Goal: Task Accomplishment & Management: Manage account settings

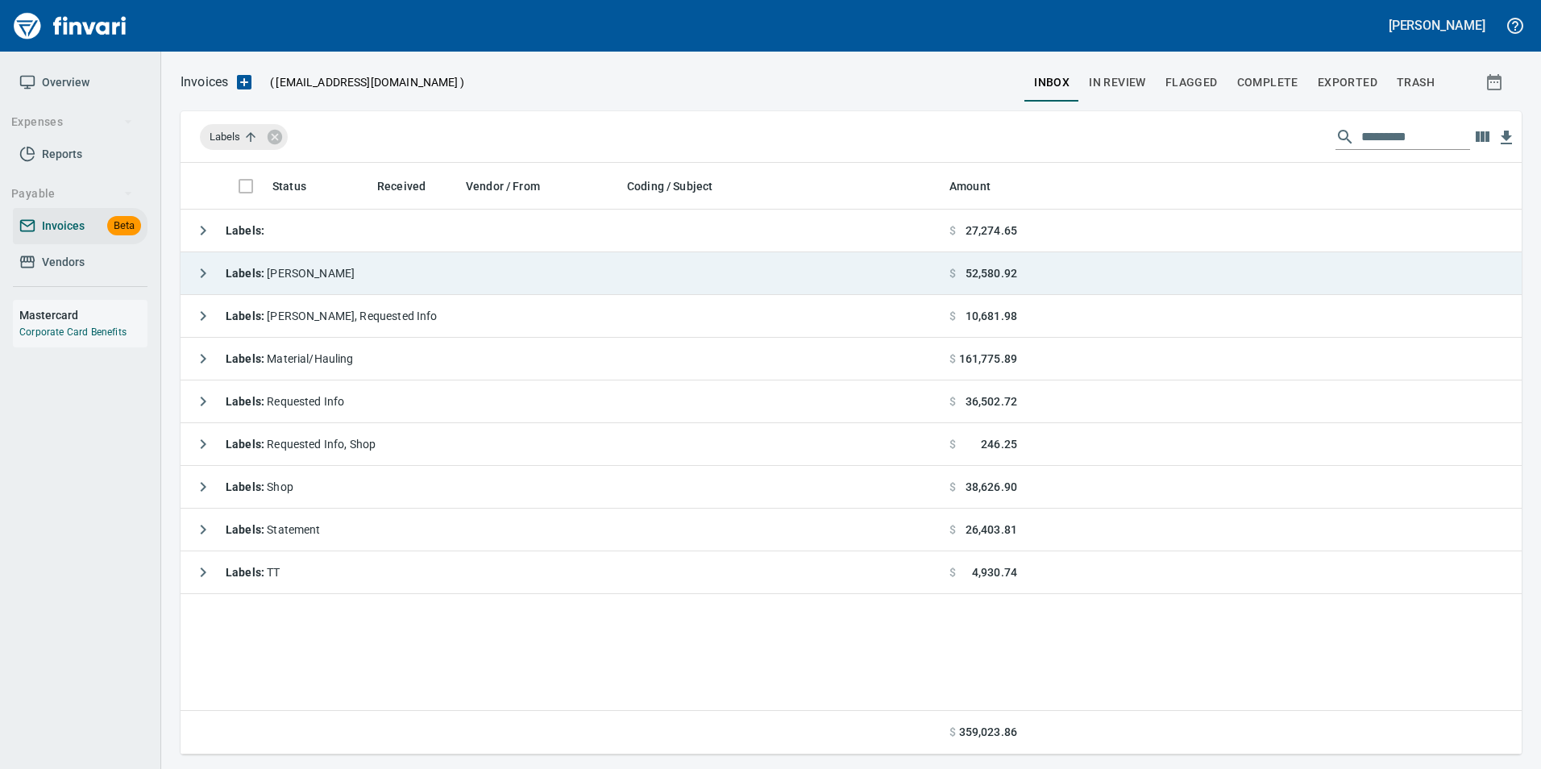
scroll to position [579, 1317]
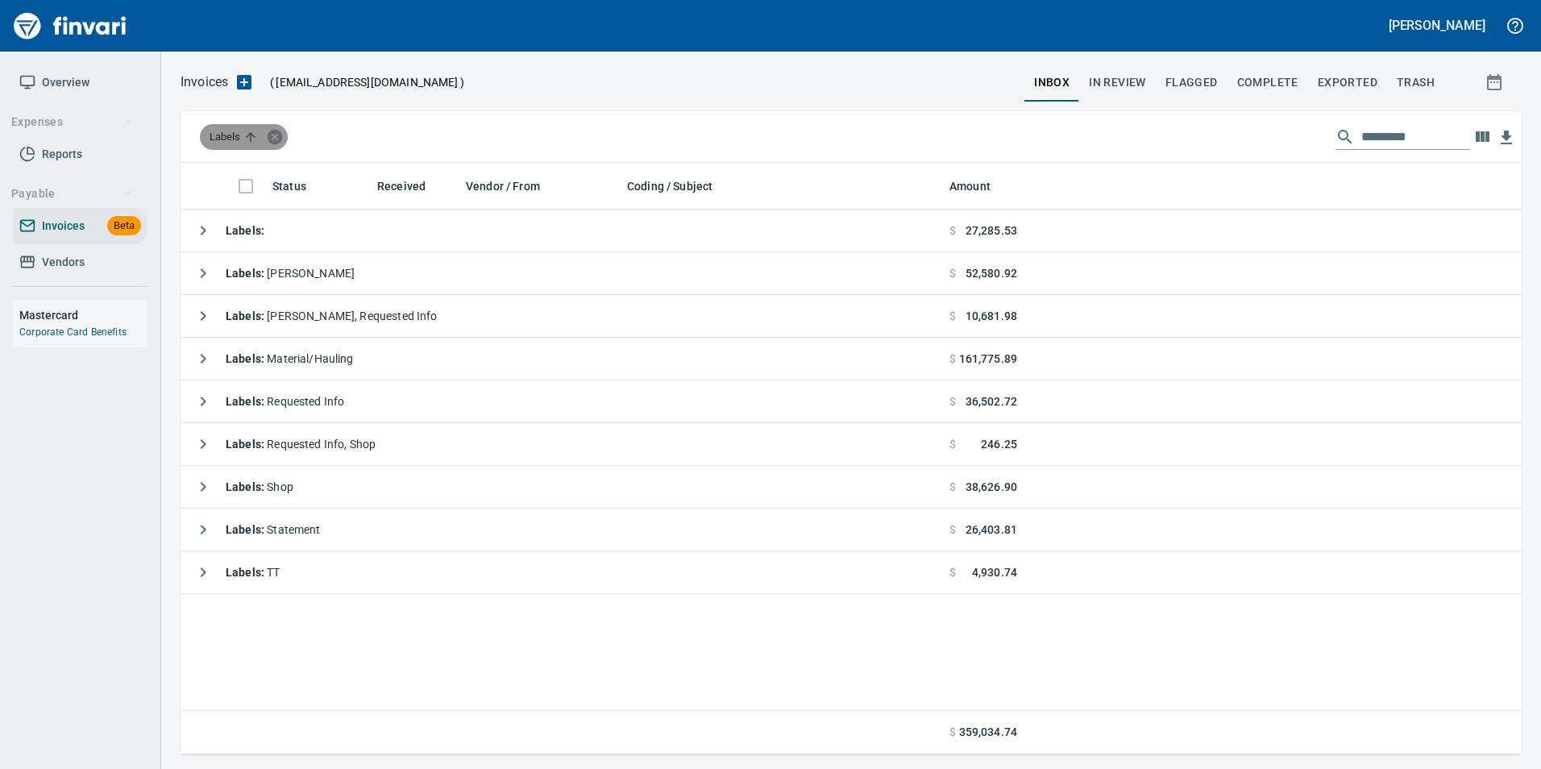
click at [275, 135] on icon at bounding box center [275, 136] width 15 height 15
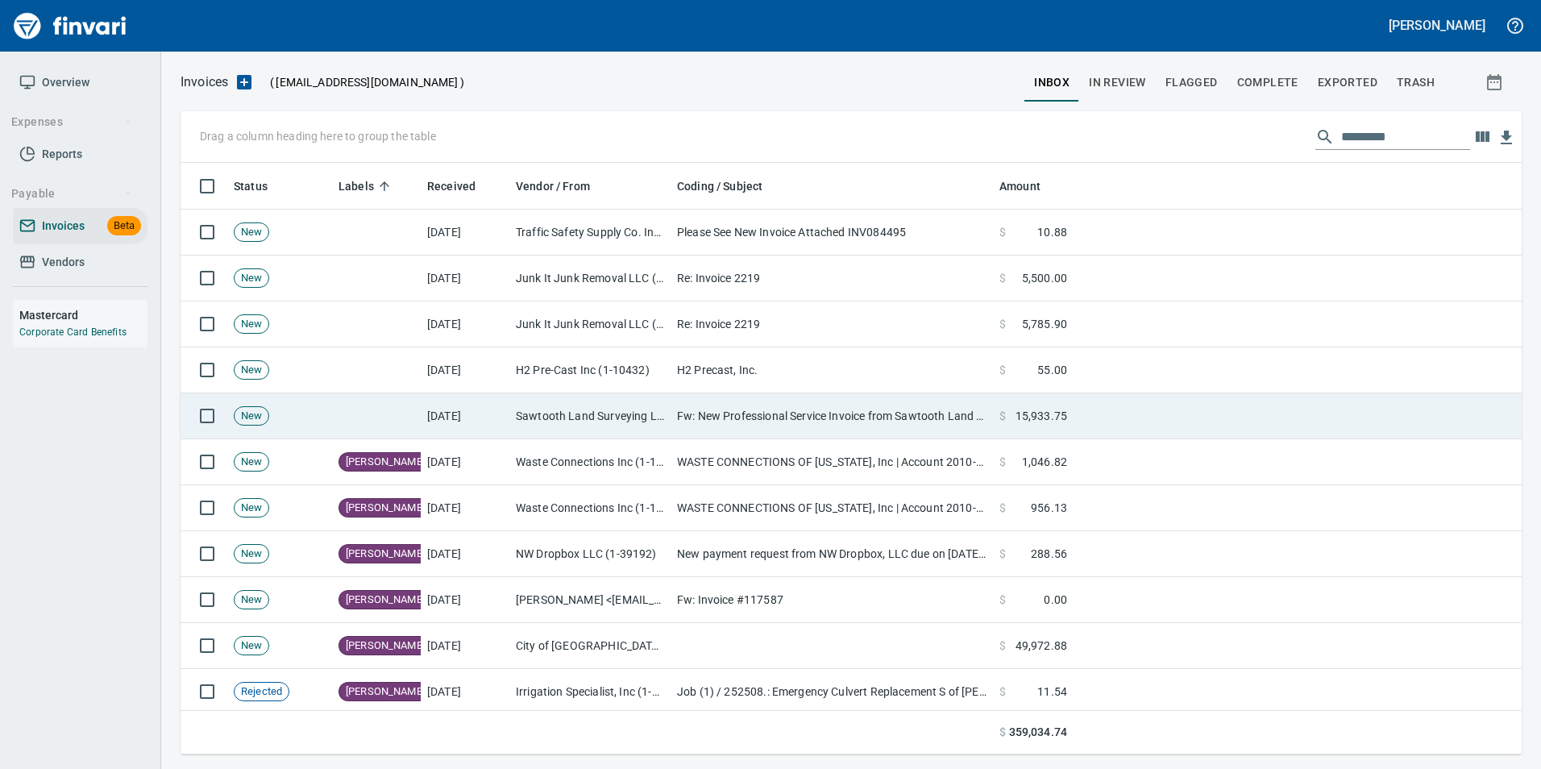
click at [643, 416] on td "Sawtooth Land Surveying LLC (1-39870)" at bounding box center [589, 416] width 161 height 46
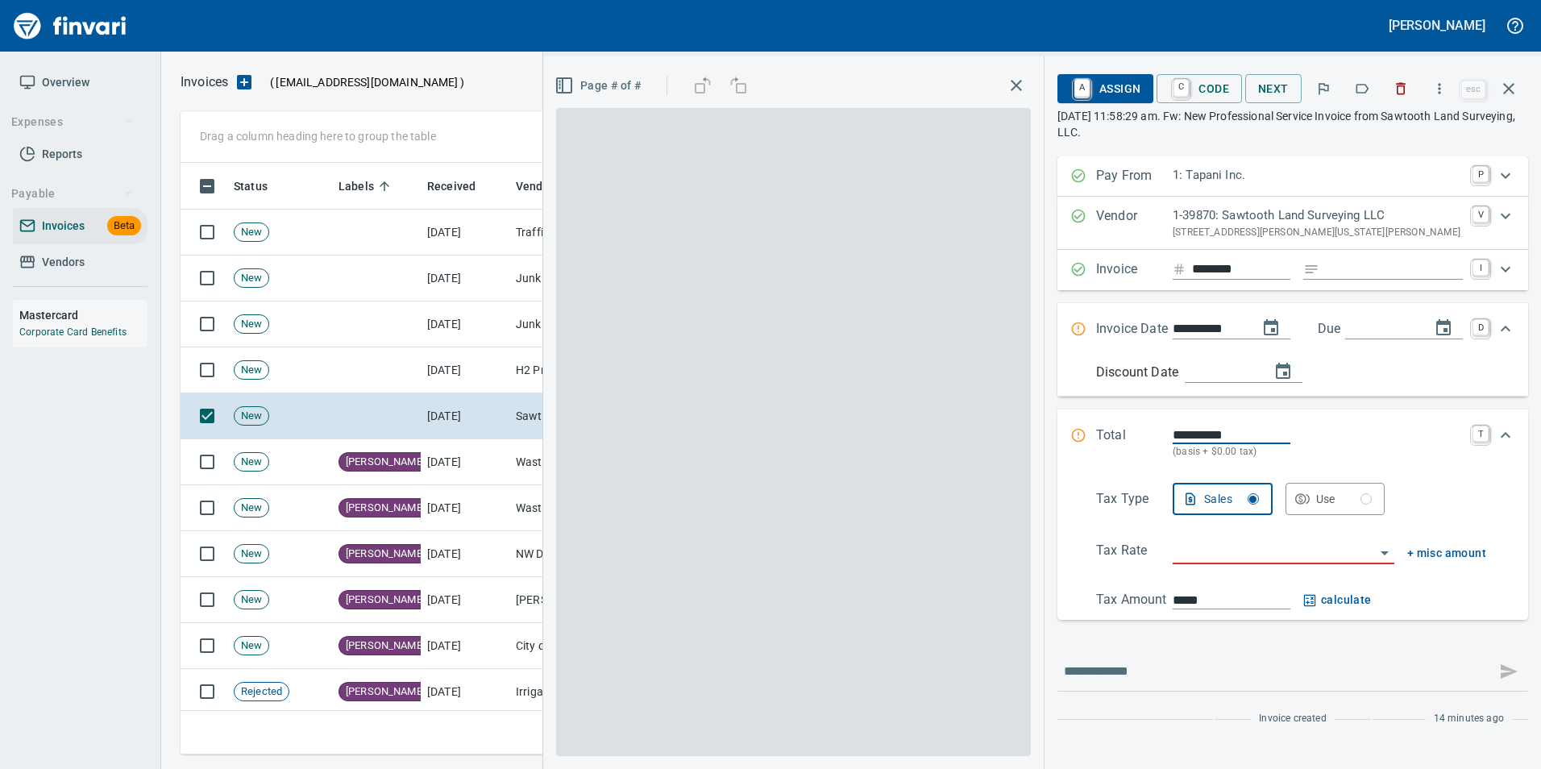
scroll to position [579, 1316]
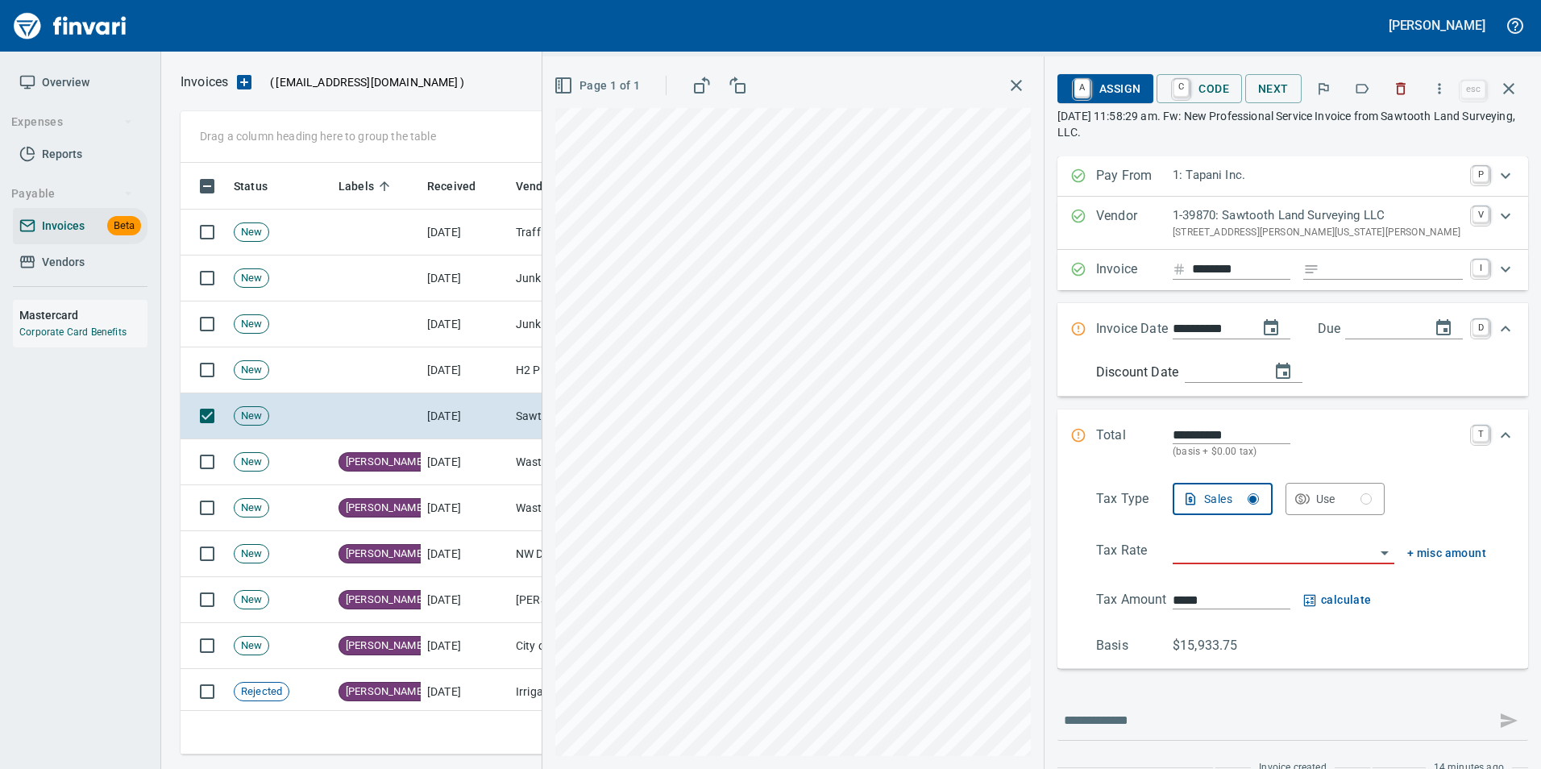
click at [1356, 85] on icon "button" at bounding box center [1362, 89] width 16 height 16
drag, startPoint x: 1516, startPoint y: 92, endPoint x: 1318, endPoint y: 312, distance: 296.2
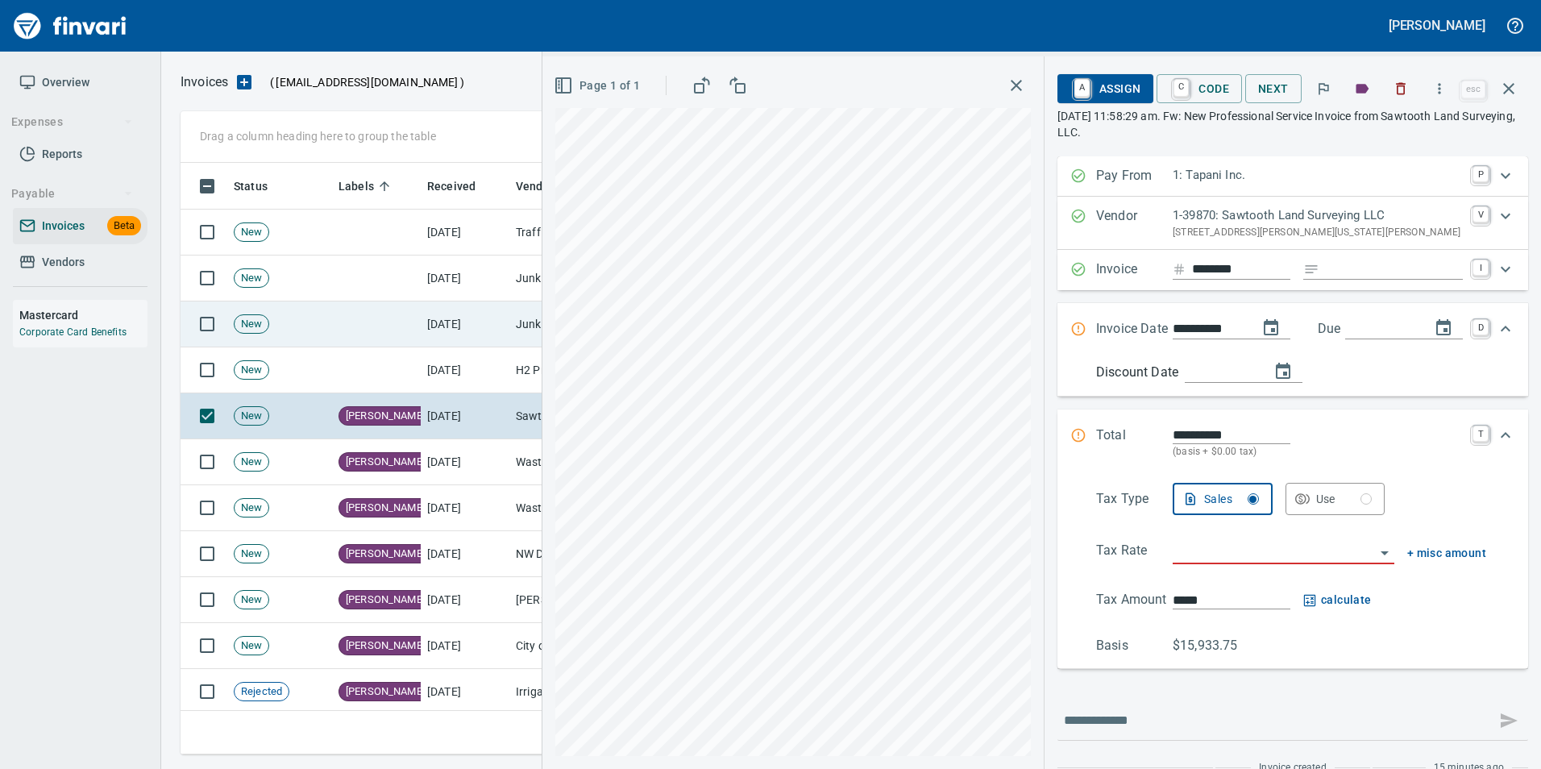
click at [1517, 96] on icon "button" at bounding box center [1508, 88] width 19 height 19
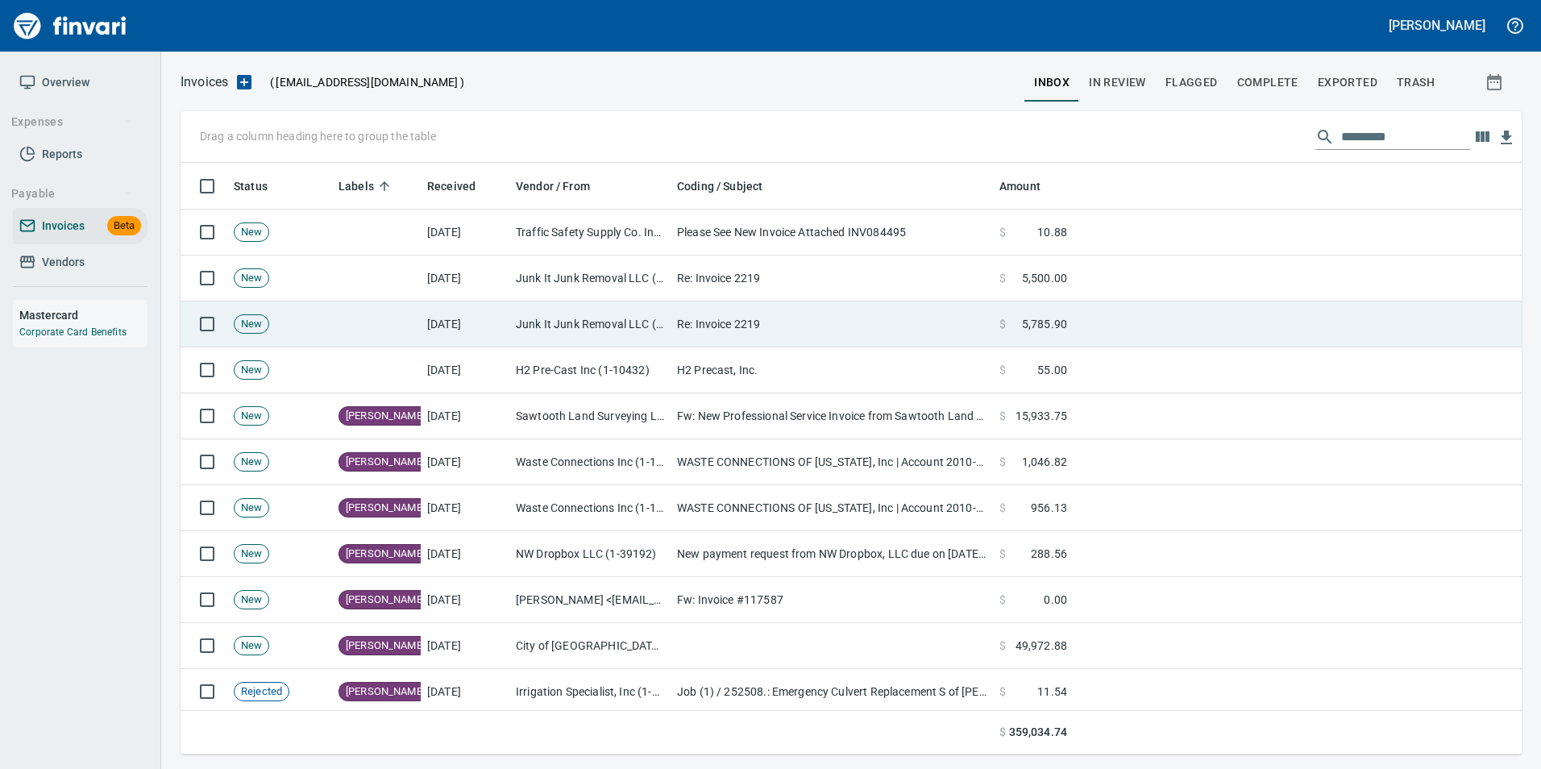
scroll to position [579, 1316]
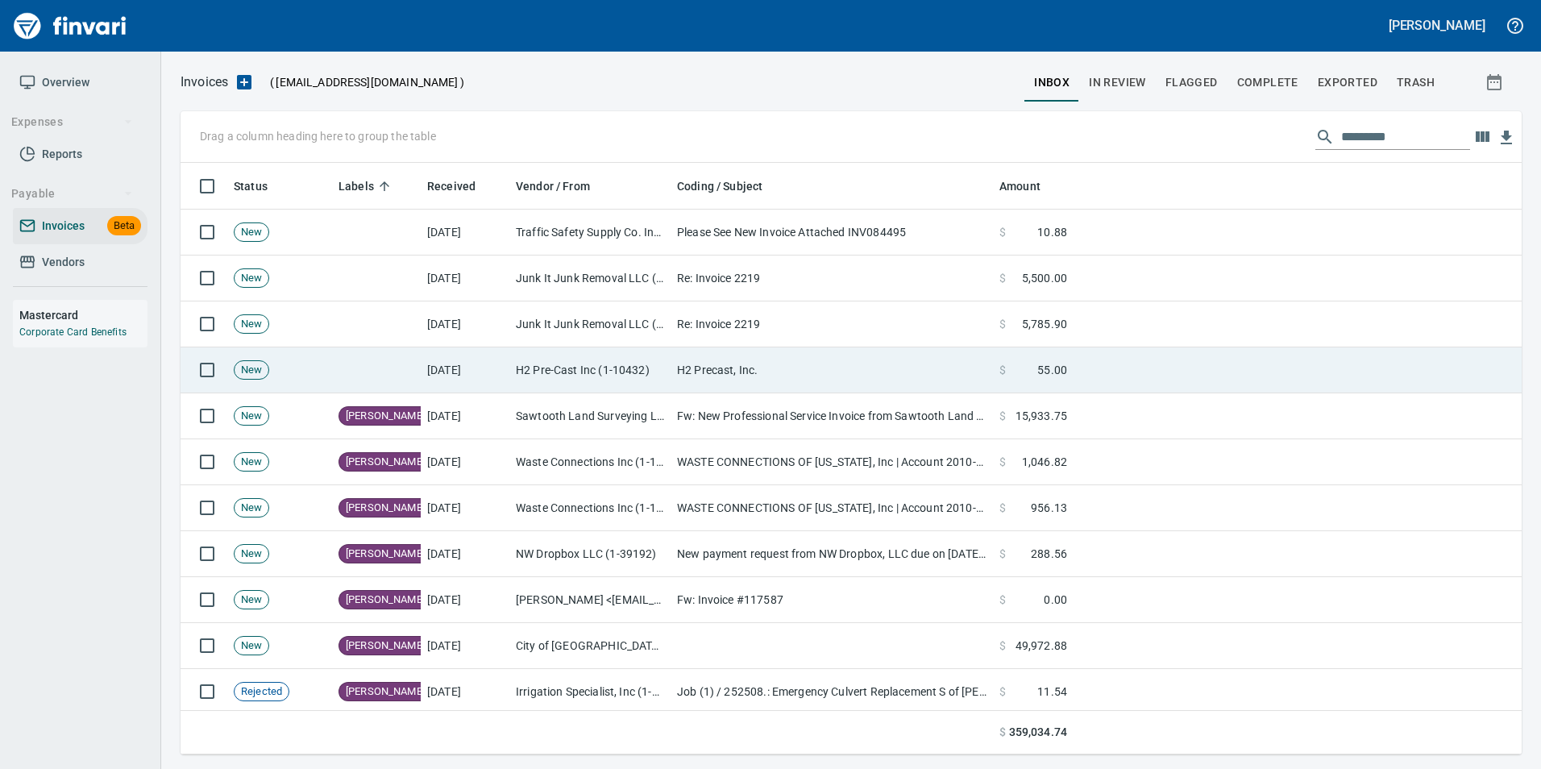
click at [629, 352] on td "H2 Pre-Cast Inc (1-10432)" at bounding box center [589, 370] width 161 height 46
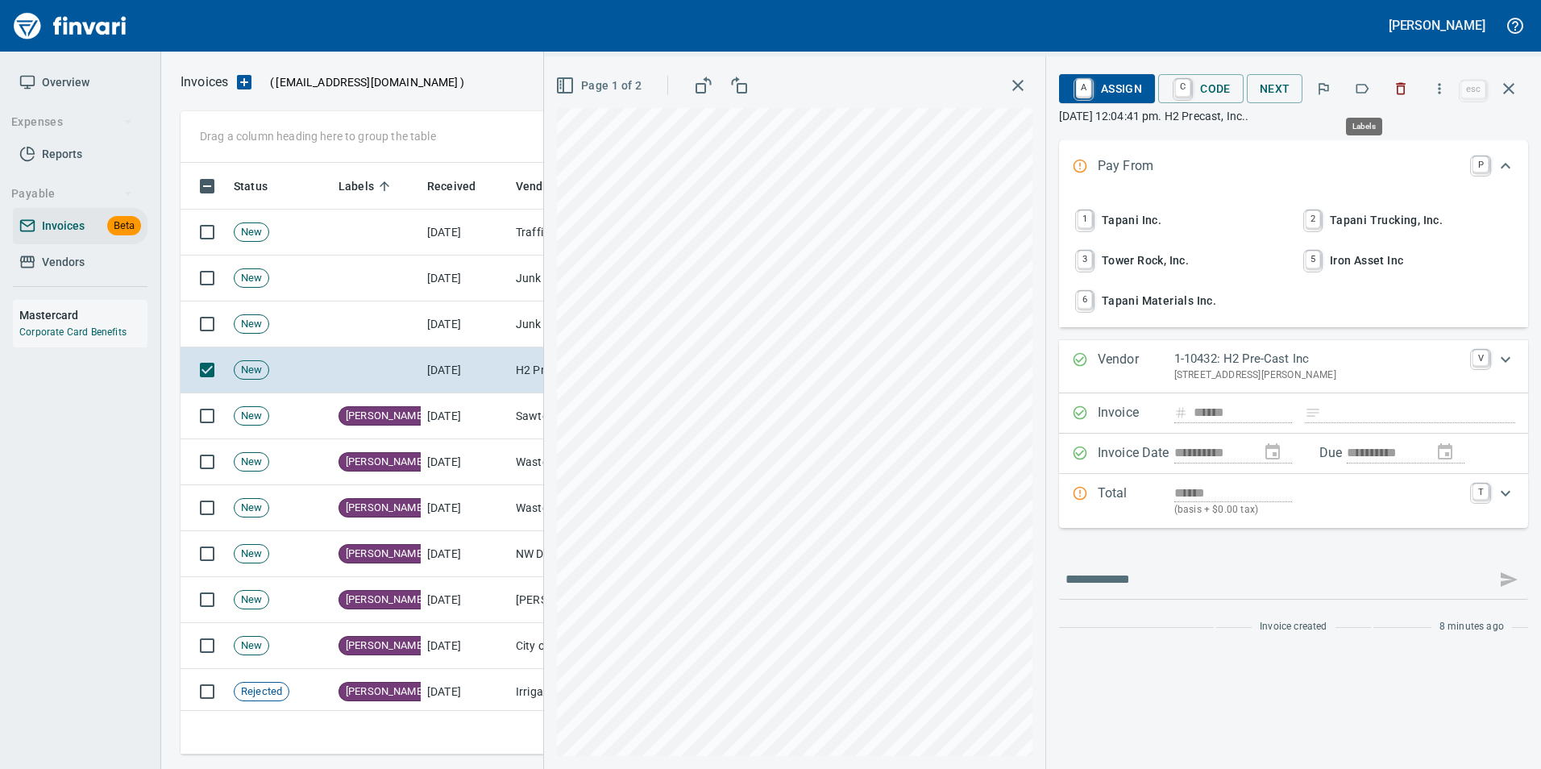
scroll to position [579, 1316]
click at [603, 73] on button "Page 1 of 2" at bounding box center [600, 86] width 96 height 30
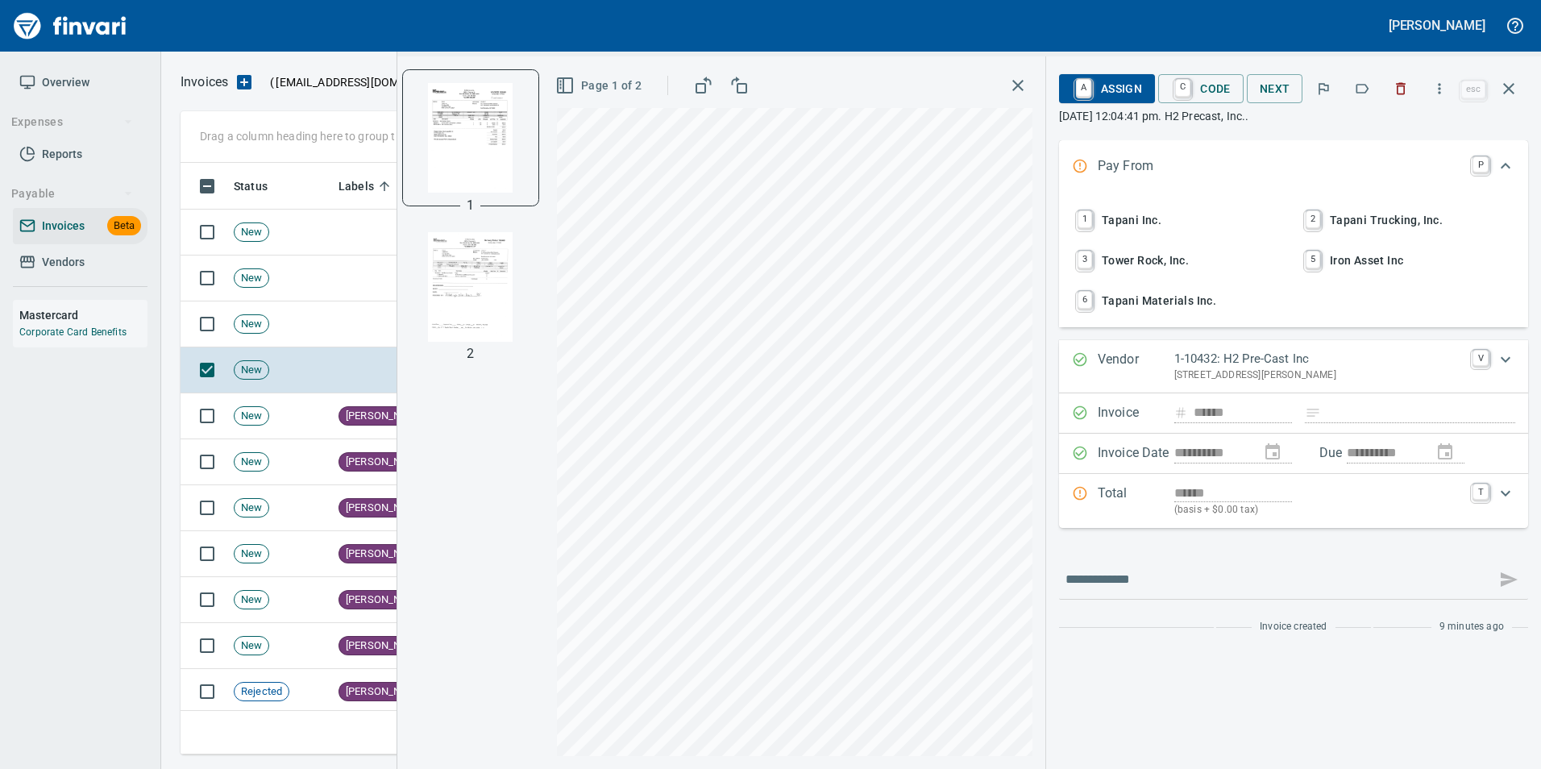
click at [480, 273] on img "button" at bounding box center [471, 287] width 110 height 110
click at [468, 169] on img "button" at bounding box center [471, 137] width 110 height 110
click at [444, 314] on img "button" at bounding box center [471, 287] width 110 height 110
click at [448, 151] on img "button" at bounding box center [471, 137] width 110 height 110
click at [1356, 95] on icon "button" at bounding box center [1362, 89] width 16 height 16
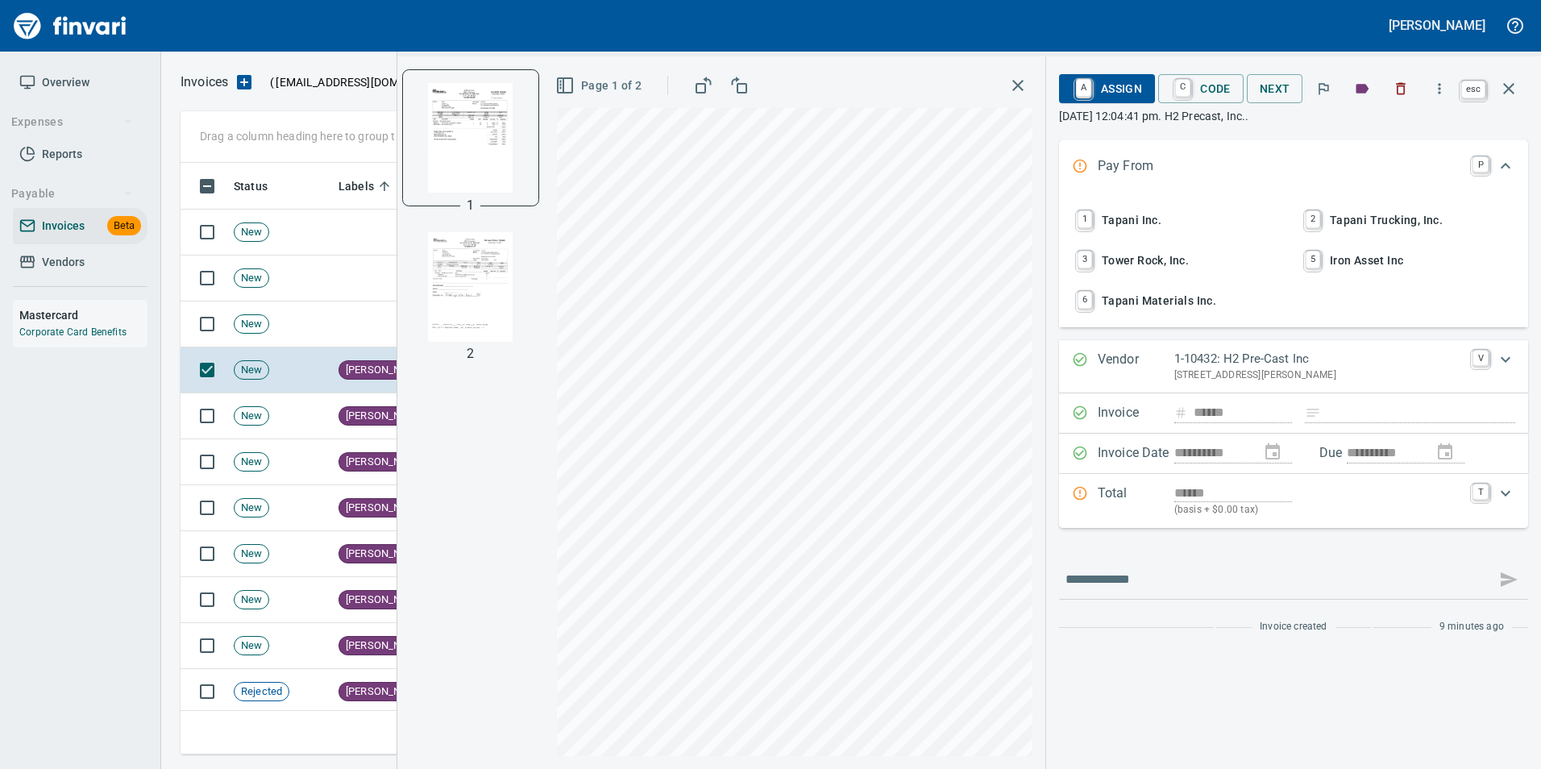
drag, startPoint x: 1509, startPoint y: 83, endPoint x: 1457, endPoint y: 113, distance: 59.6
click at [1509, 82] on icon "button" at bounding box center [1508, 88] width 19 height 19
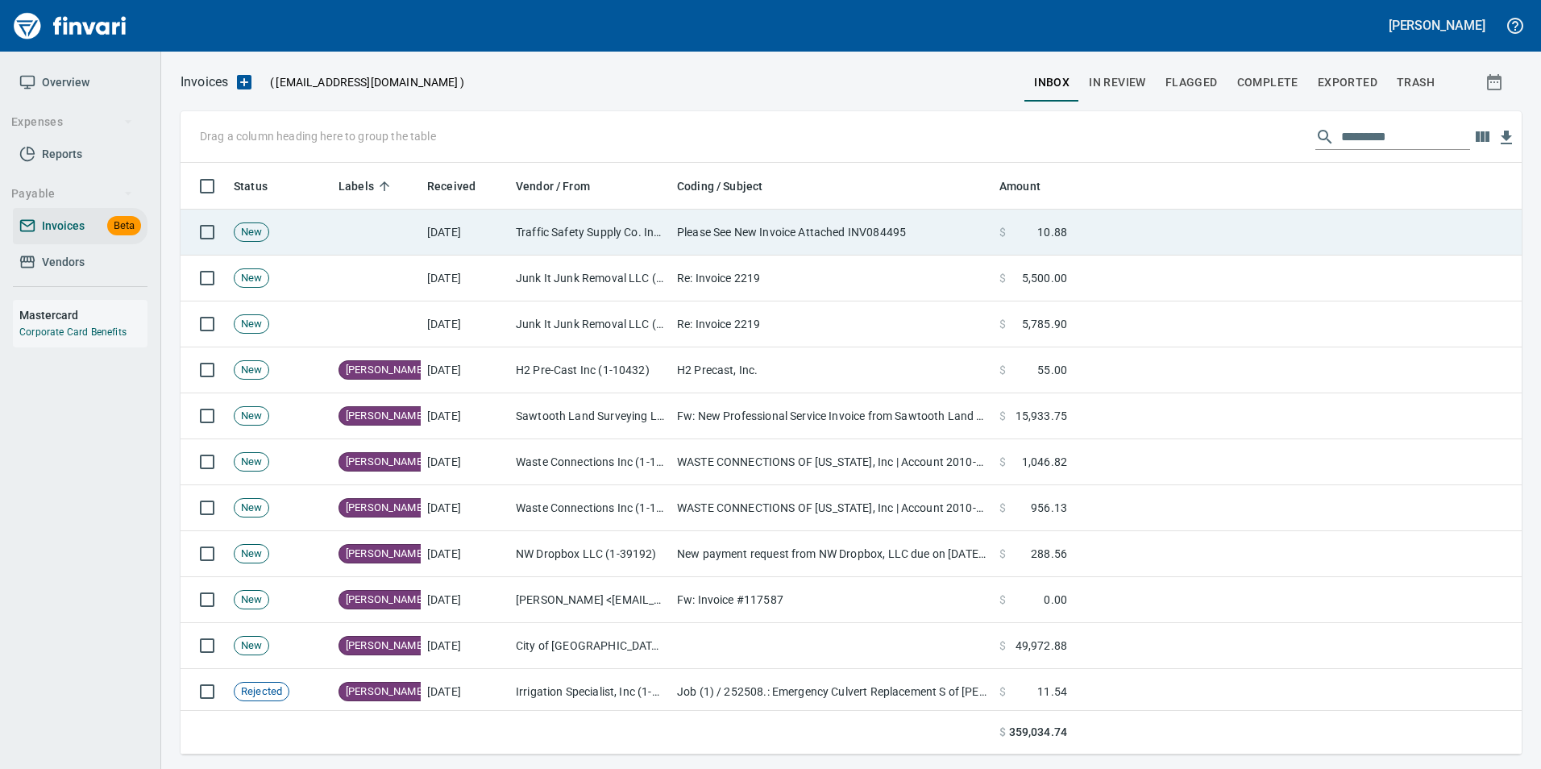
scroll to position [579, 1316]
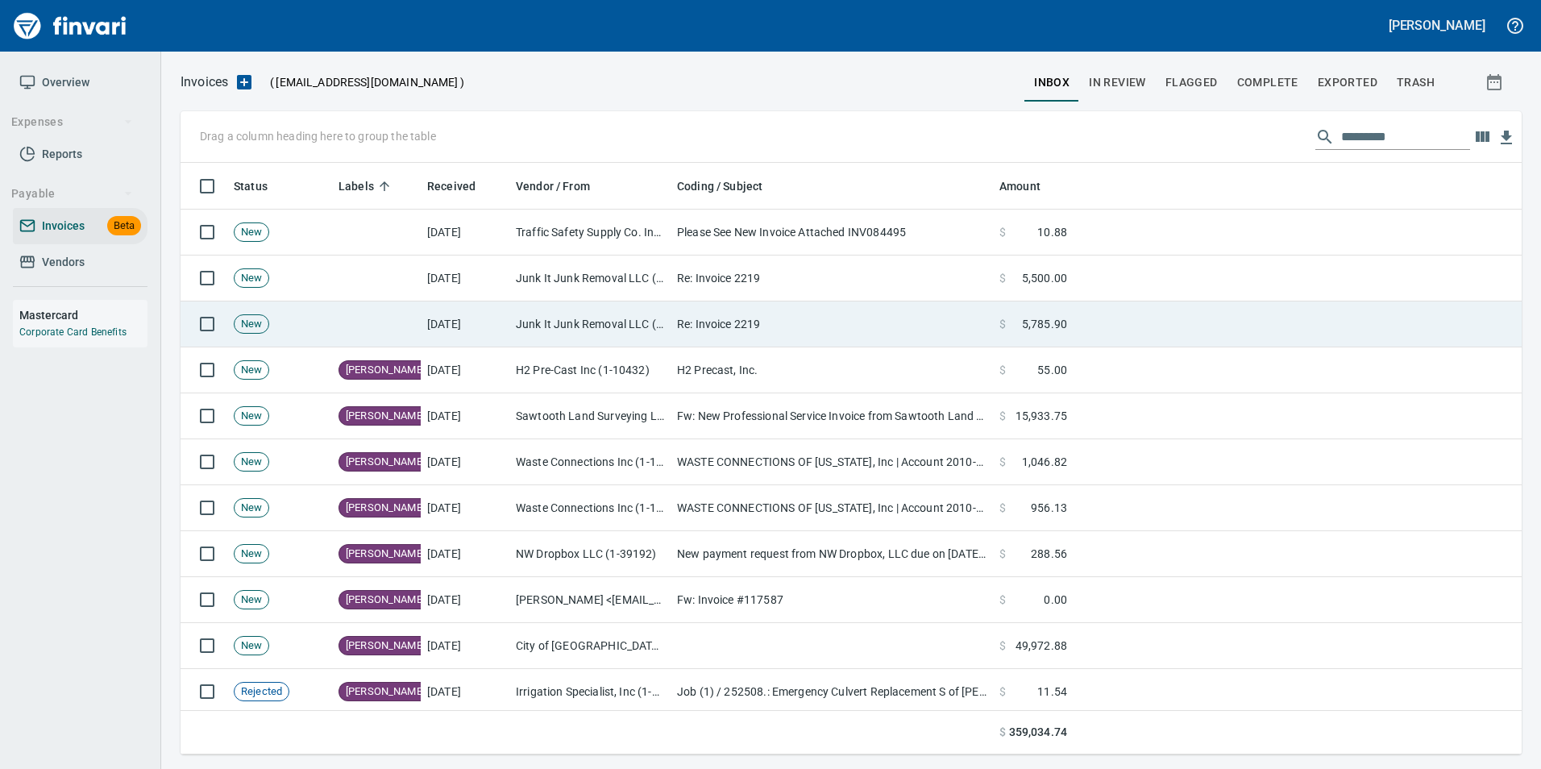
click at [565, 317] on td "Junk It Junk Removal LLC (1-39812)" at bounding box center [589, 324] width 161 height 46
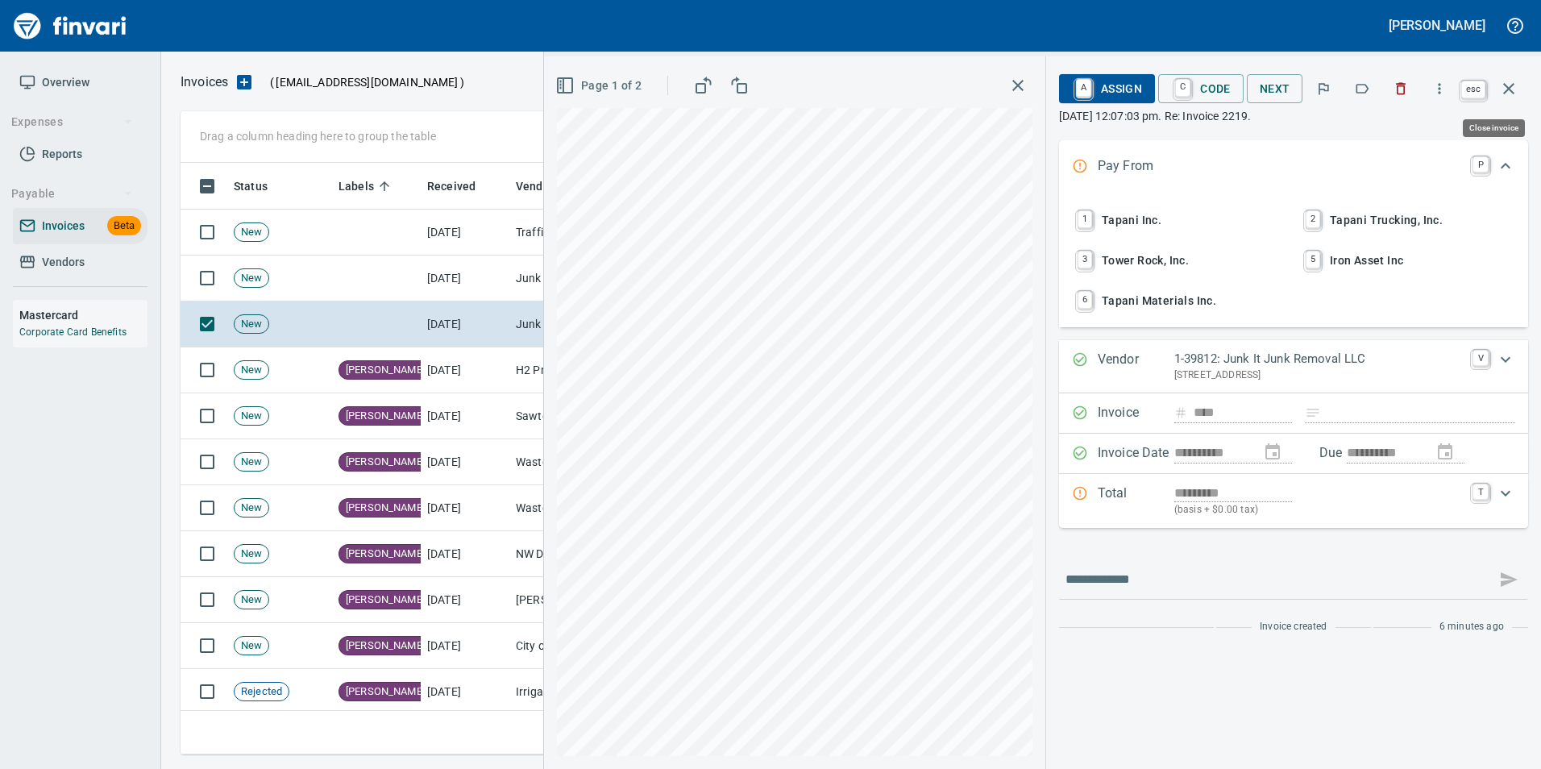
click at [1512, 88] on icon "button" at bounding box center [1508, 88] width 19 height 19
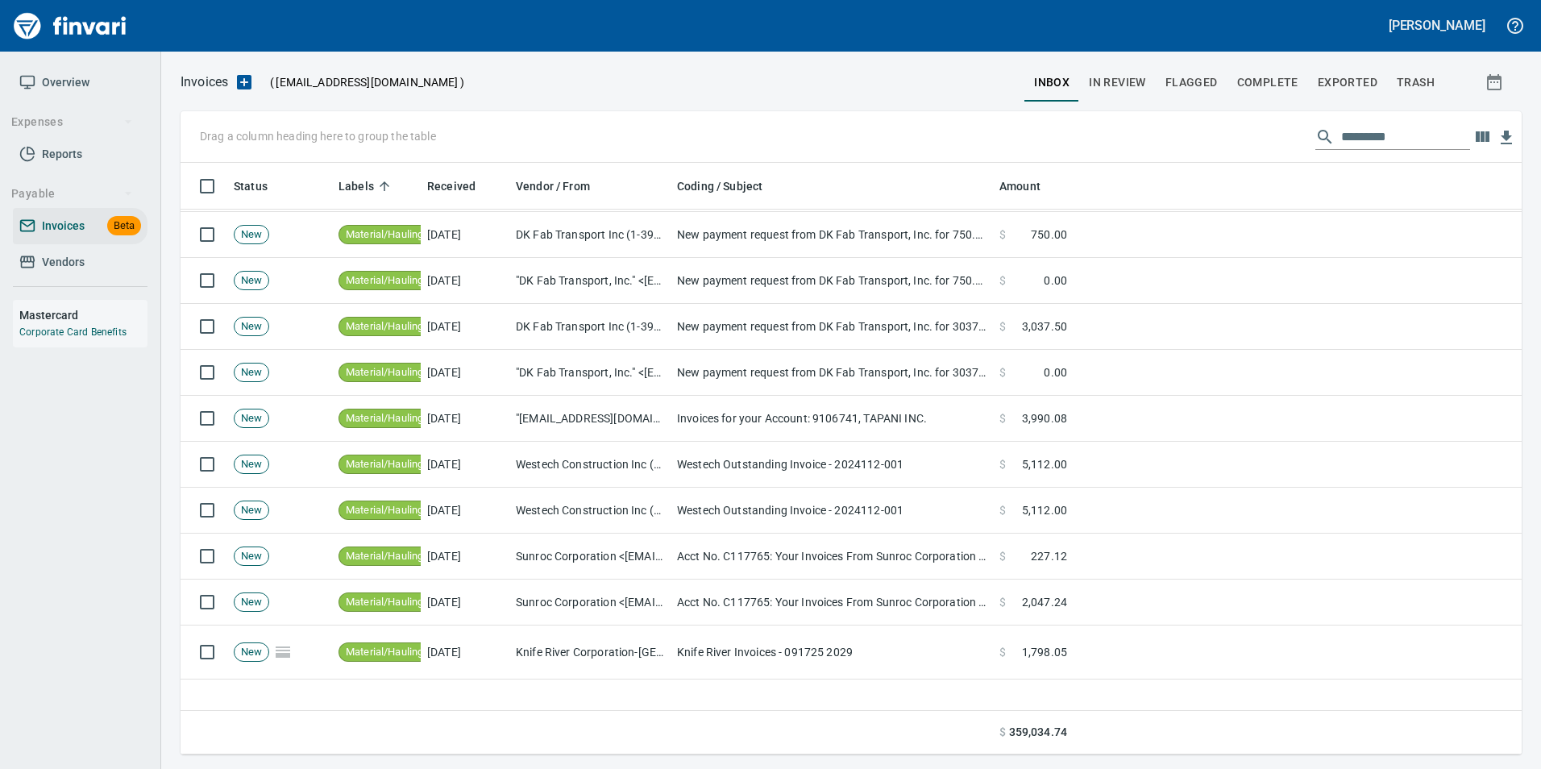
scroll to position [806, 0]
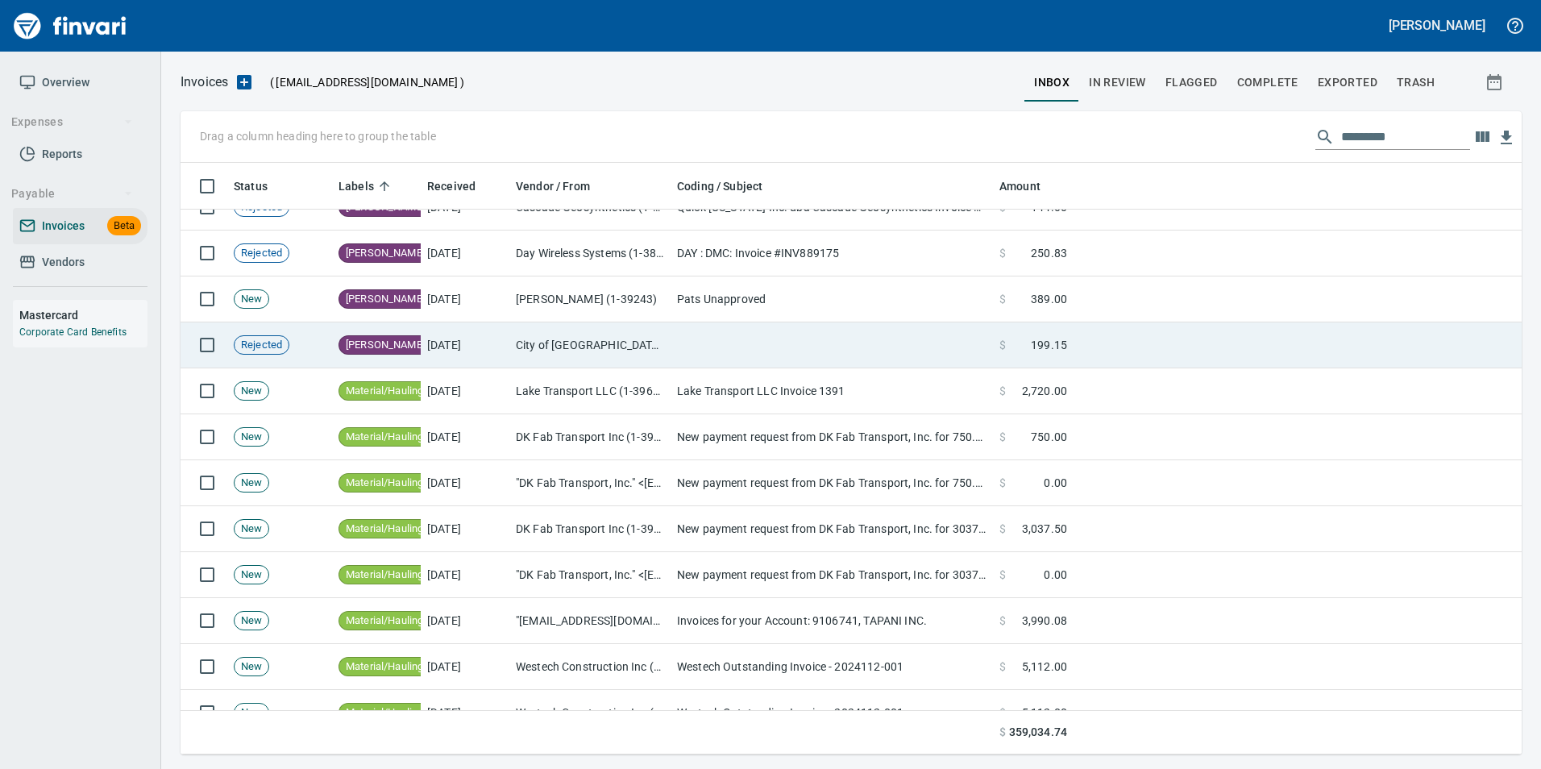
click at [587, 351] on td "City of Tigard (1-29802)" at bounding box center [589, 345] width 161 height 46
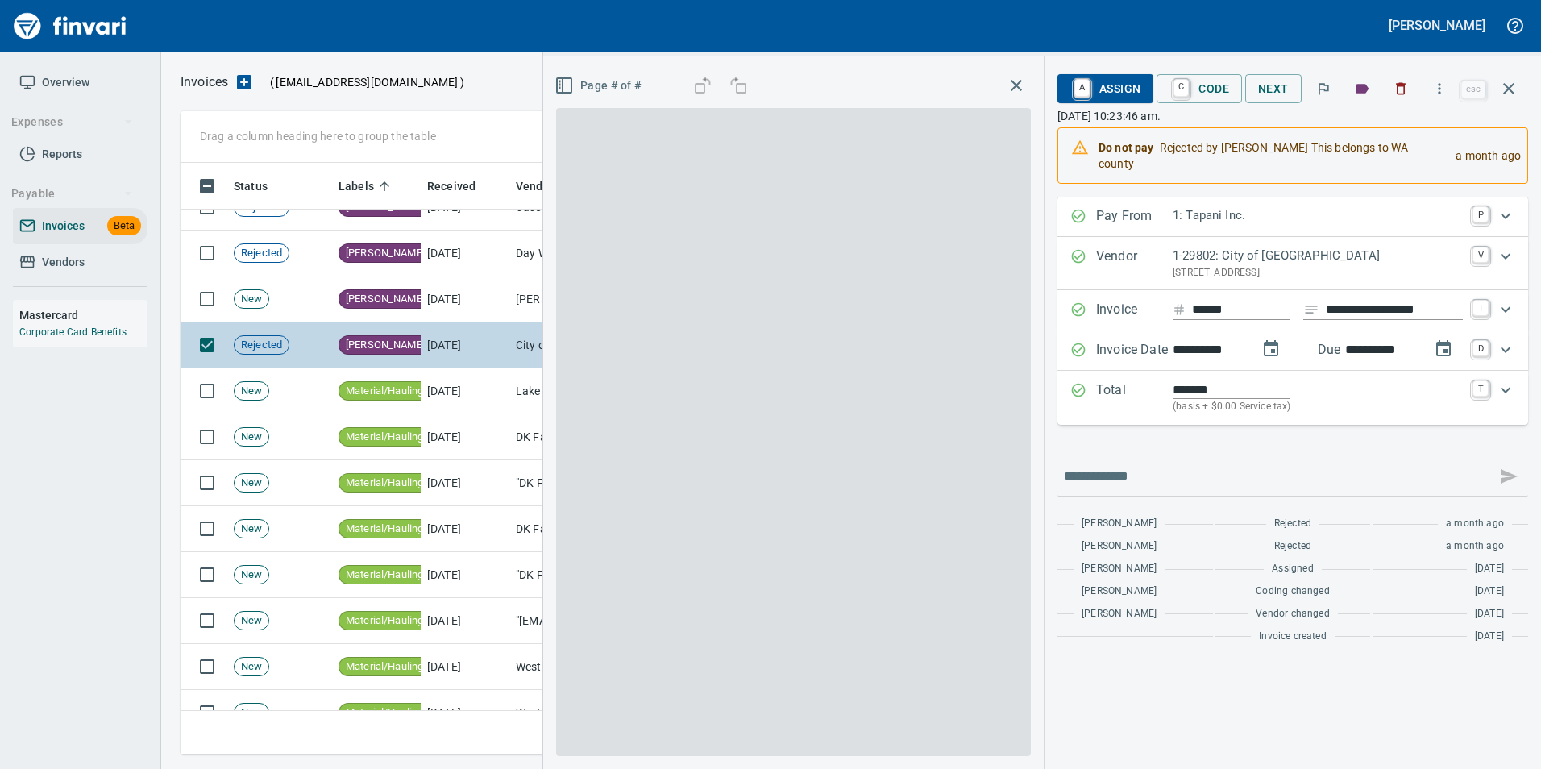
scroll to position [579, 1316]
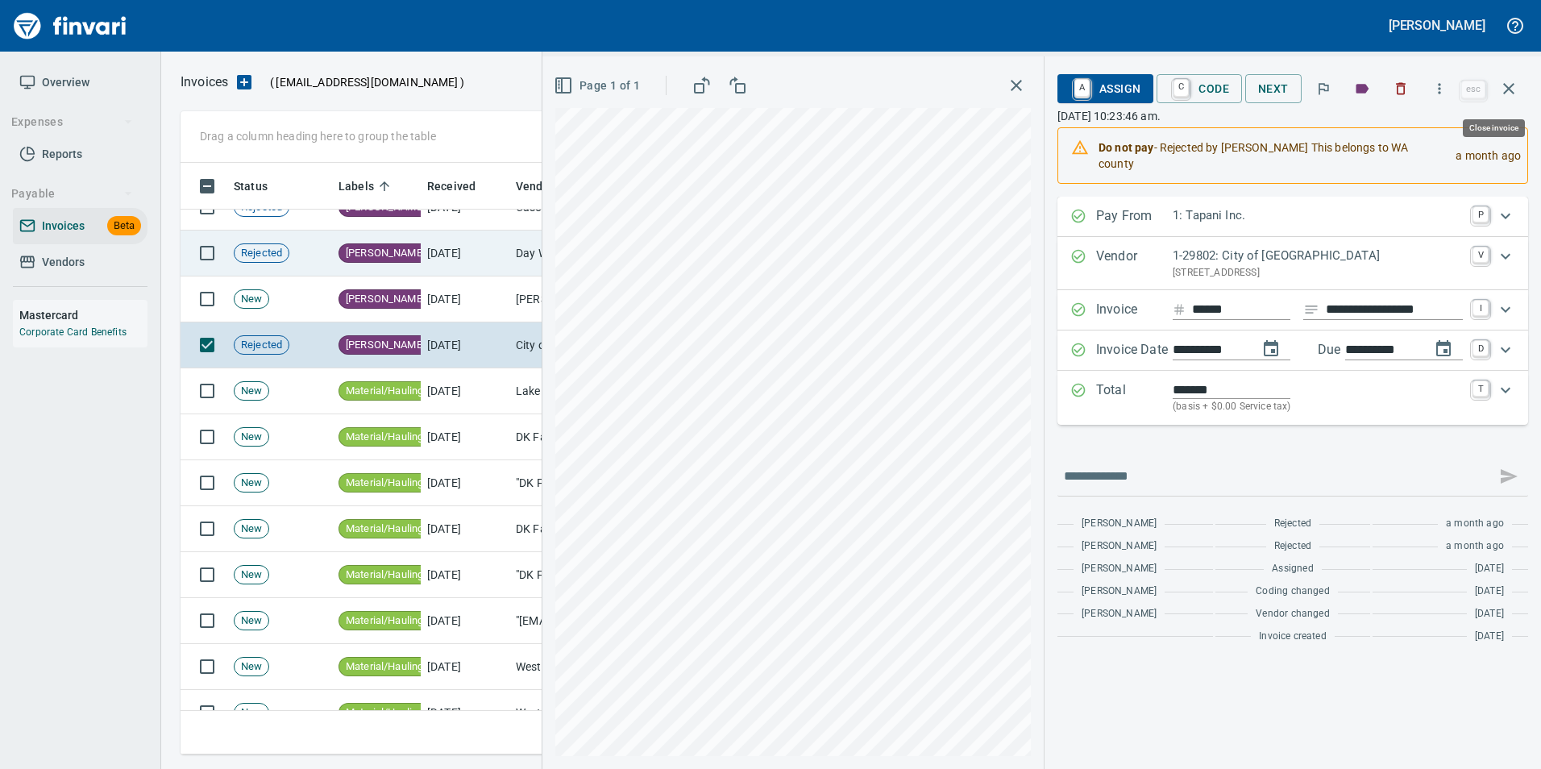
click at [1505, 89] on icon "button" at bounding box center [1508, 88] width 19 height 19
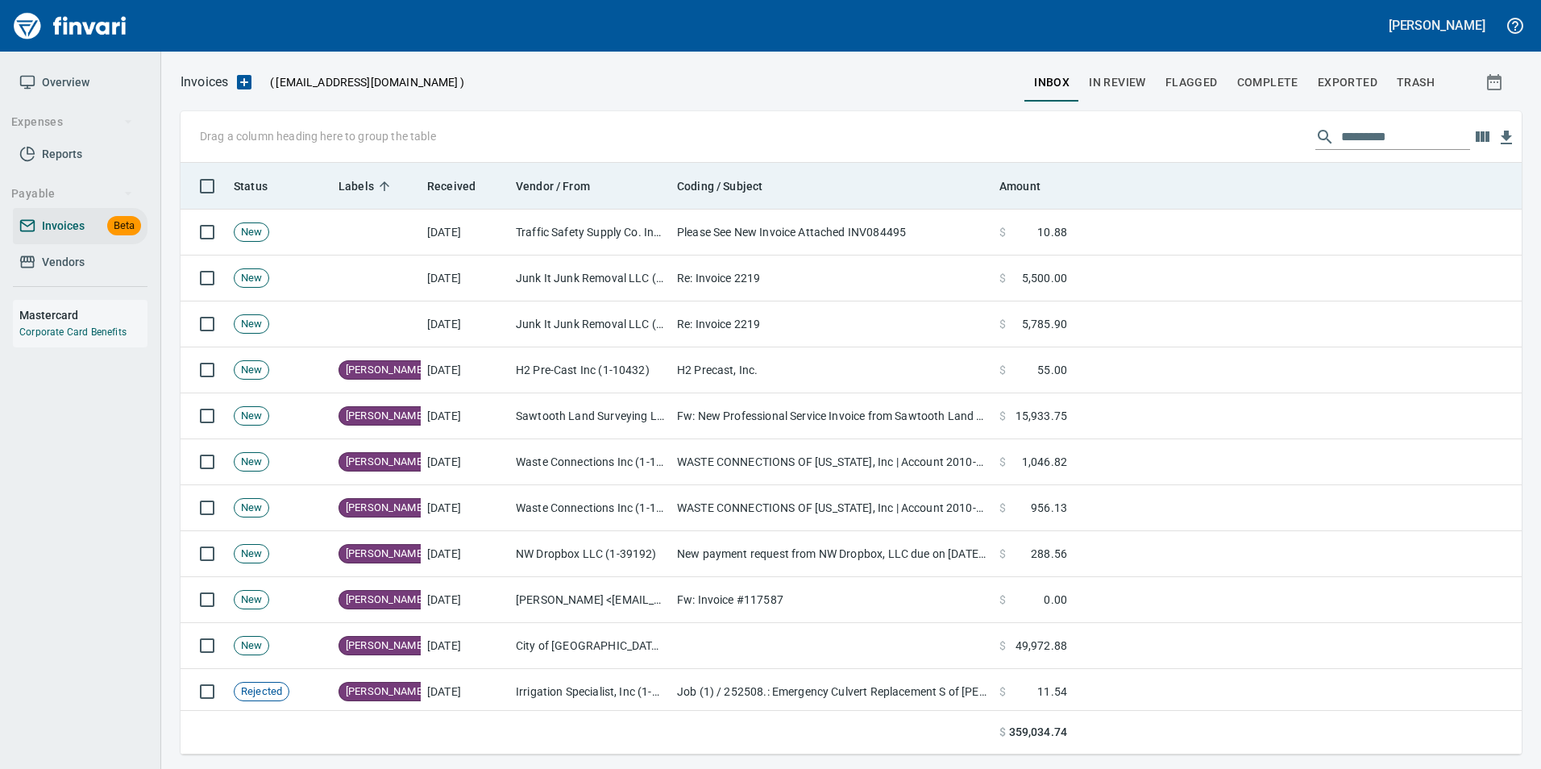
click at [361, 189] on span "Labels" at bounding box center [356, 186] width 35 height 19
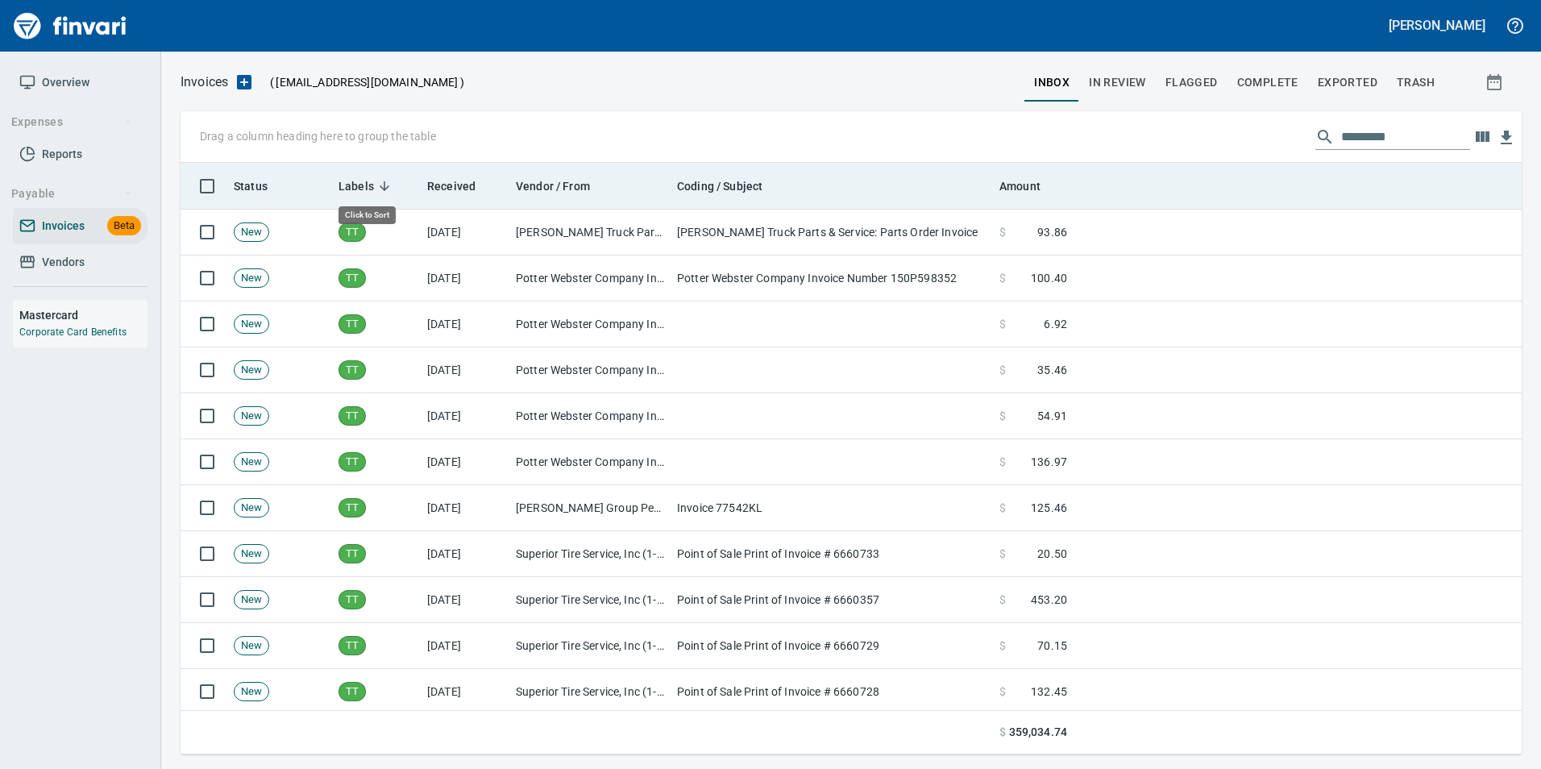
click at [361, 189] on span "Labels" at bounding box center [356, 186] width 35 height 19
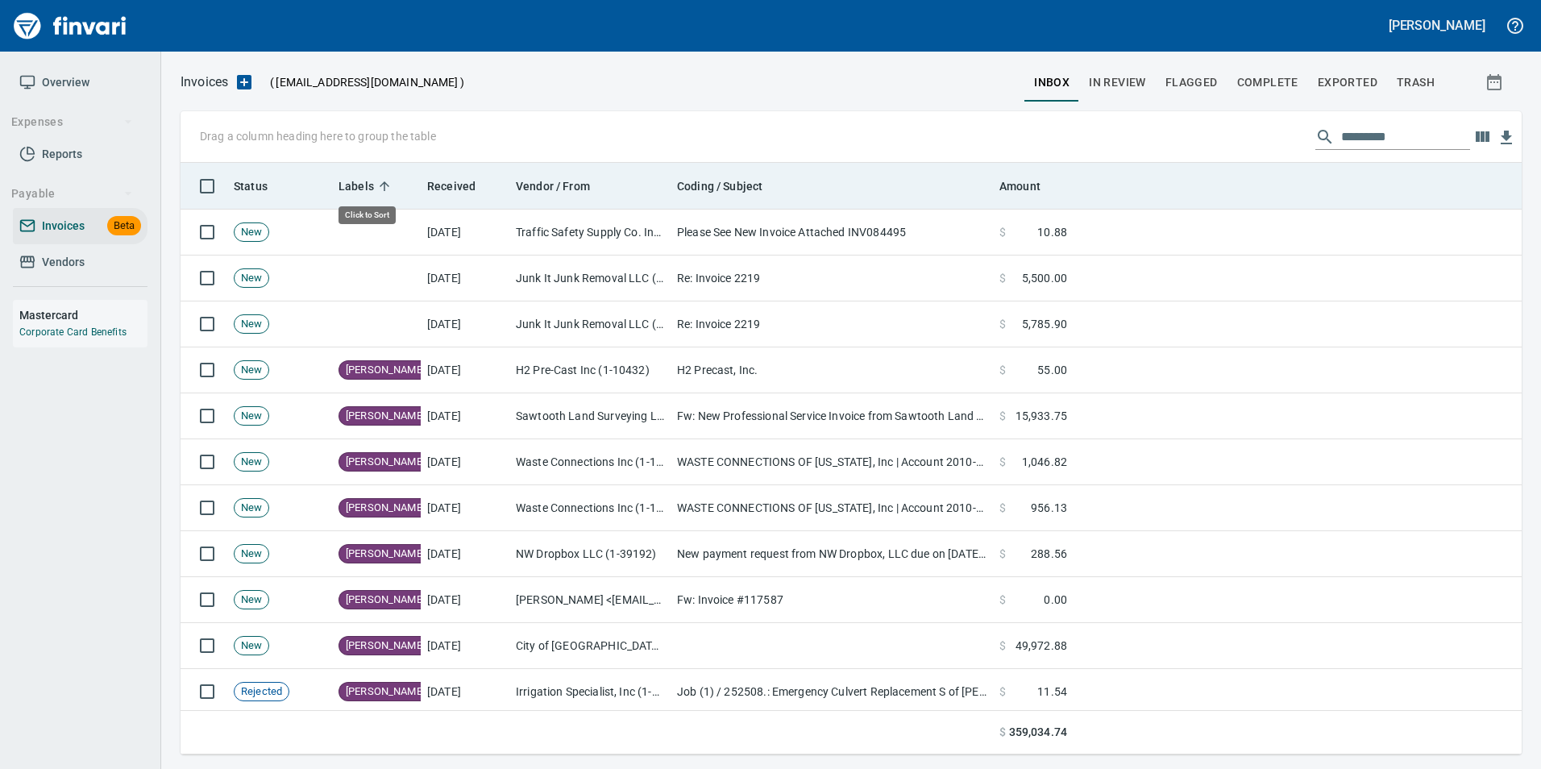
scroll to position [579, 1317]
click at [384, 193] on span "Labels" at bounding box center [367, 186] width 56 height 19
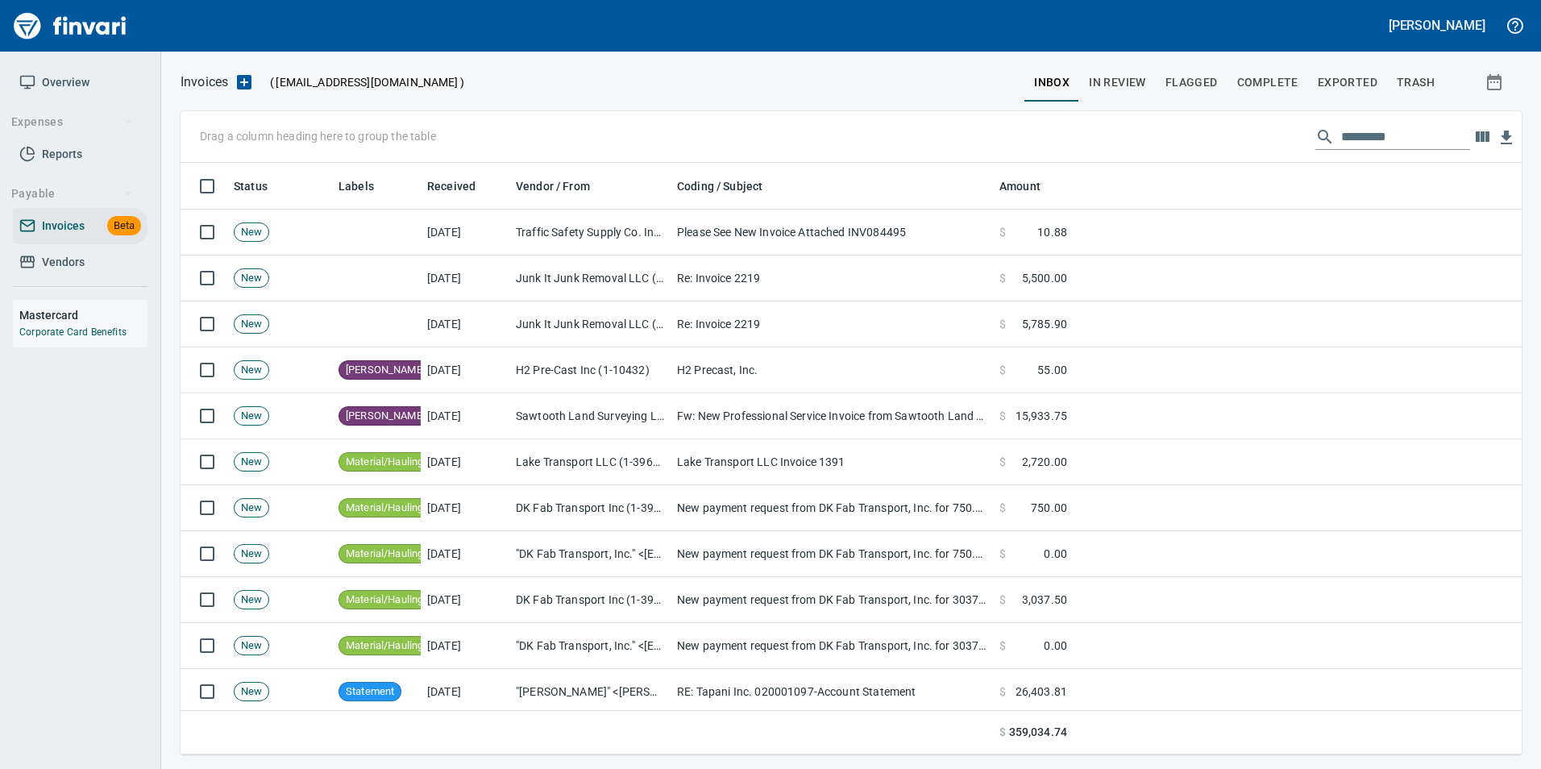
scroll to position [579, 1317]
drag, startPoint x: 354, startPoint y: 189, endPoint x: 273, endPoint y: 145, distance: 92.0
click at [273, 145] on body "Gabee Homola Overview Expenses Reports Payable Invoices Beta Vendors Mastercard…" at bounding box center [770, 384] width 1541 height 769
drag, startPoint x: 368, startPoint y: 189, endPoint x: 239, endPoint y: 127, distance: 143.1
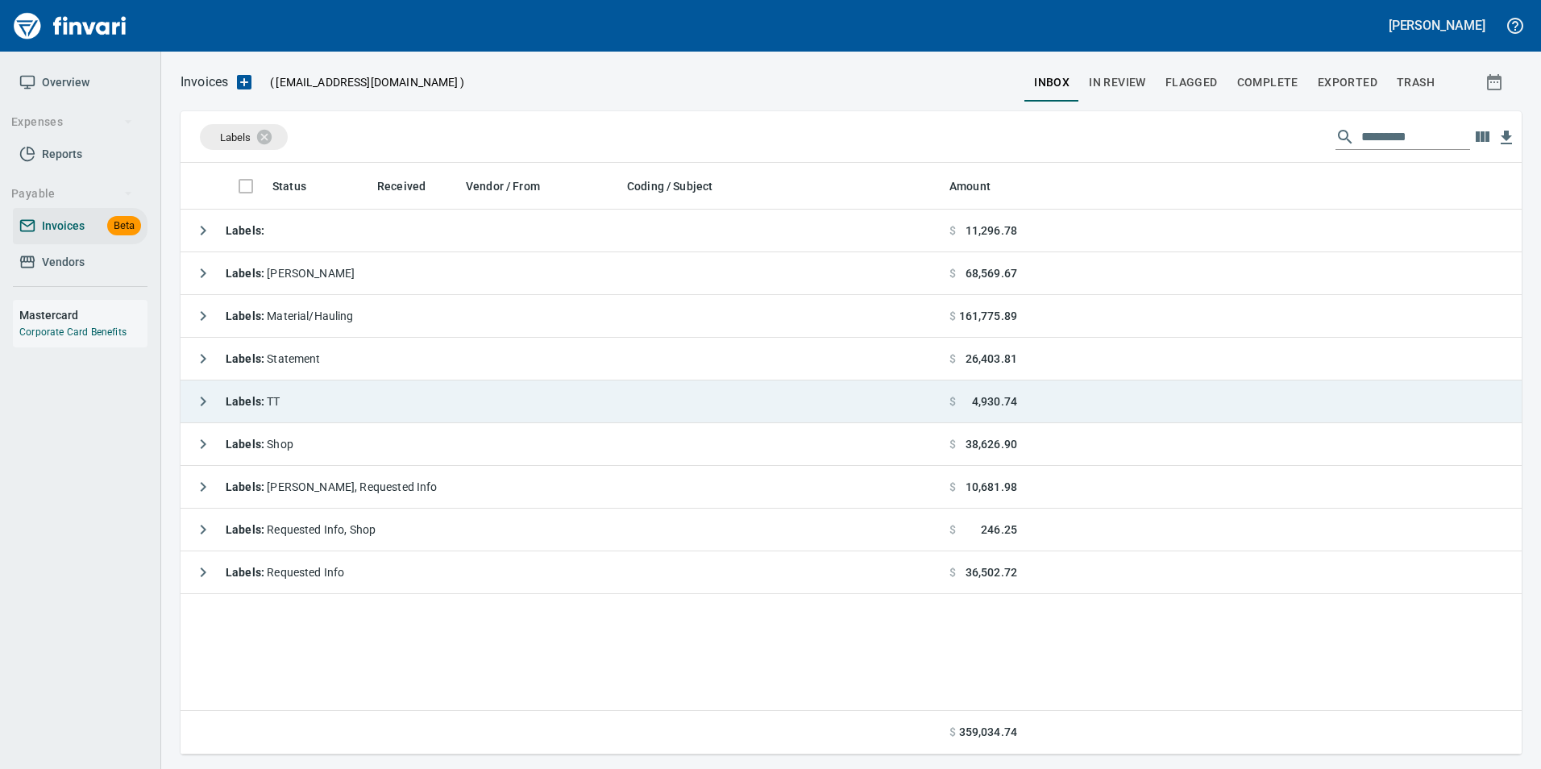
click at [200, 399] on icon "button" at bounding box center [202, 401] width 19 height 19
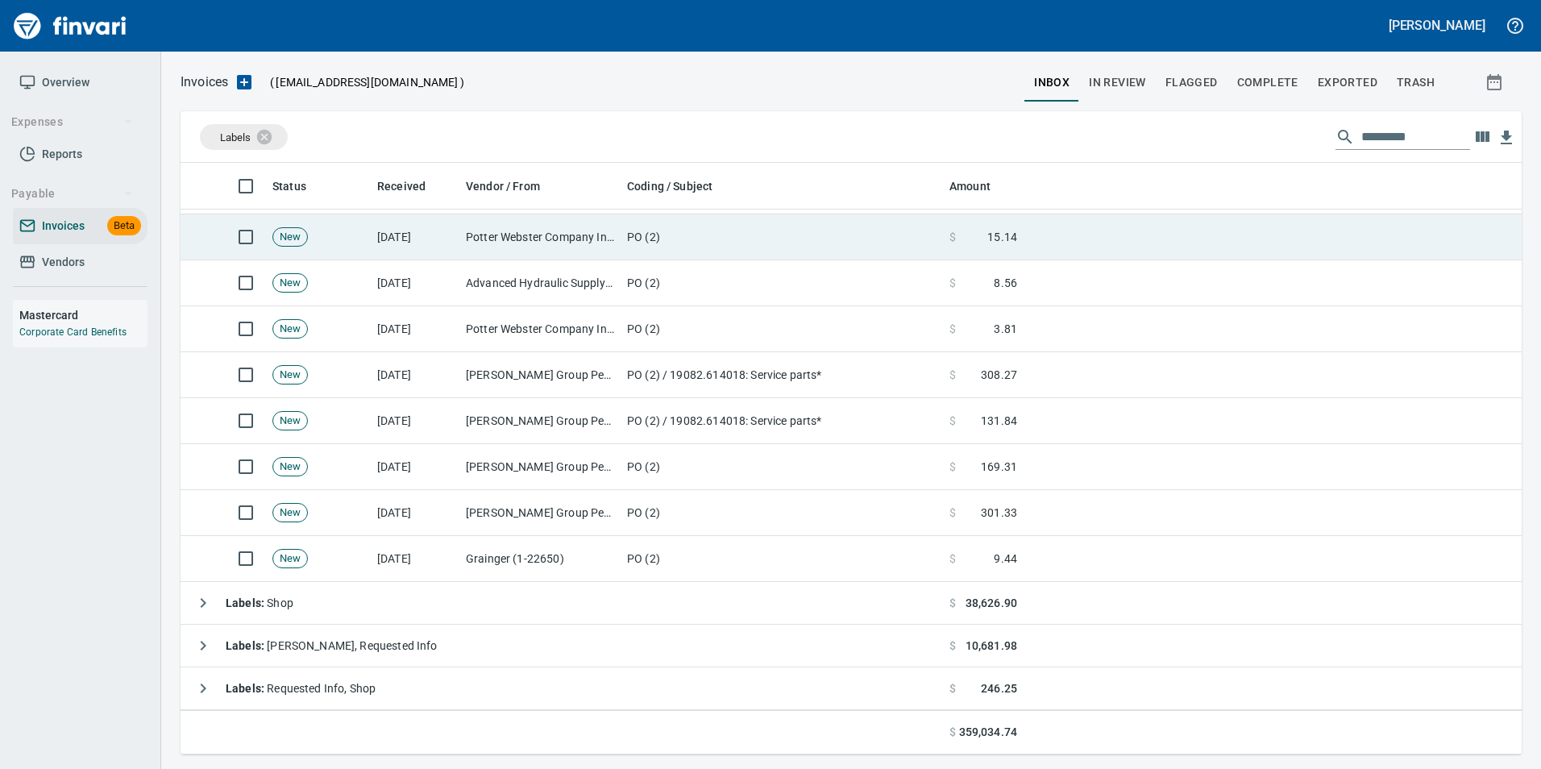
scroll to position [1721, 0]
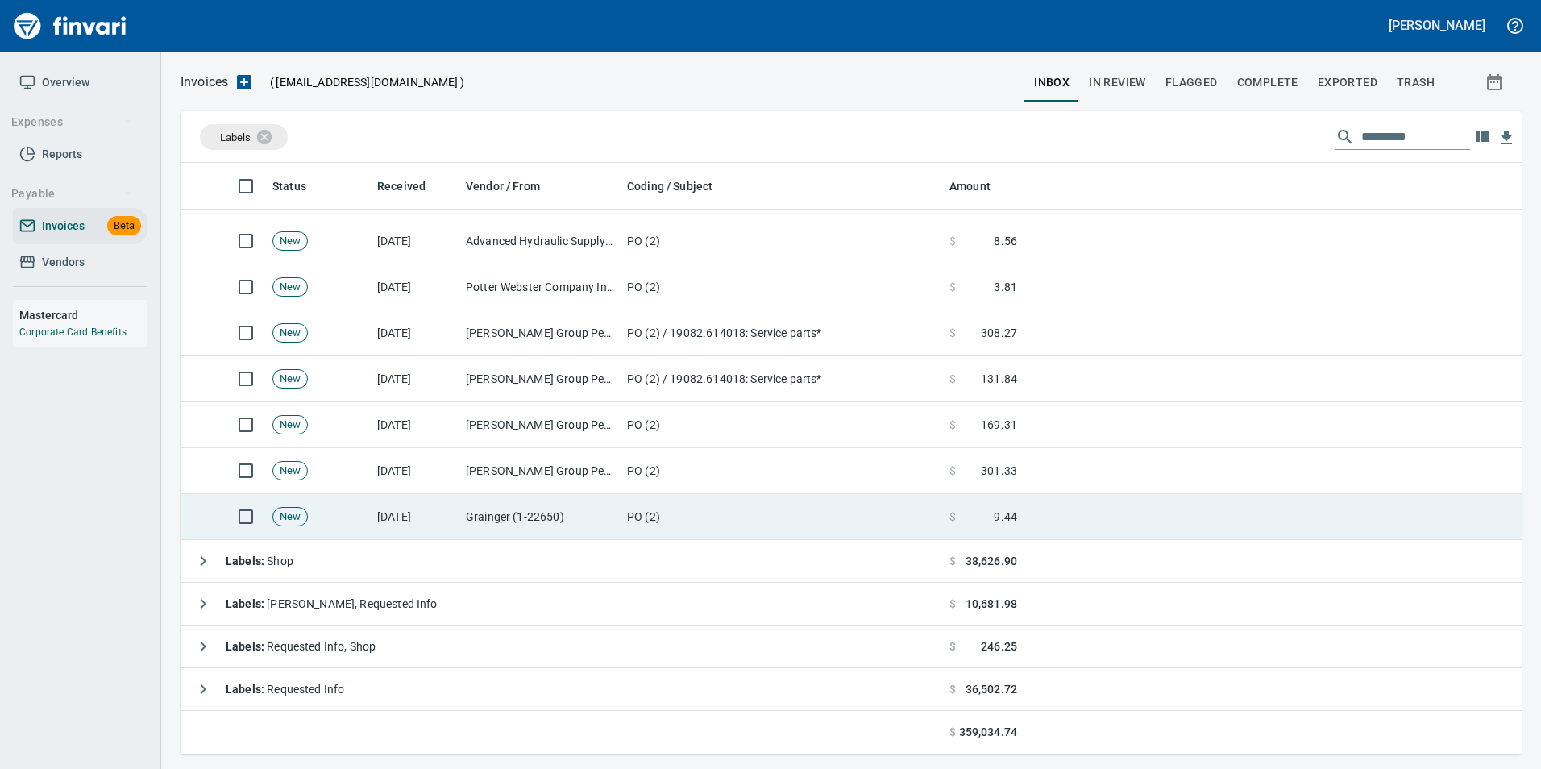
click at [661, 512] on td "PO (2)" at bounding box center [782, 517] width 322 height 46
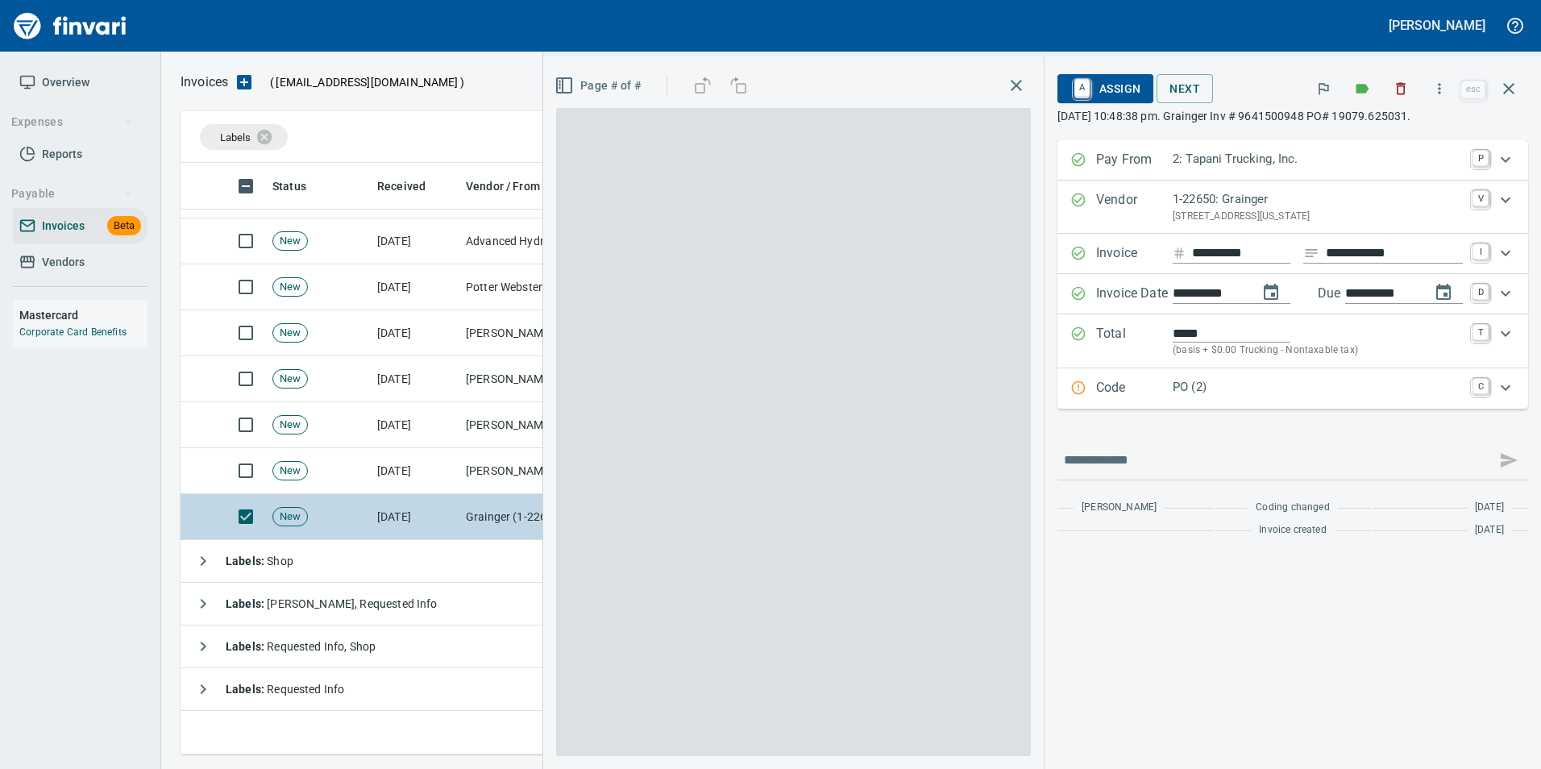
scroll to position [579, 1316]
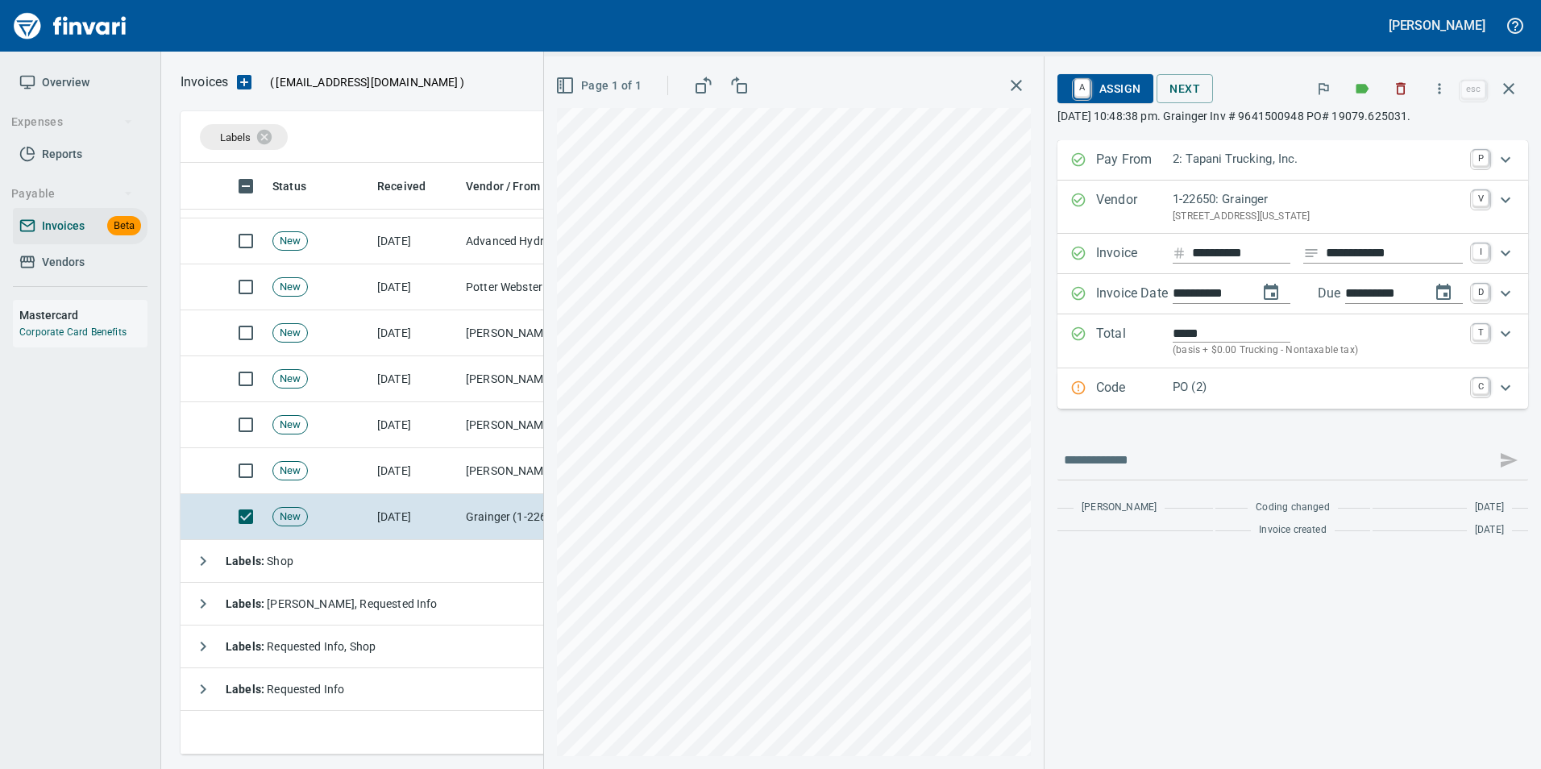
click at [1135, 395] on p "Code" at bounding box center [1134, 388] width 77 height 21
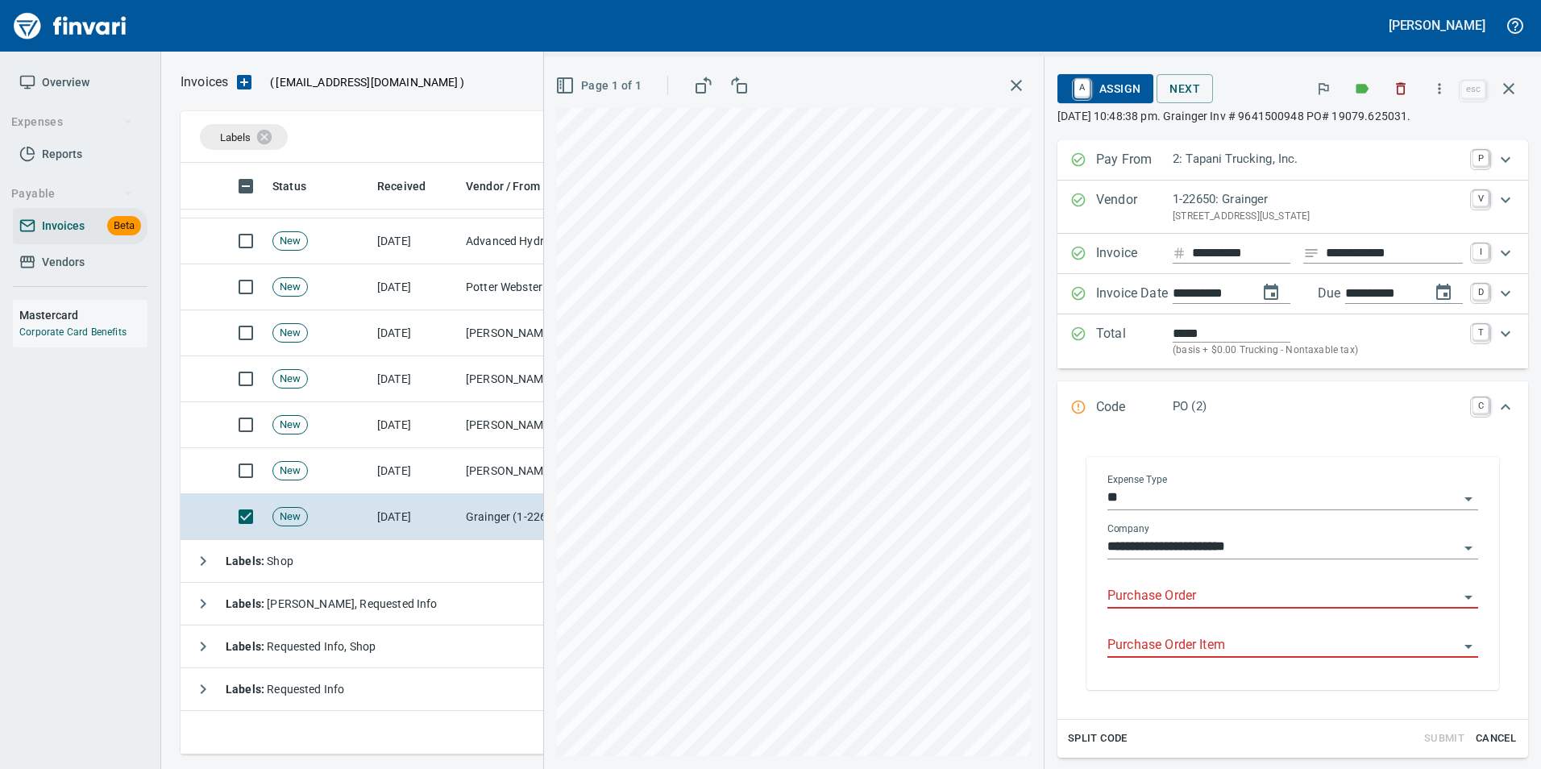
click at [1174, 589] on input "Purchase Order" at bounding box center [1282, 596] width 351 height 23
click at [1148, 640] on li "19079.625031: Pipe nipple" at bounding box center [1277, 637] width 375 height 39
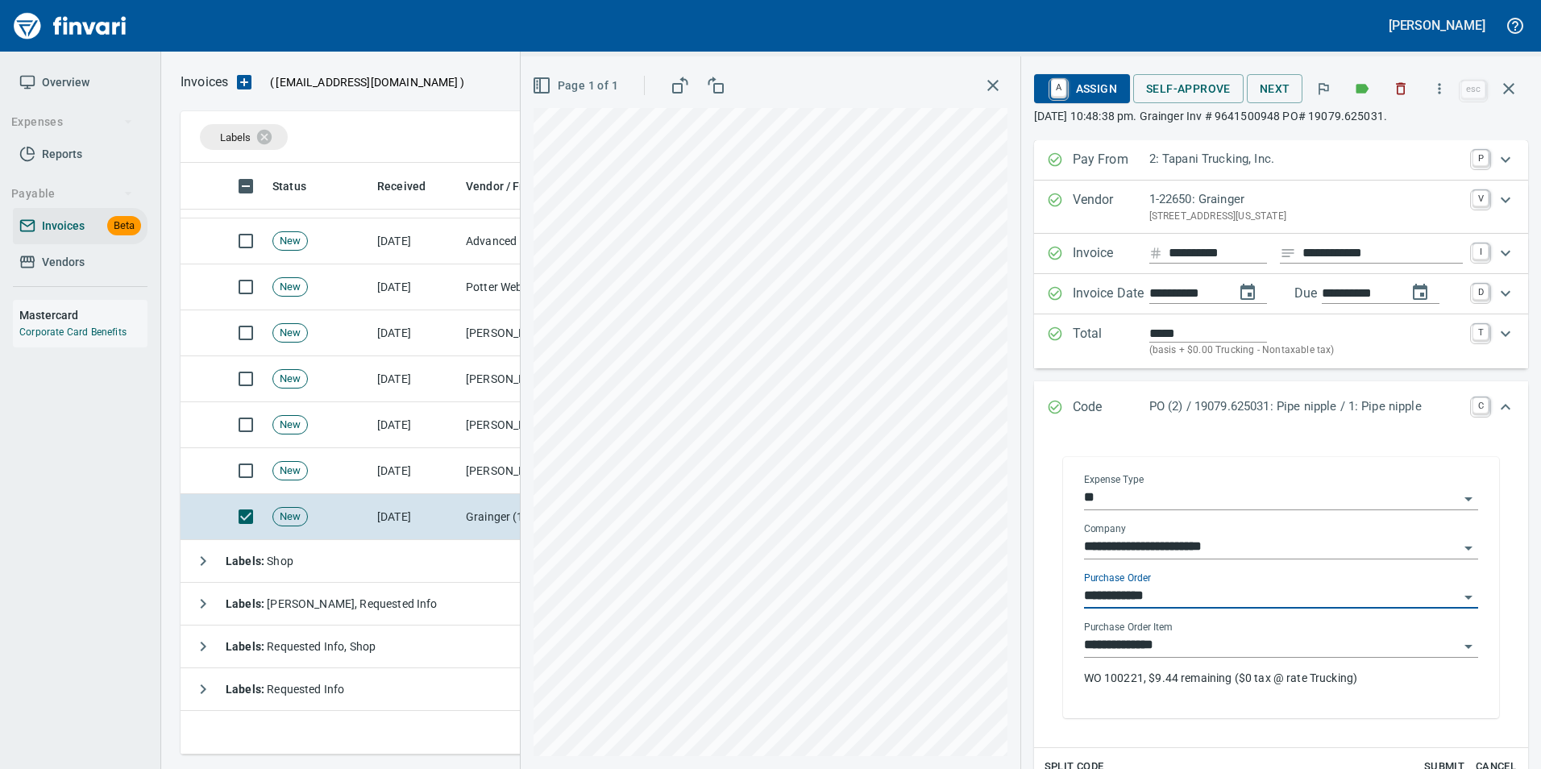
type input "**********"
click at [1047, 404] on div "Code PO (2) / 19079.625031: Pipe nipple / 1: Pipe nipple C" at bounding box center [1281, 407] width 494 height 53
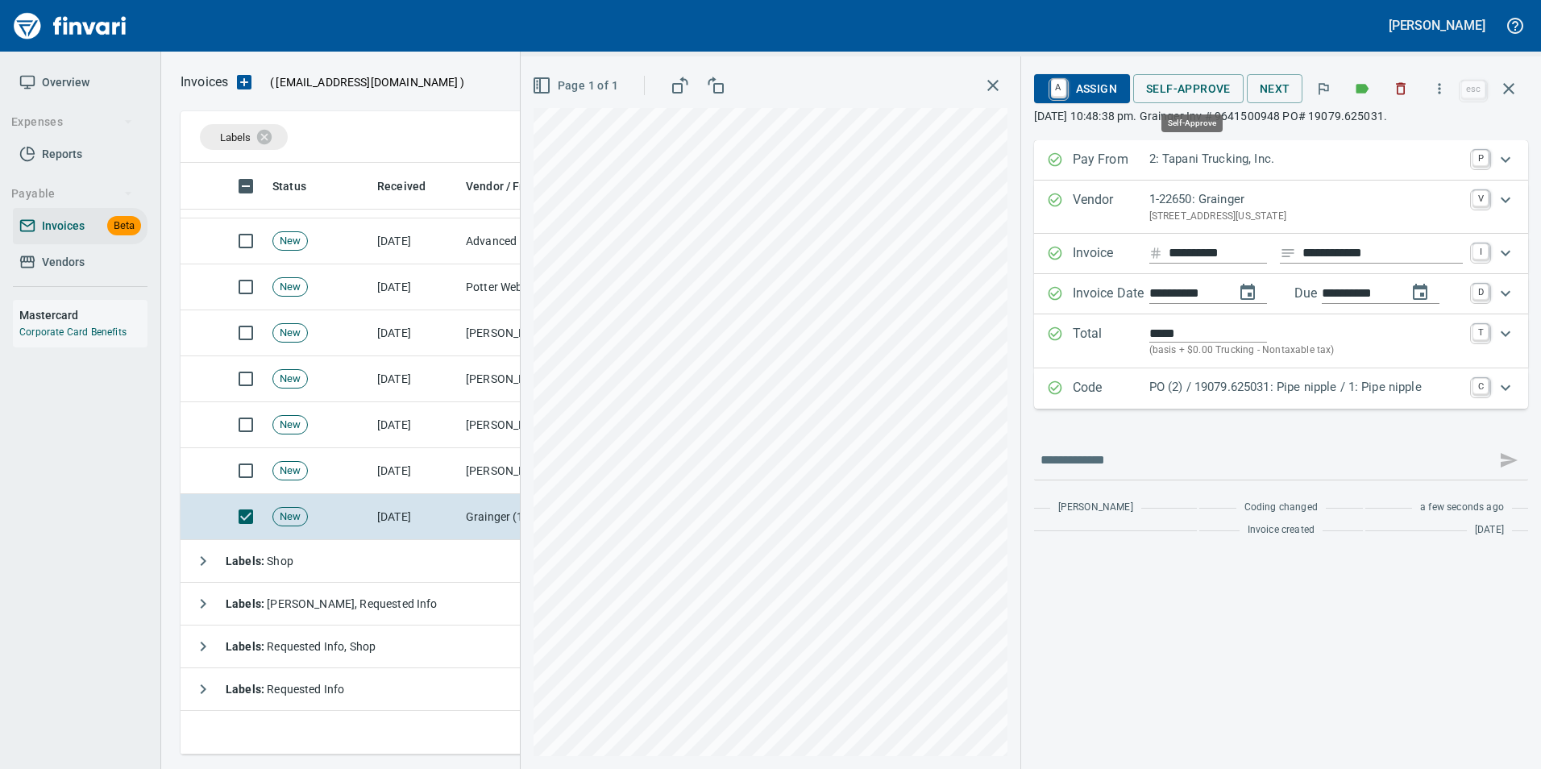
drag, startPoint x: 1185, startPoint y: 79, endPoint x: 1206, endPoint y: 129, distance: 54.2
click at [1185, 79] on span "Self-Approve" at bounding box center [1188, 89] width 85 height 20
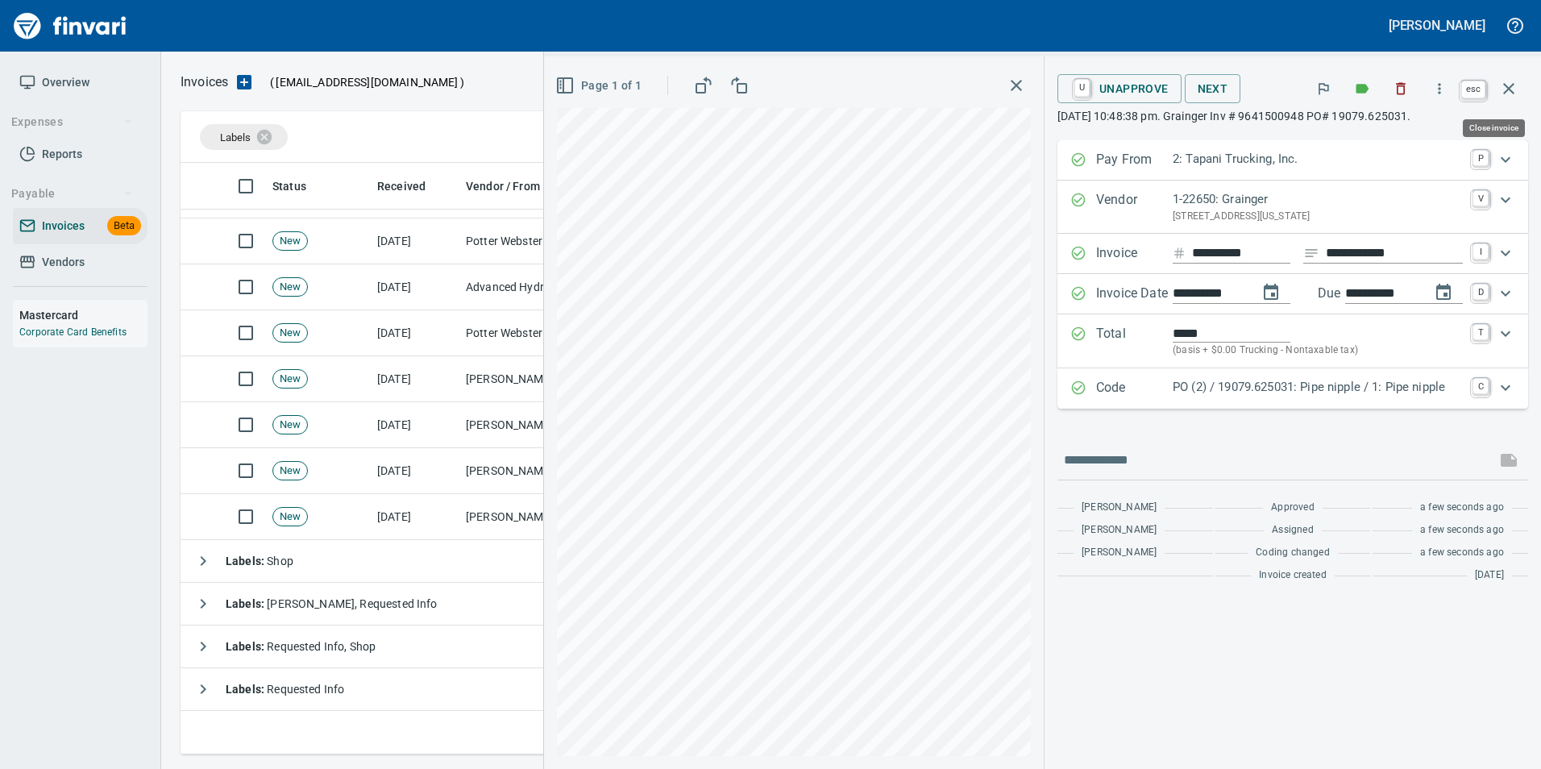
click at [1514, 85] on icon "button" at bounding box center [1508, 88] width 19 height 19
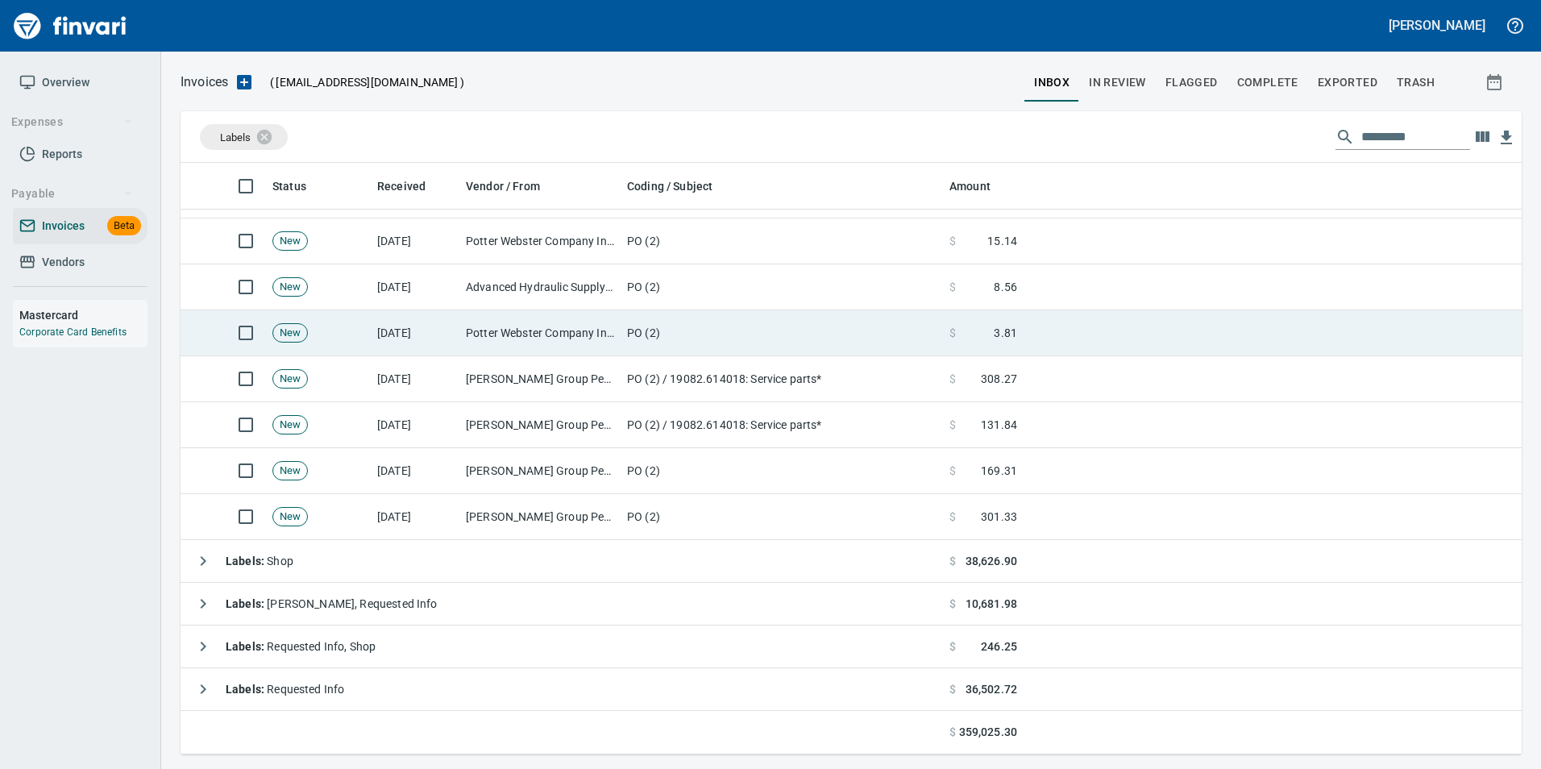
scroll to position [579, 1317]
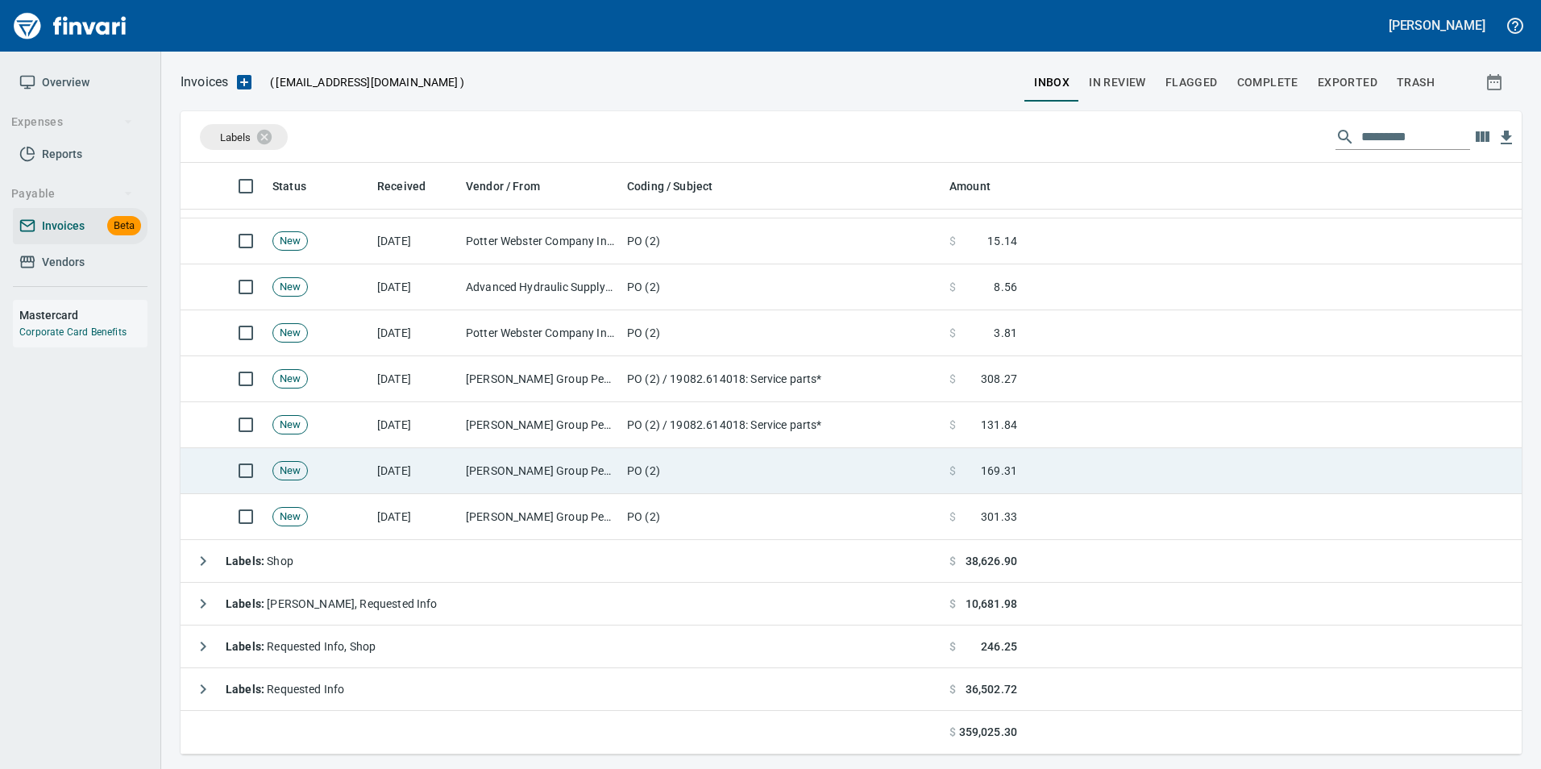
drag, startPoint x: 862, startPoint y: 502, endPoint x: 872, endPoint y: 492, distance: 14.3
click at [866, 497] on td "PO (2)" at bounding box center [782, 517] width 322 height 46
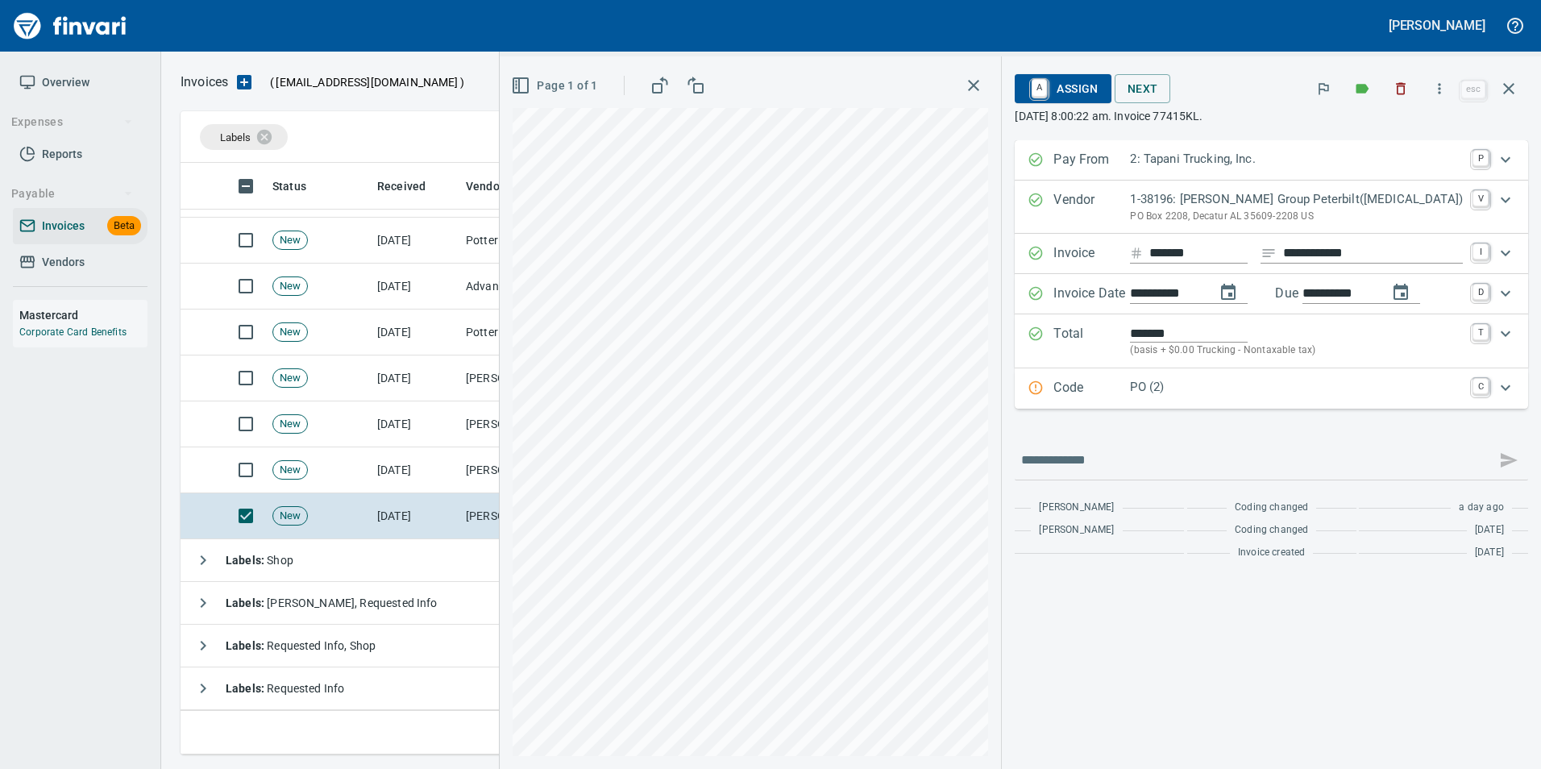
scroll to position [1610, 0]
click at [1130, 386] on p "Code" at bounding box center [1091, 388] width 77 height 21
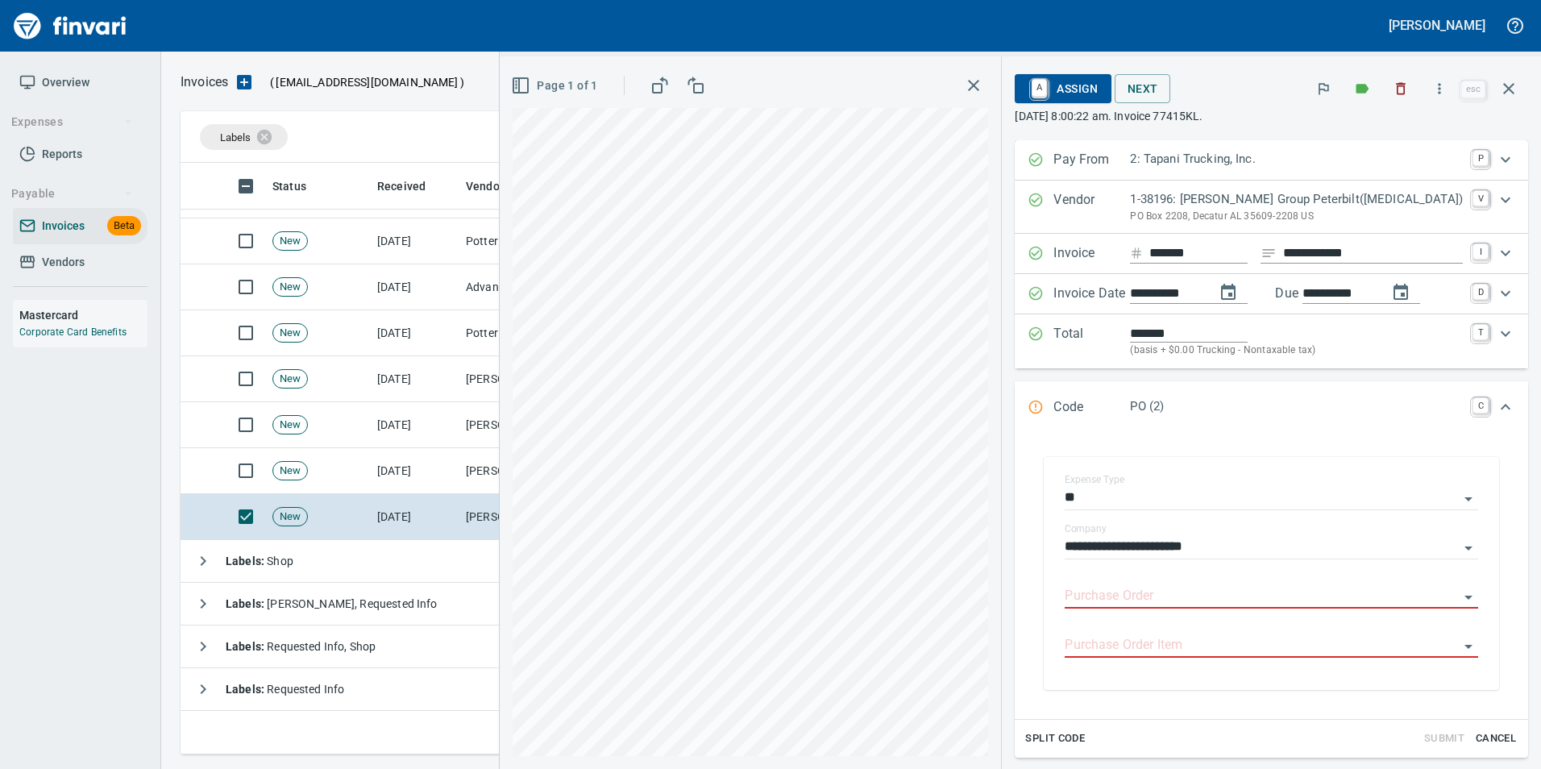
drag, startPoint x: 1127, startPoint y: 600, endPoint x: 1016, endPoint y: 555, distance: 120.3
click at [1127, 600] on input "Purchase Order" at bounding box center [1262, 596] width 394 height 23
click at [1258, 635] on li "19081.625033: Service parts*" at bounding box center [1277, 637] width 375 height 39
type input "**********"
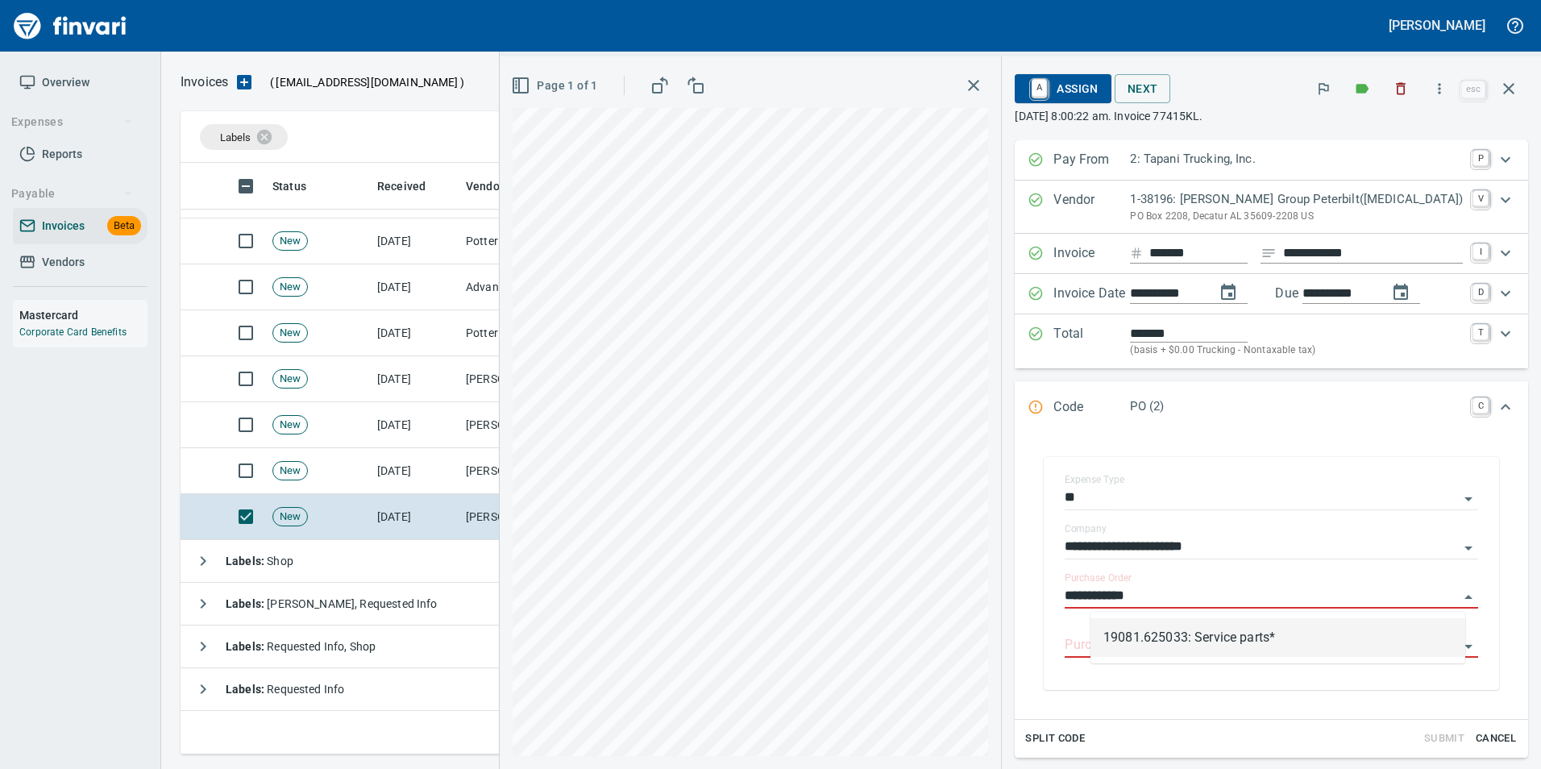
type input "**********"
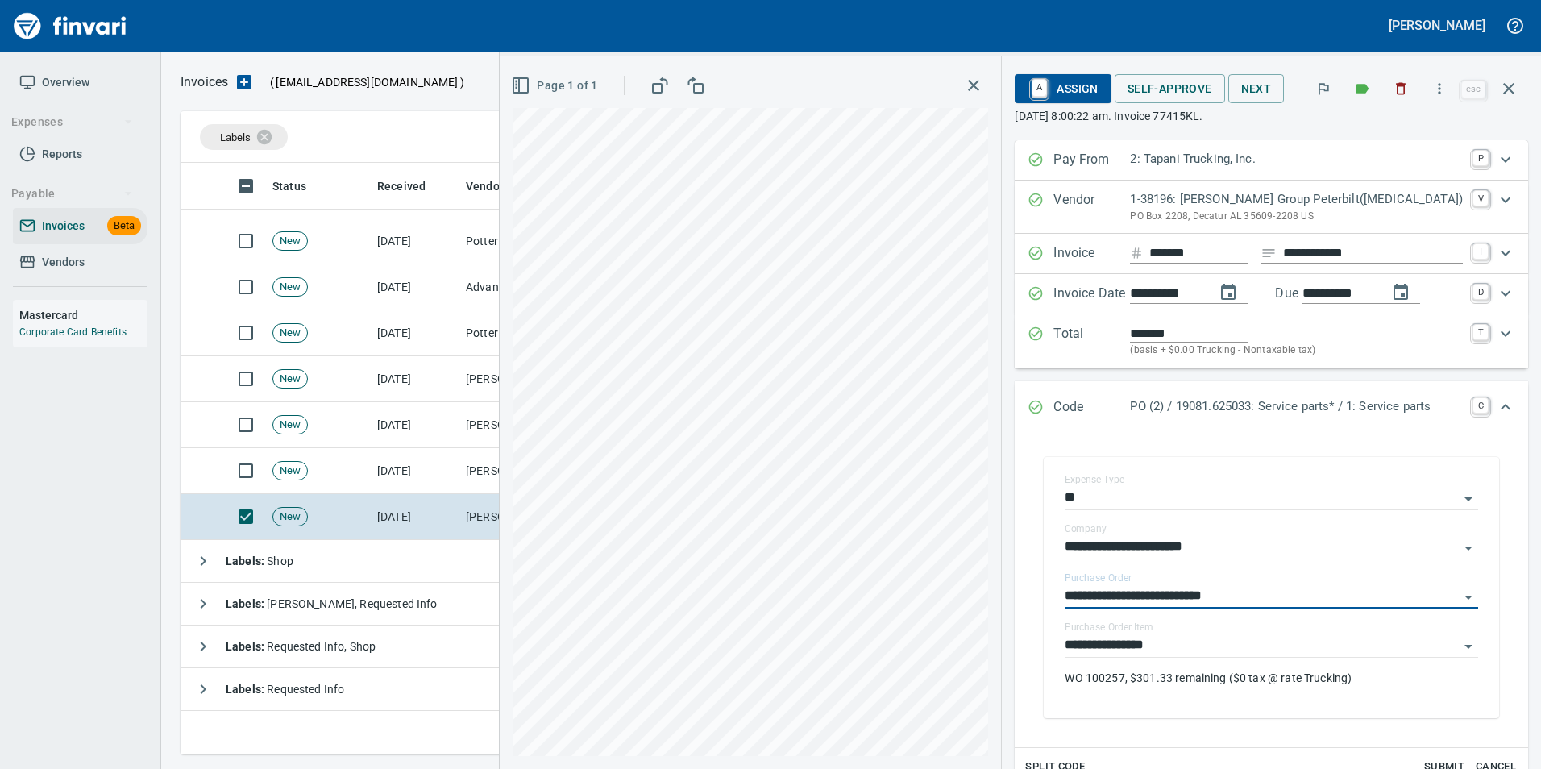
click at [1044, 405] on icon "Expand" at bounding box center [1036, 407] width 16 height 16
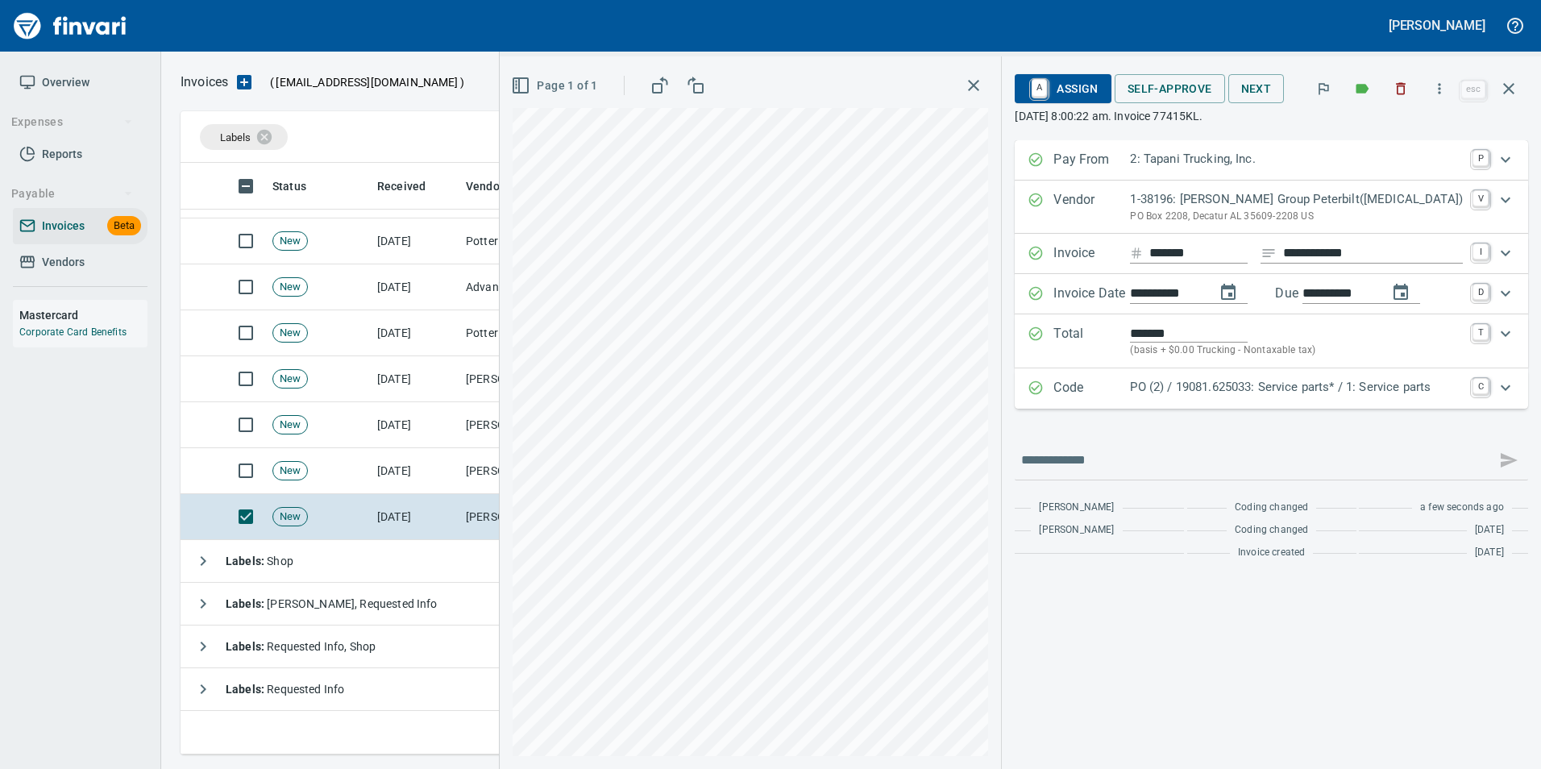
click at [1044, 384] on icon "Expand" at bounding box center [1036, 388] width 16 height 16
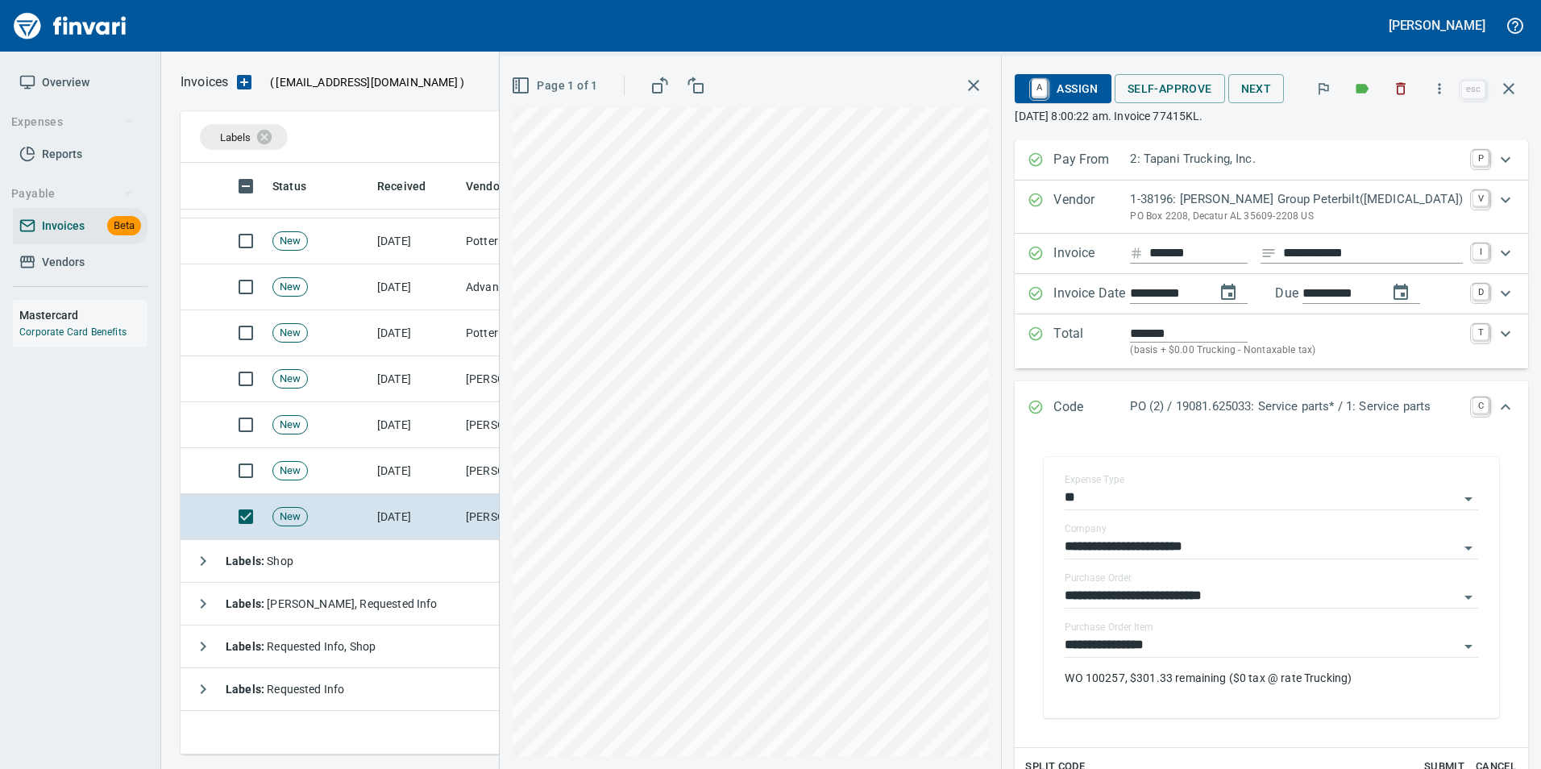
click at [1043, 404] on icon "Expand" at bounding box center [1036, 408] width 14 height 14
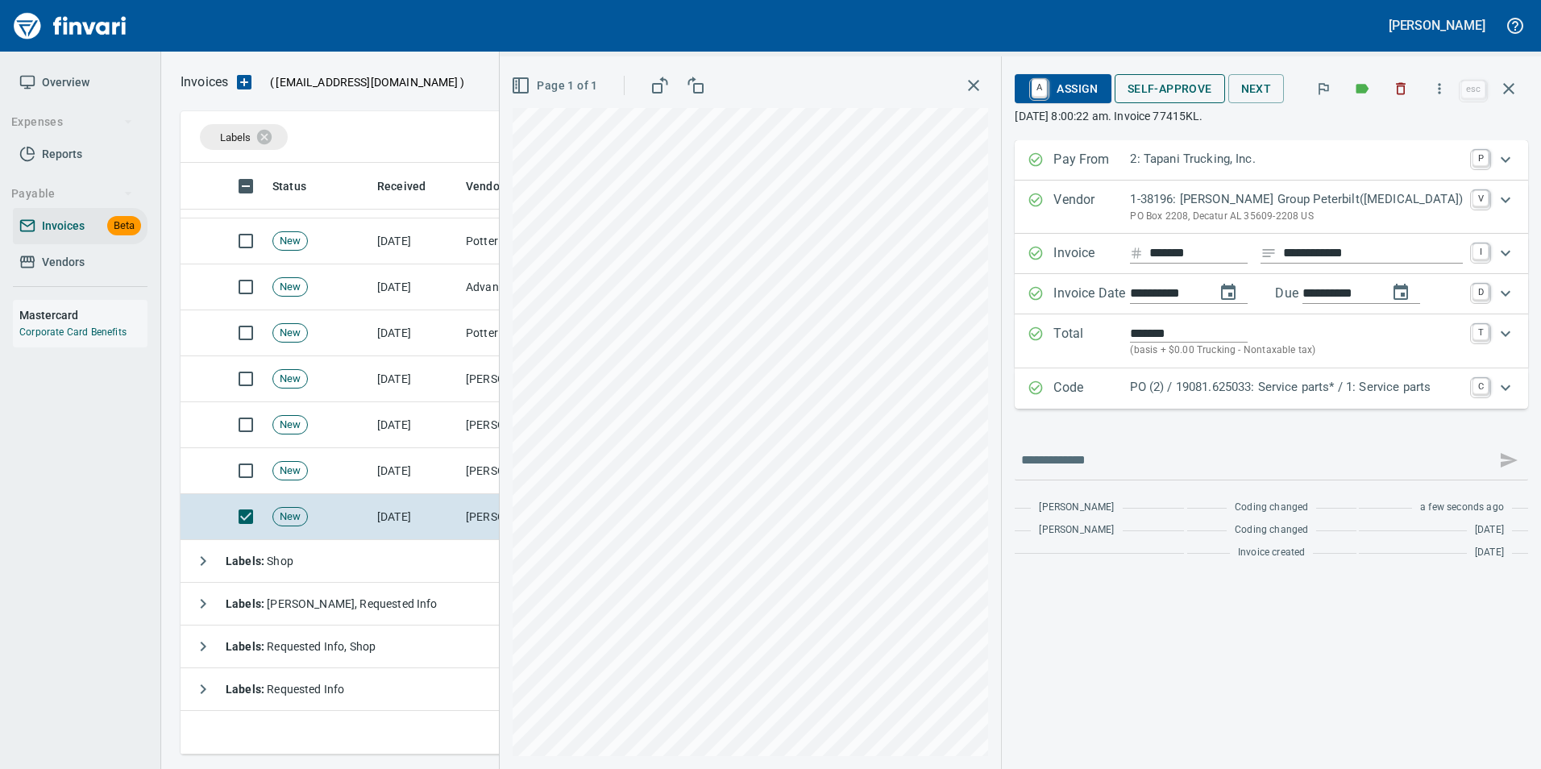
click at [1173, 98] on span "Self-Approve" at bounding box center [1170, 89] width 85 height 20
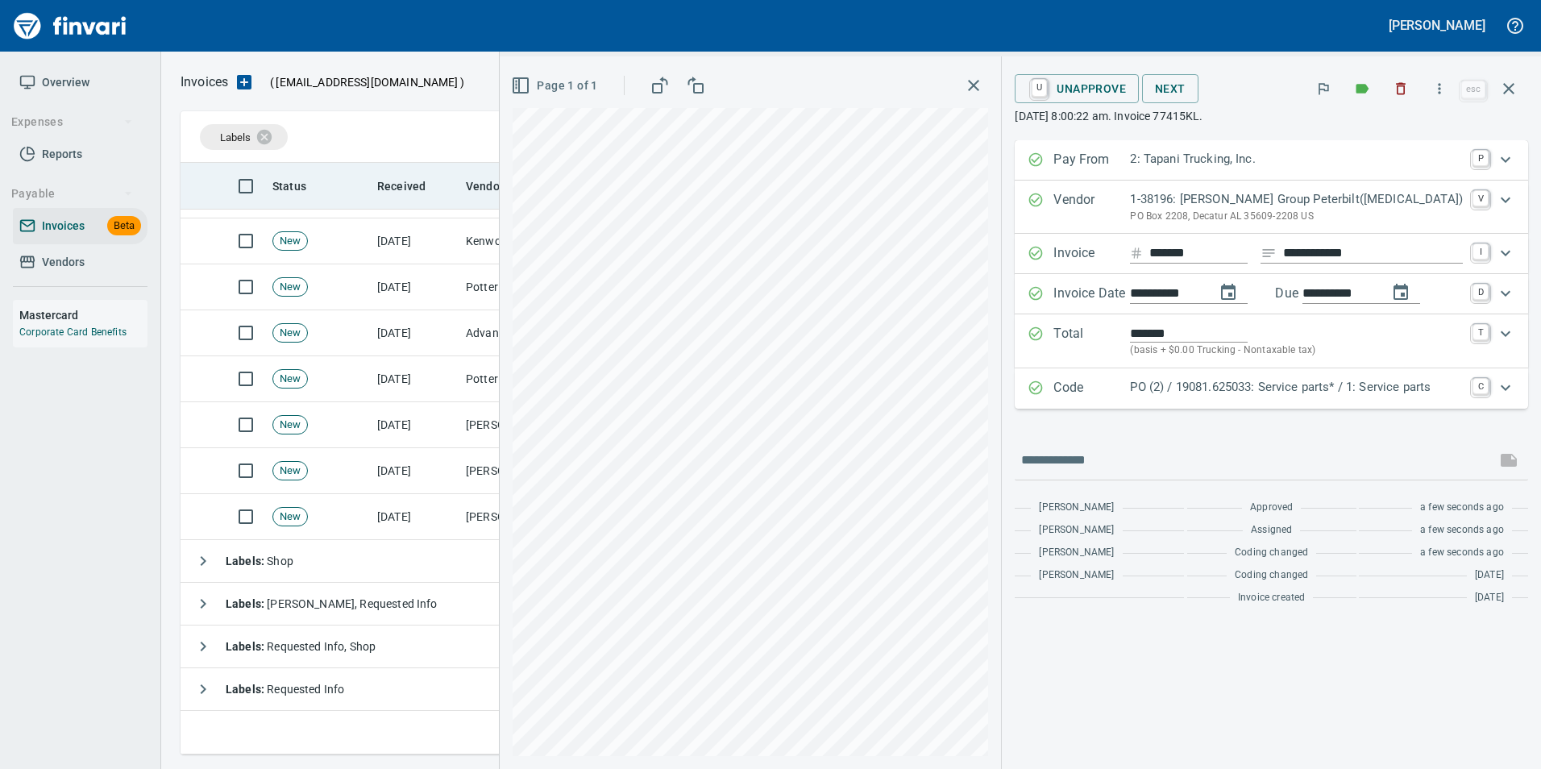
click at [1515, 82] on icon "button" at bounding box center [1508, 88] width 19 height 19
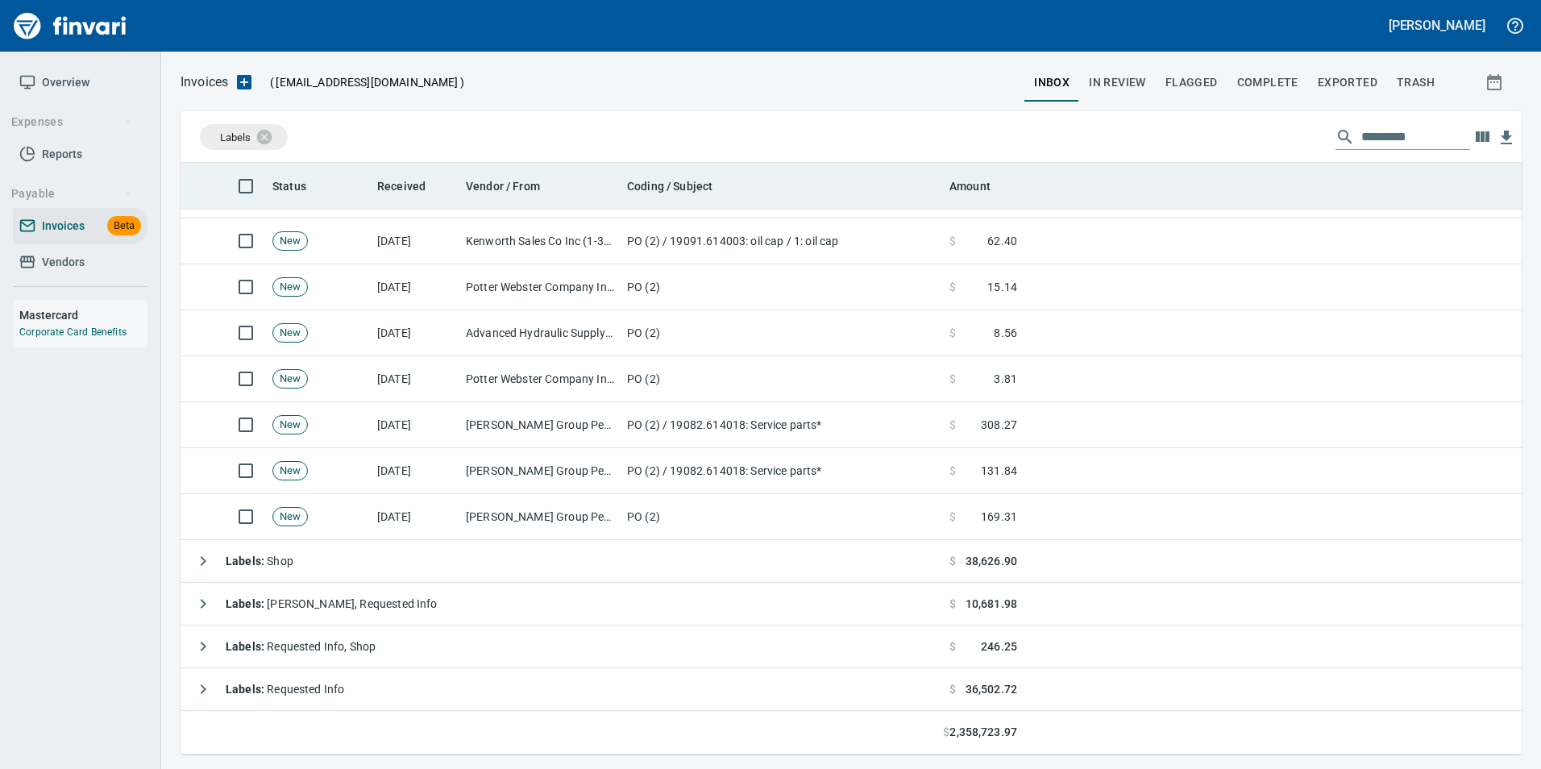
scroll to position [579, 1316]
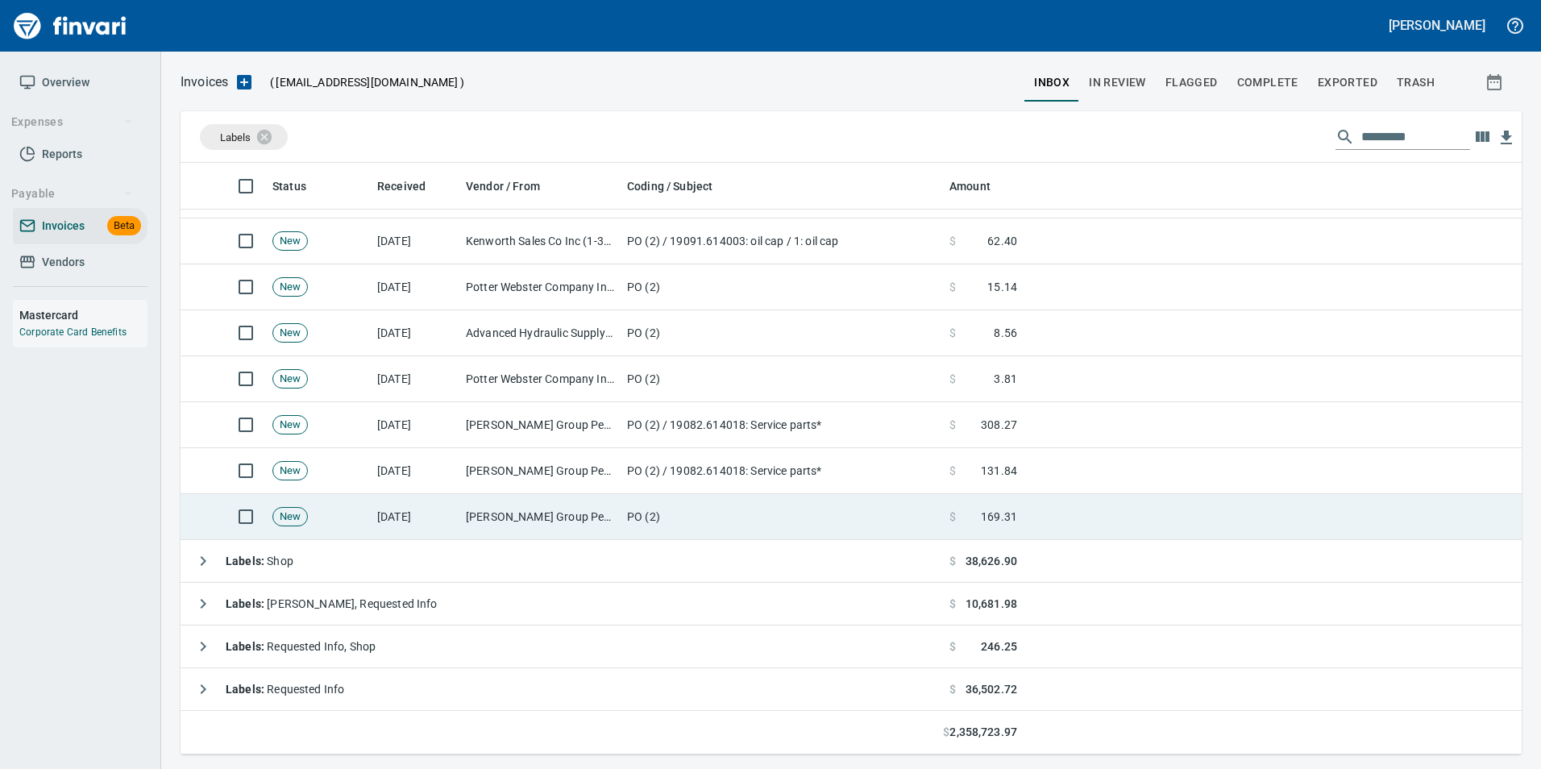
drag, startPoint x: 1006, startPoint y: 508, endPoint x: 1020, endPoint y: 497, distance: 17.2
click at [1007, 509] on span "169.31" at bounding box center [999, 517] width 36 height 16
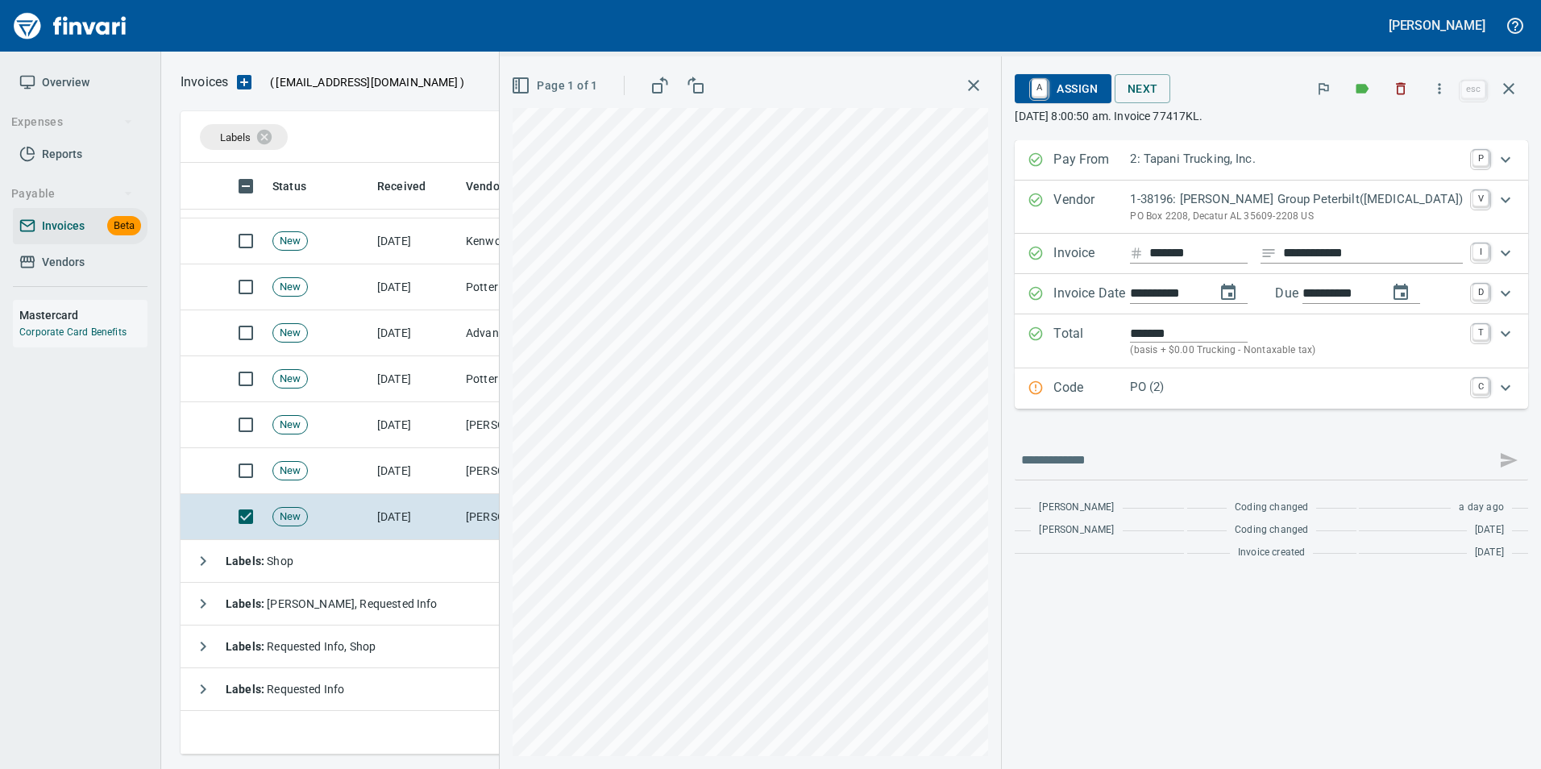
click at [1189, 388] on p "PO (2)" at bounding box center [1296, 387] width 333 height 19
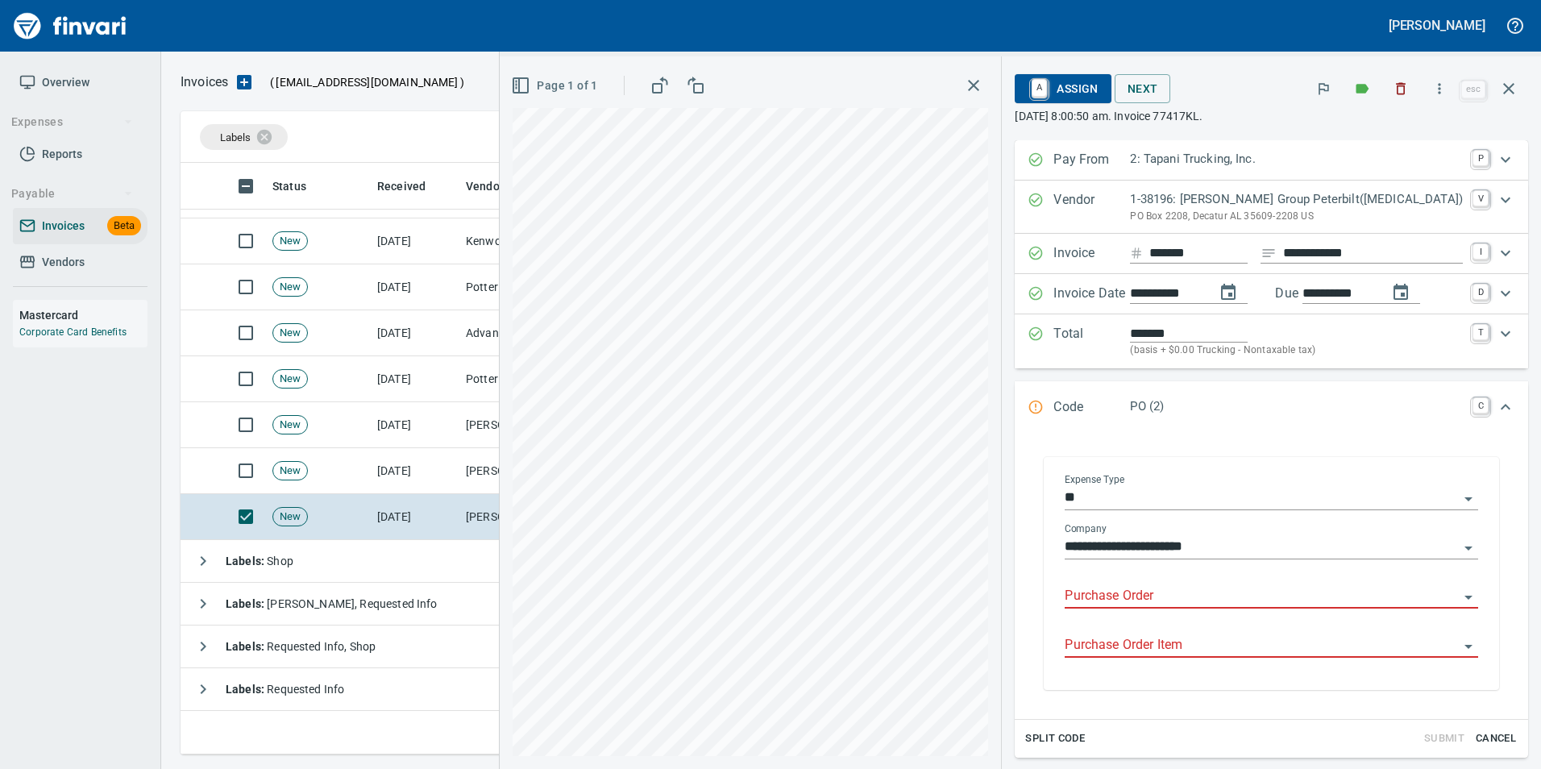
click at [1167, 596] on input "Purchase Order" at bounding box center [1262, 596] width 394 height 23
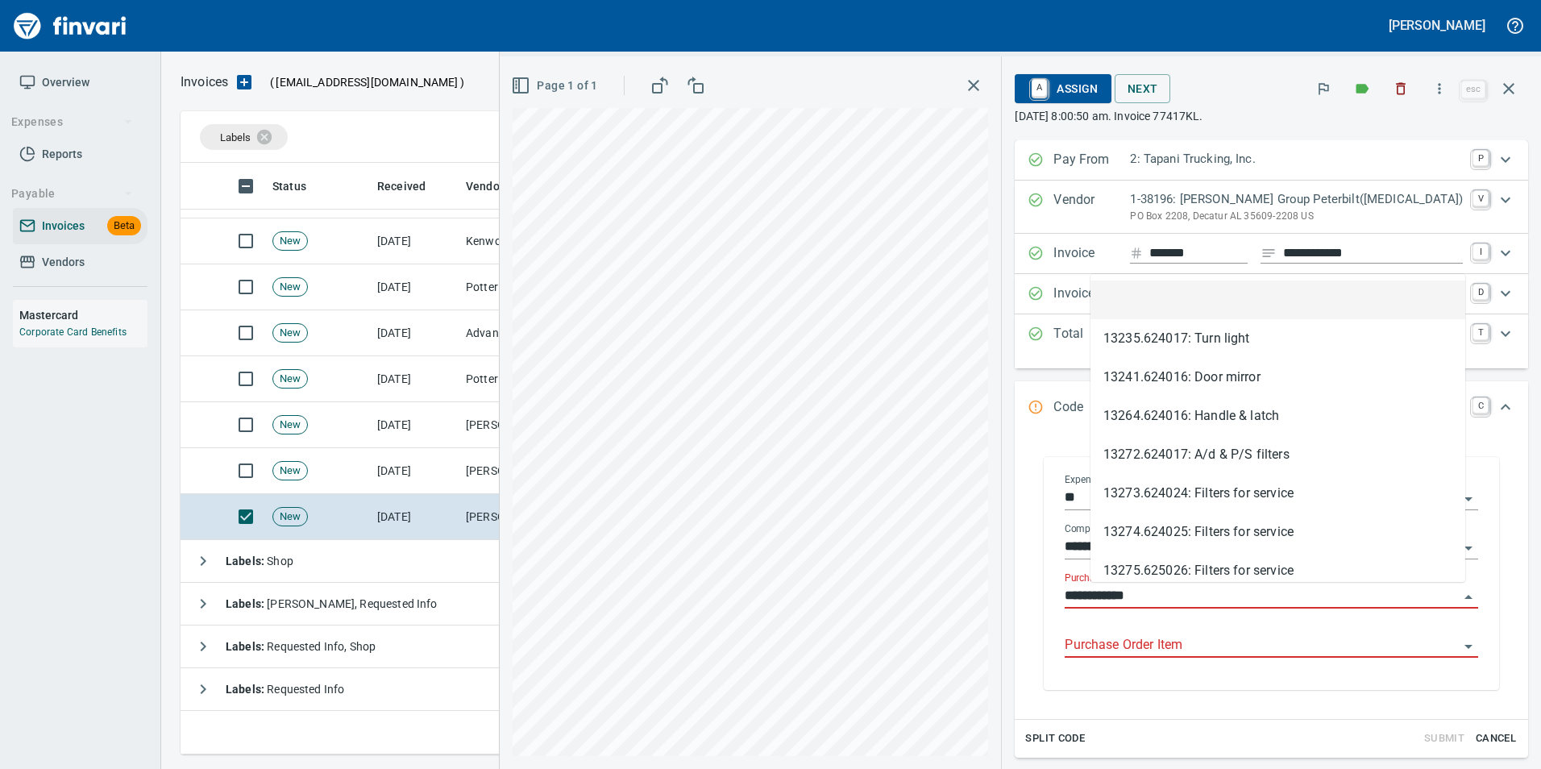
scroll to position [579, 1316]
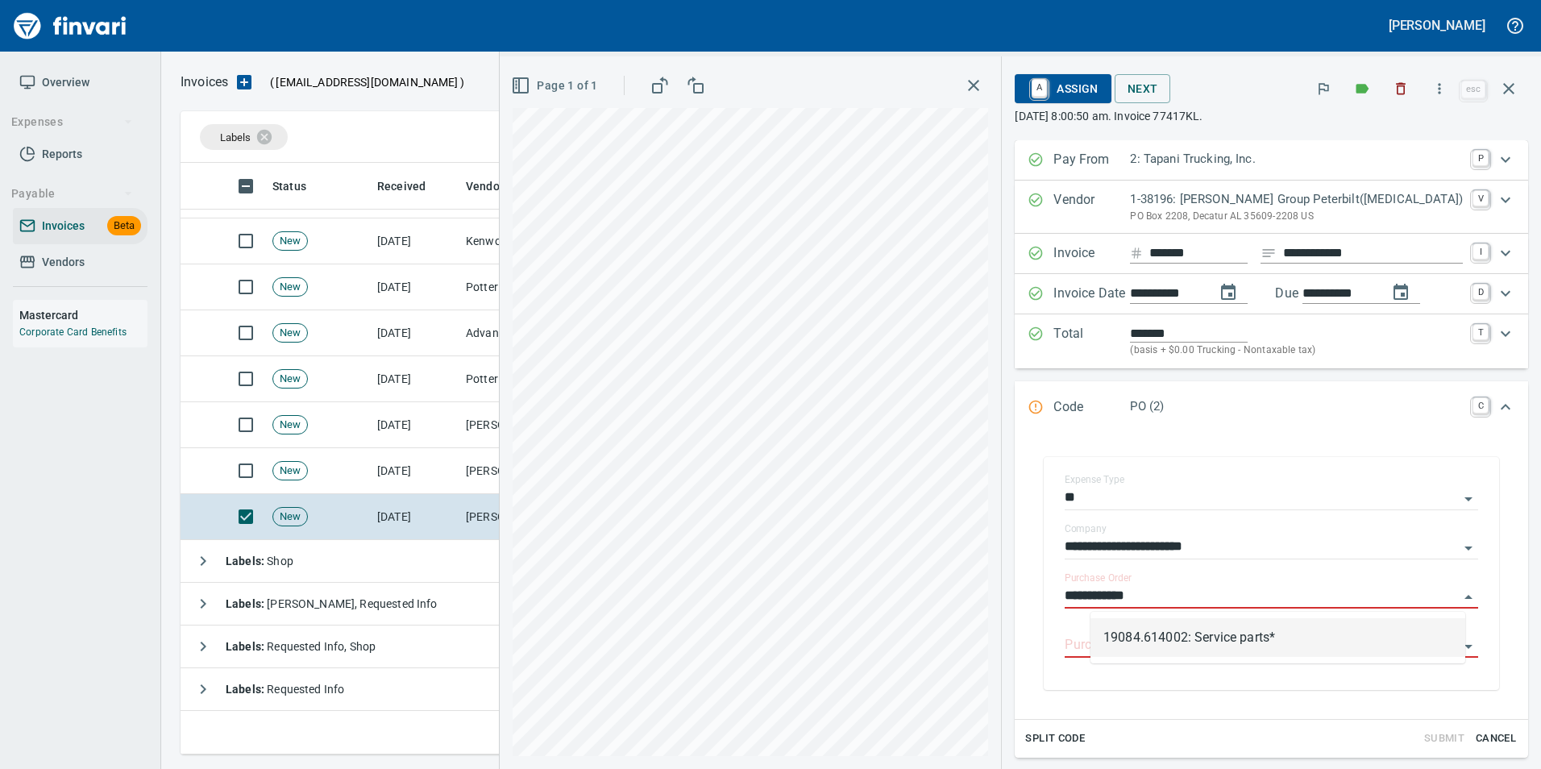
click at [1207, 638] on li "19084.614002: Service parts*" at bounding box center [1277, 637] width 375 height 39
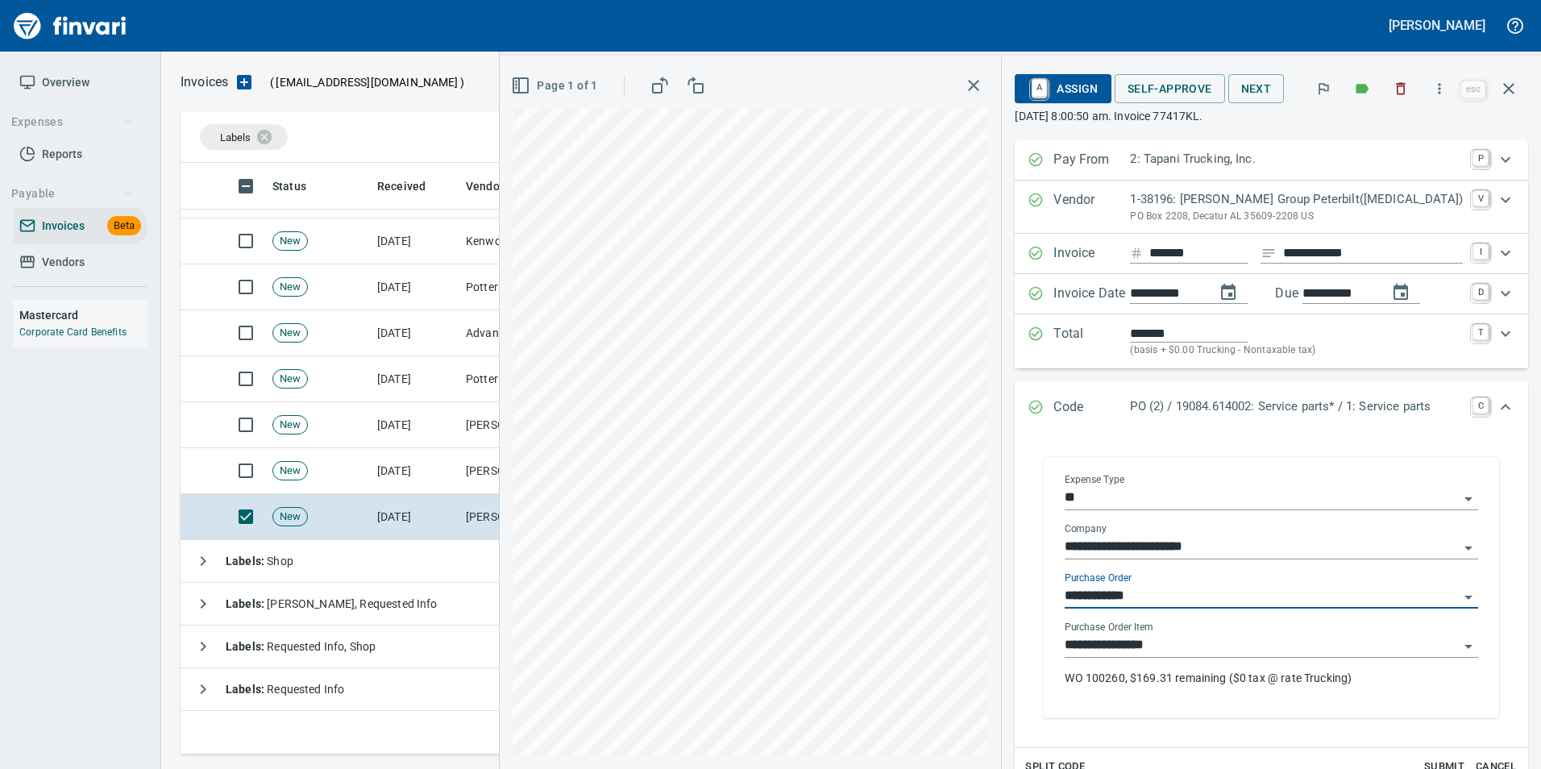
type input "**********"
click at [1043, 401] on icon "Expand" at bounding box center [1036, 408] width 14 height 14
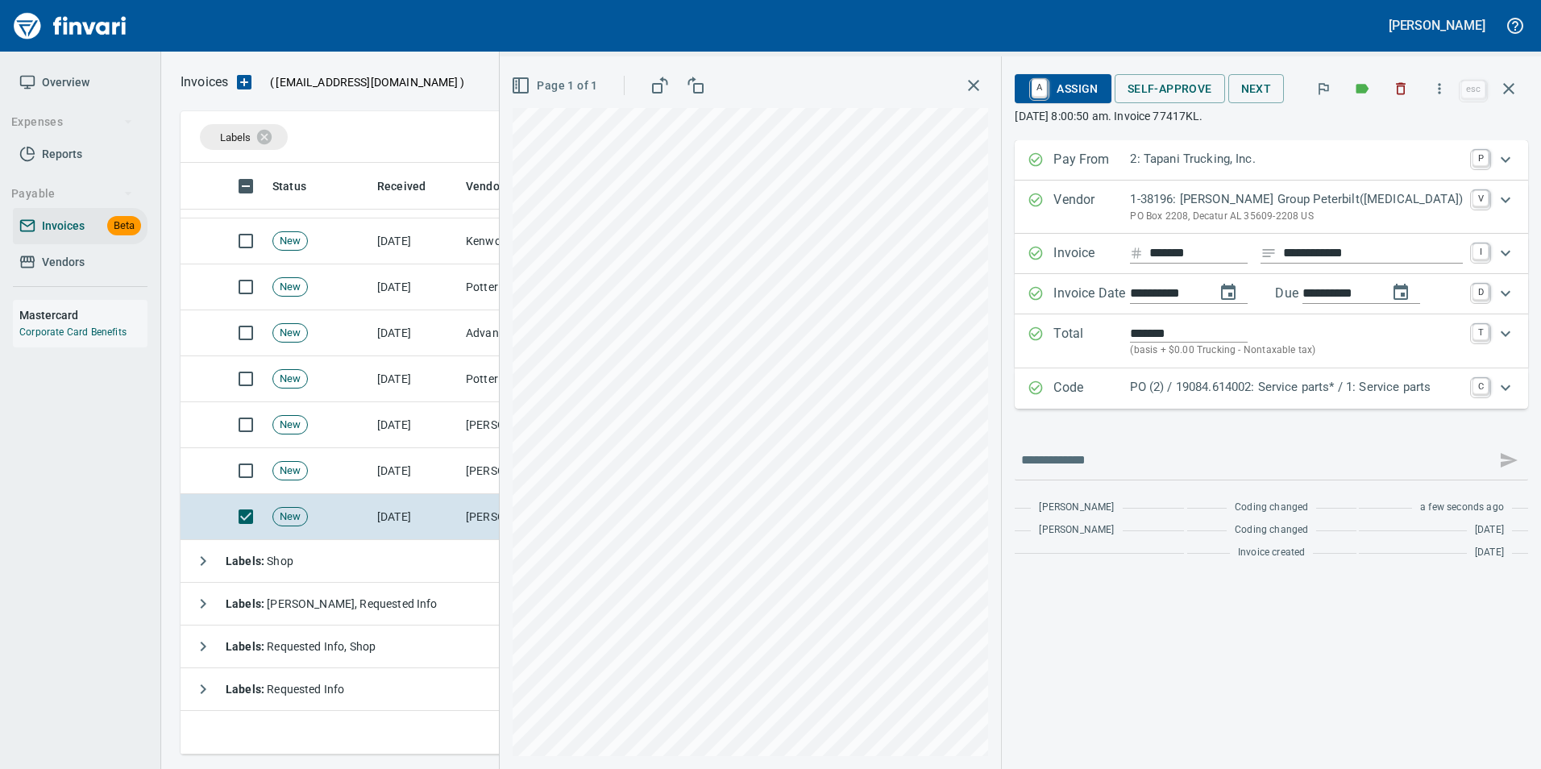
click at [1071, 386] on div "Code PO (2) / 19084.614002: Service parts* / 1: Service parts C" at bounding box center [1257, 388] width 459 height 21
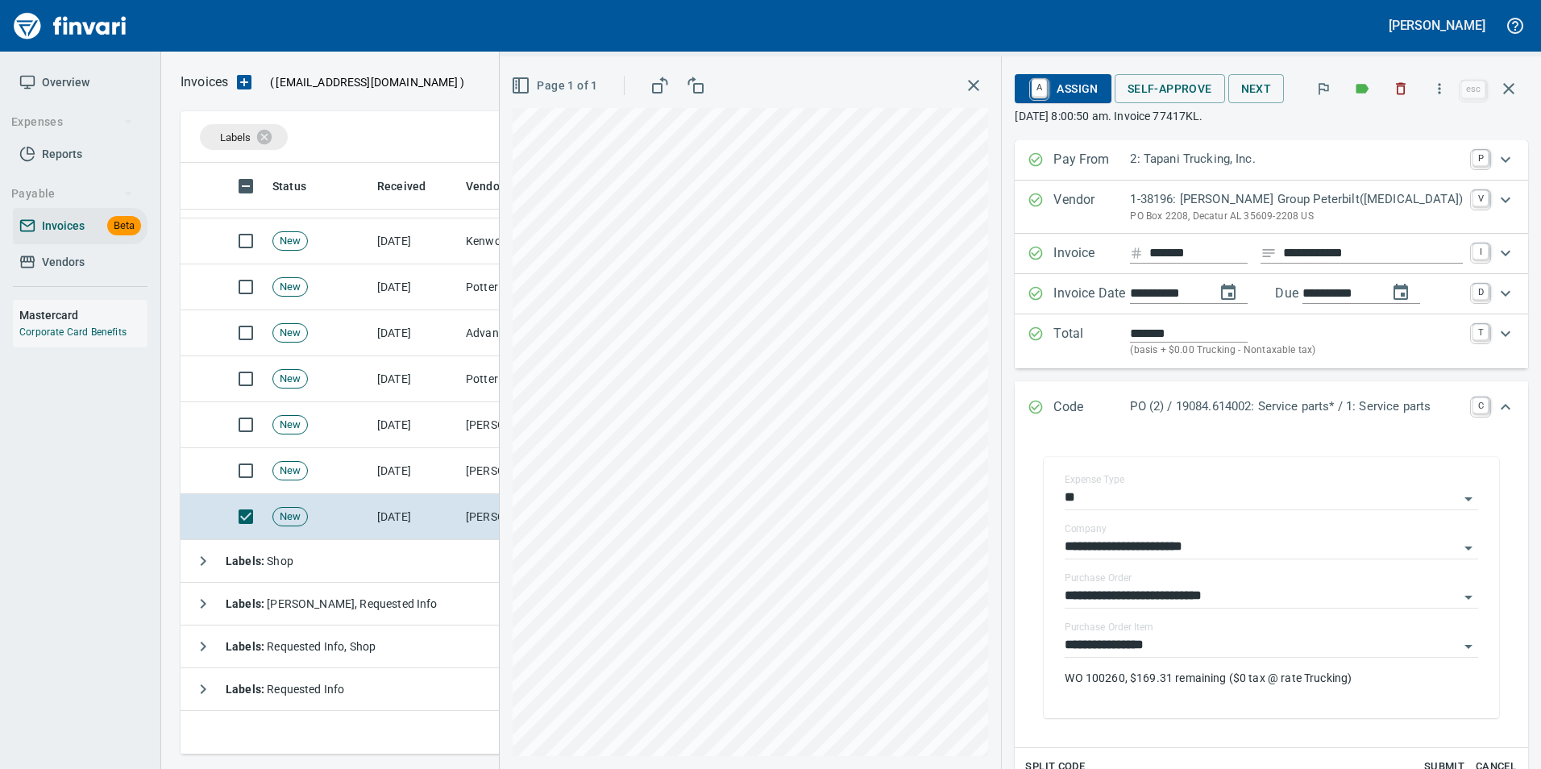
click at [1043, 403] on icon "Expand" at bounding box center [1036, 408] width 14 height 14
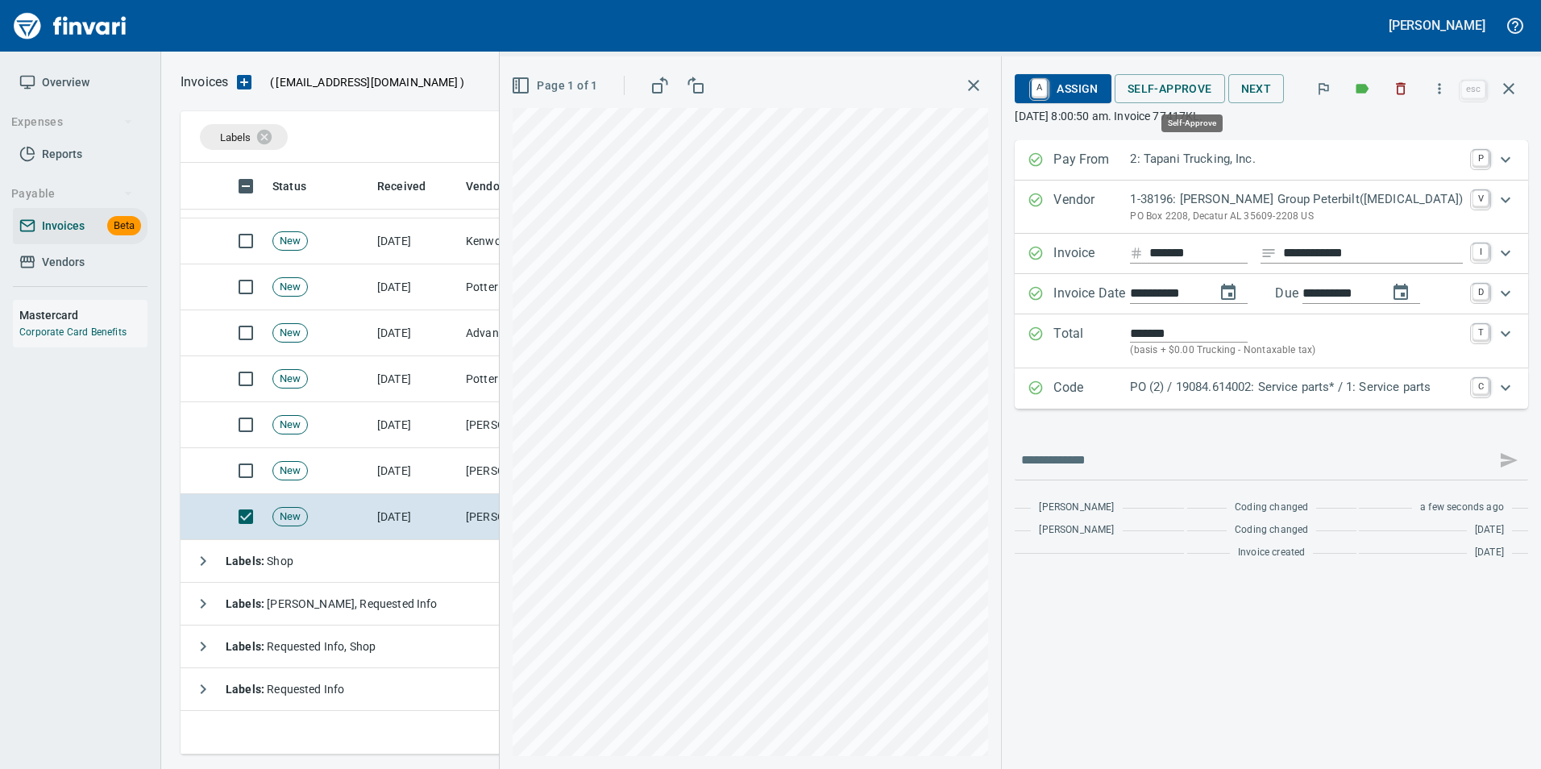
drag, startPoint x: 1160, startPoint y: 89, endPoint x: 1165, endPoint y: 163, distance: 73.6
click at [1160, 89] on span "Self-Approve" at bounding box center [1170, 89] width 85 height 20
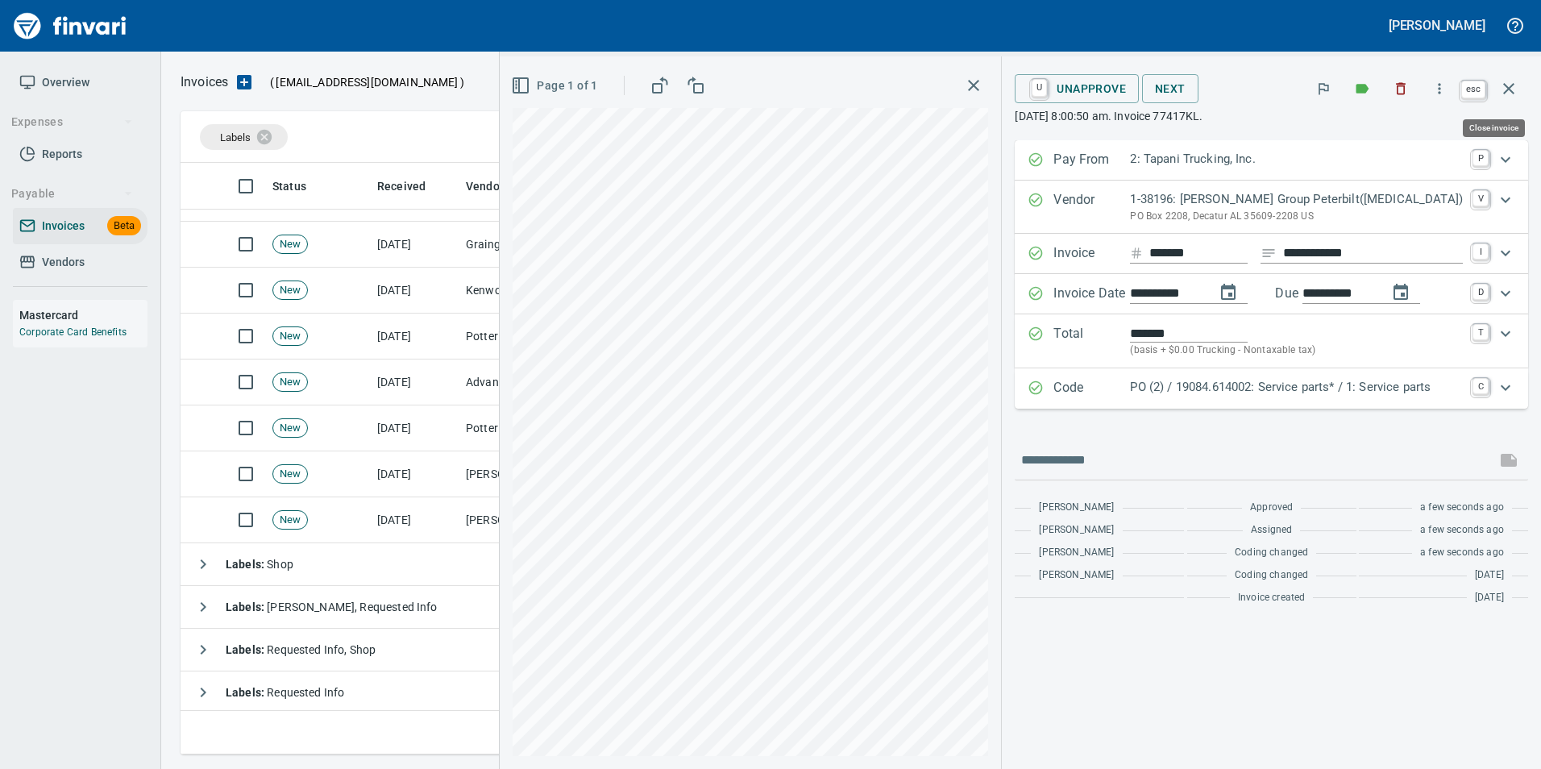
drag, startPoint x: 1510, startPoint y: 91, endPoint x: 1472, endPoint y: 244, distance: 157.9
click at [1510, 91] on icon "button" at bounding box center [1508, 88] width 11 height 11
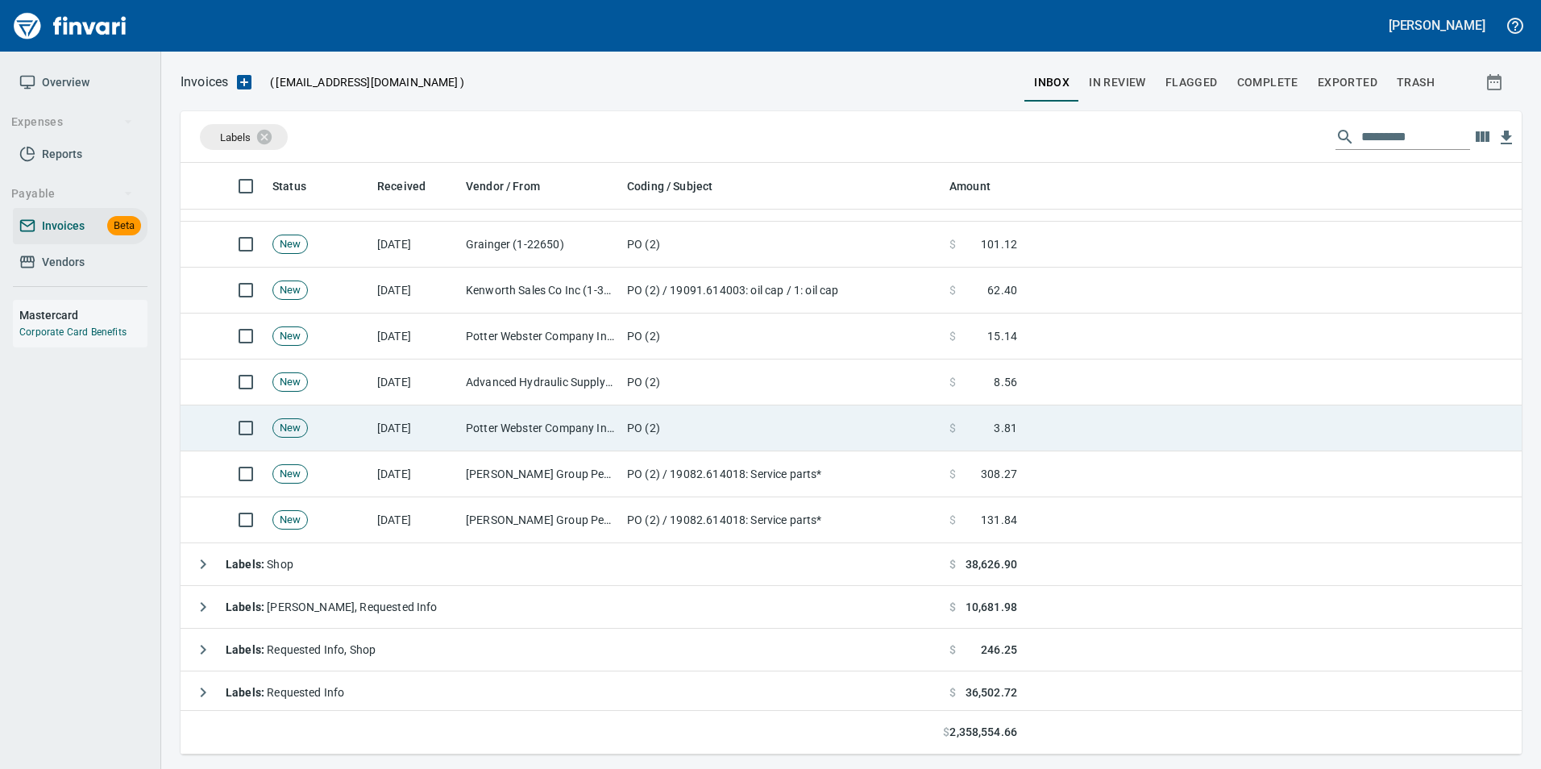
scroll to position [579, 1316]
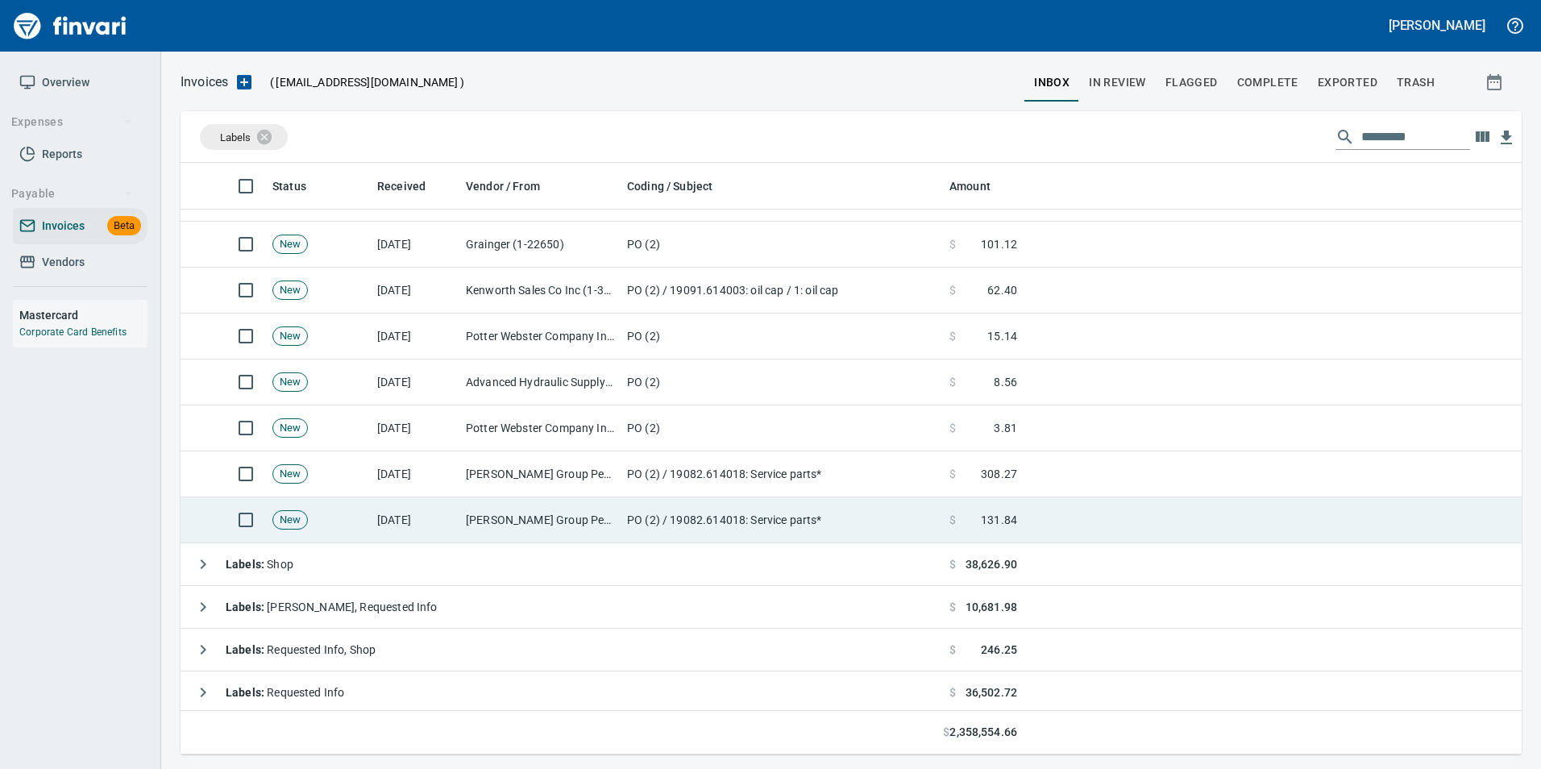
click at [995, 525] on td "$ 131.84" at bounding box center [983, 520] width 81 height 46
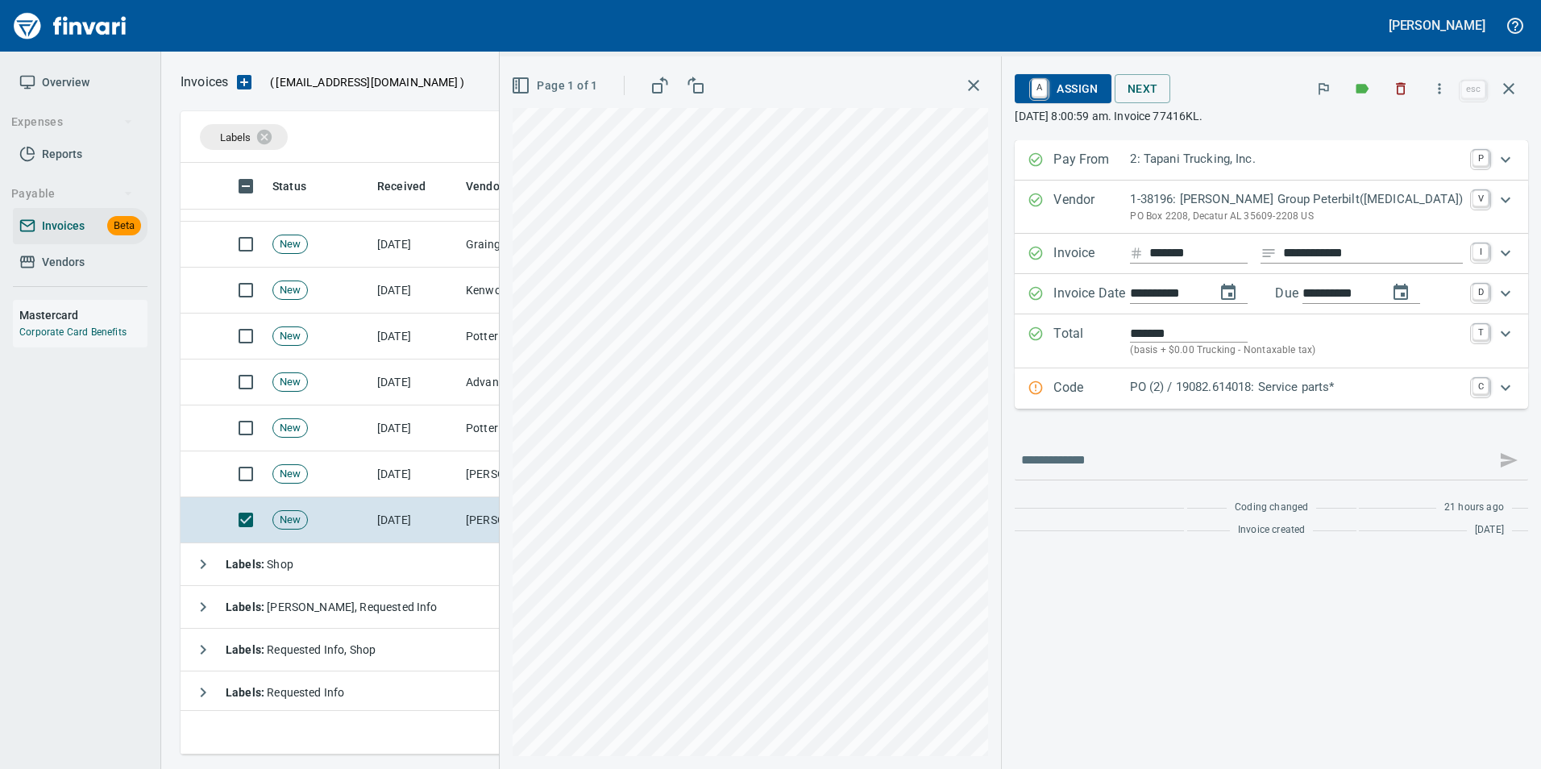
click at [1130, 391] on p "Code" at bounding box center [1091, 388] width 77 height 21
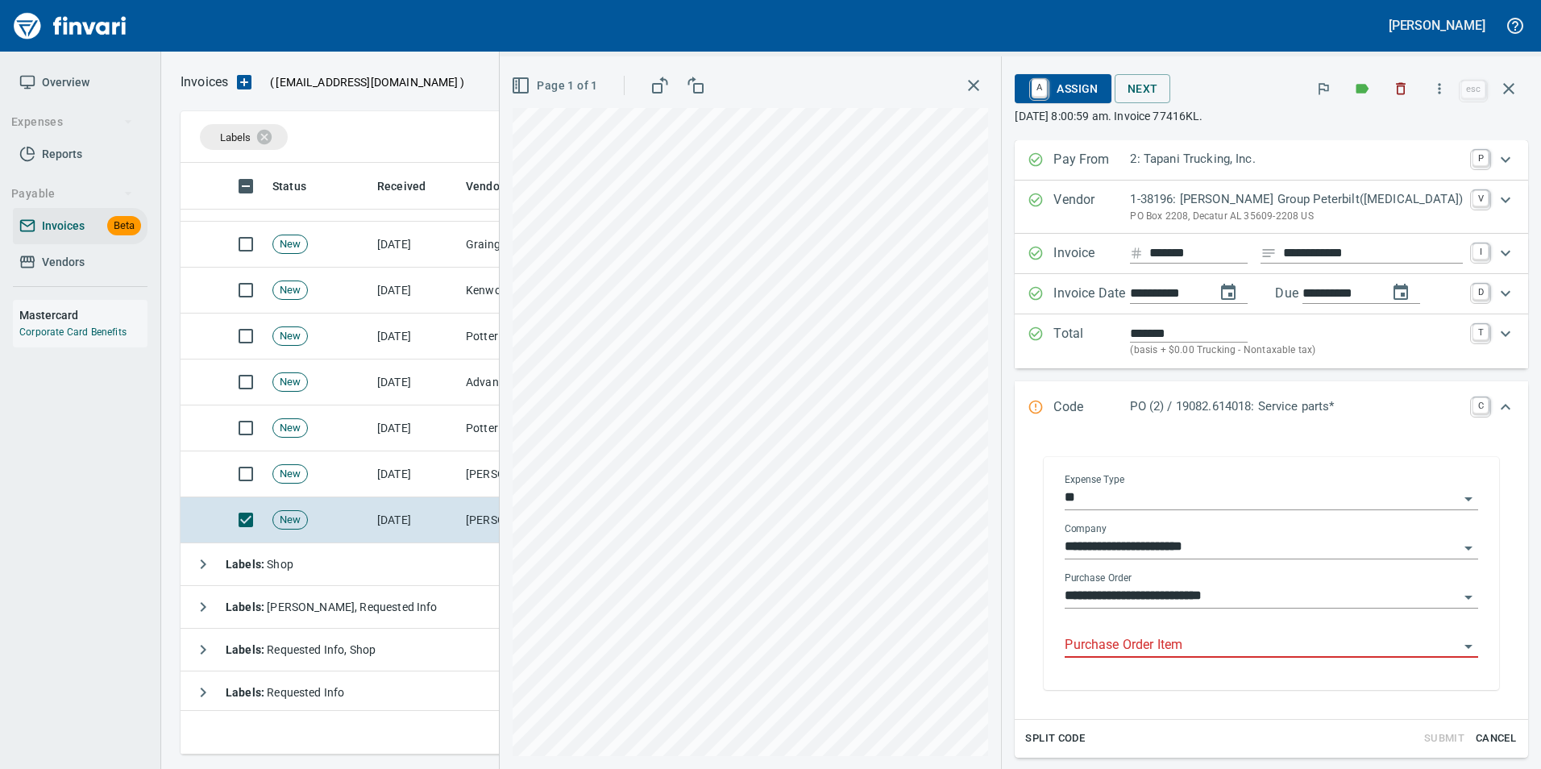
click at [1165, 635] on input "Purchase Order Item" at bounding box center [1262, 645] width 394 height 23
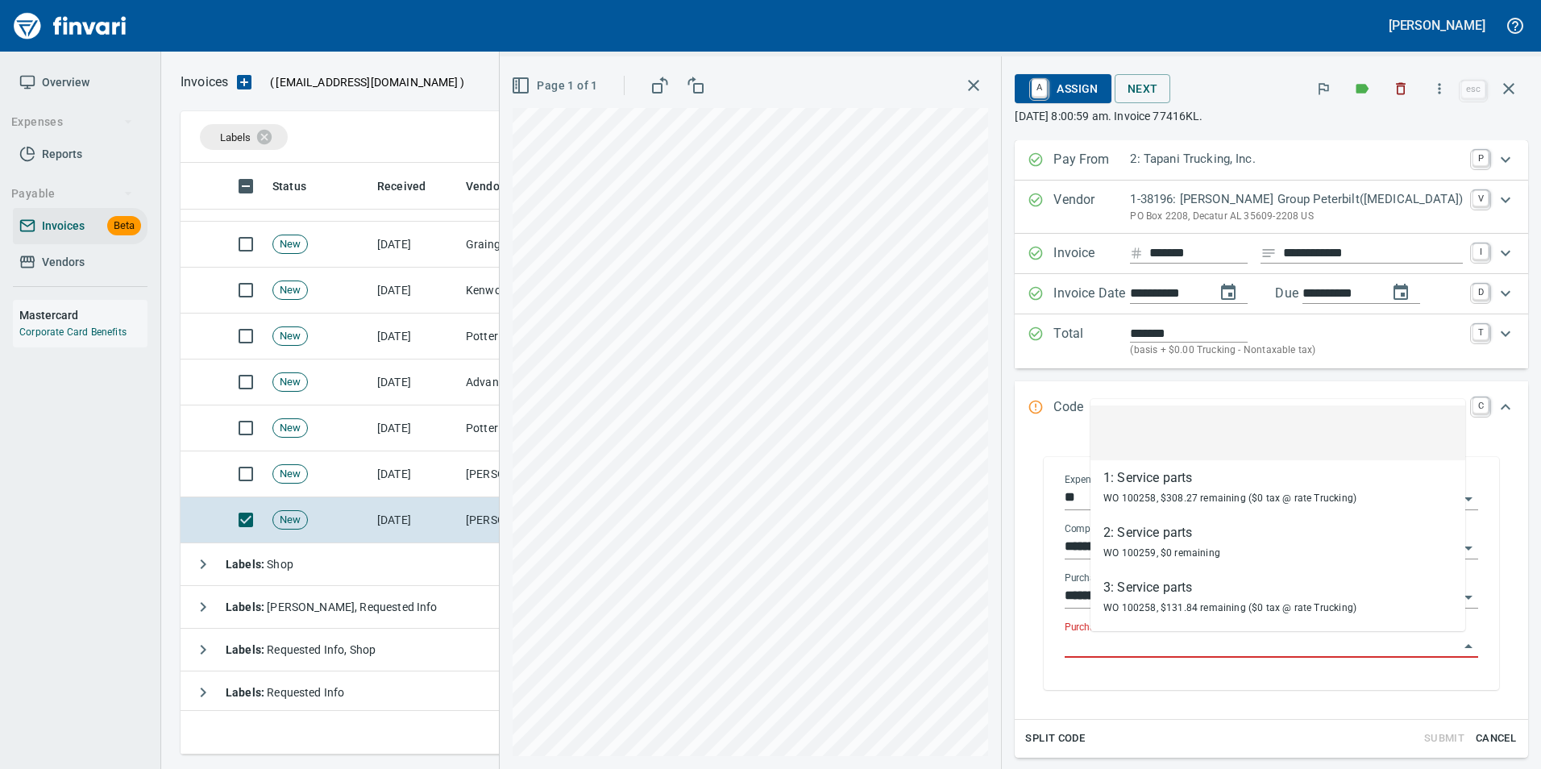
scroll to position [579, 1316]
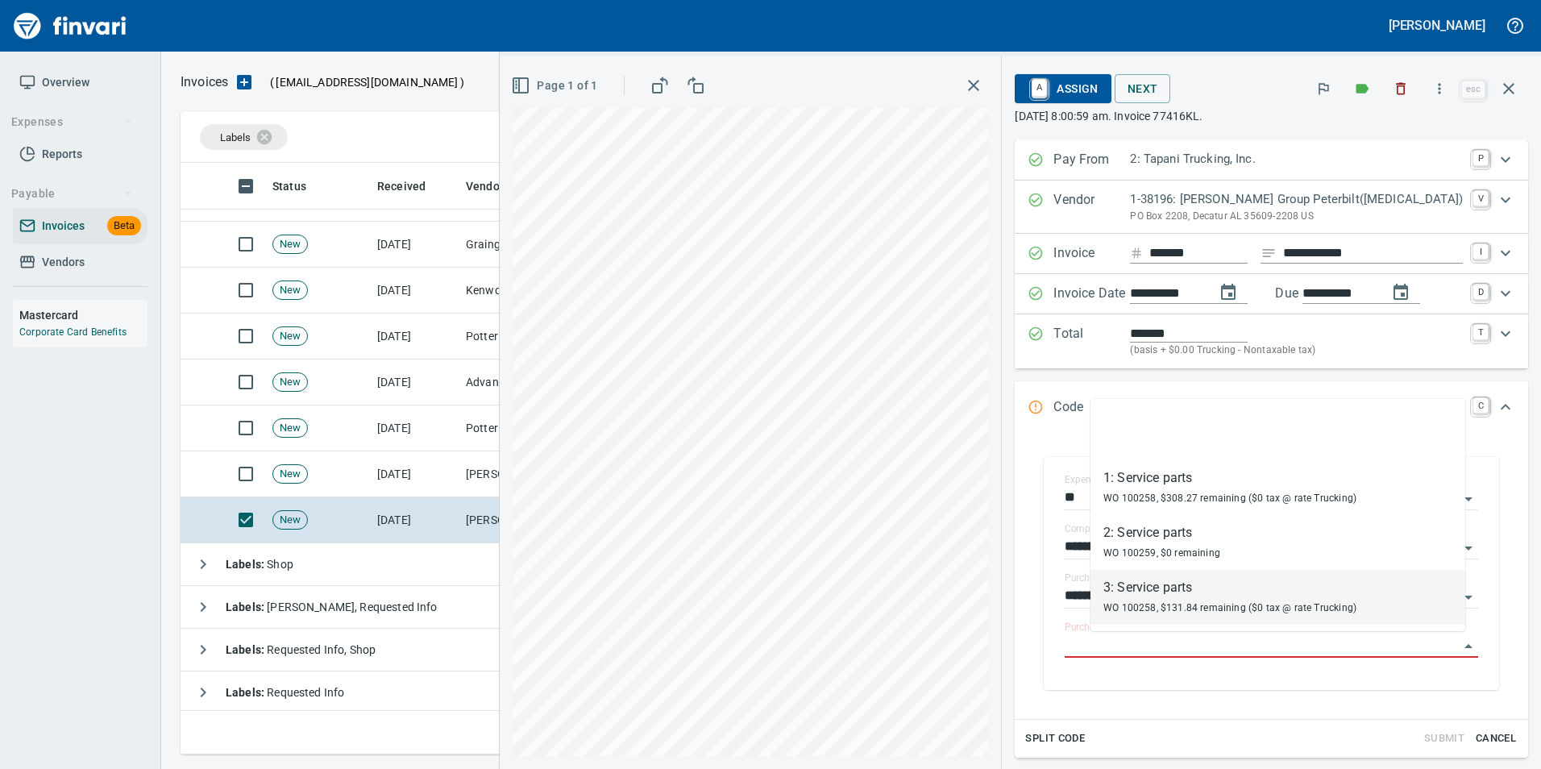
click at [1161, 603] on span "WO 100258, $131.84 remaining ($0 tax @ rate Trucking)" at bounding box center [1229, 607] width 253 height 11
type input "**********"
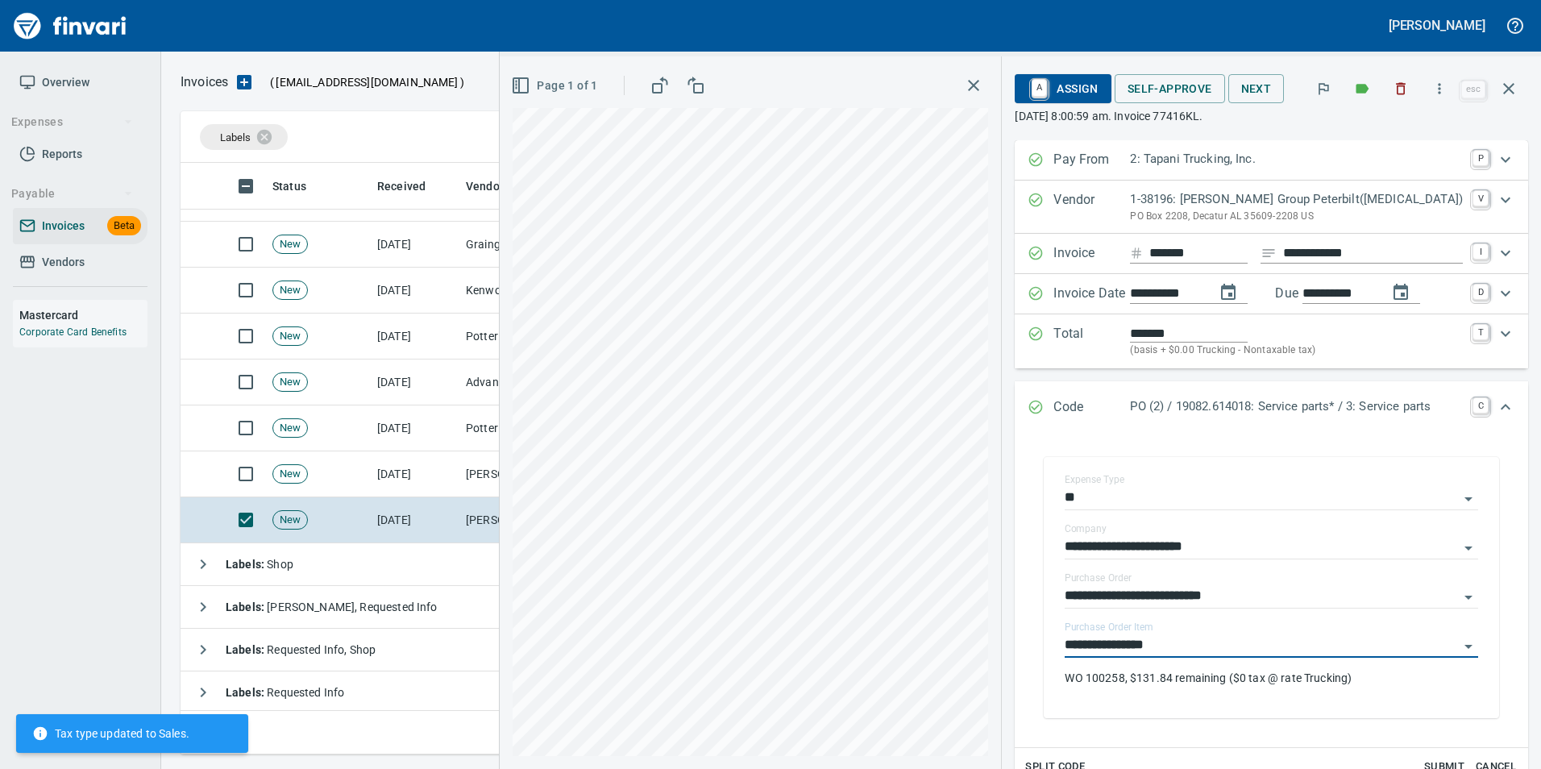
click at [1044, 402] on icon "Expand" at bounding box center [1036, 407] width 16 height 16
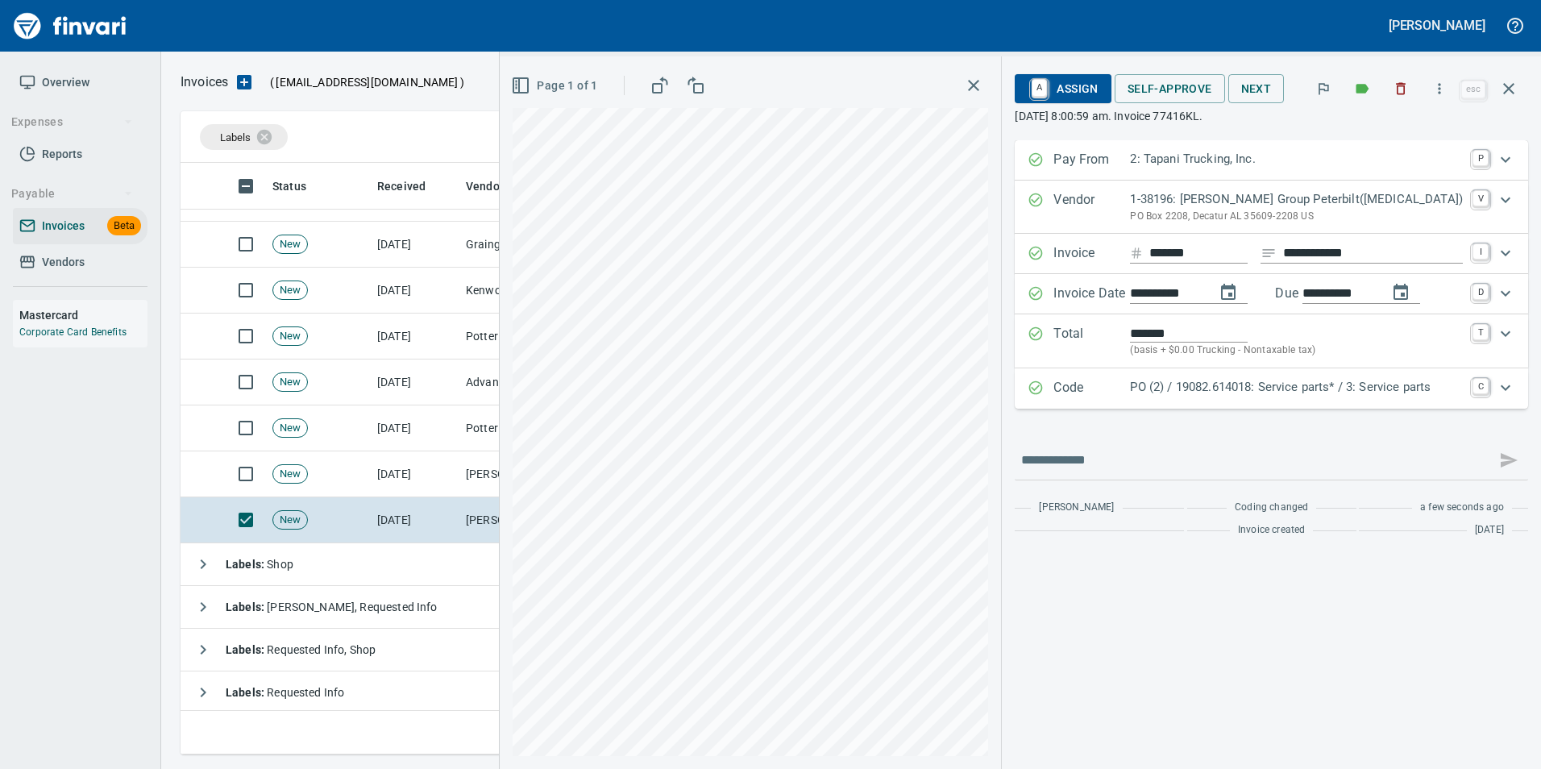
click at [1080, 380] on p "Code" at bounding box center [1091, 388] width 77 height 21
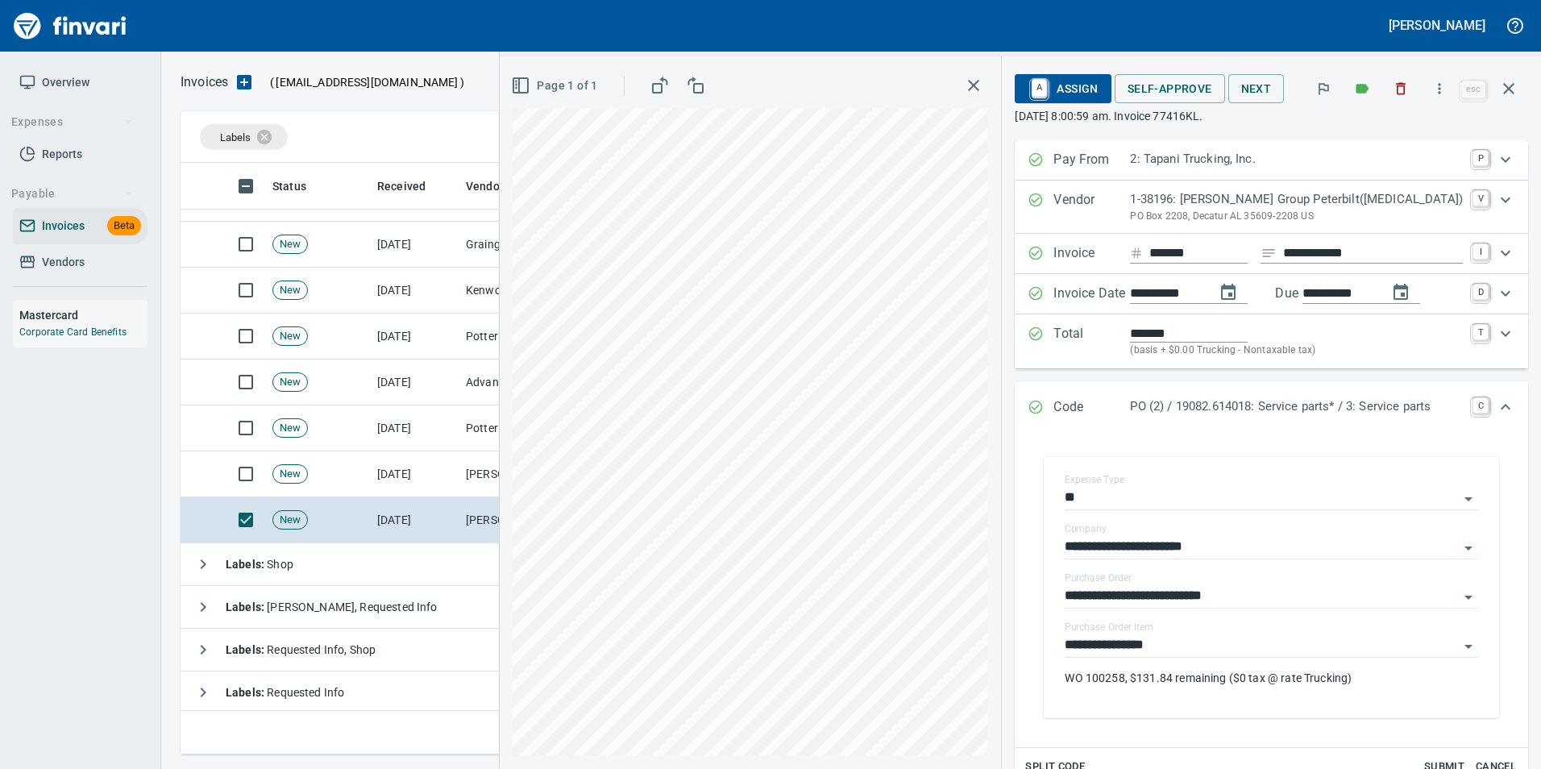
click at [1060, 392] on div "Code PO (2) / 19082.614018: Service parts* / 3: Service parts C" at bounding box center [1271, 407] width 513 height 53
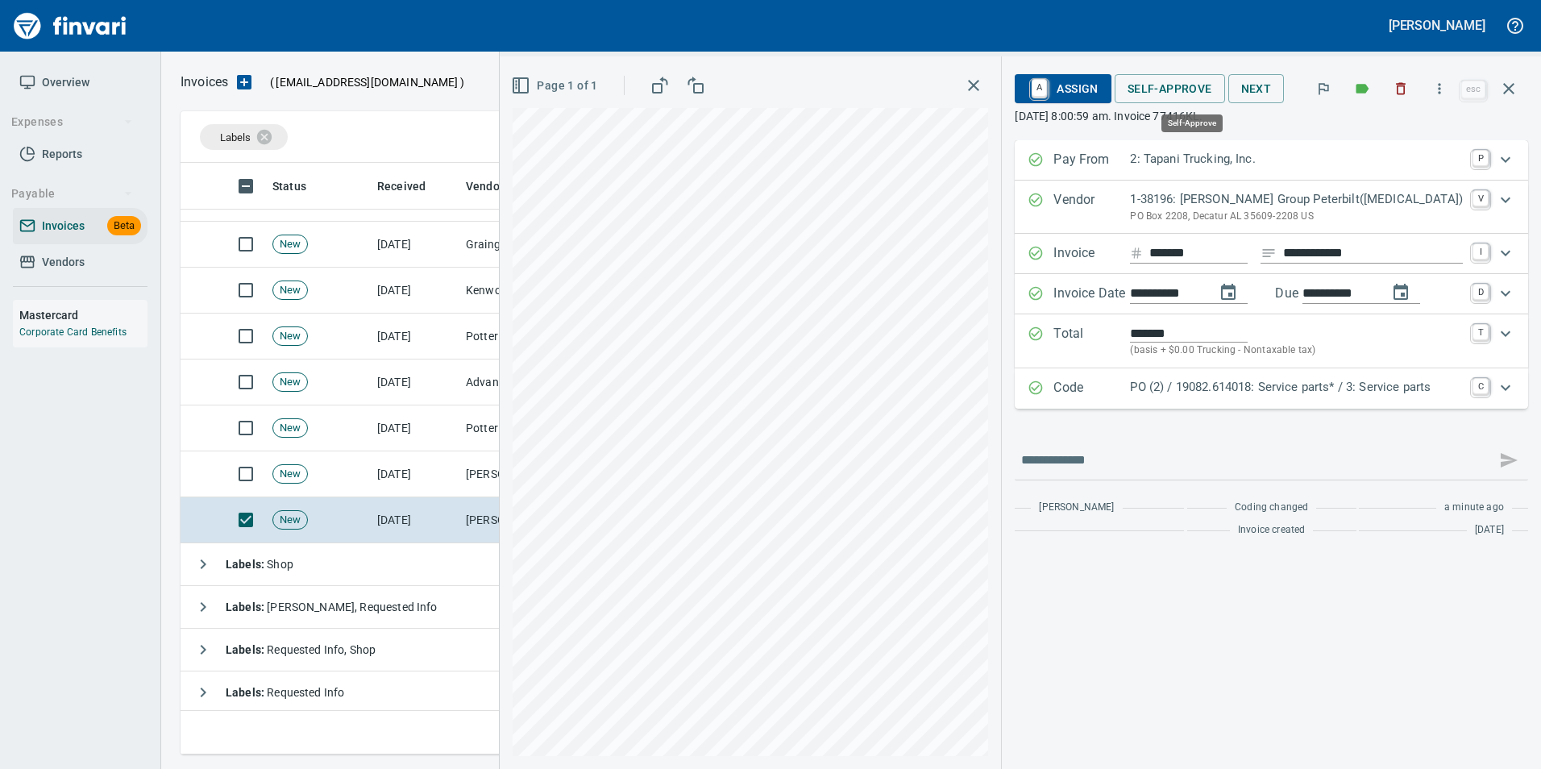
drag, startPoint x: 1177, startPoint y: 93, endPoint x: 1153, endPoint y: 182, distance: 91.9
click at [1177, 93] on span "Self-Approve" at bounding box center [1170, 89] width 85 height 20
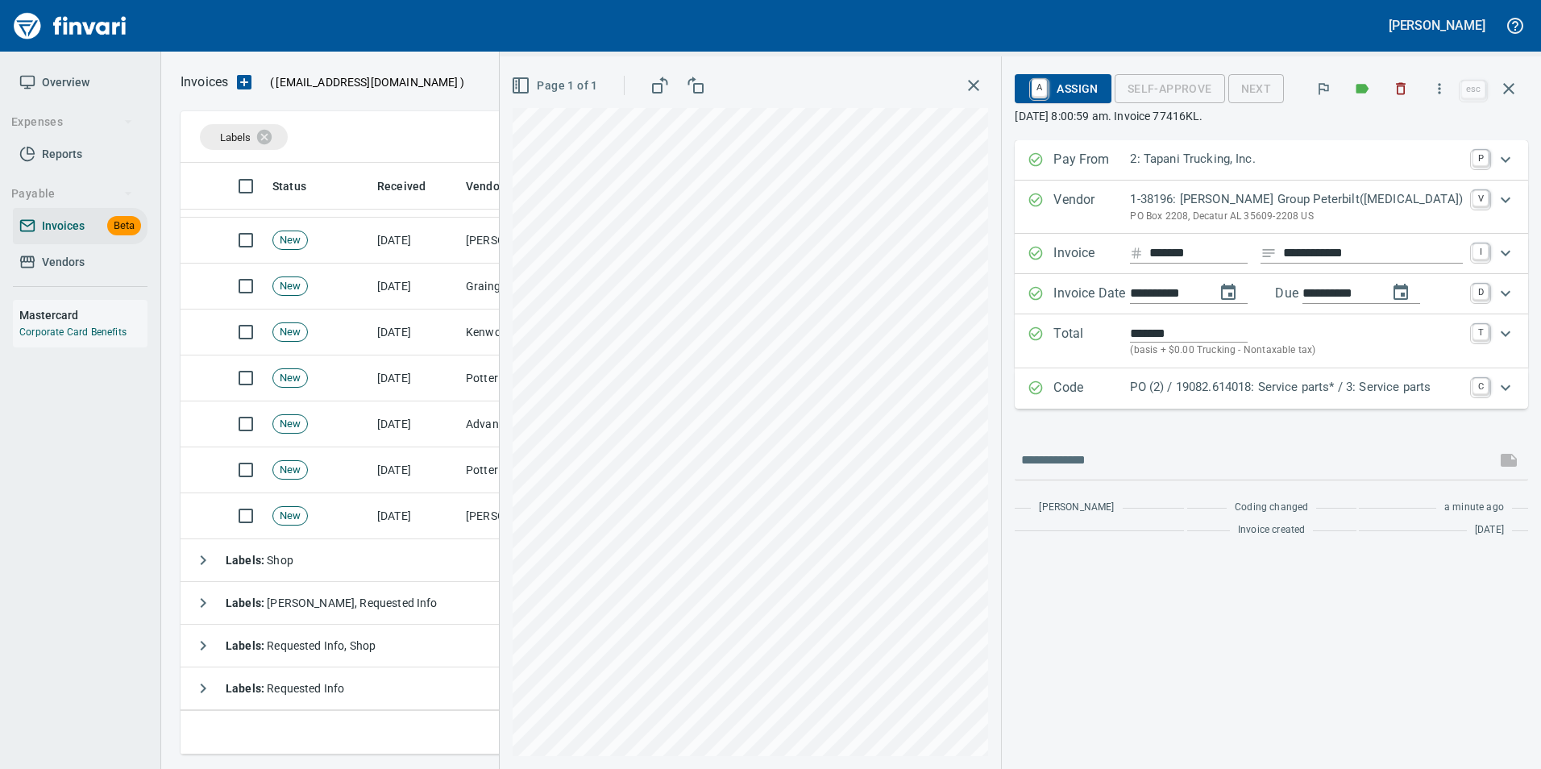
scroll to position [1479, 0]
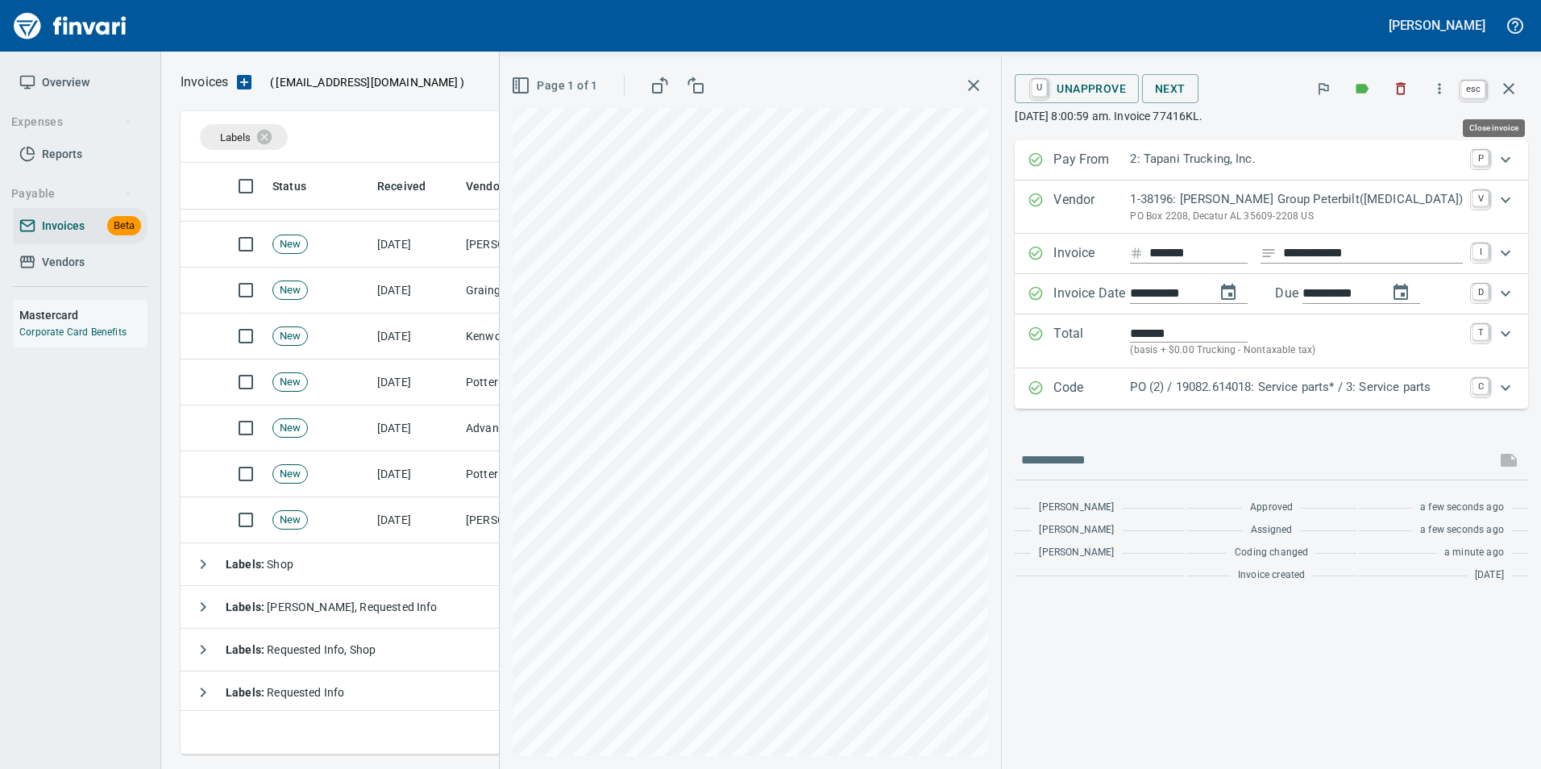
click at [1510, 89] on icon "button" at bounding box center [1508, 88] width 11 height 11
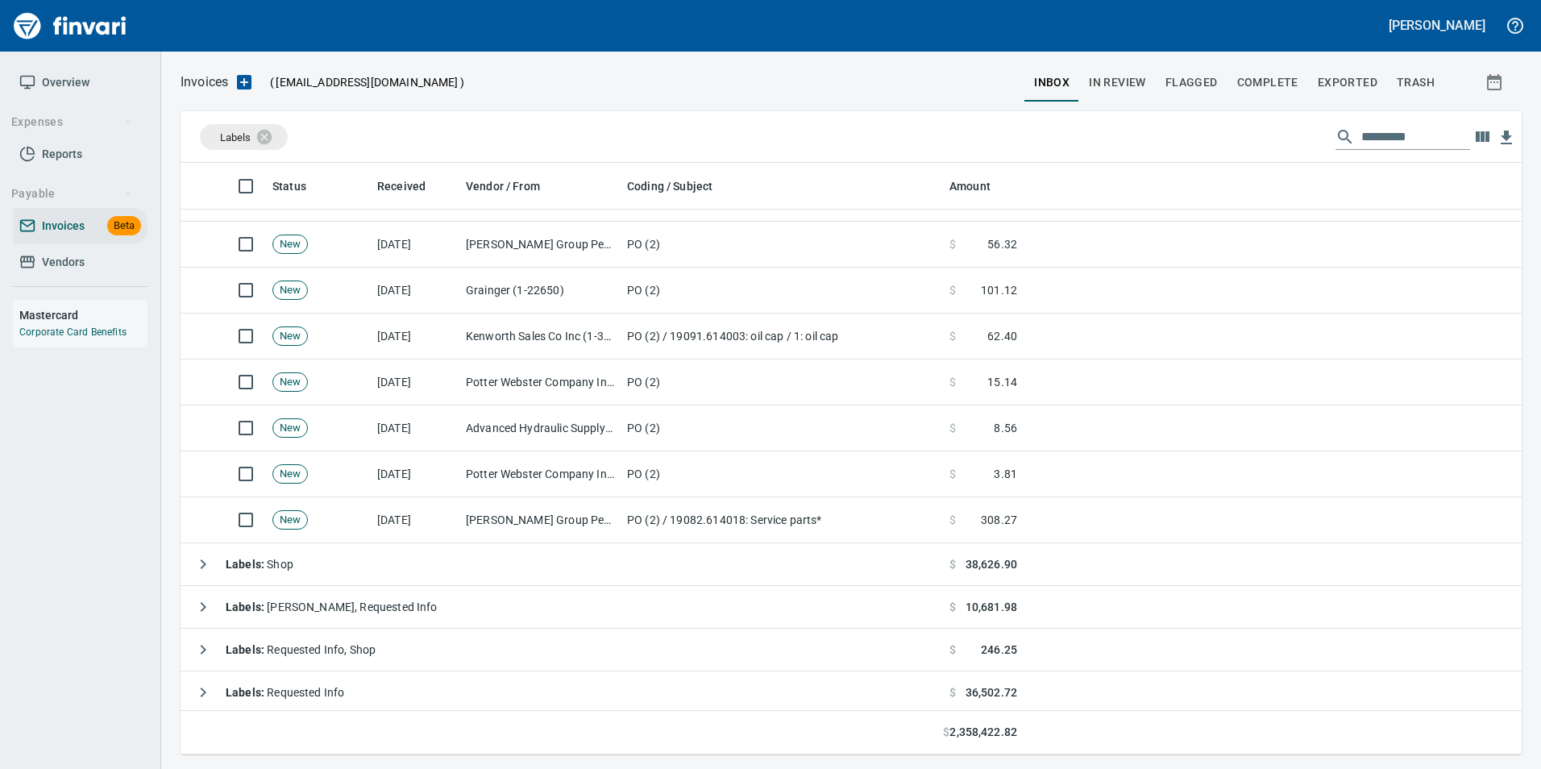
scroll to position [579, 1316]
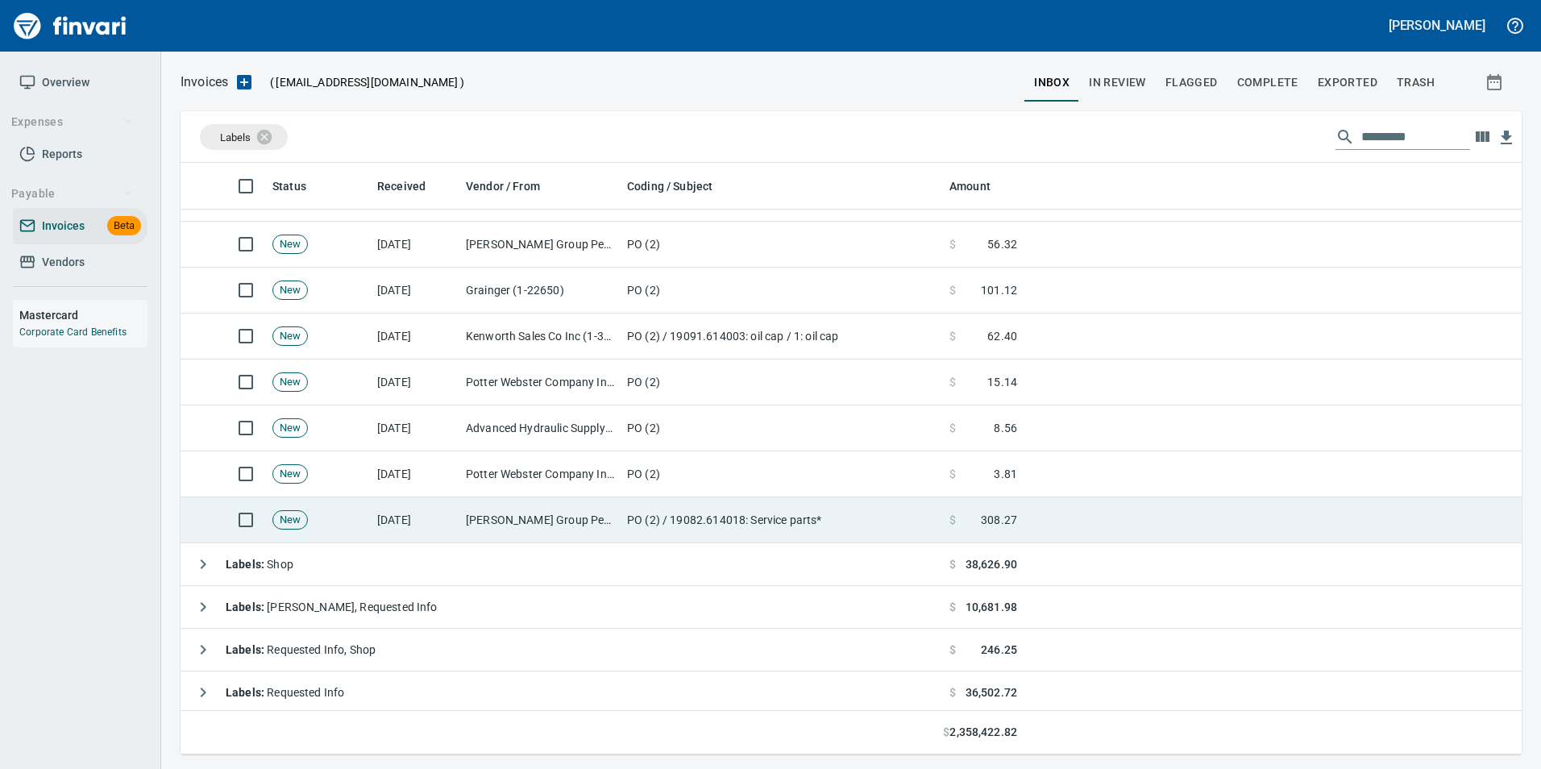
click at [769, 503] on td "PO (2) / 19082.614018: Service parts*" at bounding box center [782, 520] width 322 height 46
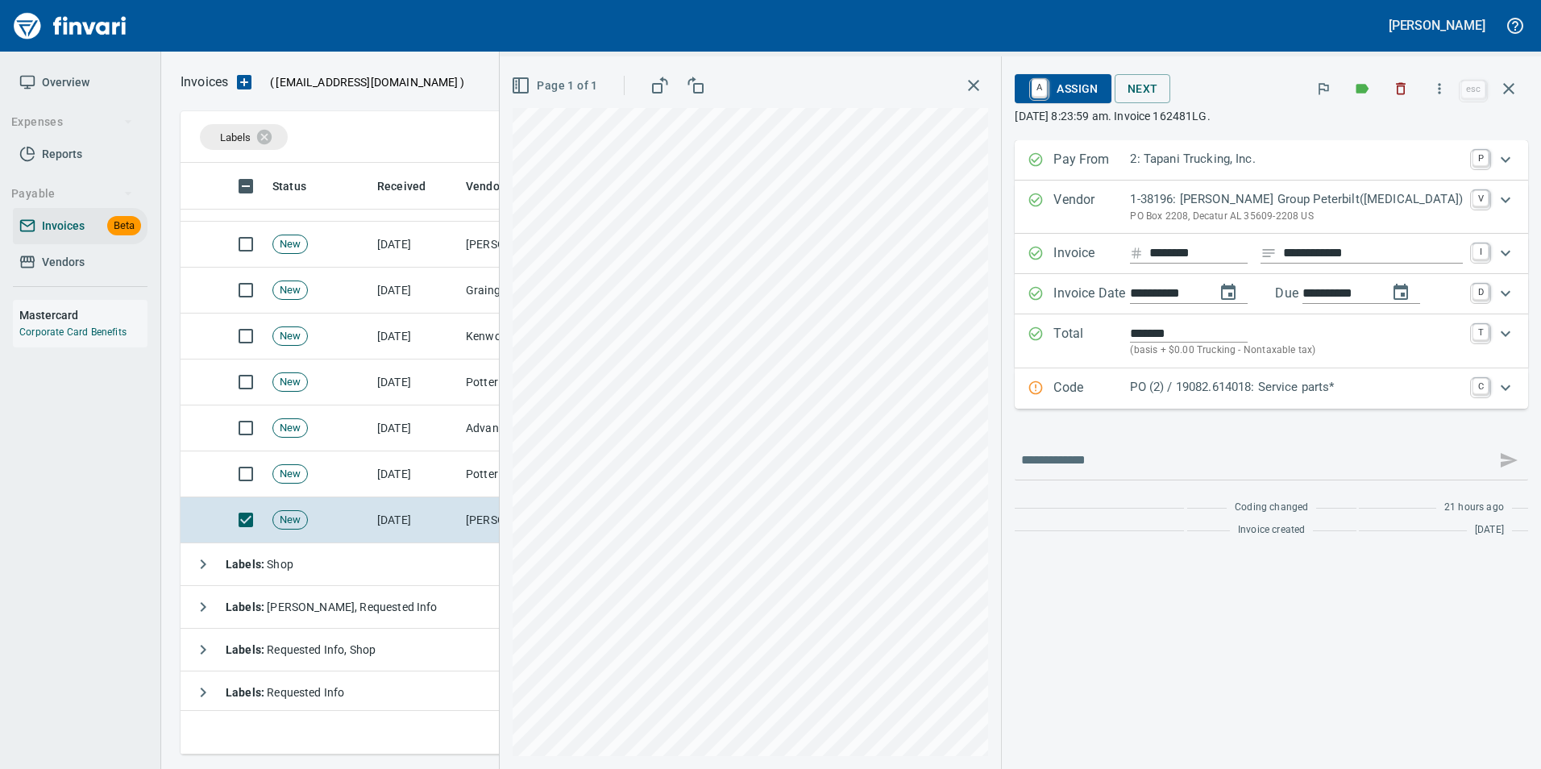
click at [1129, 385] on p "Code" at bounding box center [1091, 388] width 77 height 21
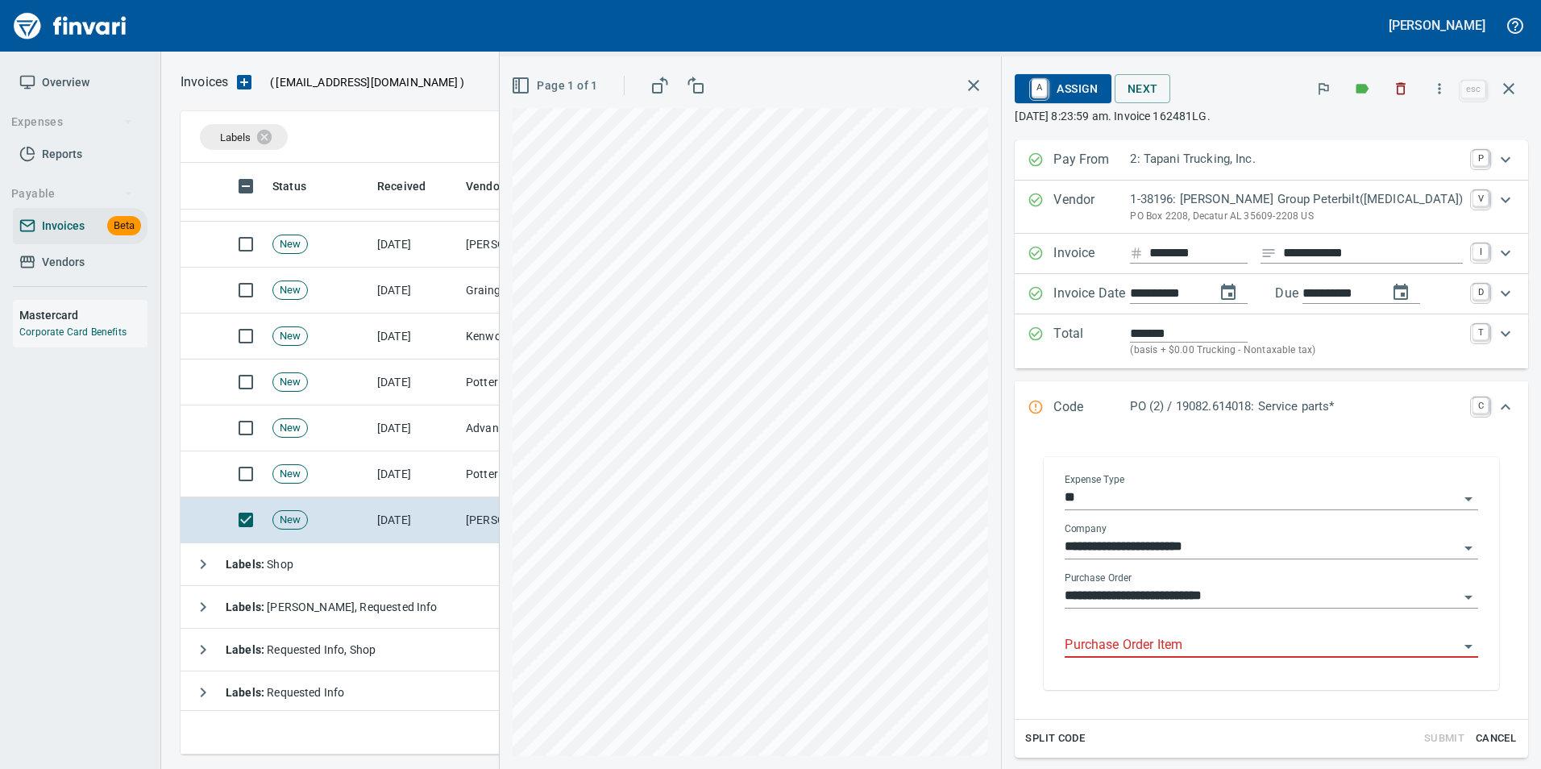
click at [1137, 647] on input "Purchase Order Item" at bounding box center [1262, 645] width 394 height 23
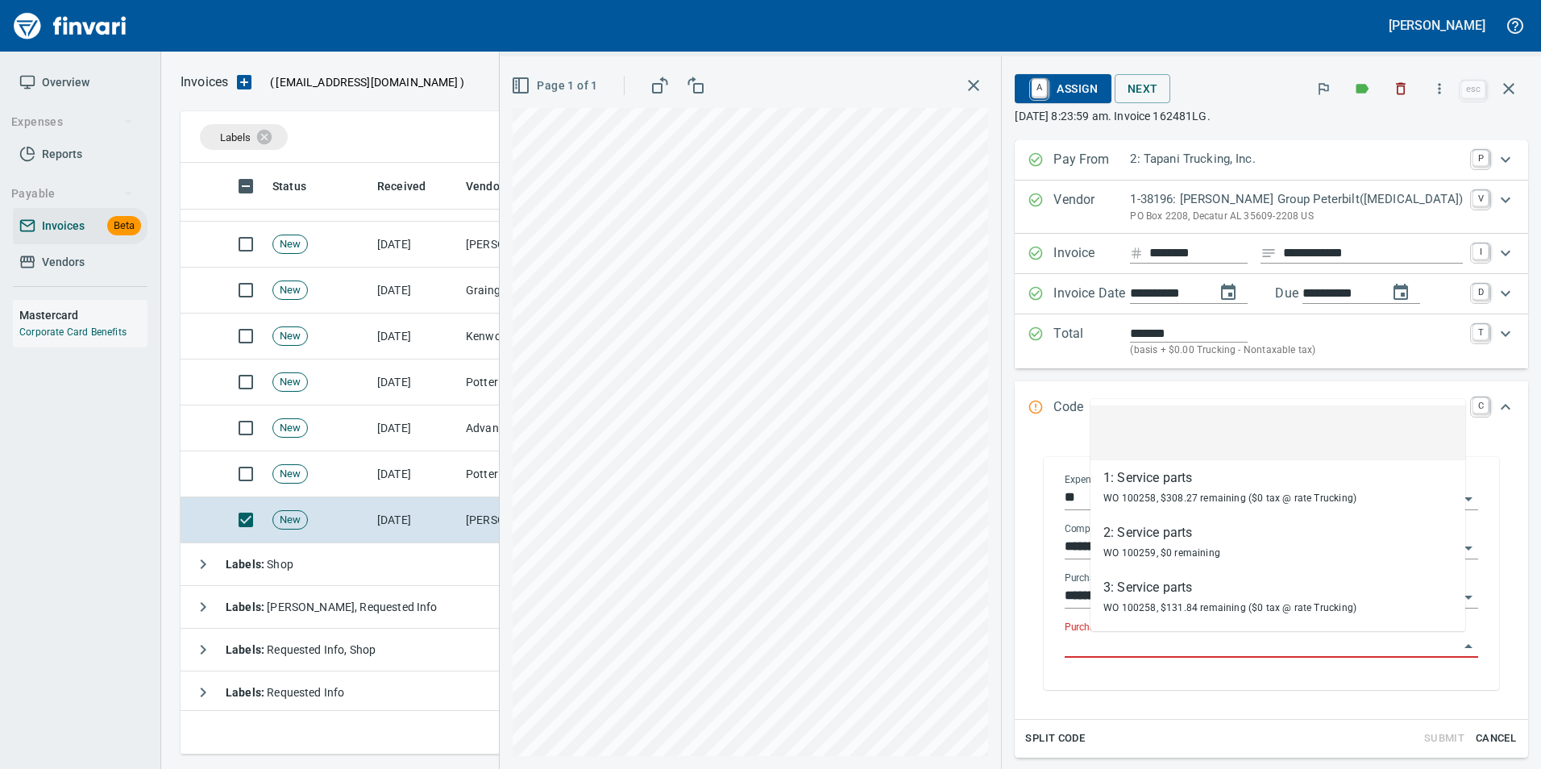
scroll to position [579, 1316]
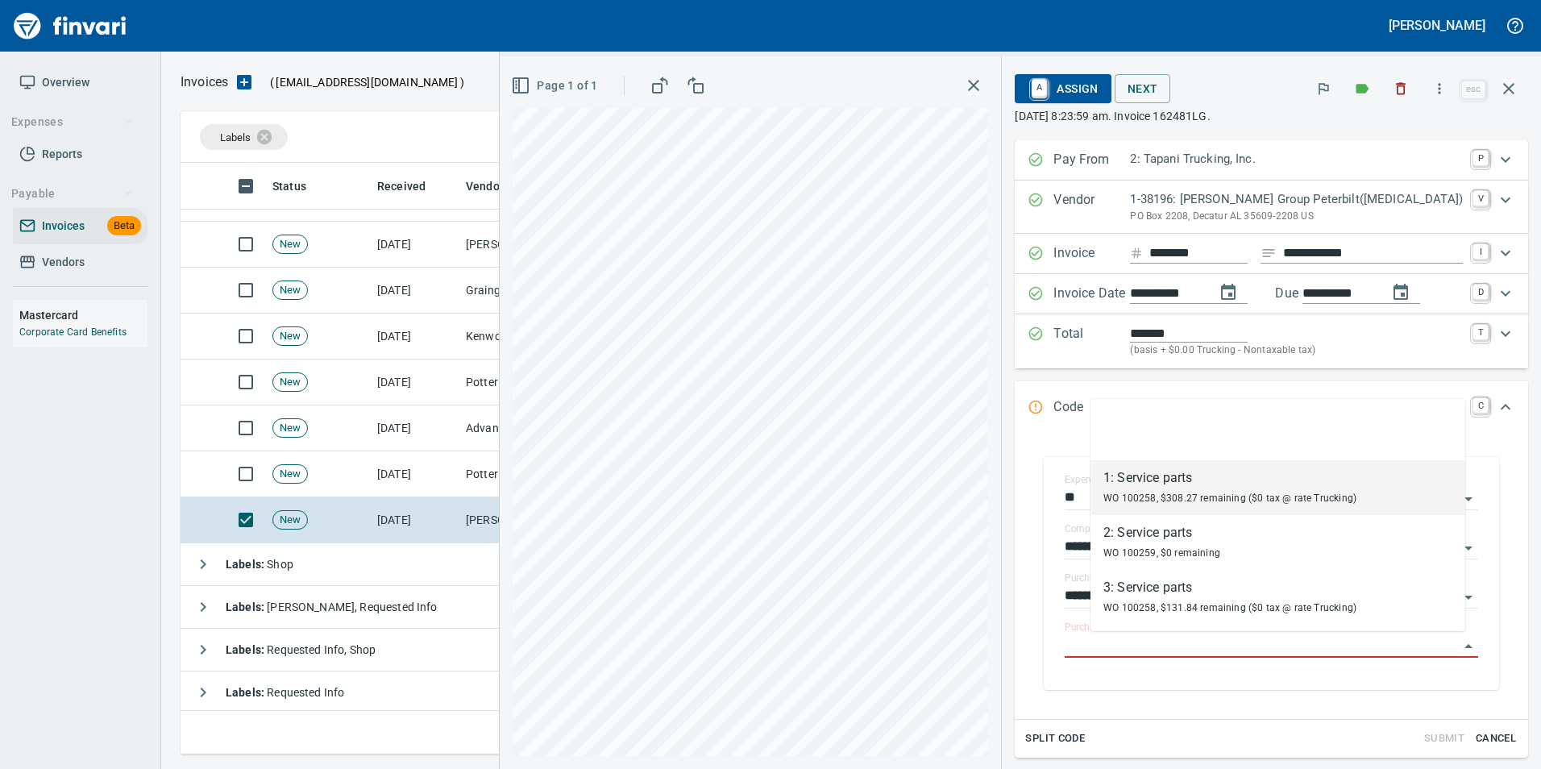
click at [1169, 489] on div "WO 100258, $308.27 remaining ($0 tax @ rate Trucking)" at bounding box center [1229, 497] width 253 height 19
type input "**********"
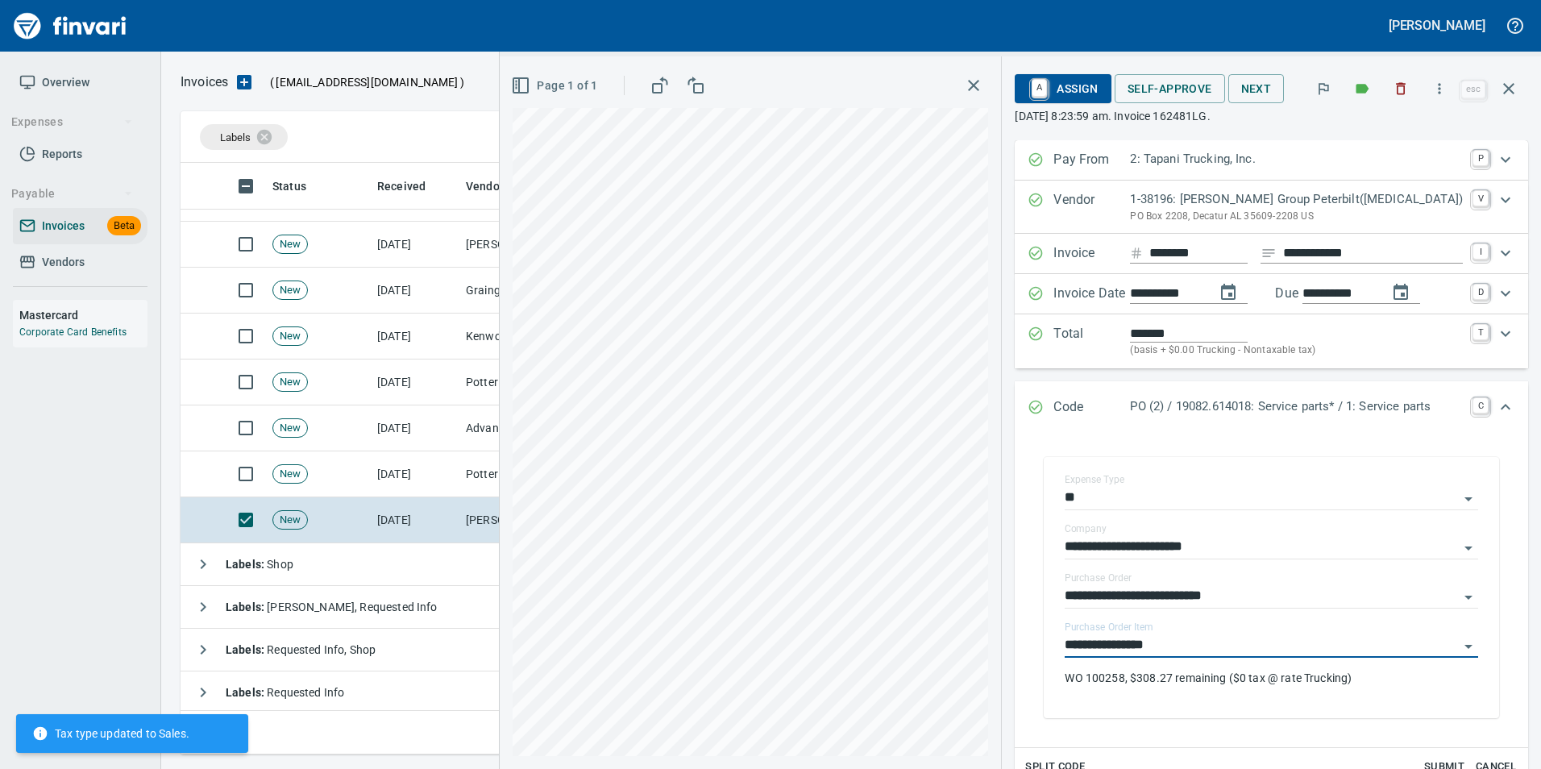
click at [1044, 405] on icon "Expand" at bounding box center [1036, 407] width 16 height 16
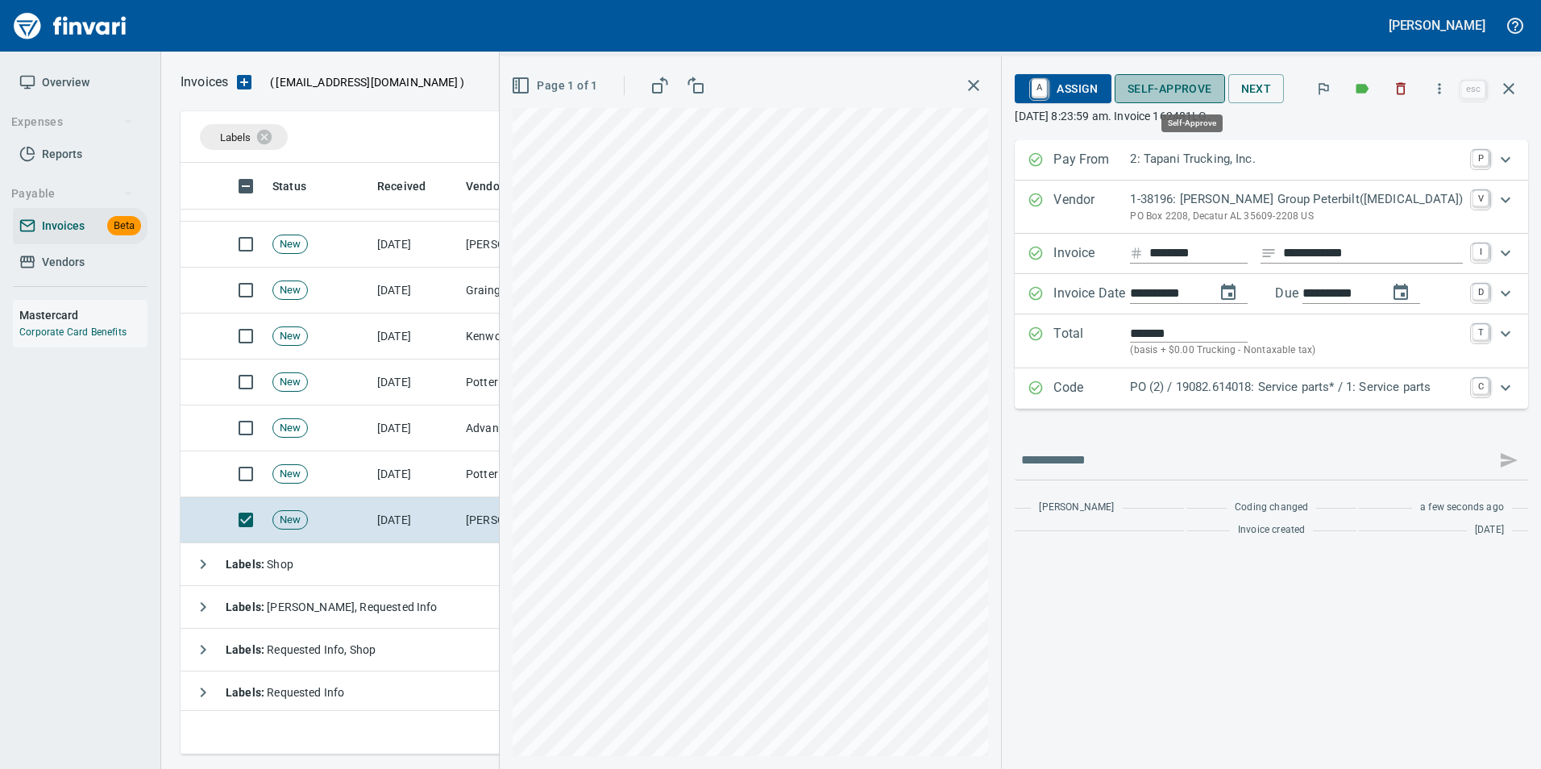
click at [1166, 91] on span "Self-Approve" at bounding box center [1170, 89] width 85 height 20
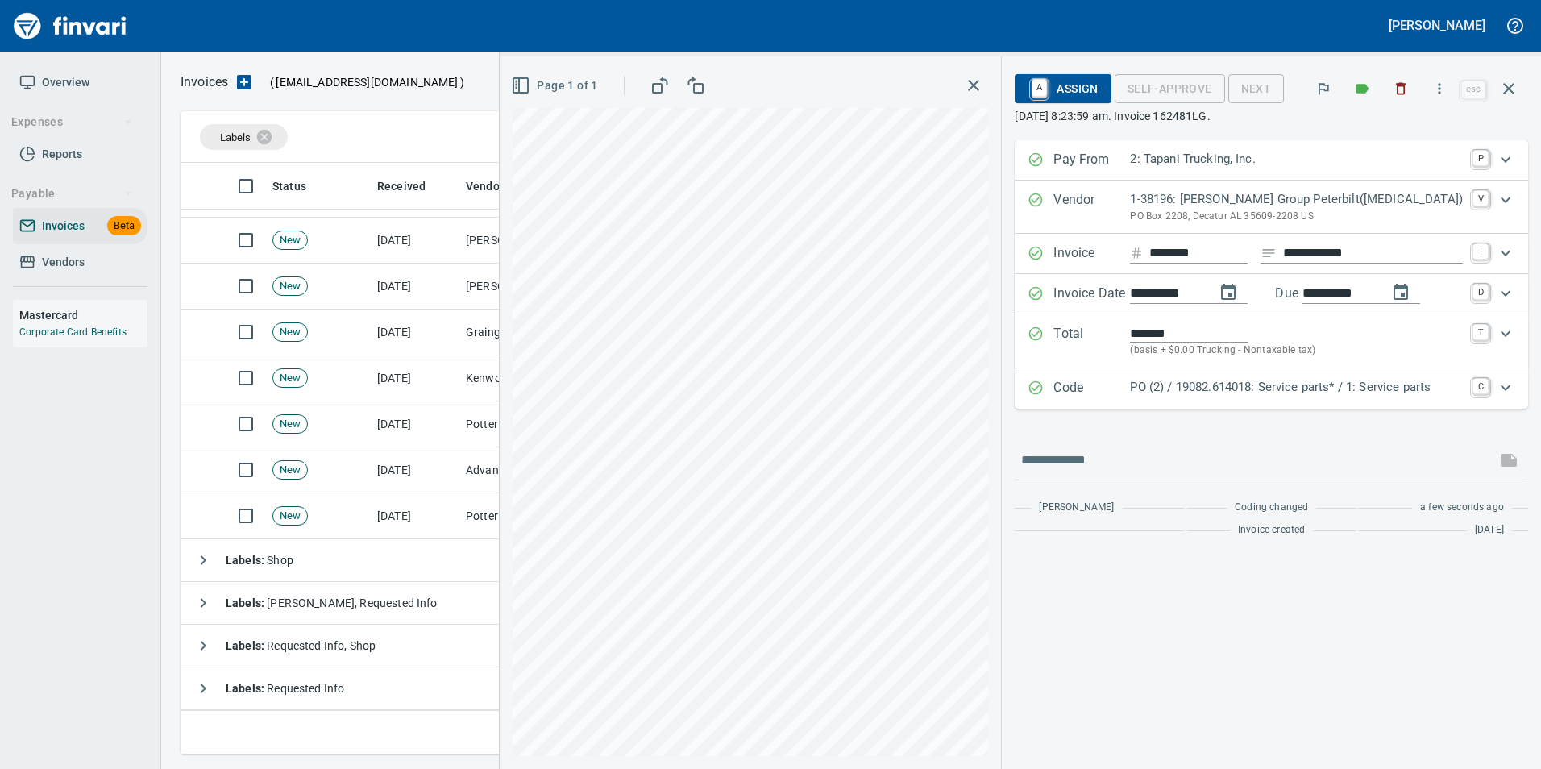
scroll to position [1439, 0]
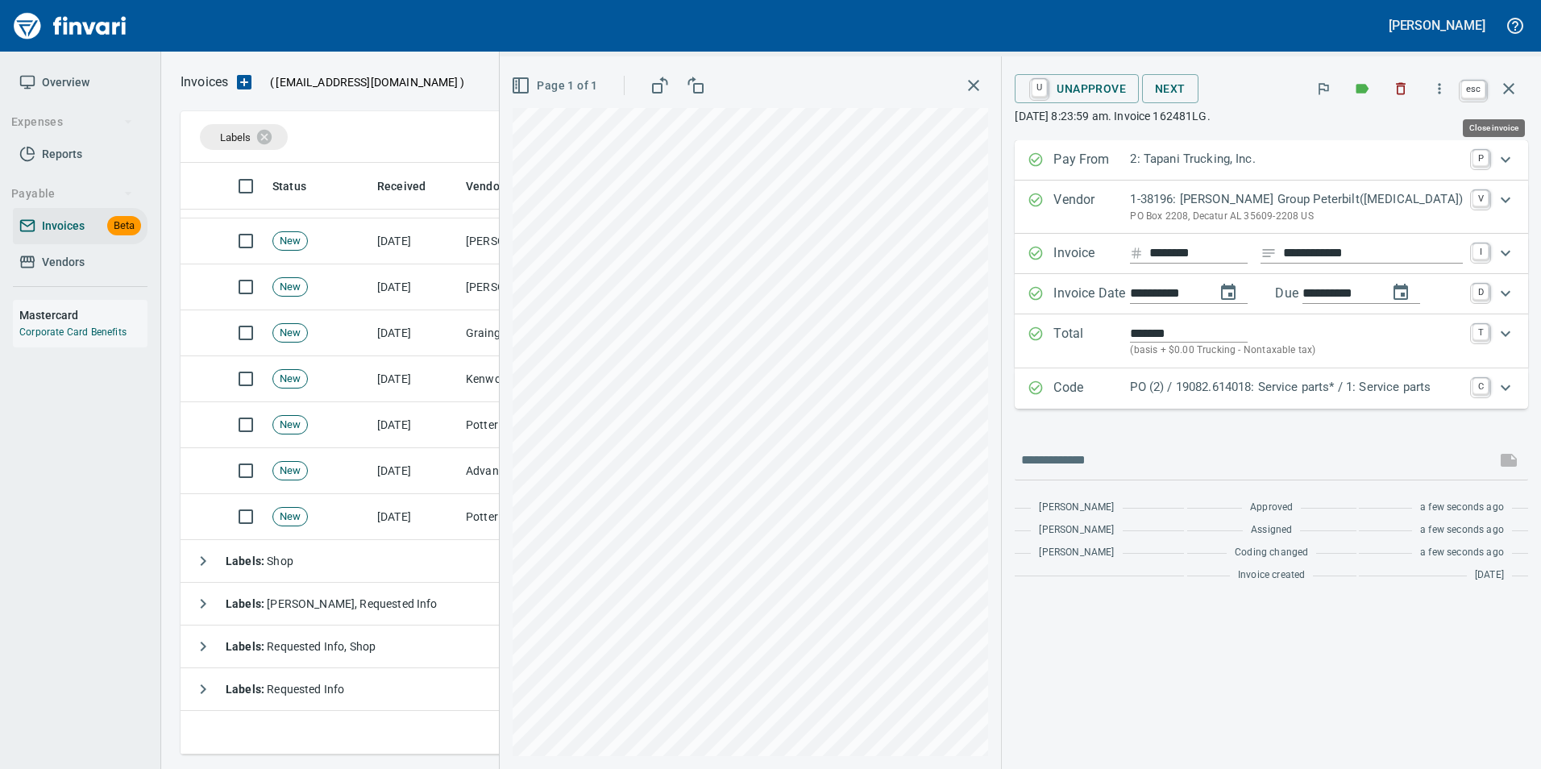
drag, startPoint x: 1506, startPoint y: 89, endPoint x: 1483, endPoint y: 135, distance: 52.3
click at [1506, 89] on icon "button" at bounding box center [1508, 88] width 19 height 19
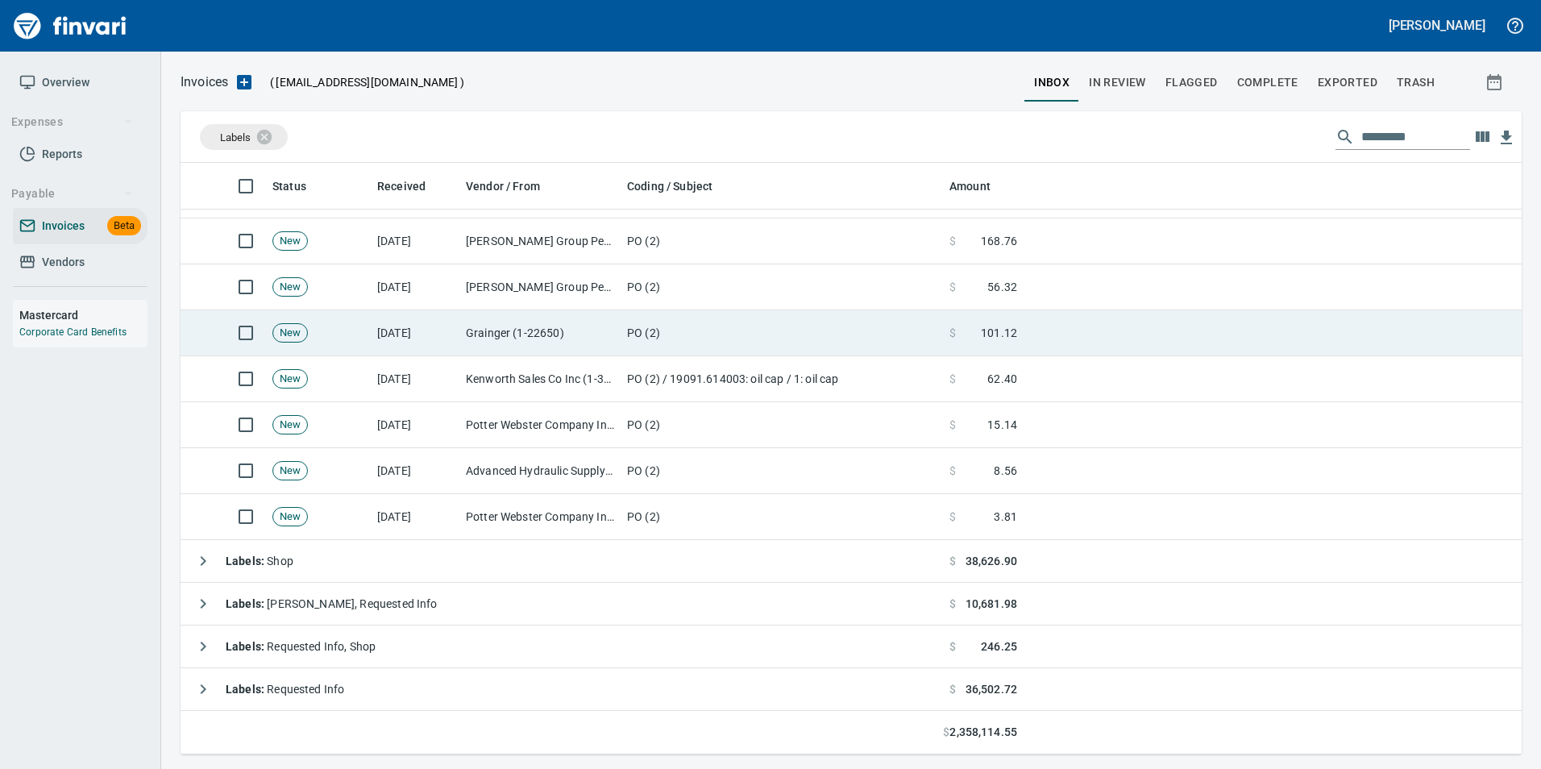
scroll to position [579, 1316]
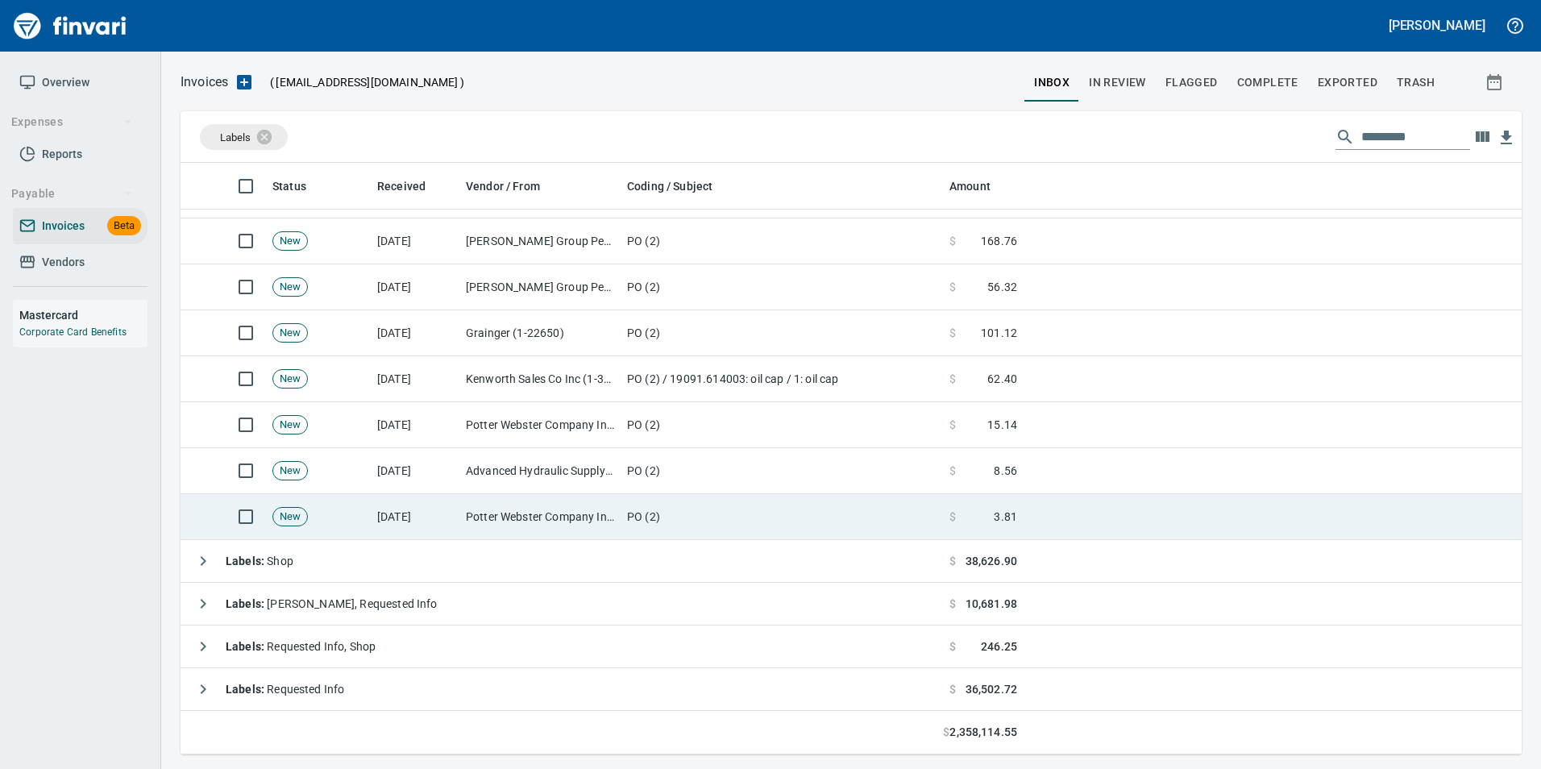
click at [590, 514] on td "Potter Webster Company Inc (1-10818)" at bounding box center [539, 517] width 161 height 46
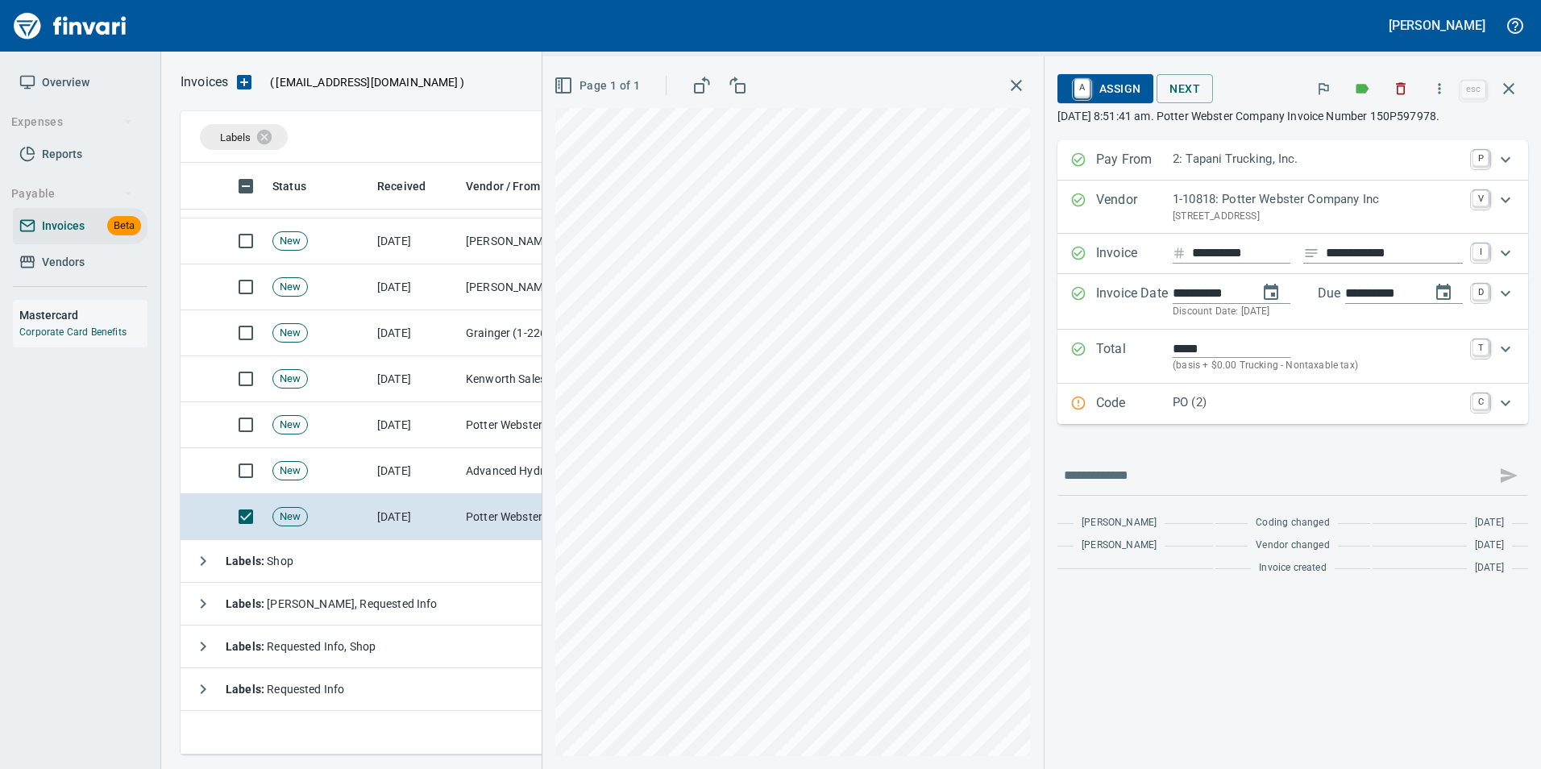
click at [1117, 409] on p "Code" at bounding box center [1134, 403] width 77 height 21
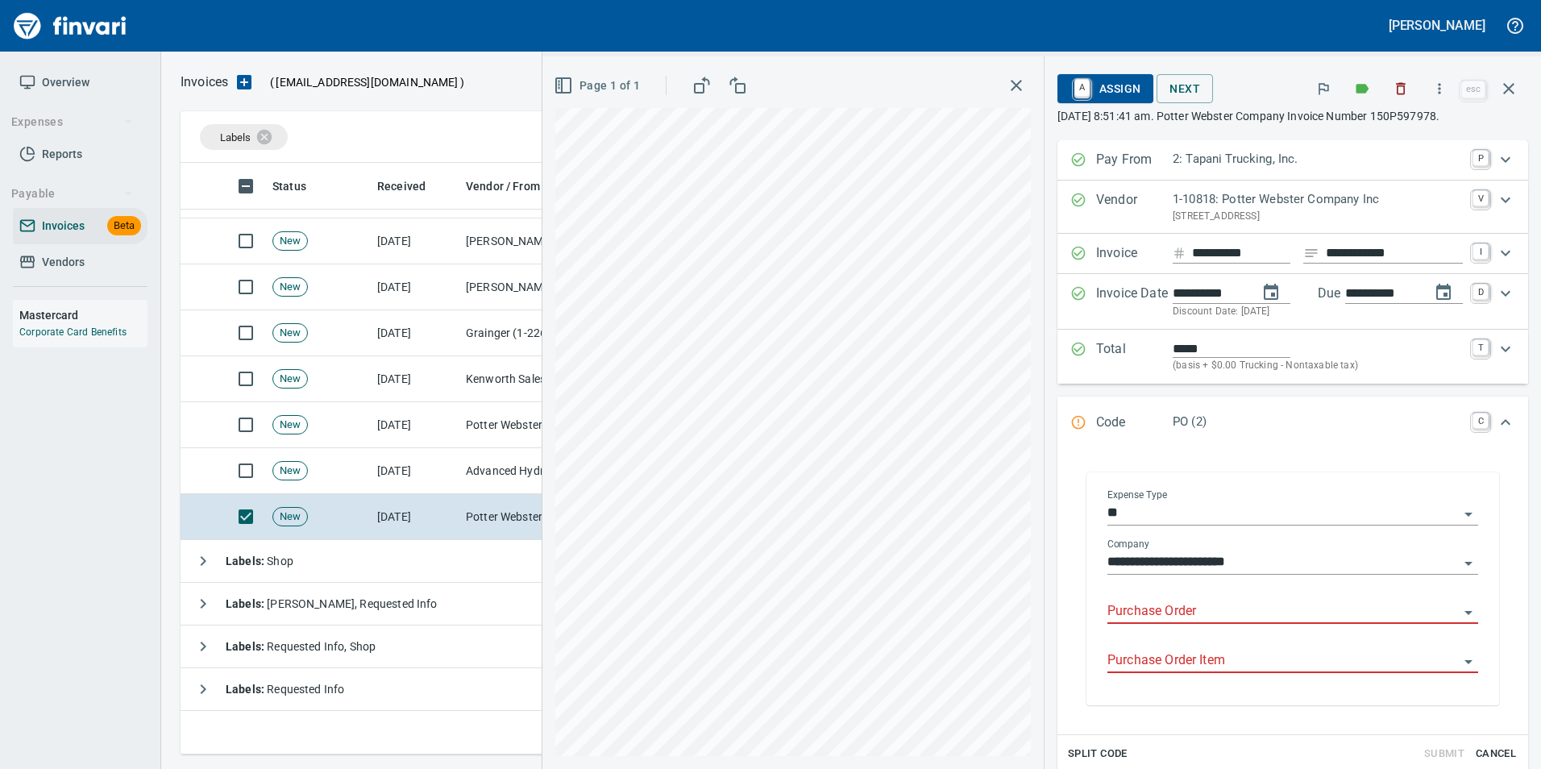
click at [1109, 613] on input "Purchase Order" at bounding box center [1282, 611] width 351 height 23
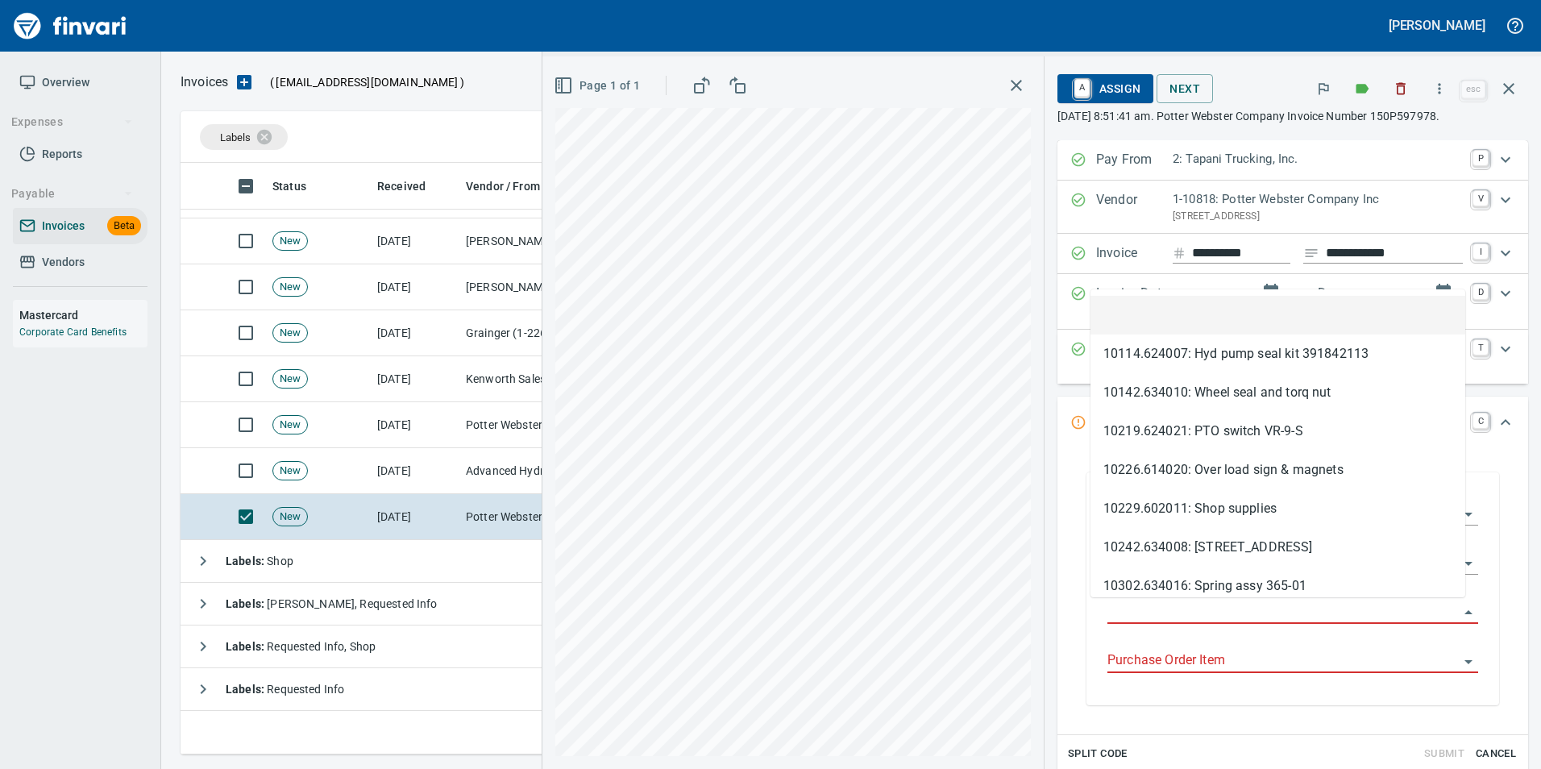
scroll to position [579, 1316]
type input "**********"
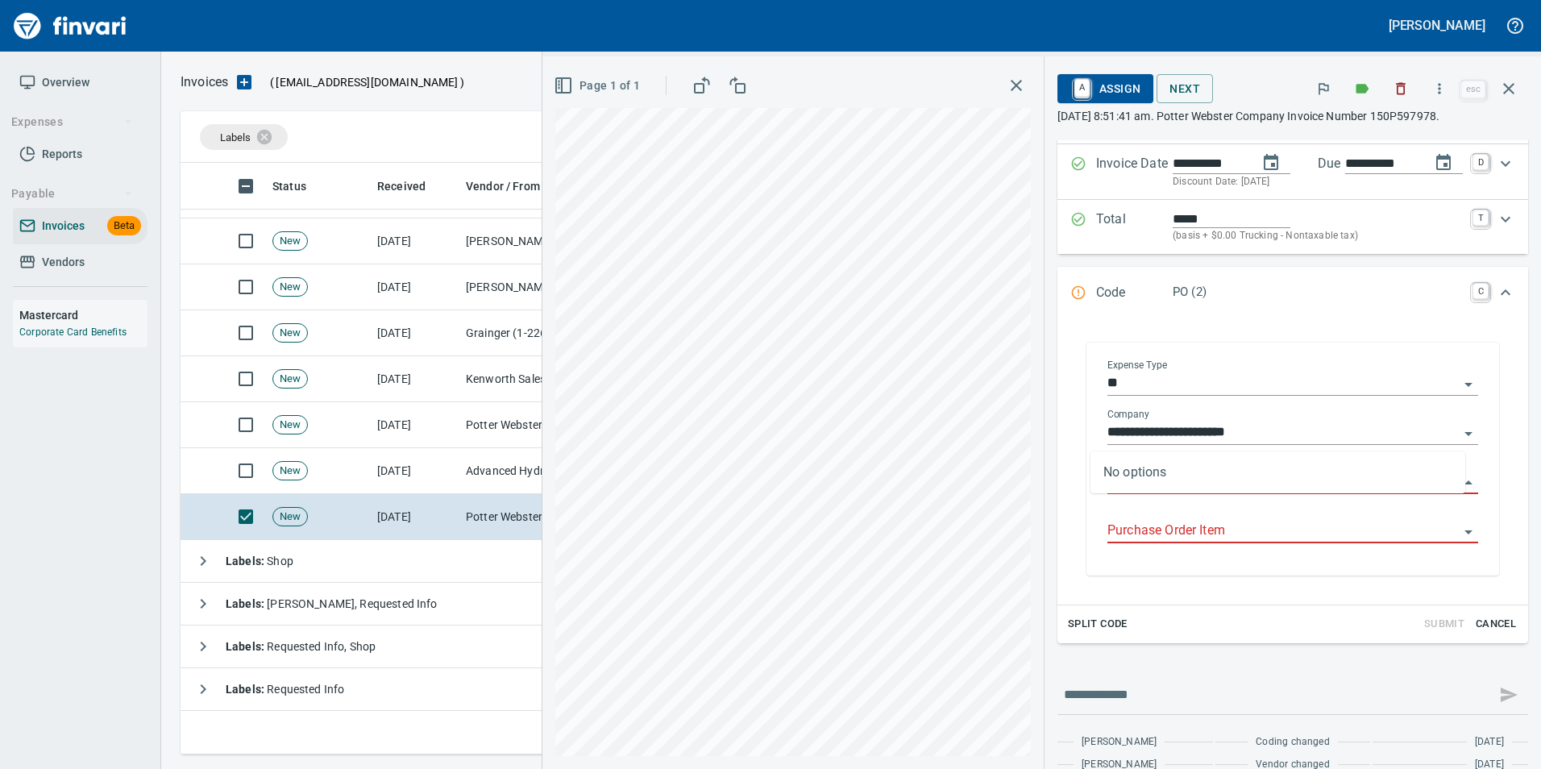
scroll to position [176, 0]
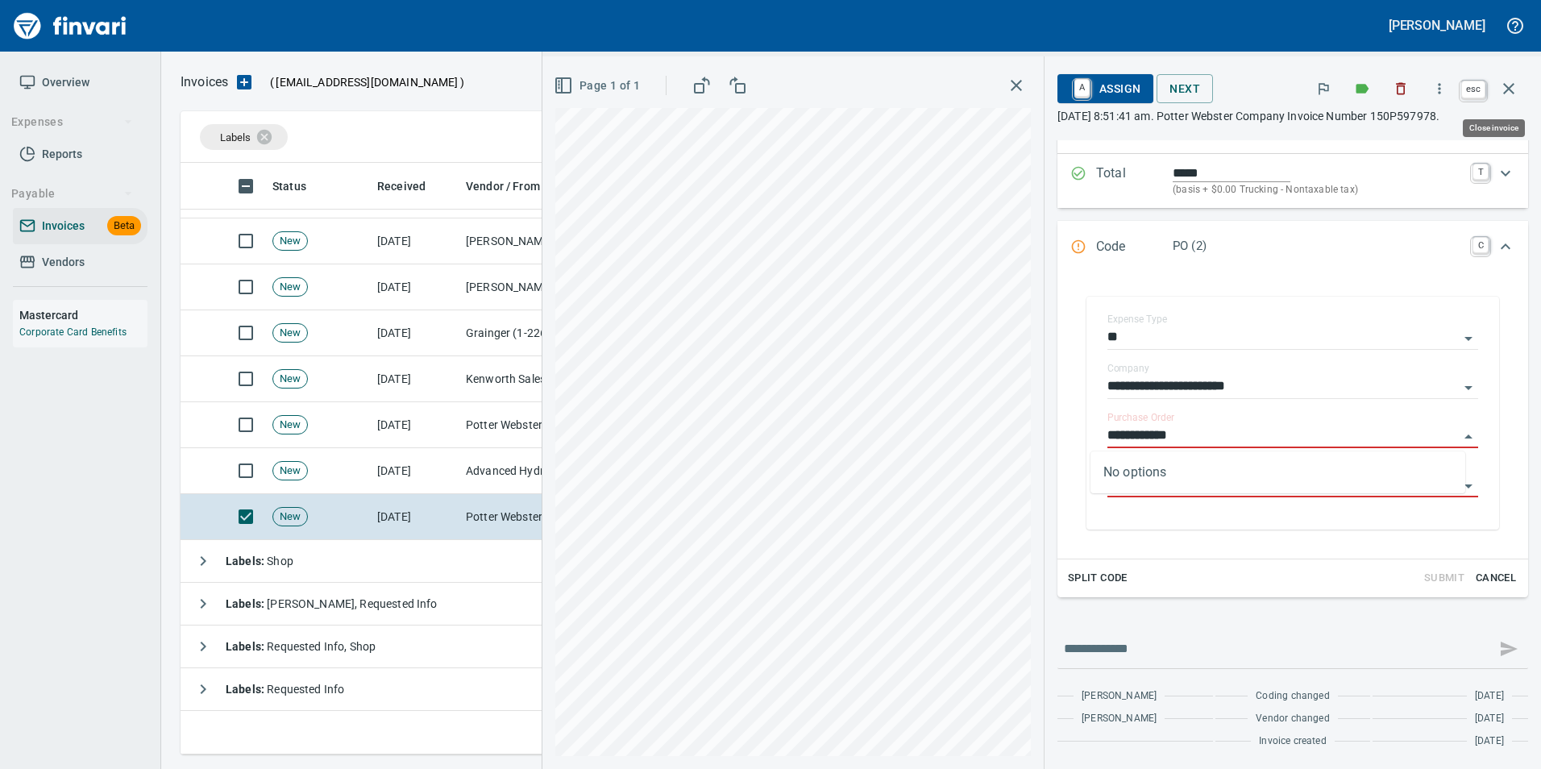
click at [1517, 99] on button "button" at bounding box center [1508, 88] width 39 height 39
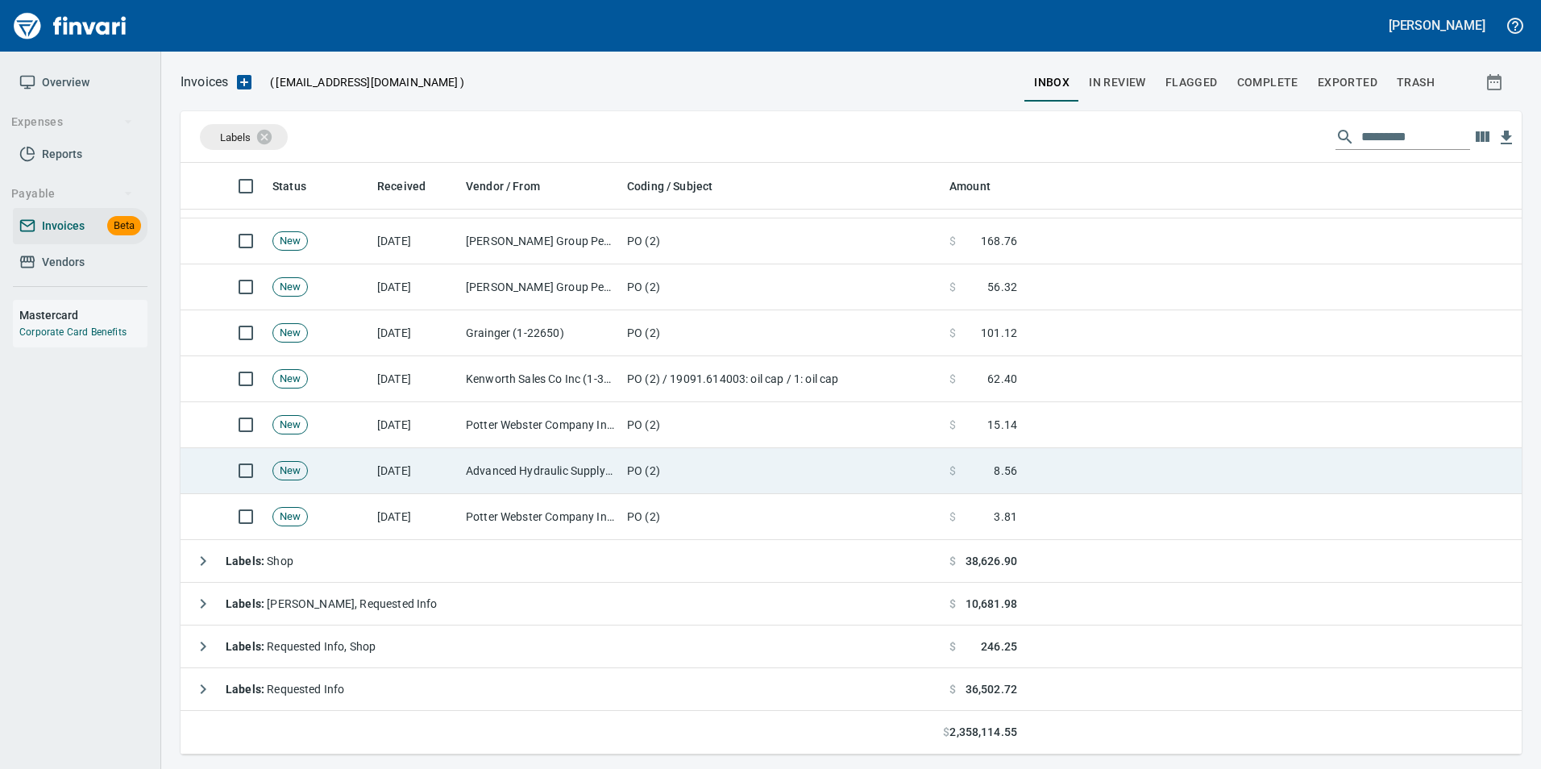
scroll to position [579, 1316]
click at [624, 486] on td "PO (2)" at bounding box center [782, 471] width 322 height 46
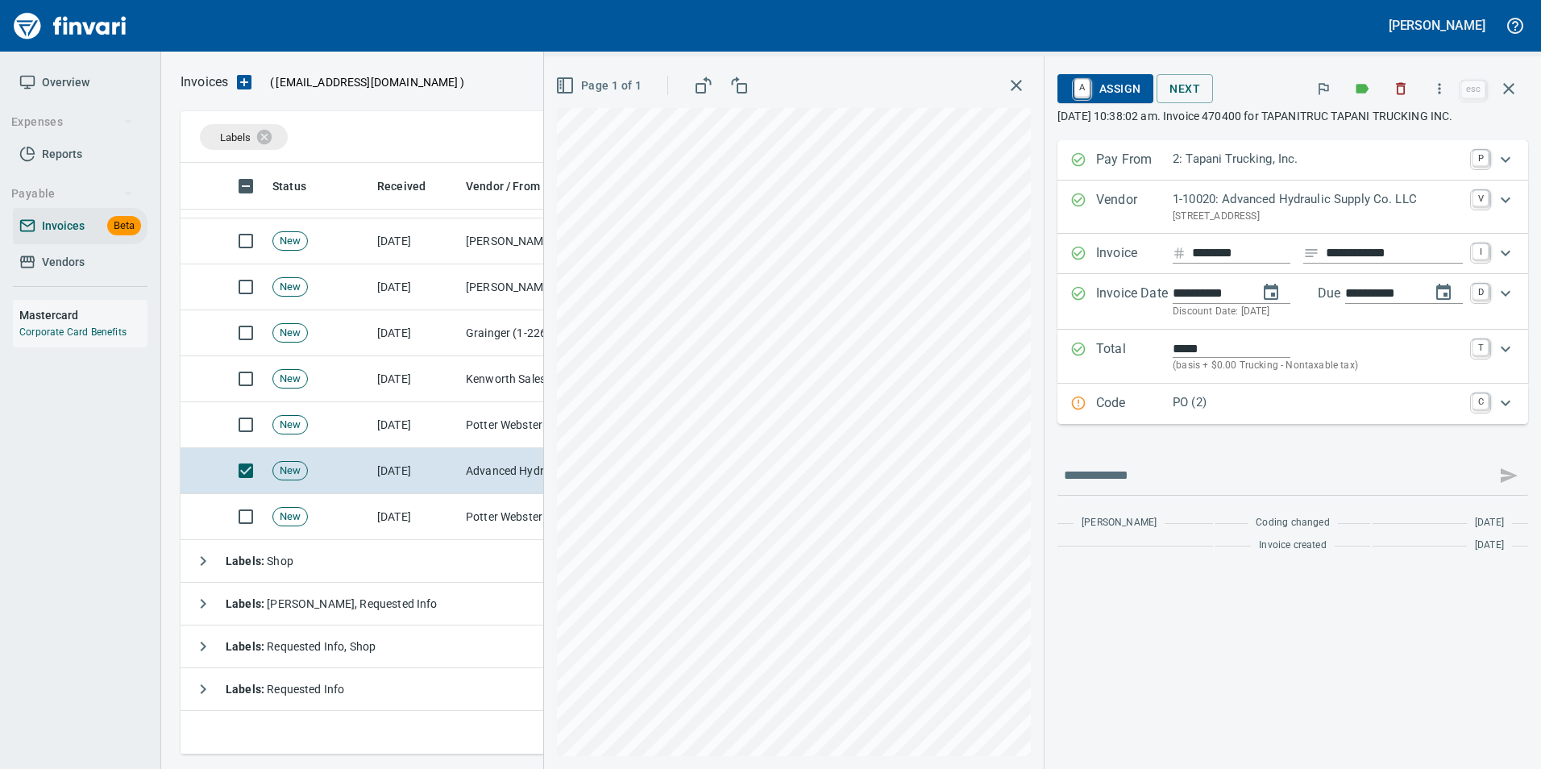
click at [1099, 414] on p "Code" at bounding box center [1134, 403] width 77 height 21
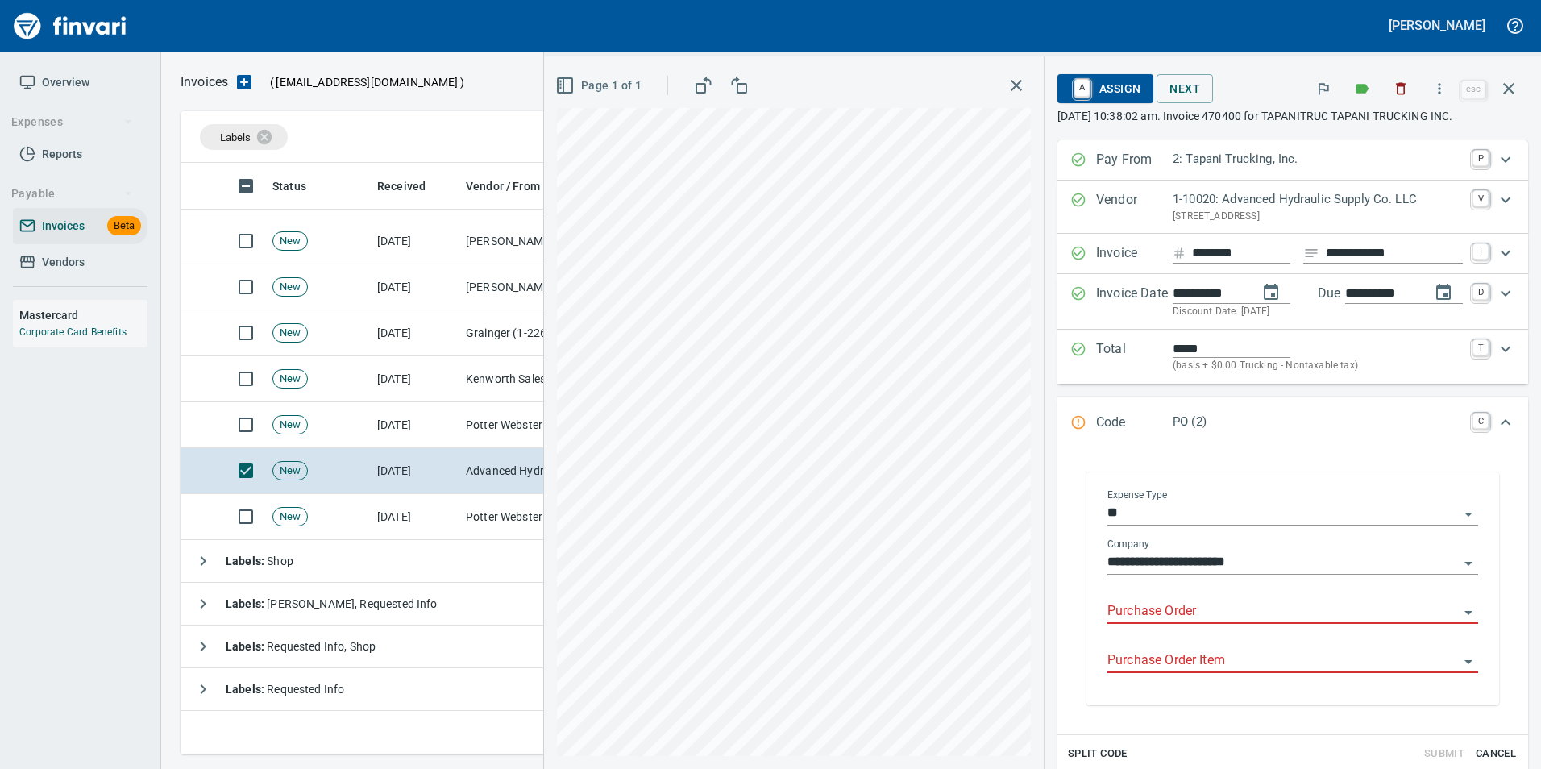
click at [1143, 609] on input "Purchase Order" at bounding box center [1282, 611] width 351 height 23
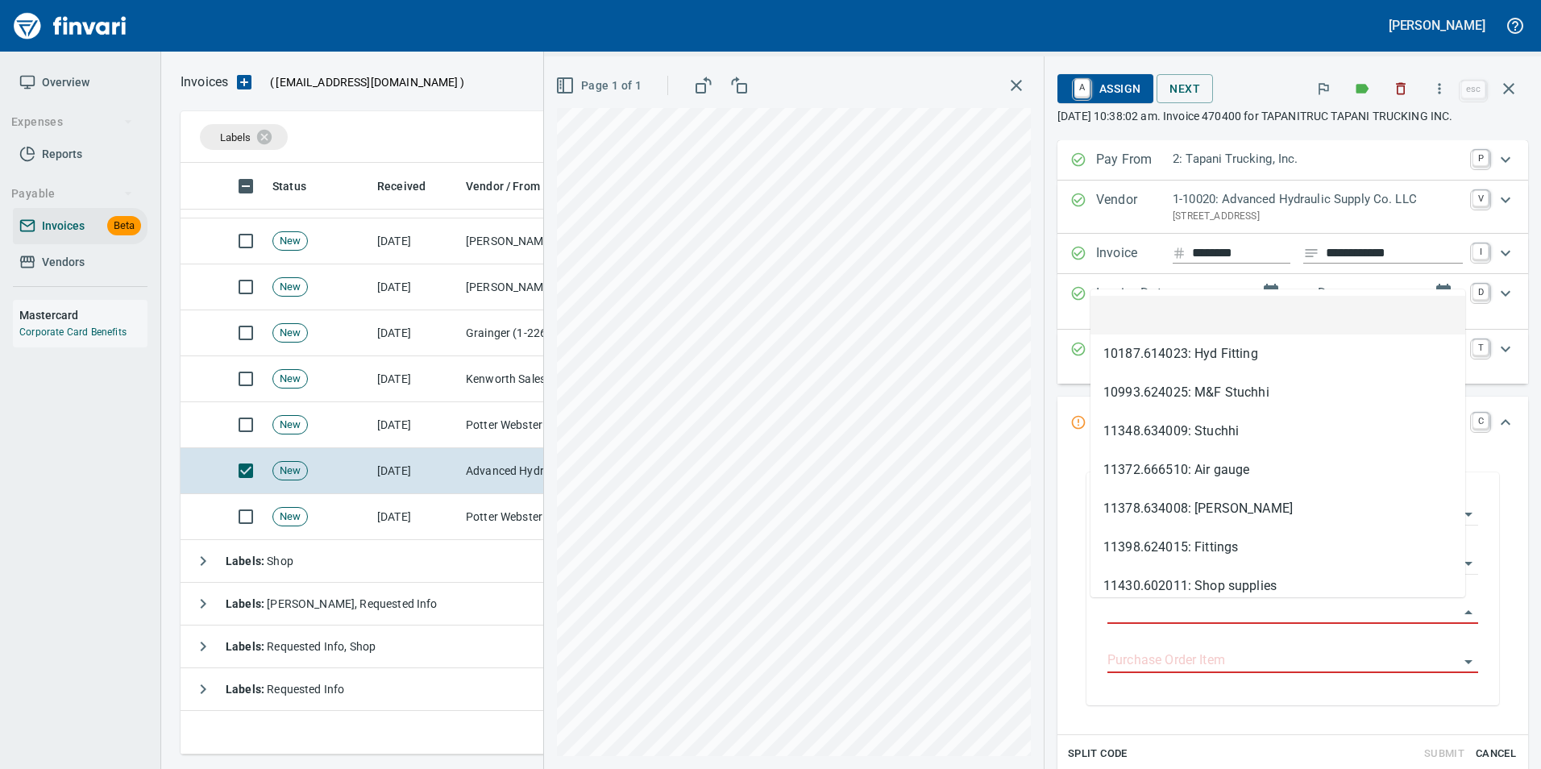
scroll to position [579, 1316]
type input "**********"
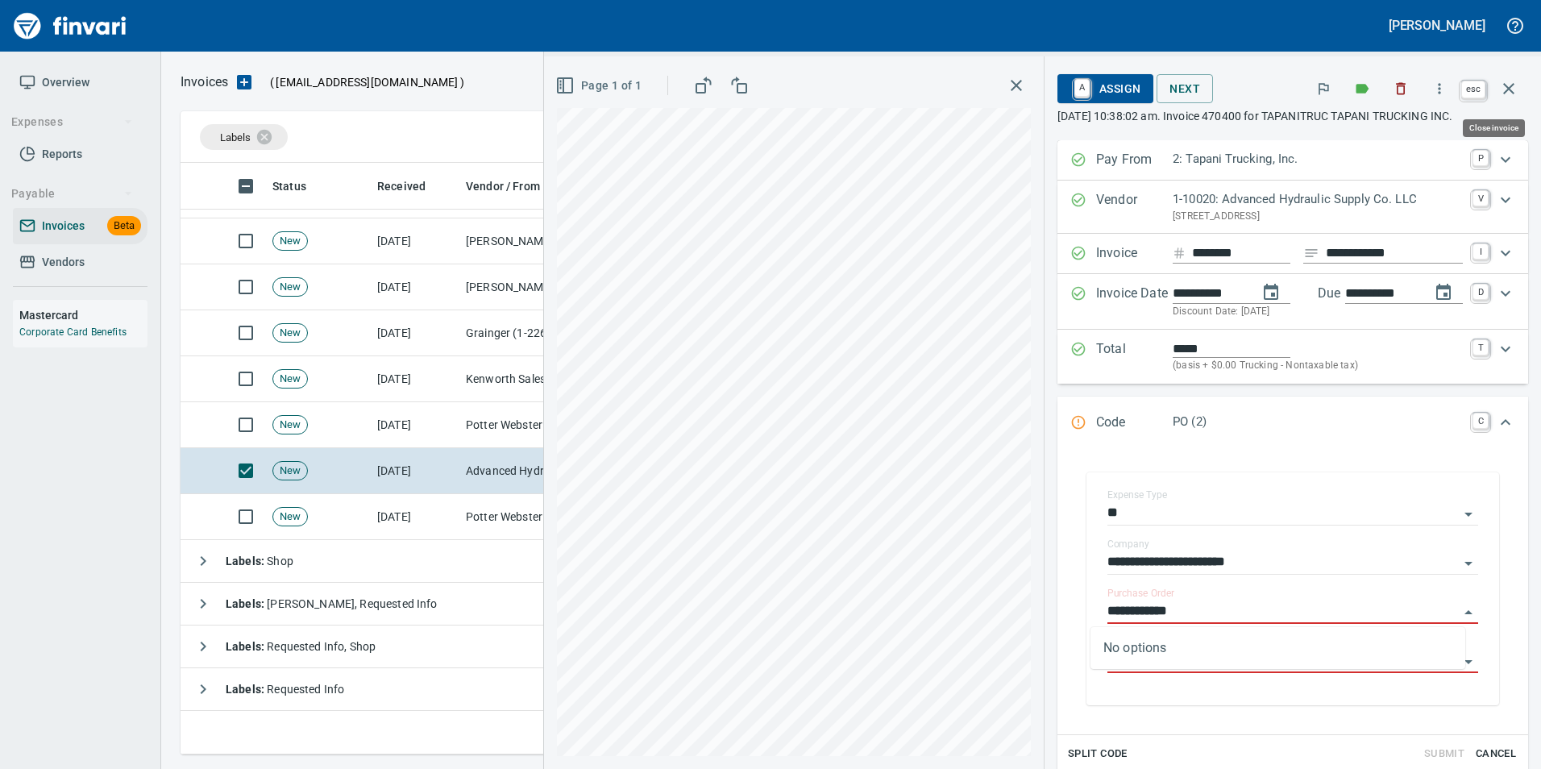
click at [1507, 93] on icon "button" at bounding box center [1508, 88] width 19 height 19
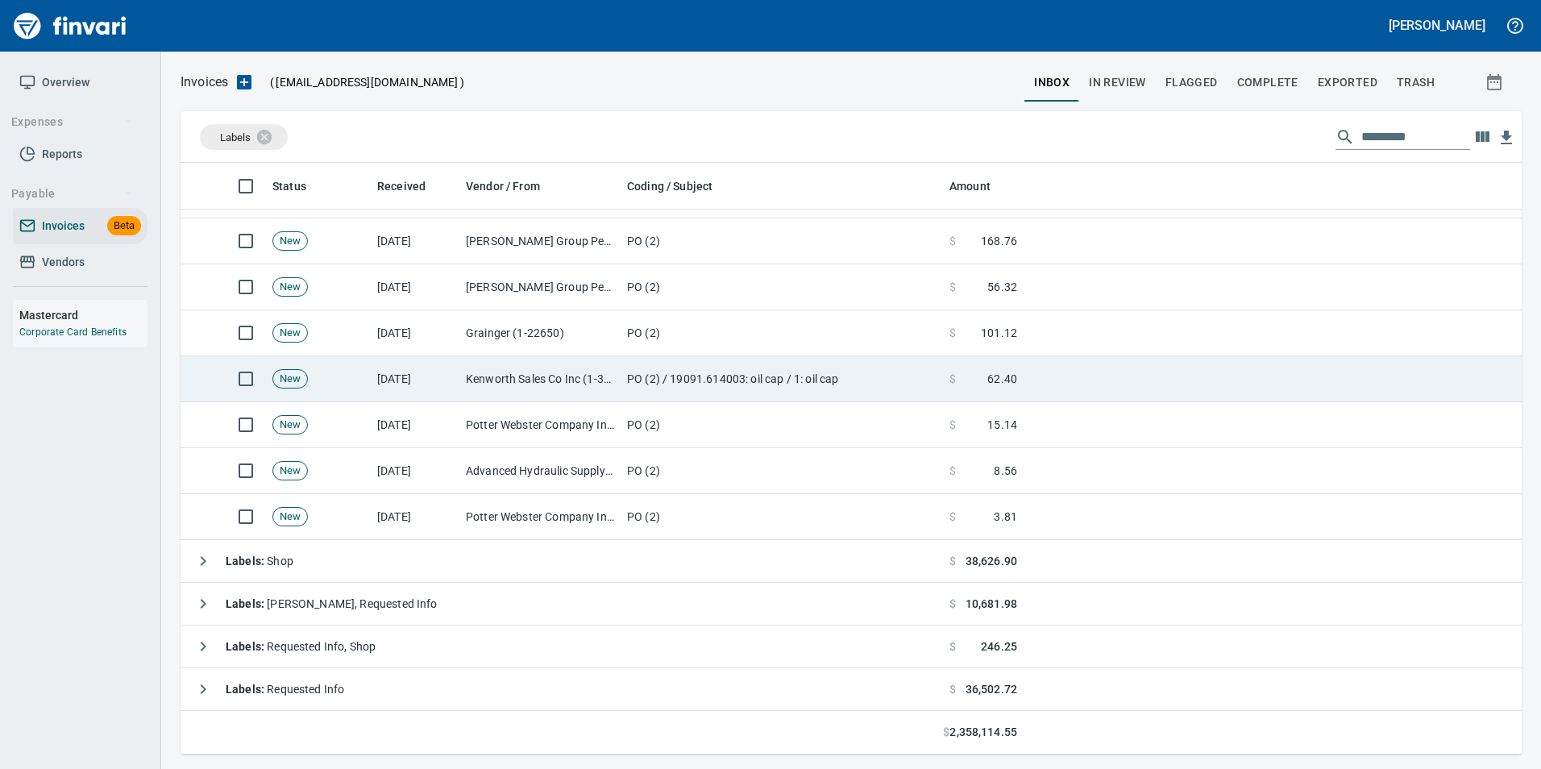
scroll to position [579, 1316]
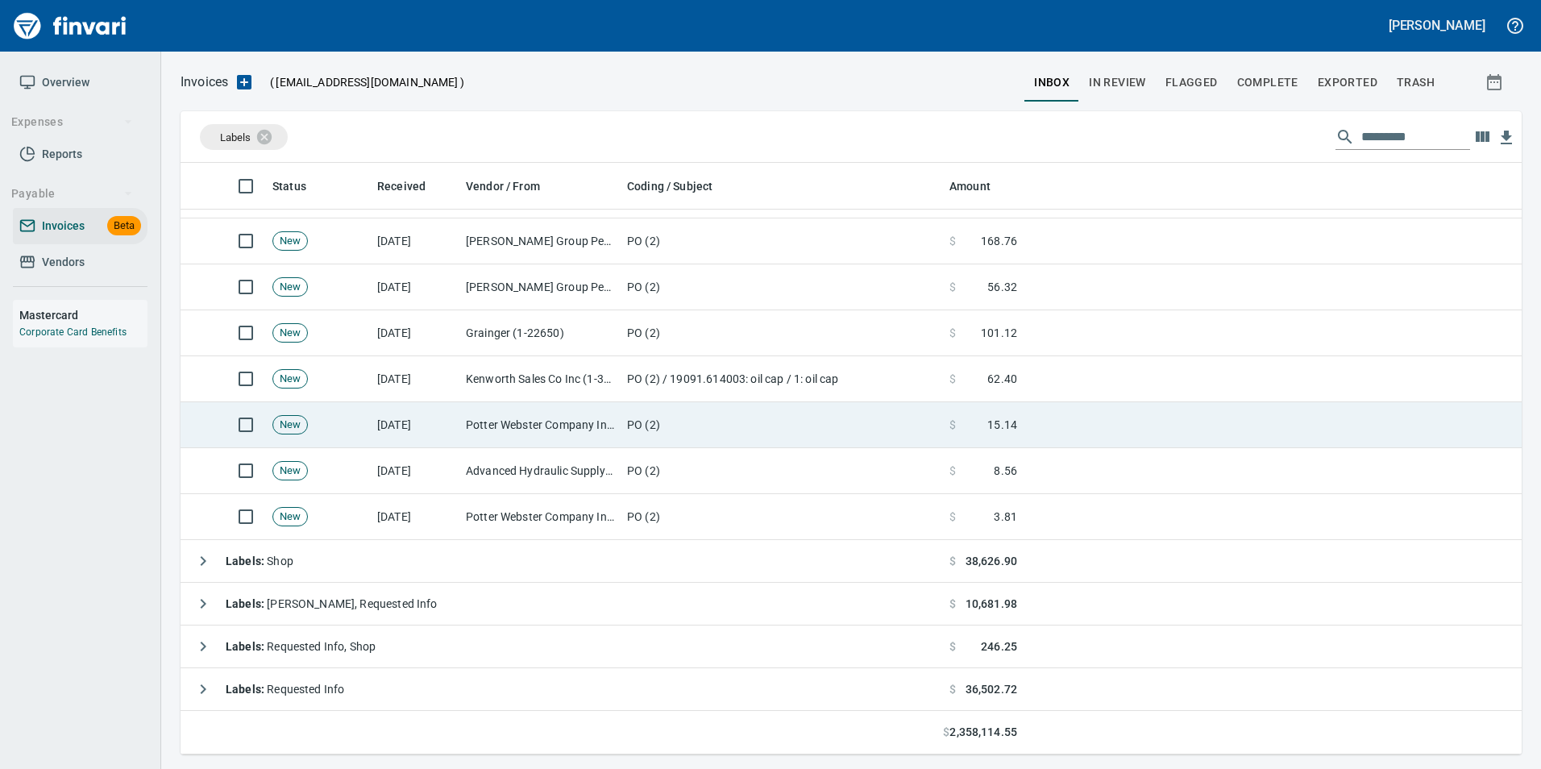
click at [812, 426] on td "PO (2)" at bounding box center [782, 425] width 322 height 46
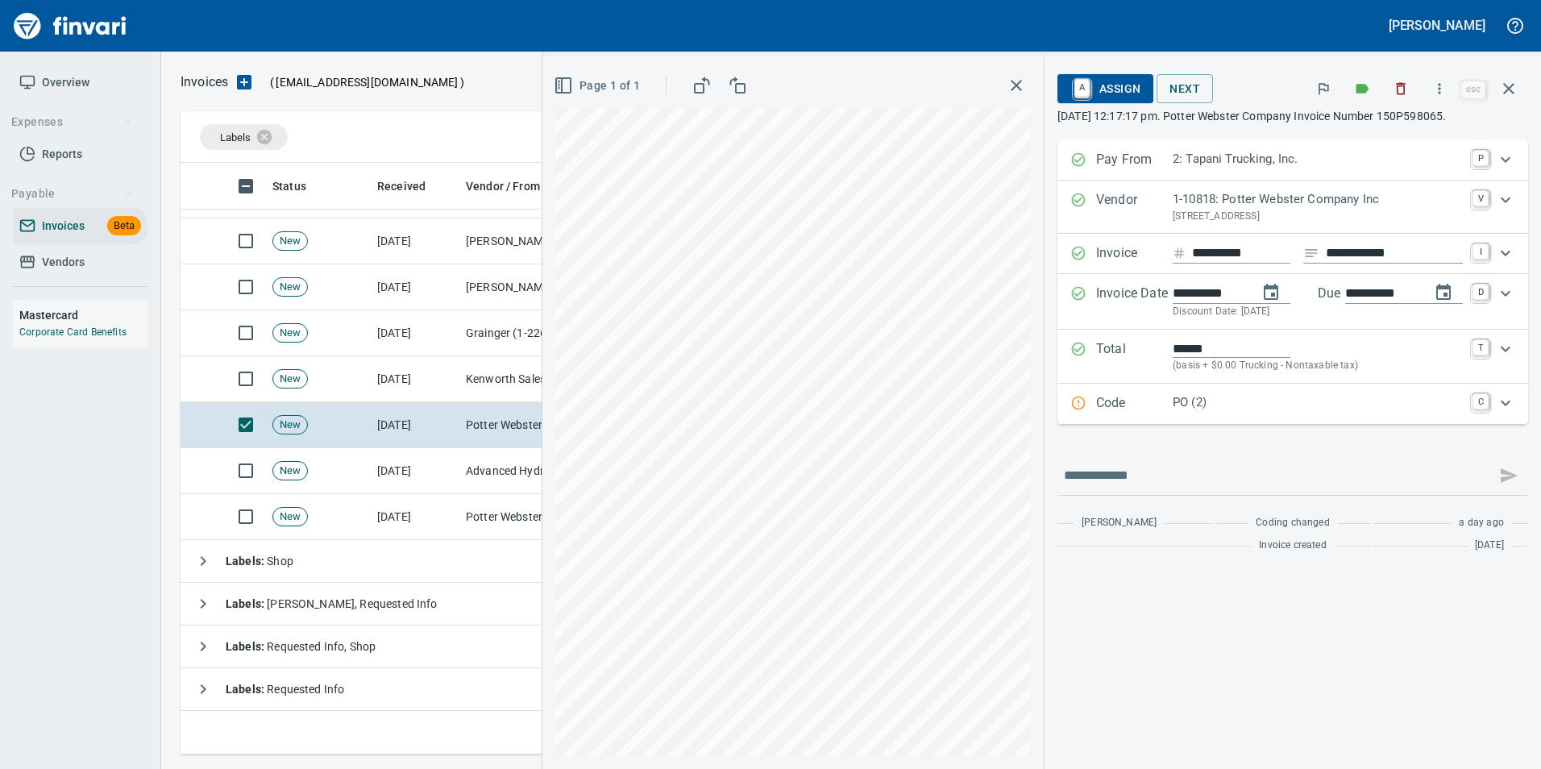
click at [1174, 401] on p "PO (2)" at bounding box center [1318, 402] width 290 height 19
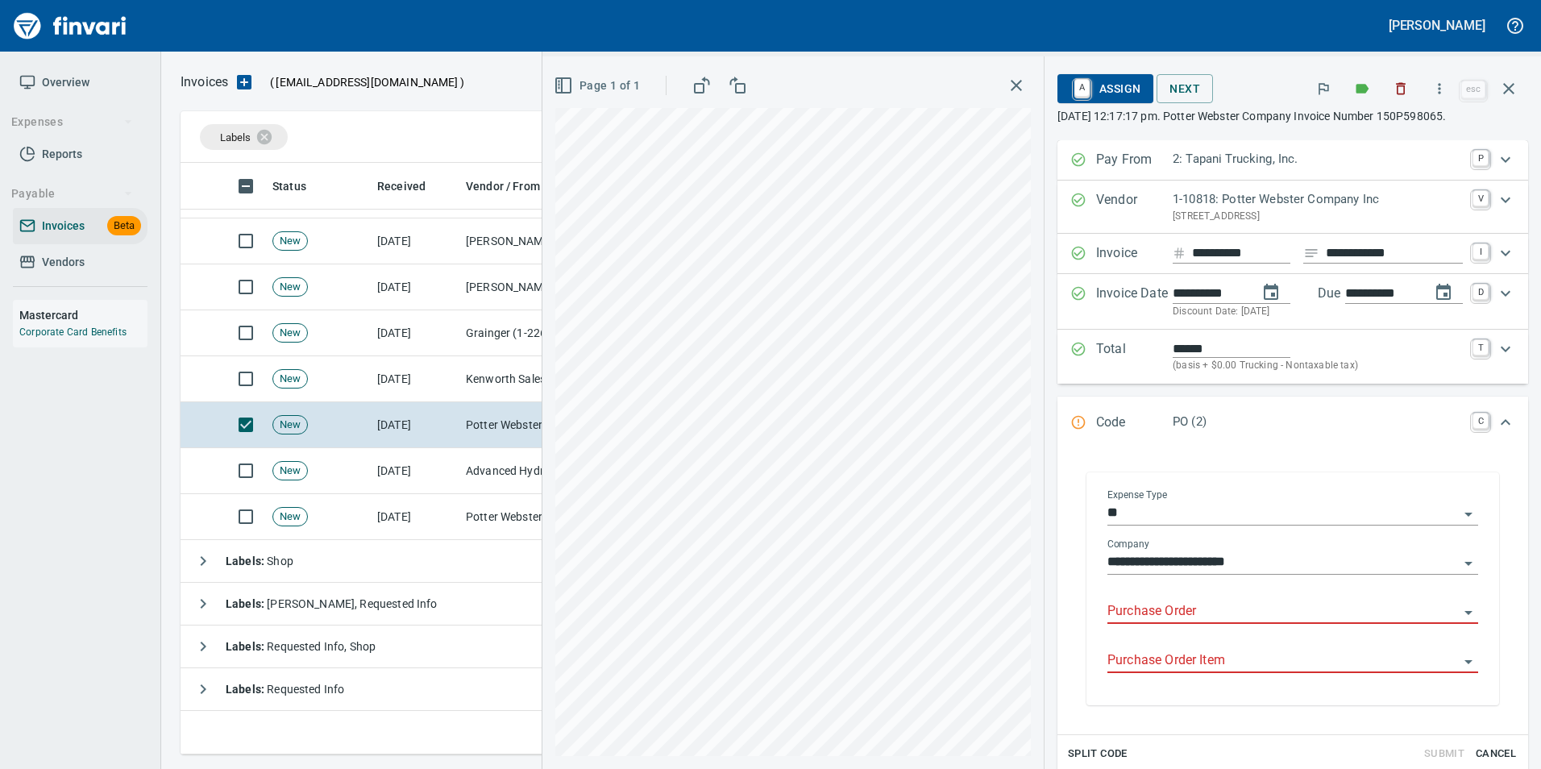
click at [1126, 611] on input "Purchase Order" at bounding box center [1282, 611] width 351 height 23
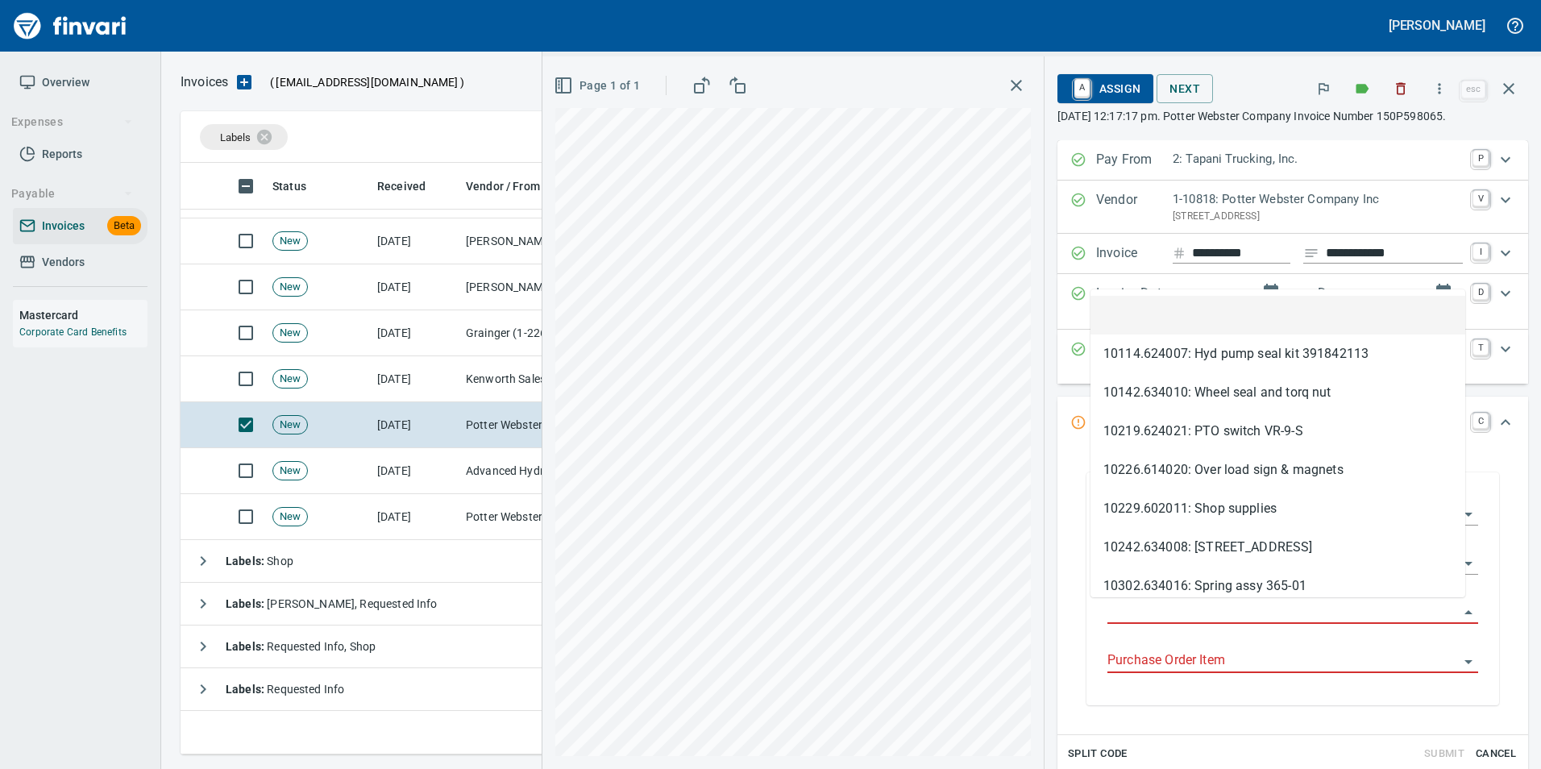
scroll to position [579, 1316]
type input "**********"
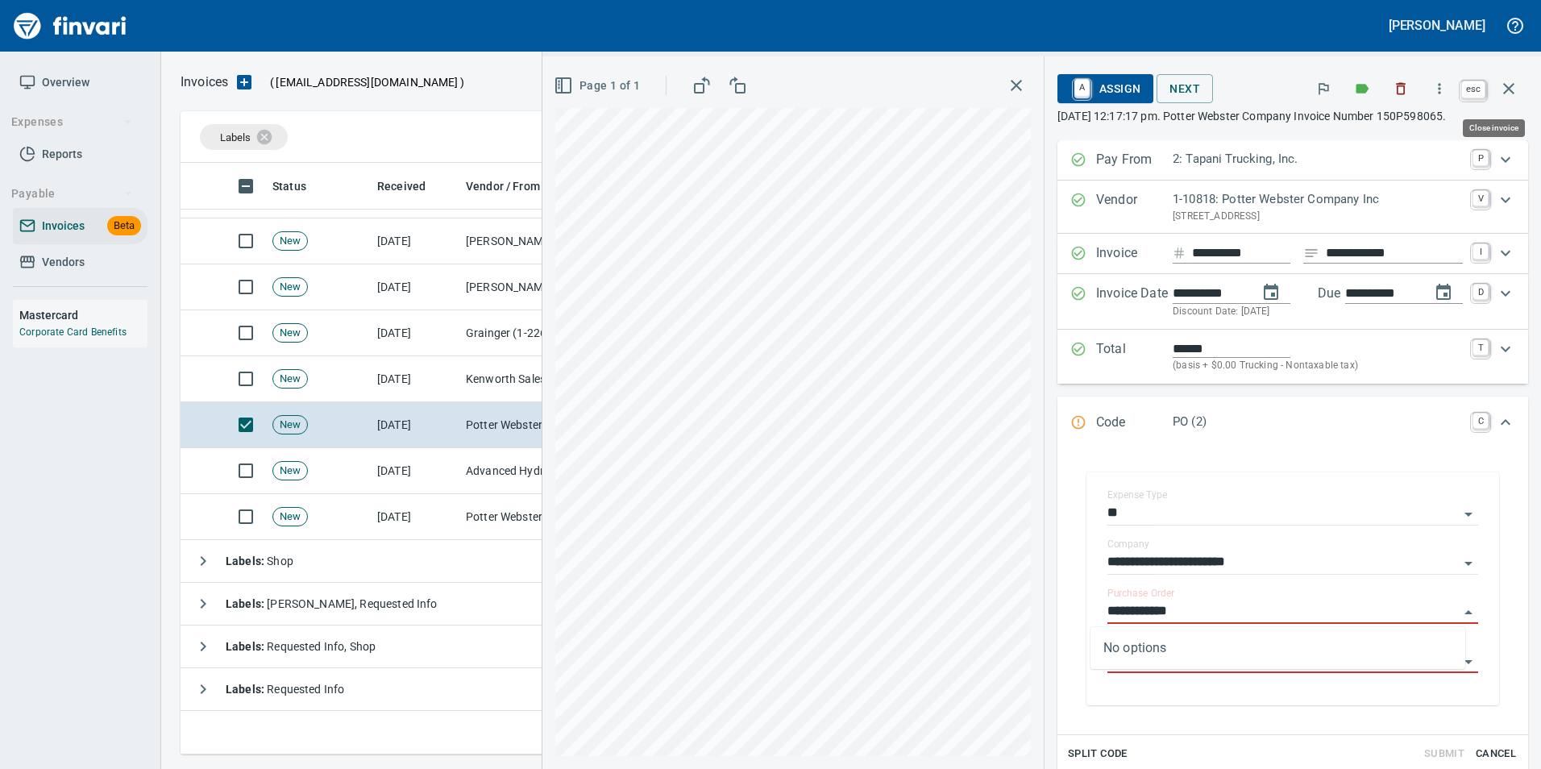
click at [1495, 81] on button "button" at bounding box center [1508, 88] width 39 height 39
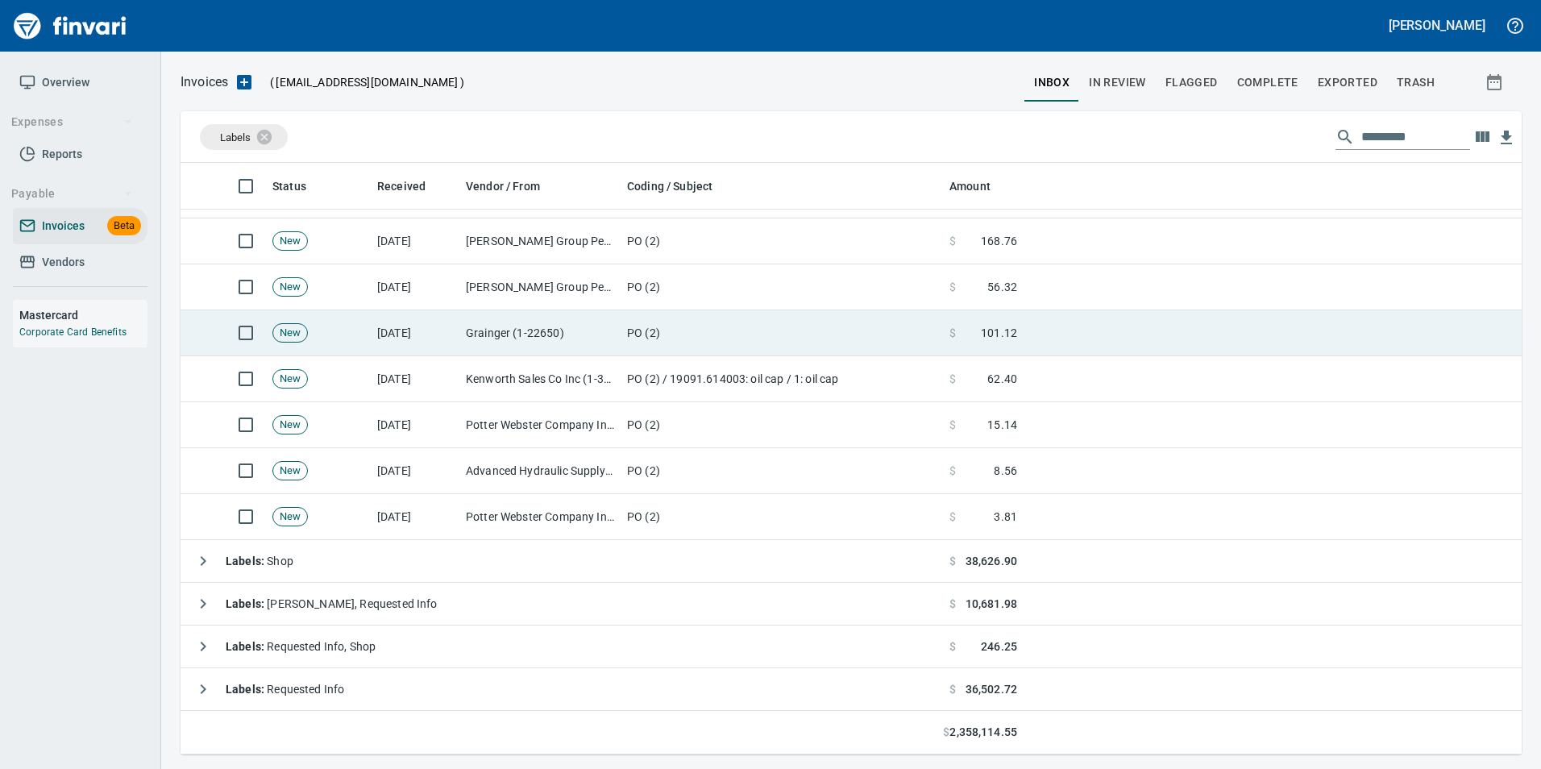
scroll to position [579, 1316]
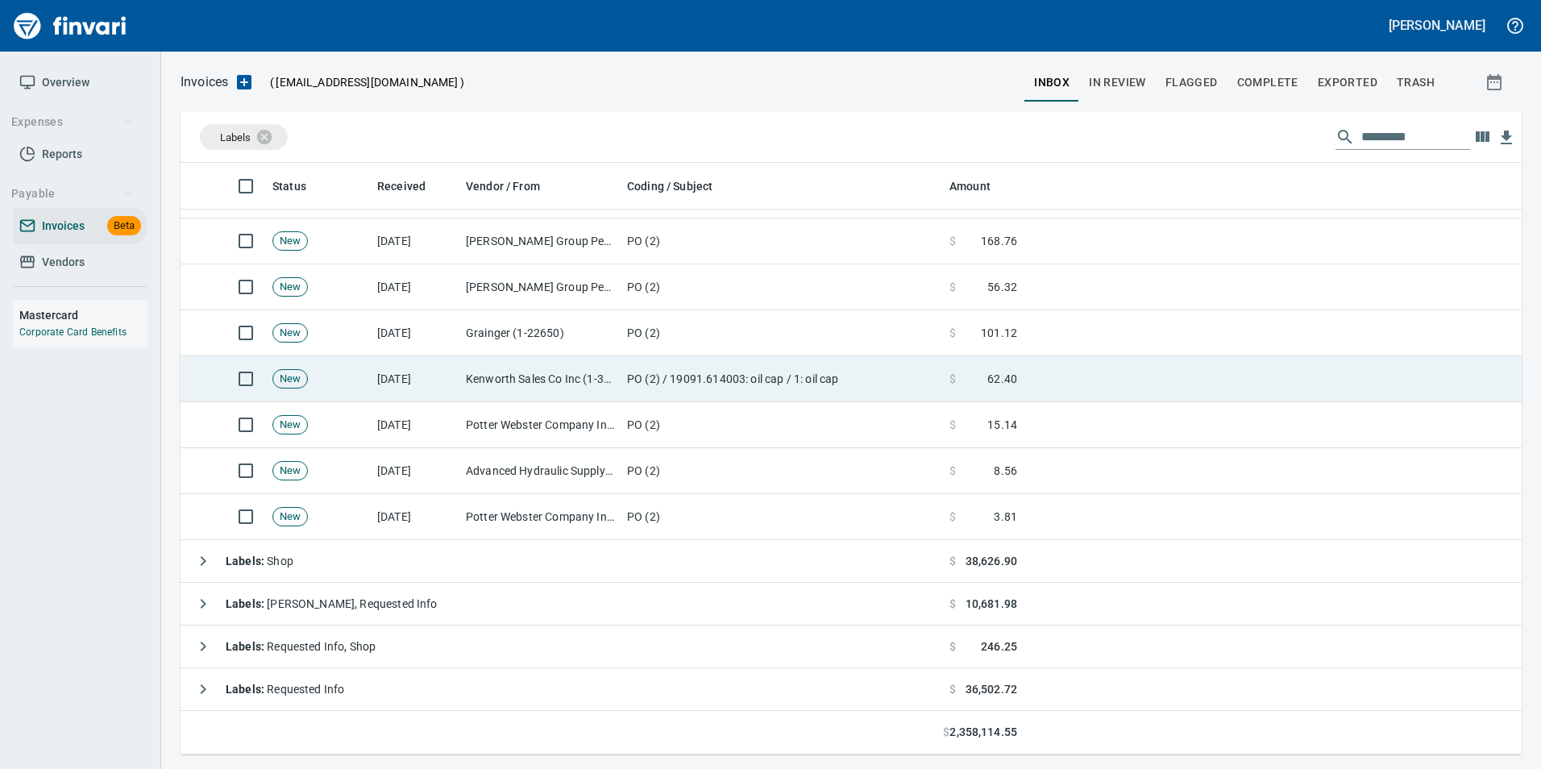
click at [499, 374] on td "Kenworth Sales Co Inc (1-38304)" at bounding box center [539, 379] width 161 height 46
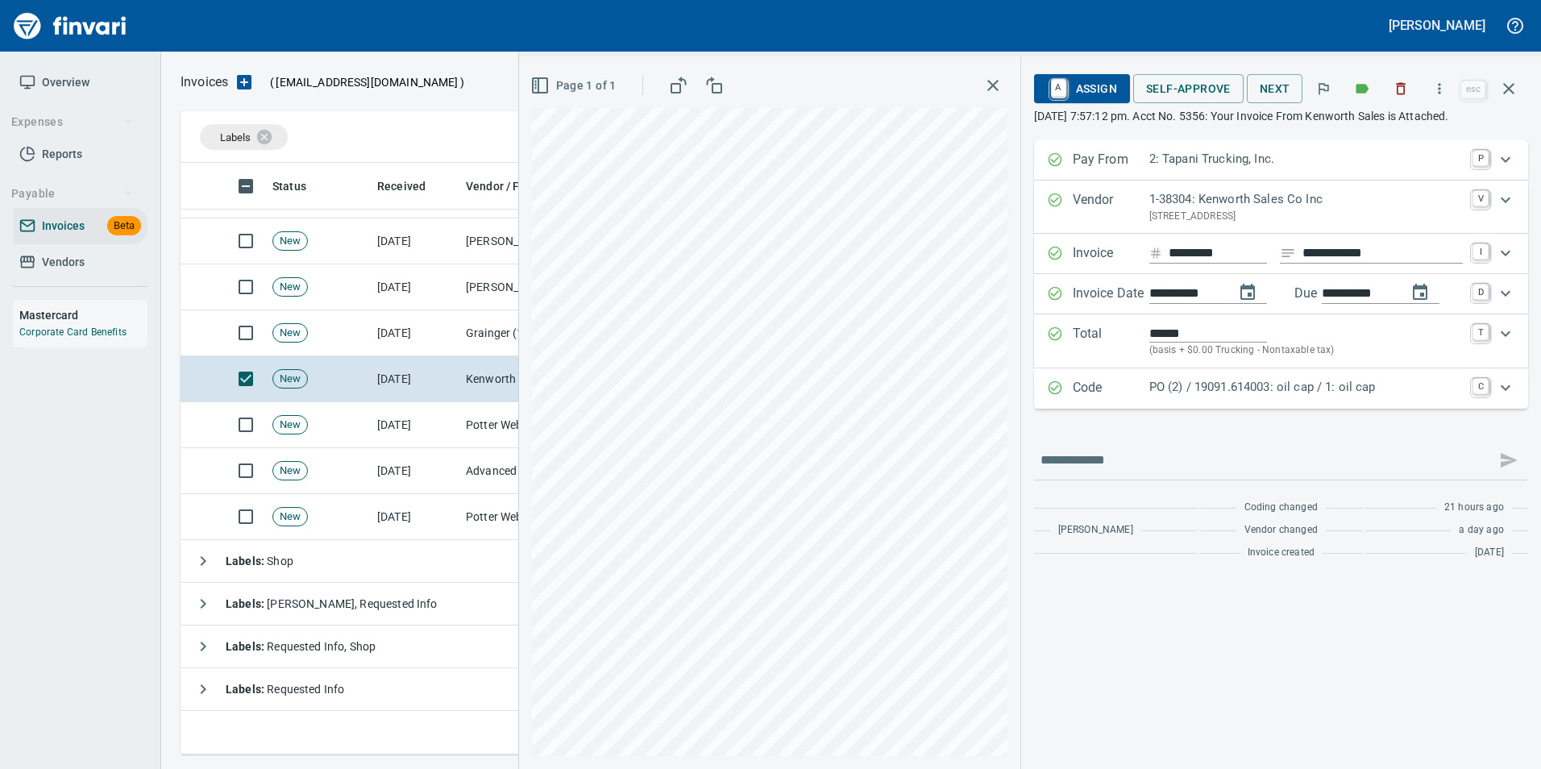
click at [1103, 394] on p "Code" at bounding box center [1111, 388] width 77 height 21
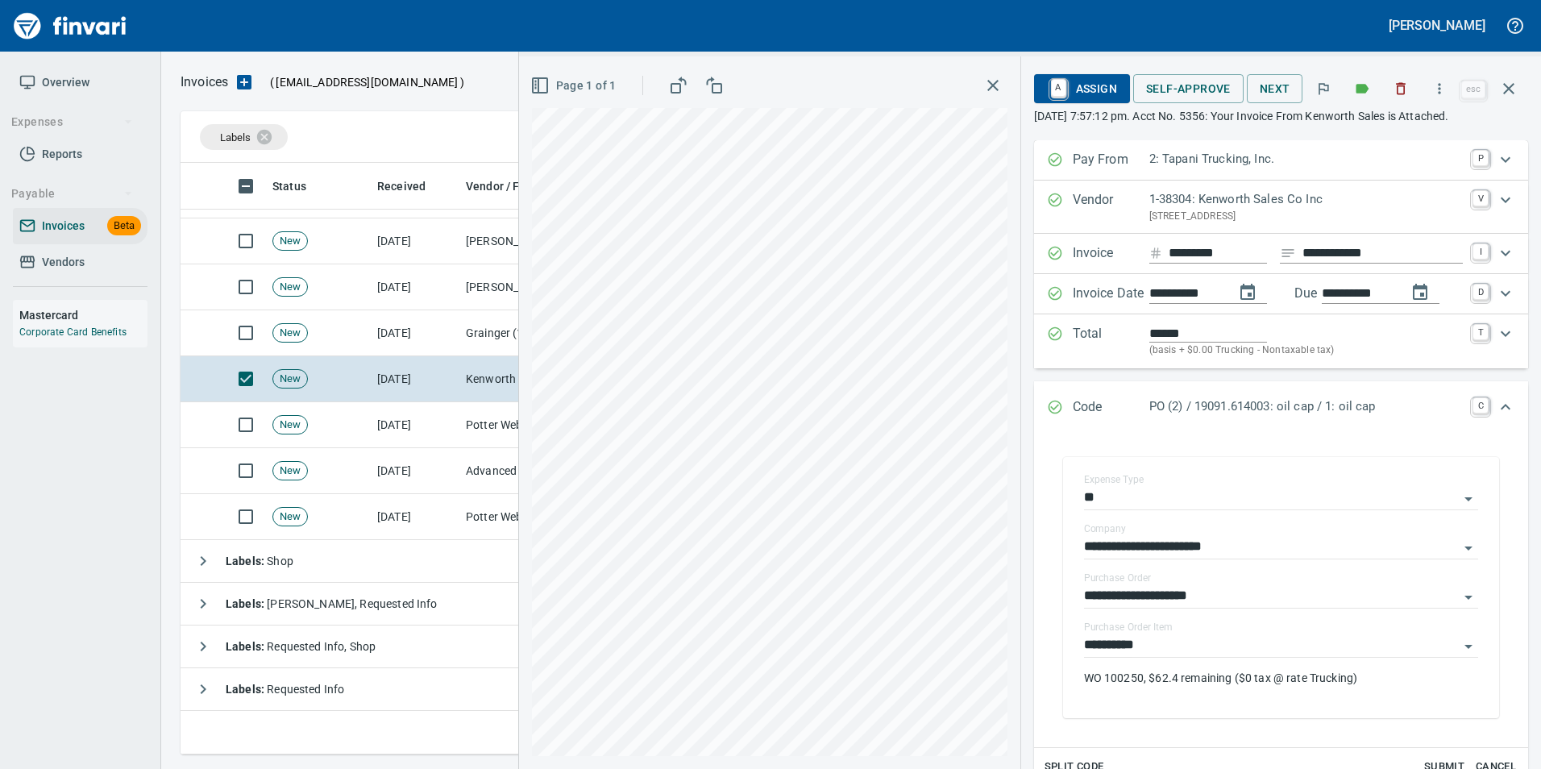
click at [1052, 413] on div "Expand" at bounding box center [1055, 407] width 16 height 21
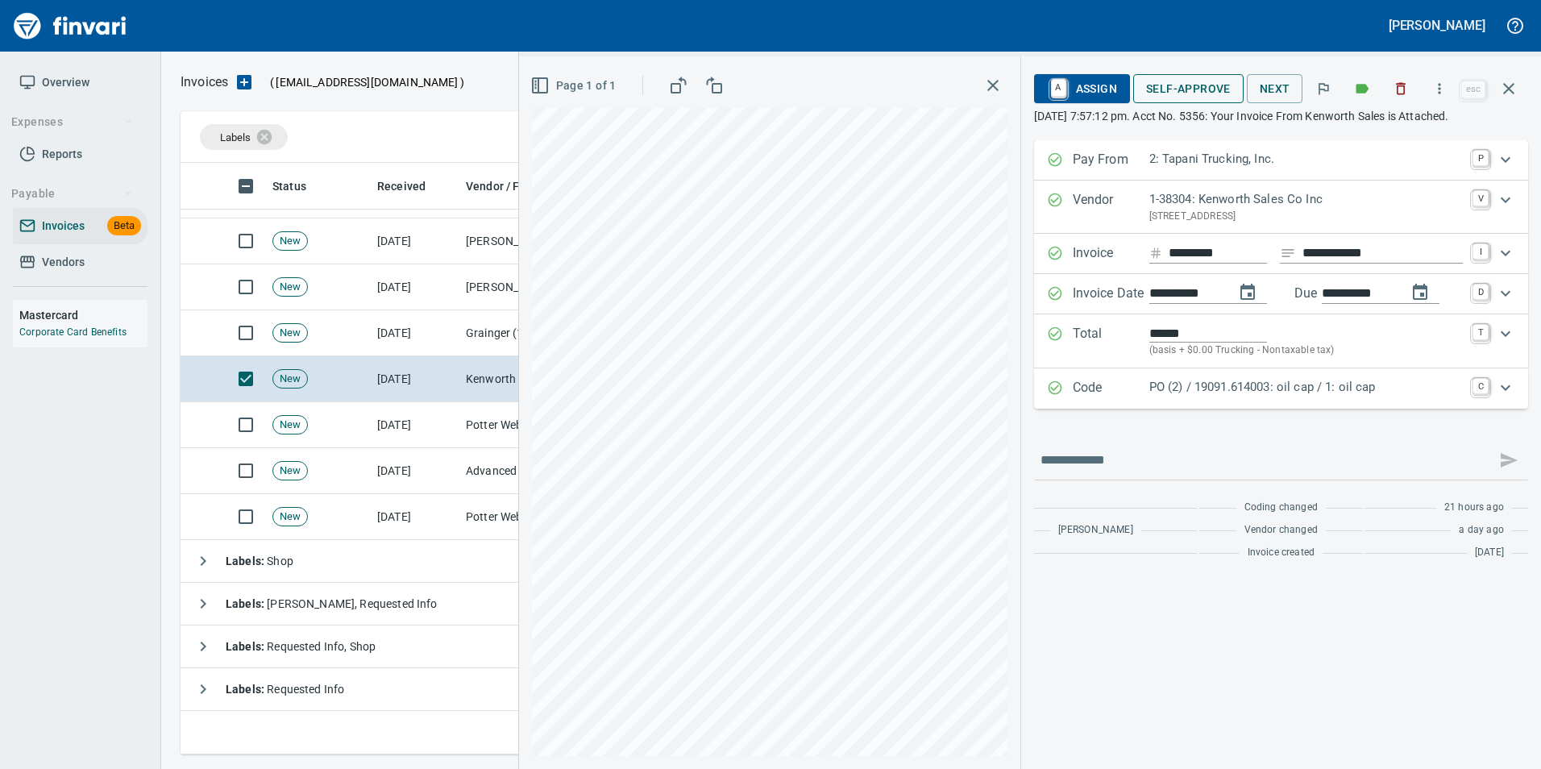
scroll to position [579, 1316]
click at [1178, 96] on span "Self-Approve" at bounding box center [1188, 89] width 85 height 20
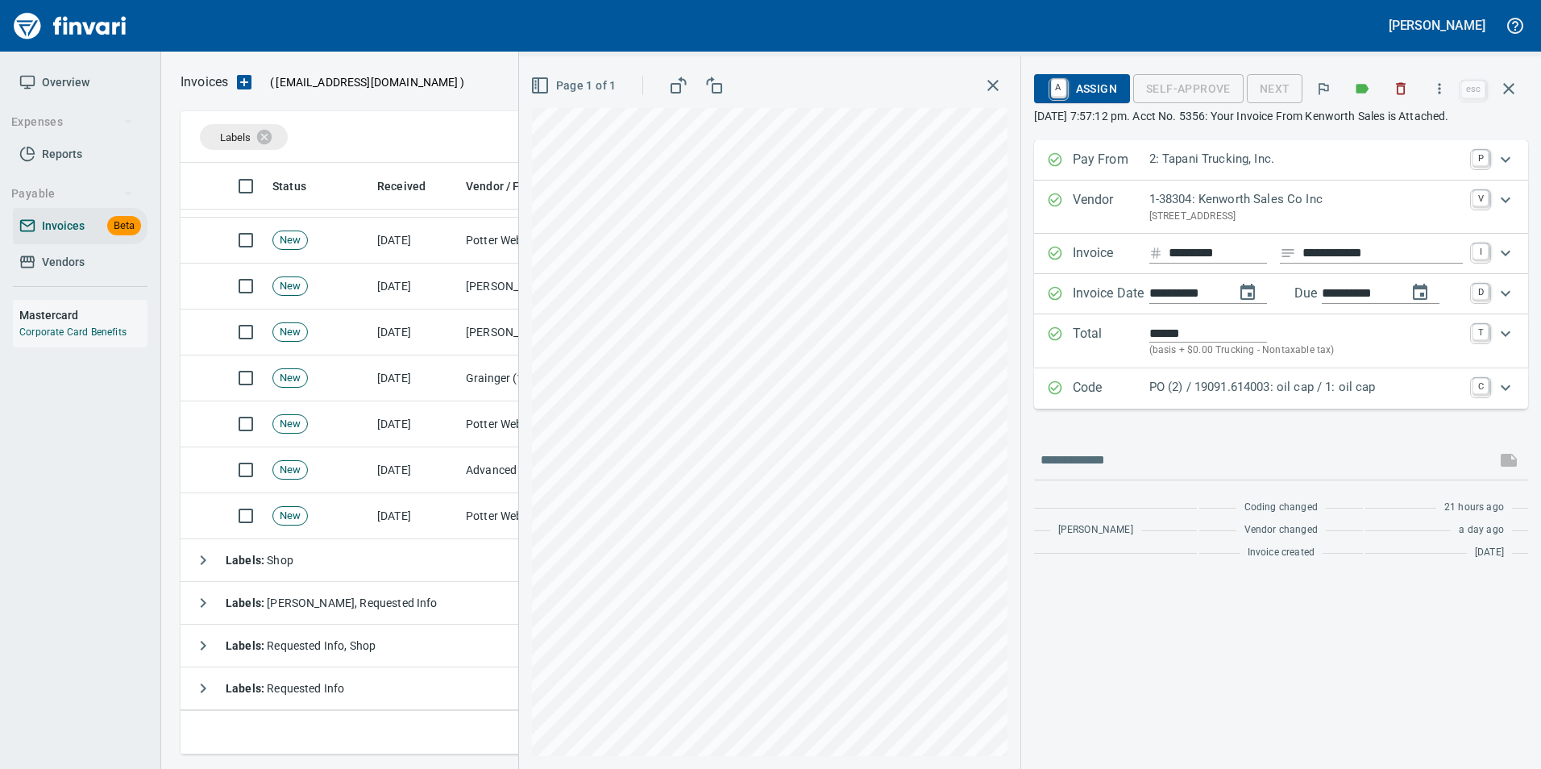
scroll to position [1397, 0]
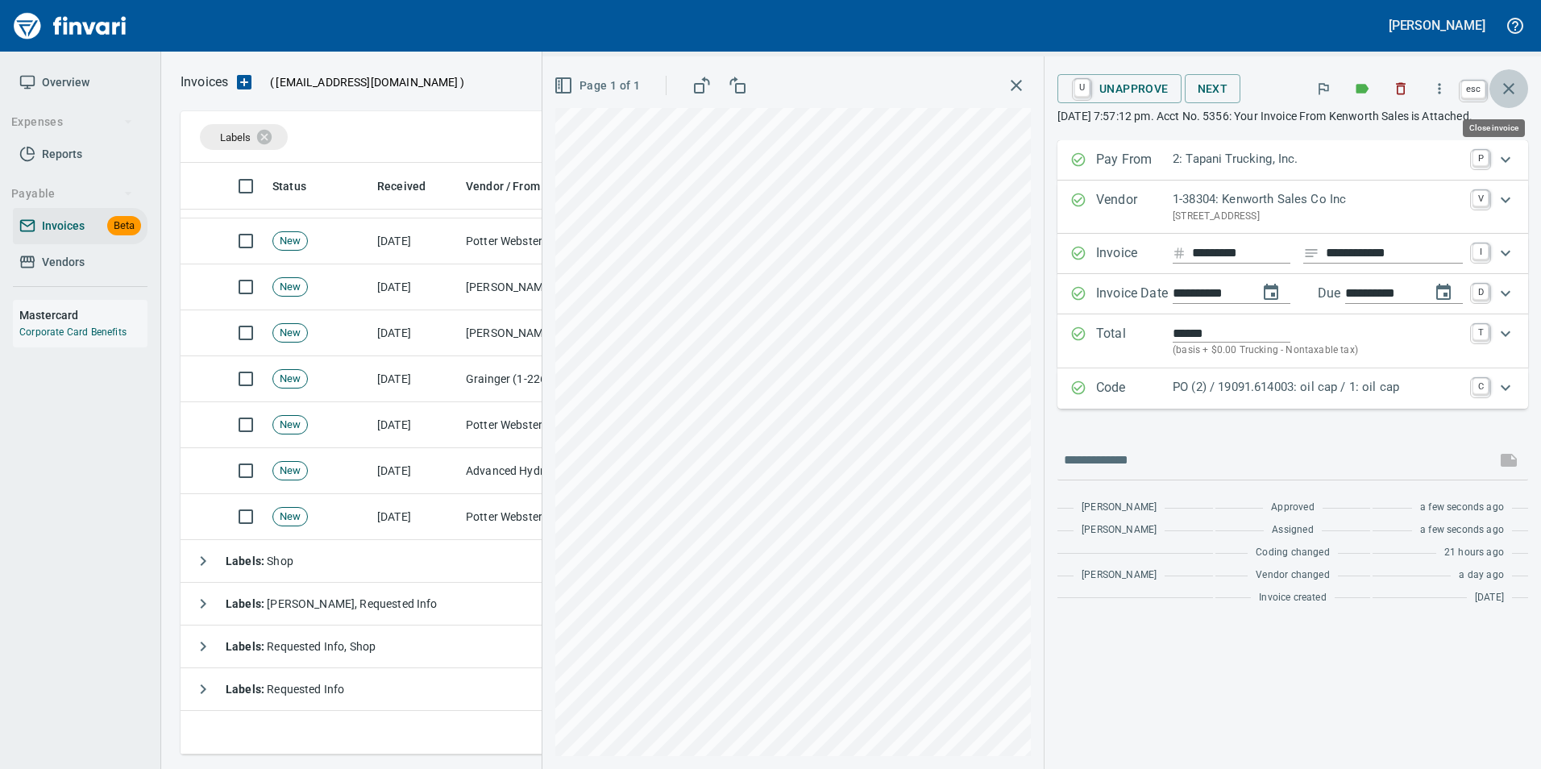
click at [1506, 91] on icon "button" at bounding box center [1508, 88] width 11 height 11
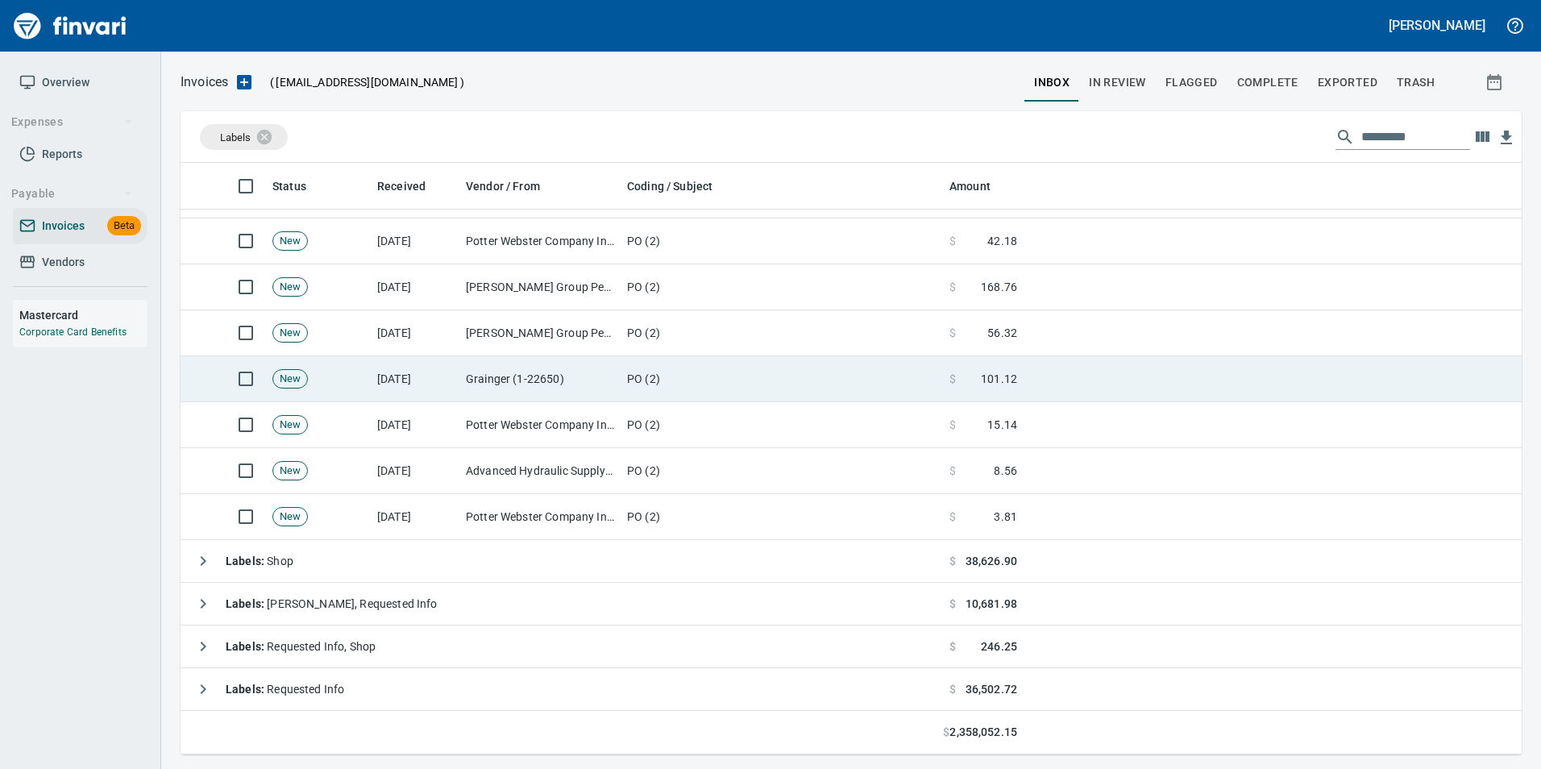
click at [496, 366] on td "Grainger (1-22650)" at bounding box center [539, 379] width 161 height 46
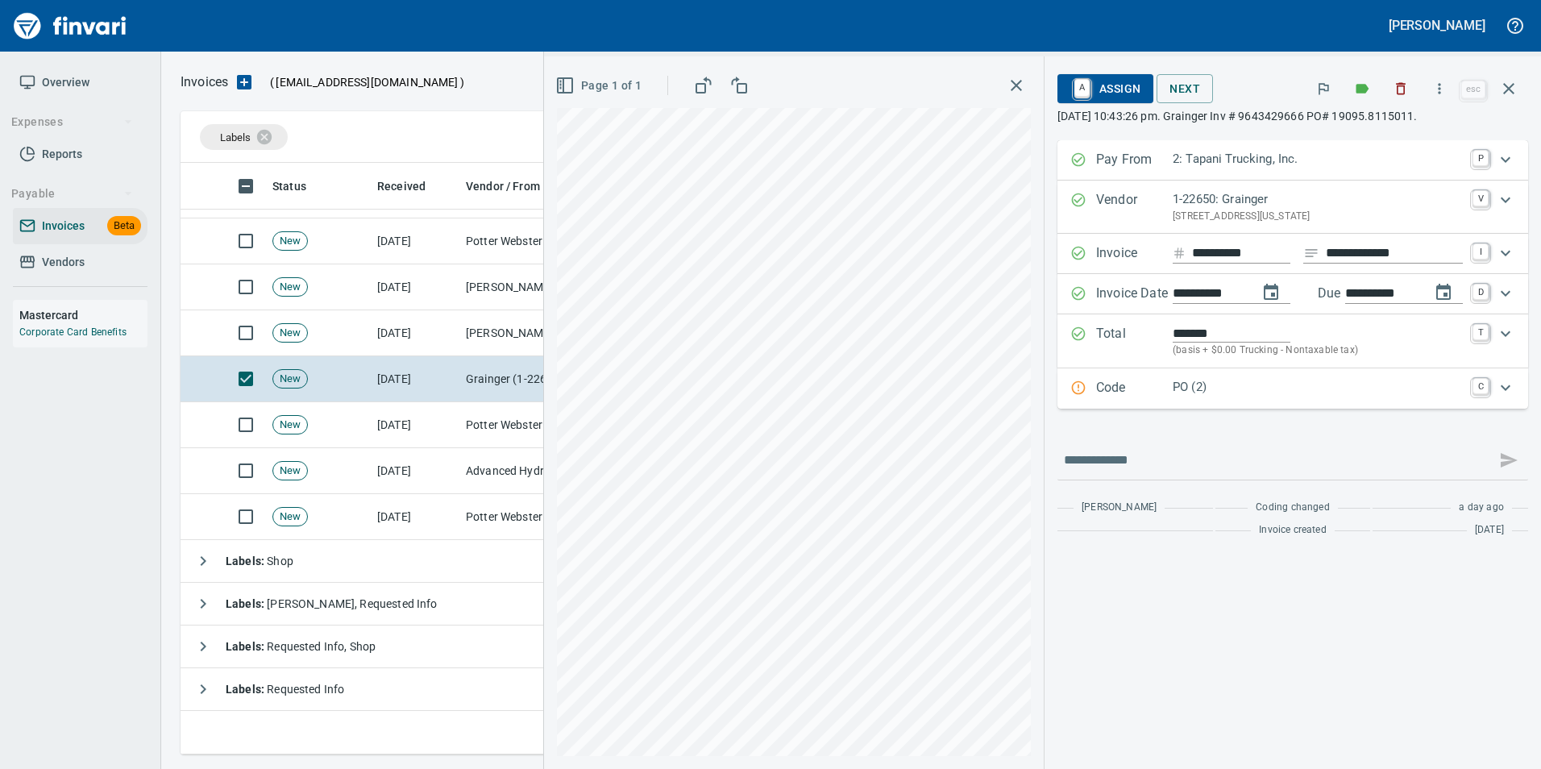
click at [1118, 389] on p "Code" at bounding box center [1134, 388] width 77 height 21
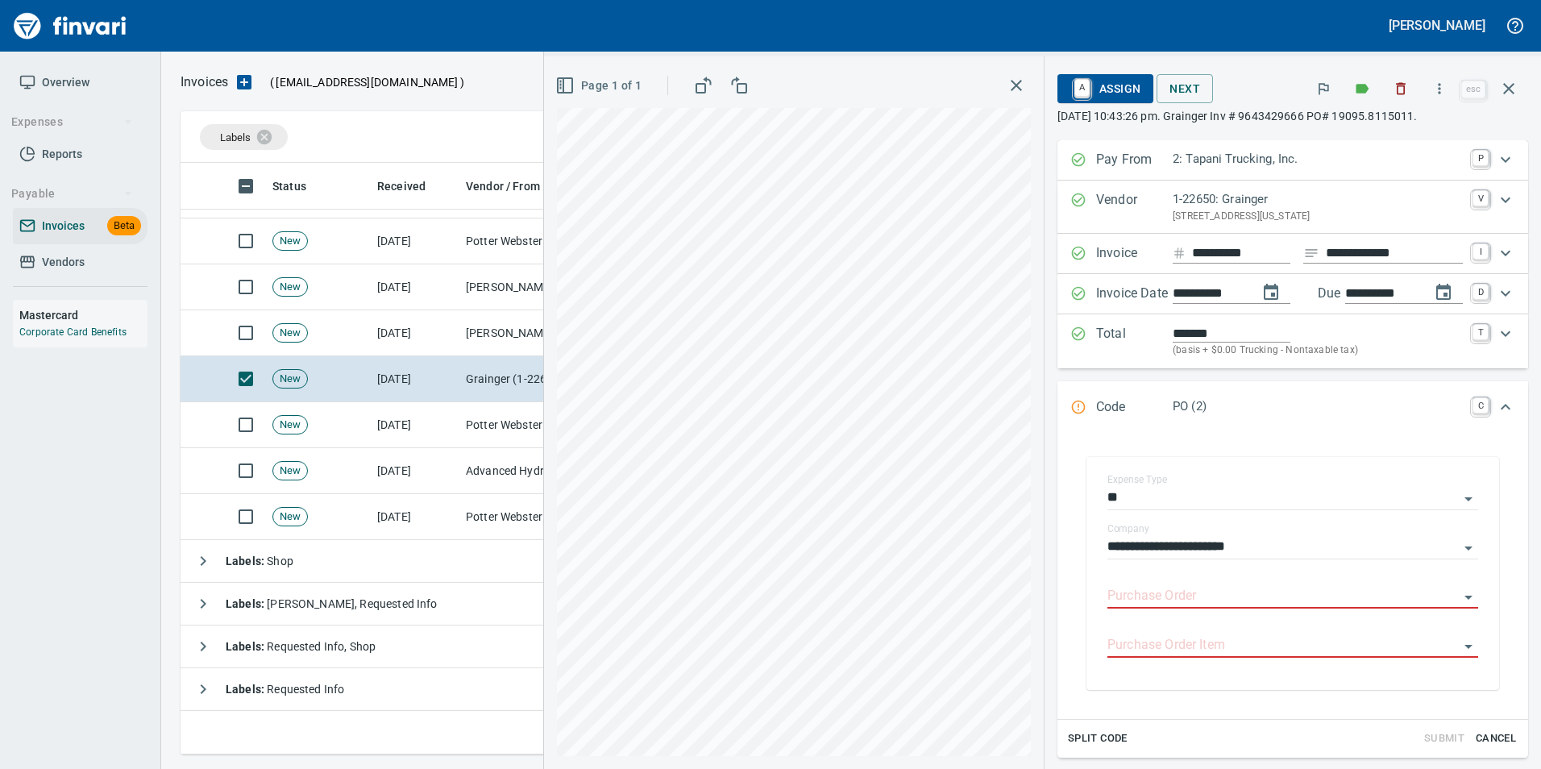
click at [1145, 600] on input "Purchase Order" at bounding box center [1282, 596] width 351 height 23
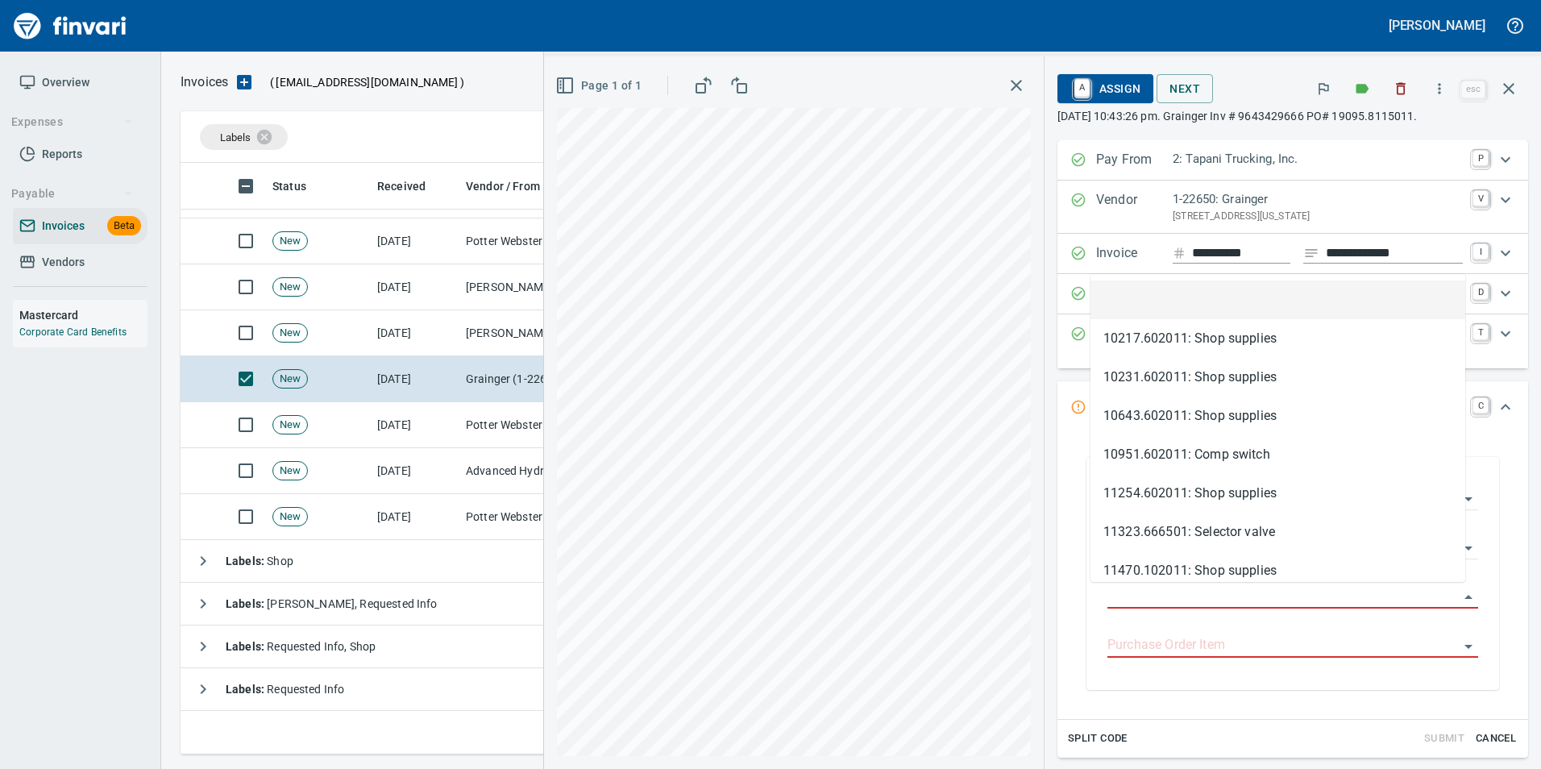
scroll to position [579, 1316]
type input "**********"
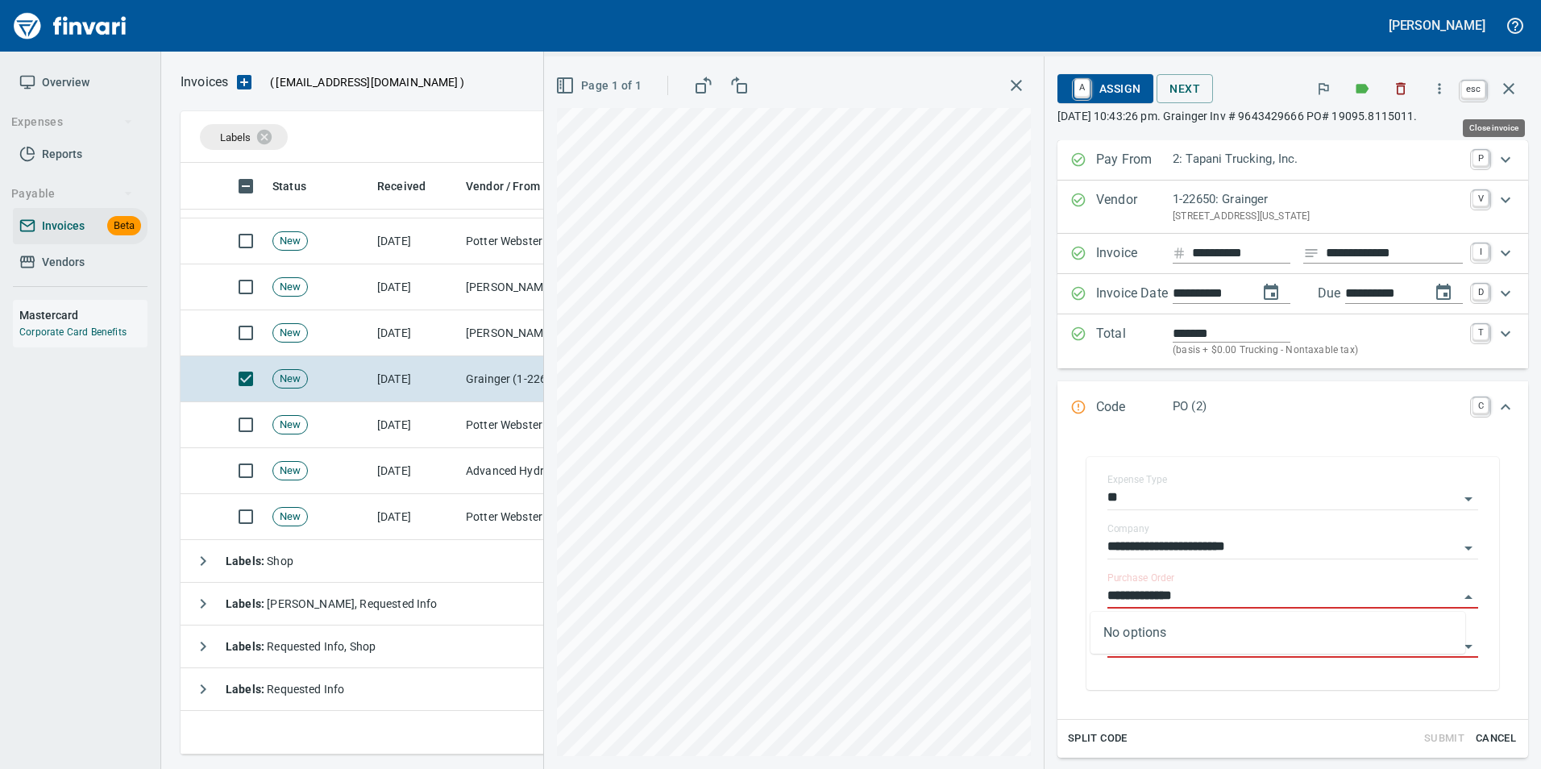
click at [1515, 81] on icon "button" at bounding box center [1508, 88] width 19 height 19
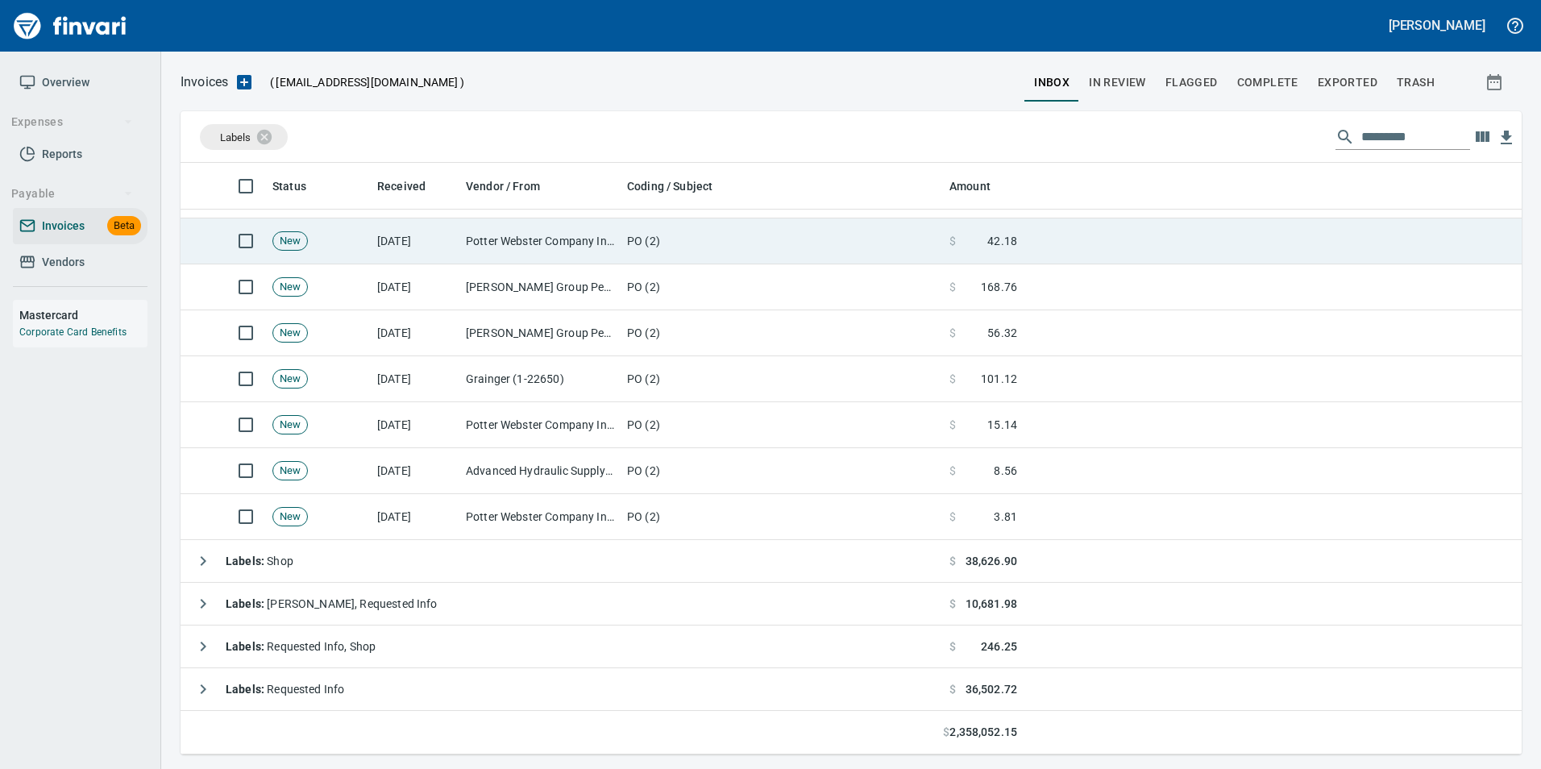
scroll to position [579, 1317]
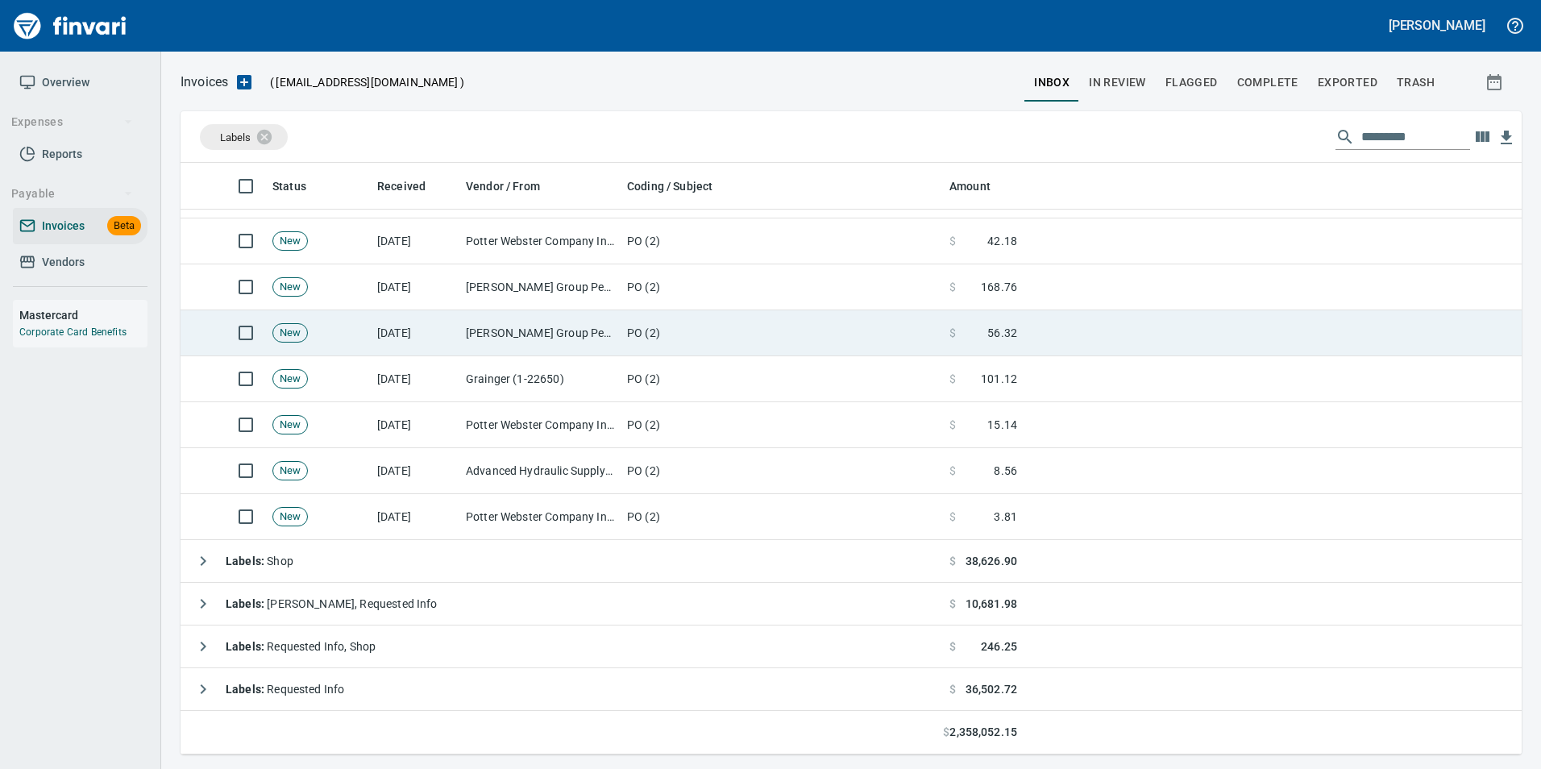
click at [507, 318] on td "[PERSON_NAME] Group Peterbilt([MEDICAL_DATA]) (1-38196)" at bounding box center [539, 333] width 161 height 46
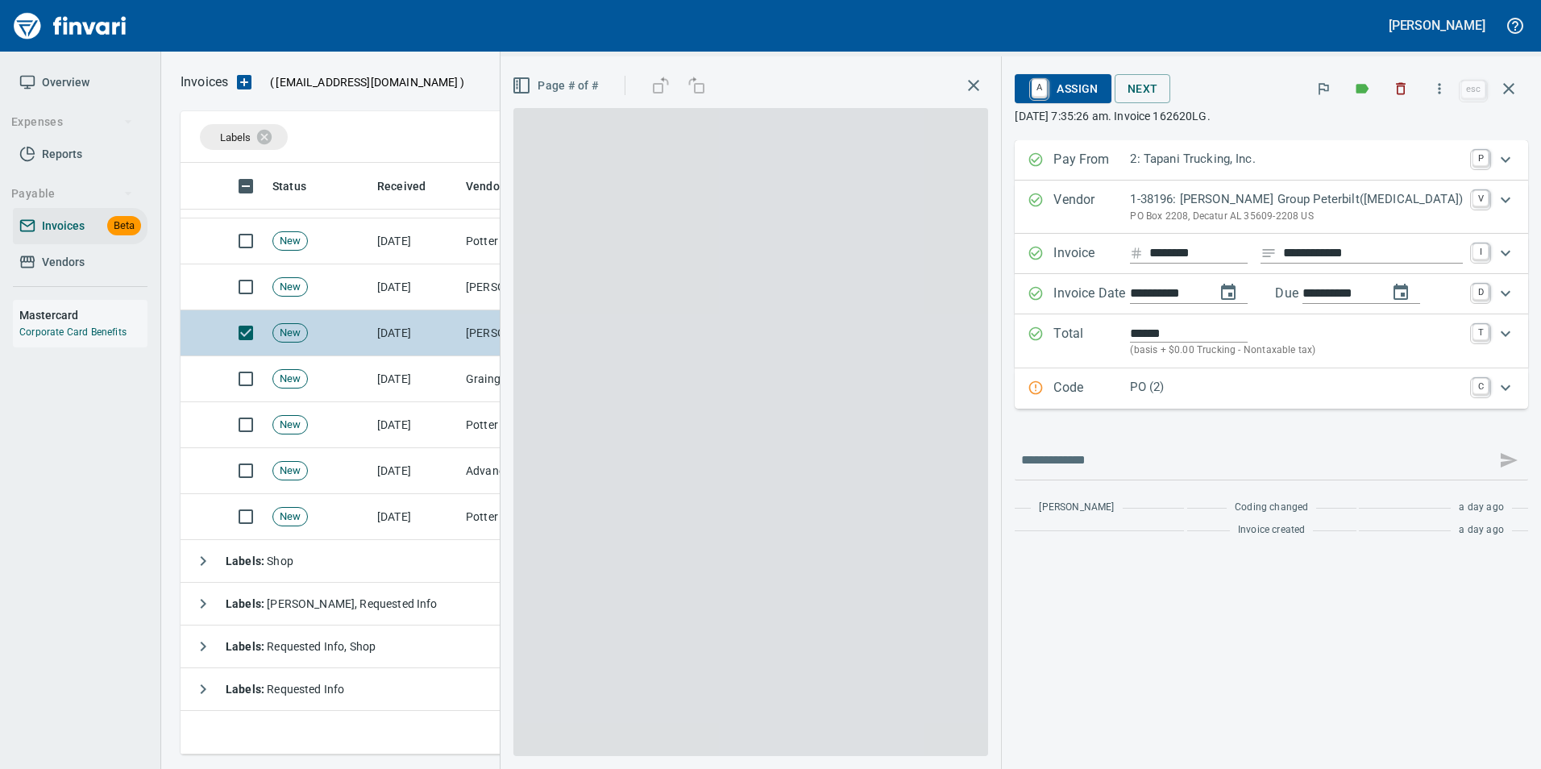
scroll to position [579, 1316]
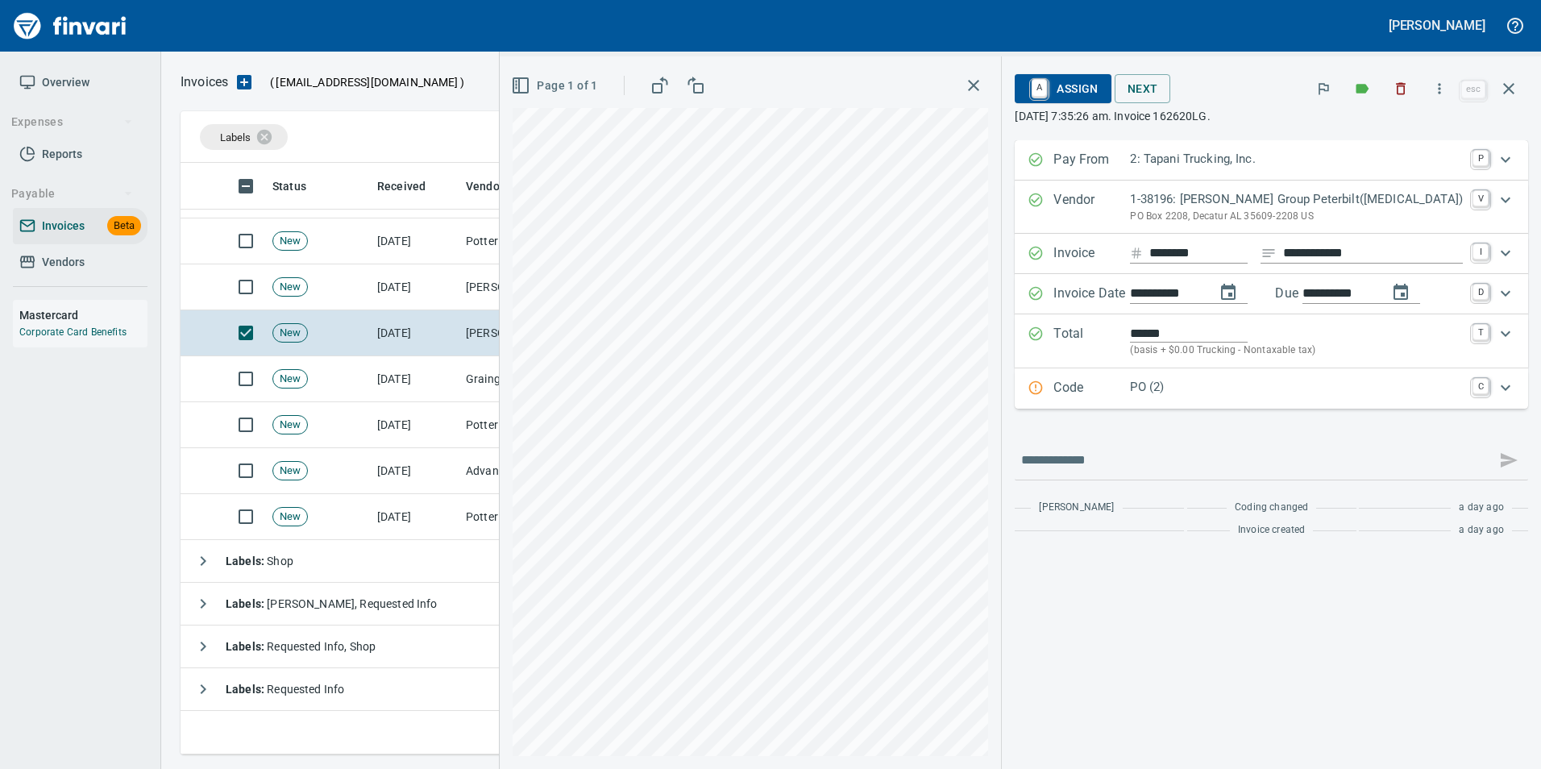
click at [1130, 391] on p "Code" at bounding box center [1091, 388] width 77 height 21
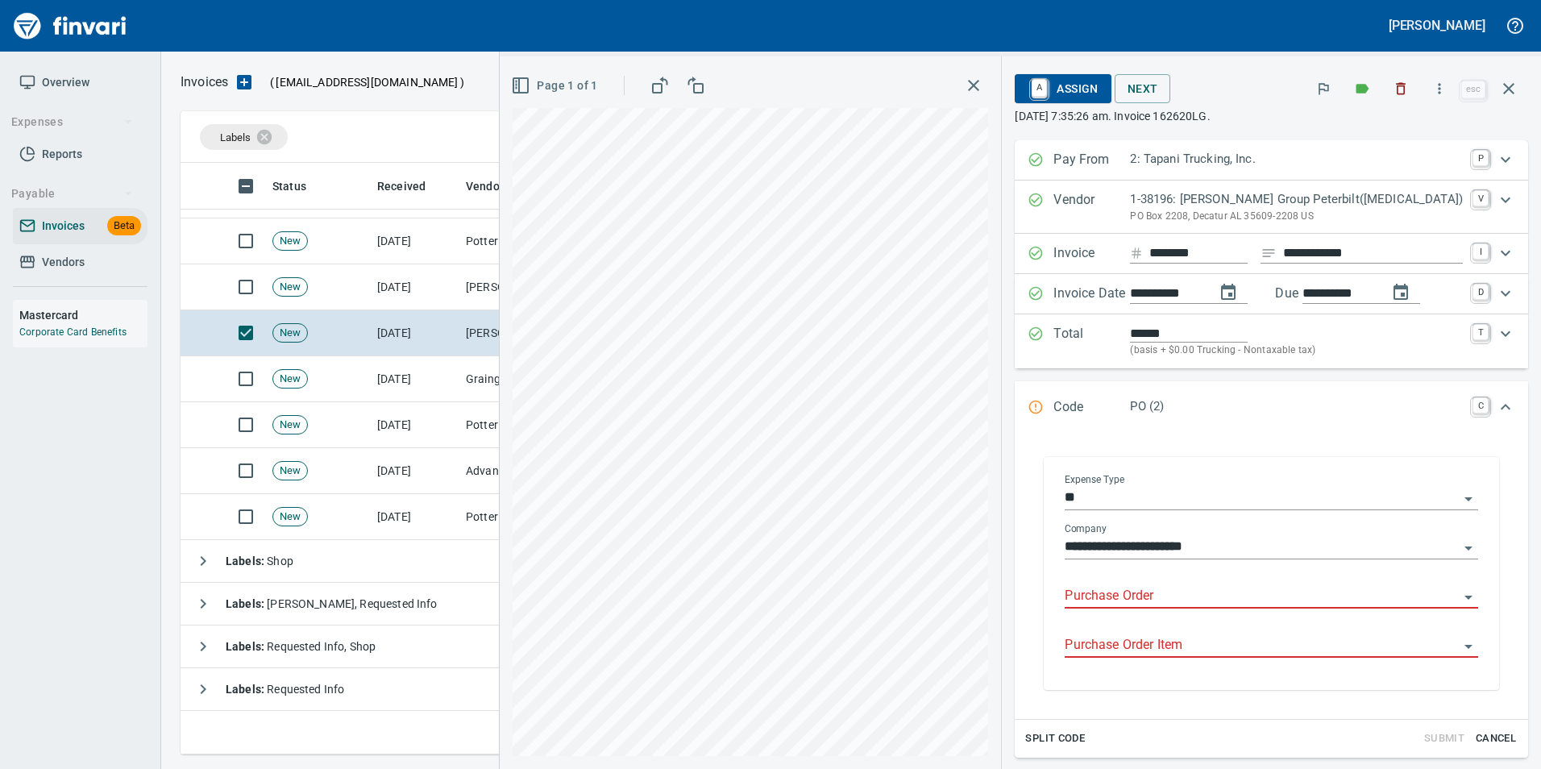
click at [1133, 598] on input "Purchase Order" at bounding box center [1262, 596] width 394 height 23
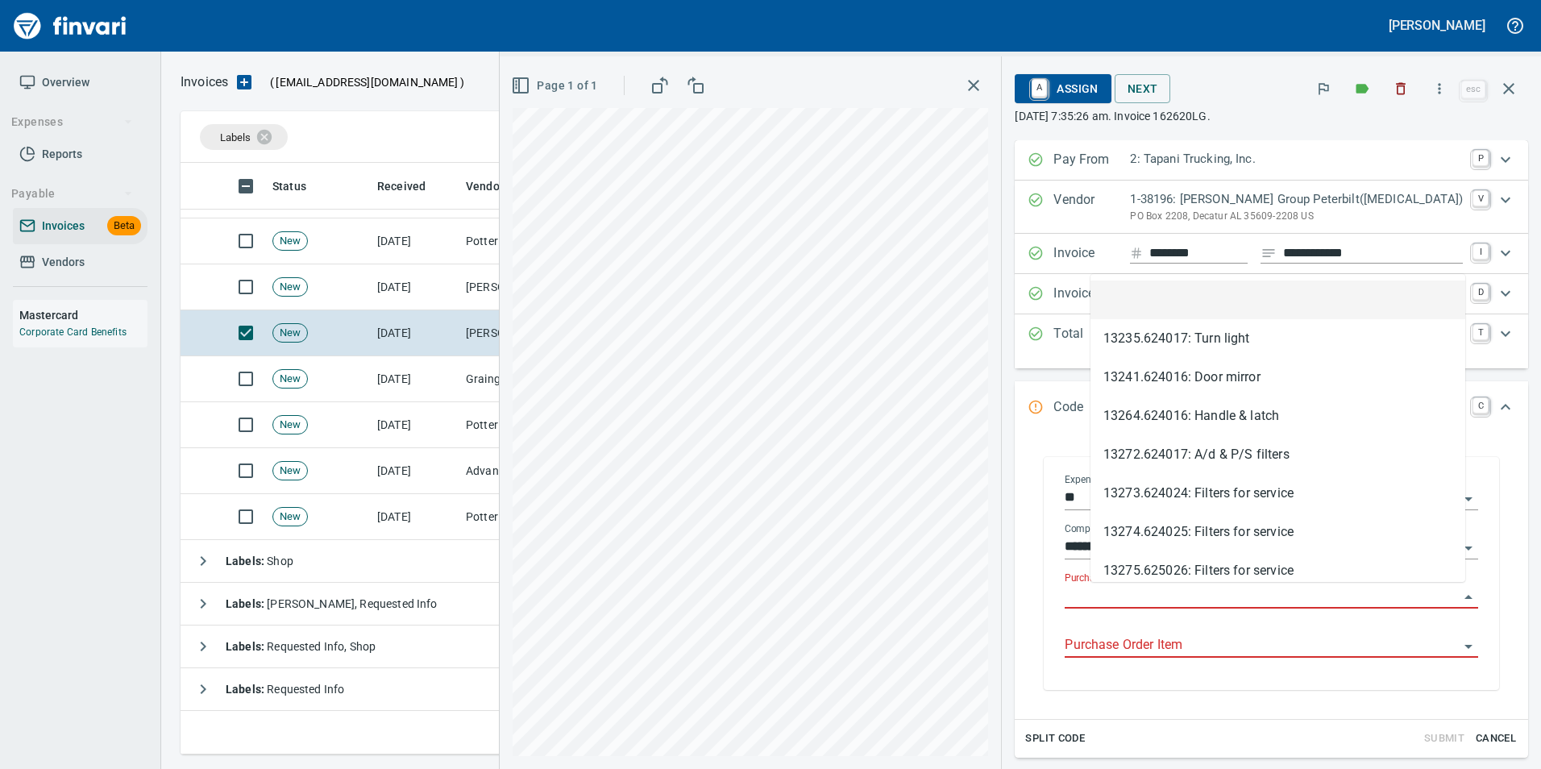
type input "**********"
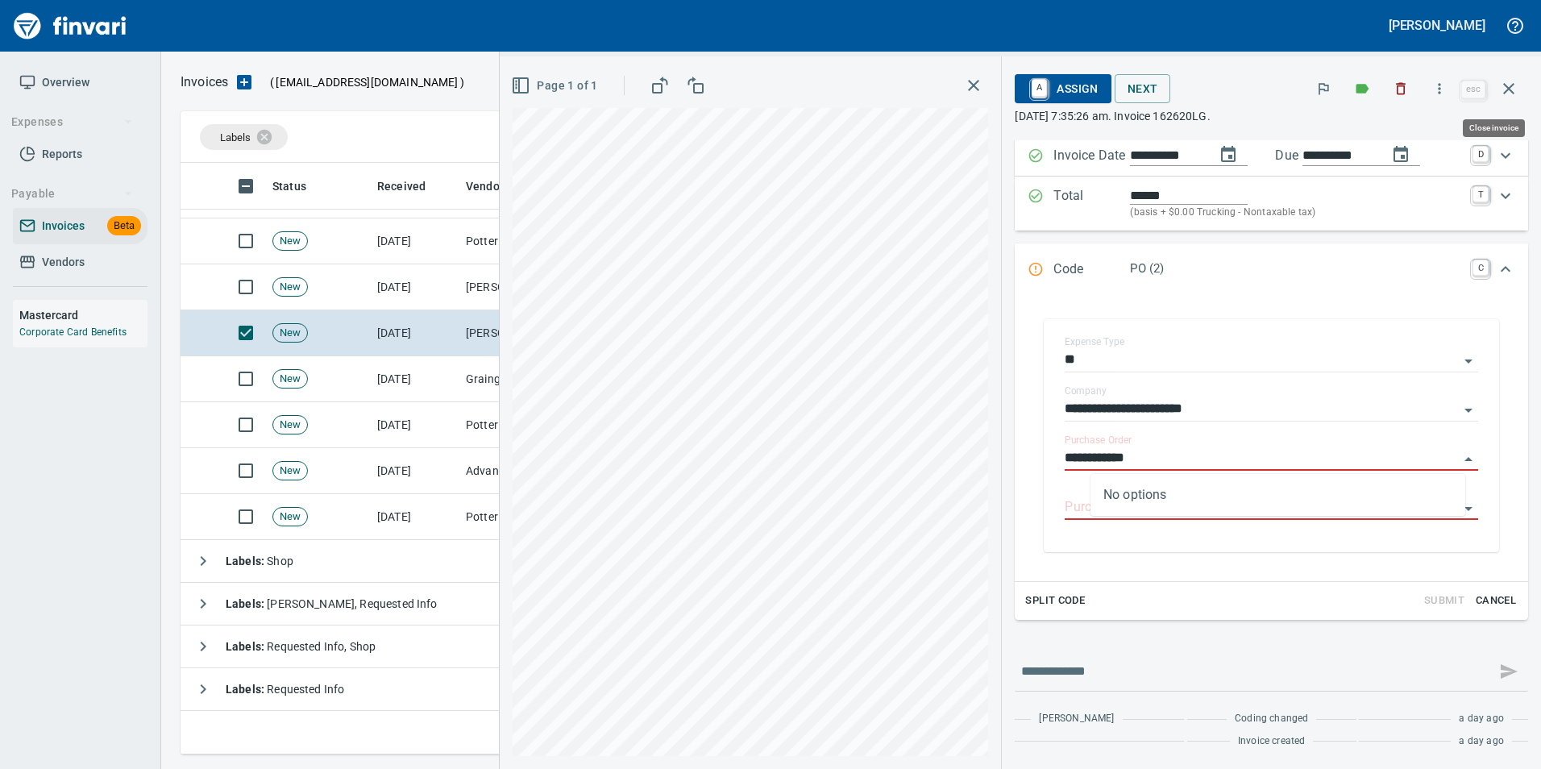
click at [1518, 88] on button "button" at bounding box center [1508, 88] width 39 height 39
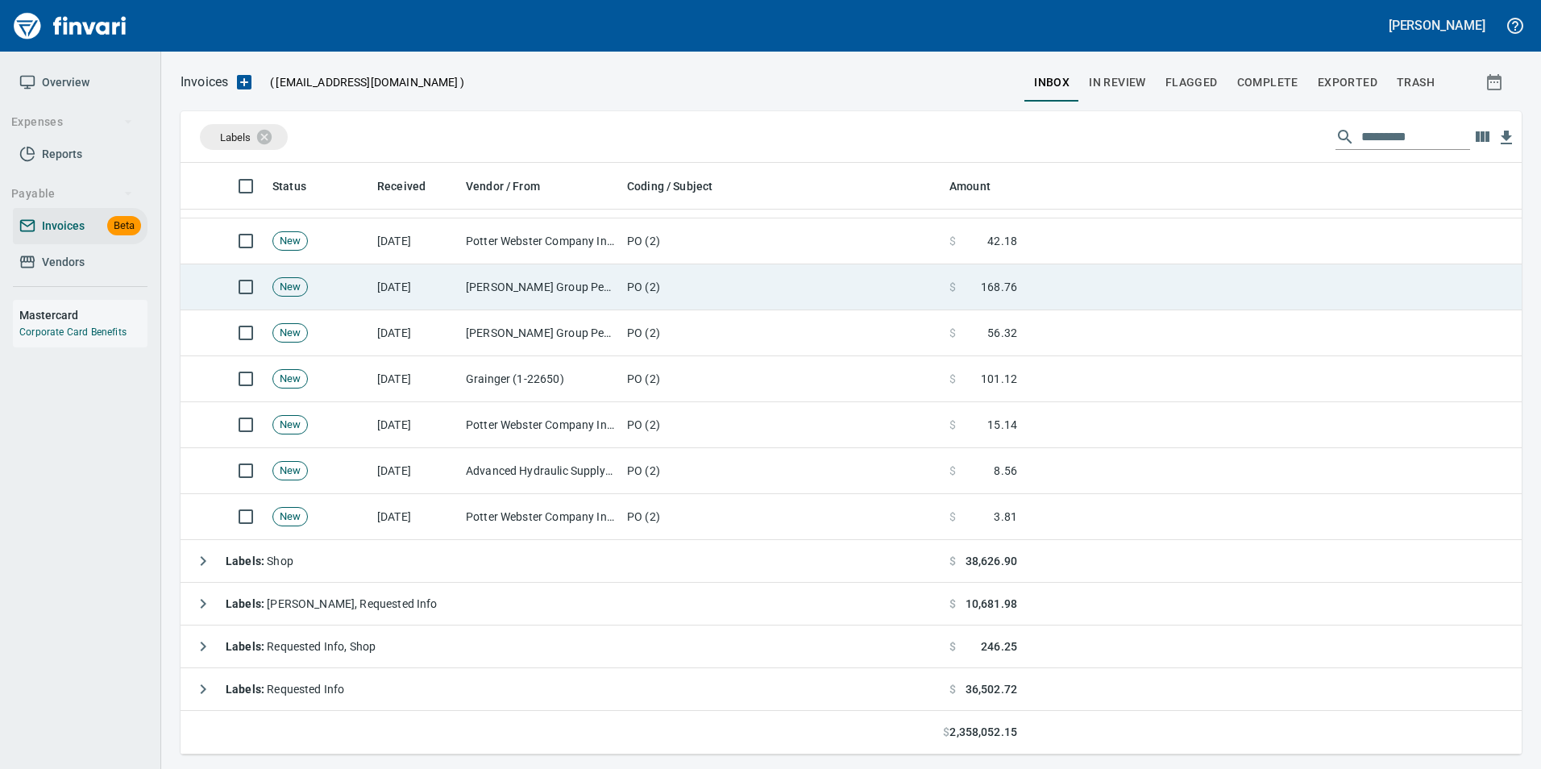
scroll to position [579, 1316]
click at [460, 271] on td "[PERSON_NAME] Group Peterbilt([MEDICAL_DATA]) (1-38196)" at bounding box center [539, 287] width 161 height 46
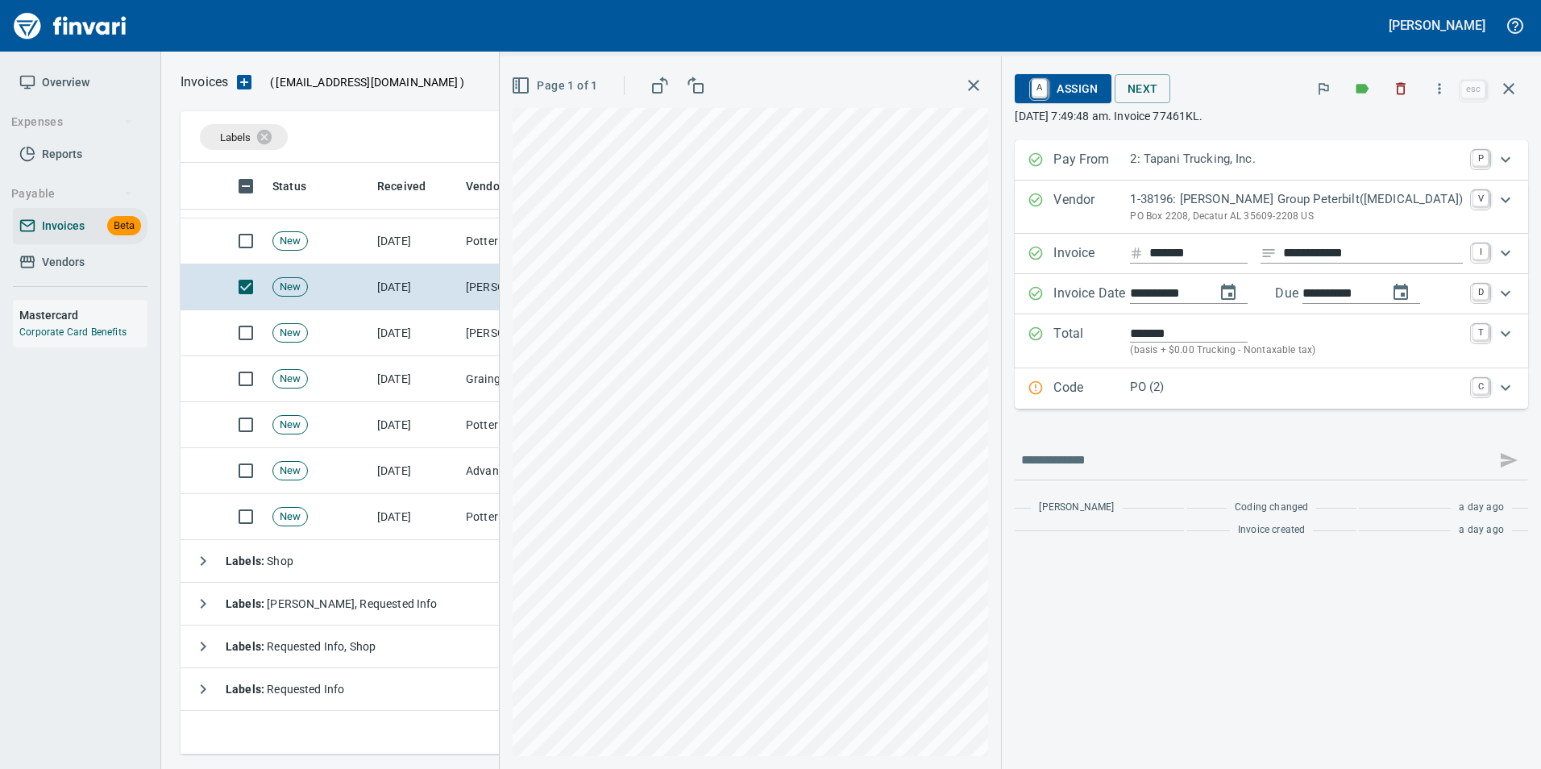
click at [1095, 390] on p "Code" at bounding box center [1091, 388] width 77 height 21
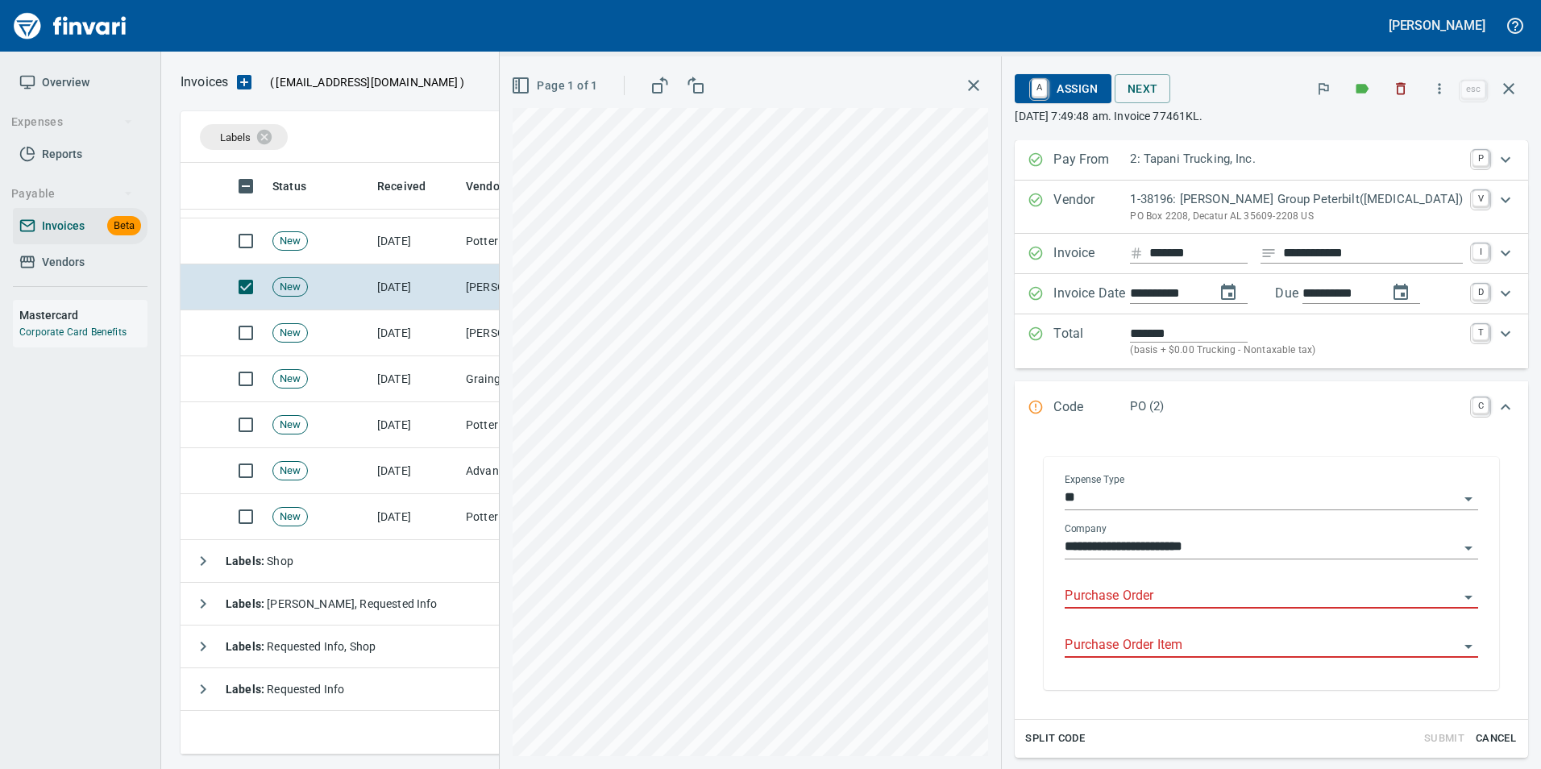
click at [1143, 596] on input "Purchase Order" at bounding box center [1262, 596] width 394 height 23
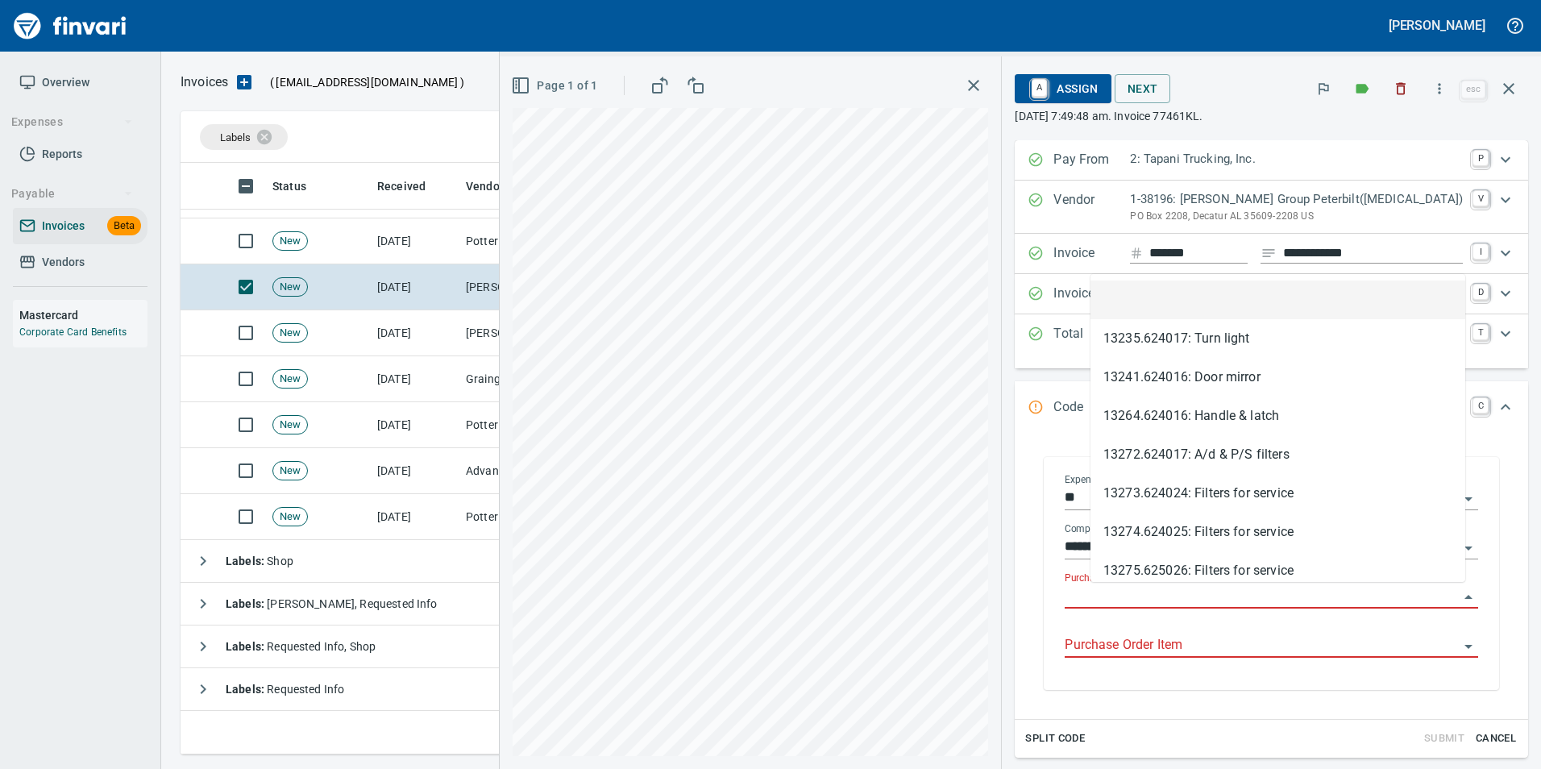
type input "**********"
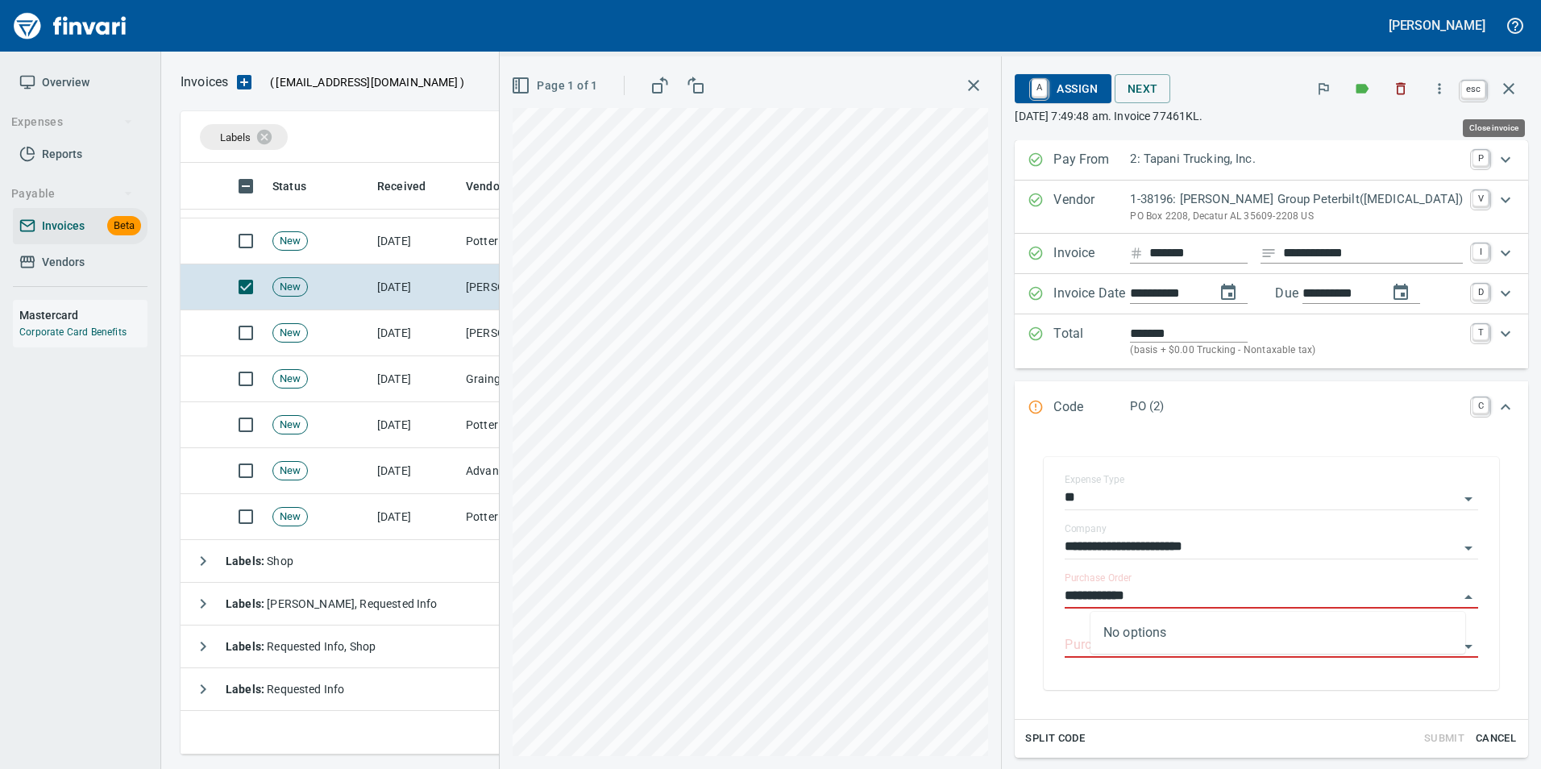
click at [1507, 98] on icon "button" at bounding box center [1508, 88] width 19 height 19
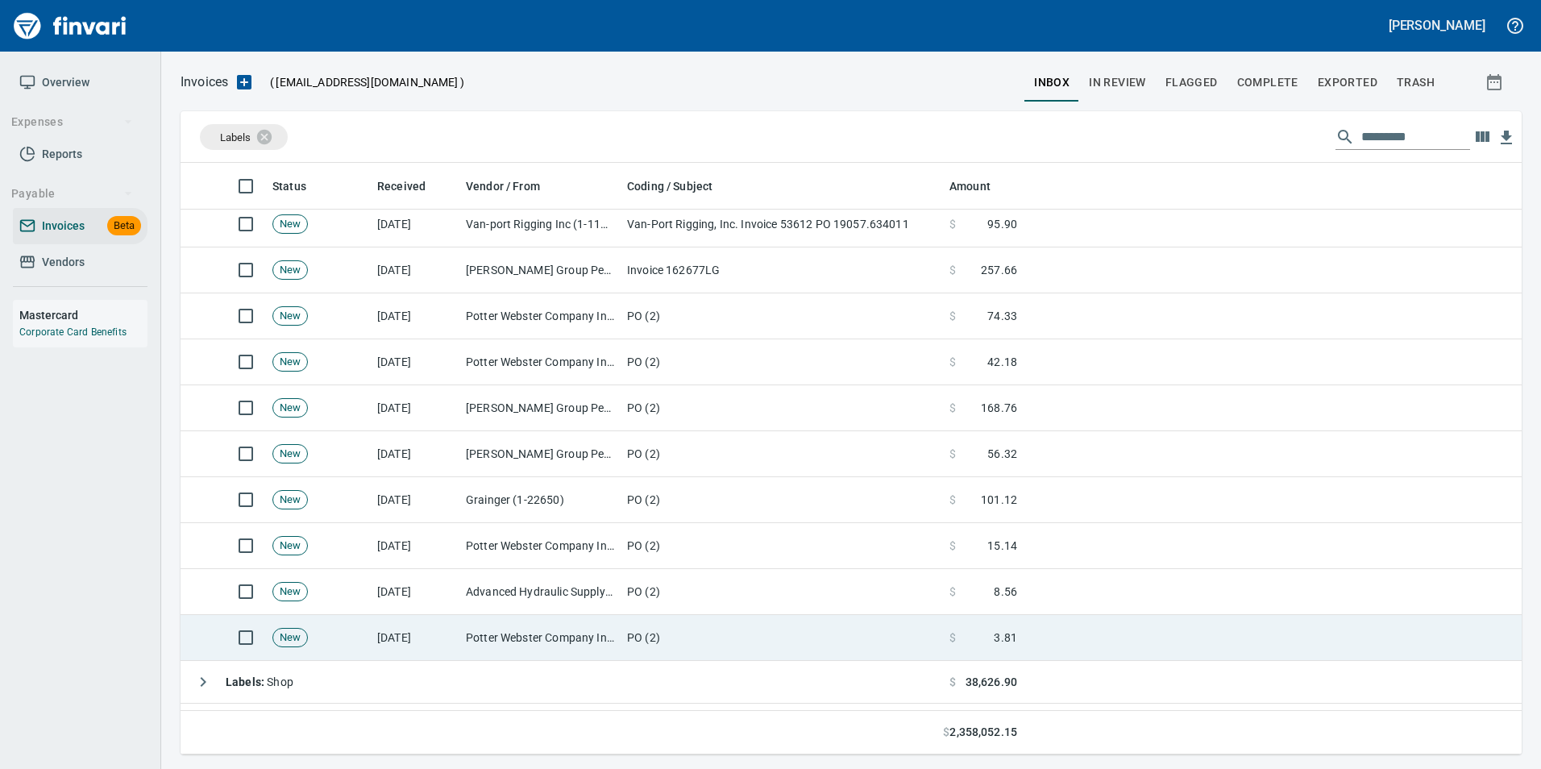
scroll to position [1236, 0]
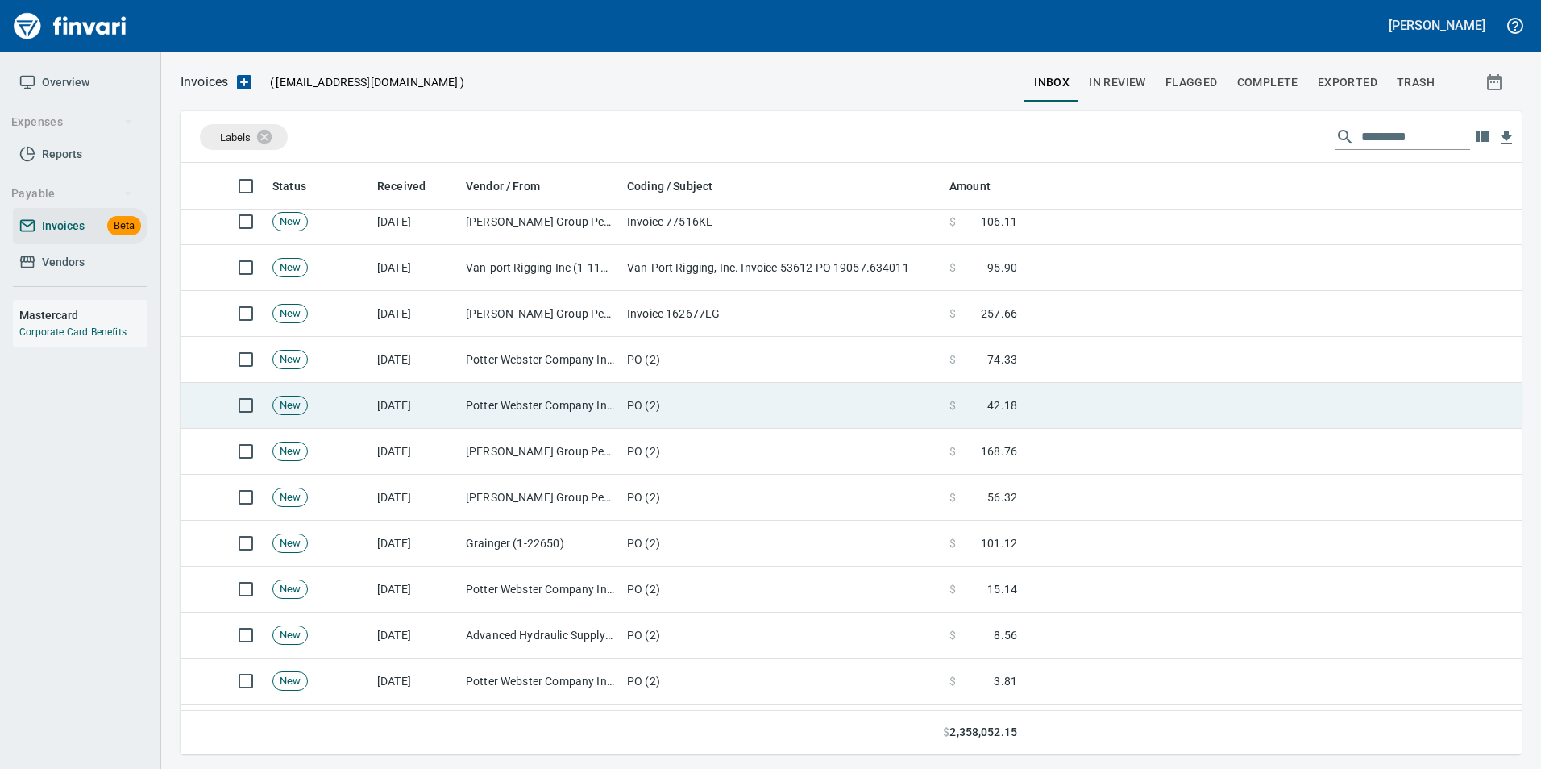
click at [509, 403] on td "Potter Webster Company Inc (1-10818)" at bounding box center [539, 406] width 161 height 46
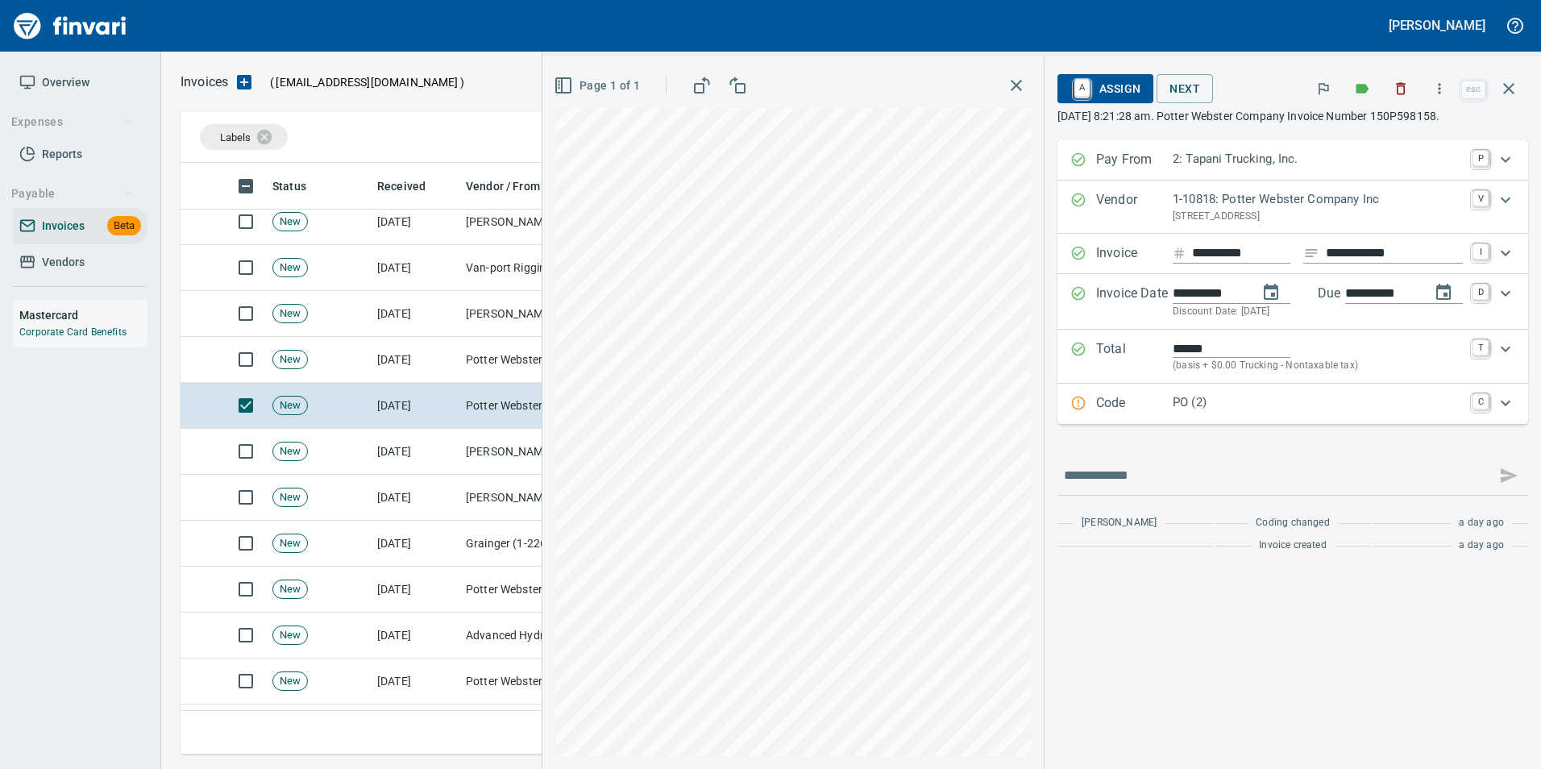
click at [1087, 397] on div "Code PO (2) C" at bounding box center [1278, 403] width 416 height 21
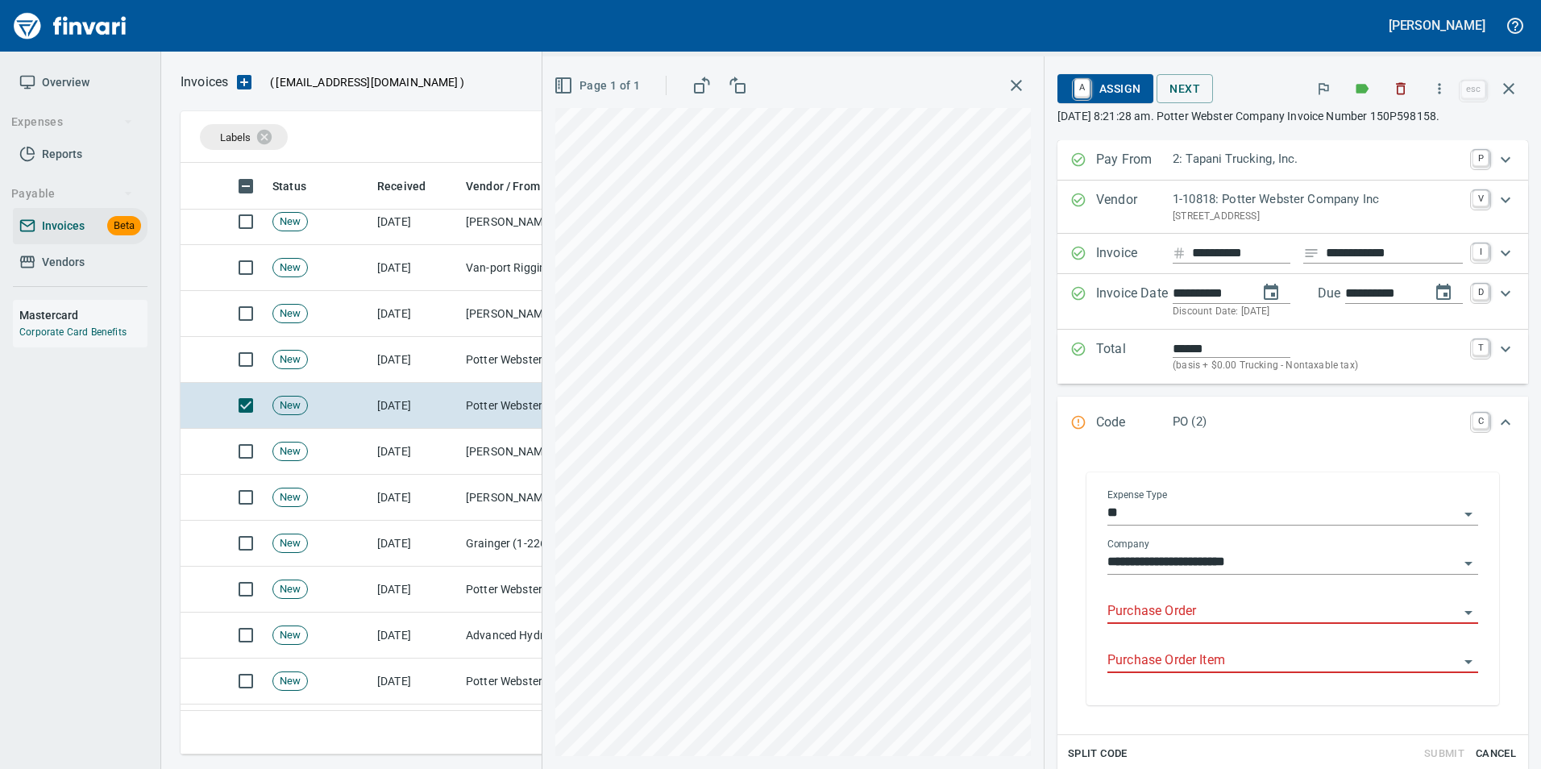
click at [1110, 605] on input "Purchase Order" at bounding box center [1282, 611] width 351 height 23
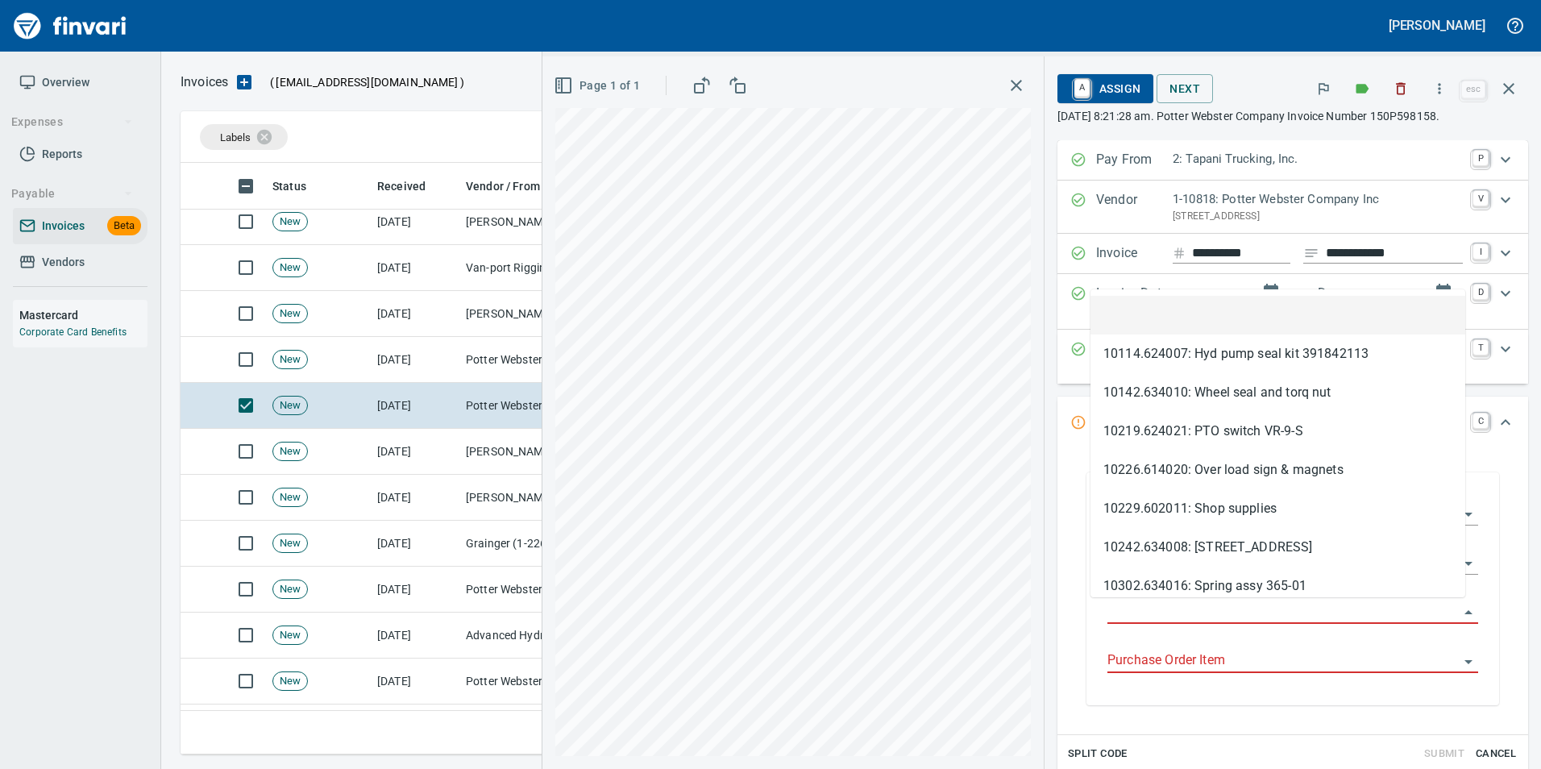
scroll to position [579, 1316]
type input "**********"
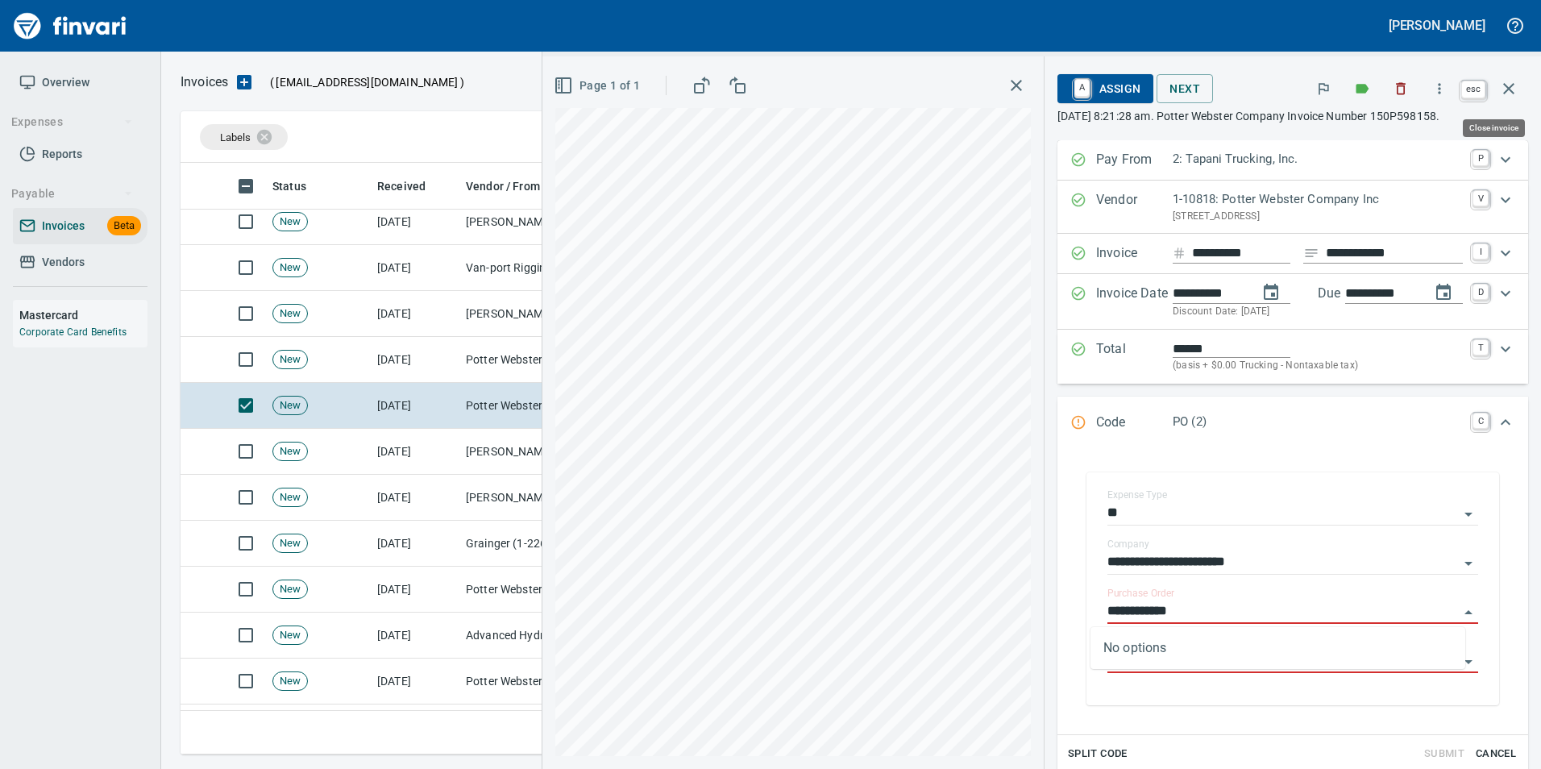
click at [1511, 91] on icon "button" at bounding box center [1508, 88] width 11 height 11
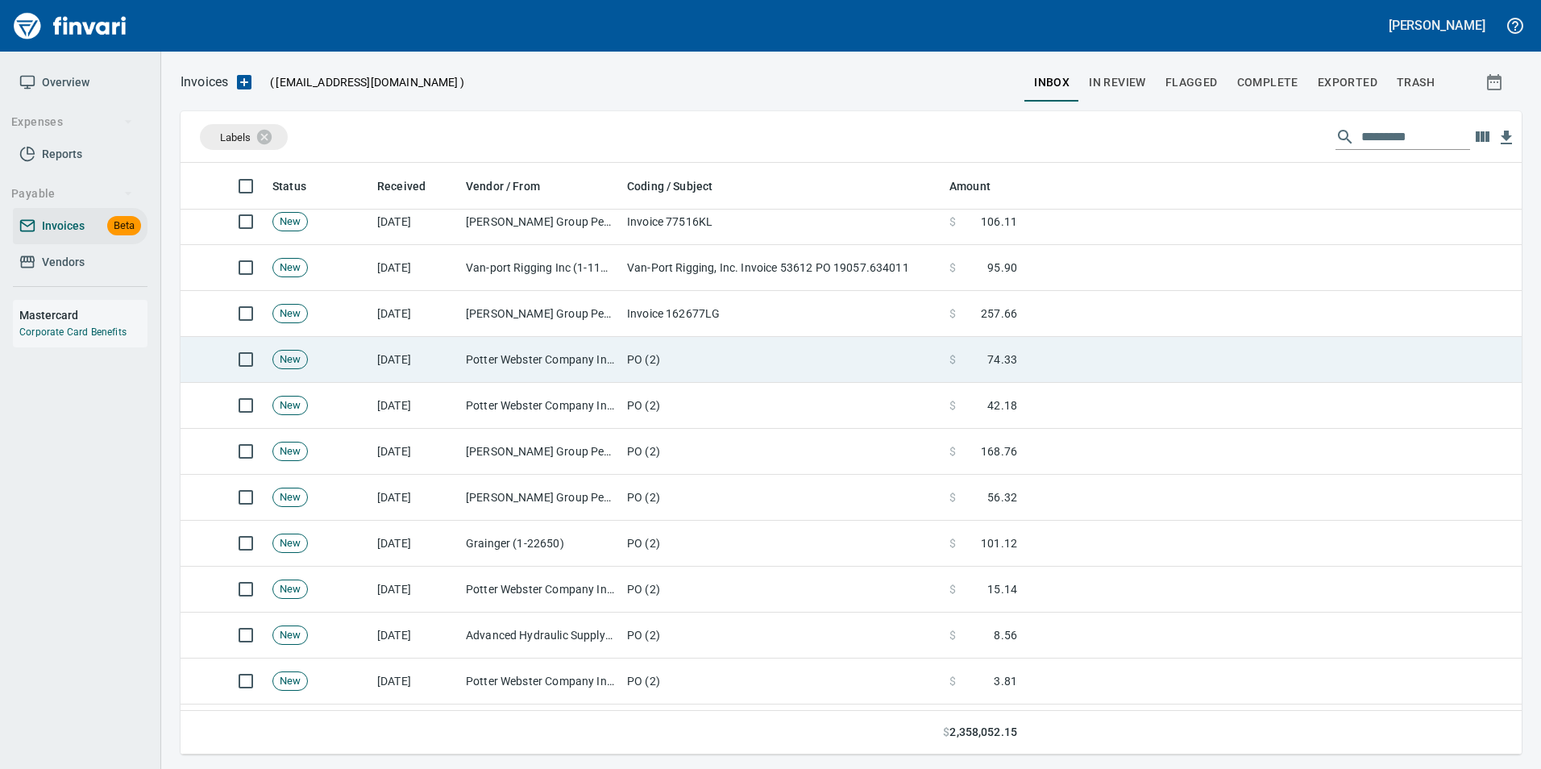
scroll to position [579, 1316]
click at [715, 360] on td "PO (2)" at bounding box center [782, 360] width 322 height 46
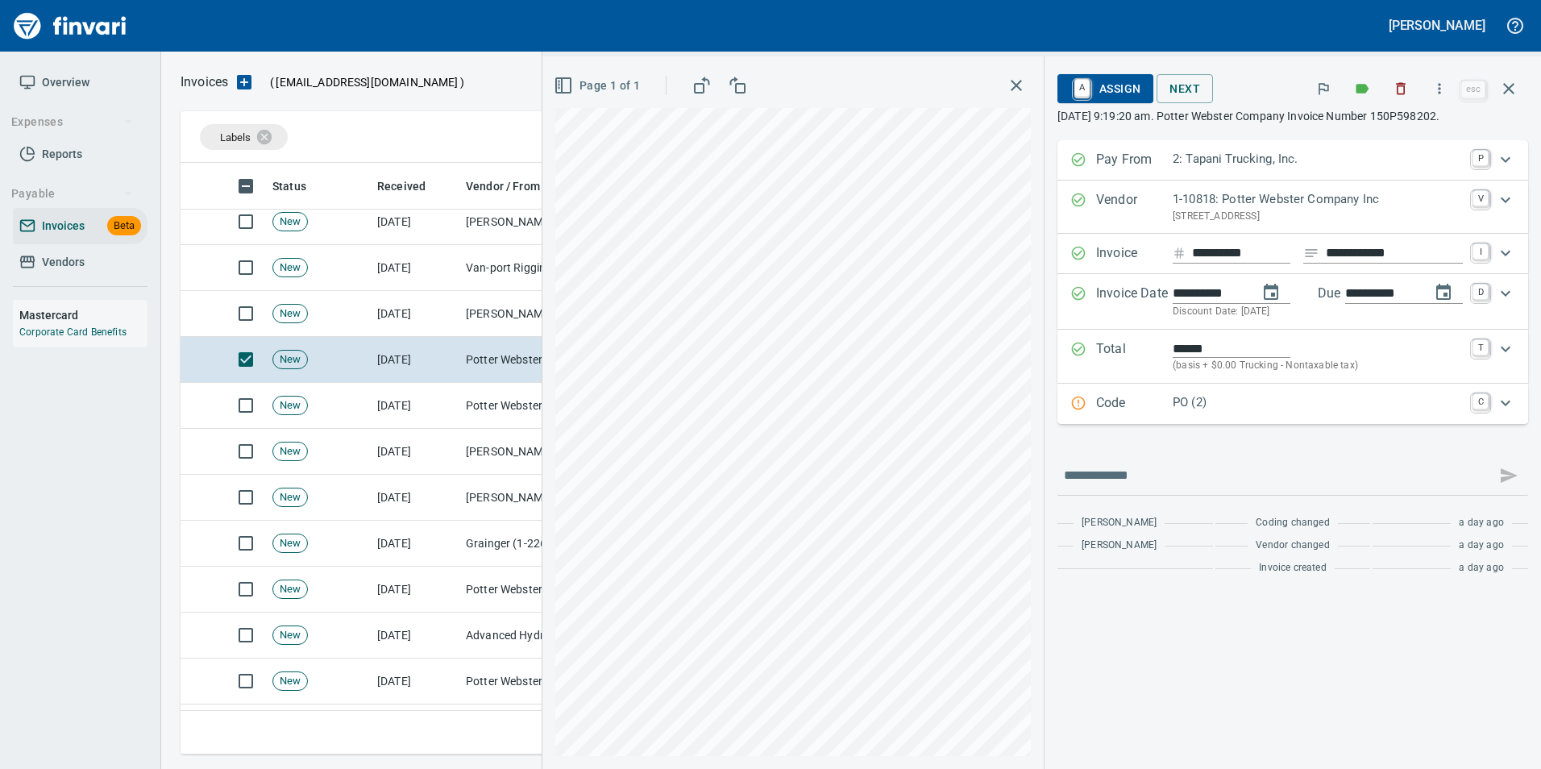
click at [1168, 396] on p "Code" at bounding box center [1134, 403] width 77 height 21
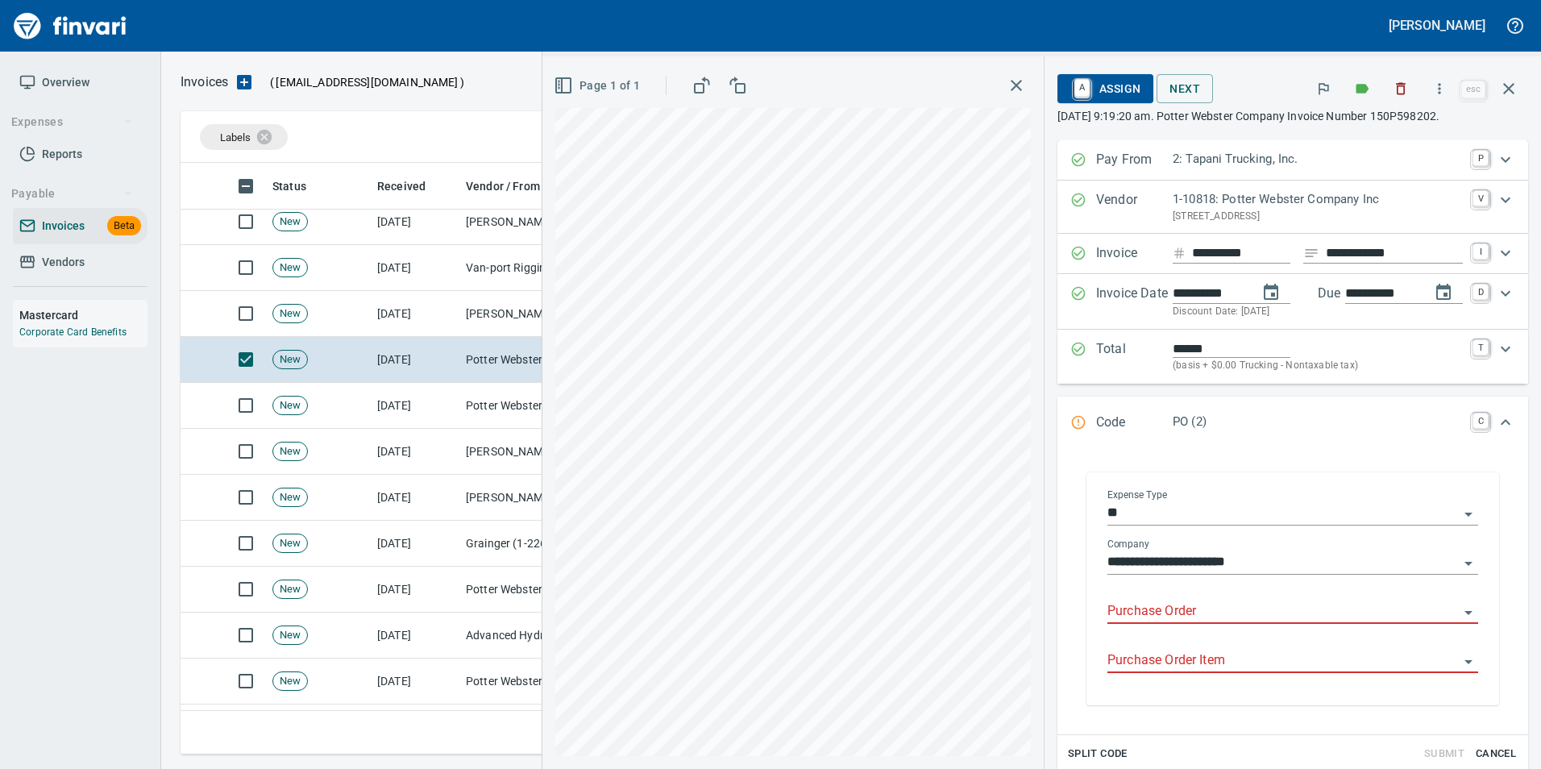
click at [1132, 609] on input "Purchase Order" at bounding box center [1282, 611] width 351 height 23
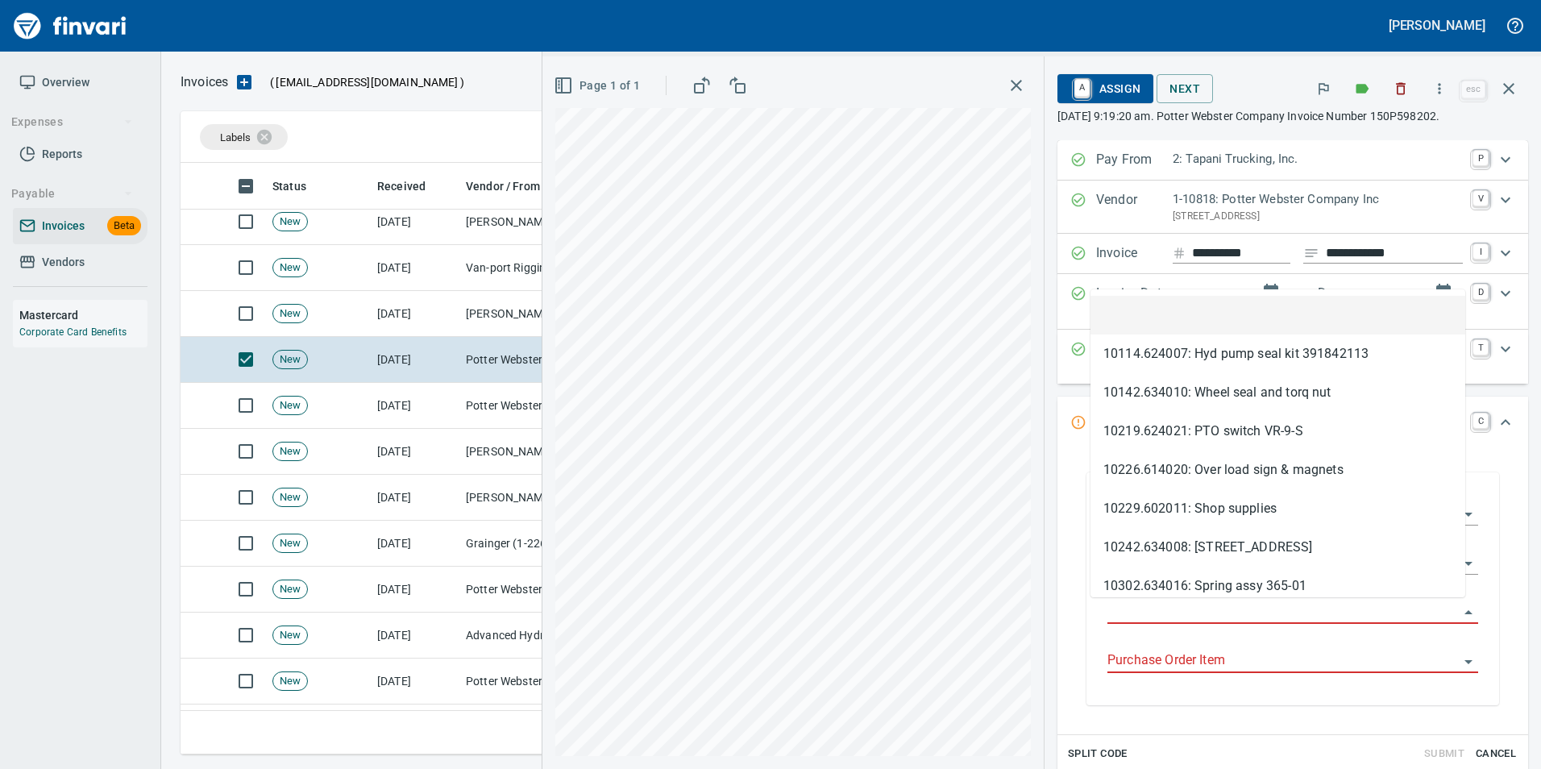
scroll to position [579, 1316]
type input "**********"
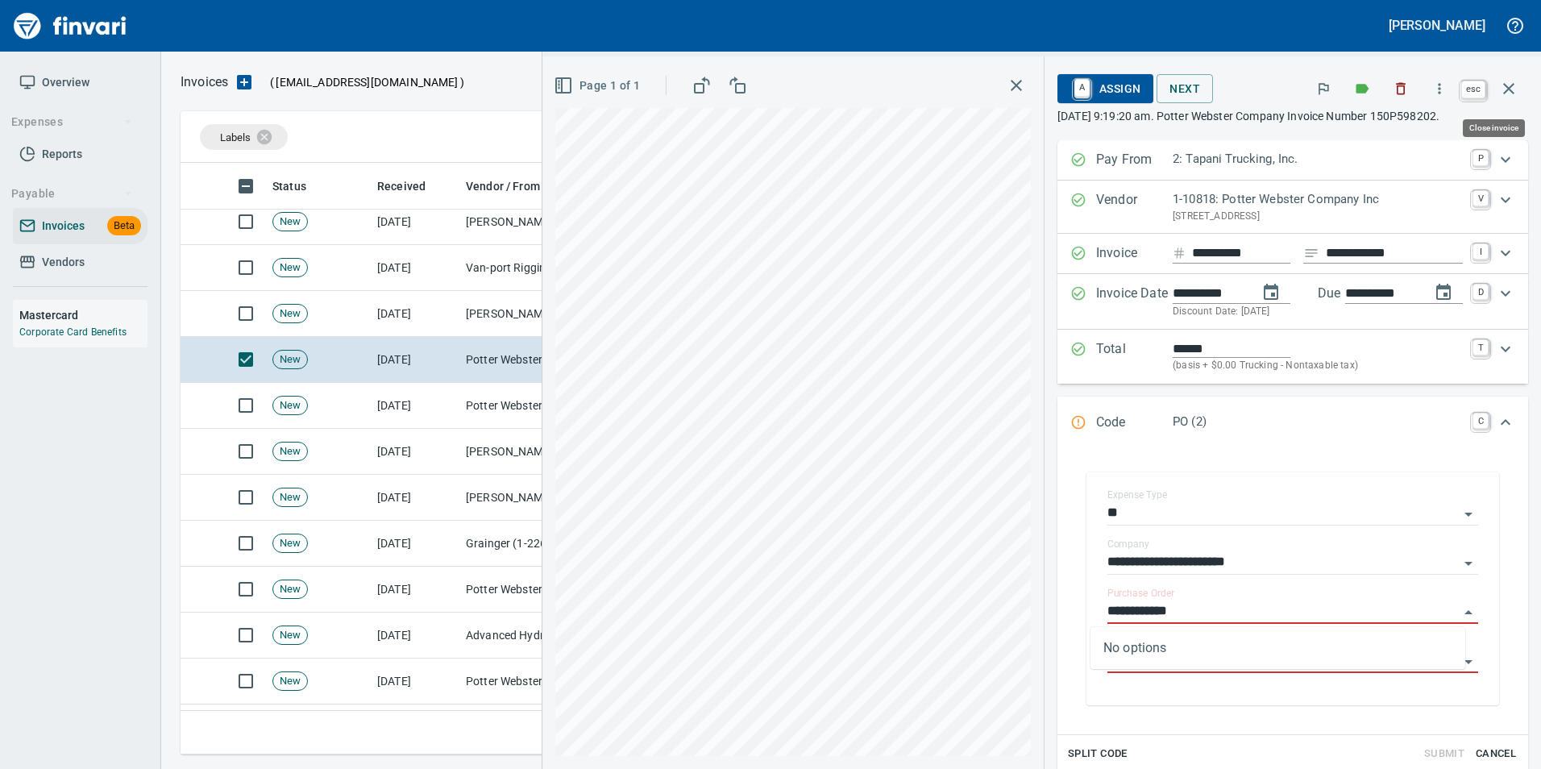
click at [1505, 93] on icon "button" at bounding box center [1508, 88] width 11 height 11
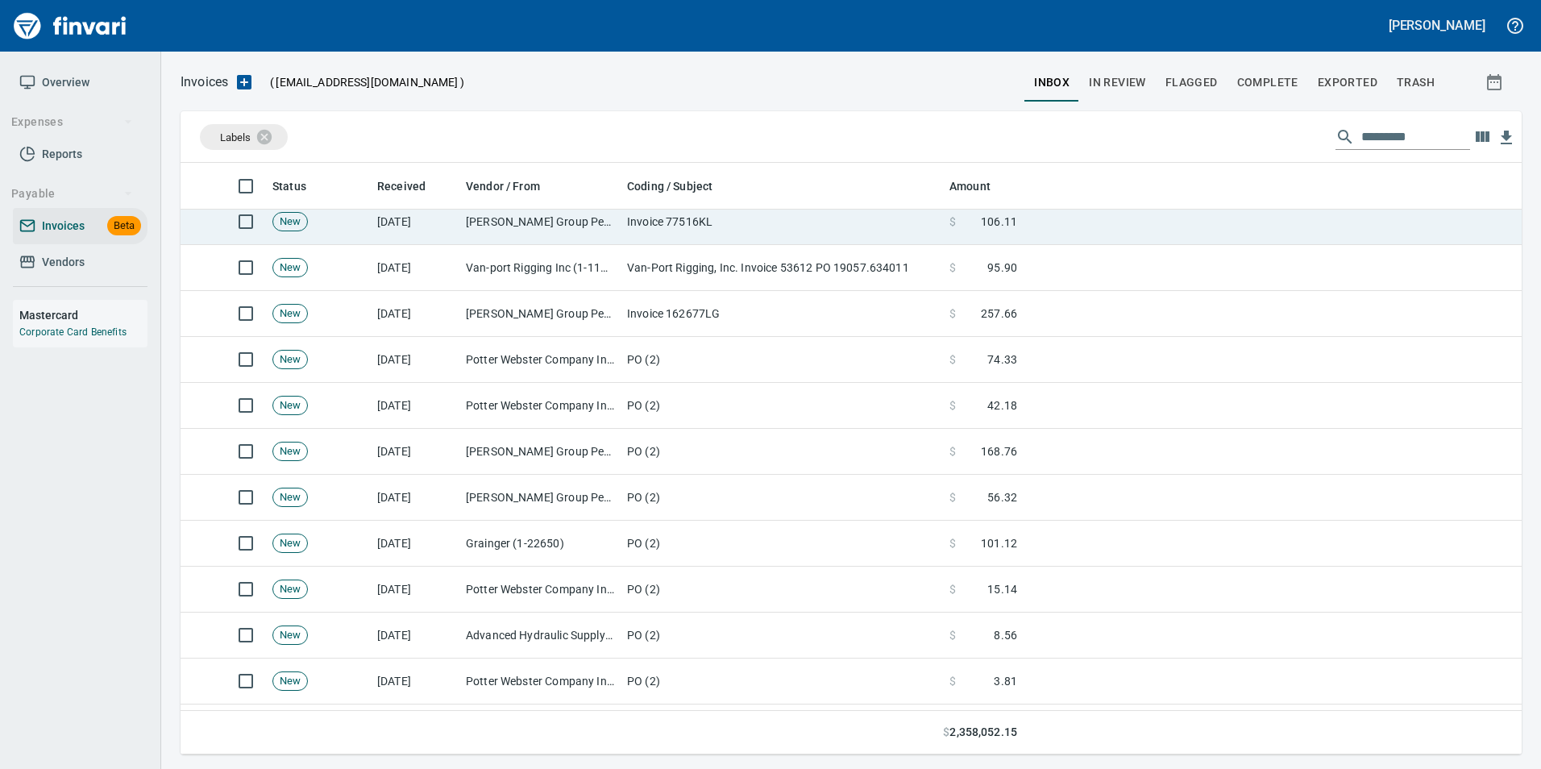
scroll to position [579, 1316]
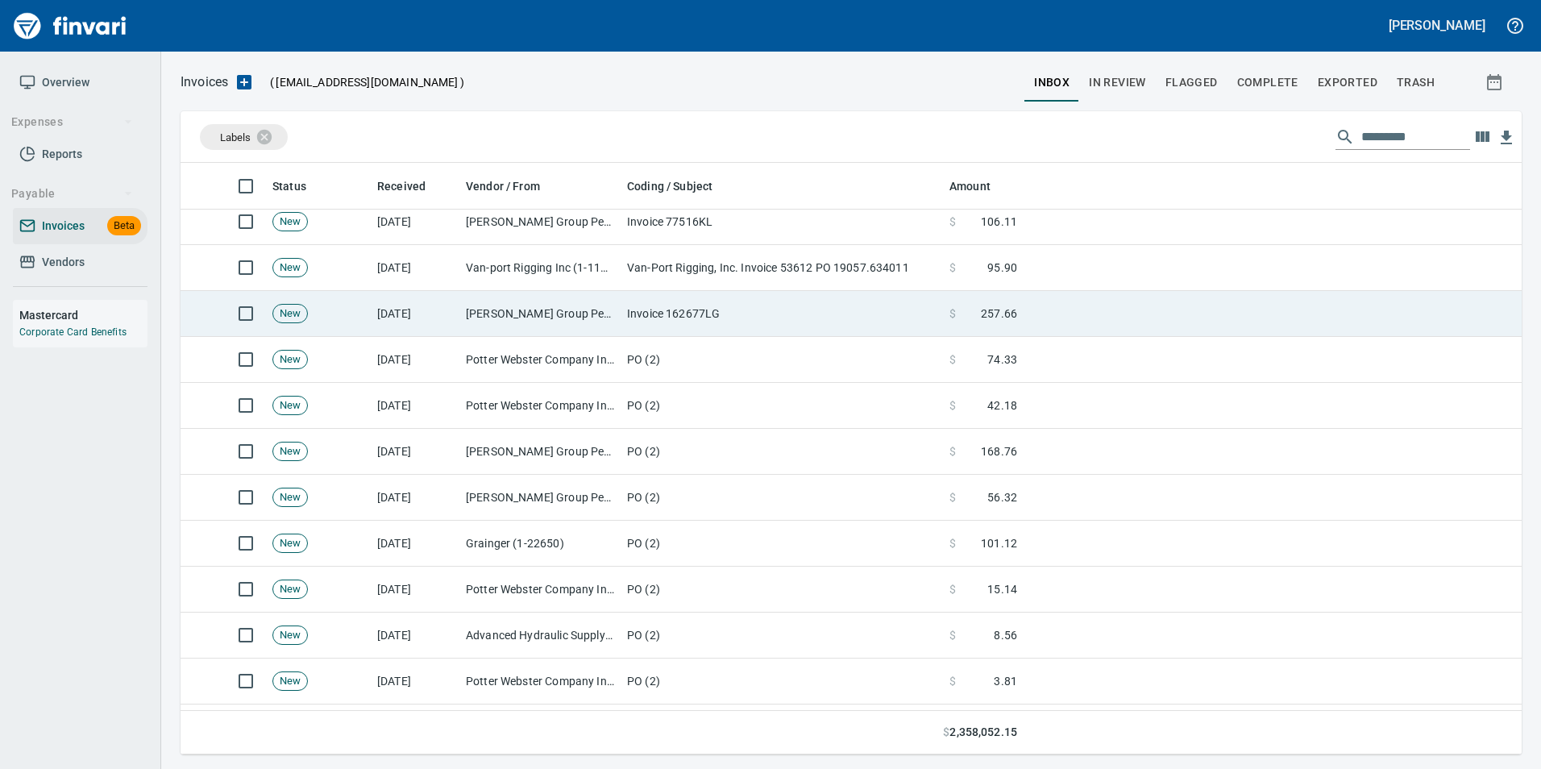
click at [733, 302] on td "Invoice 162677LG" at bounding box center [782, 314] width 322 height 46
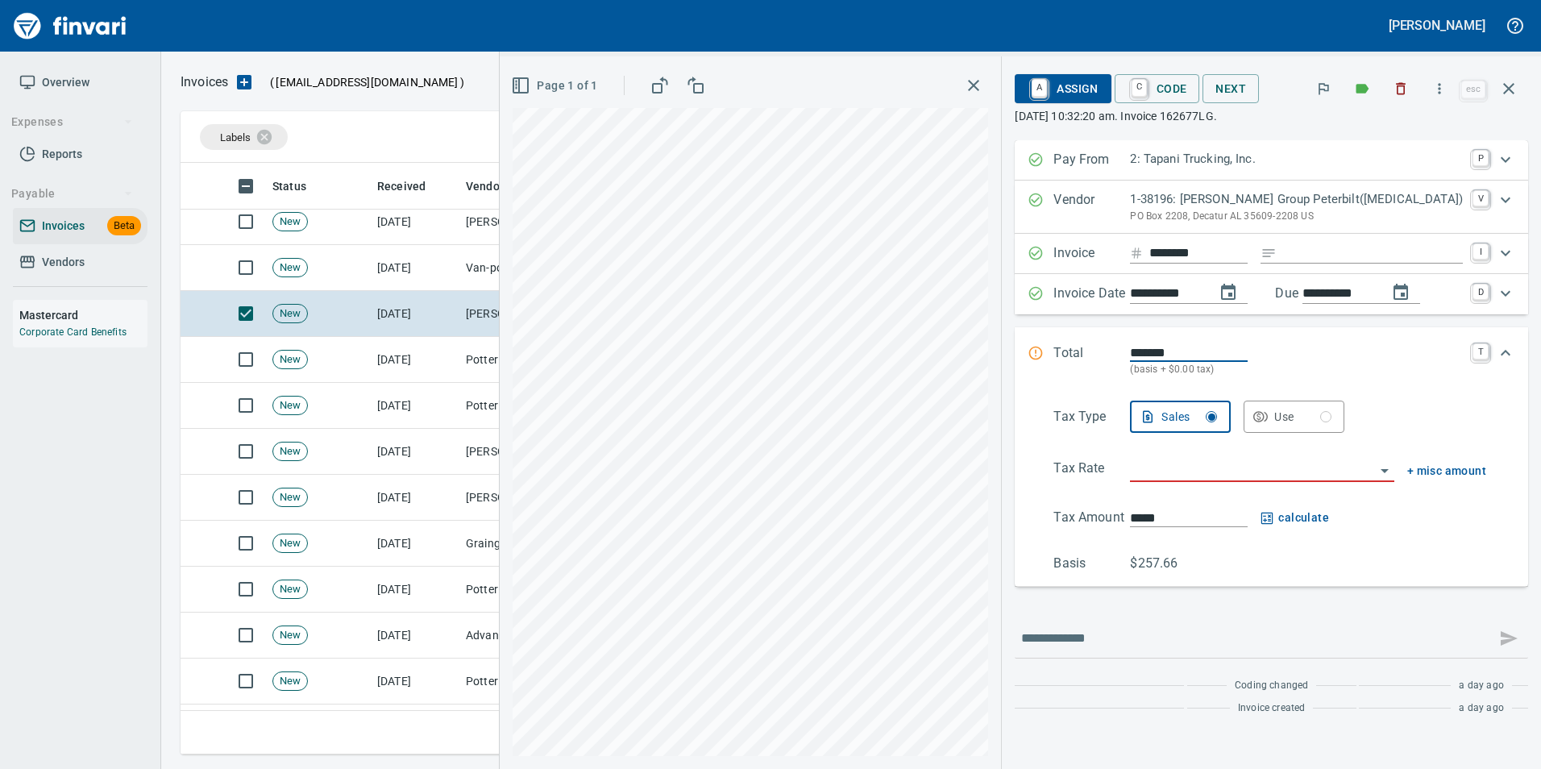
click at [1335, 253] on input "Expand" at bounding box center [1373, 253] width 180 height 20
type input "**********"
click at [1223, 474] on input "search" at bounding box center [1252, 470] width 244 height 23
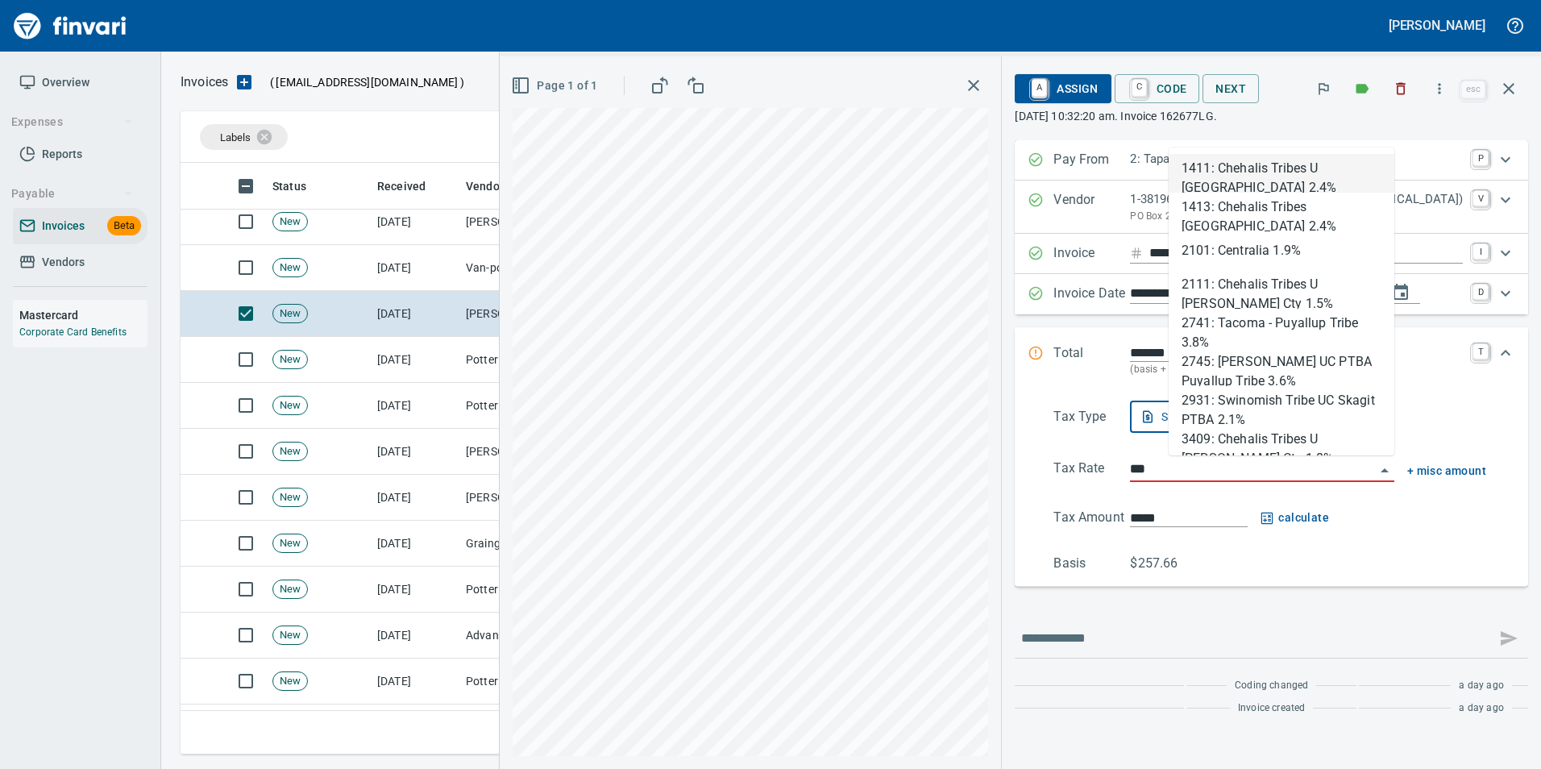
scroll to position [579, 1316]
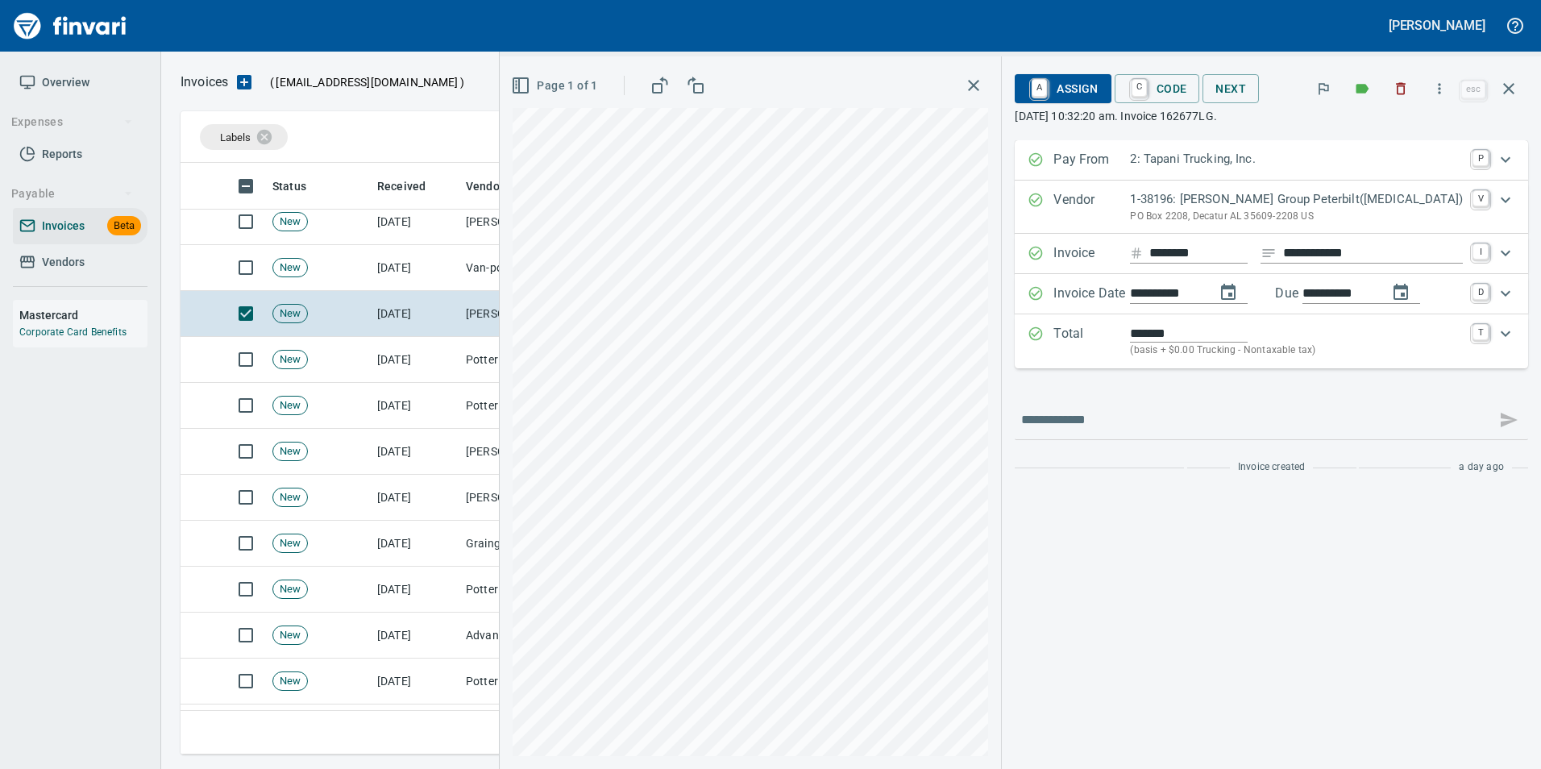
type input "**********"
click at [1187, 93] on span "C Code" at bounding box center [1158, 88] width 60 height 27
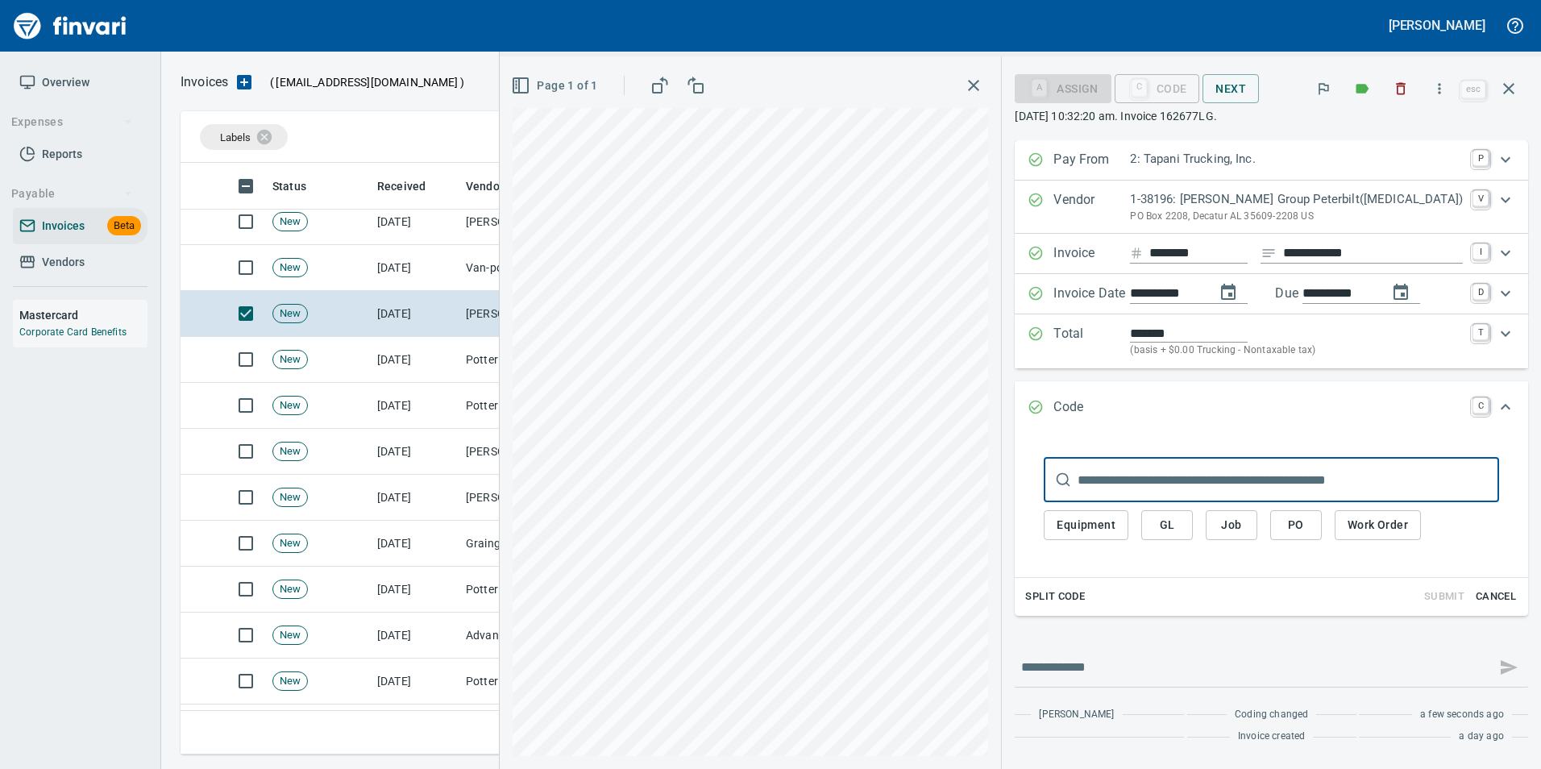
click at [1309, 534] on span "PO" at bounding box center [1296, 525] width 26 height 20
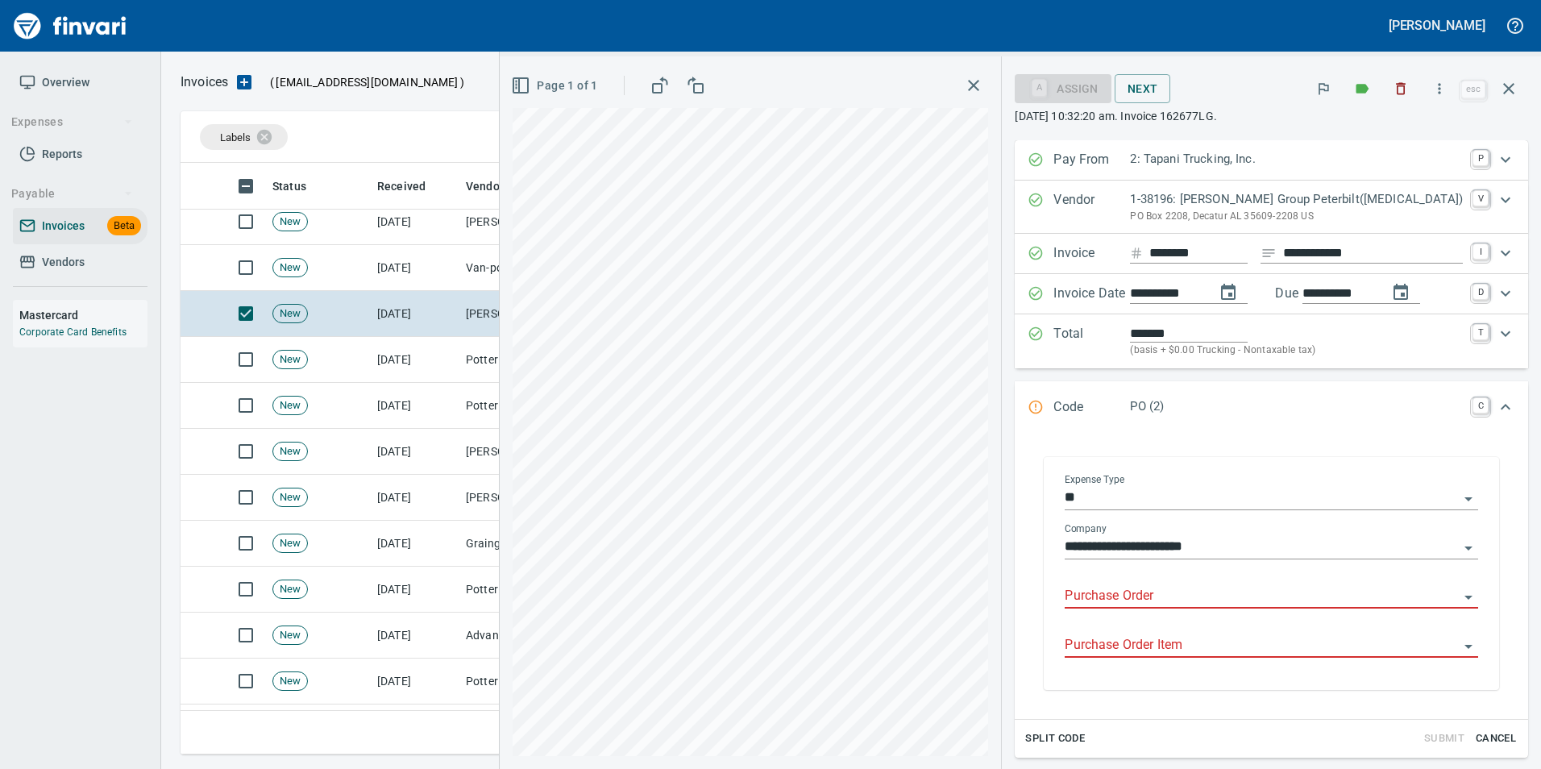
click at [1099, 593] on input "Purchase Order" at bounding box center [1262, 596] width 394 height 23
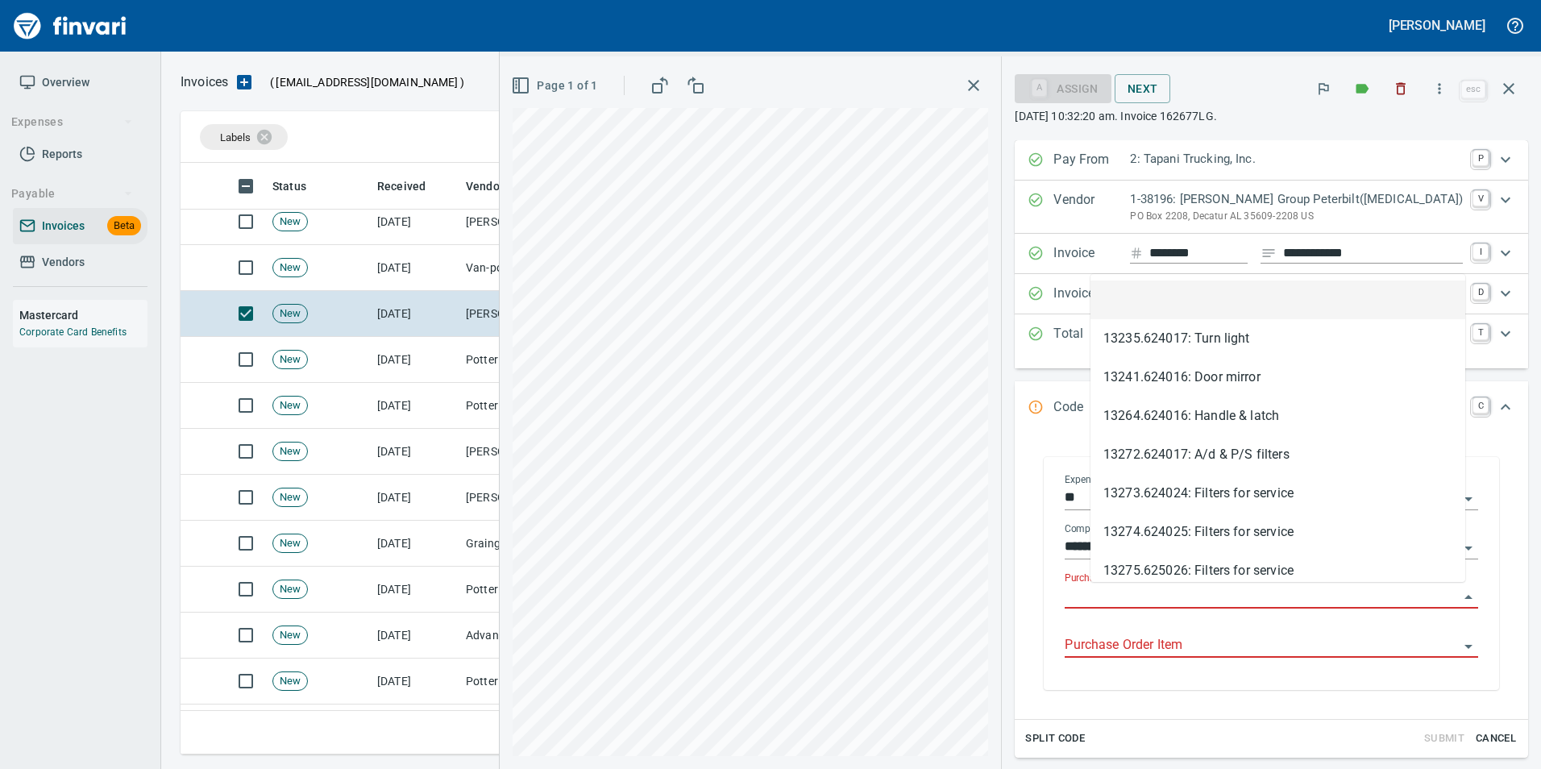
type input "**********"
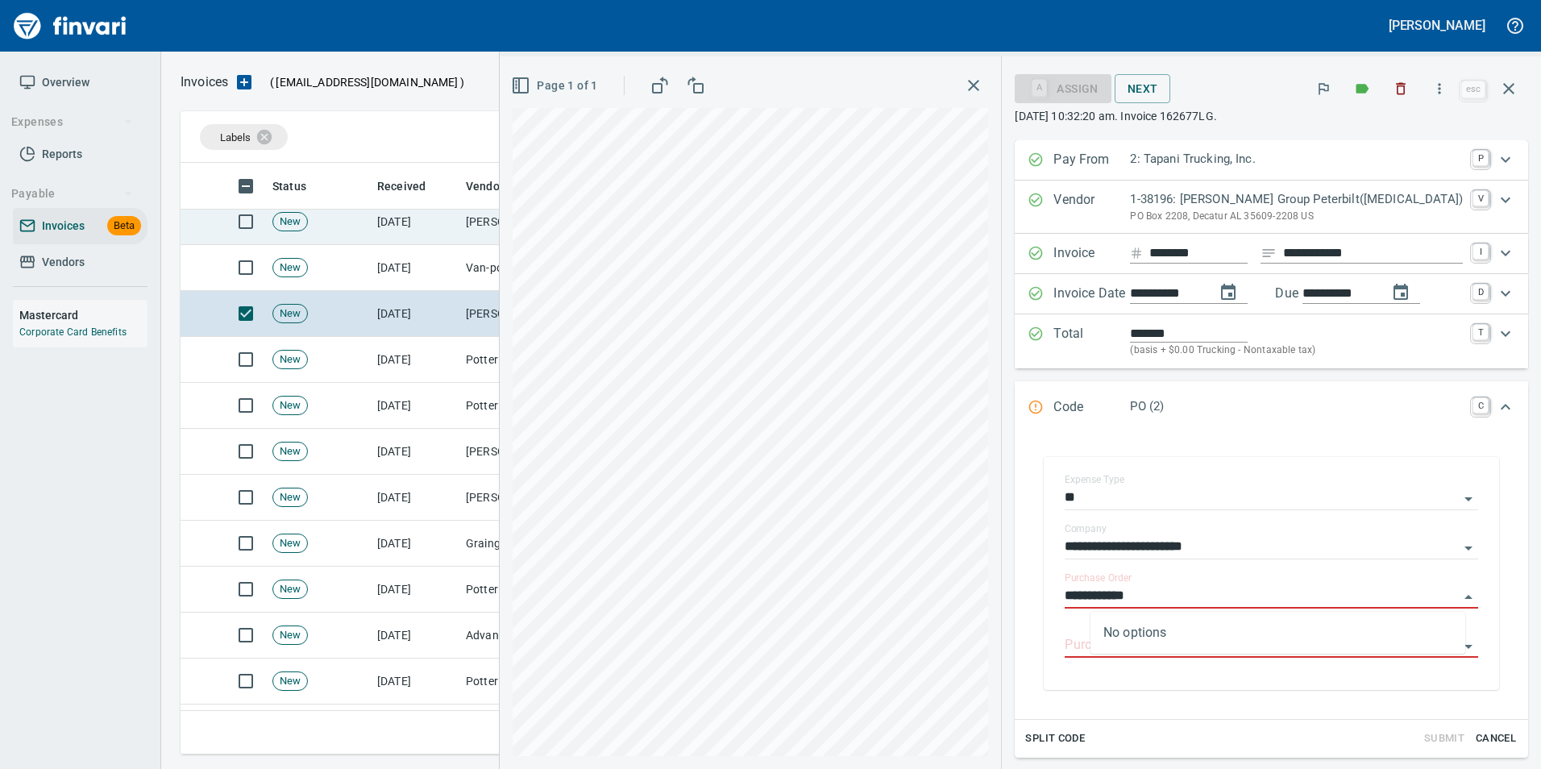
click at [1505, 85] on icon "button" at bounding box center [1508, 88] width 19 height 19
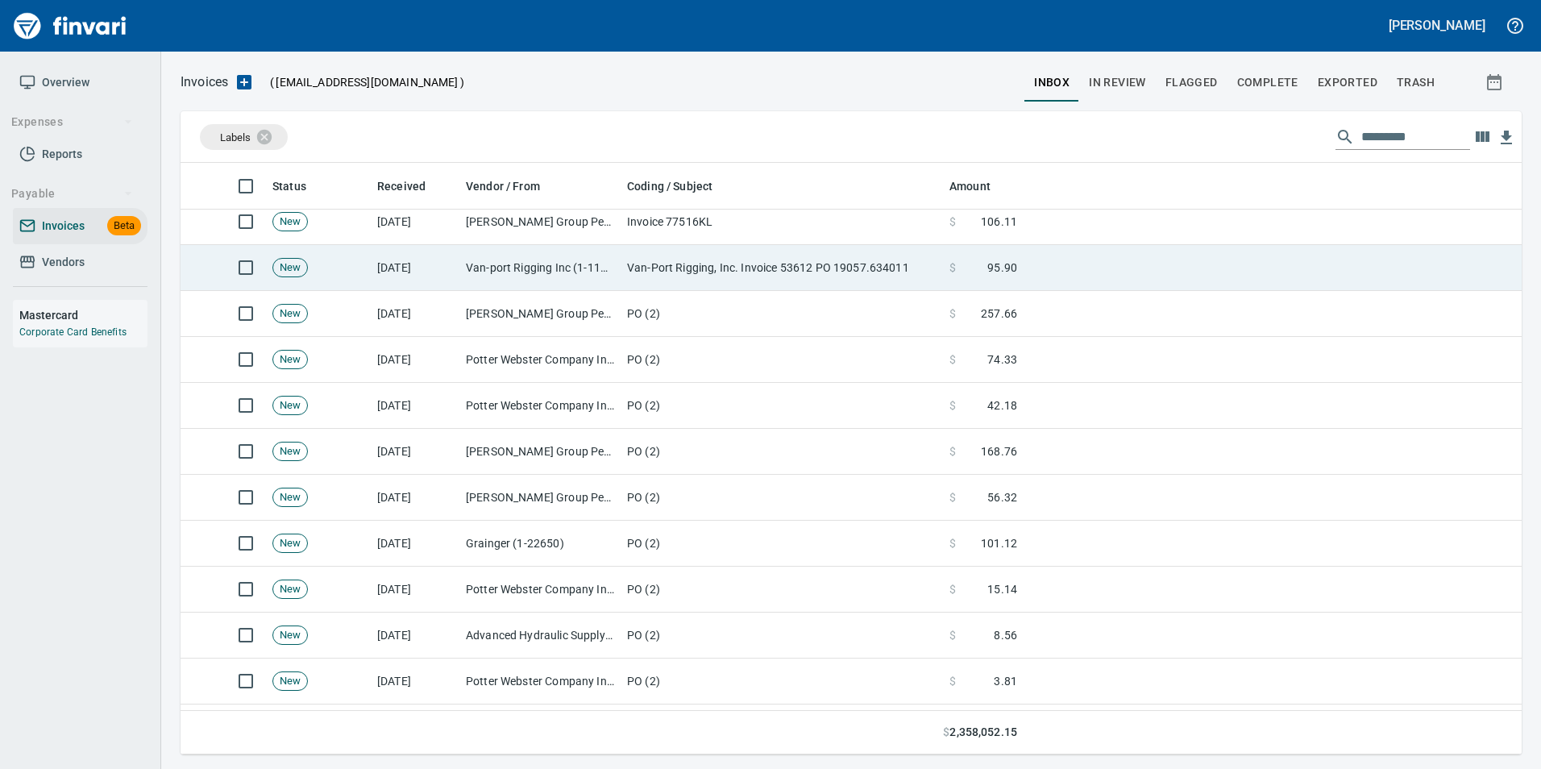
click at [563, 268] on td "Van-port Rigging Inc (1-11072)" at bounding box center [539, 268] width 161 height 46
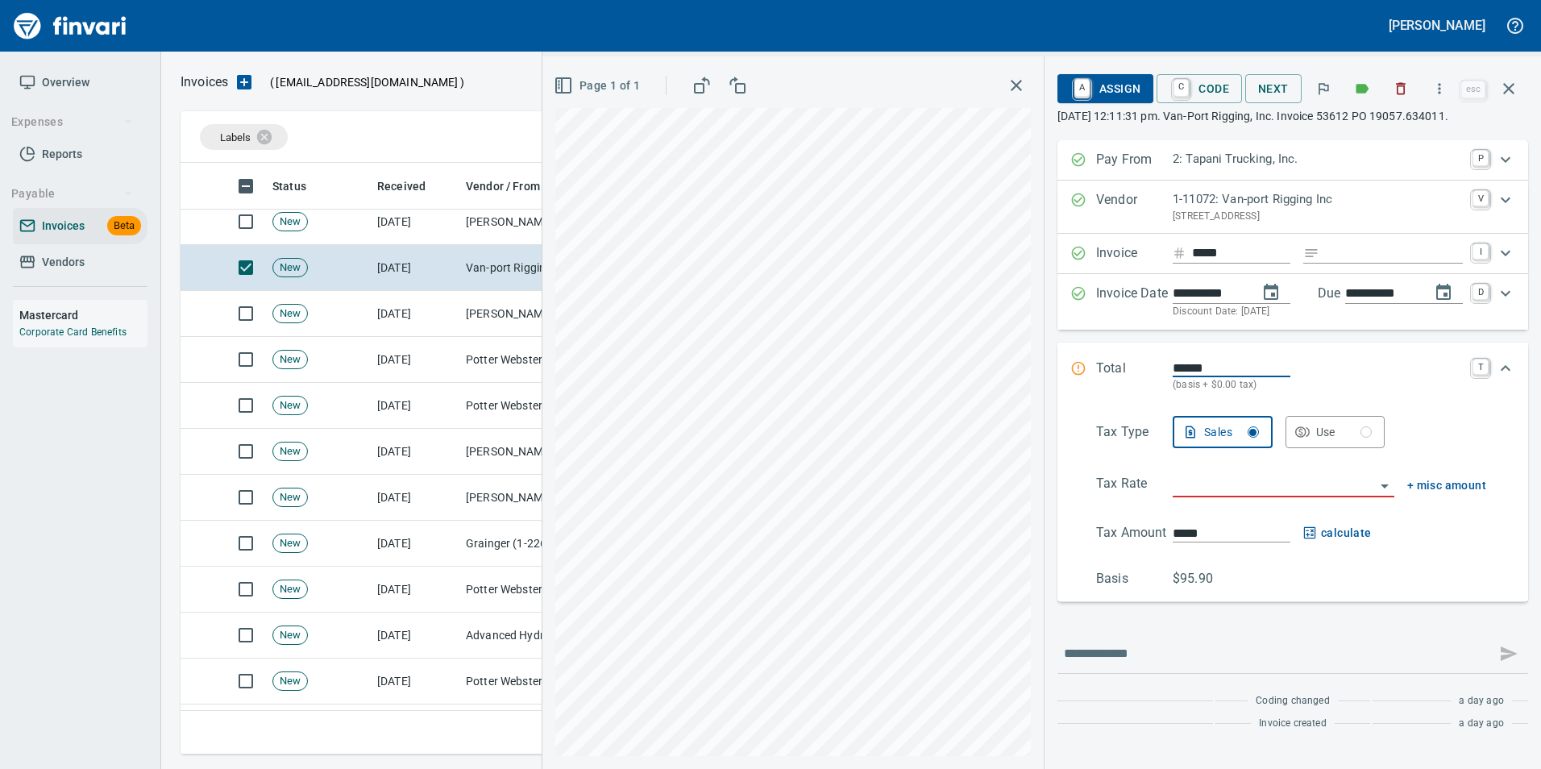
click at [1369, 253] on input "Expand" at bounding box center [1394, 253] width 137 height 20
type input "**********"
click at [1240, 488] on input "search" at bounding box center [1274, 485] width 202 height 23
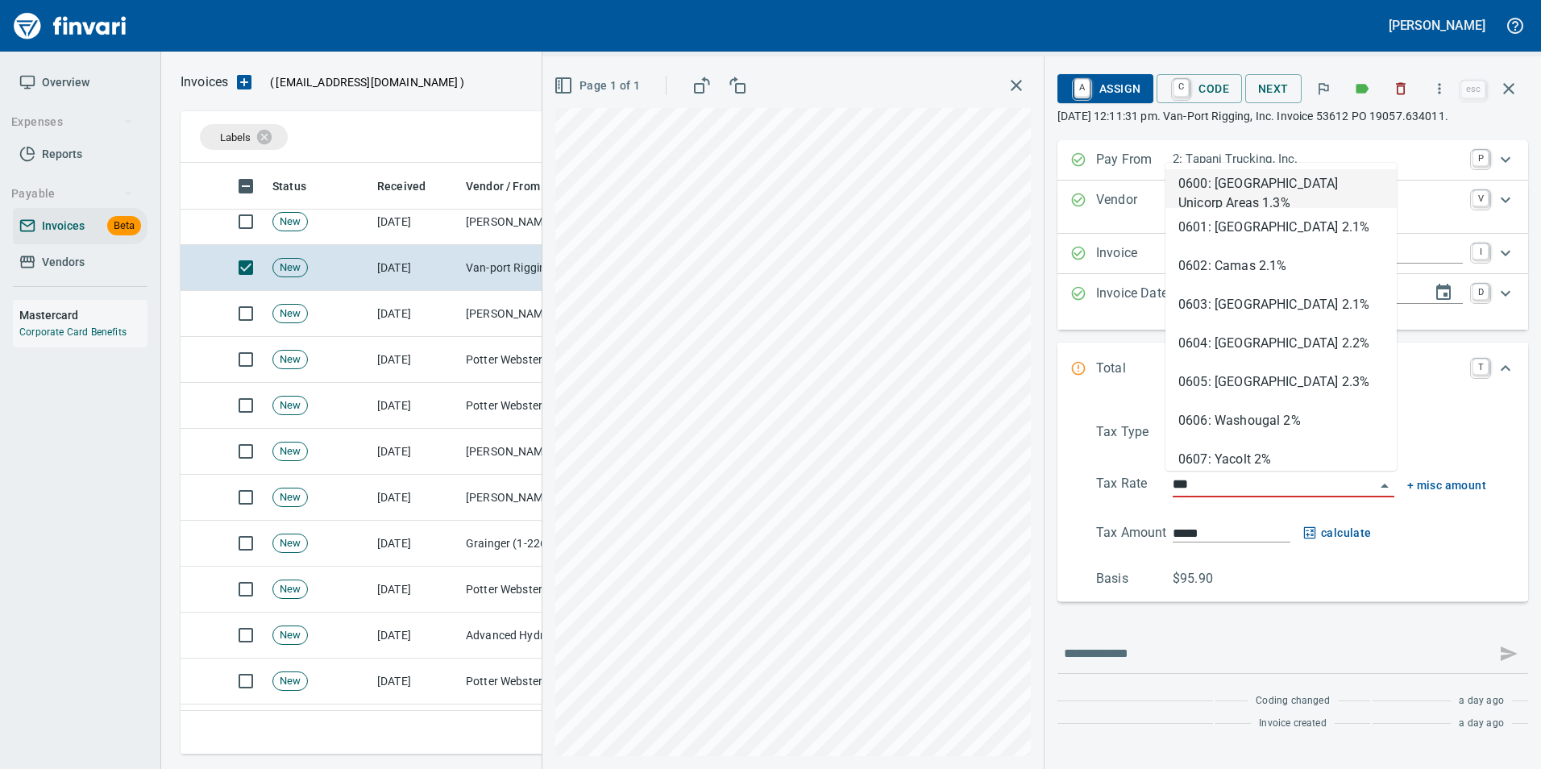
scroll to position [579, 1316]
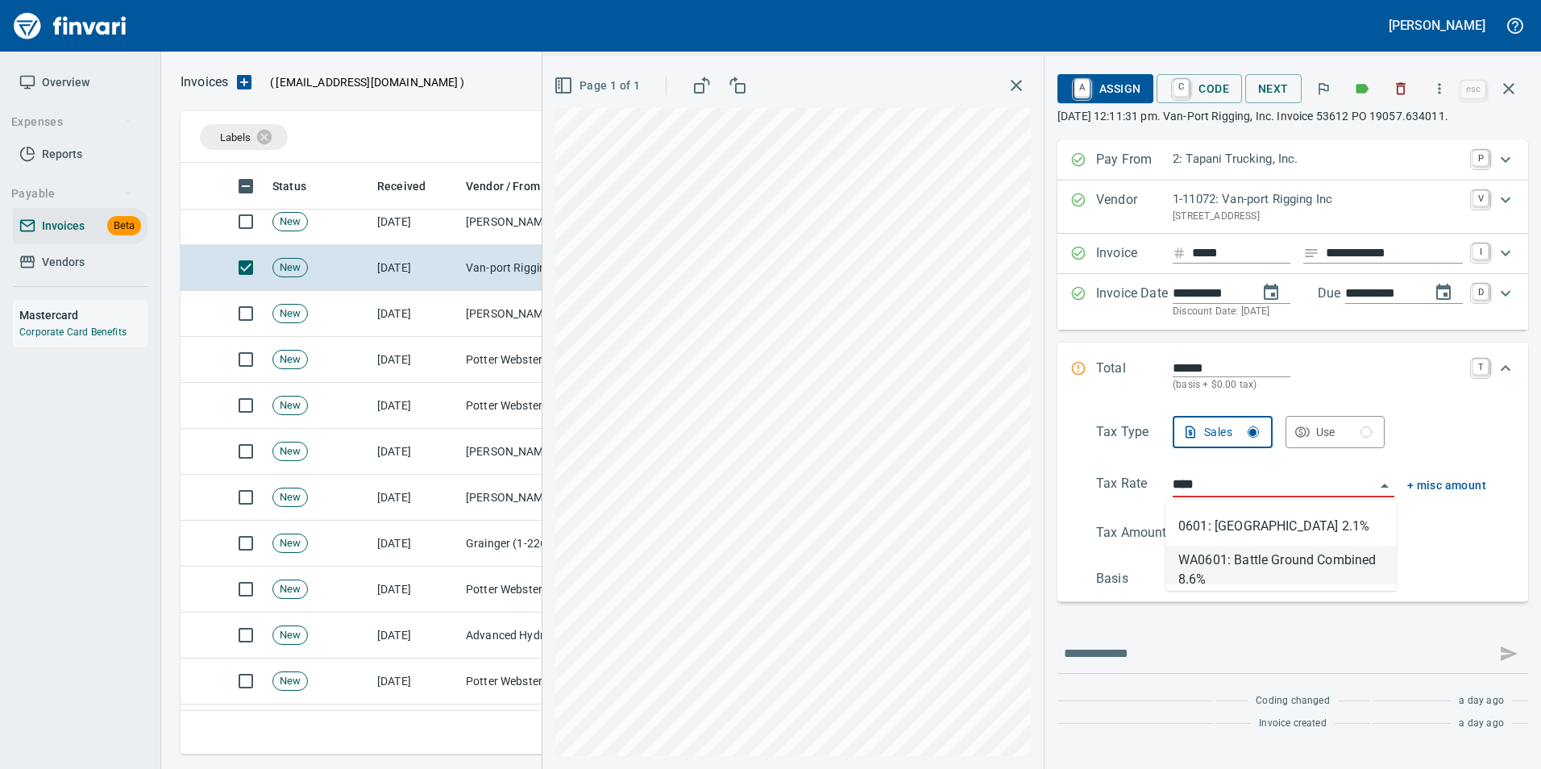
click at [1244, 550] on li "WA0601: Battle Ground Combined 8.6%" at bounding box center [1280, 565] width 231 height 39
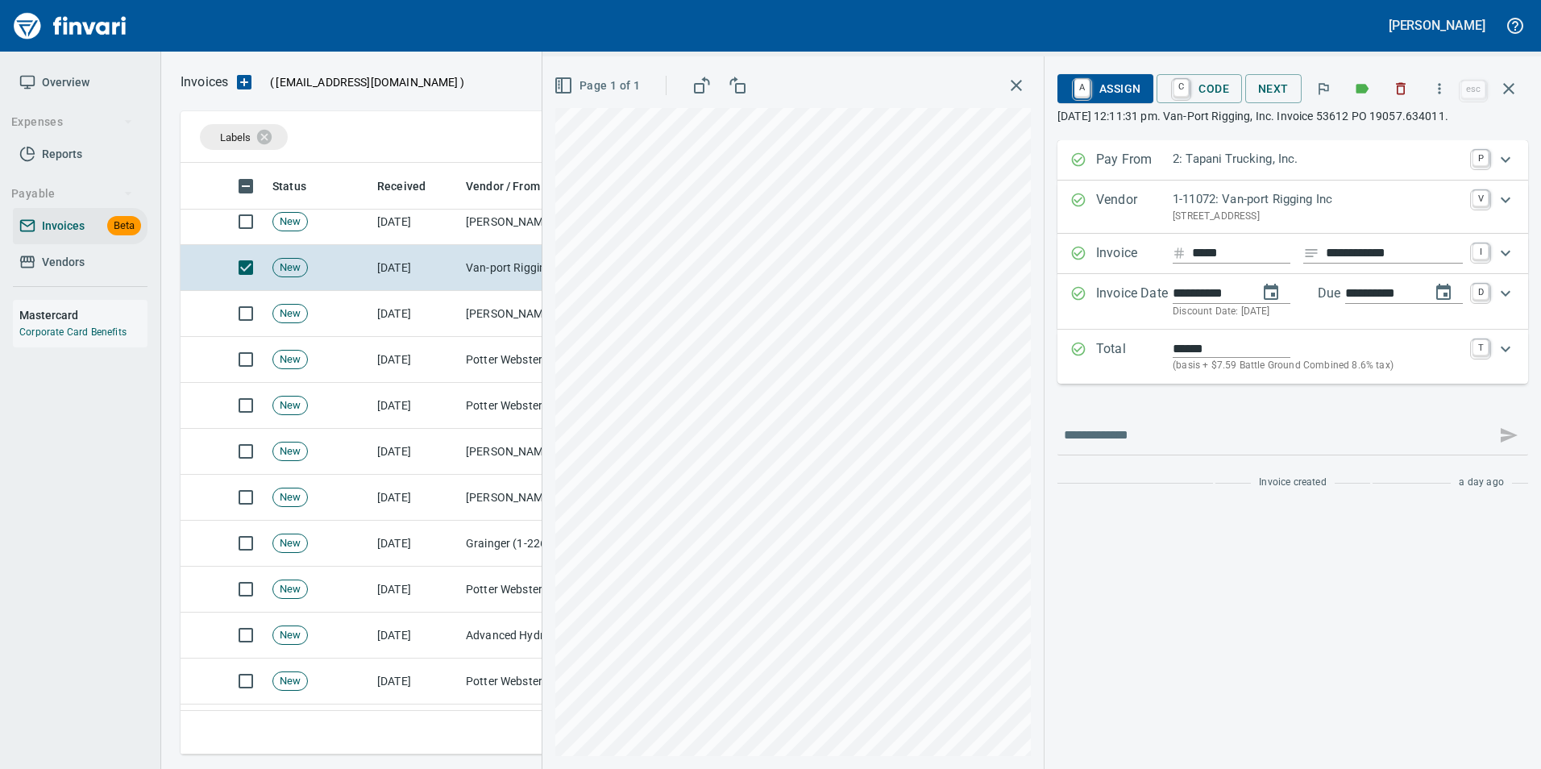
type input "**********"
type input "*****"
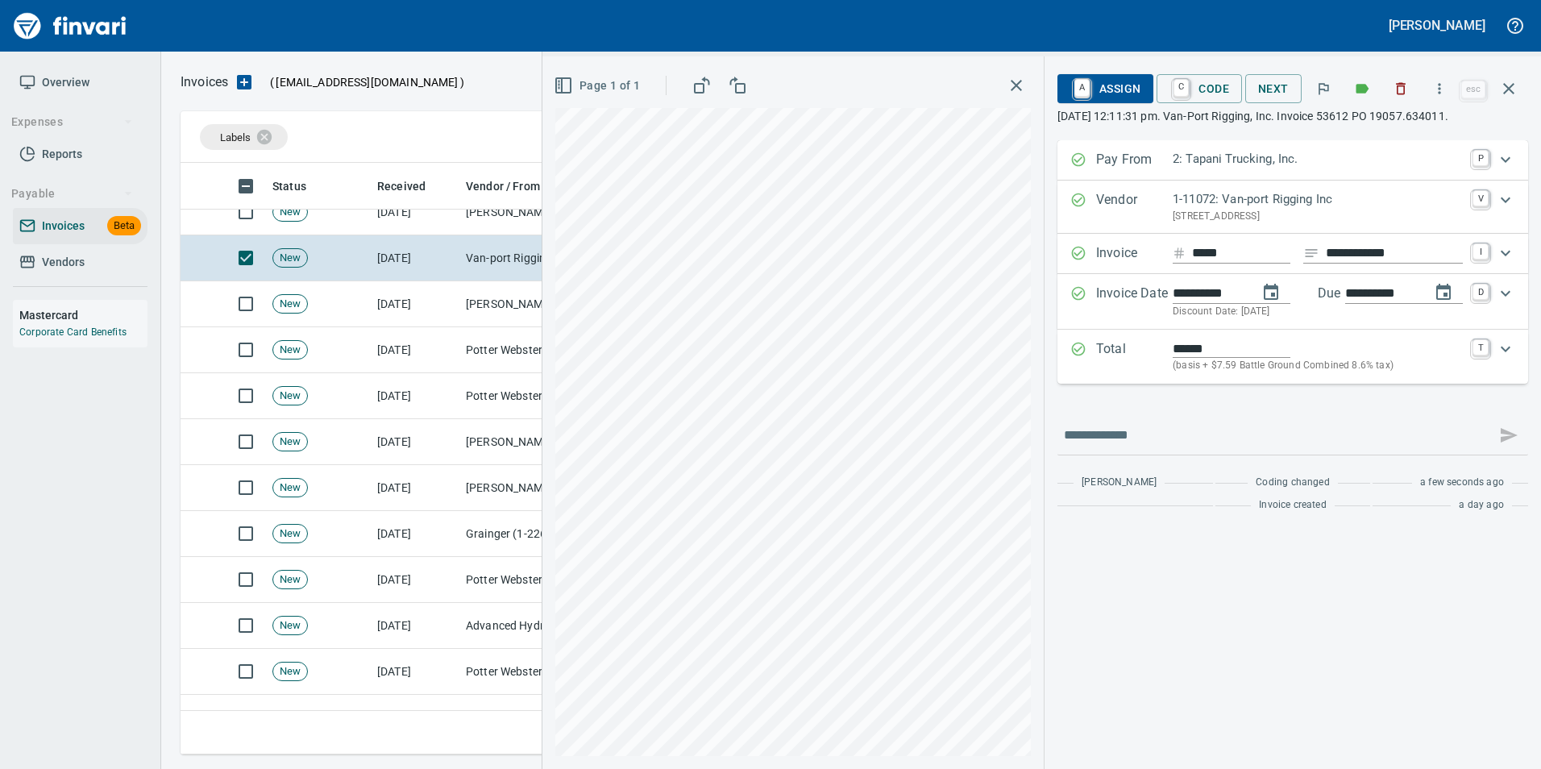
click at [1116, 364] on p "Total" at bounding box center [1134, 356] width 77 height 35
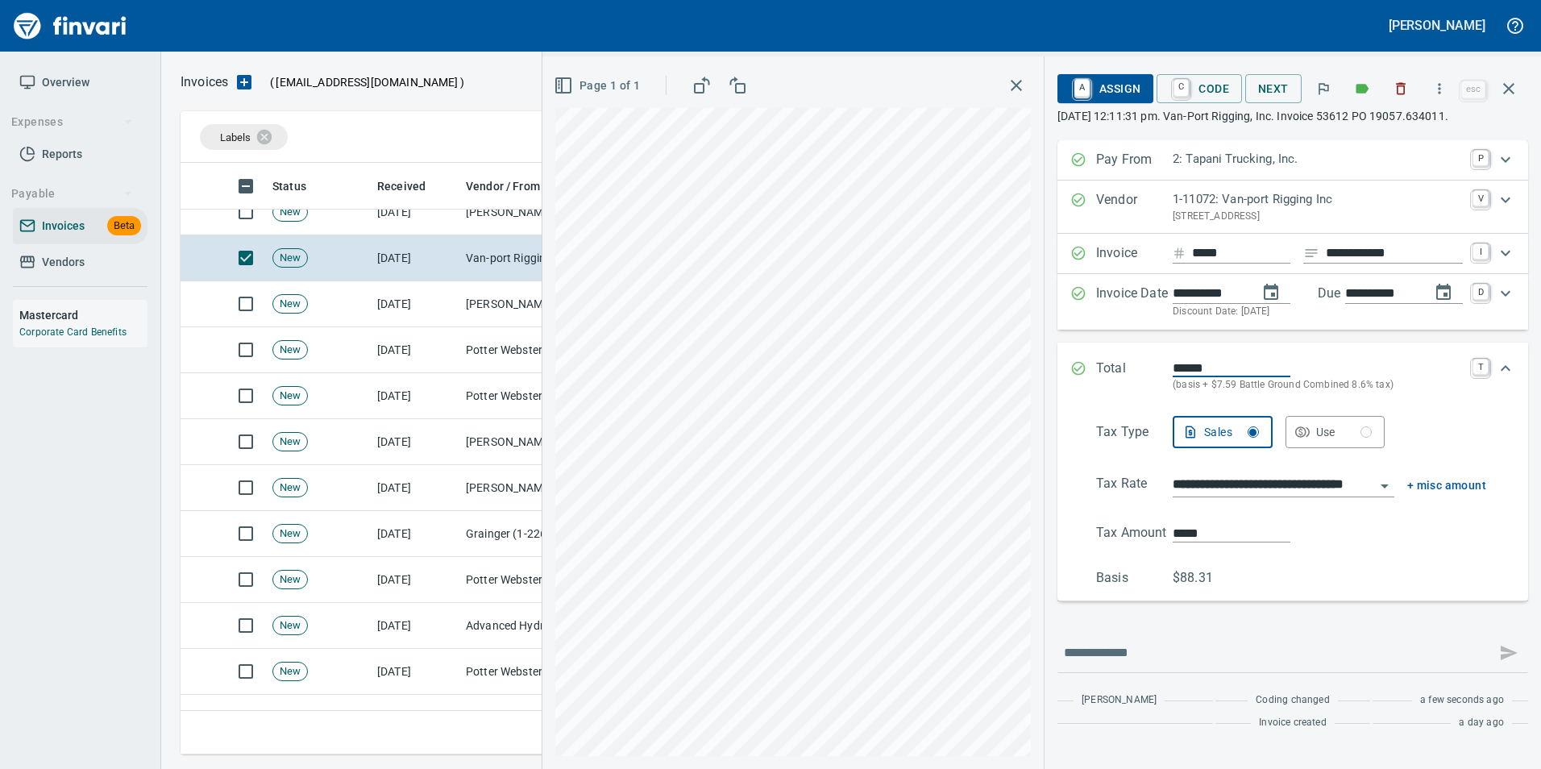
click at [1207, 483] on input "**********" at bounding box center [1274, 485] width 202 height 23
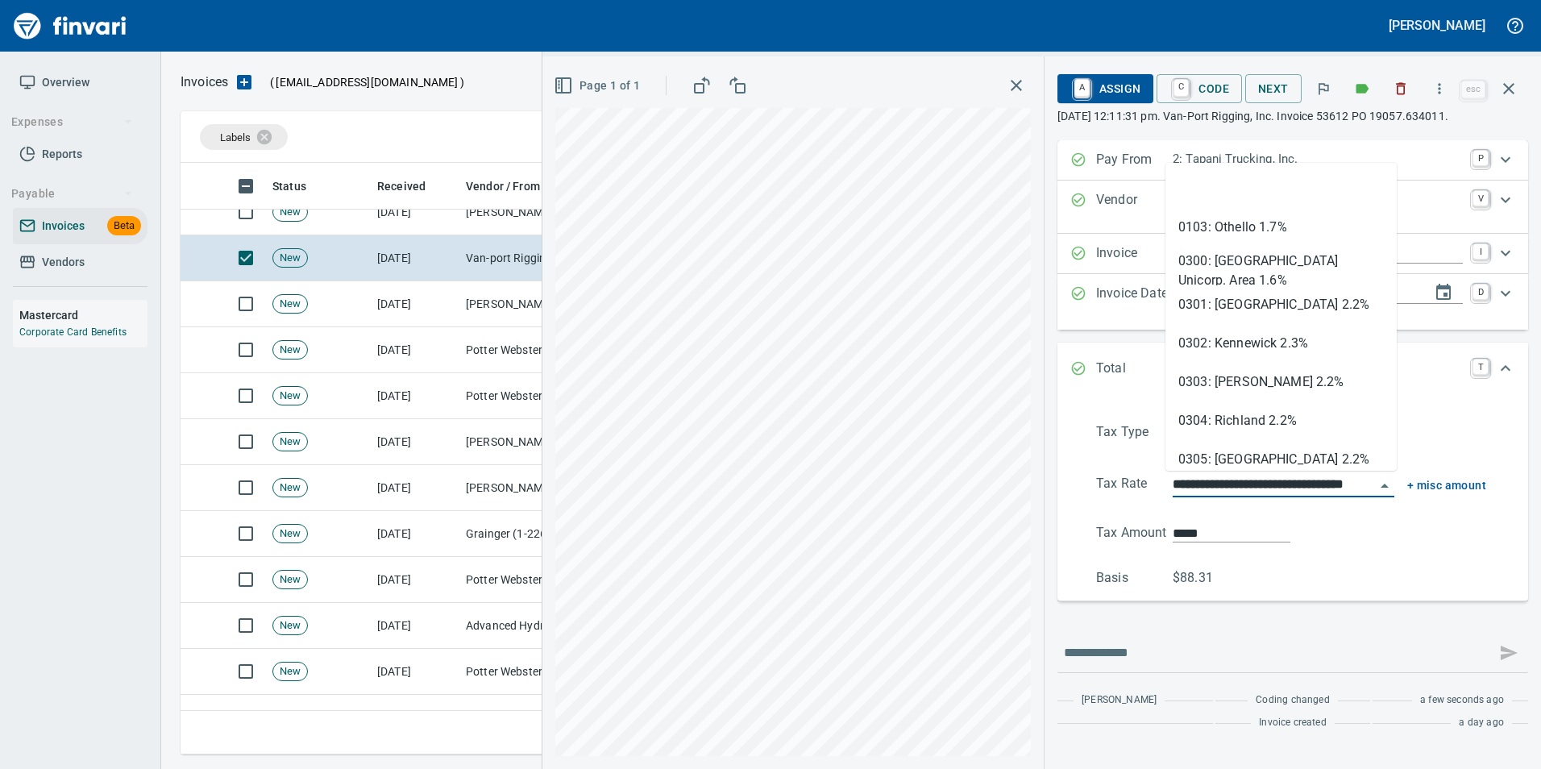
click at [1207, 483] on input "**********" at bounding box center [1274, 485] width 202 height 23
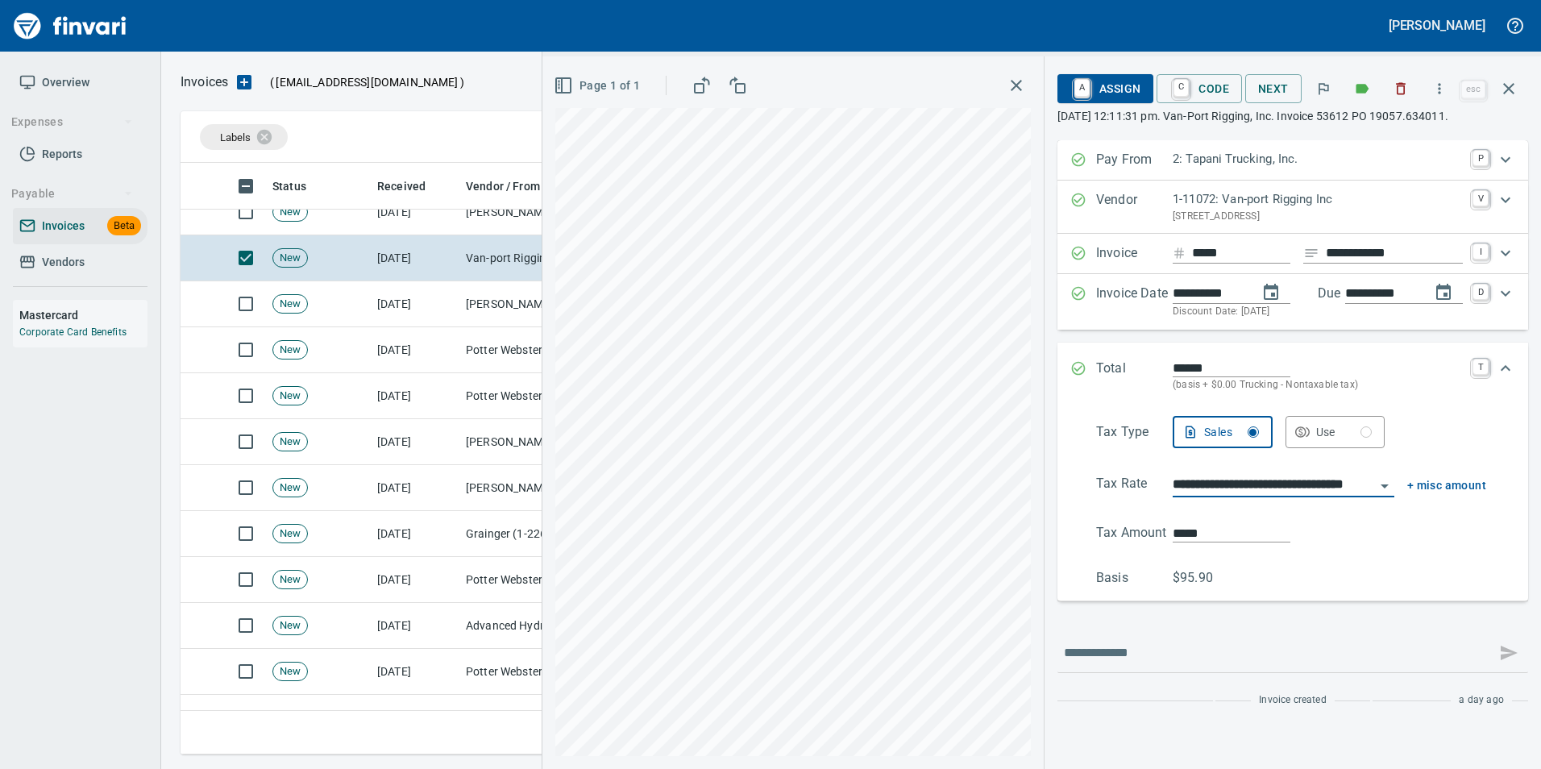
type input "**********"
type input "*****"
type input "**********"
click at [1050, 369] on div "**********" at bounding box center [1293, 454] width 496 height 629
click at [1057, 368] on div "Total ****** (basis + $0.00 Trucking - Nontaxable tax) T" at bounding box center [1292, 376] width 471 height 67
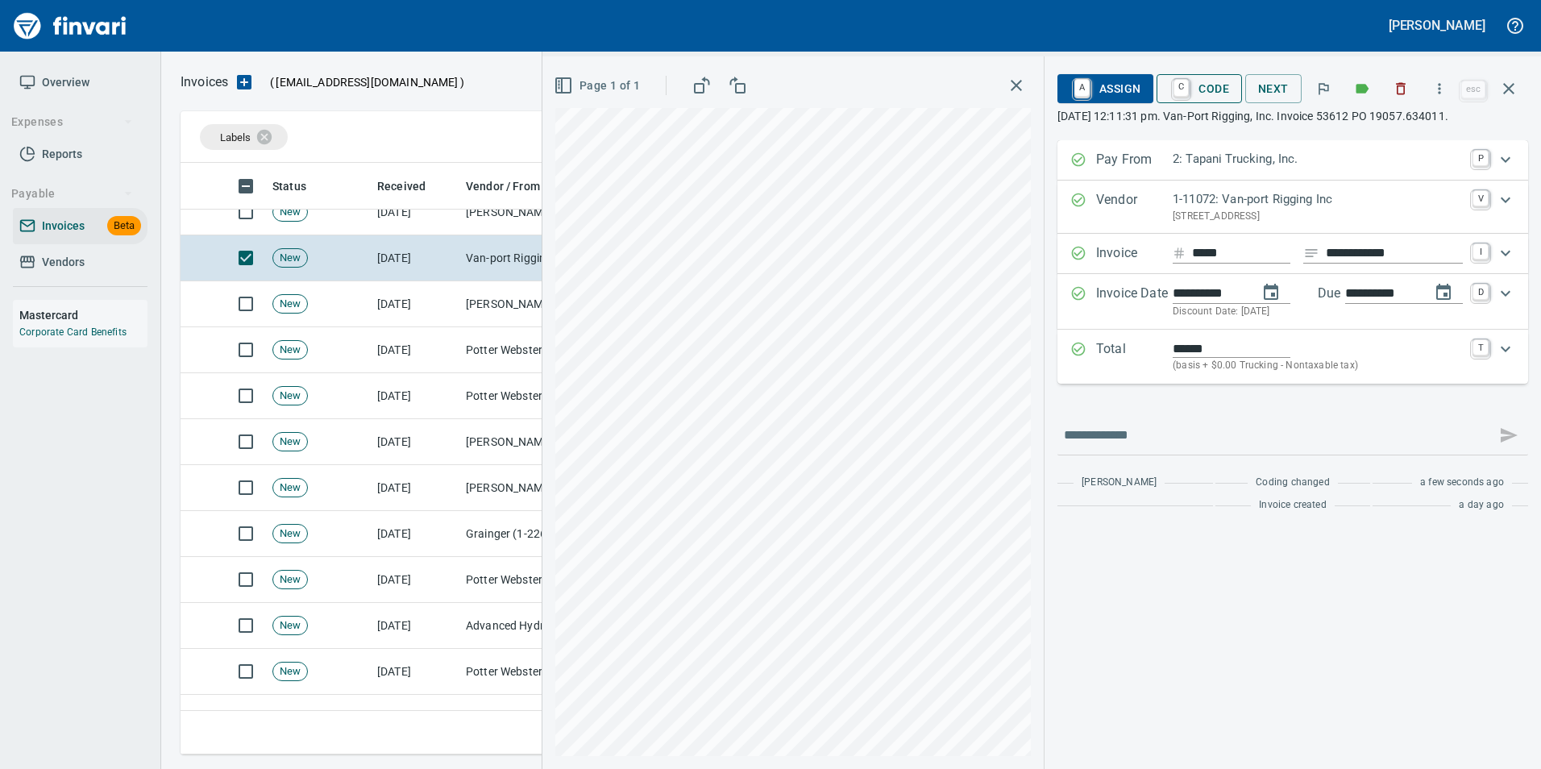
drag, startPoint x: 1204, startPoint y: 91, endPoint x: 1207, endPoint y: 187, distance: 96.0
click at [1204, 90] on span "C Code" at bounding box center [1199, 88] width 60 height 27
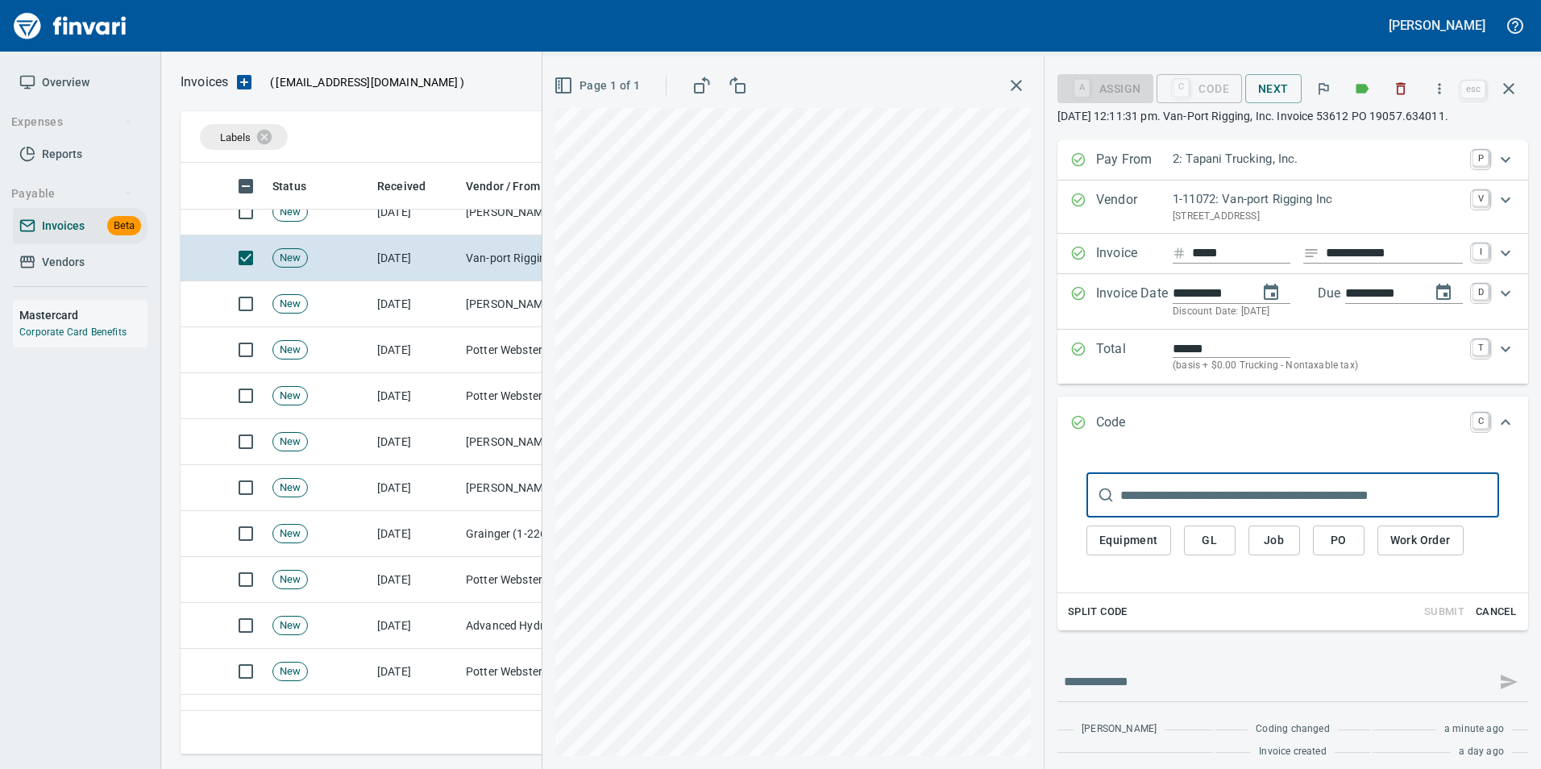
click at [1326, 541] on span "PO" at bounding box center [1339, 540] width 26 height 20
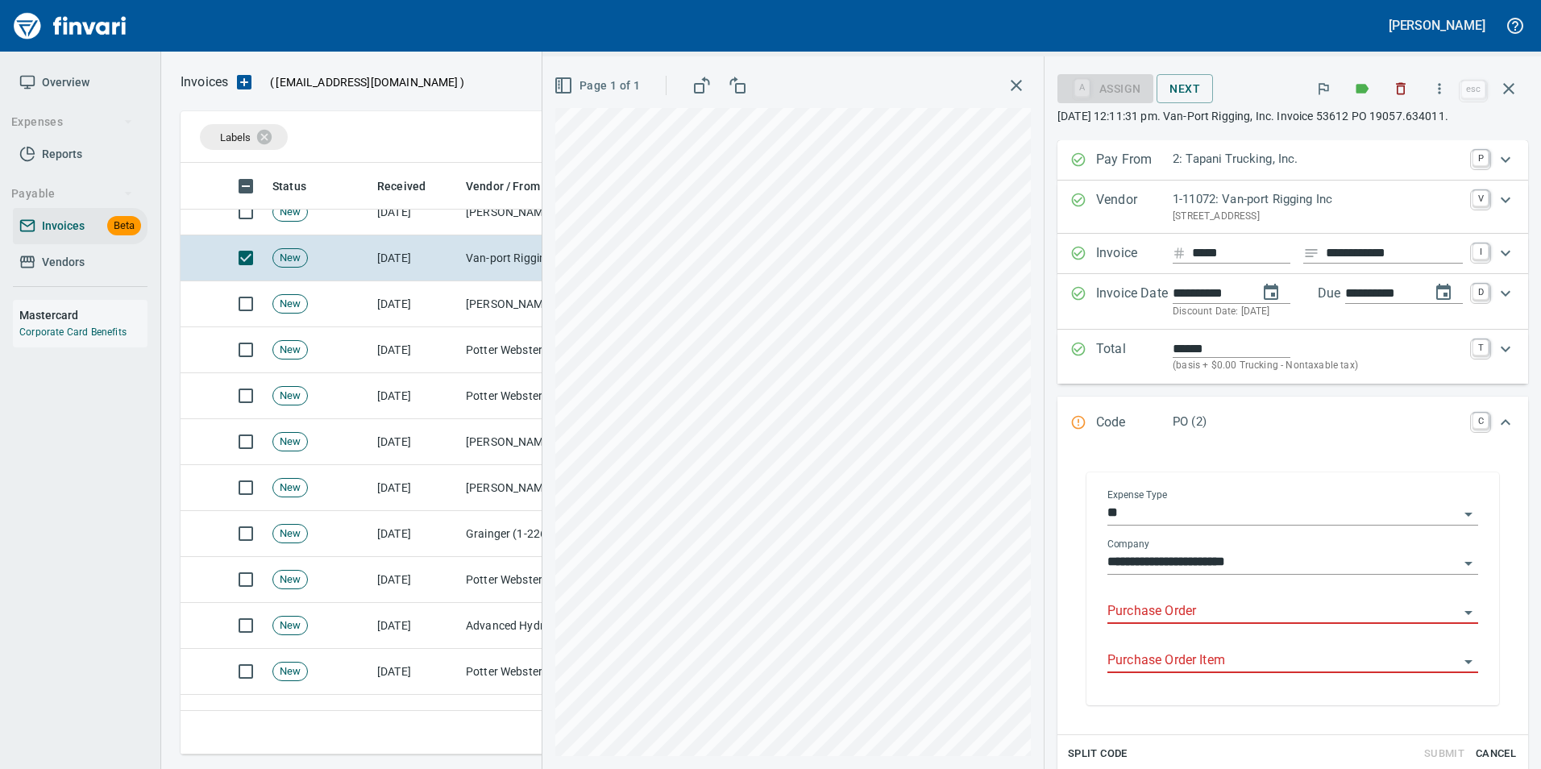
click at [1116, 607] on input "Purchase Order" at bounding box center [1282, 611] width 351 height 23
click at [1282, 652] on li "19057.634011: pewag connex CW 10/09 G10 PC/O" at bounding box center [1277, 652] width 375 height 39
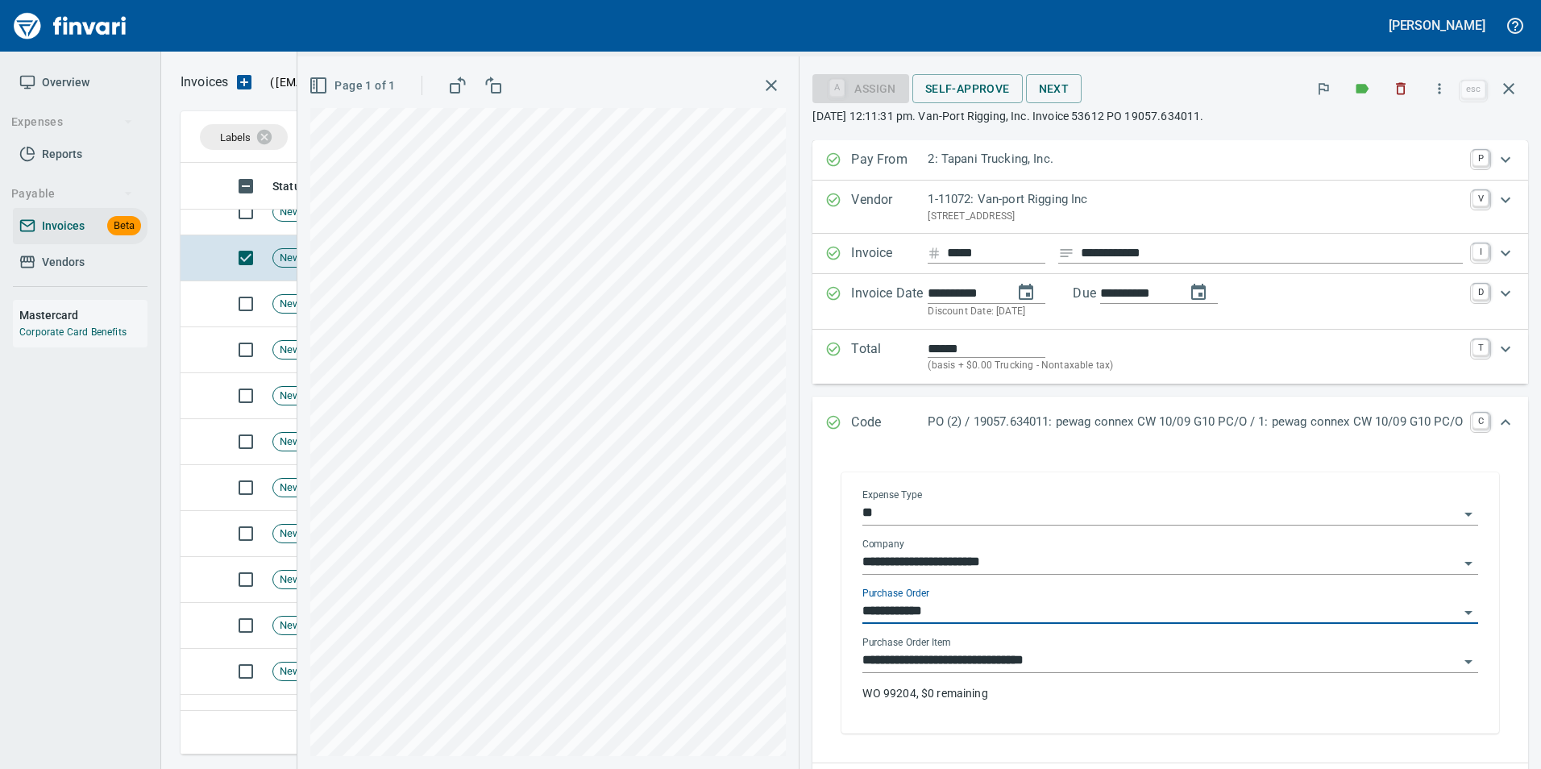
type input "**********"
click at [1174, 602] on input "**********" at bounding box center [1160, 611] width 596 height 23
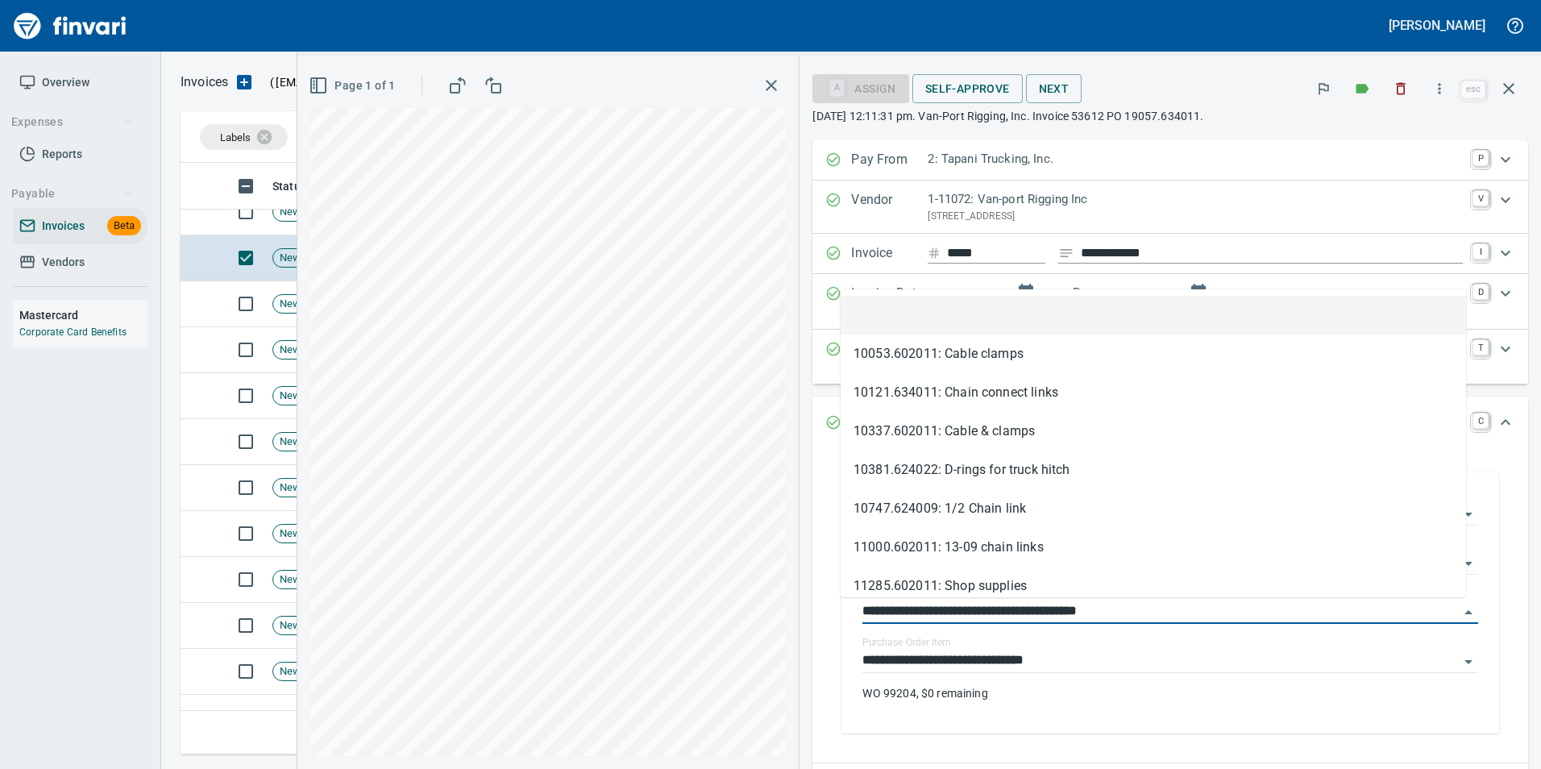
click at [1022, 307] on li at bounding box center [1153, 315] width 625 height 39
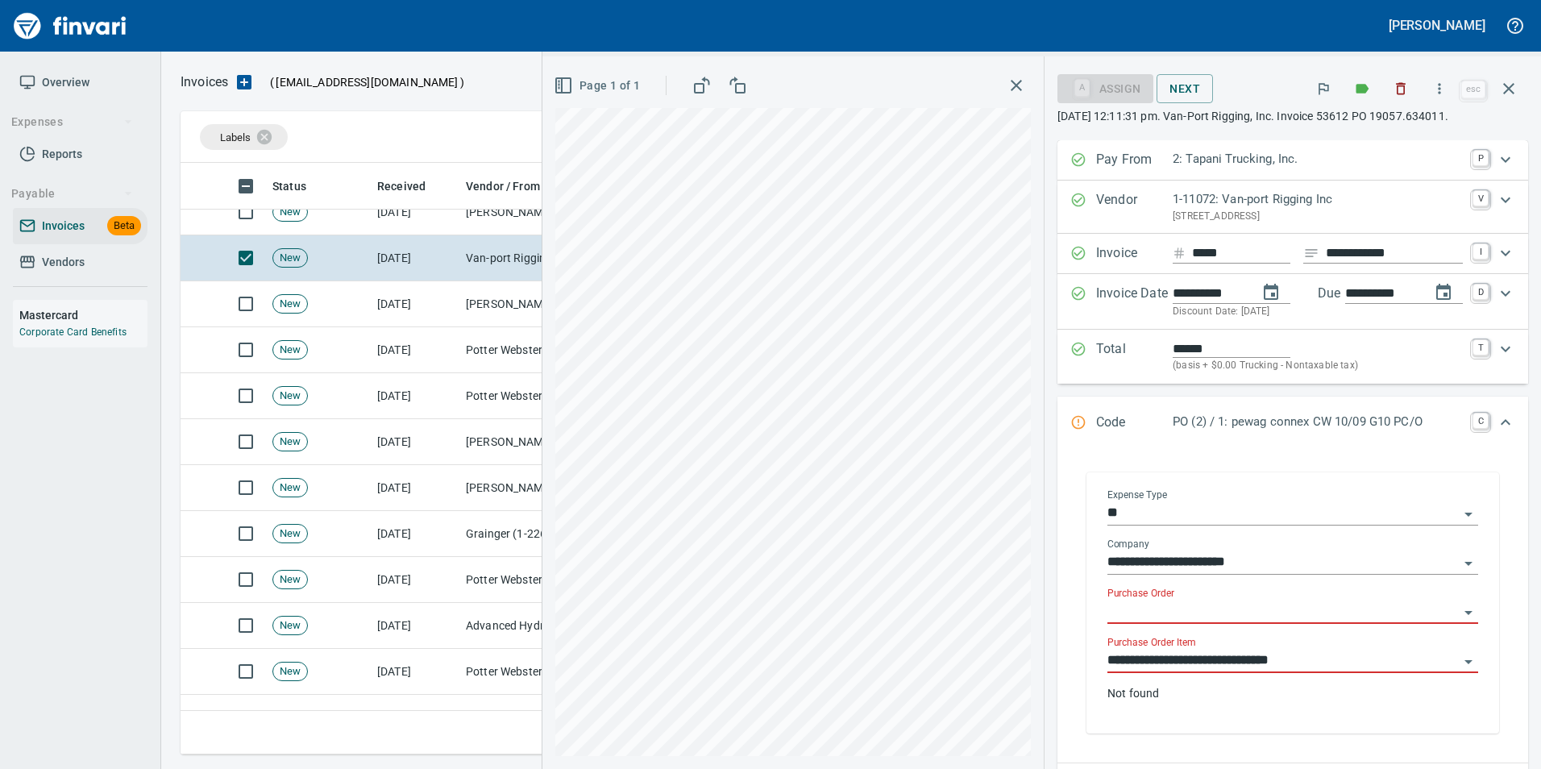
click at [1144, 658] on input "**********" at bounding box center [1282, 661] width 351 height 23
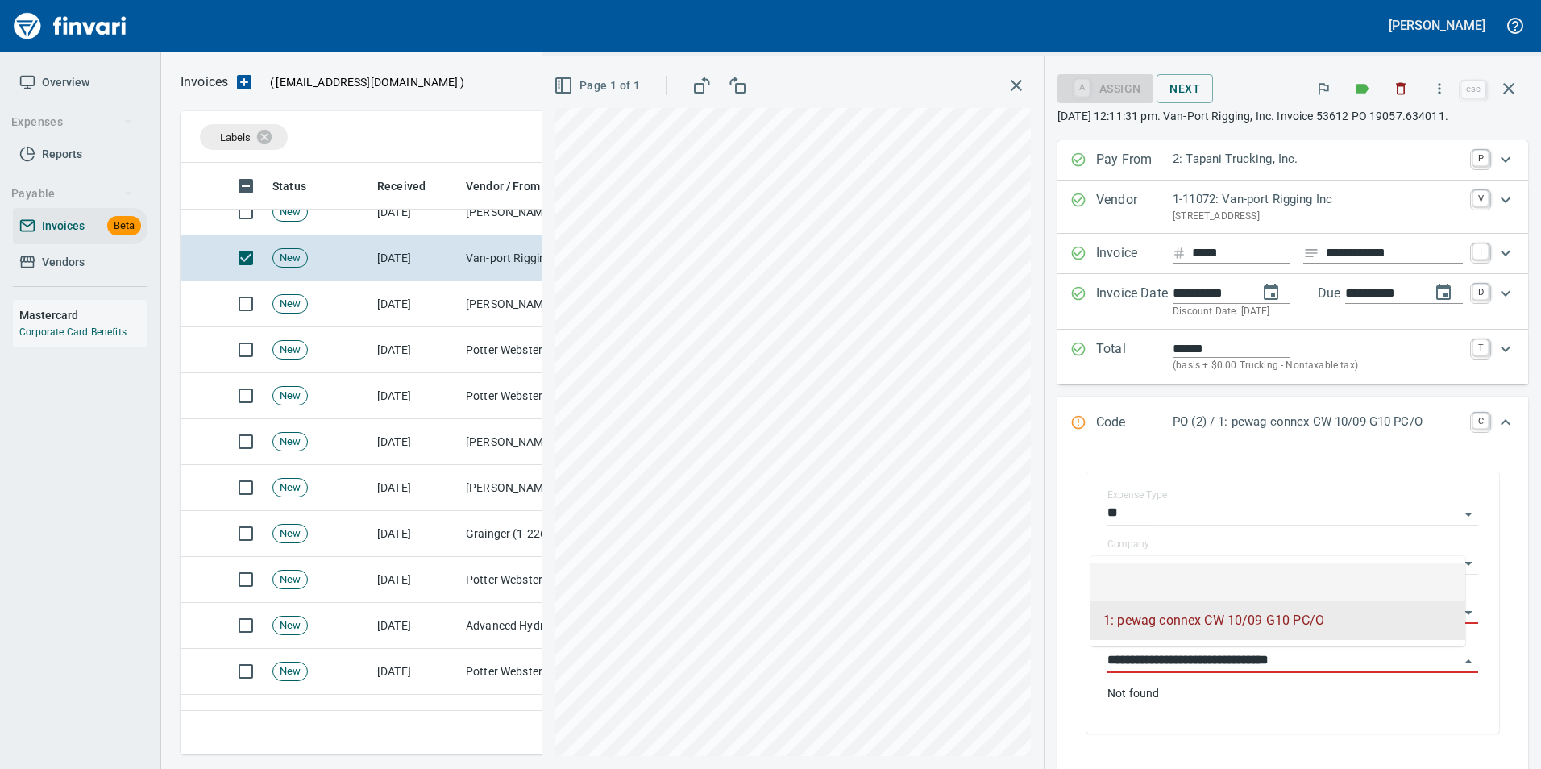
click at [1147, 582] on li at bounding box center [1277, 582] width 375 height 39
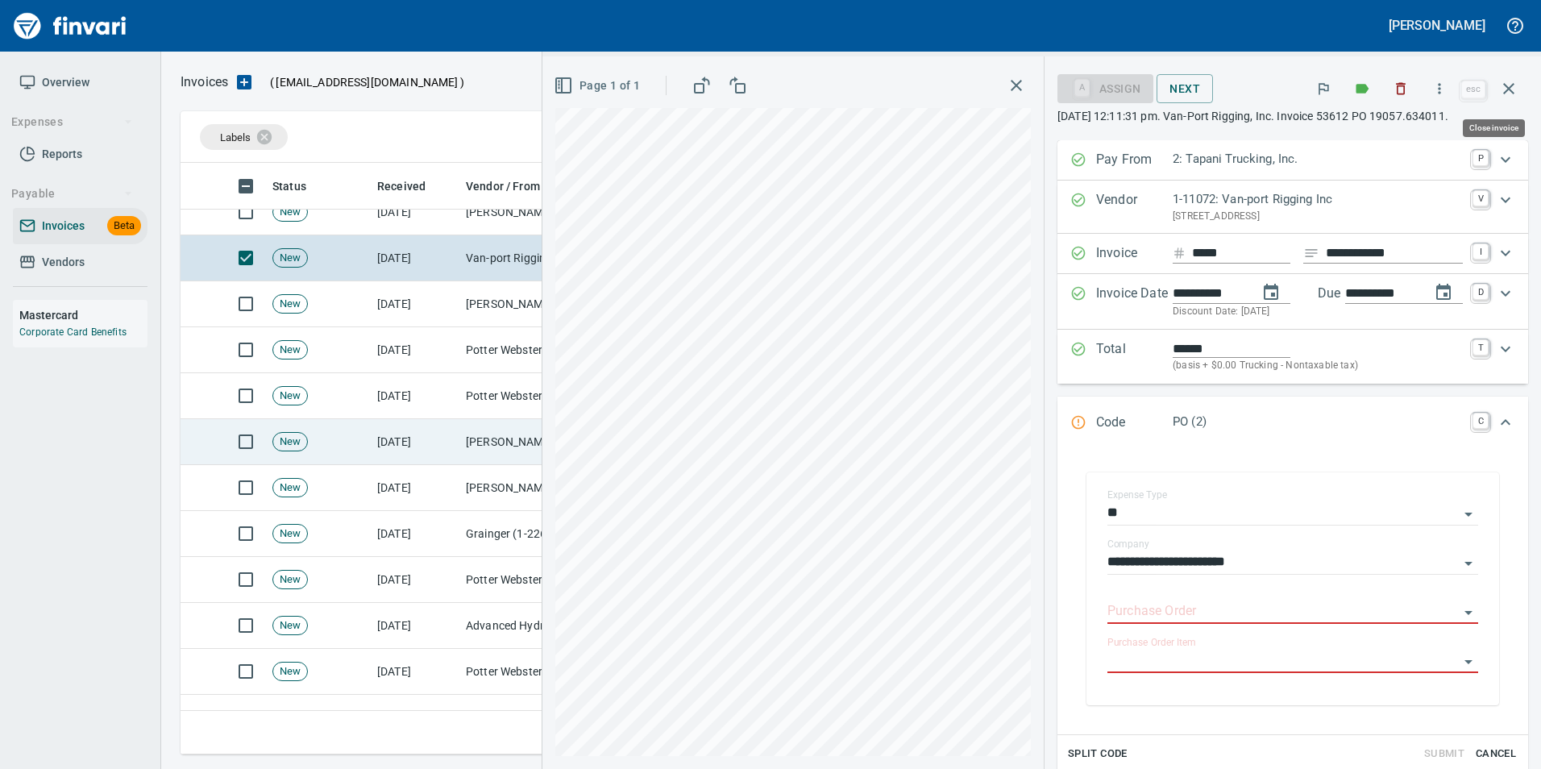
click at [1501, 94] on icon "button" at bounding box center [1508, 88] width 19 height 19
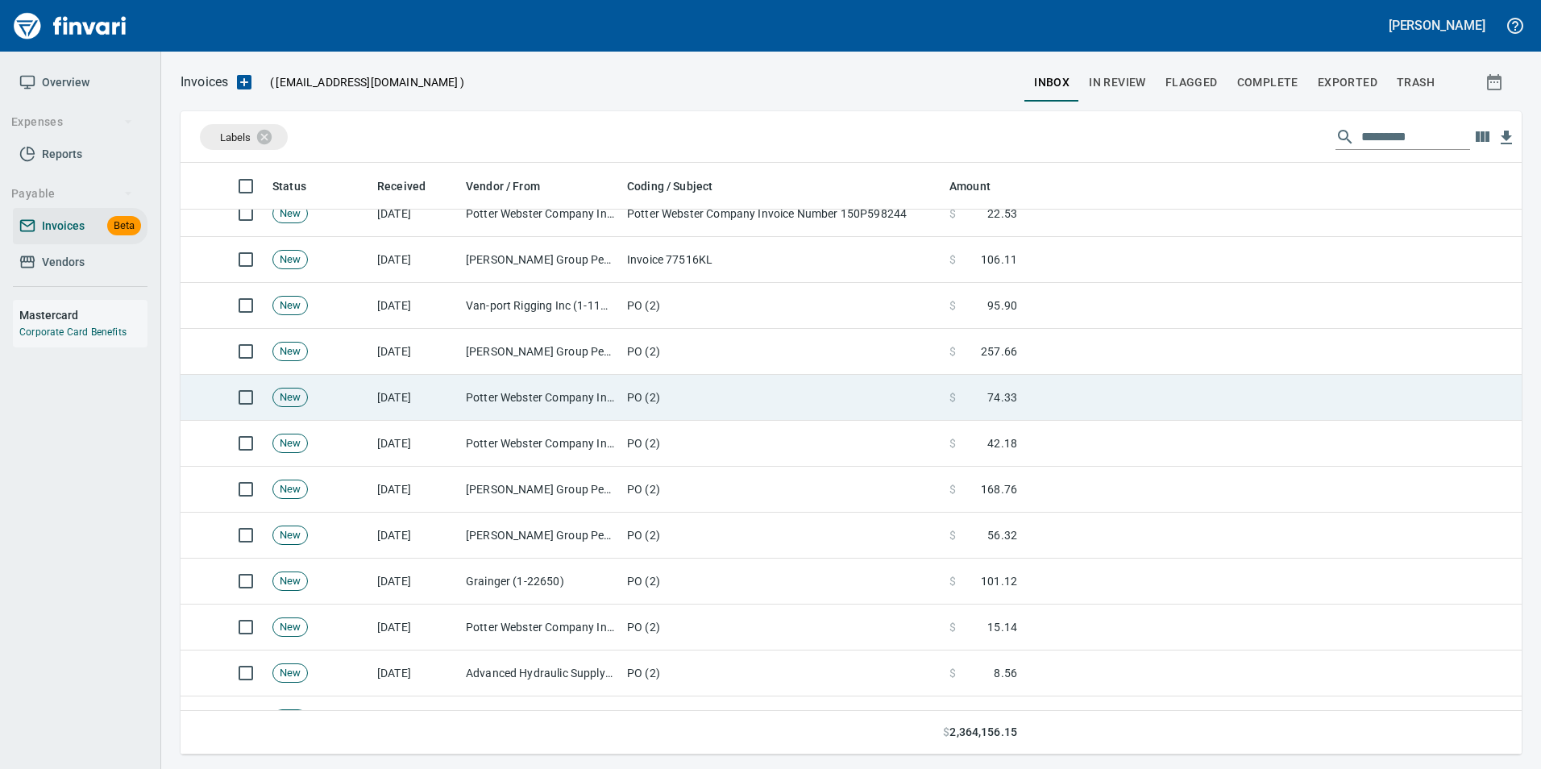
scroll to position [1155, 0]
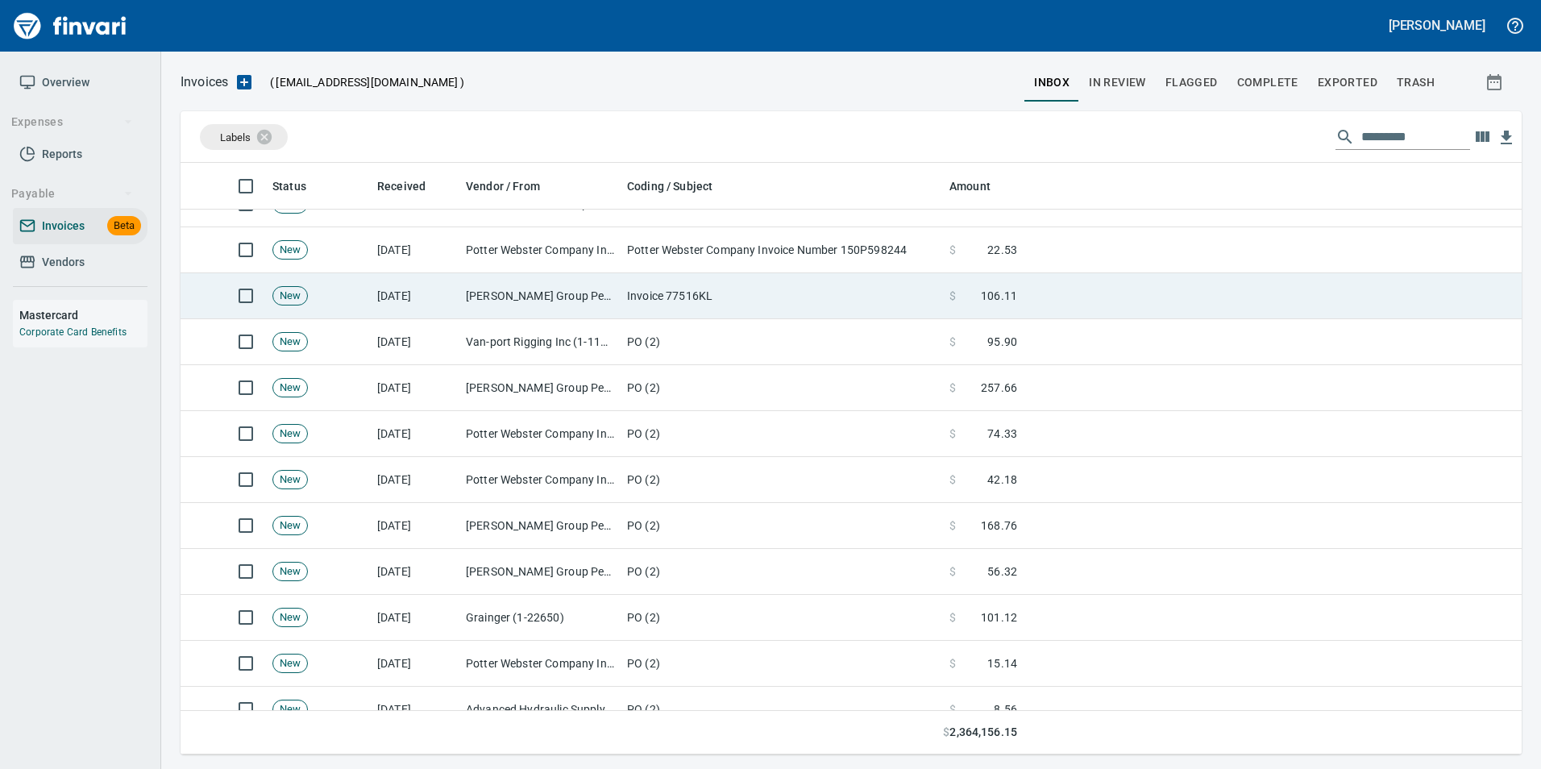
click at [475, 301] on td "[PERSON_NAME] Group Peterbilt([MEDICAL_DATA]) (1-38196)" at bounding box center [539, 296] width 161 height 46
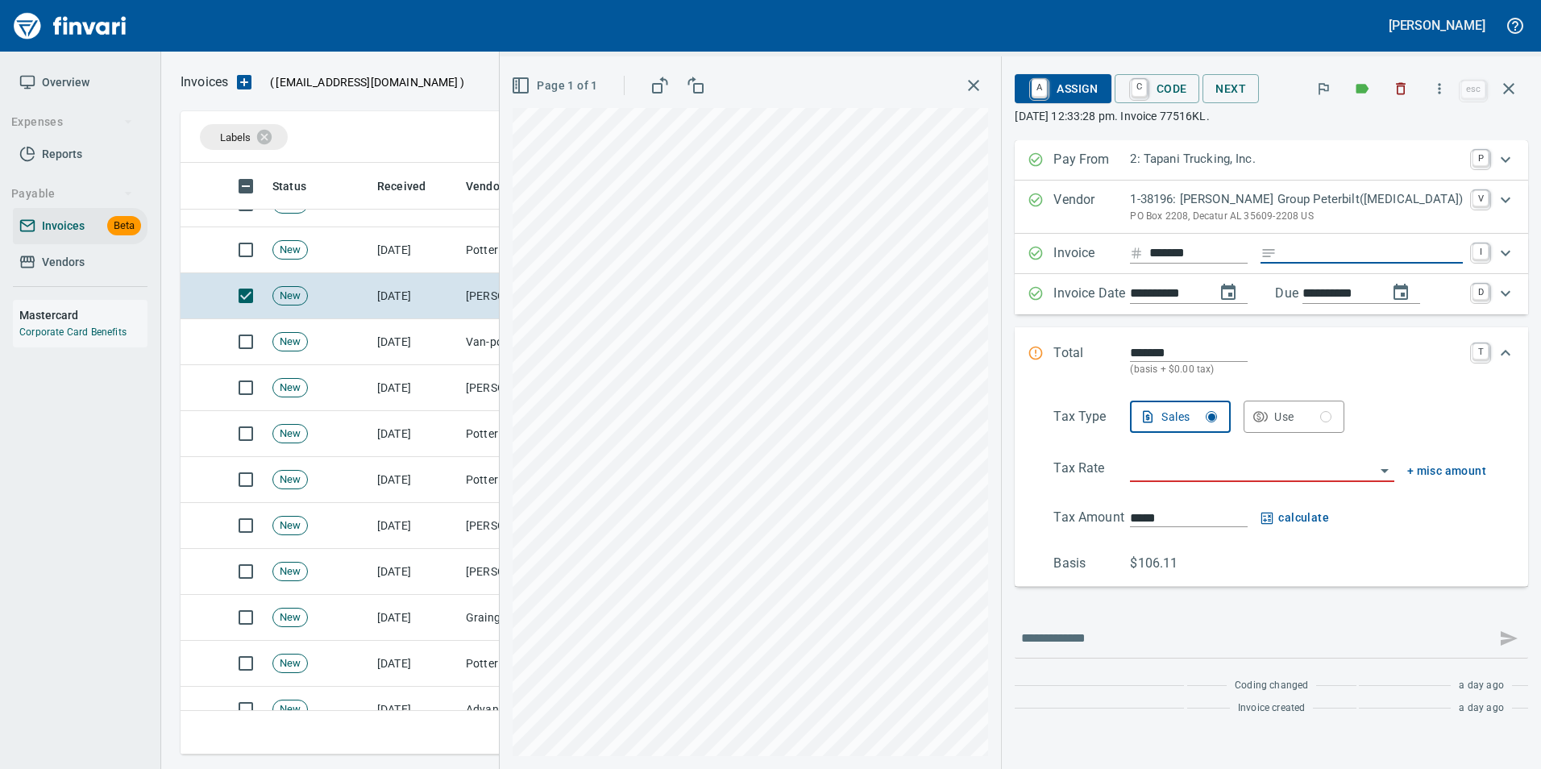
click at [1385, 251] on input "Expand" at bounding box center [1373, 253] width 180 height 20
type input "**********"
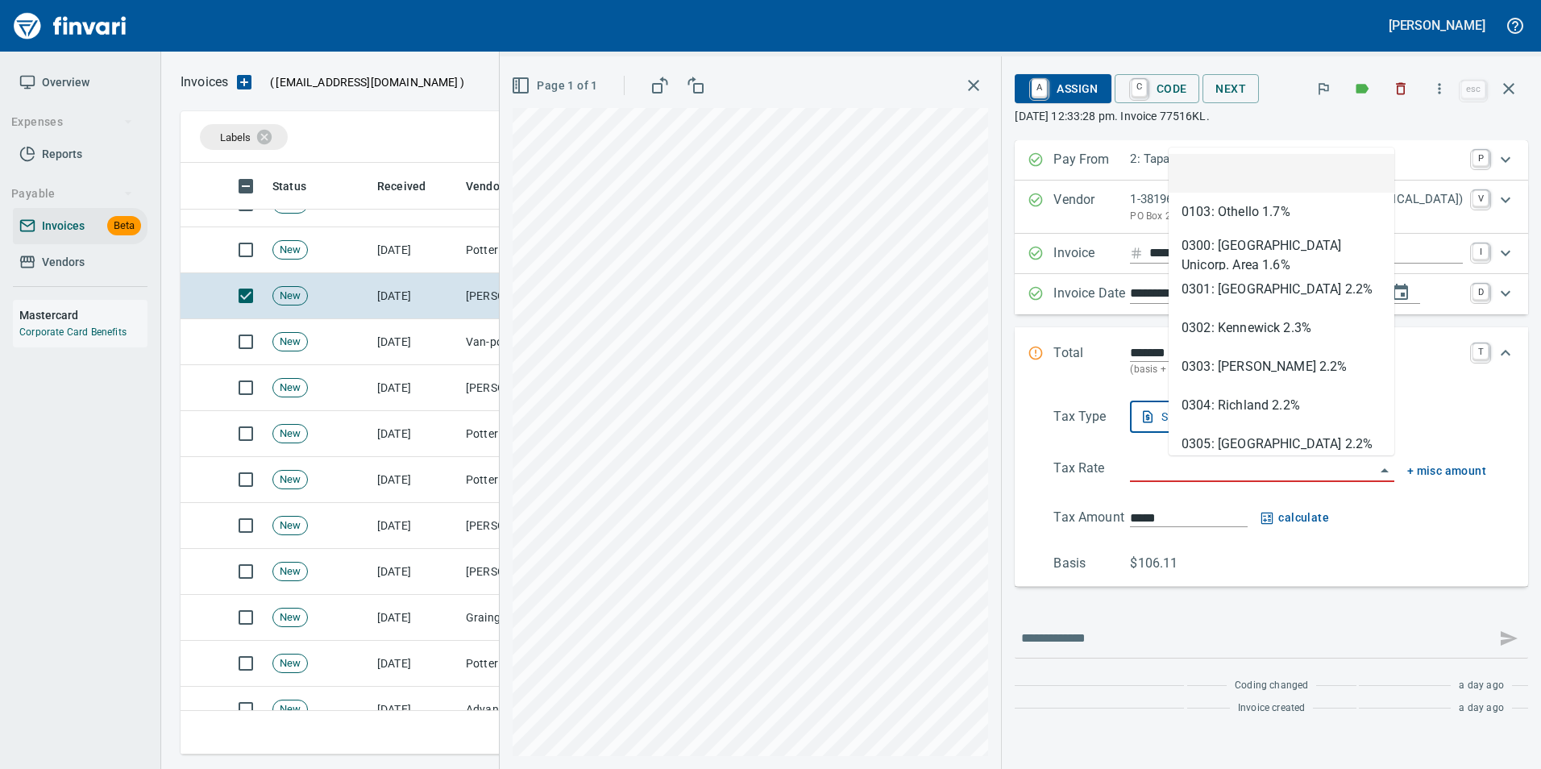
click at [1242, 470] on input "search" at bounding box center [1252, 470] width 244 height 23
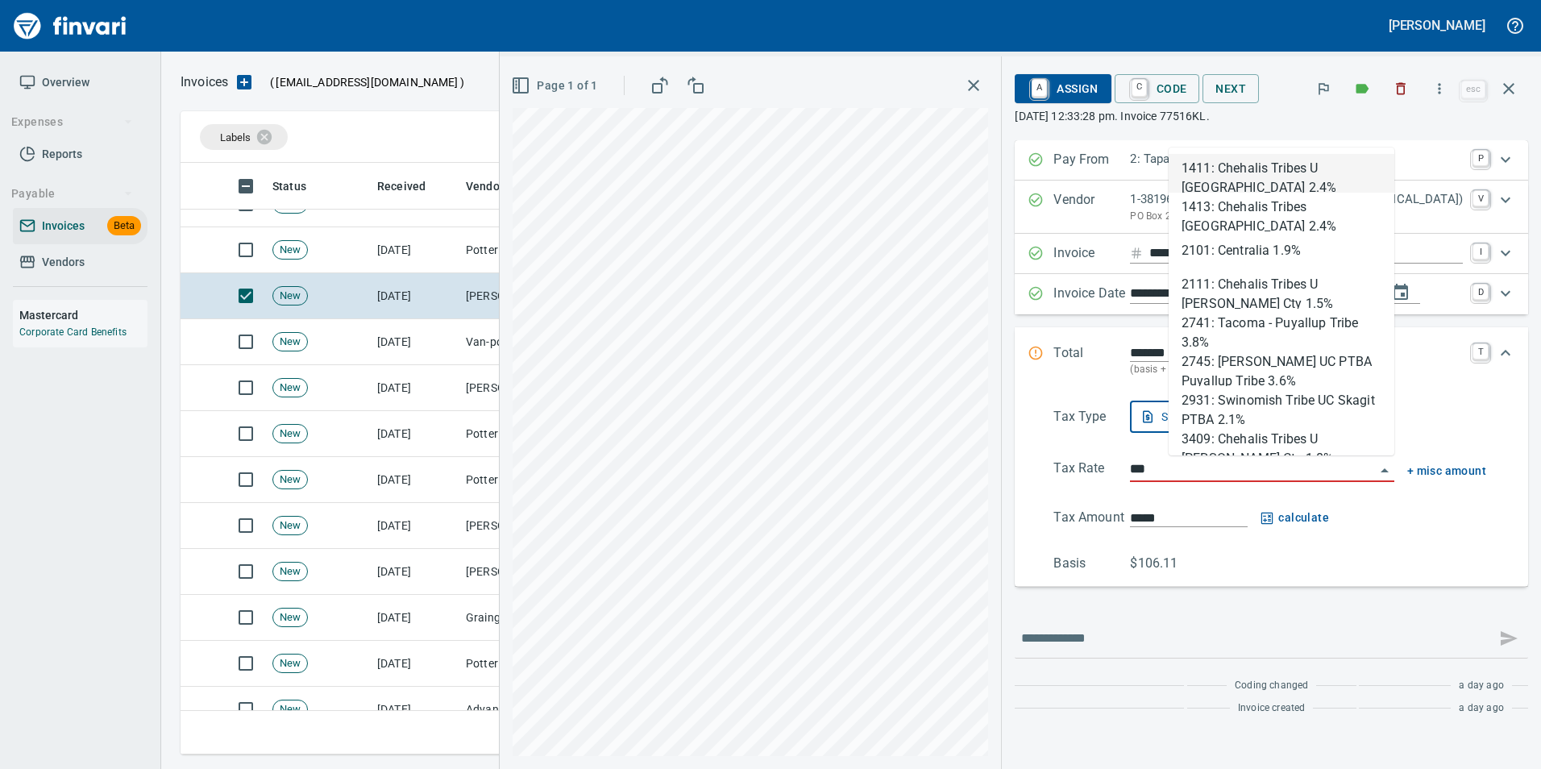
scroll to position [579, 1316]
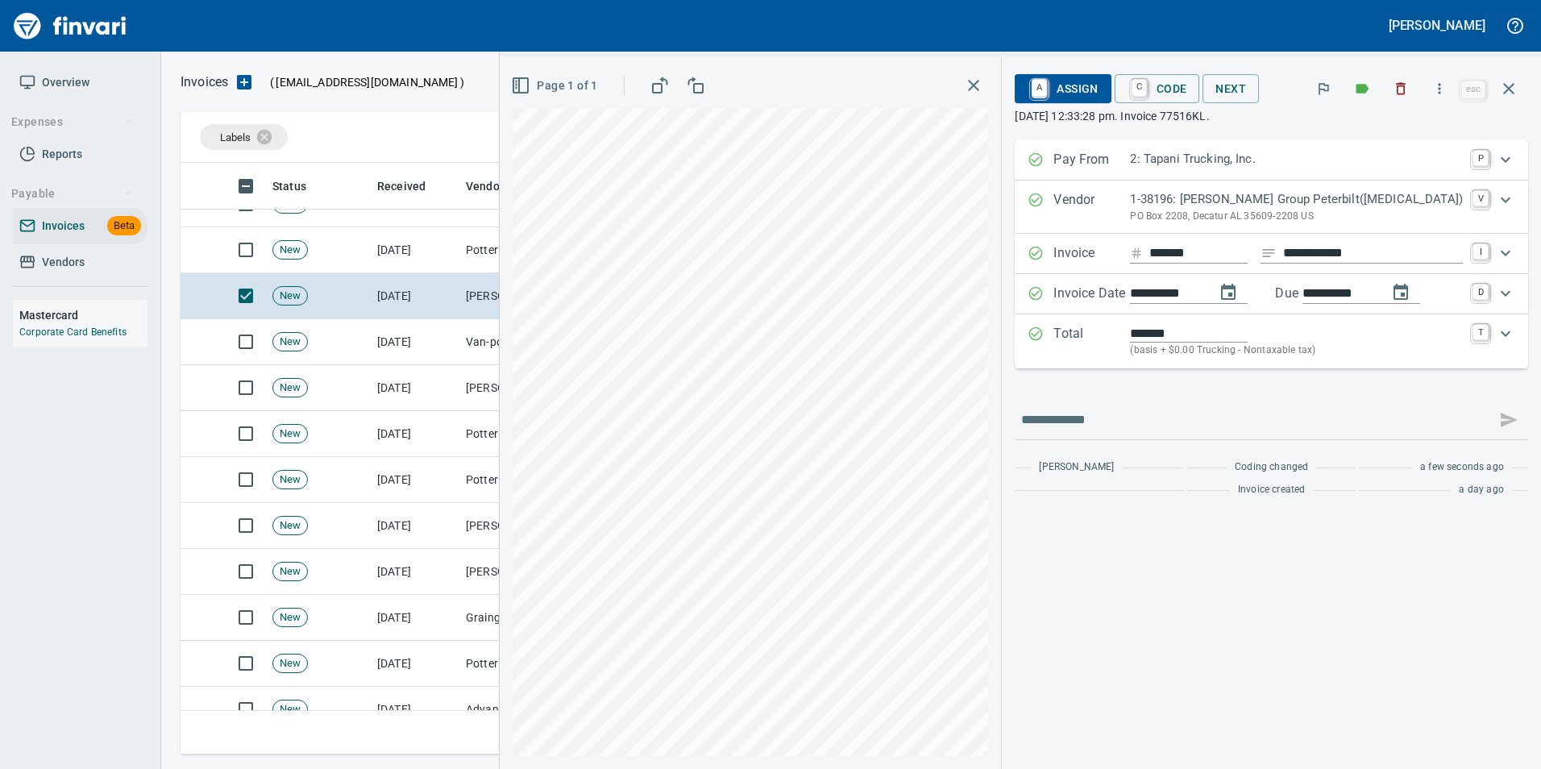
type input "**********"
click at [1187, 82] on span "C Code" at bounding box center [1158, 88] width 60 height 27
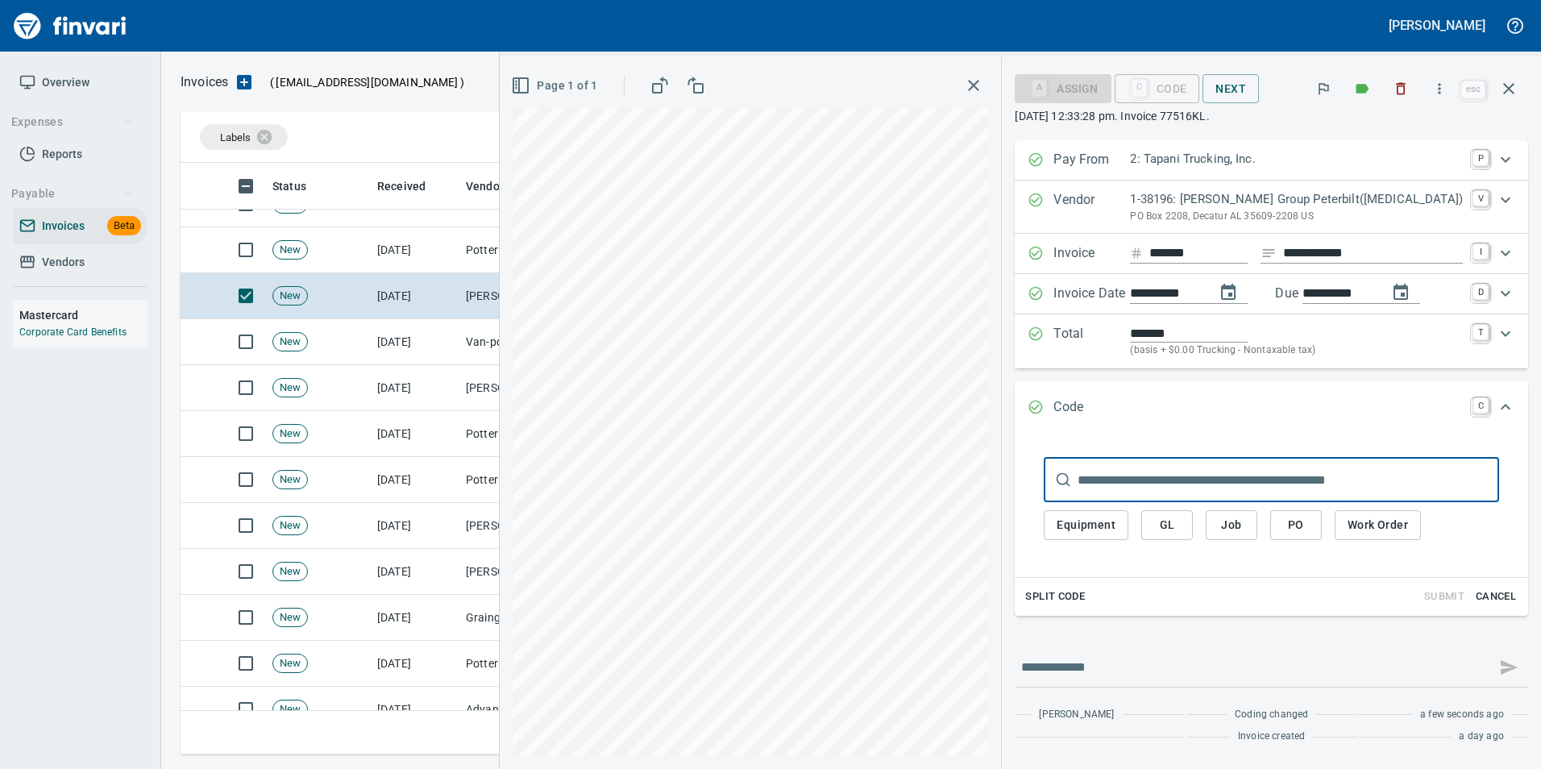
click at [1309, 531] on span "PO" at bounding box center [1296, 525] width 26 height 20
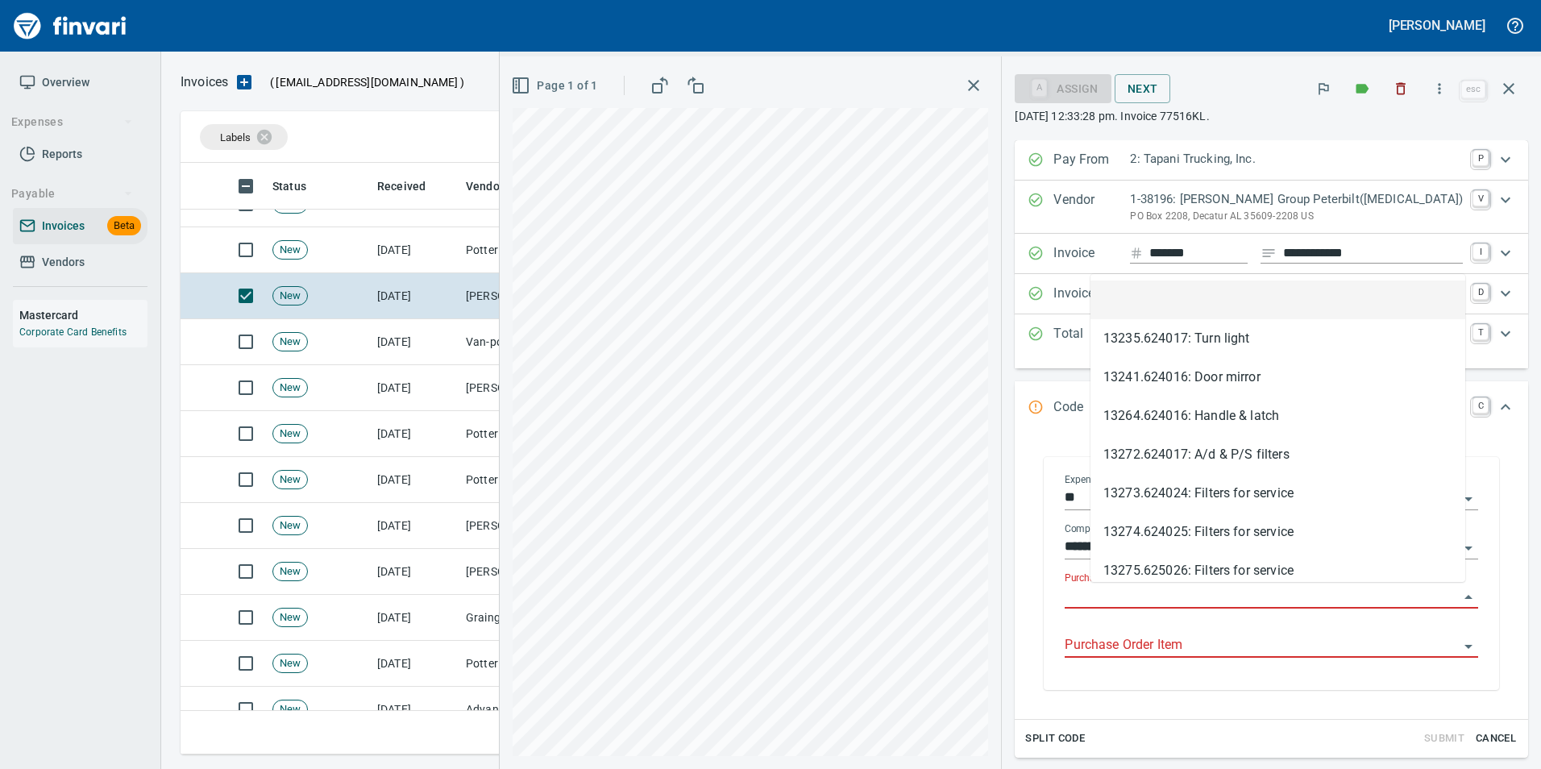
click at [1136, 596] on input "Purchase Order" at bounding box center [1262, 596] width 394 height 23
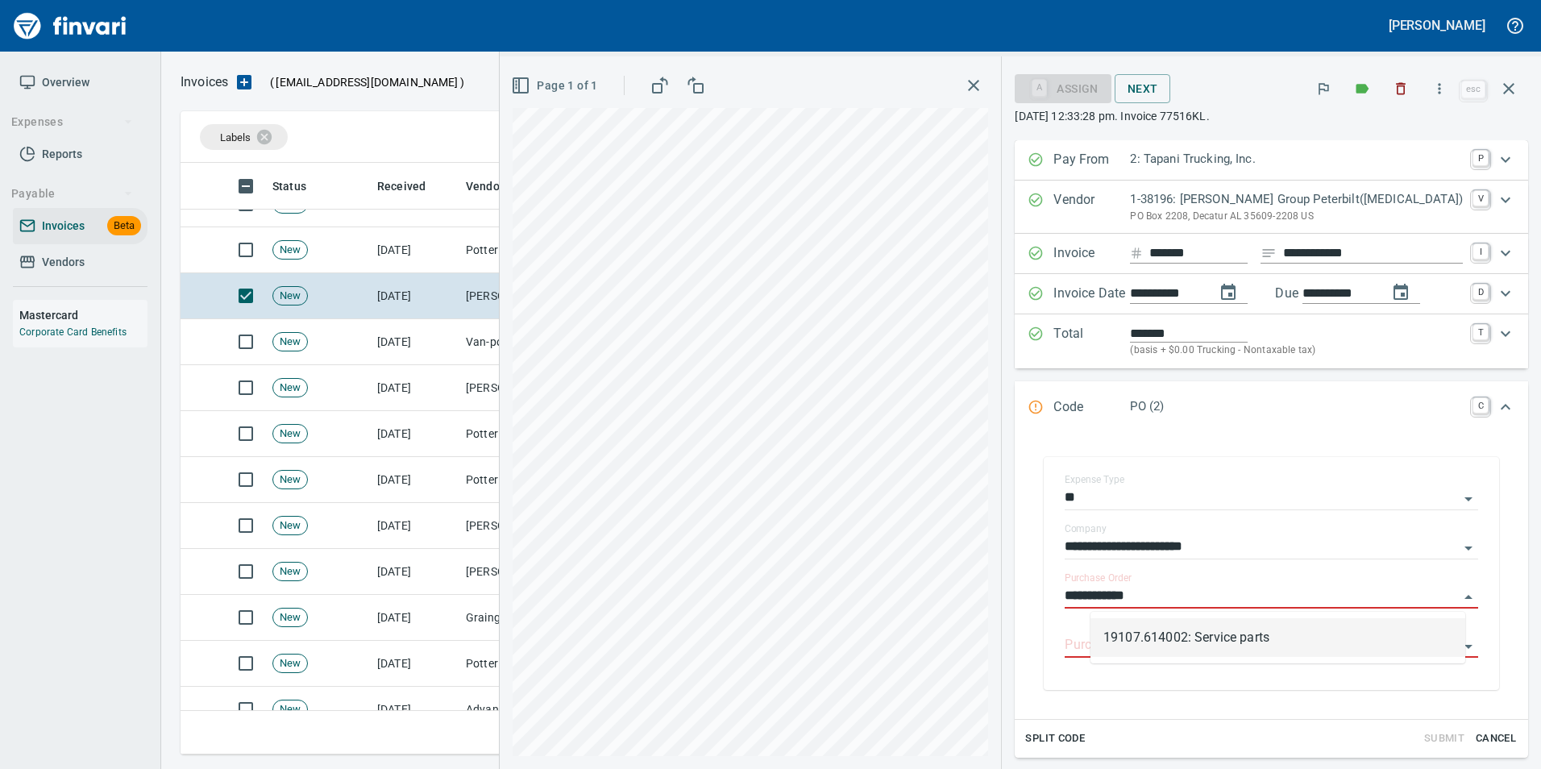
click at [1253, 634] on li "19107.614002: Service parts" at bounding box center [1277, 637] width 375 height 39
type input "**********"
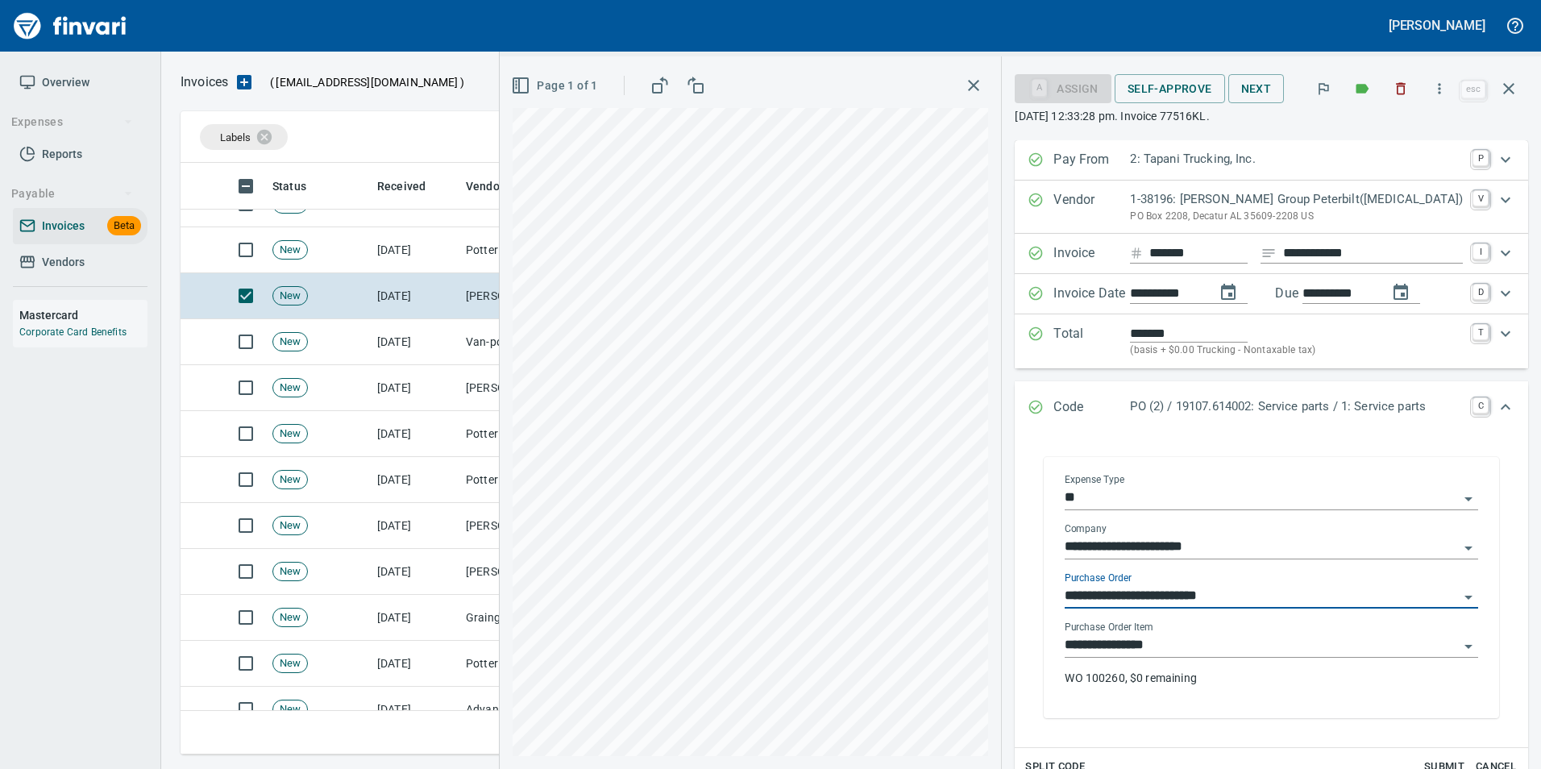
click at [1261, 599] on input "**********" at bounding box center [1262, 596] width 394 height 23
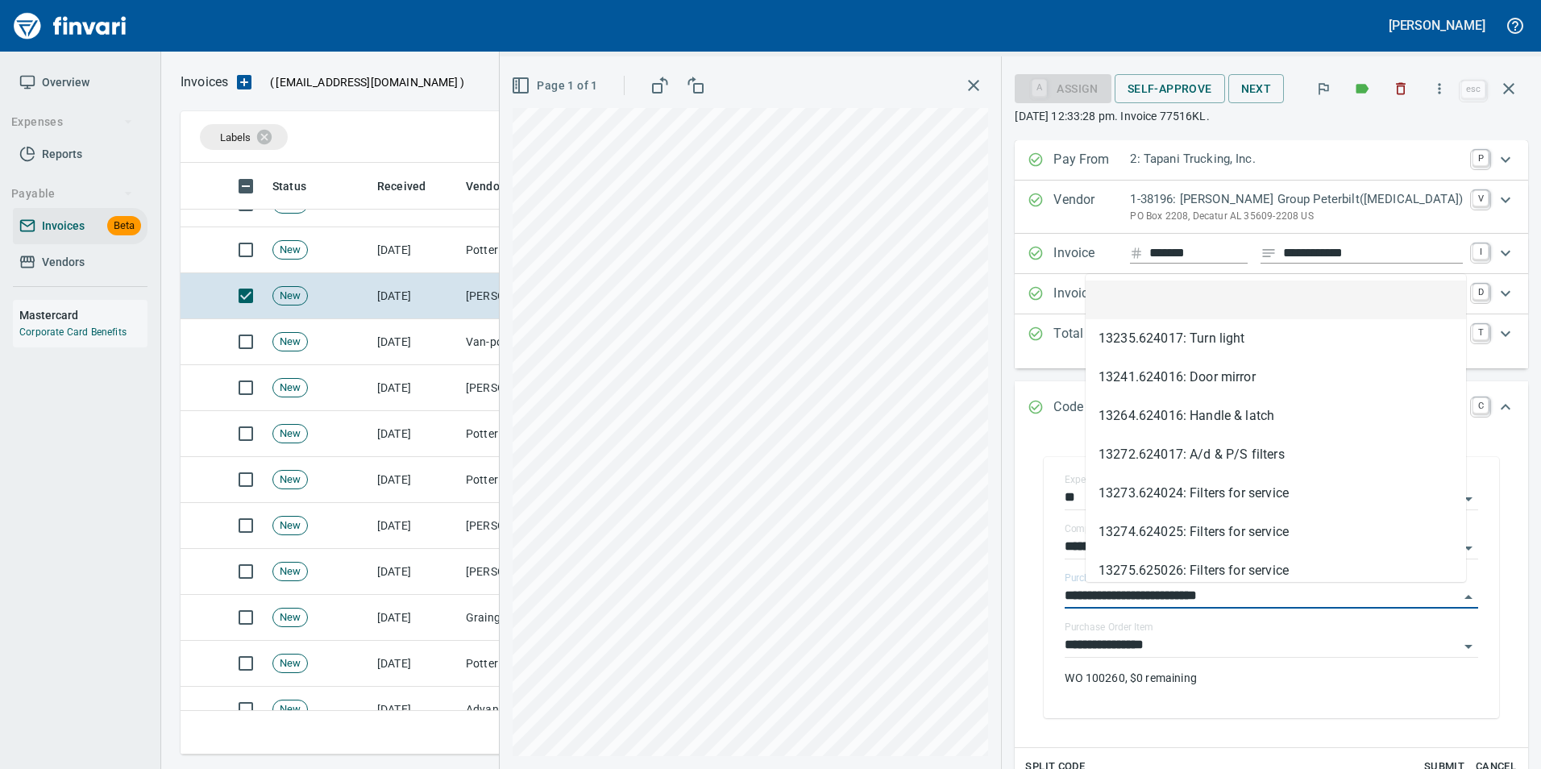
click at [1198, 307] on li at bounding box center [1276, 299] width 380 height 39
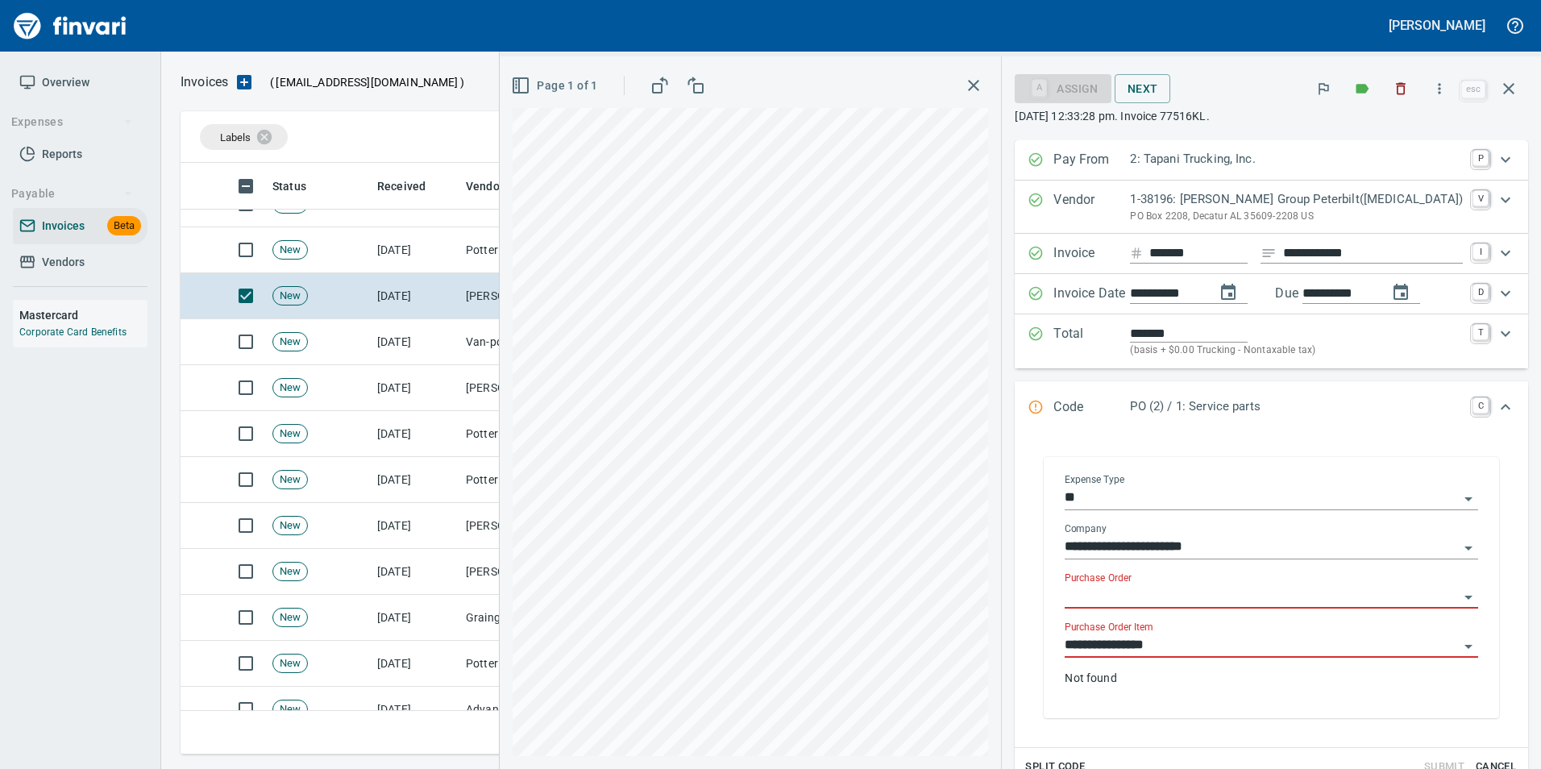
click at [1207, 646] on input "**********" at bounding box center [1262, 645] width 394 height 23
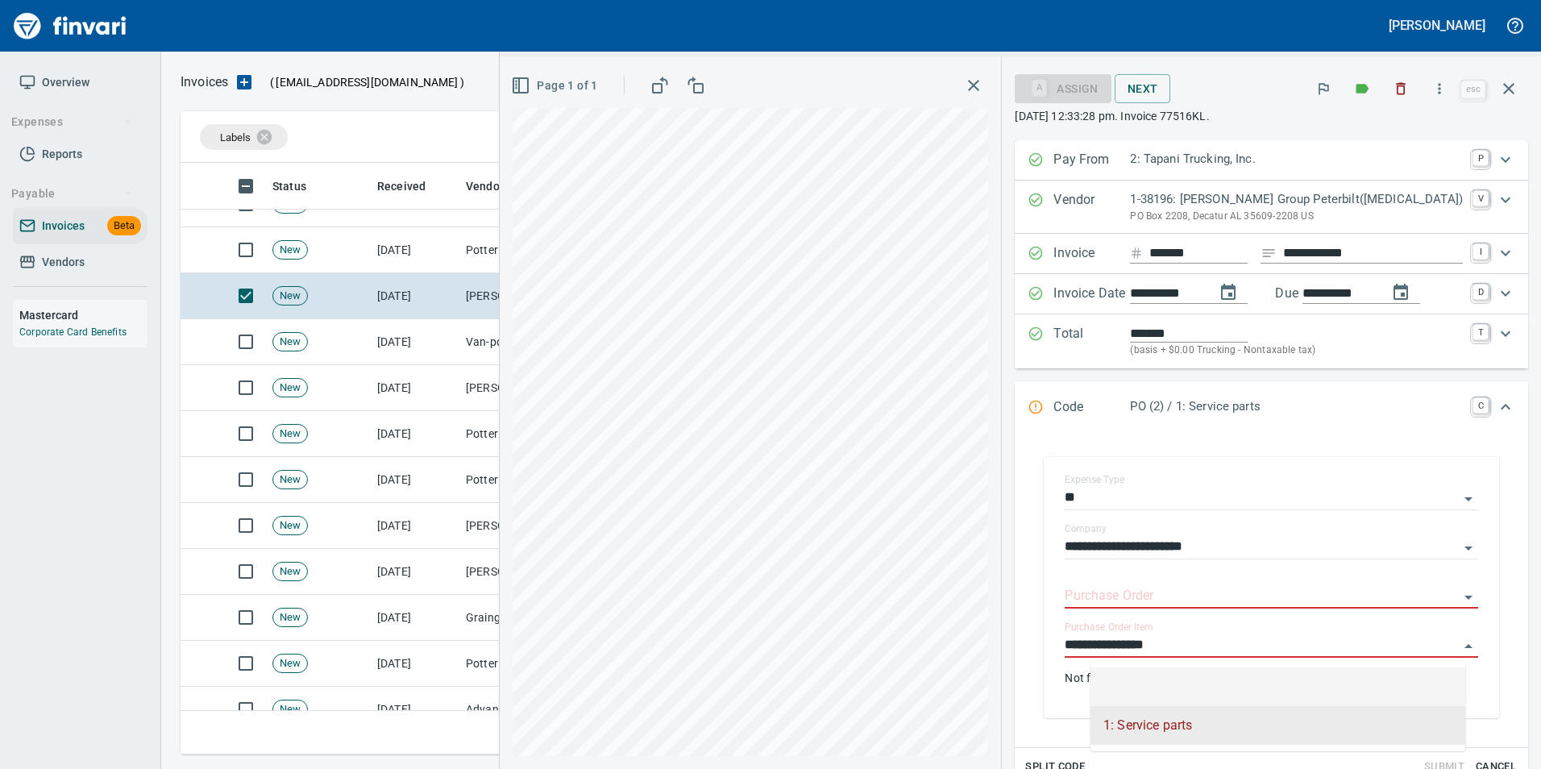
click at [1192, 704] on li at bounding box center [1277, 686] width 375 height 39
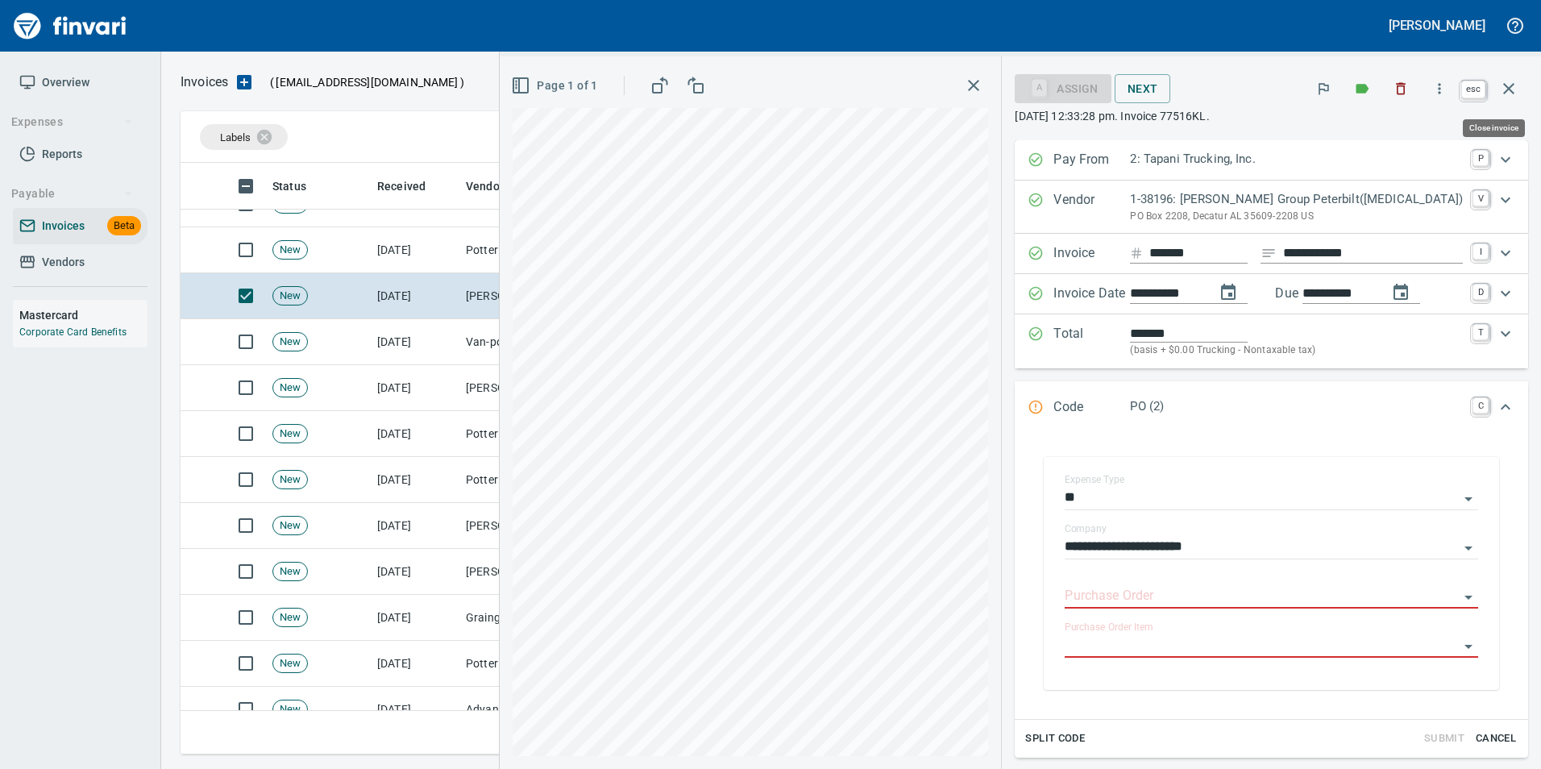
click at [1508, 89] on icon "button" at bounding box center [1508, 88] width 11 height 11
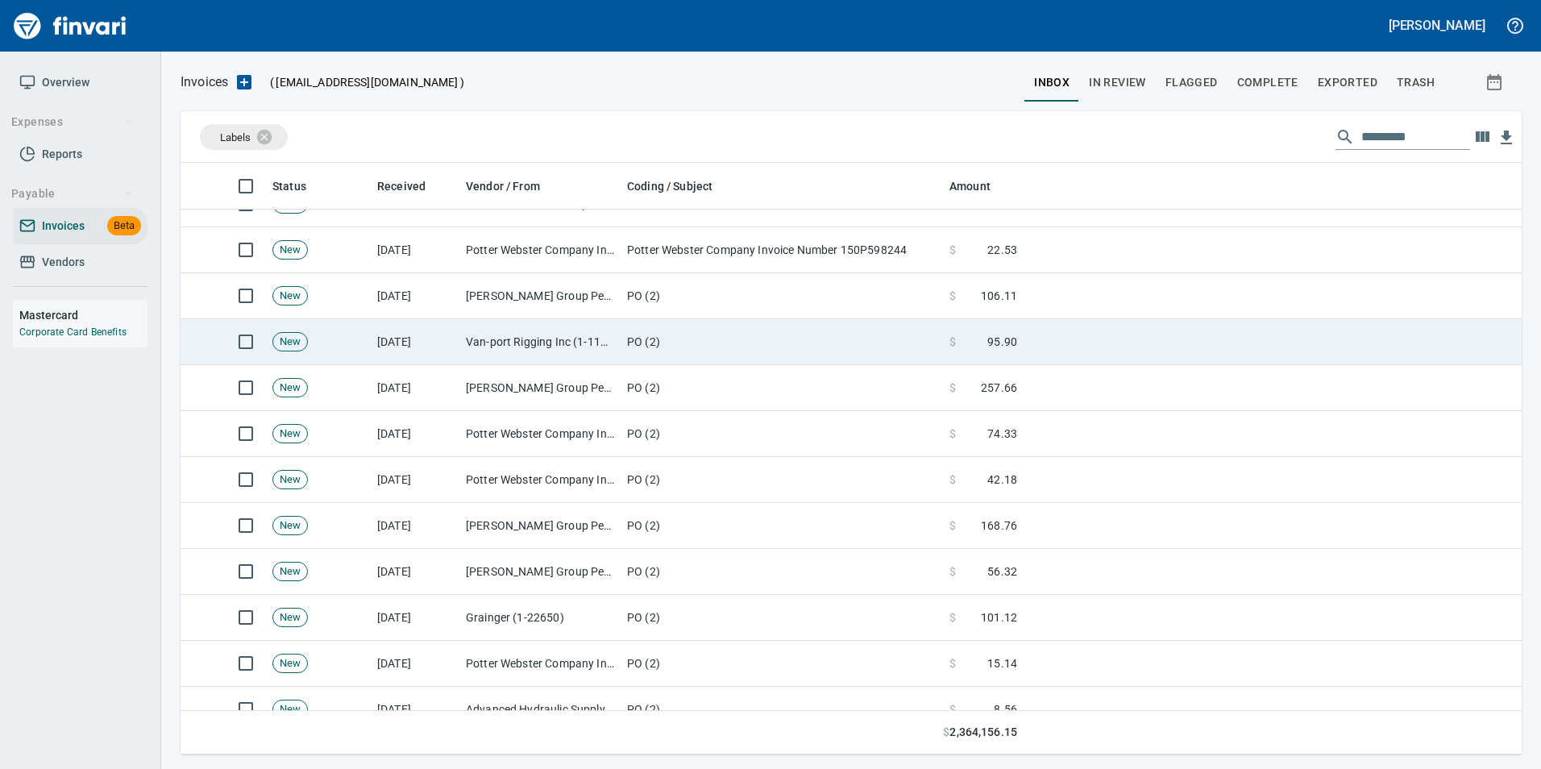
scroll to position [579, 1316]
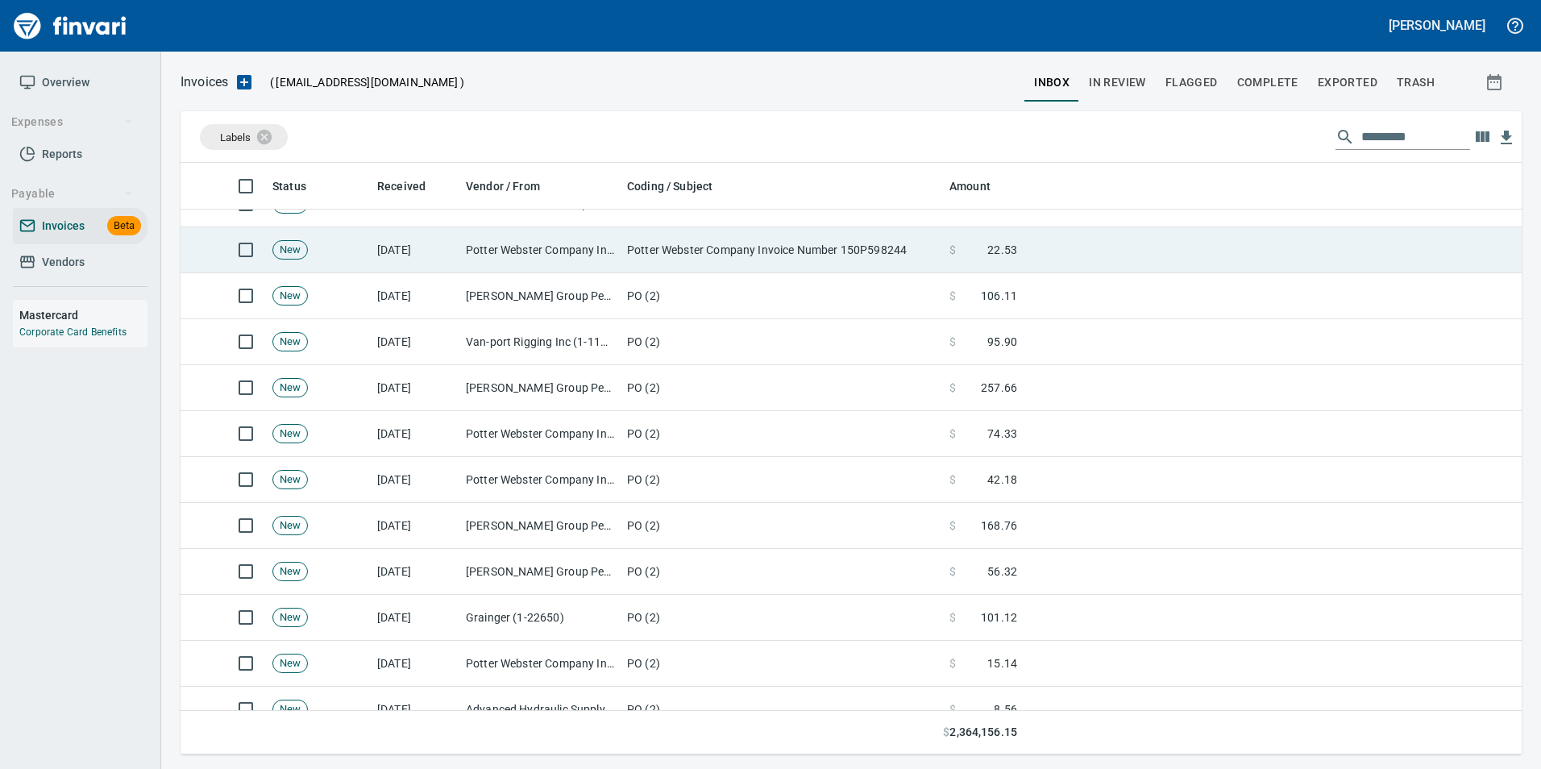
click at [589, 250] on td "Potter Webster Company Inc (1-10818)" at bounding box center [539, 250] width 161 height 46
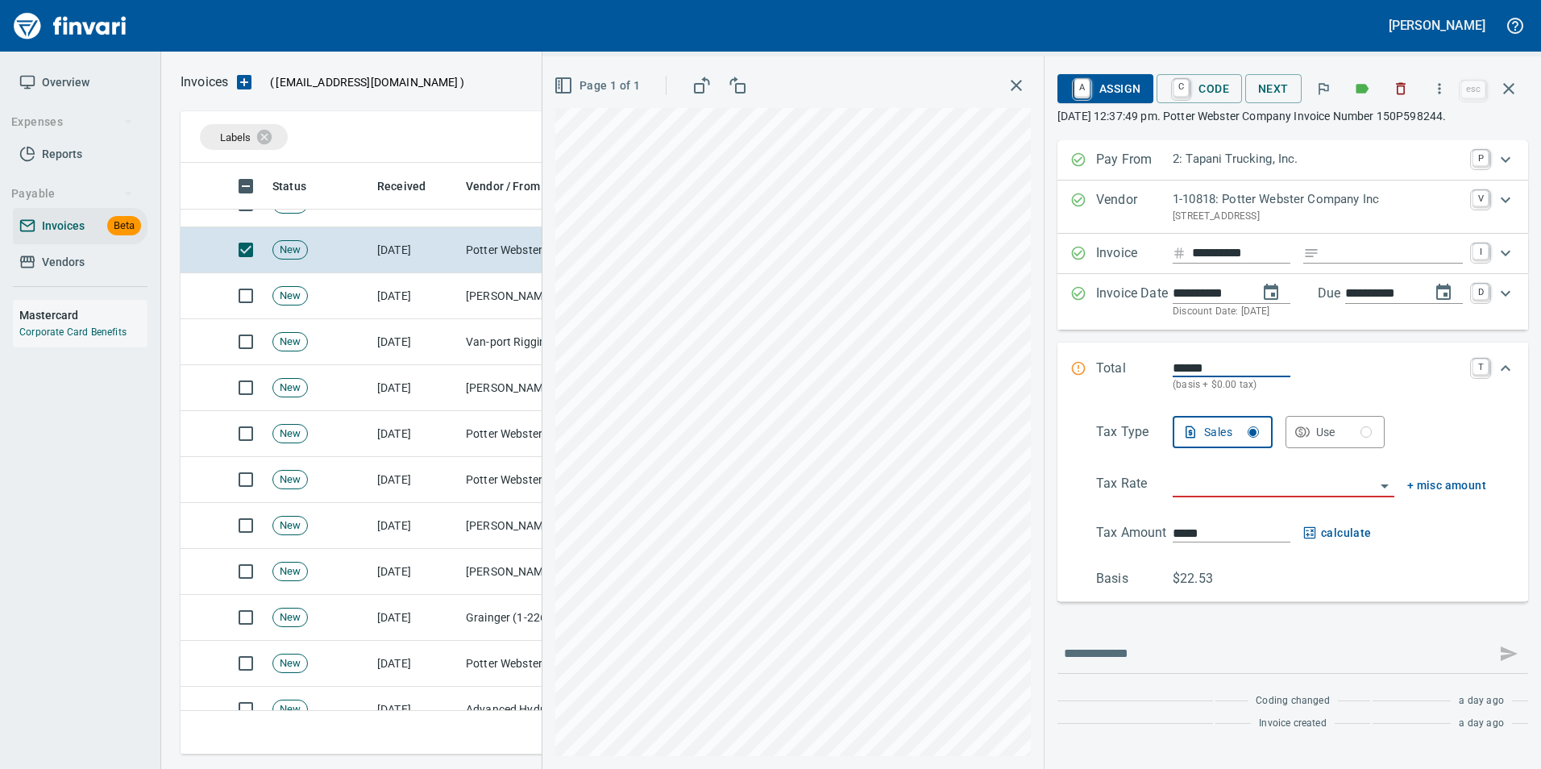
drag, startPoint x: 1345, startPoint y: 255, endPoint x: 1323, endPoint y: 256, distance: 22.6
click at [1346, 255] on input "Expand" at bounding box center [1394, 253] width 137 height 20
type input "**********"
click at [1265, 495] on input "search" at bounding box center [1274, 485] width 202 height 23
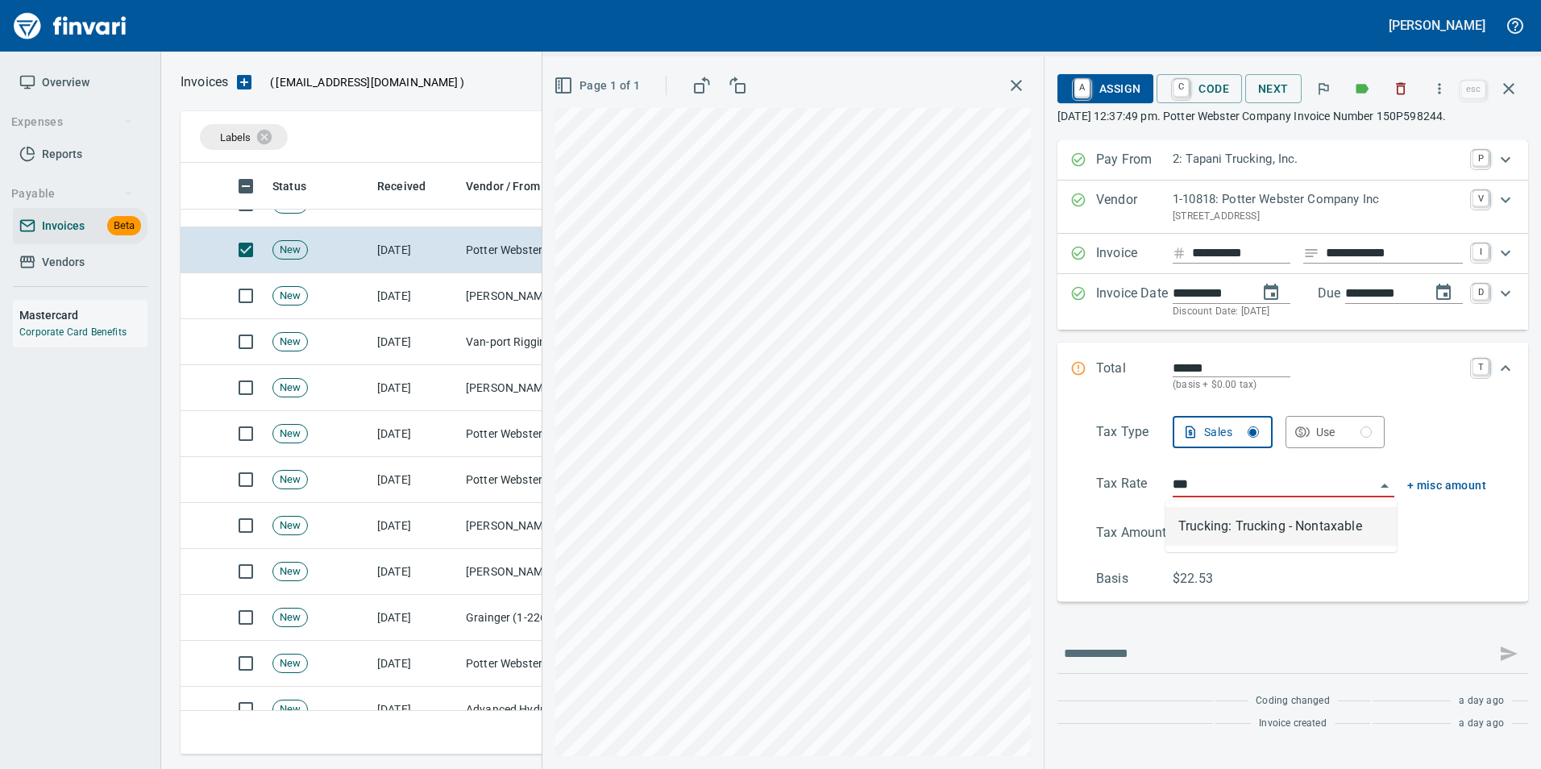
click at [1267, 534] on li "Trucking: Trucking - Nontaxable" at bounding box center [1280, 526] width 231 height 39
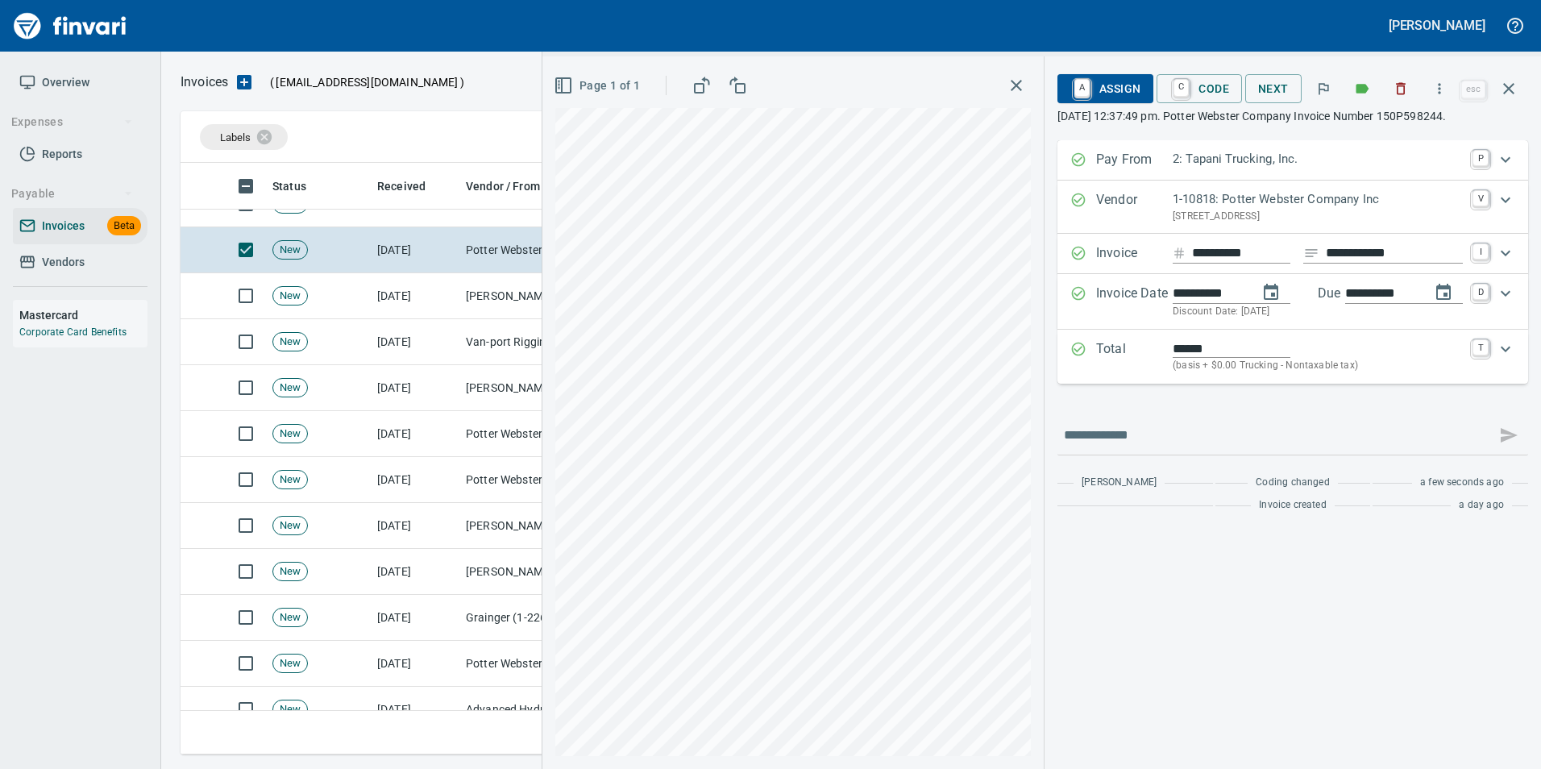
type input "**********"
click at [1203, 85] on span "C Code" at bounding box center [1199, 88] width 60 height 27
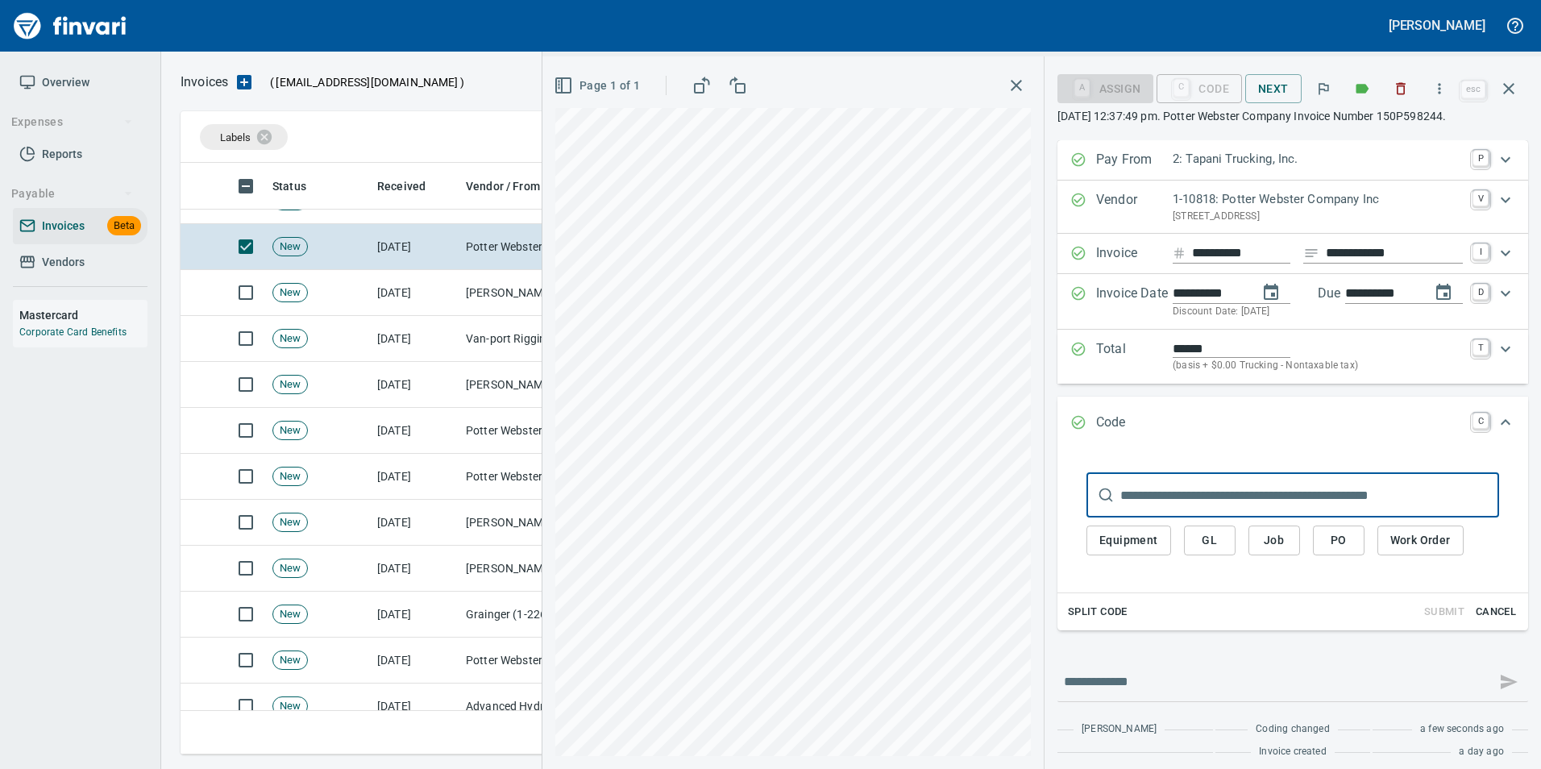
click at [1326, 544] on span "PO" at bounding box center [1339, 540] width 26 height 20
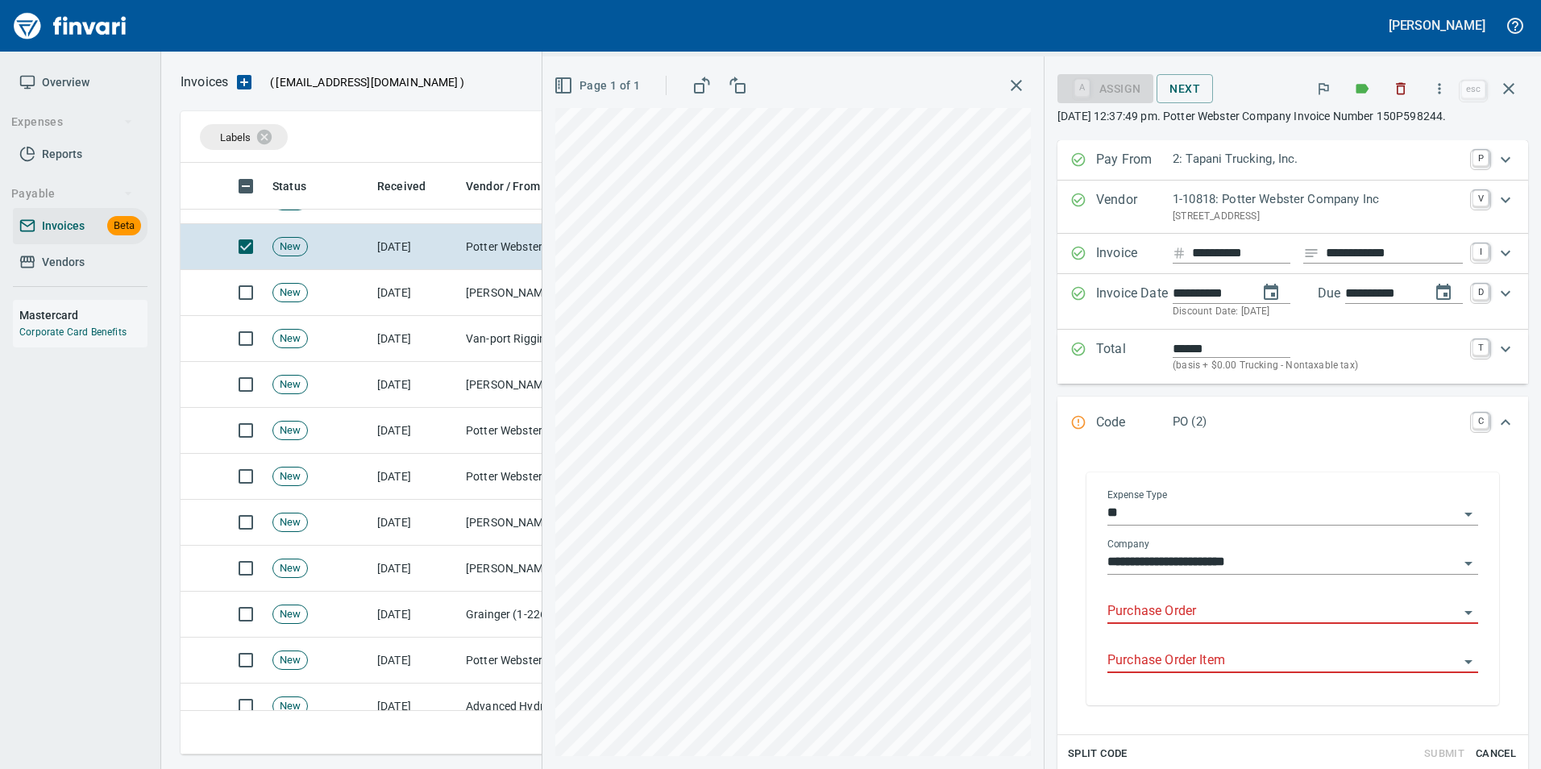
drag, startPoint x: 1132, startPoint y: 617, endPoint x: 1124, endPoint y: 613, distance: 10.1
click at [1132, 617] on input "Purchase Order" at bounding box center [1282, 611] width 351 height 23
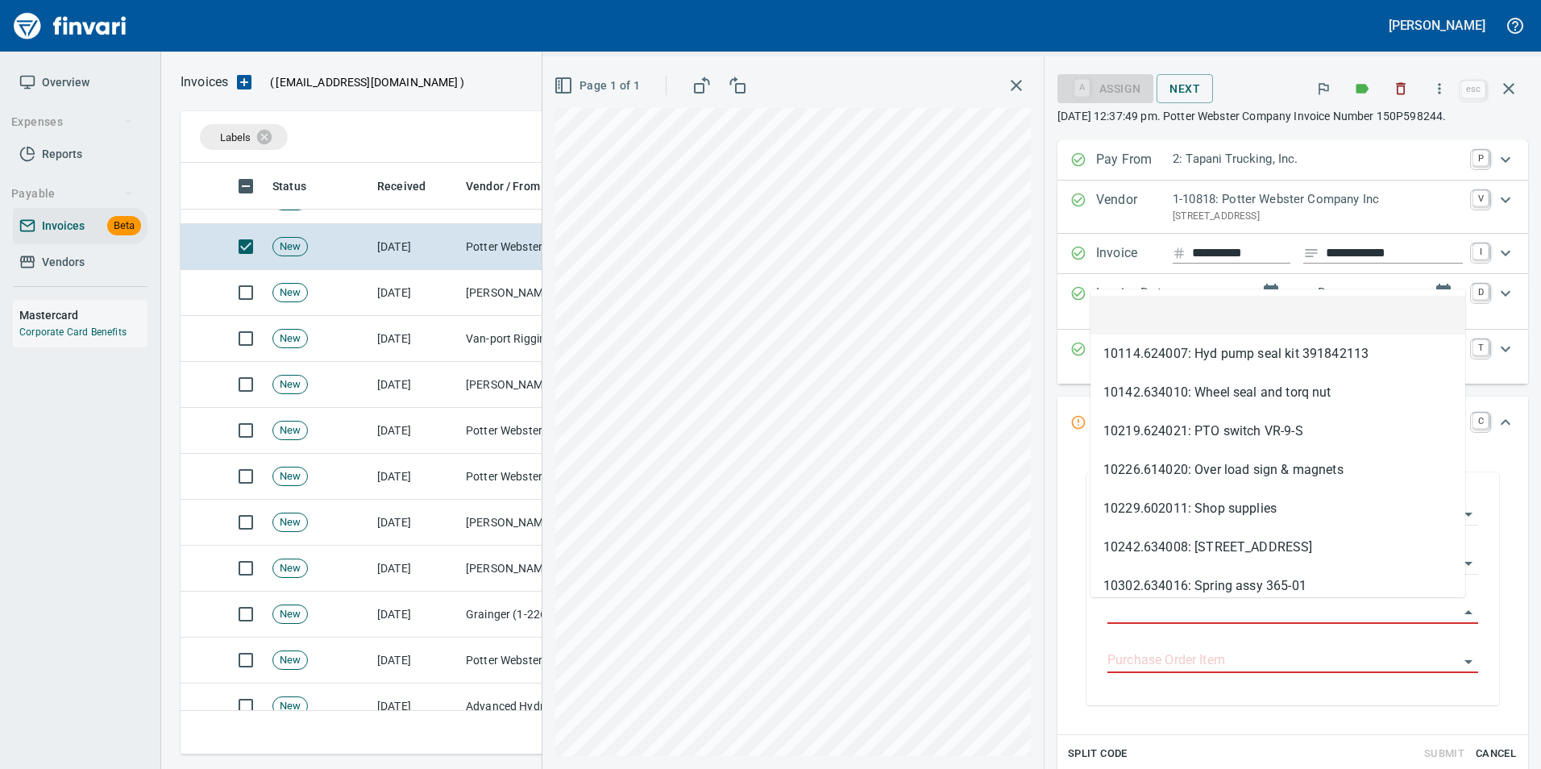
type input "**********"
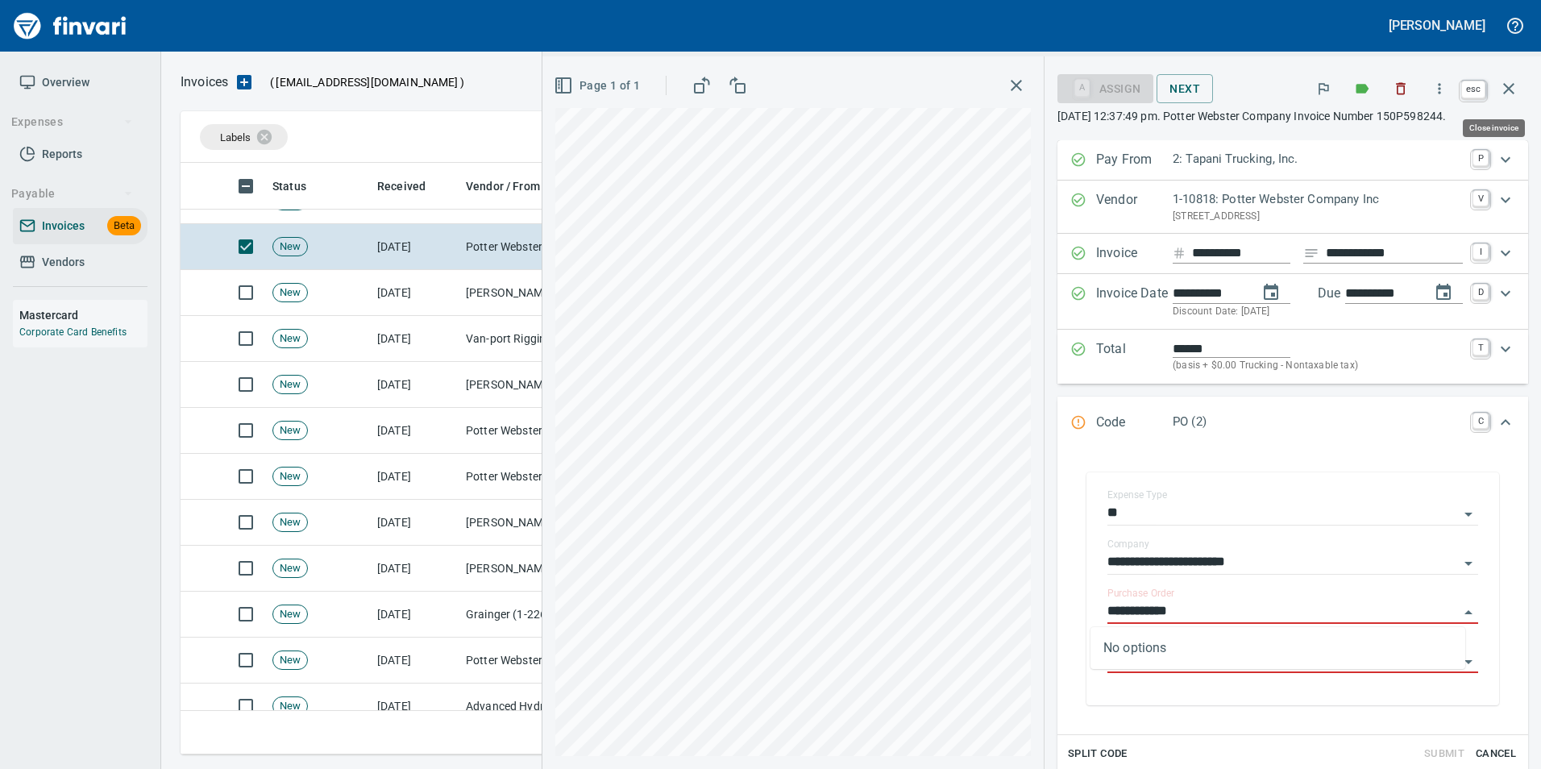
click at [1507, 93] on icon "button" at bounding box center [1508, 88] width 19 height 19
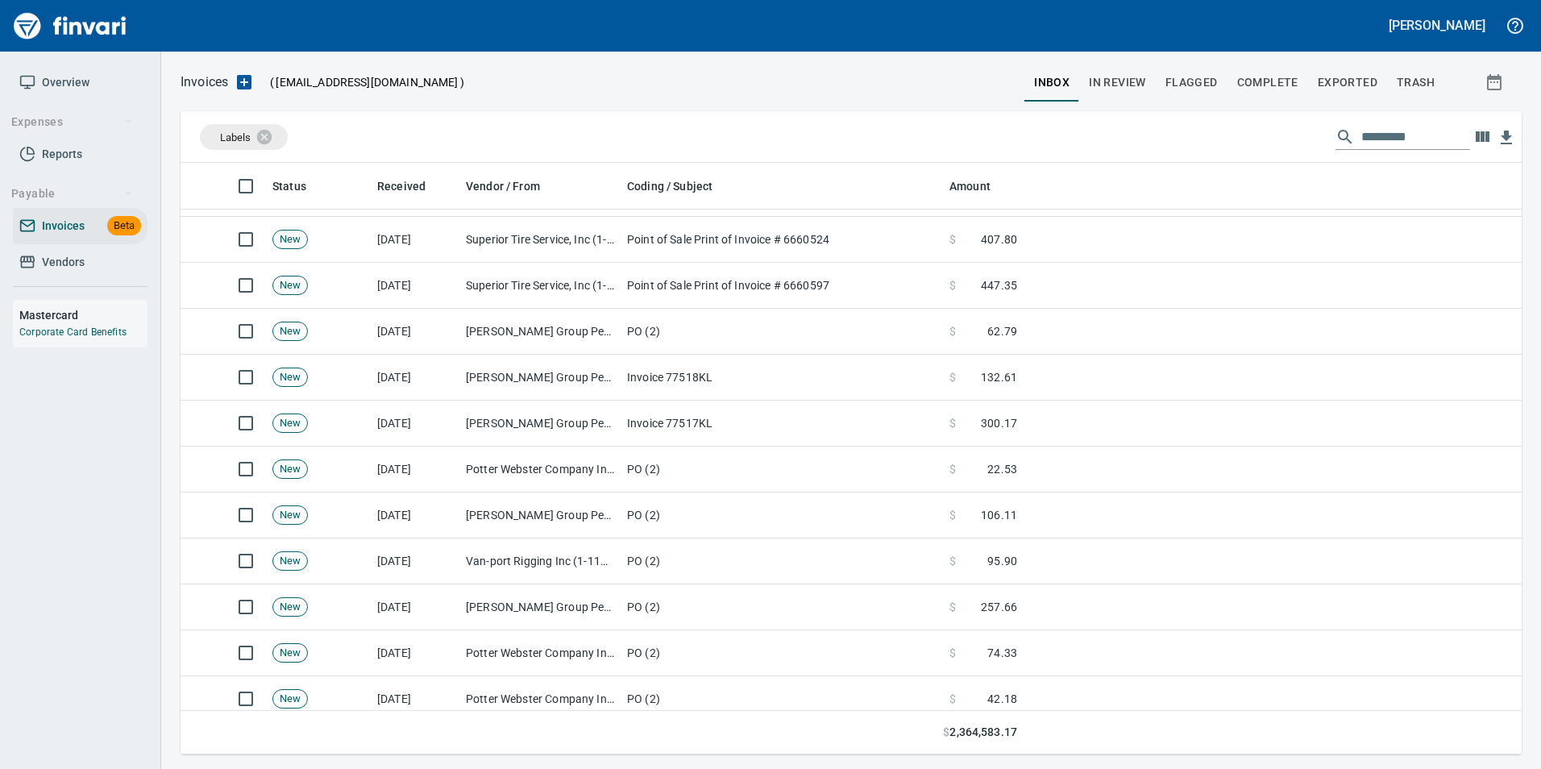
scroll to position [994, 0]
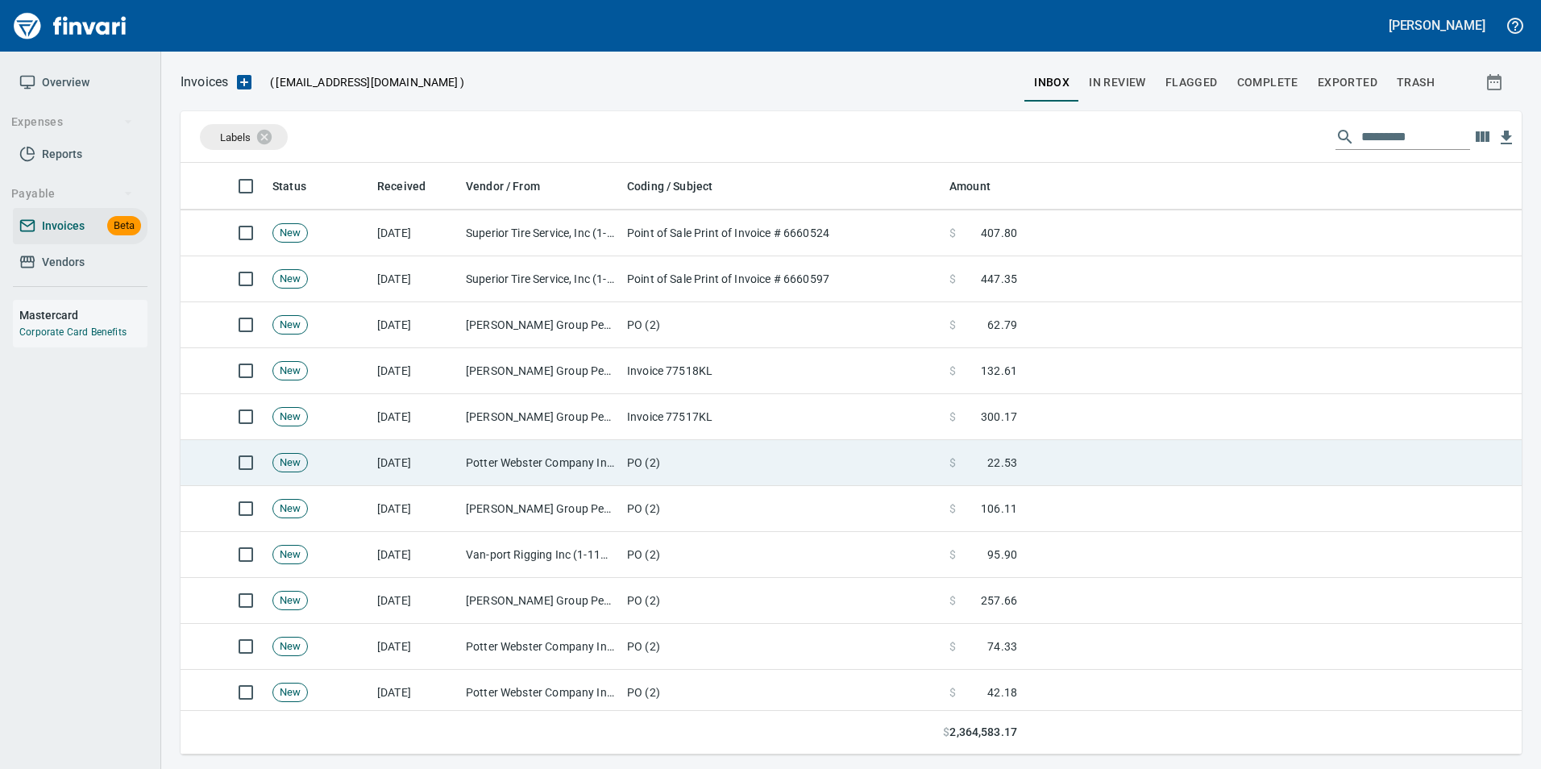
click at [665, 463] on td "PO (2)" at bounding box center [782, 463] width 322 height 46
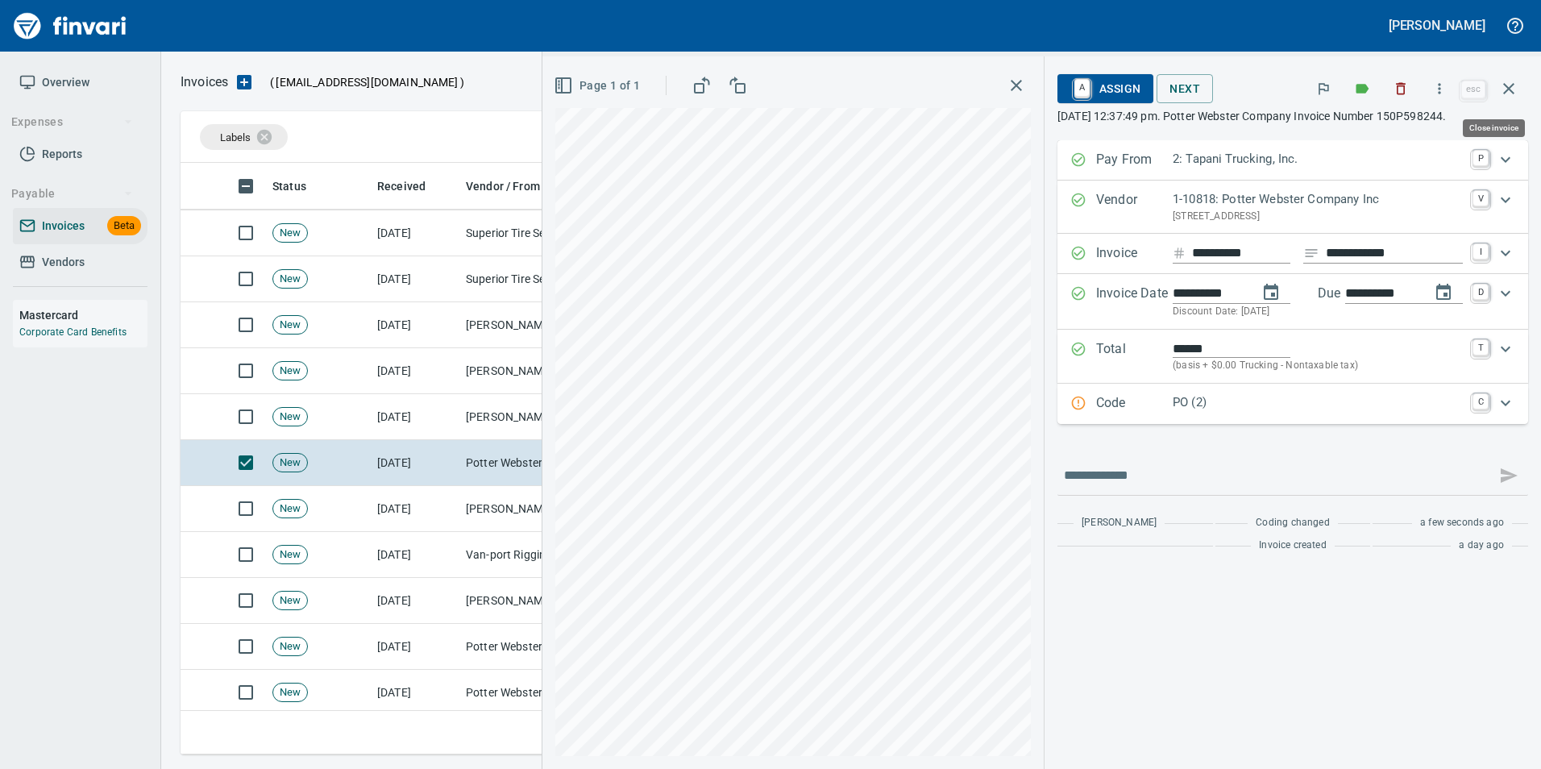
drag, startPoint x: 1506, startPoint y: 99, endPoint x: 1449, endPoint y: 147, distance: 74.4
click at [1506, 98] on button "button" at bounding box center [1508, 88] width 39 height 39
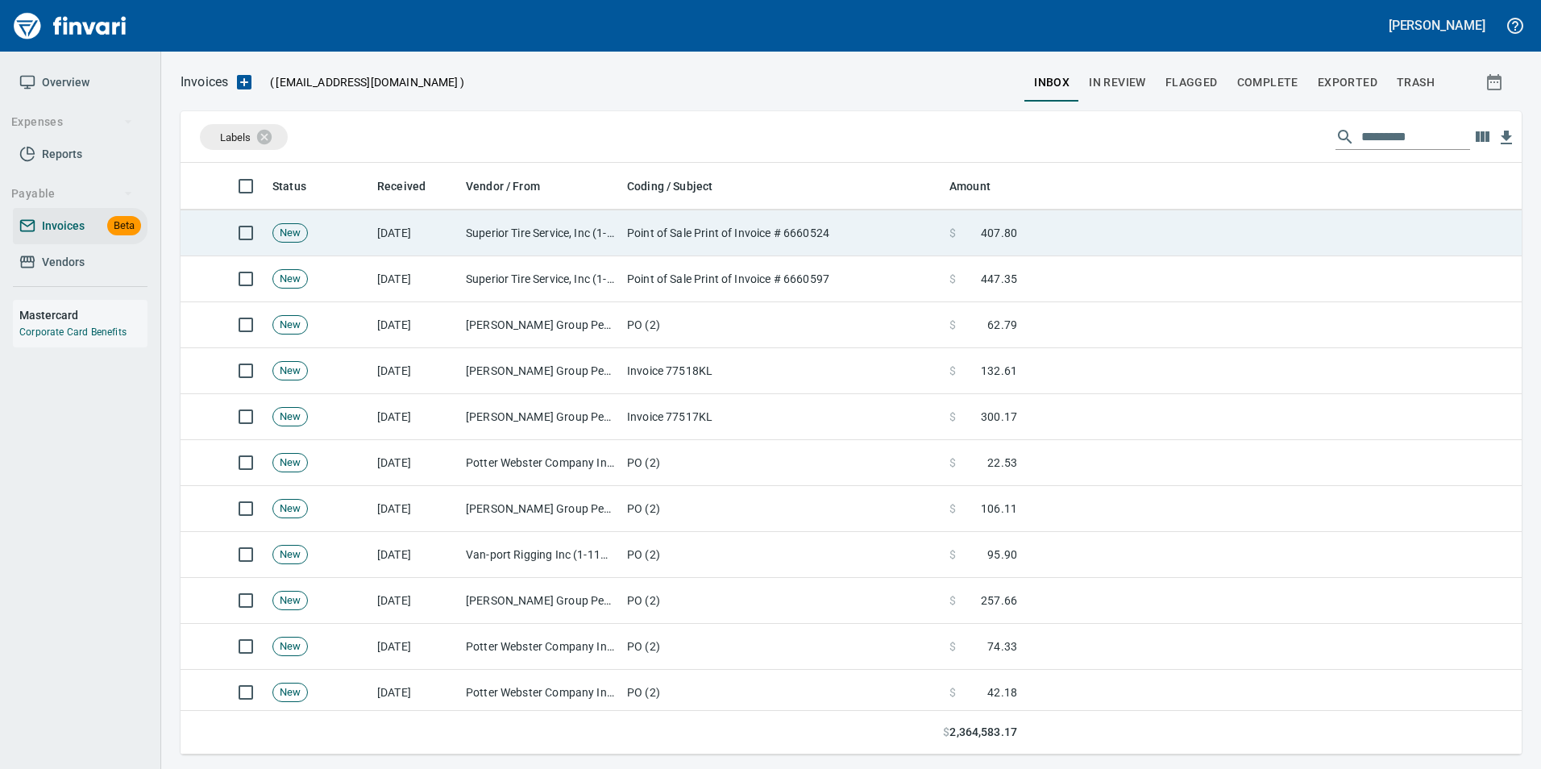
scroll to position [579, 1316]
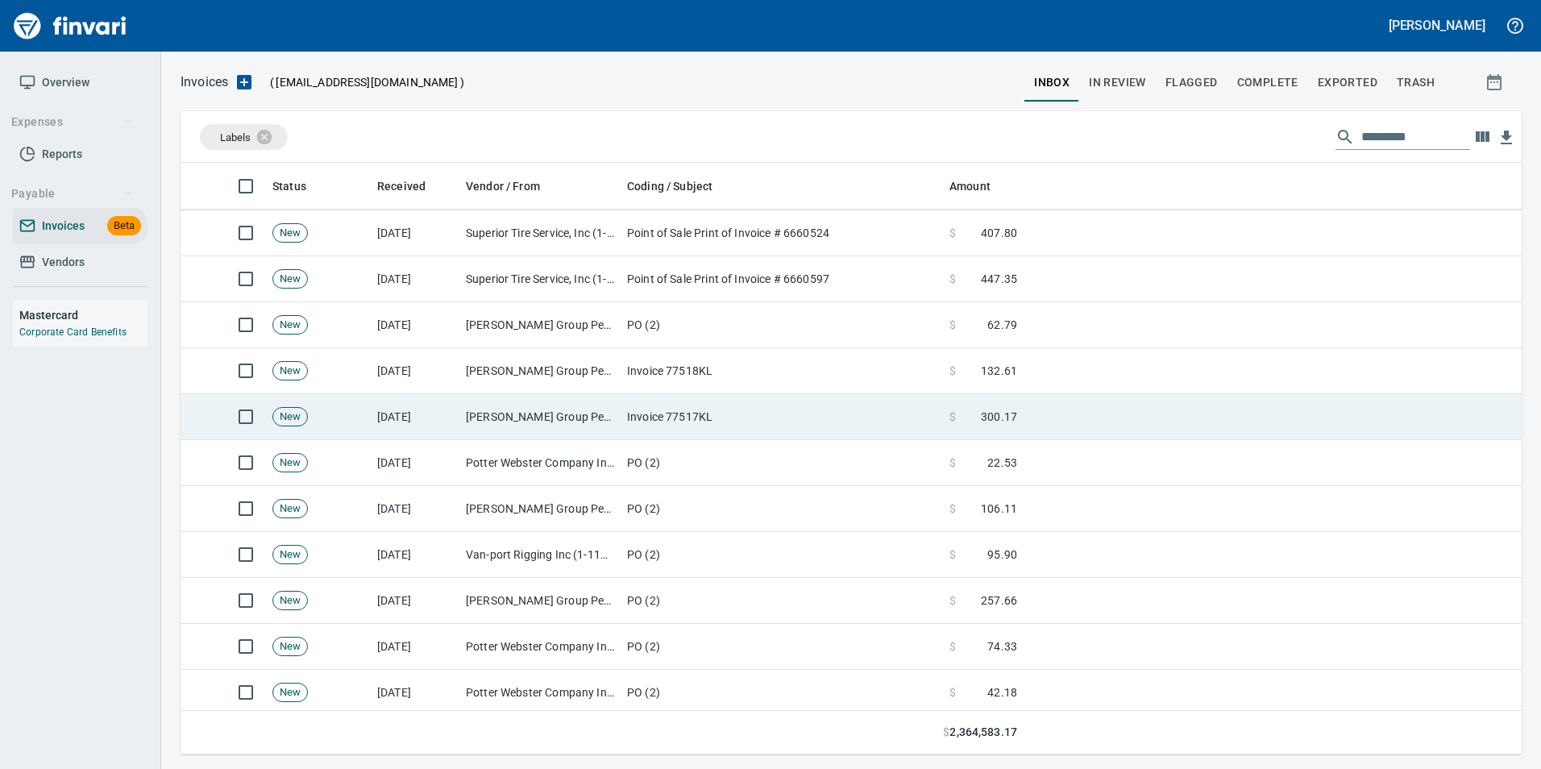
click at [572, 420] on td "[PERSON_NAME] Group Peterbilt([MEDICAL_DATA]) (1-38196)" at bounding box center [539, 417] width 161 height 46
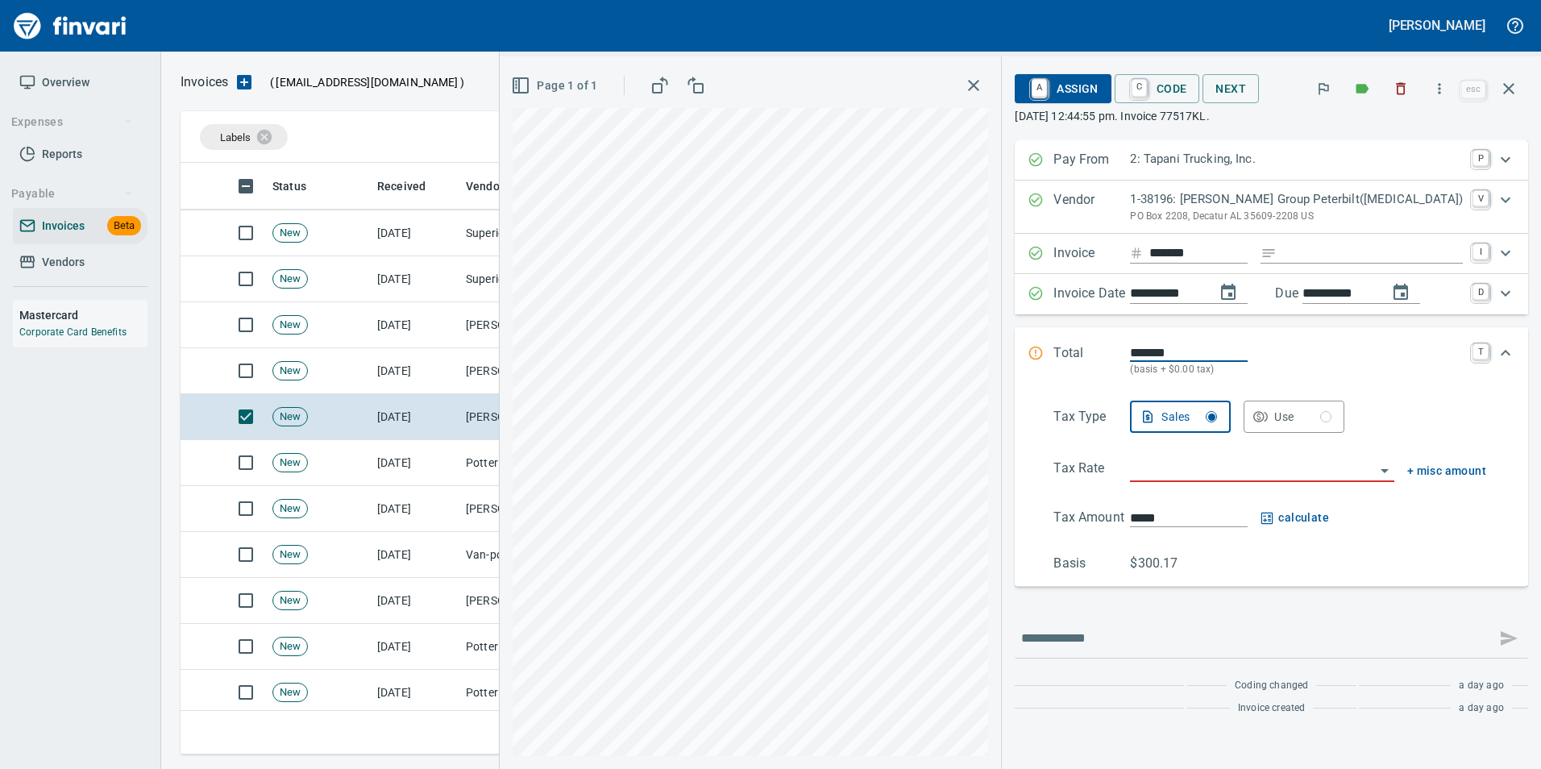
scroll to position [579, 1316]
click at [1340, 254] on input "Expand" at bounding box center [1373, 253] width 180 height 20
type input "**********"
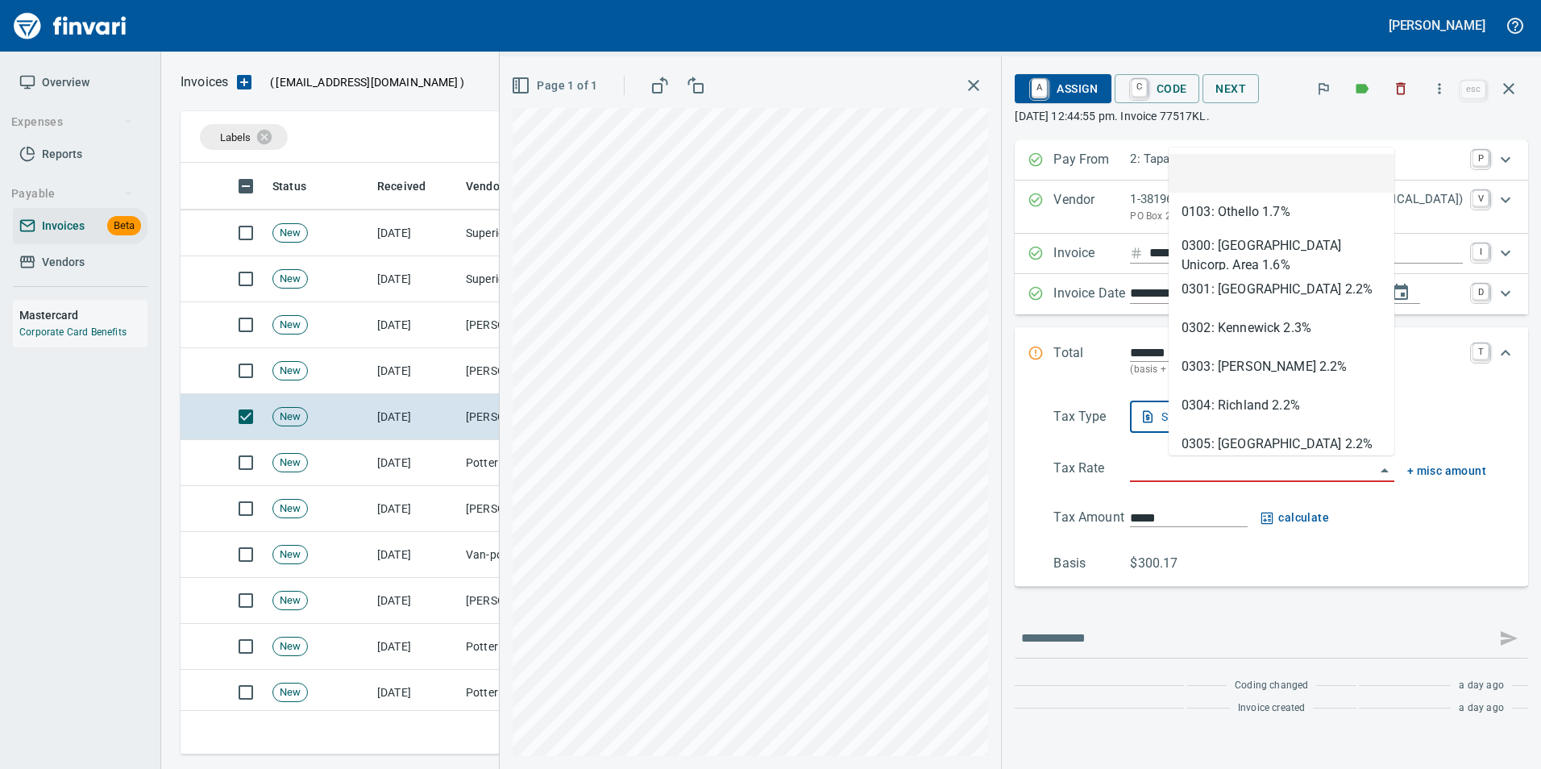
click at [1213, 477] on input "search" at bounding box center [1252, 470] width 244 height 23
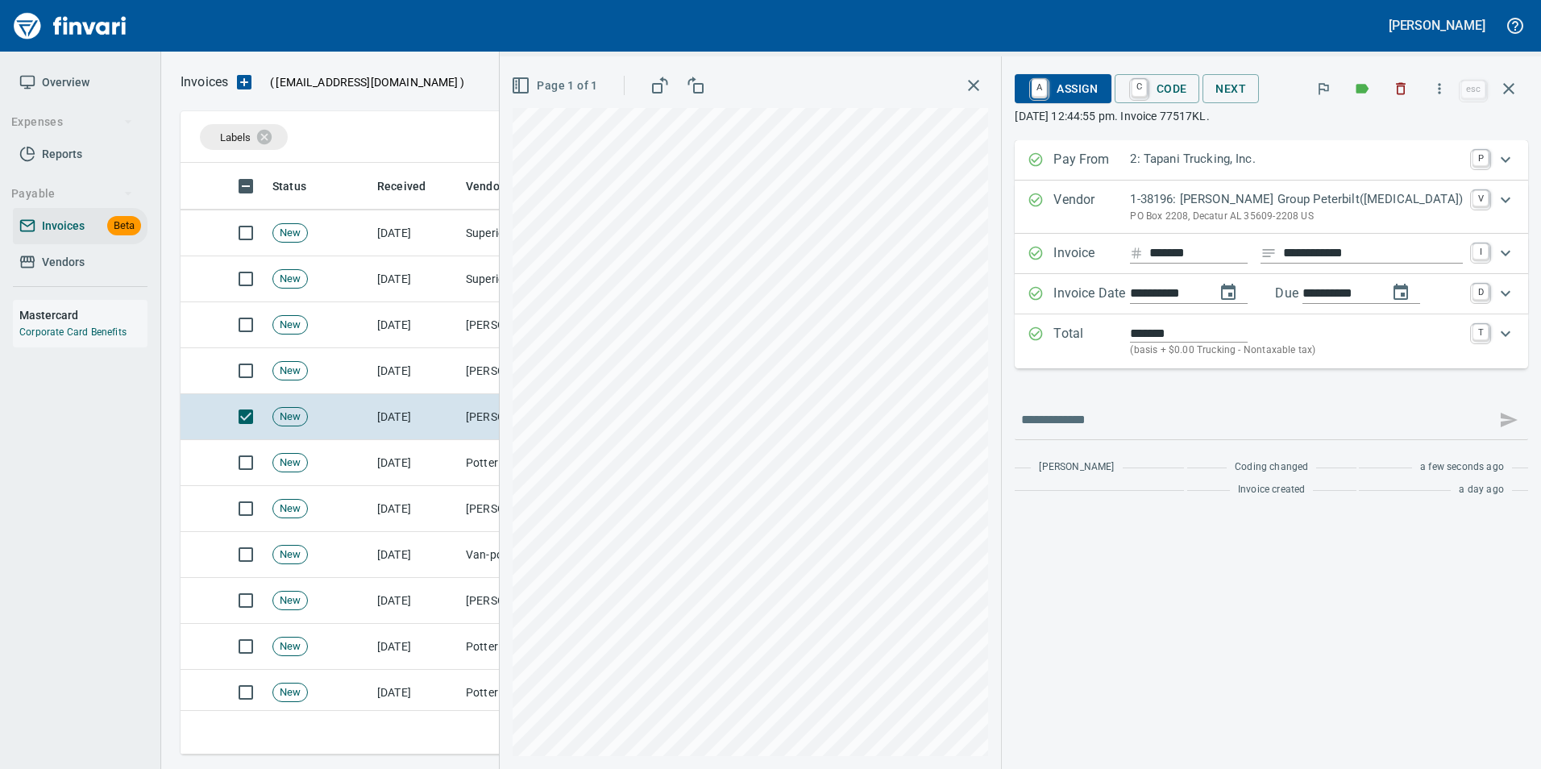
type input "**********"
click at [1187, 85] on span "C Code" at bounding box center [1158, 88] width 60 height 27
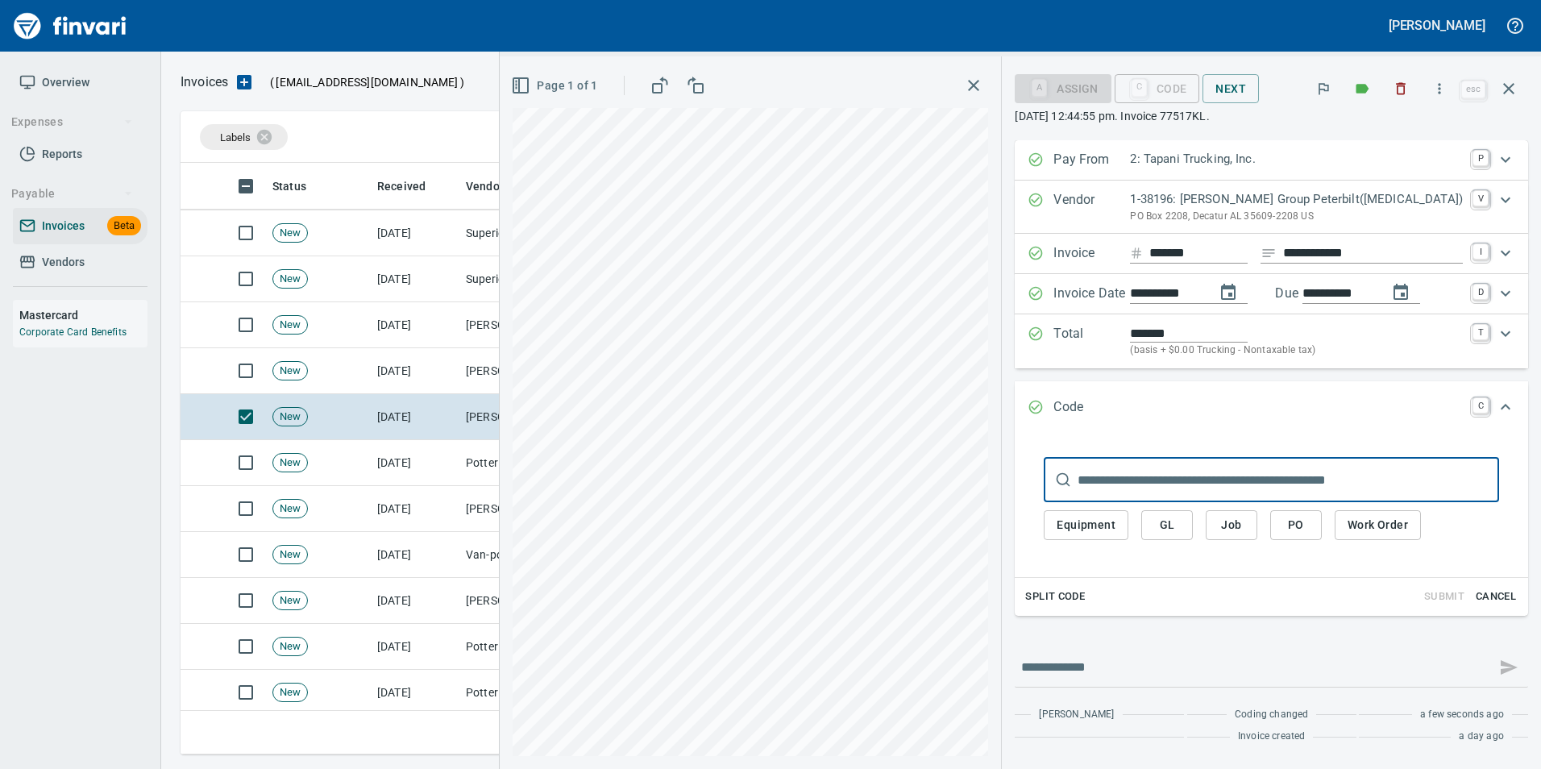
click at [1309, 534] on span "PO" at bounding box center [1296, 525] width 26 height 20
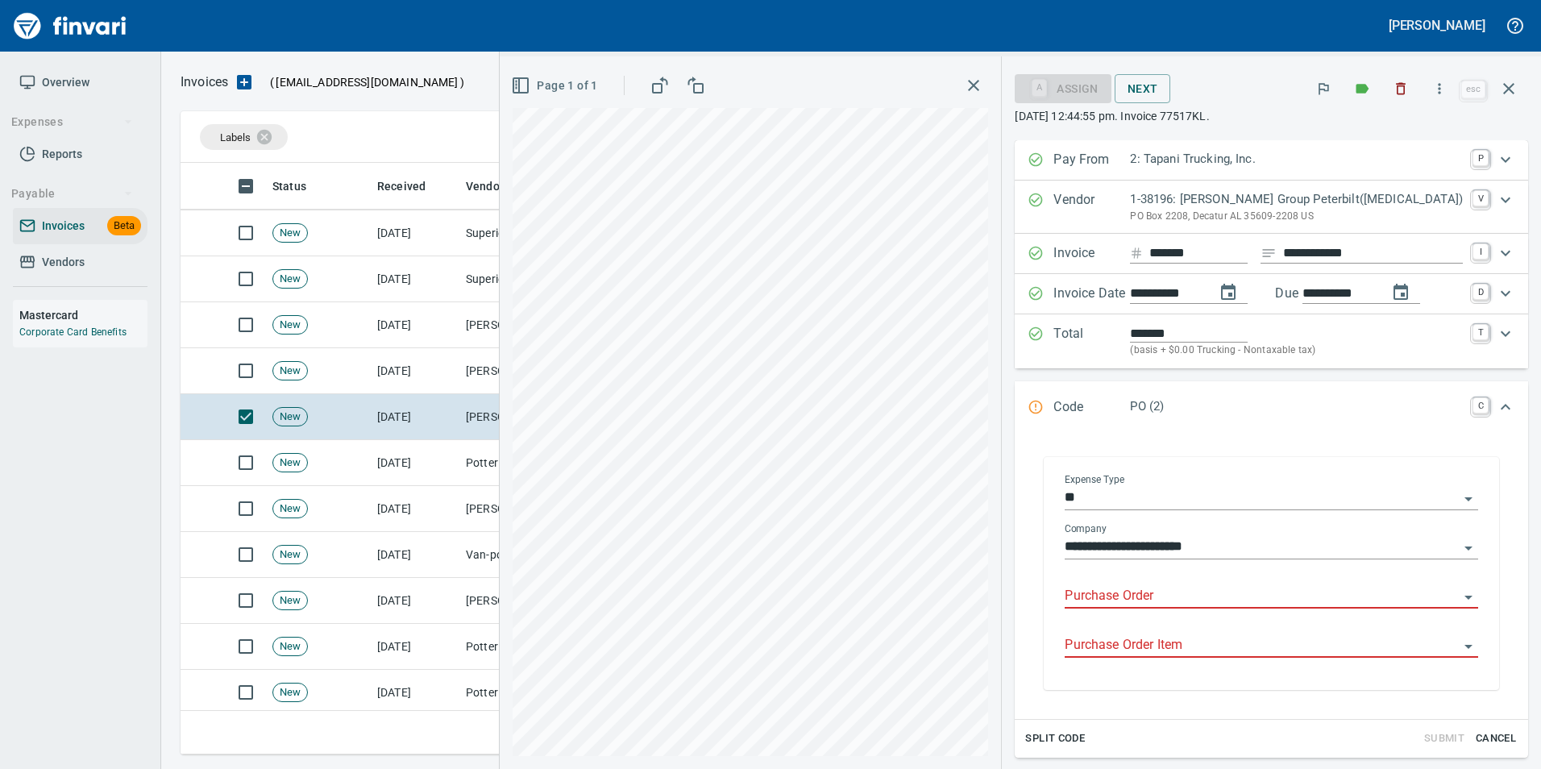
click at [1186, 600] on input "Purchase Order" at bounding box center [1262, 596] width 394 height 23
click at [1181, 631] on li "19108.614028: Service parts" at bounding box center [1277, 637] width 375 height 39
type input "**********"
click at [1190, 649] on input "Purchase Order Item" at bounding box center [1262, 645] width 394 height 23
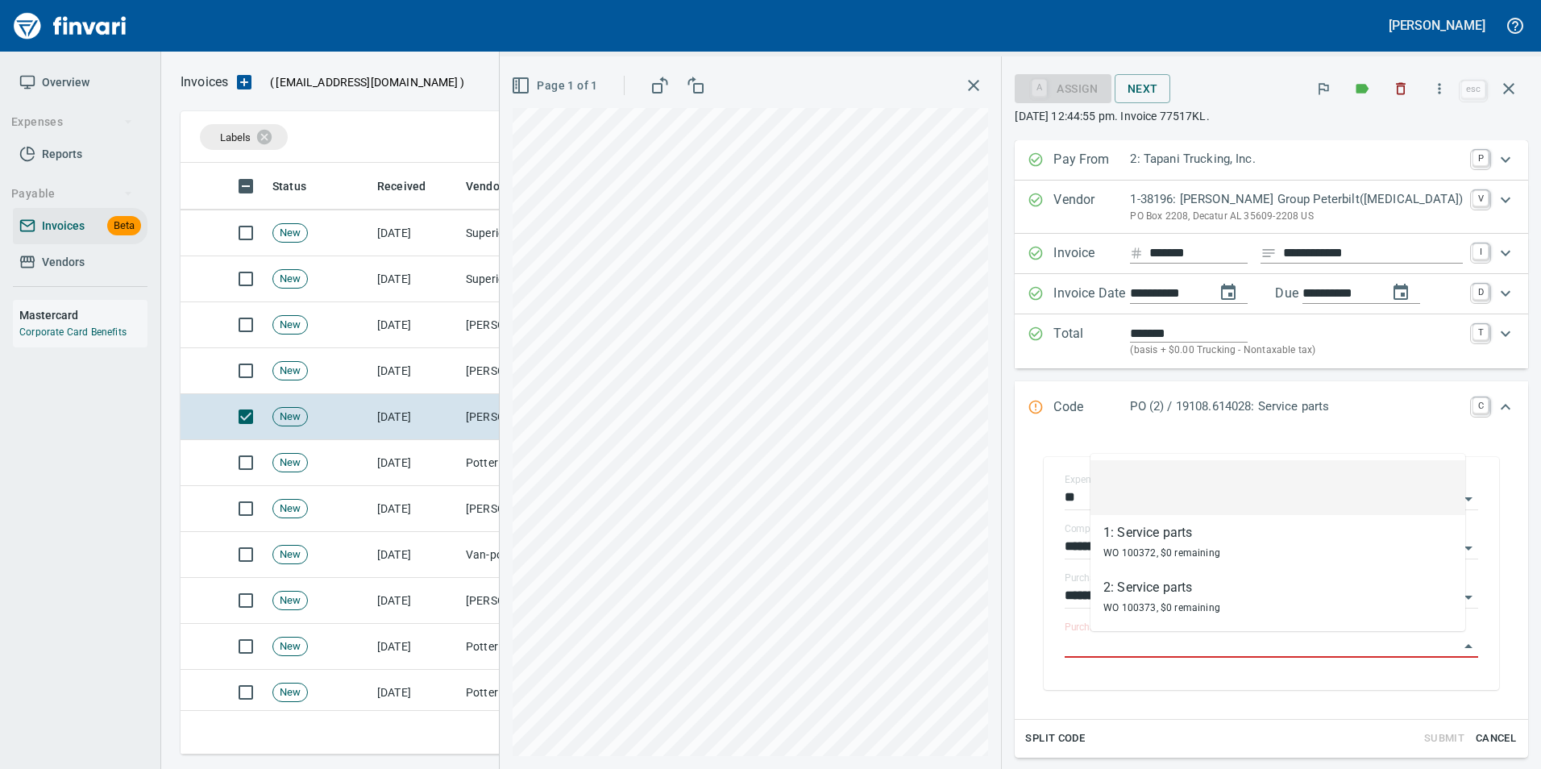
click at [1155, 484] on li at bounding box center [1277, 487] width 375 height 55
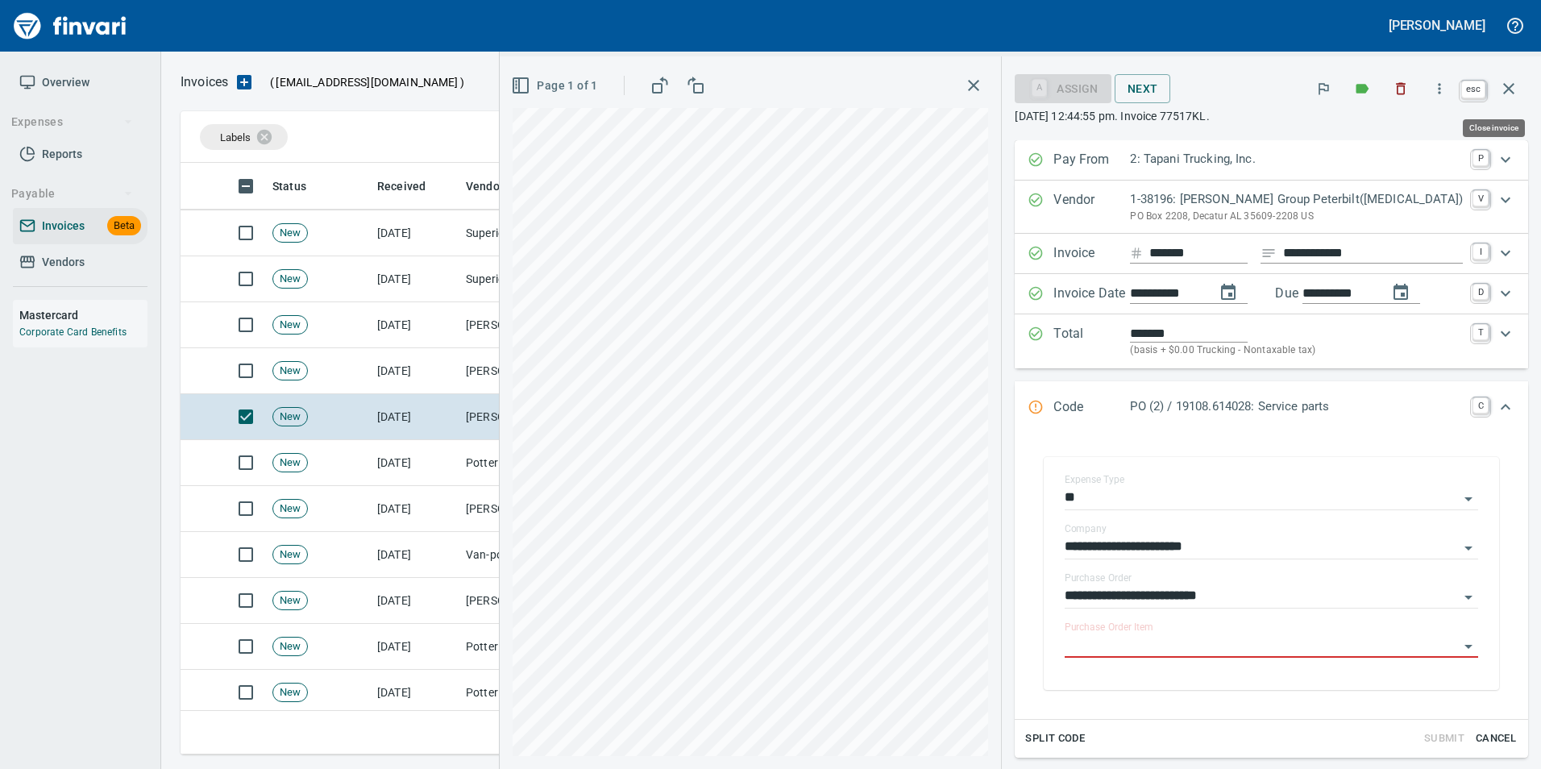
drag, startPoint x: 1515, startPoint y: 83, endPoint x: 800, endPoint y: 261, distance: 736.8
click at [1514, 83] on icon "button" at bounding box center [1508, 88] width 19 height 19
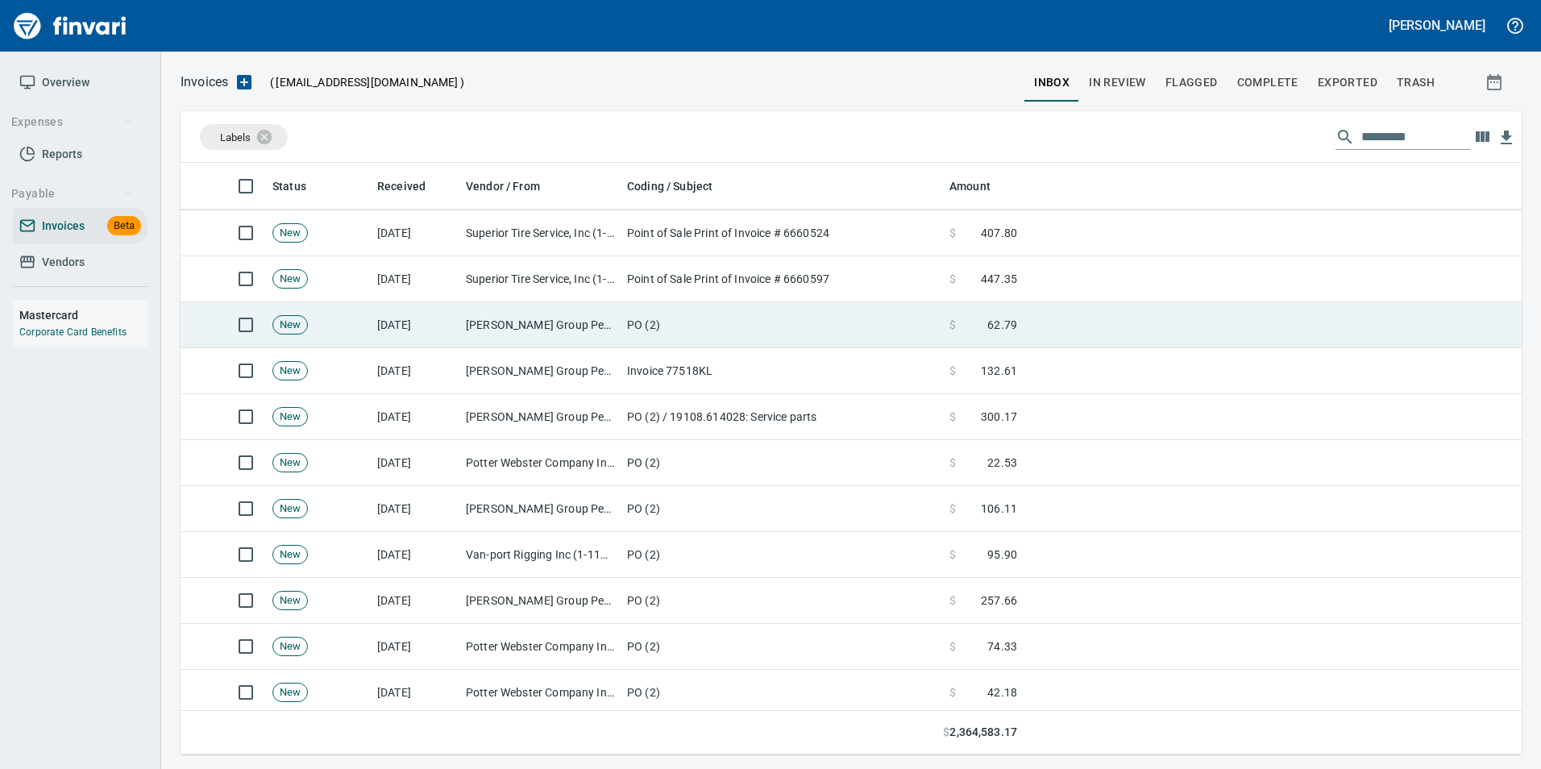
scroll to position [579, 1316]
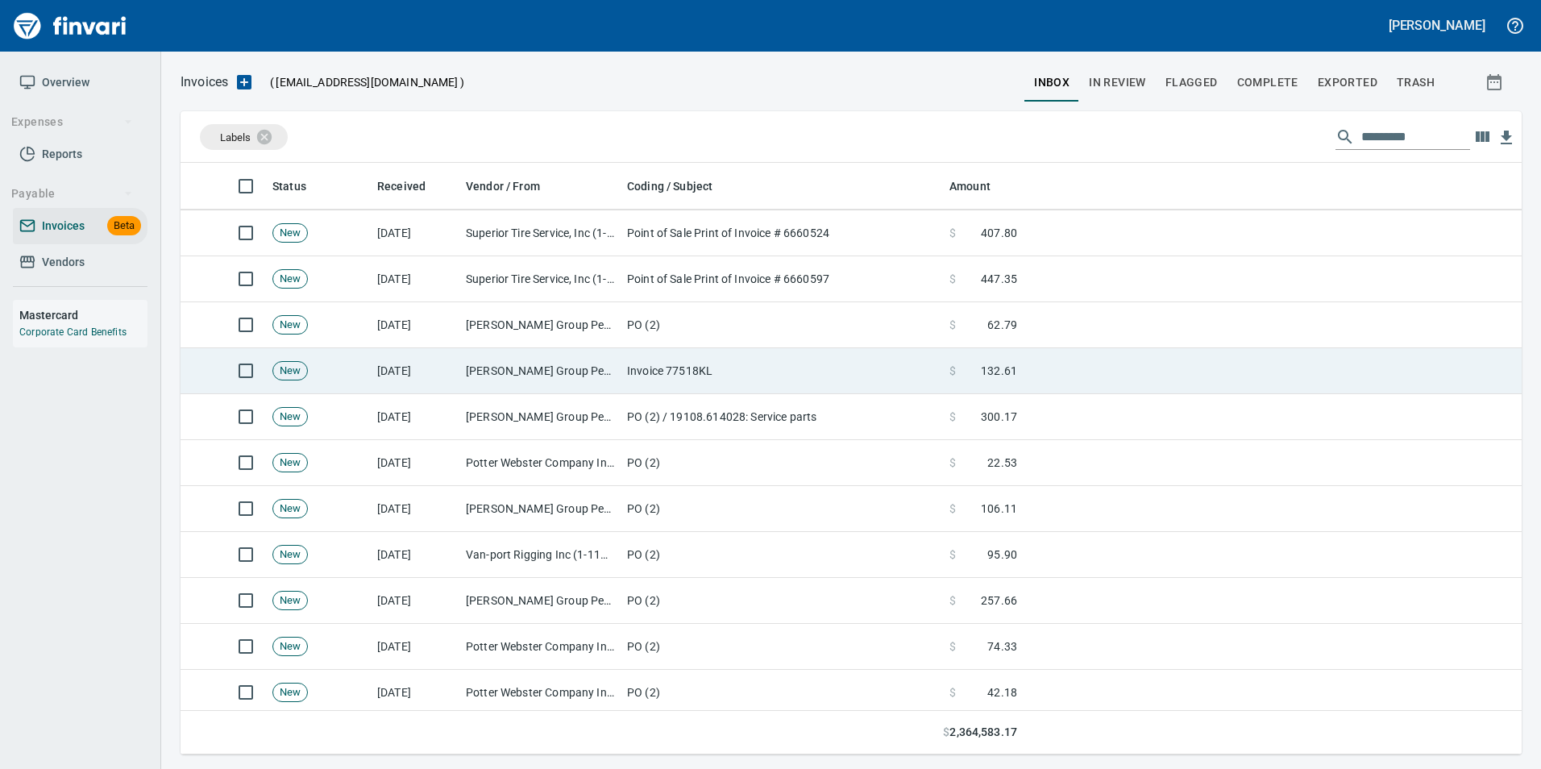
click at [486, 366] on td "[PERSON_NAME] Group Peterbilt([MEDICAL_DATA]) (1-38196)" at bounding box center [539, 371] width 161 height 46
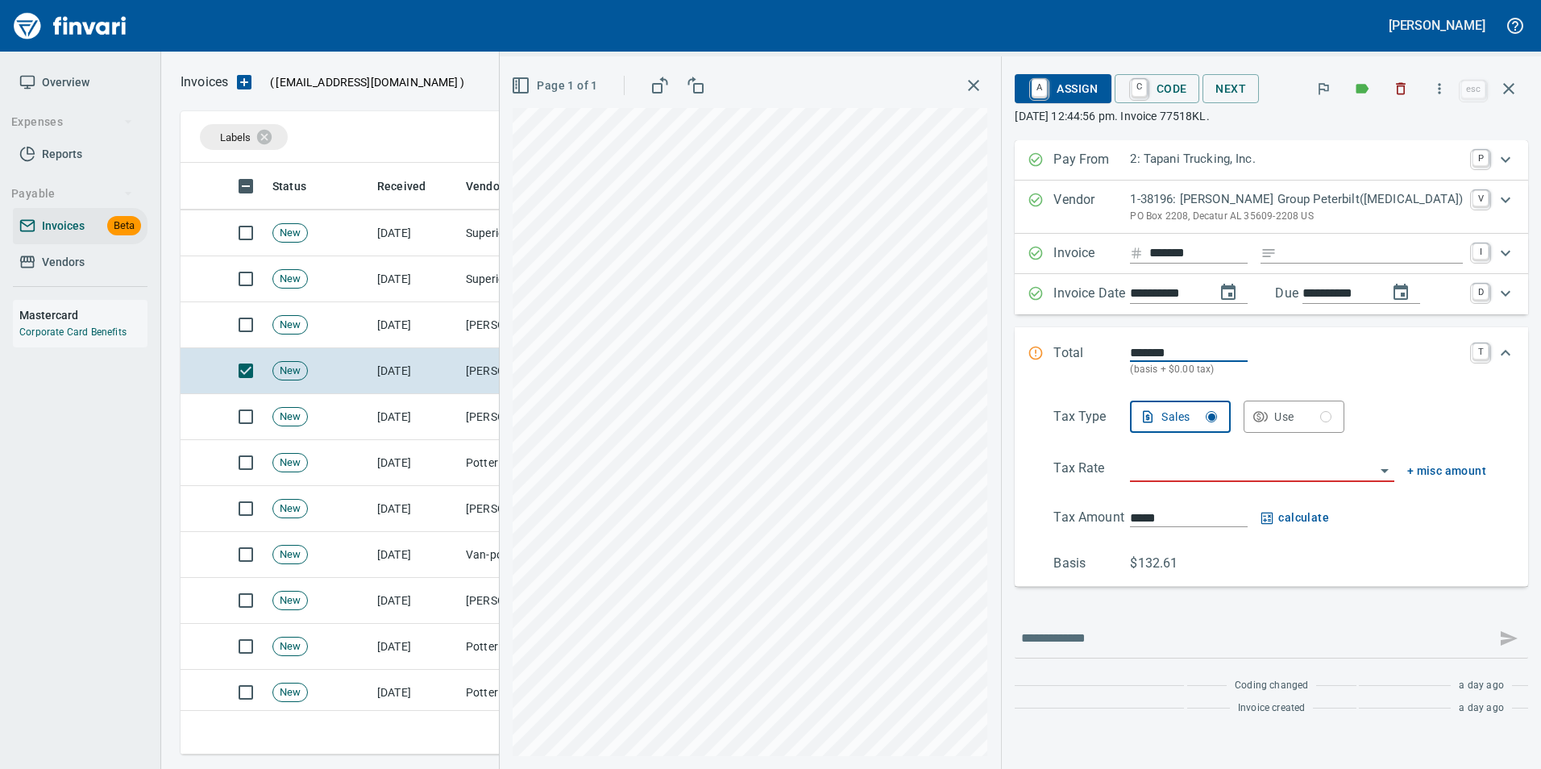
click at [1356, 255] on input "Expand" at bounding box center [1373, 253] width 180 height 20
type input "**********"
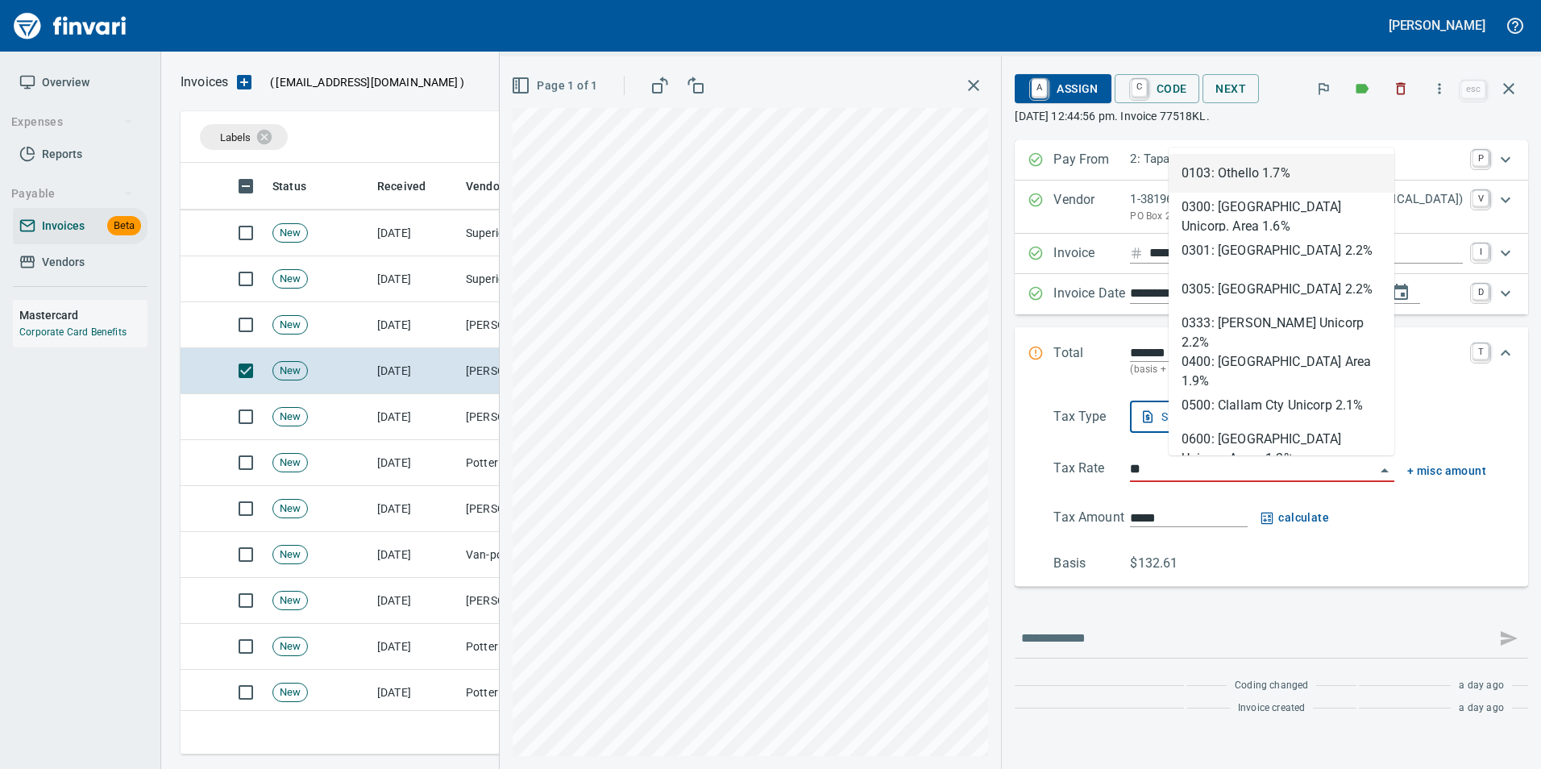
click at [1256, 478] on input "**" at bounding box center [1252, 470] width 244 height 23
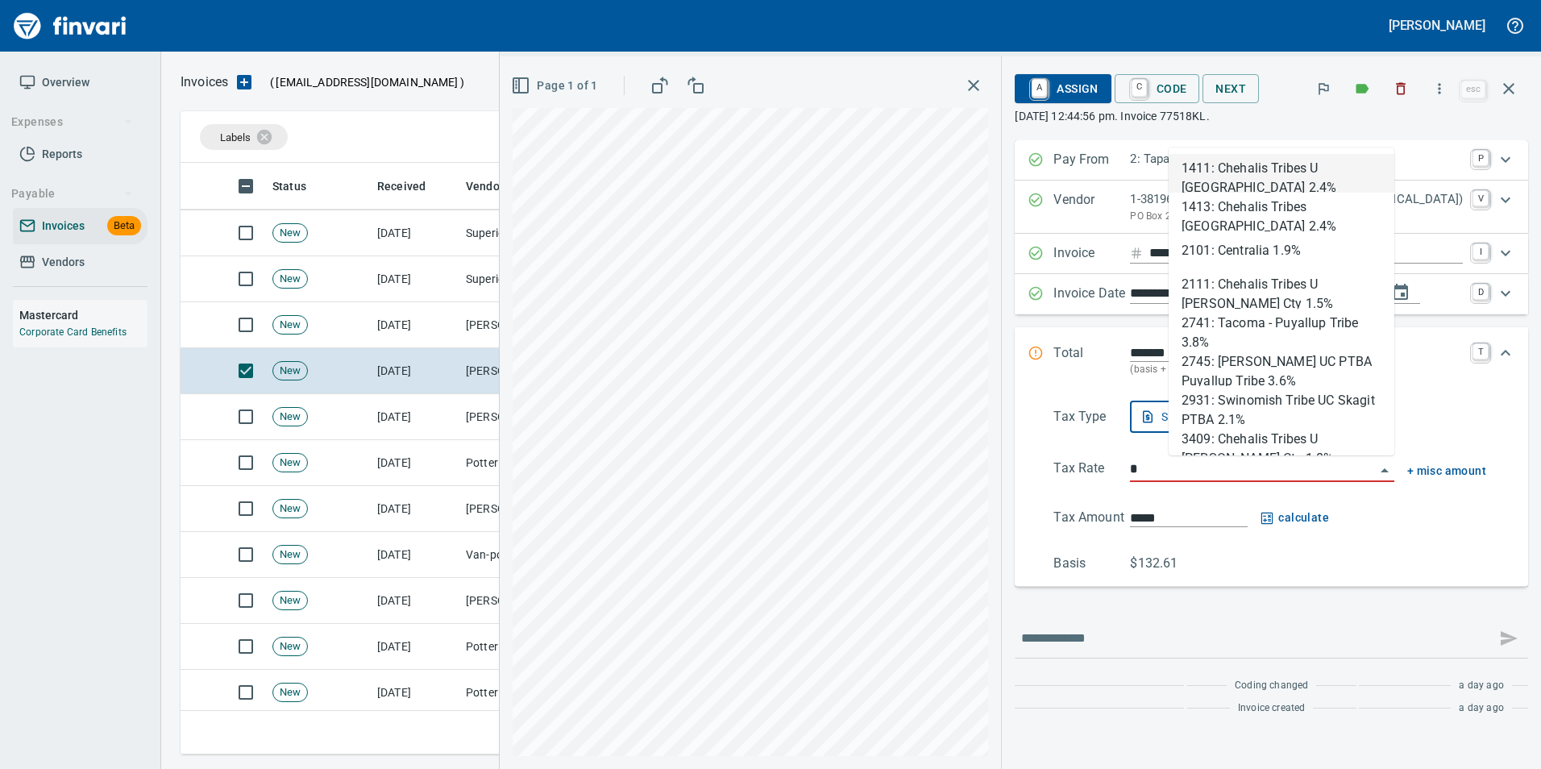
scroll to position [579, 1316]
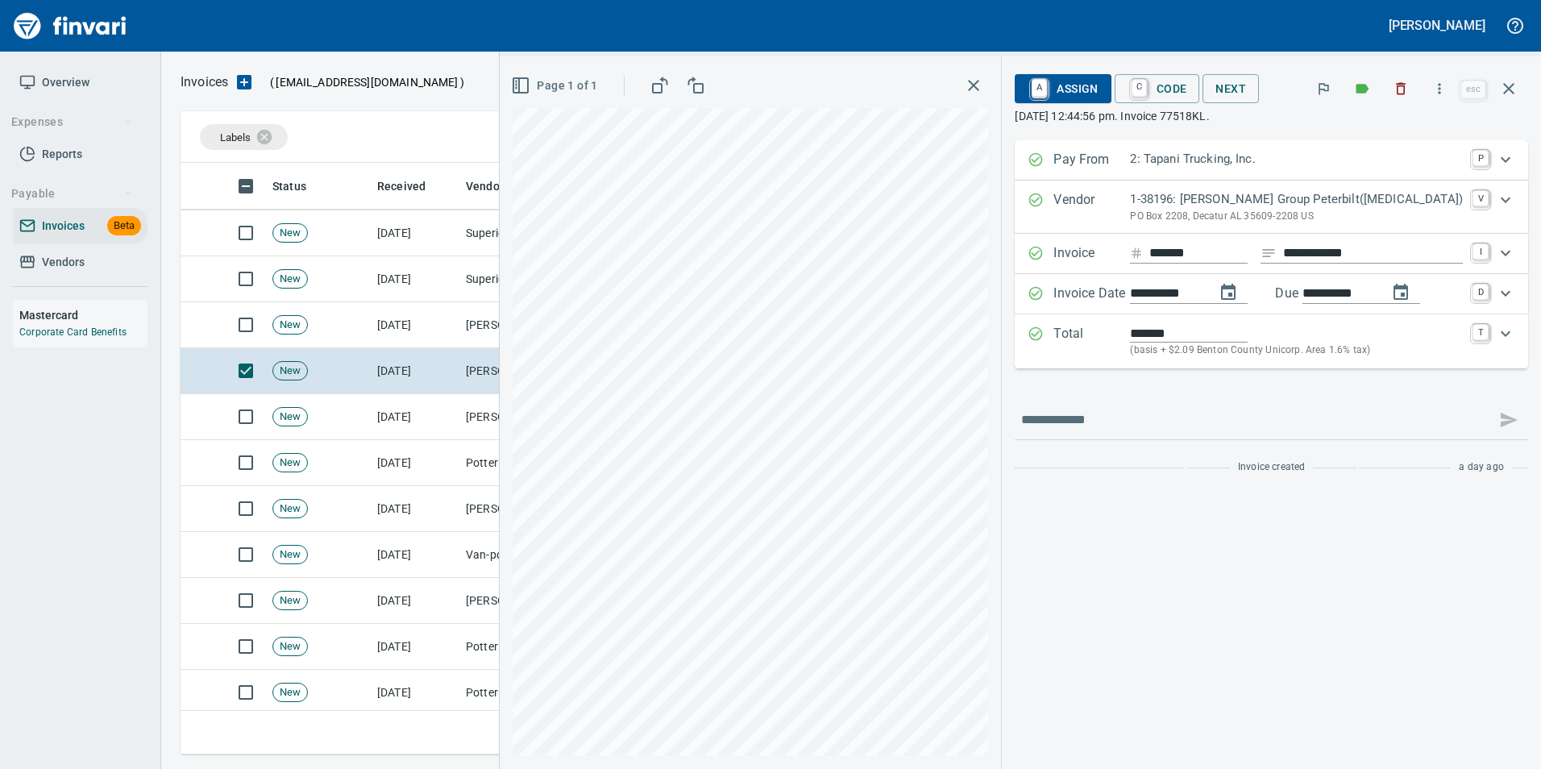
type input "**********"
type input "*****"
type input "**********"
click at [1211, 353] on p "(basis + $2.09 Benton County Unicorp. Area 1.6% tax)" at bounding box center [1296, 351] width 333 height 16
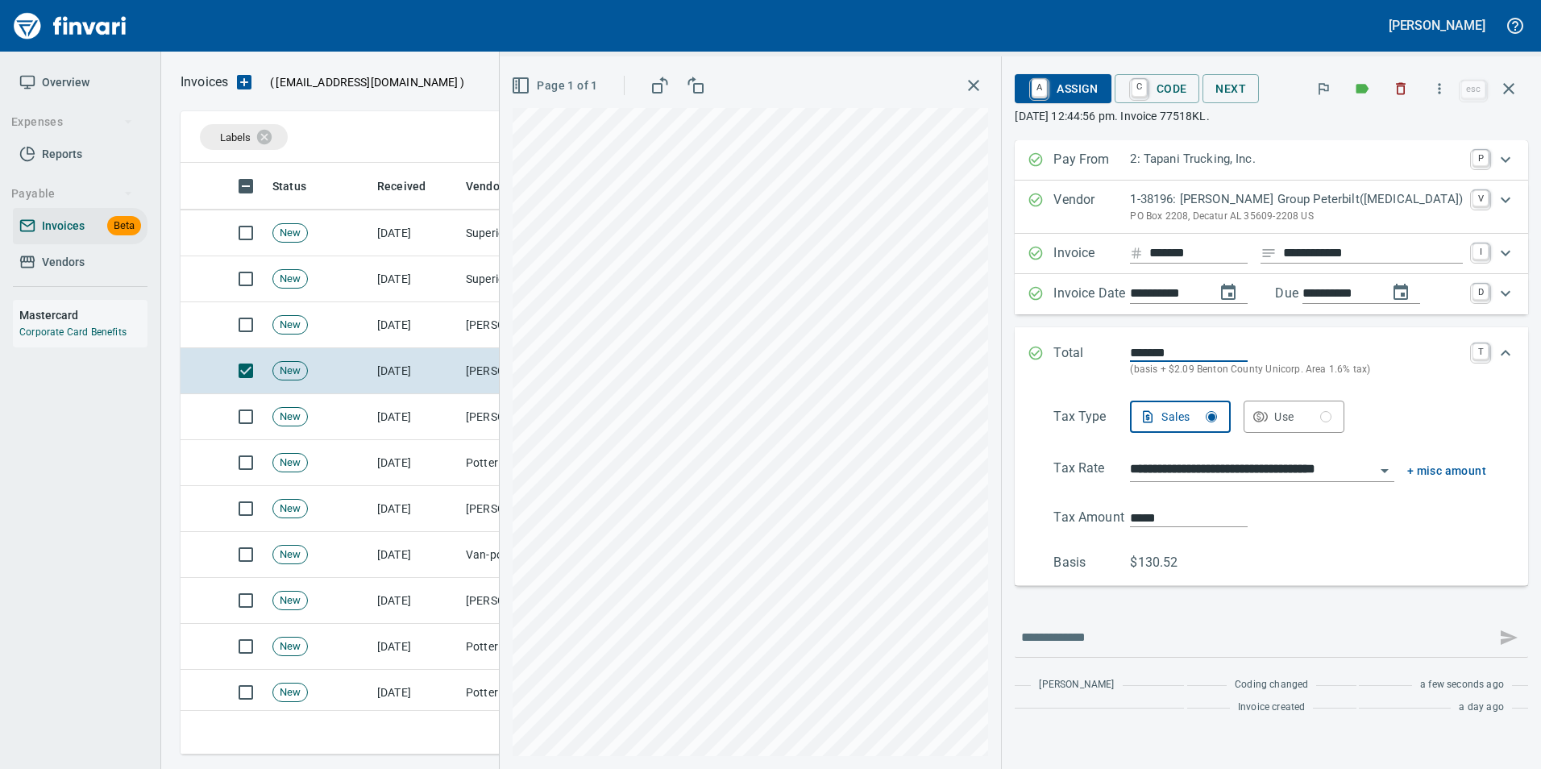
click at [1222, 480] on input "**********" at bounding box center [1252, 470] width 244 height 23
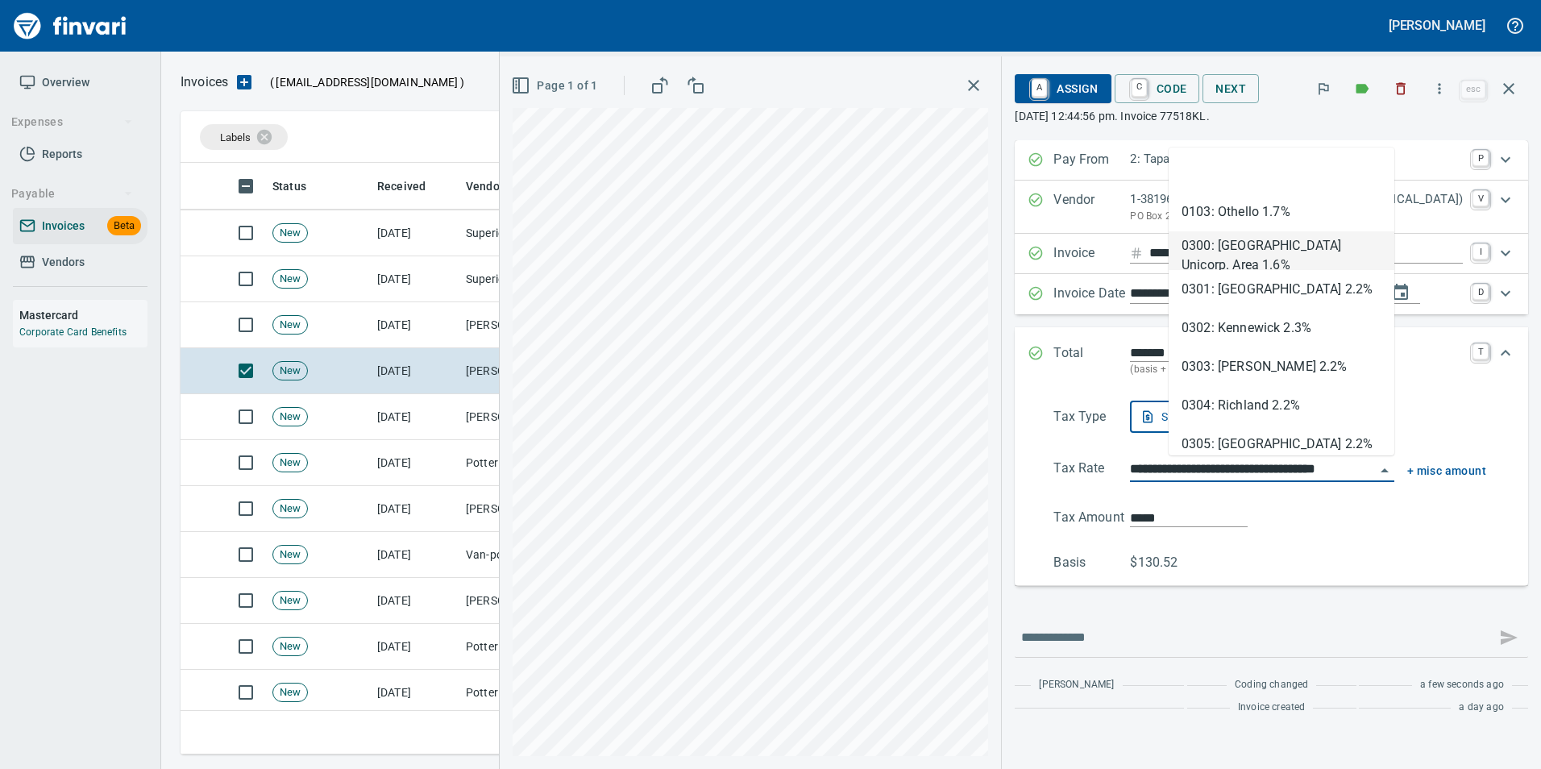
click at [1222, 480] on input "**********" at bounding box center [1252, 470] width 244 height 23
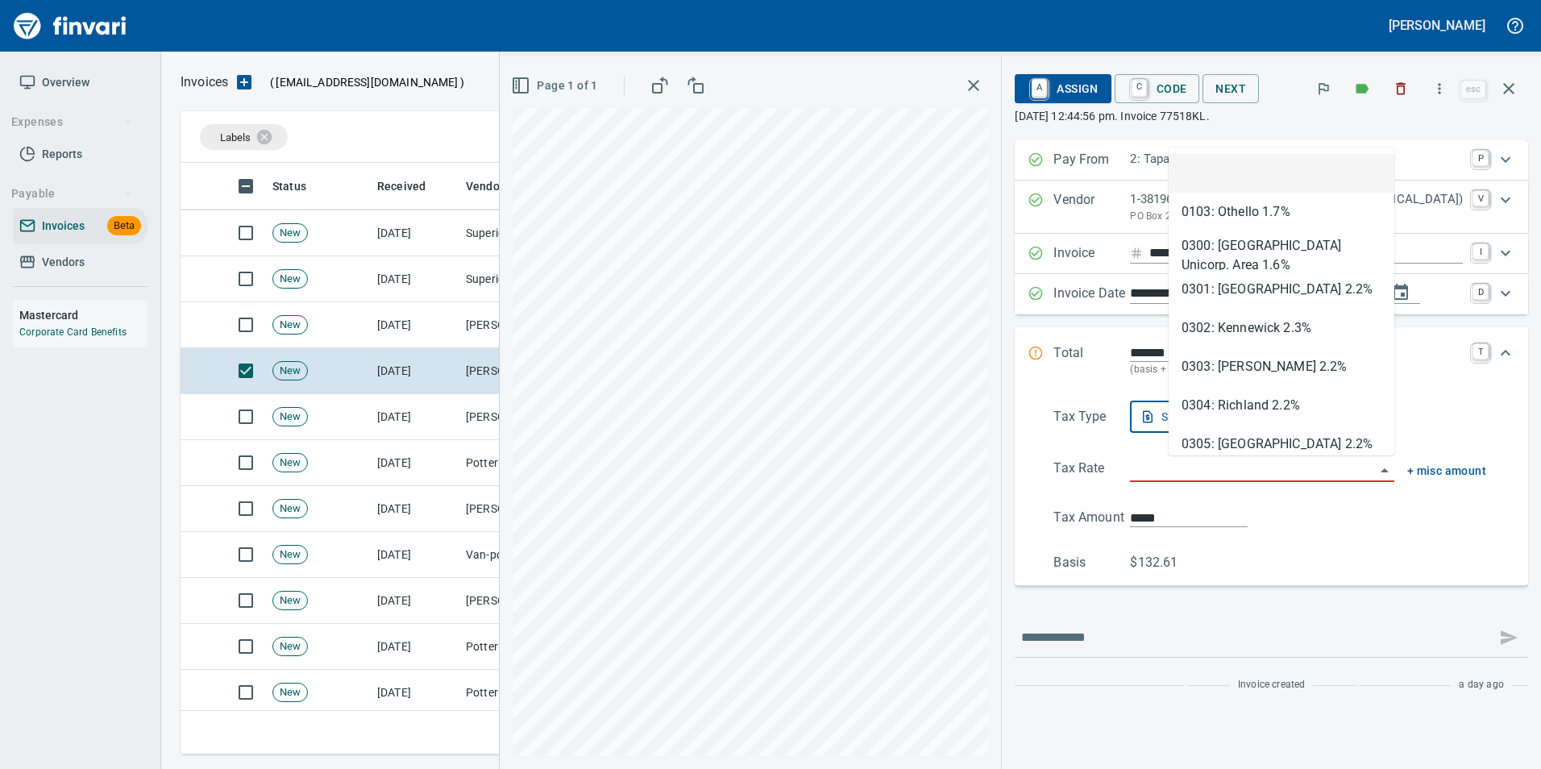
type input "*****"
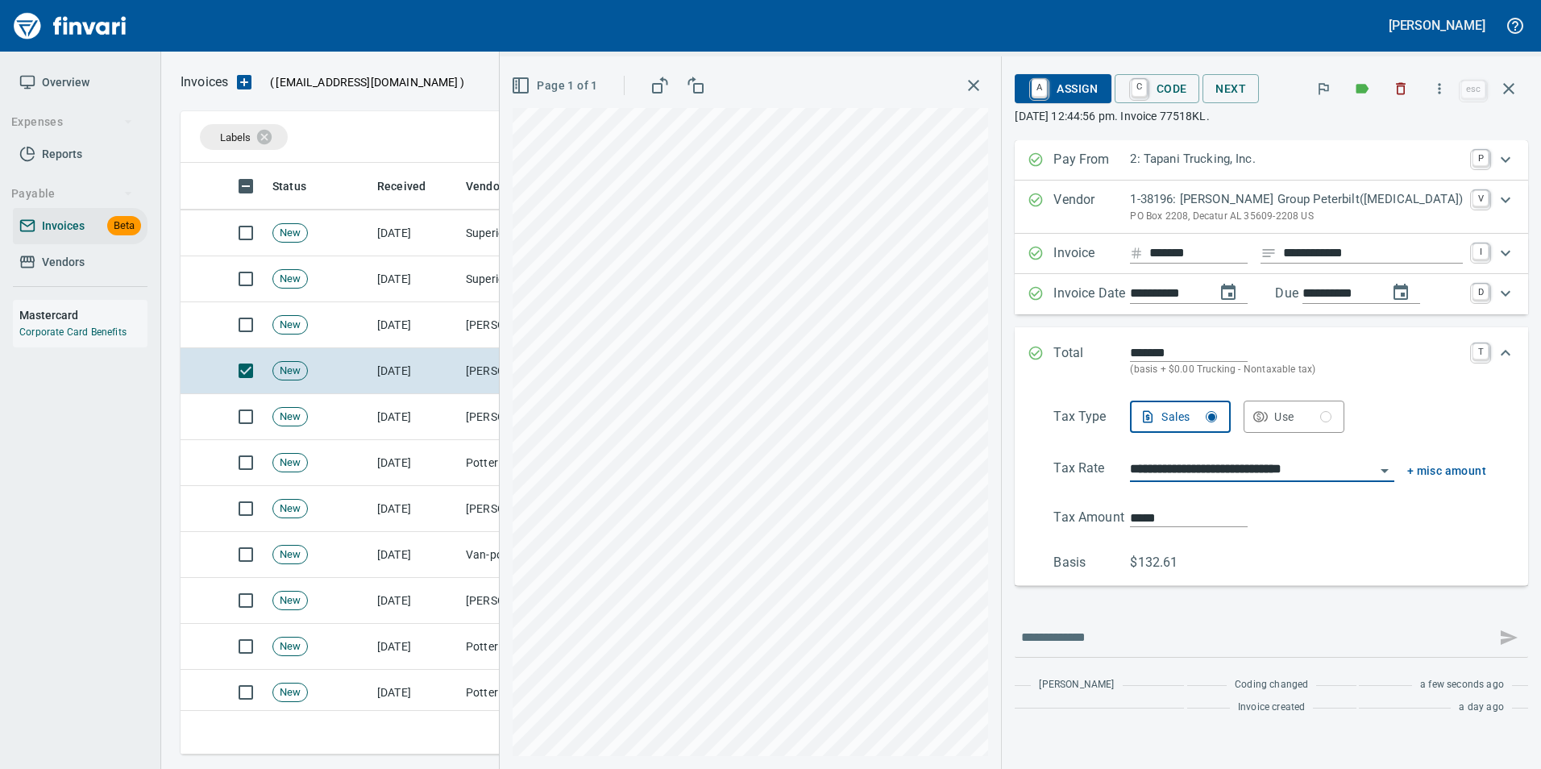
type input "**********"
click at [1044, 343] on div "Expand" at bounding box center [1036, 360] width 16 height 35
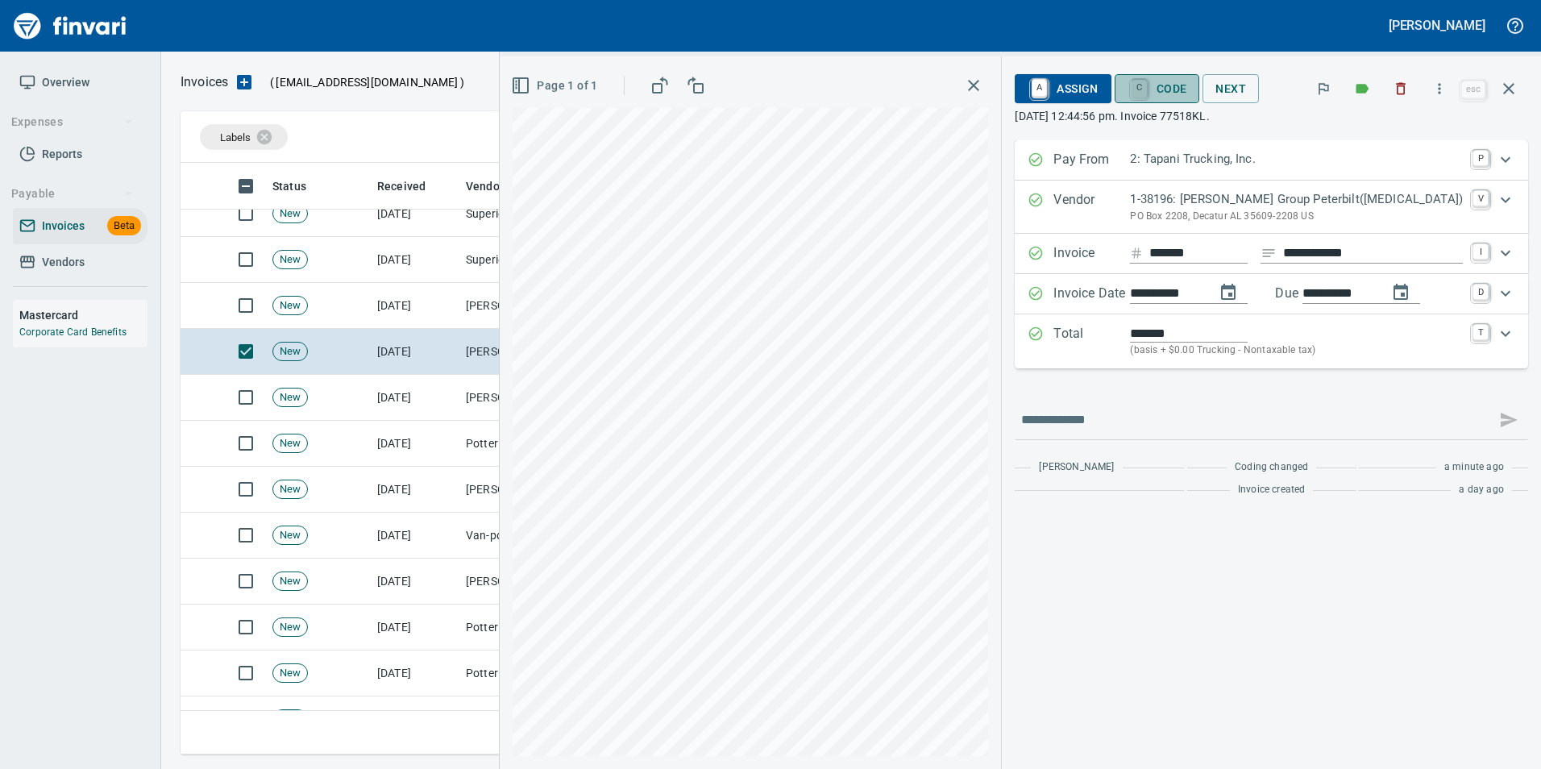
click at [1147, 85] on link "C" at bounding box center [1139, 89] width 15 height 18
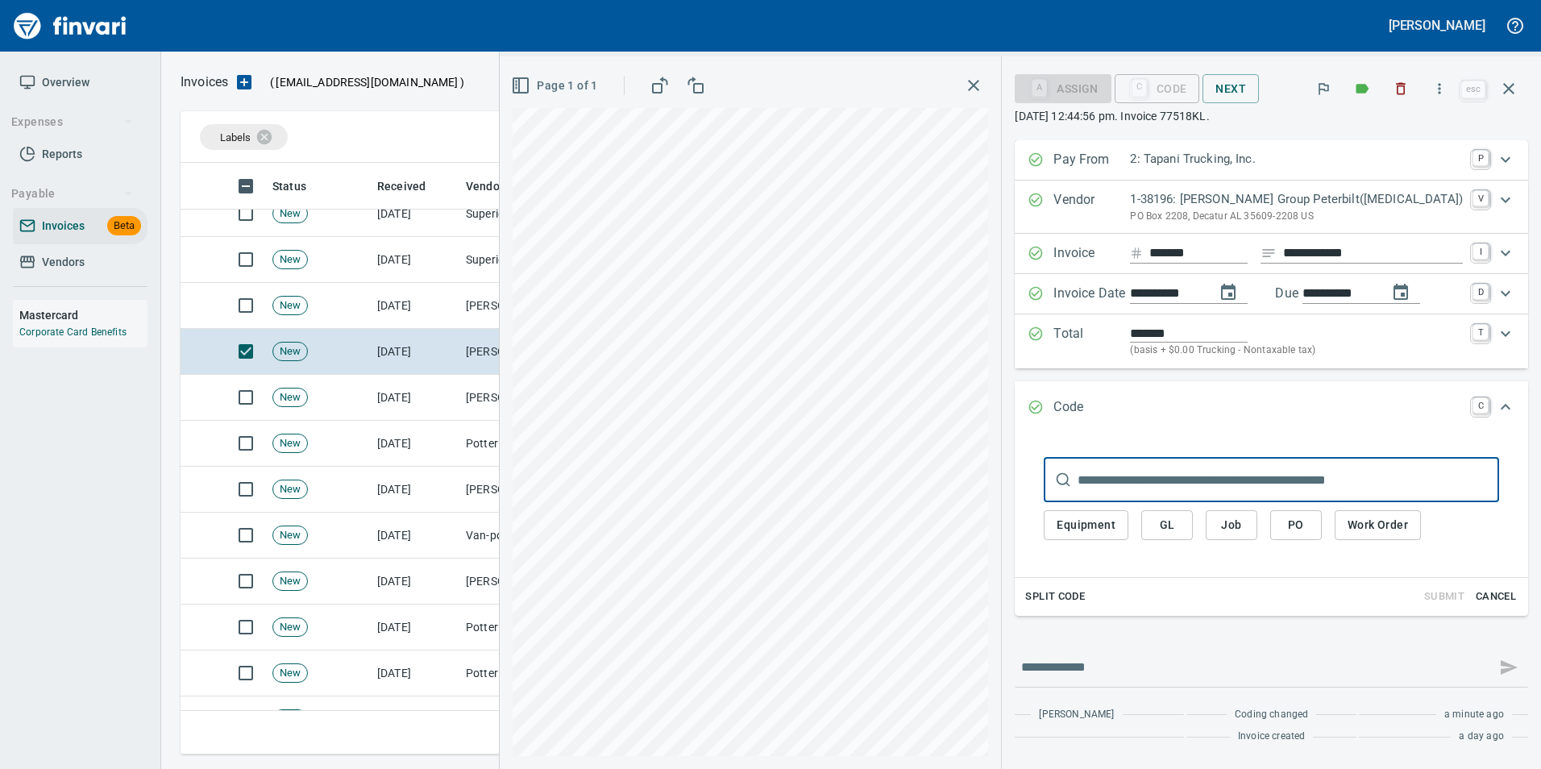
click at [1309, 528] on span "PO" at bounding box center [1296, 525] width 26 height 20
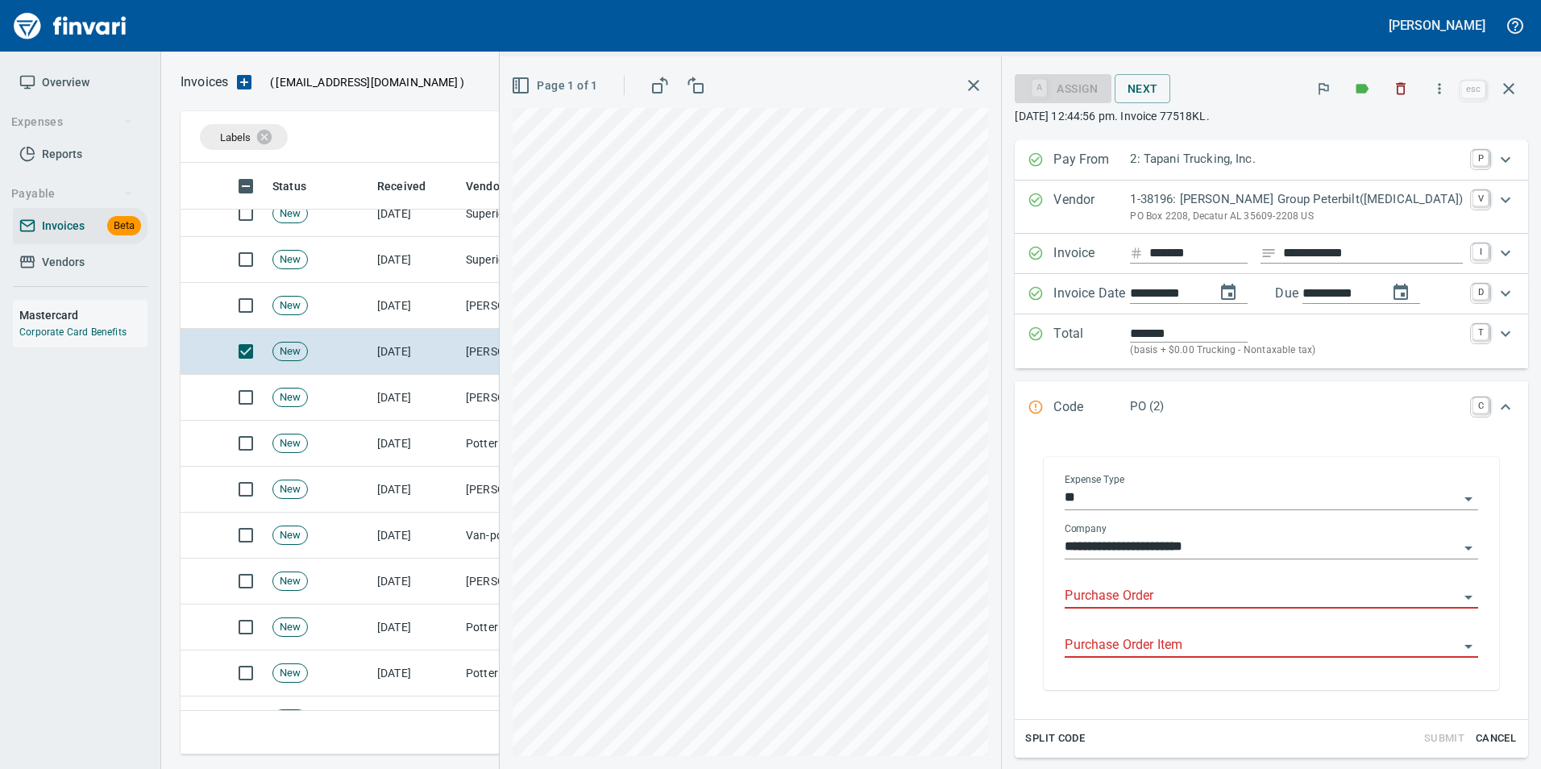
click at [1144, 595] on input "Purchase Order" at bounding box center [1262, 596] width 394 height 23
click at [1270, 634] on li "19111.625026: Service parts" at bounding box center [1277, 637] width 375 height 39
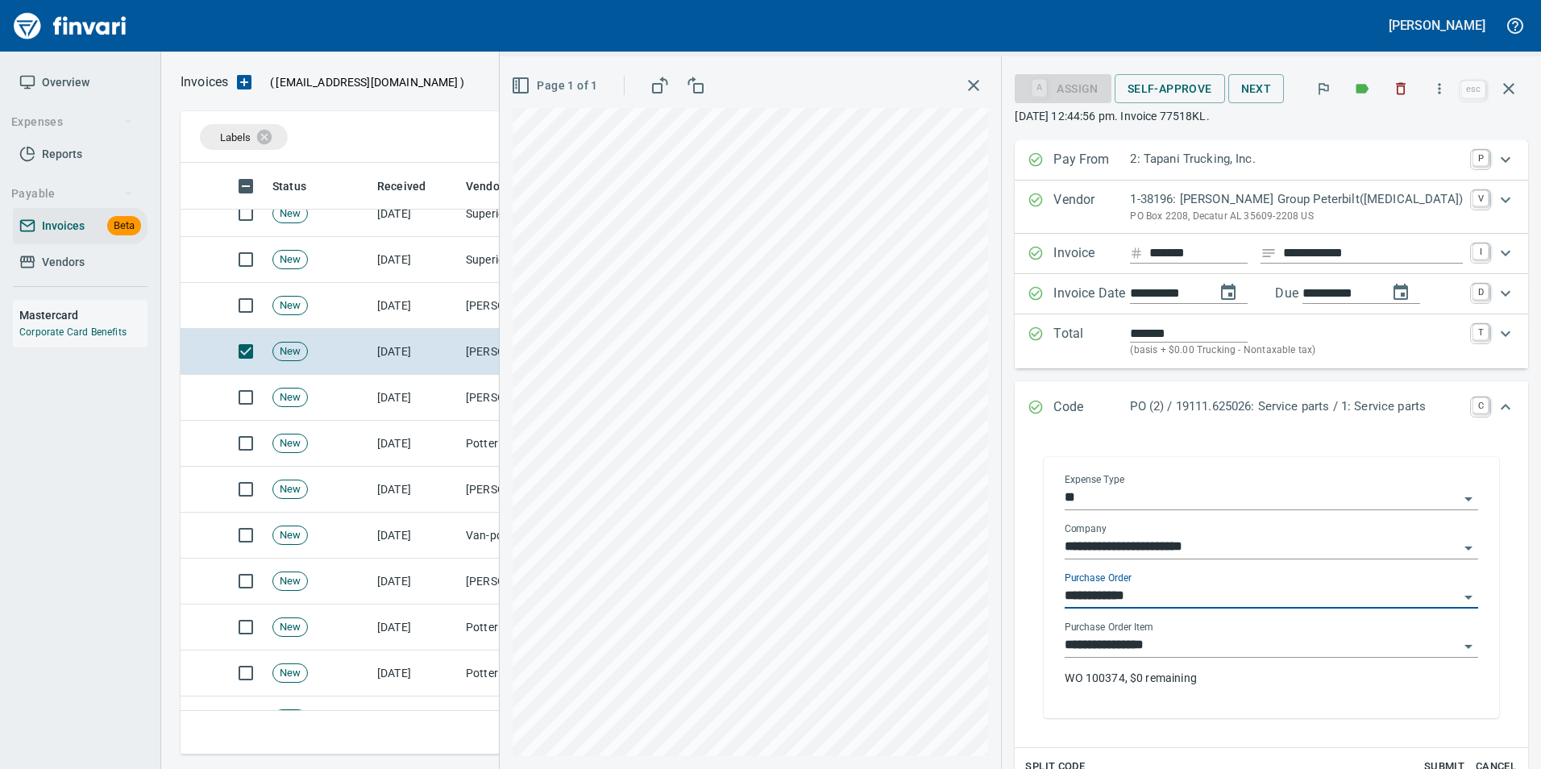
type input "**********"
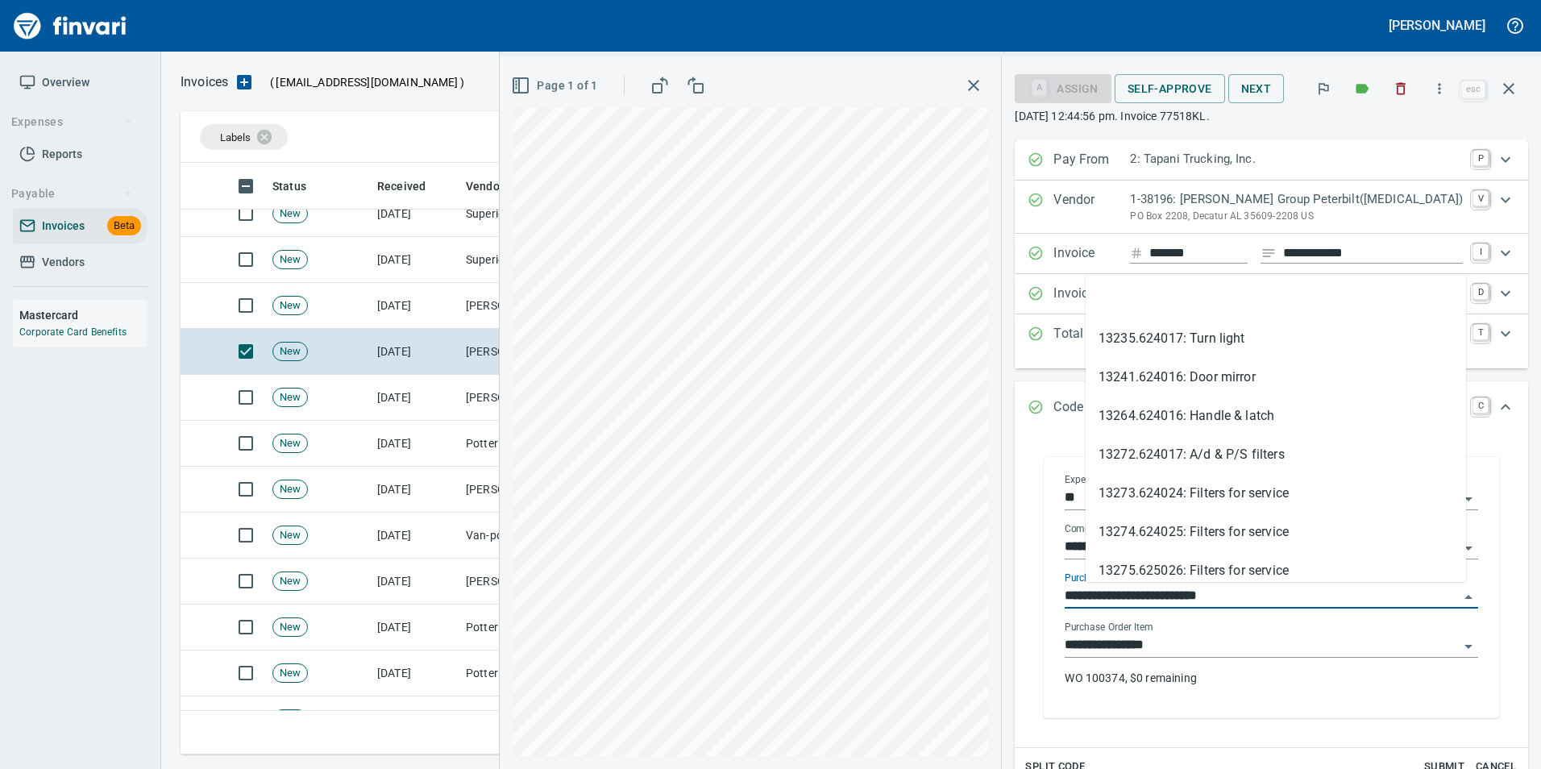
click at [1265, 597] on input "**********" at bounding box center [1262, 596] width 394 height 23
click at [1189, 303] on li at bounding box center [1276, 299] width 380 height 39
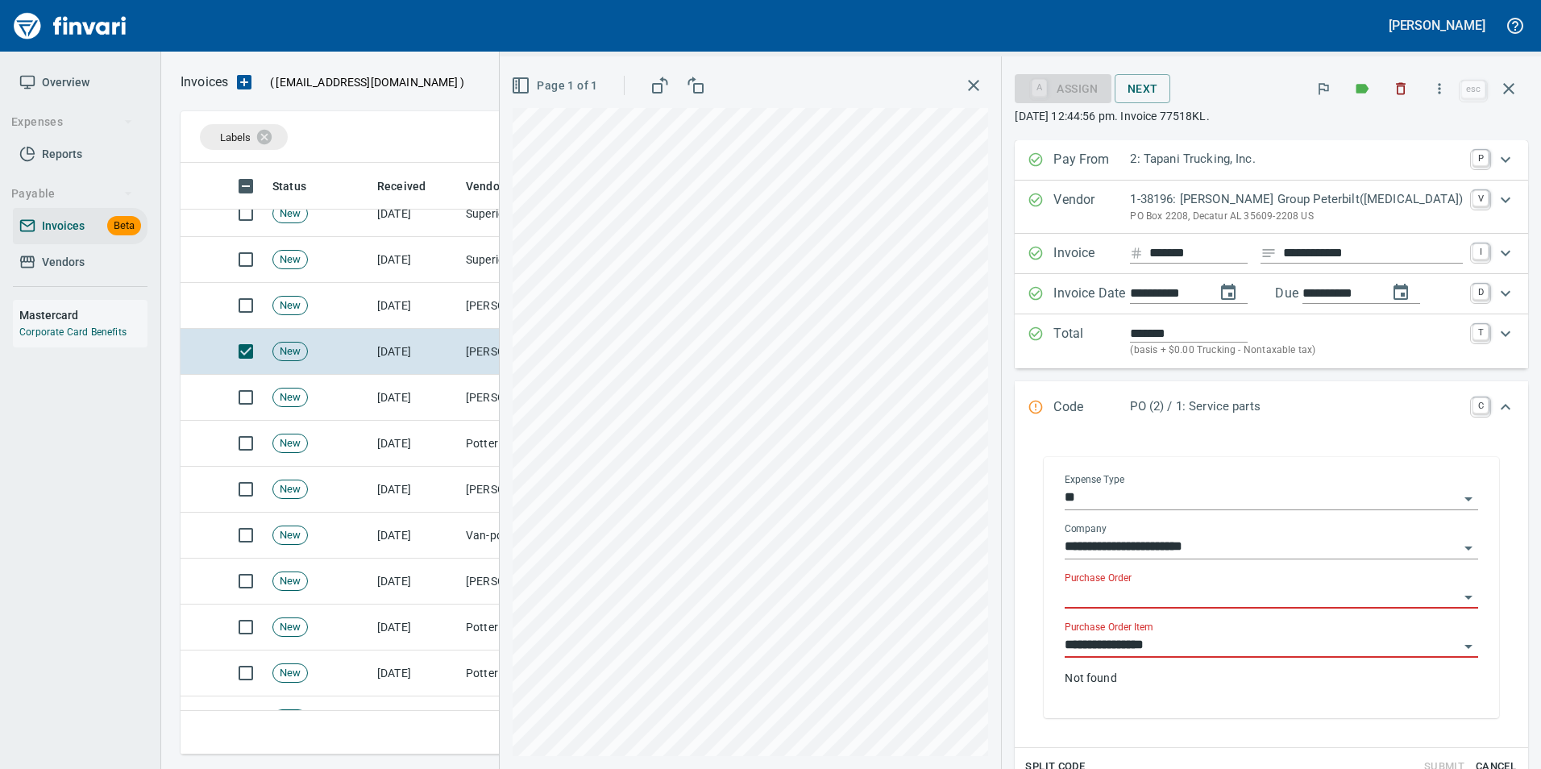
click at [1212, 642] on input "**********" at bounding box center [1262, 645] width 394 height 23
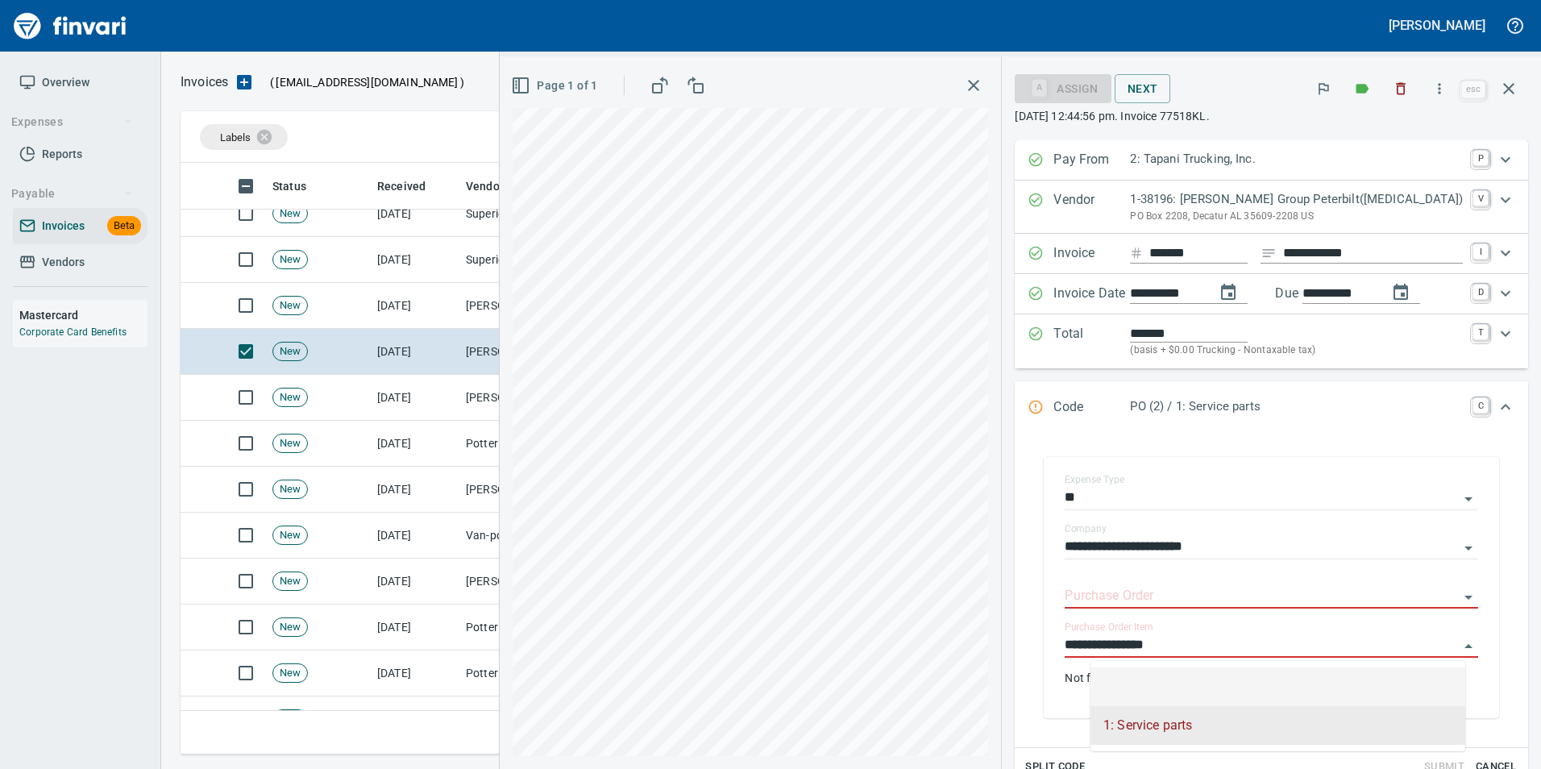
click at [1207, 680] on li at bounding box center [1277, 686] width 375 height 39
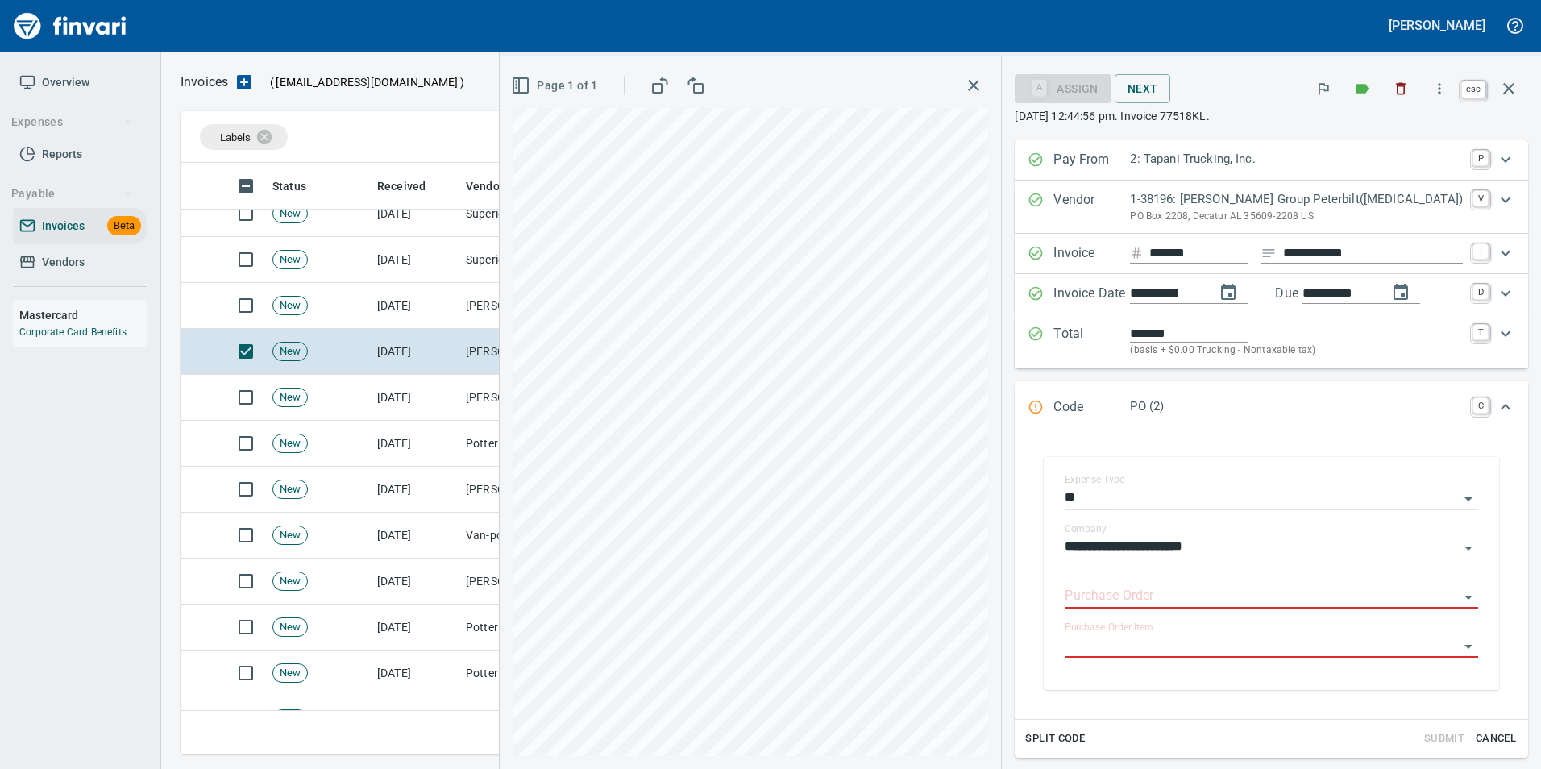
drag, startPoint x: 1505, startPoint y: 78, endPoint x: 1481, endPoint y: 95, distance: 29.5
click at [1505, 77] on button "button" at bounding box center [1508, 88] width 39 height 39
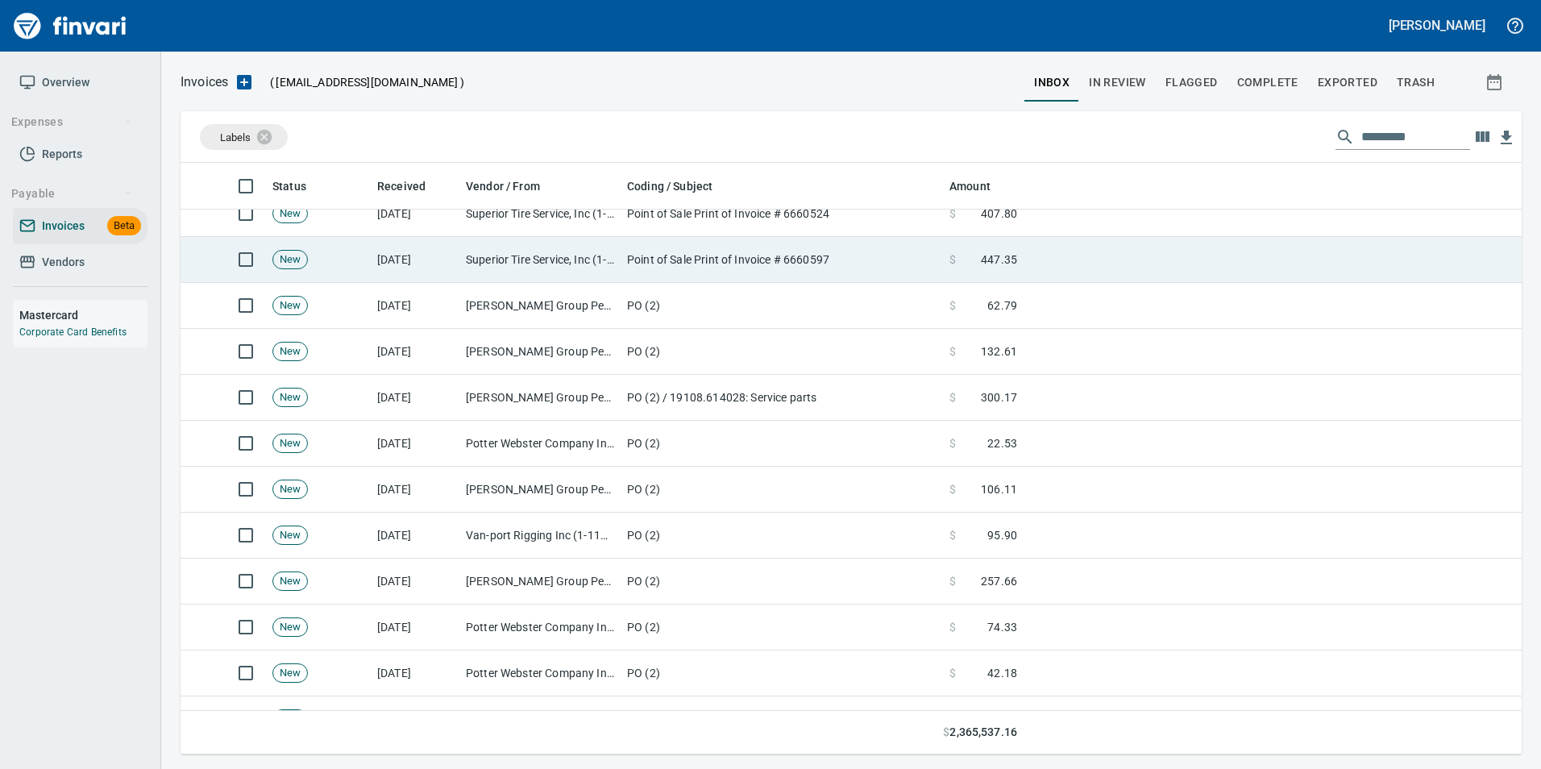
scroll to position [579, 1316]
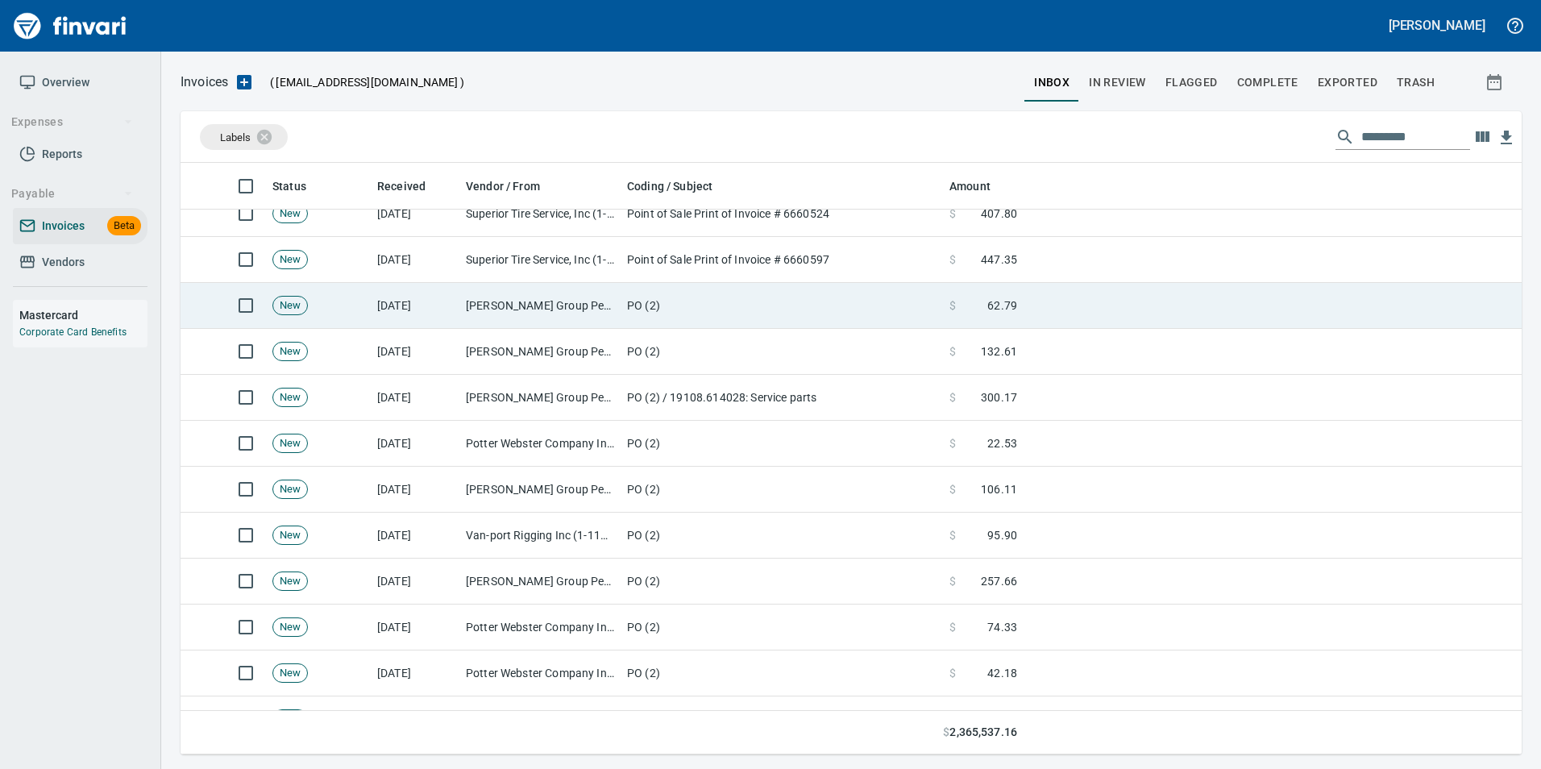
click at [428, 293] on td "9/17/2025" at bounding box center [415, 306] width 89 height 46
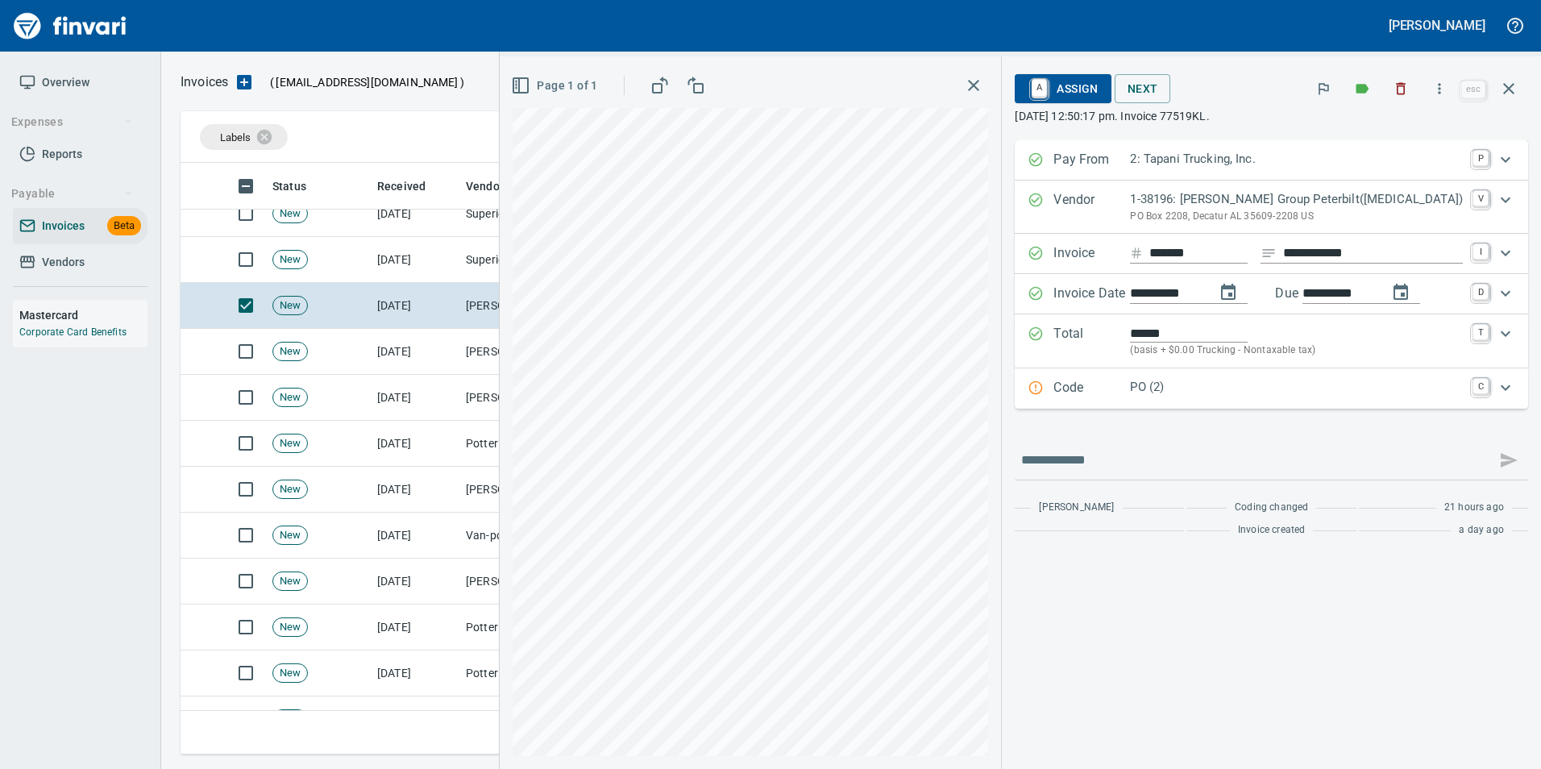
scroll to position [579, 1316]
click at [1190, 380] on p "PO (2)" at bounding box center [1296, 387] width 333 height 19
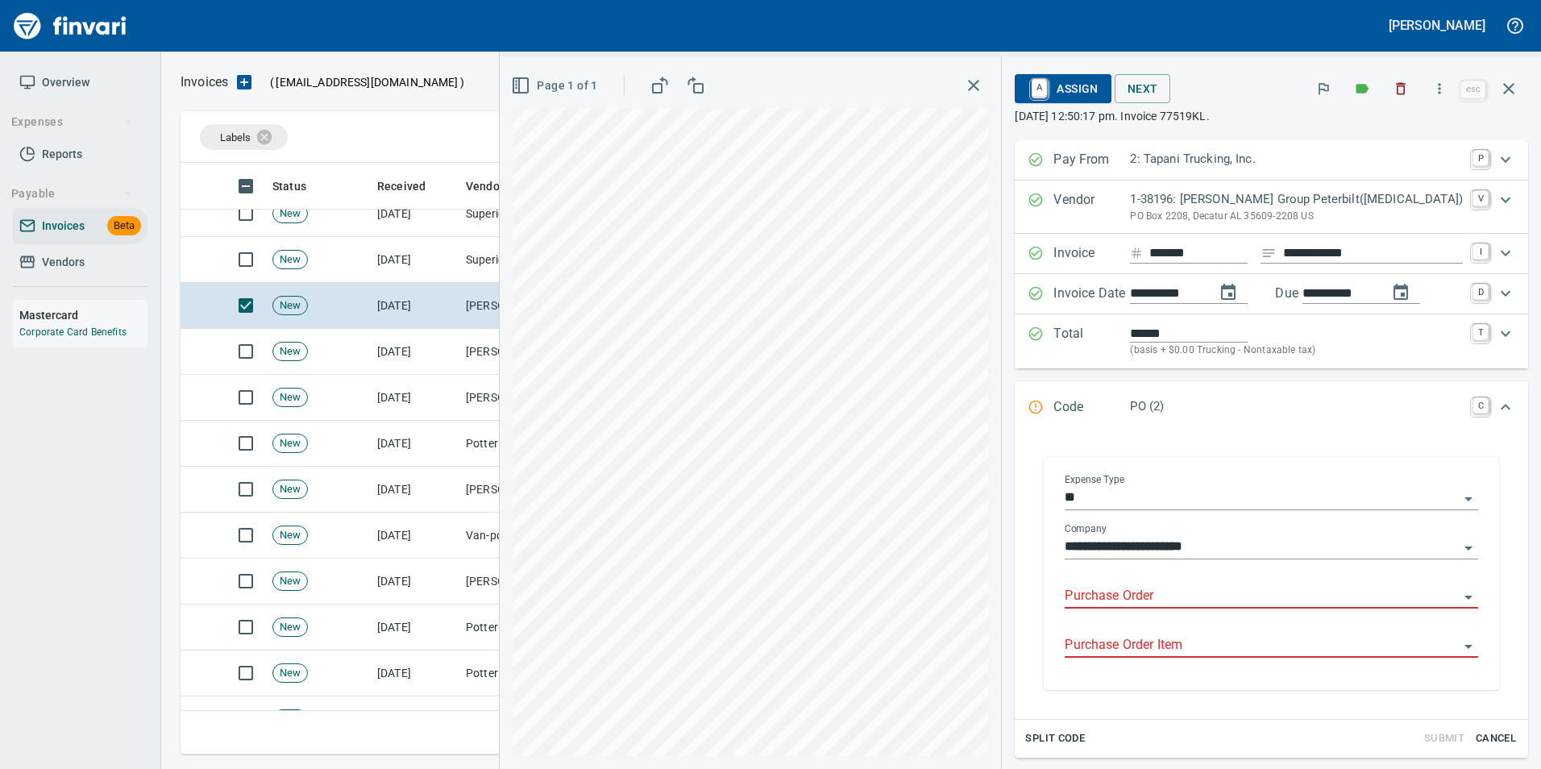
click at [1129, 600] on input "Purchase Order" at bounding box center [1262, 596] width 394 height 23
click at [1124, 584] on div "Purchase Order" at bounding box center [1271, 590] width 413 height 36
click at [1137, 590] on input "Purchase Order" at bounding box center [1262, 596] width 394 height 23
click at [1121, 592] on input "Purchase Order" at bounding box center [1262, 596] width 394 height 23
click at [1237, 638] on li "19110.624011: Service parts" at bounding box center [1277, 637] width 375 height 39
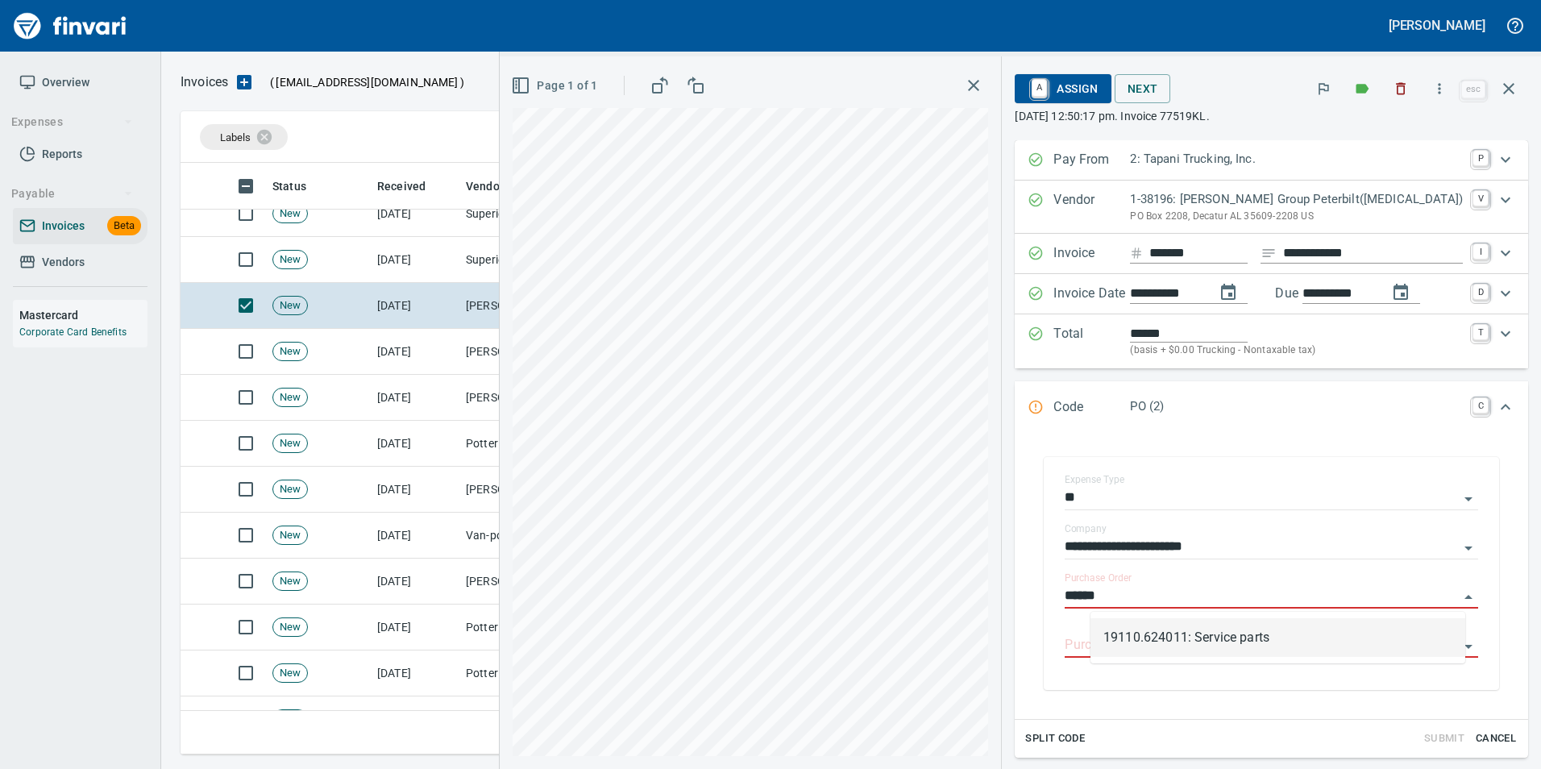
type input "**********"
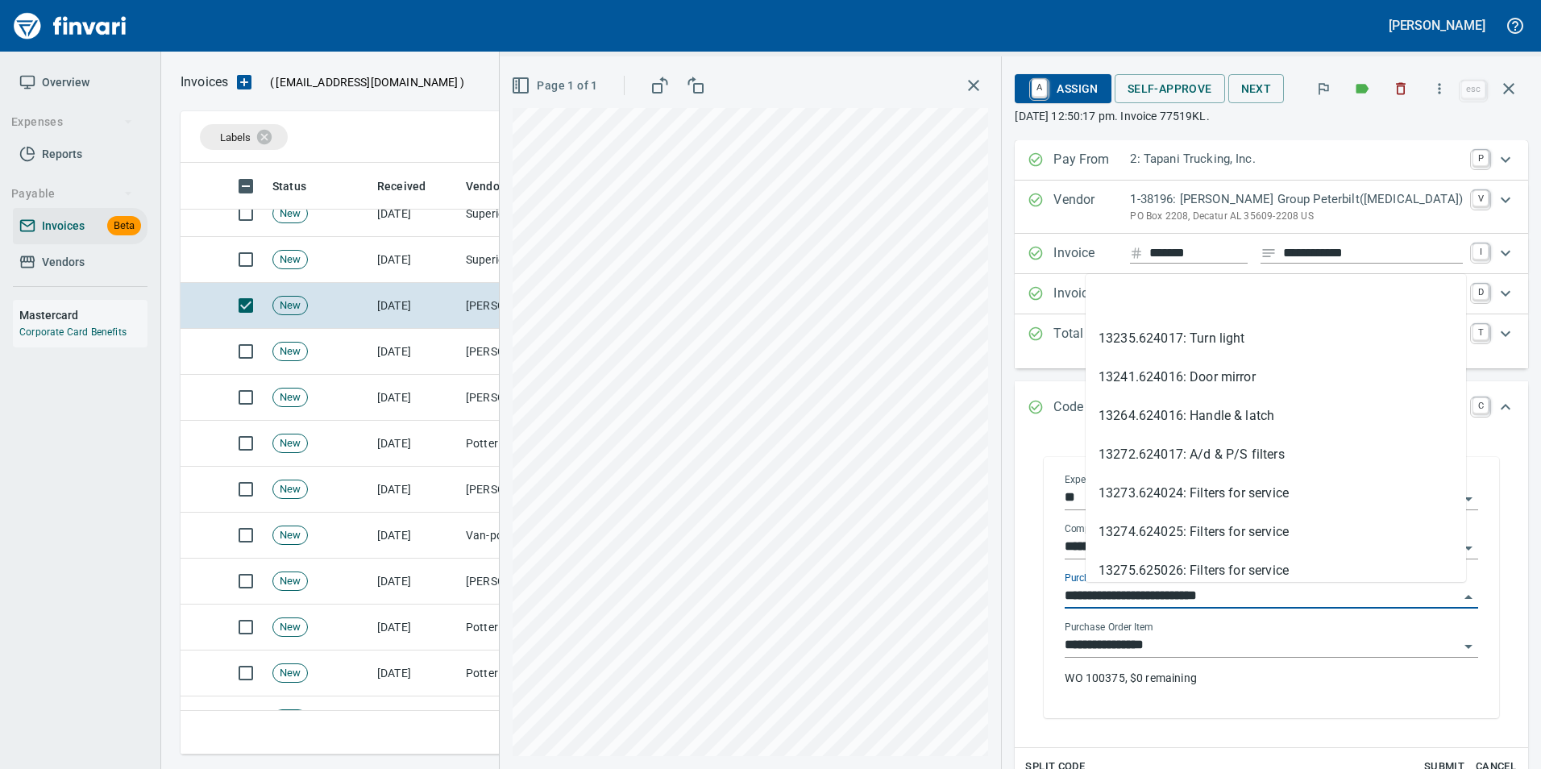
click at [1293, 587] on input "**********" at bounding box center [1262, 596] width 394 height 23
click at [1206, 306] on li at bounding box center [1276, 299] width 380 height 39
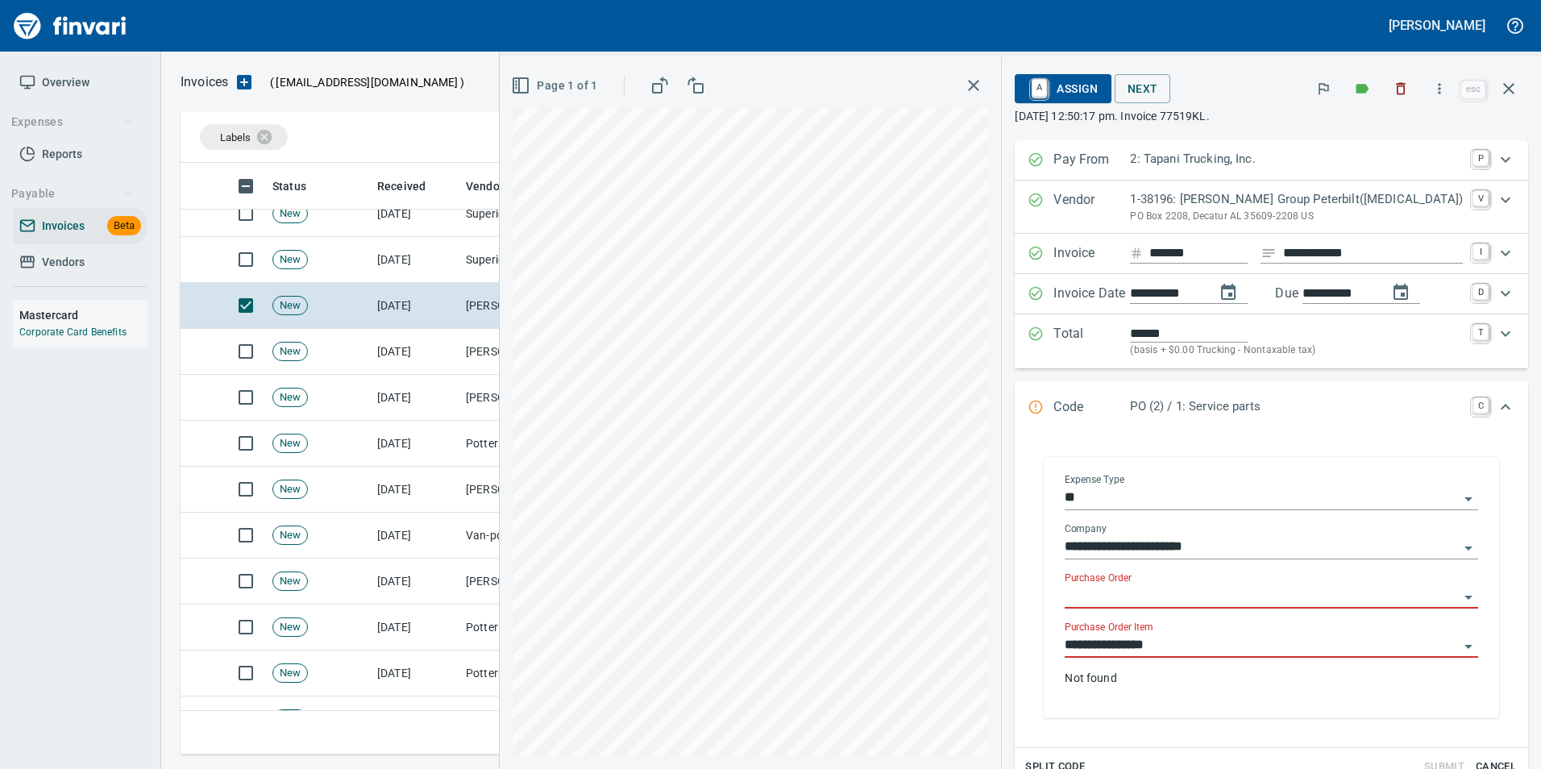
click at [1217, 646] on input "**********" at bounding box center [1262, 645] width 394 height 23
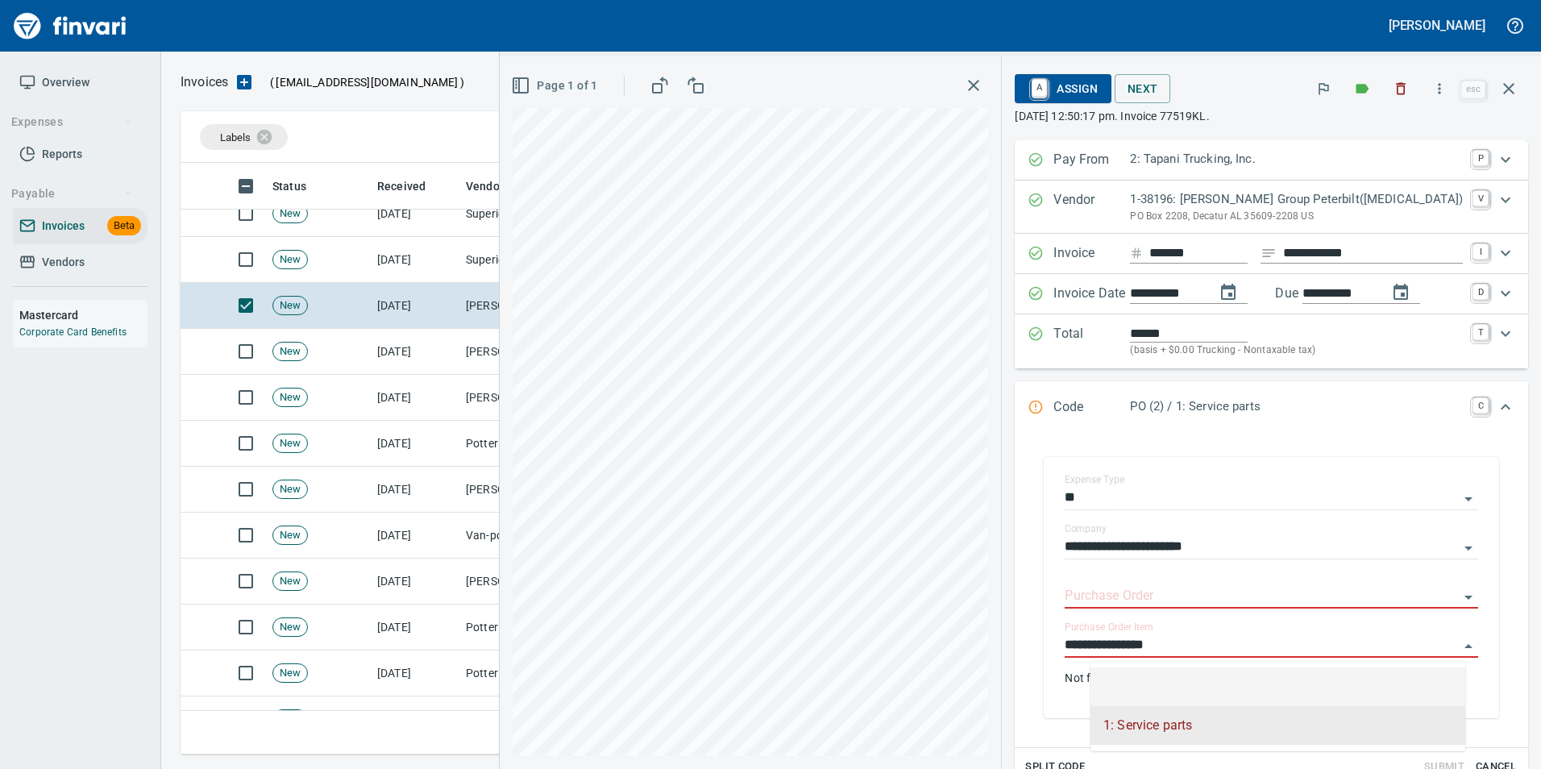
click at [1228, 685] on li at bounding box center [1277, 686] width 375 height 39
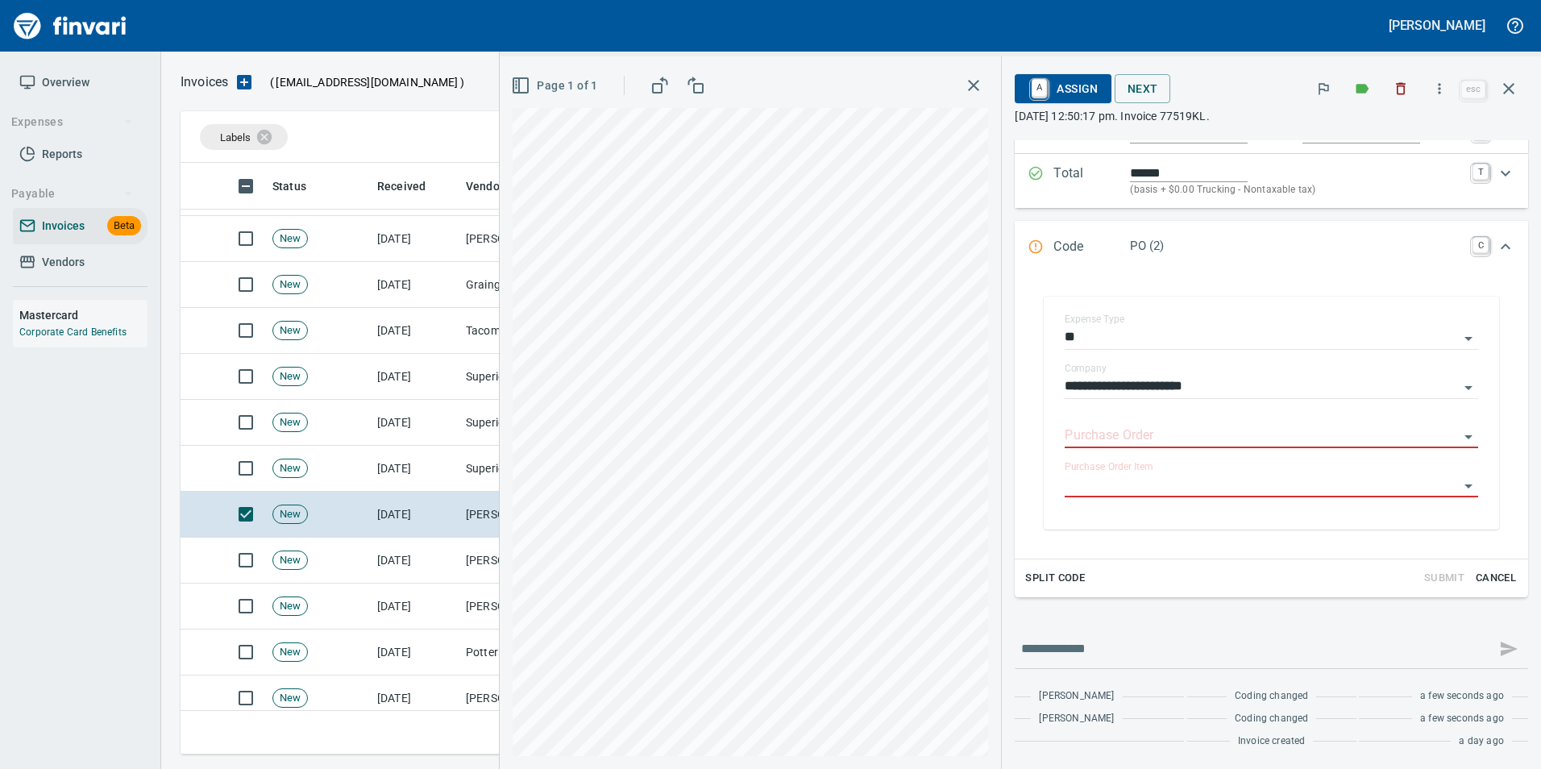
scroll to position [752, 0]
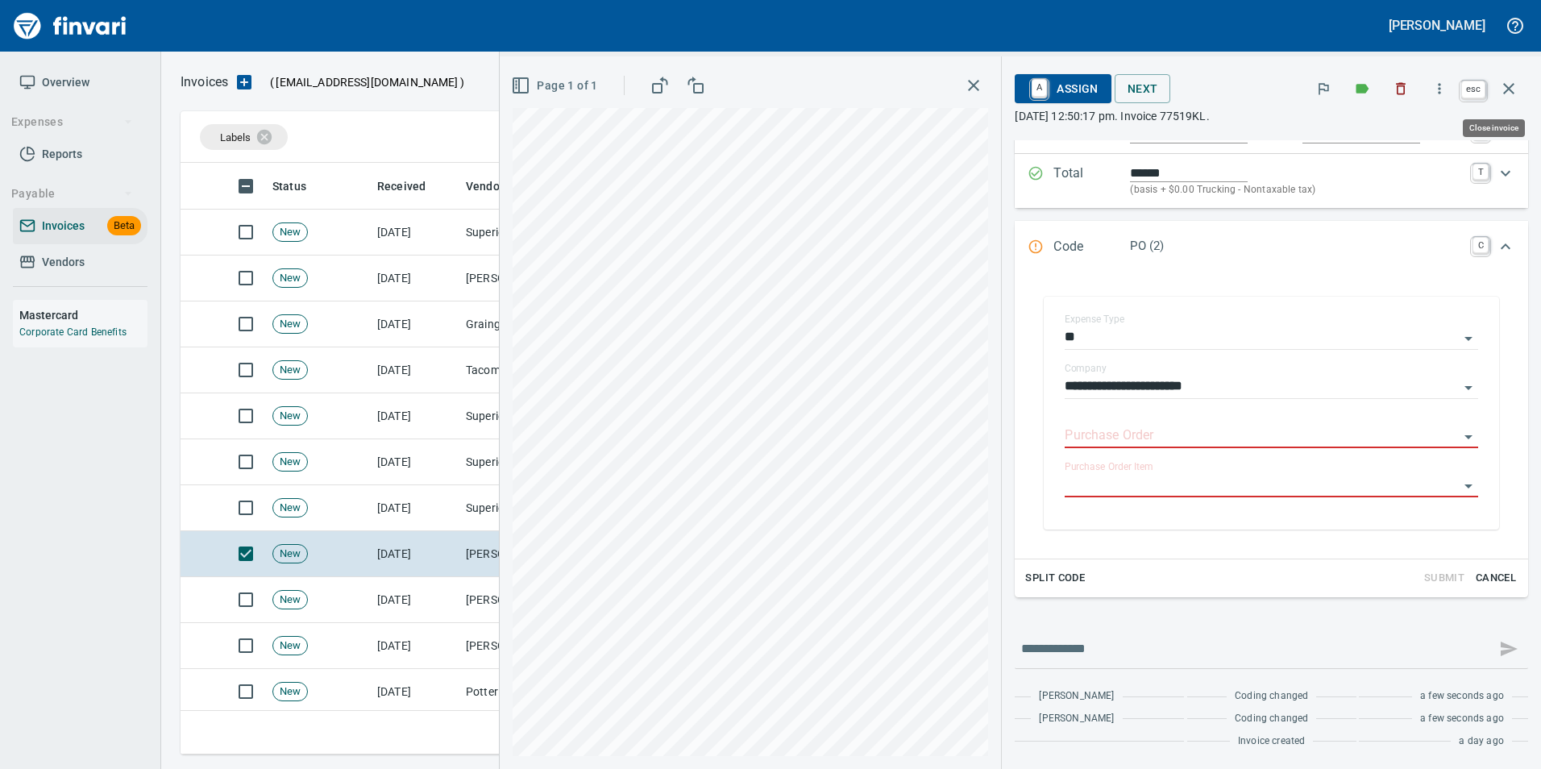
click at [1500, 101] on button "button" at bounding box center [1508, 88] width 39 height 39
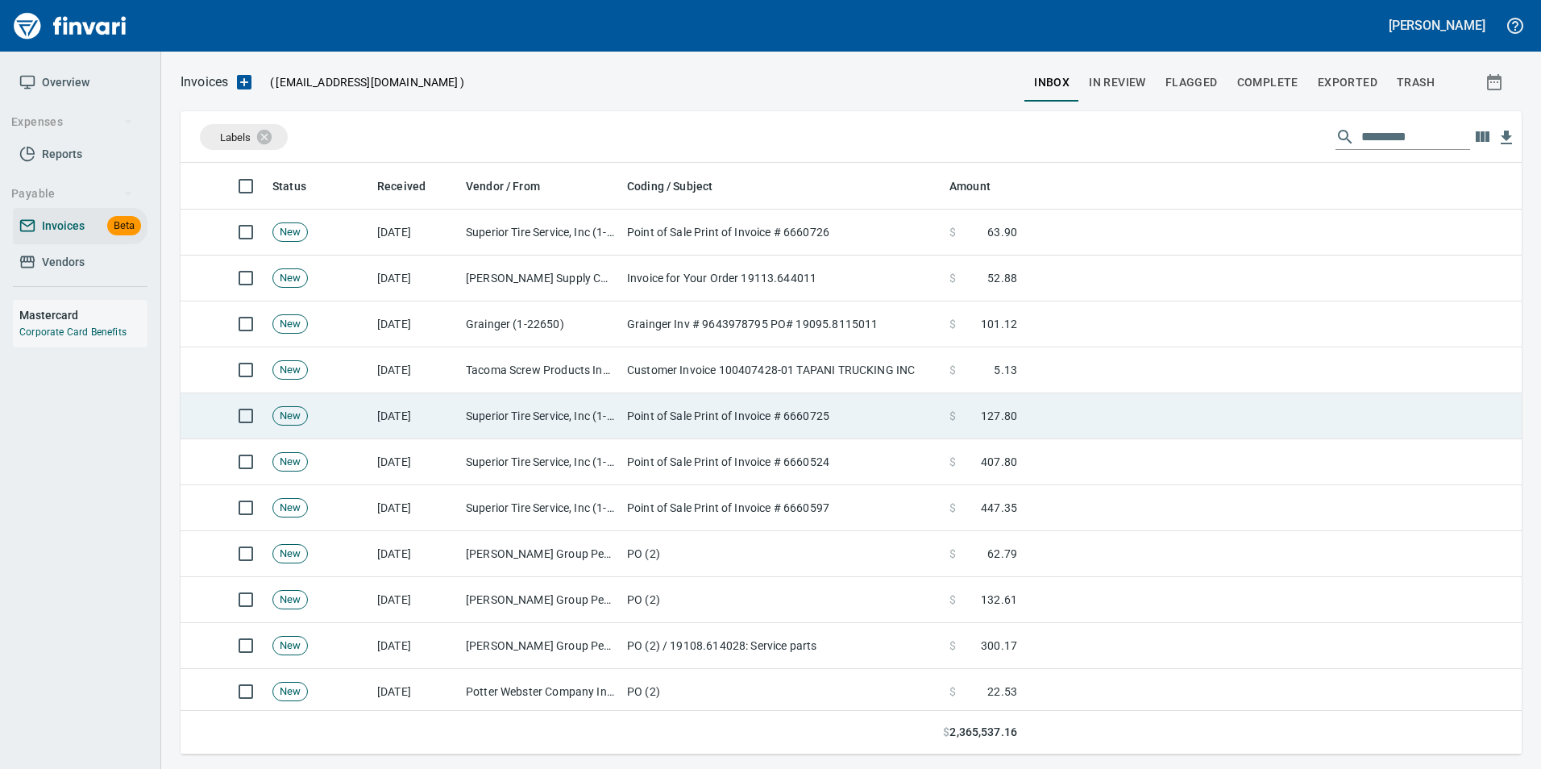
scroll to position [579, 1316]
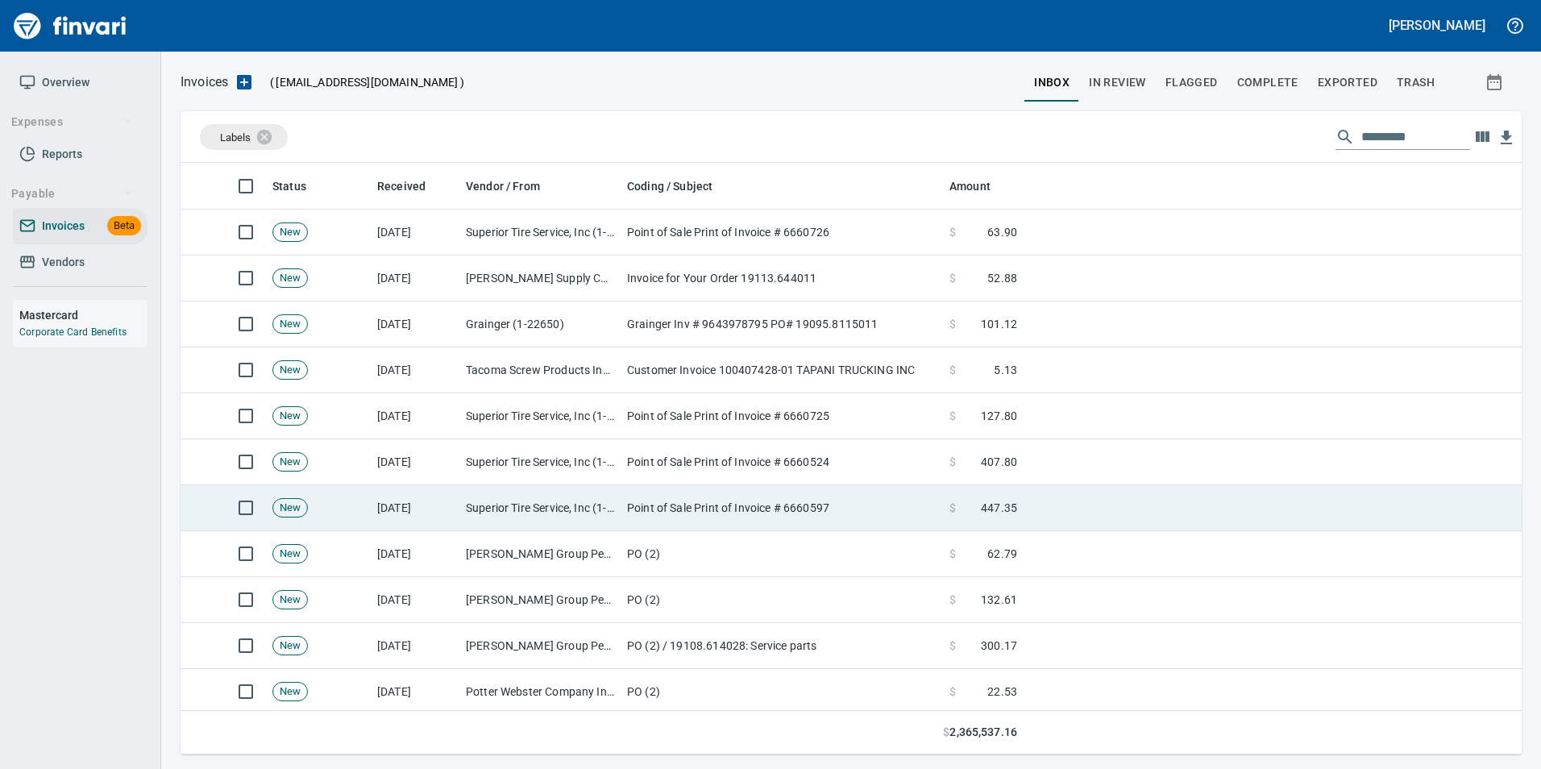
click at [561, 510] on td "Superior Tire Service, Inc (1-10991)" at bounding box center [539, 508] width 161 height 46
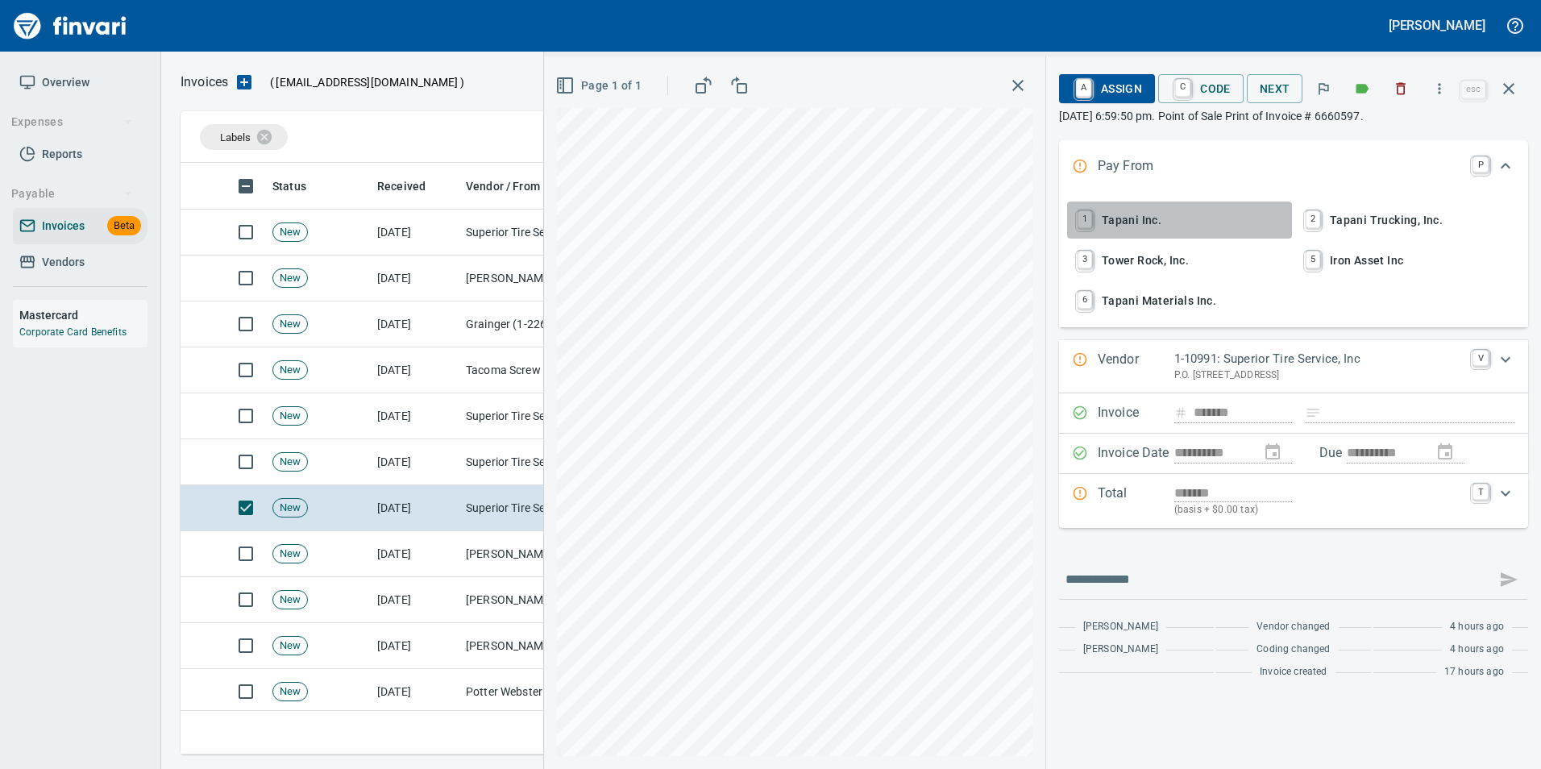
click at [1209, 222] on span "1 Tapani Inc." at bounding box center [1180, 219] width 212 height 27
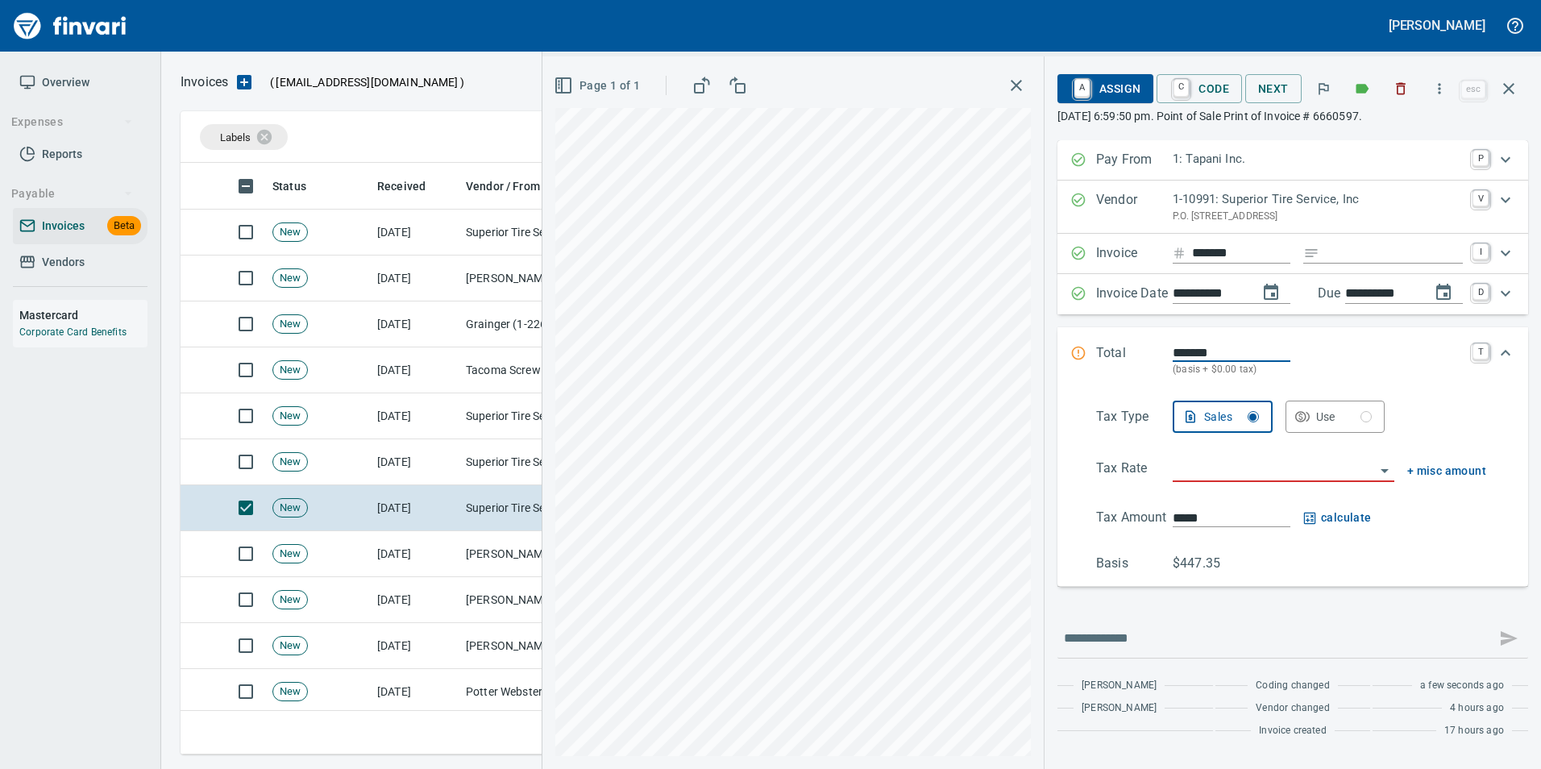
click at [1349, 253] on input "Expand" at bounding box center [1394, 253] width 137 height 20
type input "******"
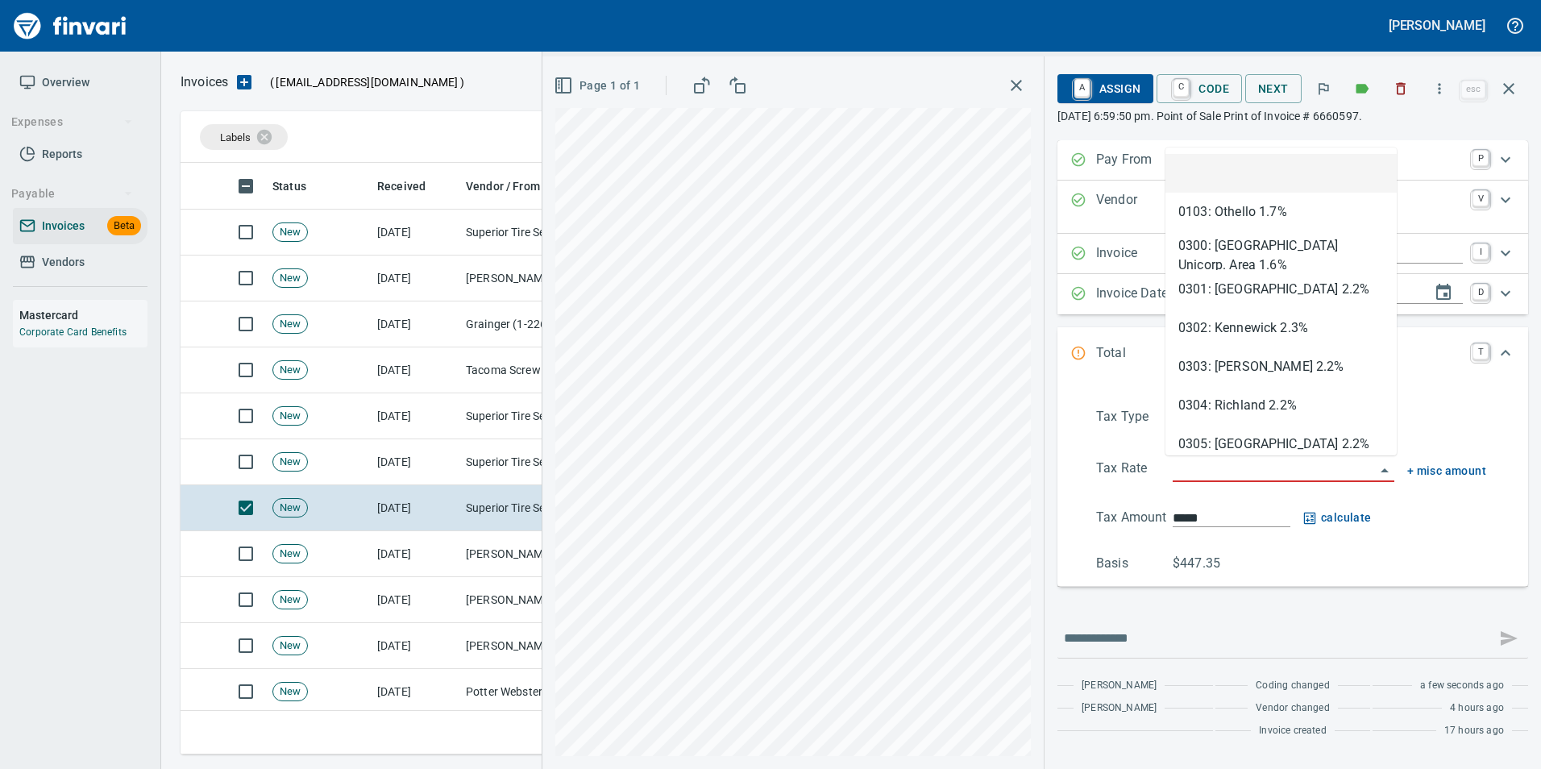
click at [1215, 472] on input "search" at bounding box center [1274, 470] width 202 height 23
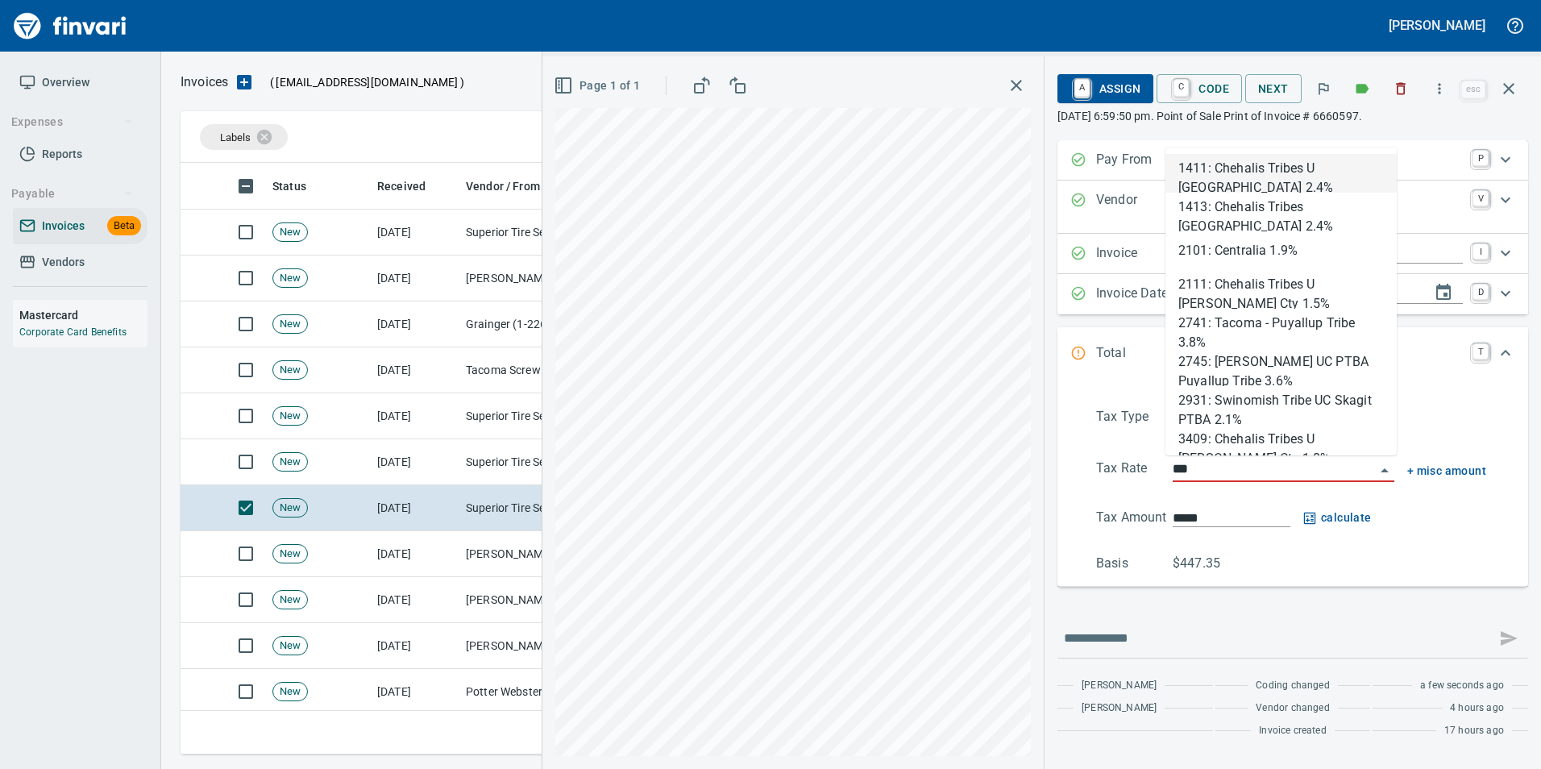
scroll to position [579, 1316]
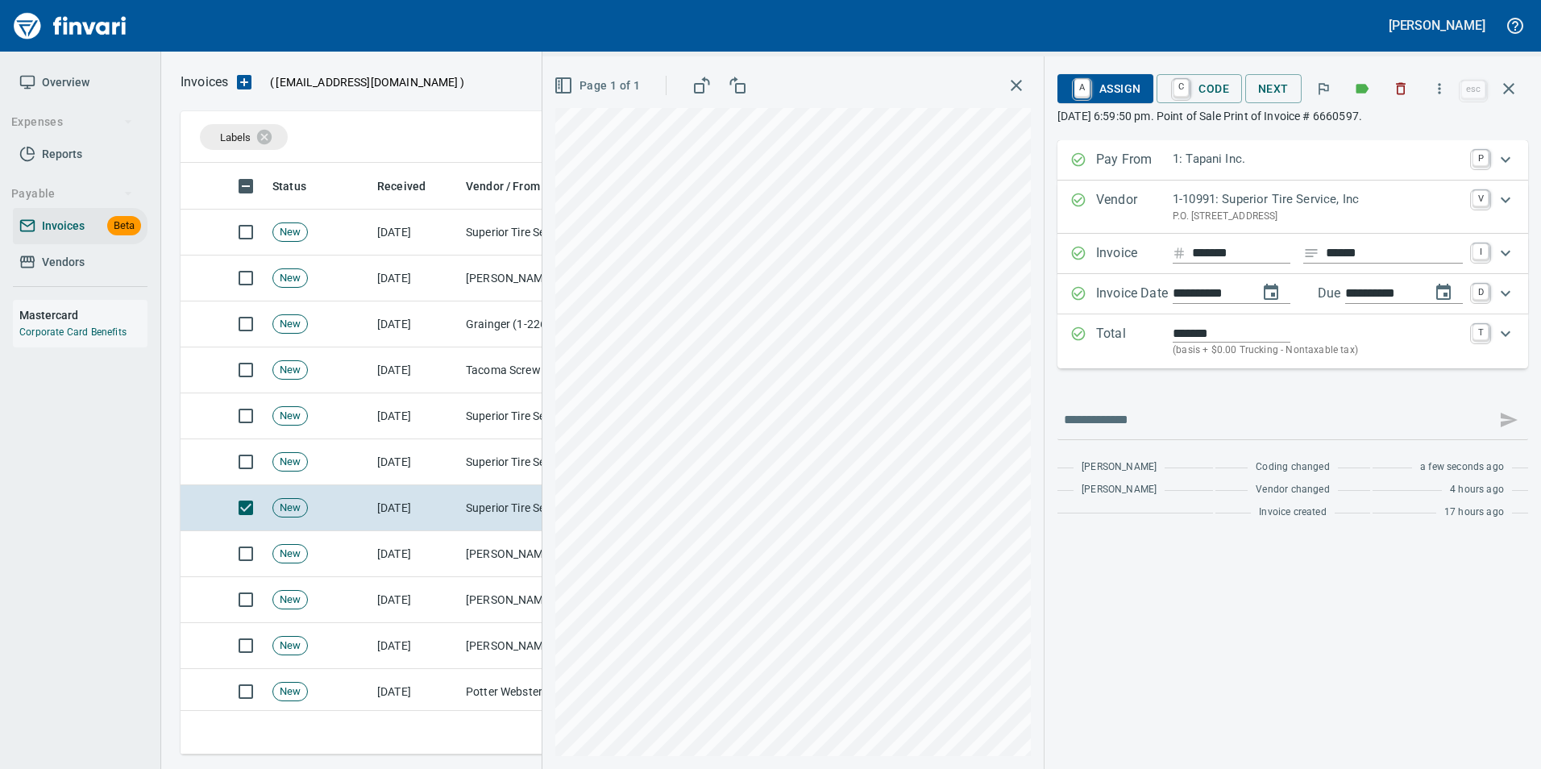
type input "**********"
click at [1111, 77] on span "A Assign" at bounding box center [1105, 88] width 70 height 27
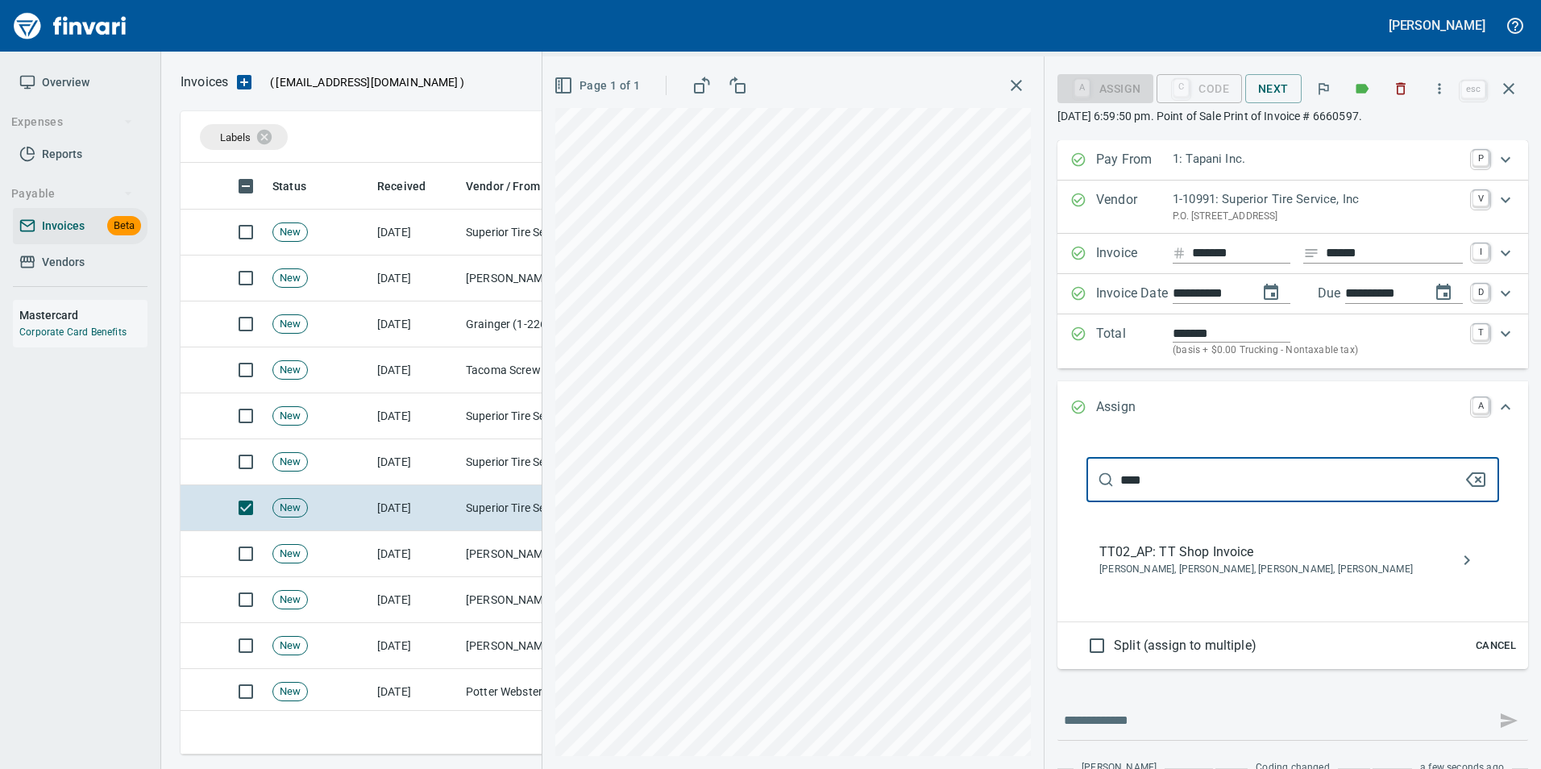
type input "****"
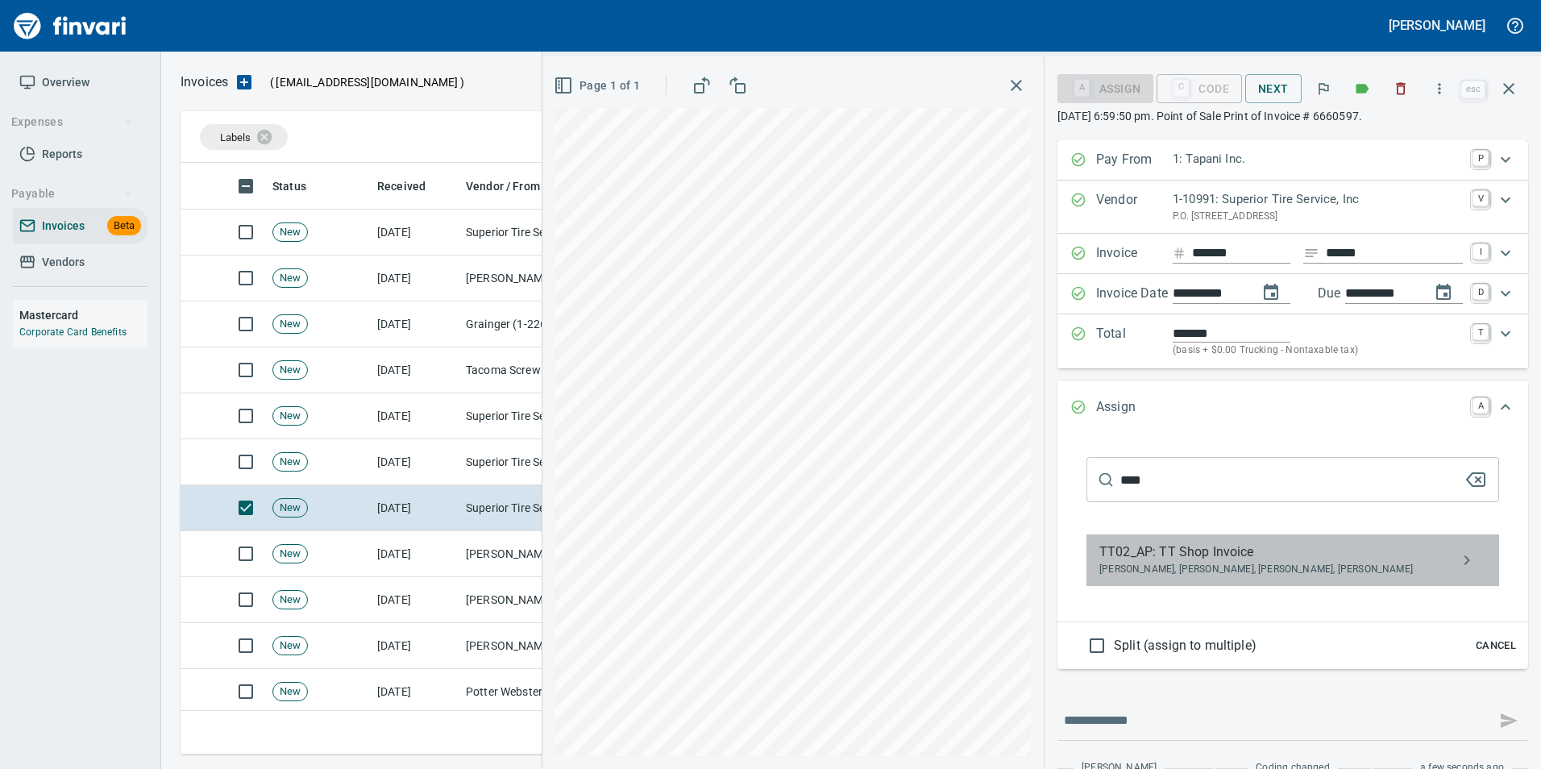
click at [1222, 564] on span "Caroline Sarkinen, Cindy Hughes, Linzy Sanders, Norvell McDaniels" at bounding box center [1279, 570] width 361 height 16
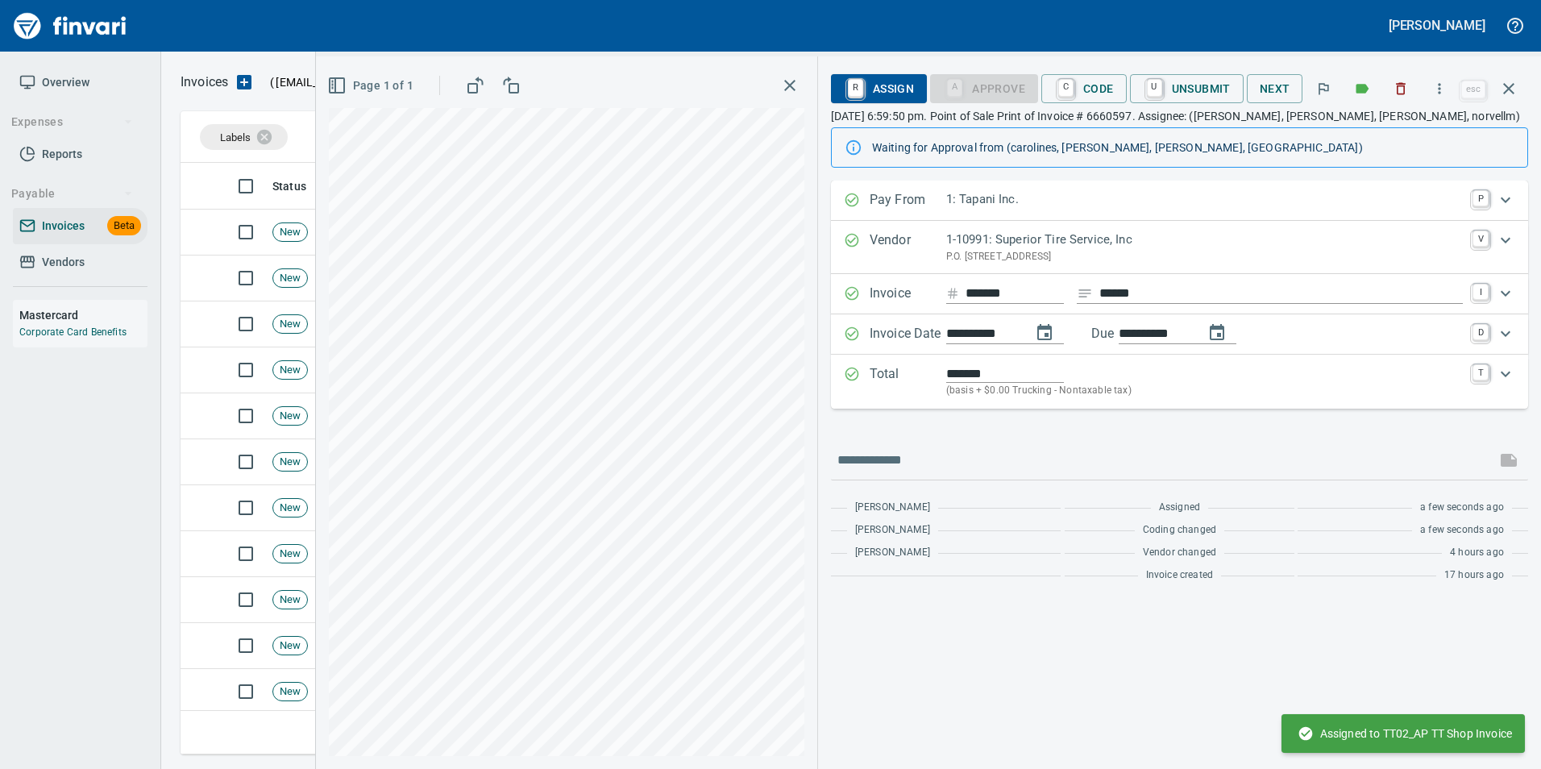
click at [870, 197] on div "Pay From 1: Tapani Inc. P" at bounding box center [1165, 200] width 642 height 21
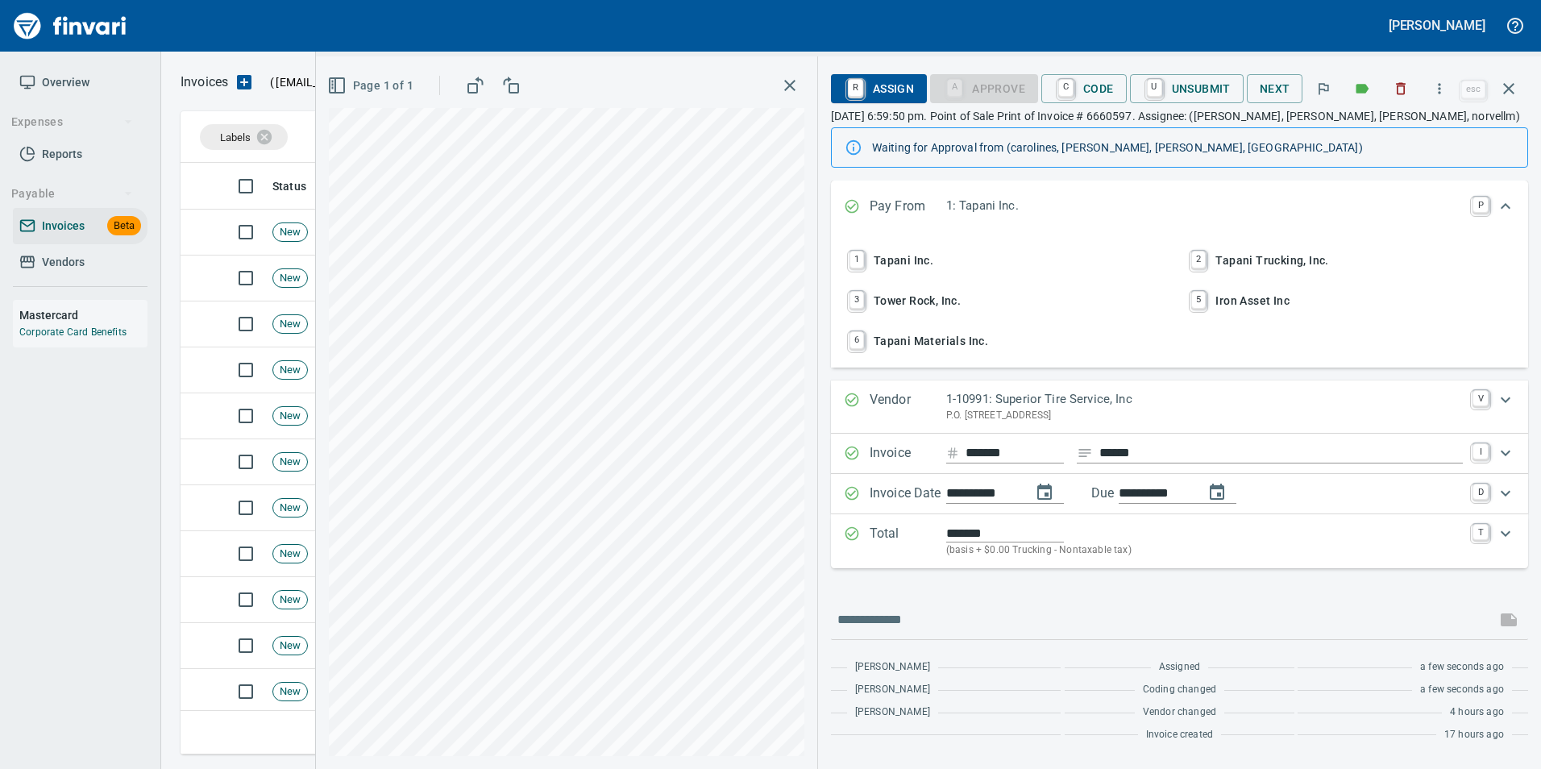
click at [1242, 264] on span "2 Tapani Trucking, Inc." at bounding box center [1350, 260] width 326 height 27
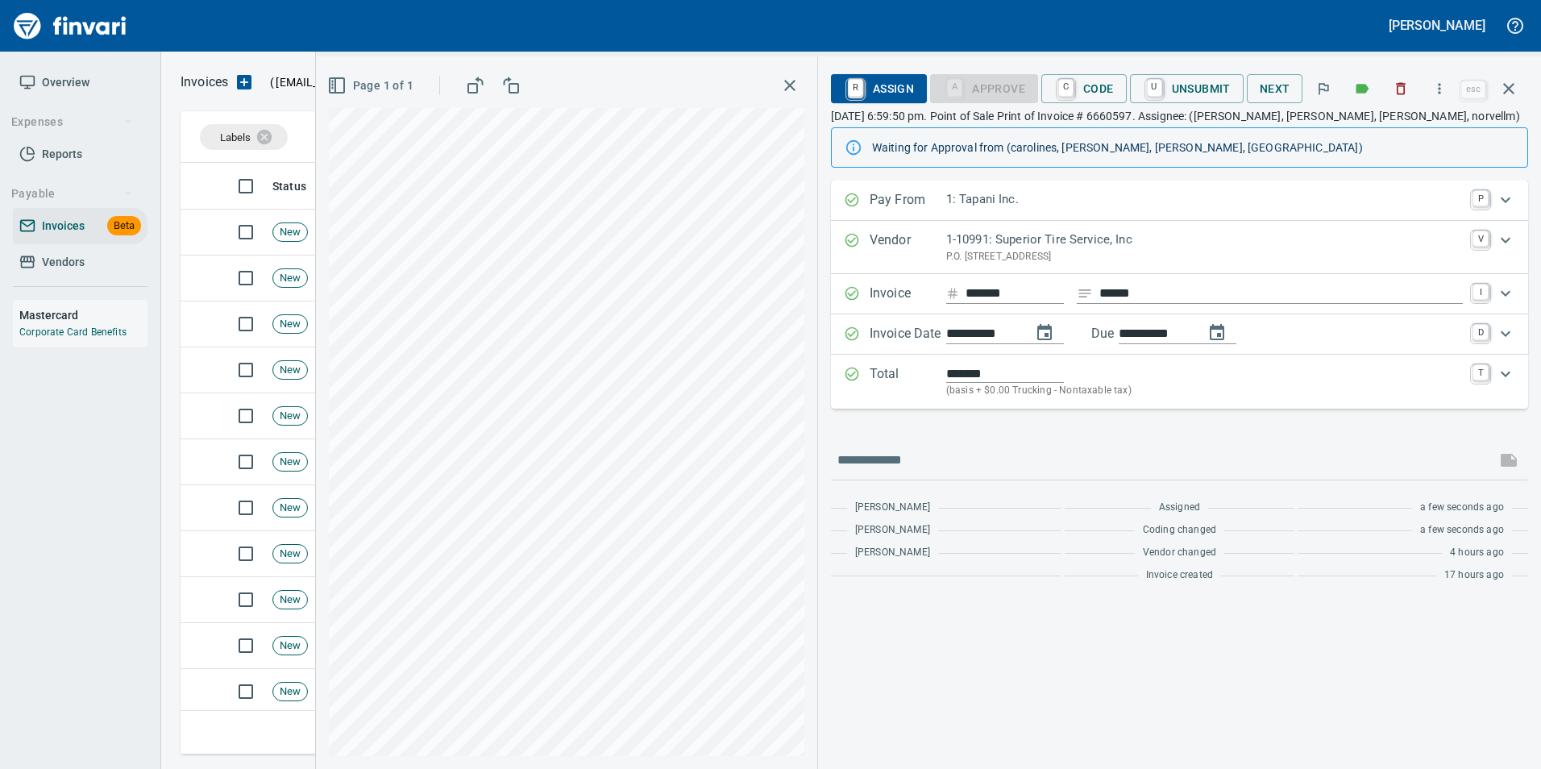
click at [866, 193] on div "Pay From 1: Tapani Inc. P" at bounding box center [1165, 200] width 642 height 21
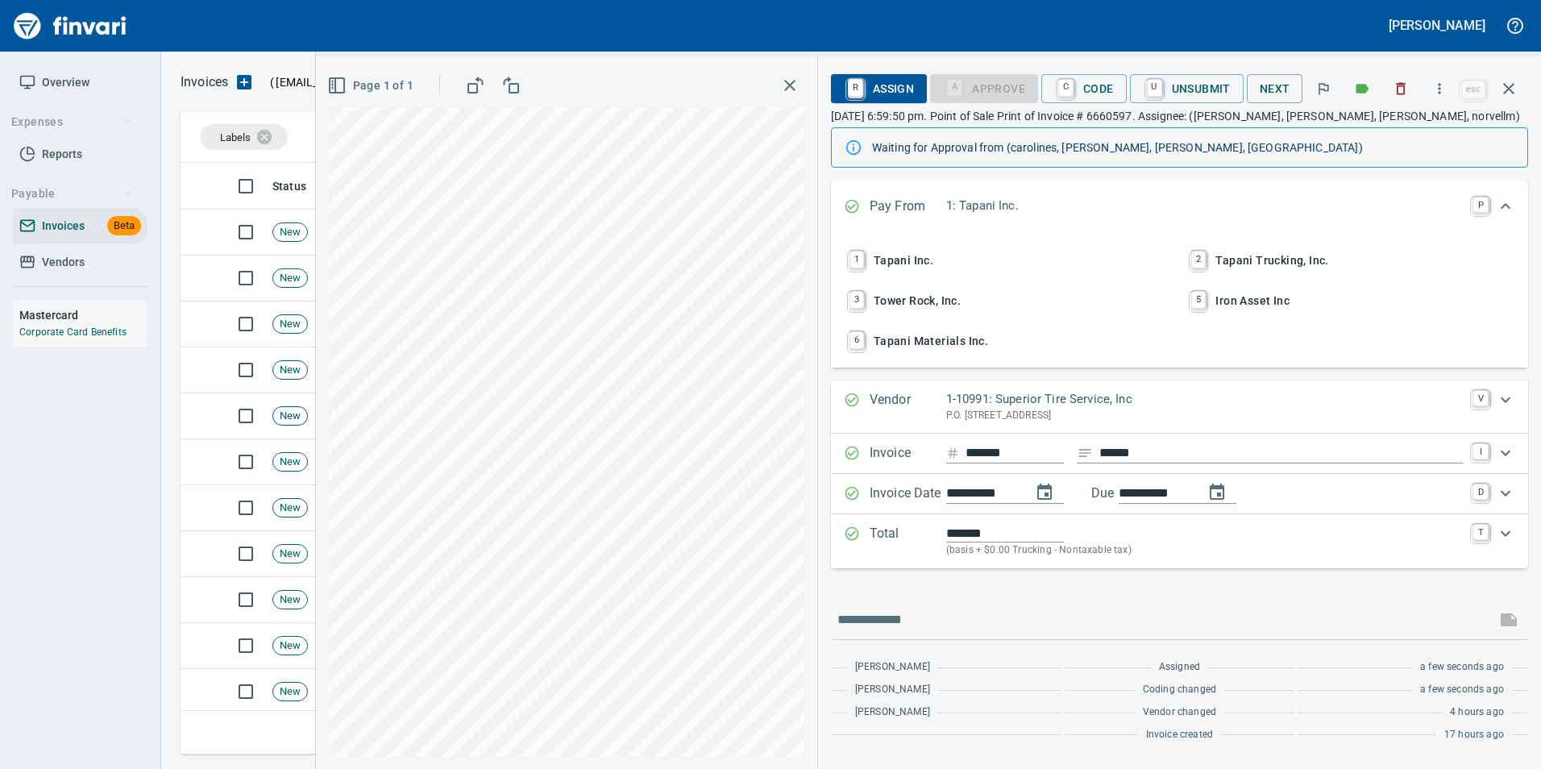
click at [1257, 255] on span "2 Tapani Trucking, Inc." at bounding box center [1350, 260] width 326 height 27
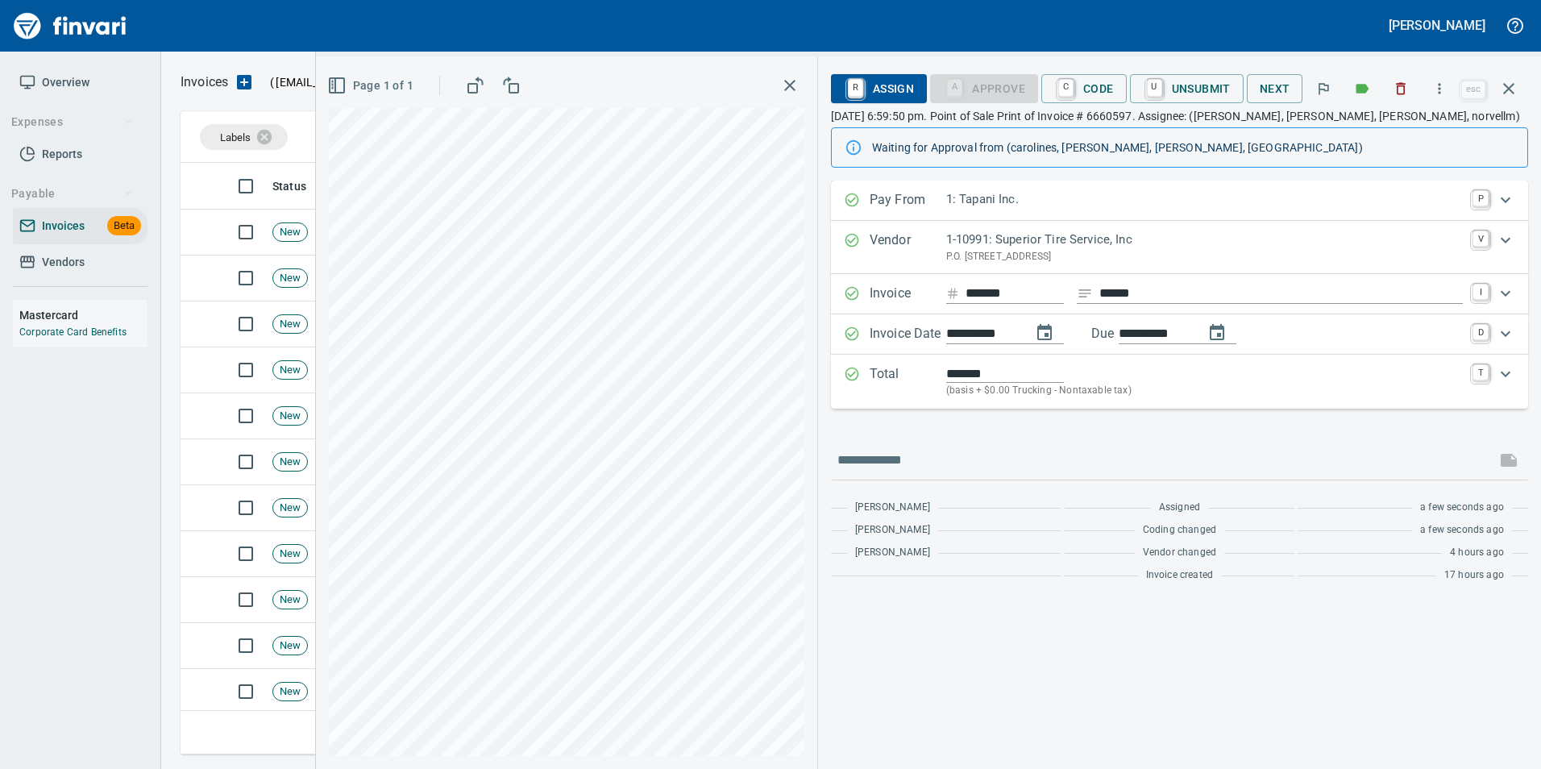
click at [854, 203] on icon "Expand" at bounding box center [852, 200] width 16 height 16
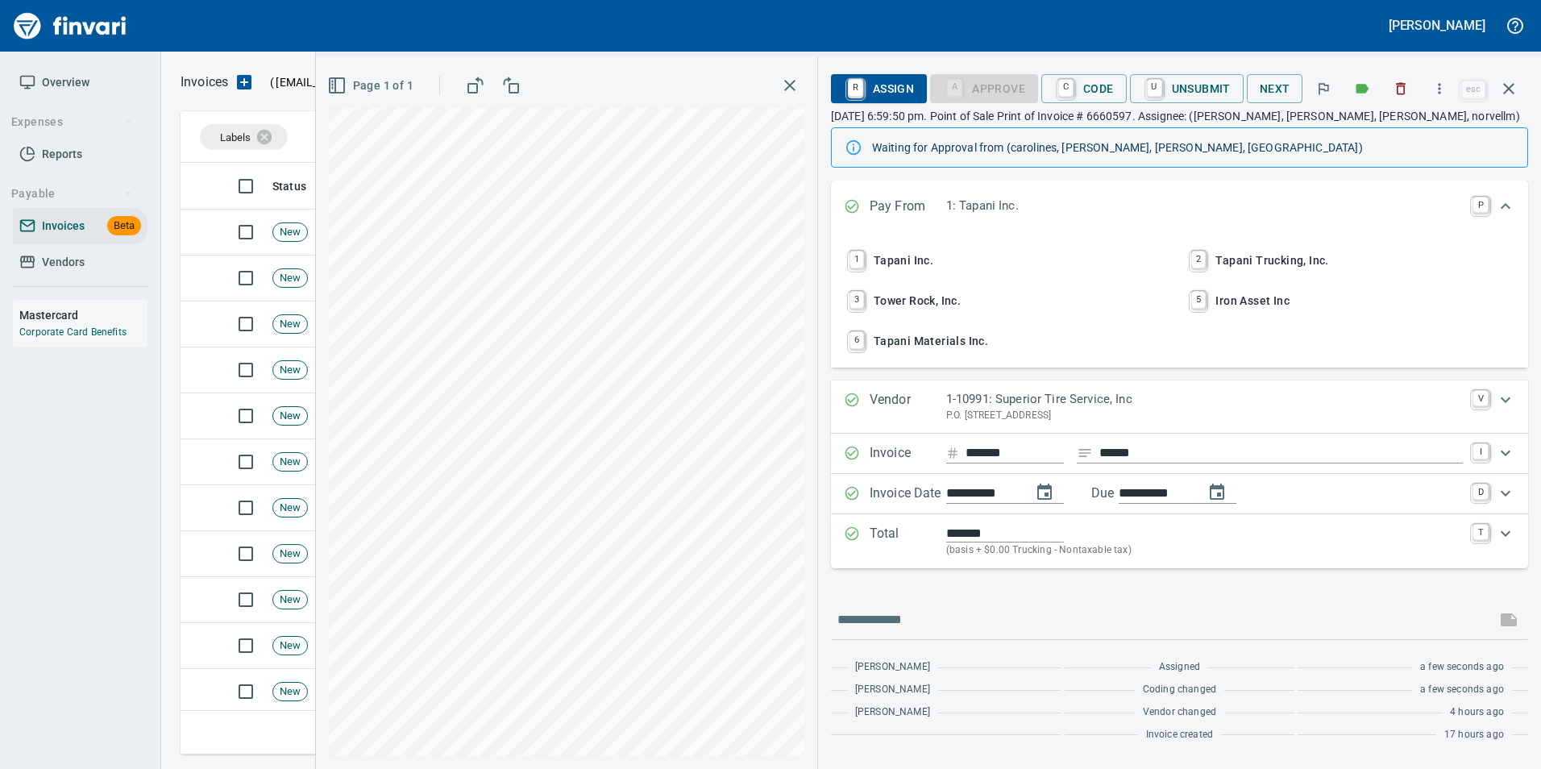
click at [1261, 265] on span "2 Tapani Trucking, Inc." at bounding box center [1350, 260] width 326 height 27
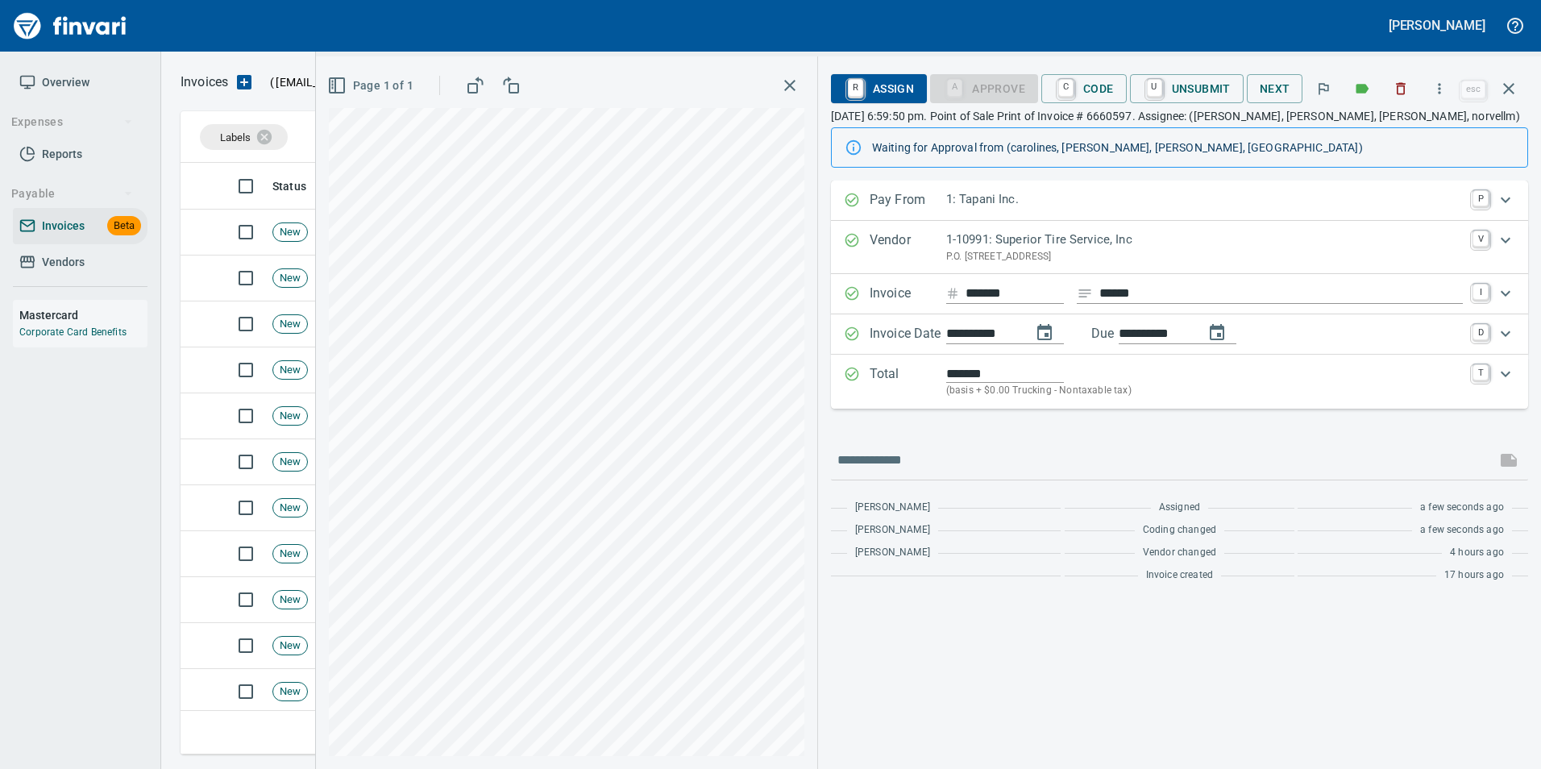
click at [1261, 265] on button "2 Tapani Trucking, Inc." at bounding box center [1350, 247] width 339 height 37
click at [1199, 81] on span "U Unsubmit" at bounding box center [1187, 88] width 88 height 27
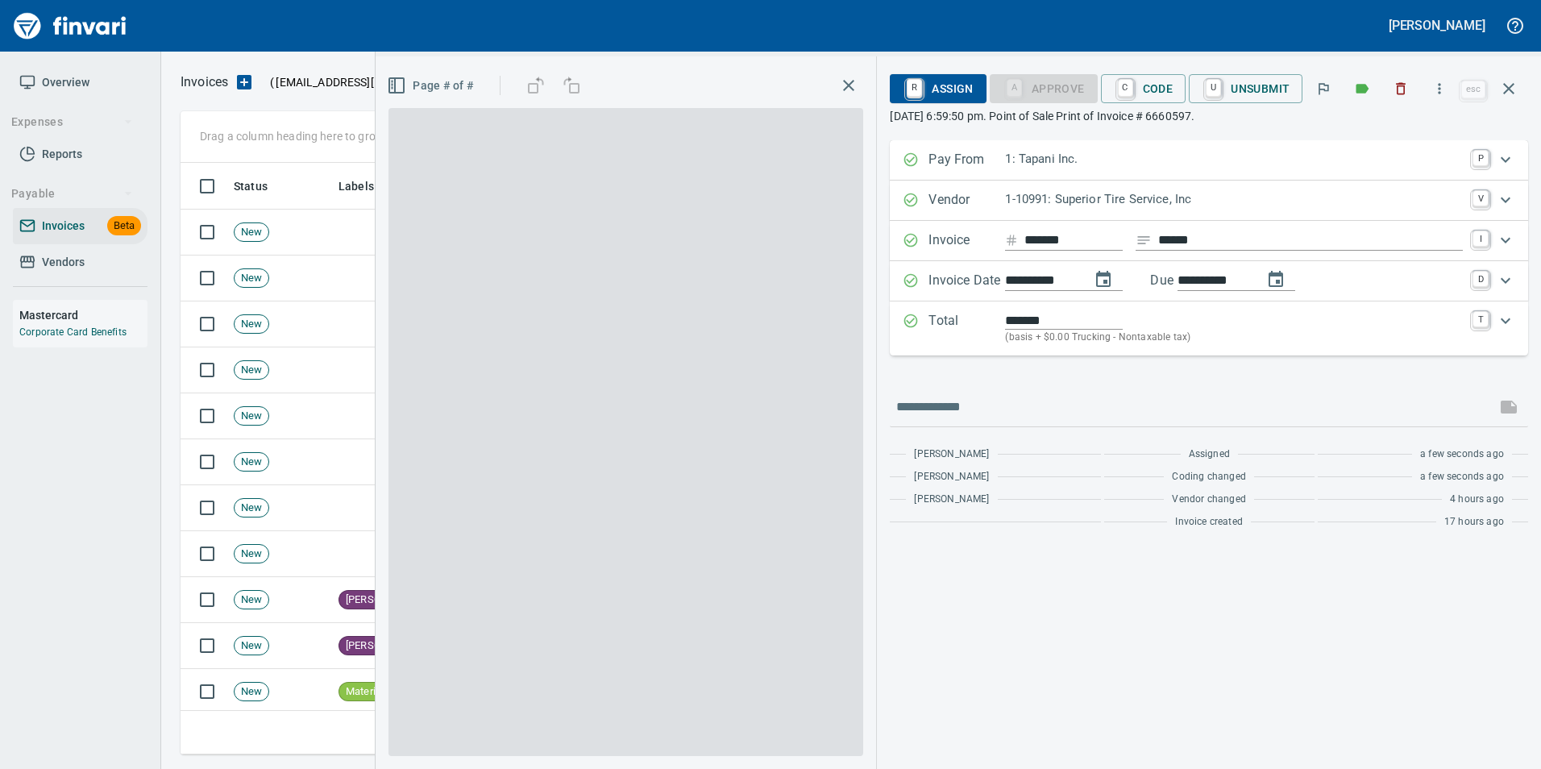
scroll to position [579, 1316]
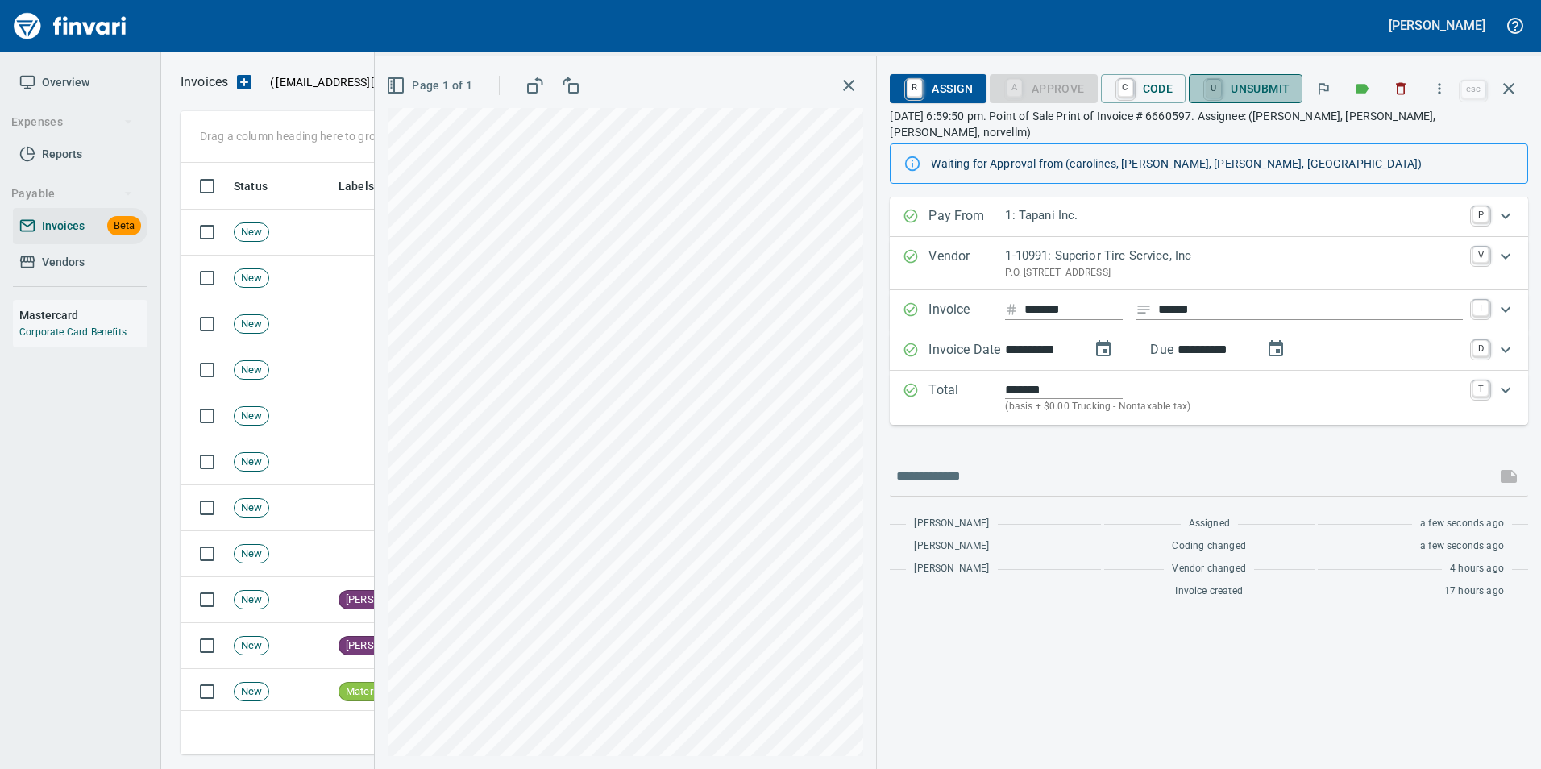
click at [1220, 91] on link "U" at bounding box center [1213, 89] width 15 height 18
click at [1142, 428] on div "**********" at bounding box center [1209, 401] width 638 height 409
click at [1032, 210] on div "1: Tapani Inc." at bounding box center [1234, 216] width 458 height 21
click at [912, 210] on icon "Expand" at bounding box center [911, 217] width 14 height 14
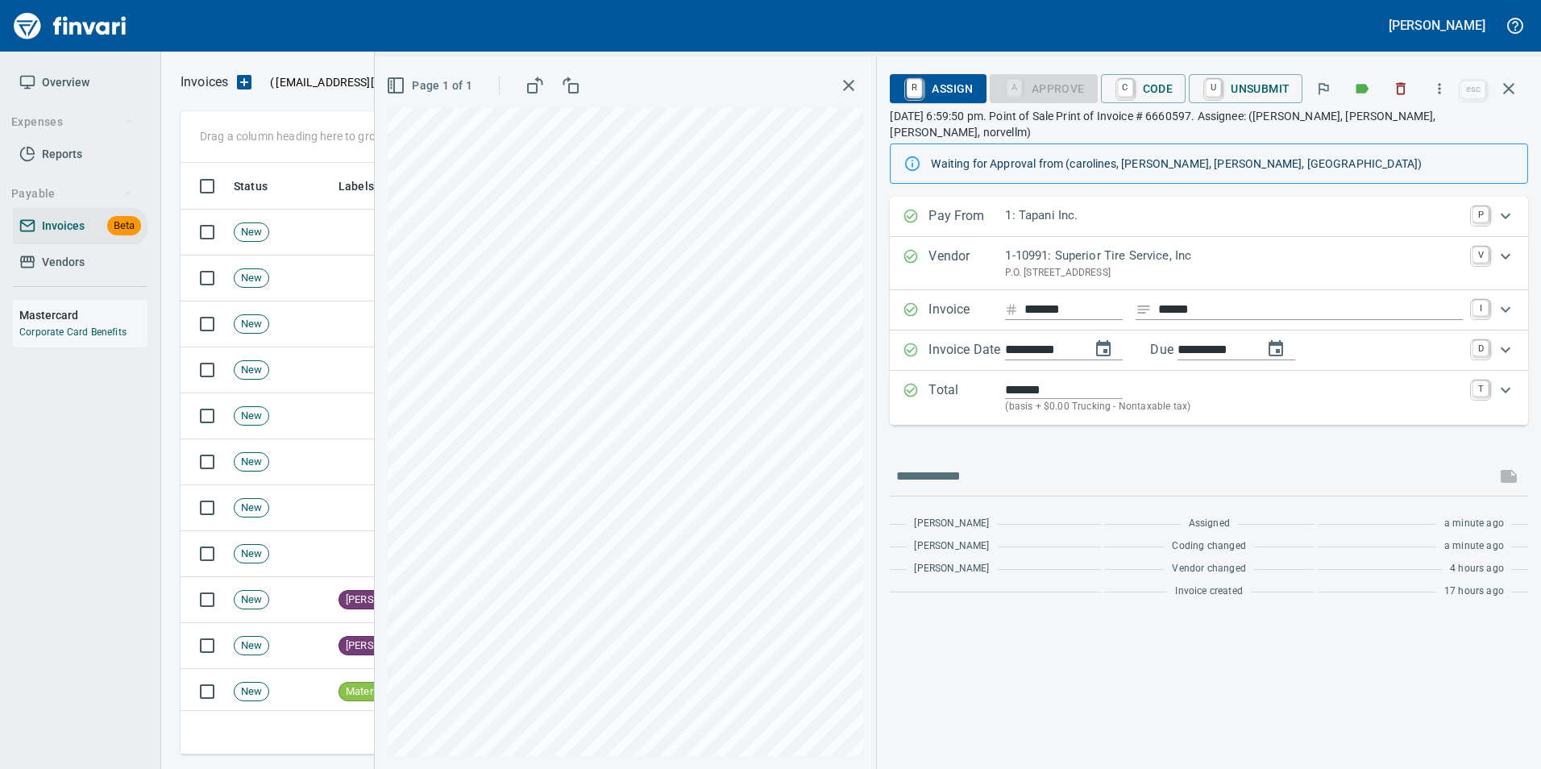
click at [935, 206] on p "Pay From" at bounding box center [966, 216] width 77 height 21
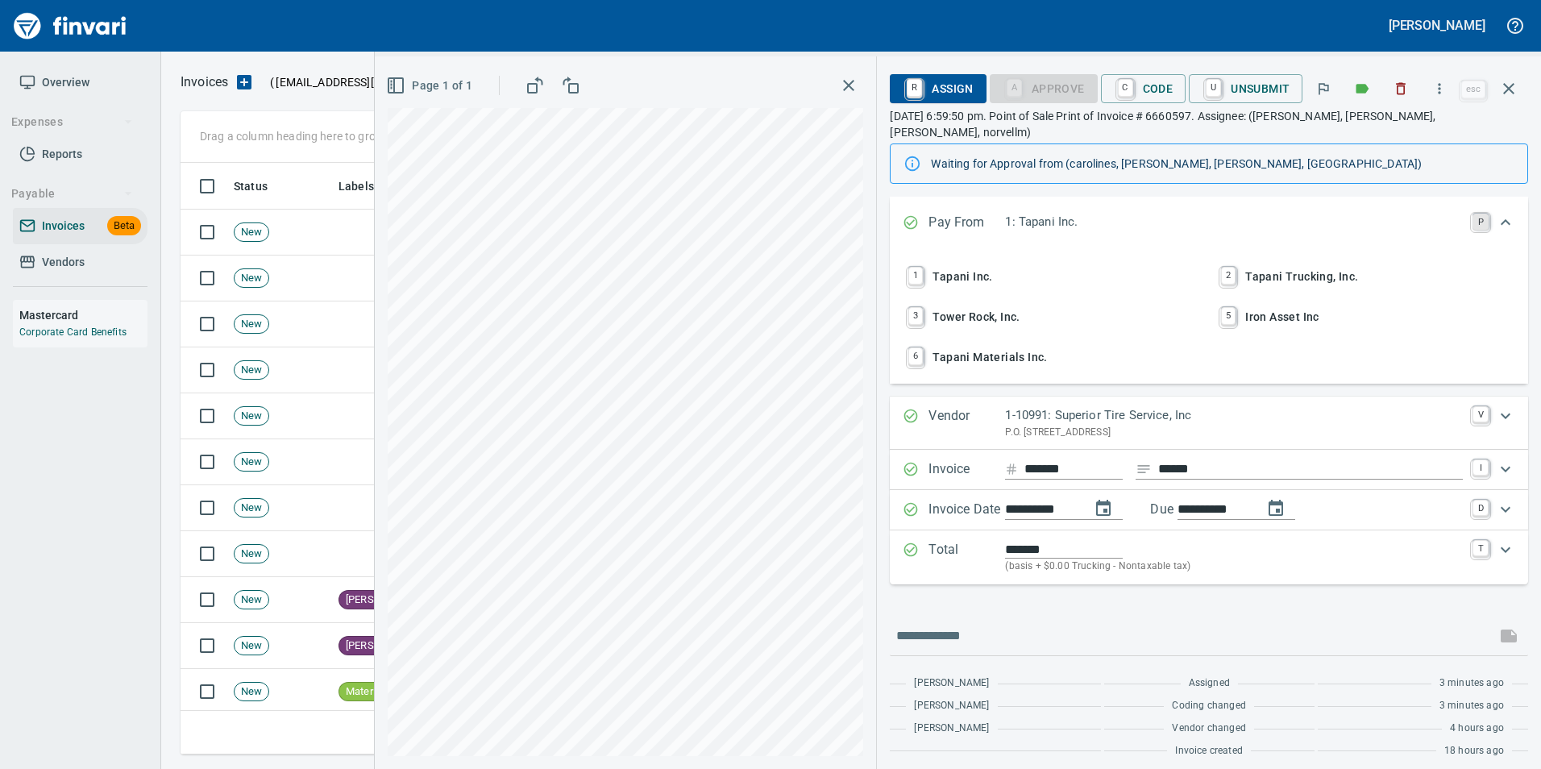
click at [1477, 214] on link "P" at bounding box center [1481, 222] width 16 height 16
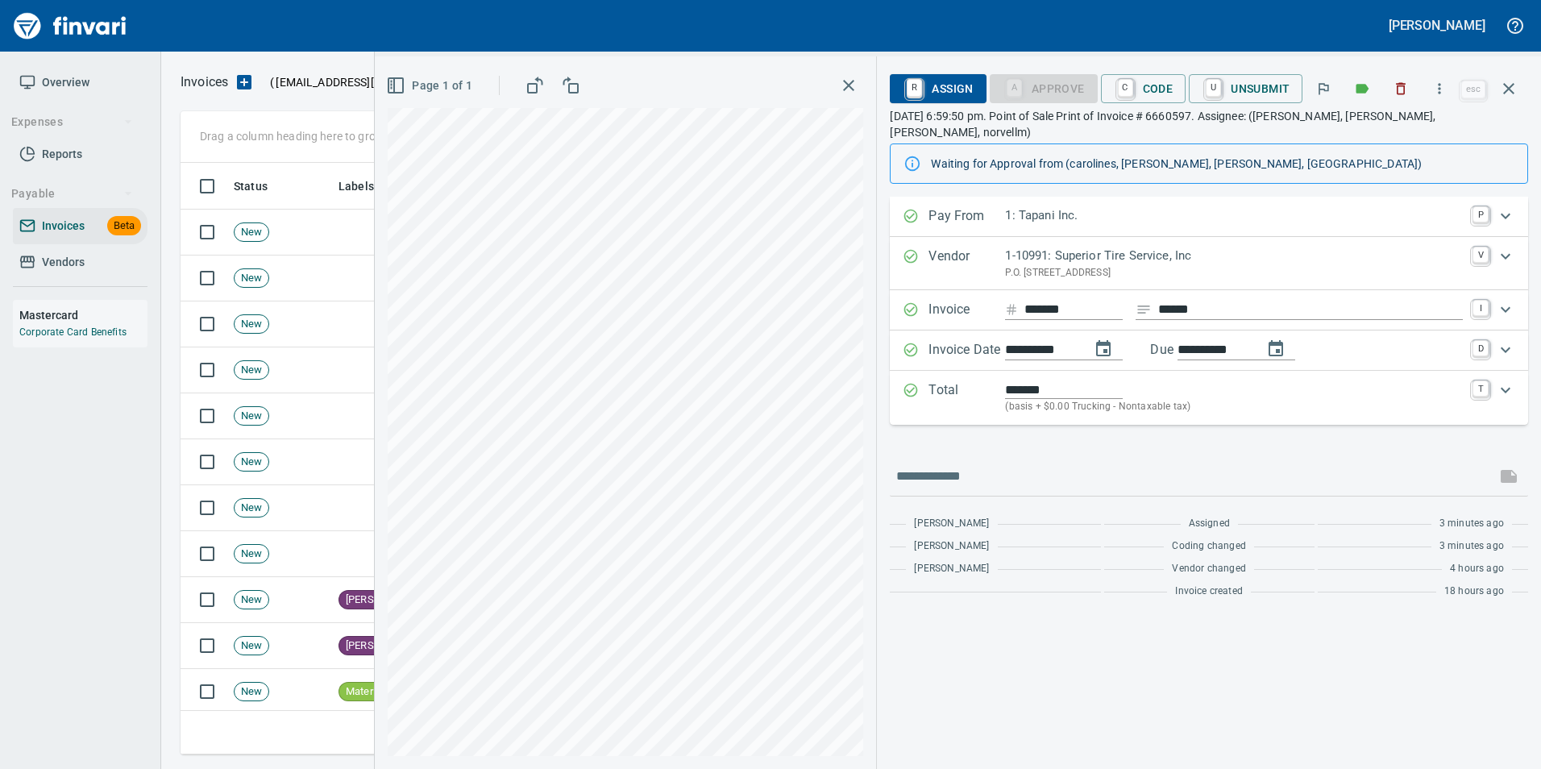
click at [1440, 197] on From "Pay From 1: Tapani Inc. P" at bounding box center [1209, 217] width 638 height 40
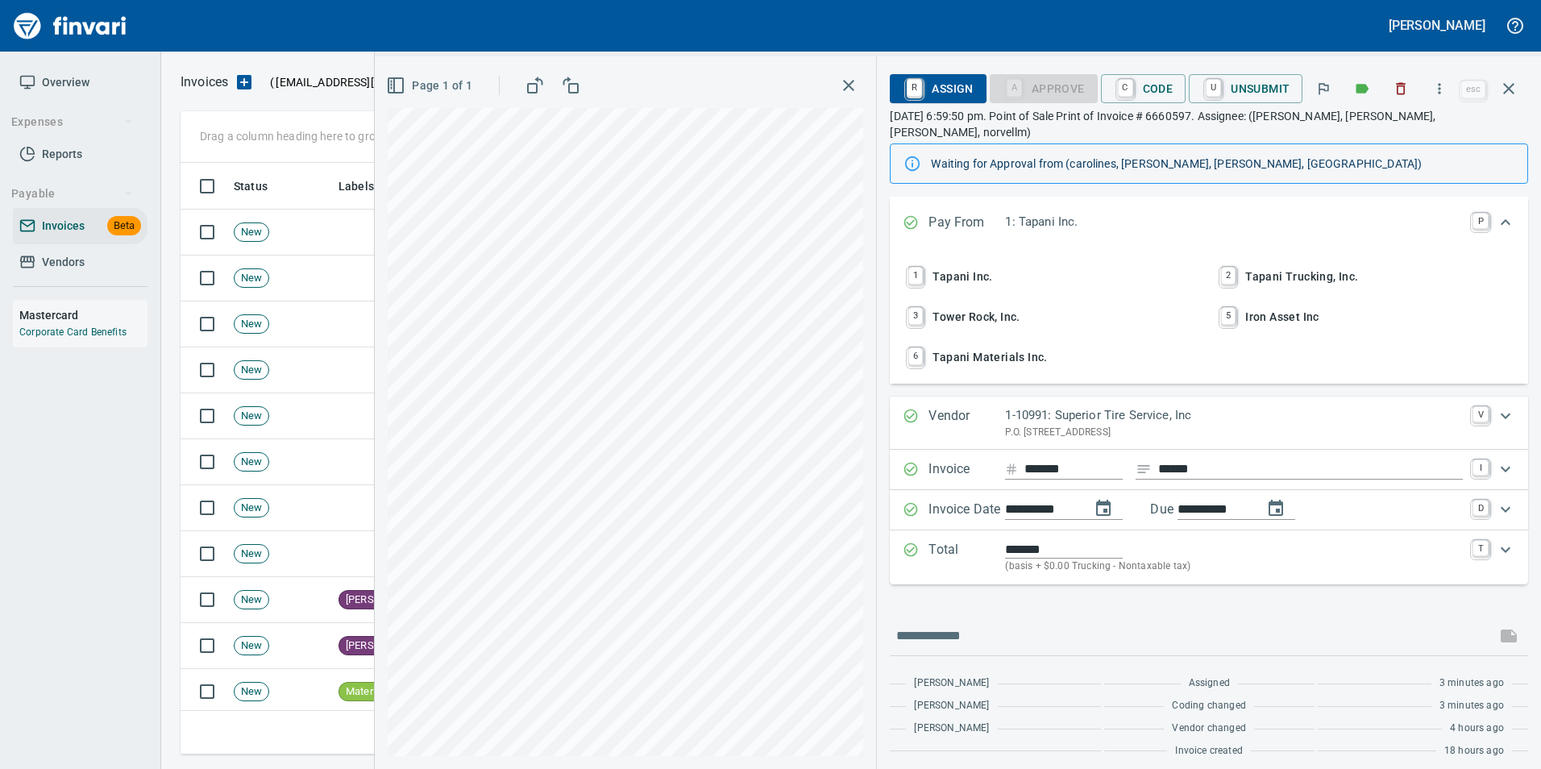
click at [1257, 258] on button "2 Tapani Trucking, Inc." at bounding box center [1365, 276] width 309 height 37
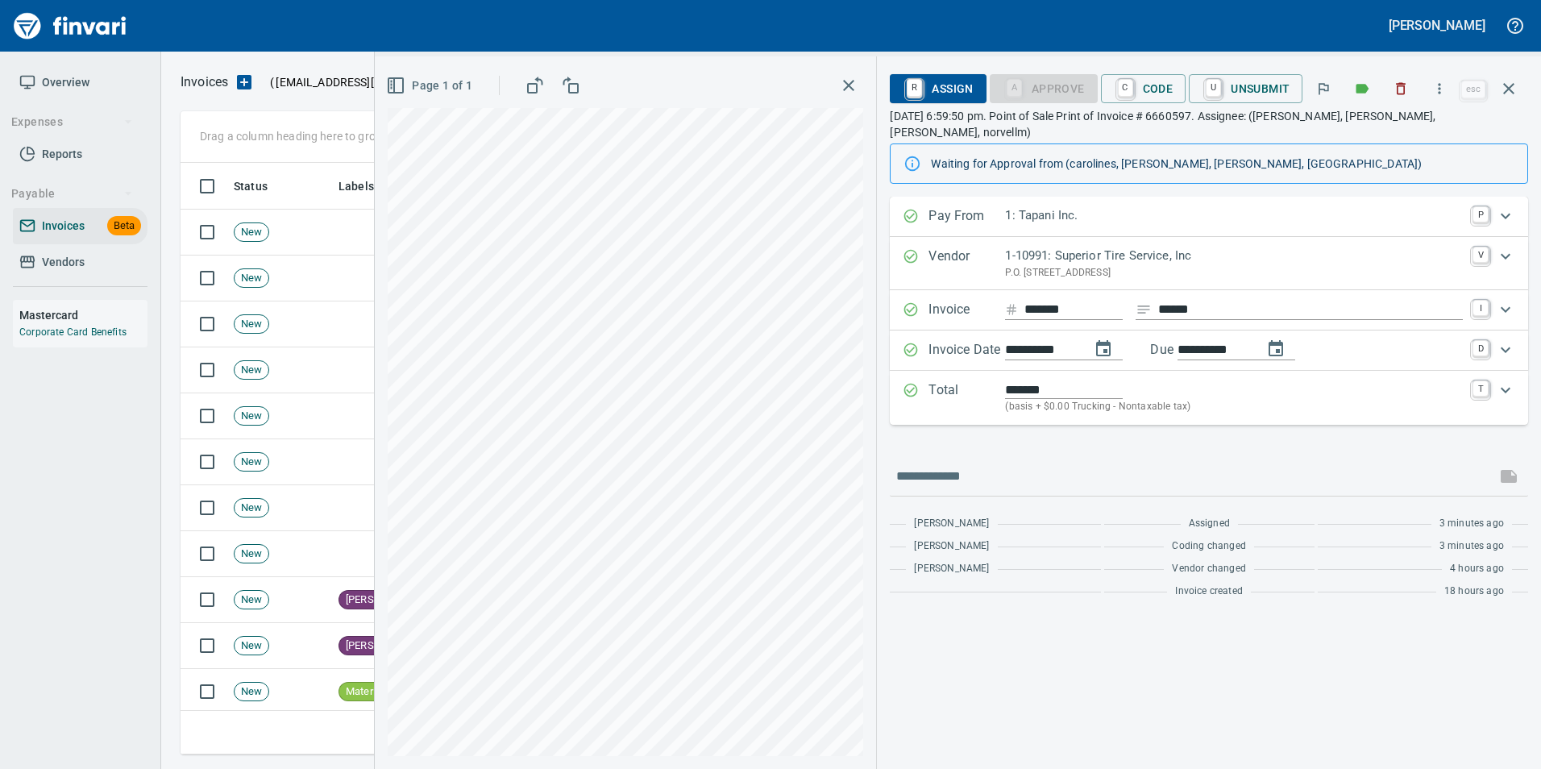
click at [1257, 250] on span "2 Tapani Trucking, Inc." at bounding box center [1365, 263] width 297 height 27
click at [912, 208] on icon "Expand" at bounding box center [911, 216] width 16 height 16
click at [1517, 95] on icon "button" at bounding box center [1508, 88] width 19 height 19
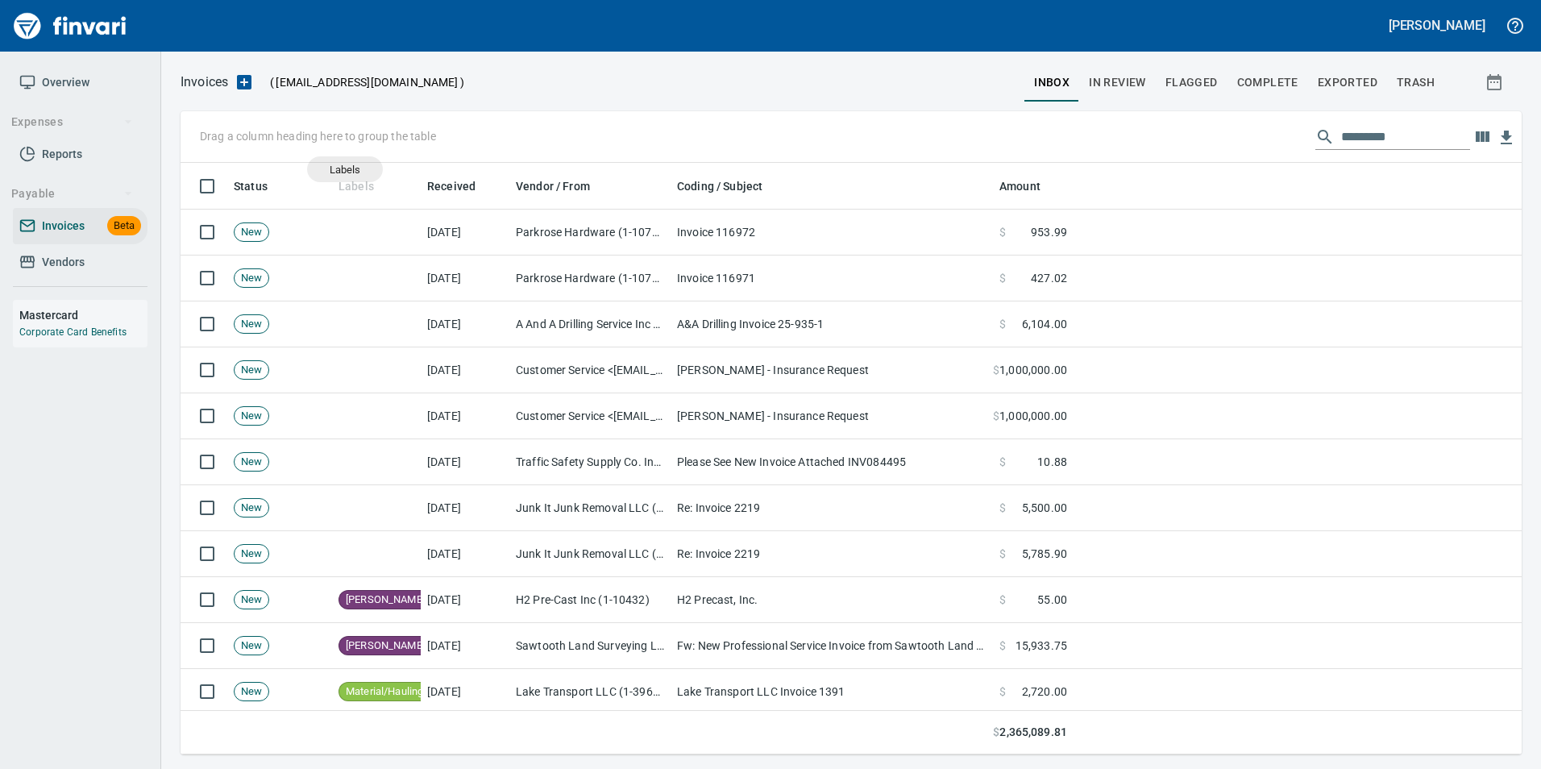
scroll to position [579, 1317]
drag, startPoint x: 355, startPoint y: 186, endPoint x: 296, endPoint y: 134, distance: 79.4
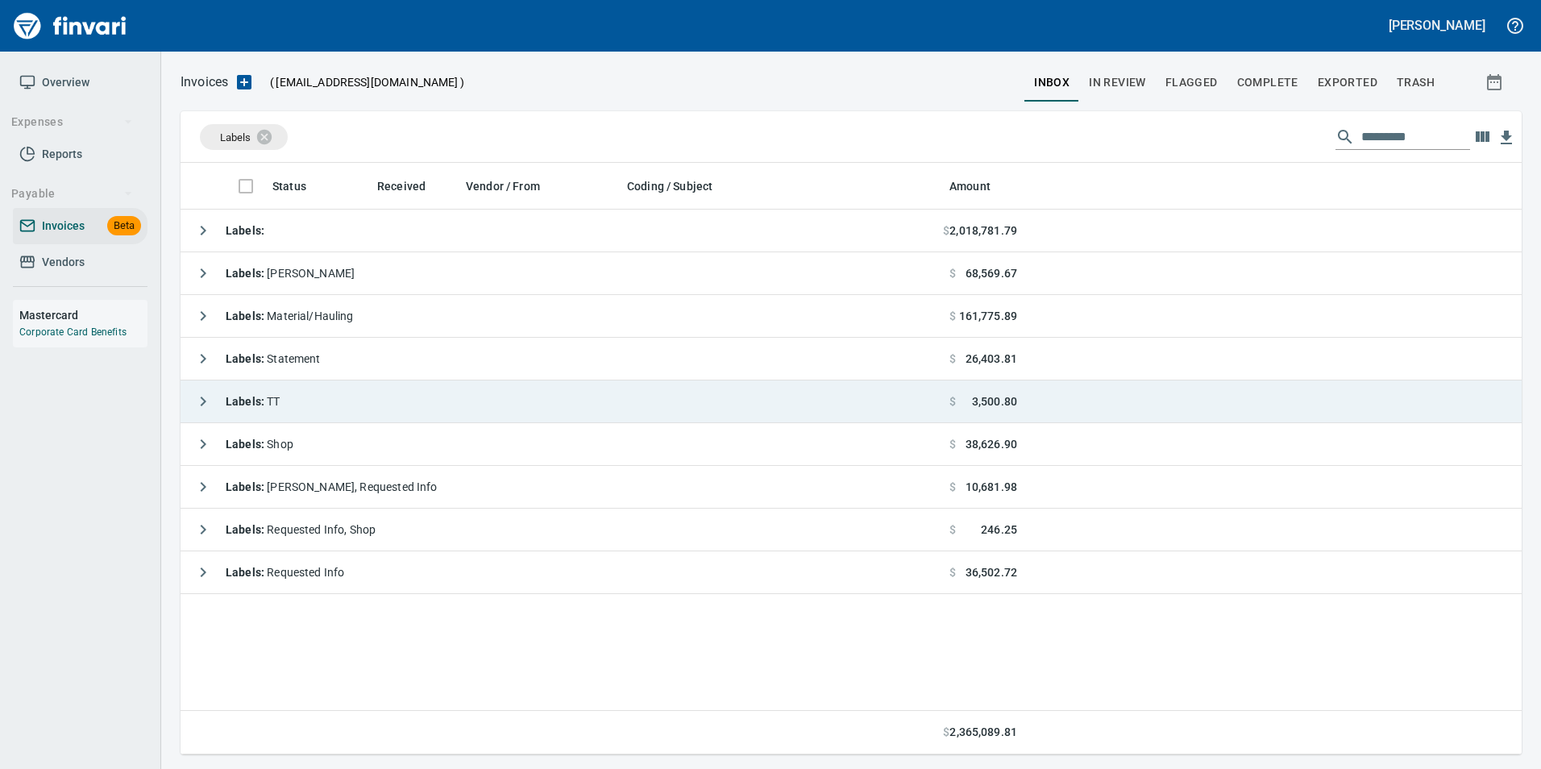
click at [204, 392] on icon "button" at bounding box center [202, 401] width 19 height 19
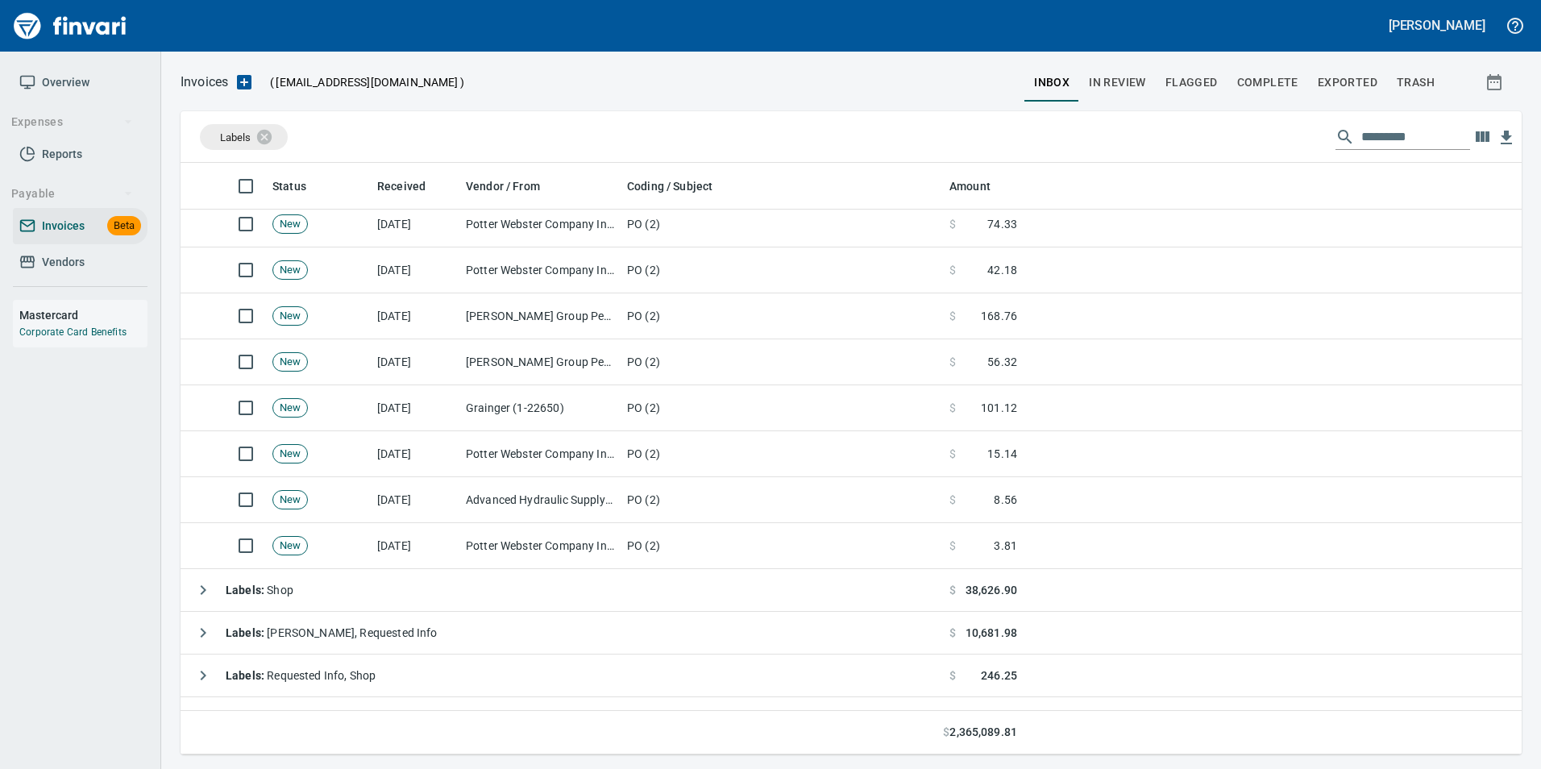
scroll to position [887, 0]
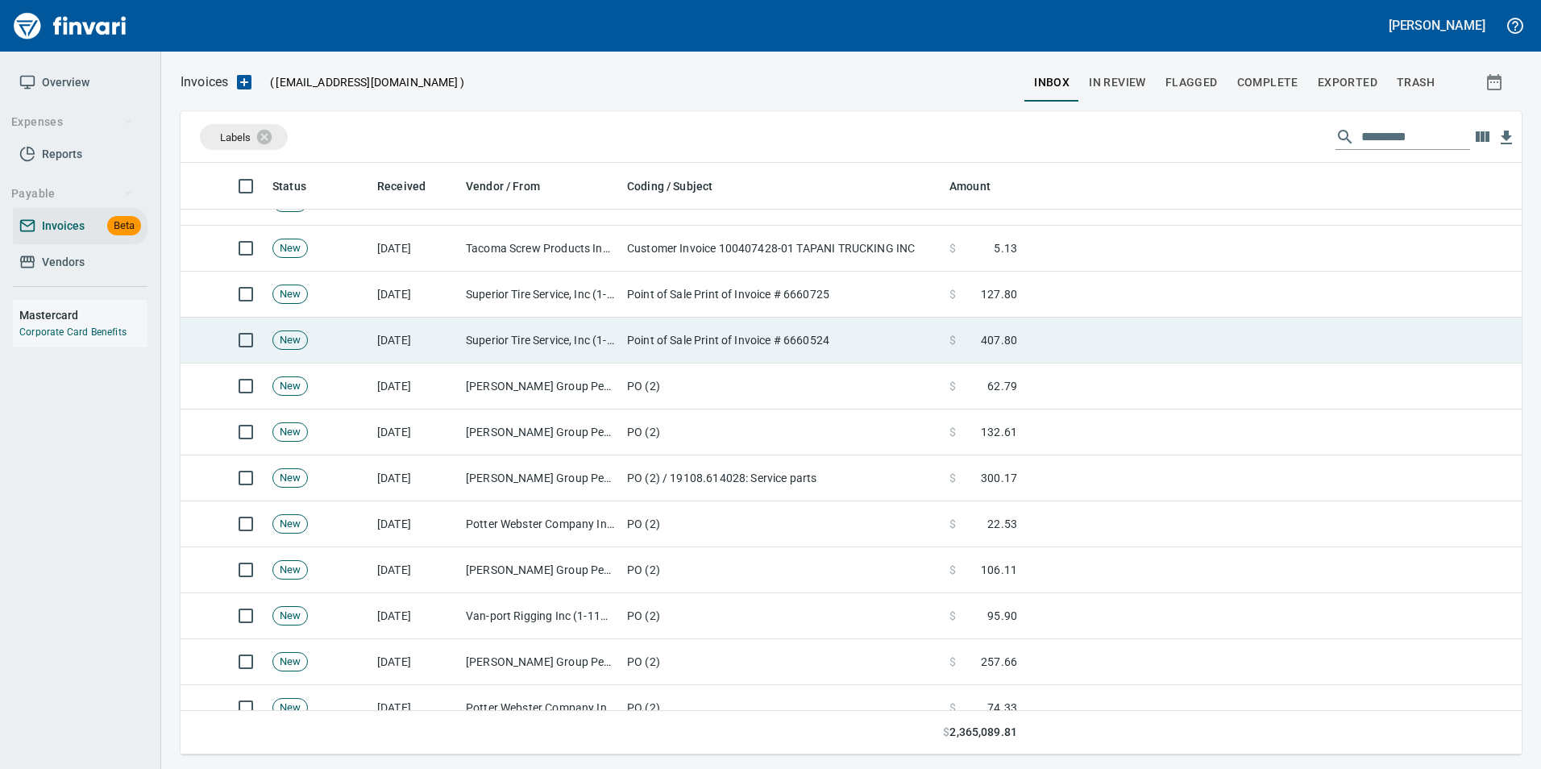
click at [539, 350] on td "Superior Tire Service, Inc (1-10991)" at bounding box center [539, 341] width 161 height 46
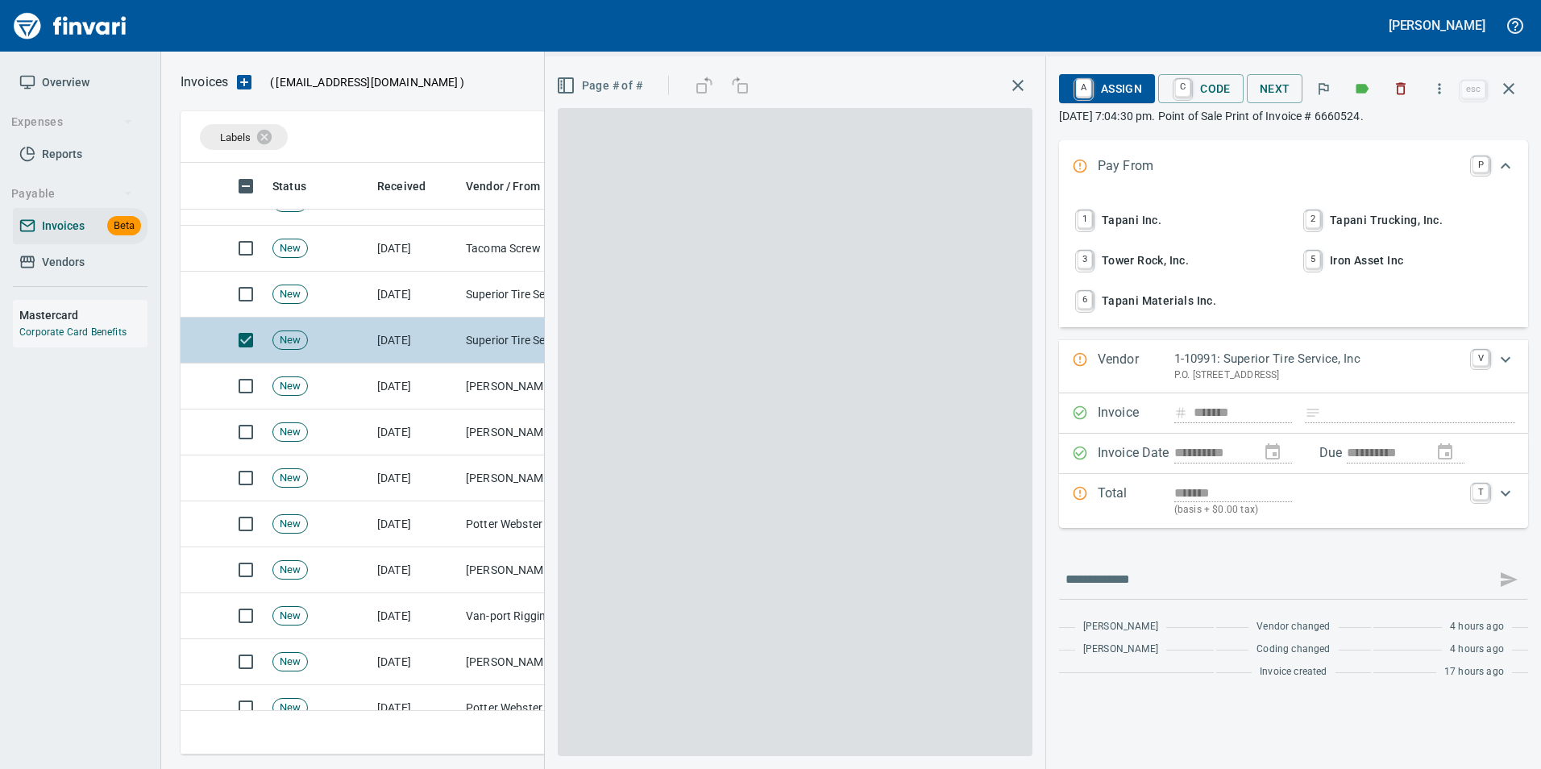
scroll to position [579, 1316]
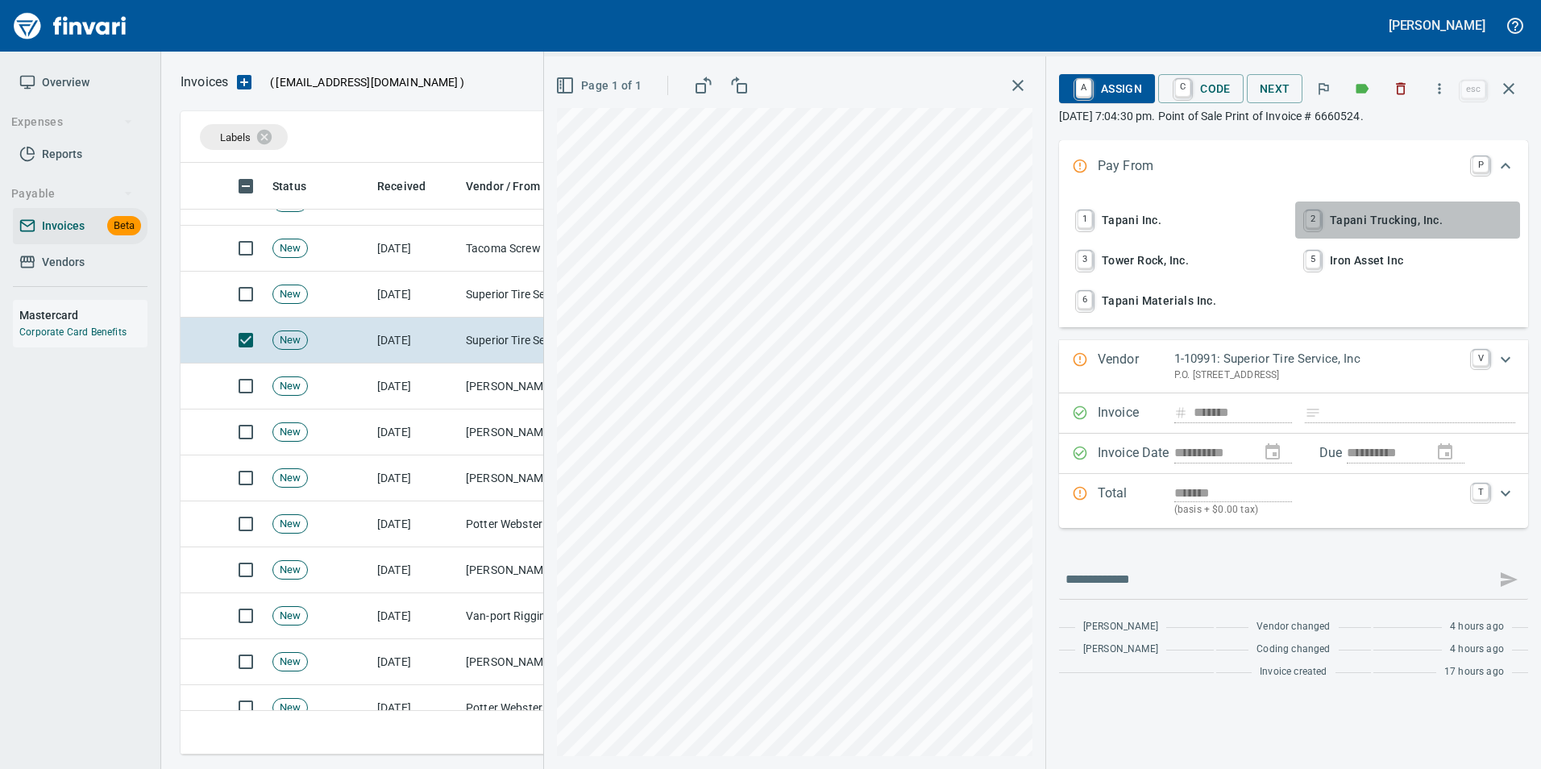
click at [1374, 215] on span "2 Tapani Trucking, Inc." at bounding box center [1408, 219] width 212 height 27
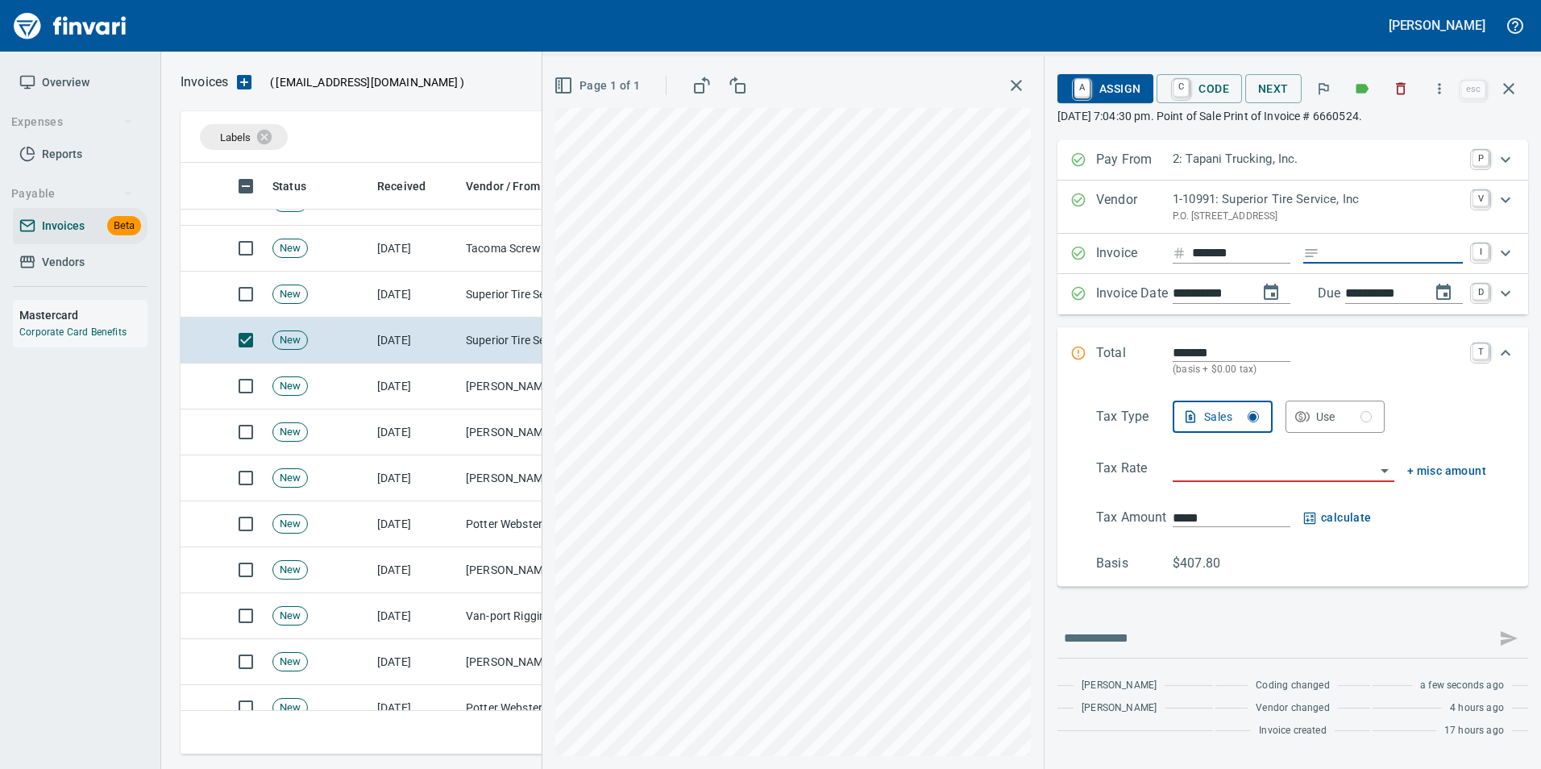
click at [1352, 248] on input "Expand" at bounding box center [1394, 253] width 137 height 20
type input "******"
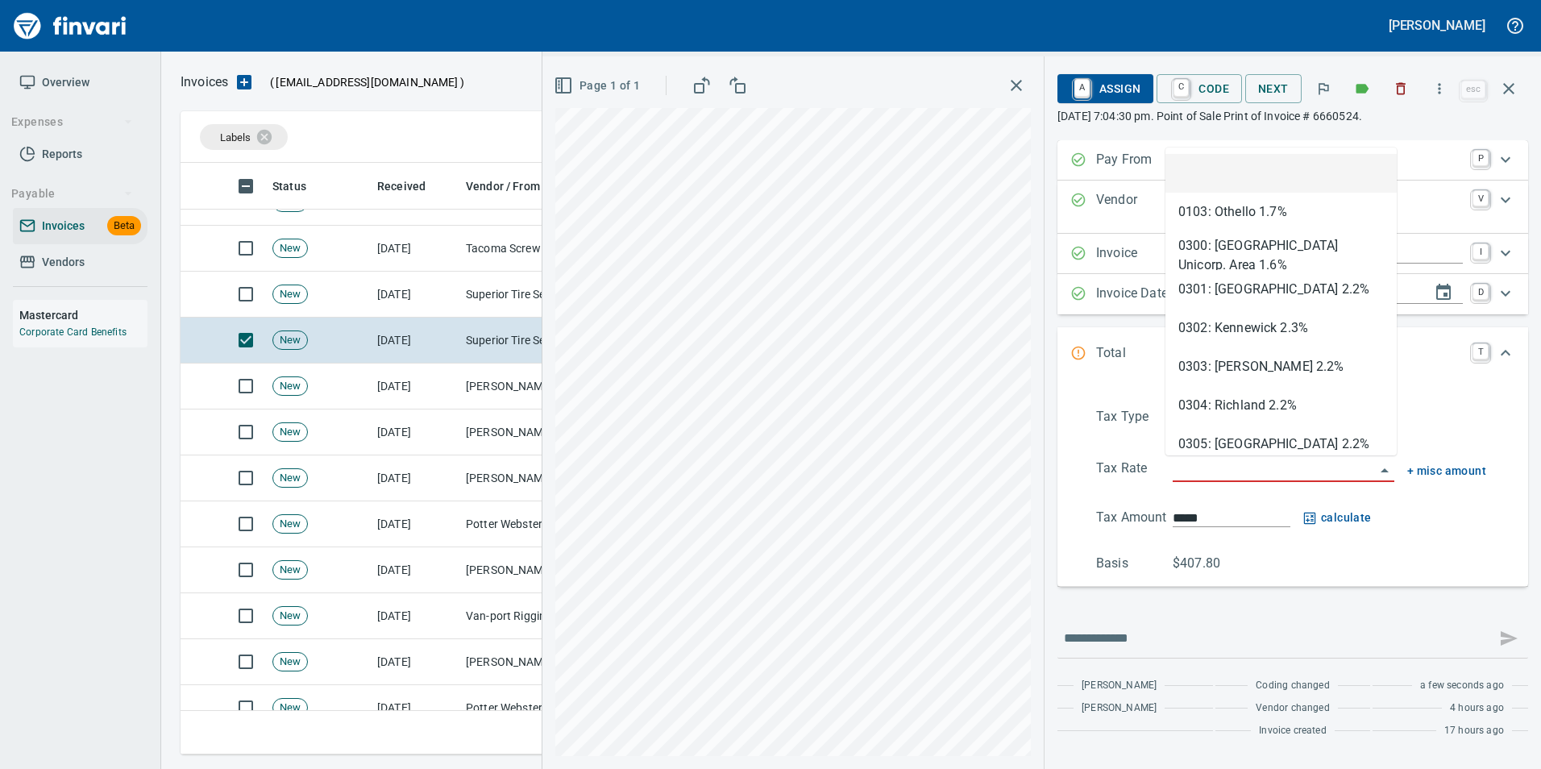
click at [1203, 474] on input "search" at bounding box center [1274, 470] width 202 height 23
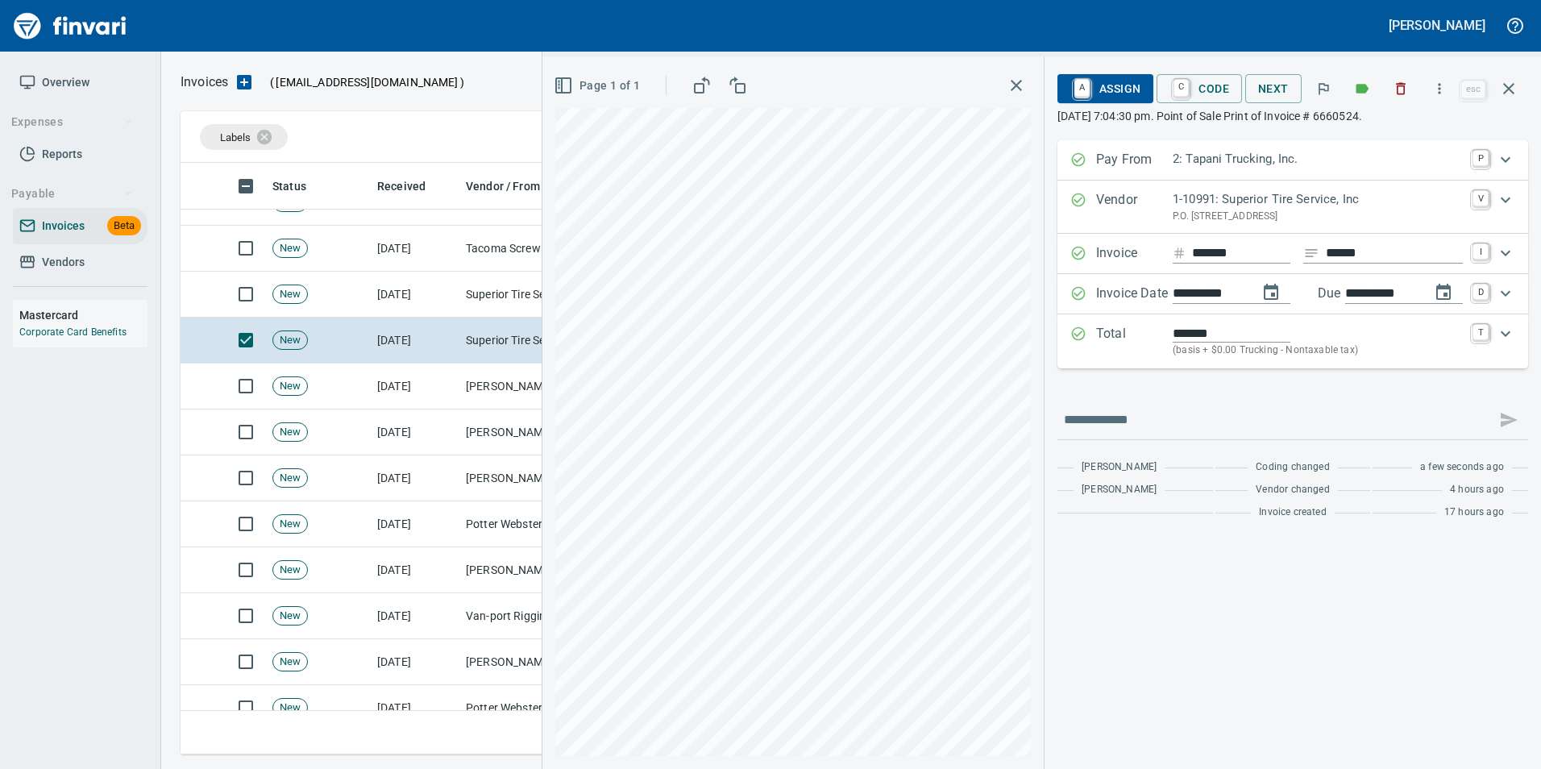
type input "**********"
click at [1124, 89] on span "A Assign" at bounding box center [1105, 88] width 70 height 27
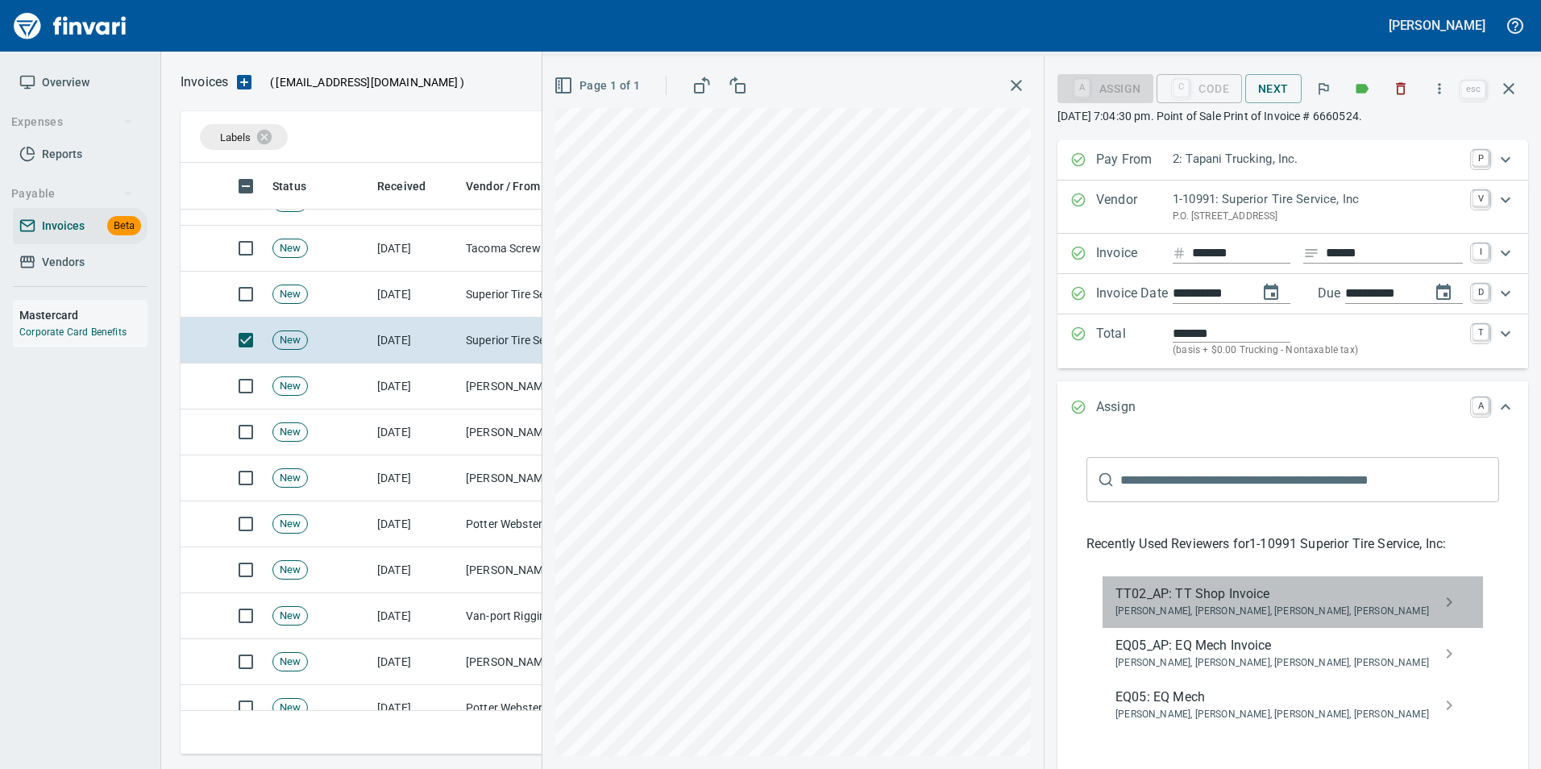
click at [1193, 608] on span "[PERSON_NAME], [PERSON_NAME], [PERSON_NAME], [PERSON_NAME]" at bounding box center [1279, 612] width 329 height 16
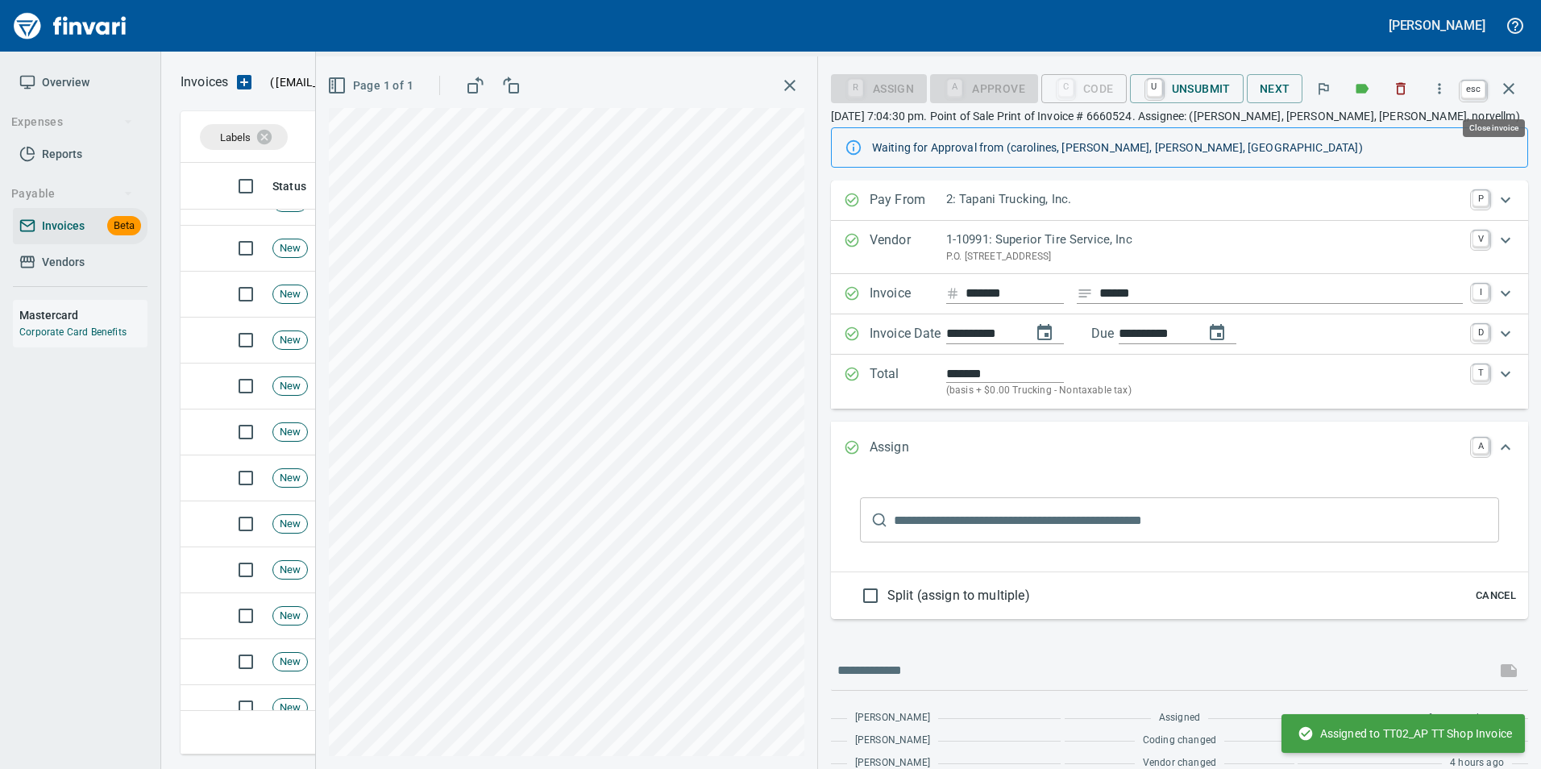
click at [1509, 91] on icon "button" at bounding box center [1508, 88] width 19 height 19
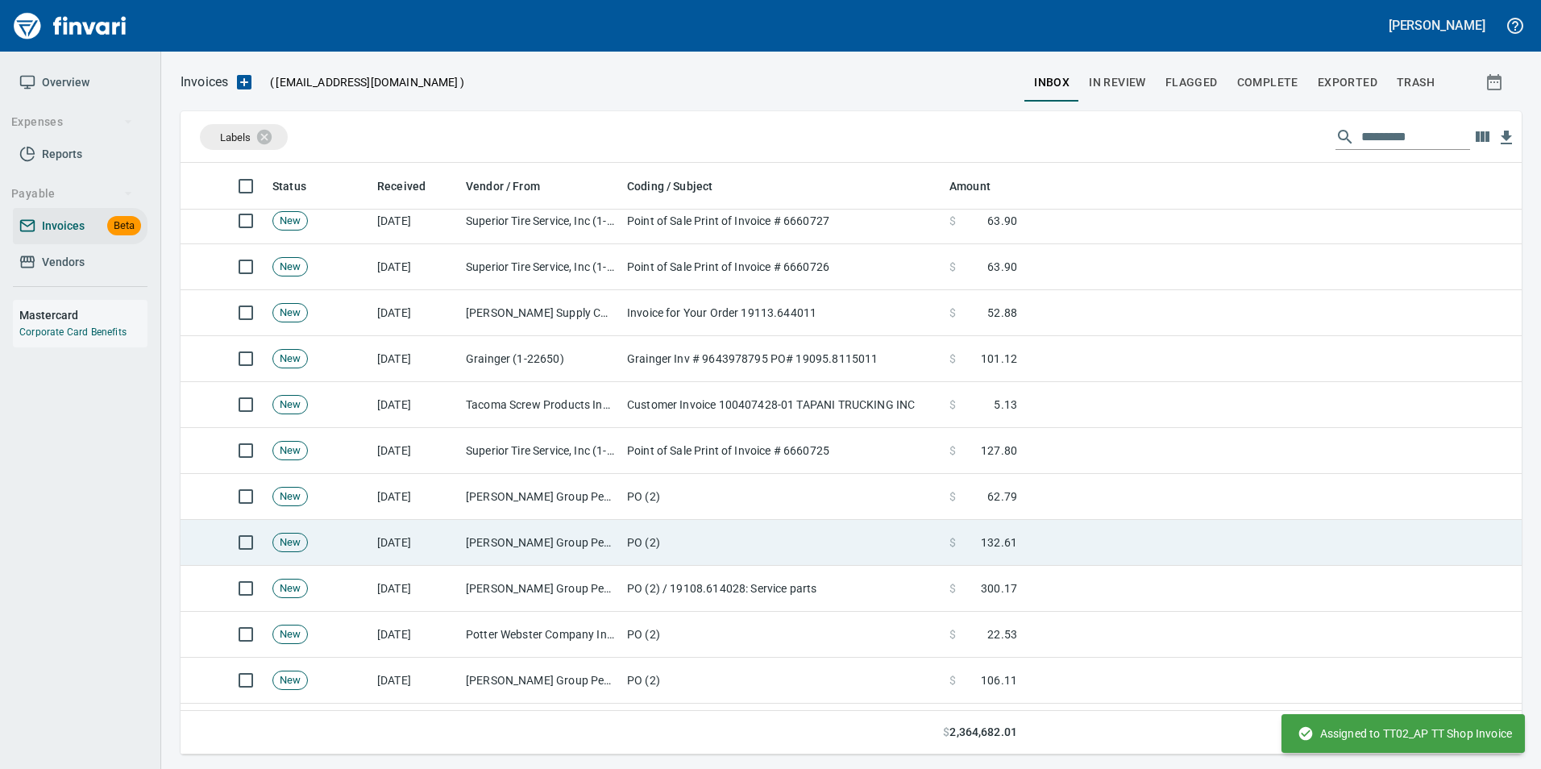
scroll to position [725, 0]
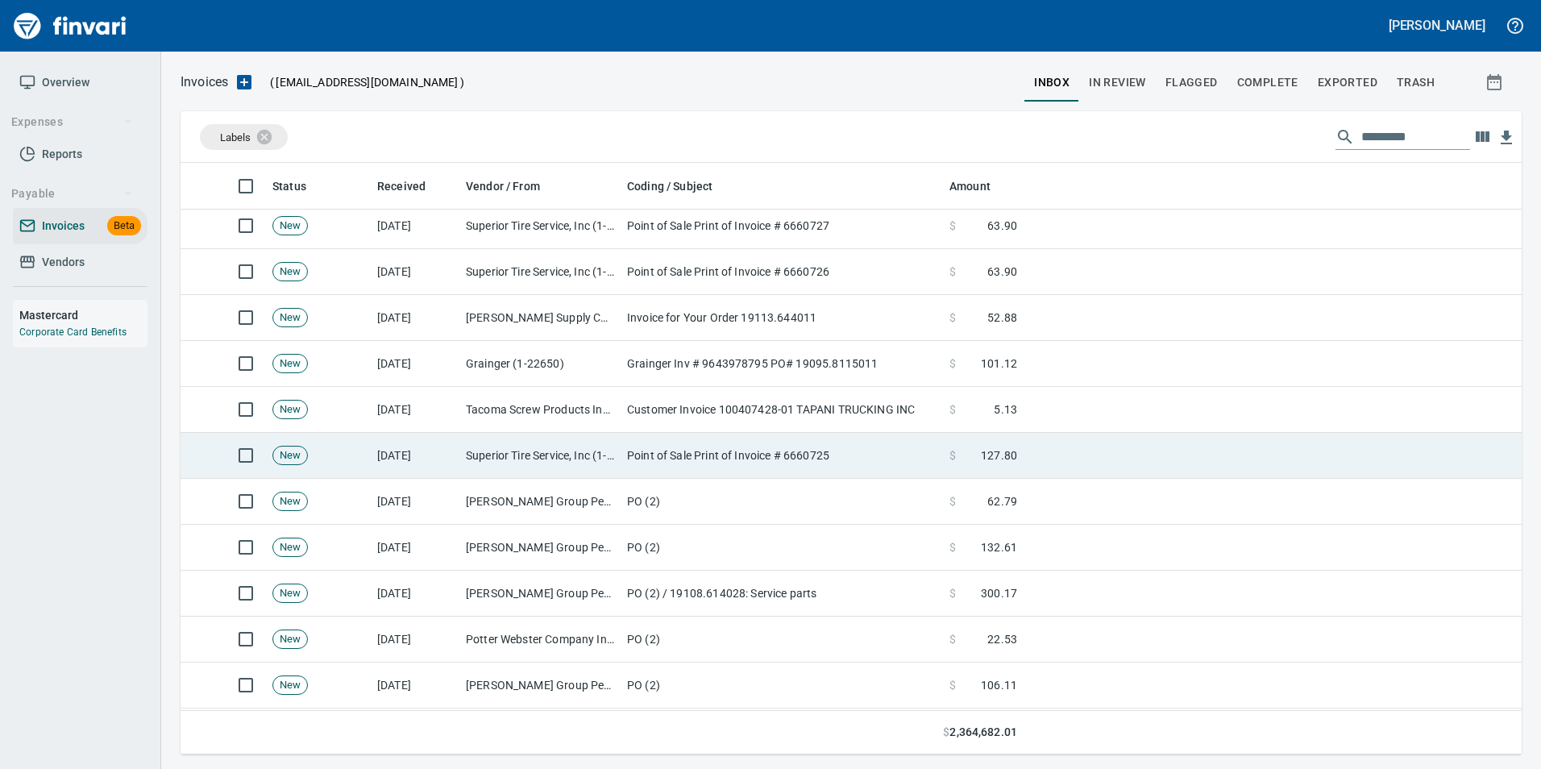
click at [672, 449] on td "Point of Sale Print of Invoice # 6660725" at bounding box center [782, 456] width 322 height 46
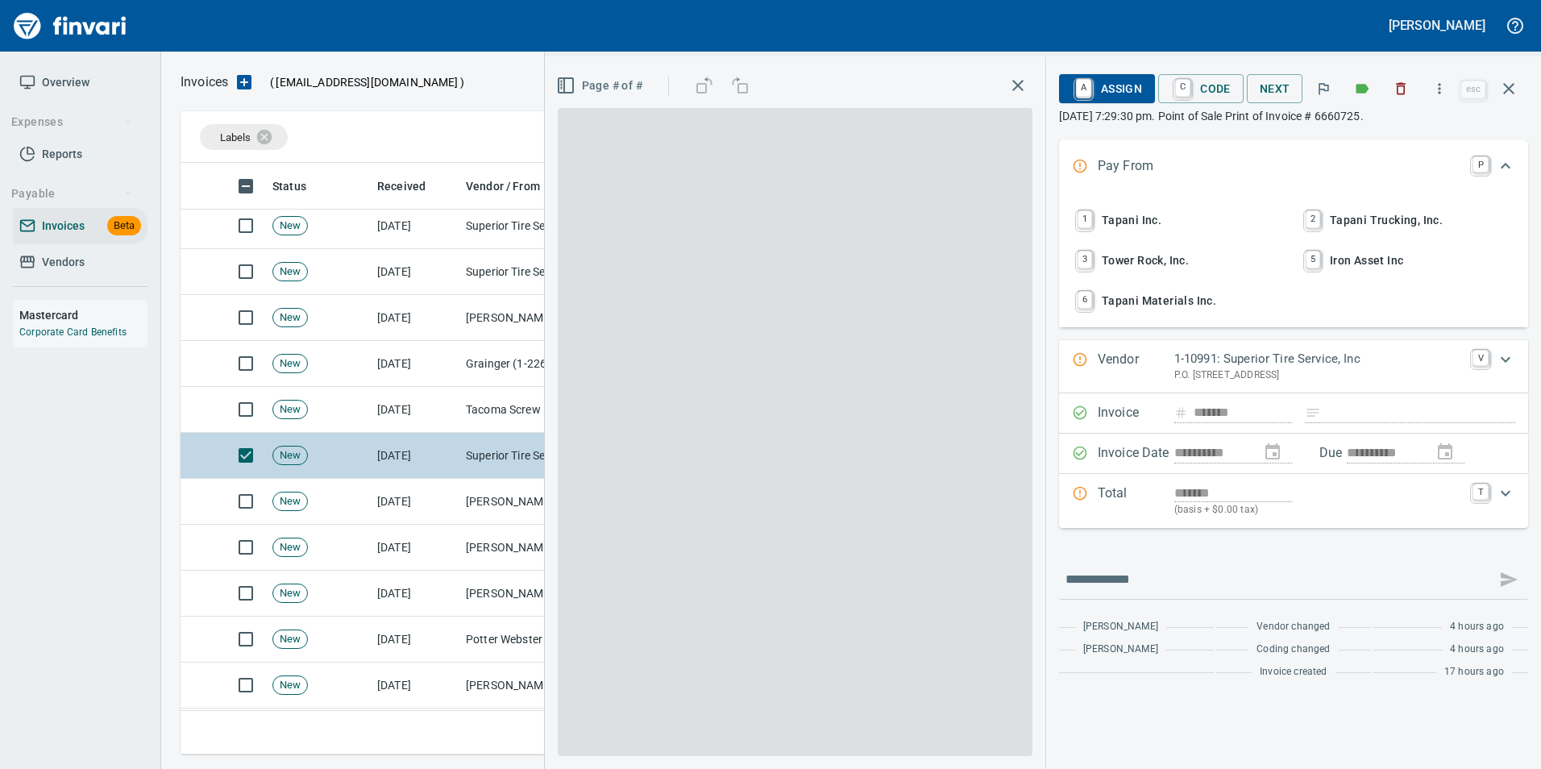
scroll to position [579, 1316]
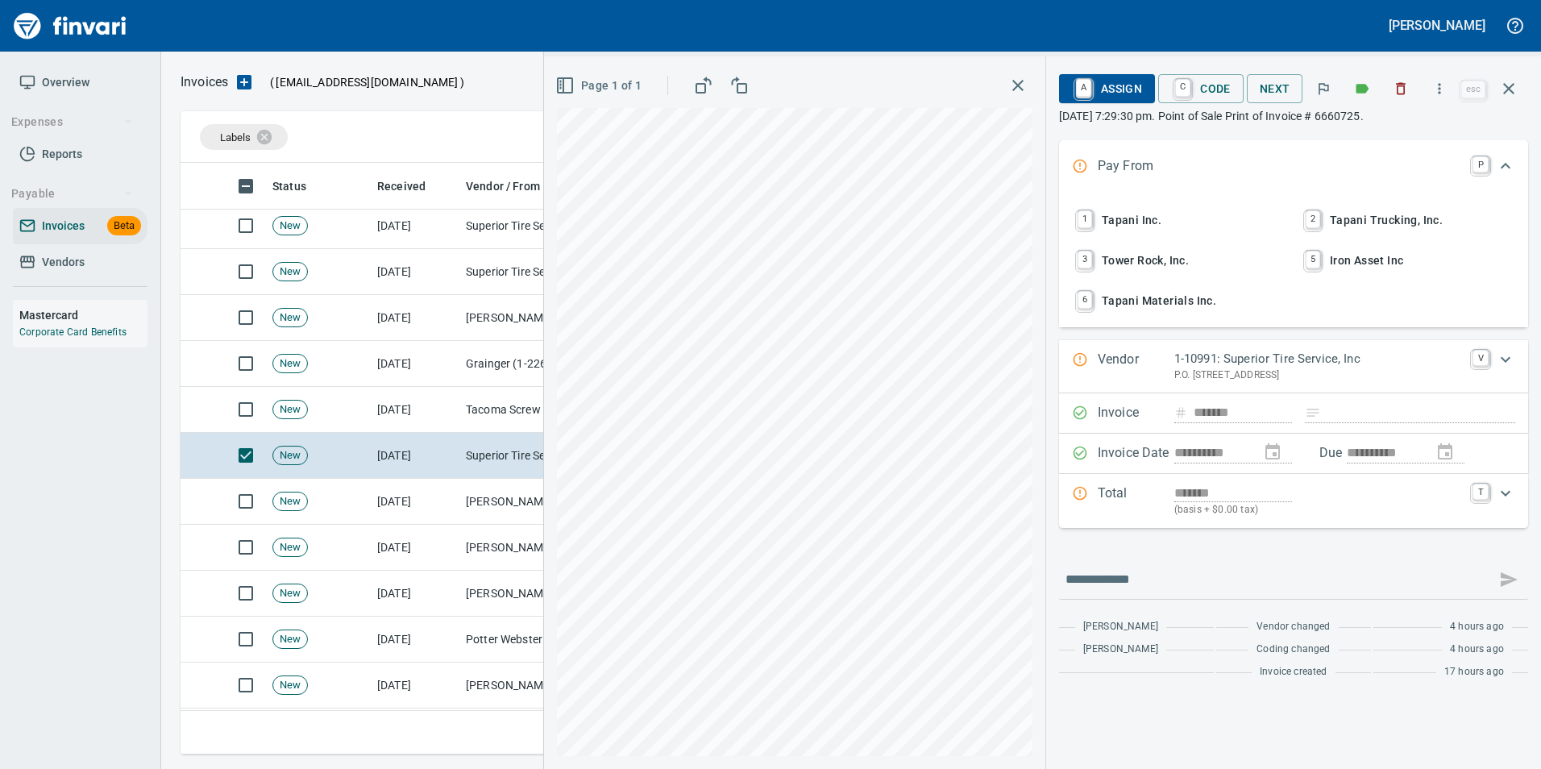
click at [1381, 224] on span "2 Tapani Trucking, Inc." at bounding box center [1408, 219] width 212 height 27
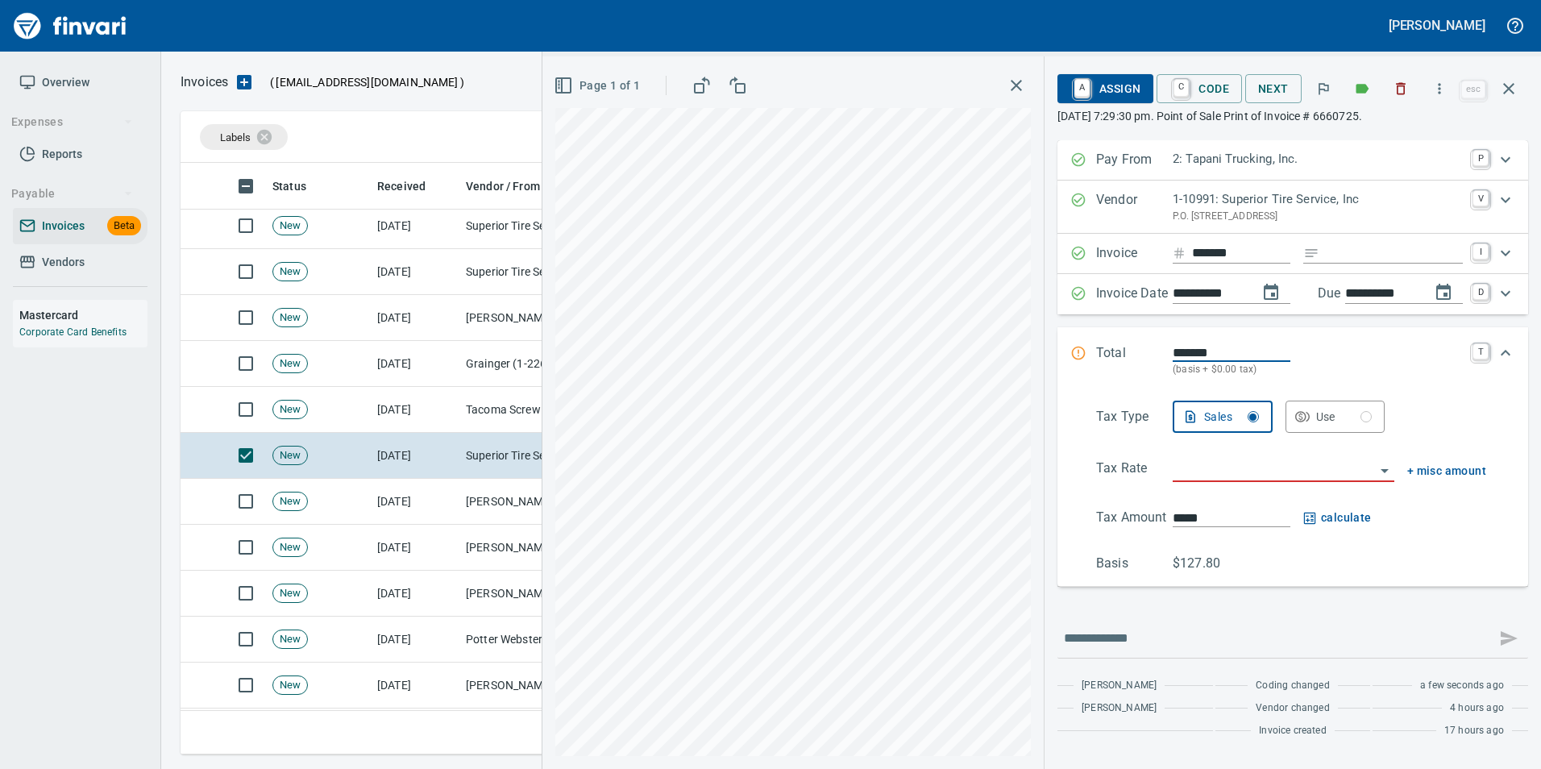
click at [1331, 251] on input "Expand" at bounding box center [1394, 253] width 137 height 20
type input "******"
click at [1183, 467] on input "search" at bounding box center [1274, 470] width 202 height 23
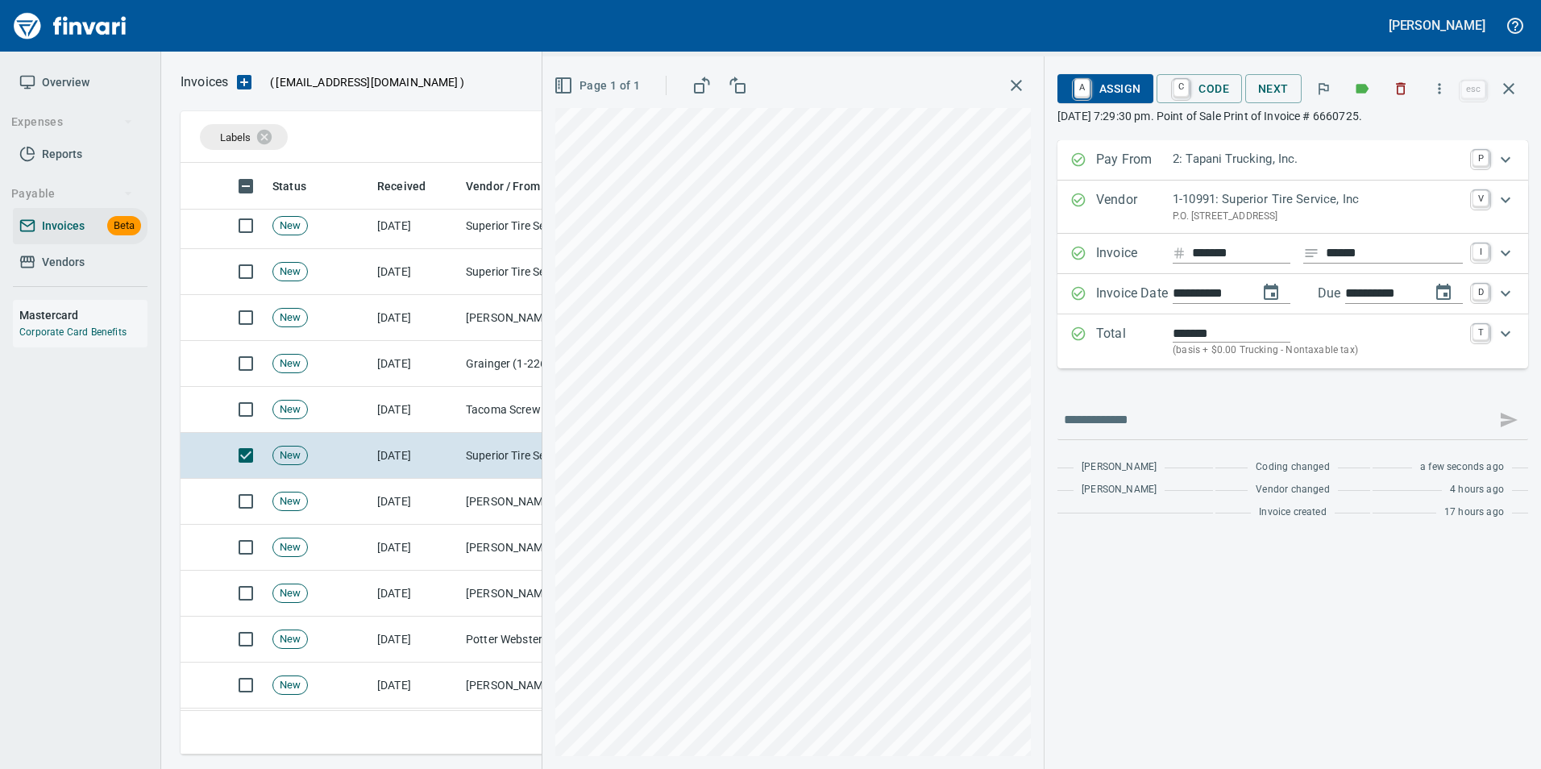
type input "**********"
click at [1099, 81] on span "A Assign" at bounding box center [1105, 88] width 70 height 27
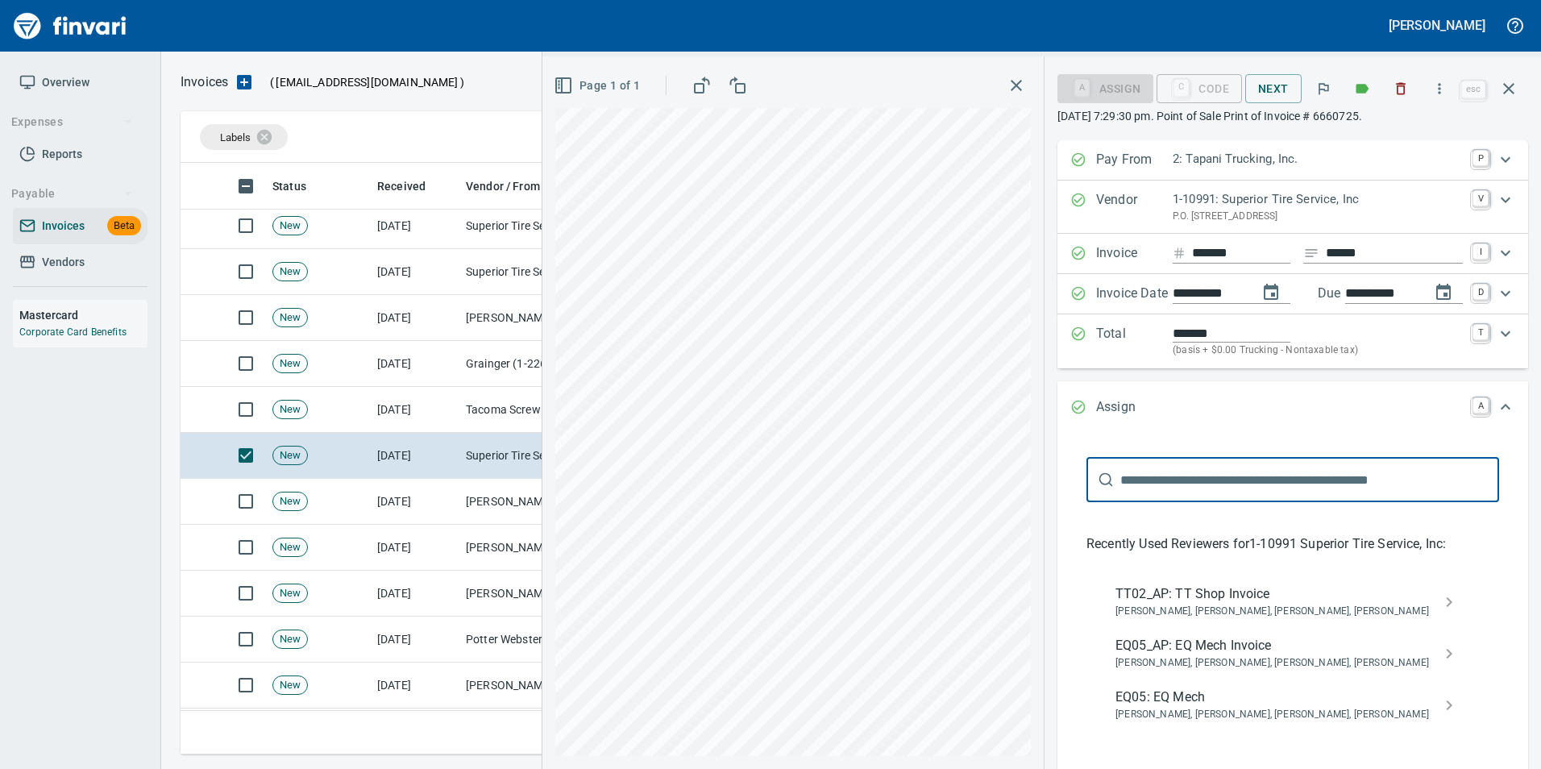
click at [1186, 602] on span "TT02_AP: TT Shop Invoice" at bounding box center [1279, 593] width 329 height 19
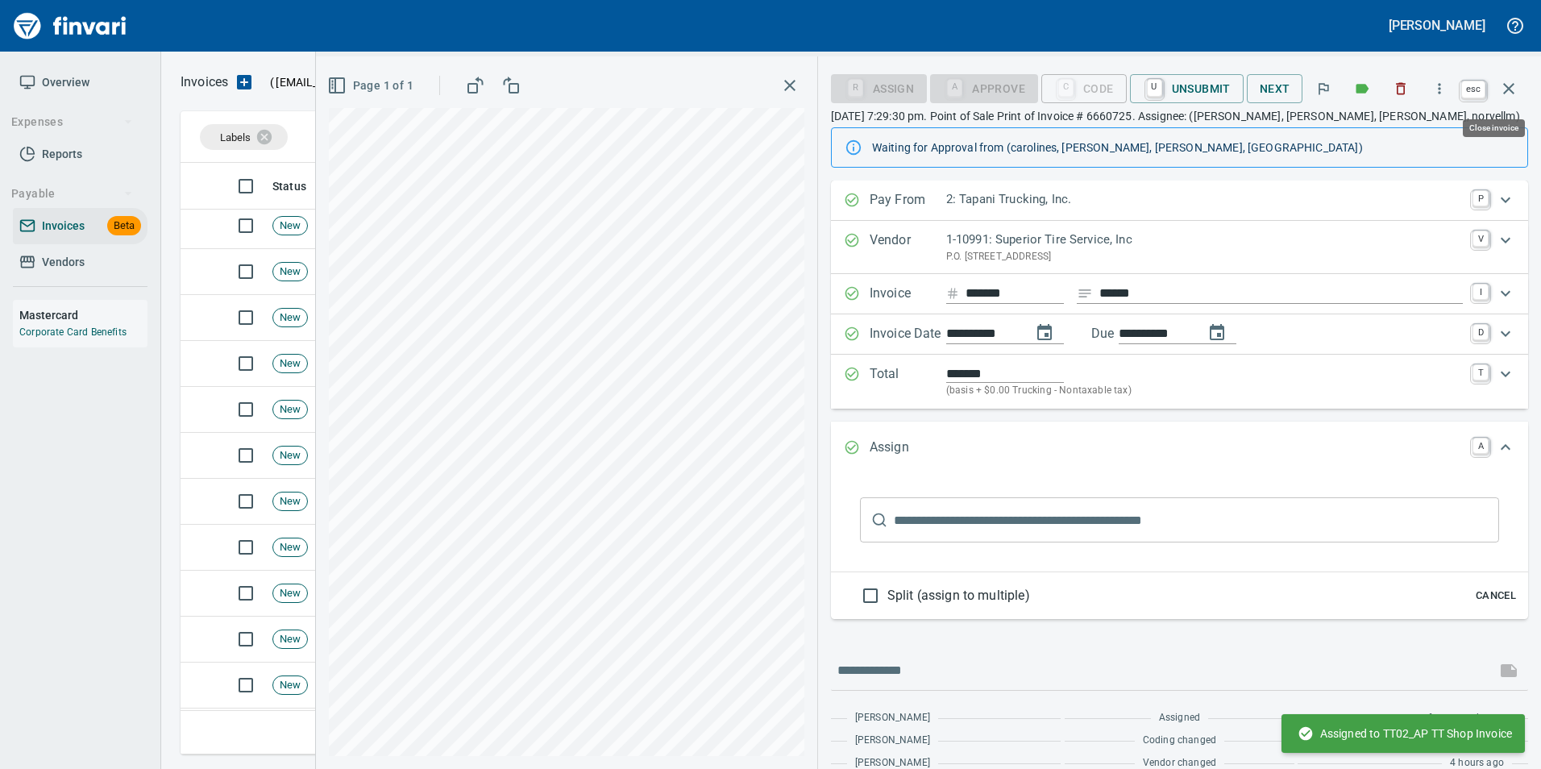
click at [1509, 96] on icon "button" at bounding box center [1508, 88] width 19 height 19
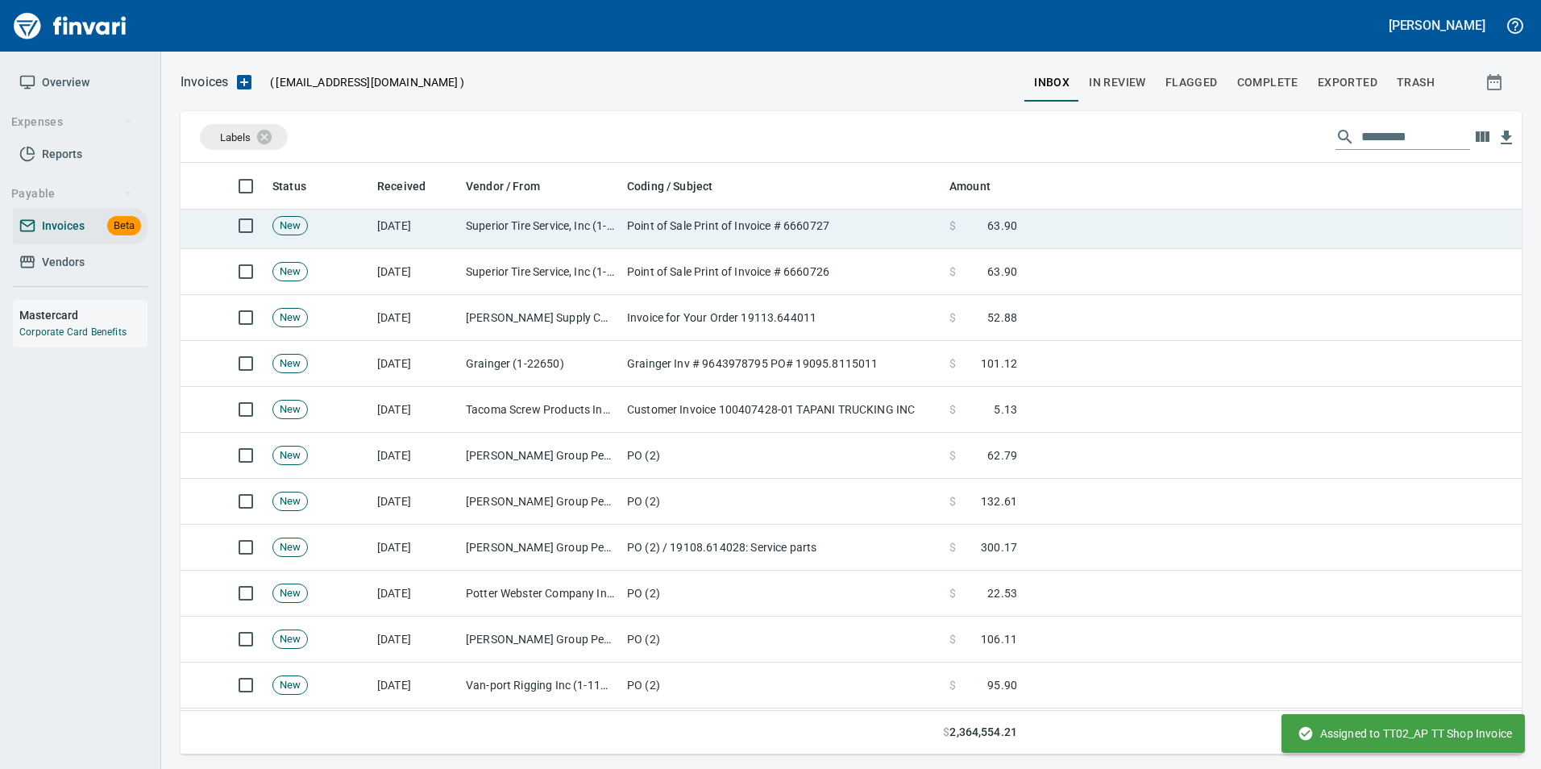
scroll to position [579, 1317]
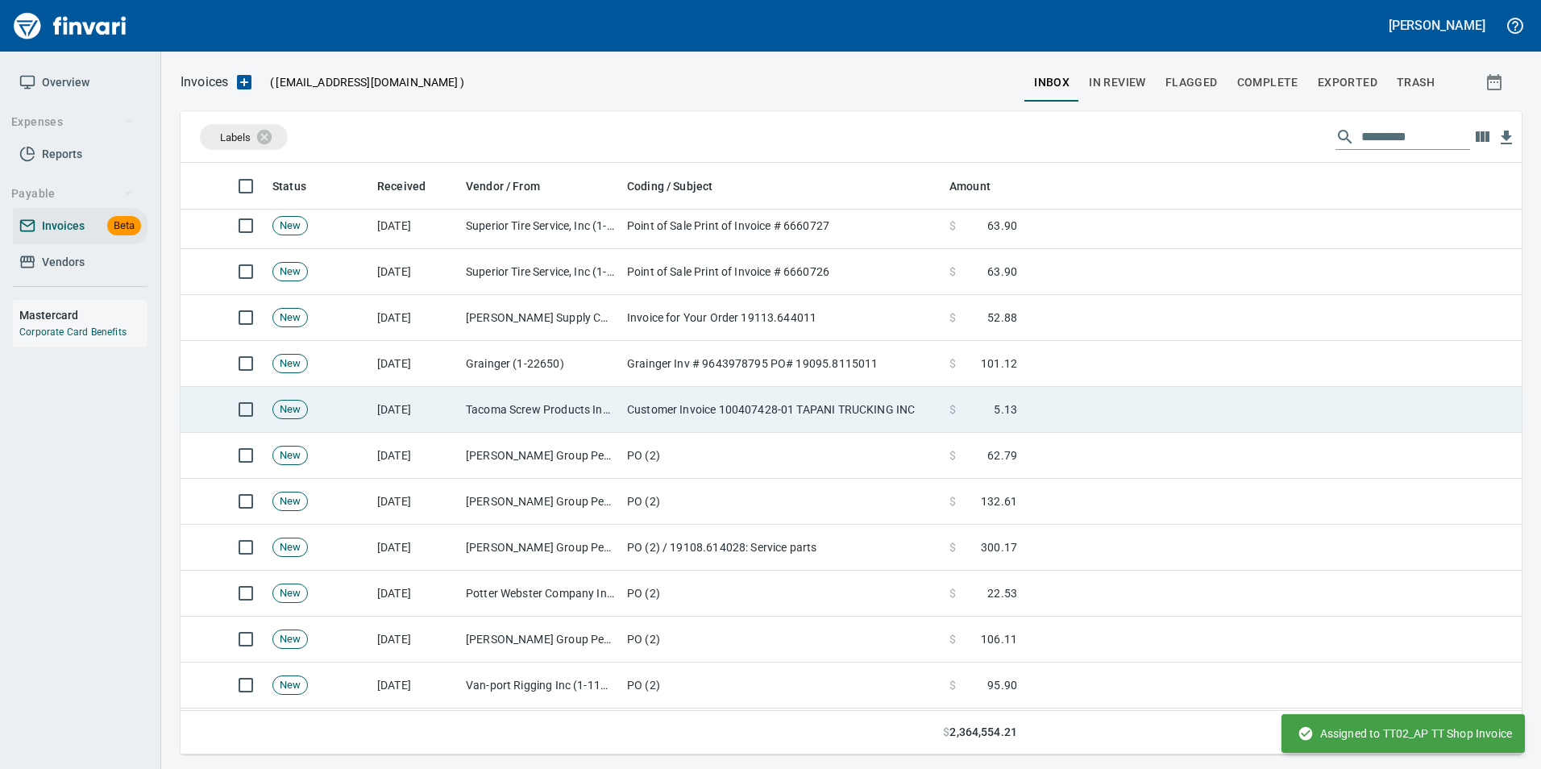
click at [599, 414] on td "Tacoma Screw Products Inc (1-10999)" at bounding box center [539, 410] width 161 height 46
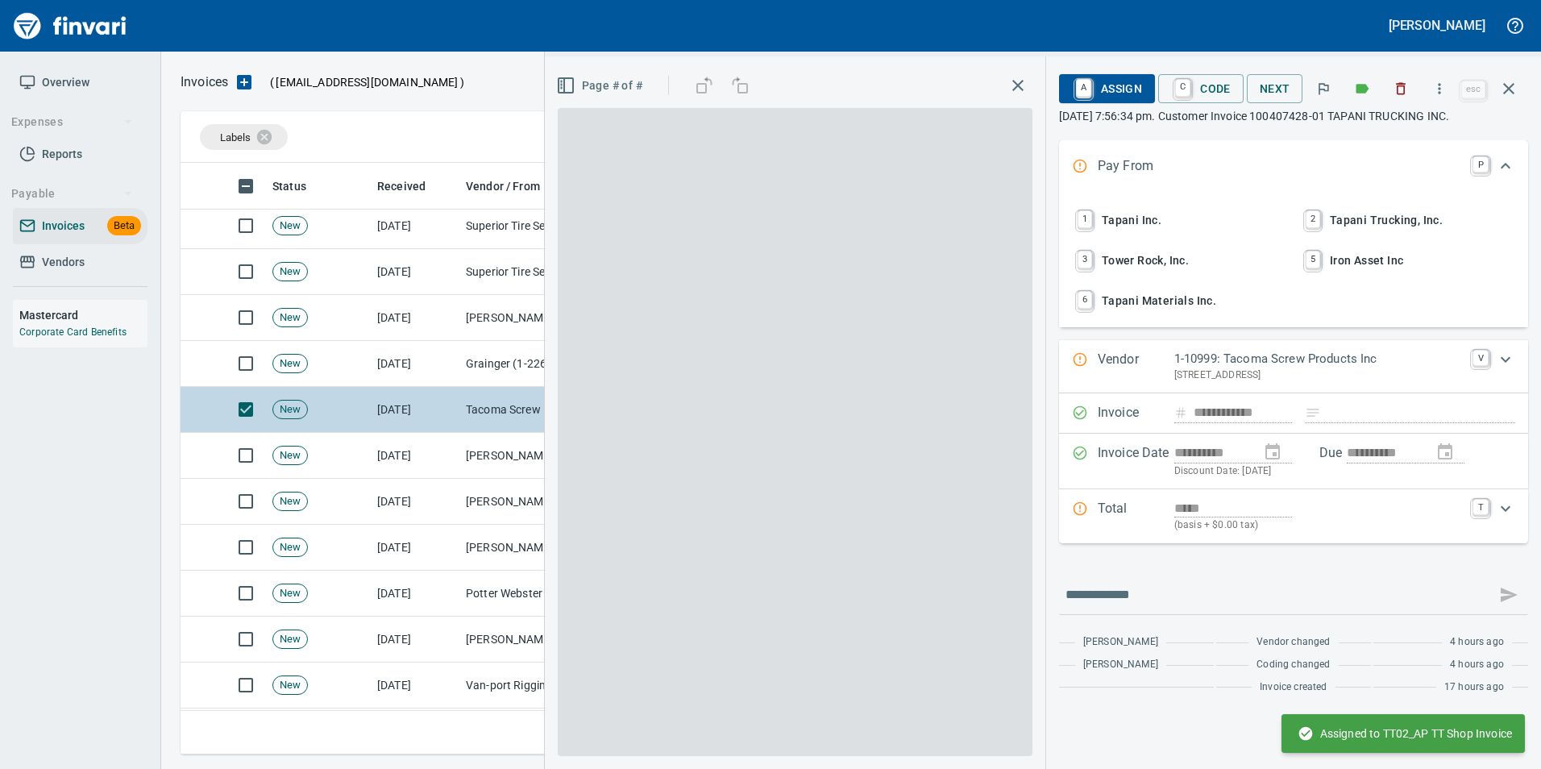
scroll to position [579, 1316]
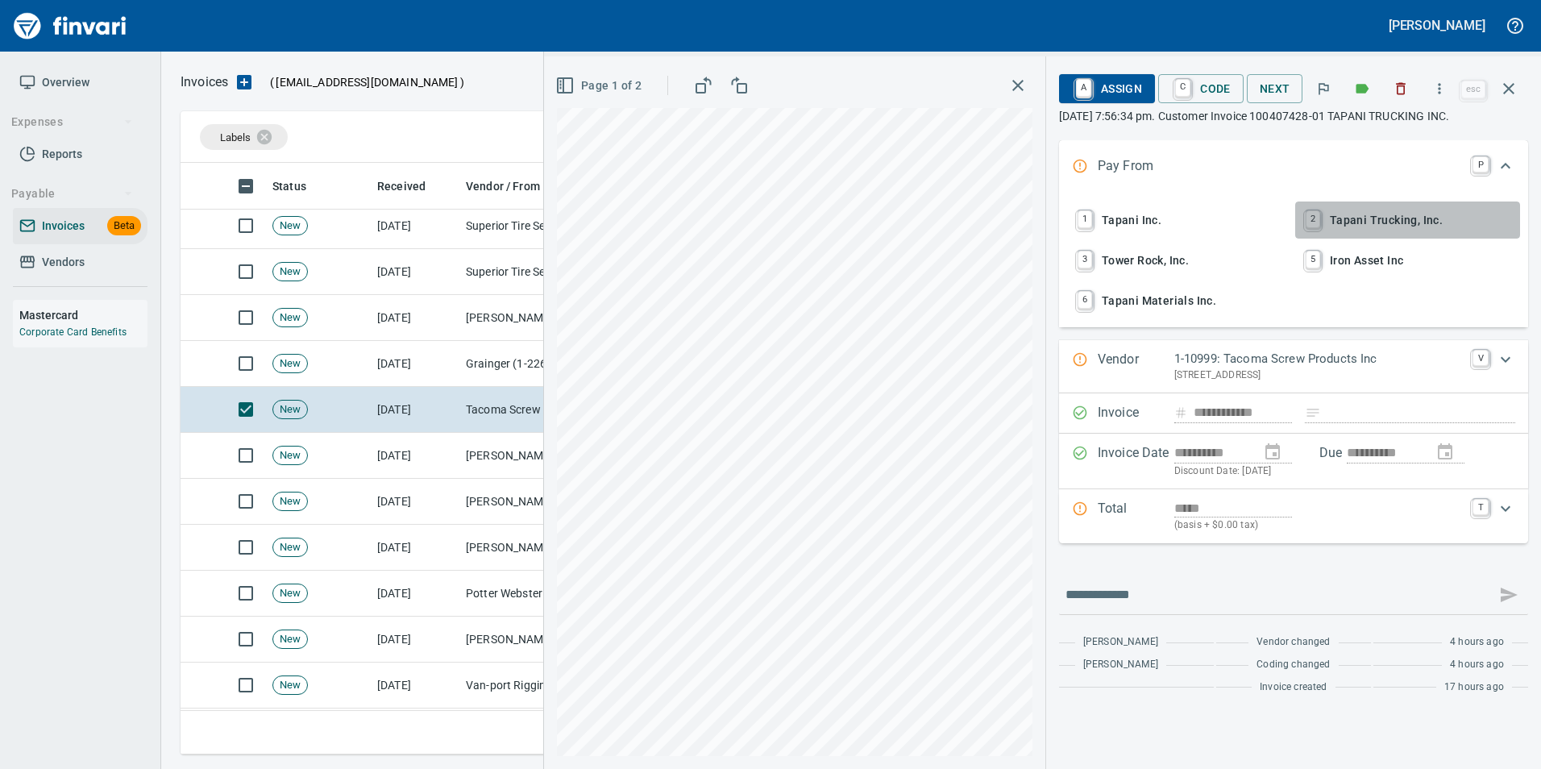
click at [1406, 234] on span "2 Tapani Trucking, Inc." at bounding box center [1408, 219] width 212 height 27
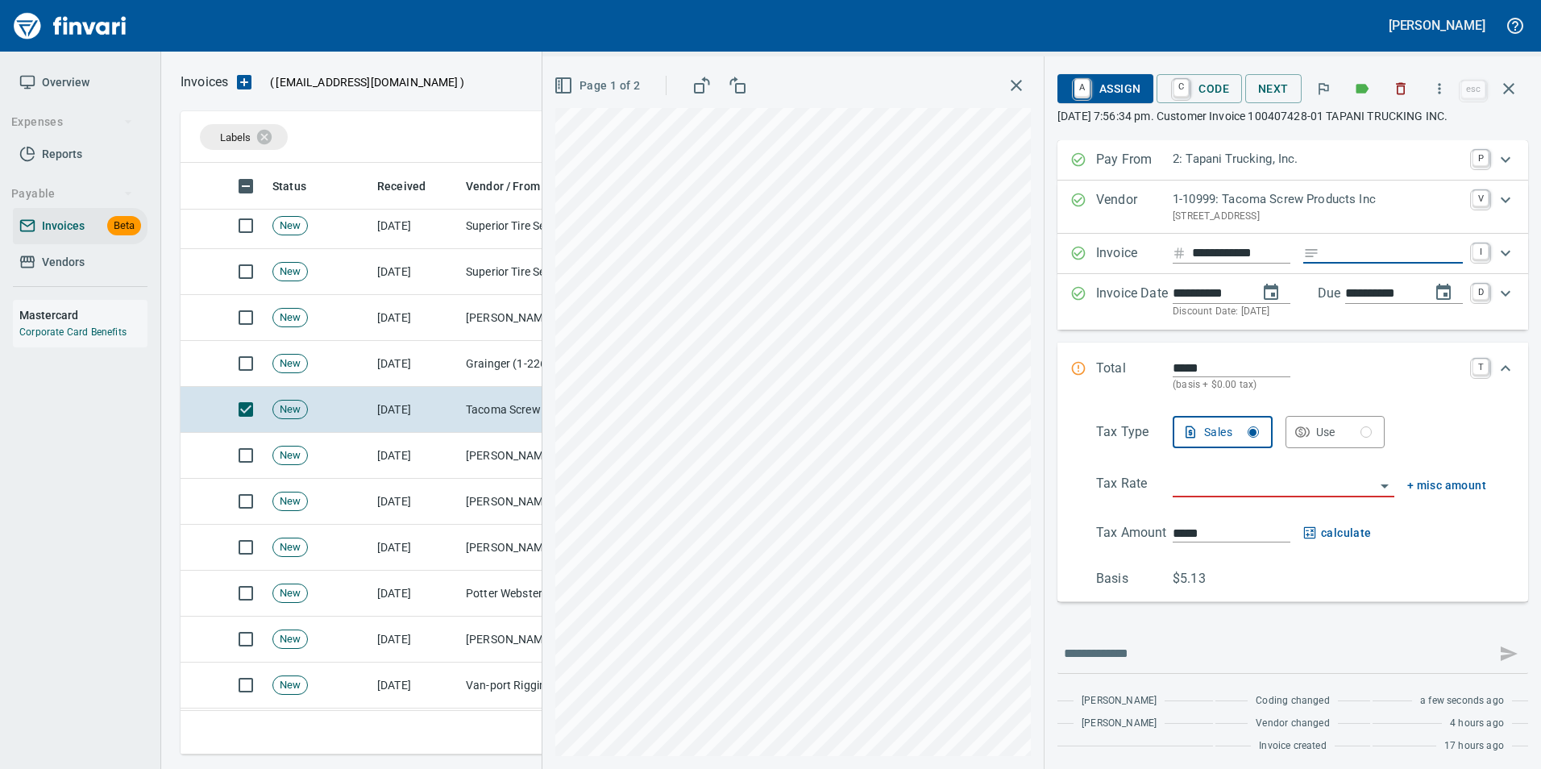
click at [1355, 261] on input "Expand" at bounding box center [1394, 253] width 137 height 20
type input "**********"
click at [584, 69] on div "Page 1 of 2" at bounding box center [792, 412] width 501 height 712
click at [587, 80] on span "Page 1 of 2" at bounding box center [598, 86] width 83 height 20
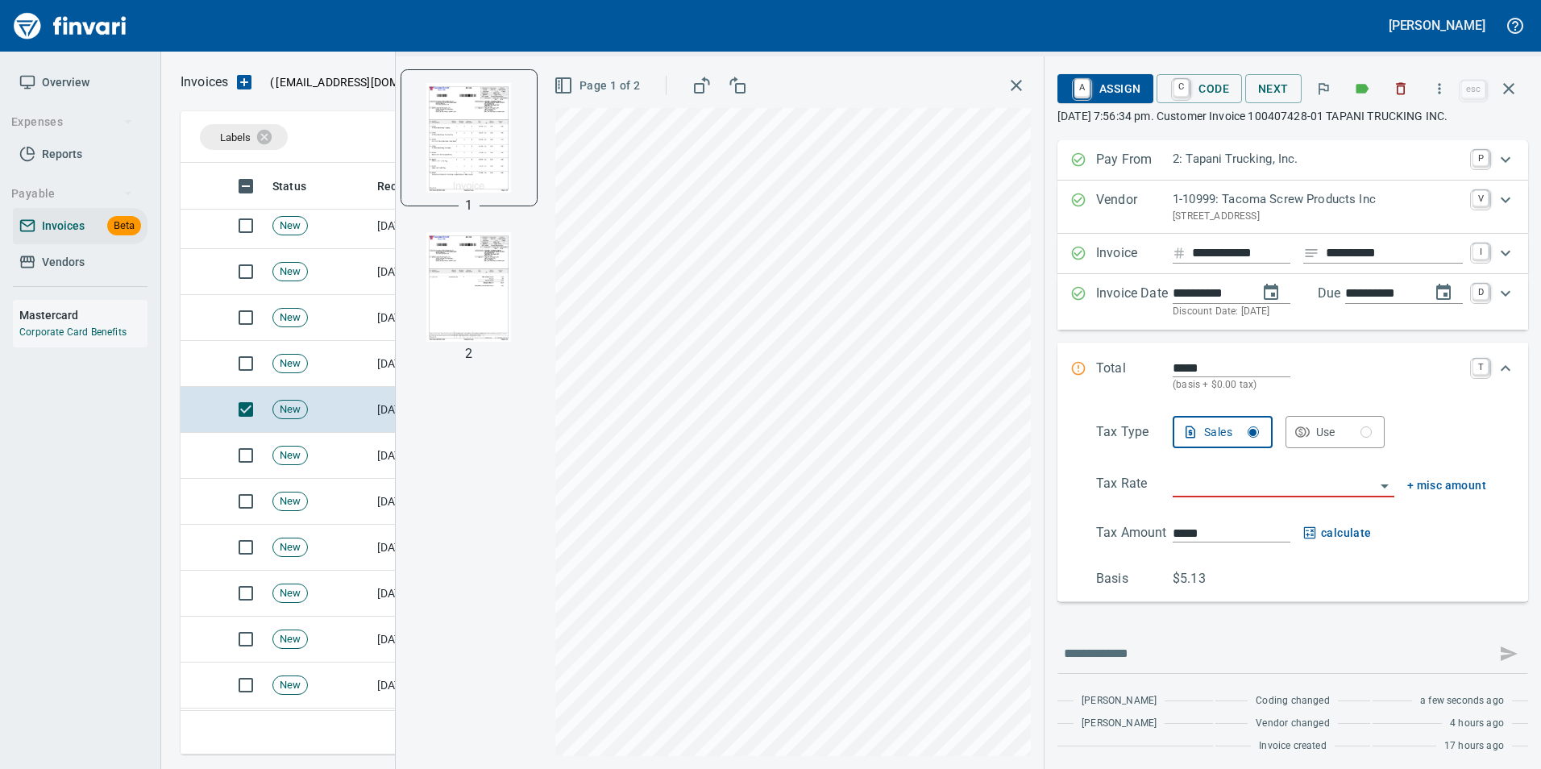
click at [465, 310] on img "button" at bounding box center [469, 287] width 110 height 110
click at [1223, 480] on input "search" at bounding box center [1274, 485] width 202 height 23
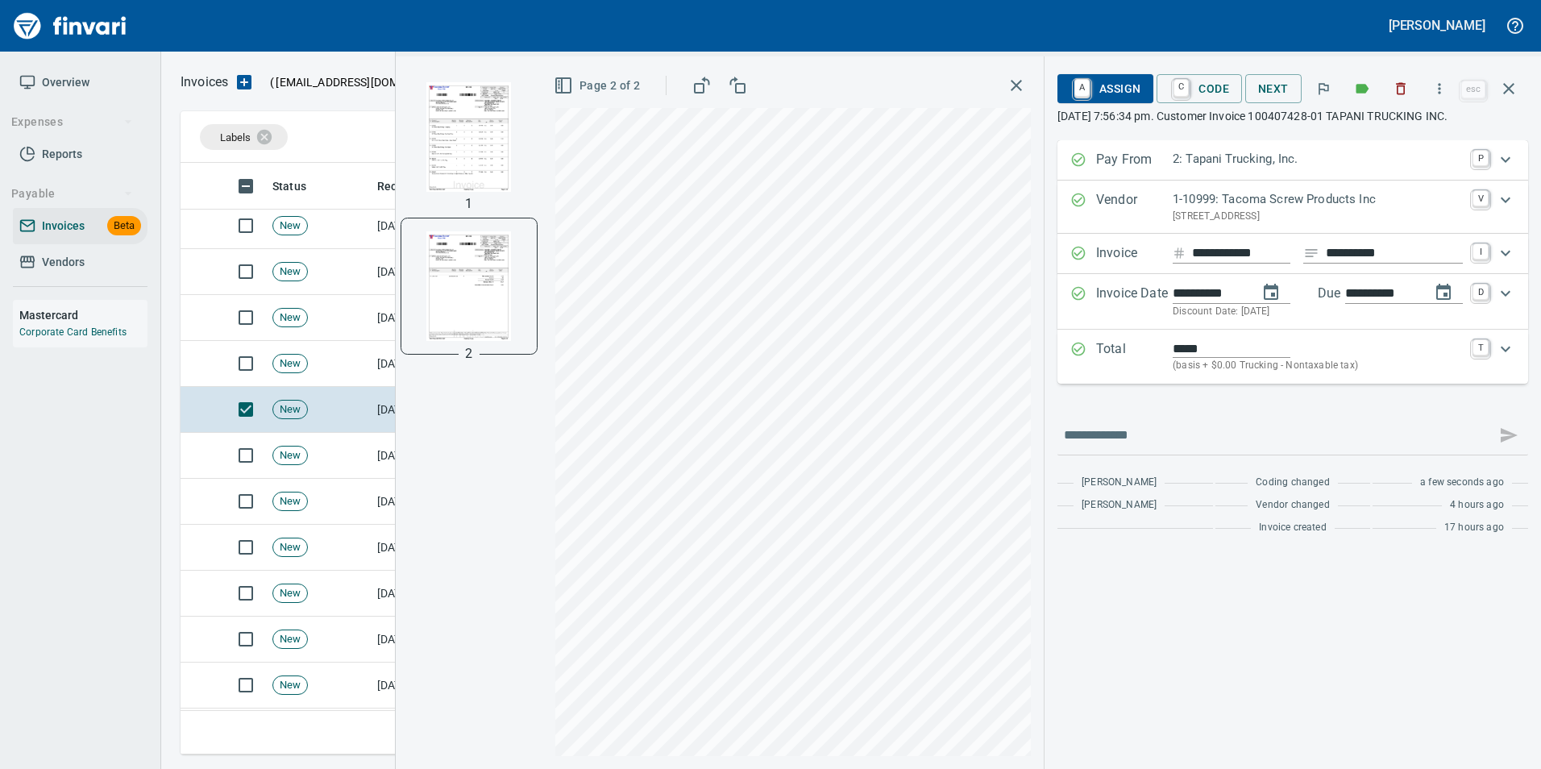
type input "**********"
click at [476, 138] on img "button" at bounding box center [469, 137] width 110 height 110
click at [1183, 82] on link "C" at bounding box center [1181, 89] width 15 height 18
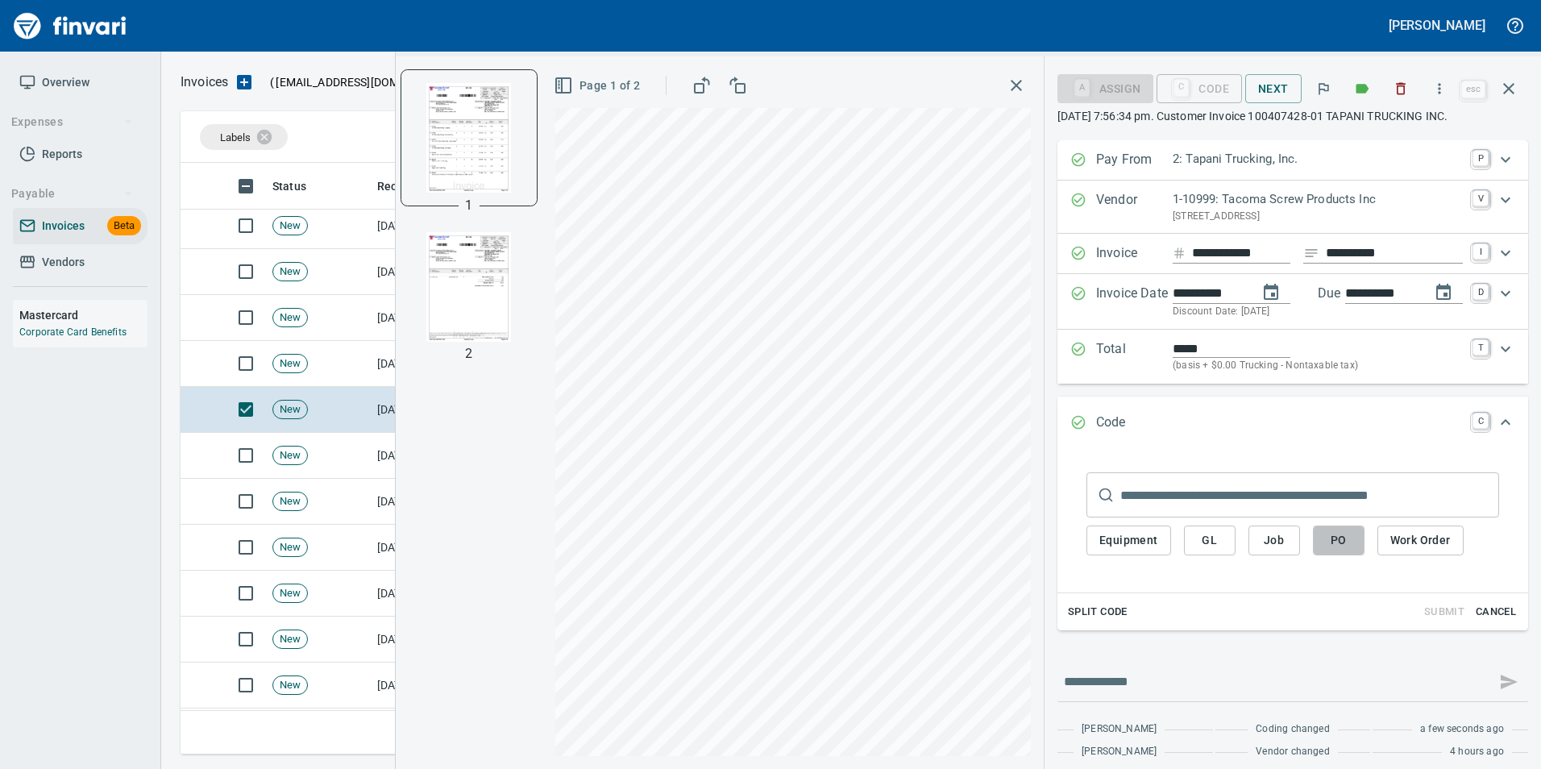
click at [1326, 547] on span "PO" at bounding box center [1339, 540] width 26 height 20
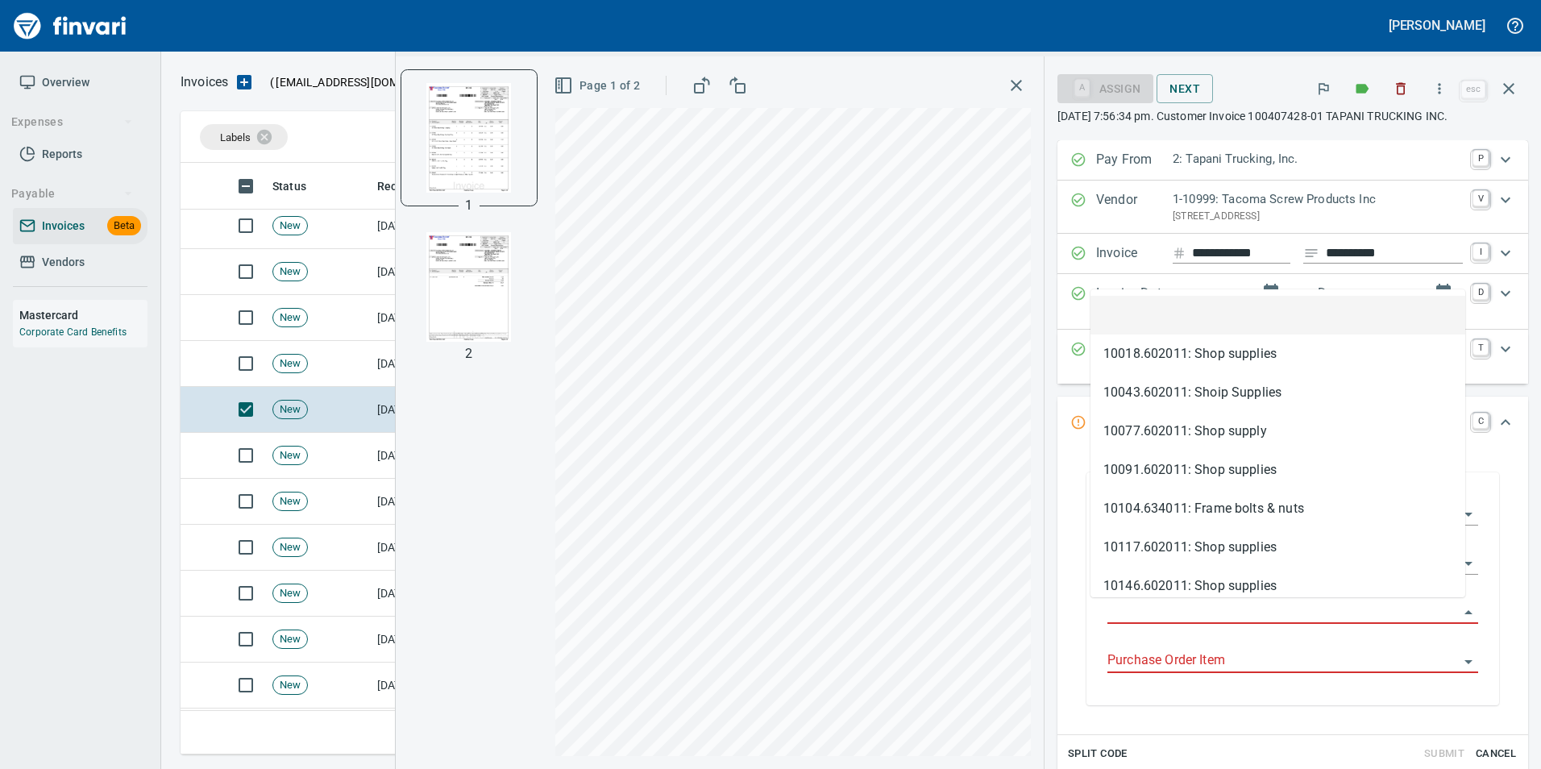
click at [1111, 613] on input "Purchase Order" at bounding box center [1282, 611] width 351 height 23
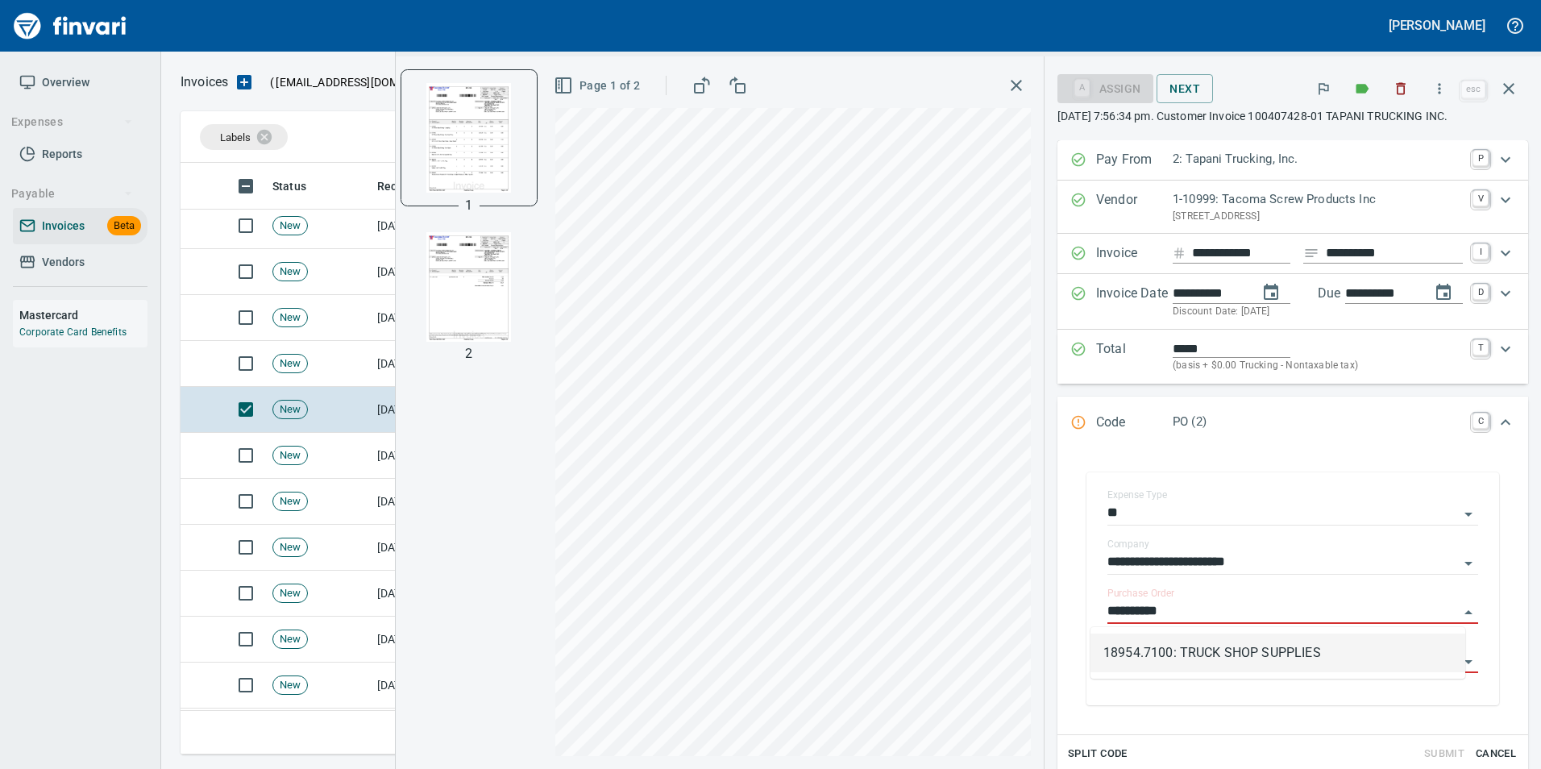
click at [1344, 659] on li "18954.7100: TRUCK SHOP SUPPLIES" at bounding box center [1277, 652] width 375 height 39
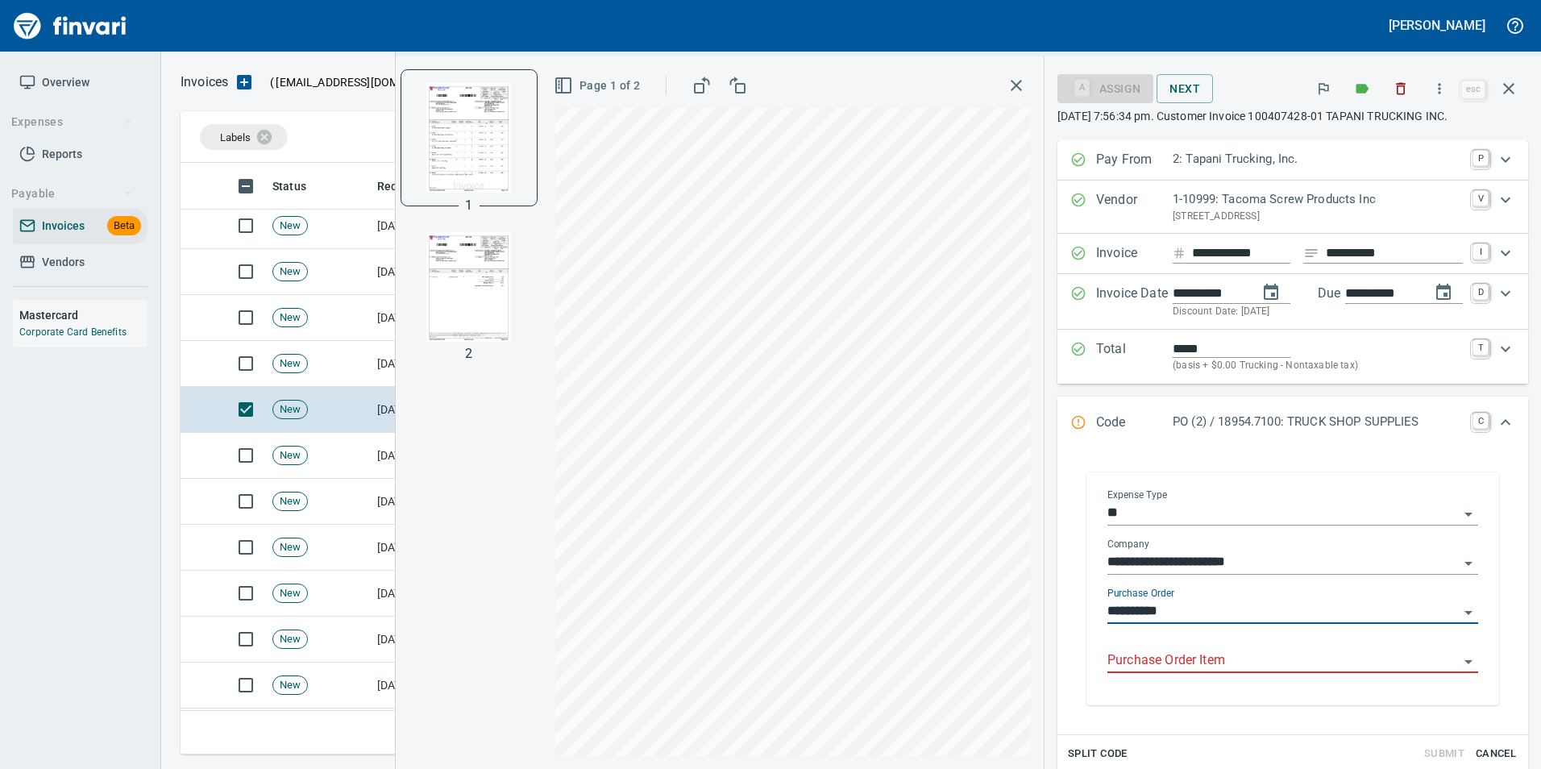
type input "**********"
click at [1193, 657] on input "Purchase Order Item" at bounding box center [1282, 661] width 351 height 23
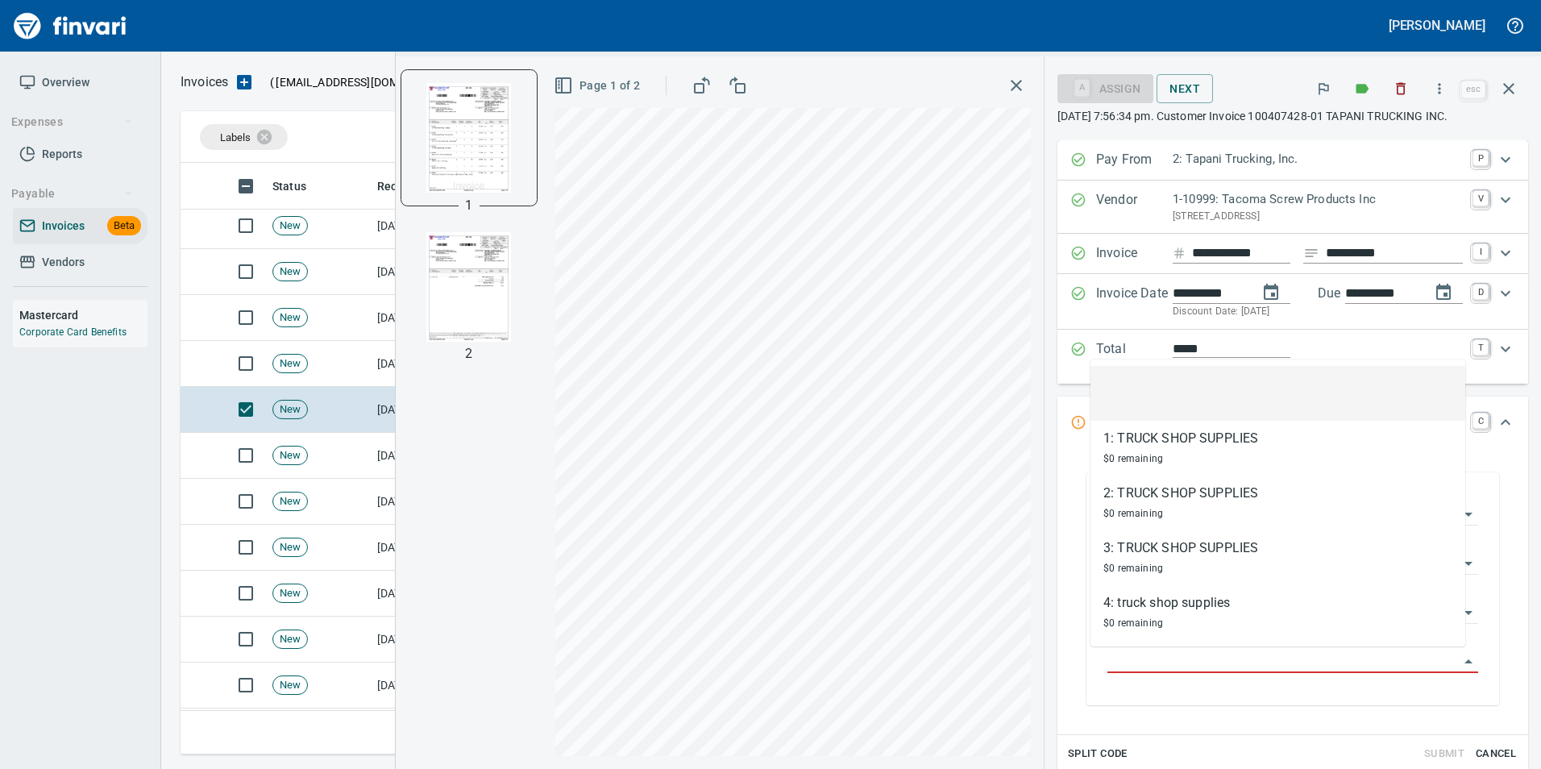
click at [1182, 384] on li at bounding box center [1277, 393] width 375 height 55
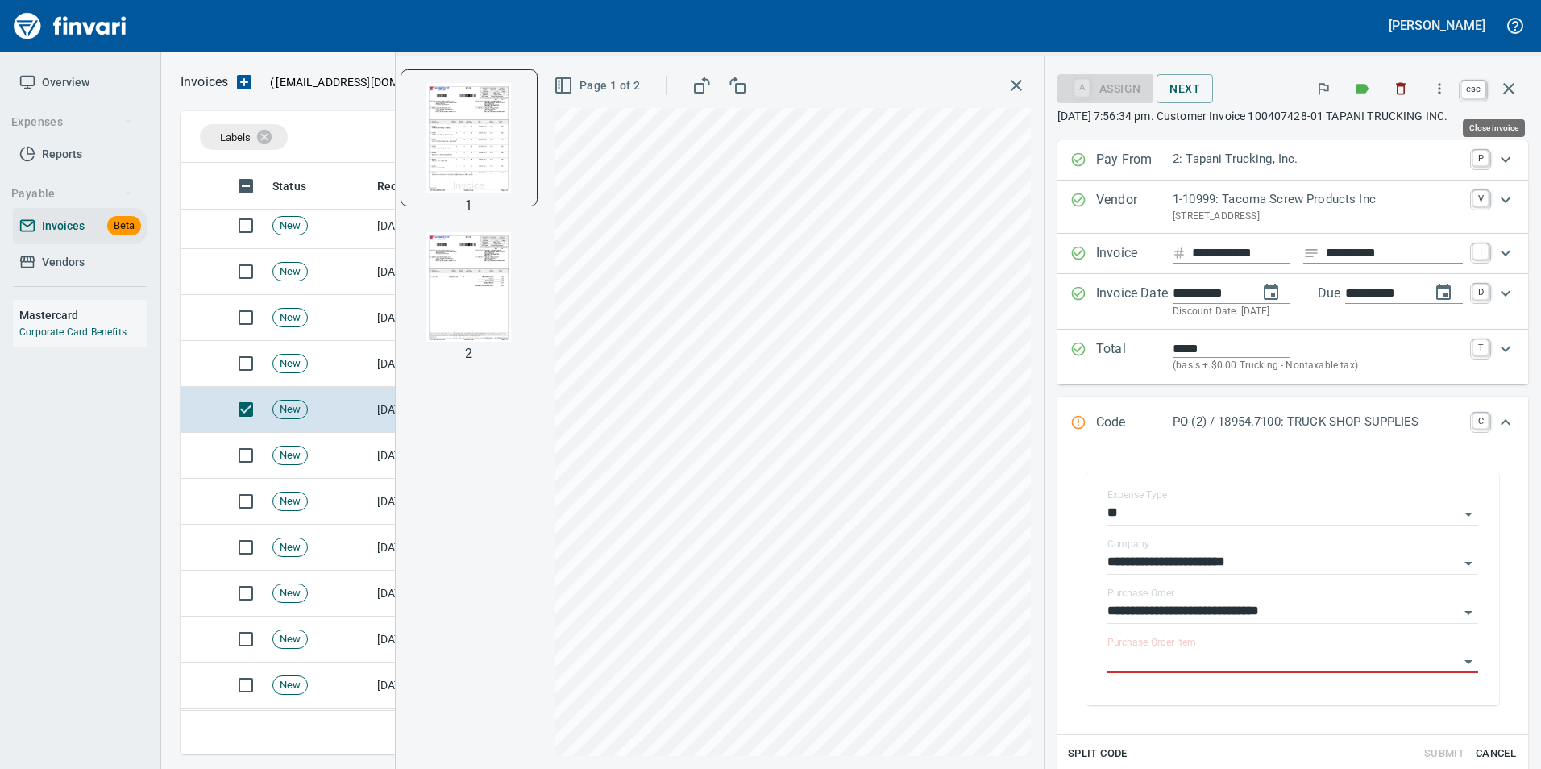
click at [1510, 85] on icon "button" at bounding box center [1508, 88] width 19 height 19
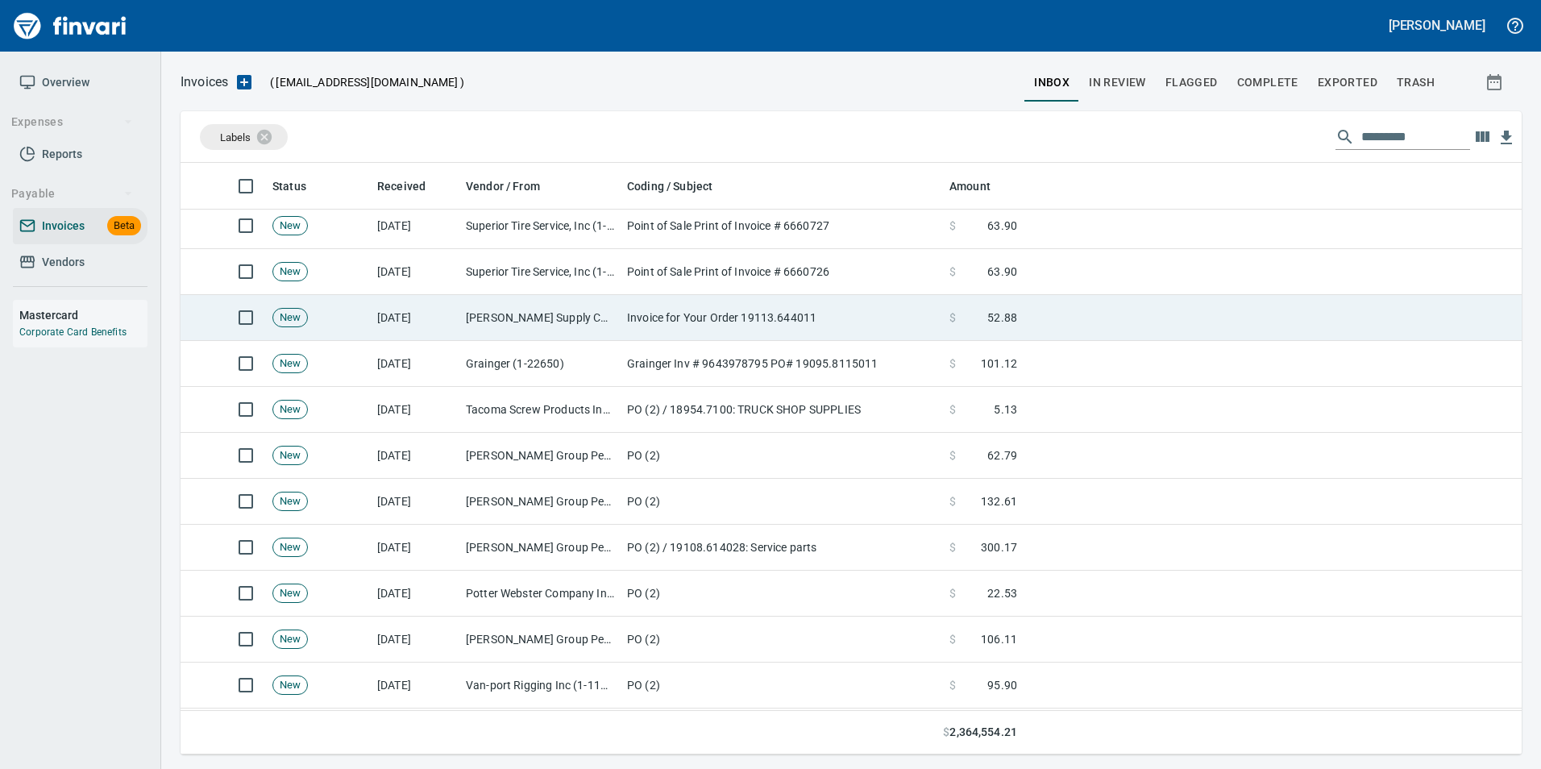
scroll to position [579, 1317]
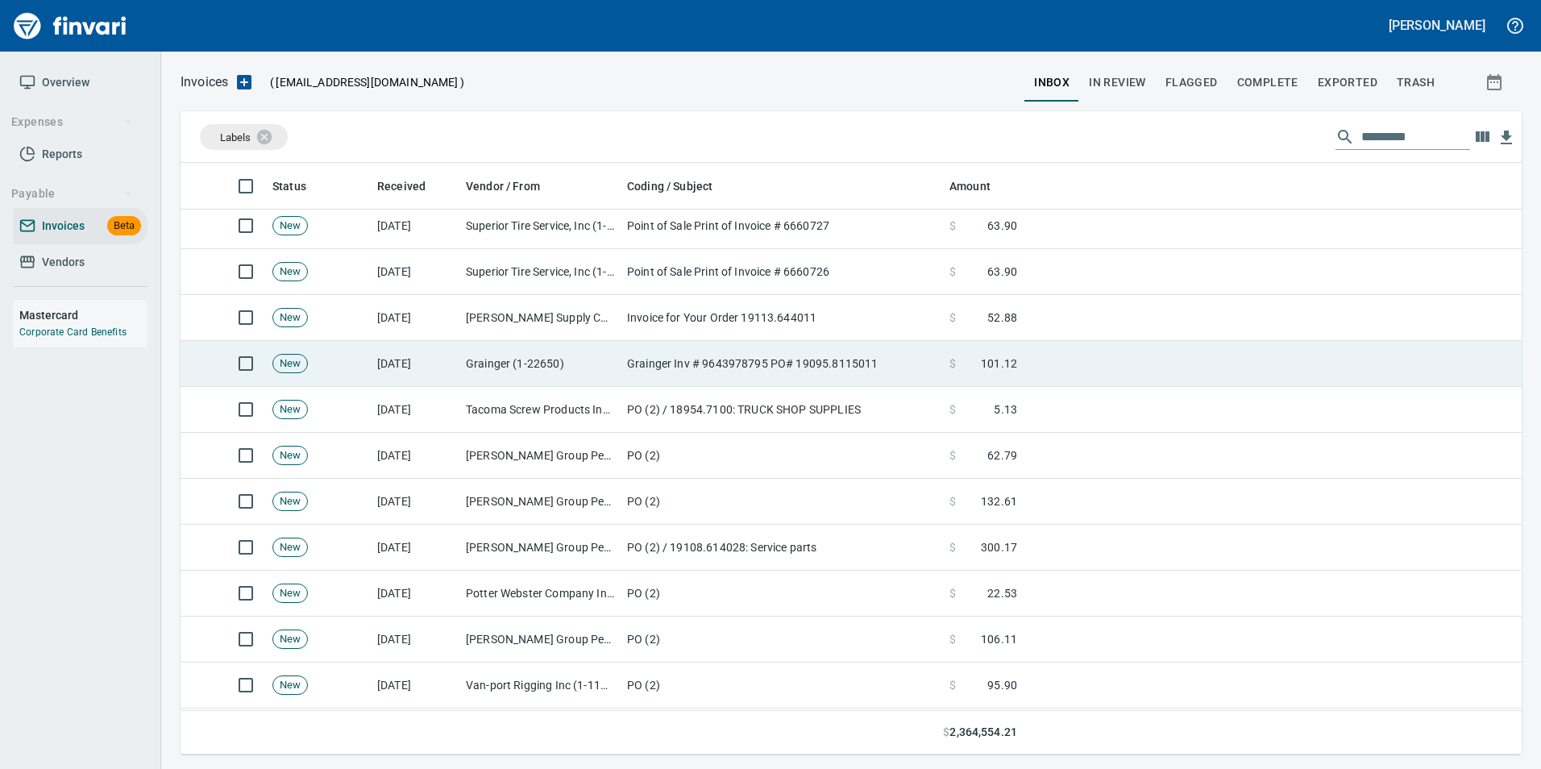
click at [743, 355] on td "Grainger Inv # 9643978795 PO# 19095.8115011" at bounding box center [782, 364] width 322 height 46
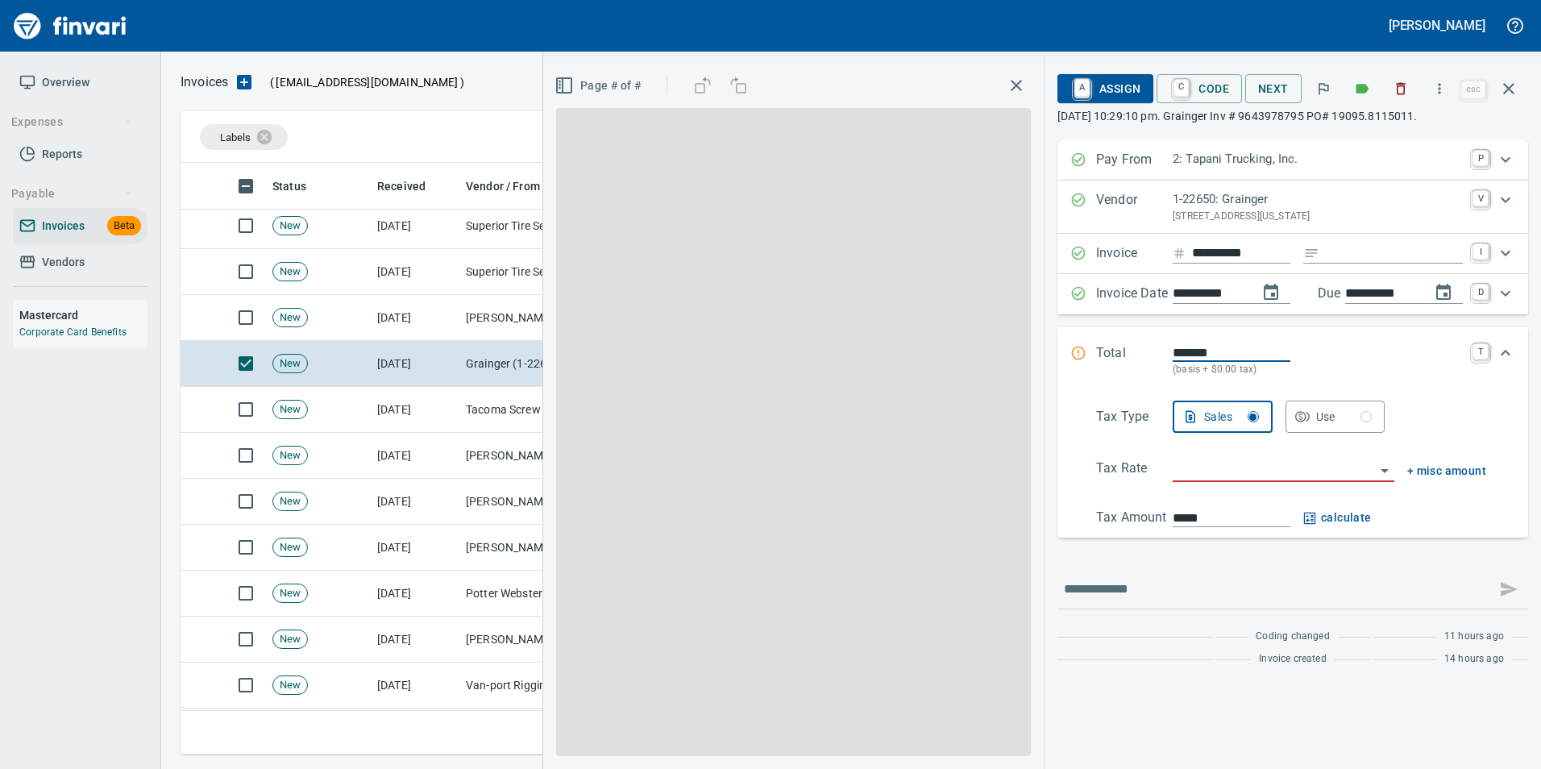
scroll to position [579, 1316]
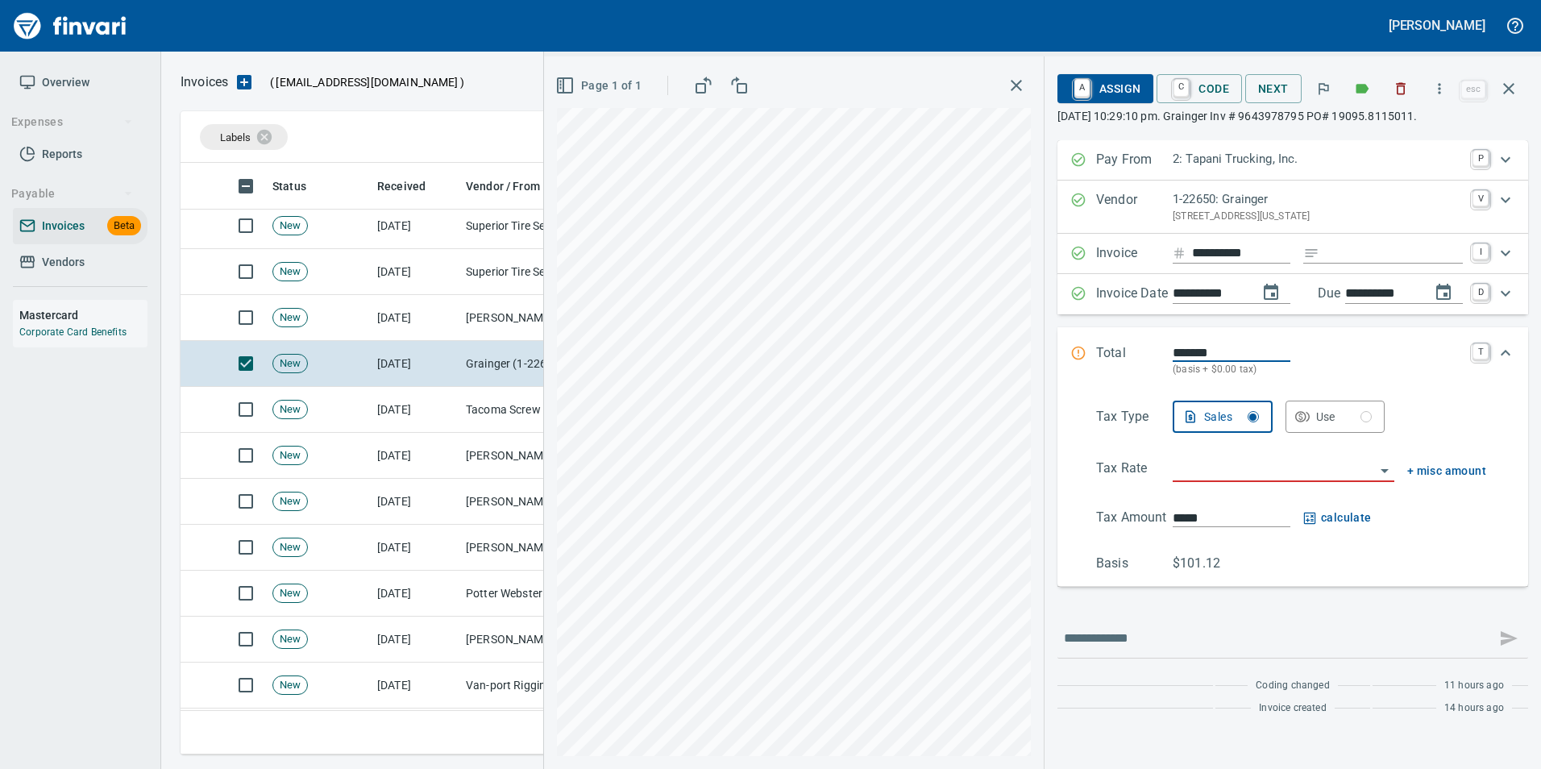
click at [1357, 255] on input "Expand" at bounding box center [1394, 253] width 137 height 20
type input "**********"
click at [1232, 460] on input "search" at bounding box center [1274, 470] width 202 height 23
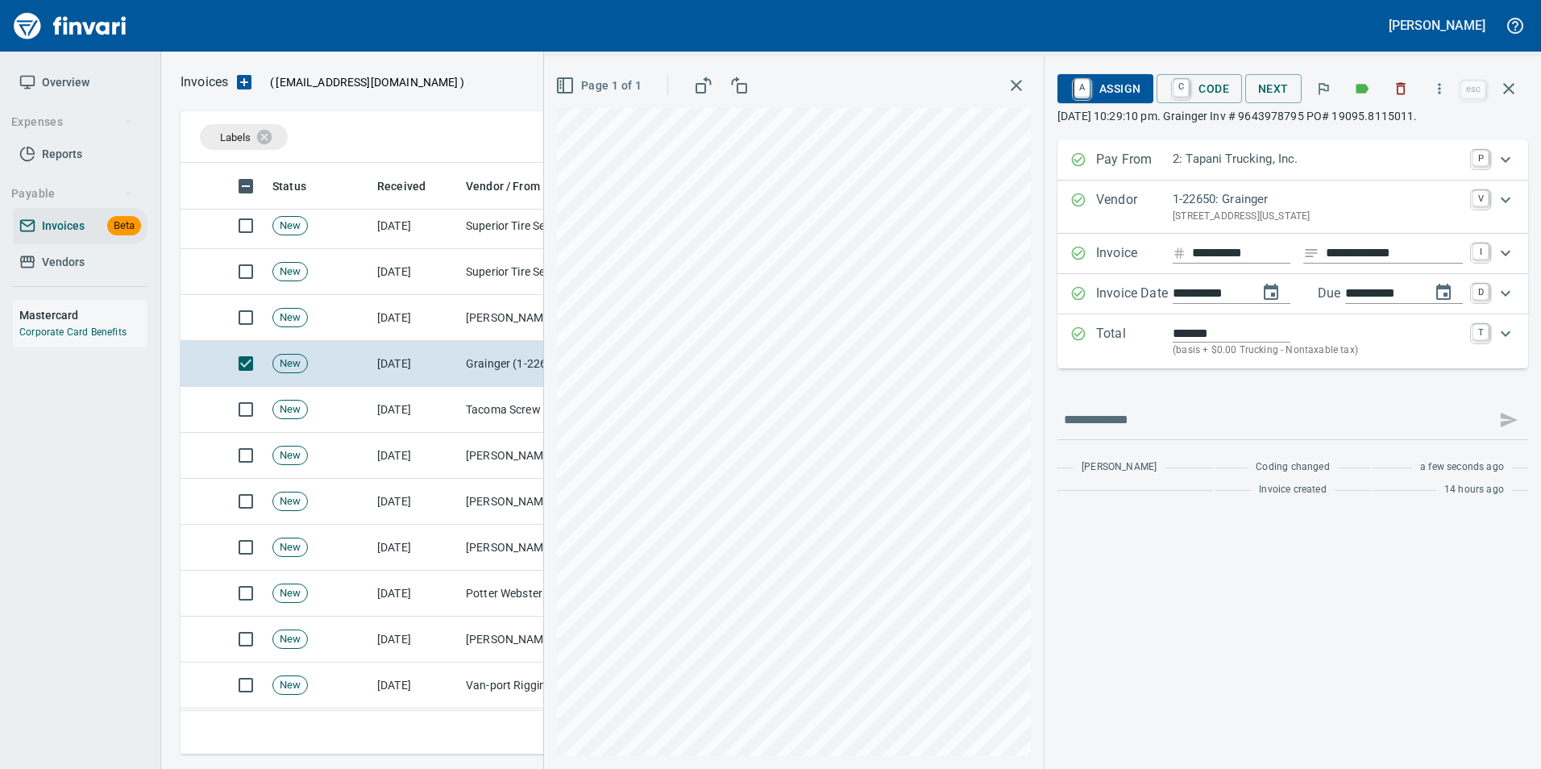
type input "**********"
click at [1190, 90] on span "C Code" at bounding box center [1199, 88] width 60 height 27
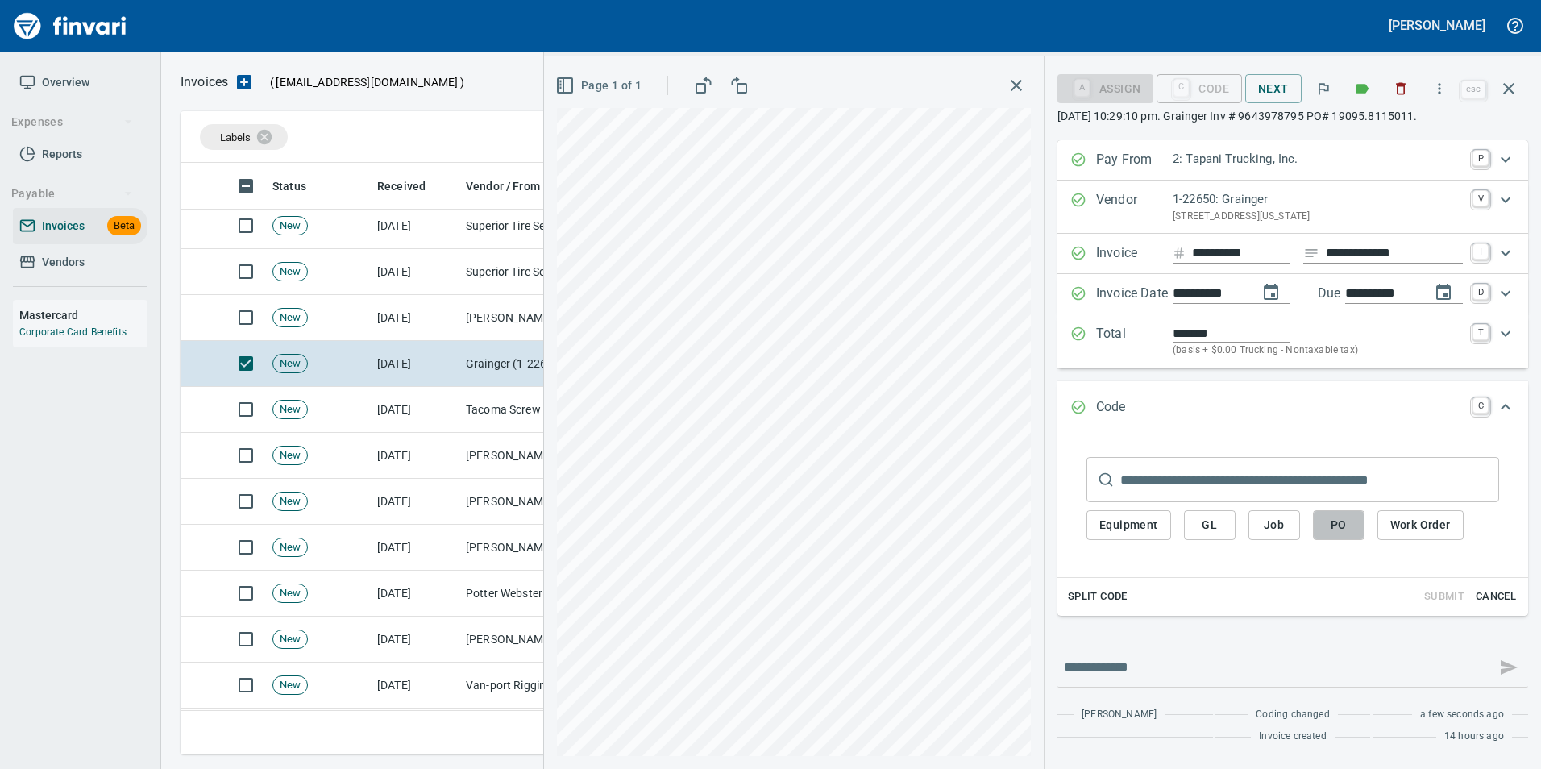
click at [1326, 528] on span "PO" at bounding box center [1339, 525] width 26 height 20
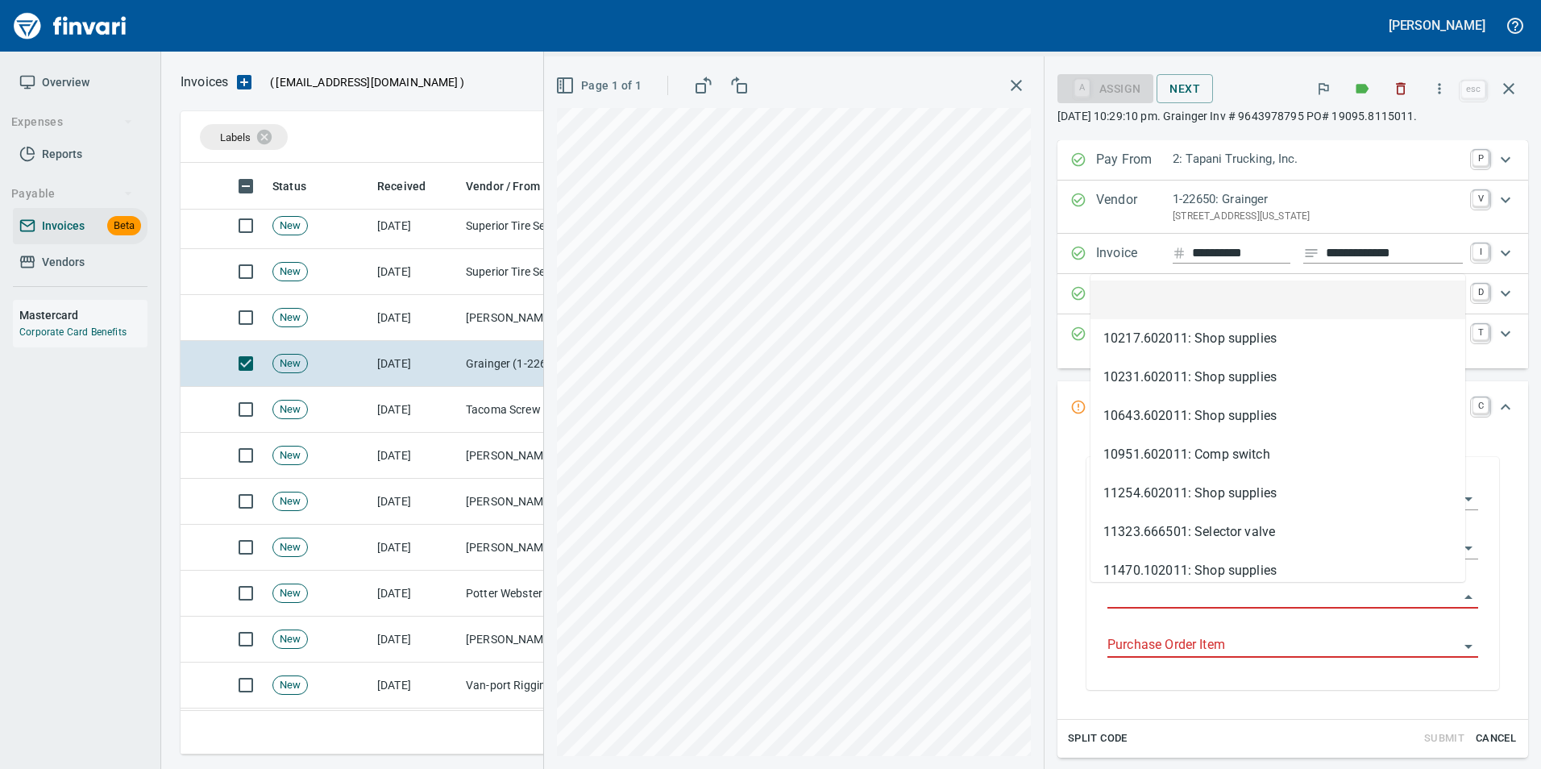
click at [1154, 589] on input "Purchase Order" at bounding box center [1282, 596] width 351 height 23
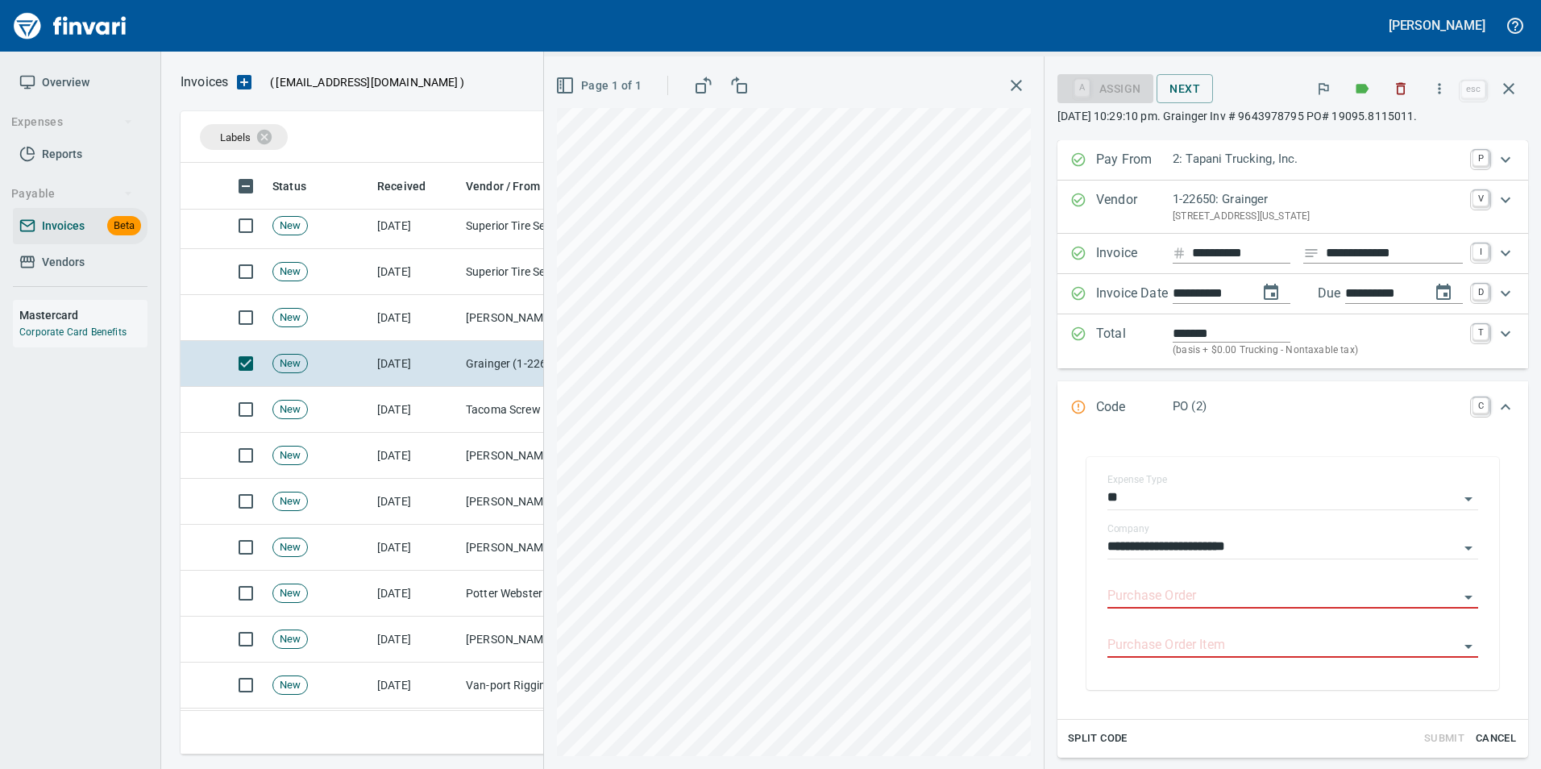
type input "**********"
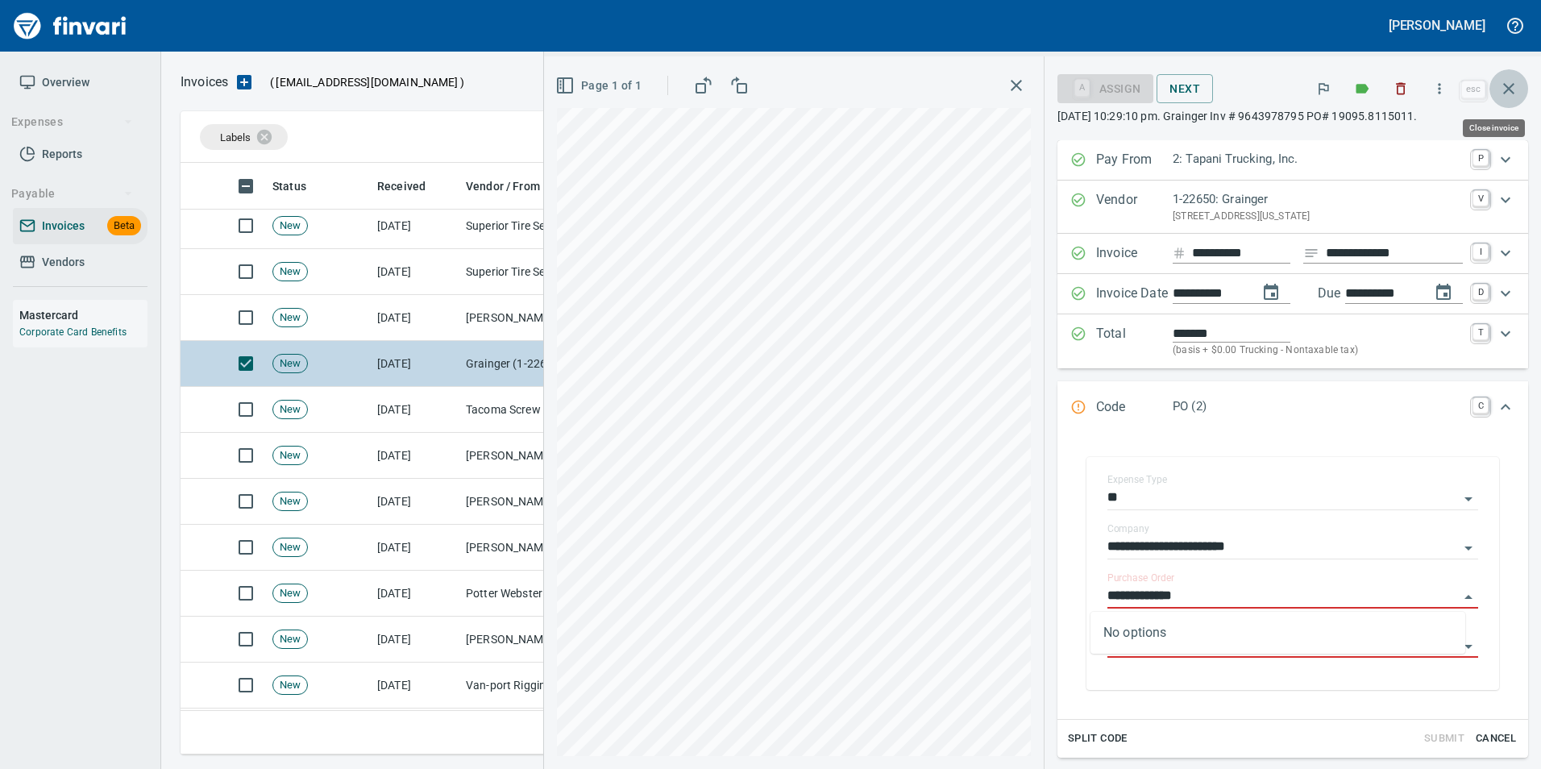
drag, startPoint x: 1499, startPoint y: 93, endPoint x: 854, endPoint y: 345, distance: 692.4
click at [1496, 98] on button "button" at bounding box center [1508, 88] width 39 height 39
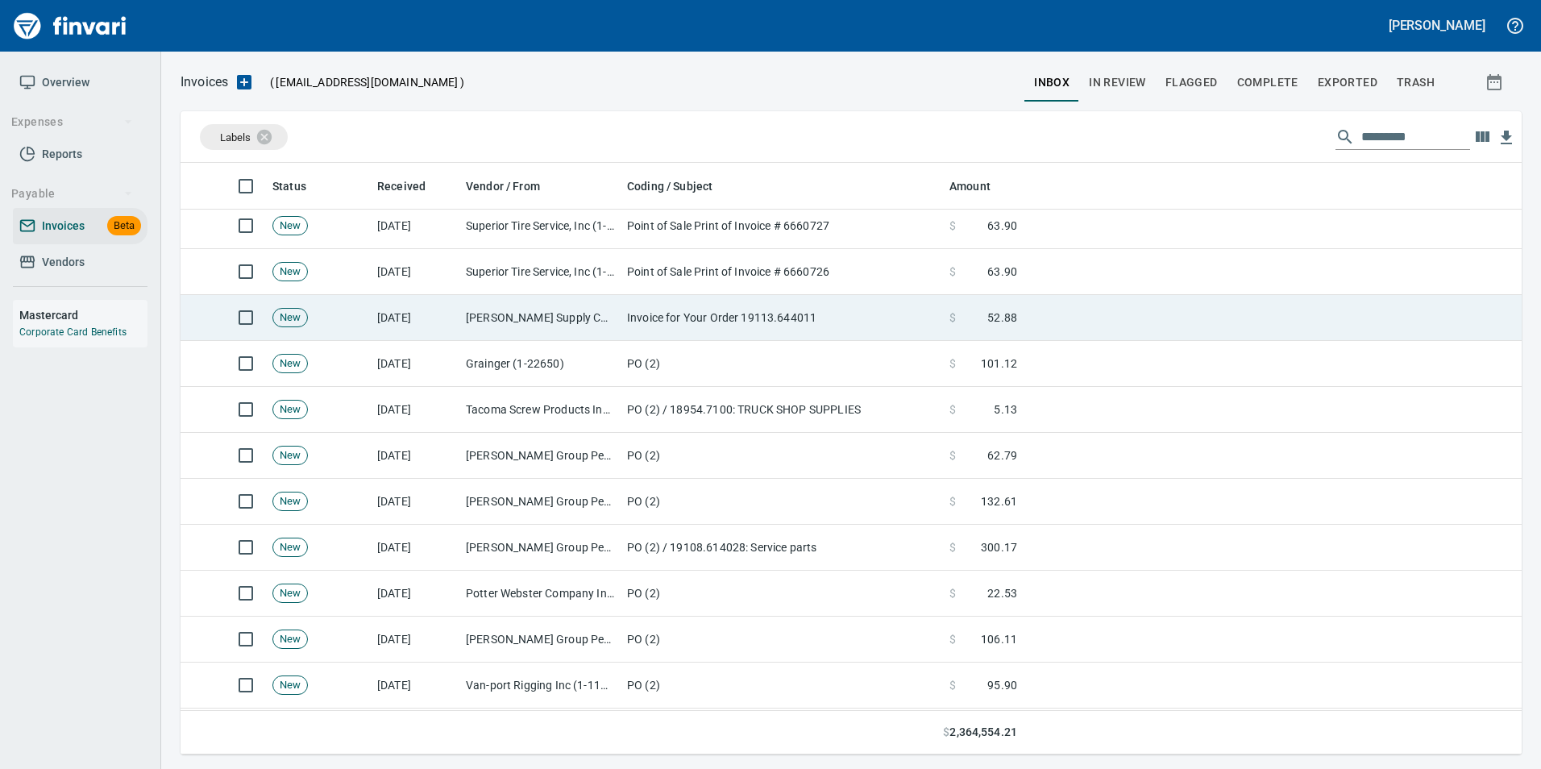
scroll to position [579, 1316]
click at [627, 325] on td "Invoice for Your Order 19113.644011" at bounding box center [782, 318] width 322 height 46
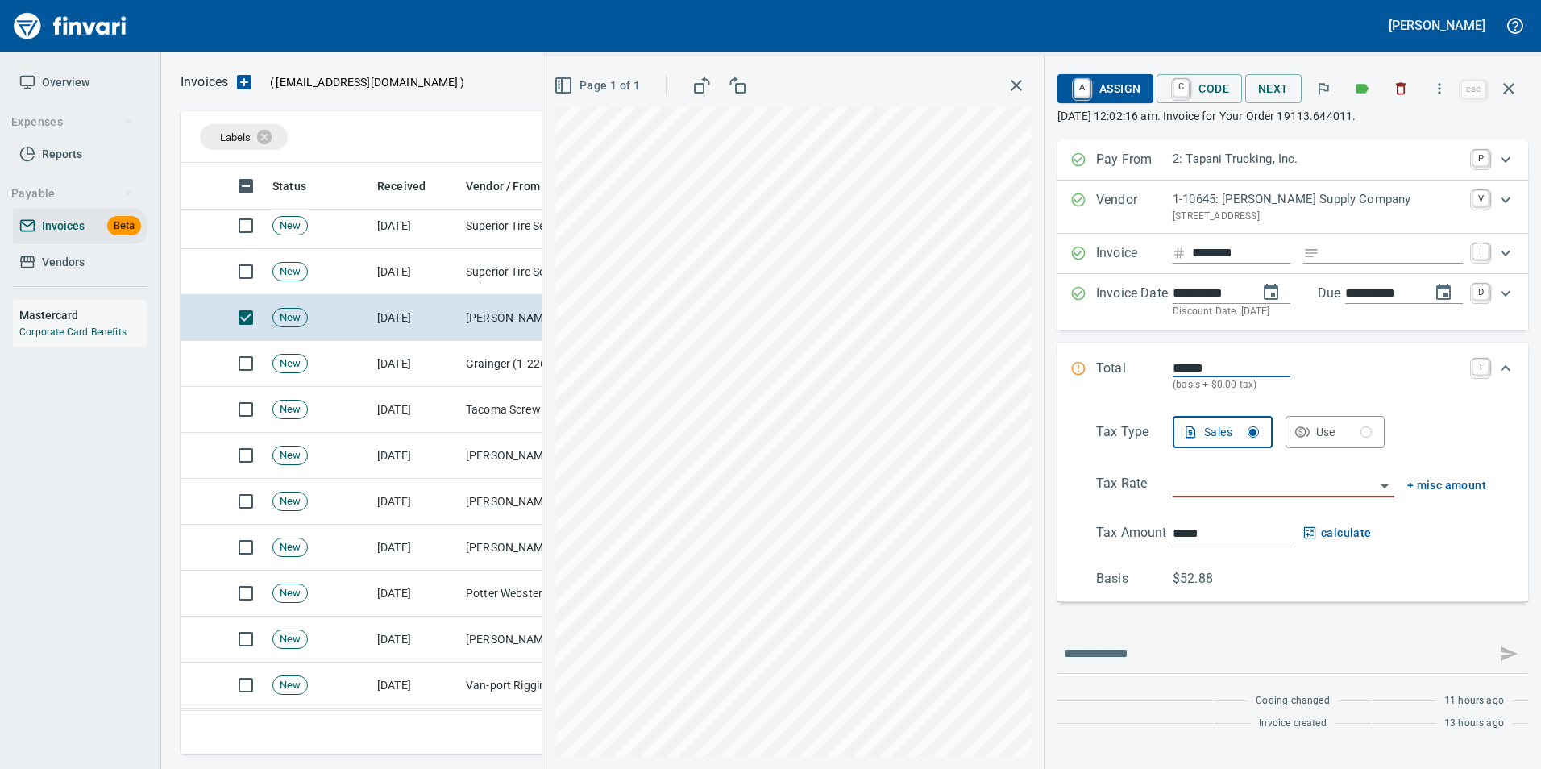
click at [1344, 254] on input "Expand" at bounding box center [1394, 253] width 137 height 20
type input "**********"
click at [1208, 481] on input "search" at bounding box center [1274, 485] width 202 height 23
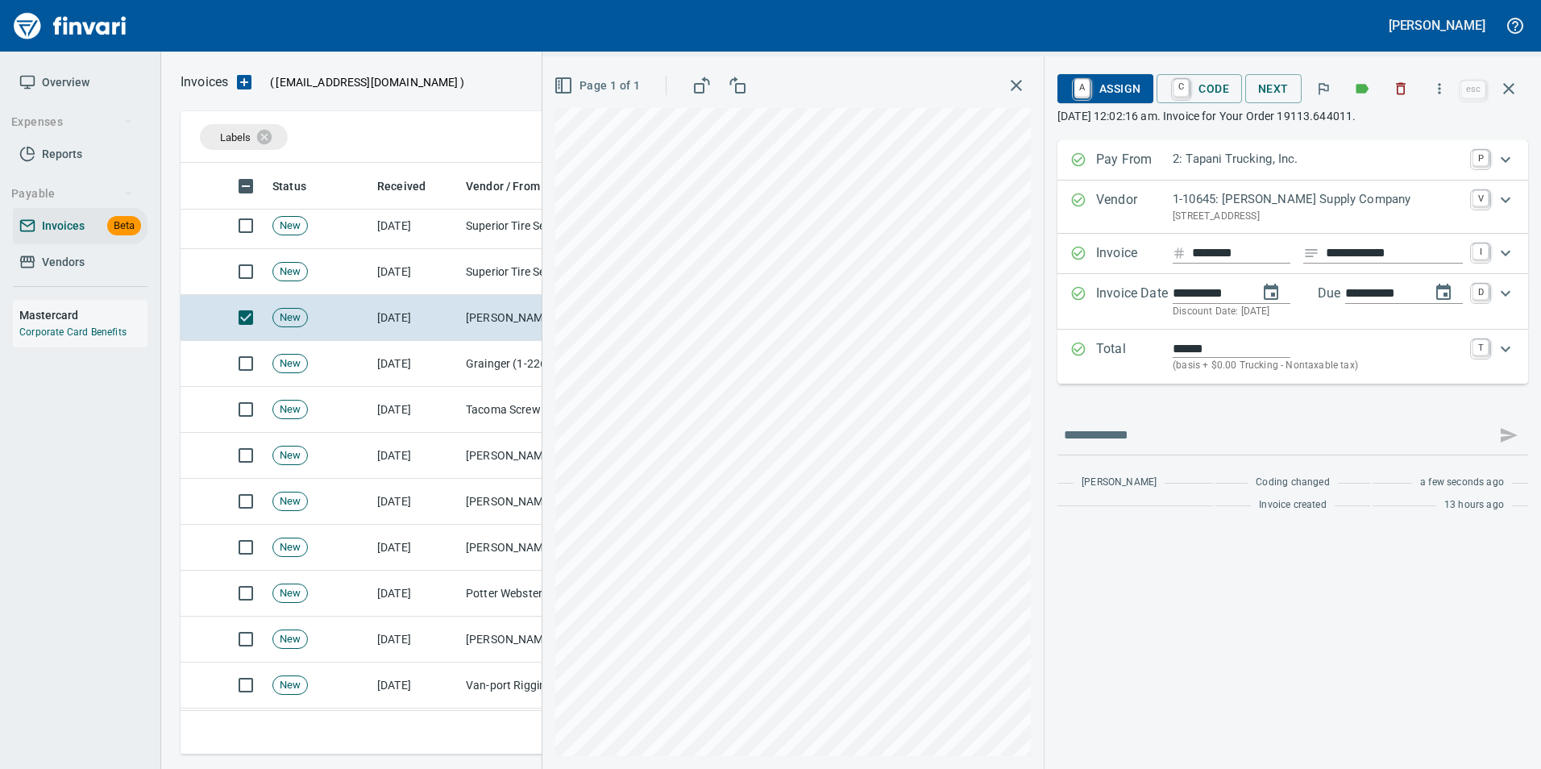
type input "**********"
click at [1203, 91] on span "C Code" at bounding box center [1199, 88] width 60 height 27
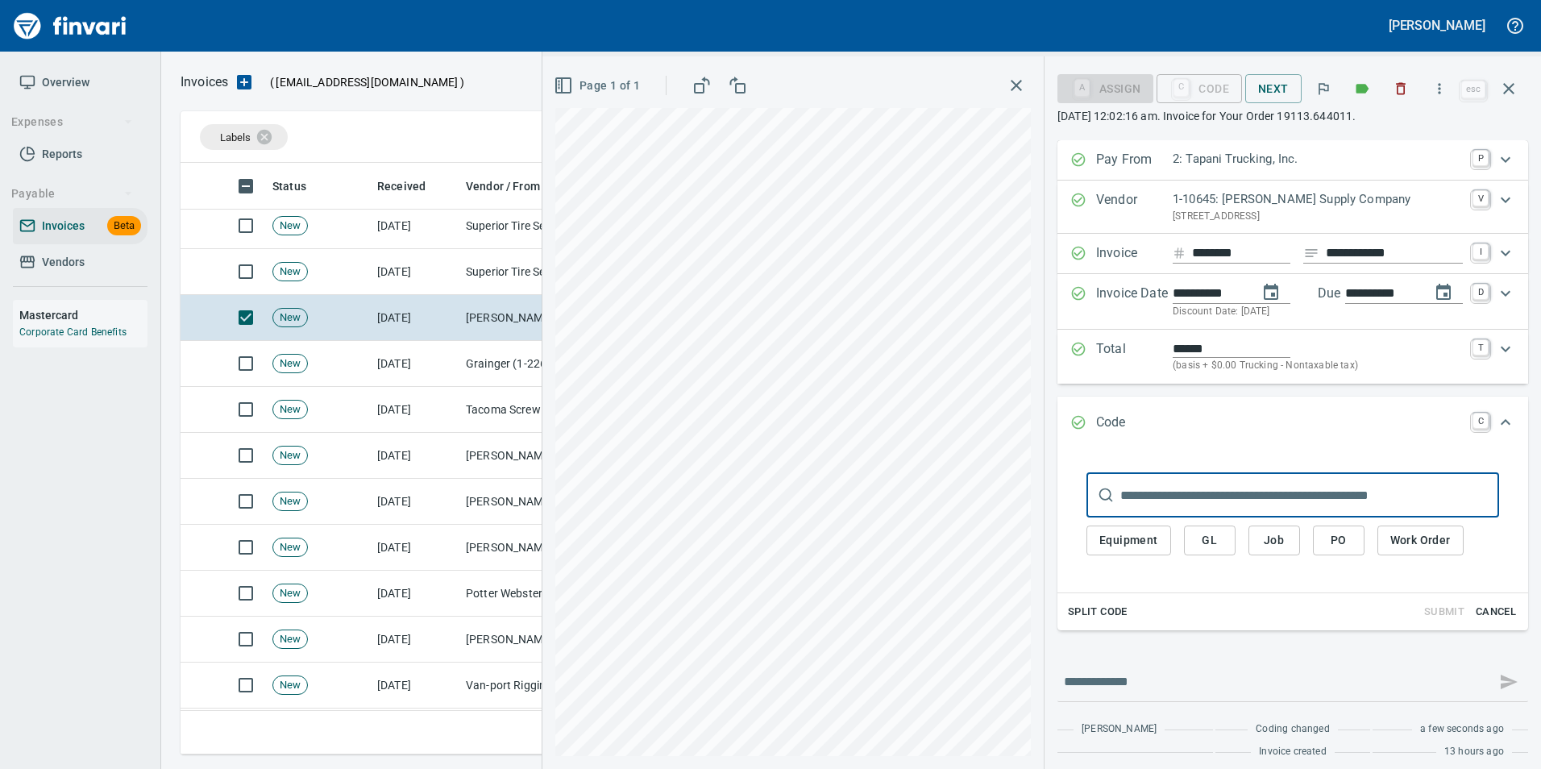
click at [1328, 542] on span "PO" at bounding box center [1339, 540] width 26 height 20
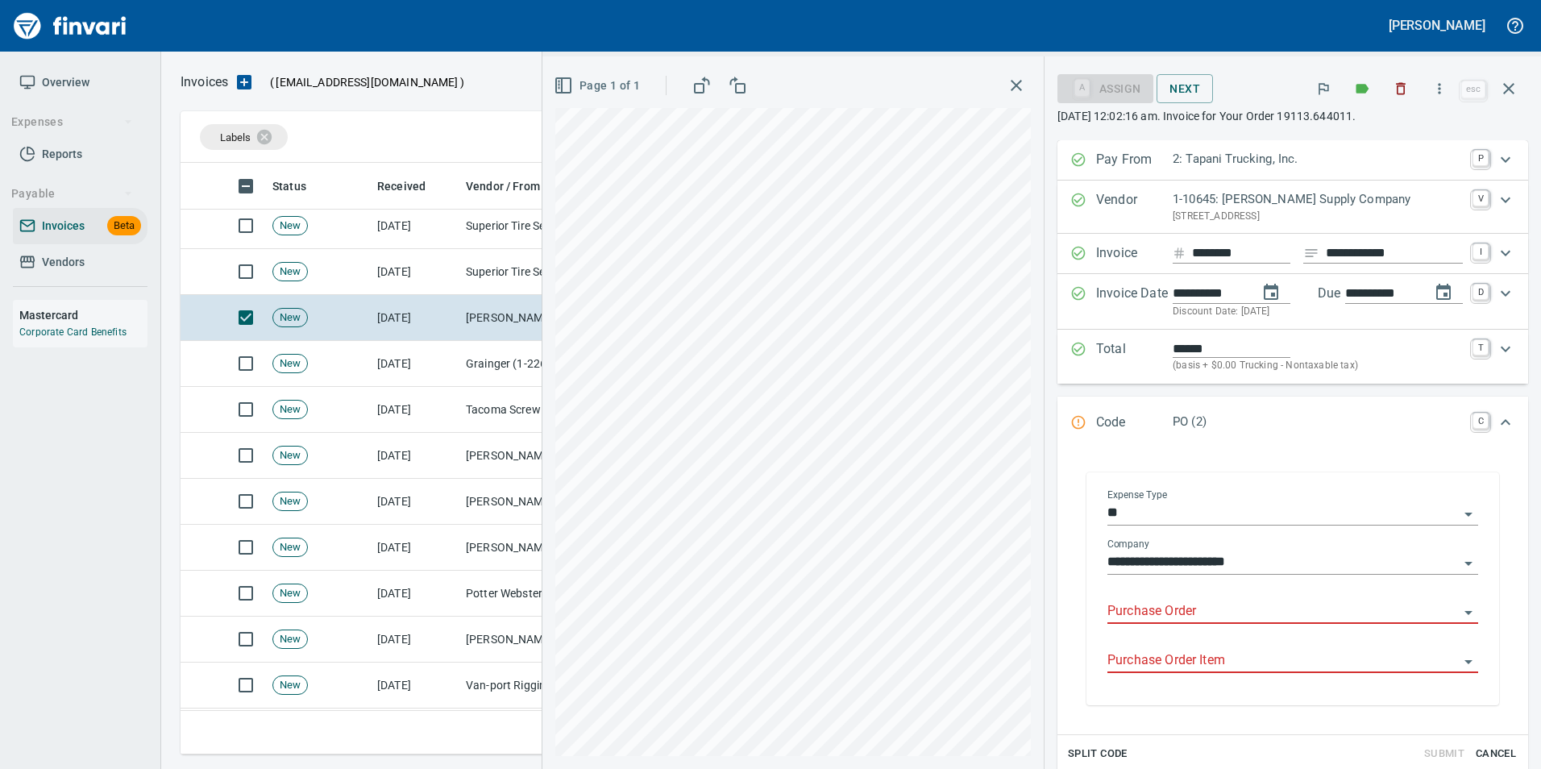
click at [1150, 611] on input "Purchase Order" at bounding box center [1282, 611] width 351 height 23
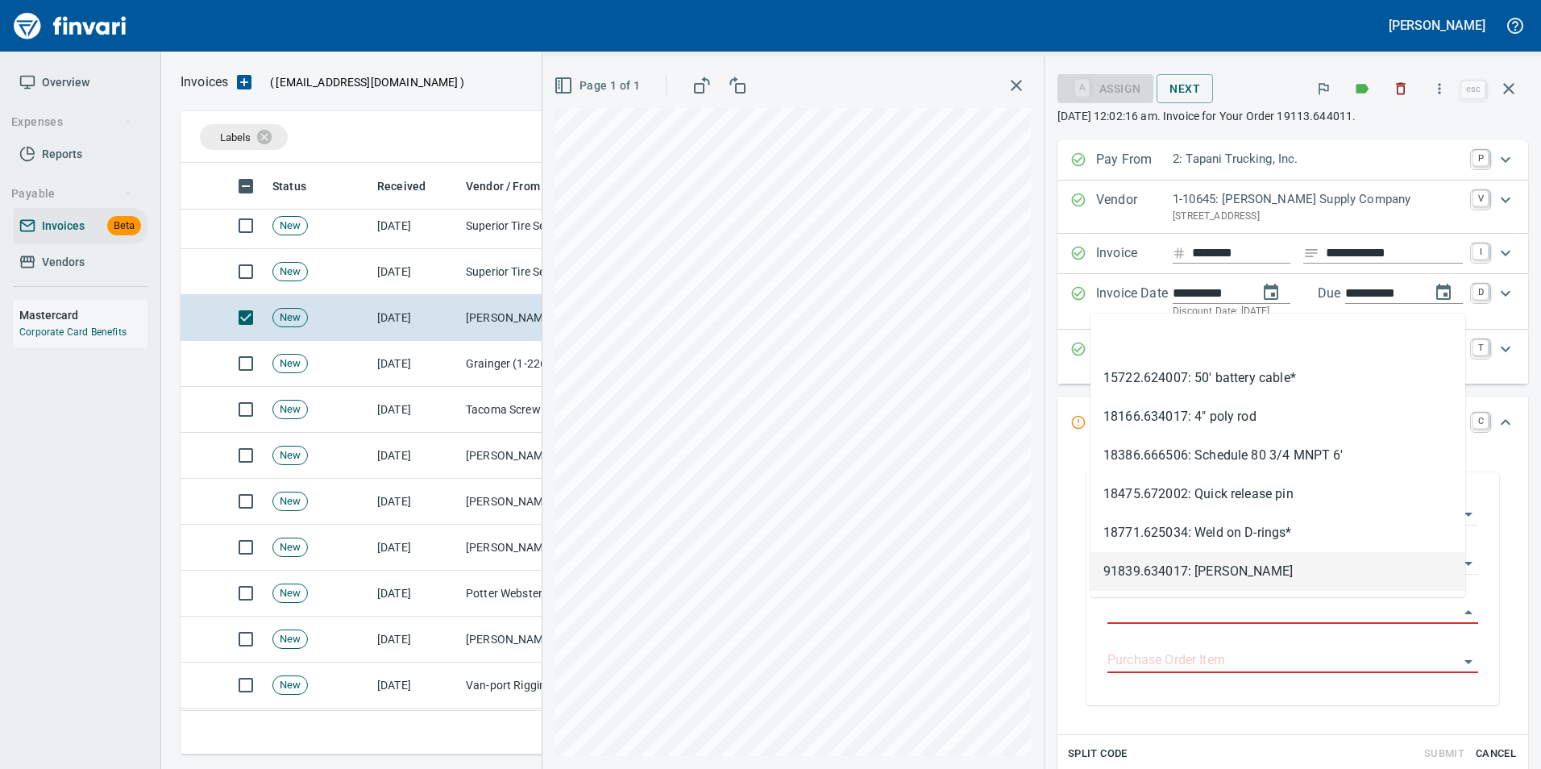
type input "**********"
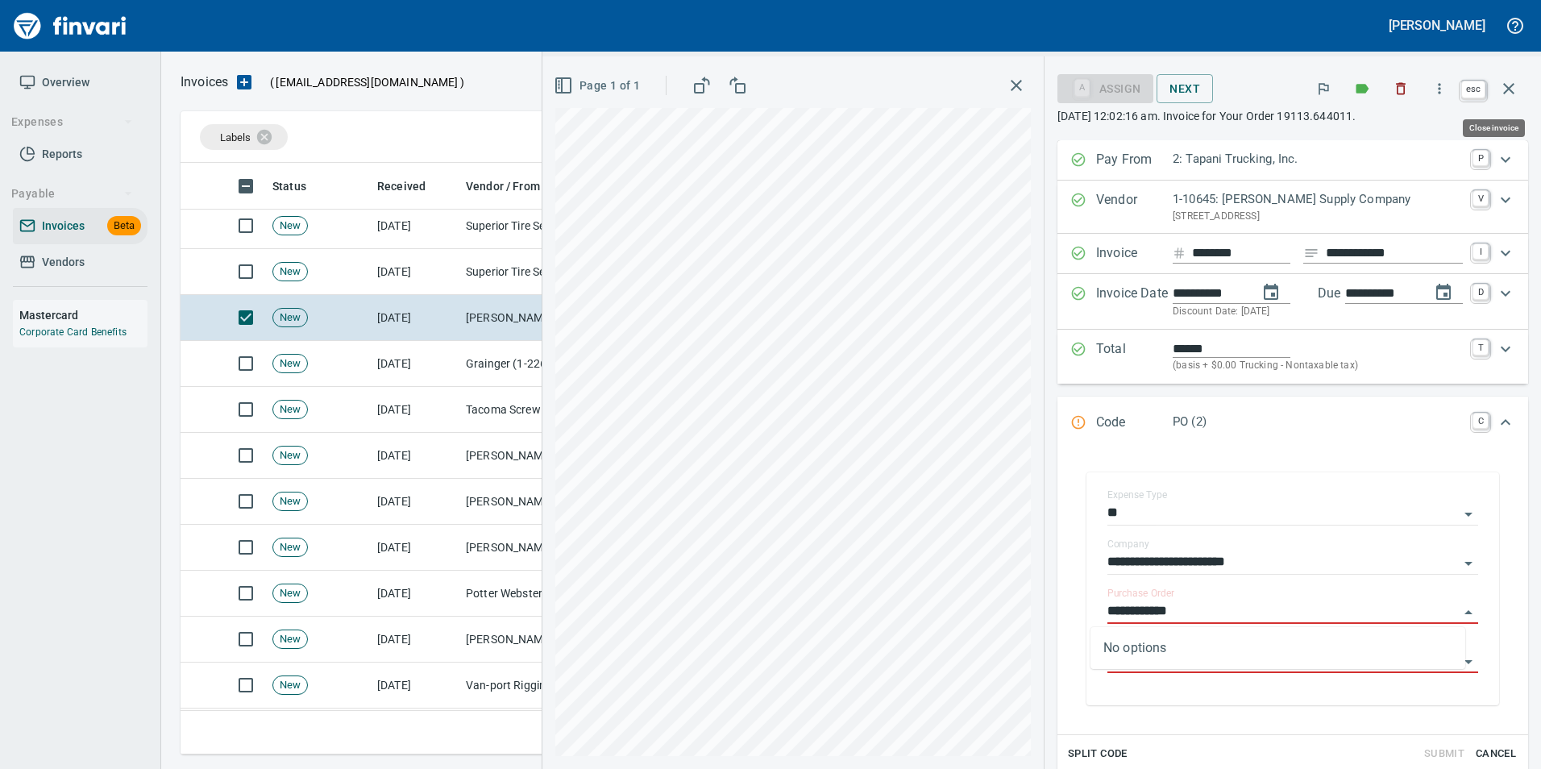
click at [1519, 85] on button "button" at bounding box center [1508, 88] width 39 height 39
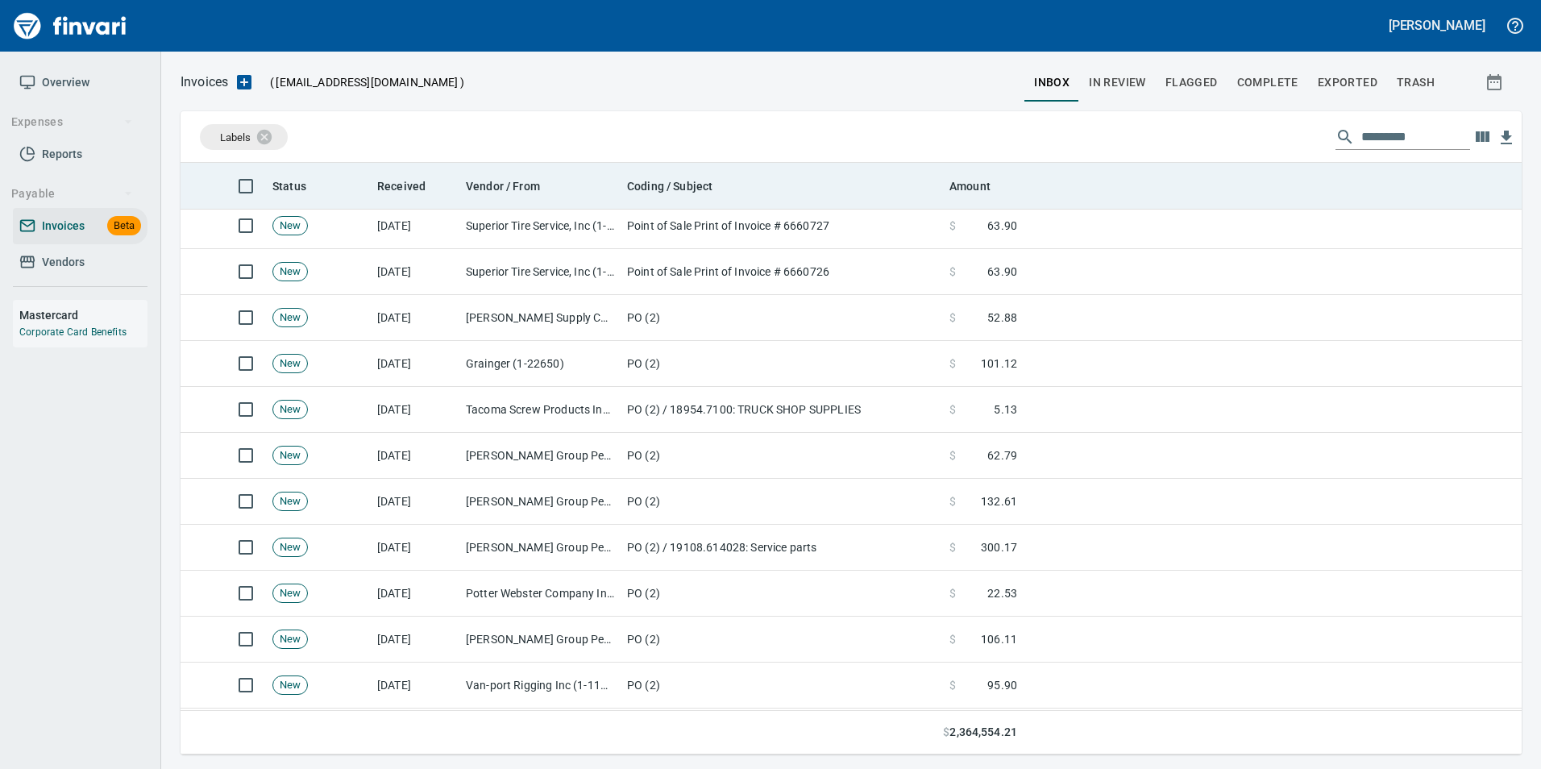
scroll to position [579, 1316]
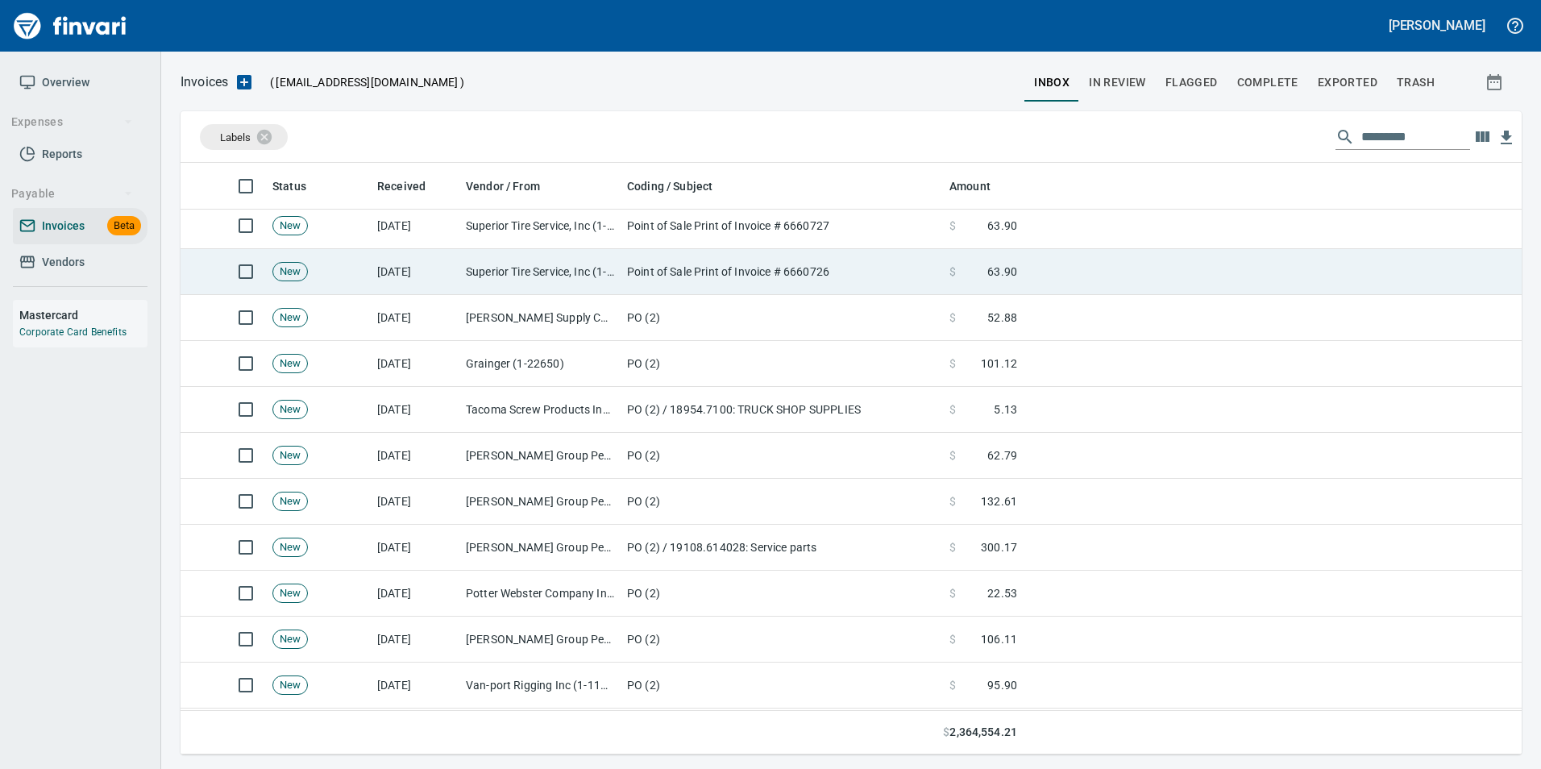
click at [468, 259] on td "Superior Tire Service, Inc (1-10991)" at bounding box center [539, 272] width 161 height 46
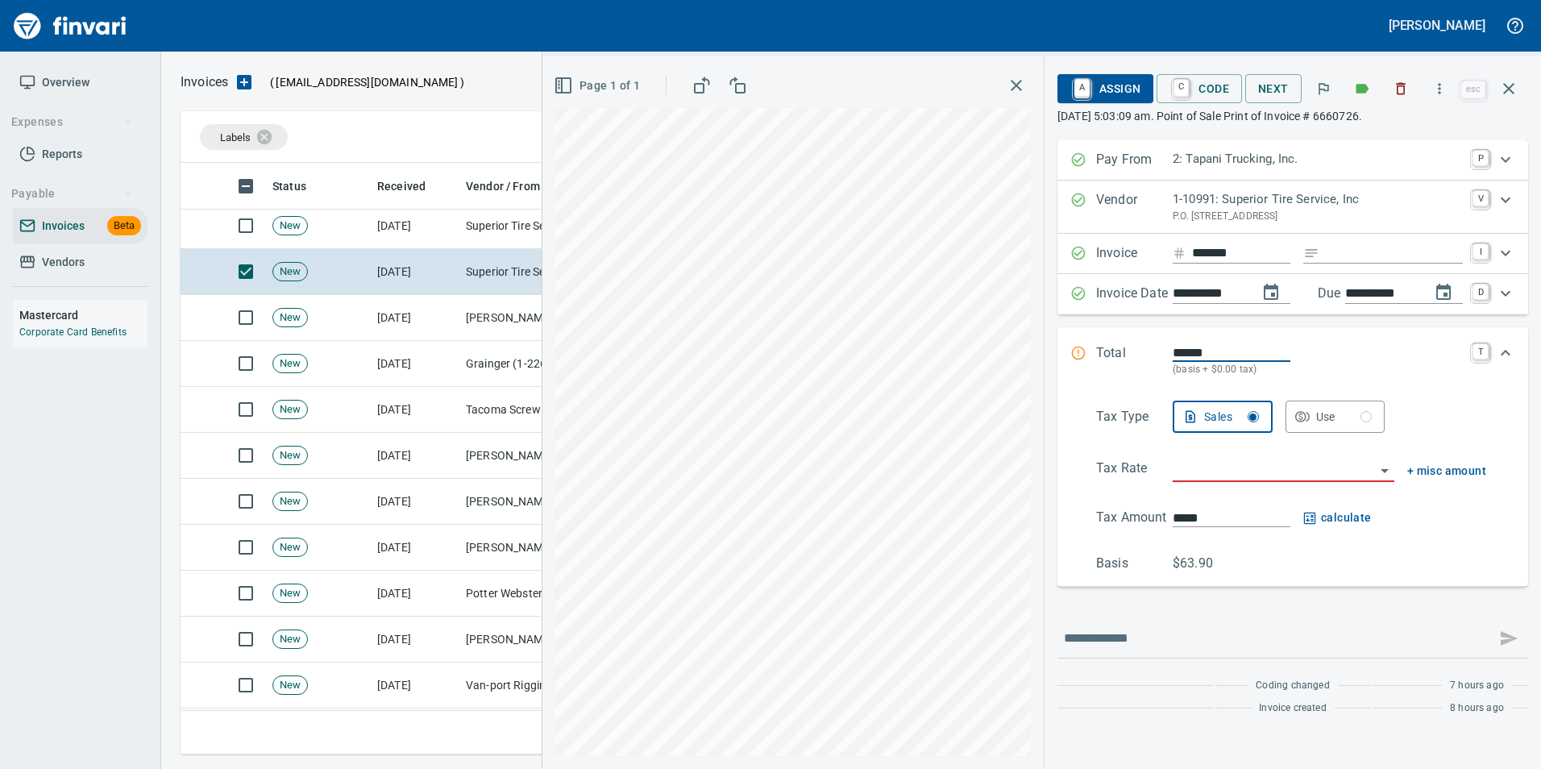
click at [1362, 253] on input "Expand" at bounding box center [1394, 253] width 137 height 20
type input "******"
click at [1250, 467] on input "search" at bounding box center [1274, 470] width 202 height 23
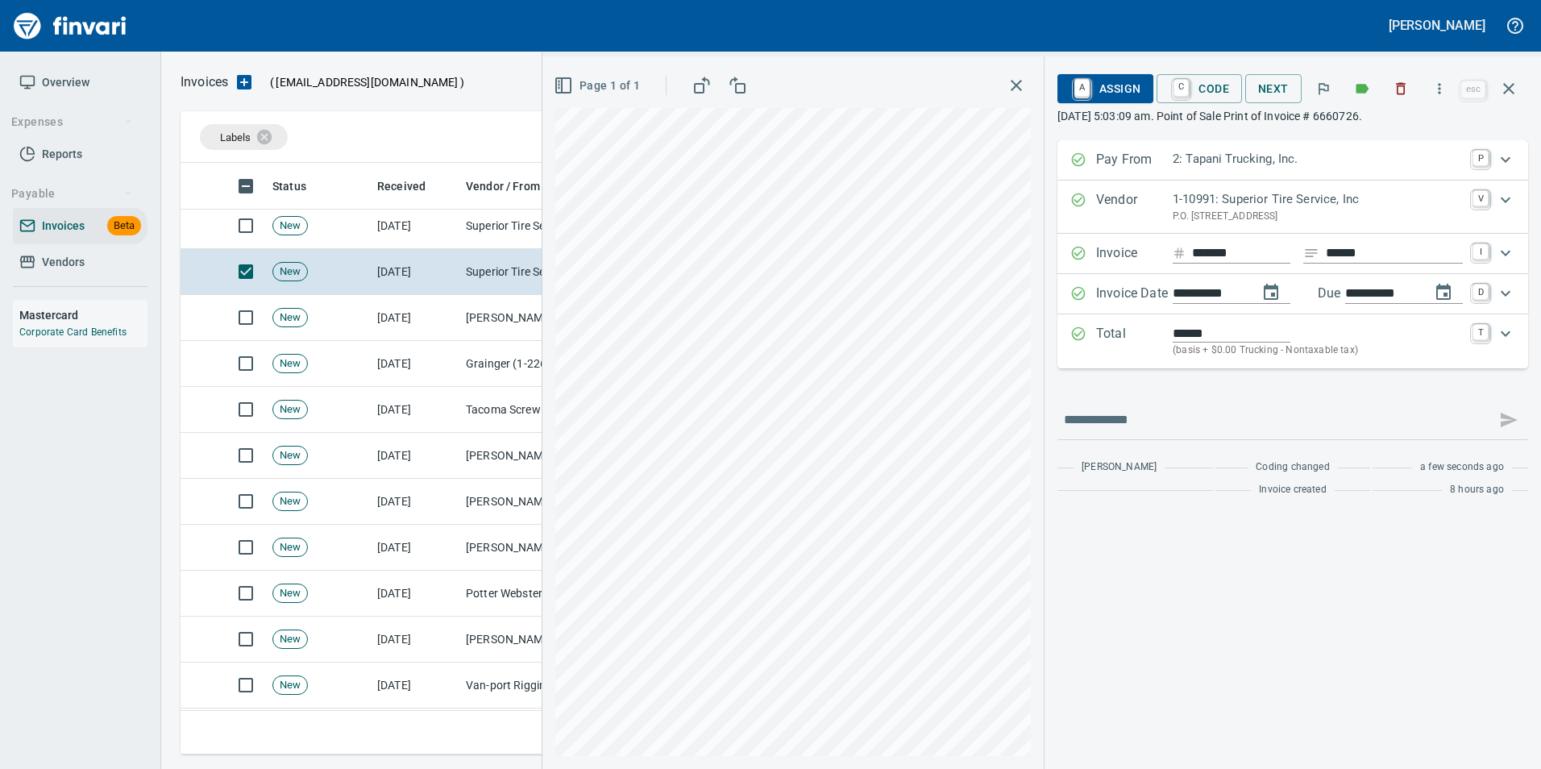
type input "**********"
click at [1115, 82] on span "A Assign" at bounding box center [1105, 88] width 70 height 27
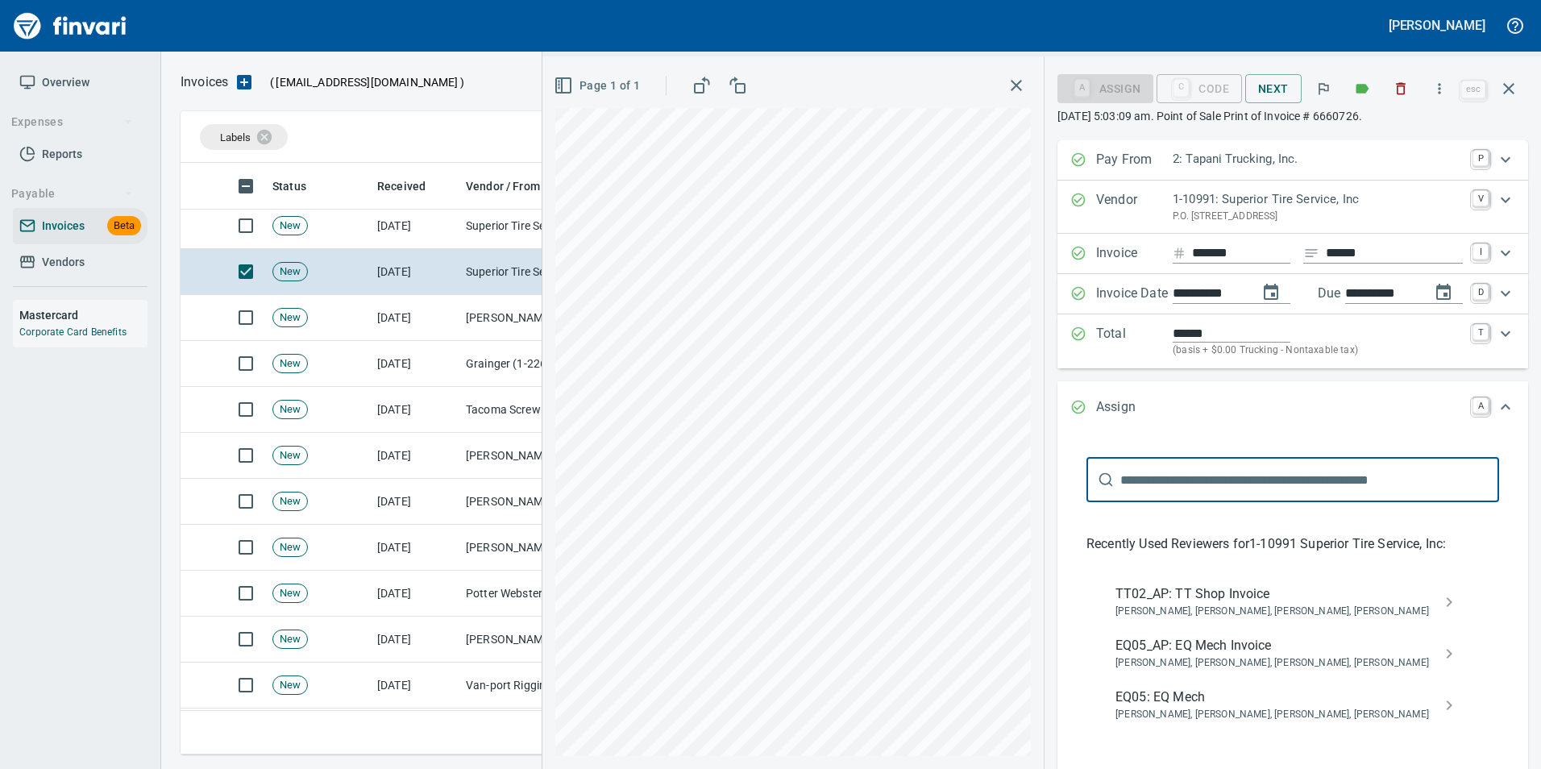
click at [1246, 605] on span "Caroline Sarkinen, Cindy Hughes, Linzy Sanders, Norvell McDaniels" at bounding box center [1279, 612] width 329 height 16
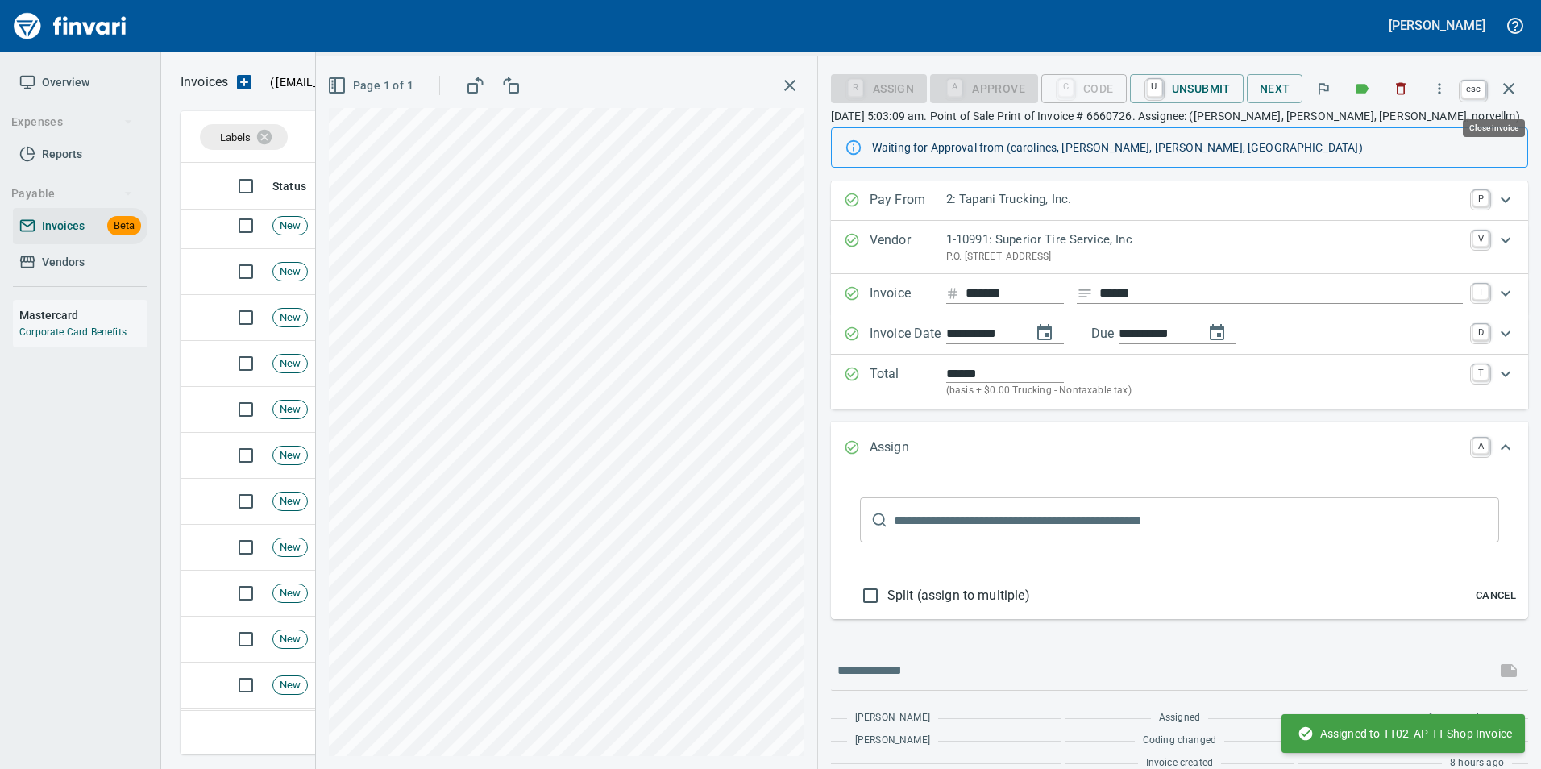
click at [1506, 96] on icon "button" at bounding box center [1508, 88] width 19 height 19
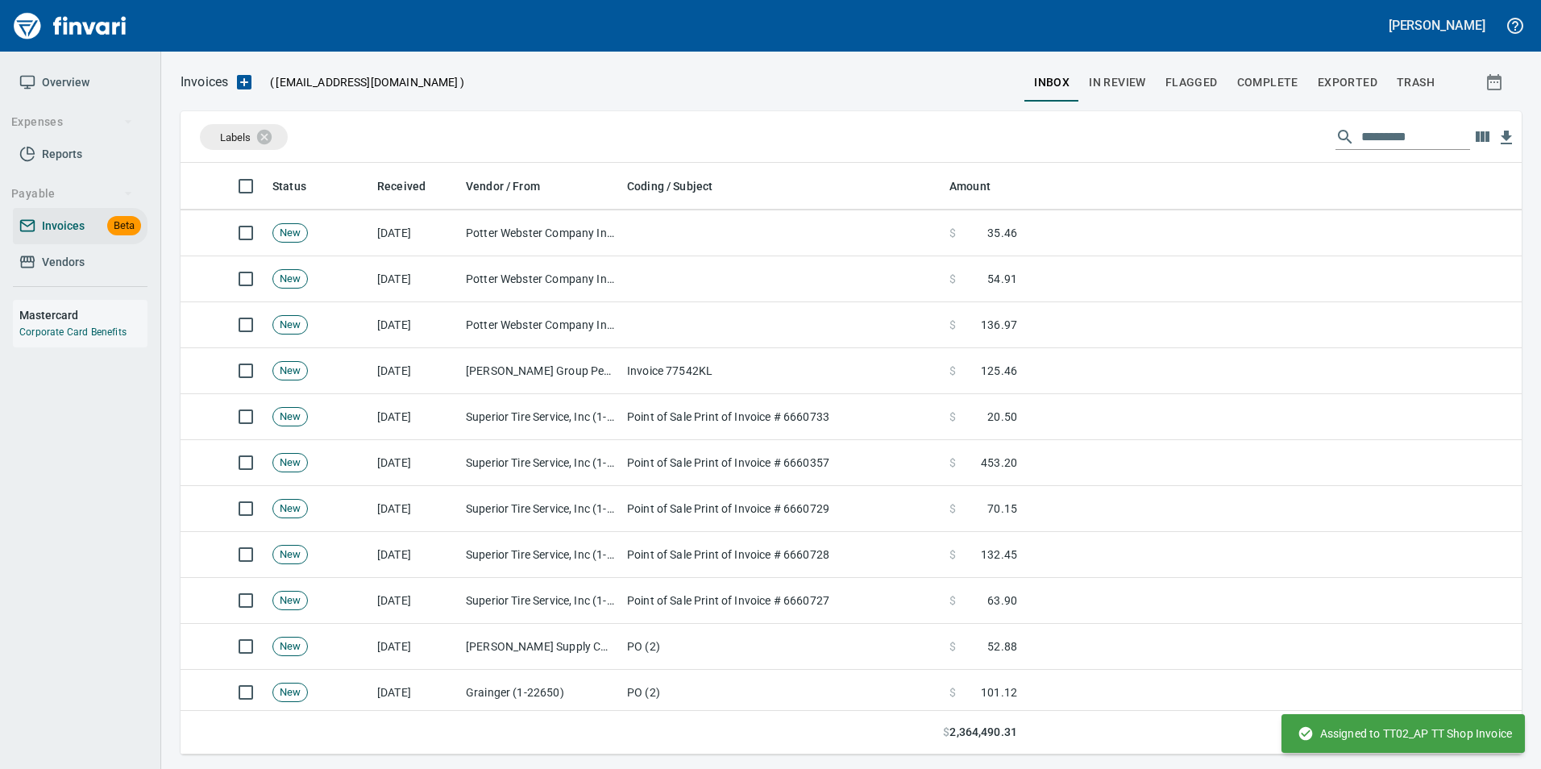
scroll to position [322, 0]
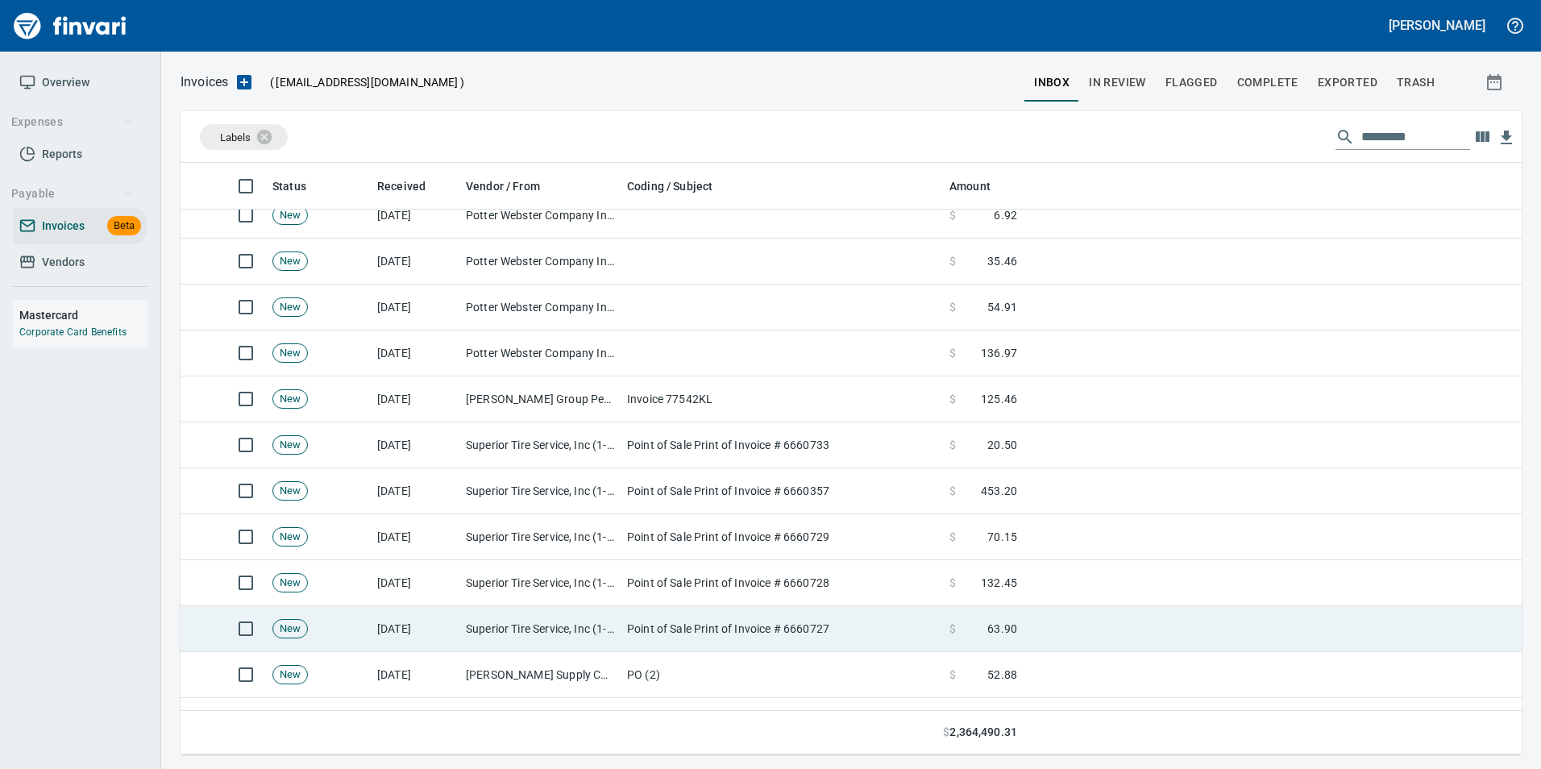
click at [500, 629] on td "Superior Tire Service, Inc (1-10991)" at bounding box center [539, 629] width 161 height 46
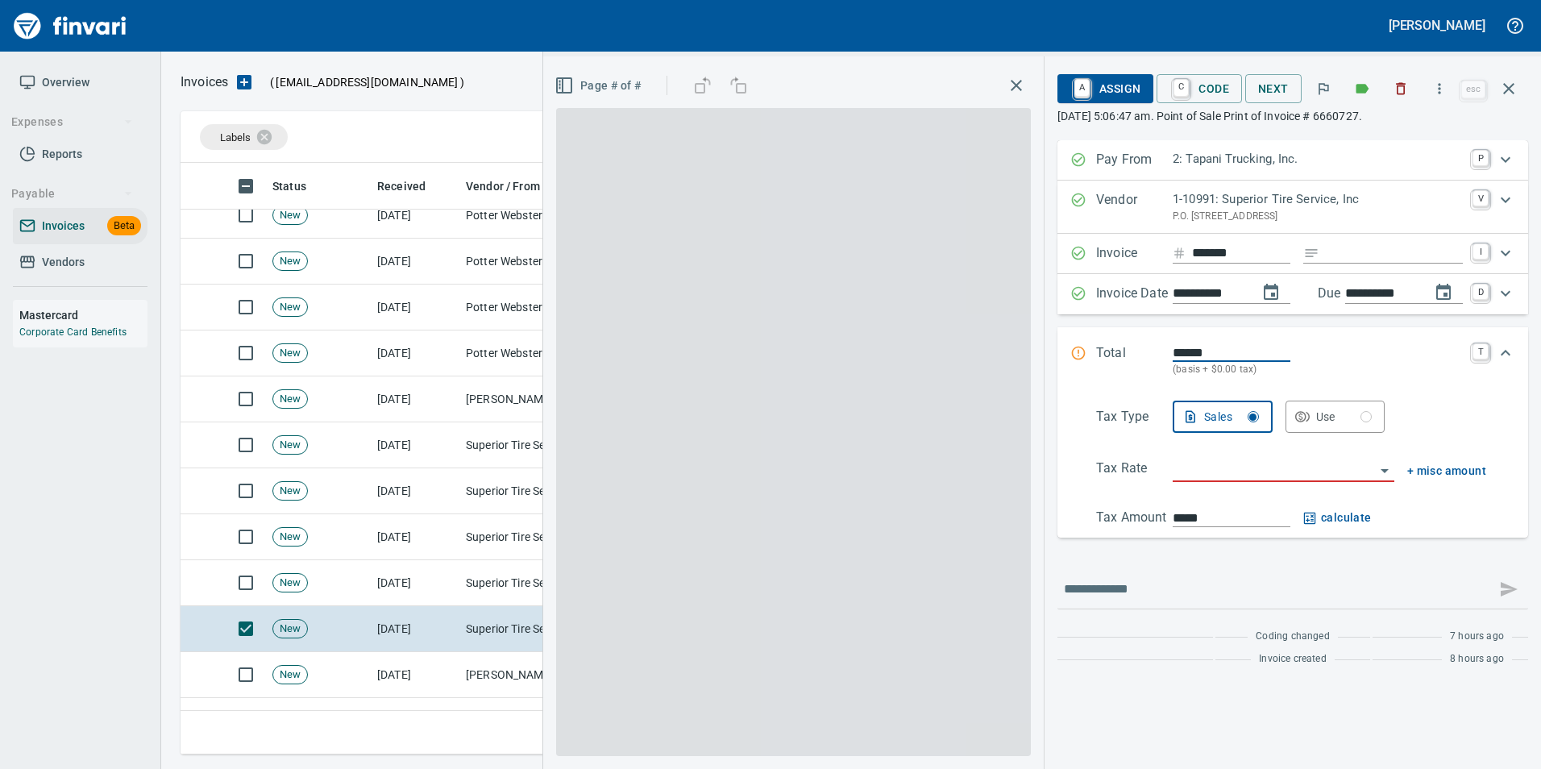
scroll to position [579, 1316]
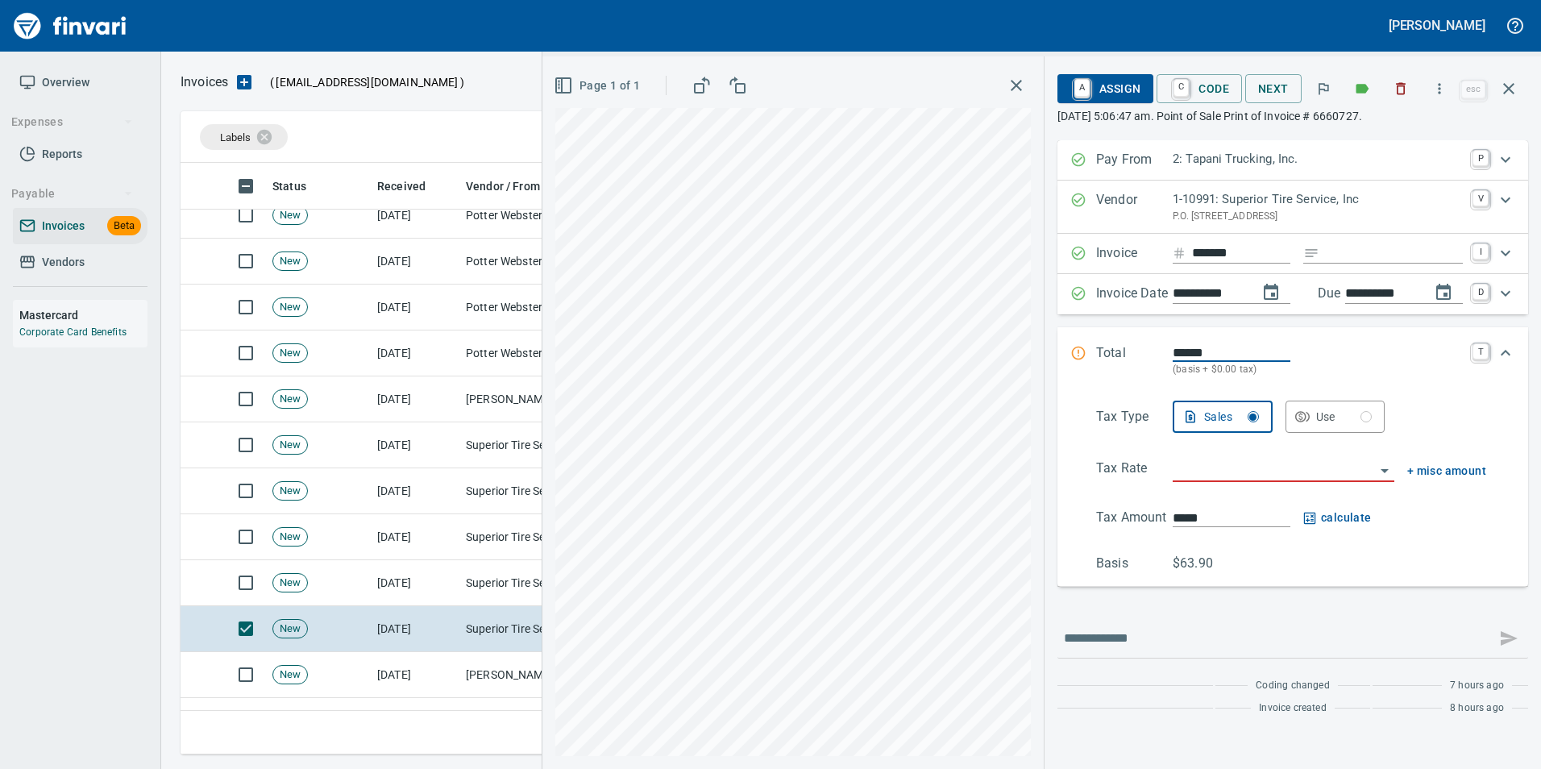
click at [1387, 260] on input "Expand" at bounding box center [1394, 253] width 137 height 20
type input "******"
click at [1182, 470] on input "search" at bounding box center [1274, 470] width 202 height 23
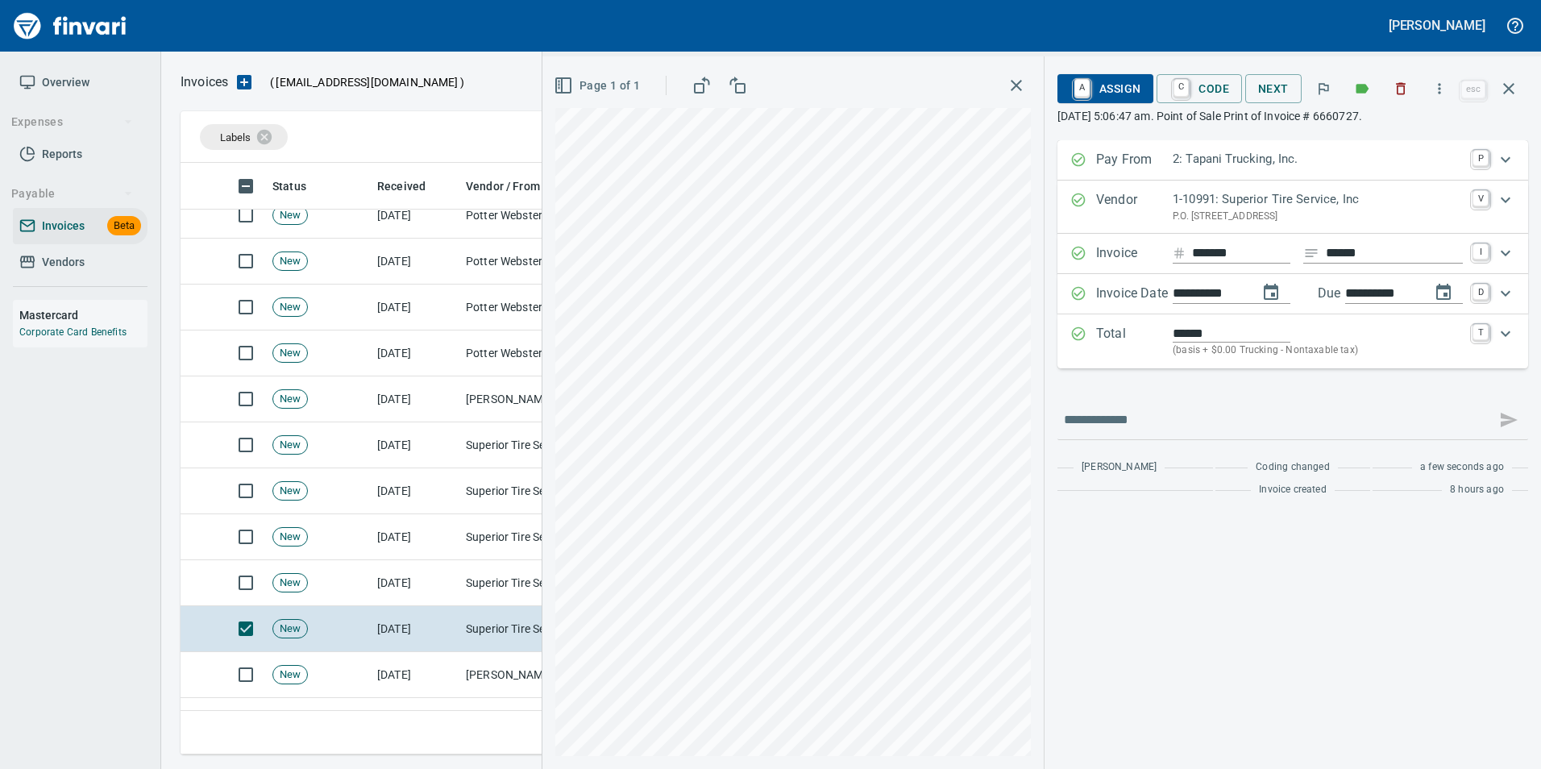
type input "**********"
click at [1090, 85] on span "A Assign" at bounding box center [1105, 88] width 70 height 27
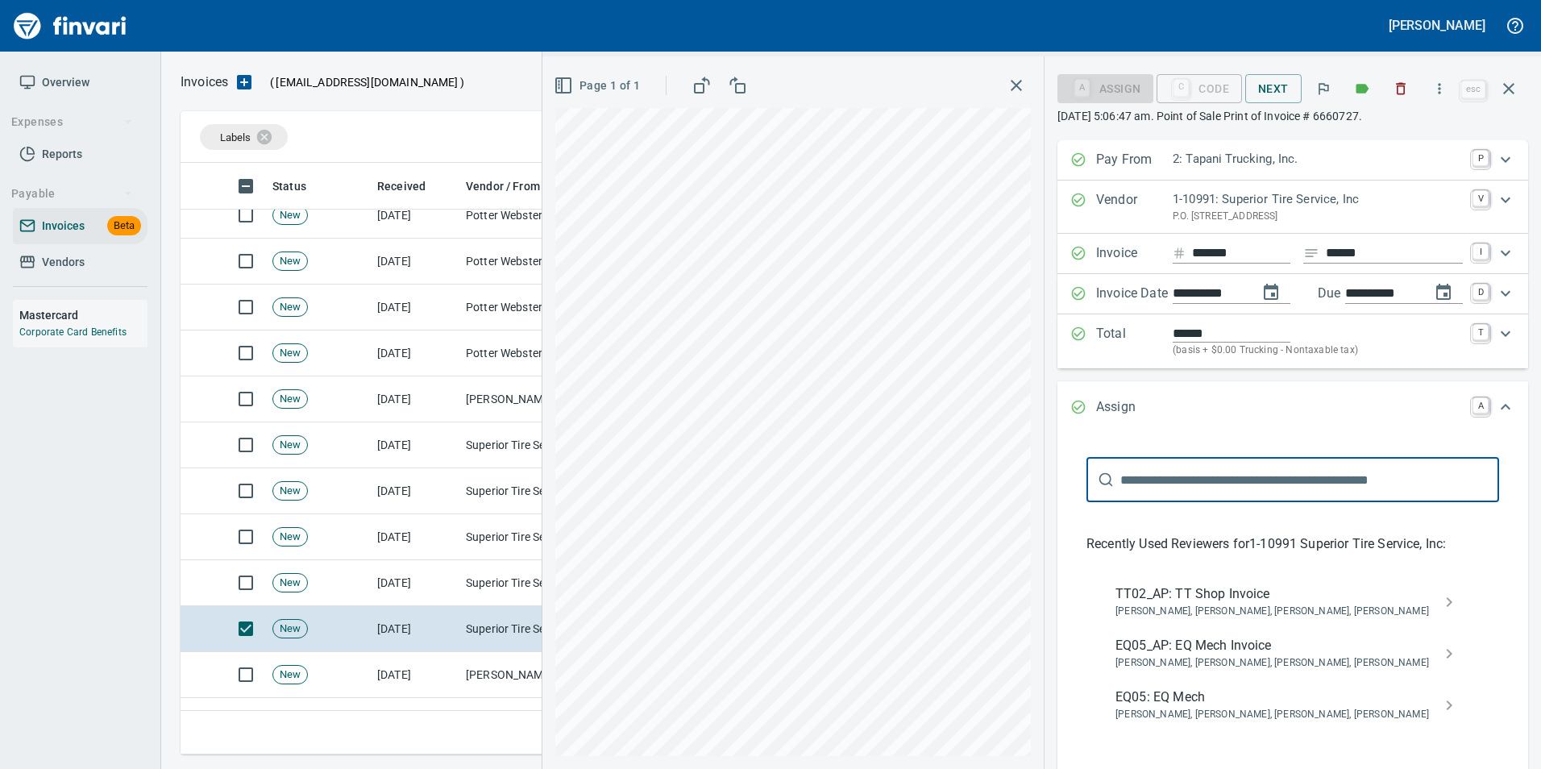
click at [1198, 603] on span "TT02_AP: TT Shop Invoice" at bounding box center [1279, 593] width 329 height 19
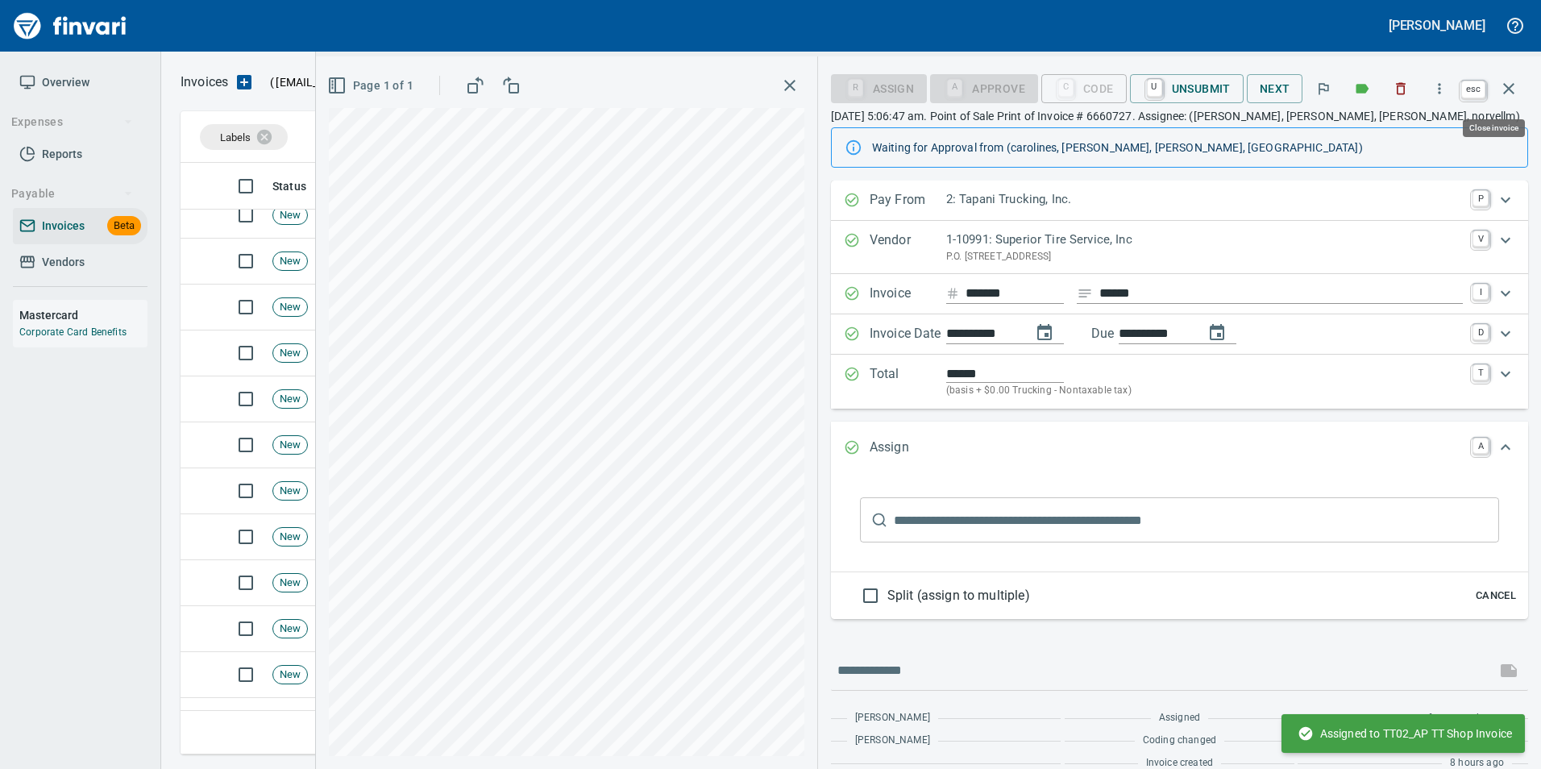
click at [1507, 89] on icon "button" at bounding box center [1508, 88] width 11 height 11
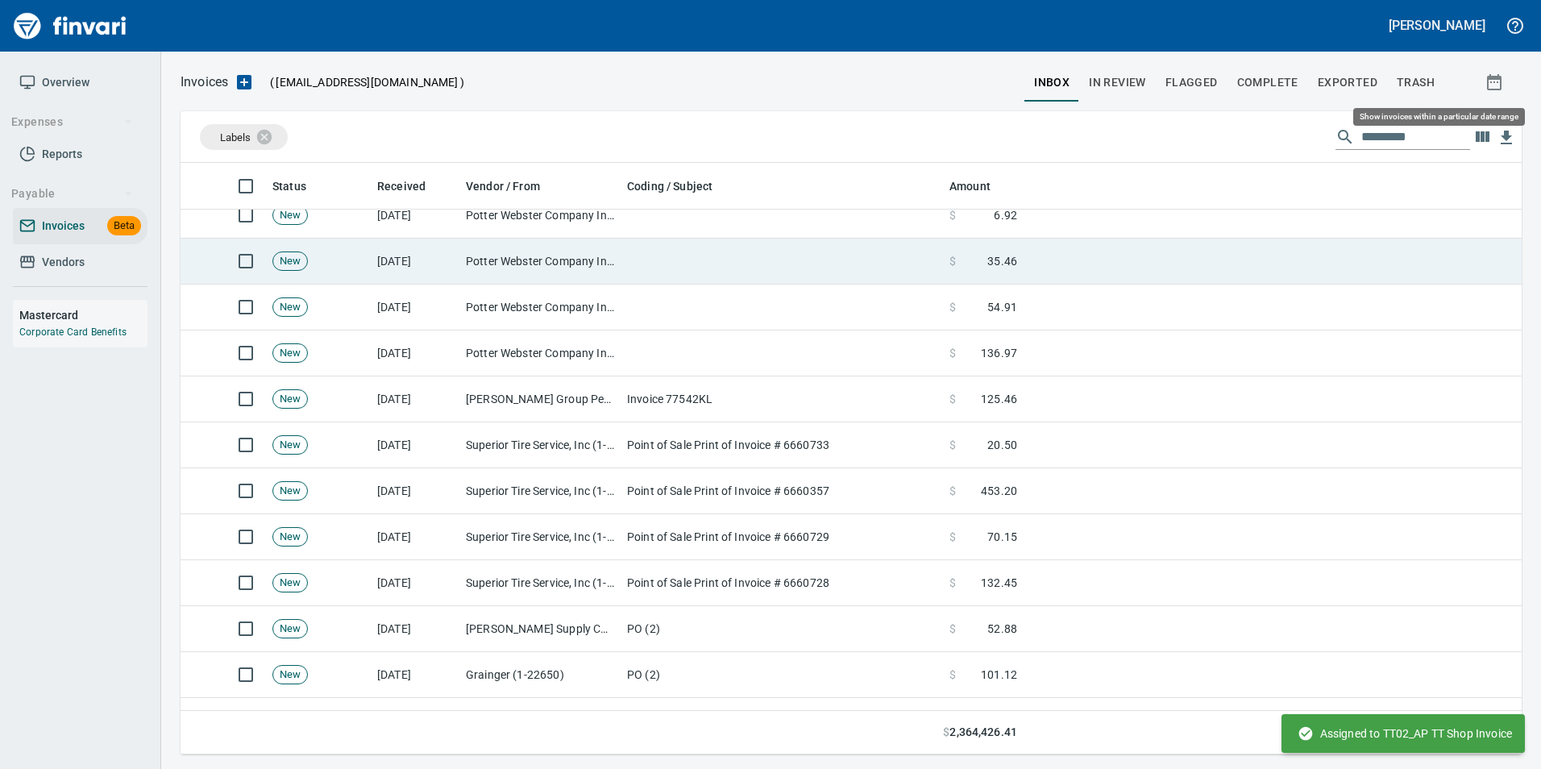
scroll to position [579, 1317]
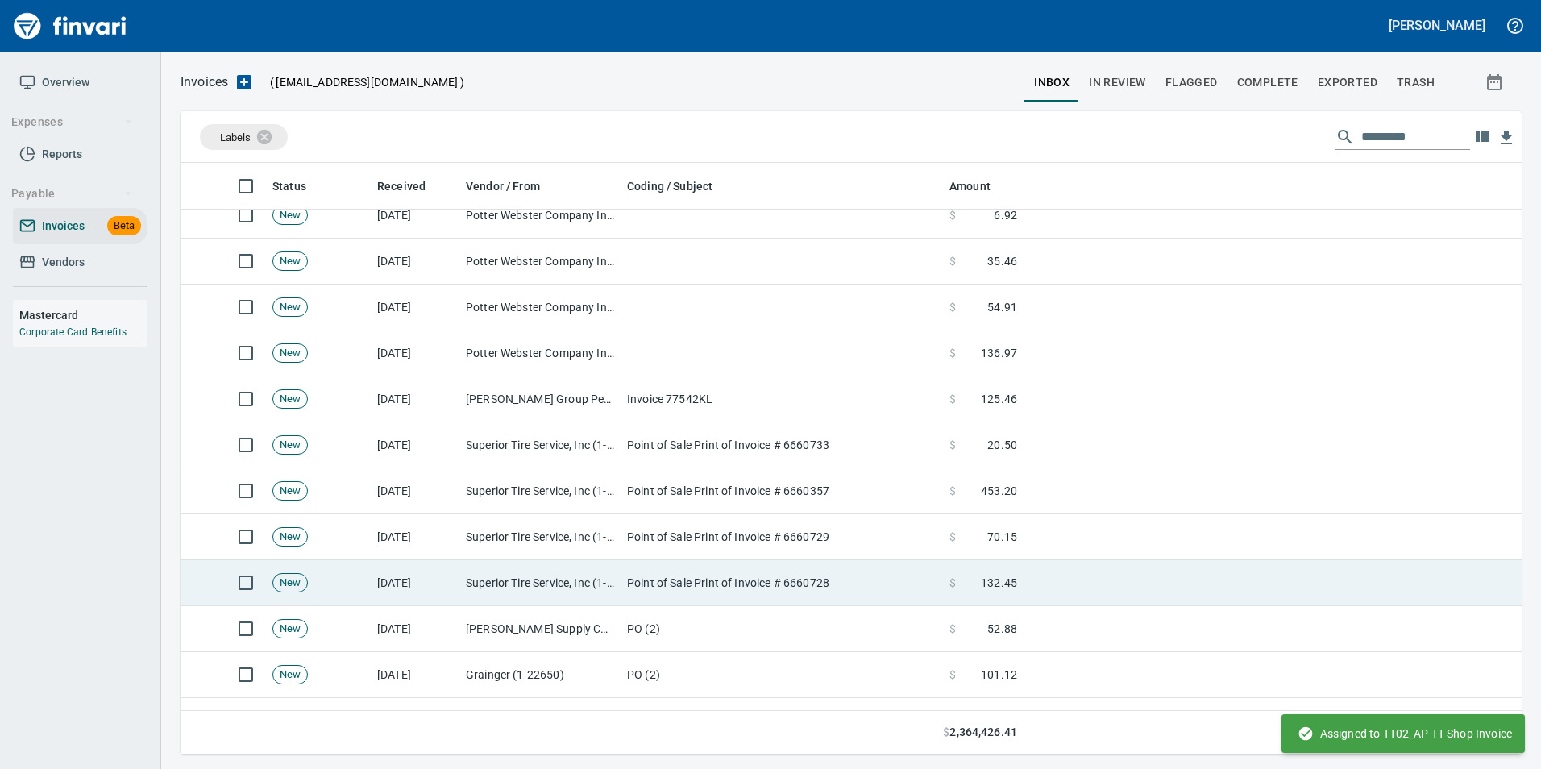
click at [480, 590] on td "Superior Tire Service, Inc (1-10991)" at bounding box center [539, 583] width 161 height 46
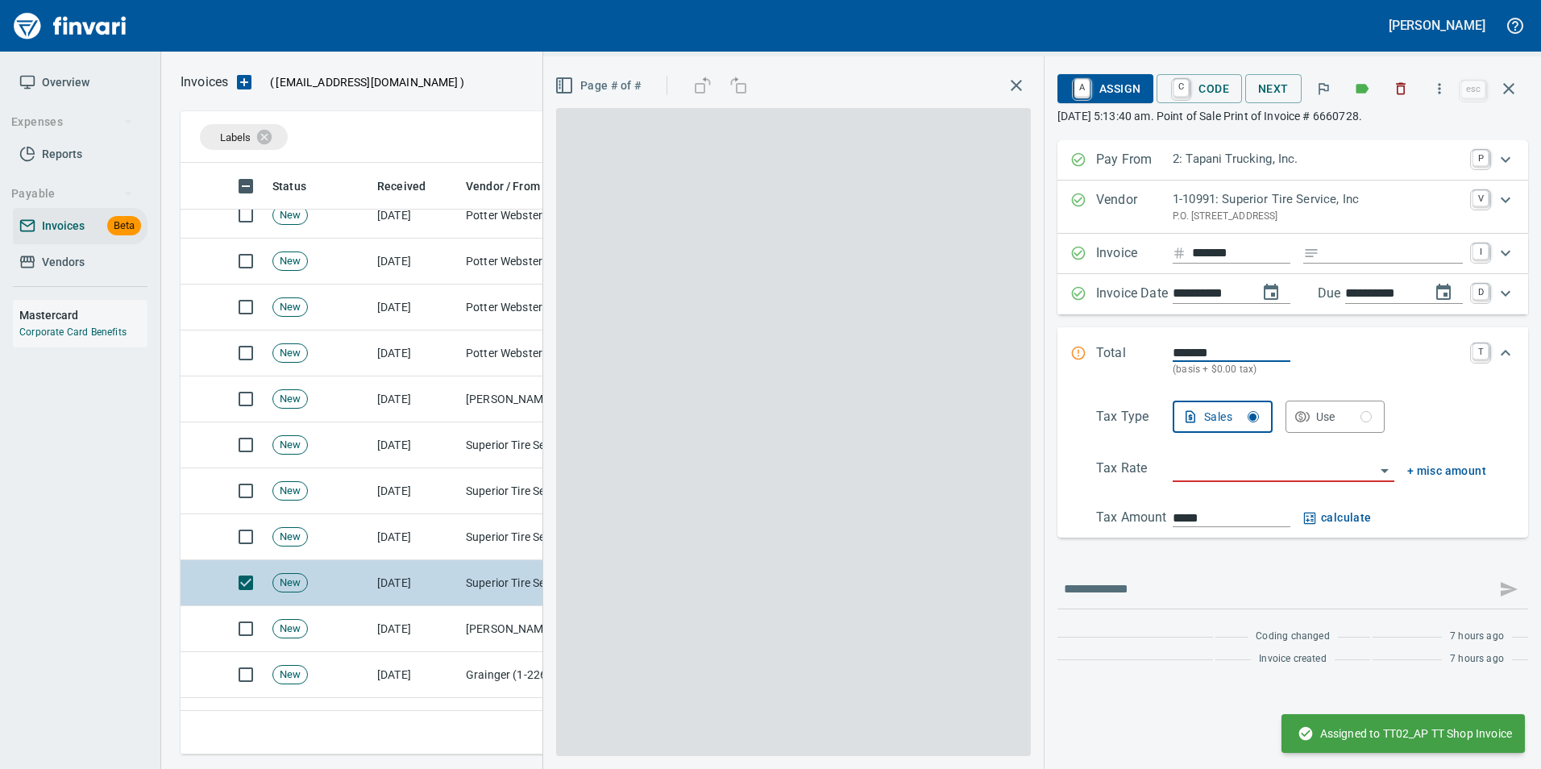
scroll to position [579, 1316]
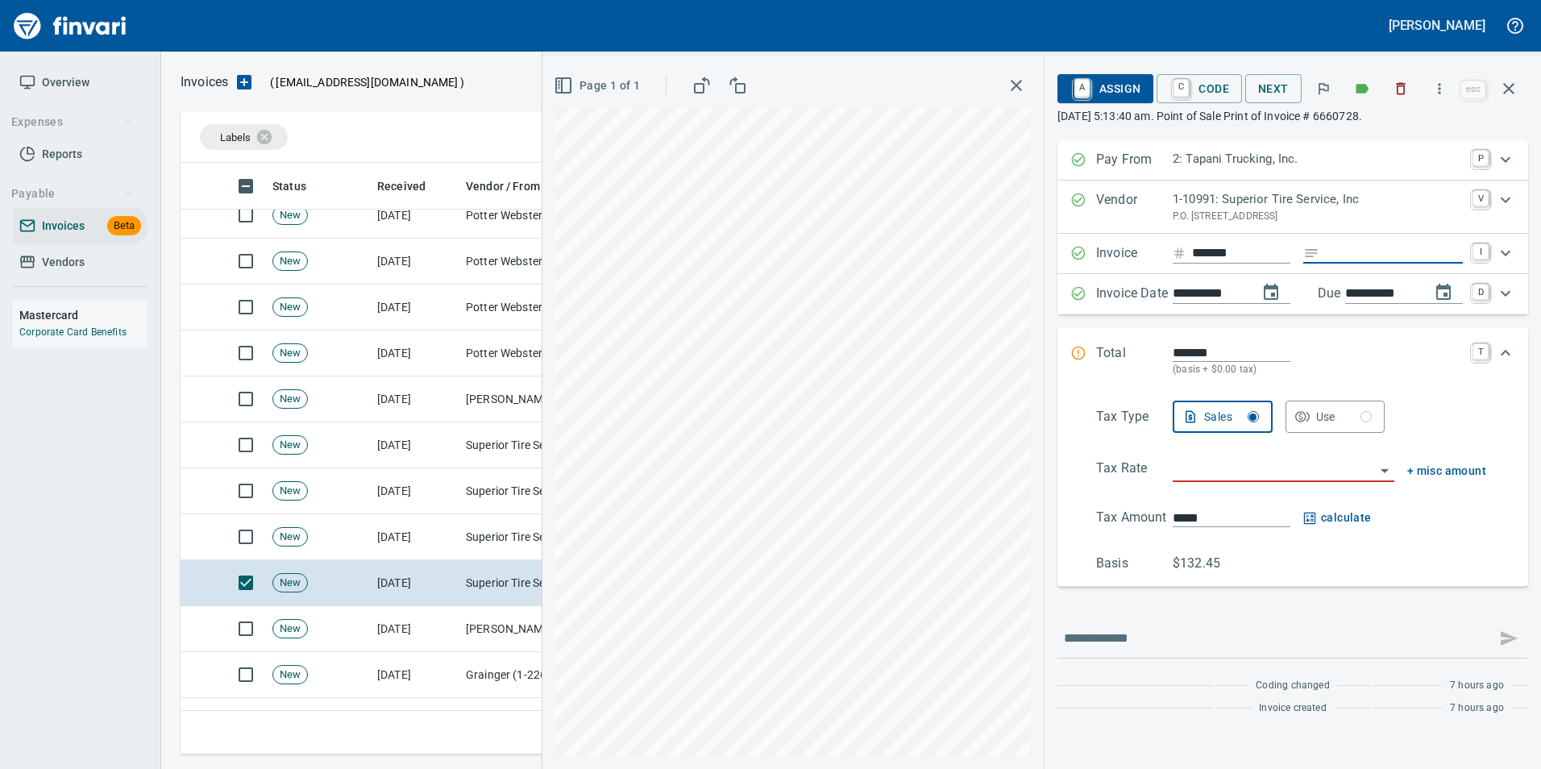
click at [1352, 251] on input "Expand" at bounding box center [1394, 253] width 137 height 20
type input "******"
click at [1271, 475] on input "search" at bounding box center [1274, 470] width 202 height 23
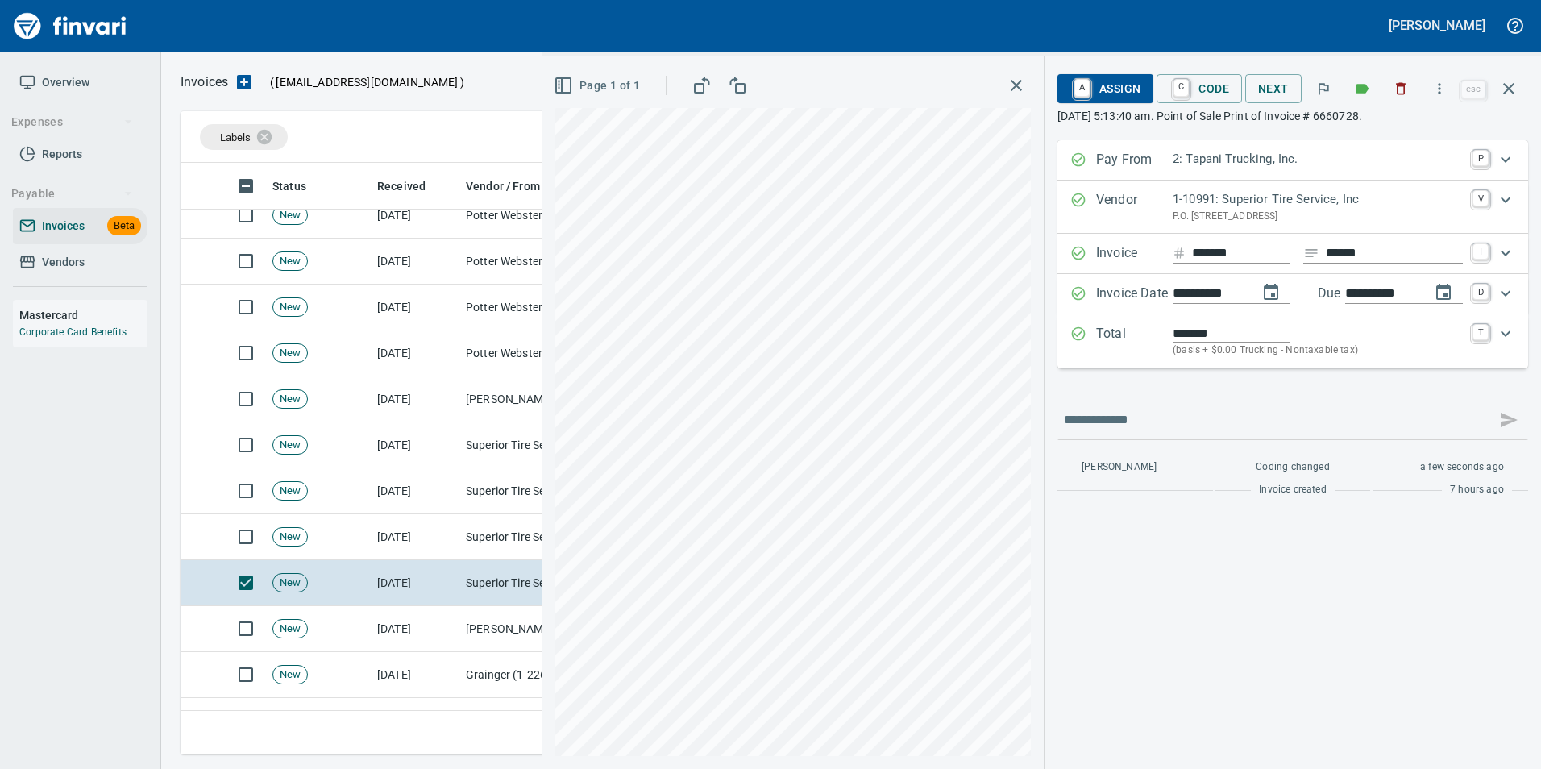
type input "**********"
click at [1133, 85] on span "A Assign" at bounding box center [1105, 88] width 70 height 27
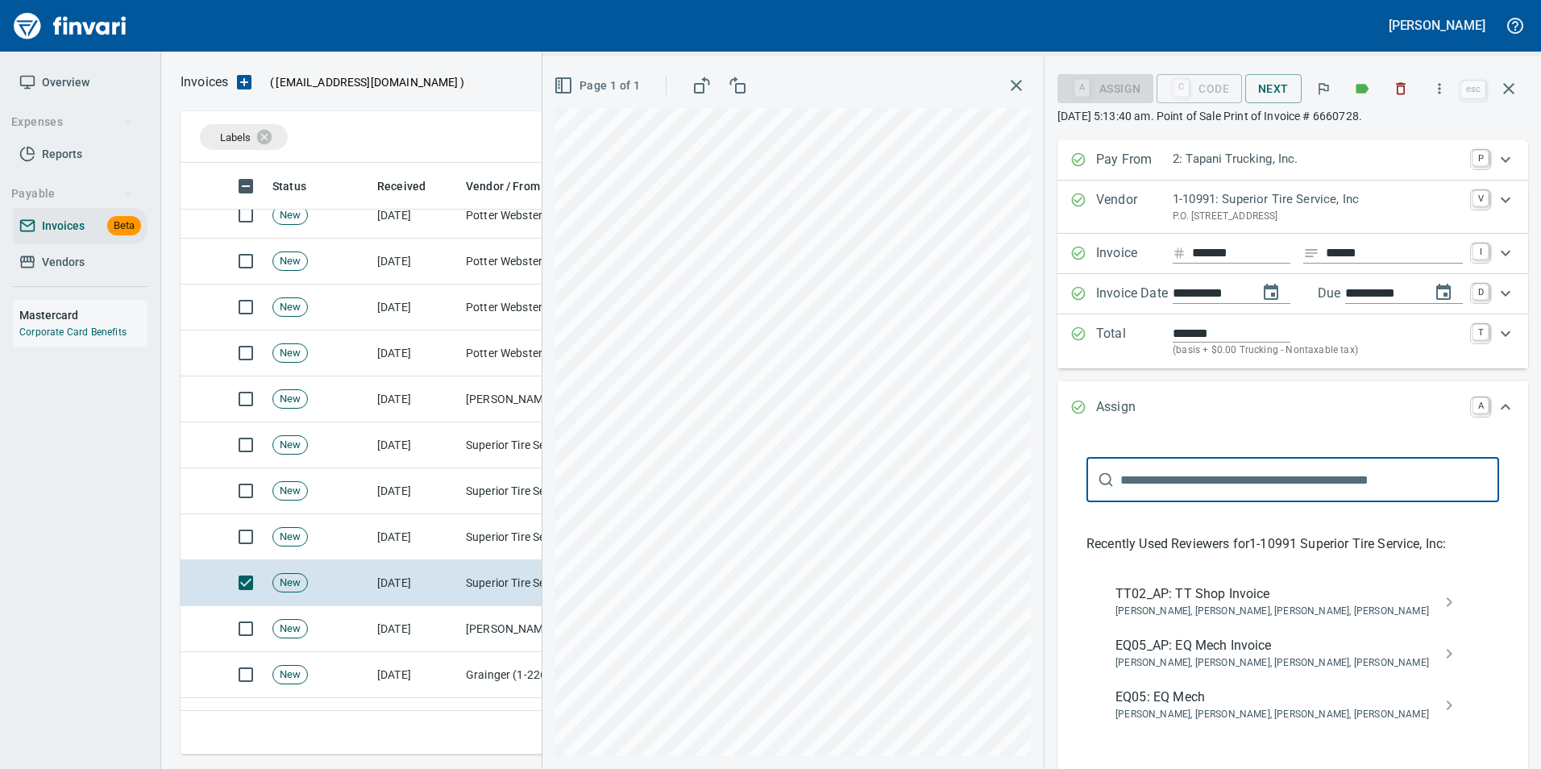
click at [1194, 596] on span "TT02_AP: TT Shop Invoice" at bounding box center [1279, 593] width 329 height 19
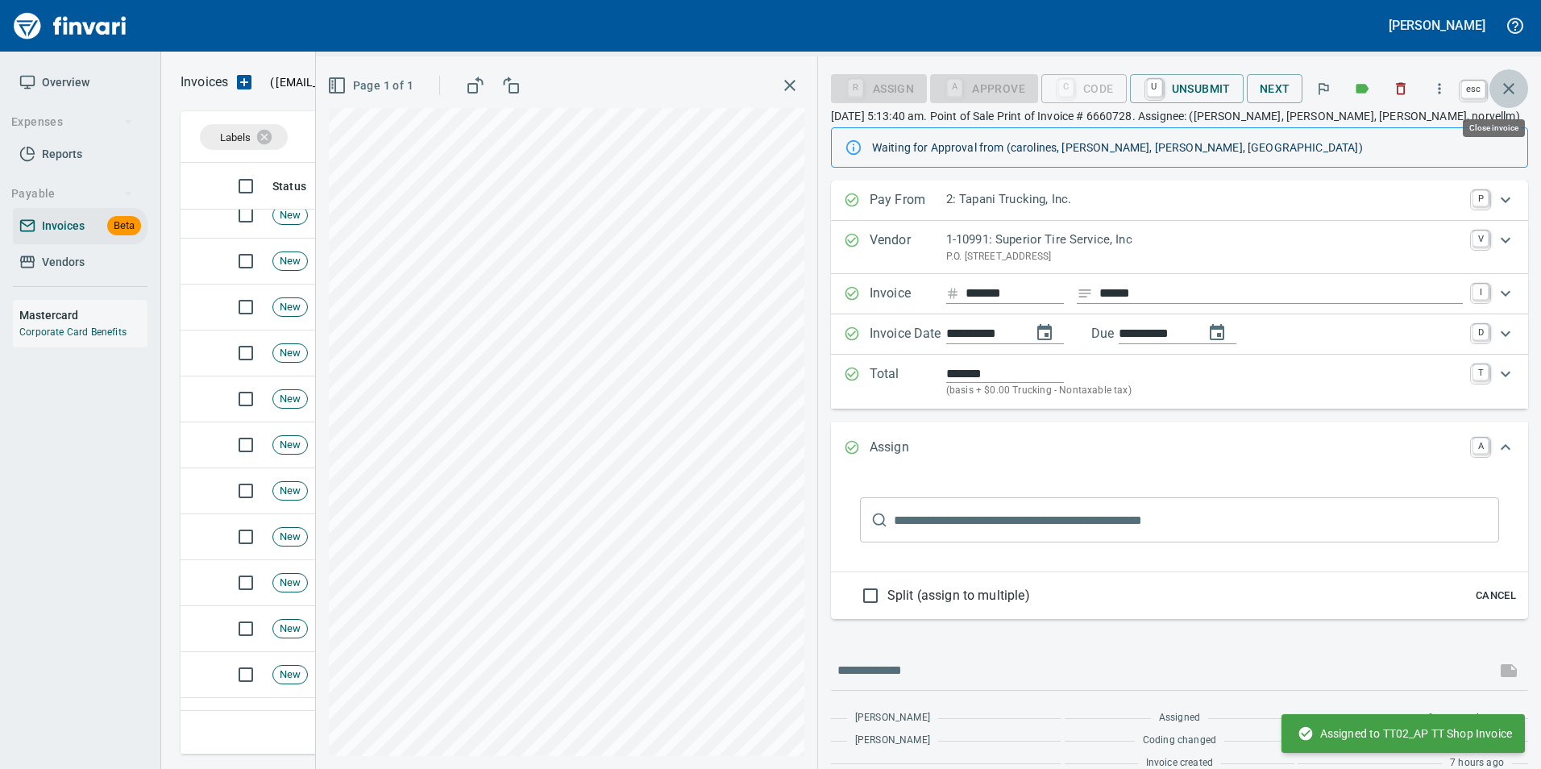
click at [1518, 90] on button "button" at bounding box center [1508, 88] width 39 height 39
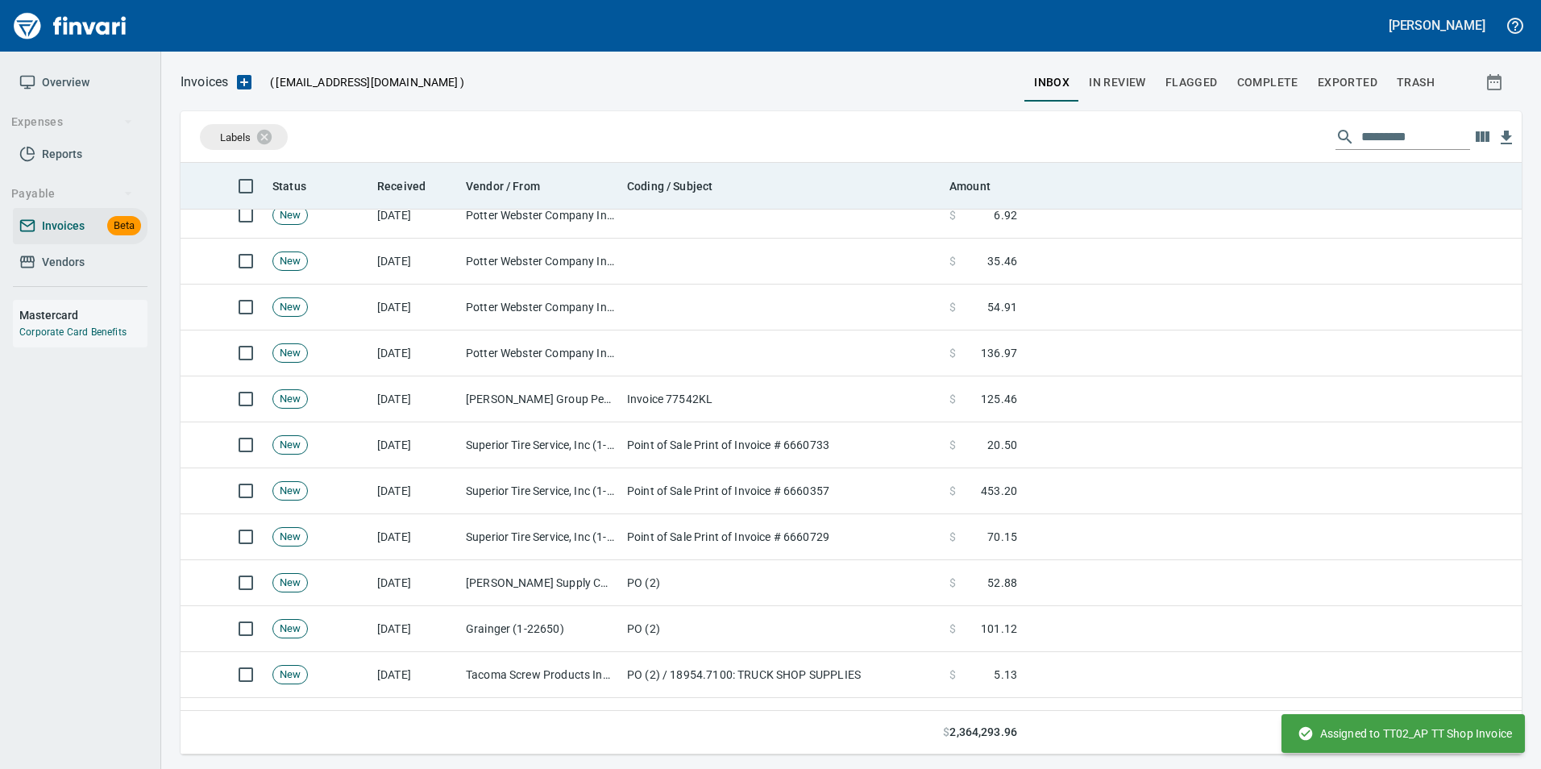
scroll to position [579, 1317]
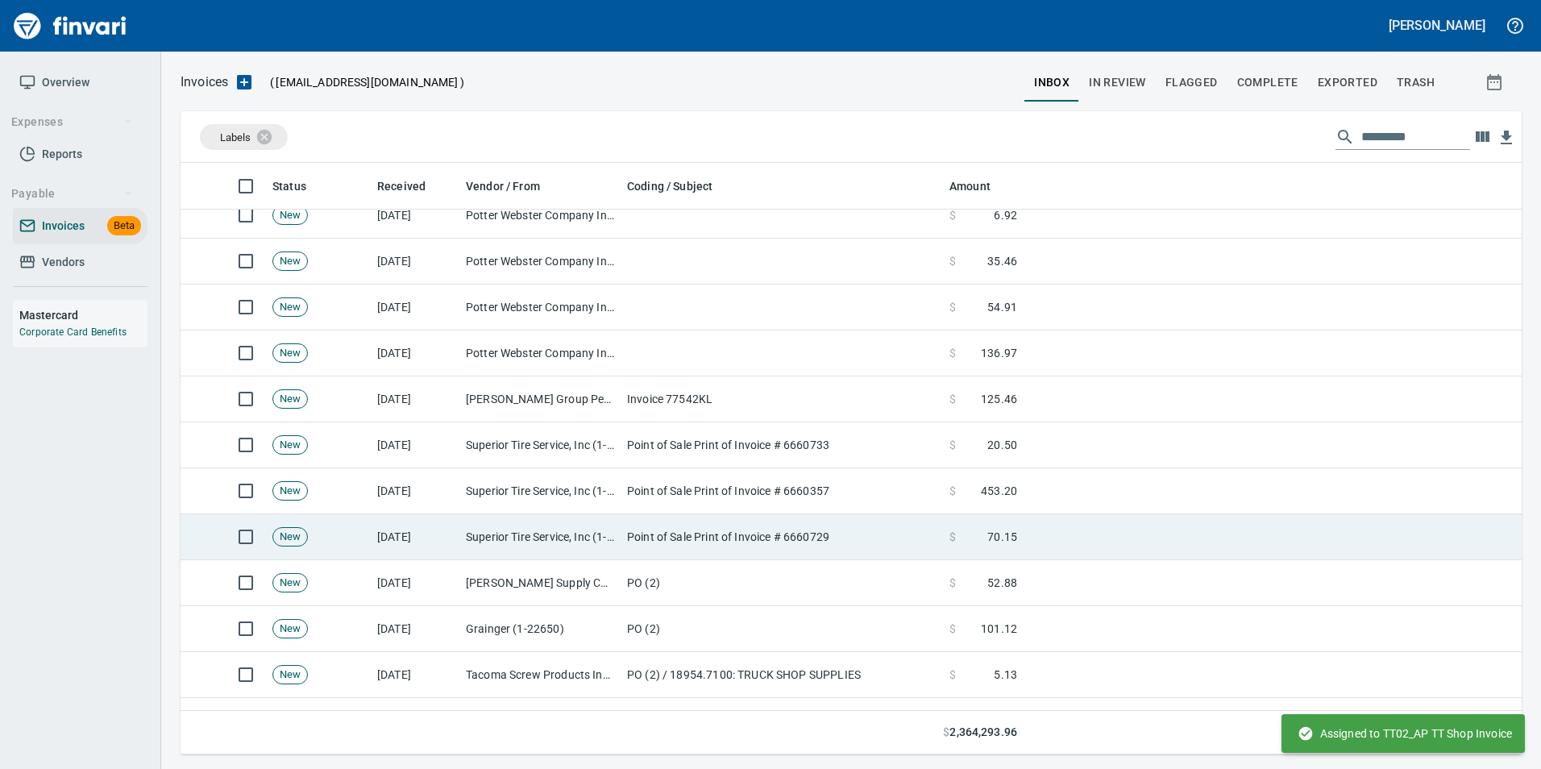
click at [592, 542] on td "Superior Tire Service, Inc (1-10991)" at bounding box center [539, 537] width 161 height 46
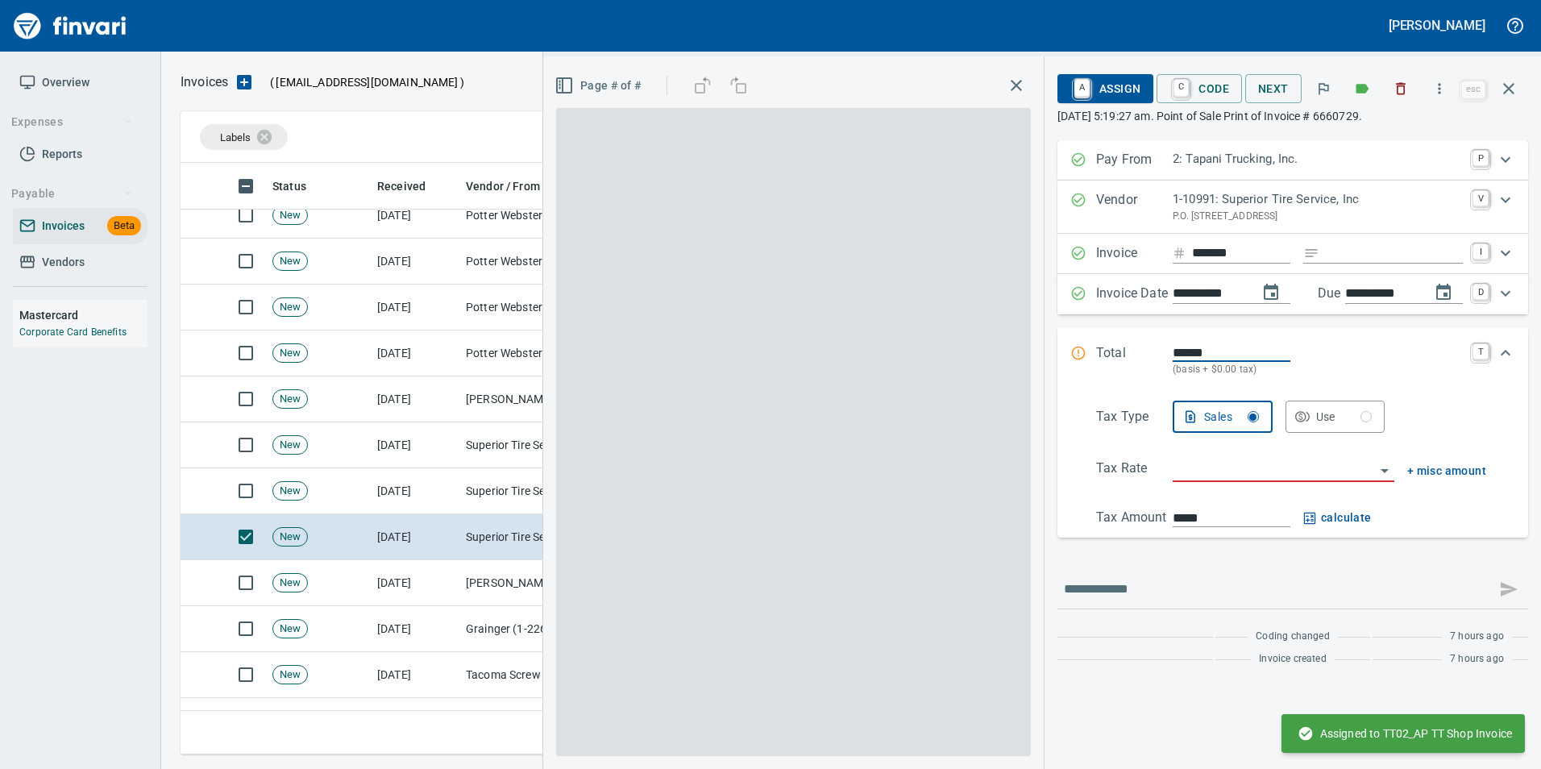
scroll to position [579, 1316]
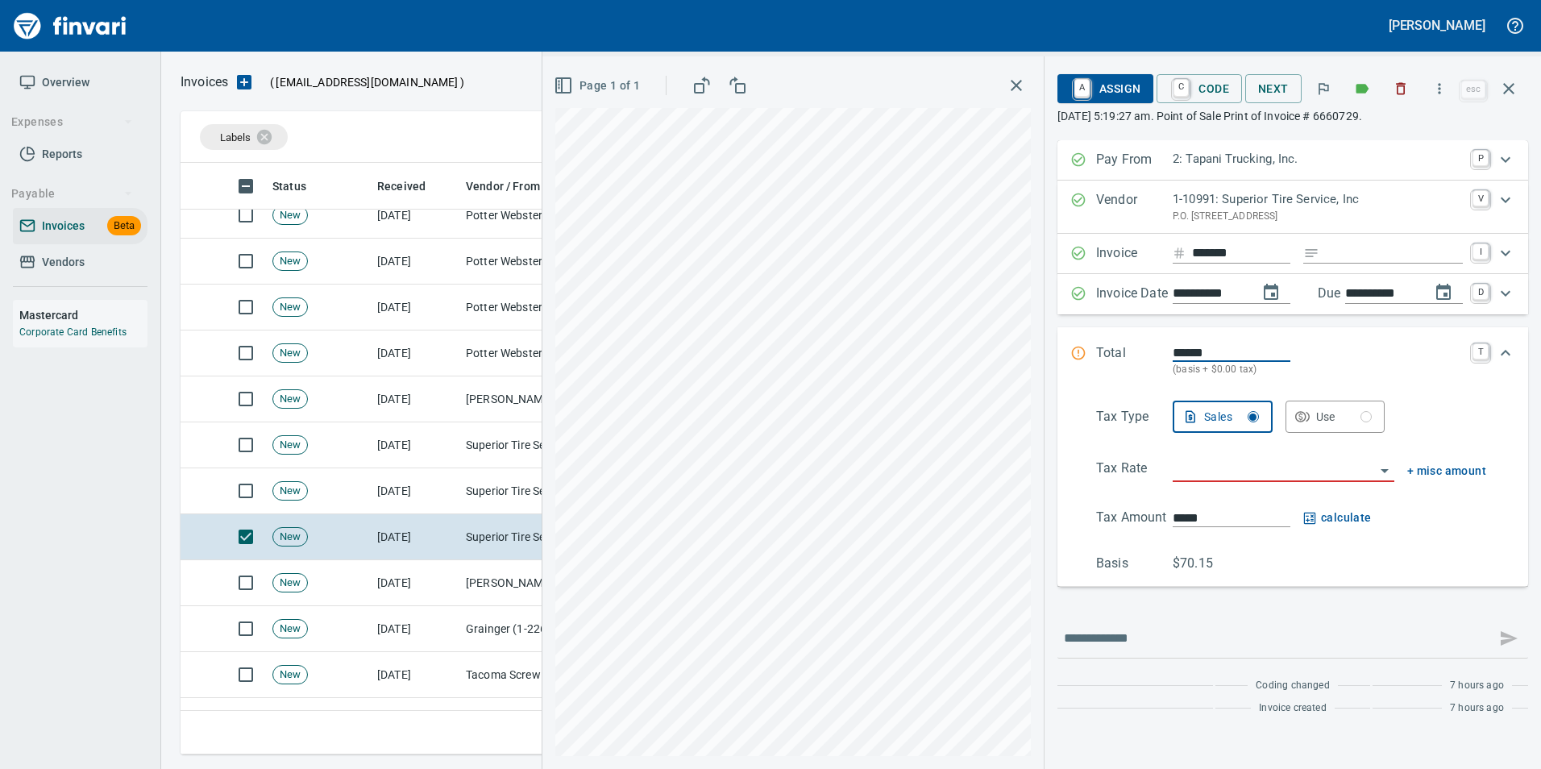
click at [1344, 257] on input "Expand" at bounding box center [1394, 253] width 137 height 20
type input "******"
click at [1232, 465] on input "search" at bounding box center [1274, 470] width 202 height 23
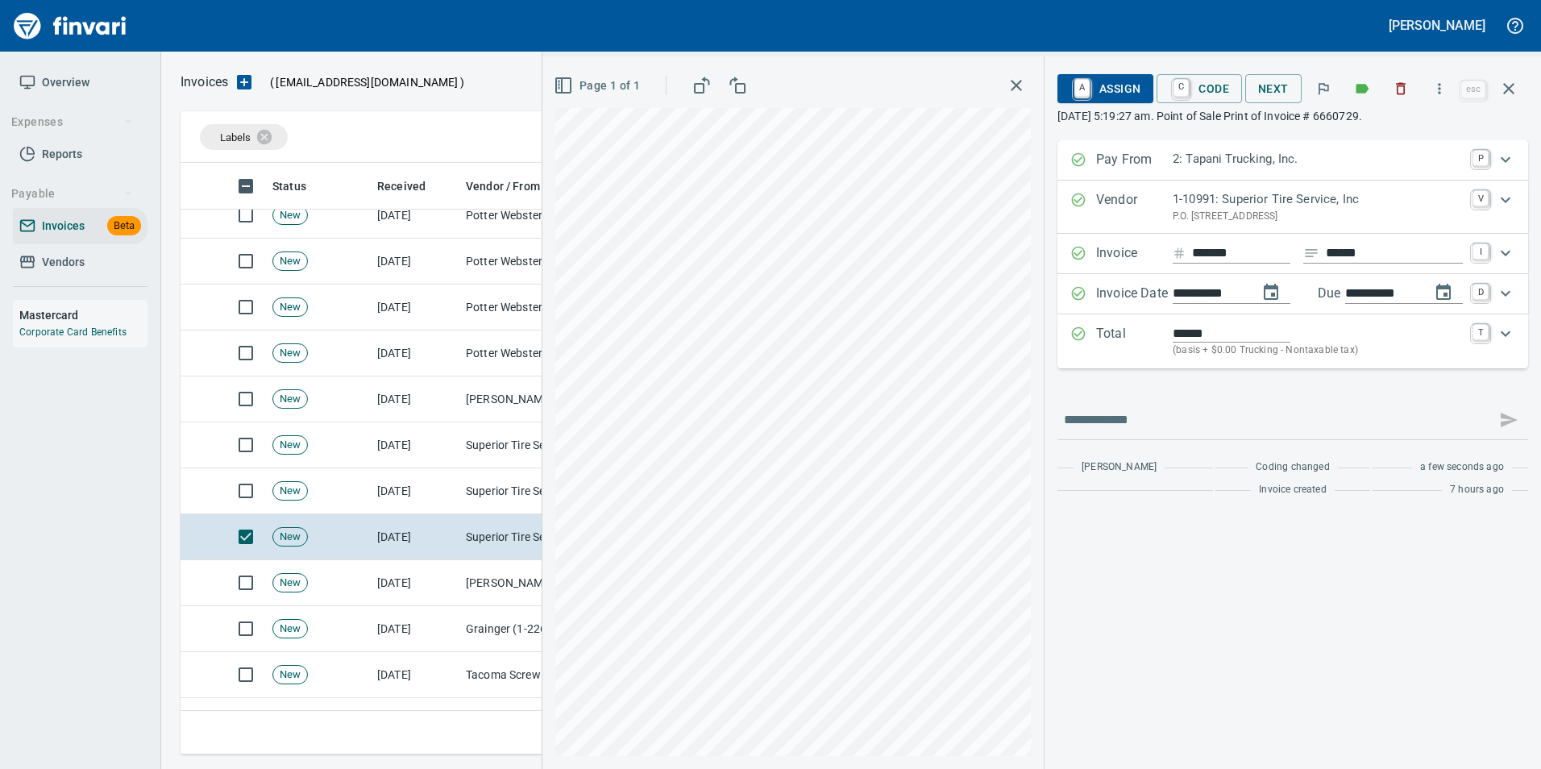
type input "**********"
click at [1100, 85] on span "A Assign" at bounding box center [1105, 88] width 70 height 27
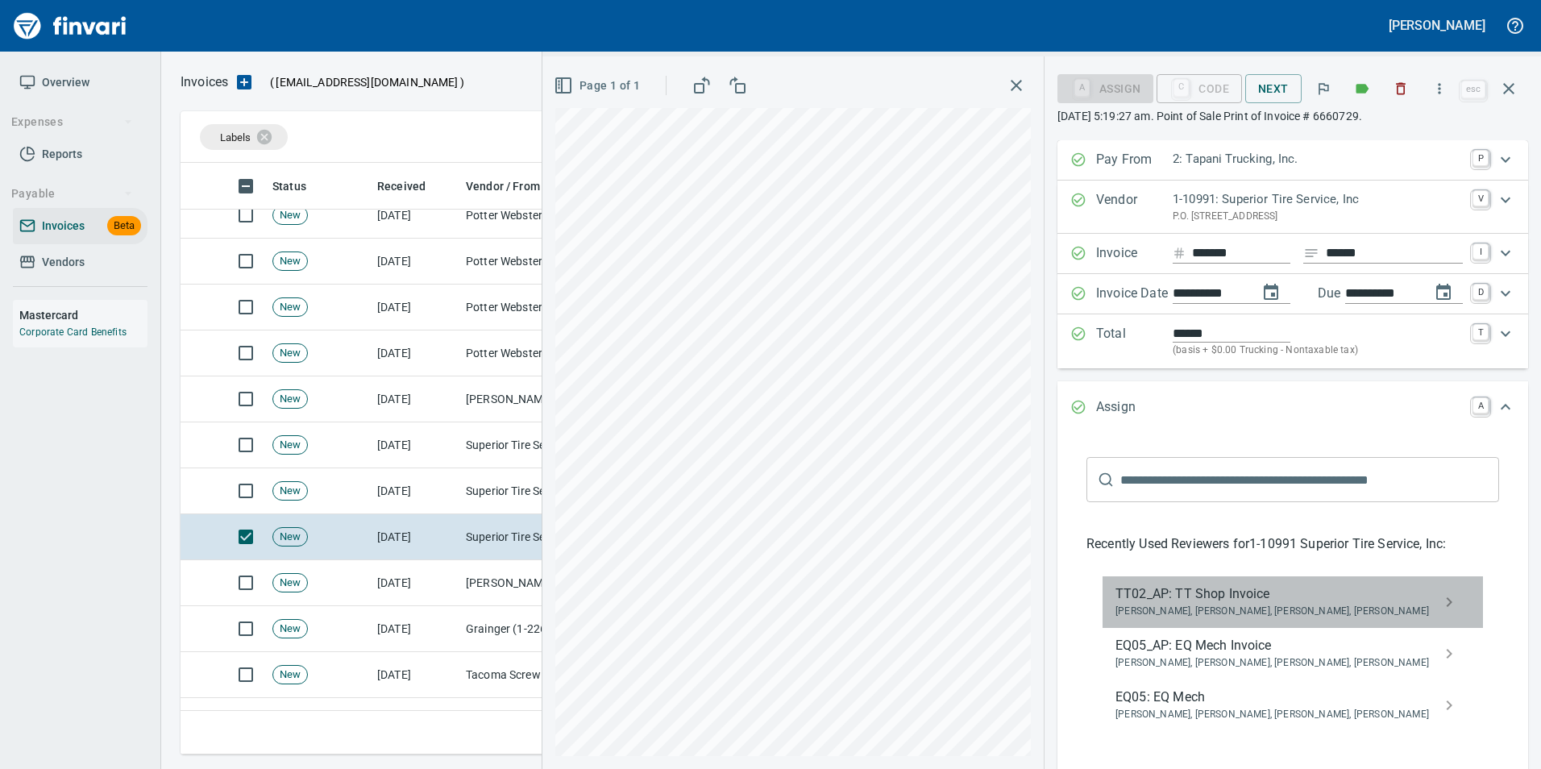
click at [1207, 600] on span "TT02_AP: TT Shop Invoice" at bounding box center [1279, 593] width 329 height 19
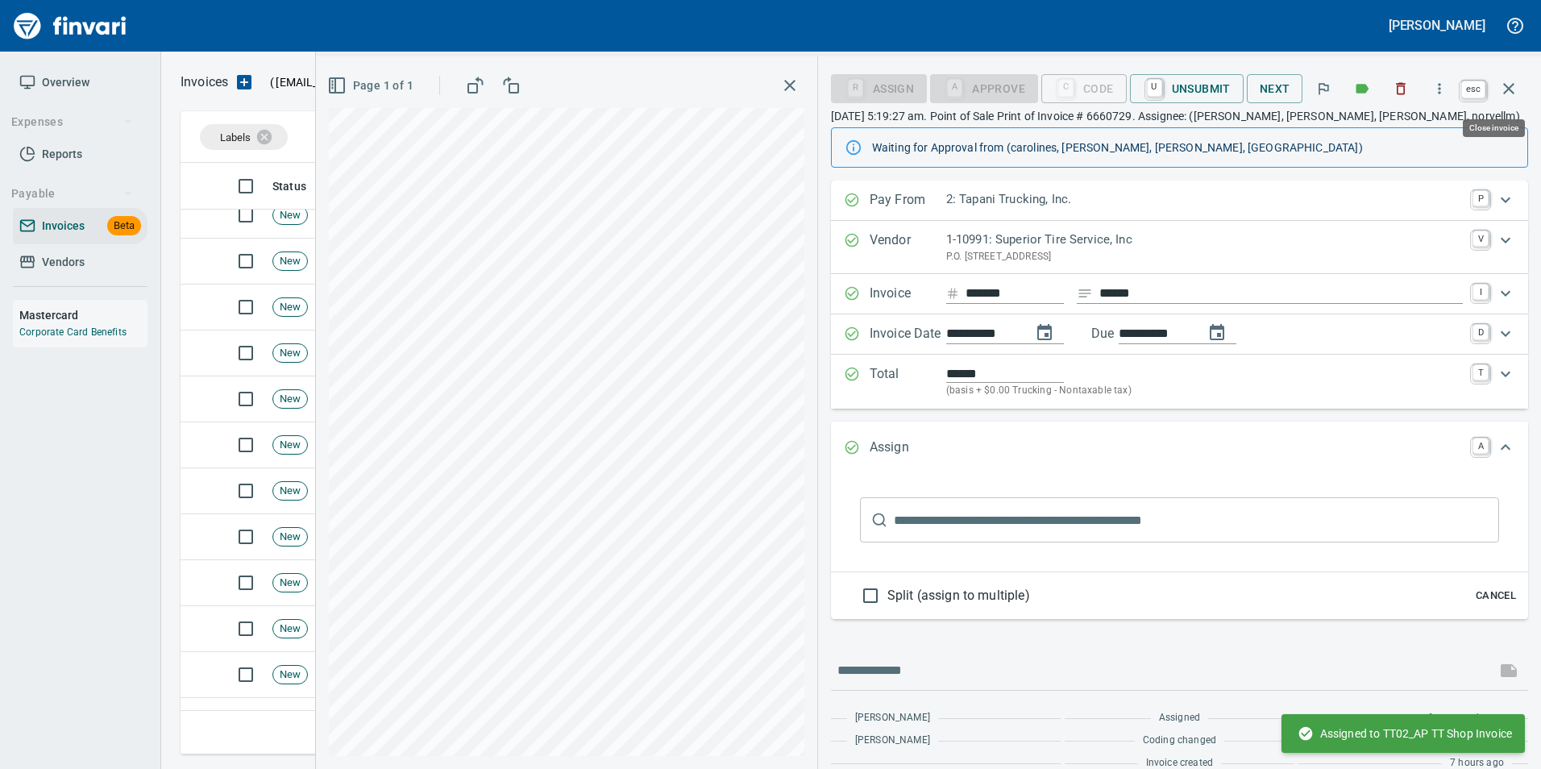
click at [1513, 92] on icon "button" at bounding box center [1508, 88] width 11 height 11
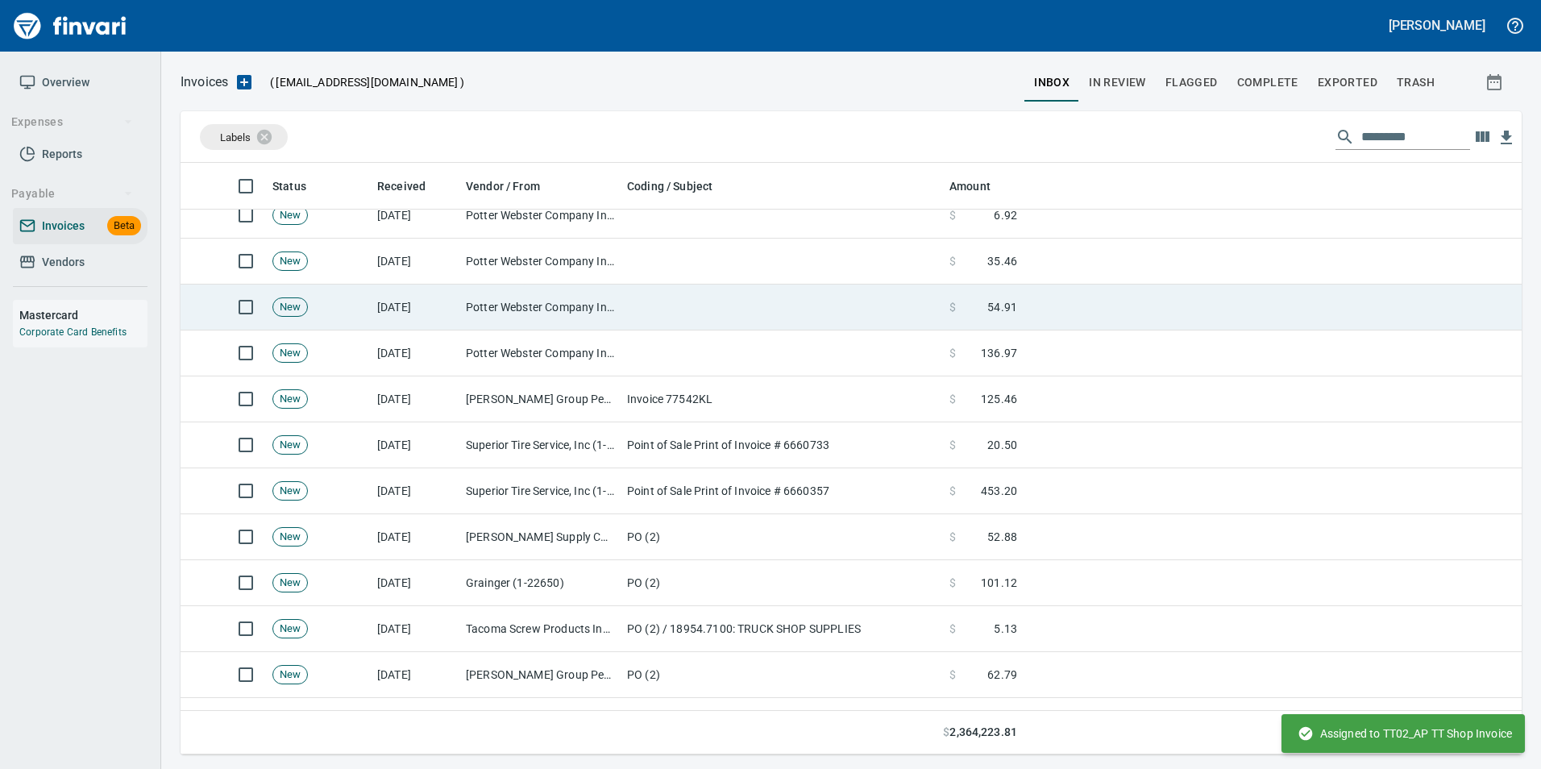
scroll to position [579, 1316]
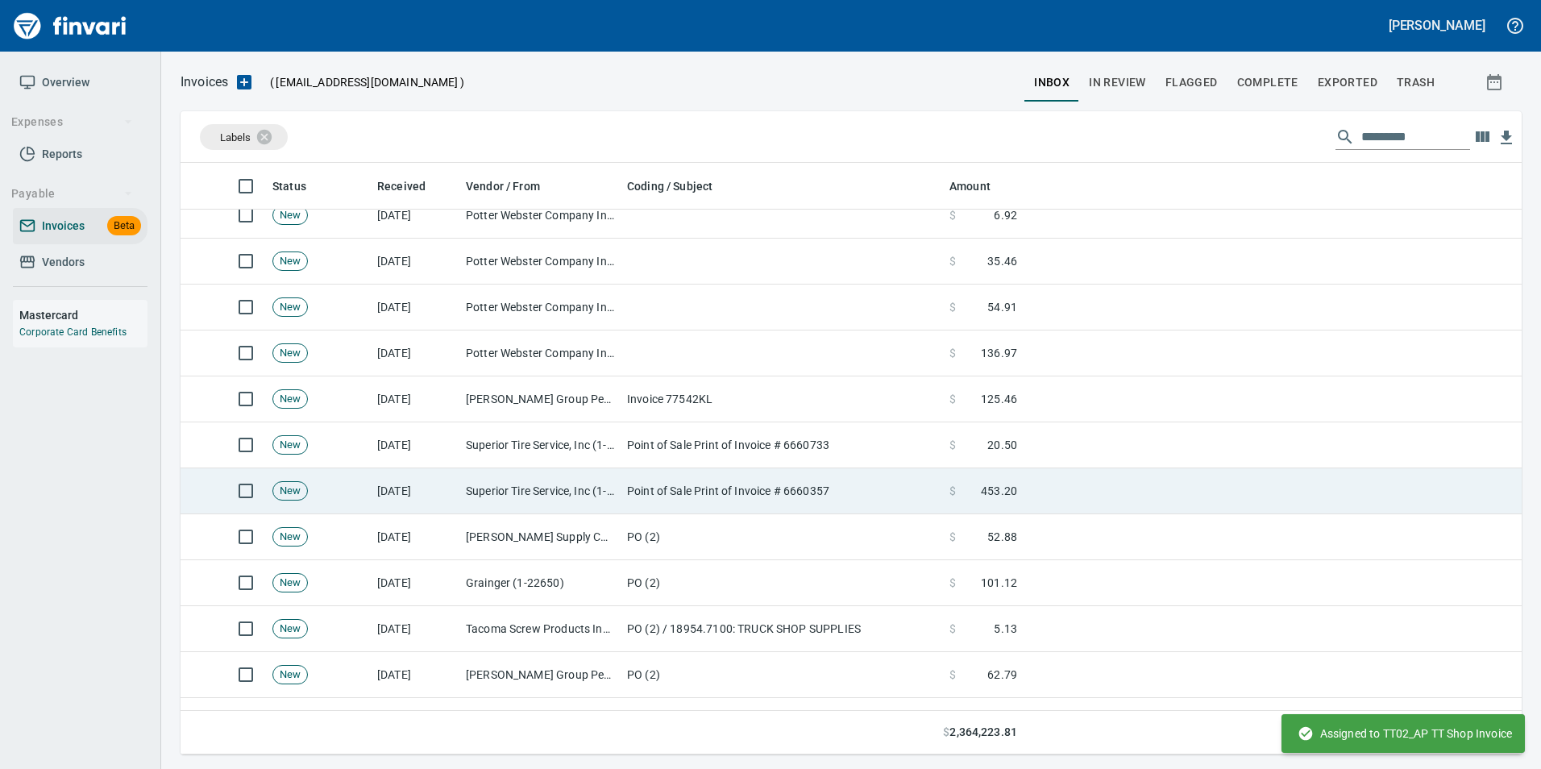
click at [744, 483] on td "Point of Sale Print of Invoice # 6660357" at bounding box center [782, 491] width 322 height 46
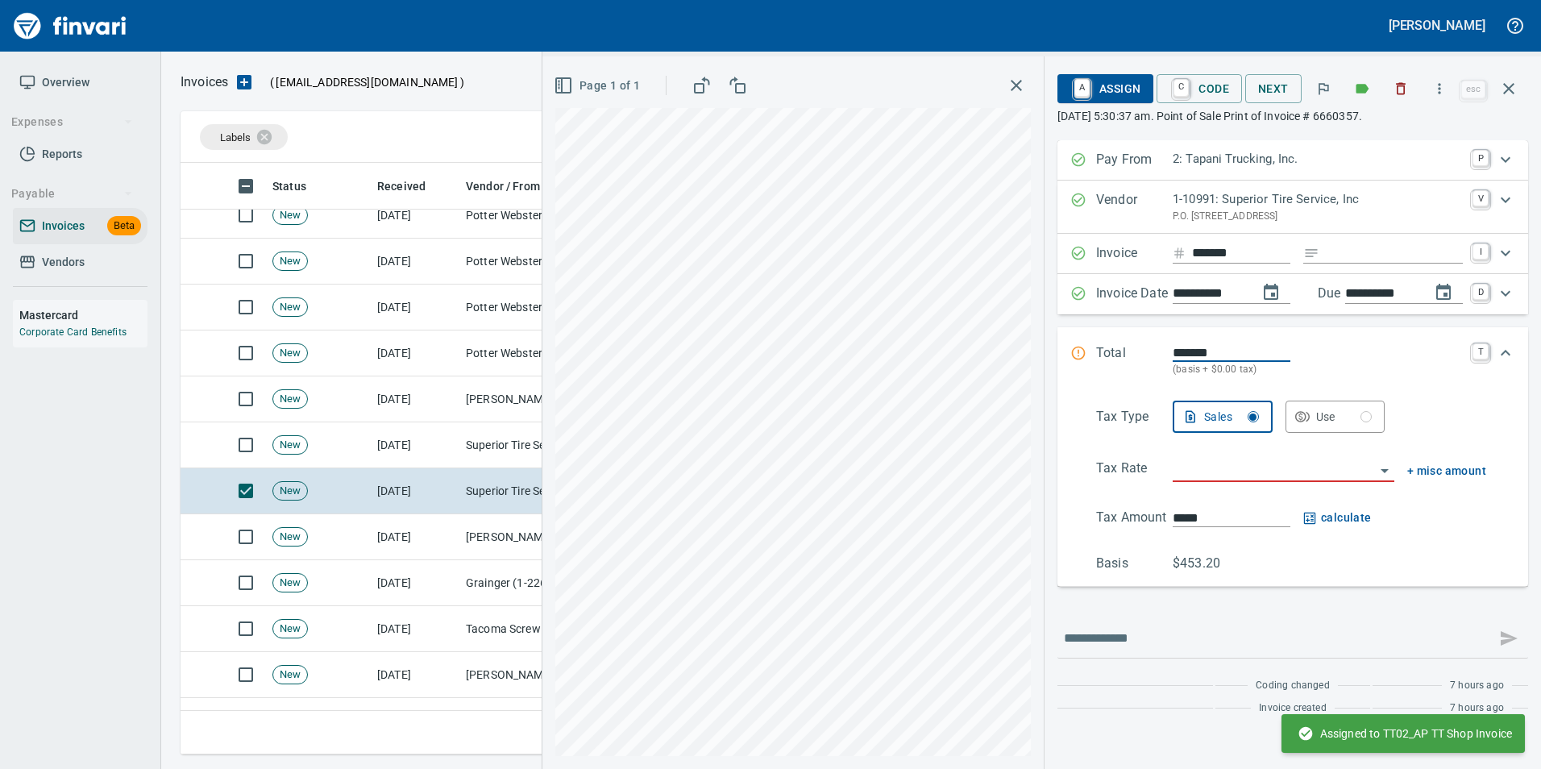
click at [1366, 252] on input "Expand" at bounding box center [1394, 253] width 137 height 20
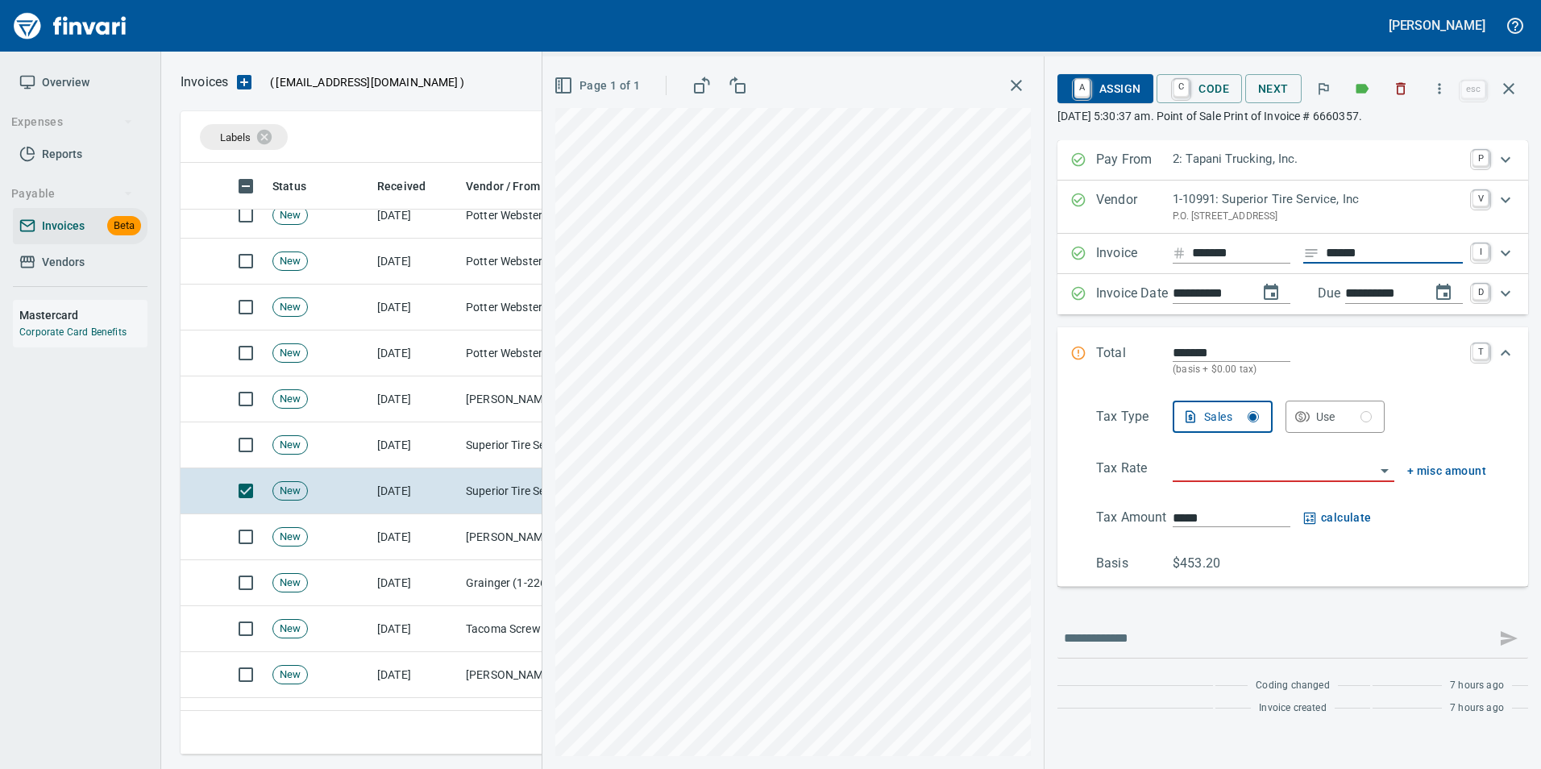
type input "******"
click at [1187, 467] on input "search" at bounding box center [1274, 470] width 202 height 23
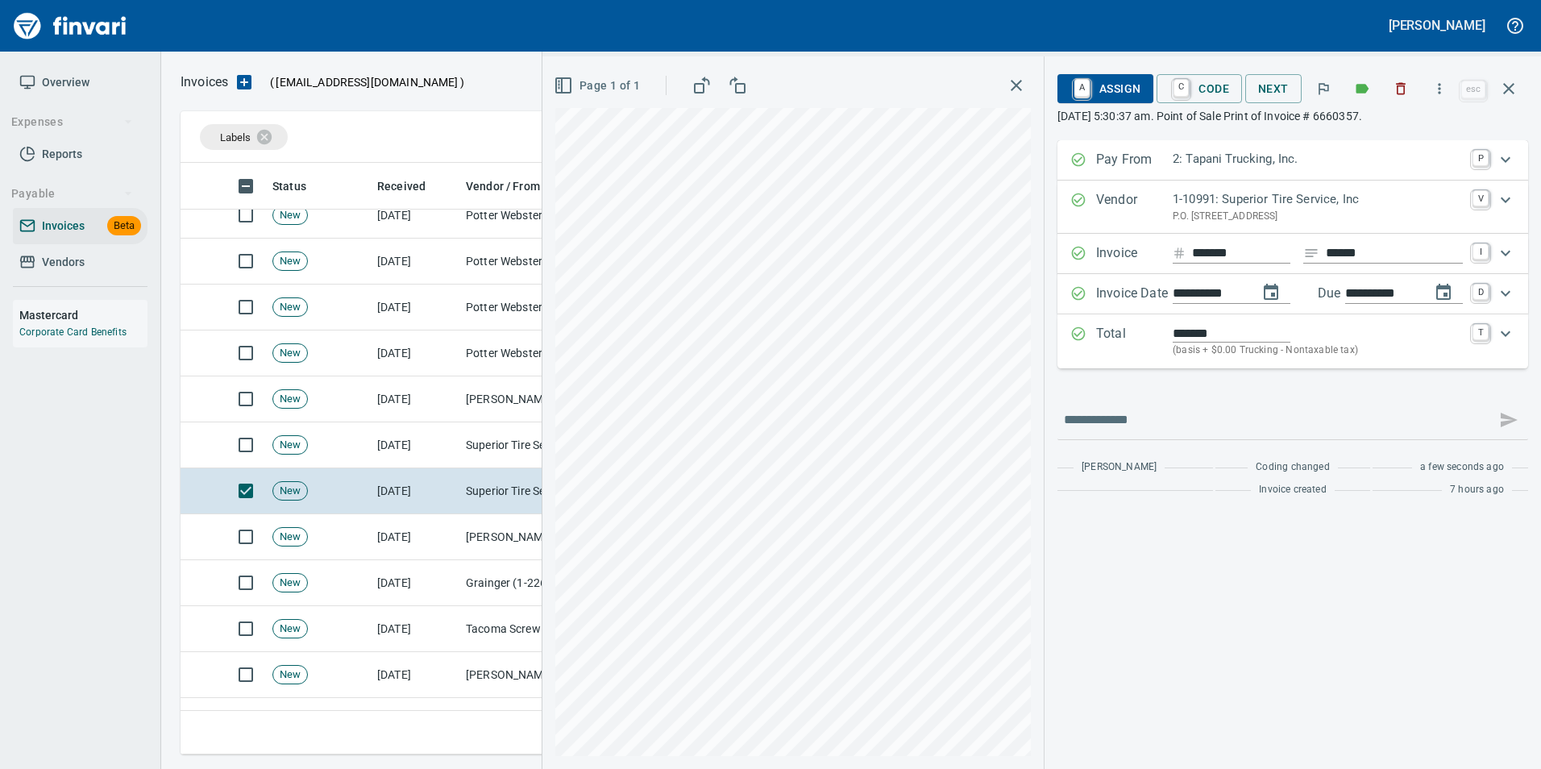
type input "**********"
click at [1117, 90] on span "A Assign" at bounding box center [1105, 88] width 70 height 27
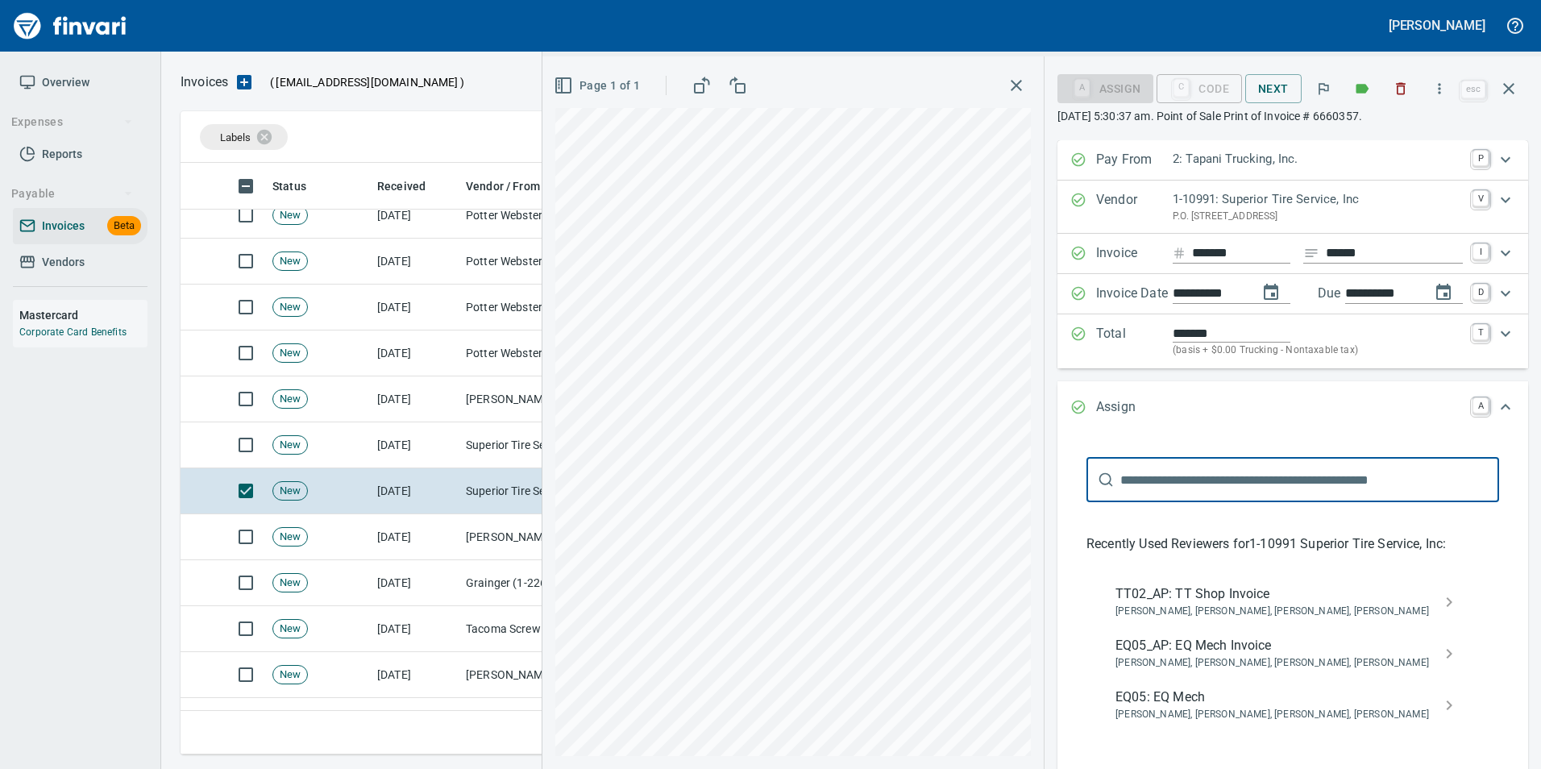
click at [1284, 599] on span "TT02_AP: TT Shop Invoice" at bounding box center [1279, 593] width 329 height 19
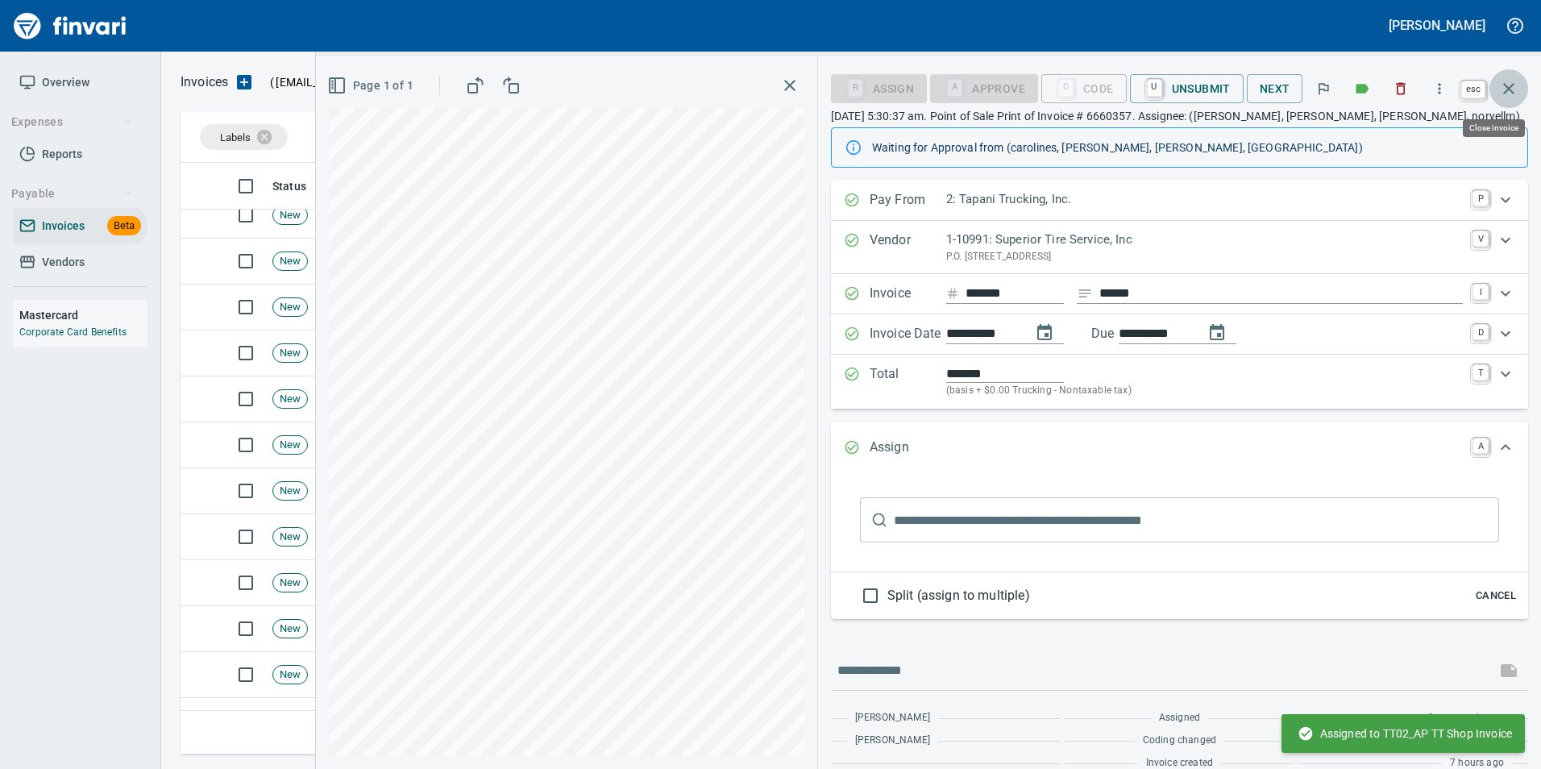
click at [1514, 93] on icon "button" at bounding box center [1508, 88] width 11 height 11
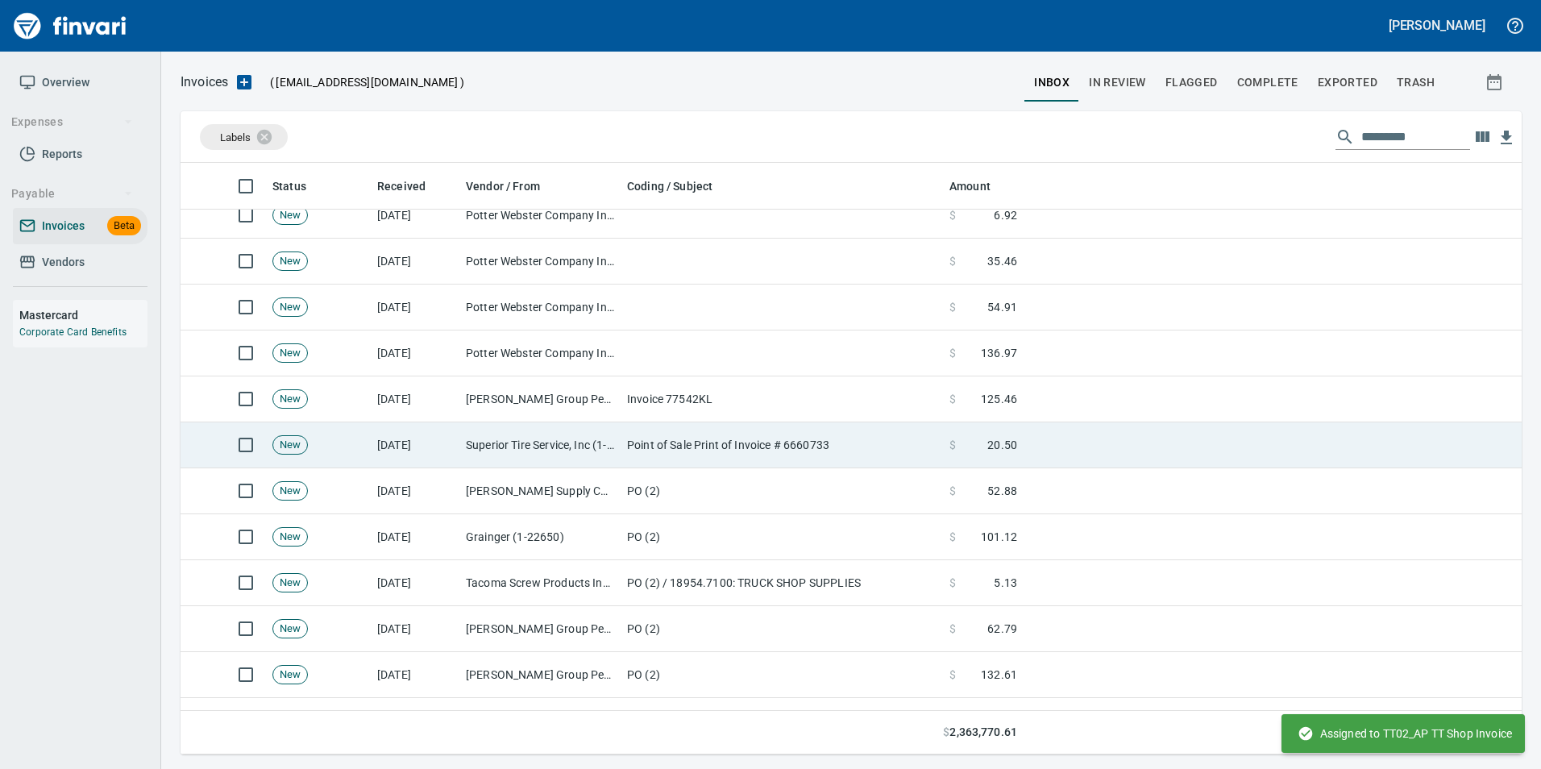
click at [789, 434] on td "Point of Sale Print of Invoice # 6660733" at bounding box center [782, 445] width 322 height 46
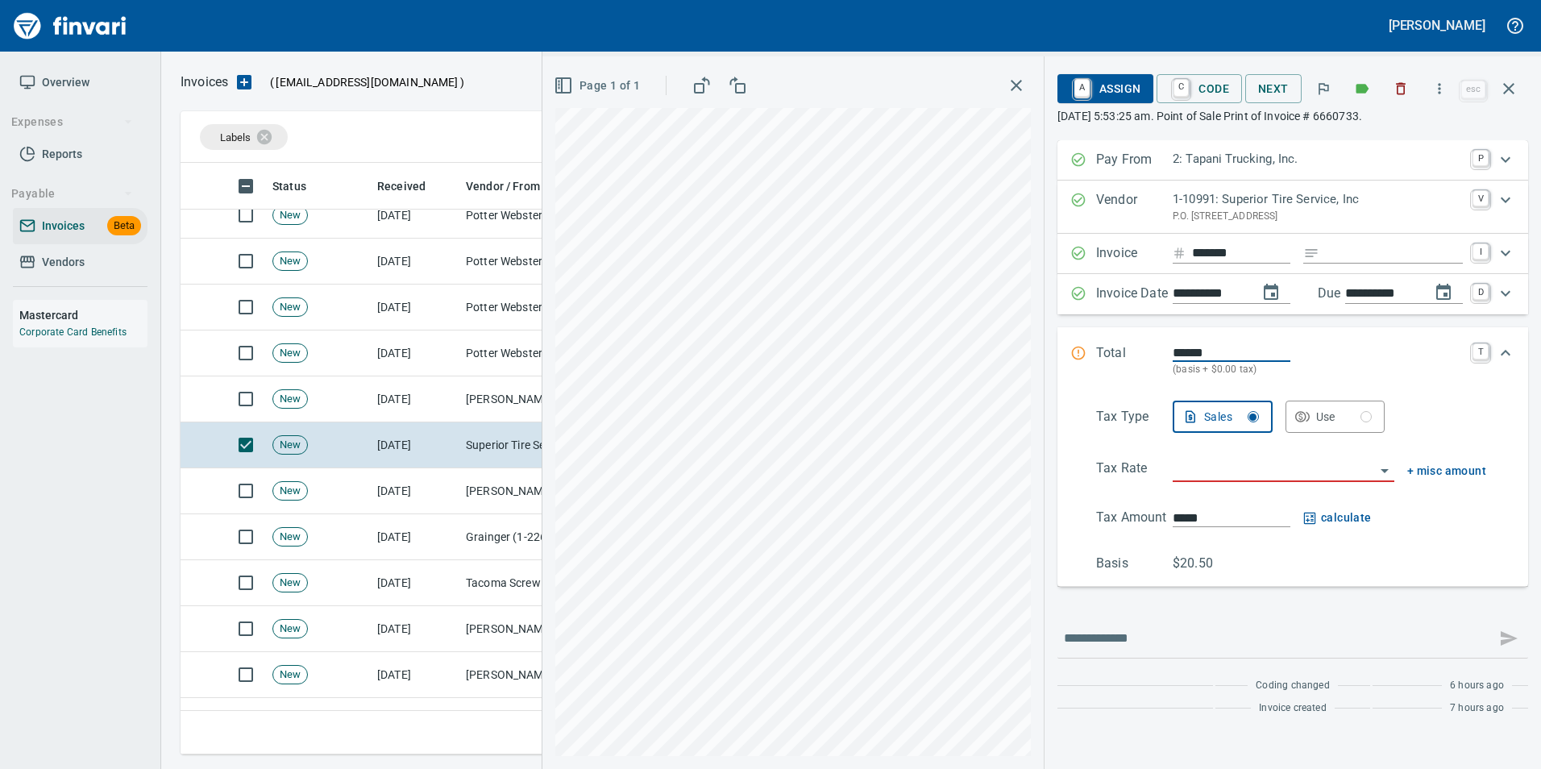
click at [1216, 464] on input "search" at bounding box center [1274, 470] width 202 height 23
click at [1234, 513] on li "Trucking: Trucking - Nontaxable" at bounding box center [1282, 511] width 226 height 39
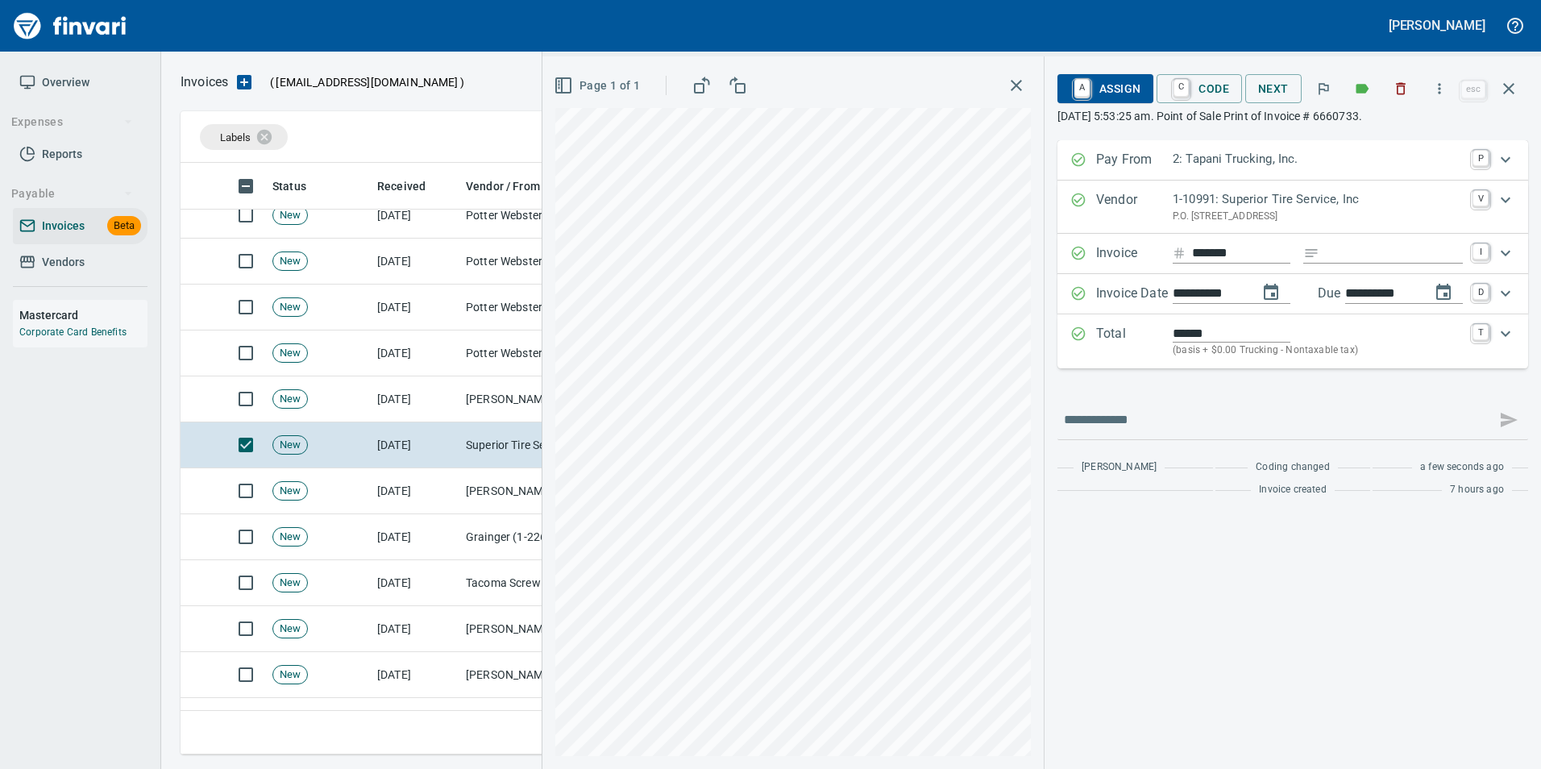
type input "**********"
click at [1083, 80] on link "A" at bounding box center [1081, 89] width 15 height 18
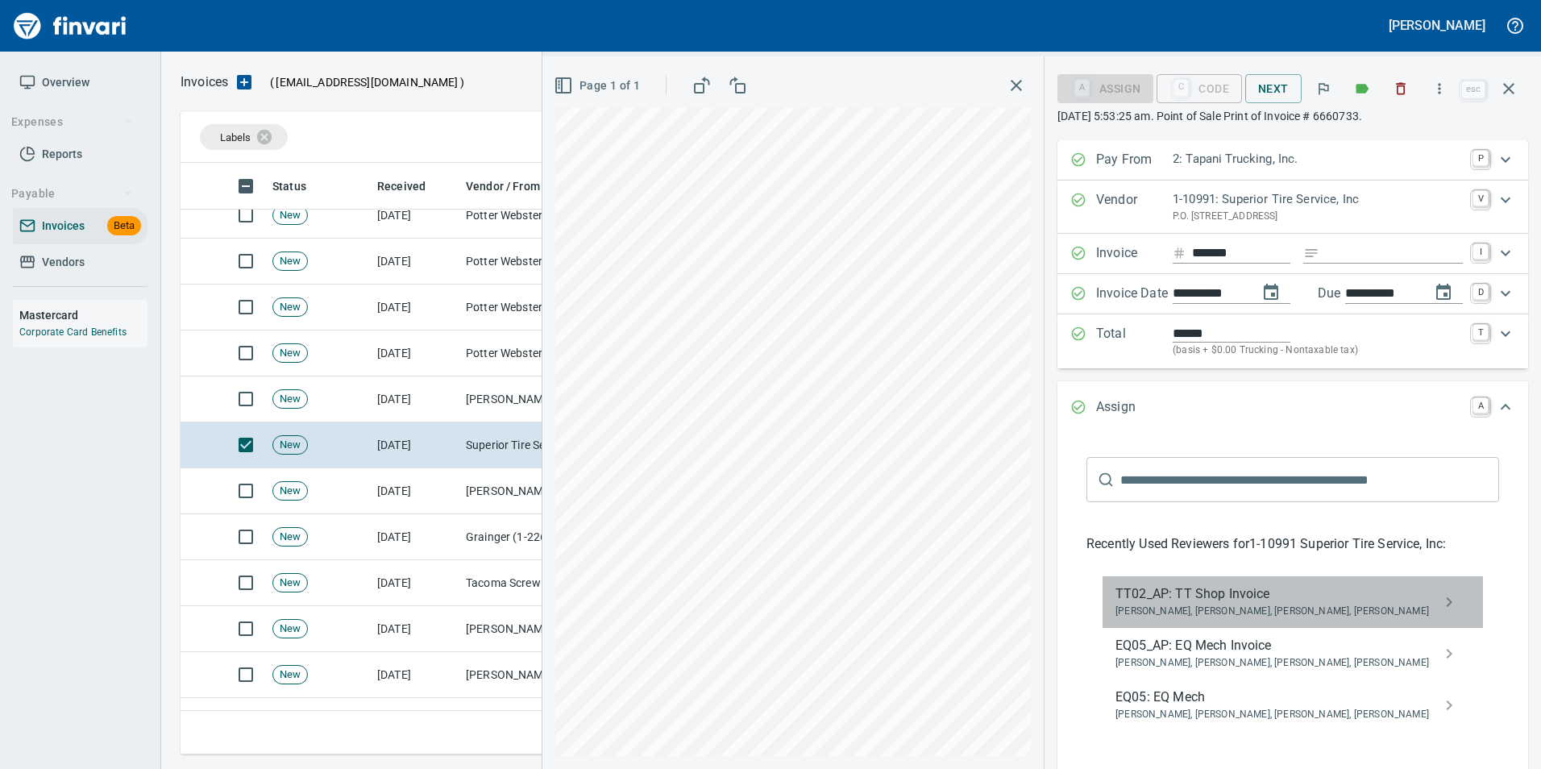
click at [1195, 604] on span "Caroline Sarkinen, Cindy Hughes, Linzy Sanders, Norvell McDaniels" at bounding box center [1279, 612] width 329 height 16
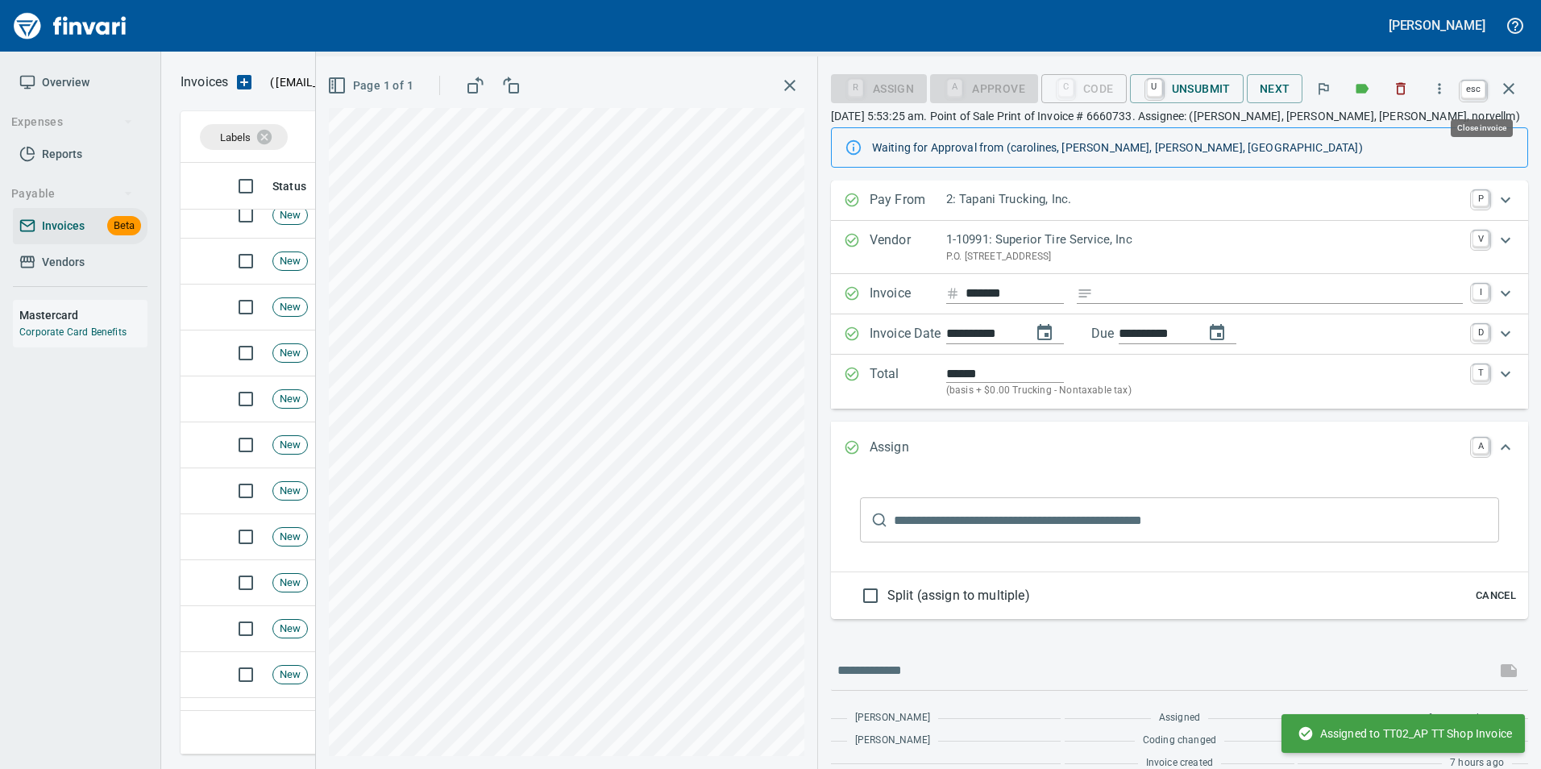
click at [1516, 79] on icon "button" at bounding box center [1508, 88] width 19 height 19
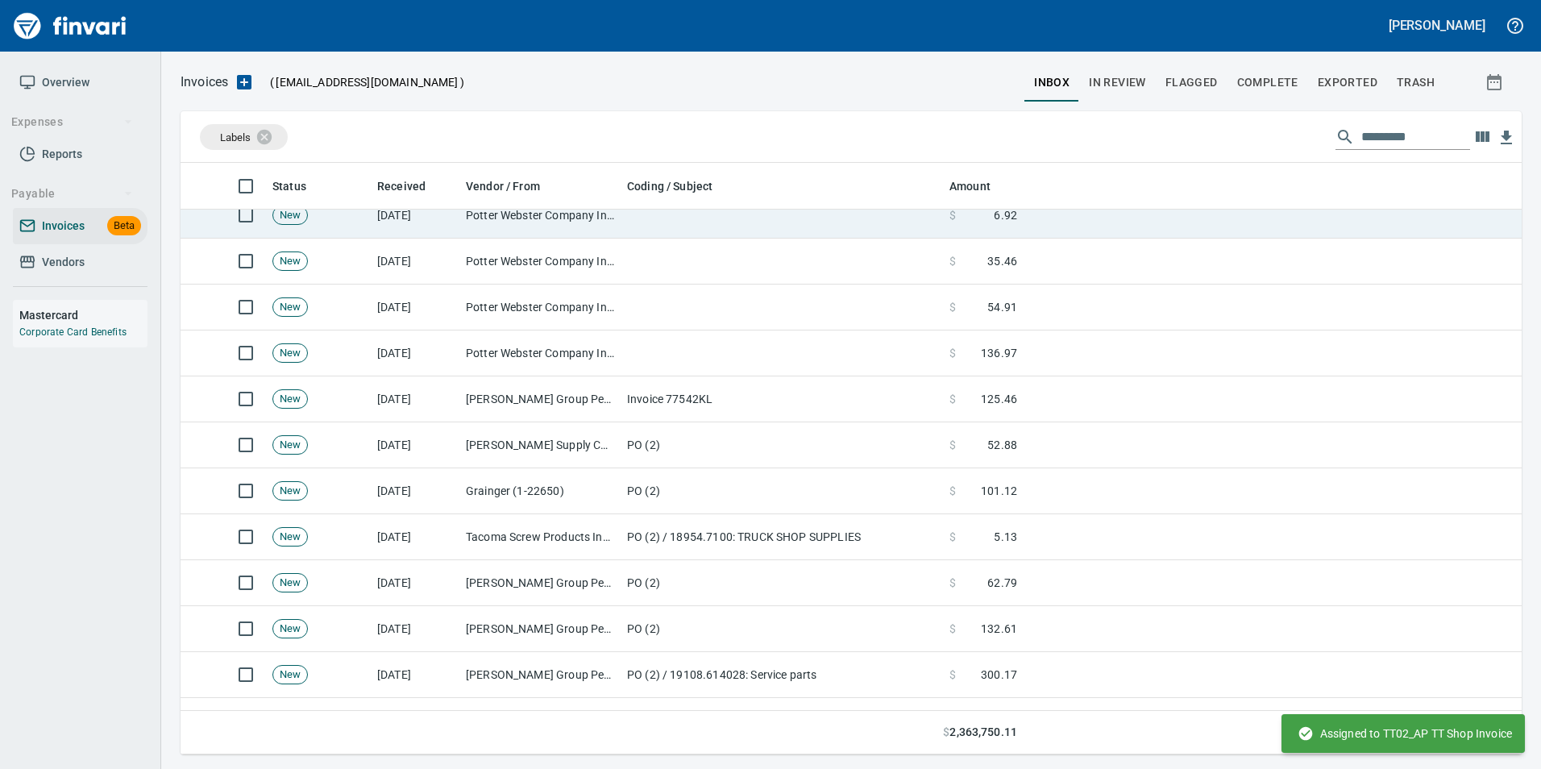
scroll to position [579, 1317]
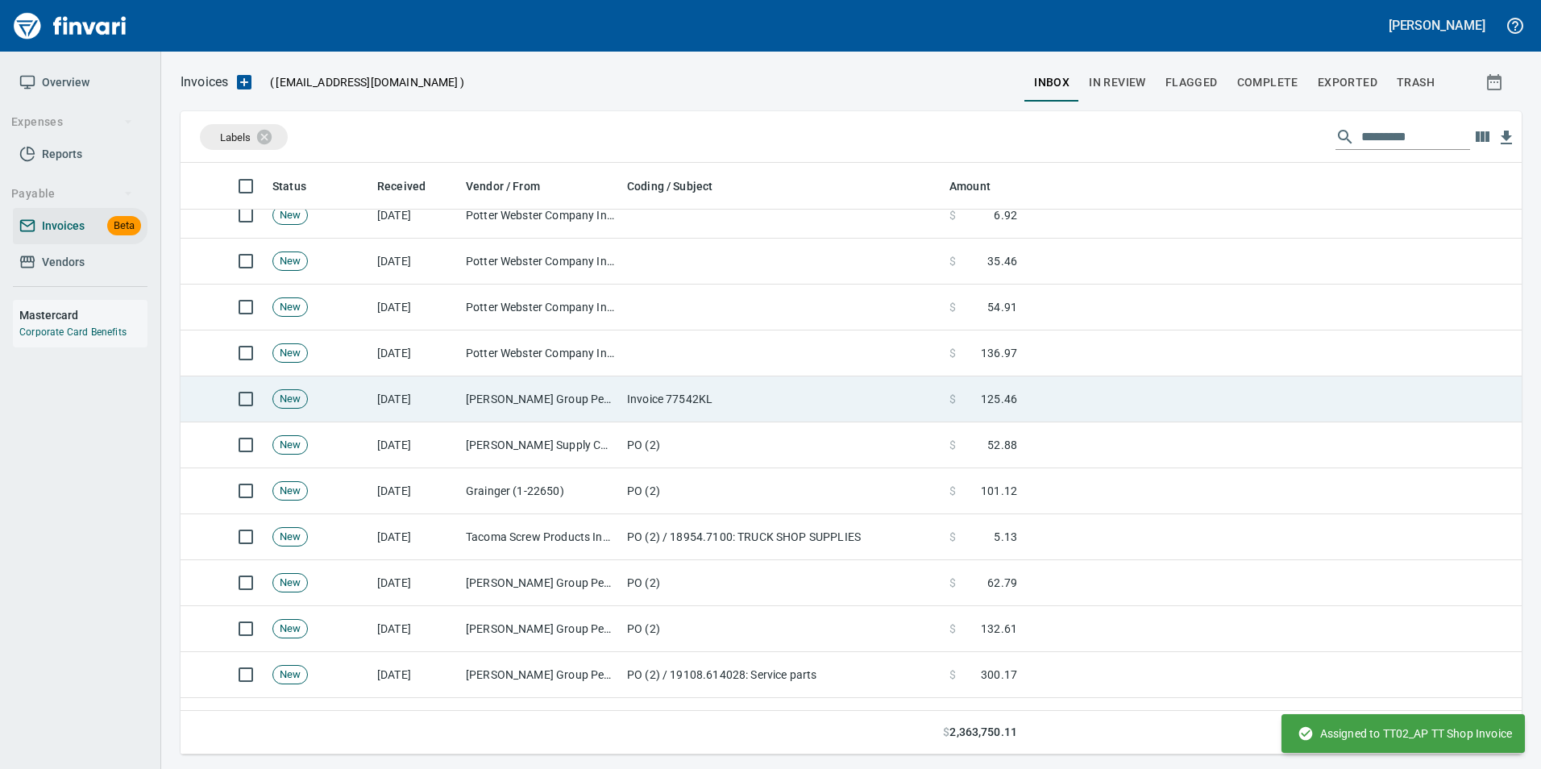
click at [527, 400] on td "[PERSON_NAME] Group Peterbilt([MEDICAL_DATA]) (1-38196)" at bounding box center [539, 399] width 161 height 46
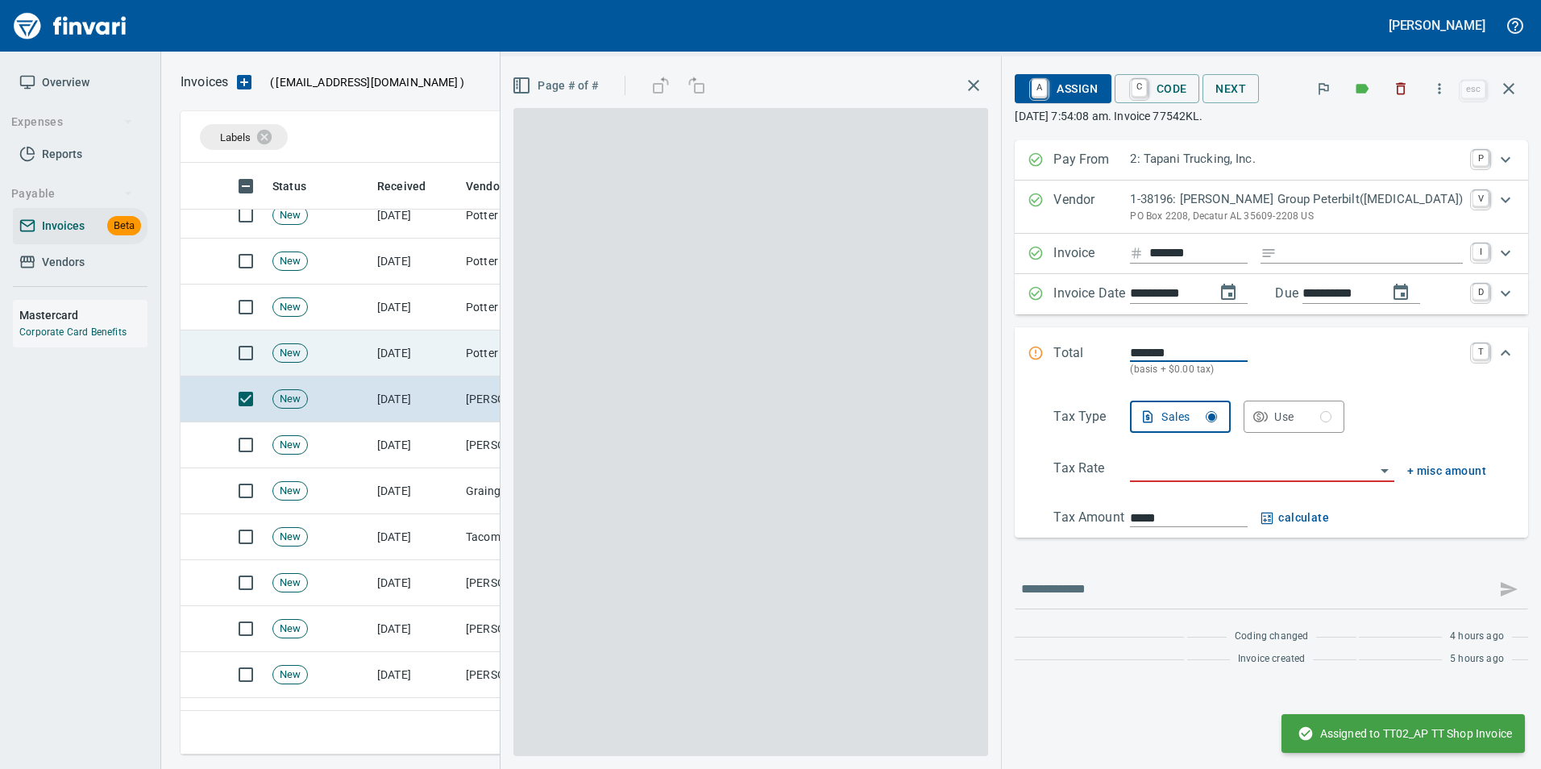
scroll to position [579, 1316]
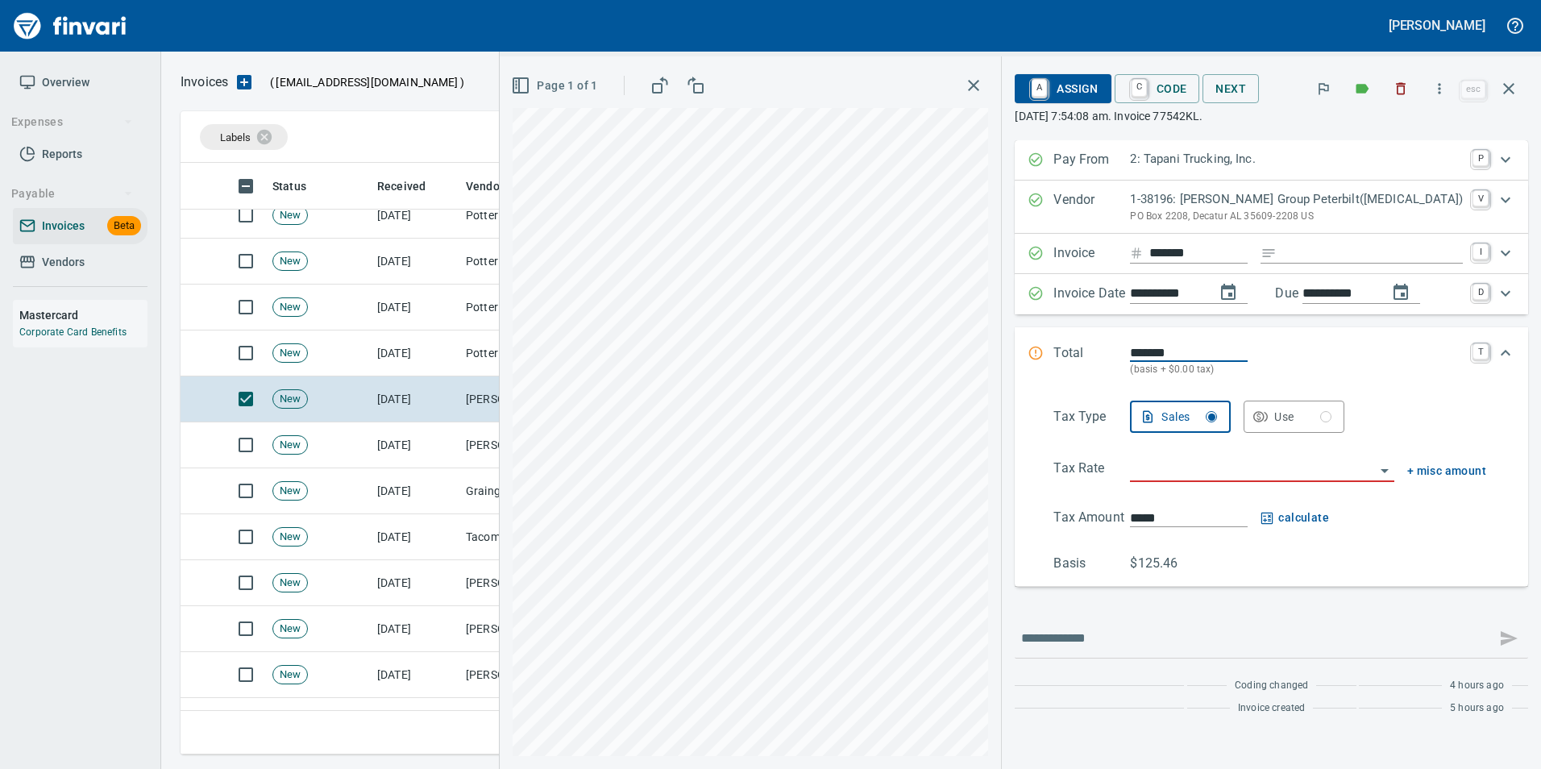
click at [1367, 257] on input "Expand" at bounding box center [1373, 253] width 180 height 20
type input "**********"
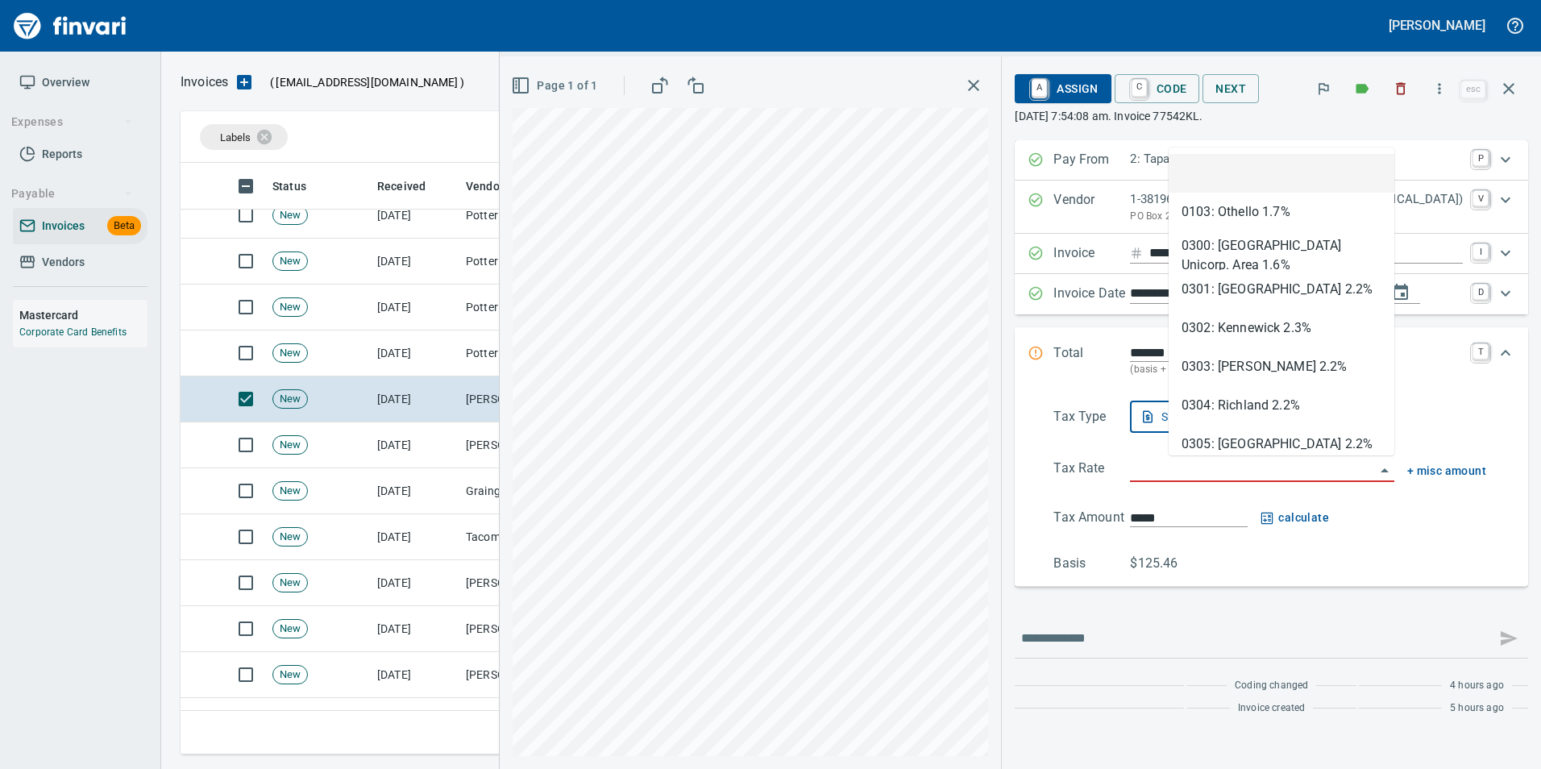
click at [1214, 469] on input "search" at bounding box center [1252, 470] width 244 height 23
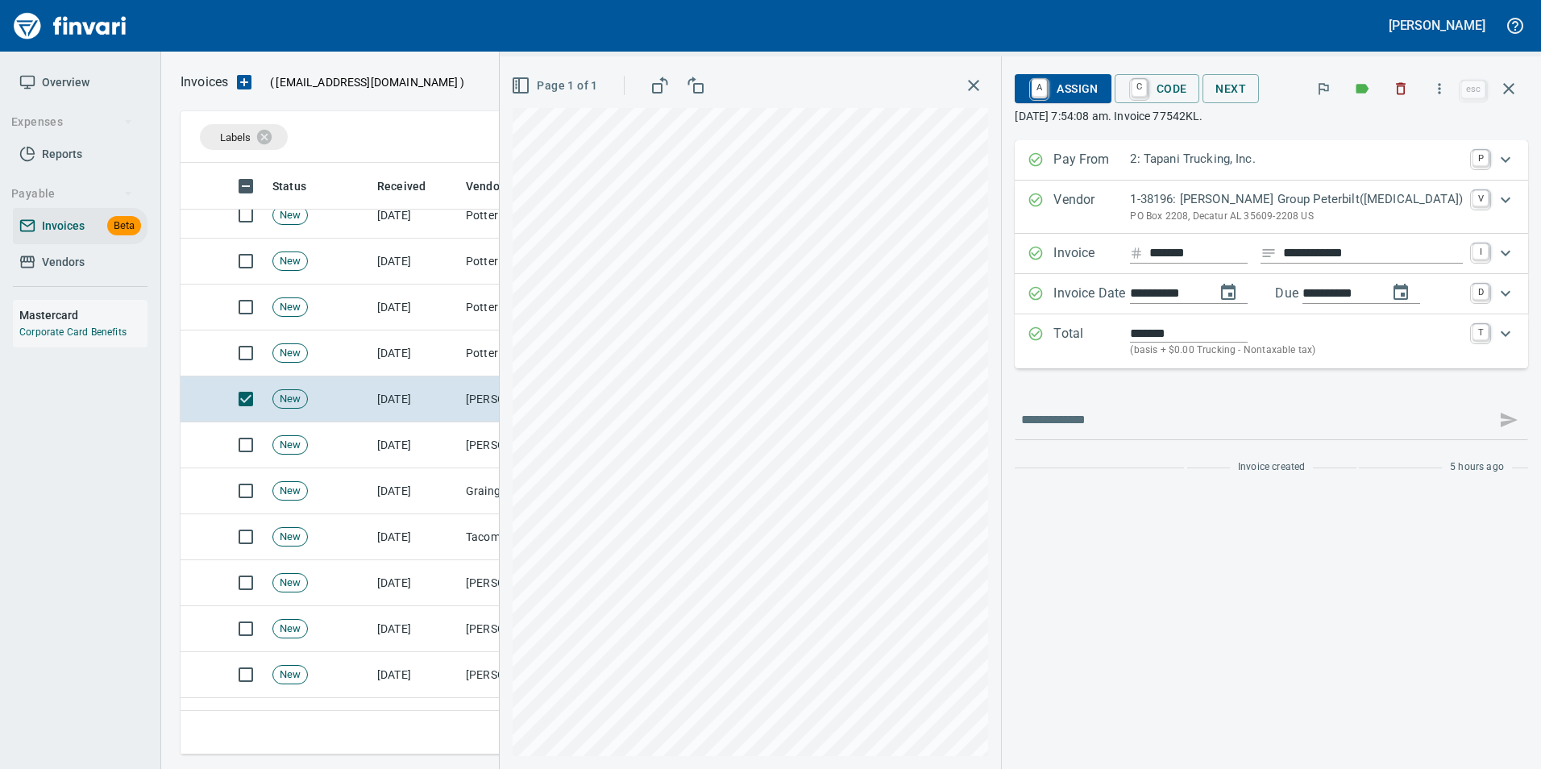
type input "**********"
click at [1147, 84] on link "C" at bounding box center [1139, 89] width 15 height 18
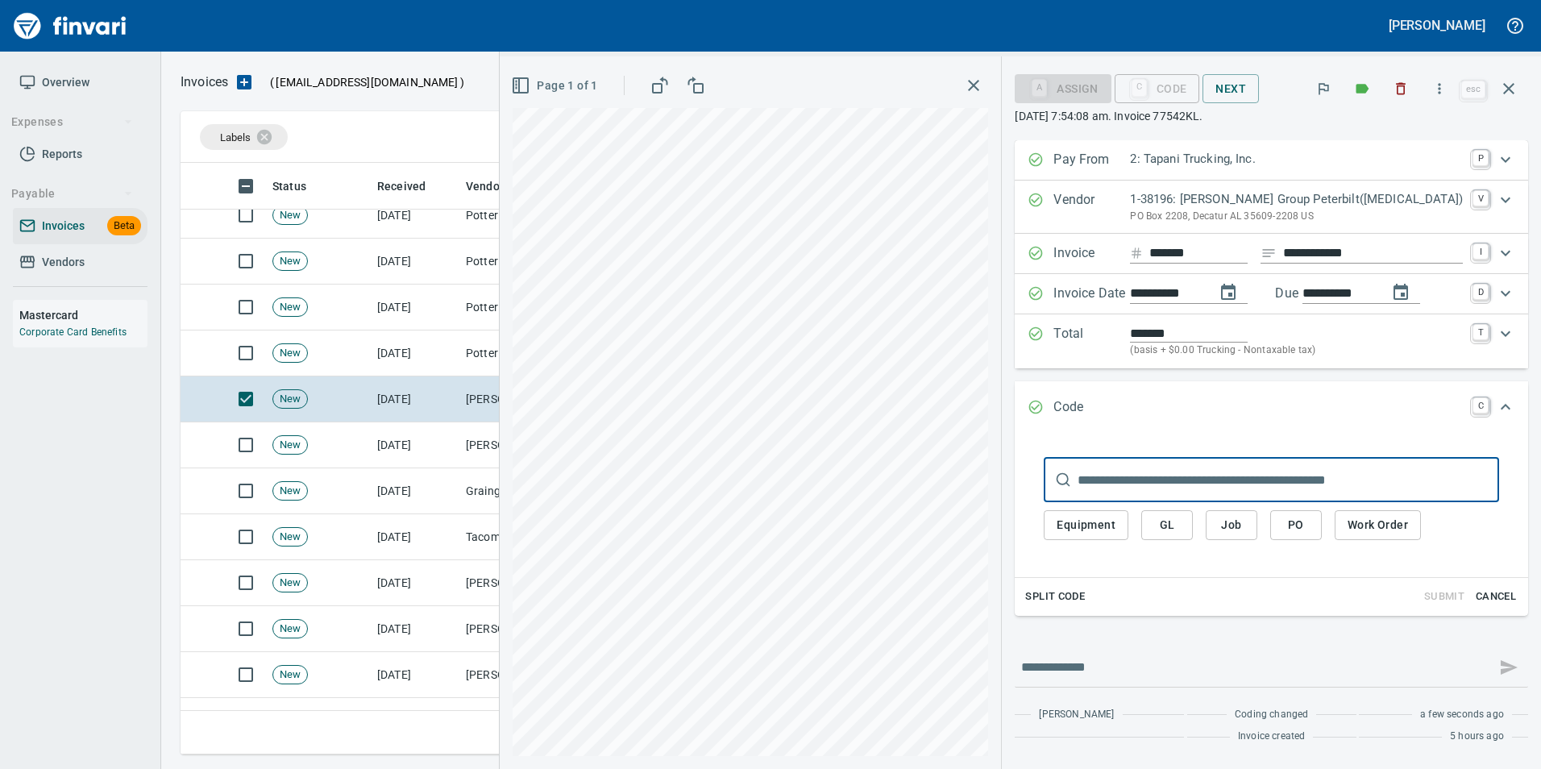
click at [1309, 521] on span "PO" at bounding box center [1296, 525] width 26 height 20
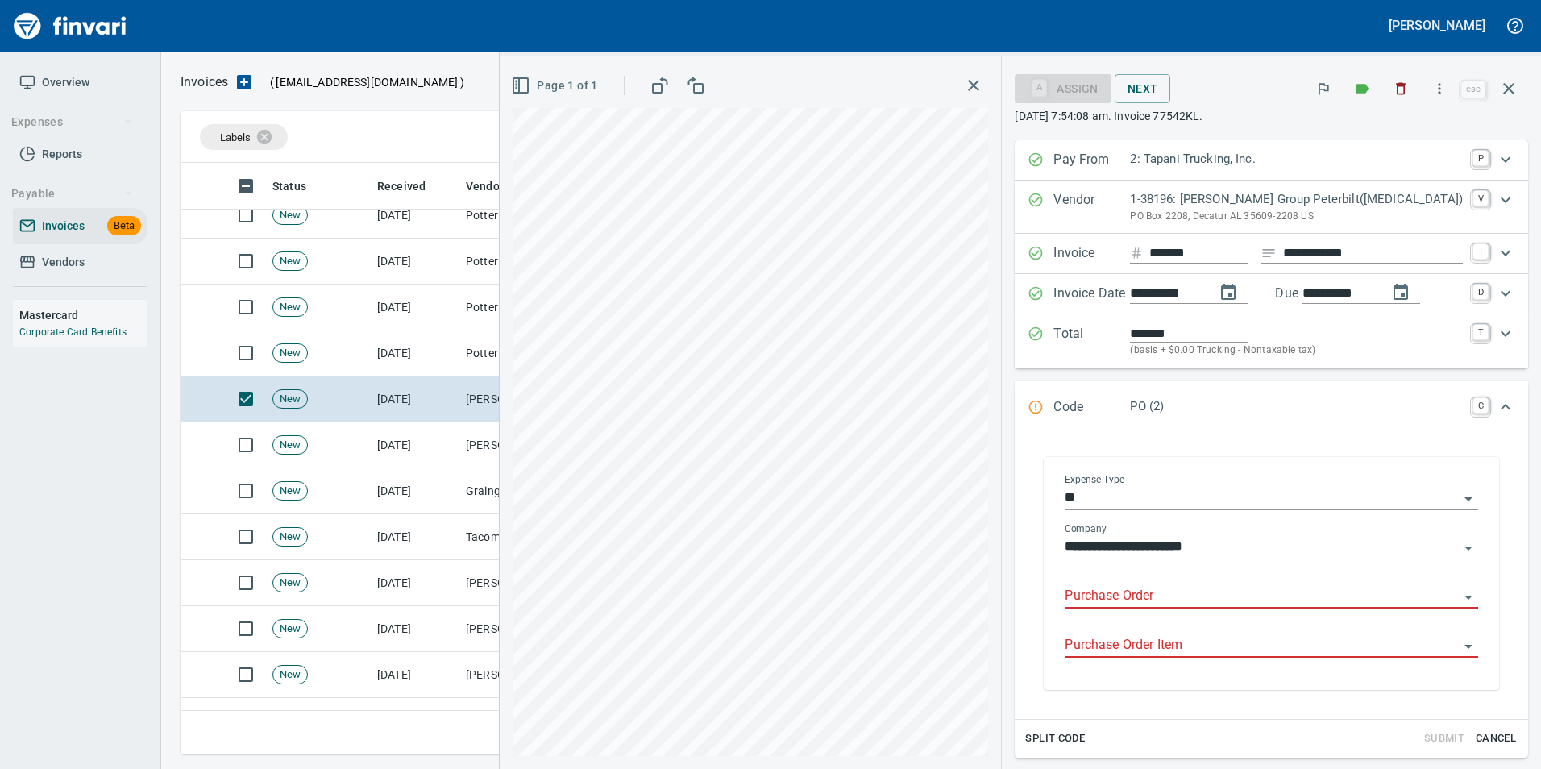
click at [1111, 596] on input "Purchase Order" at bounding box center [1262, 596] width 394 height 23
click at [1269, 640] on li "19108.614028: Service parts" at bounding box center [1277, 637] width 375 height 39
type input "**********"
click at [1250, 649] on input "Purchase Order Item" at bounding box center [1262, 645] width 394 height 23
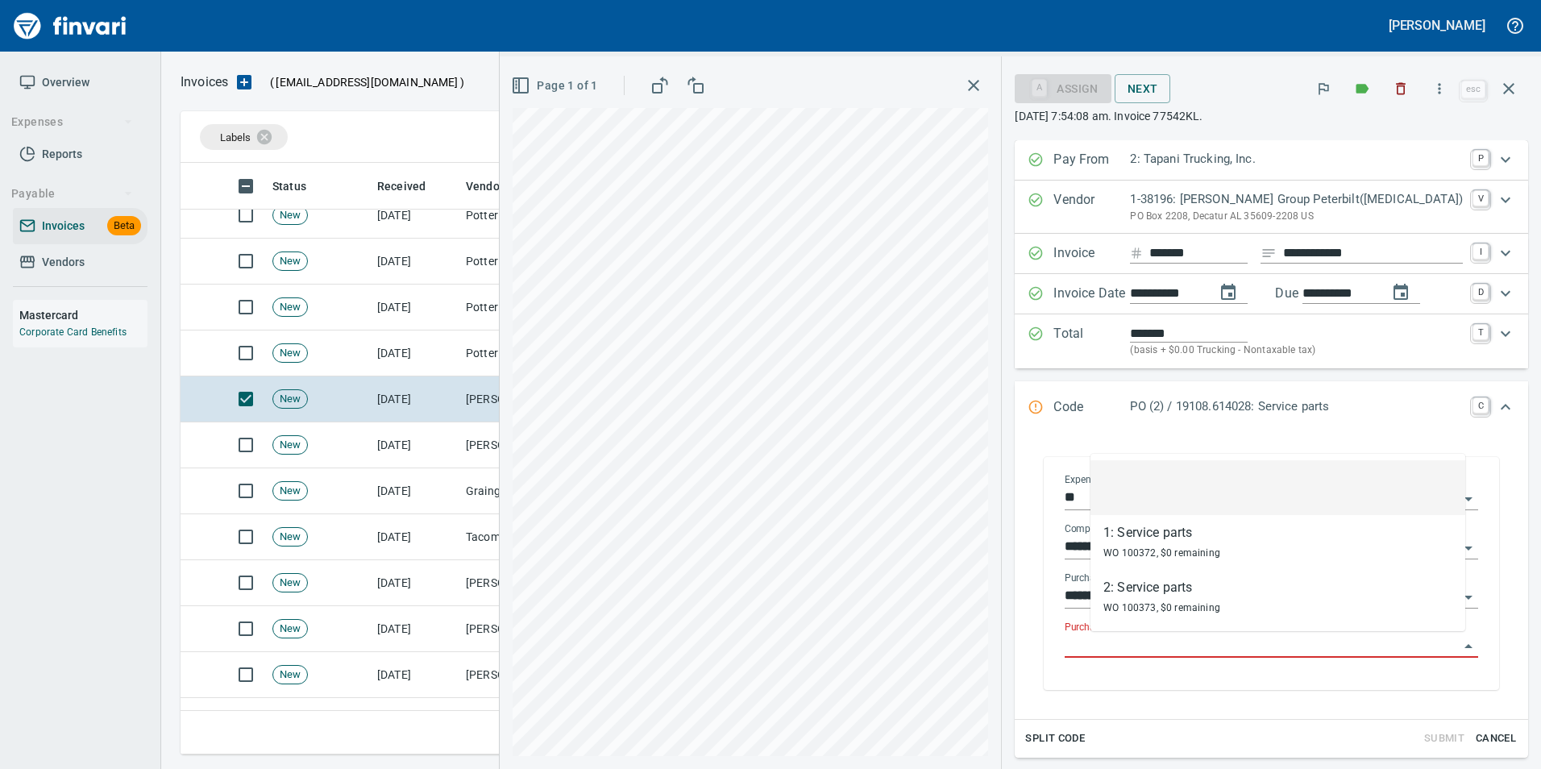
click at [1198, 478] on li at bounding box center [1277, 487] width 375 height 55
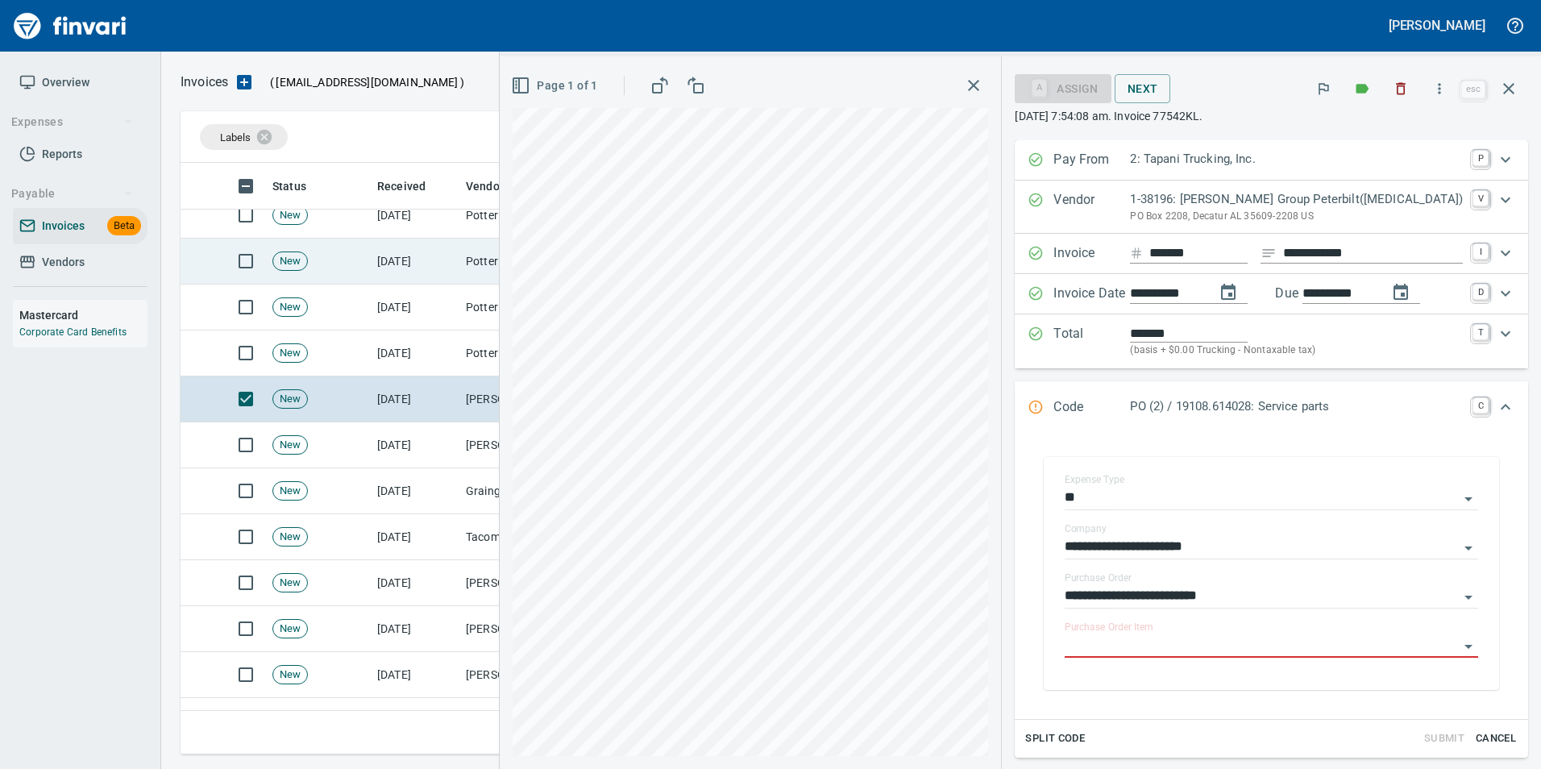
click at [1506, 81] on icon "button" at bounding box center [1508, 88] width 19 height 19
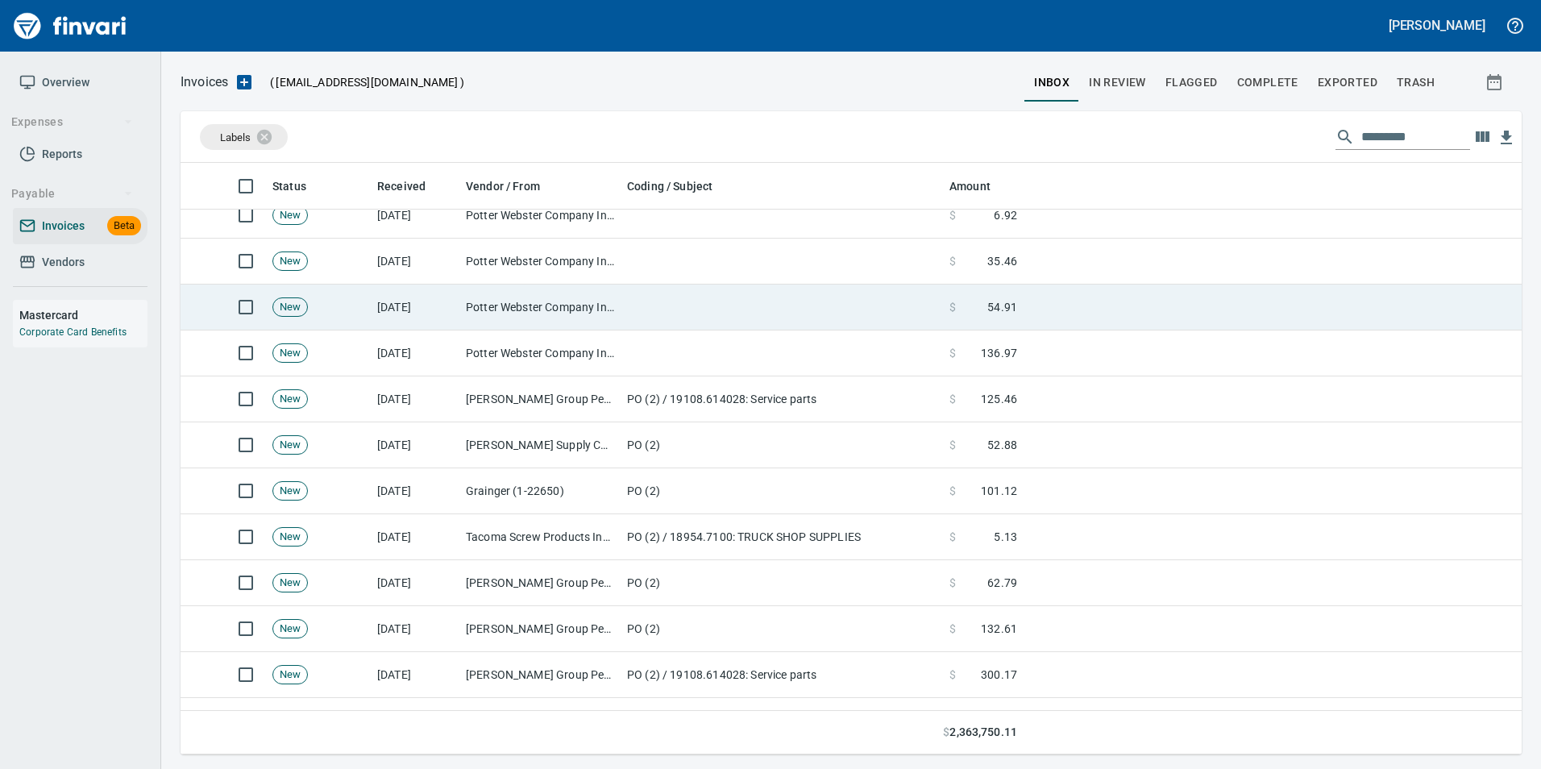
scroll to position [579, 1316]
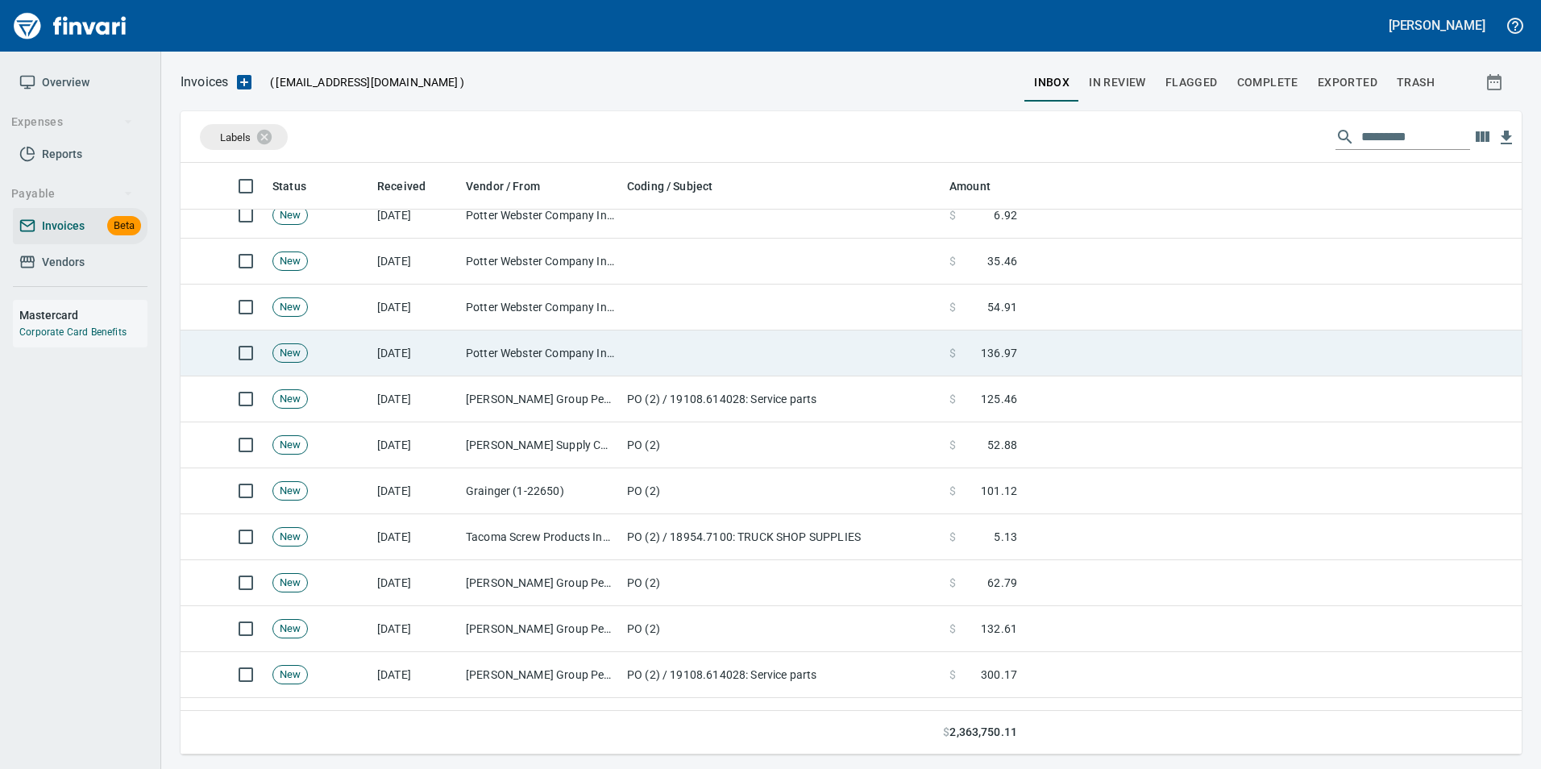
click at [613, 337] on td "Potter Webster Company Inc (1-10818)" at bounding box center [539, 353] width 161 height 46
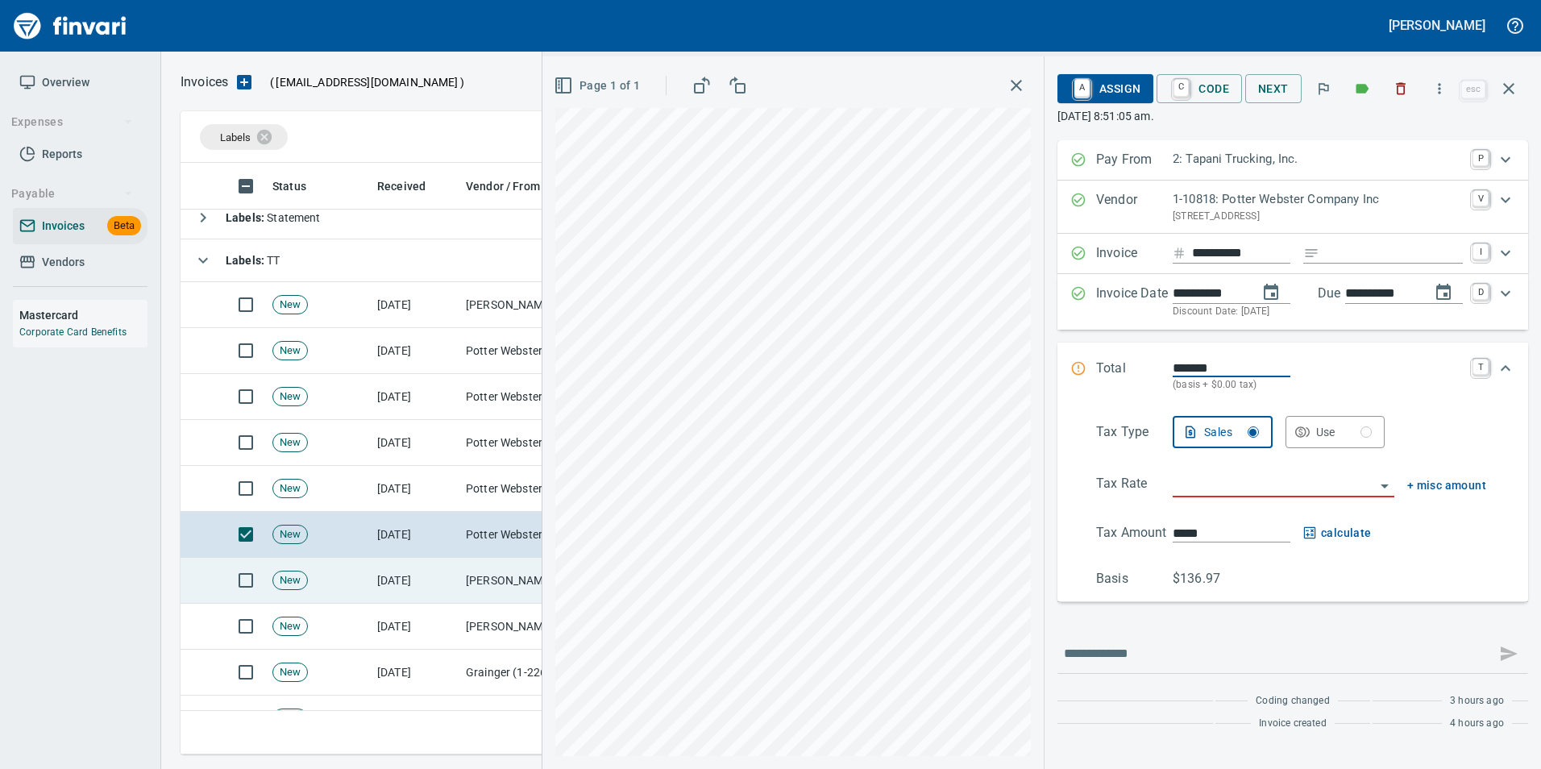
scroll to position [161, 0]
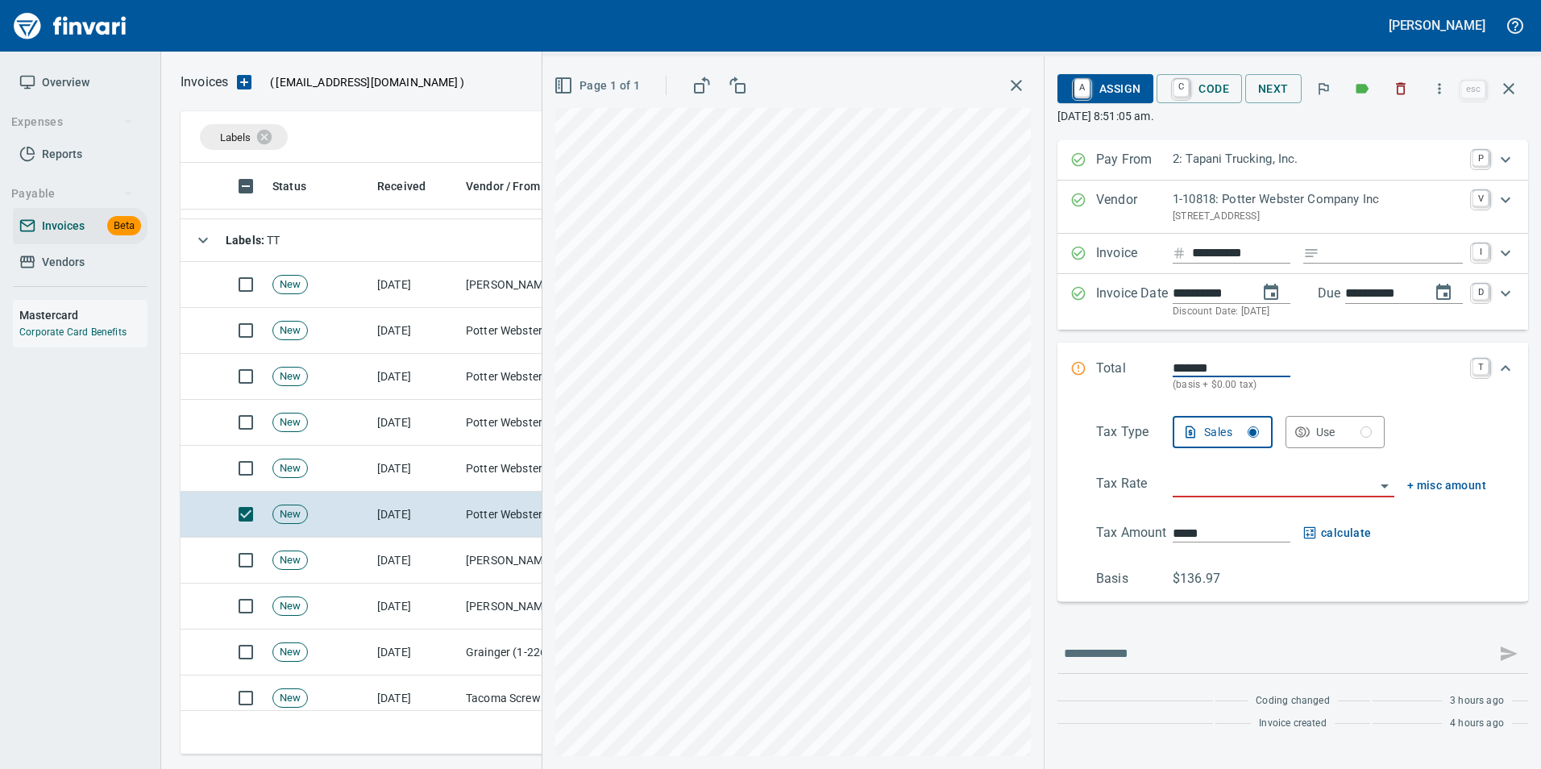
click at [1357, 249] on input "Expand" at bounding box center [1394, 253] width 137 height 20
type input "**********"
click at [1219, 475] on input "search" at bounding box center [1274, 485] width 202 height 23
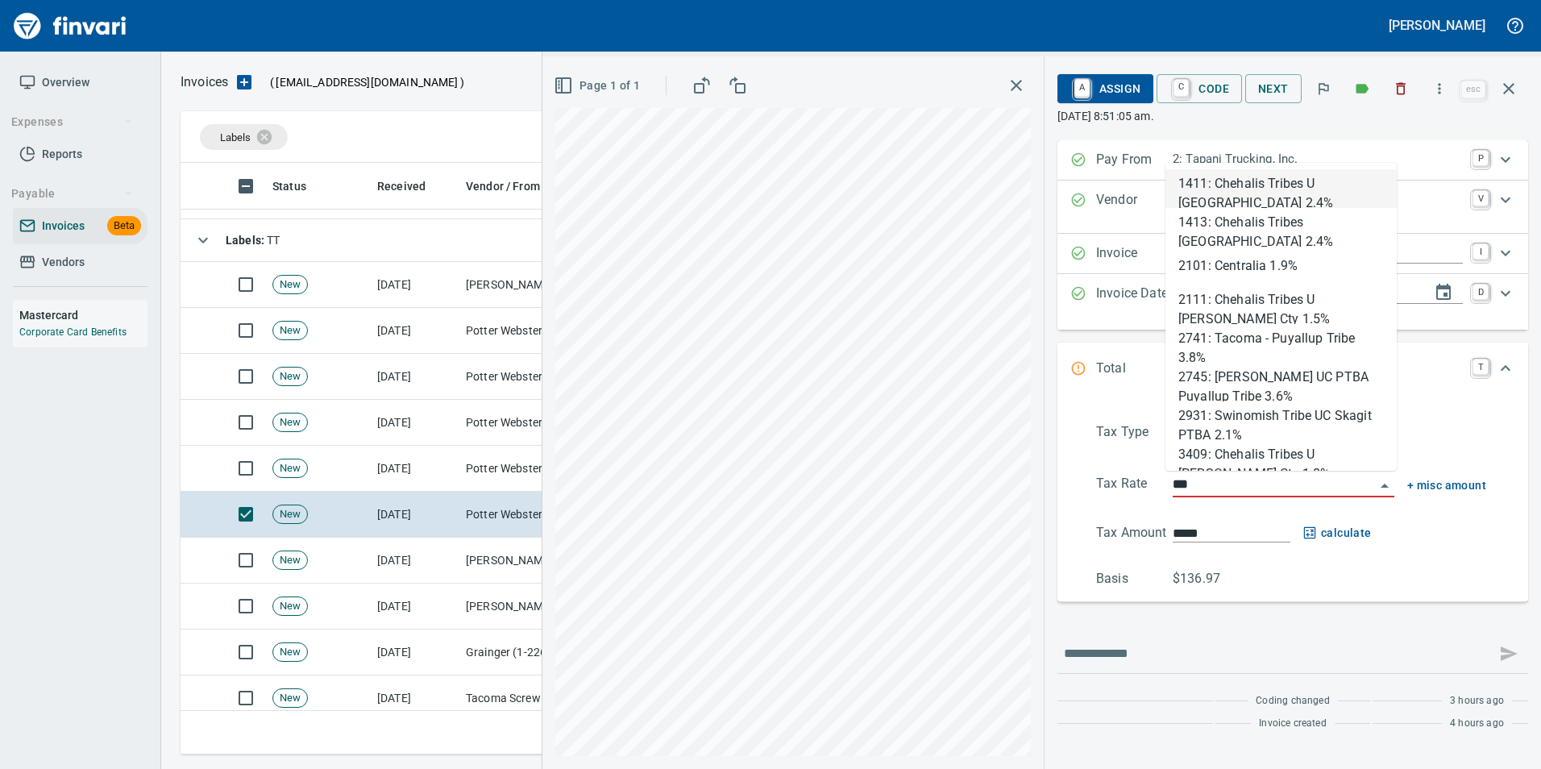
scroll to position [579, 1316]
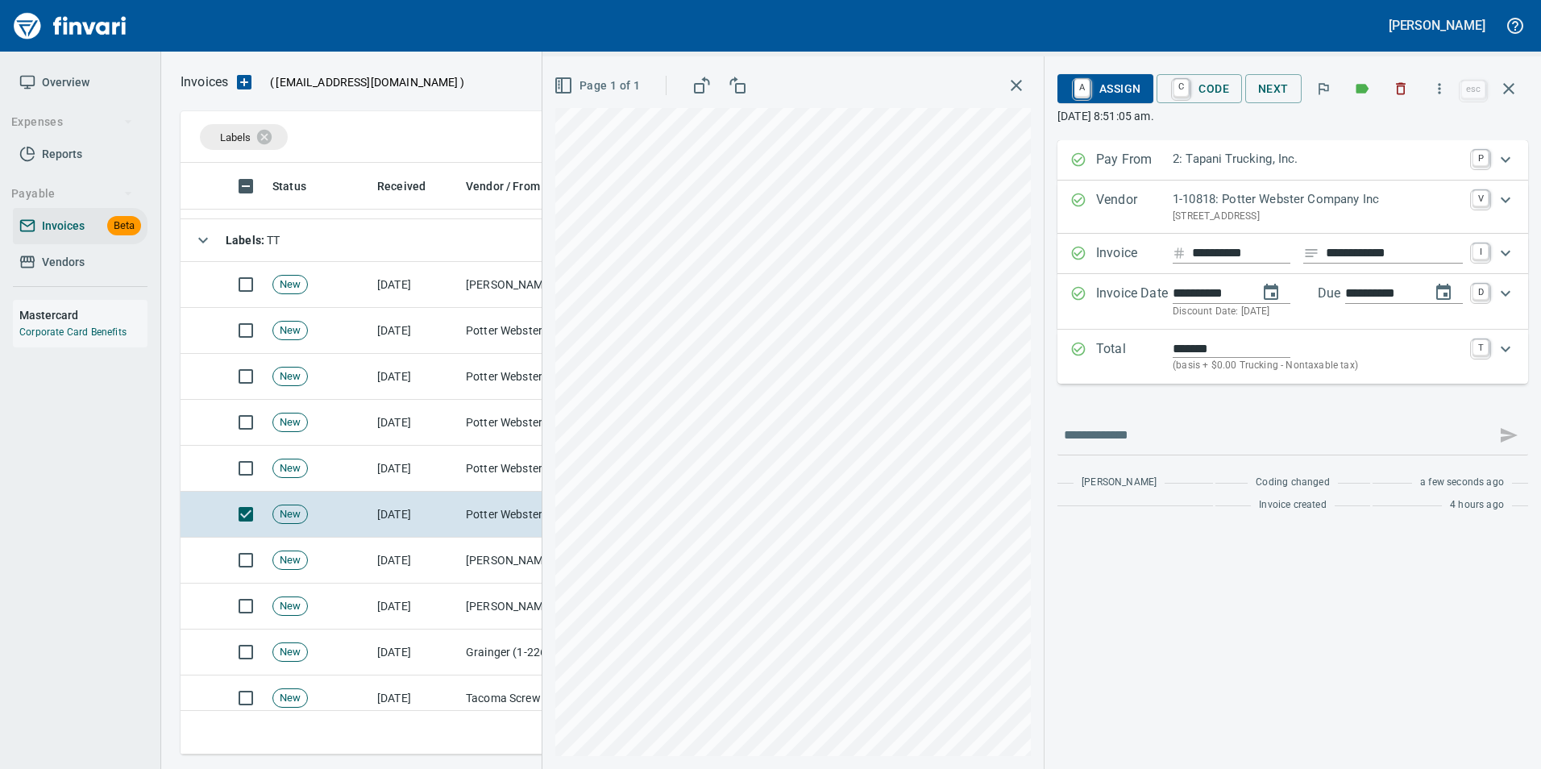
type input "**********"
click at [1190, 101] on span "C Code" at bounding box center [1199, 88] width 60 height 27
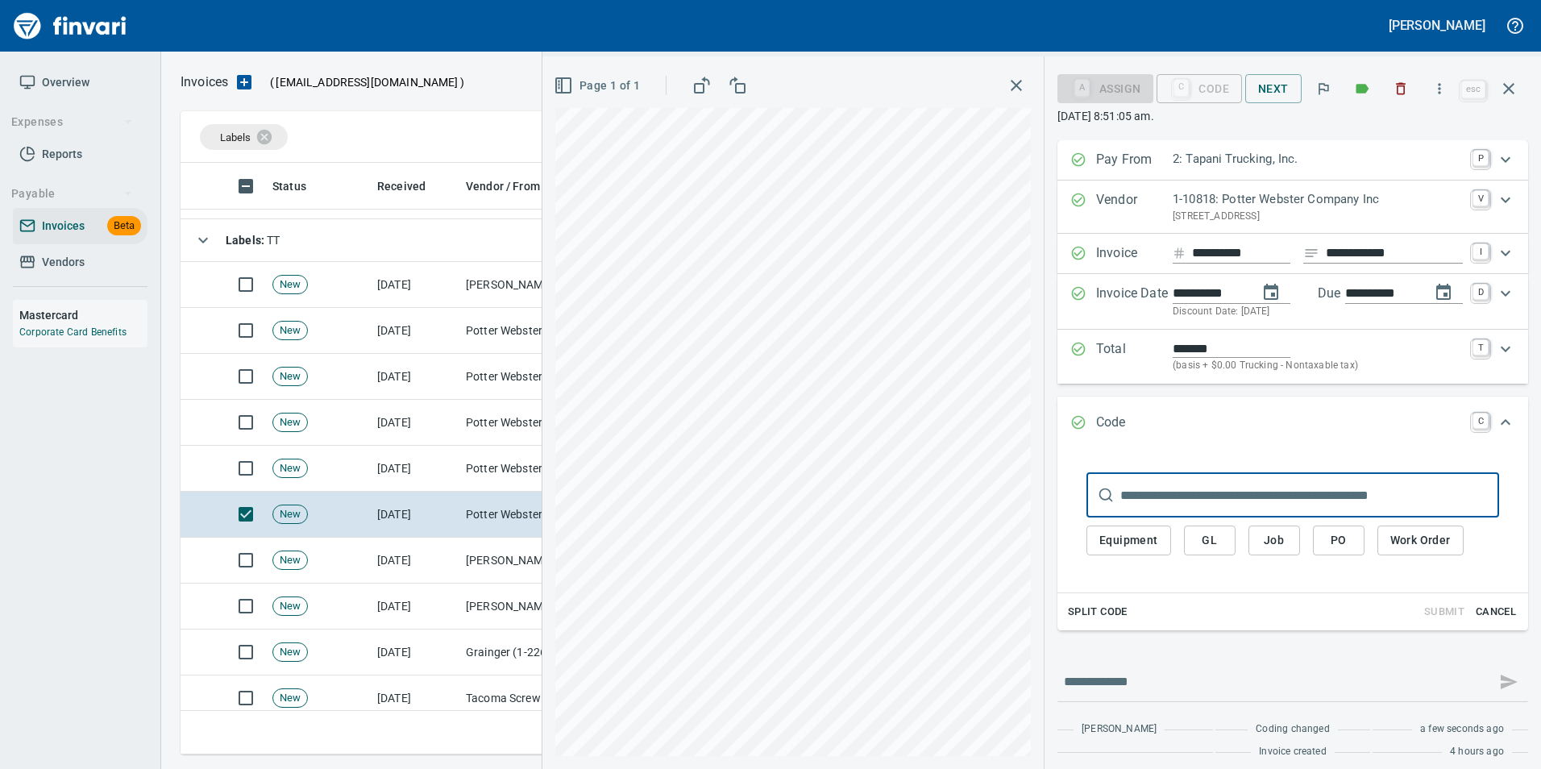
click at [1326, 538] on span "PO" at bounding box center [1339, 540] width 26 height 20
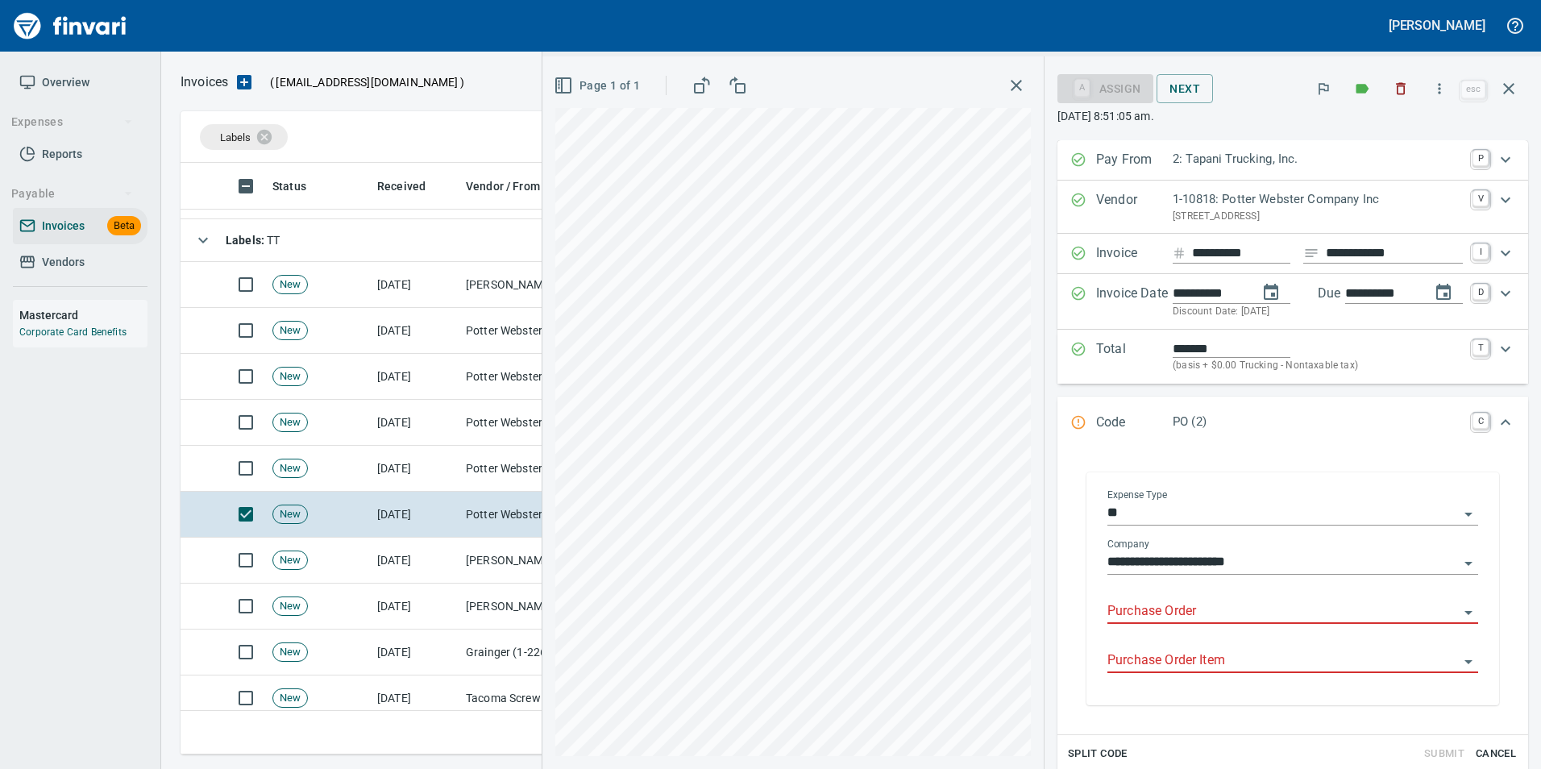
drag, startPoint x: 1128, startPoint y: 613, endPoint x: 1029, endPoint y: 571, distance: 107.9
click at [1128, 613] on input "Purchase Order" at bounding box center [1282, 611] width 351 height 23
type input "**********"
click at [1514, 94] on icon "button" at bounding box center [1508, 88] width 19 height 19
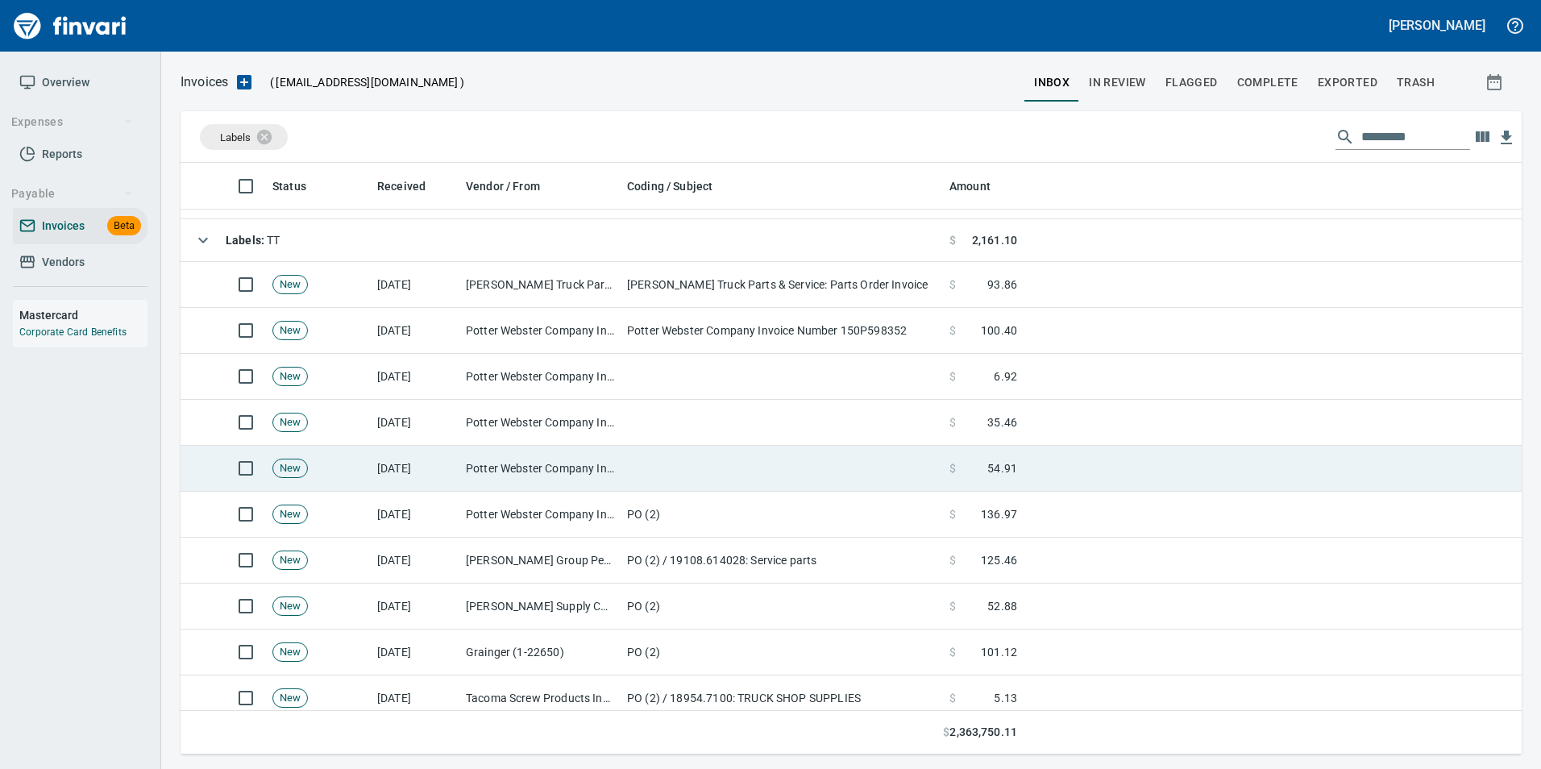
scroll to position [579, 1316]
click at [645, 473] on td at bounding box center [782, 469] width 322 height 46
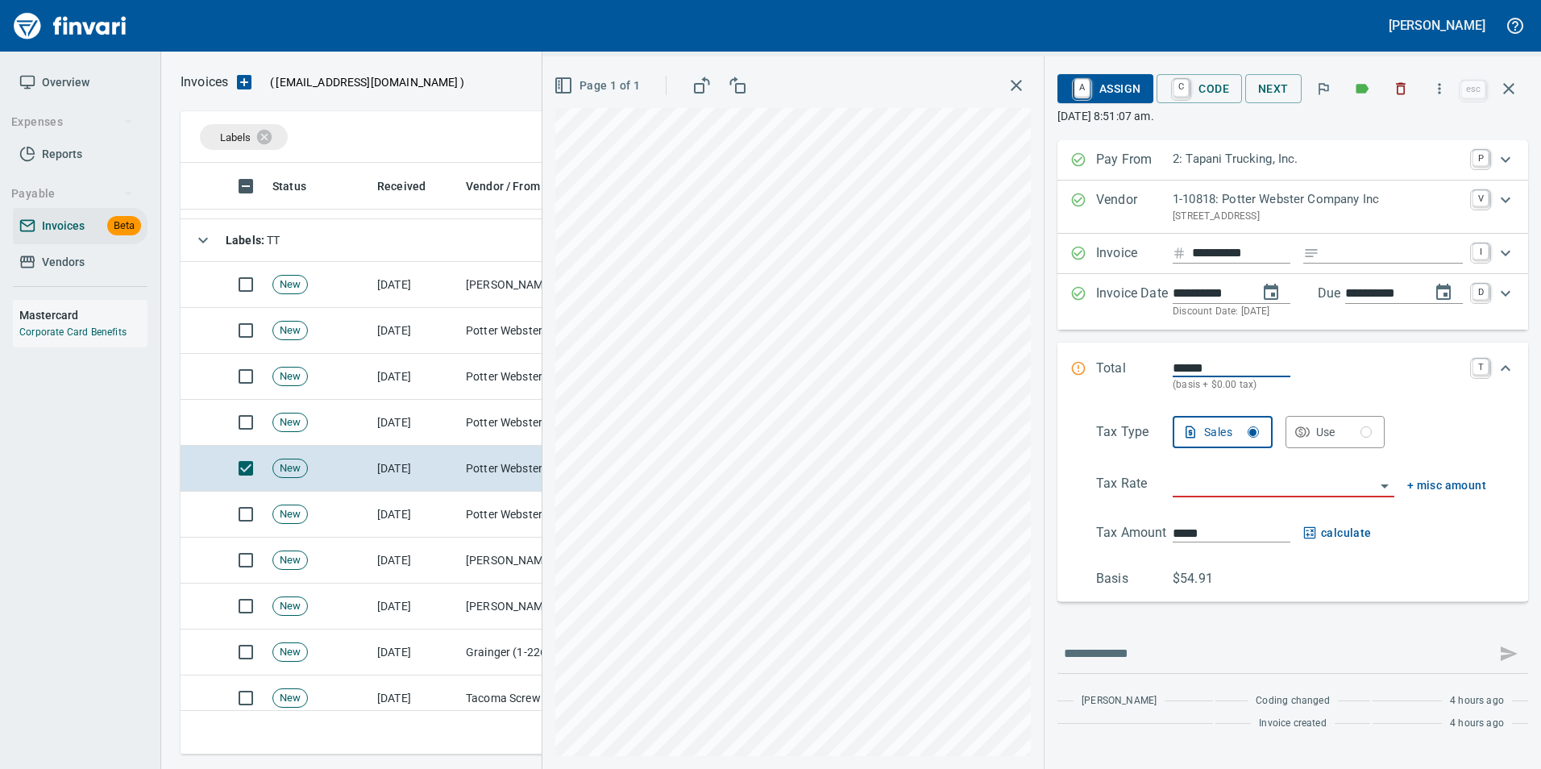
click at [1326, 256] on input "Expand" at bounding box center [1394, 253] width 137 height 20
type input "**********"
click at [1218, 490] on input "search" at bounding box center [1274, 485] width 202 height 23
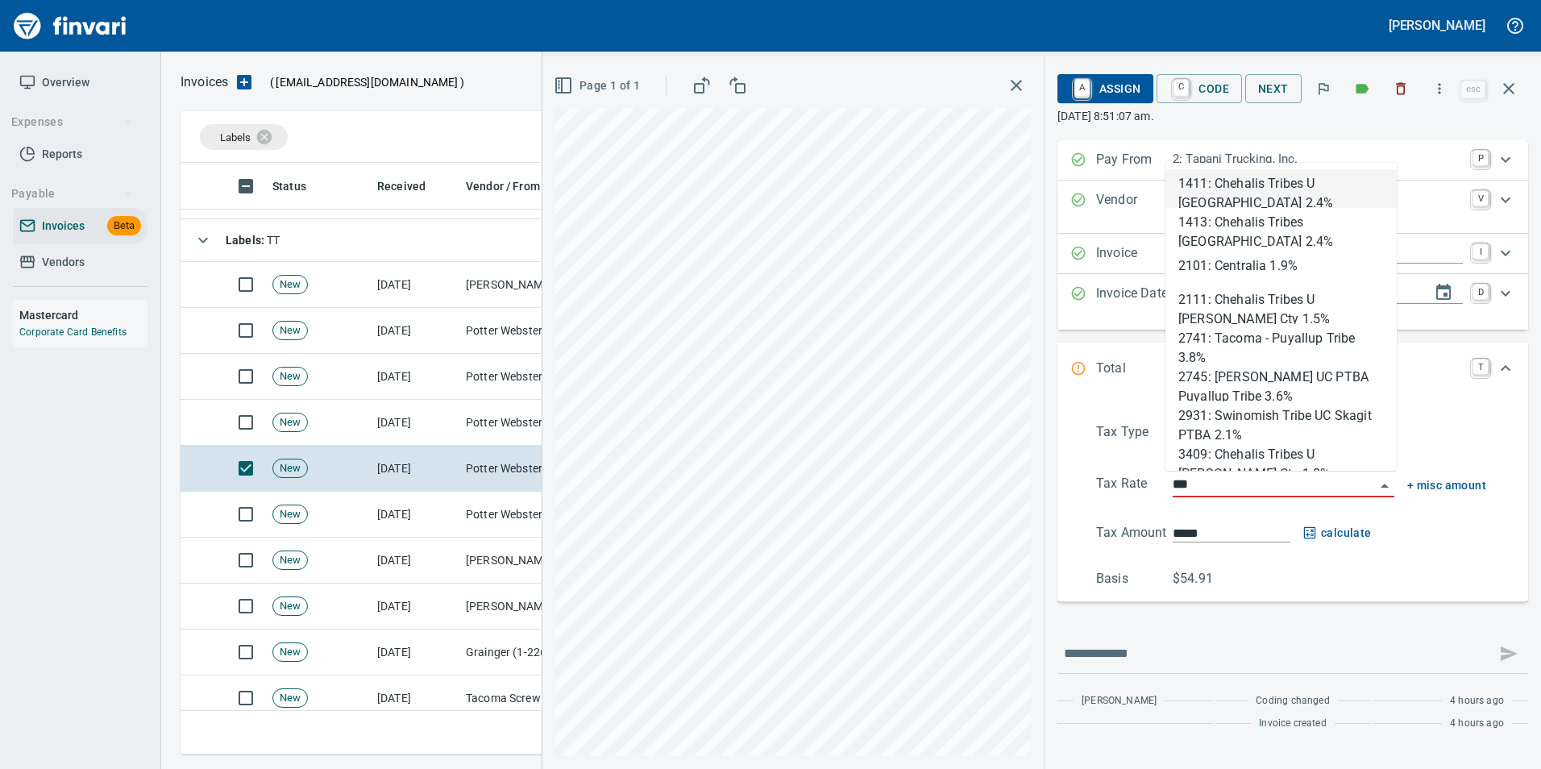
scroll to position [579, 1316]
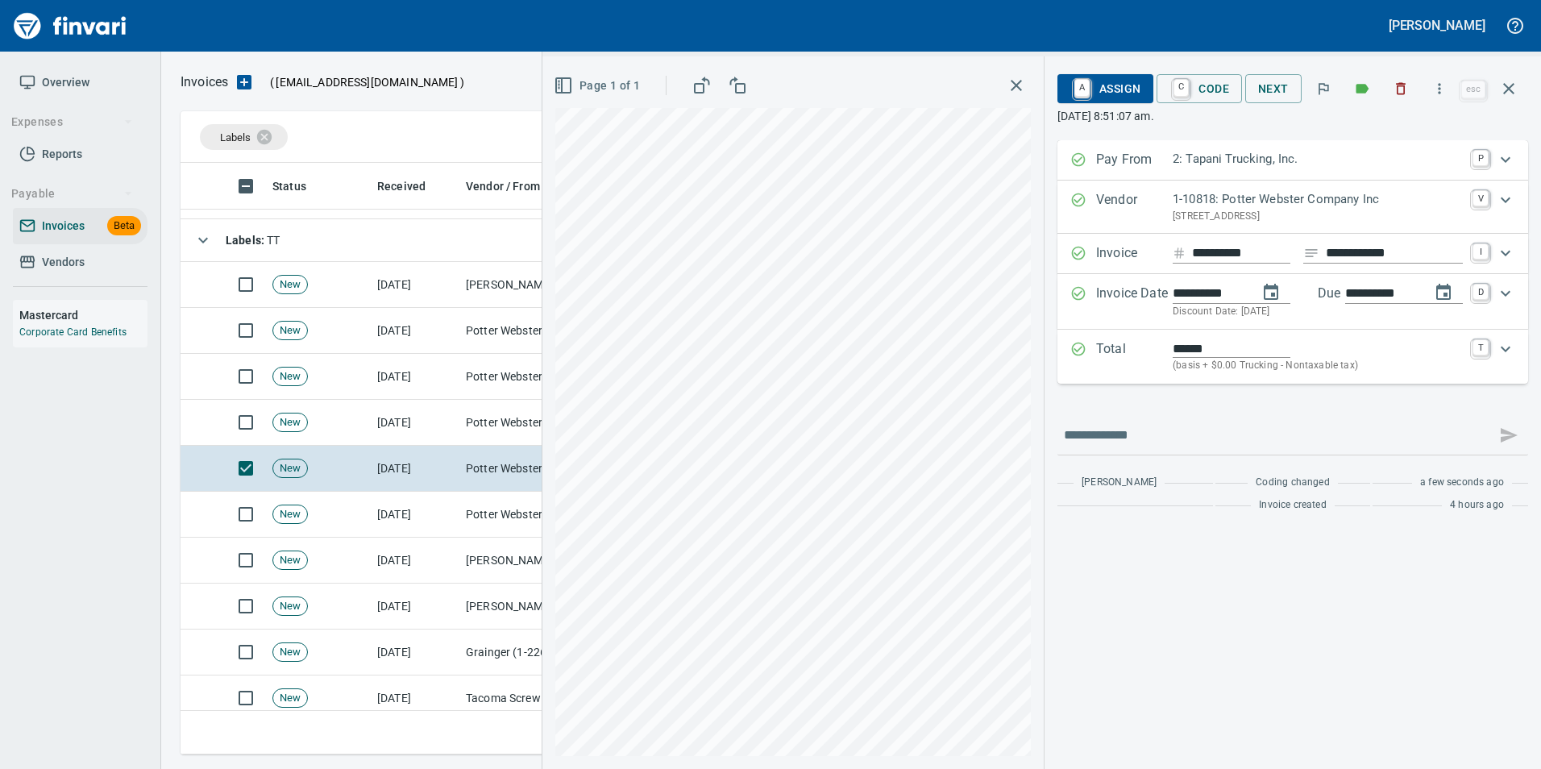
type input "**********"
click at [1178, 93] on link "C" at bounding box center [1181, 89] width 15 height 18
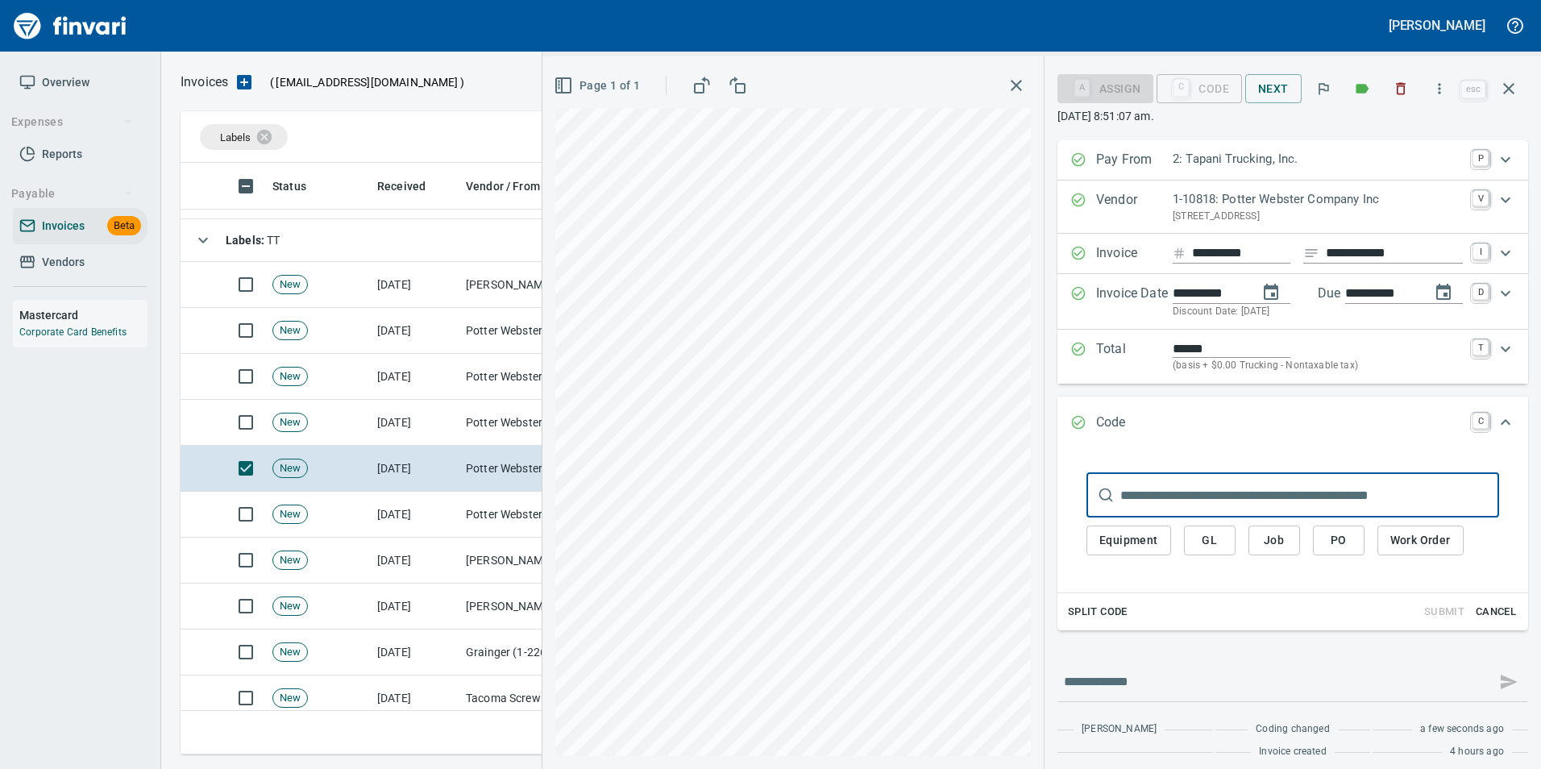
click at [1322, 549] on button "PO" at bounding box center [1339, 540] width 52 height 30
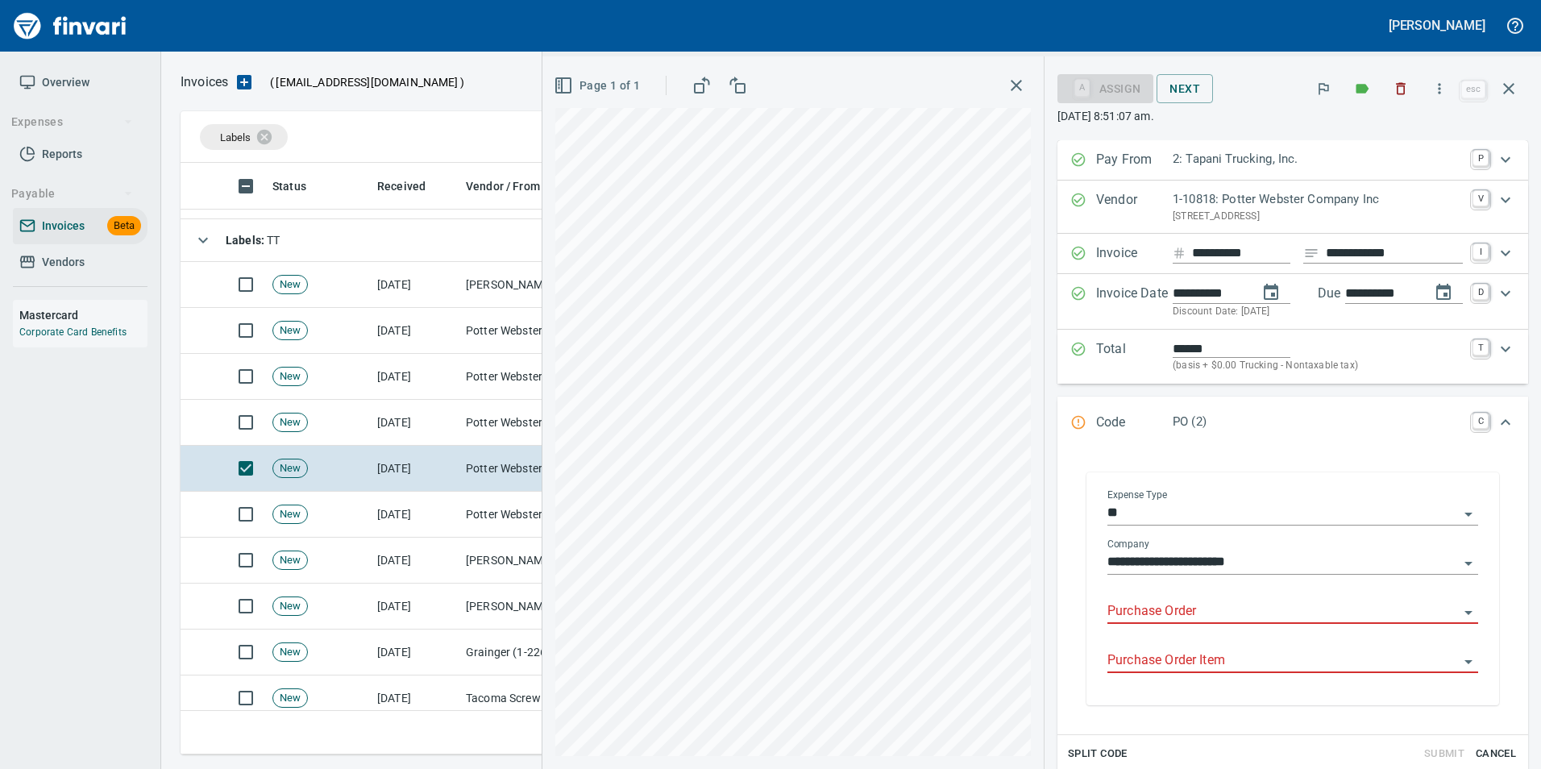
click at [1125, 613] on input "Purchase Order" at bounding box center [1282, 611] width 351 height 23
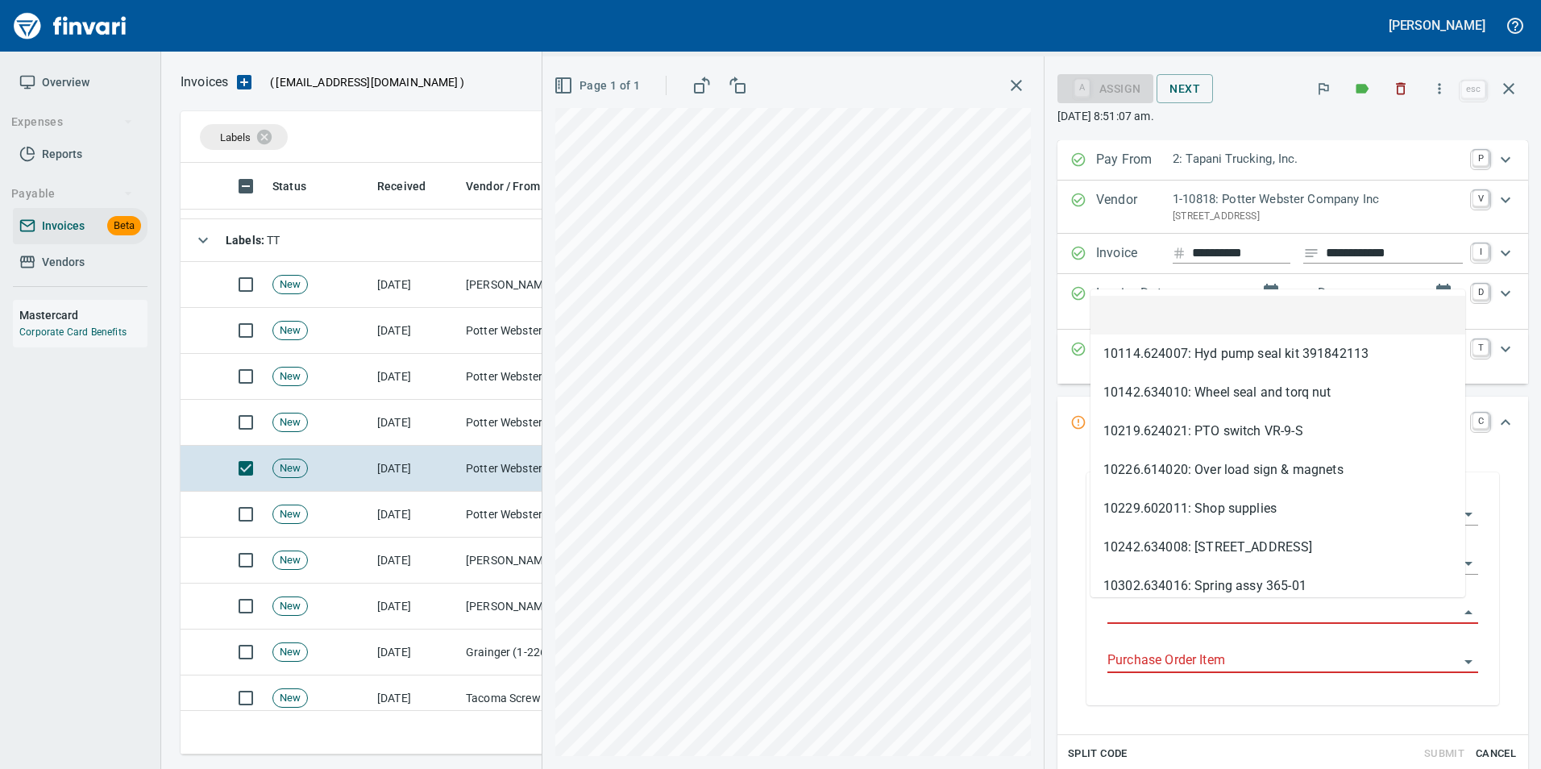
type input "**********"
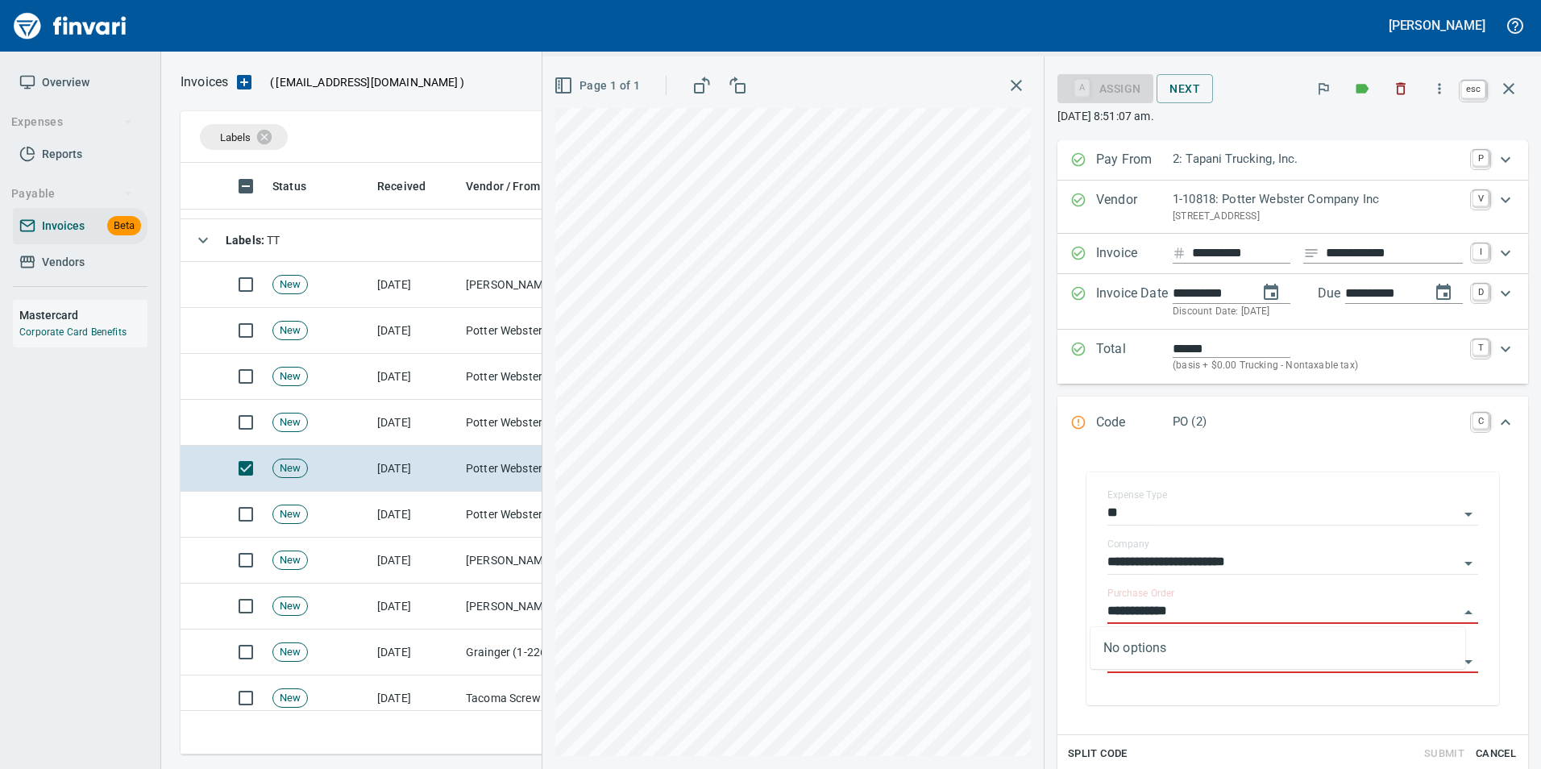
click at [1518, 85] on icon "button" at bounding box center [1508, 88] width 19 height 19
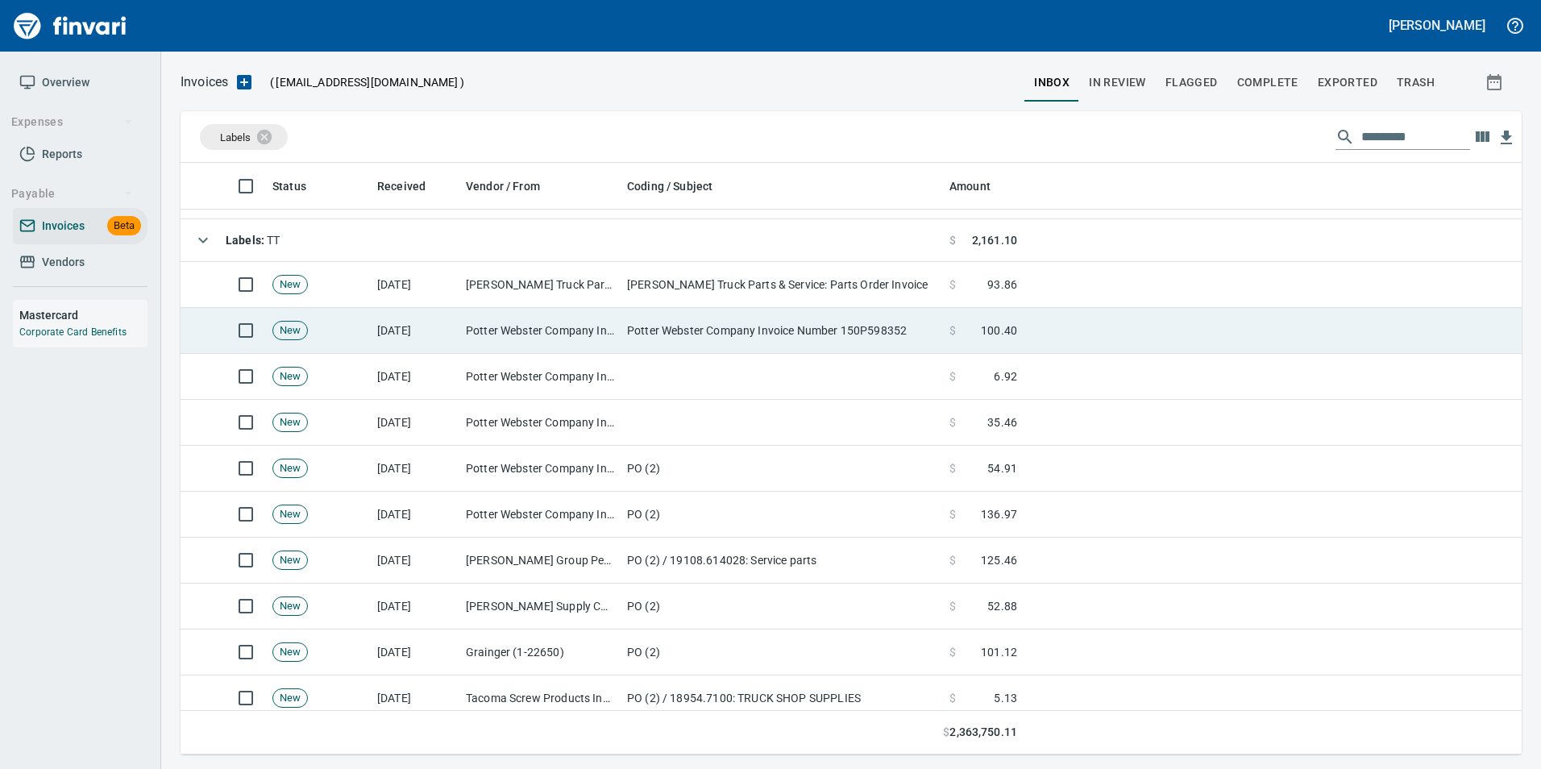
scroll to position [579, 1316]
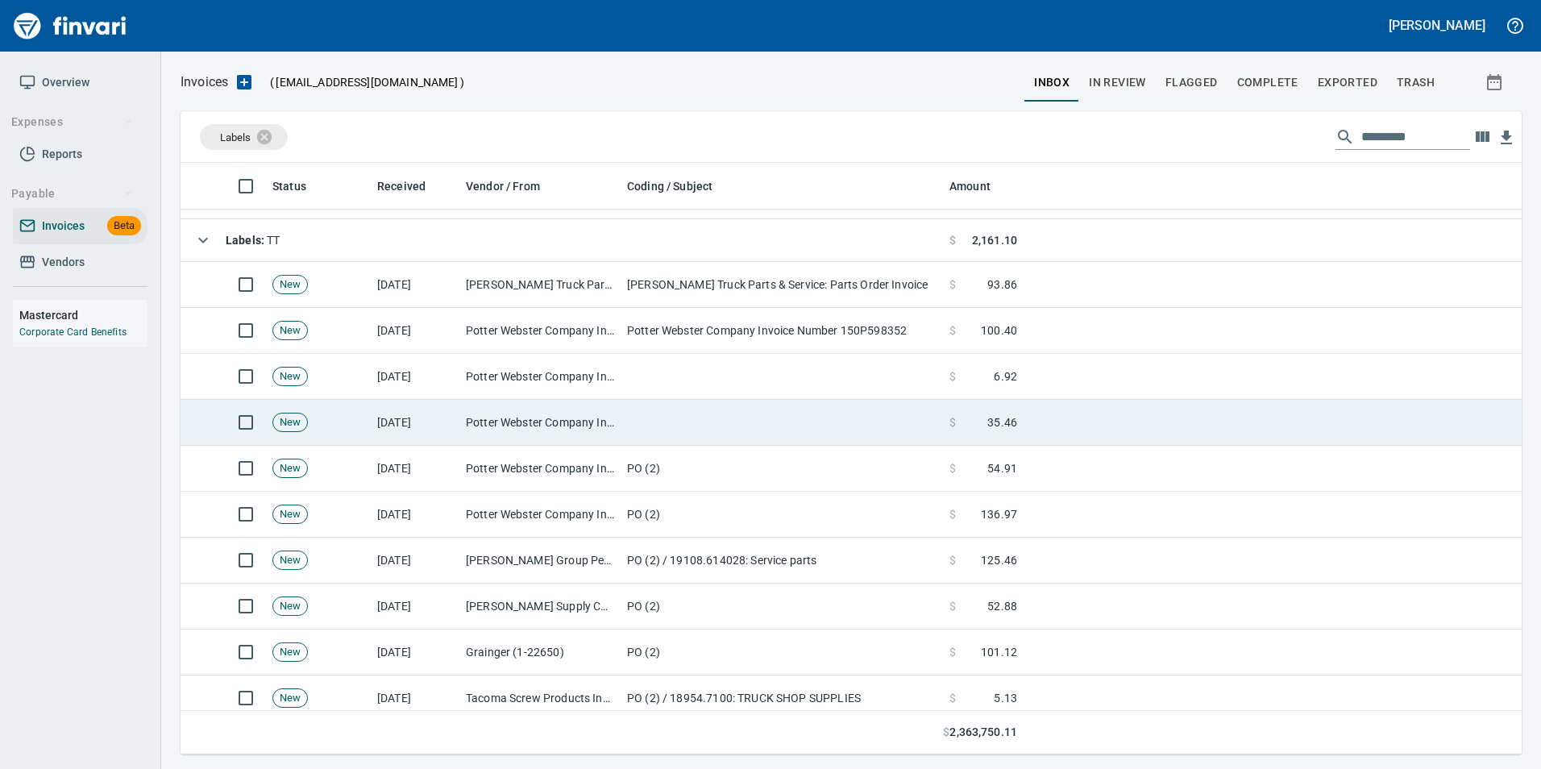
click at [587, 403] on td "Potter Webster Company Inc (1-10818)" at bounding box center [539, 423] width 161 height 46
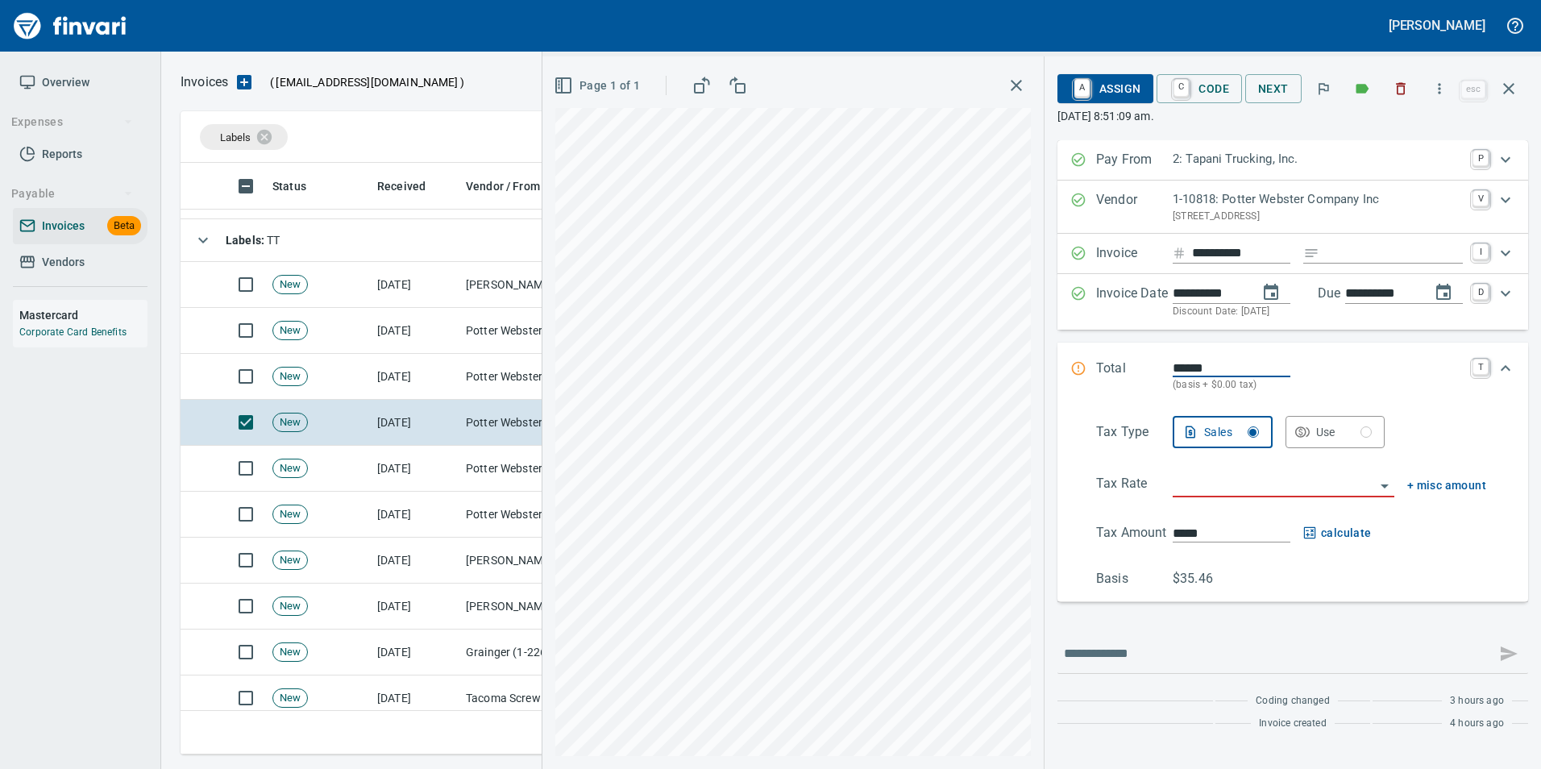
click at [1335, 257] on input "Expand" at bounding box center [1394, 253] width 137 height 20
type input "**********"
click at [1257, 480] on input "search" at bounding box center [1274, 485] width 202 height 23
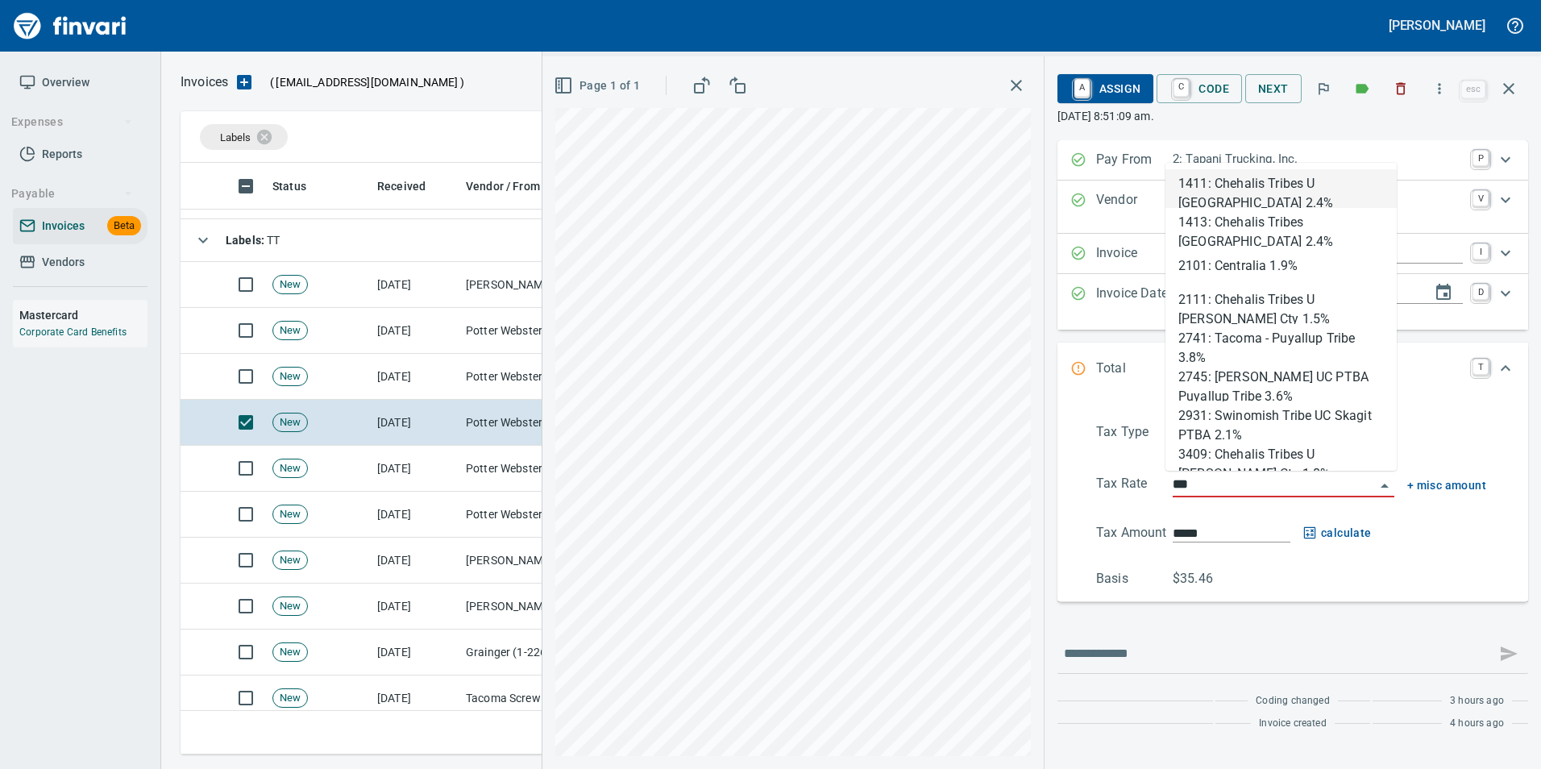
scroll to position [579, 1316]
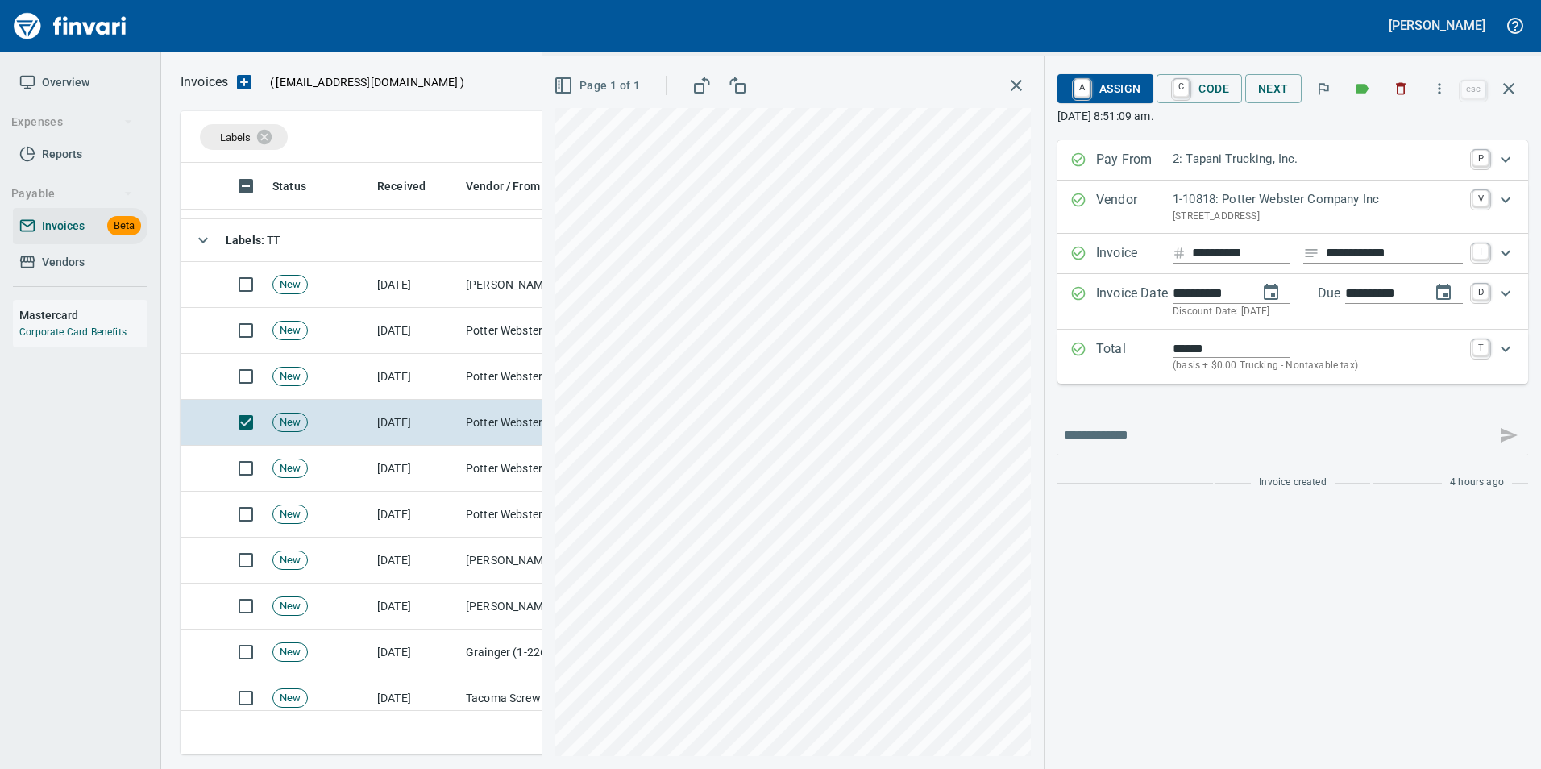
type input "**********"
click at [1186, 90] on link "C" at bounding box center [1181, 89] width 15 height 18
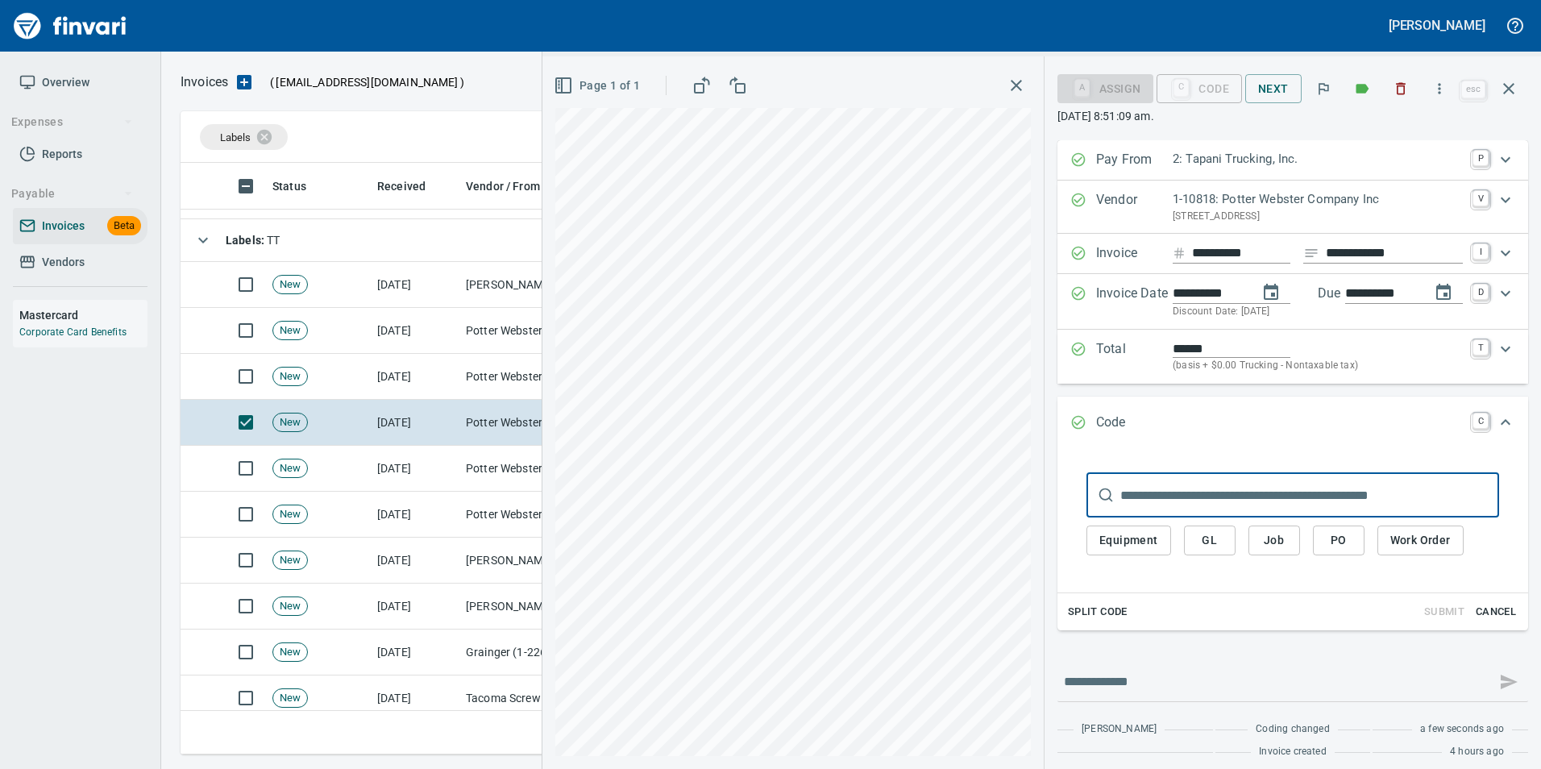
click at [1313, 550] on button "PO" at bounding box center [1339, 540] width 52 height 30
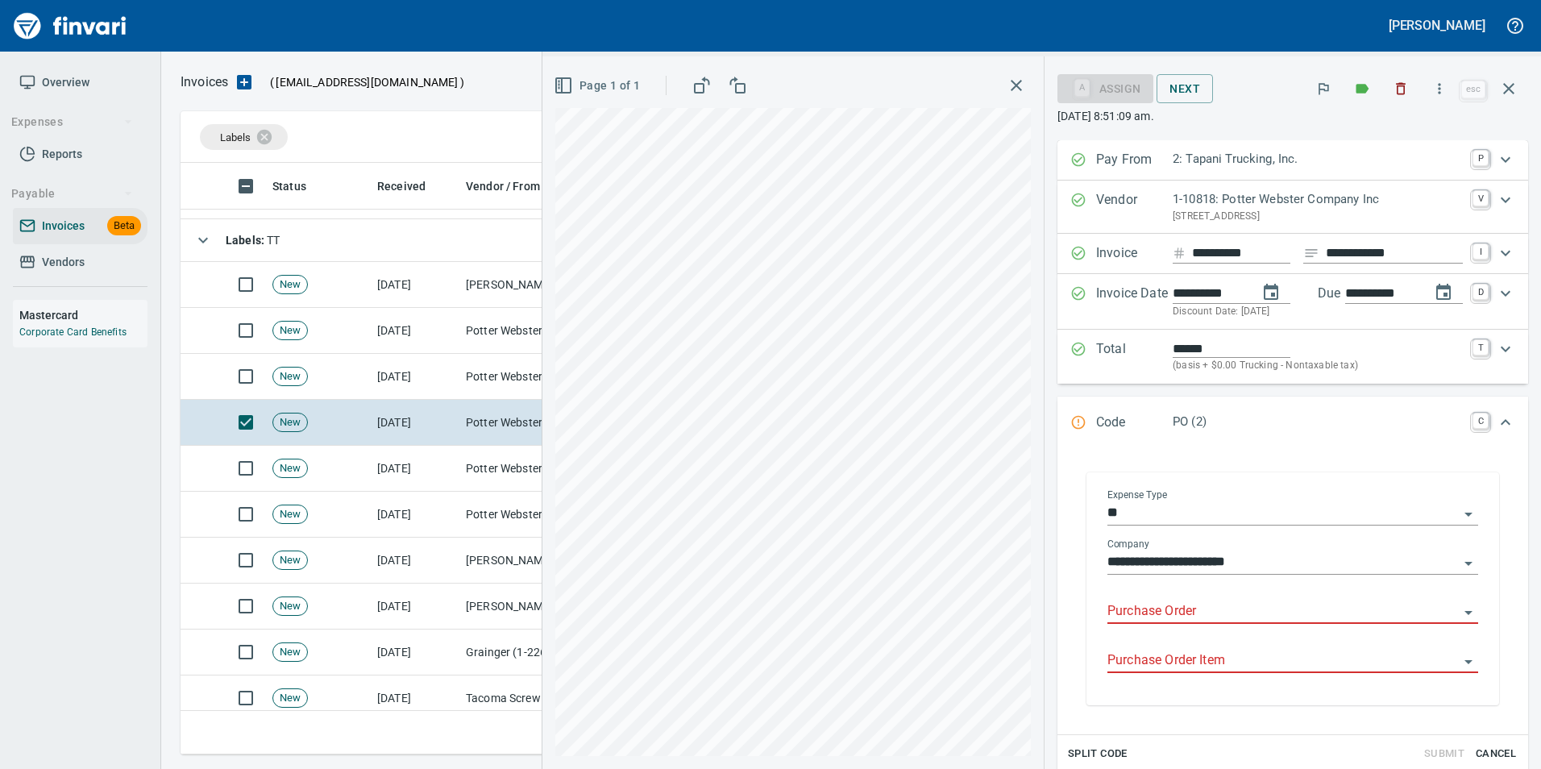
click at [1115, 607] on input "Purchase Order" at bounding box center [1282, 611] width 351 height 23
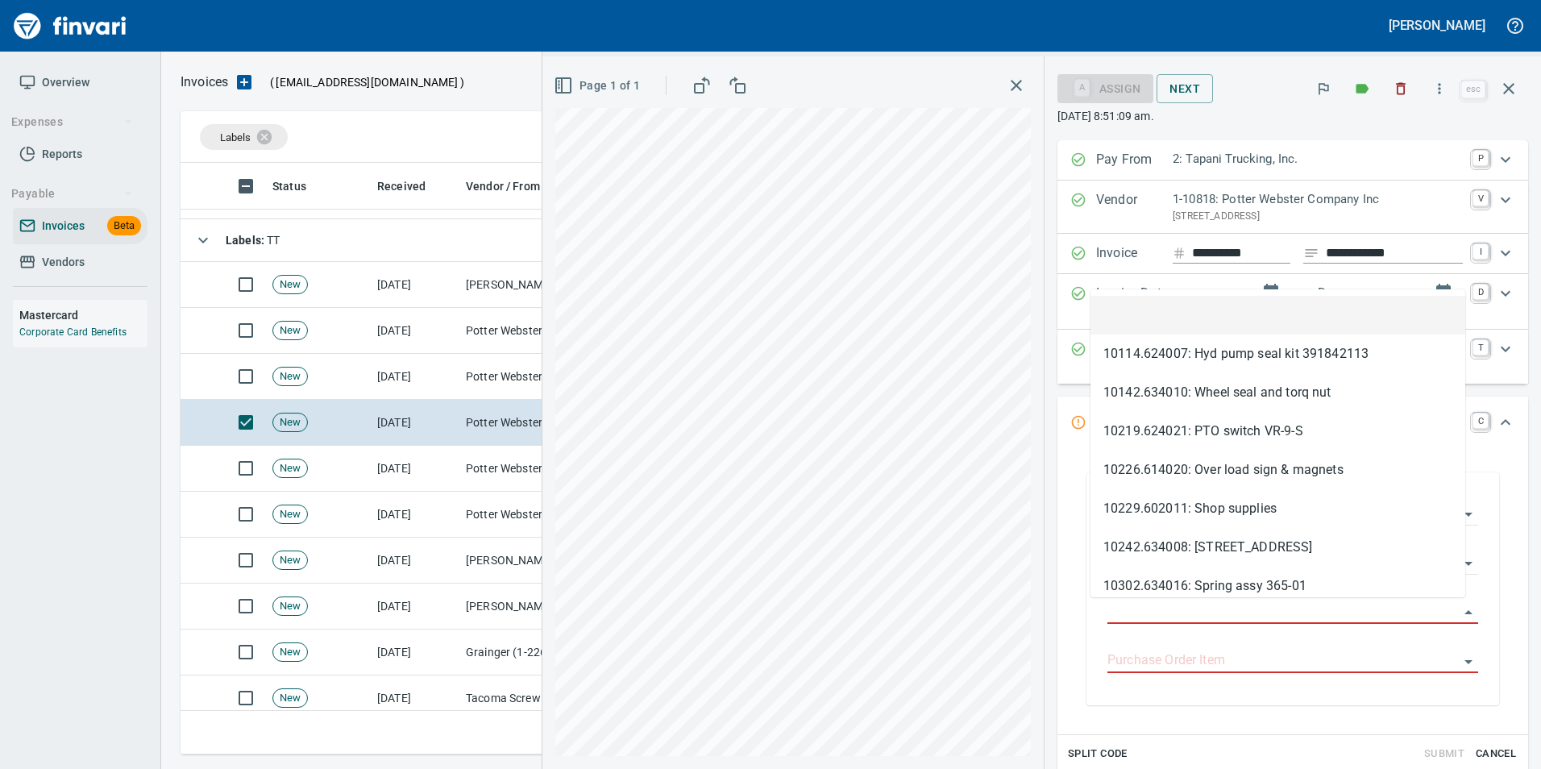
type input "**********"
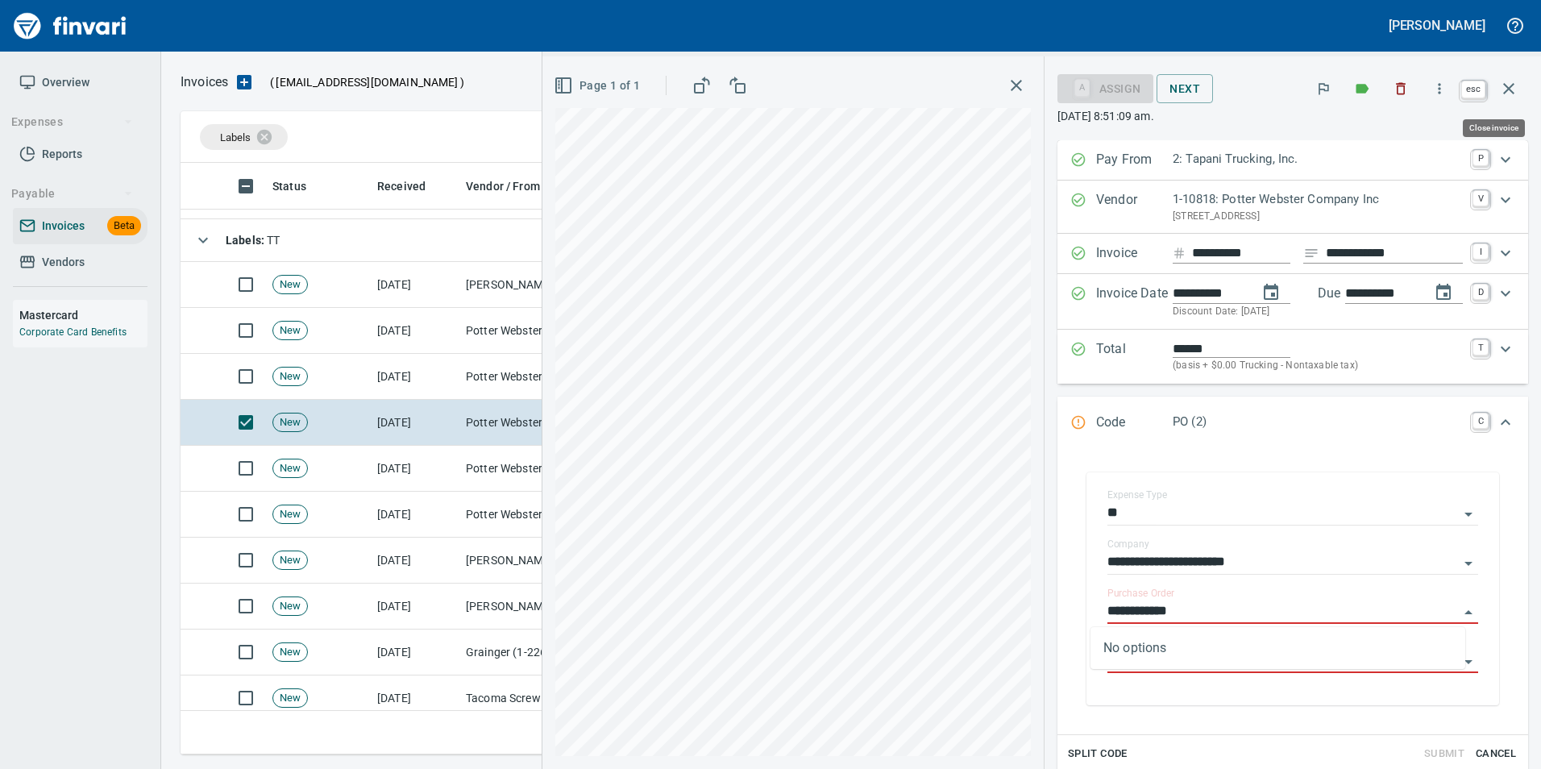
click at [1501, 98] on button "button" at bounding box center [1508, 88] width 39 height 39
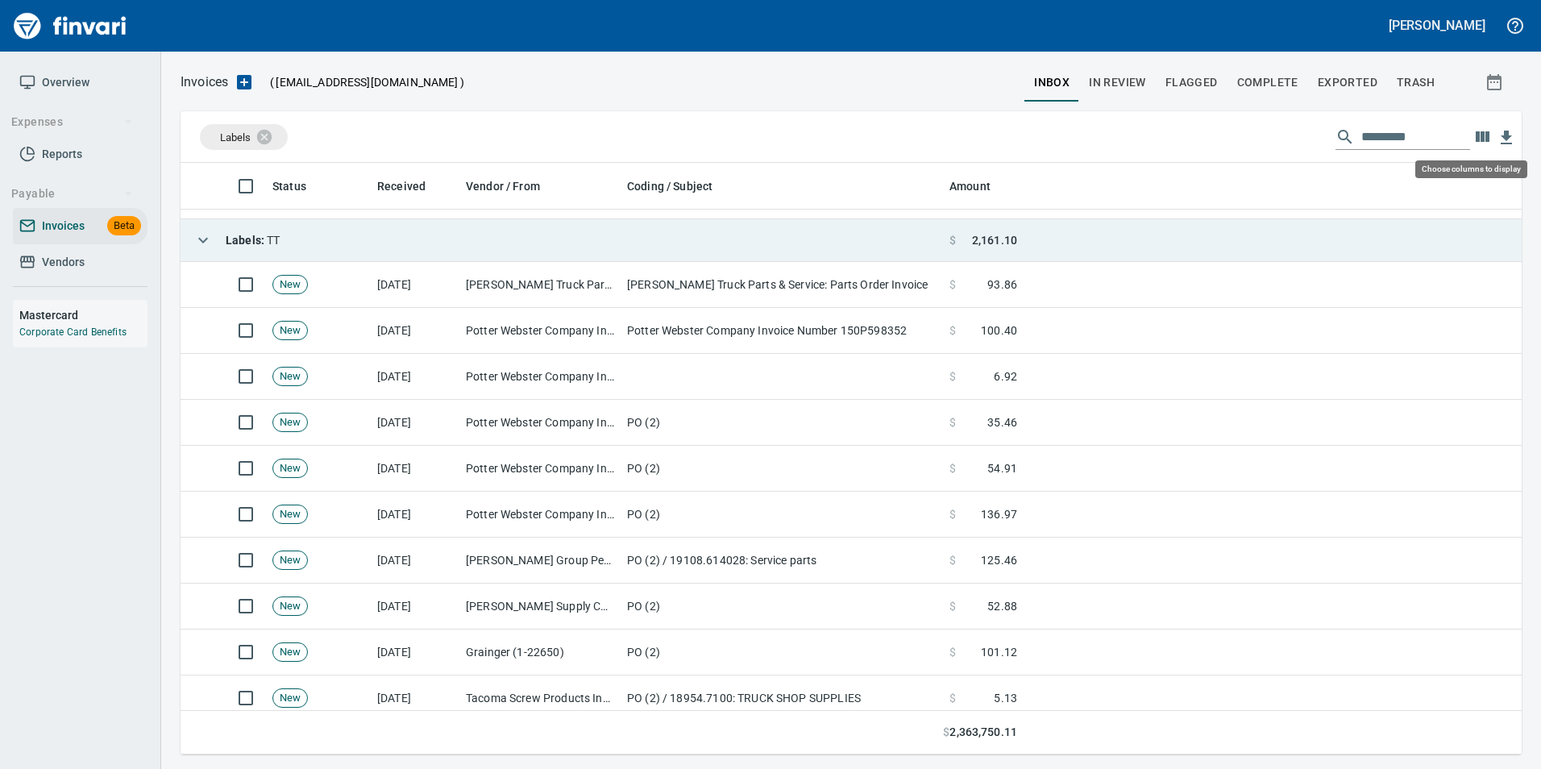
scroll to position [579, 1316]
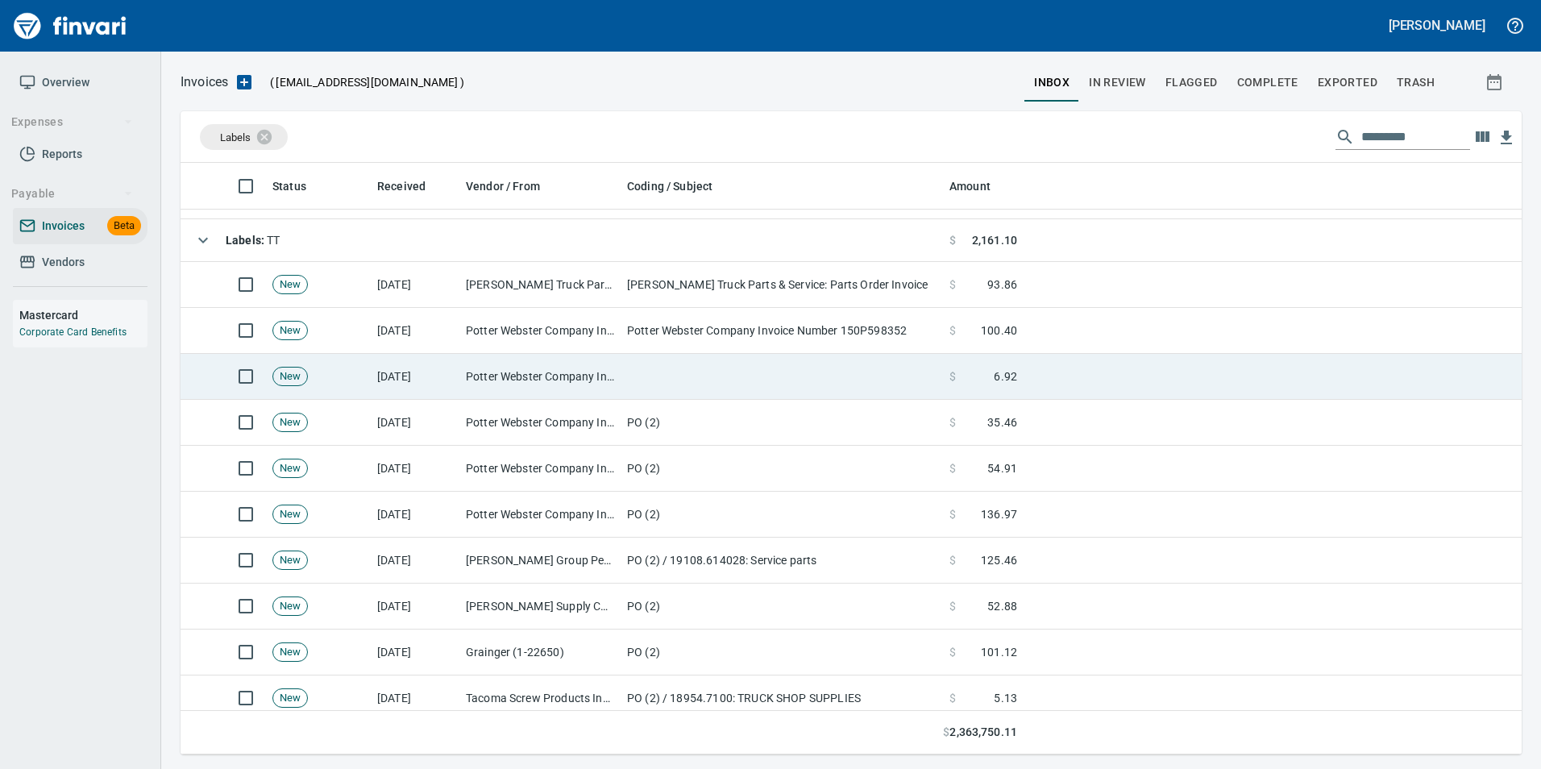
click at [613, 364] on td "Potter Webster Company Inc (1-10818)" at bounding box center [539, 377] width 161 height 46
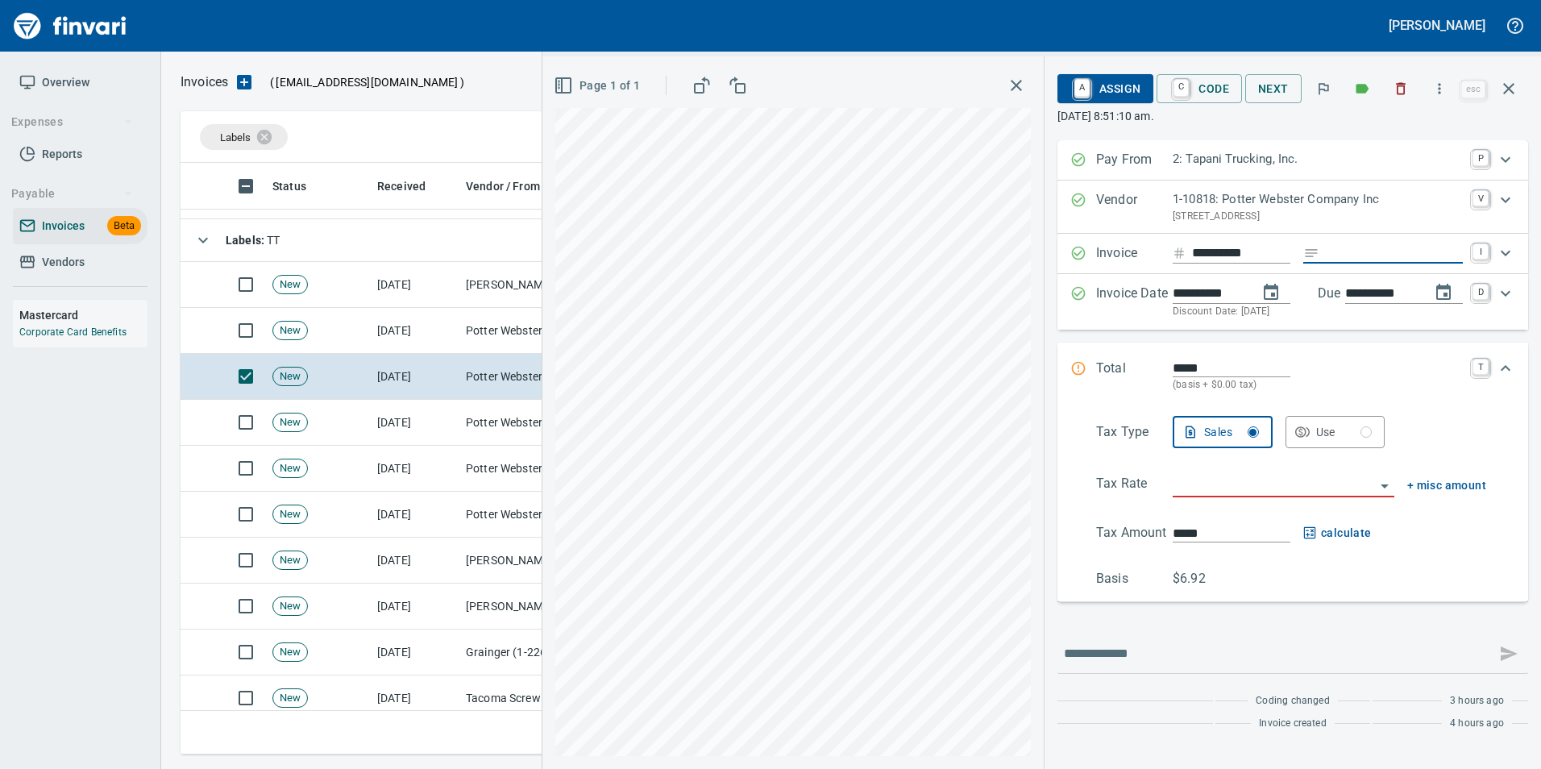
click at [1337, 254] on input "Expand" at bounding box center [1394, 253] width 137 height 20
type input "**********"
click at [1252, 483] on input "search" at bounding box center [1274, 485] width 202 height 23
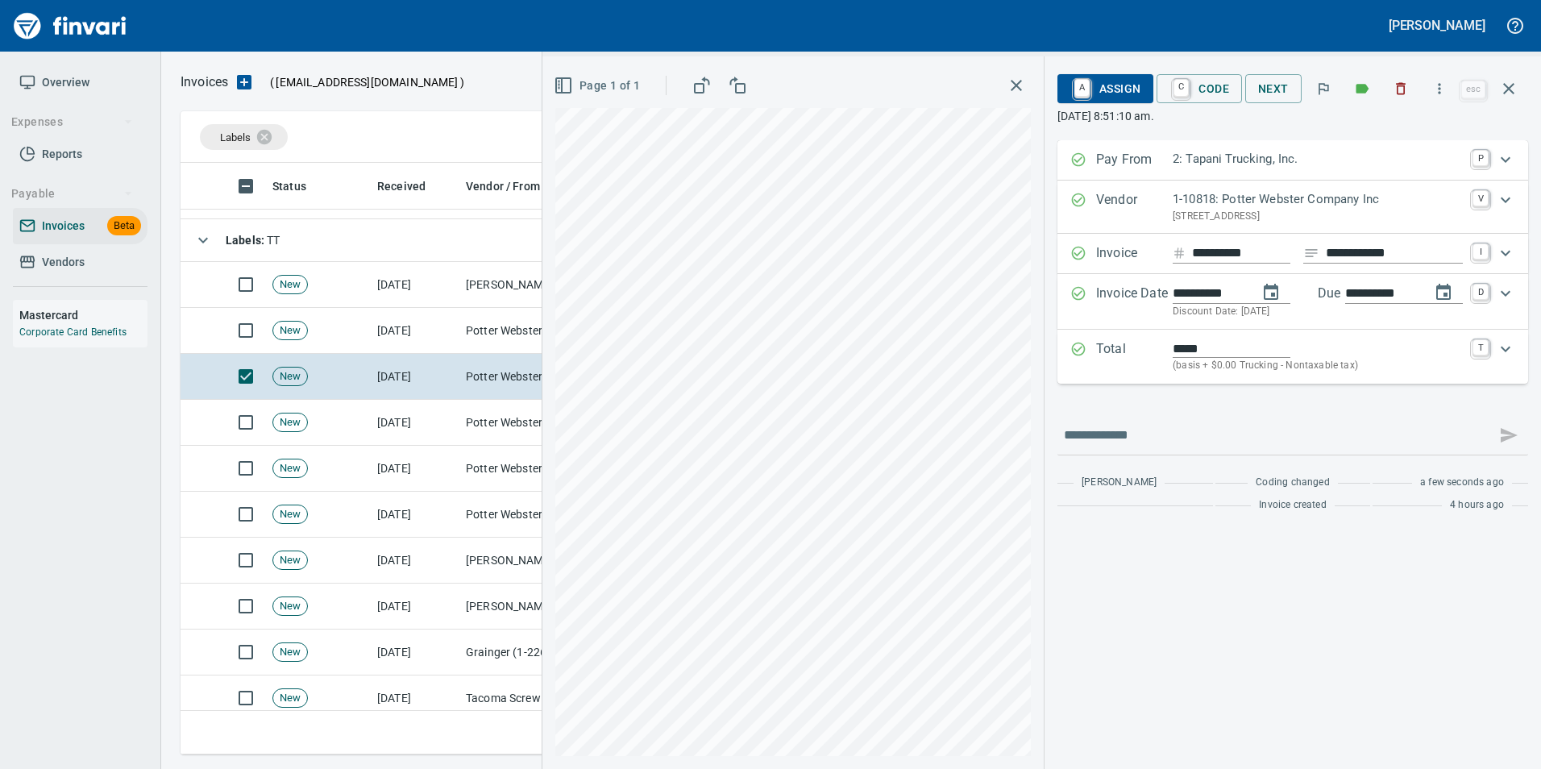
type input "**********"
click at [1196, 89] on span "C Code" at bounding box center [1199, 88] width 60 height 27
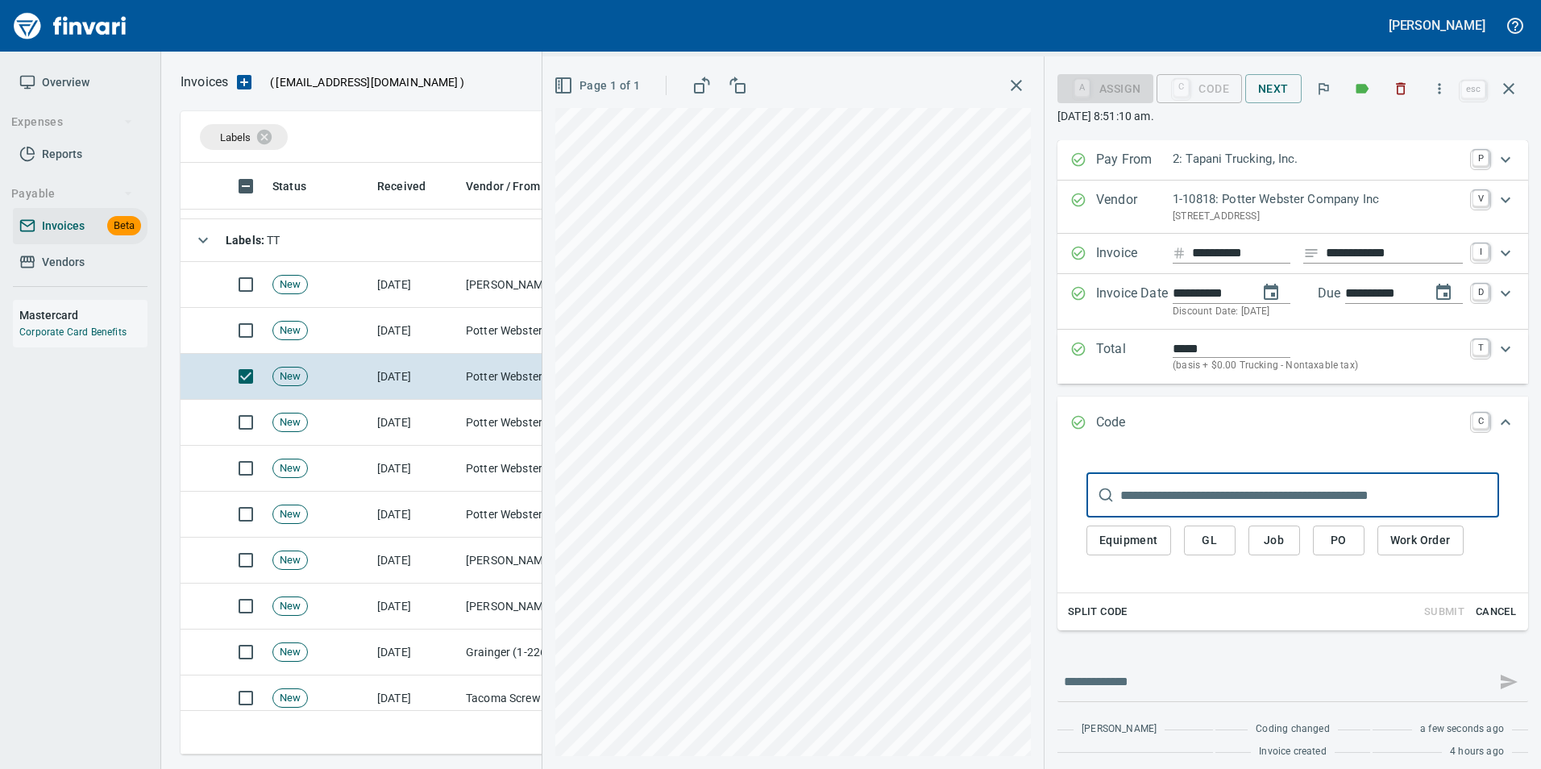
click at [1326, 541] on span "PO" at bounding box center [1339, 540] width 26 height 20
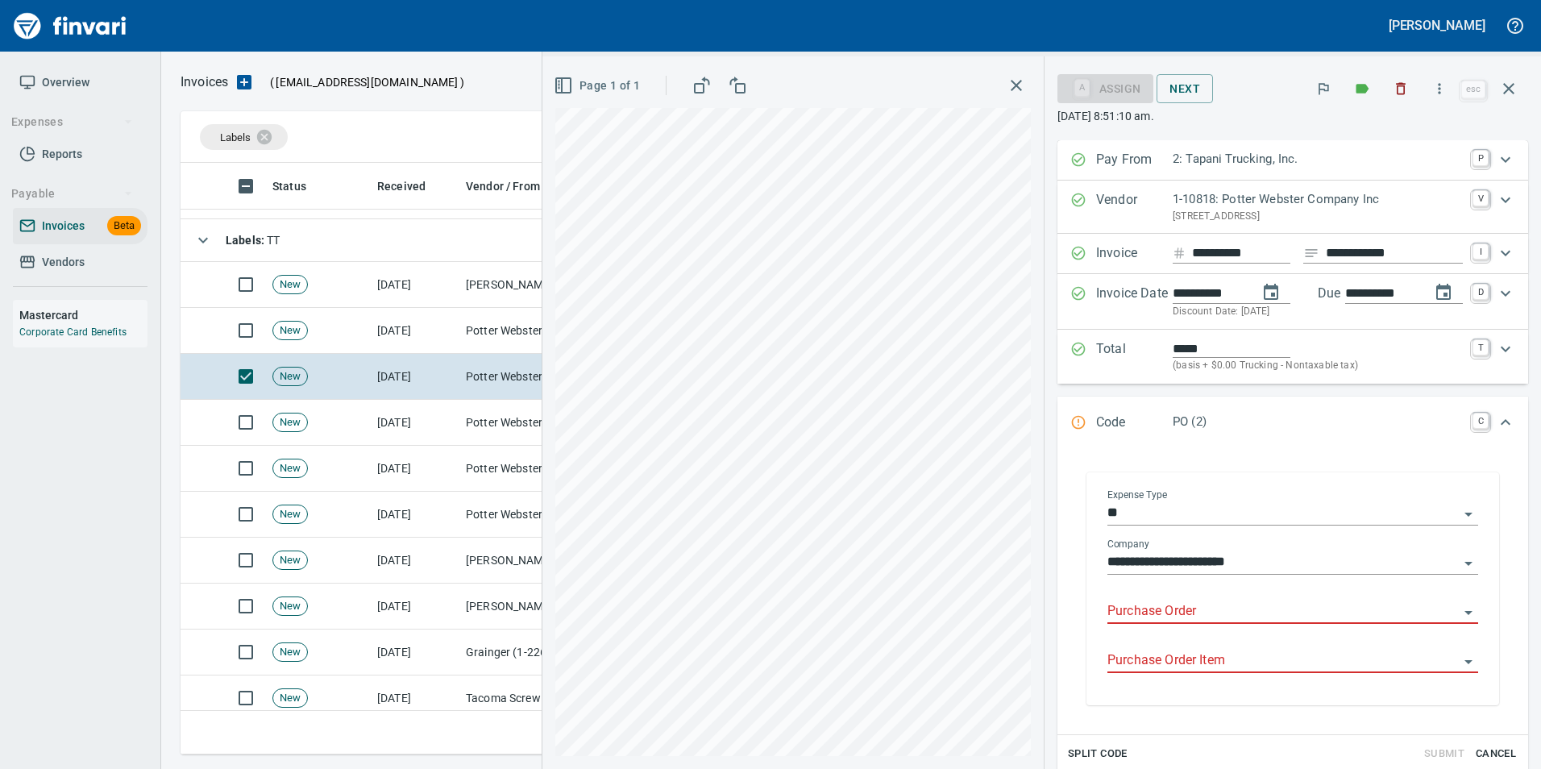
click at [1121, 605] on input "Purchase Order" at bounding box center [1282, 611] width 351 height 23
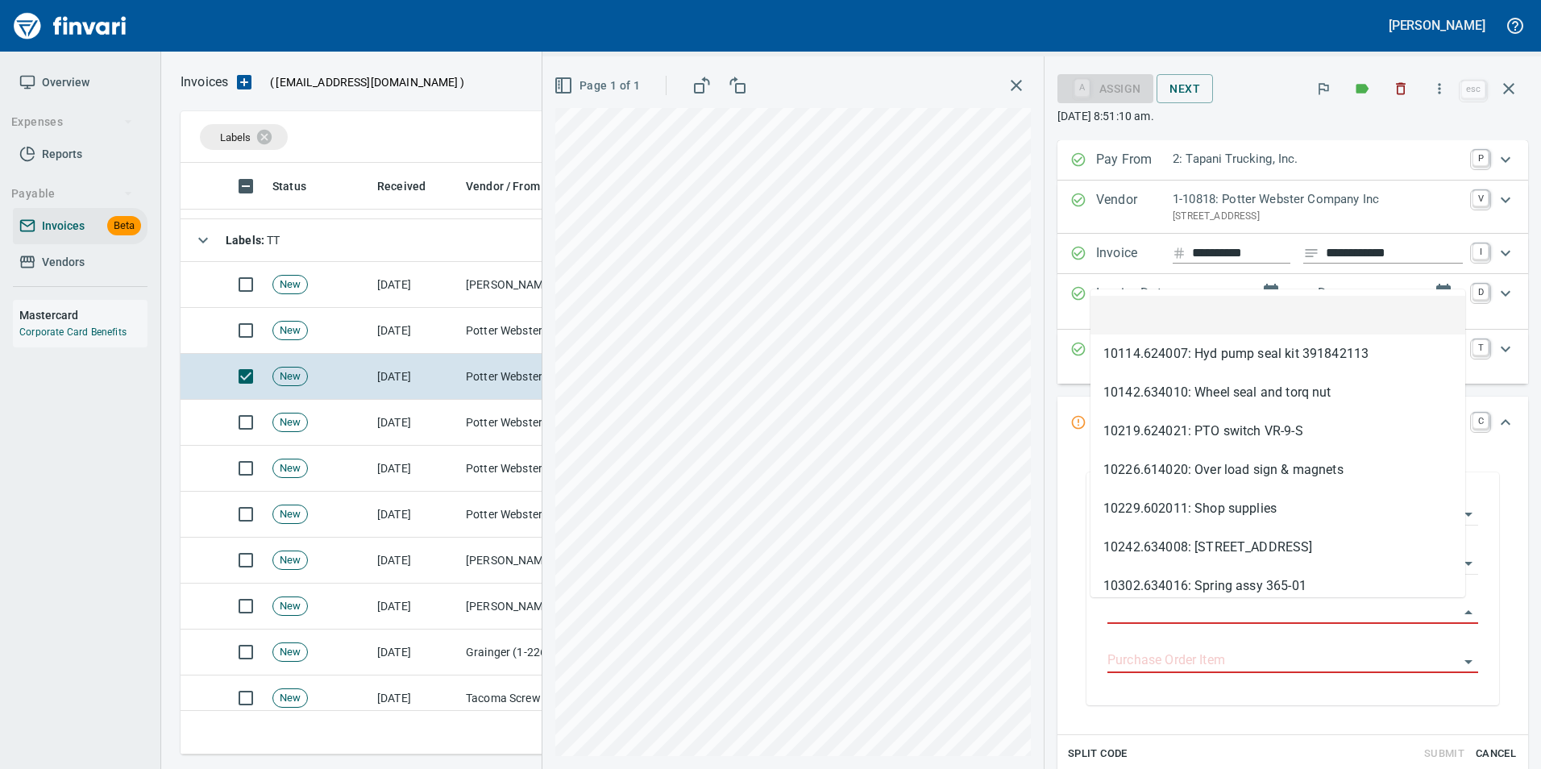
type input "**********"
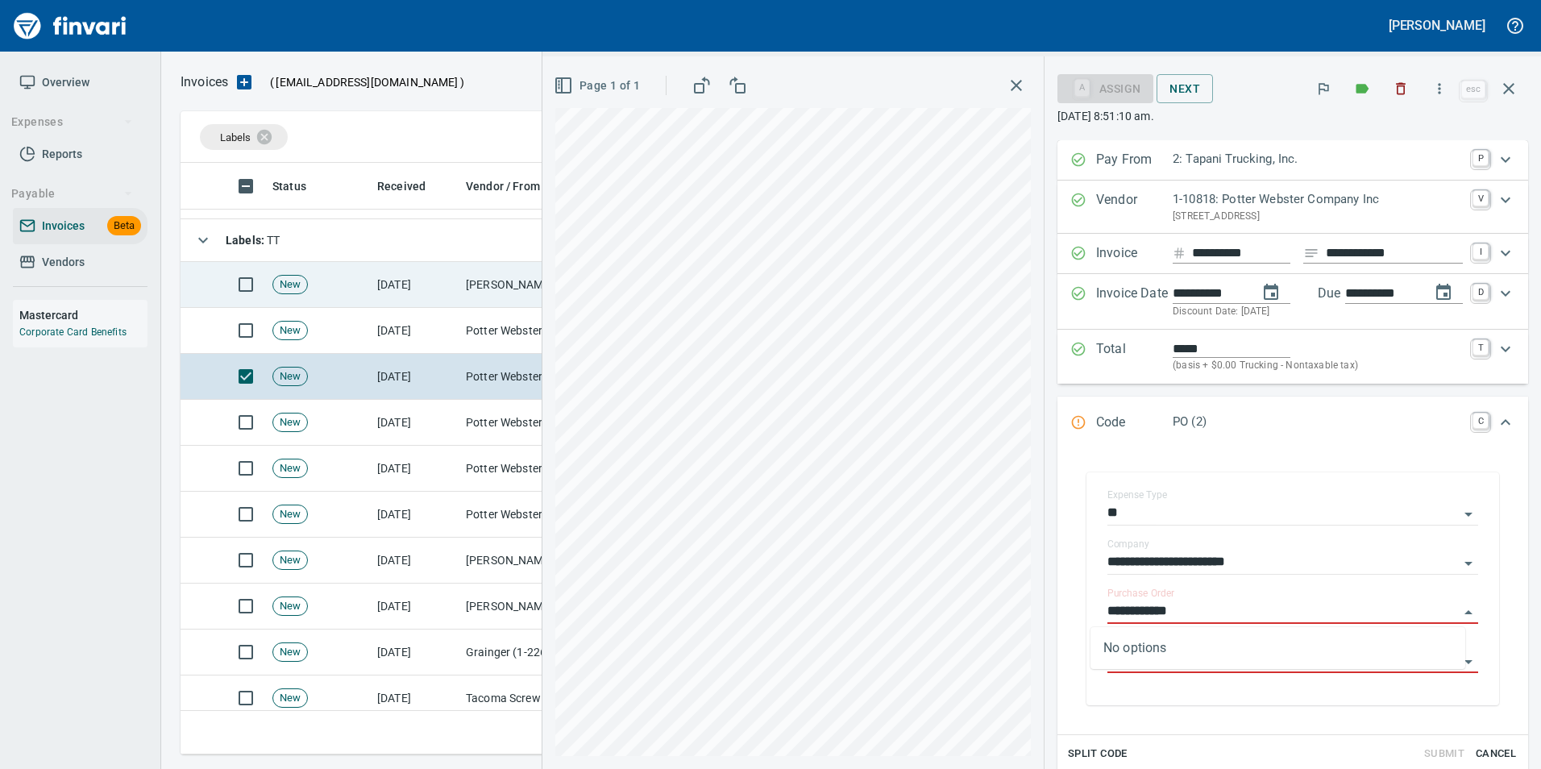
click at [1506, 88] on icon "button" at bounding box center [1508, 88] width 19 height 19
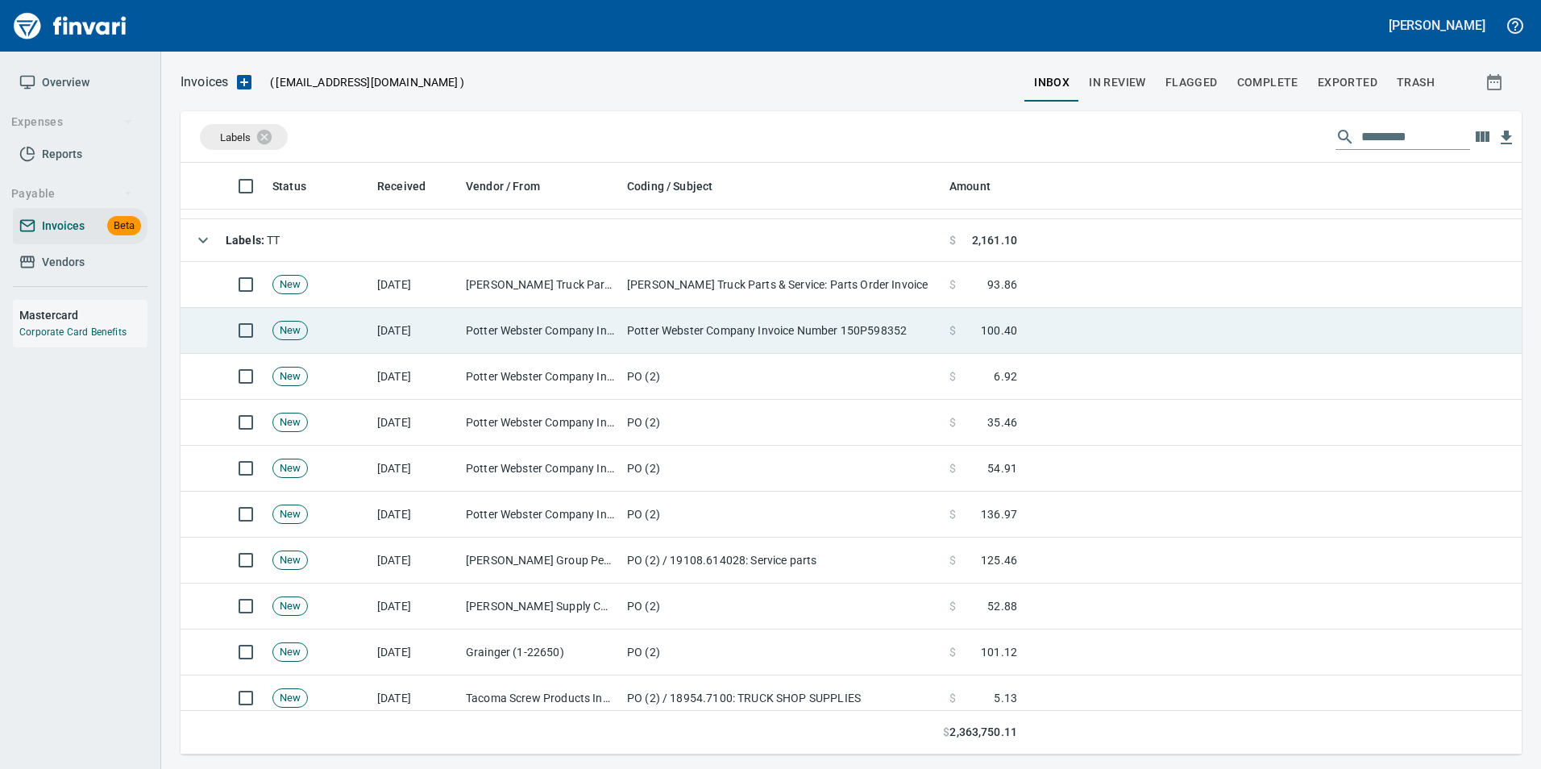
click at [439, 325] on td "[DATE]" at bounding box center [415, 331] width 89 height 46
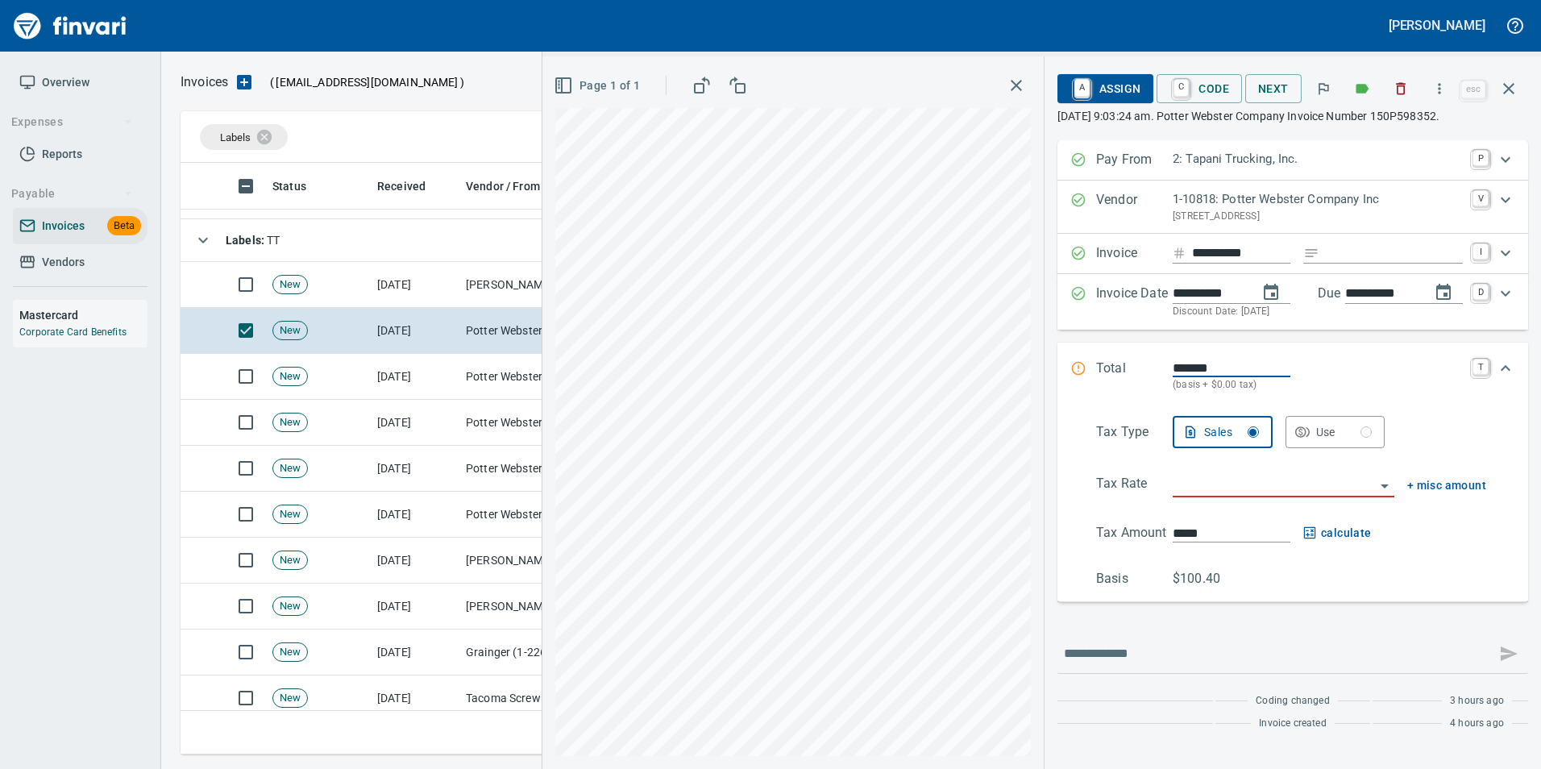
click at [1335, 251] on input "Expand" at bounding box center [1394, 253] width 137 height 20
type input "**********"
click at [1194, 484] on input "search" at bounding box center [1274, 485] width 202 height 23
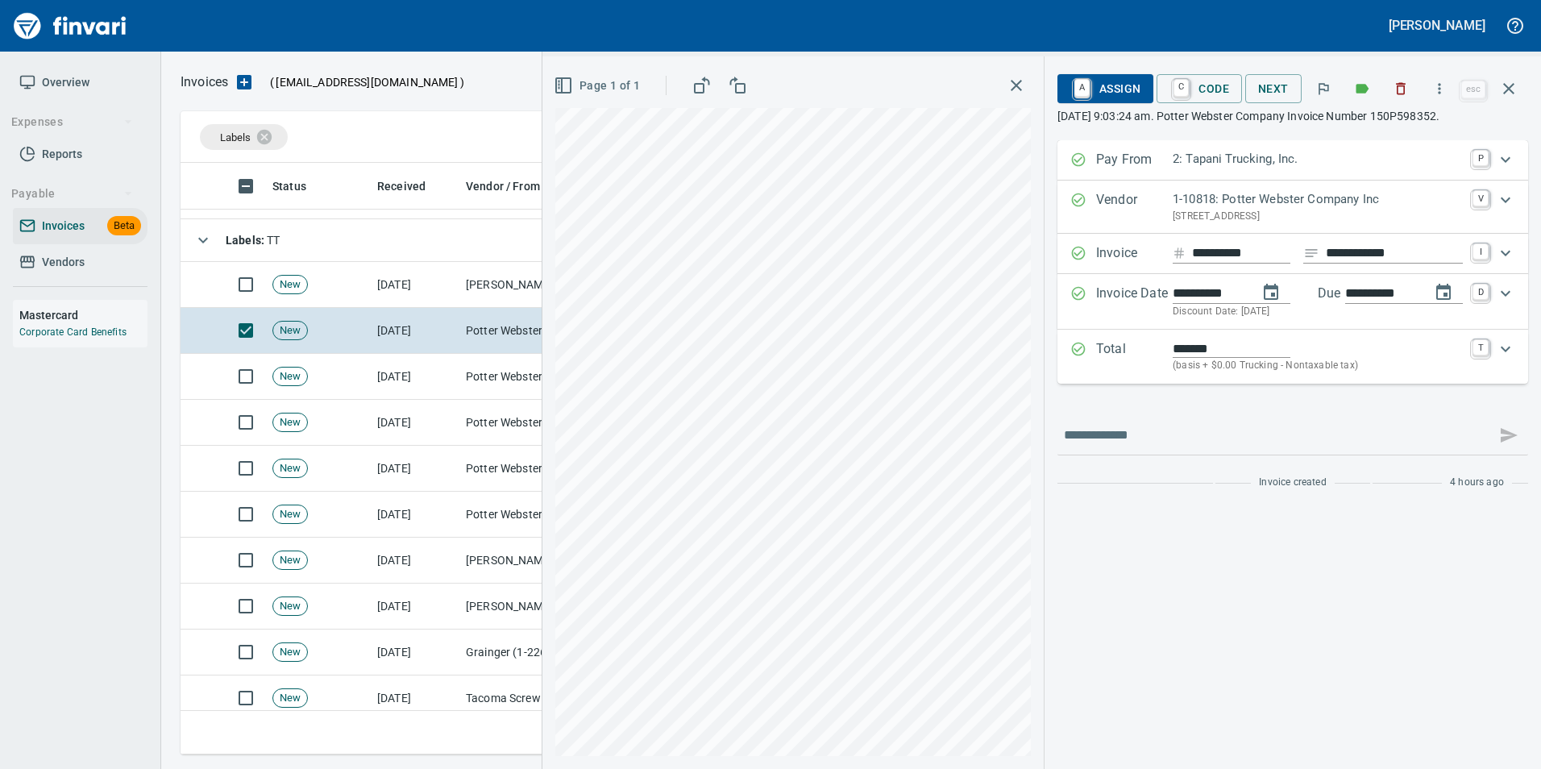
type input "**********"
click at [1199, 87] on span "C Code" at bounding box center [1199, 88] width 60 height 27
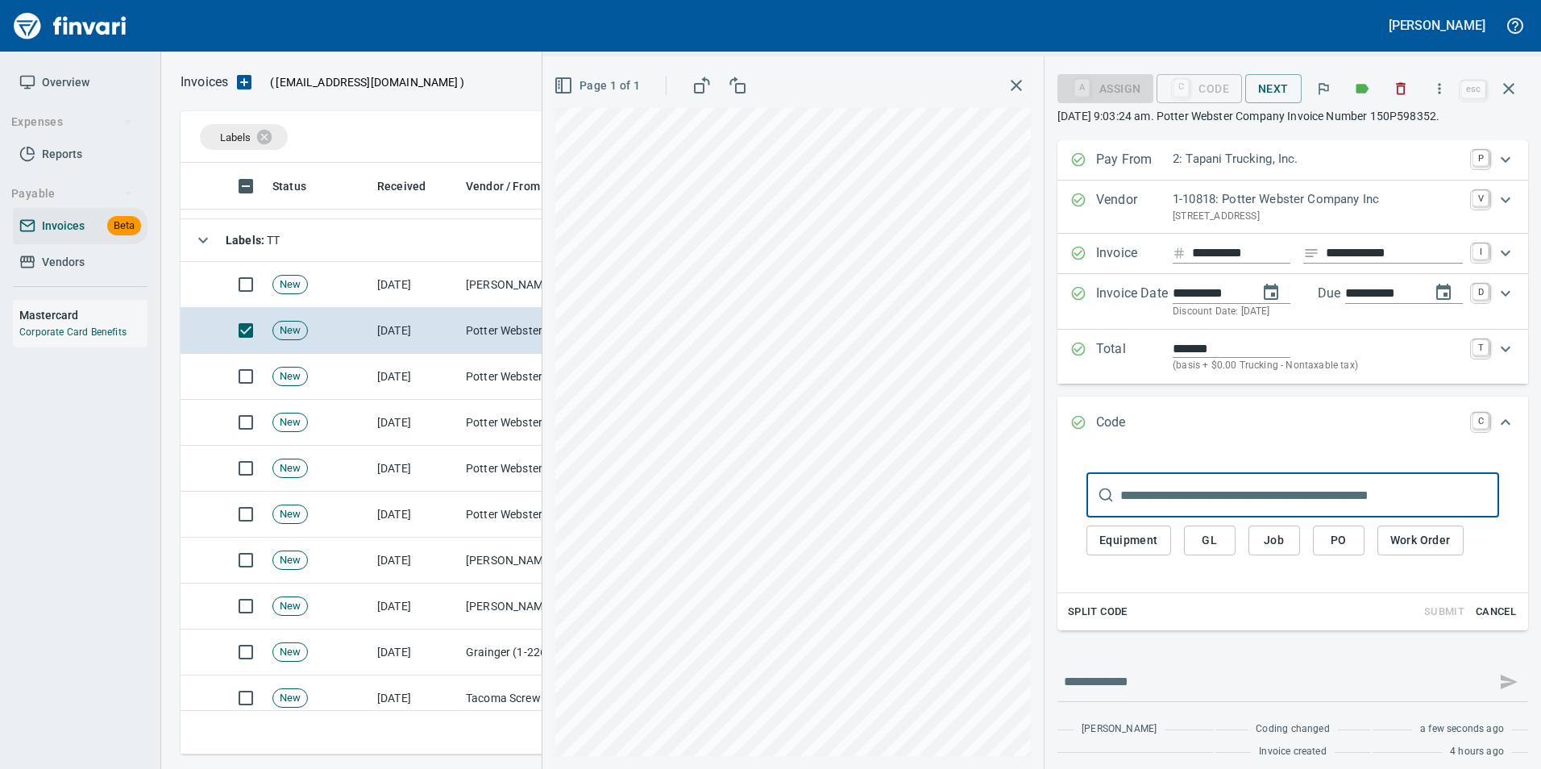
click at [1326, 548] on span "PO" at bounding box center [1339, 540] width 26 height 20
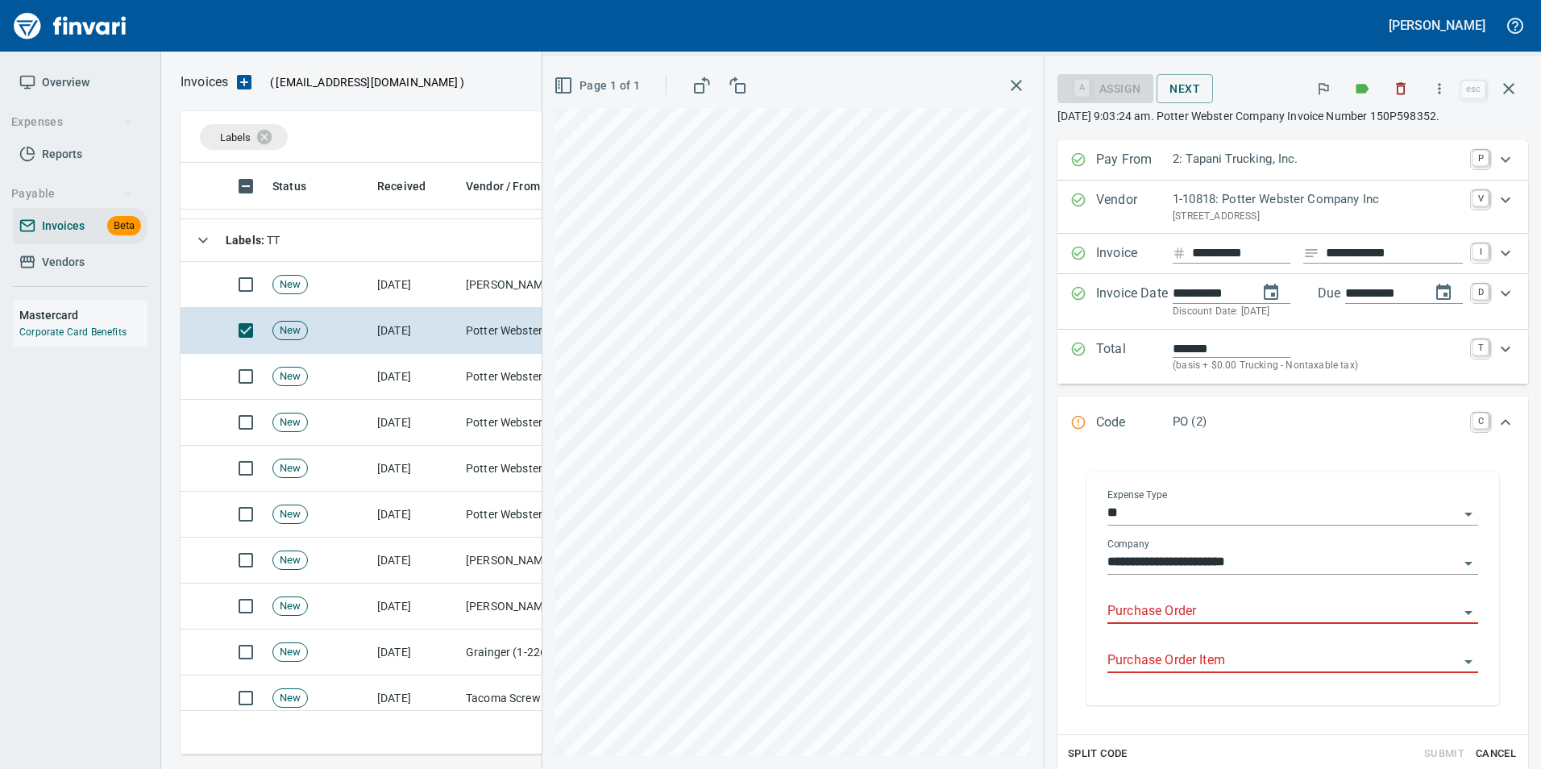
click at [1121, 616] on input "Purchase Order" at bounding box center [1282, 611] width 351 height 23
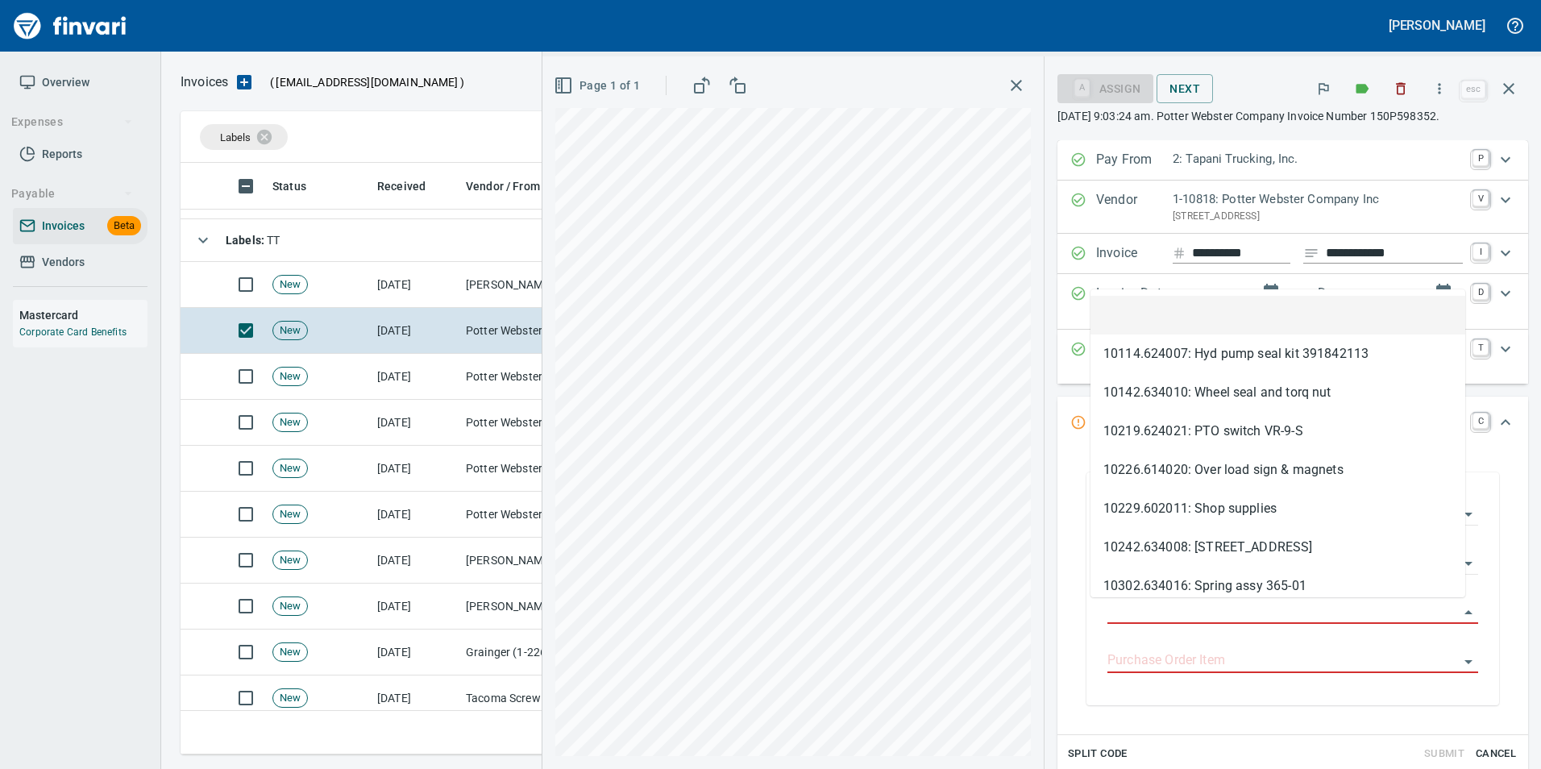
type input "**********"
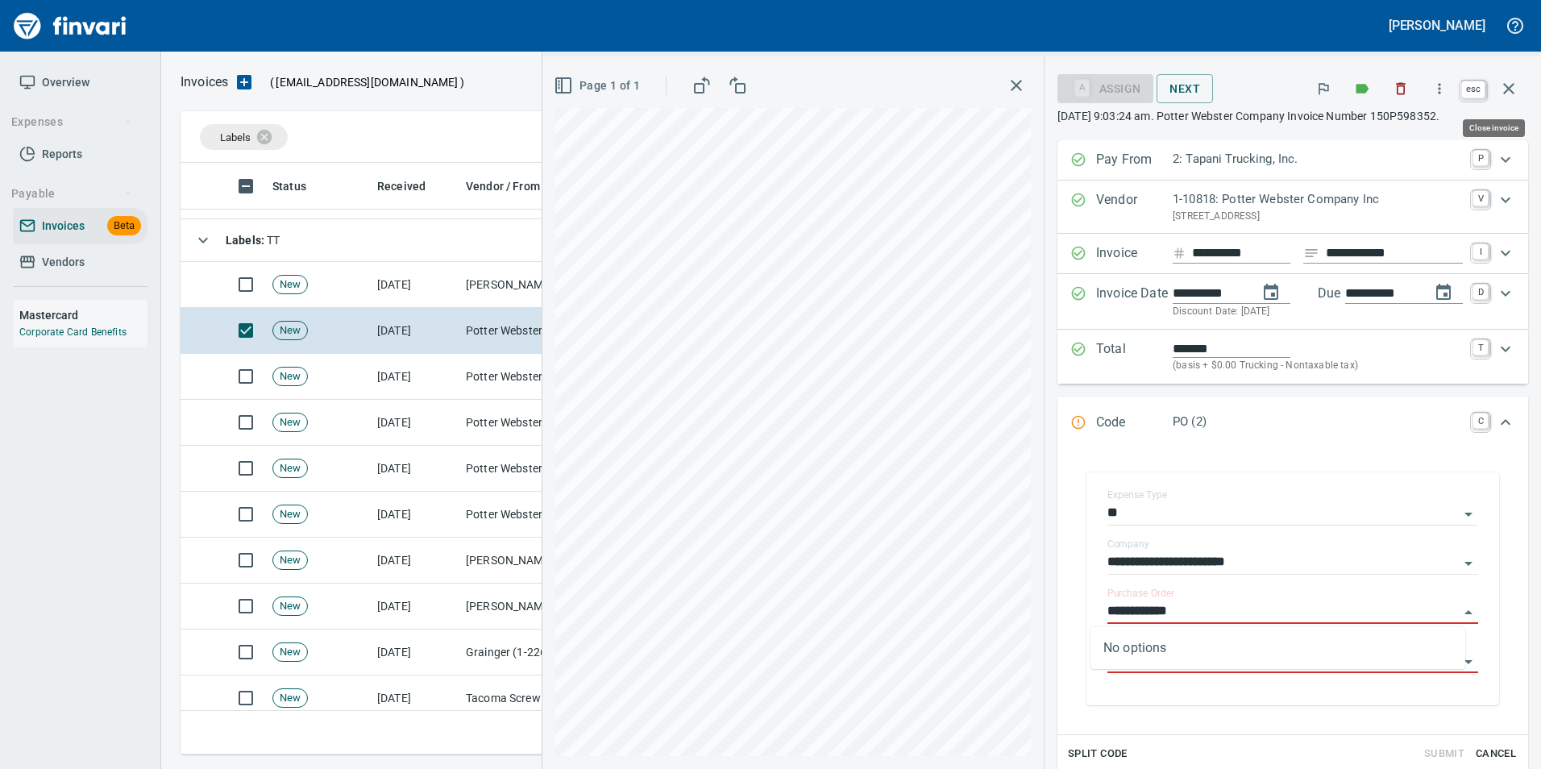
drag, startPoint x: 1511, startPoint y: 80, endPoint x: 611, endPoint y: 343, distance: 938.1
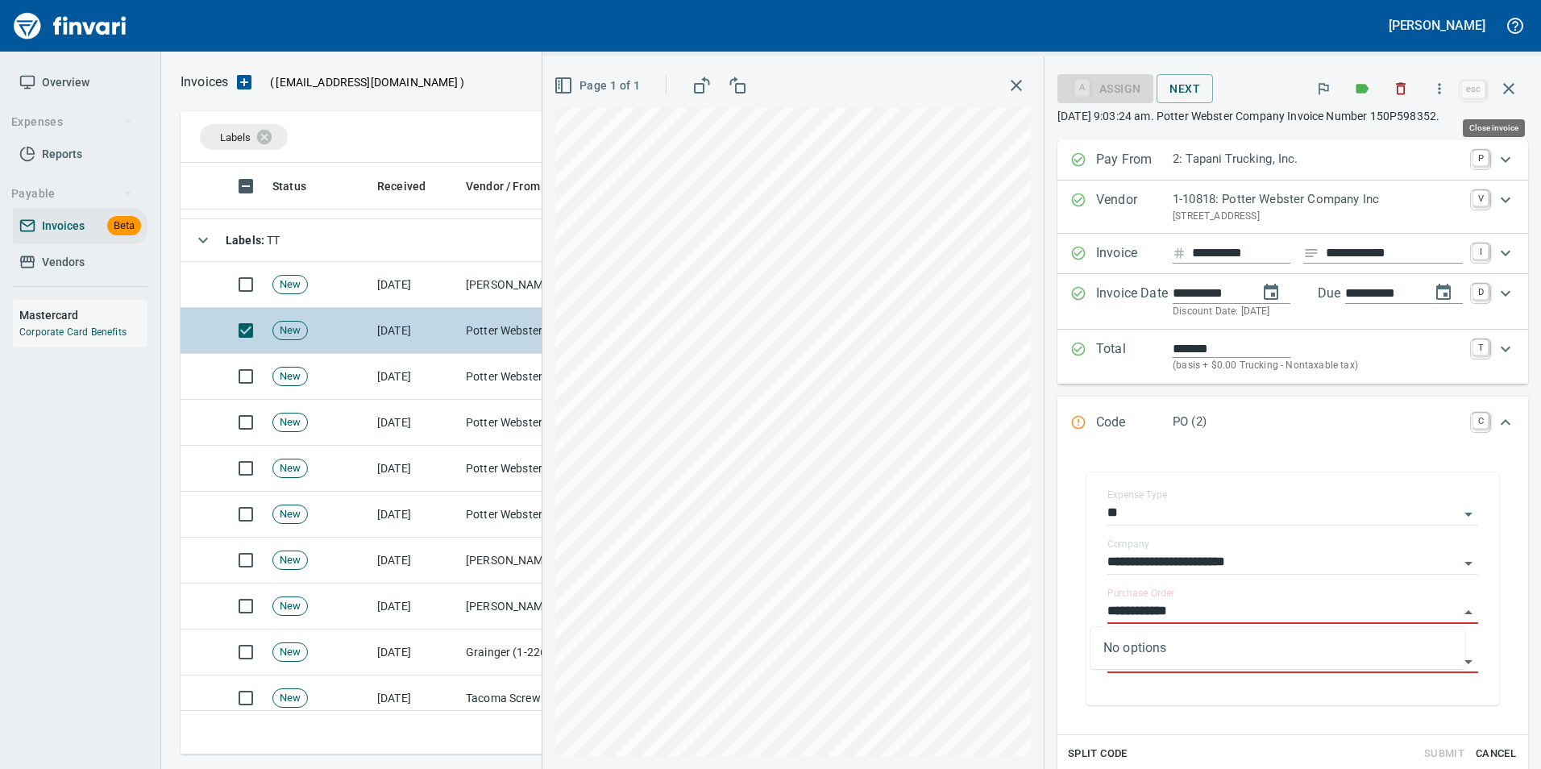
click at [1514, 84] on icon "button" at bounding box center [1508, 88] width 19 height 19
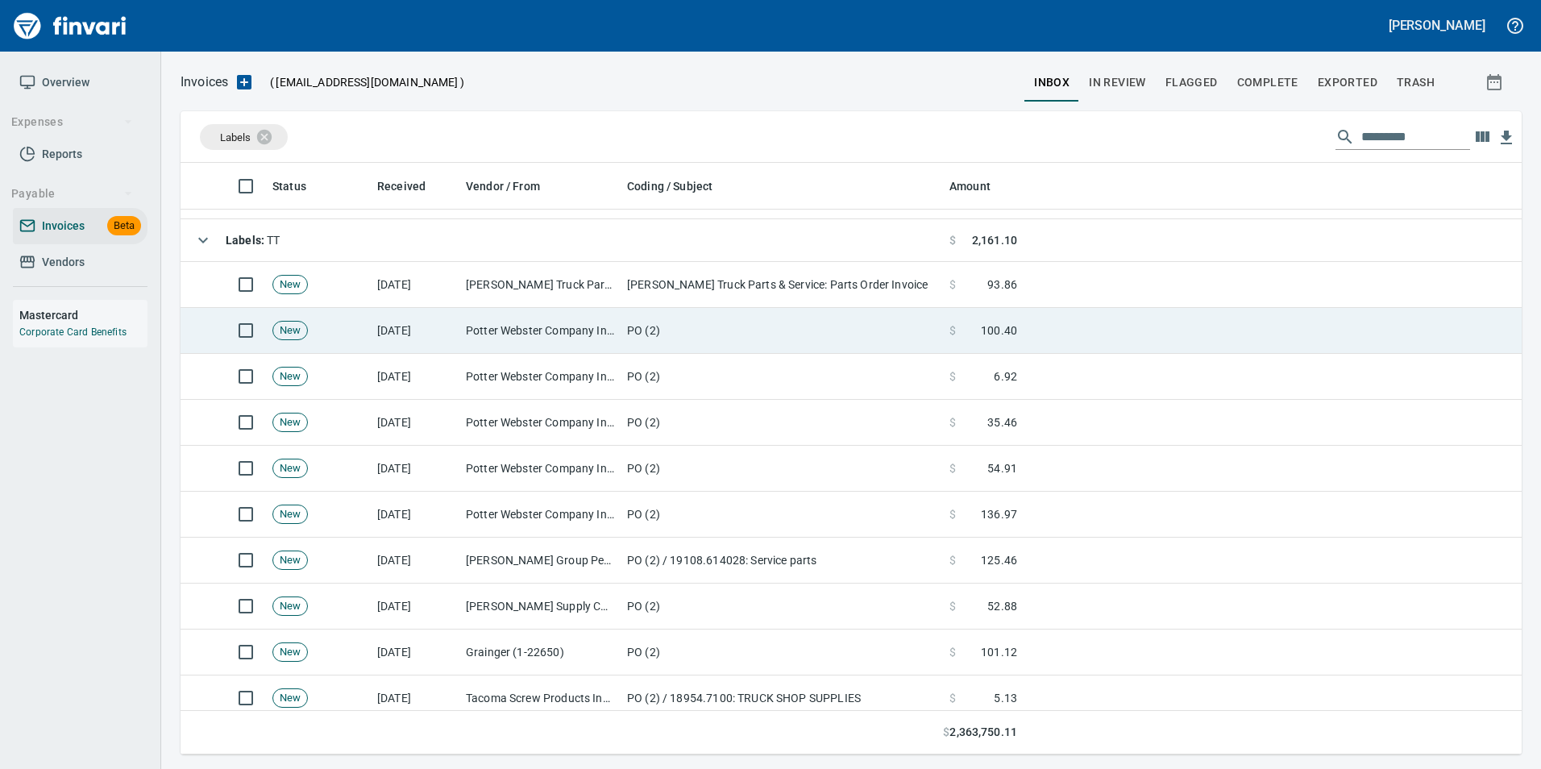
scroll to position [579, 1316]
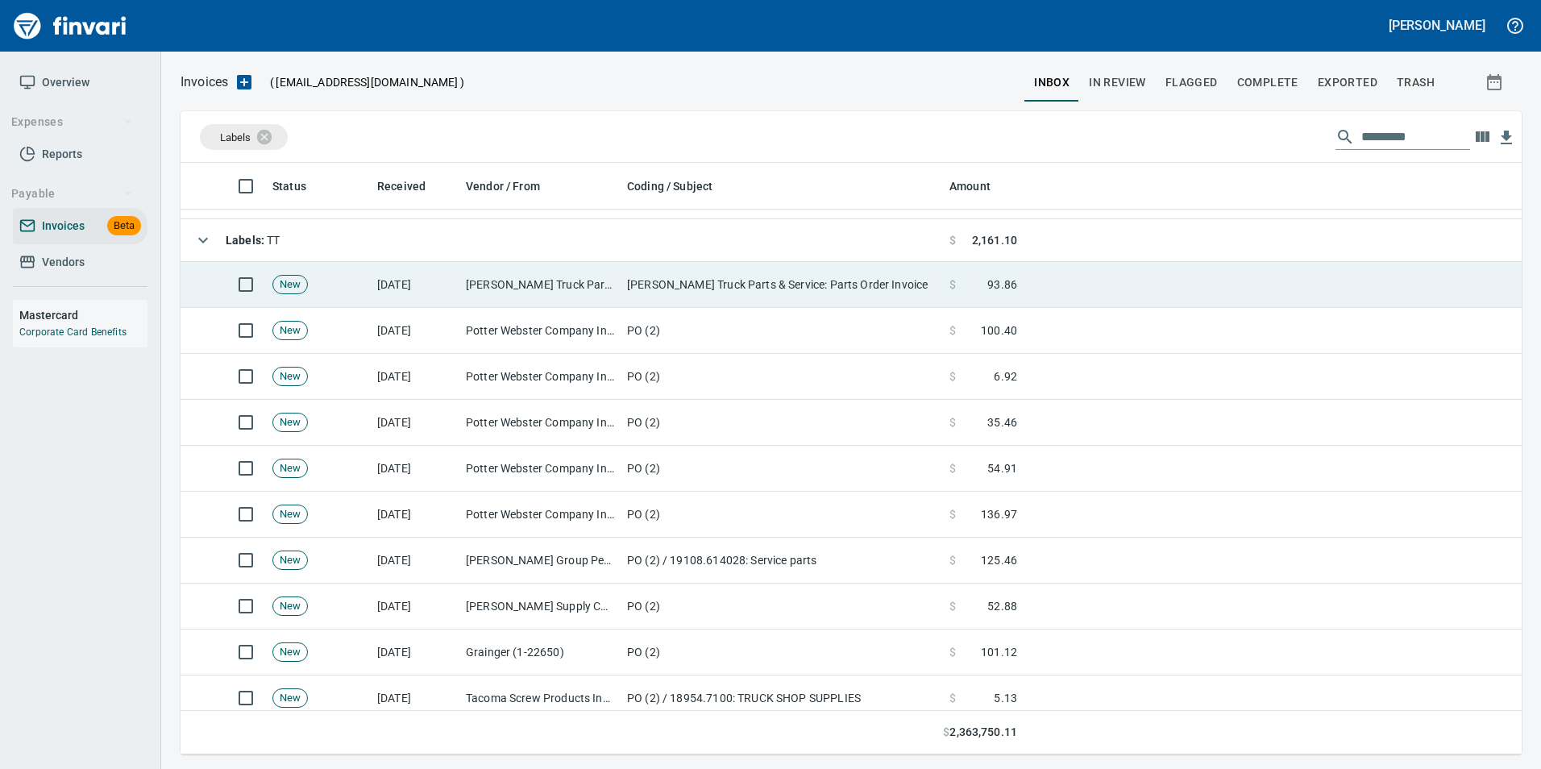
click at [546, 282] on td "Betts Truck Parts & Service (1-10108)" at bounding box center [539, 285] width 161 height 46
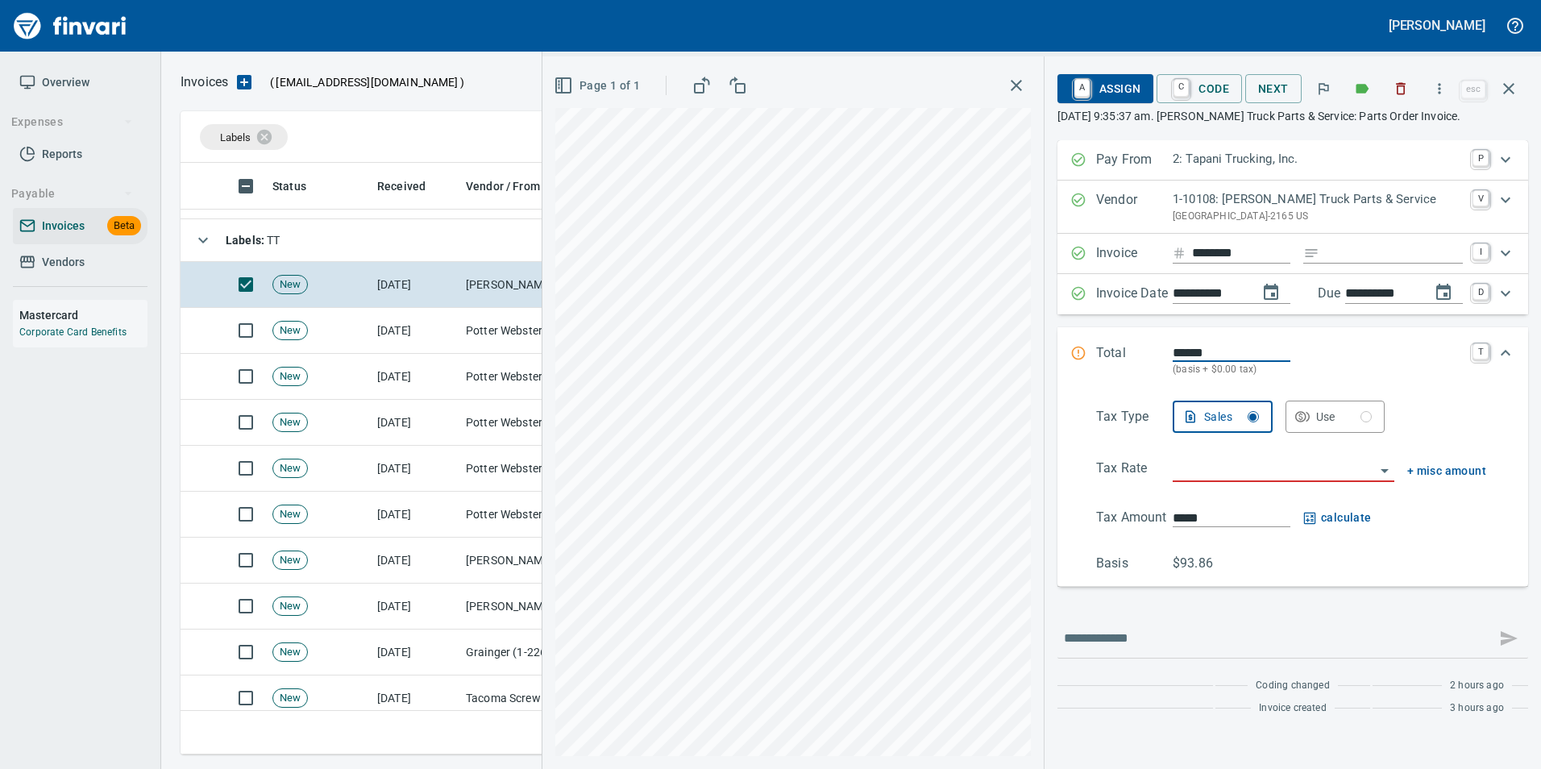
click at [1358, 252] on input "Expand" at bounding box center [1394, 253] width 137 height 20
type input "**********"
click at [1212, 466] on input "search" at bounding box center [1274, 470] width 202 height 23
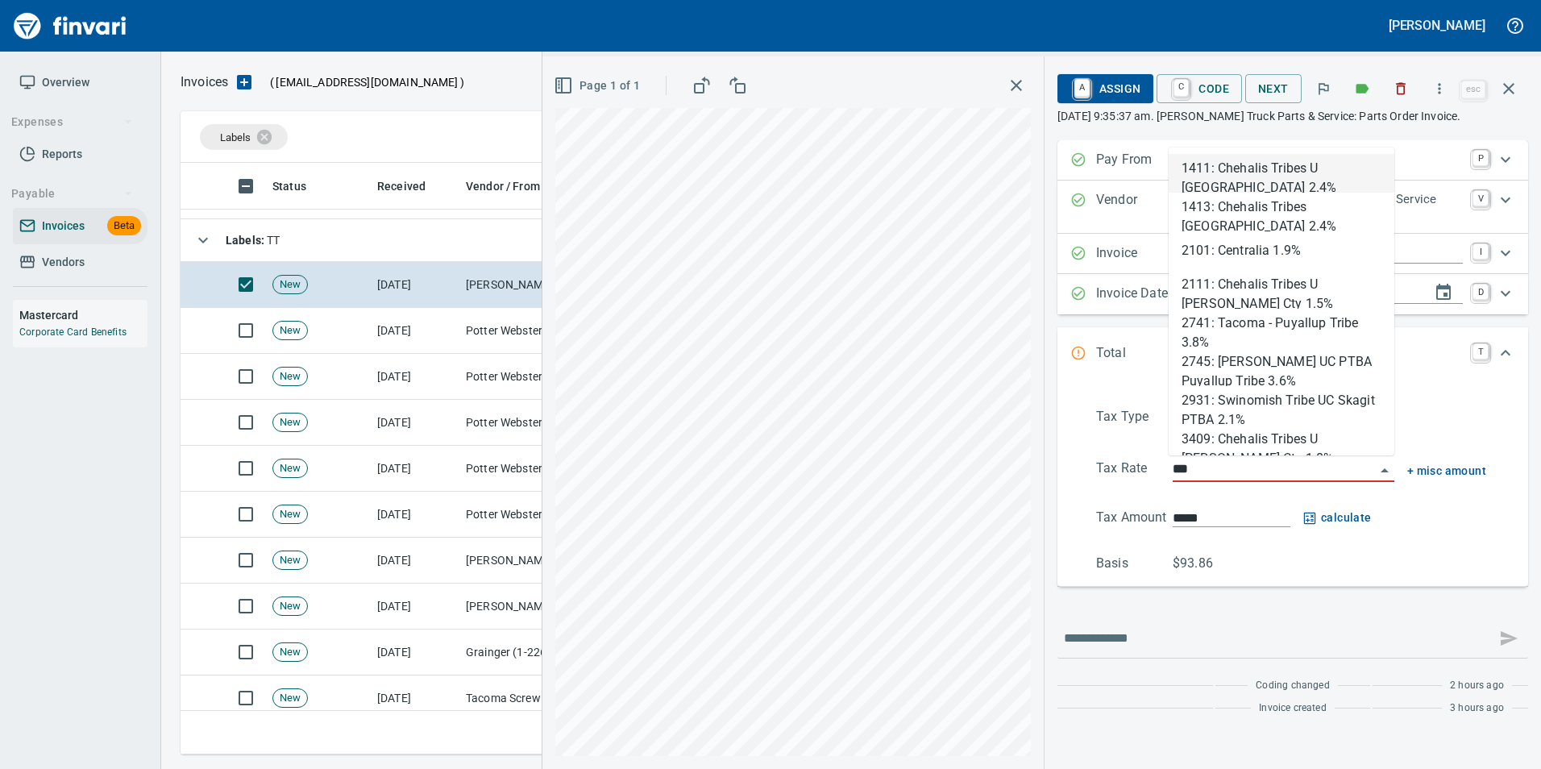
scroll to position [579, 1316]
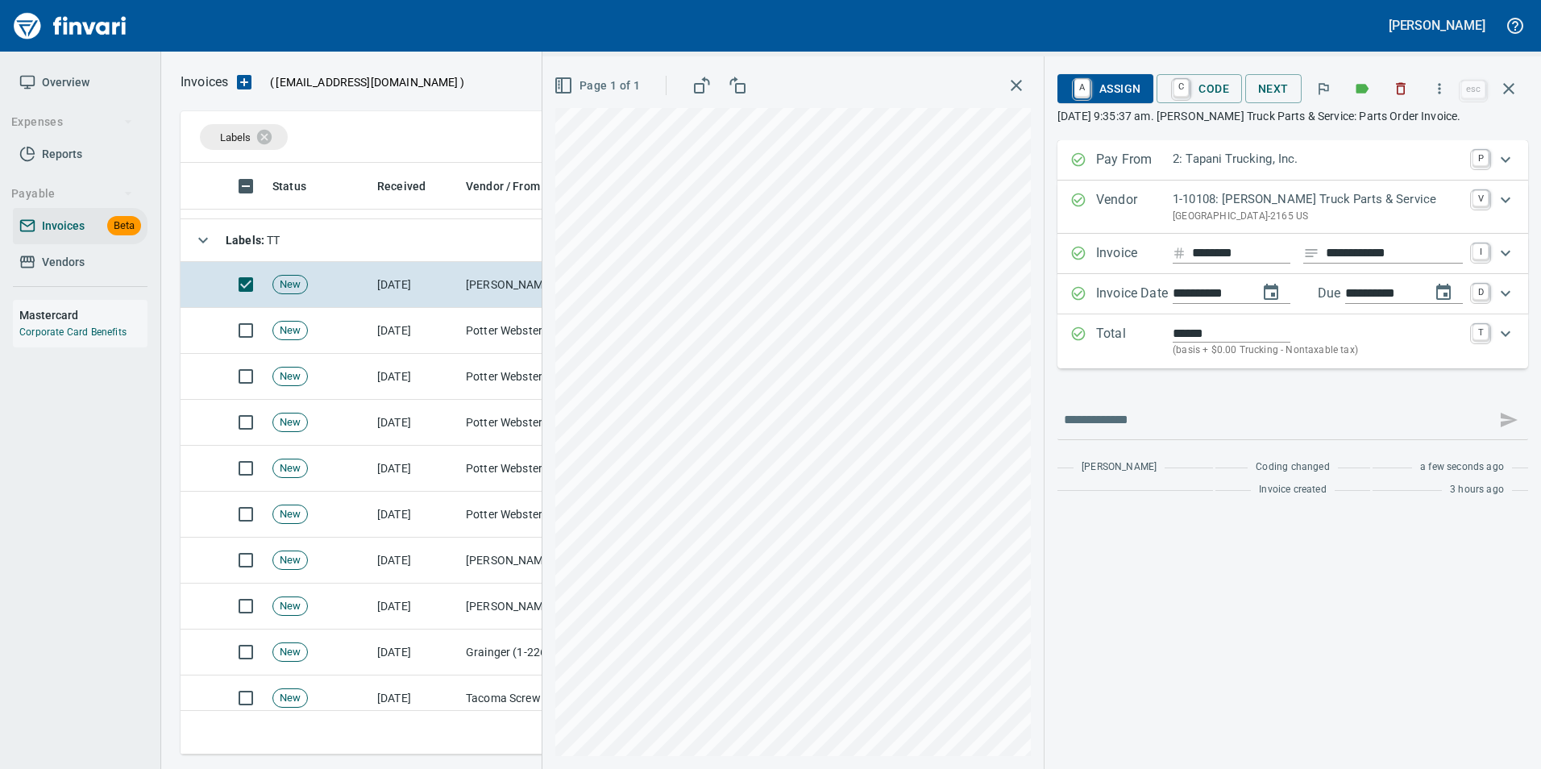
type input "**********"
click at [1203, 84] on span "C Code" at bounding box center [1199, 88] width 60 height 27
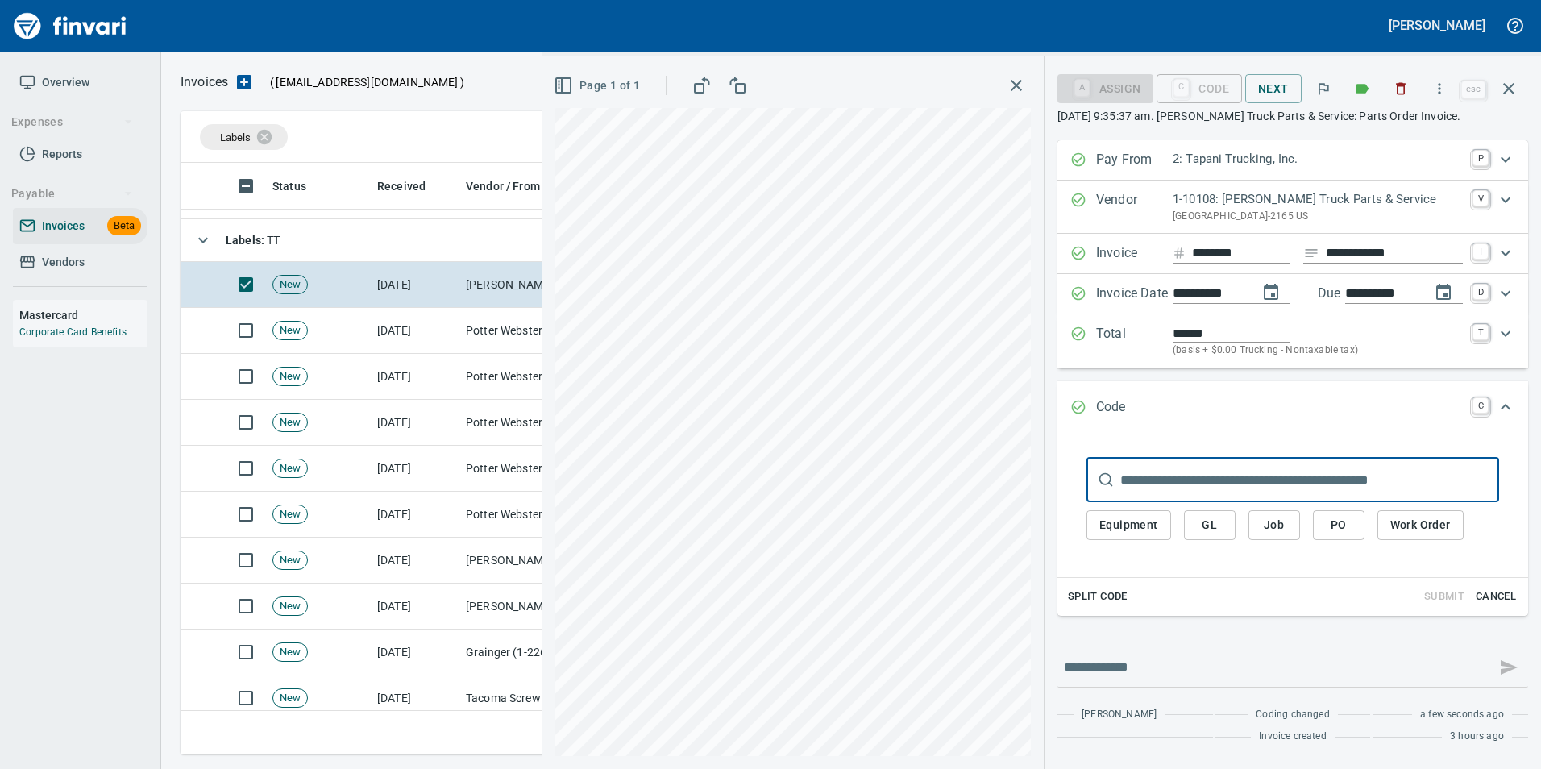
click at [1313, 513] on button "PO" at bounding box center [1339, 525] width 52 height 30
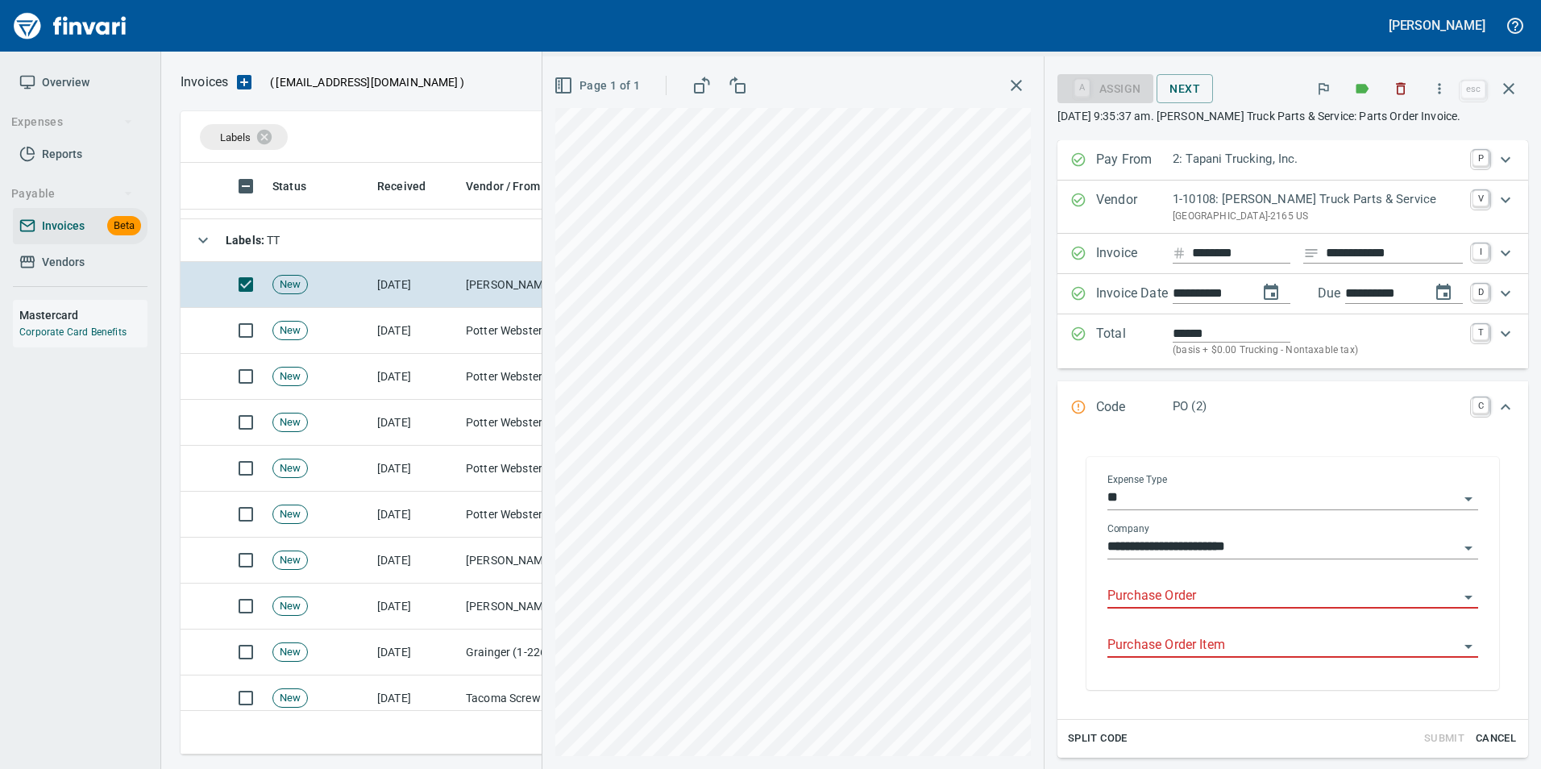
click at [1128, 598] on input "Purchase Order" at bounding box center [1282, 596] width 351 height 23
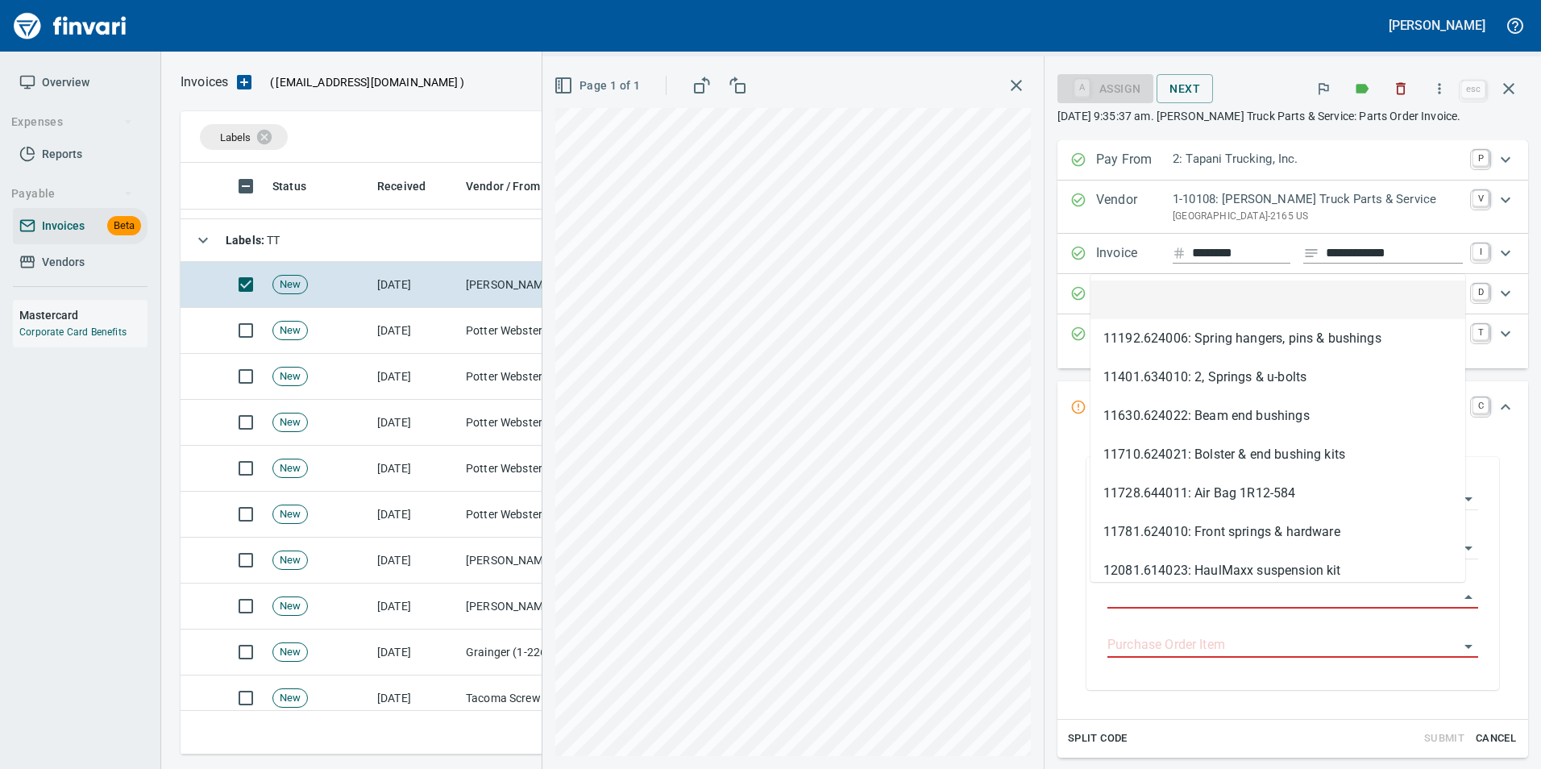
type input "**********"
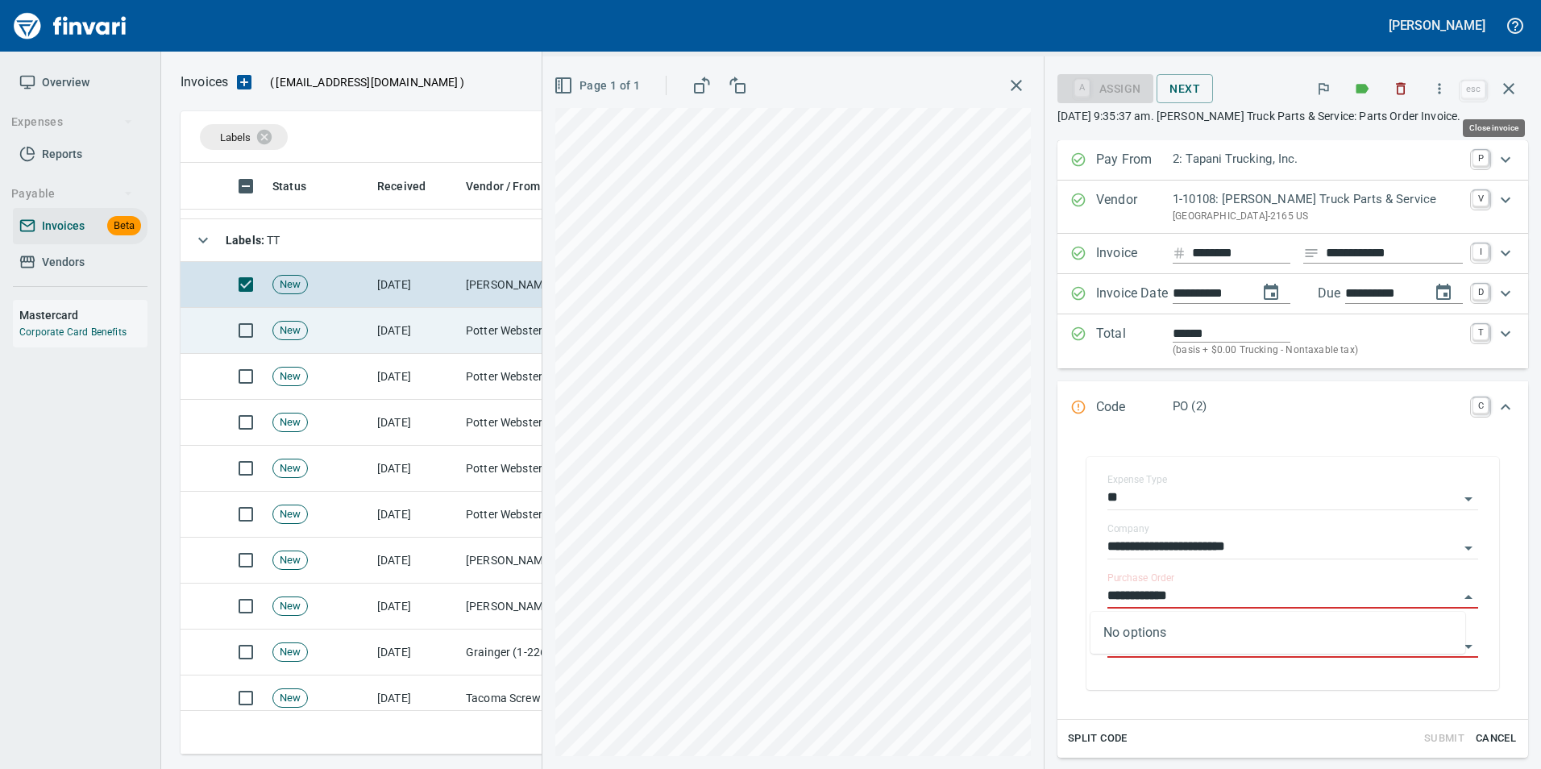
click at [1516, 93] on icon "button" at bounding box center [1508, 88] width 19 height 19
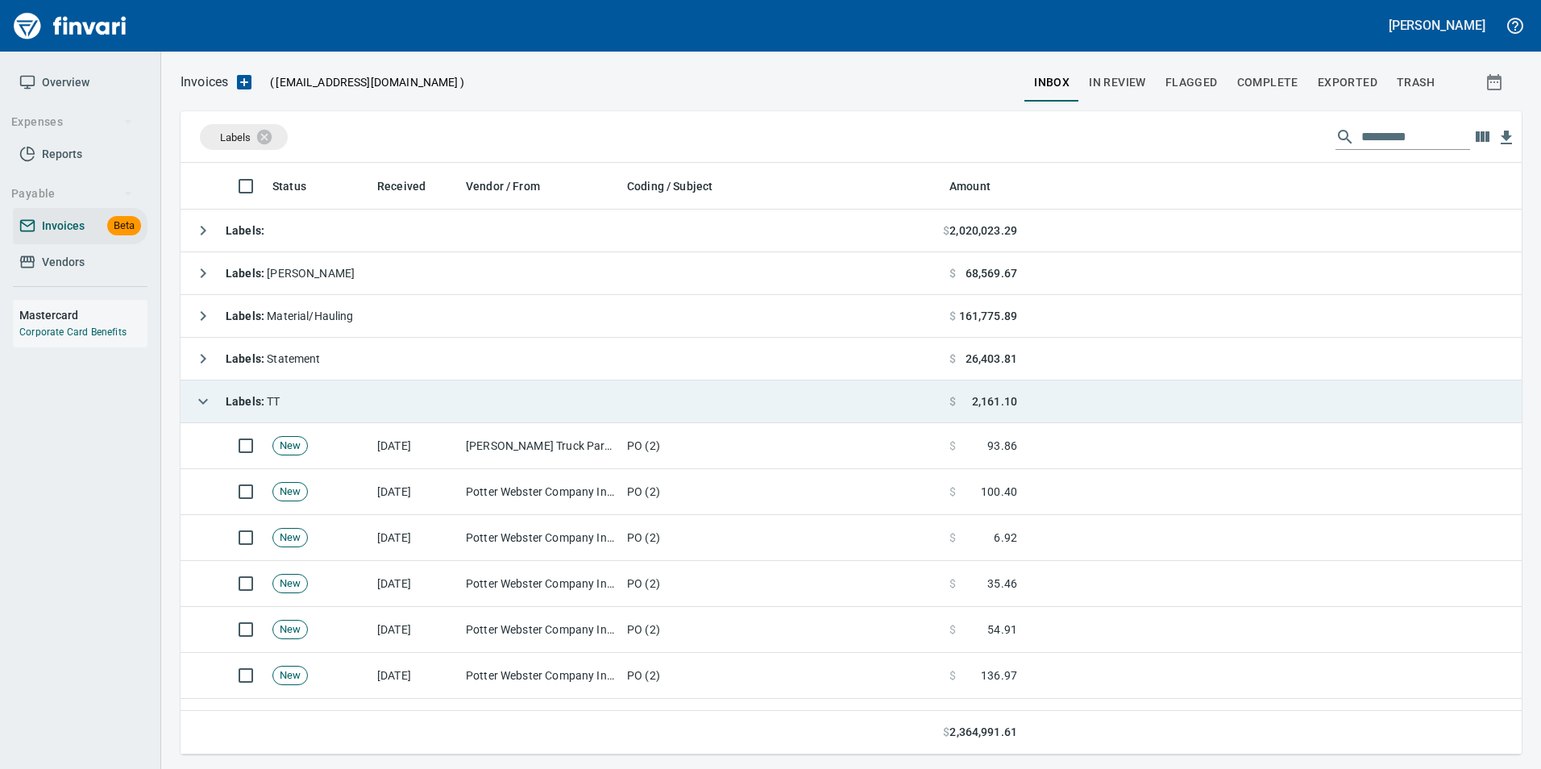
click at [202, 409] on icon "button" at bounding box center [202, 401] width 19 height 19
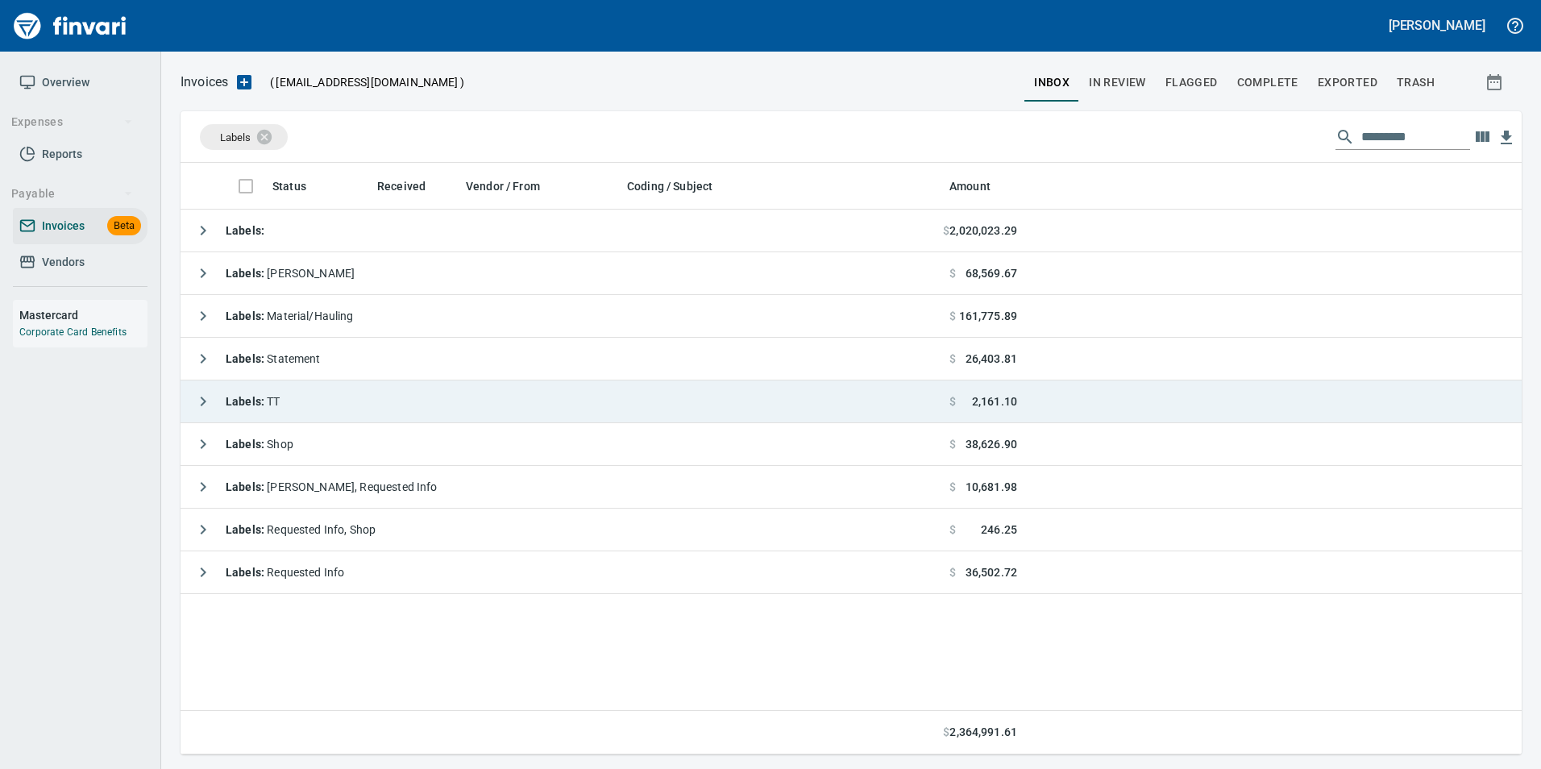
scroll to position [579, 1329]
click at [277, 135] on icon at bounding box center [275, 136] width 15 height 15
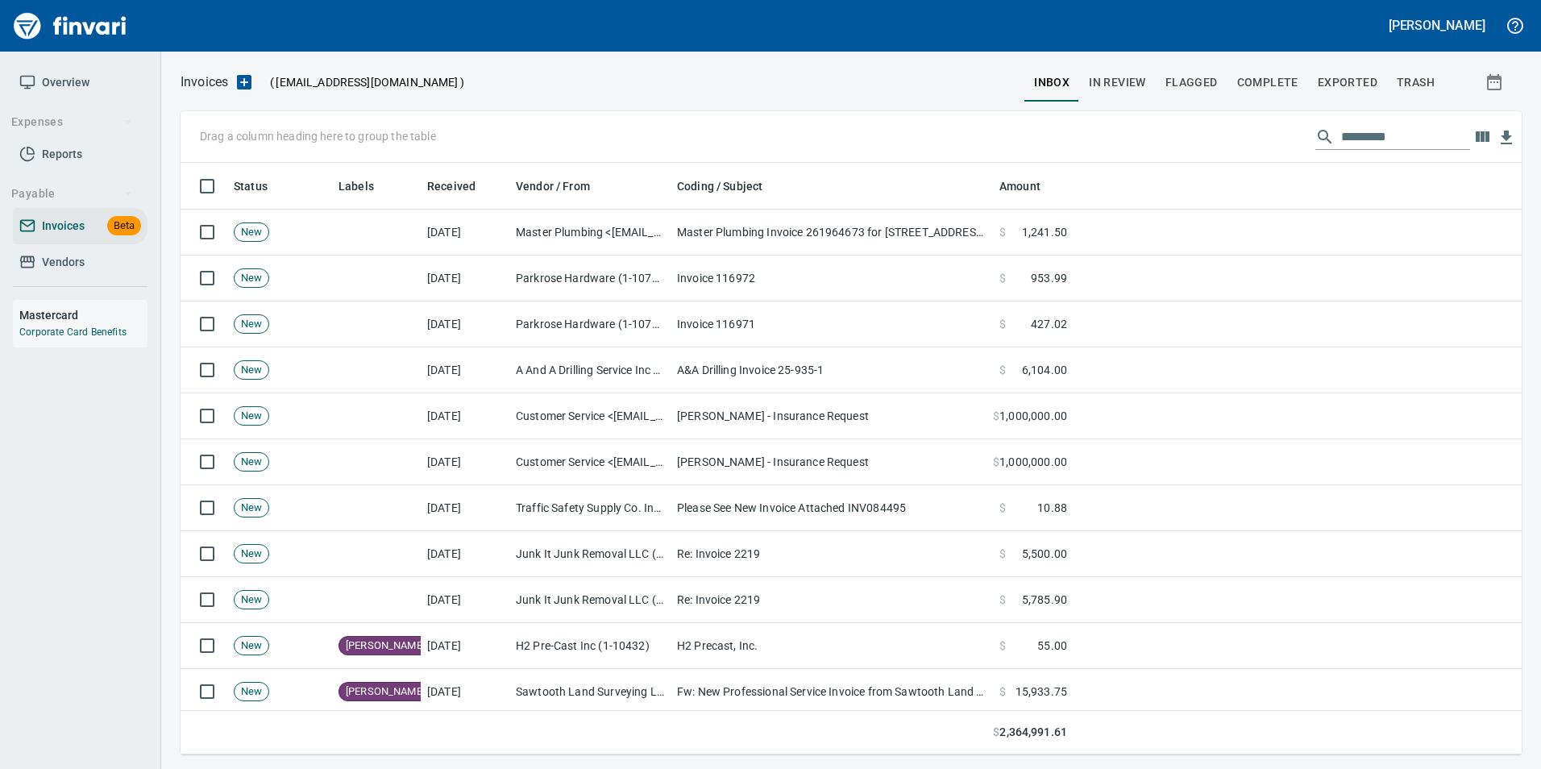
scroll to position [579, 1317]
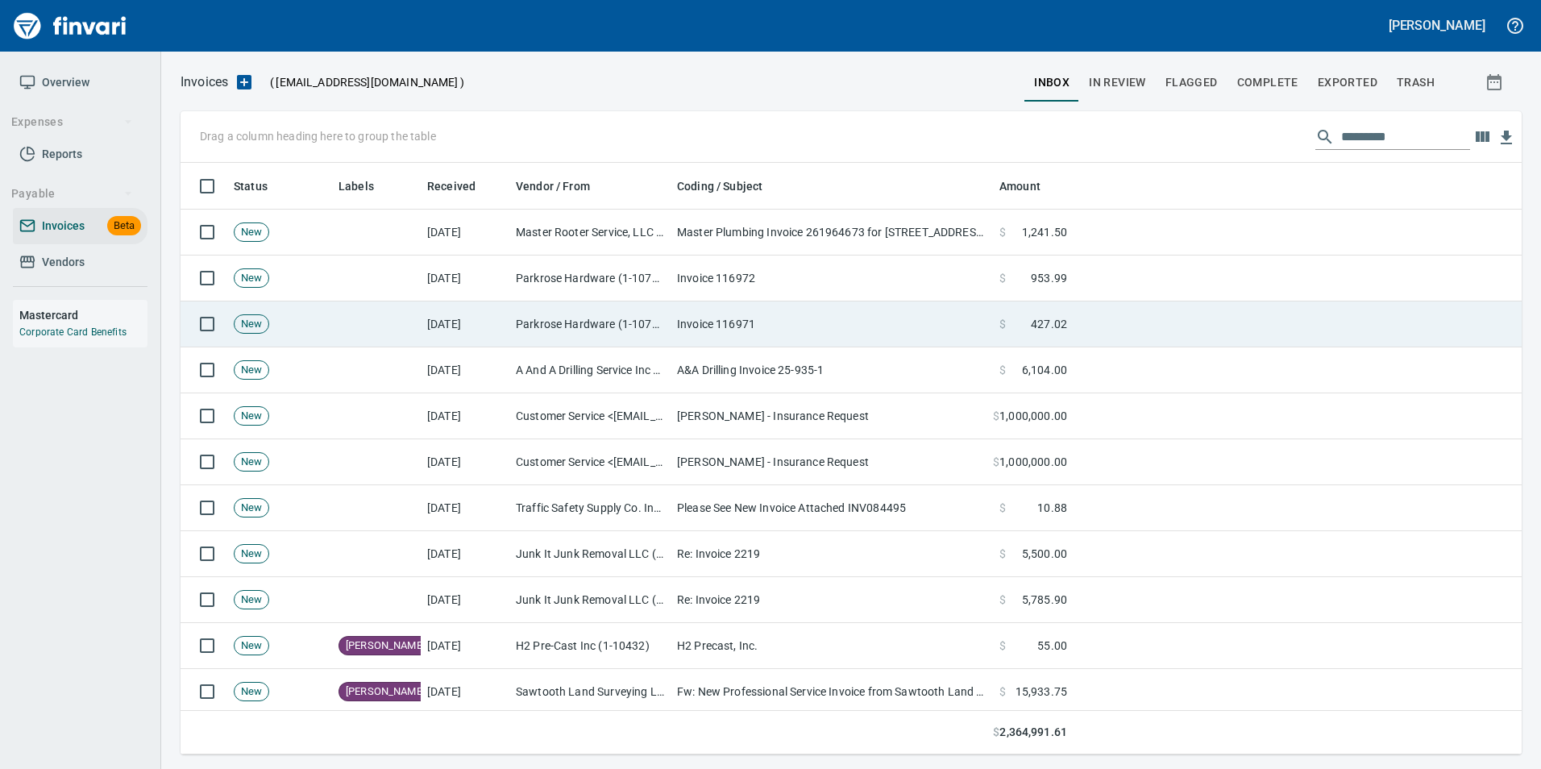
click at [357, 315] on td at bounding box center [376, 324] width 89 height 46
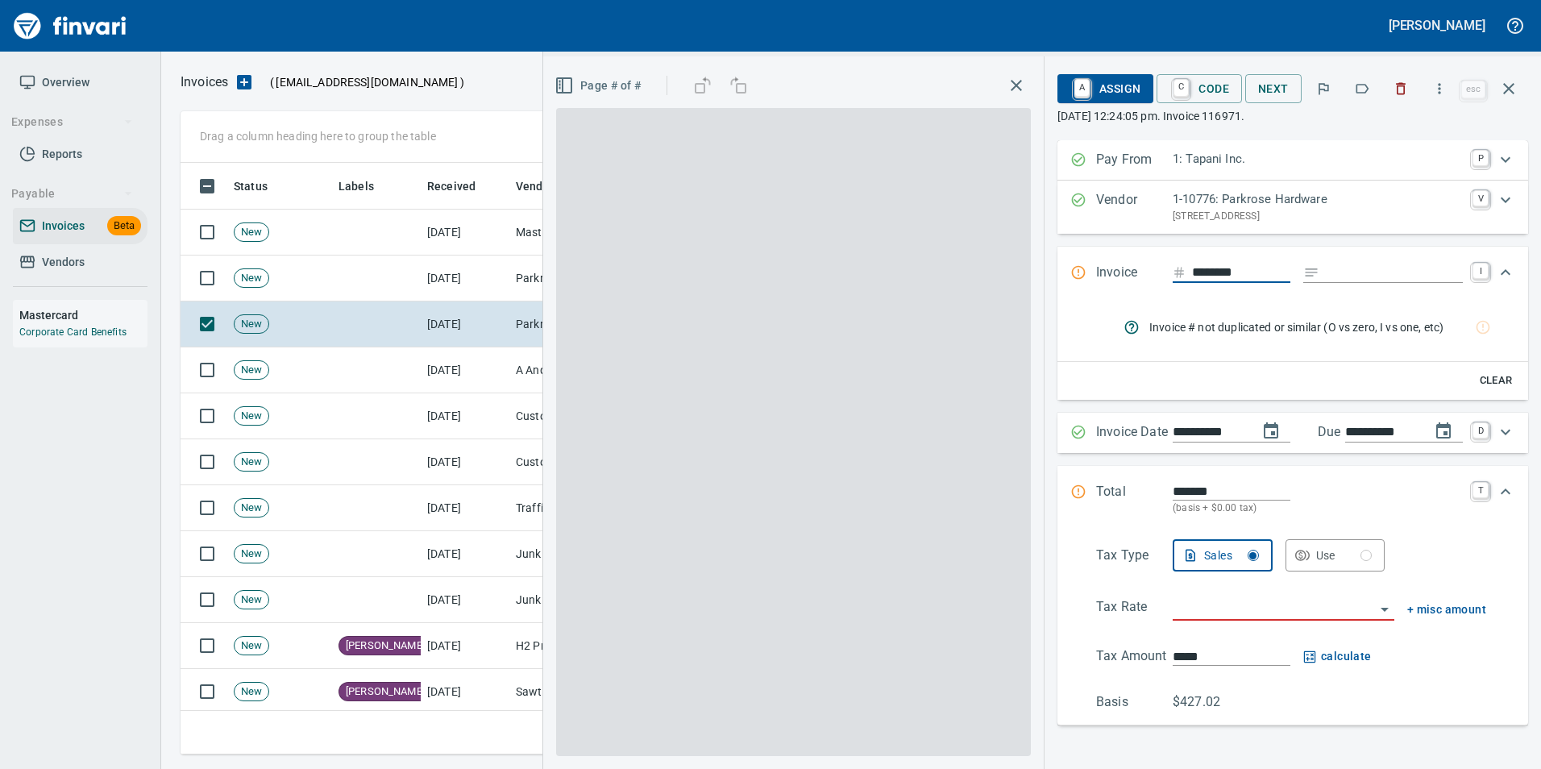
scroll to position [579, 1316]
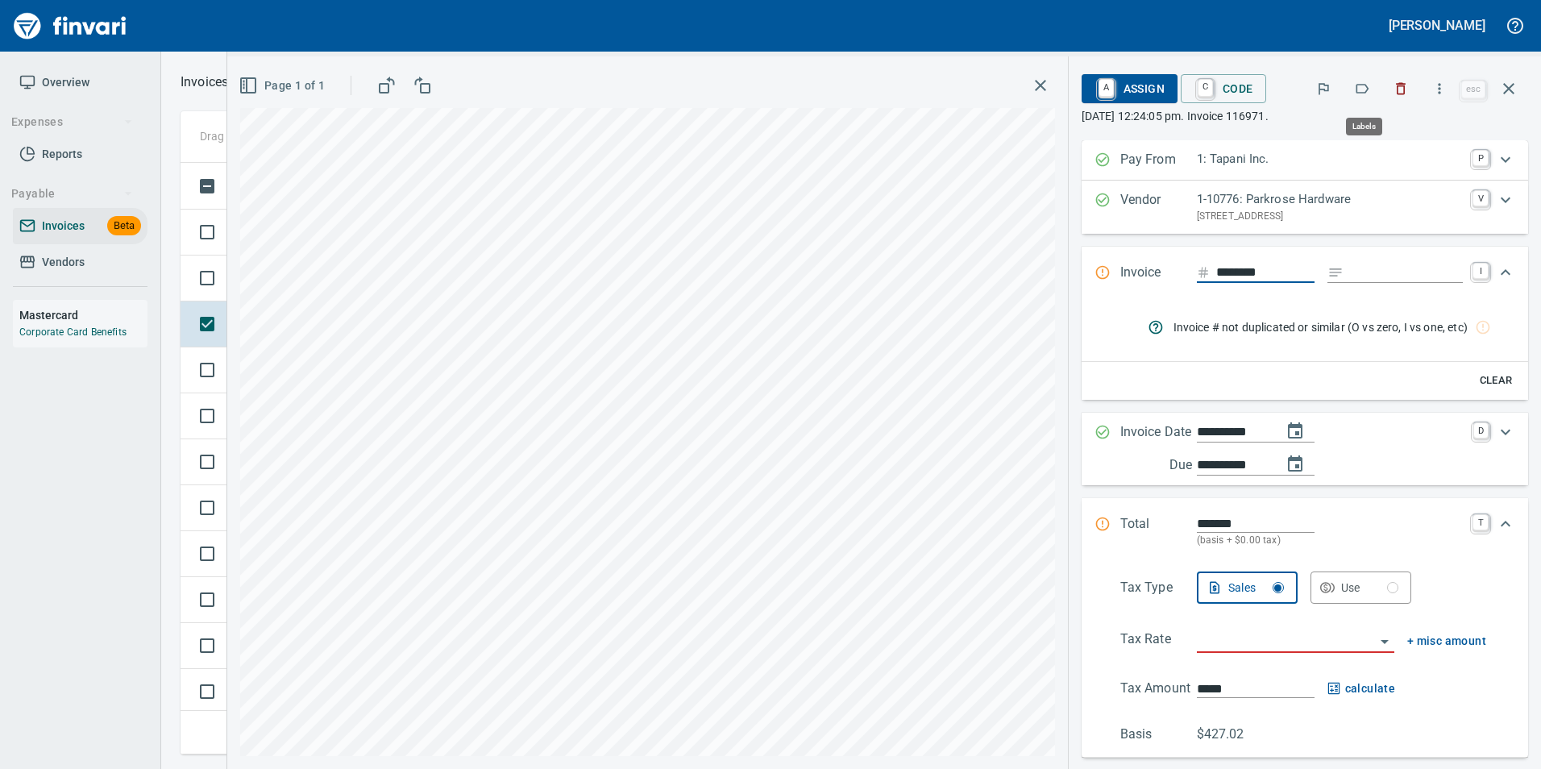
click at [1363, 83] on icon "button" at bounding box center [1362, 89] width 16 height 16
click at [1510, 88] on icon "button" at bounding box center [1508, 88] width 11 height 11
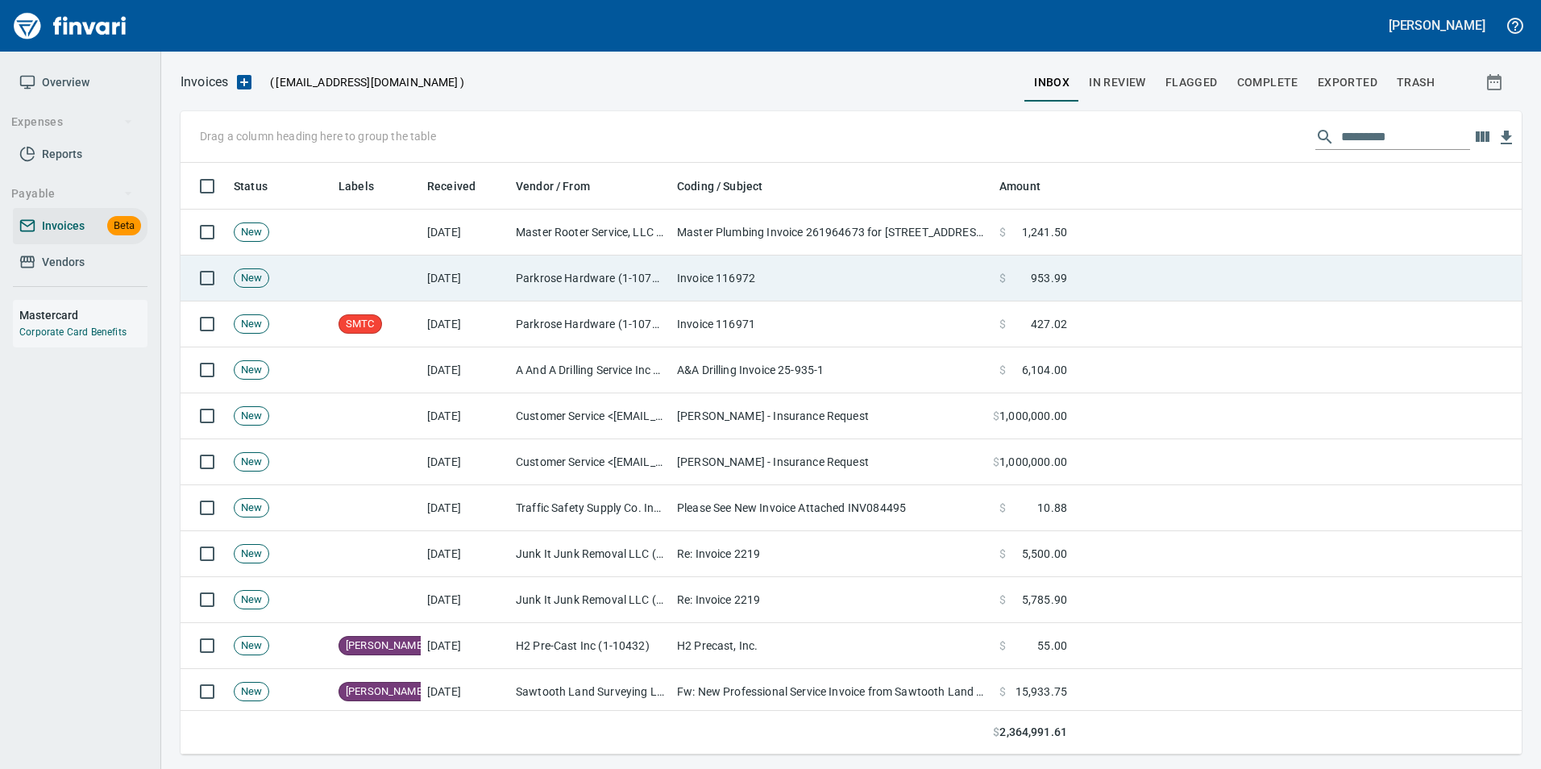
click at [859, 283] on td "Invoice 116972" at bounding box center [832, 278] width 322 height 46
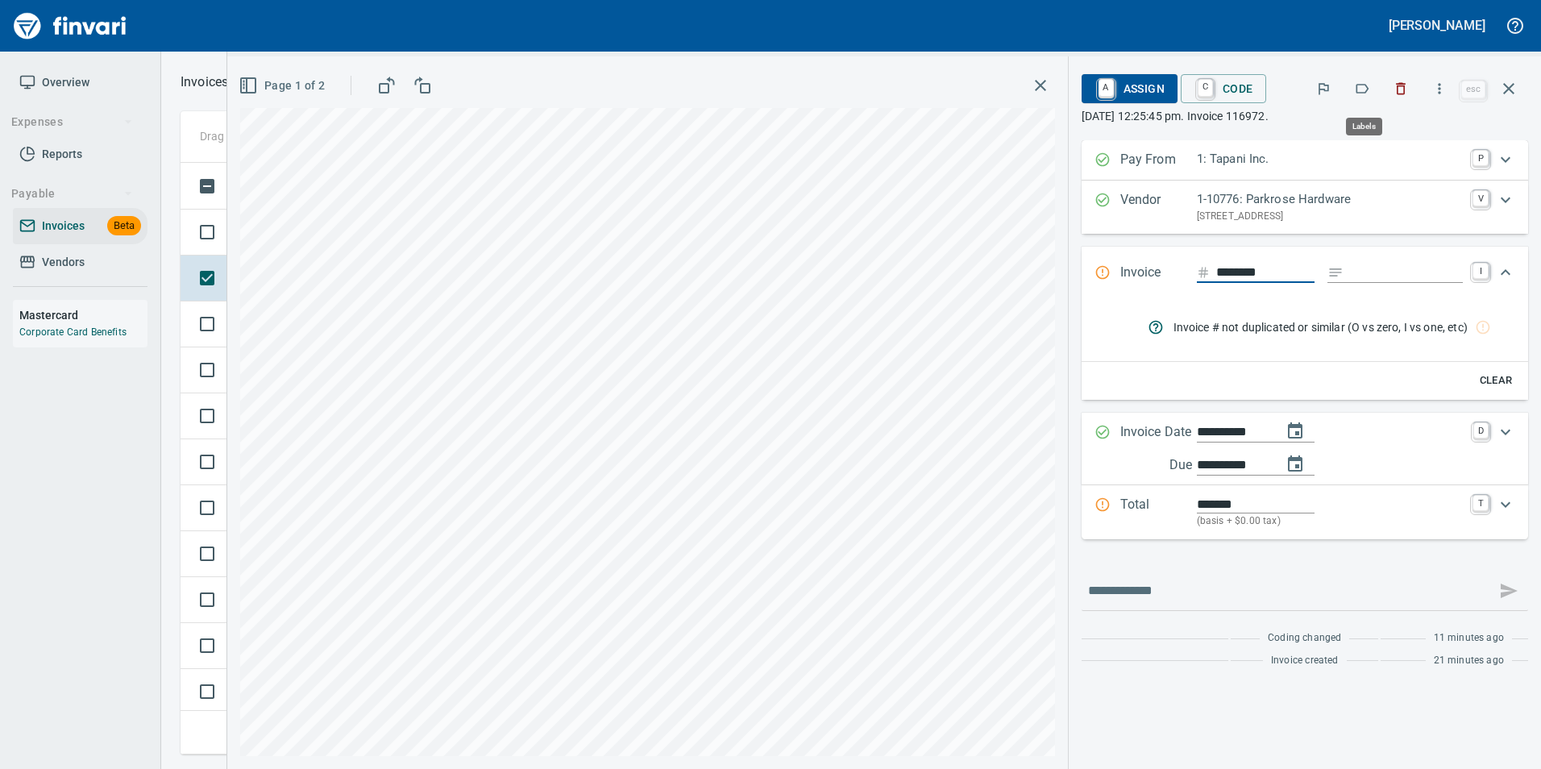
scroll to position [579, 1316]
click at [1359, 89] on icon "button" at bounding box center [1362, 89] width 13 height 10
click at [1514, 98] on button "button" at bounding box center [1508, 88] width 39 height 39
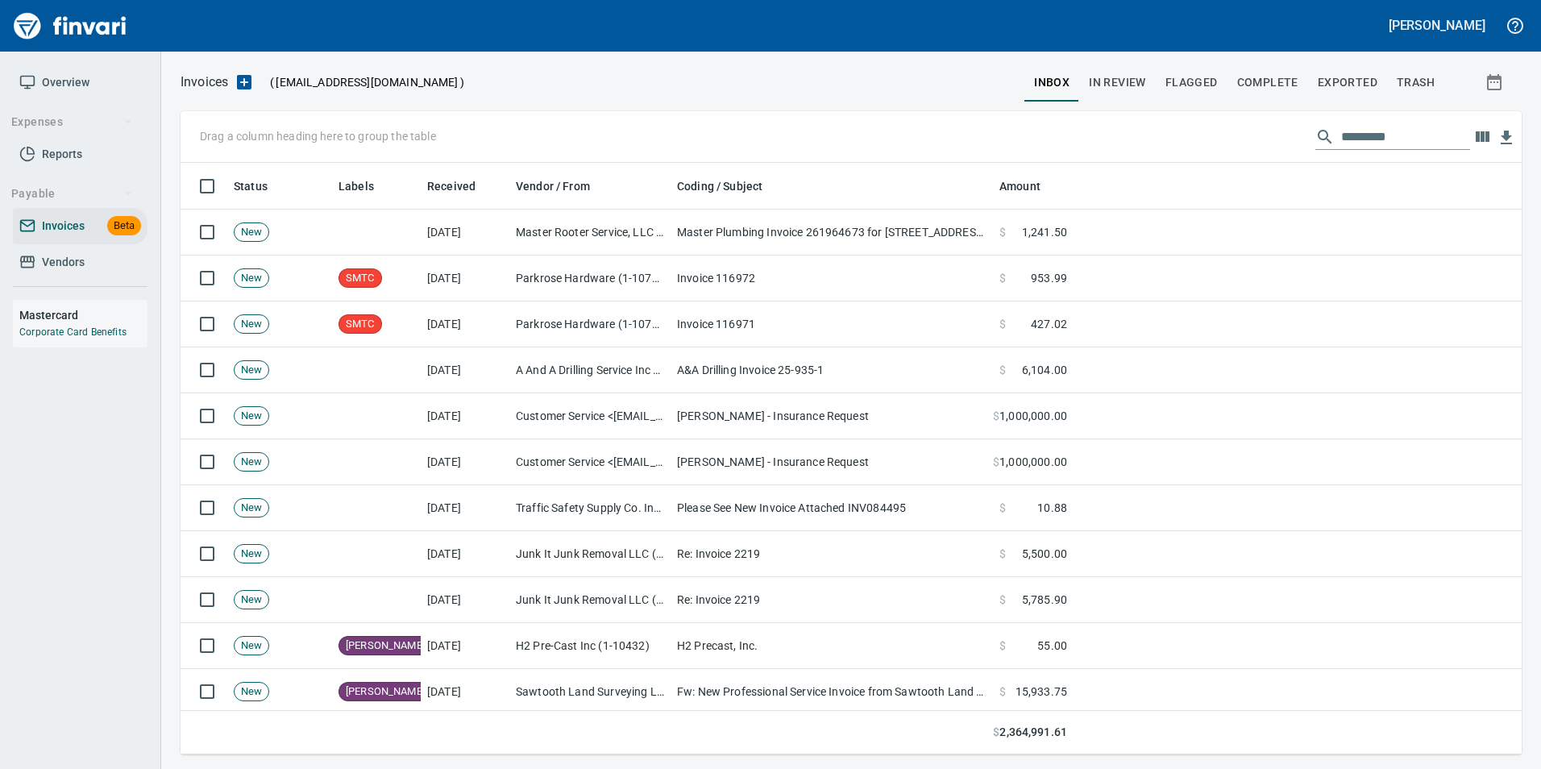
scroll to position [579, 1317]
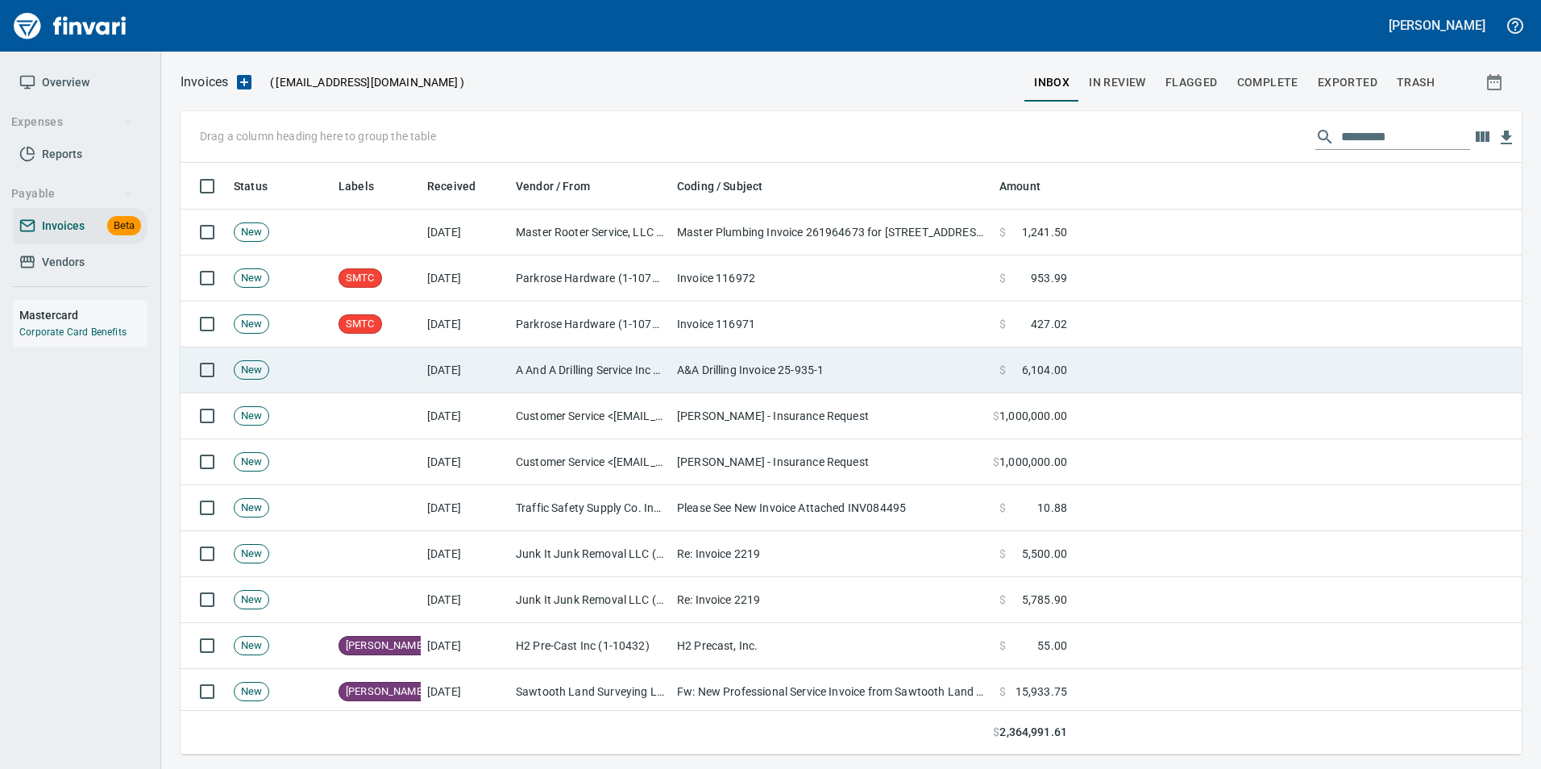
click at [539, 362] on td "A And A Drilling Service Inc (1-10002)" at bounding box center [589, 370] width 161 height 46
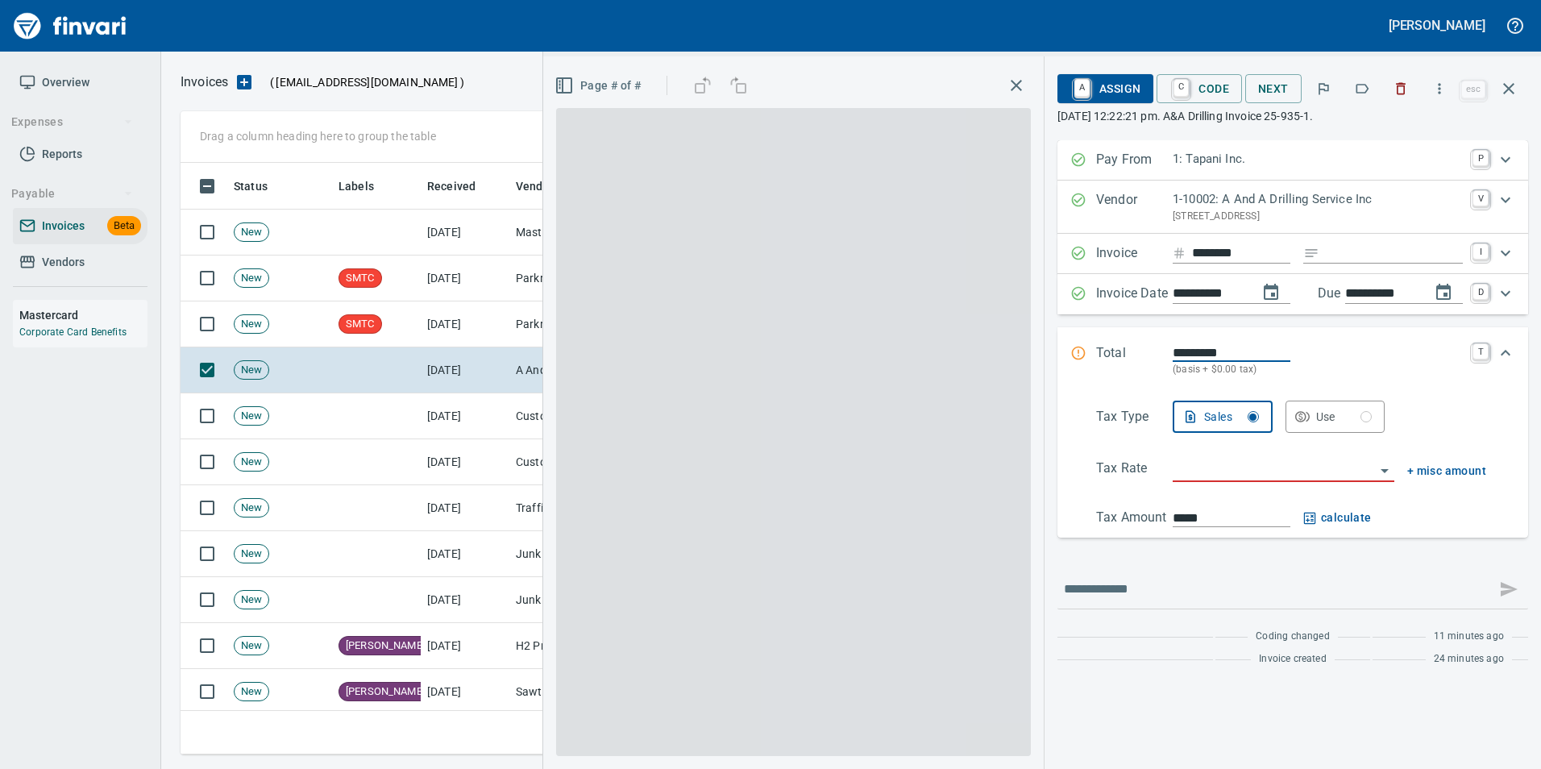
scroll to position [579, 1316]
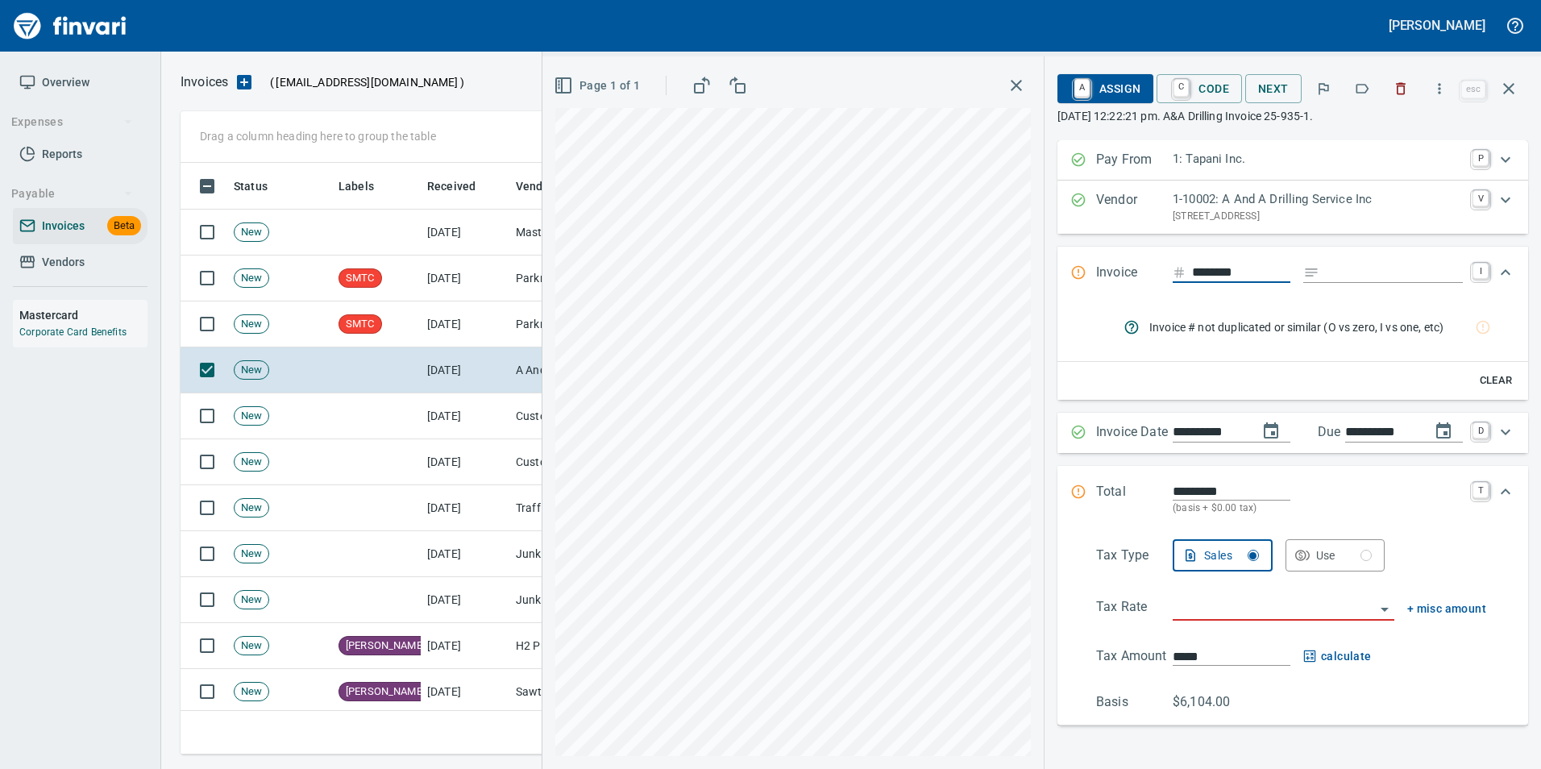
click at [1362, 85] on icon "button" at bounding box center [1362, 89] width 16 height 16
click at [1510, 89] on icon "button" at bounding box center [1508, 88] width 11 height 11
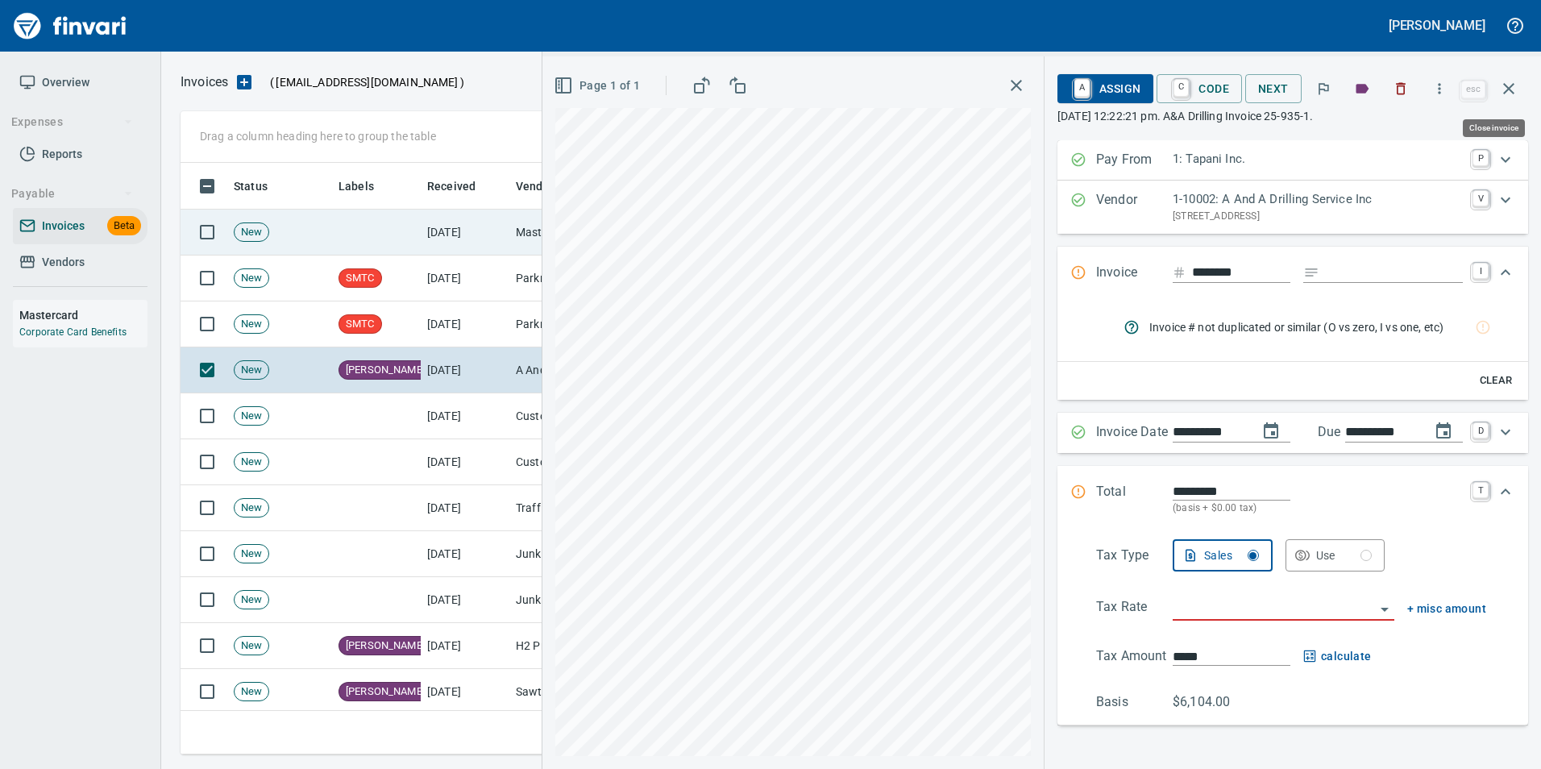
scroll to position [579, 1316]
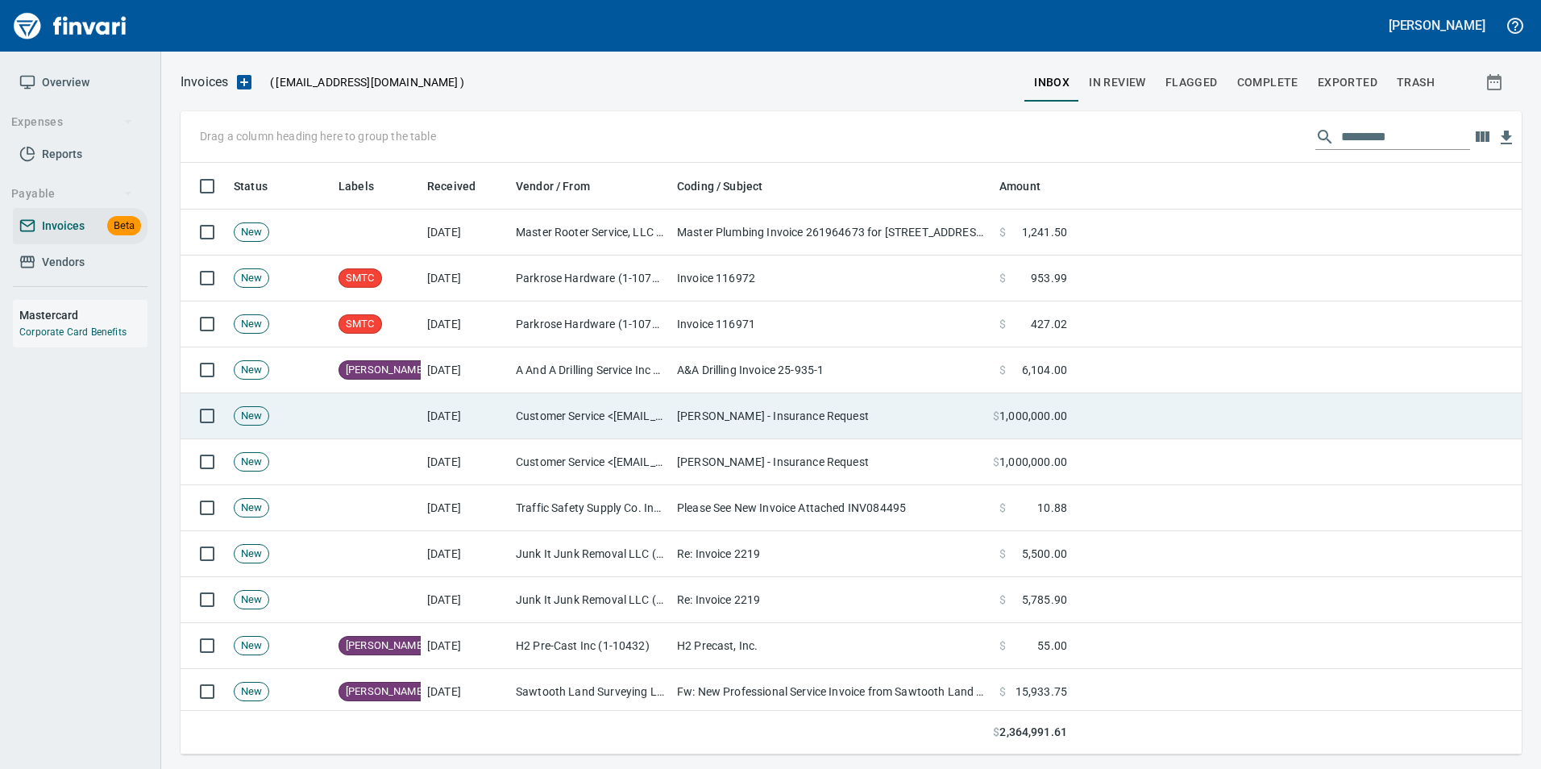
click at [752, 411] on td "[PERSON_NAME] - Insurance Request" at bounding box center [832, 416] width 322 height 46
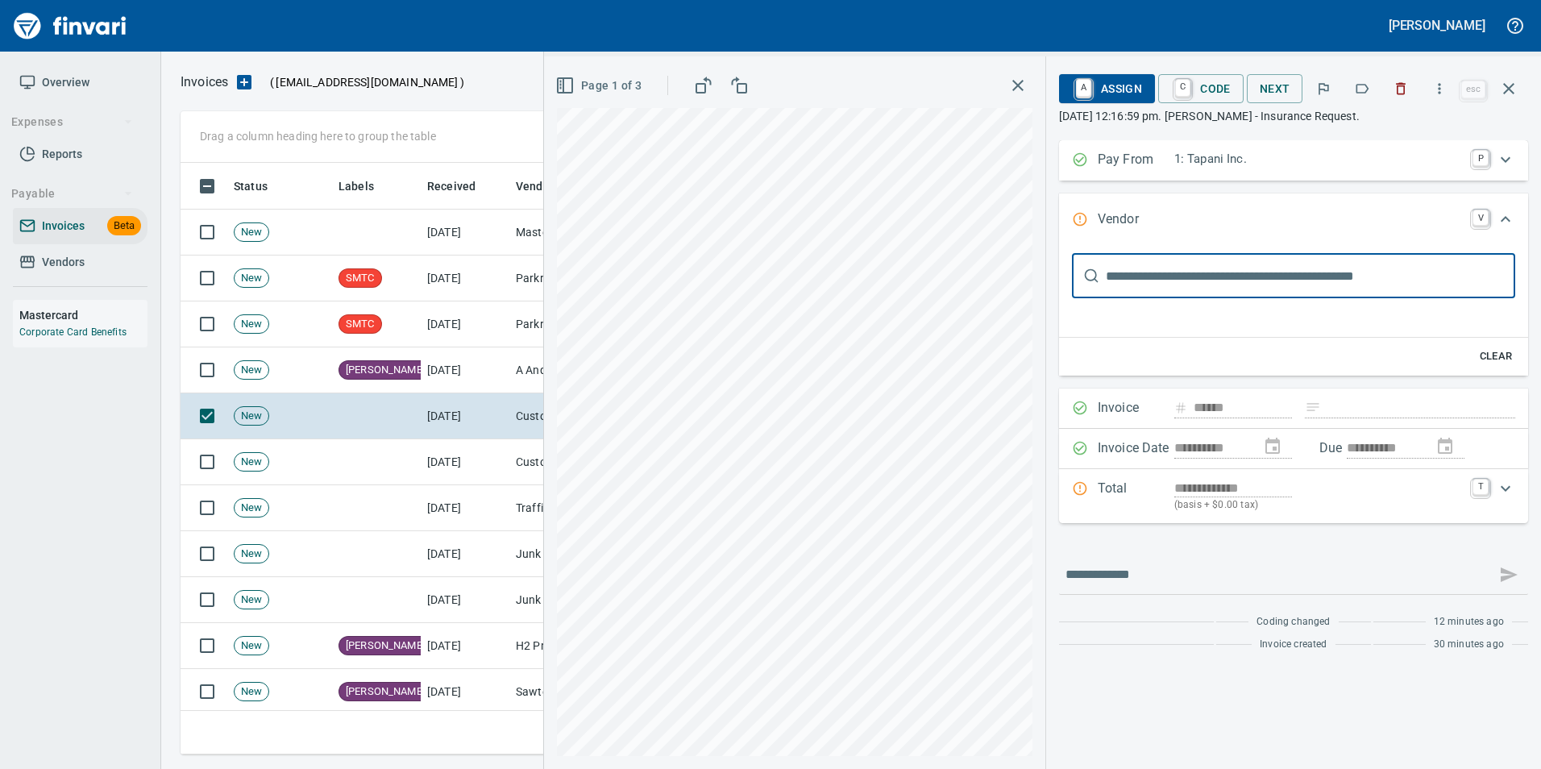
scroll to position [579, 1316]
click at [434, 490] on td "[DATE]" at bounding box center [465, 508] width 89 height 46
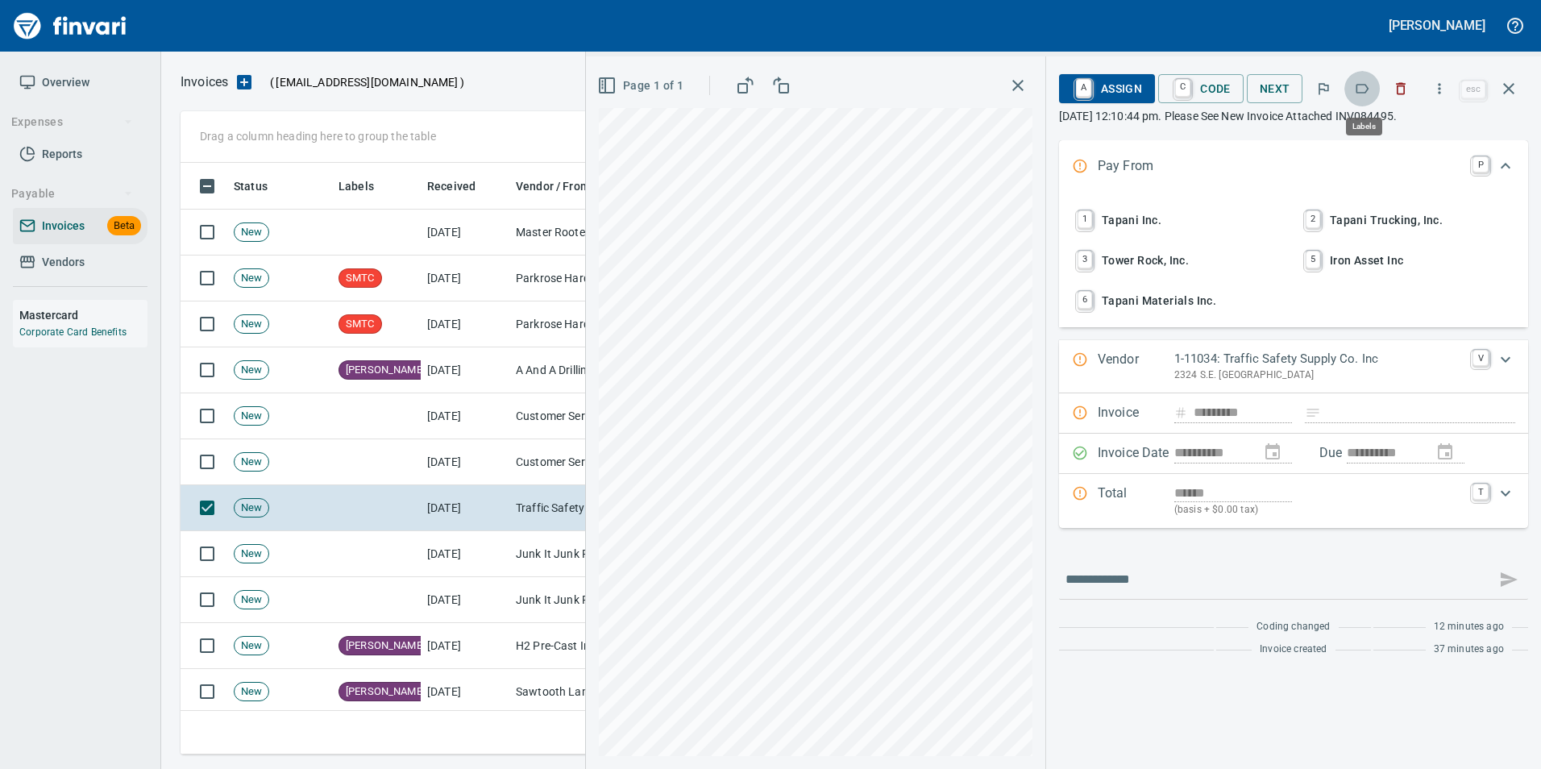
click at [1361, 82] on icon "button" at bounding box center [1362, 89] width 16 height 16
drag, startPoint x: 1507, startPoint y: 77, endPoint x: 1387, endPoint y: 209, distance: 178.0
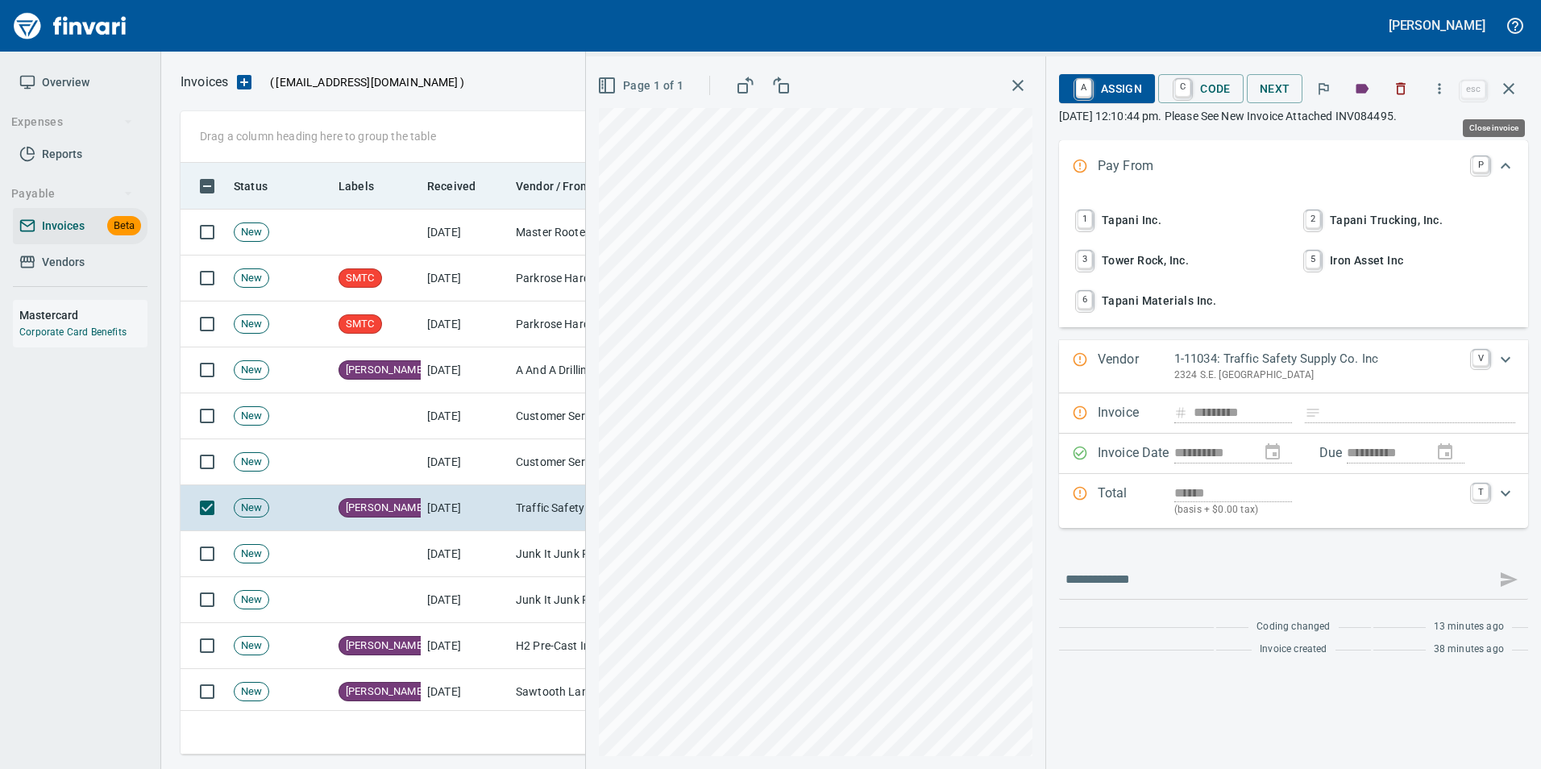
click at [1507, 77] on button "button" at bounding box center [1508, 88] width 39 height 39
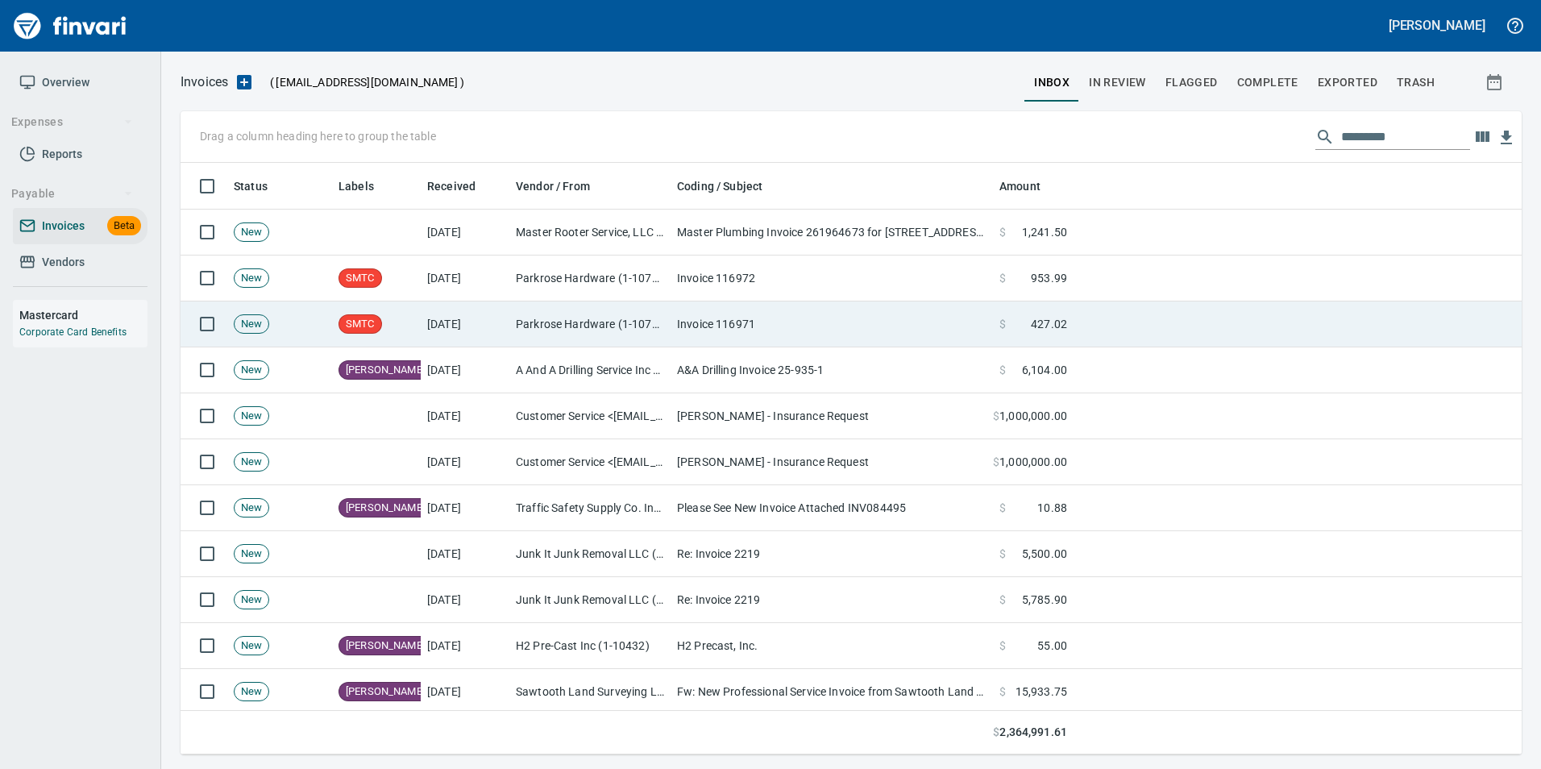
scroll to position [579, 1316]
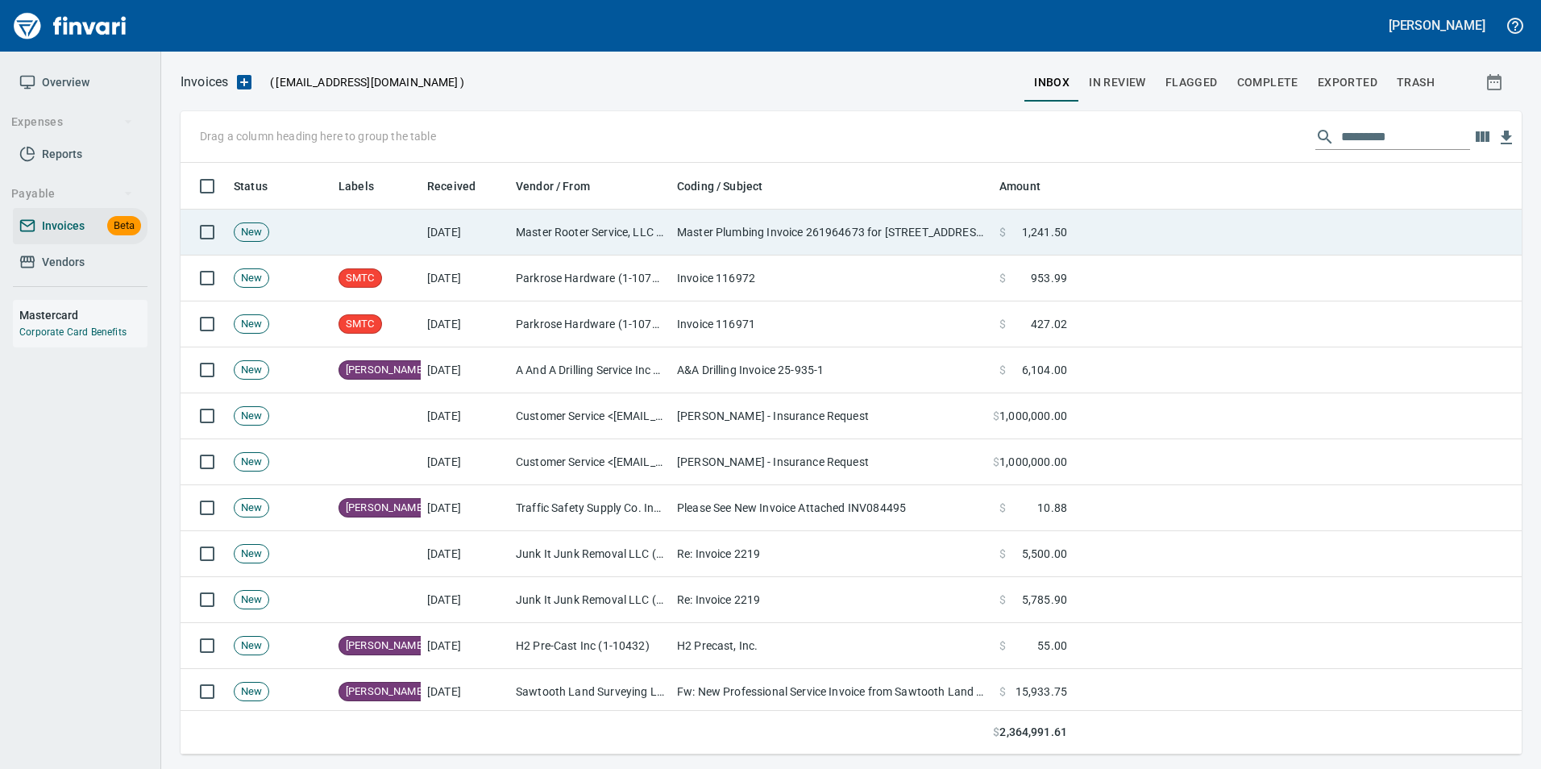
click at [388, 221] on td at bounding box center [376, 233] width 89 height 46
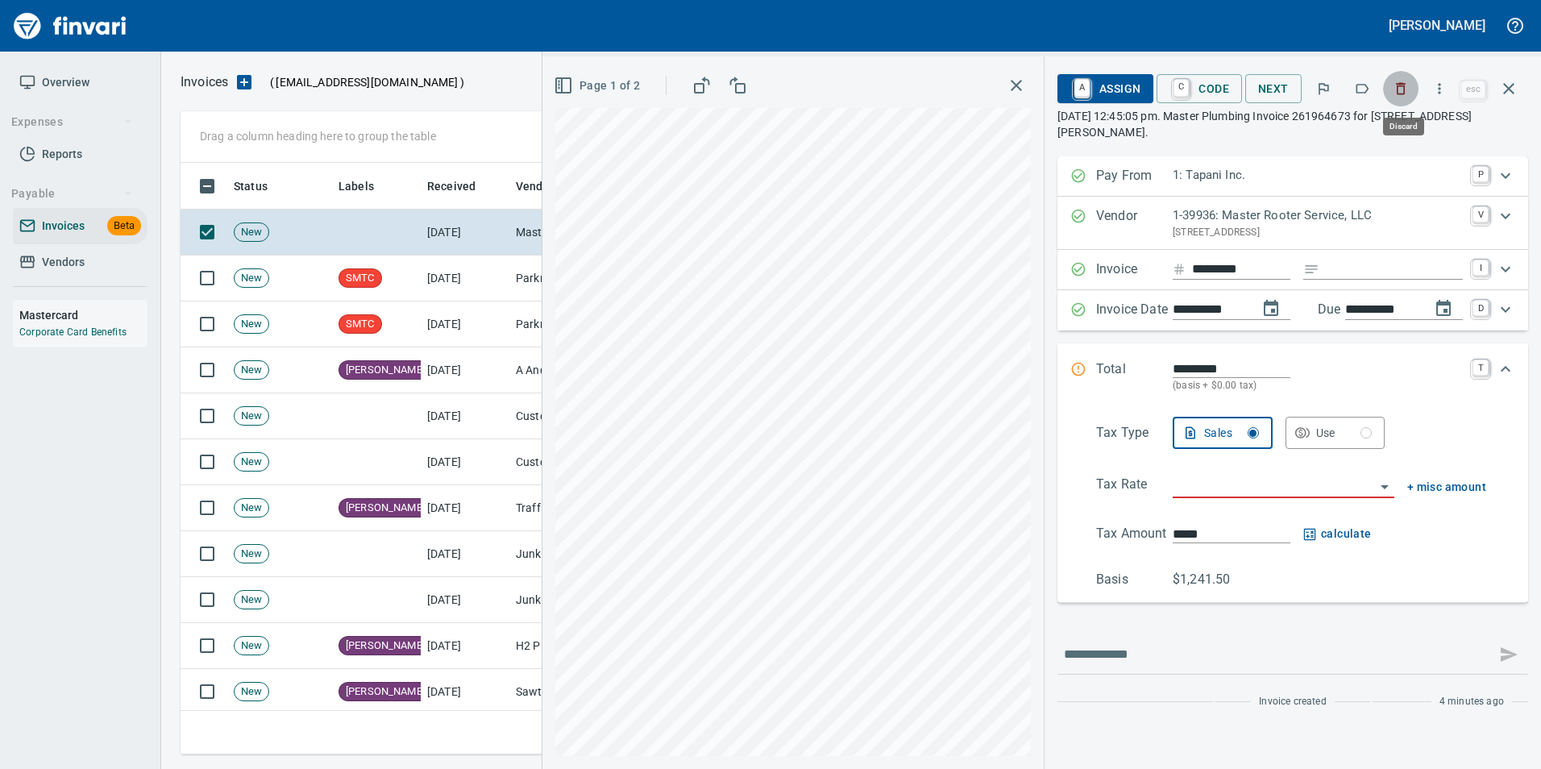
scroll to position [579, 1316]
click at [1404, 92] on icon "button" at bounding box center [1401, 89] width 16 height 16
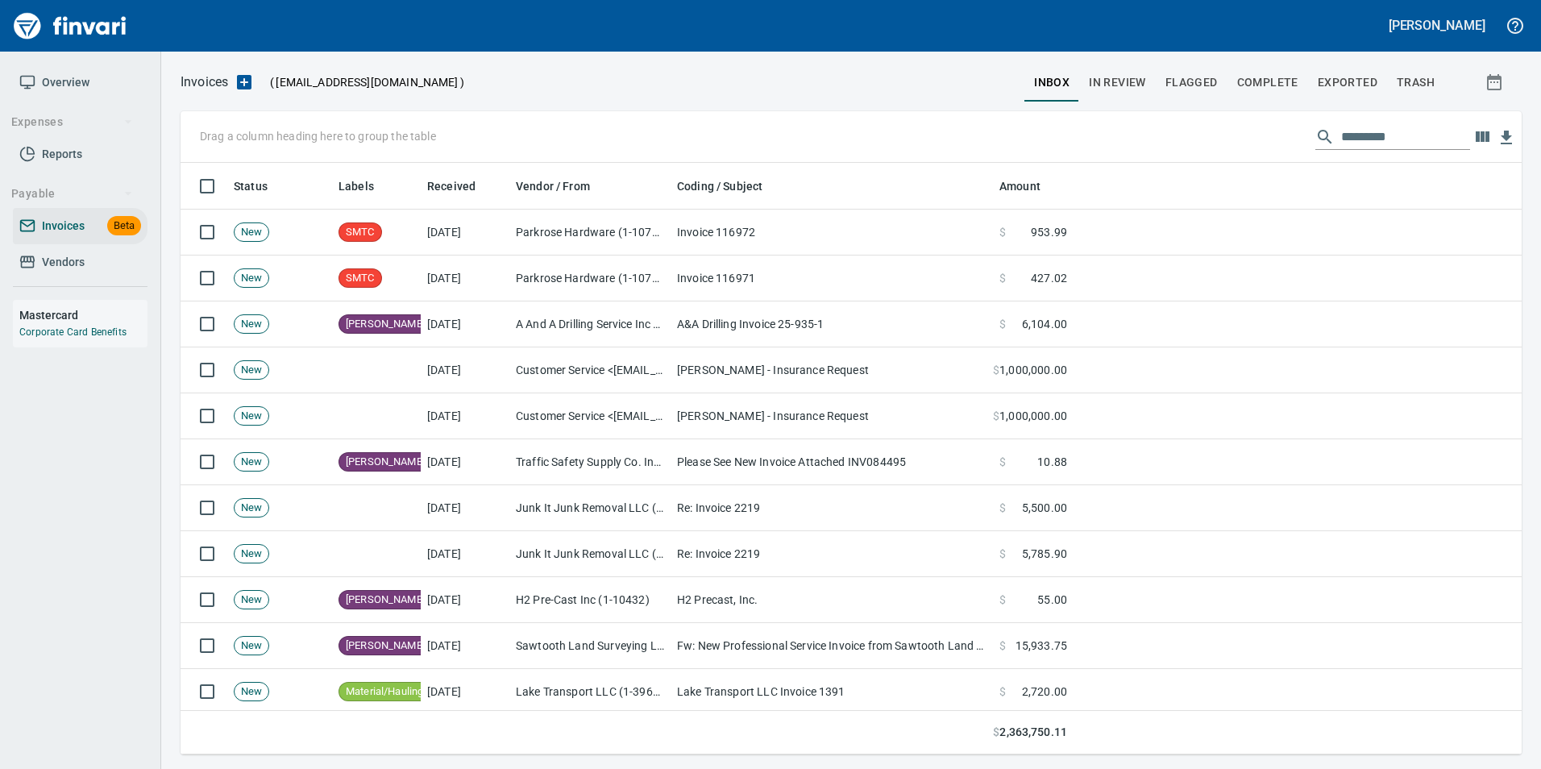
scroll to position [579, 1317]
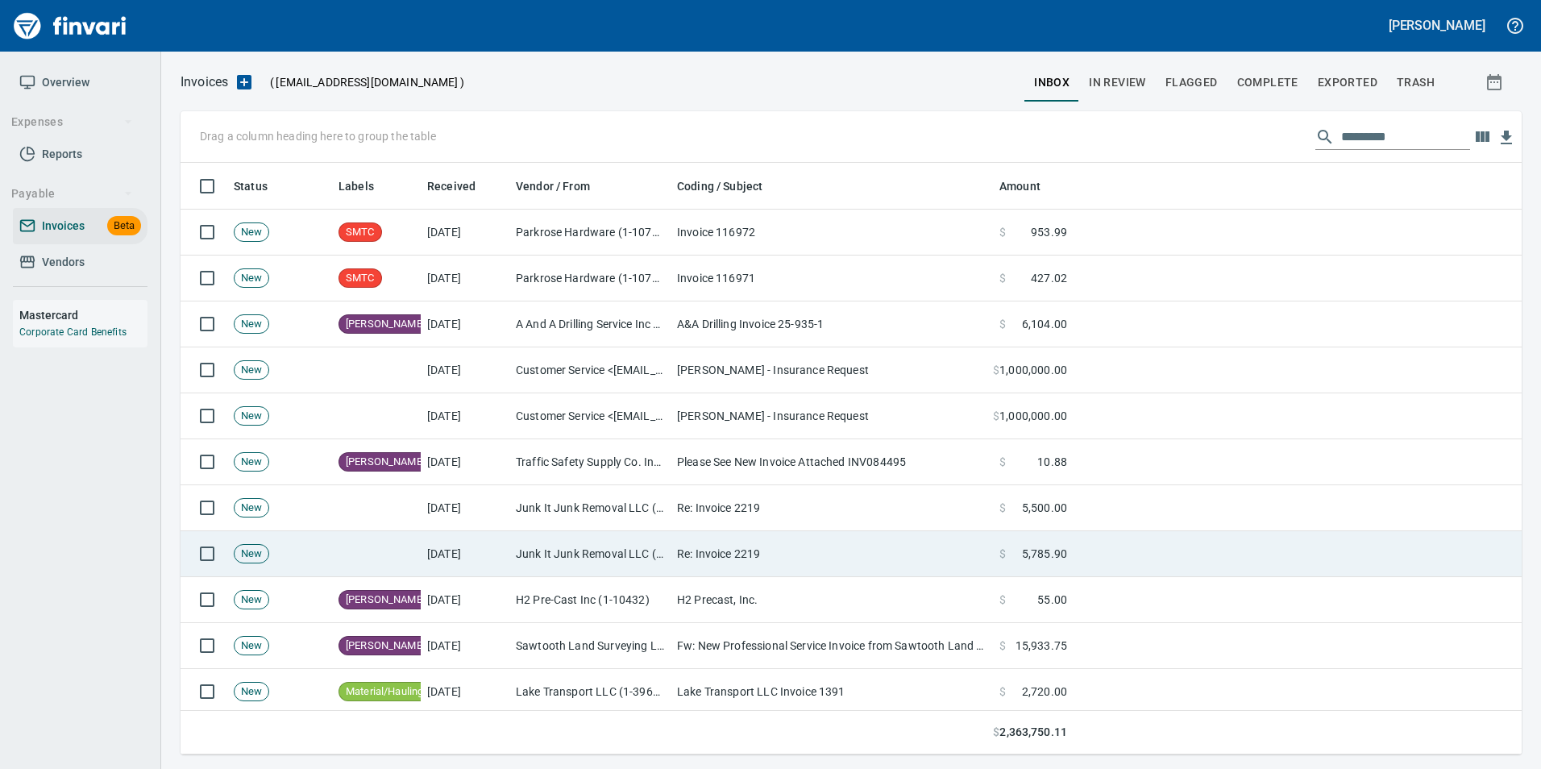
click at [610, 545] on td "Junk It Junk Removal LLC (1-39812)" at bounding box center [589, 554] width 161 height 46
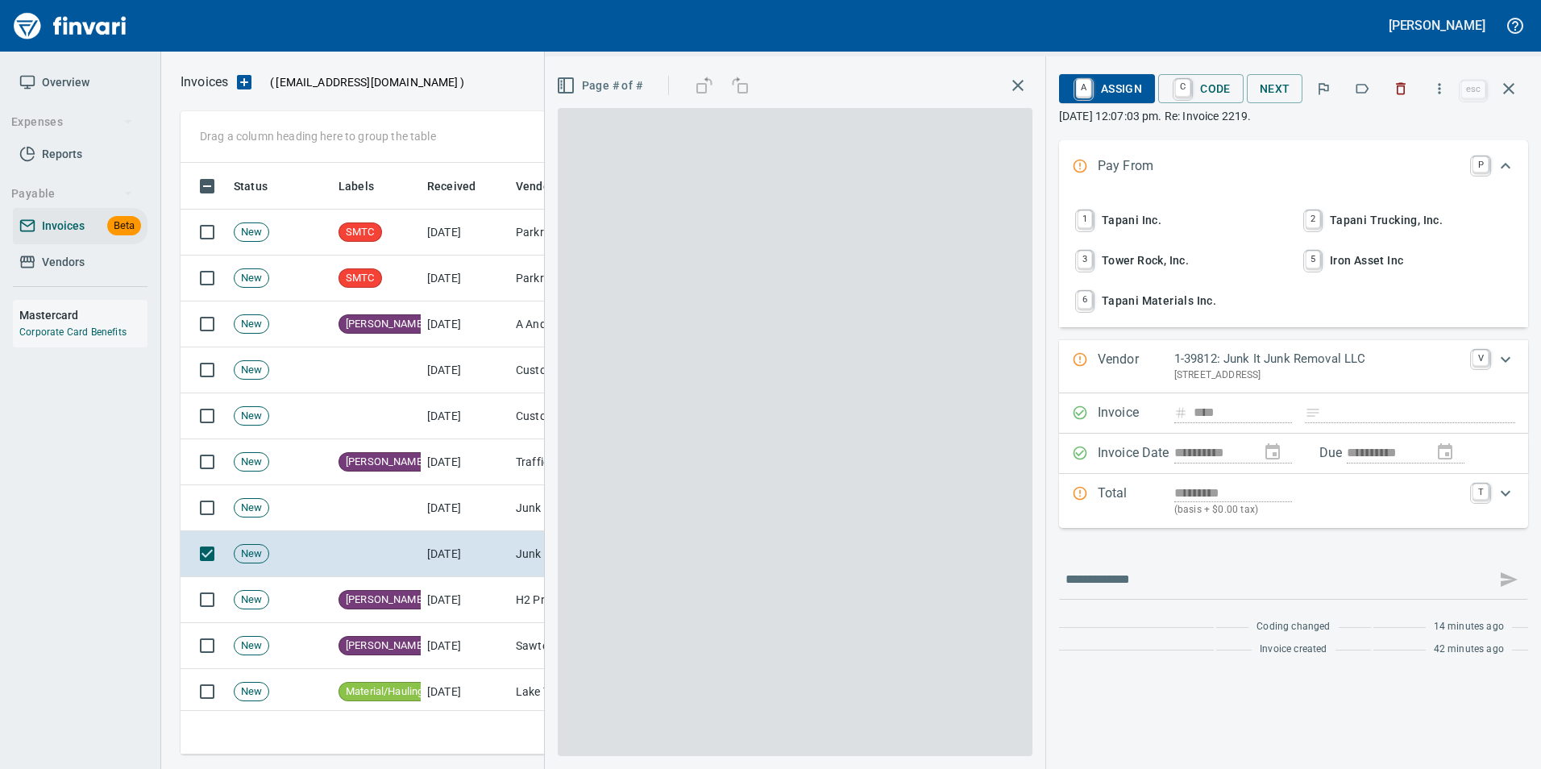
scroll to position [579, 1316]
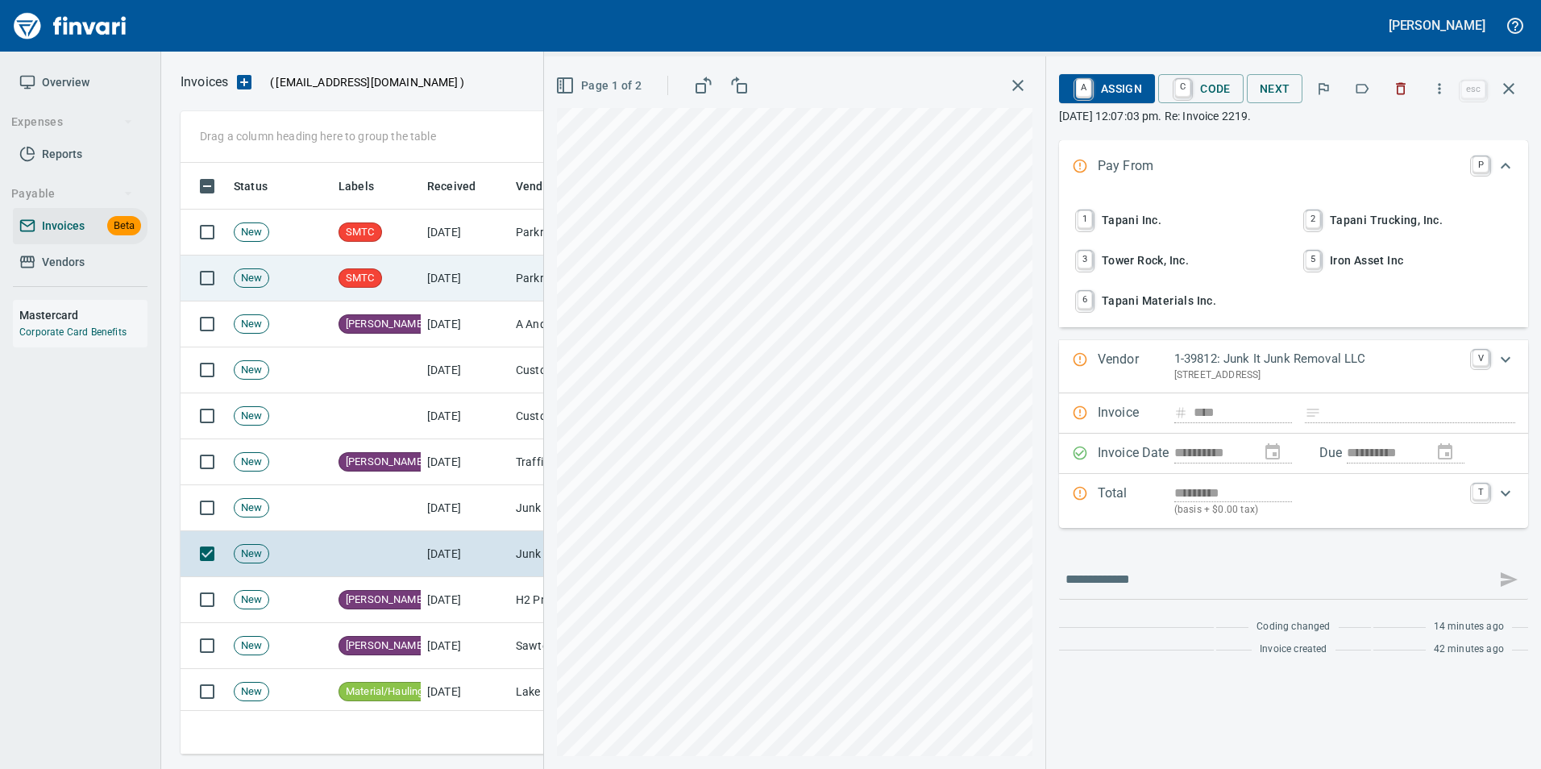
click at [1507, 88] on icon "button" at bounding box center [1508, 88] width 11 height 11
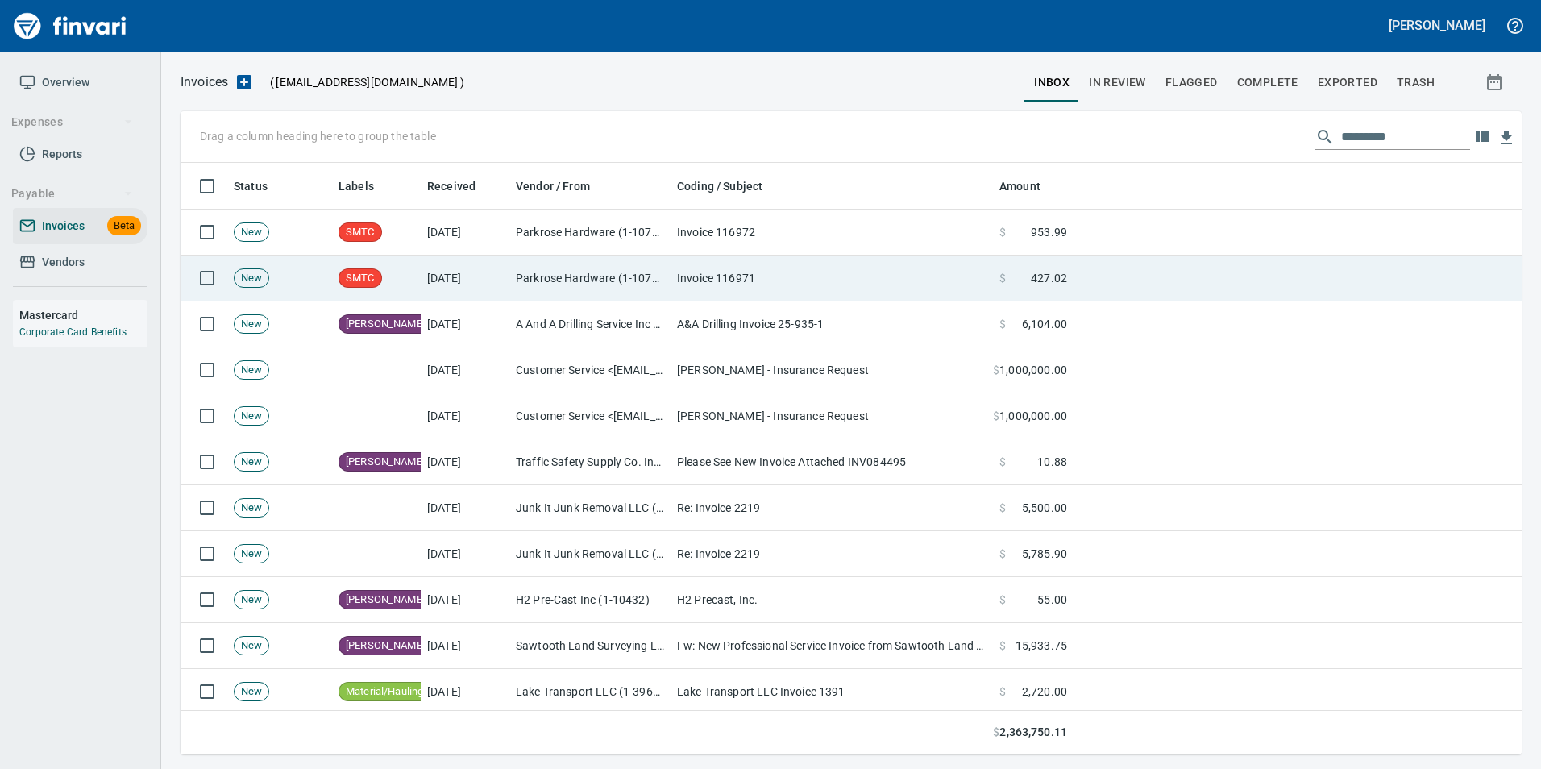
scroll to position [579, 1316]
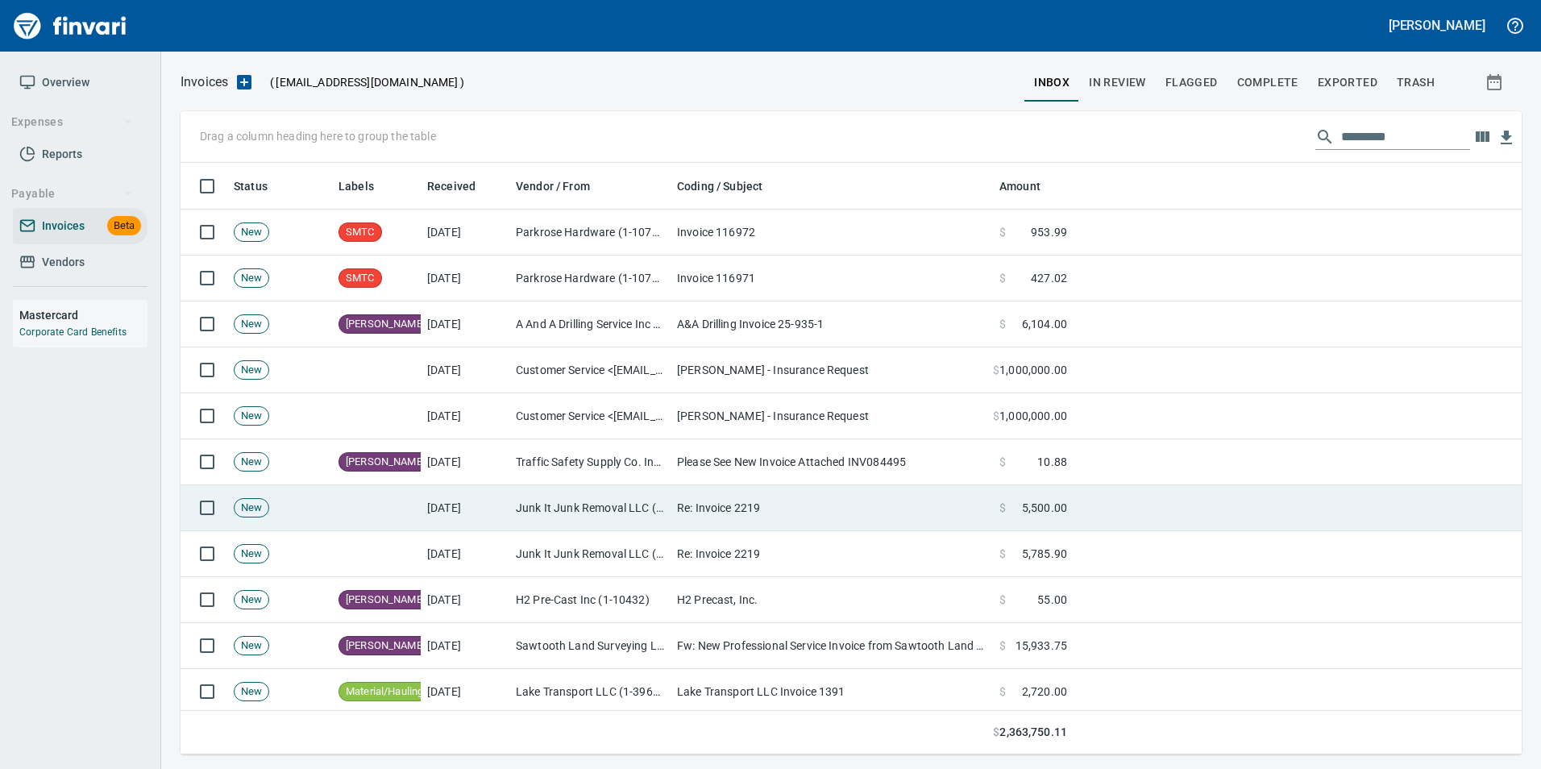
click at [764, 506] on td "Re: Invoice 2219" at bounding box center [832, 508] width 322 height 46
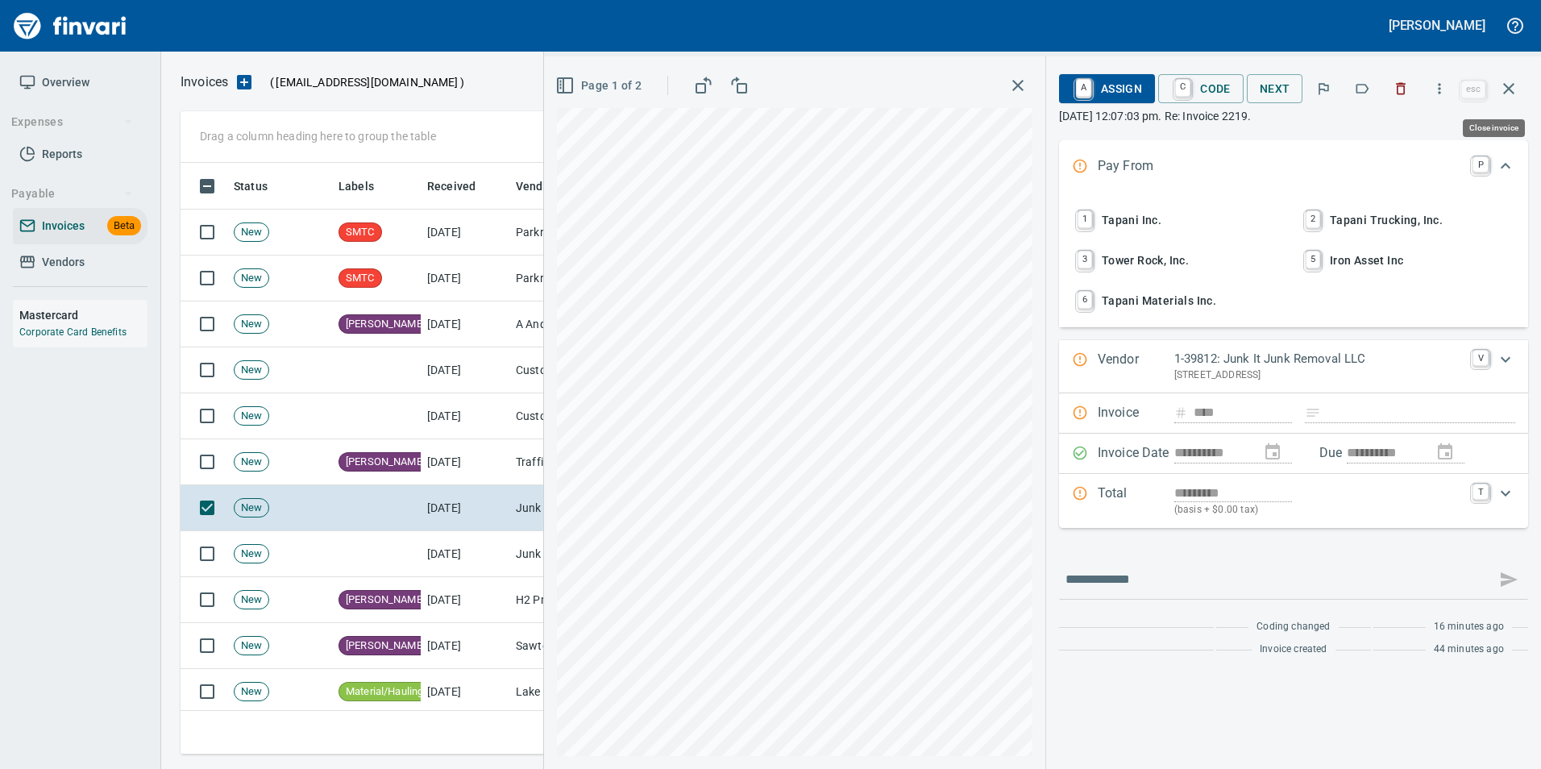
click at [1513, 81] on icon "button" at bounding box center [1508, 88] width 19 height 19
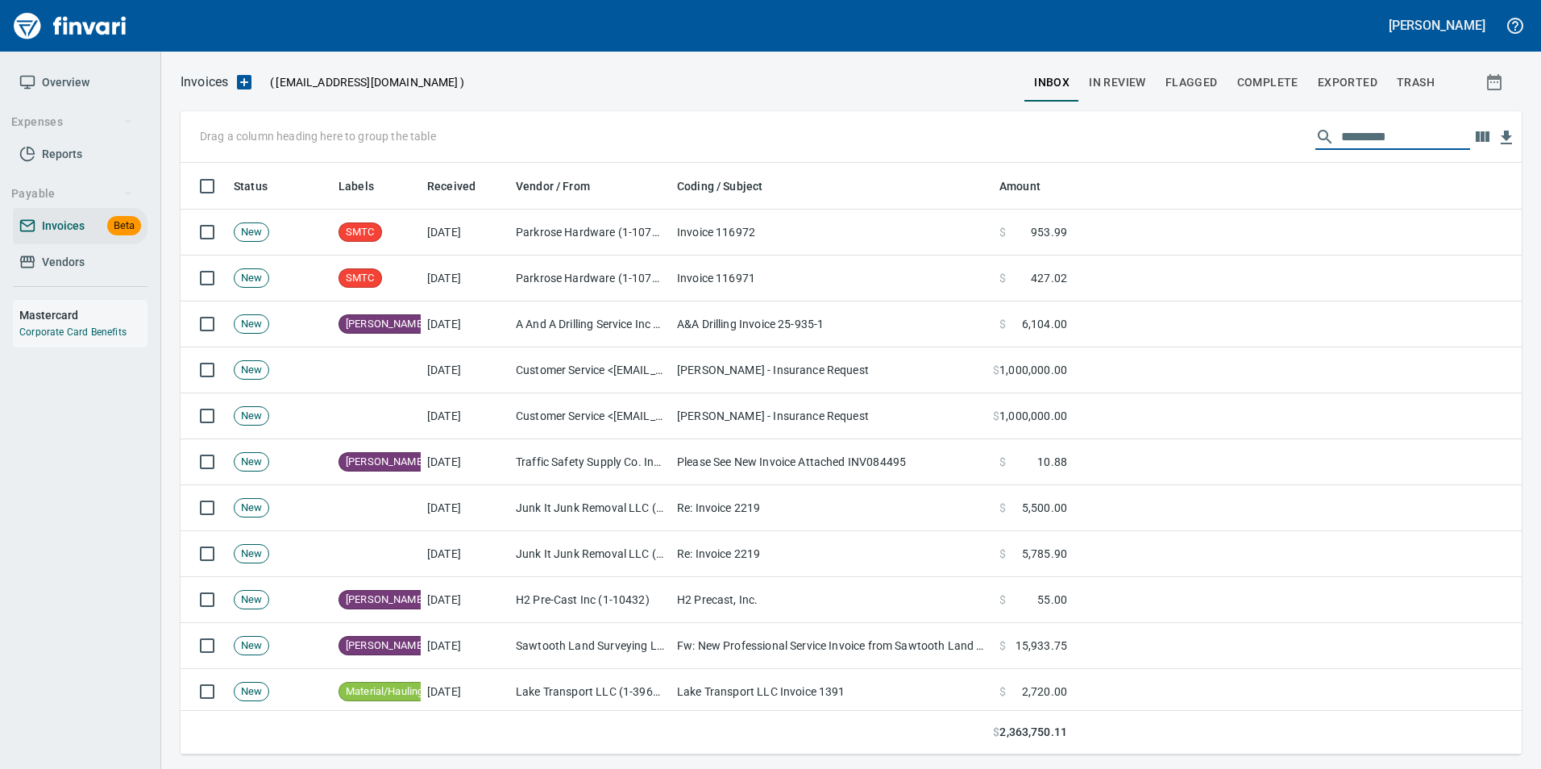
click at [1360, 139] on input "text" at bounding box center [1405, 137] width 129 height 26
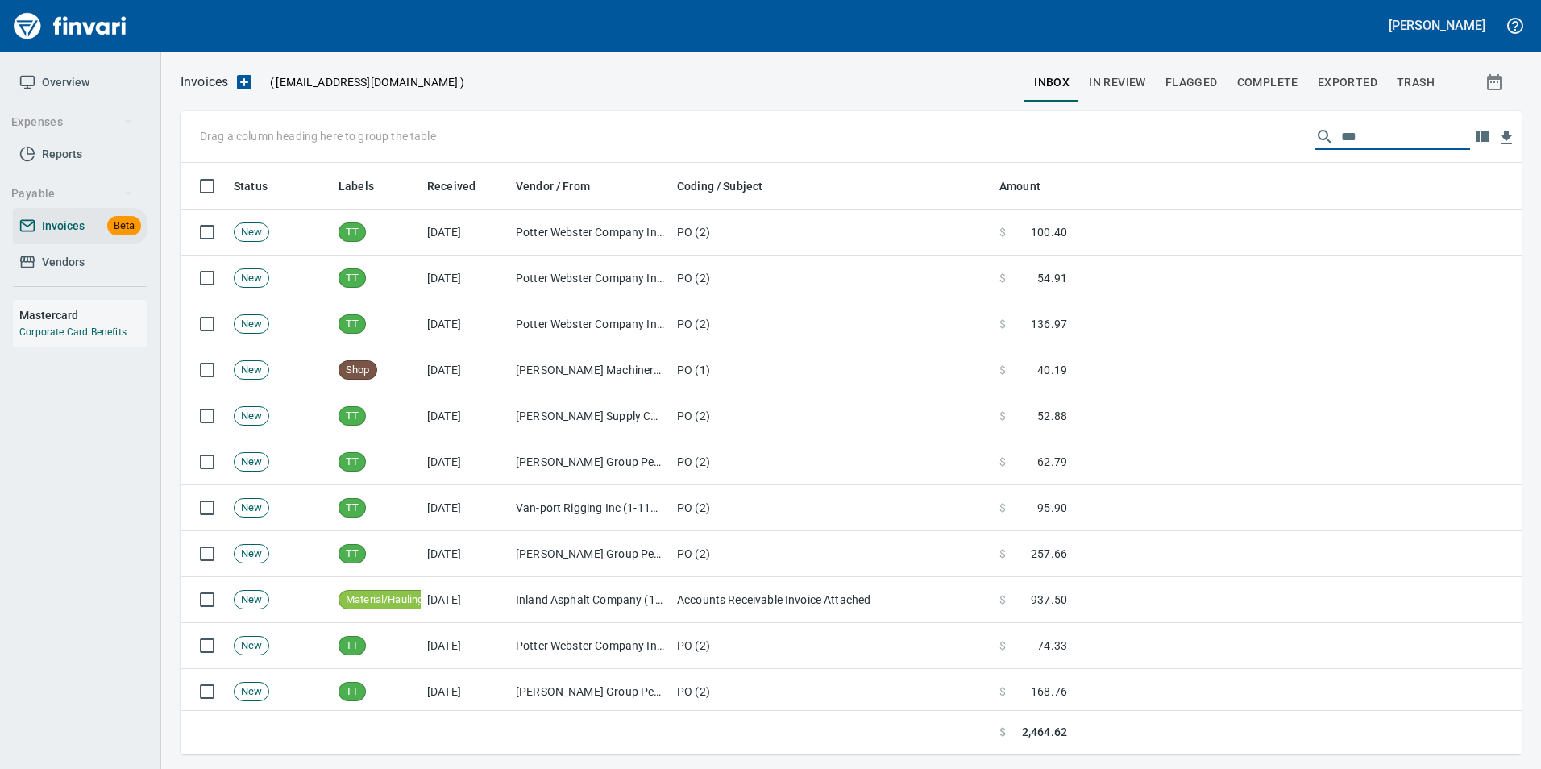
scroll to position [579, 1317]
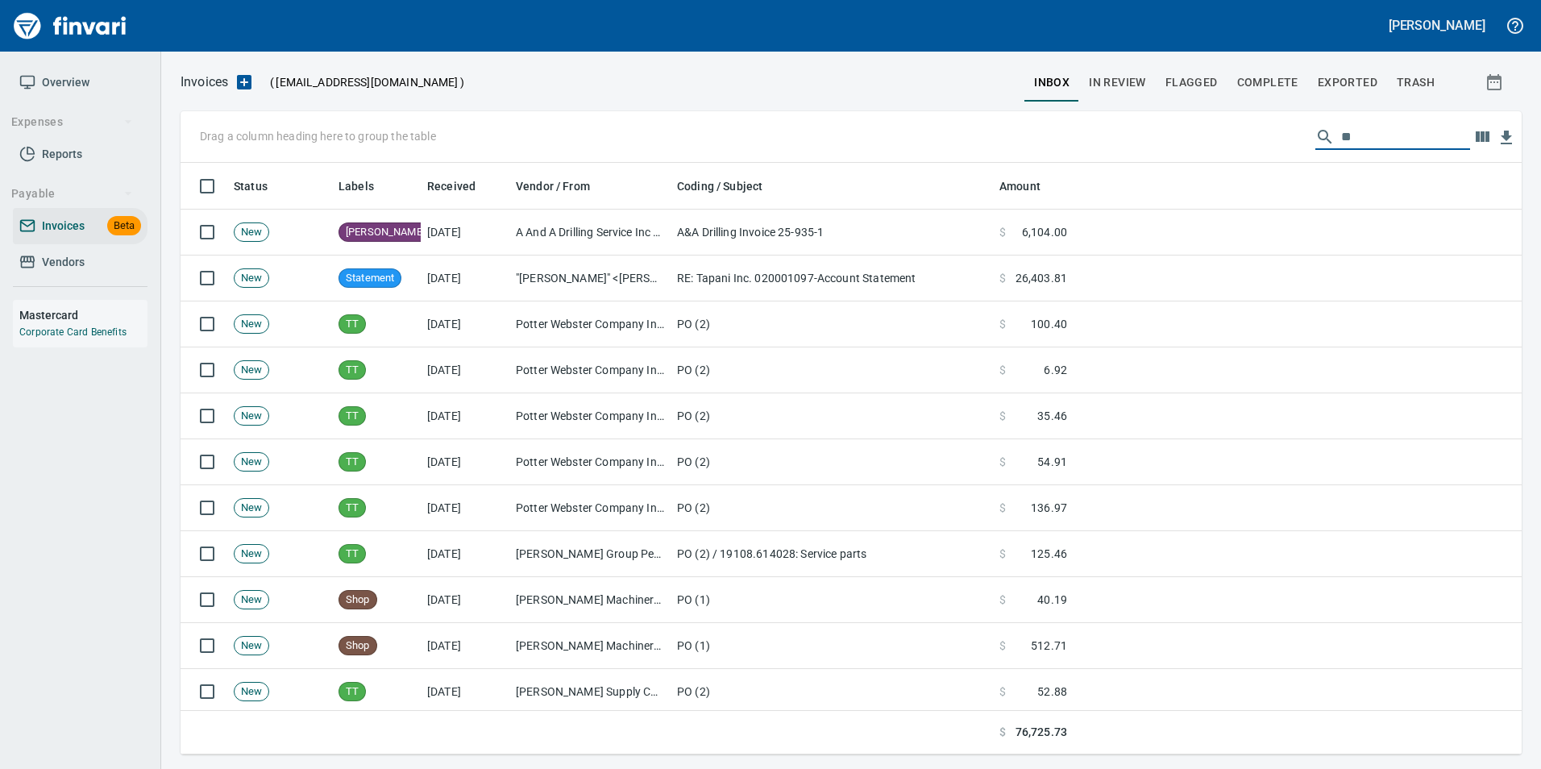
type input "*"
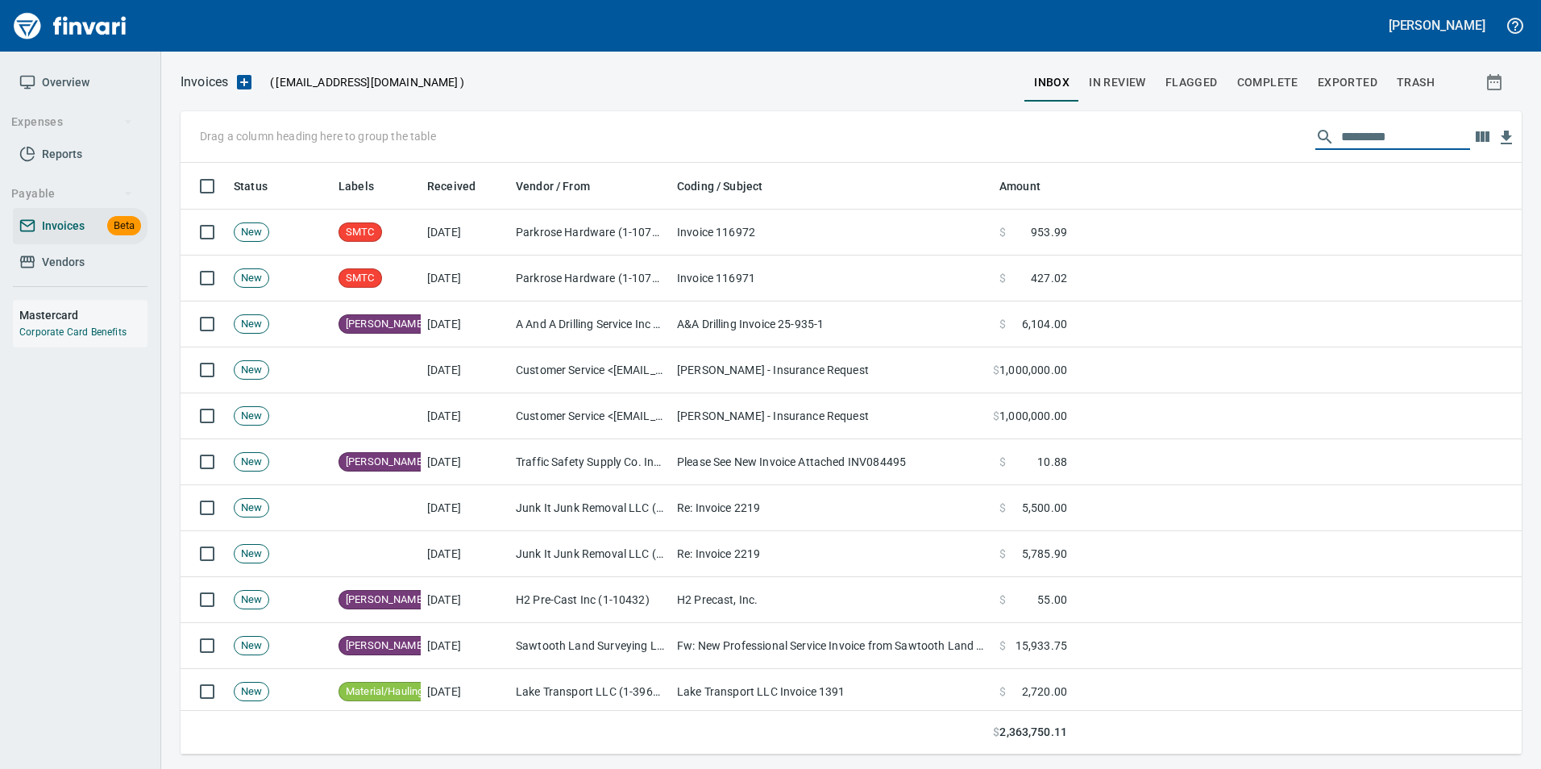
click at [1116, 77] on span "In Review" at bounding box center [1117, 83] width 57 height 20
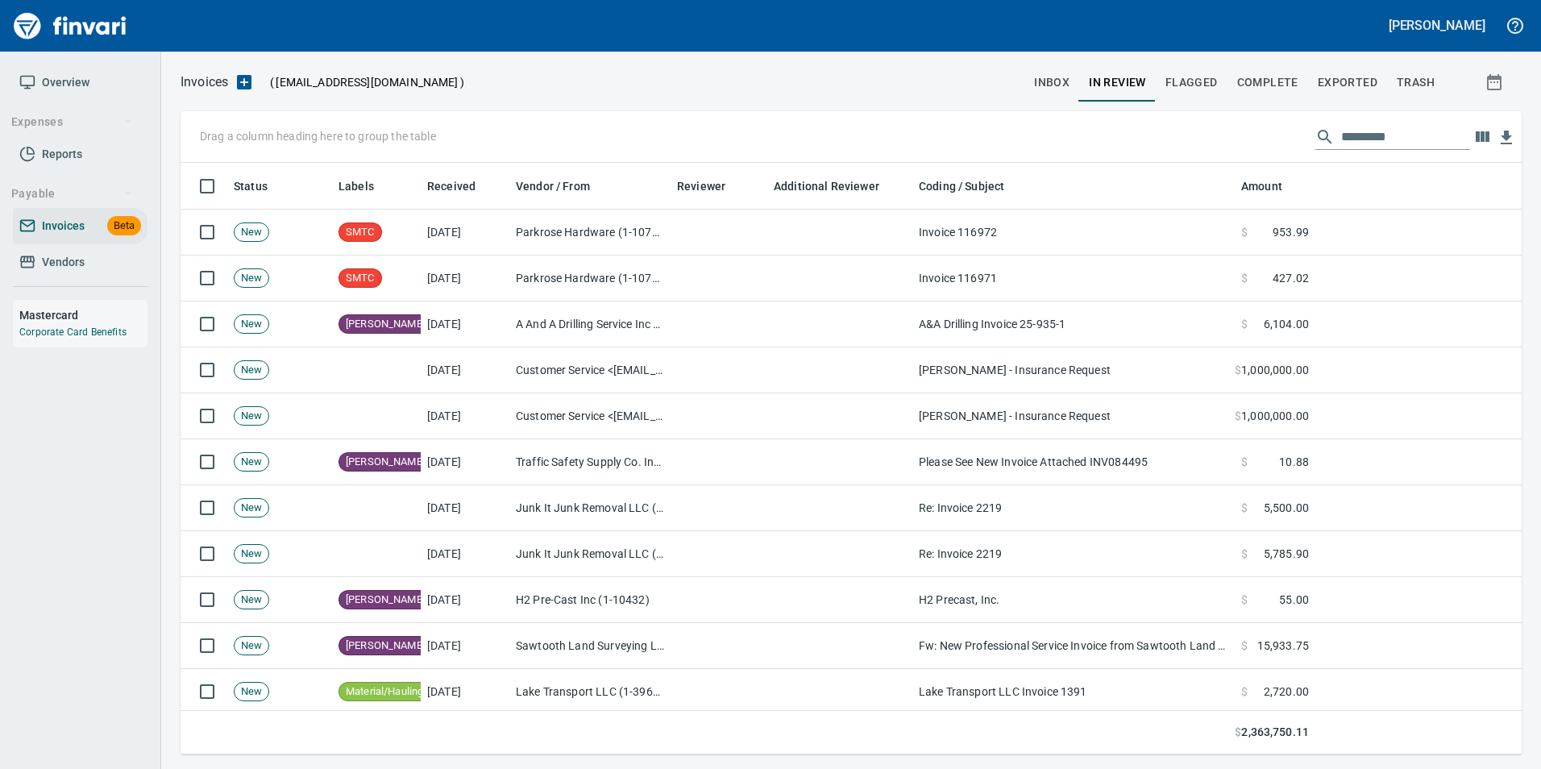
scroll to position [579, 1317]
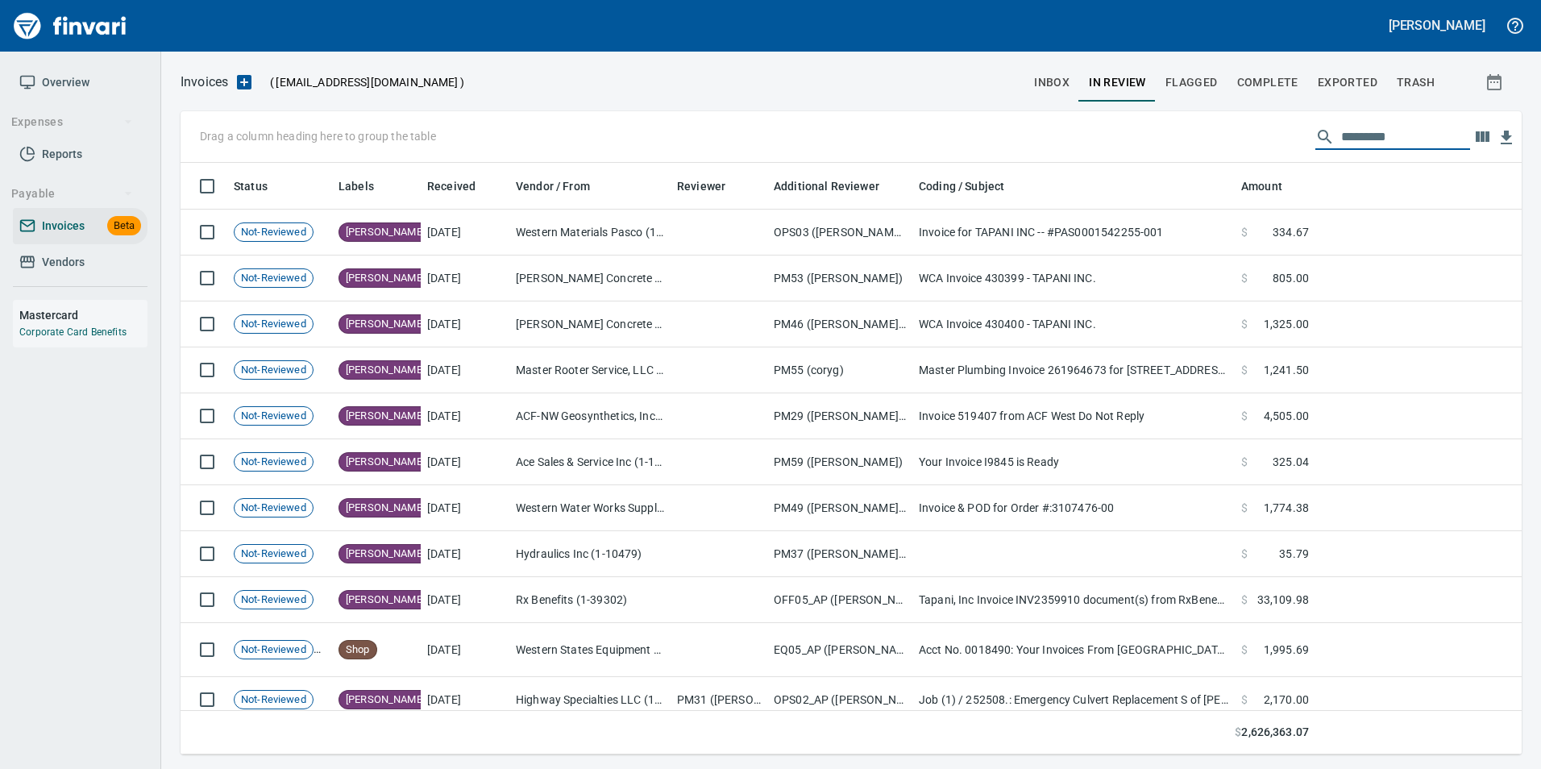
click at [1345, 139] on input "text" at bounding box center [1405, 137] width 129 height 26
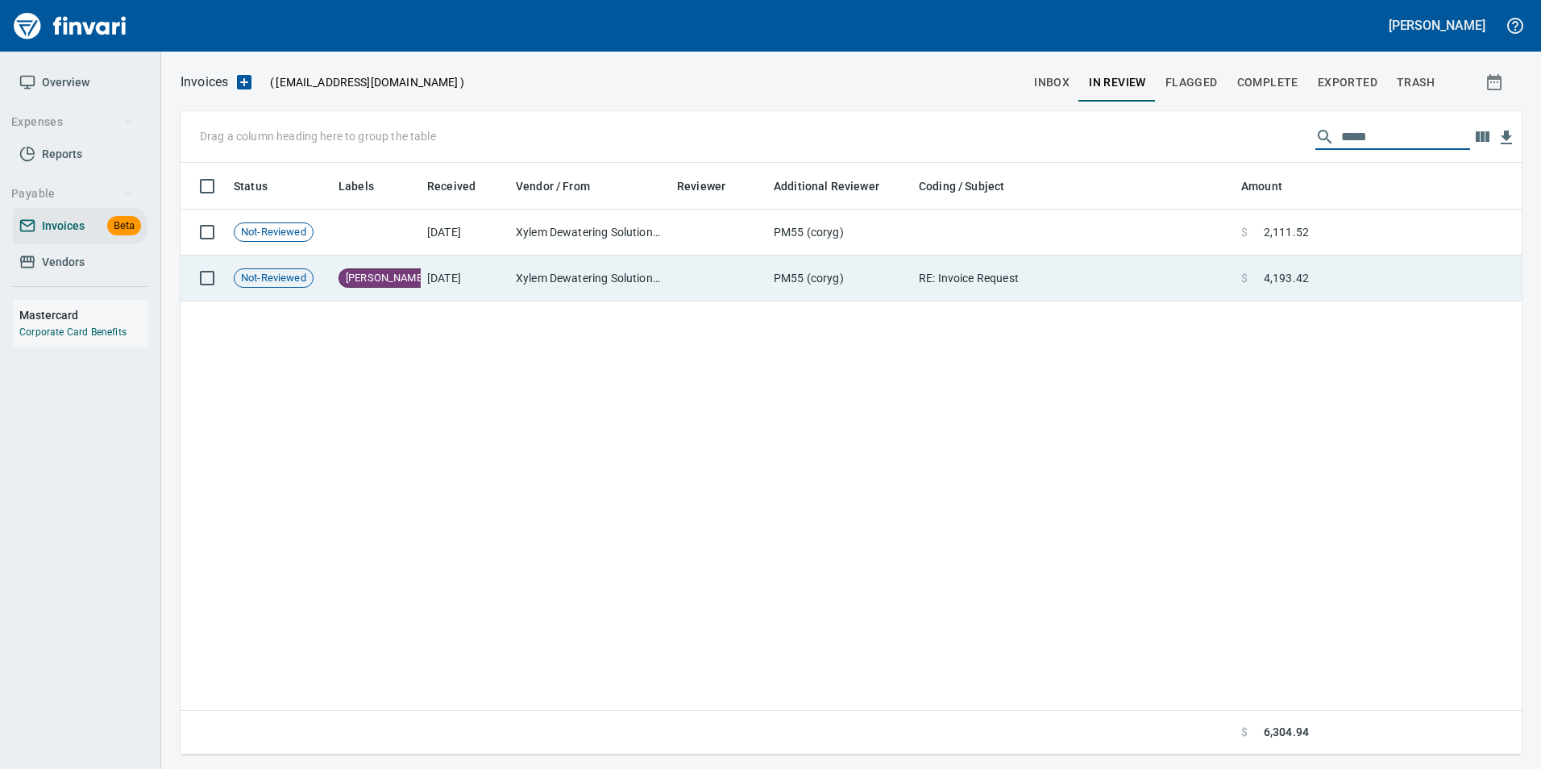
type input "*****"
click at [1310, 285] on td "$ 4,193.42" at bounding box center [1275, 278] width 81 height 46
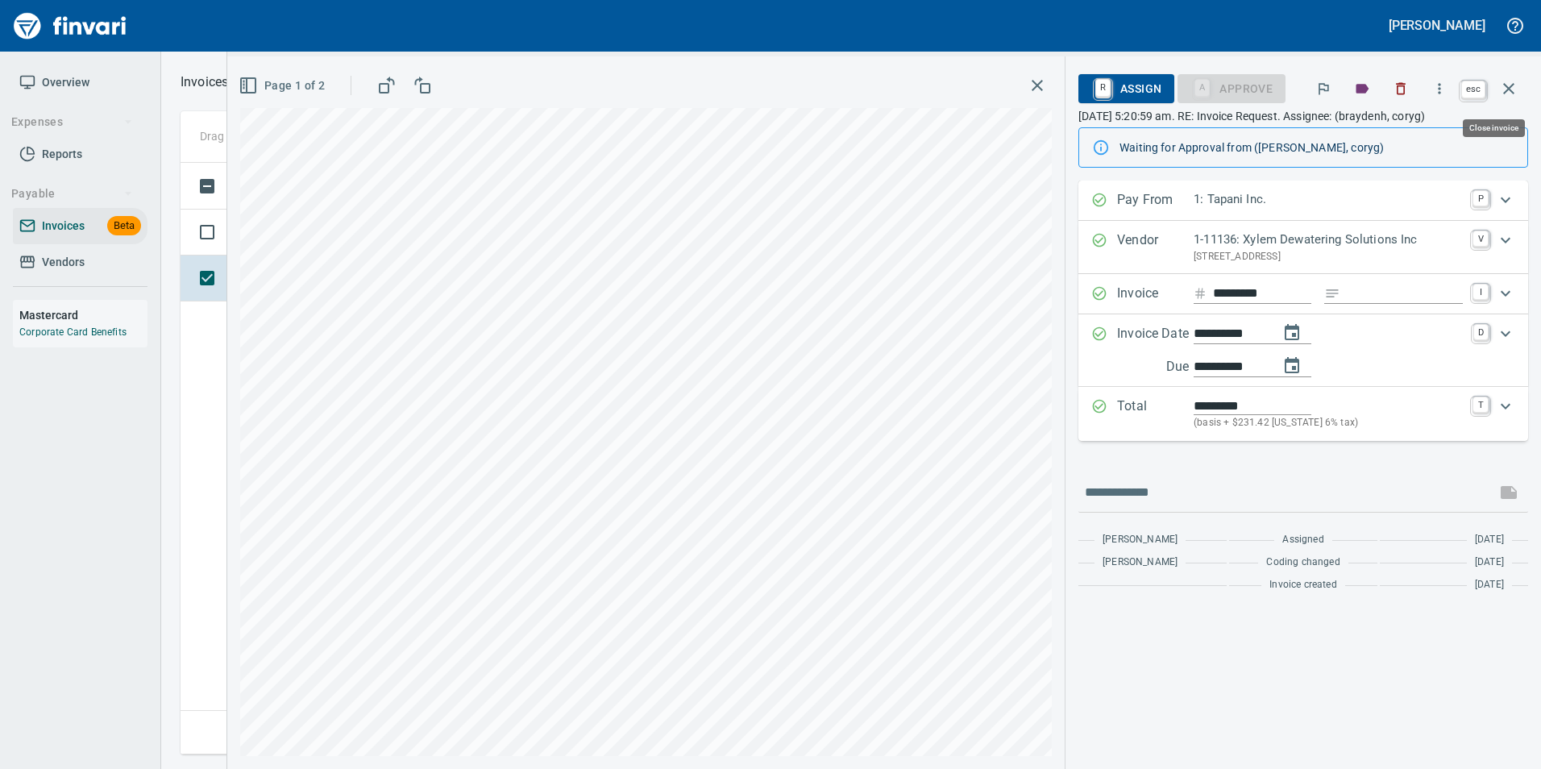
scroll to position [579, 1328]
click at [1518, 90] on icon "button" at bounding box center [1508, 88] width 19 height 19
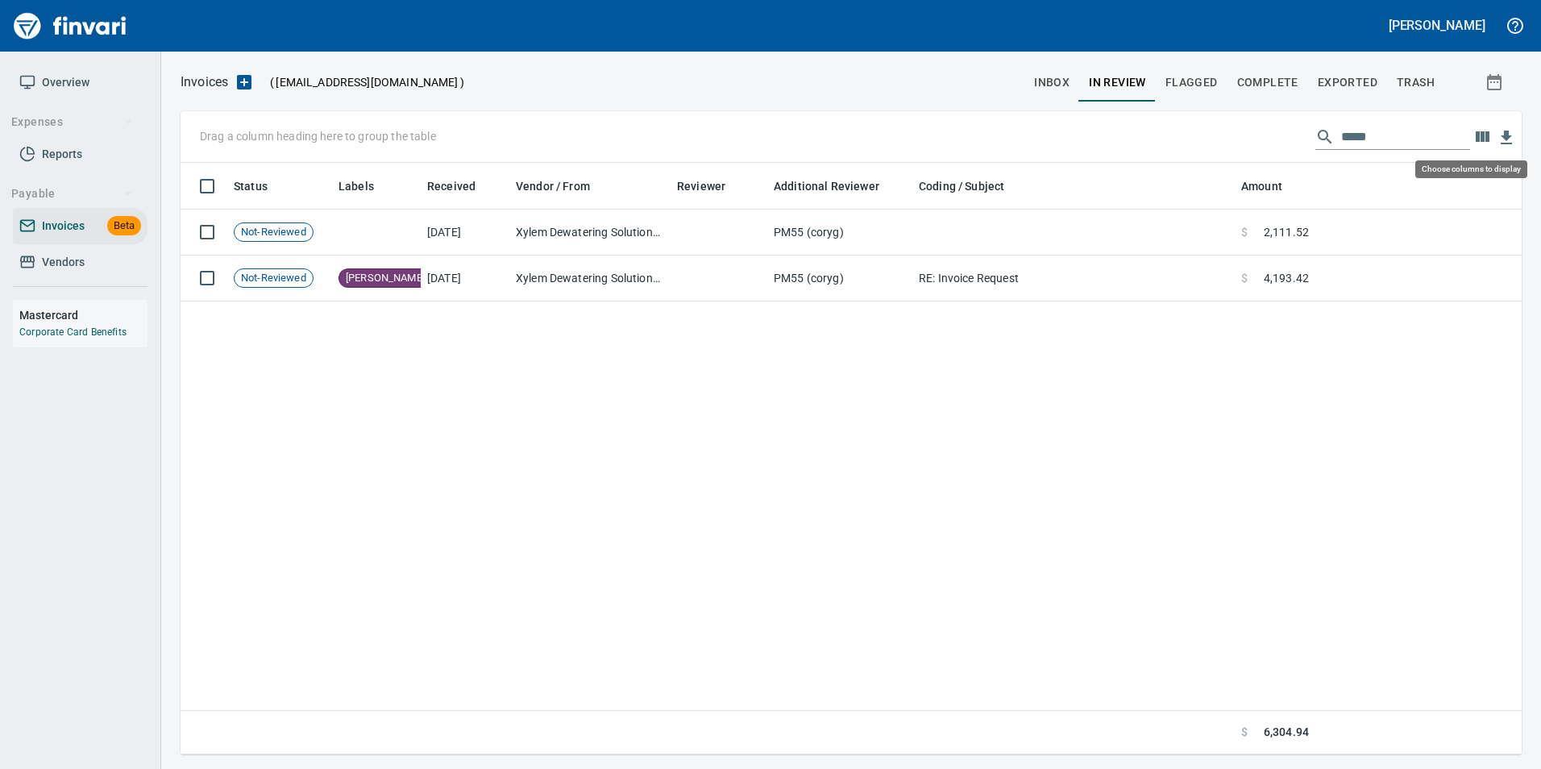
scroll to position [579, 1329]
click at [1341, 130] on input "*****" at bounding box center [1405, 137] width 129 height 26
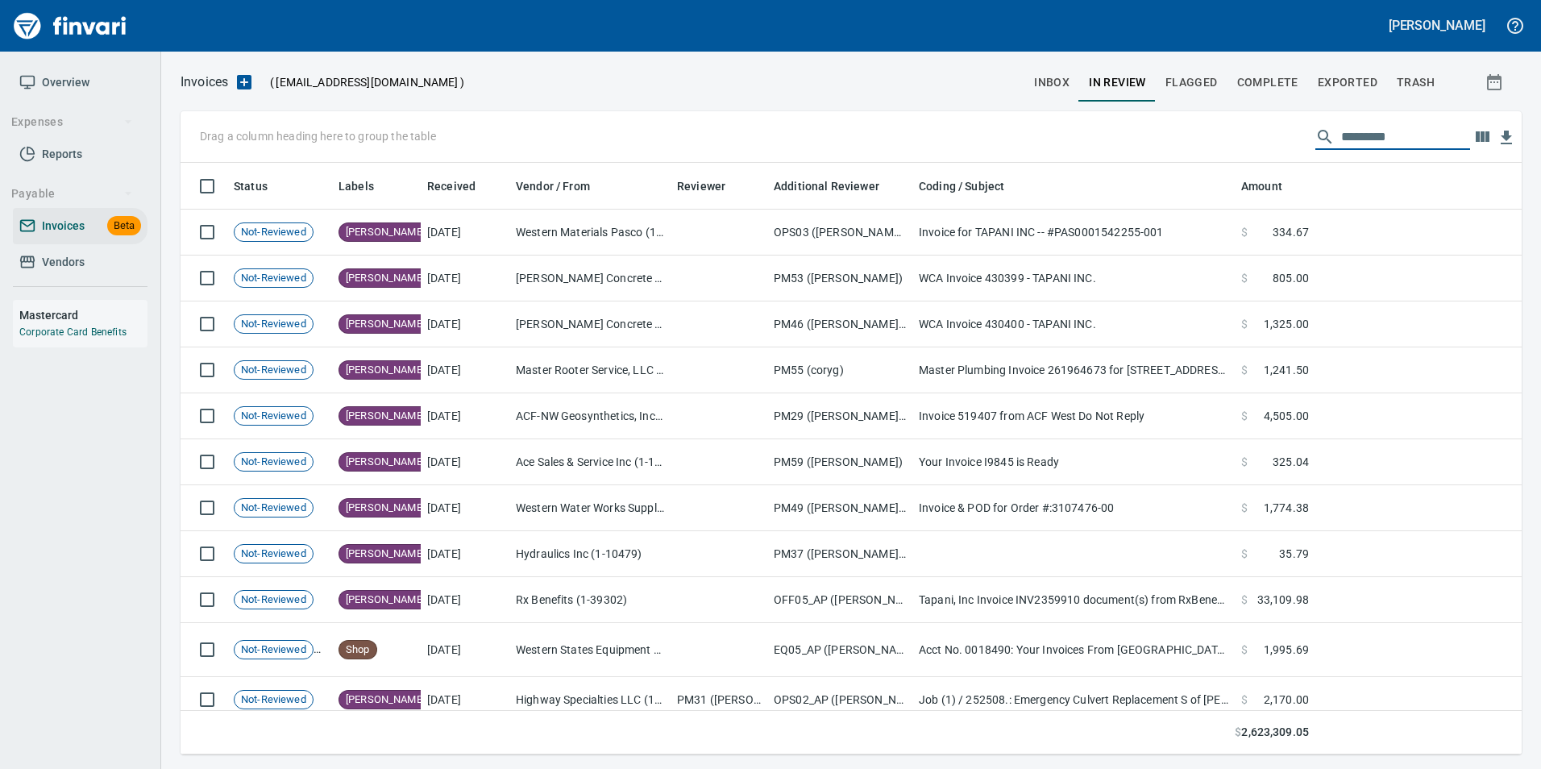
scroll to position [579, 1317]
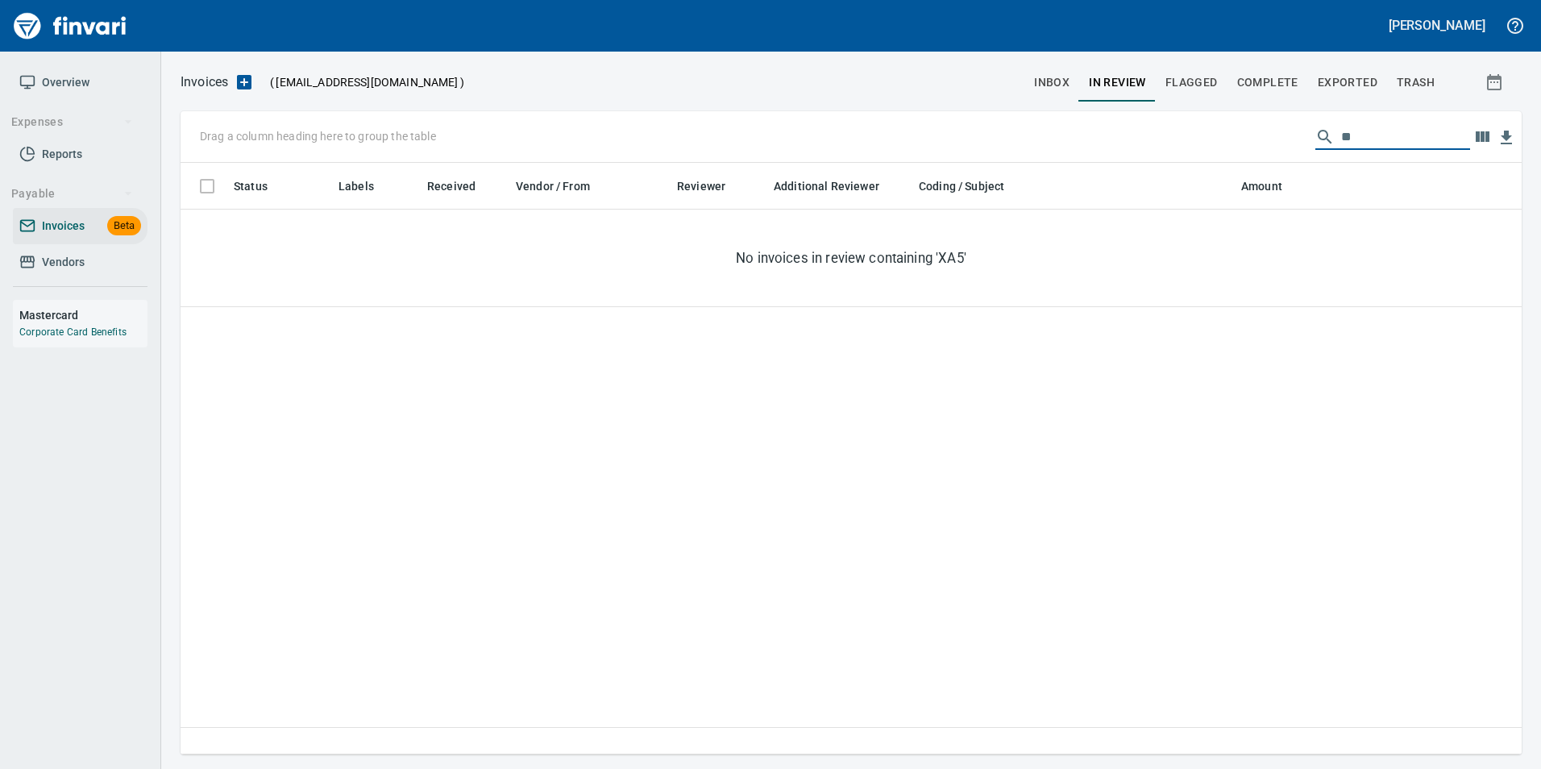
type input "*"
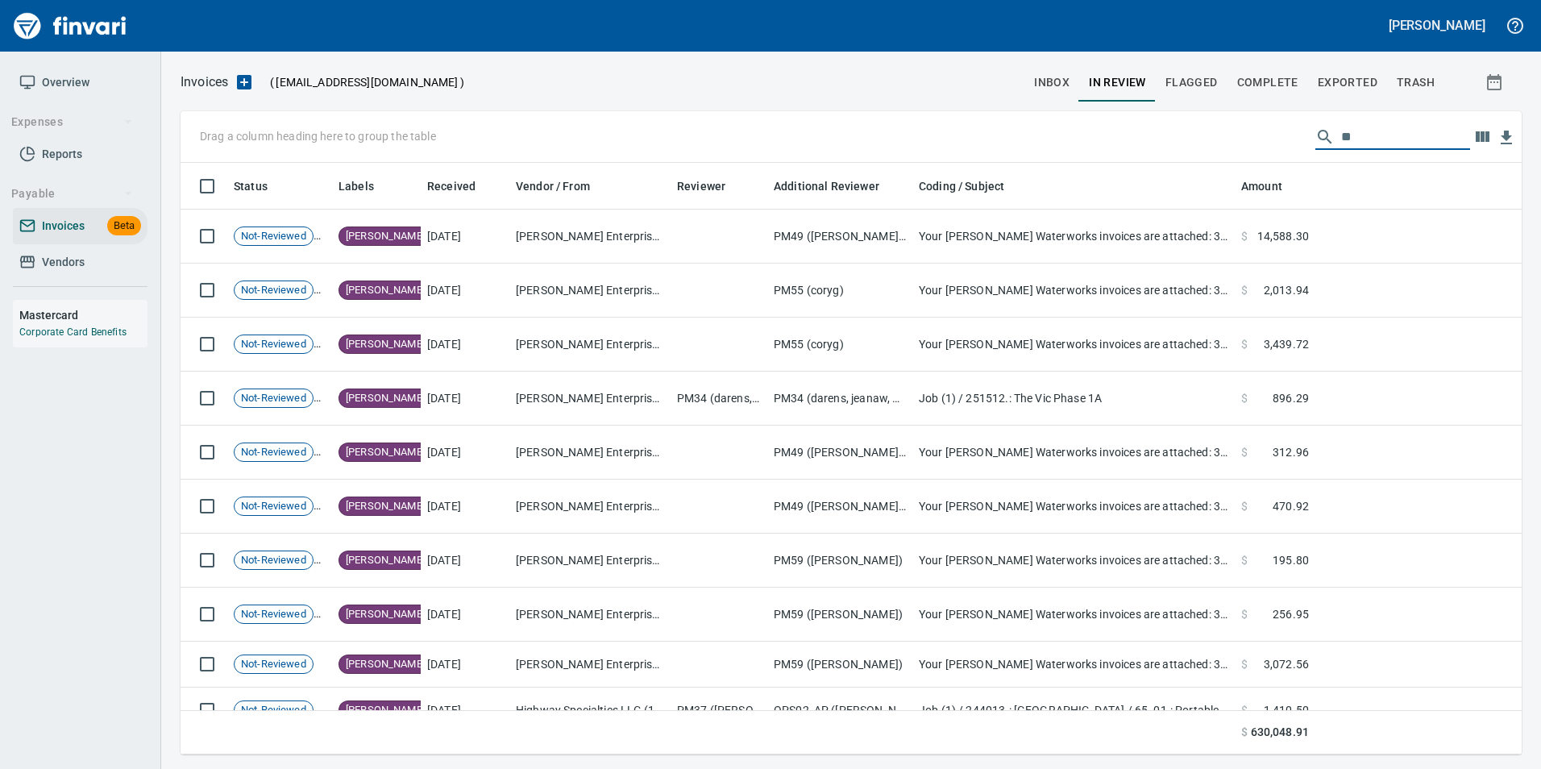
type input "*"
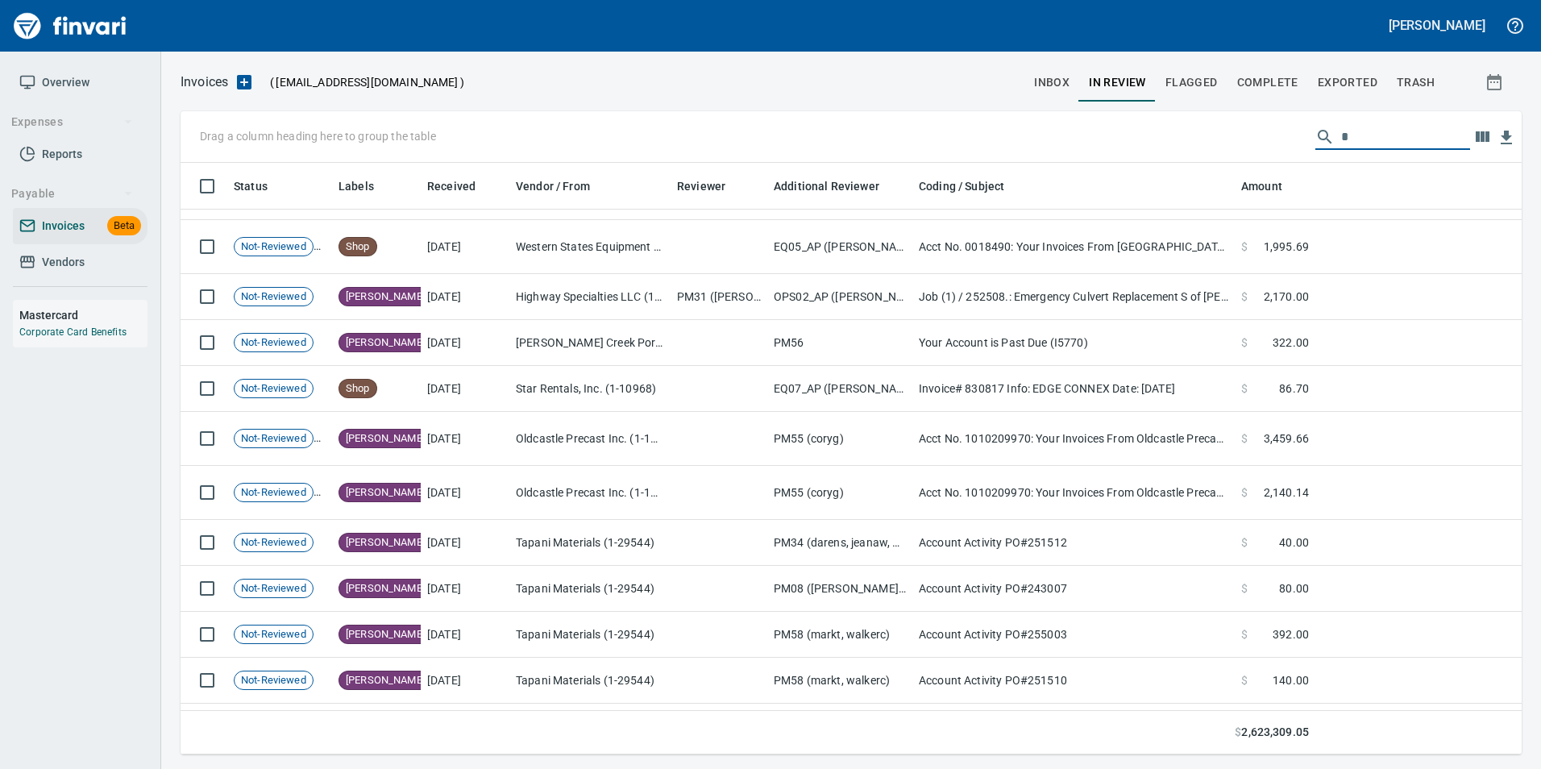
scroll to position [0, 0]
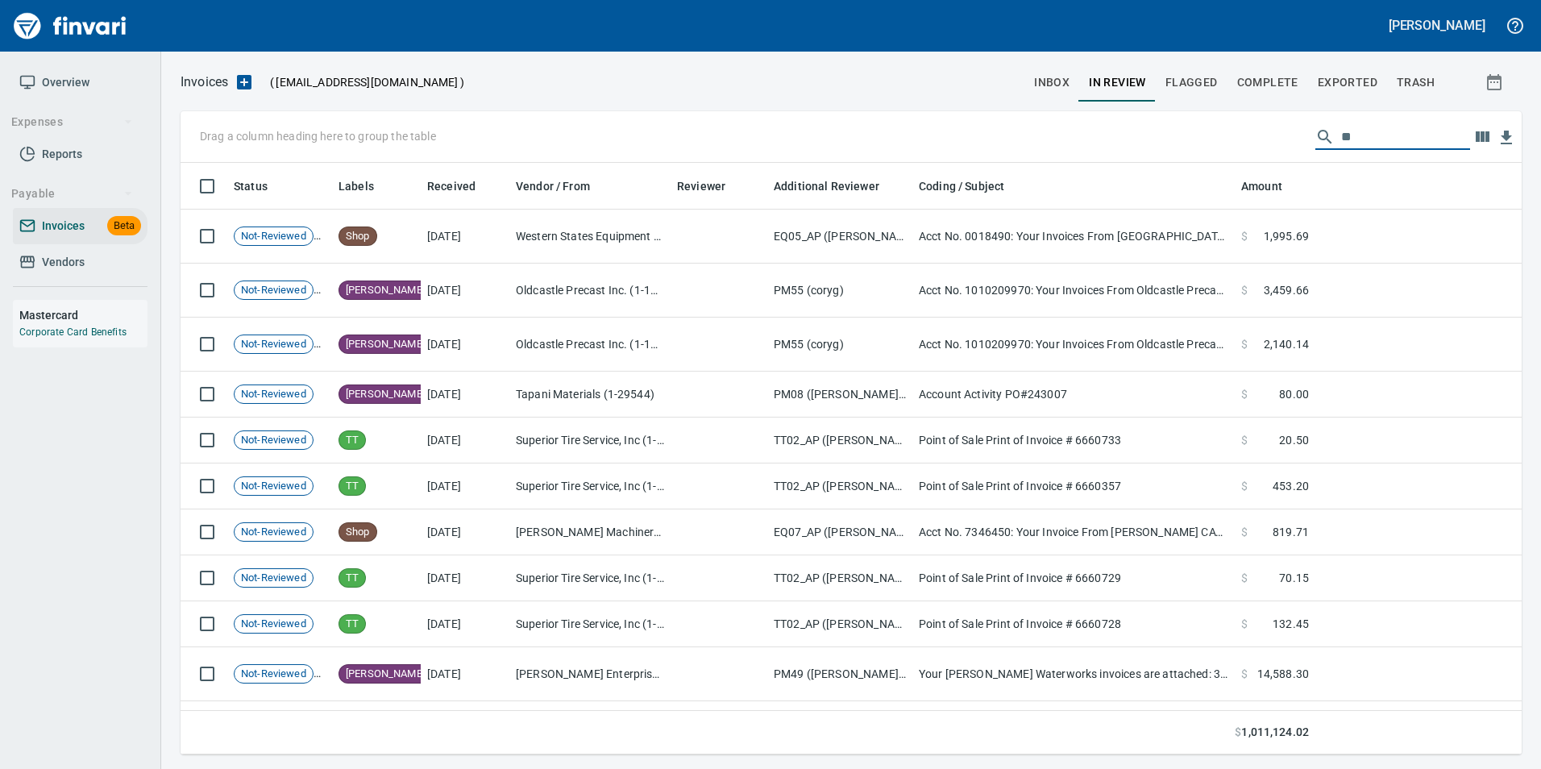
type input "*"
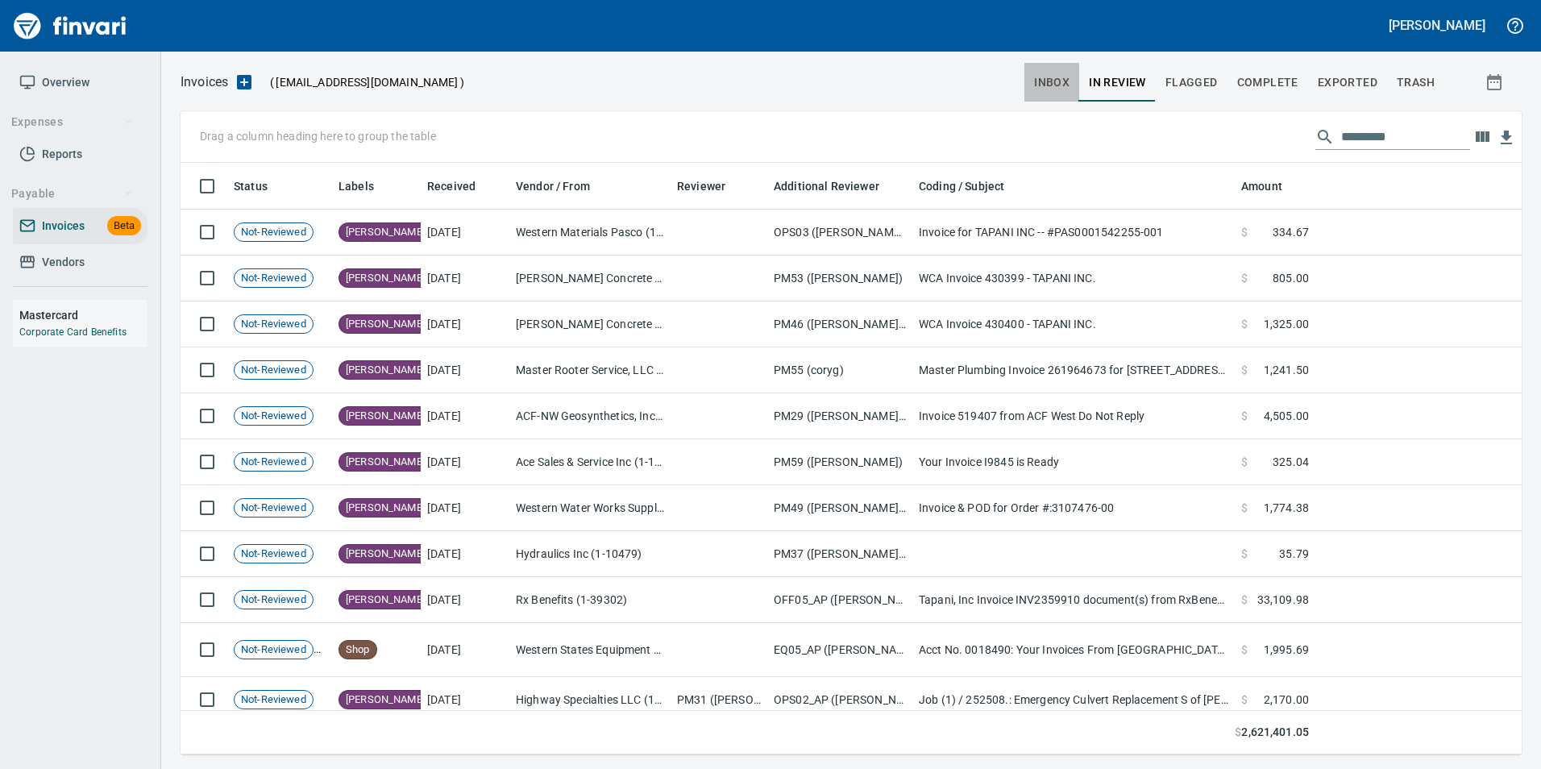
click at [1050, 81] on span "inbox" at bounding box center [1051, 83] width 35 height 20
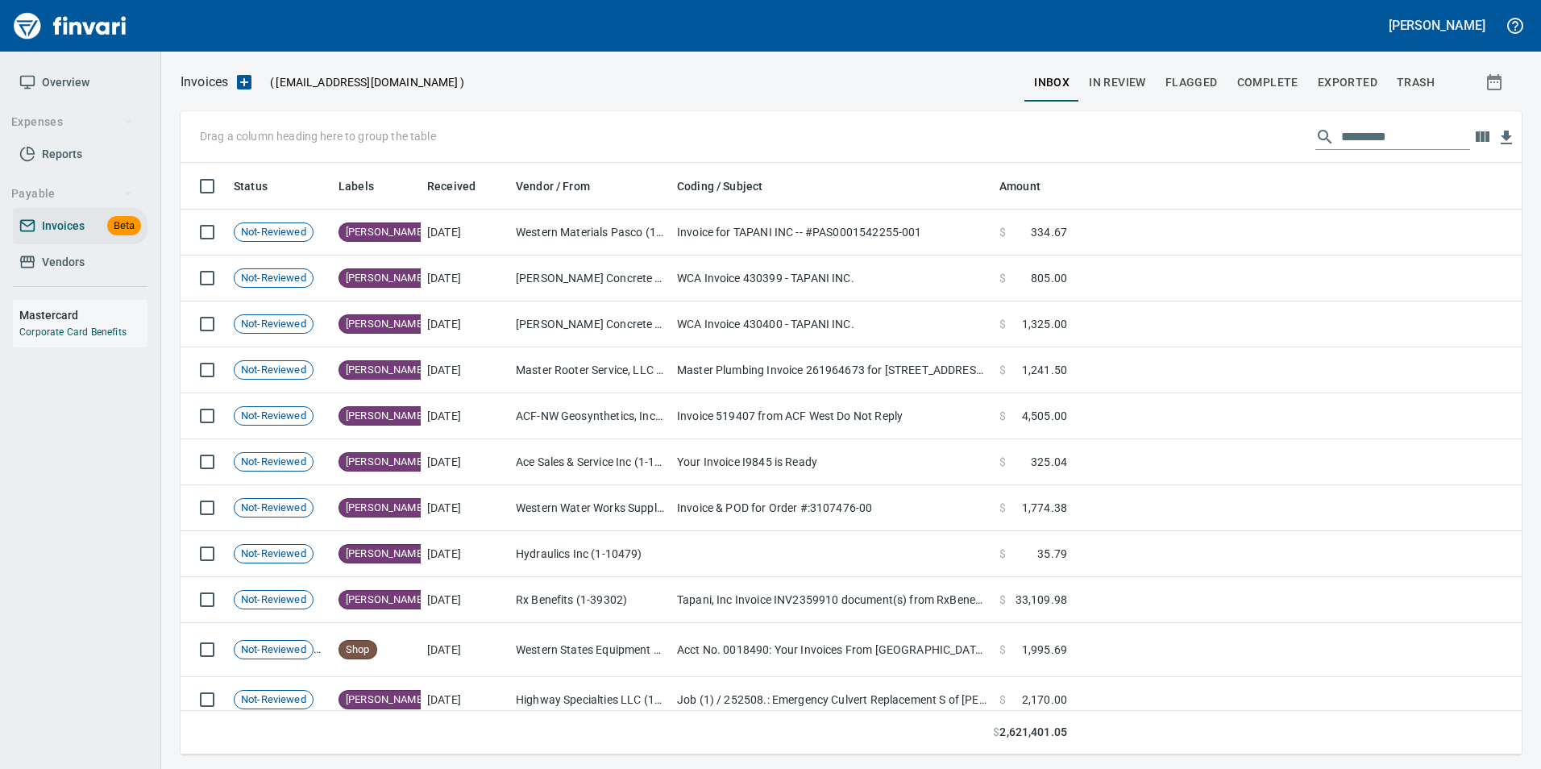
scroll to position [579, 1317]
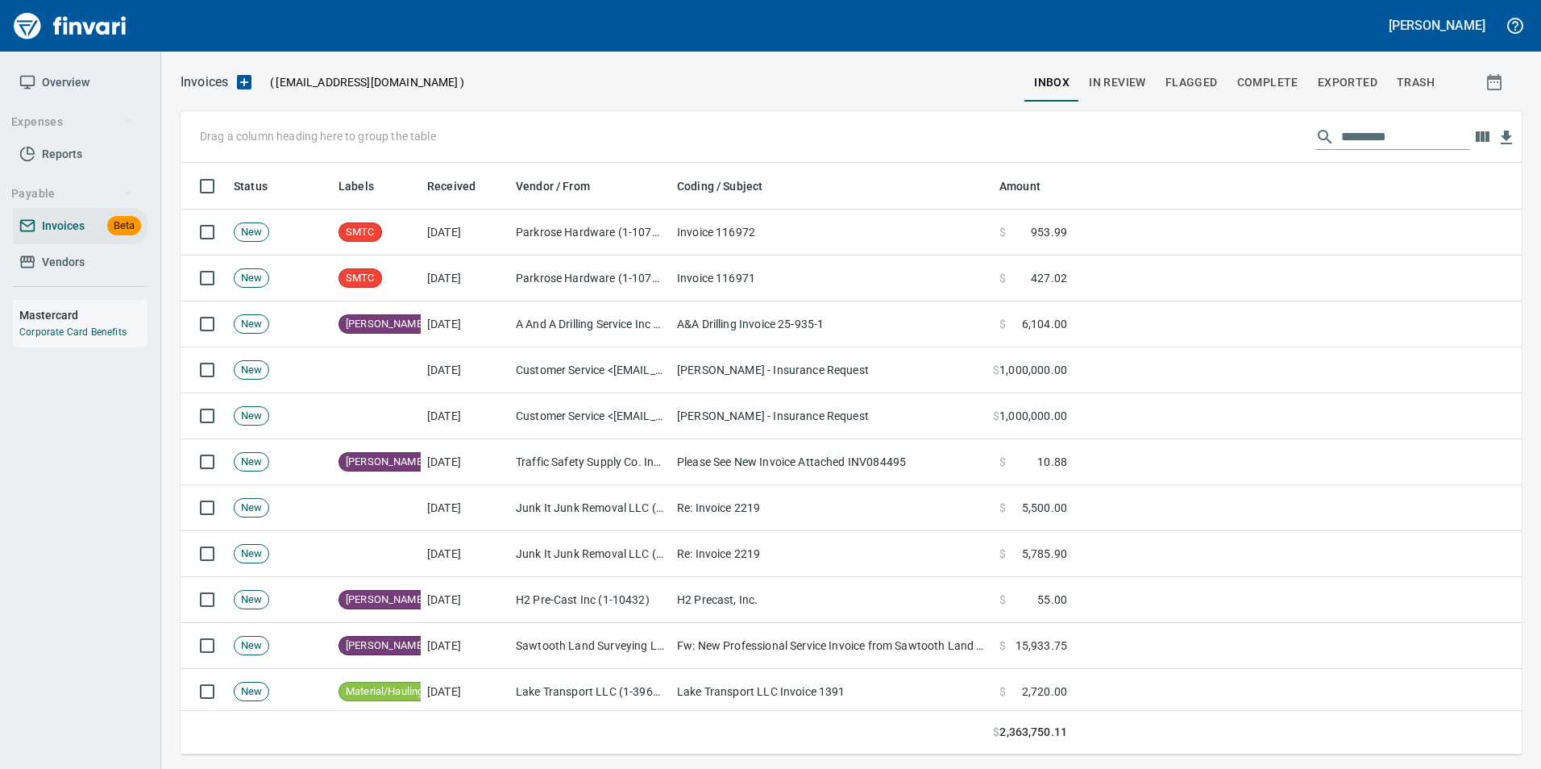
click at [1398, 138] on input "text" at bounding box center [1405, 137] width 129 height 26
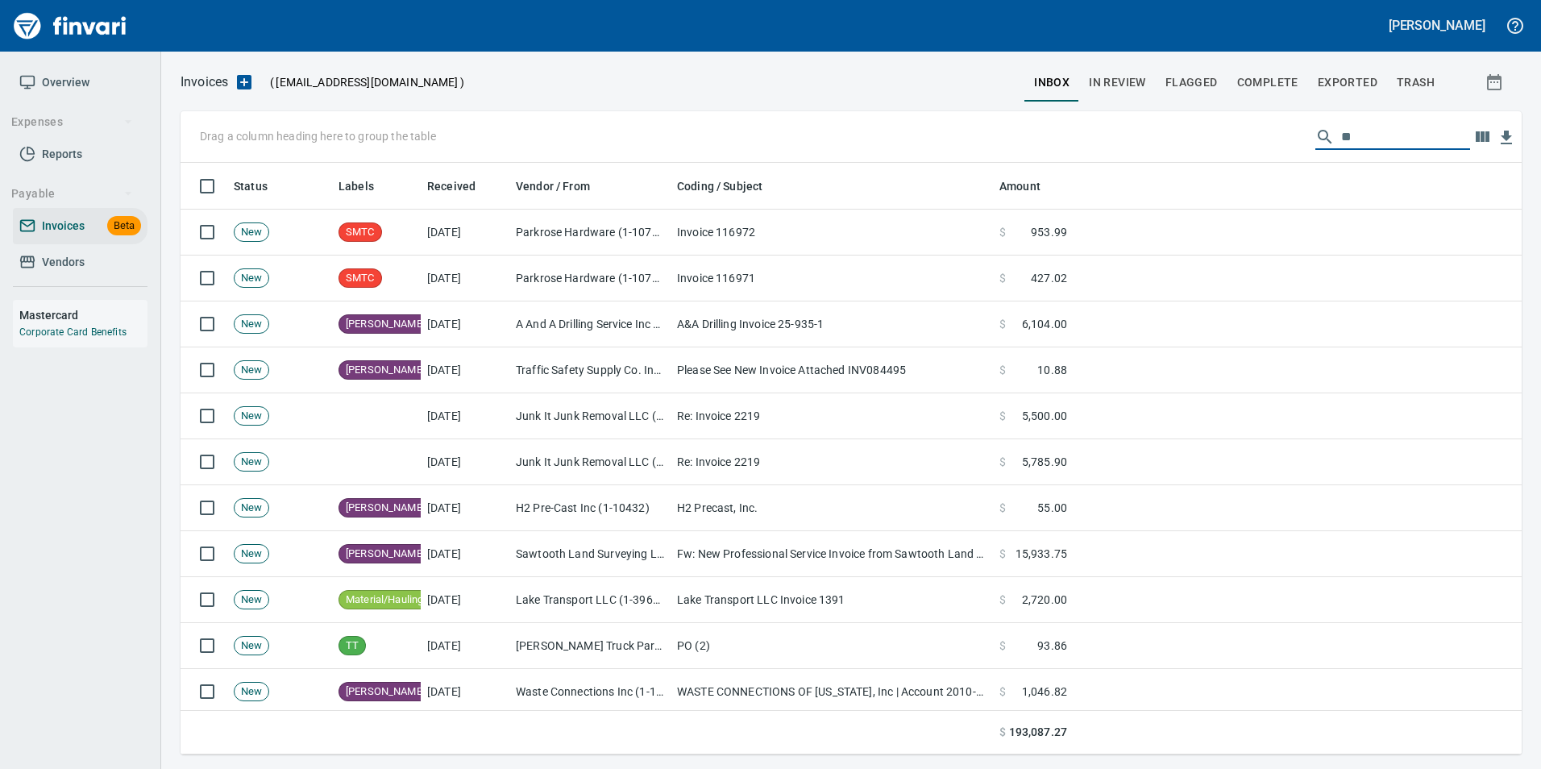
type input "*"
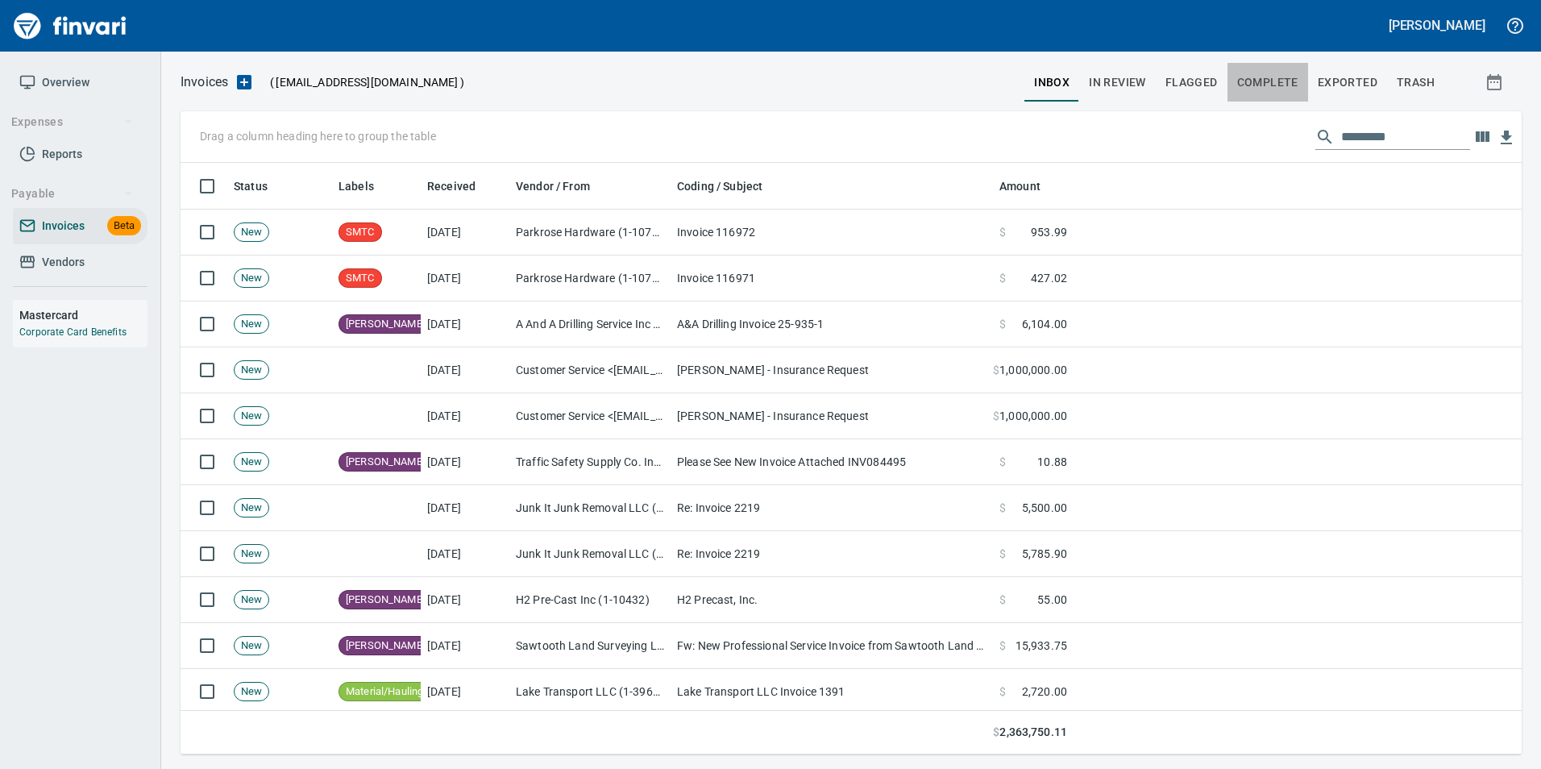
click at [1287, 78] on span "Complete" at bounding box center [1267, 83] width 61 height 20
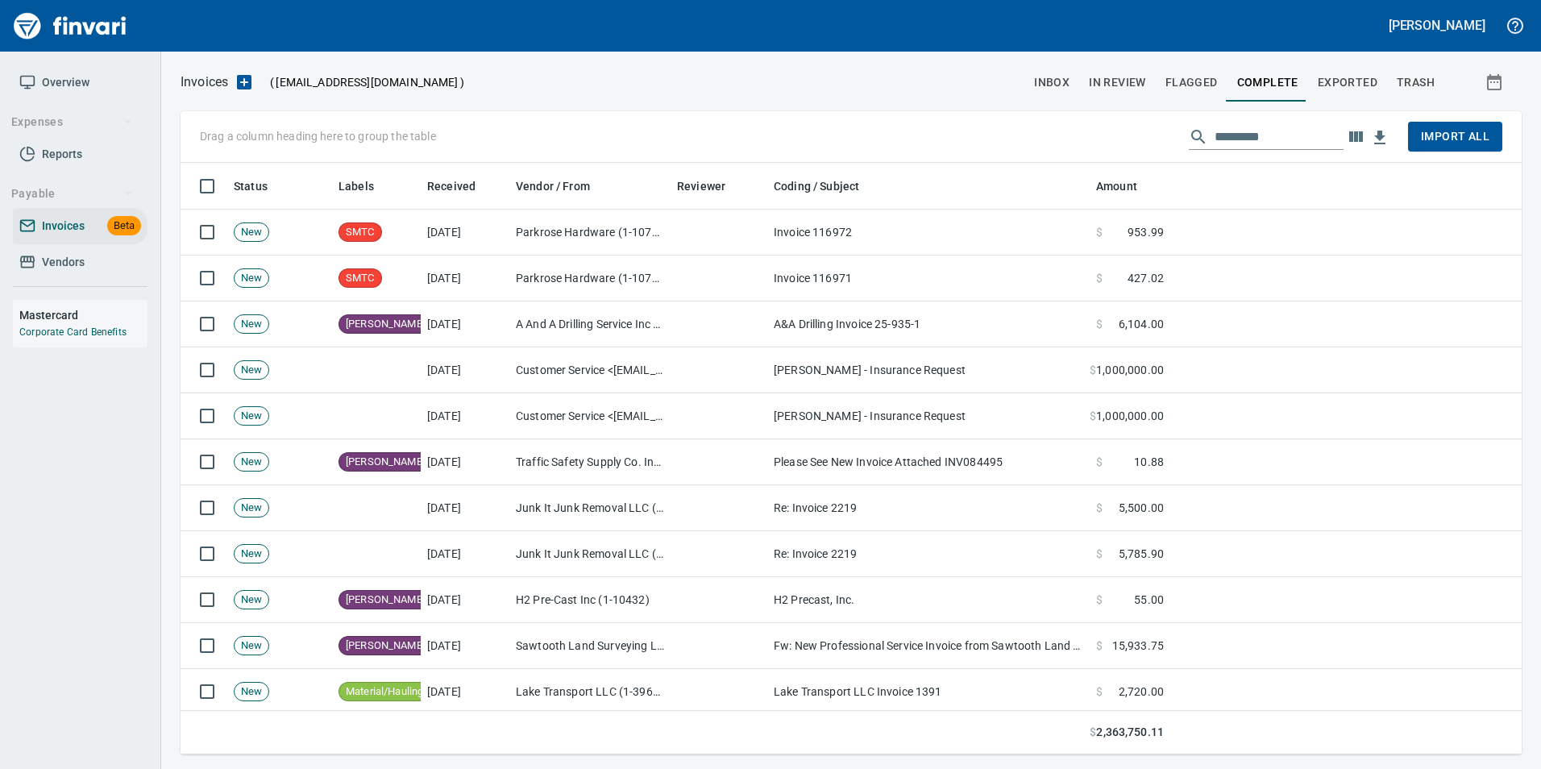
scroll to position [579, 1317]
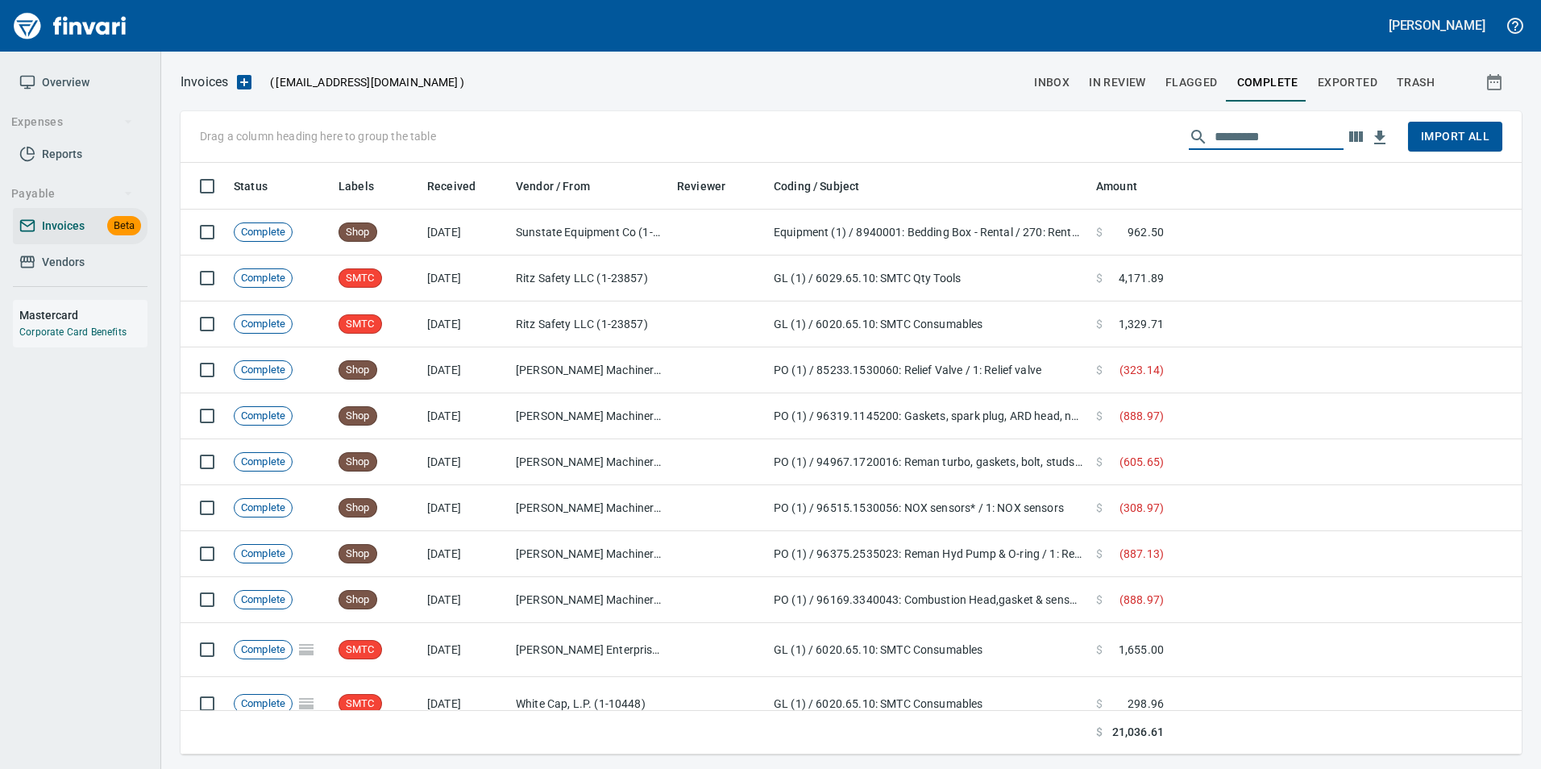
click at [1274, 131] on input "text" at bounding box center [1279, 137] width 129 height 26
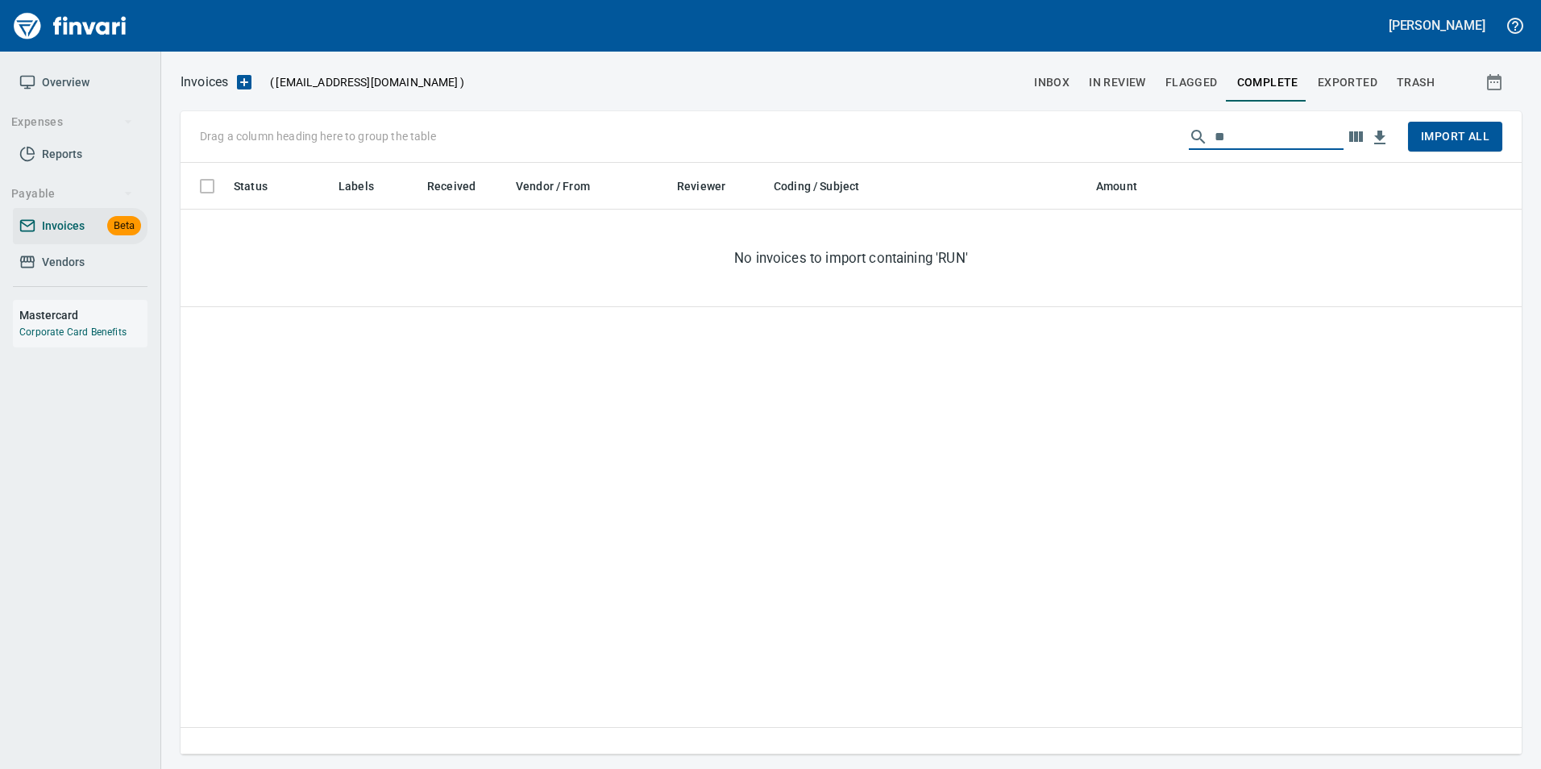
type input "*"
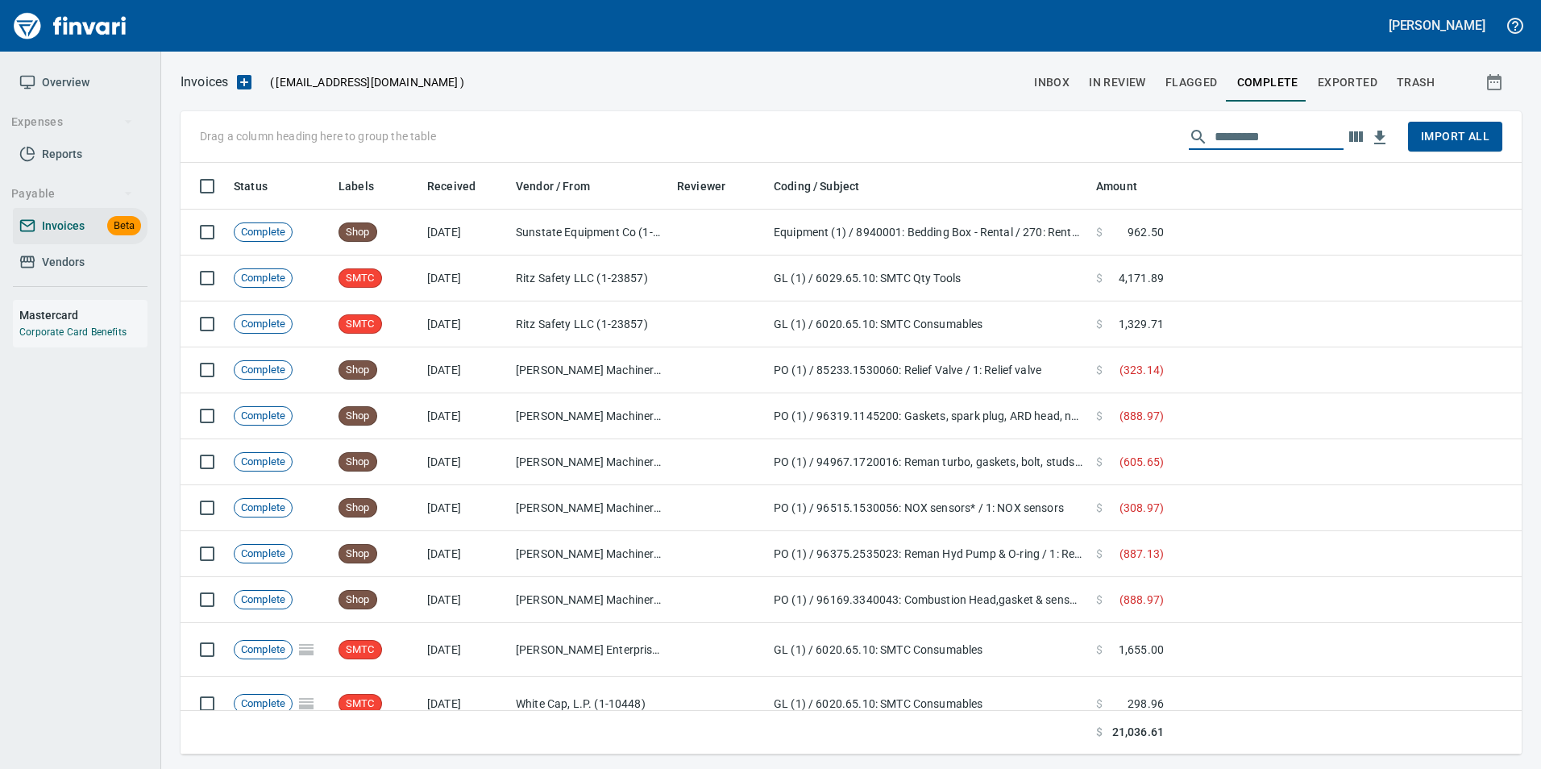
click at [1327, 91] on span "Exported" at bounding box center [1348, 83] width 60 height 20
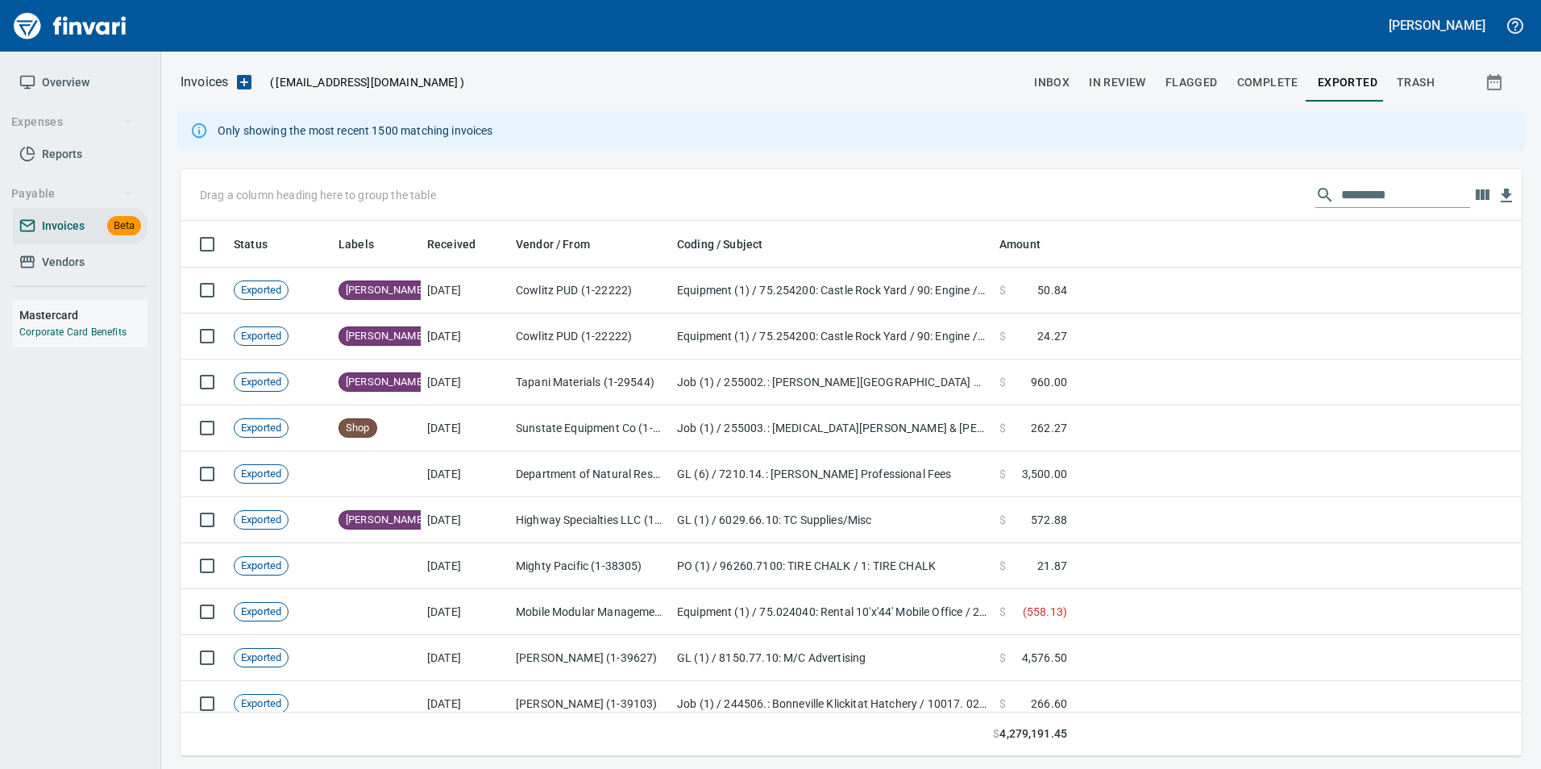
scroll to position [523, 1317]
click at [1322, 190] on icon at bounding box center [1324, 194] width 19 height 19
click at [1342, 195] on input "text" at bounding box center [1405, 195] width 129 height 26
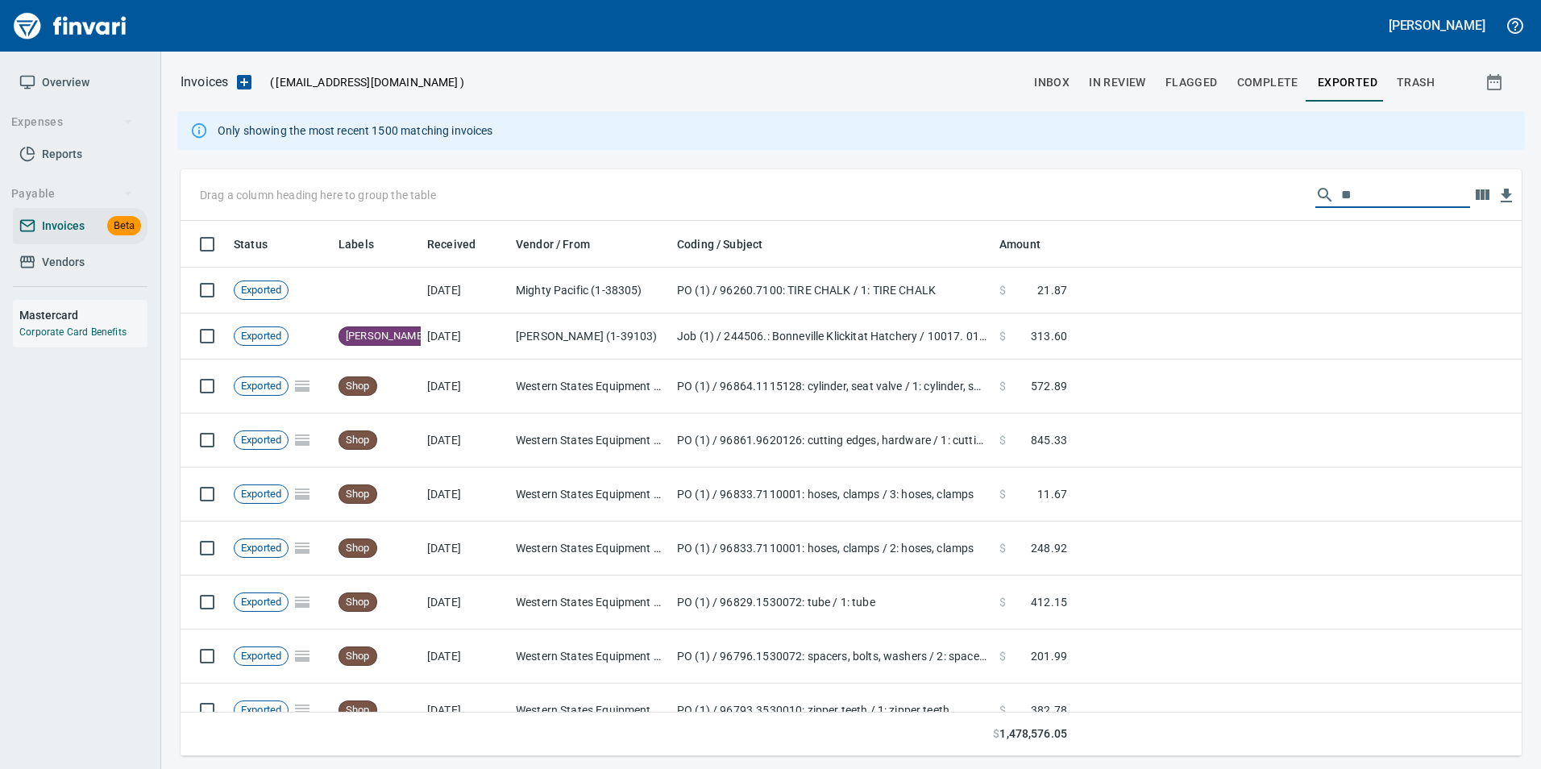
type input "***"
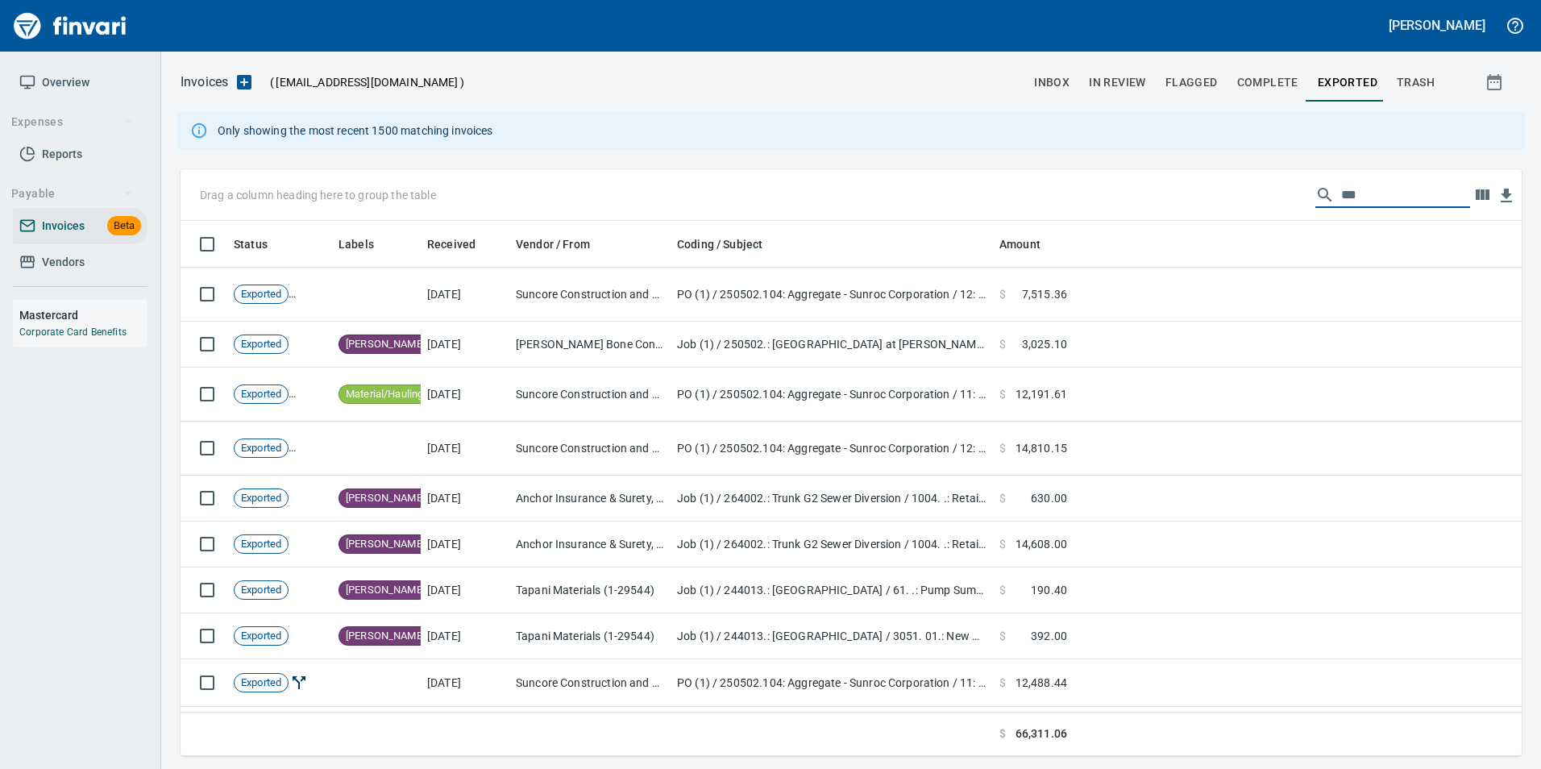
scroll to position [523, 1317]
type input "***"
click at [1371, 198] on input "***" at bounding box center [1405, 195] width 129 height 26
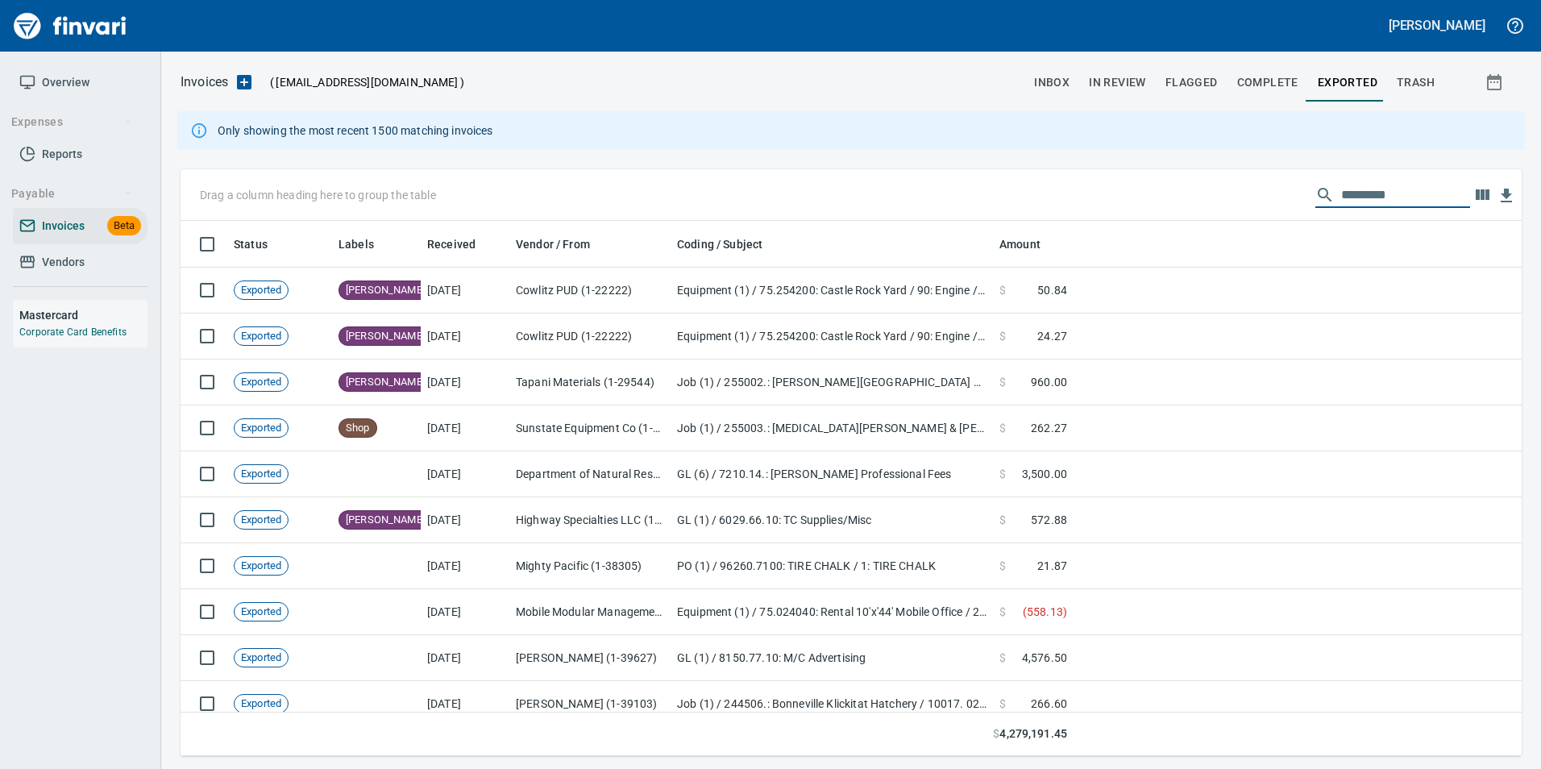
click at [1126, 83] on span "In Review" at bounding box center [1117, 83] width 57 height 20
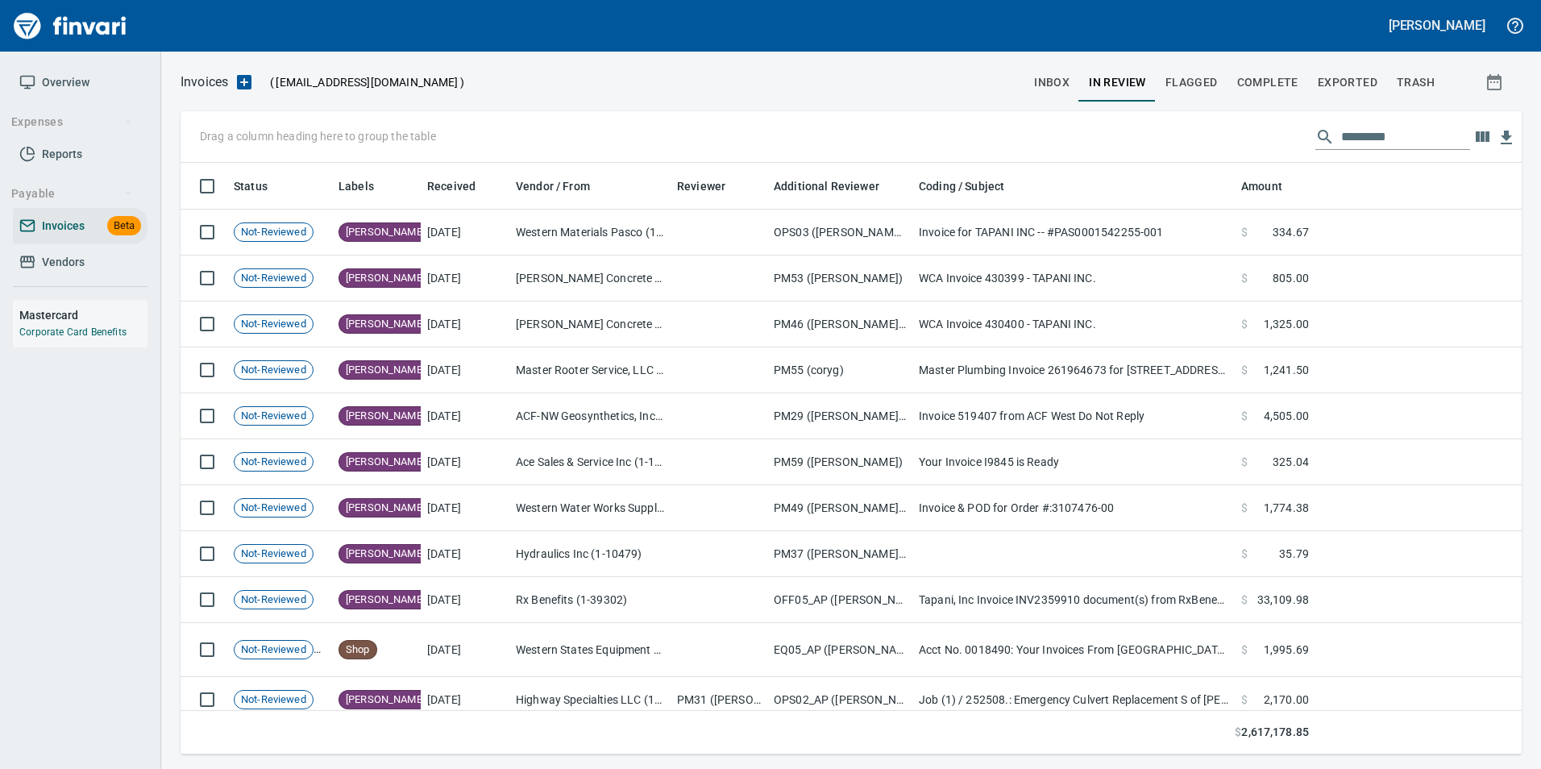
scroll to position [579, 1317]
click at [1384, 128] on input "text" at bounding box center [1405, 137] width 129 height 26
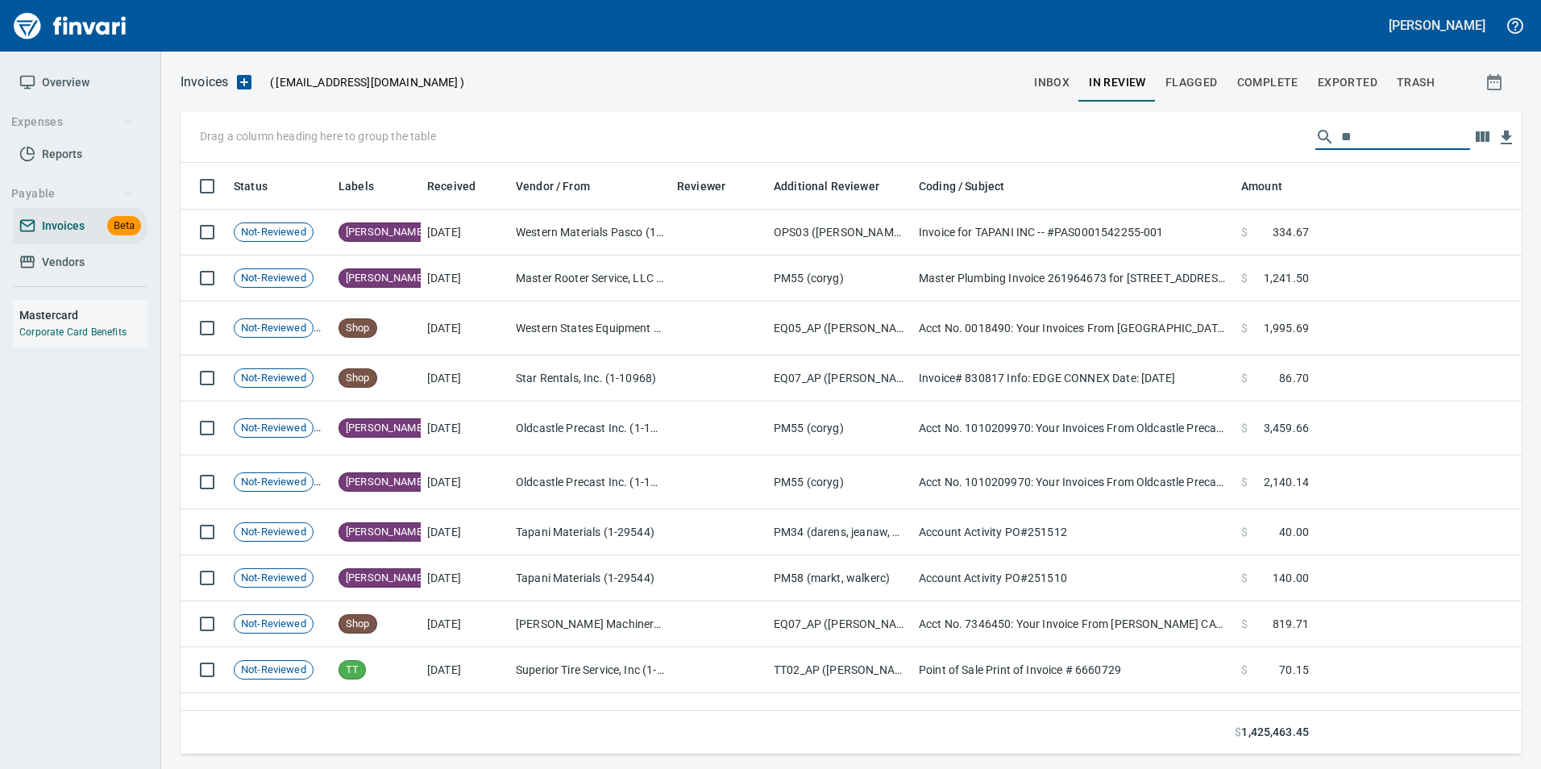
type input "*"
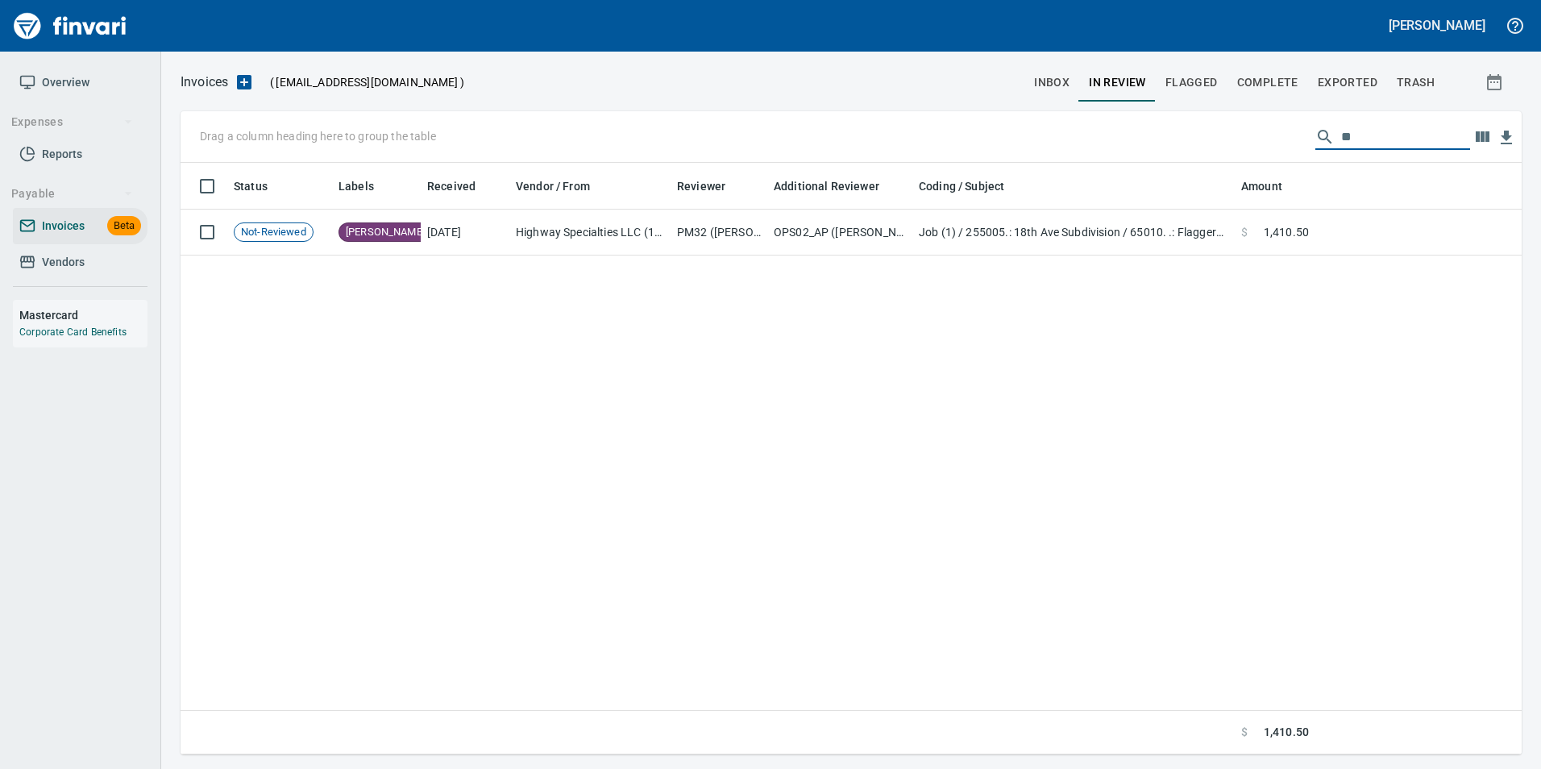
type input "*"
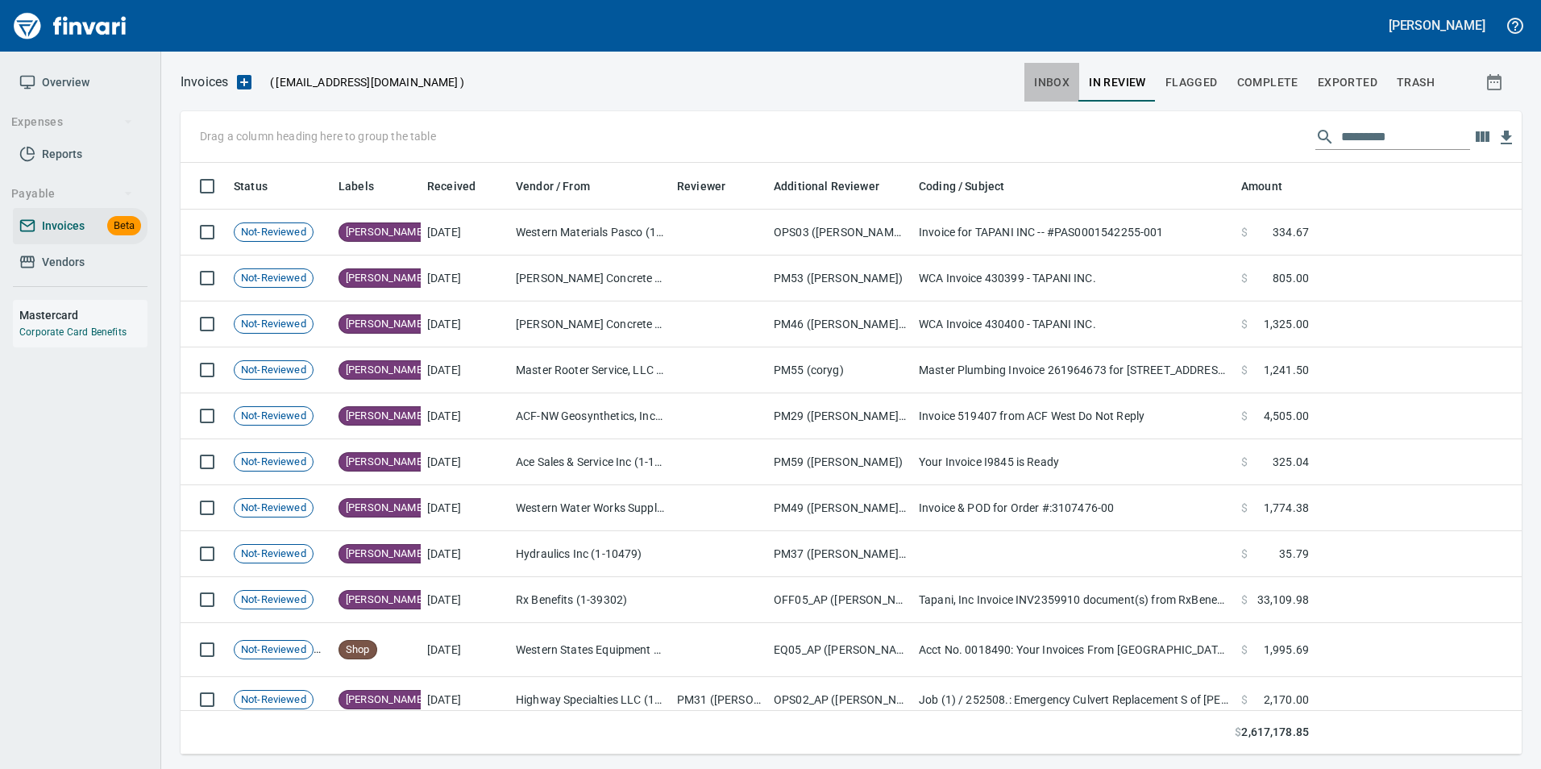
click at [1031, 85] on button "inbox" at bounding box center [1051, 82] width 55 height 39
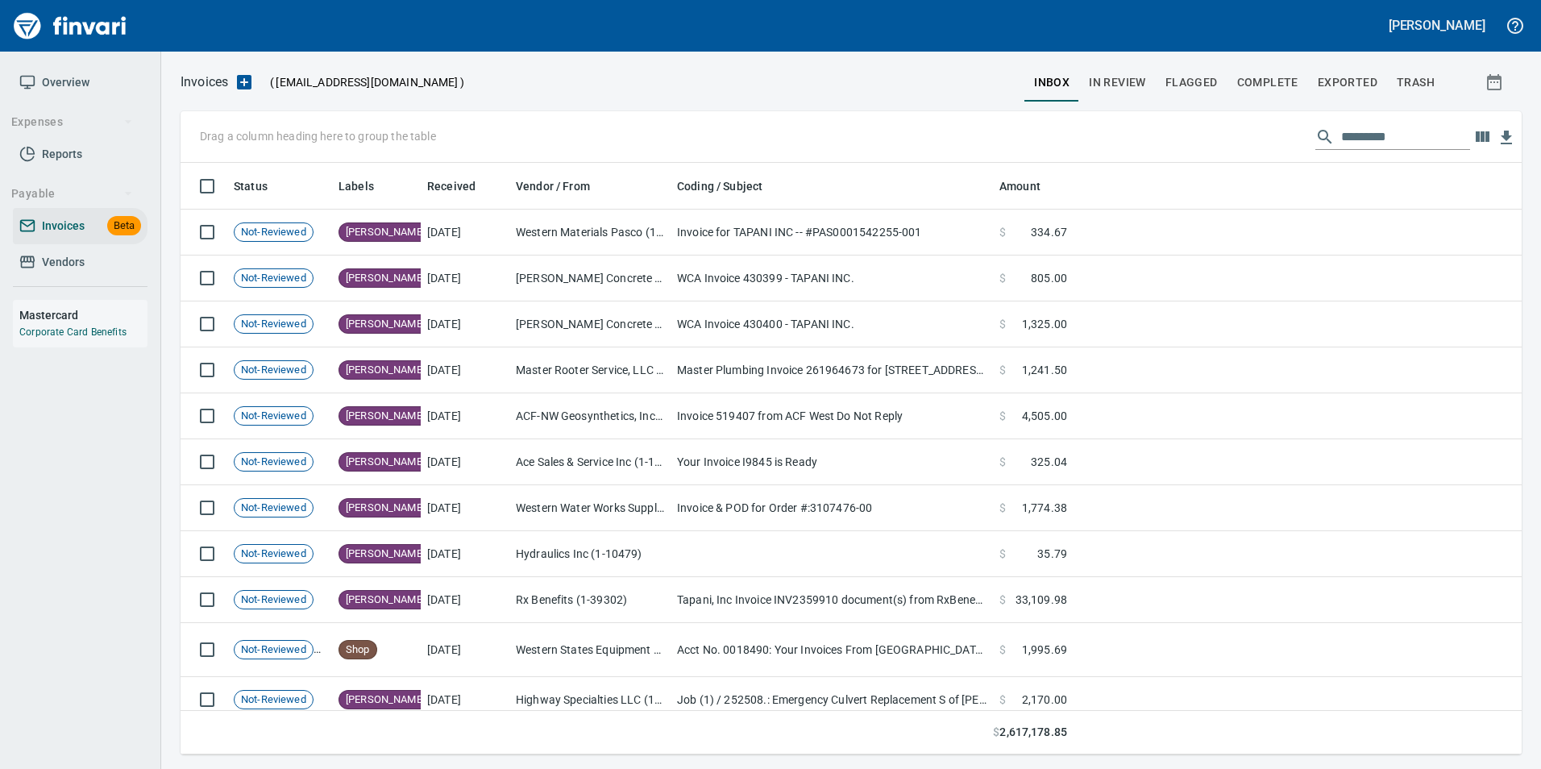
scroll to position [579, 1317]
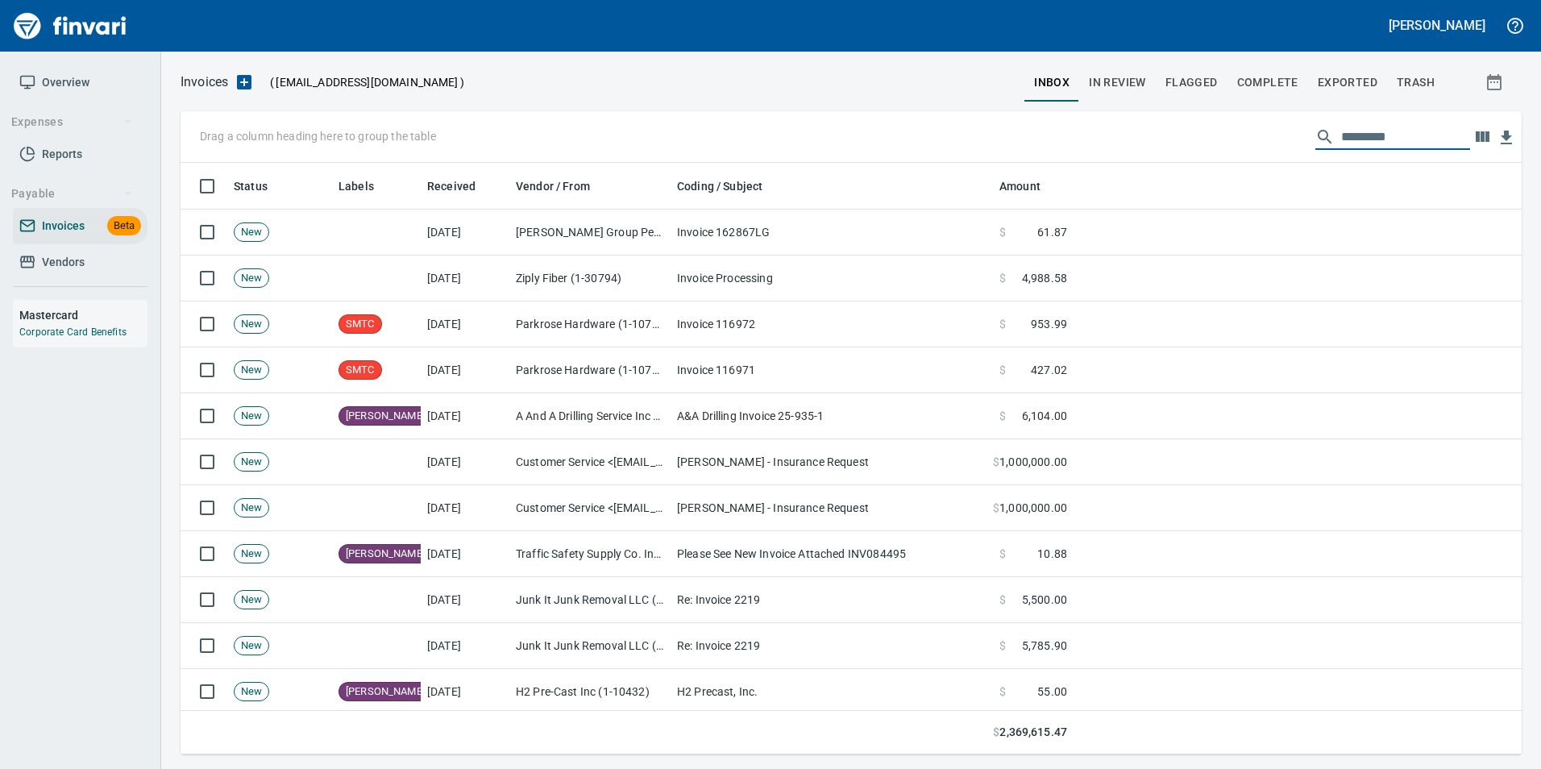
click at [1341, 135] on input "text" at bounding box center [1405, 137] width 129 height 26
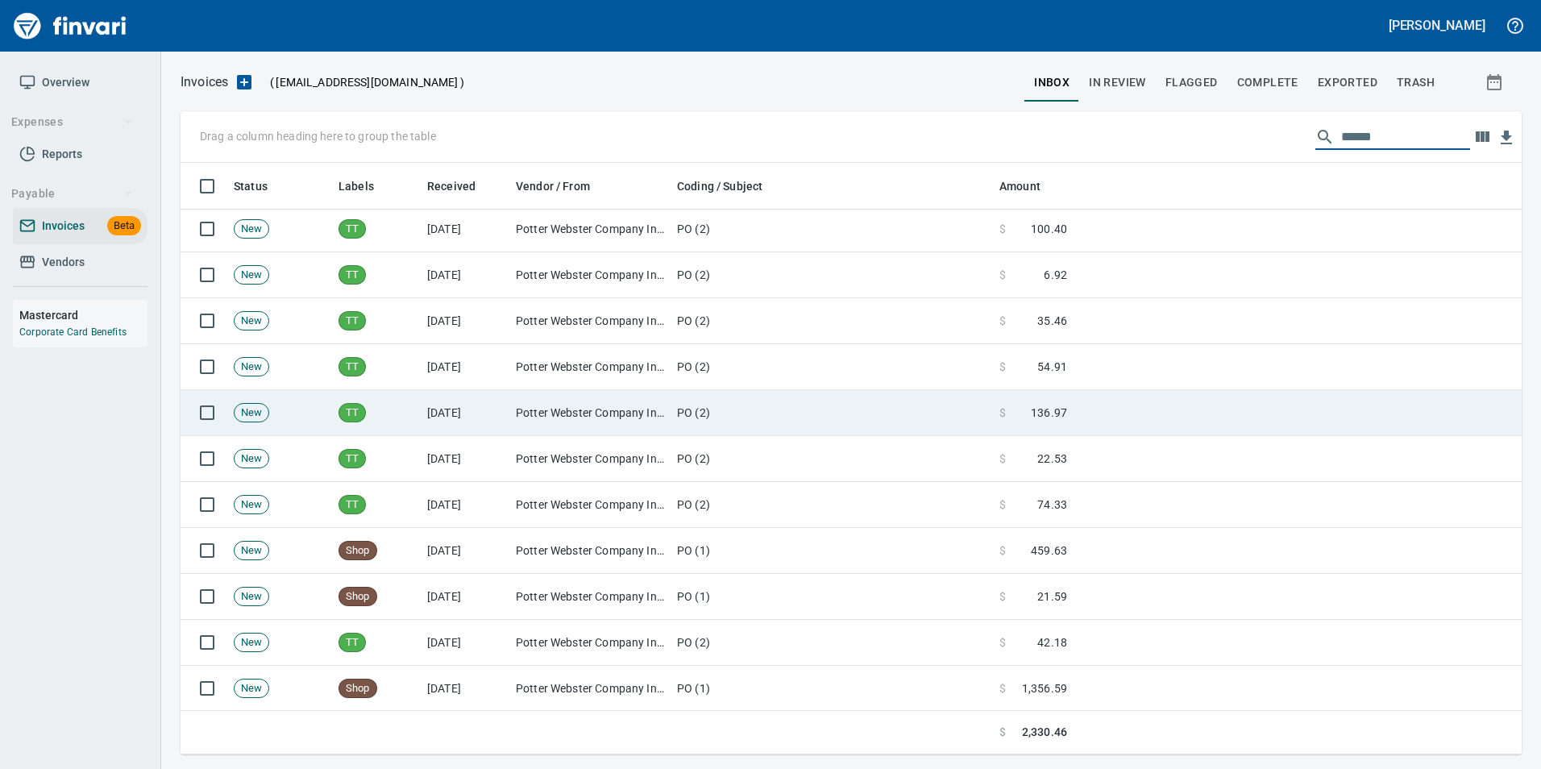
scroll to position [0, 0]
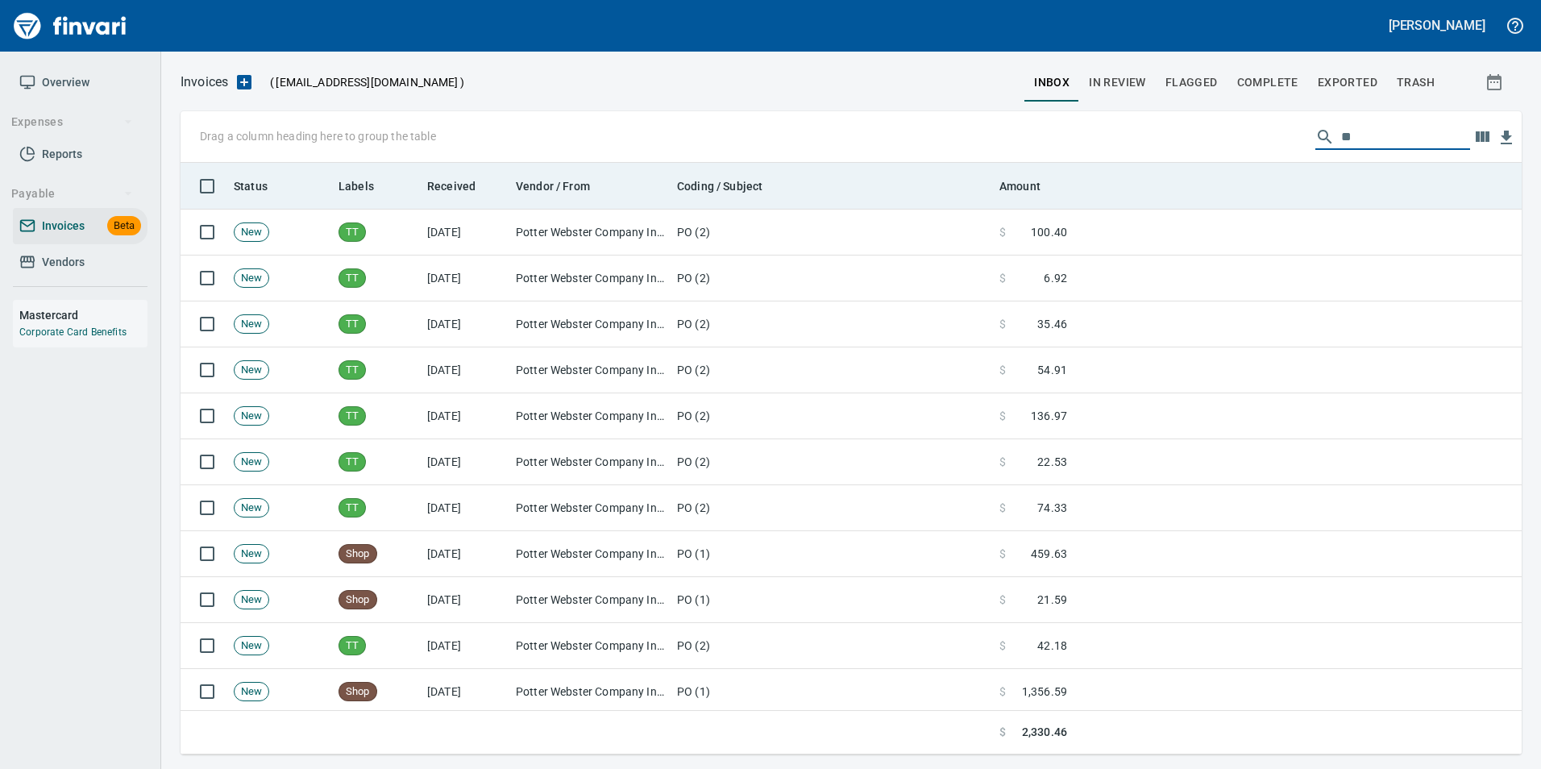
type input "*"
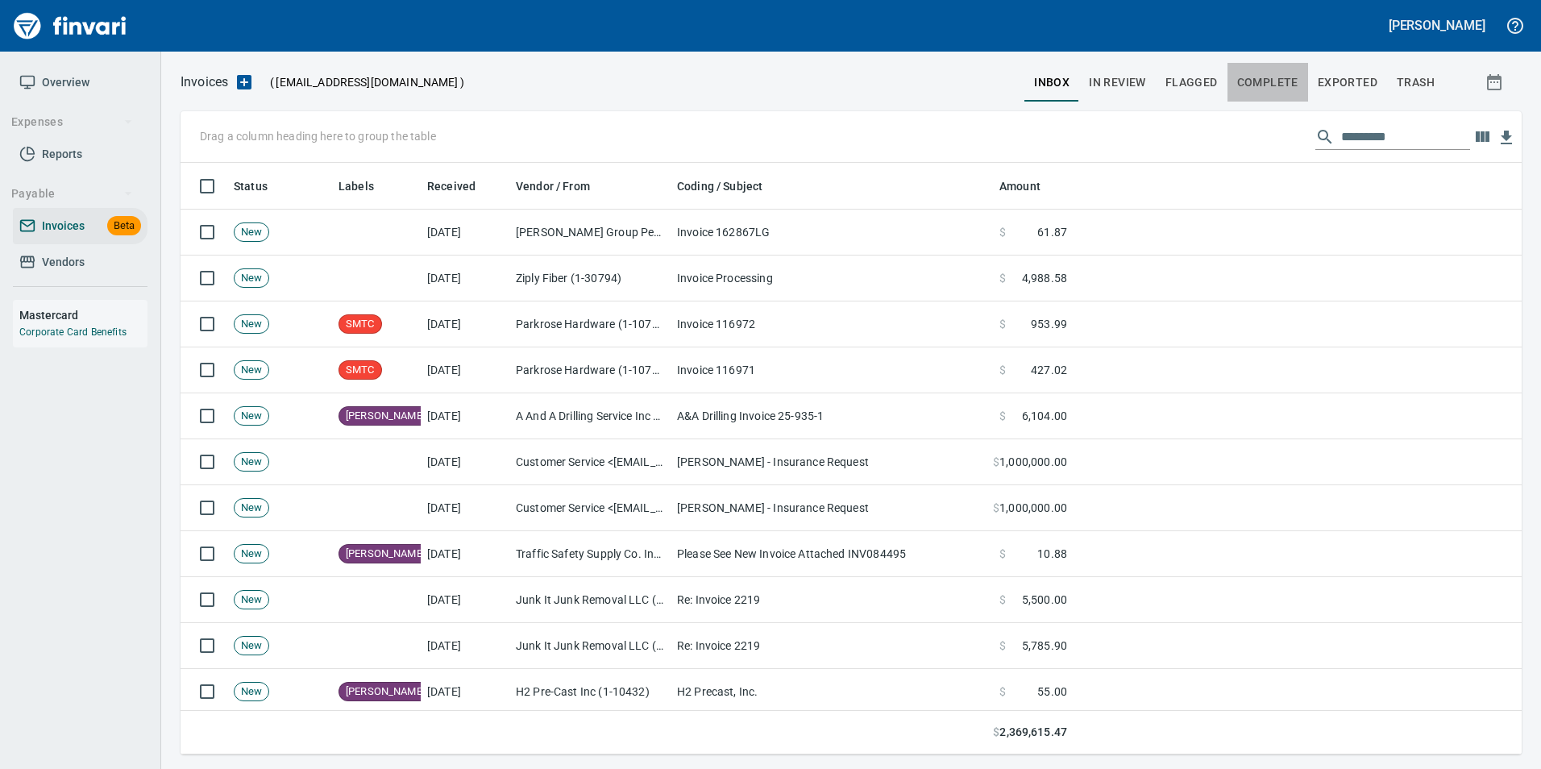
click at [1280, 89] on span "Complete" at bounding box center [1267, 83] width 61 height 20
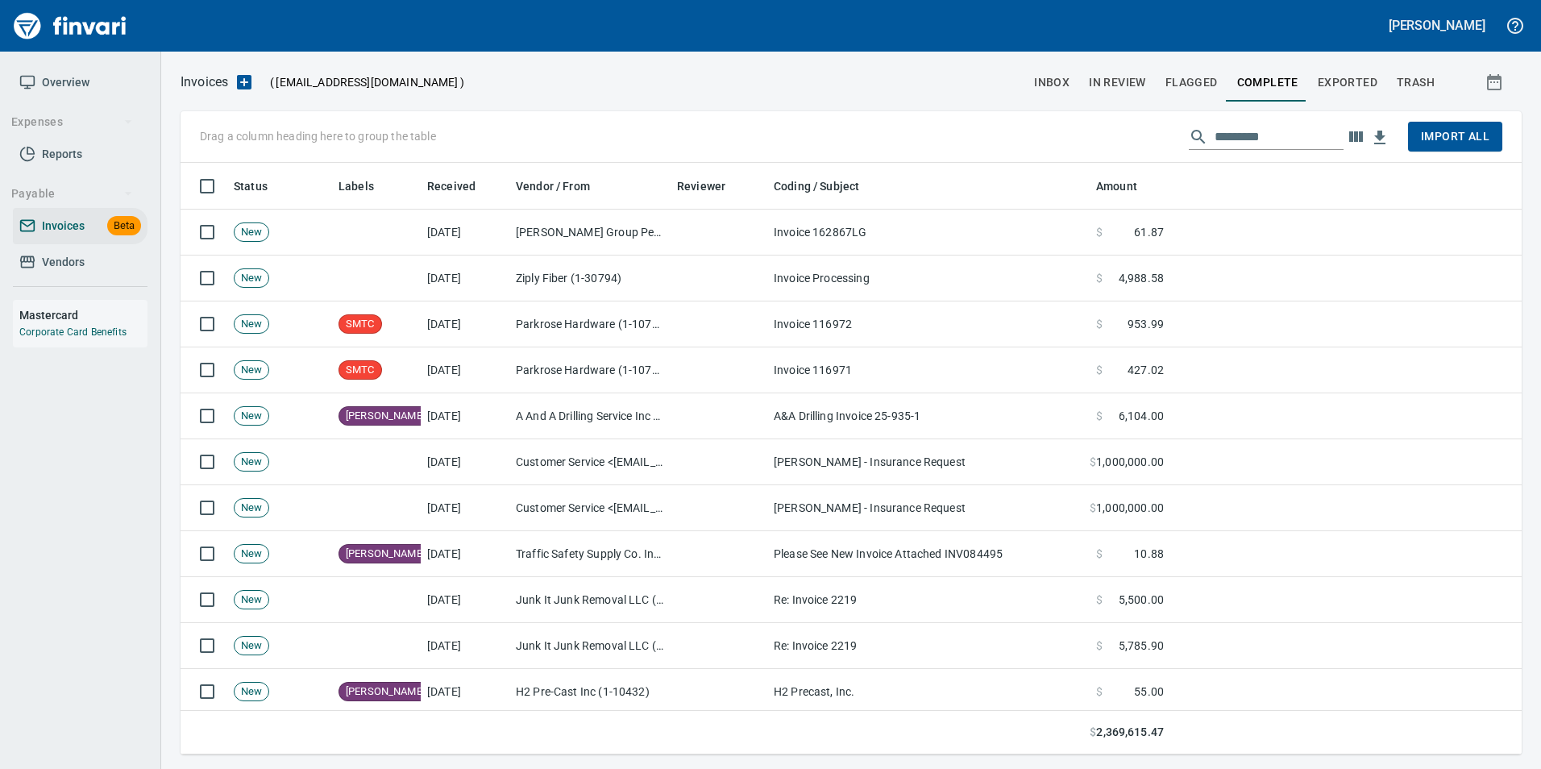
scroll to position [579, 1317]
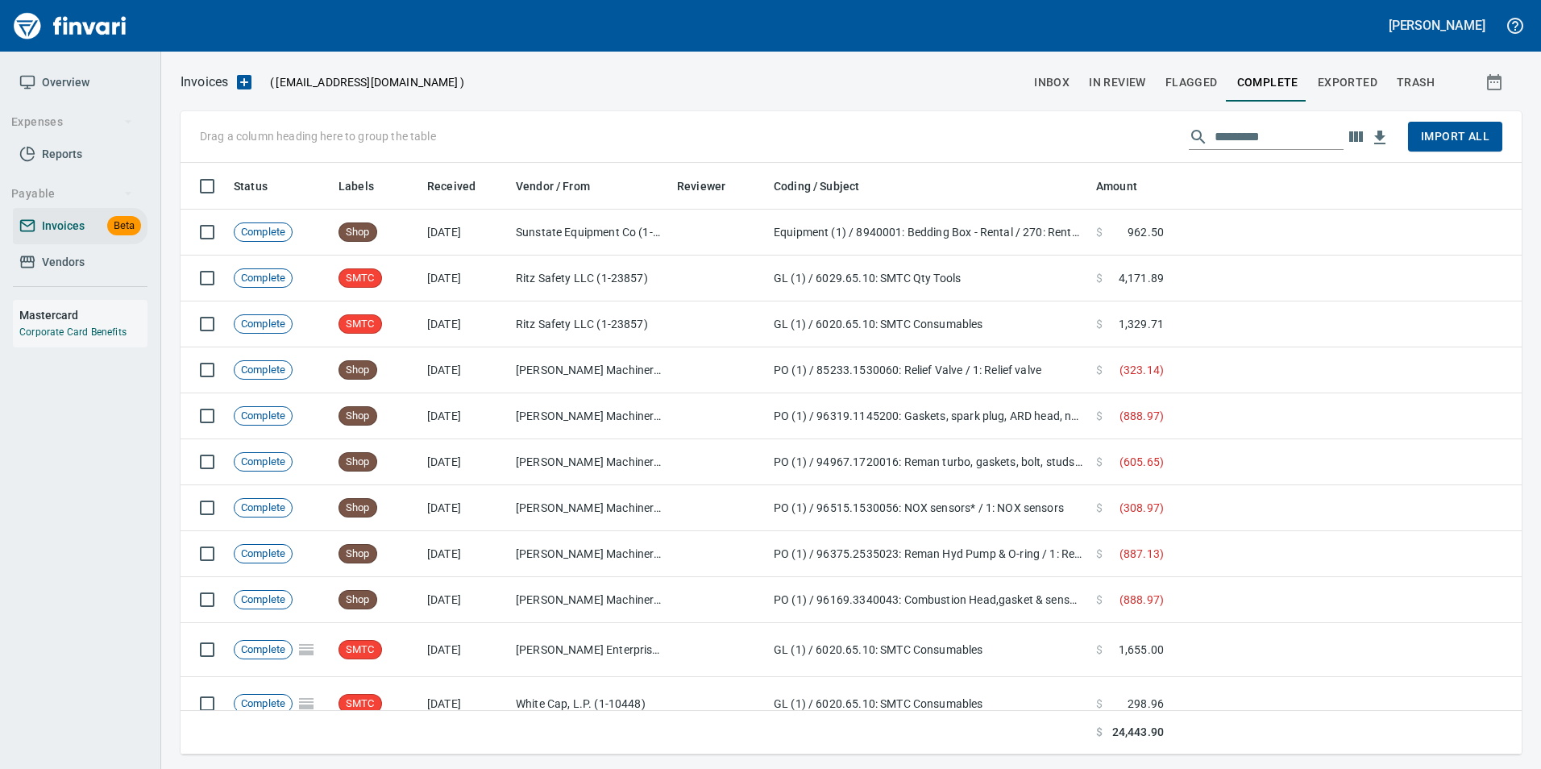
click at [1268, 150] on div "Drag a column heading here to group the table Import All" at bounding box center [851, 137] width 1341 height 52
click at [1264, 145] on input "text" at bounding box center [1279, 137] width 129 height 26
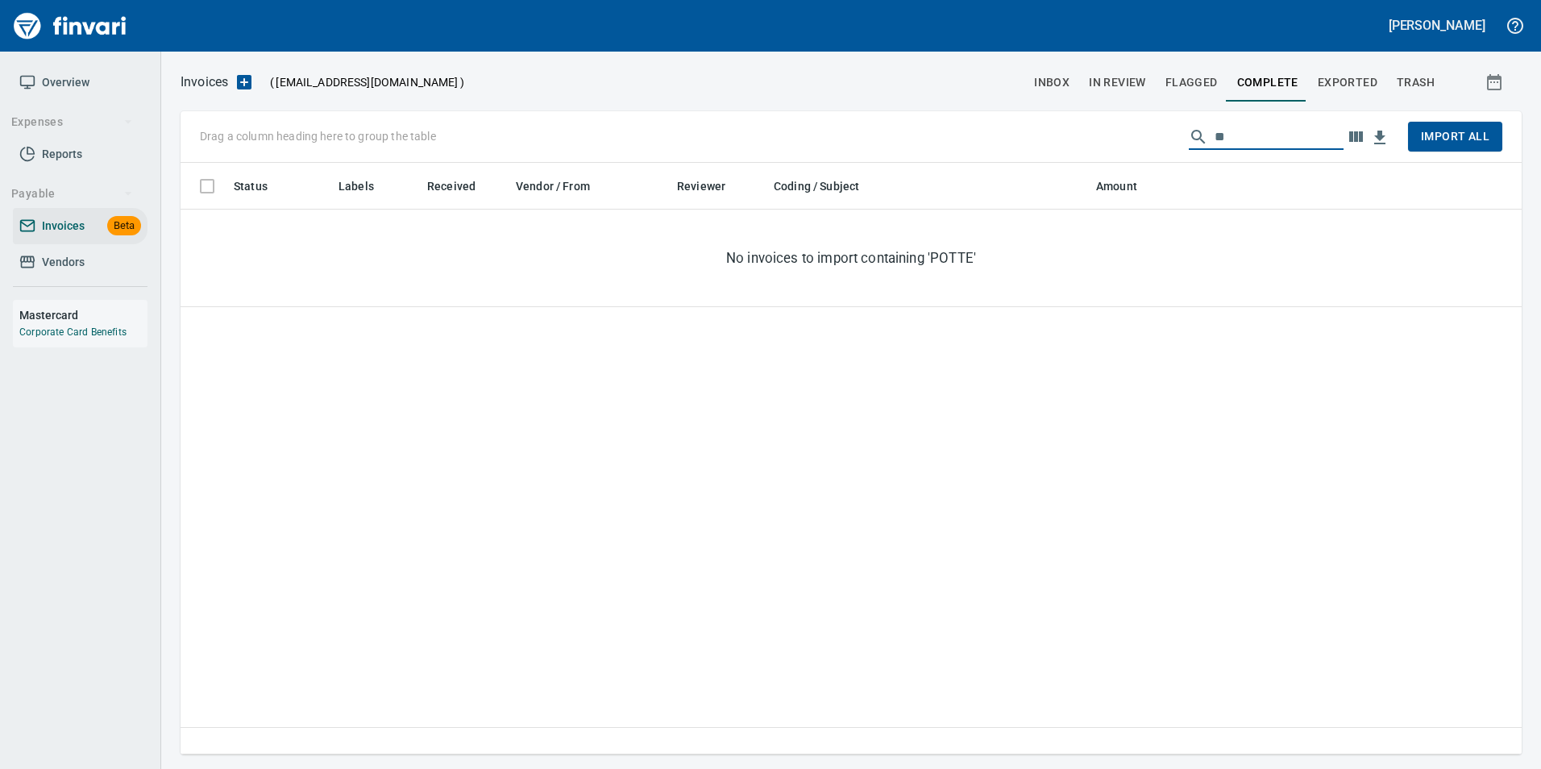
type input "*"
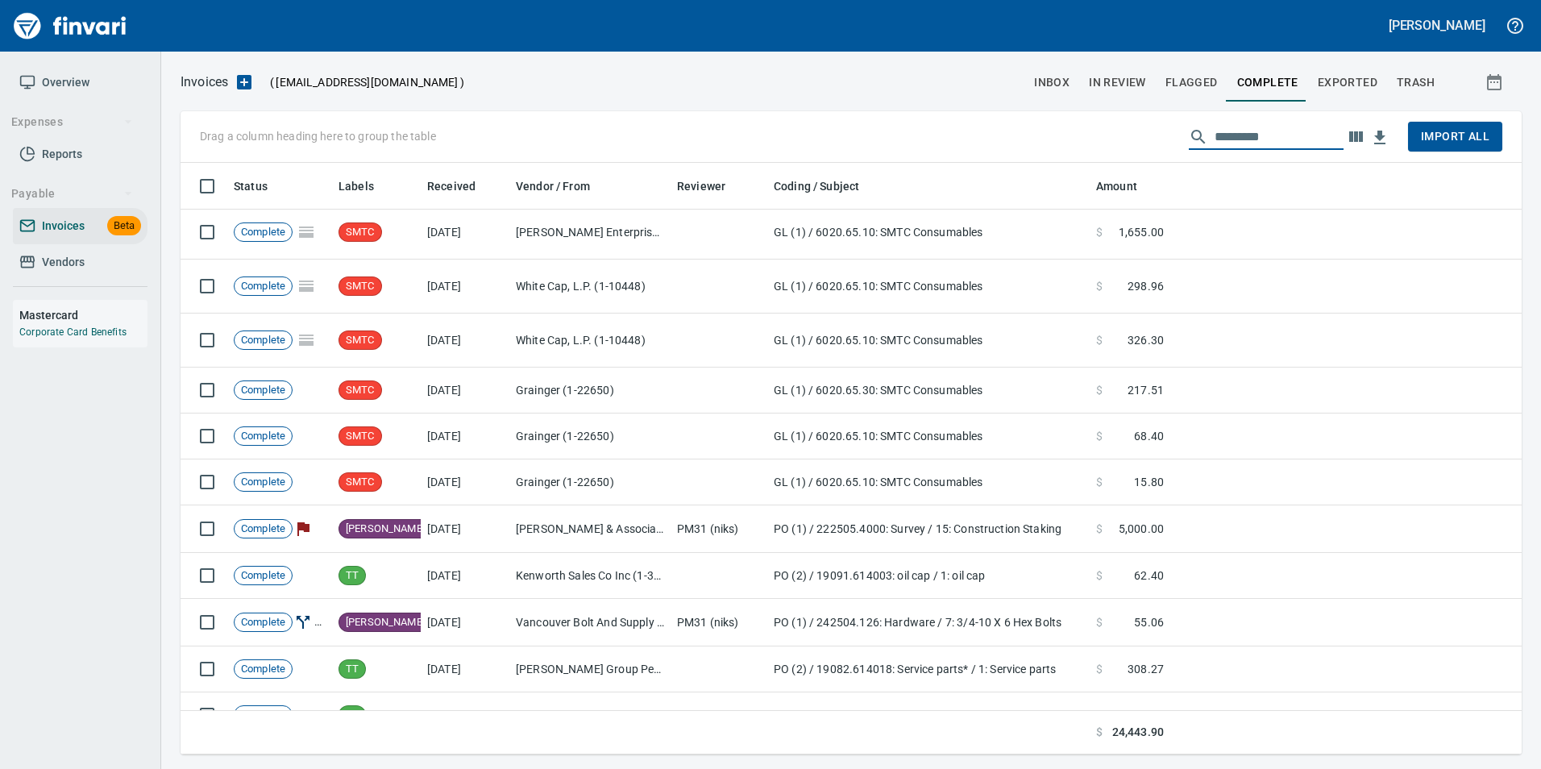
scroll to position [0, 0]
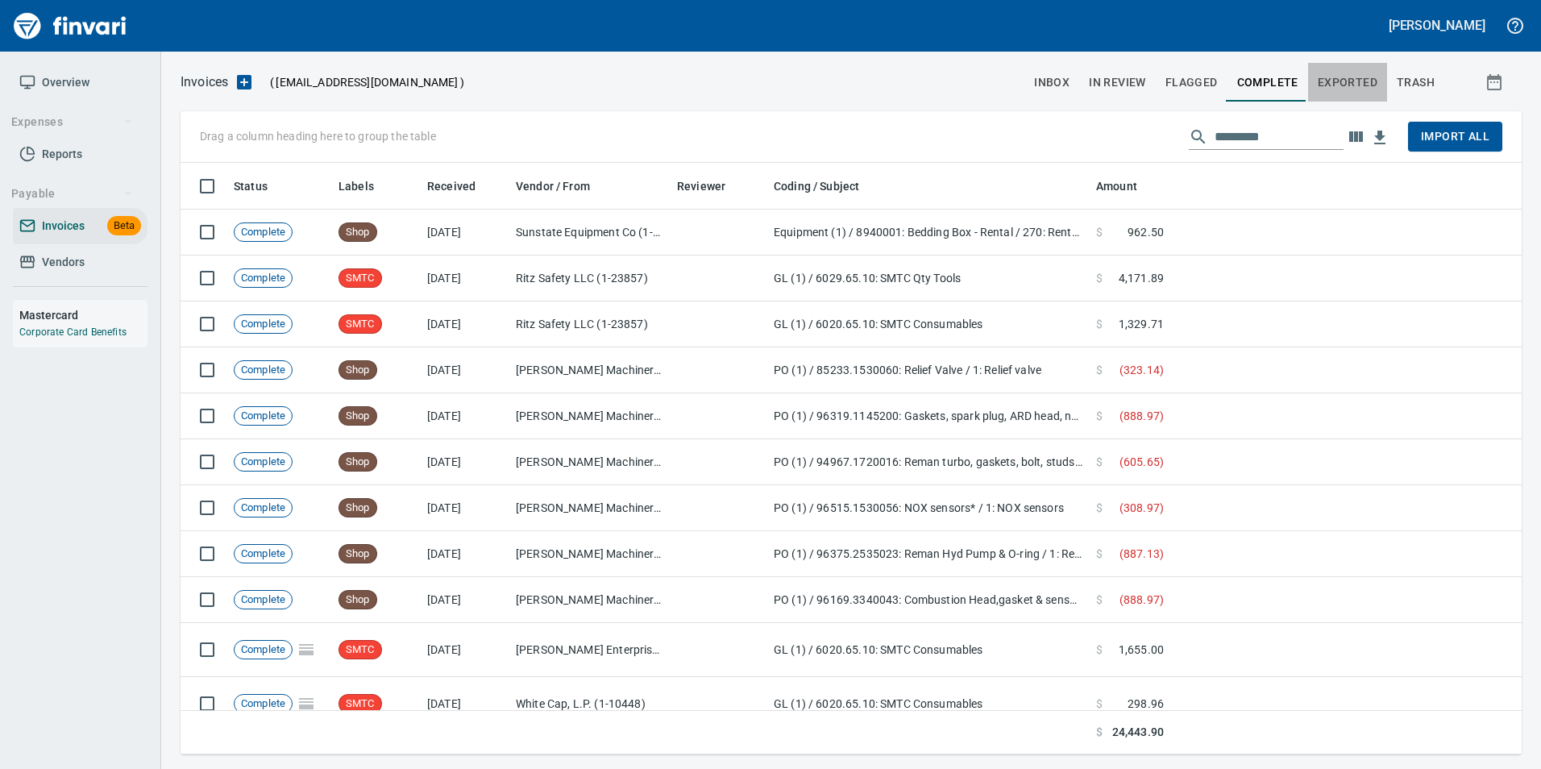
click at [1352, 68] on button "Exported" at bounding box center [1347, 82] width 79 height 39
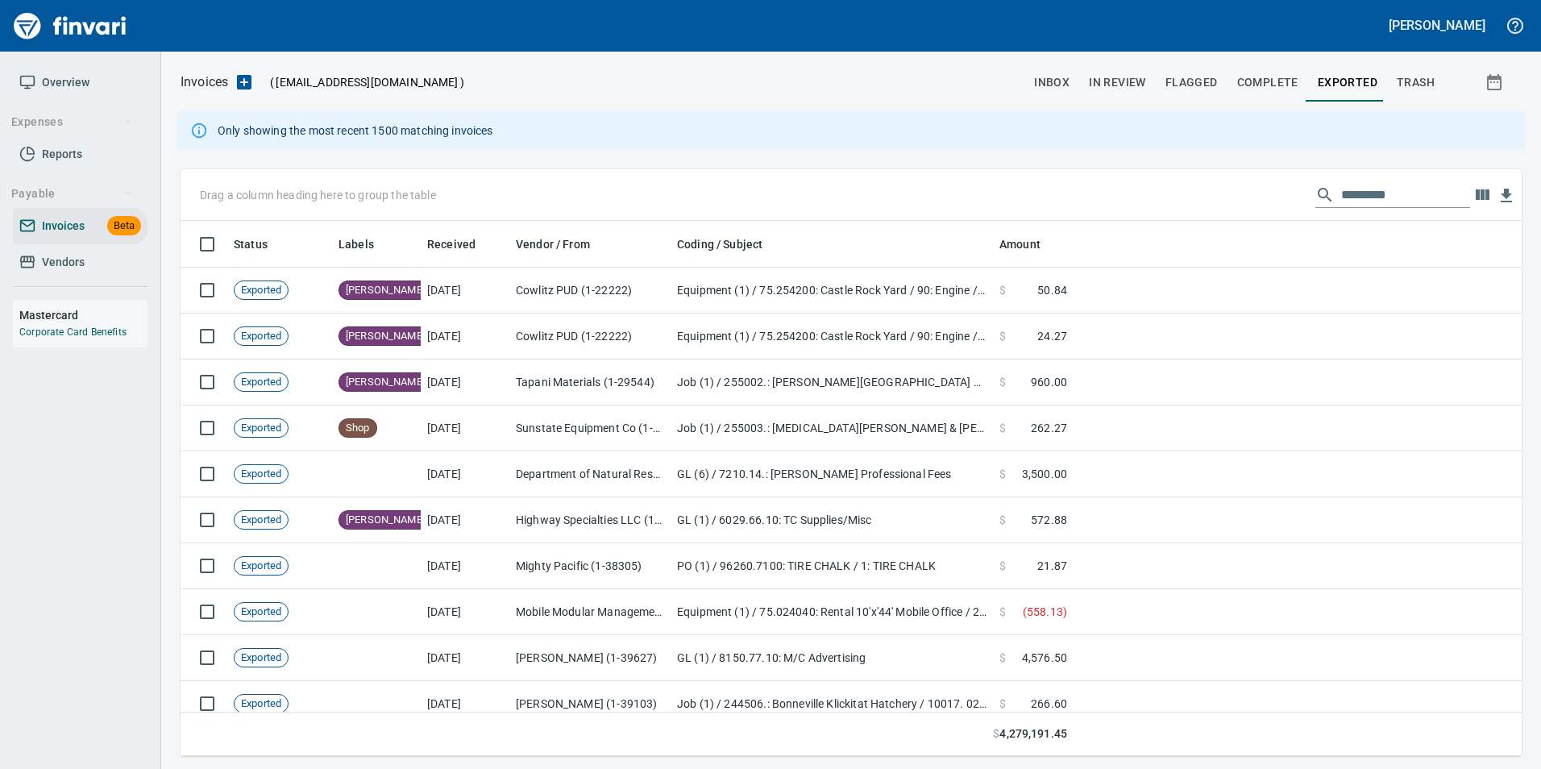
scroll to position [523, 1317]
click at [1341, 205] on input "text" at bounding box center [1405, 195] width 129 height 26
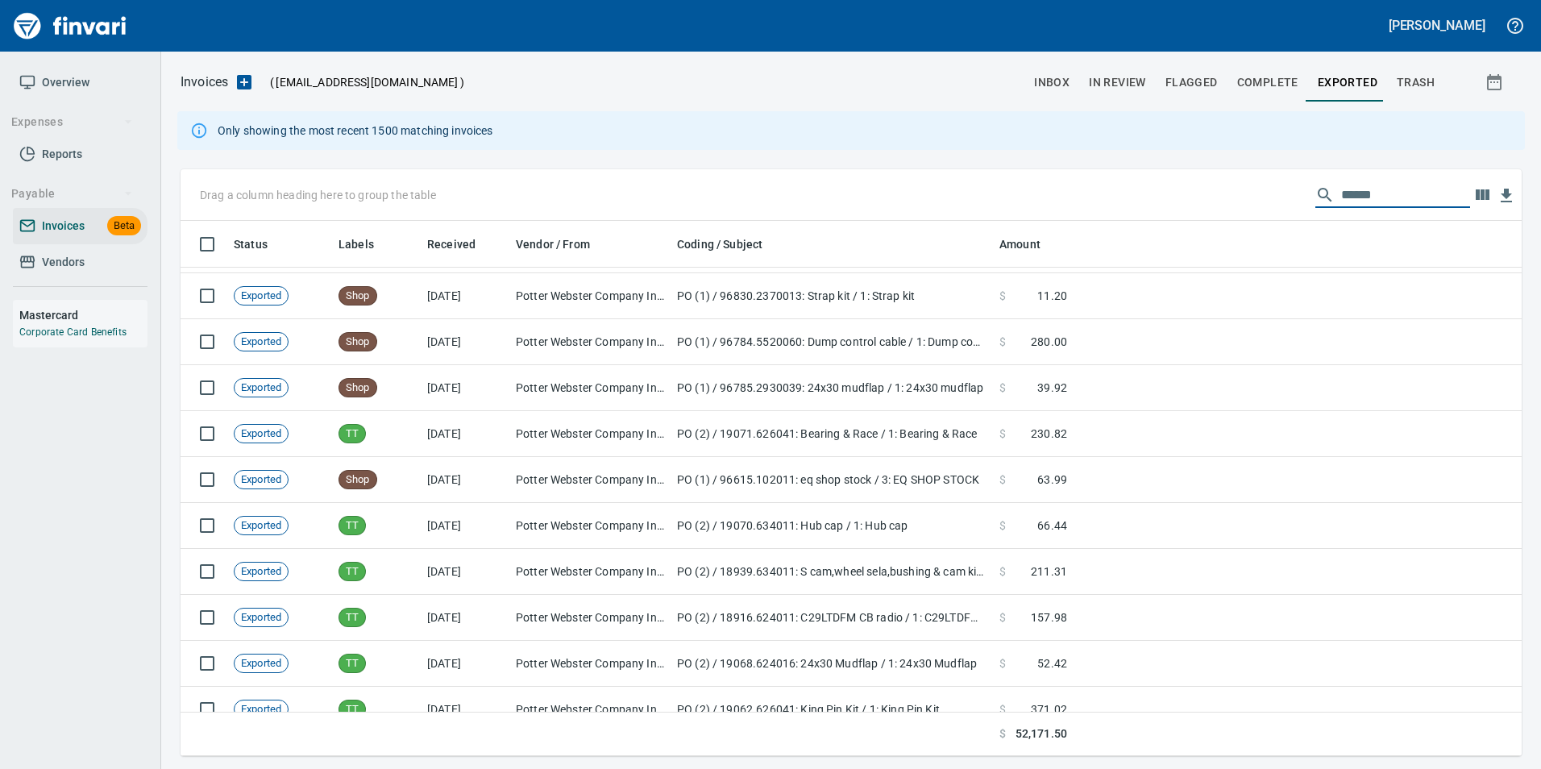
scroll to position [0, 0]
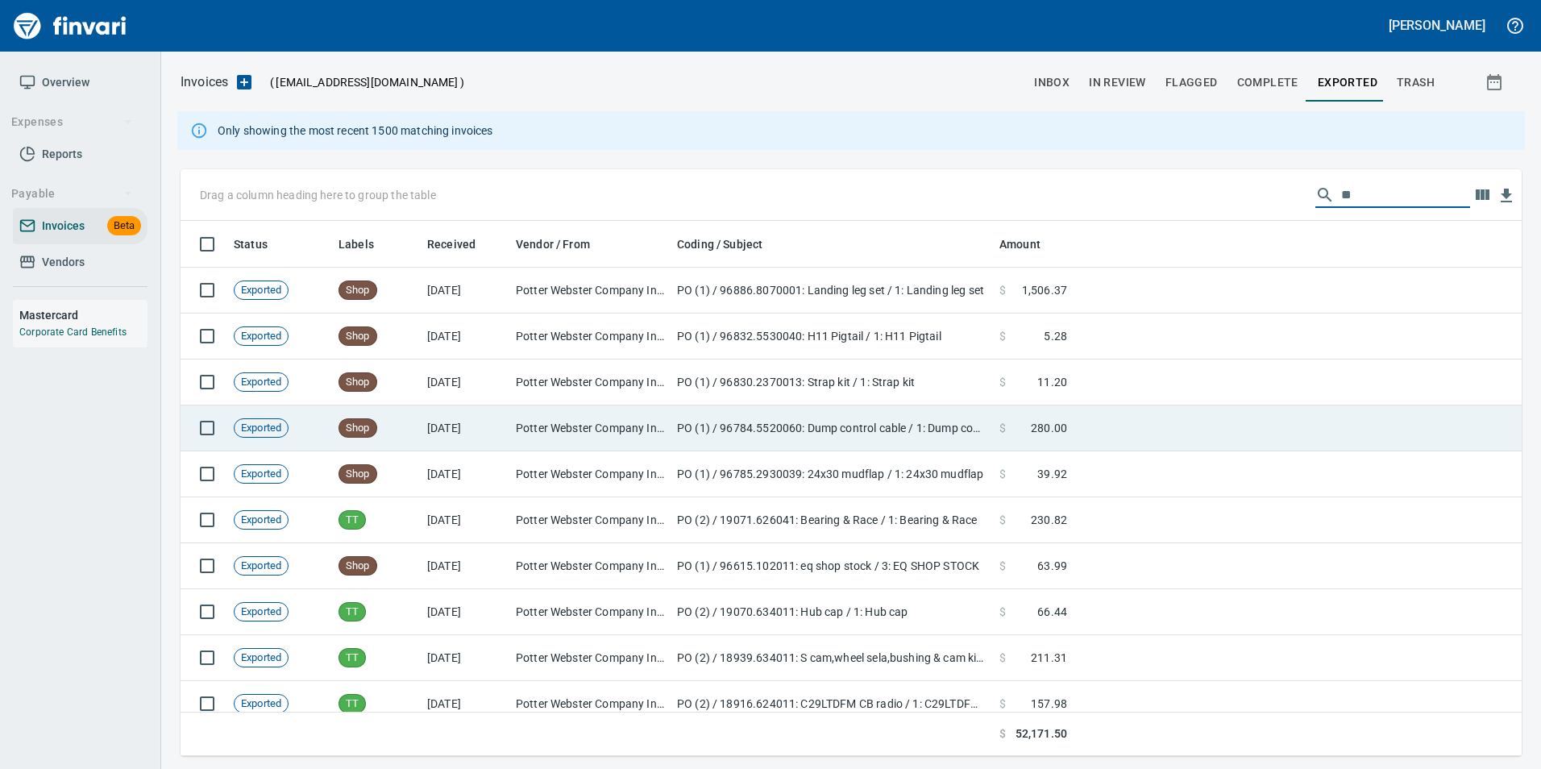
type input "*"
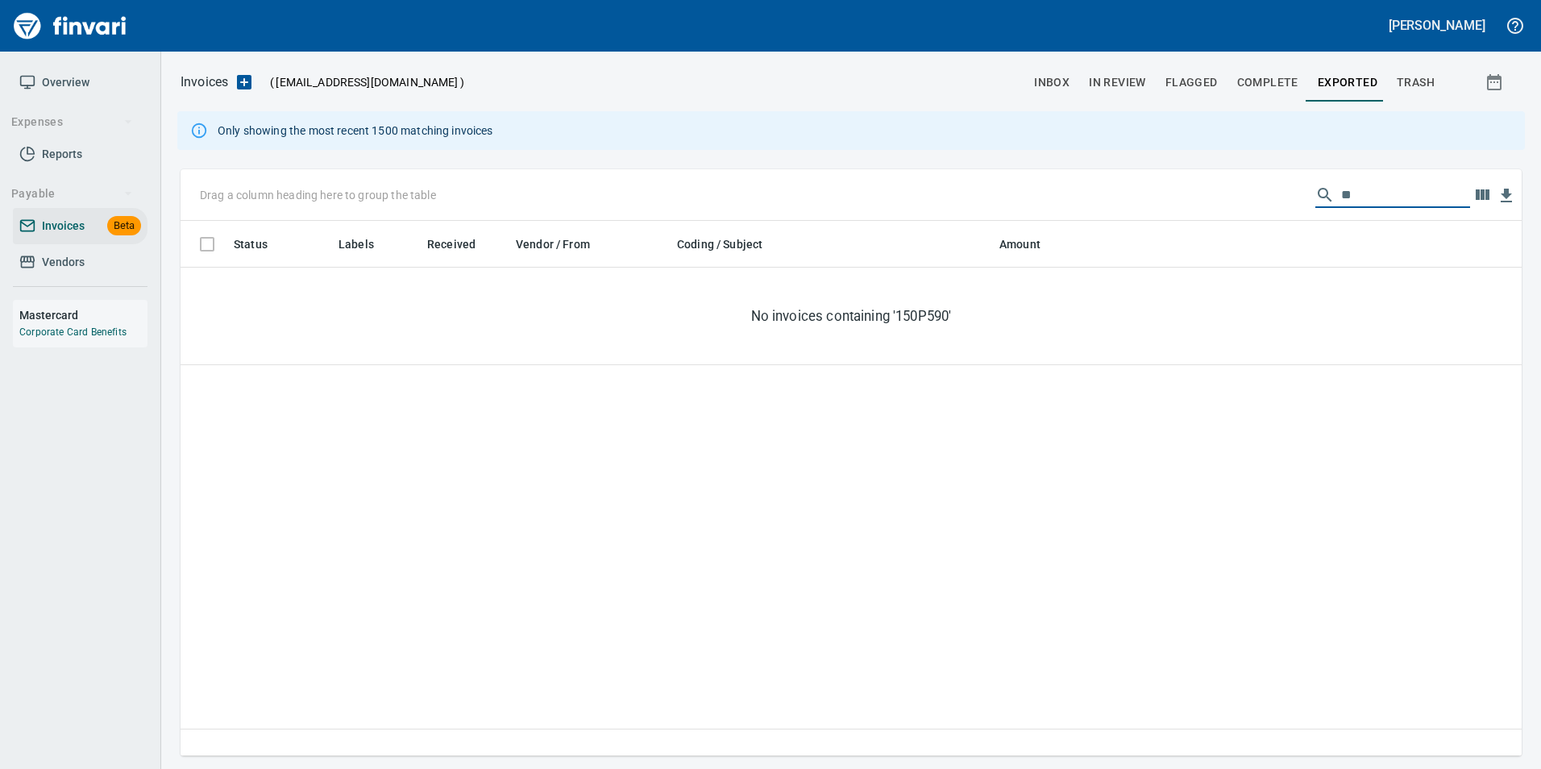
type input "*"
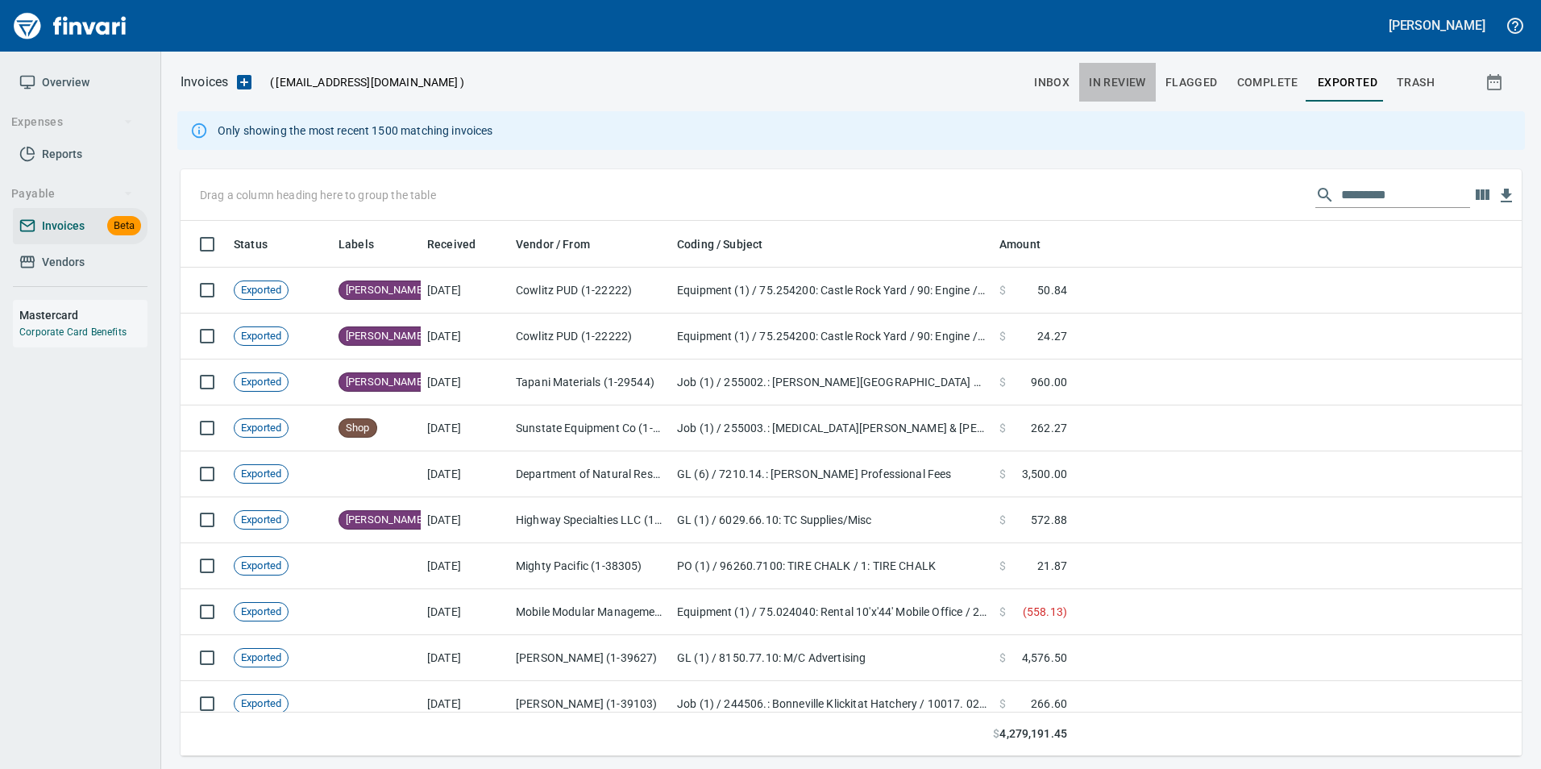
click at [1136, 73] on span "In Review" at bounding box center [1117, 83] width 57 height 20
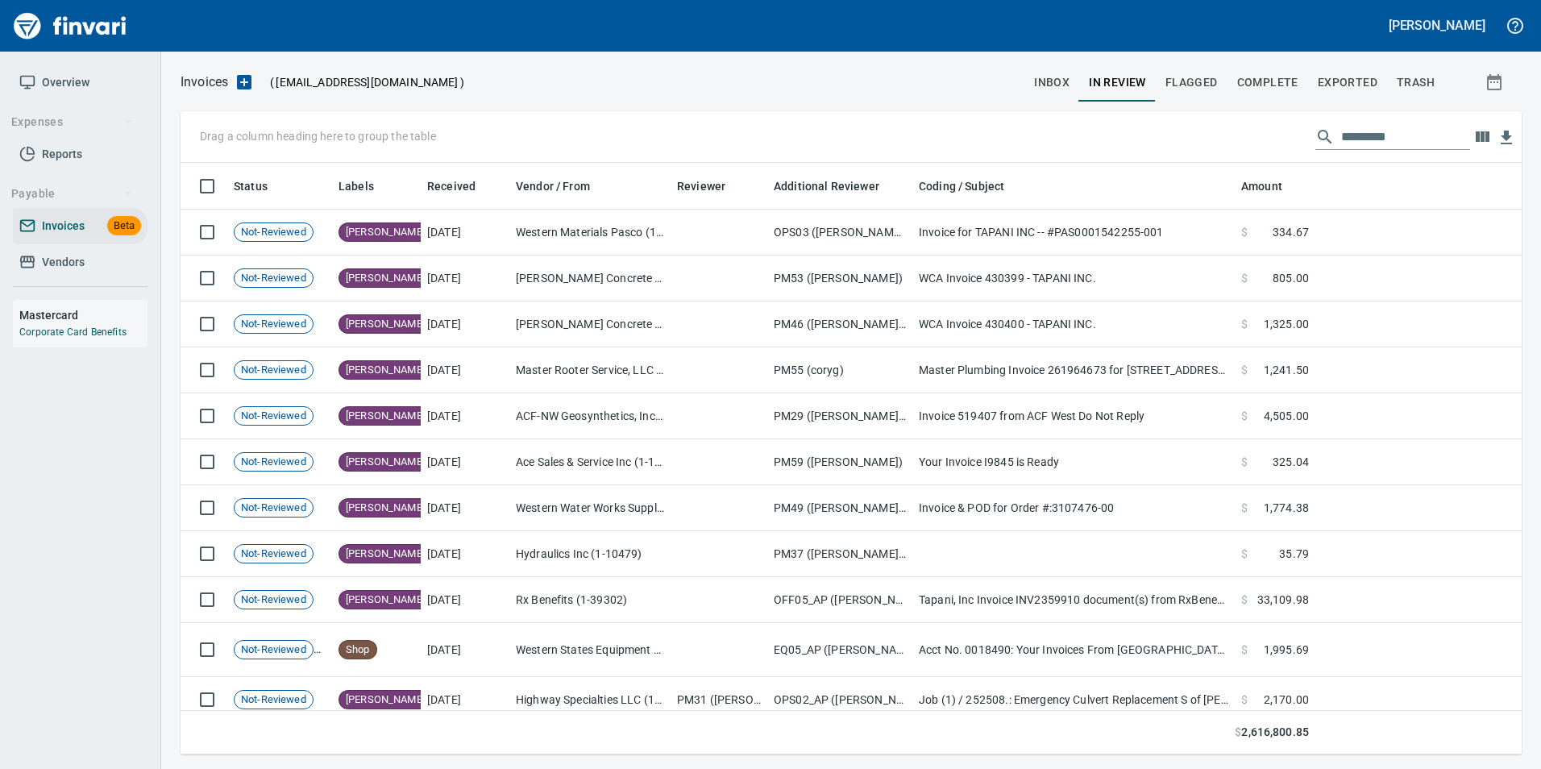
scroll to position [579, 1317]
click at [1341, 139] on input "text" at bounding box center [1405, 137] width 129 height 26
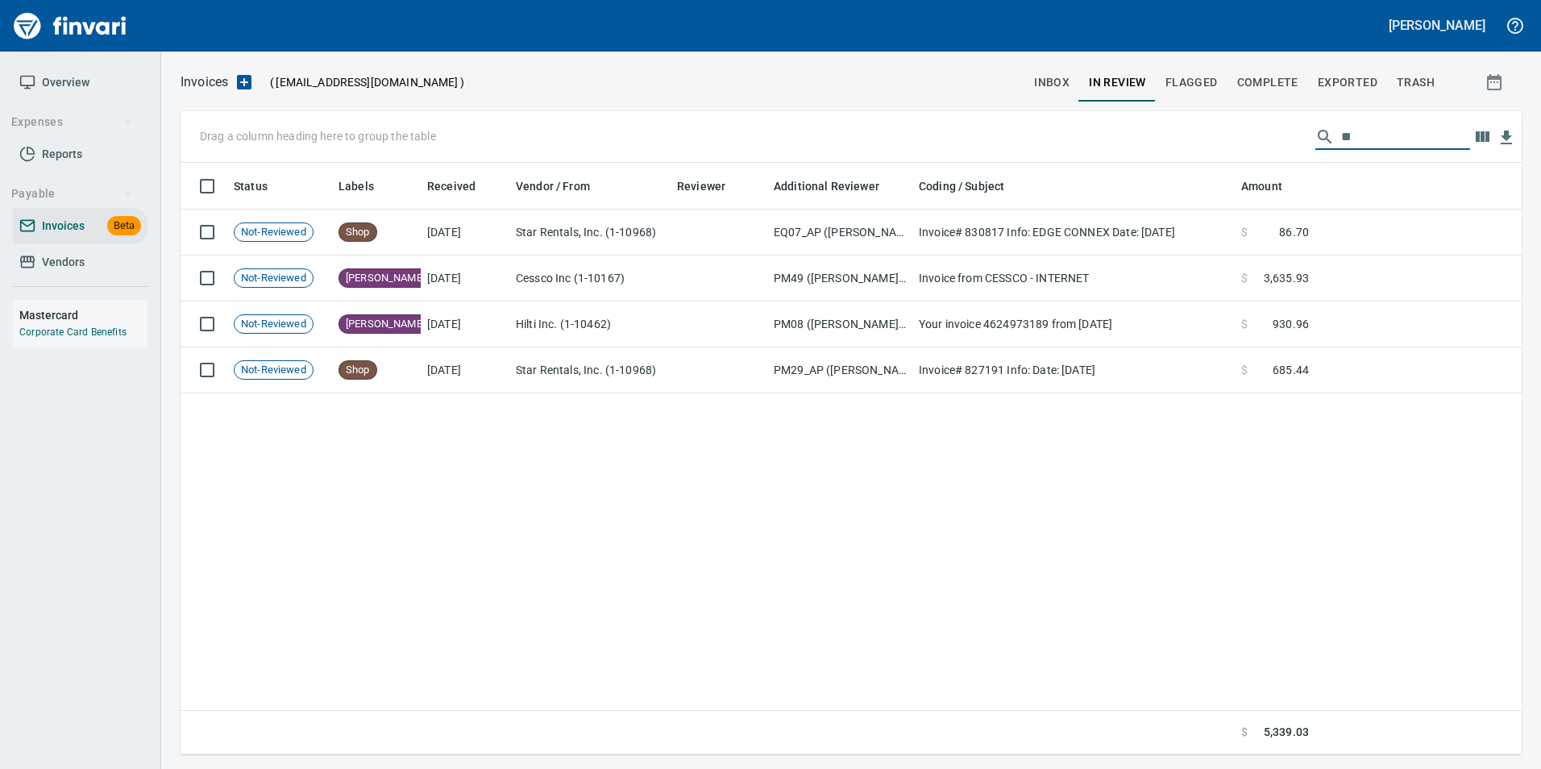
type input "*"
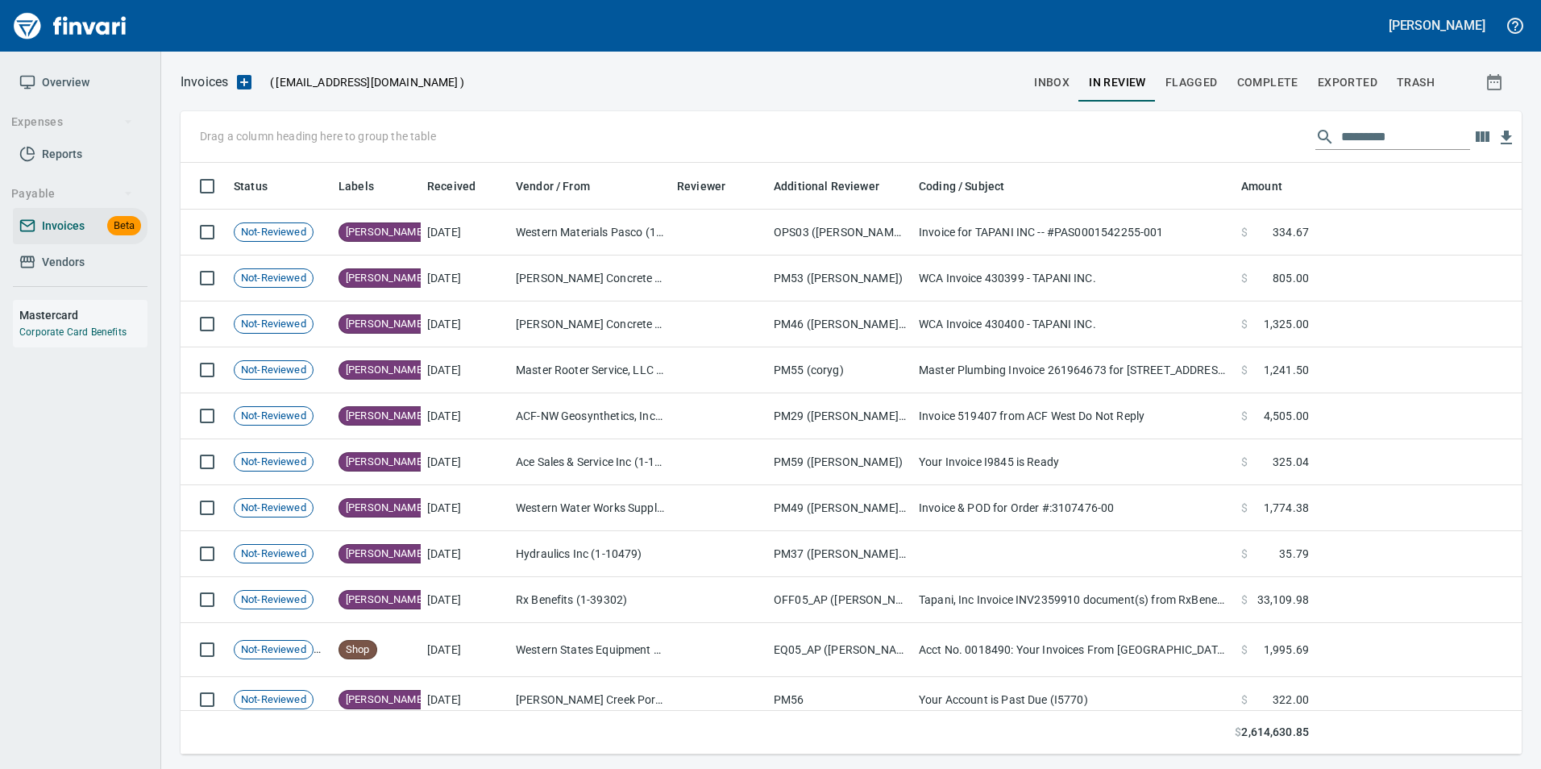
click at [1390, 142] on input "text" at bounding box center [1405, 137] width 129 height 26
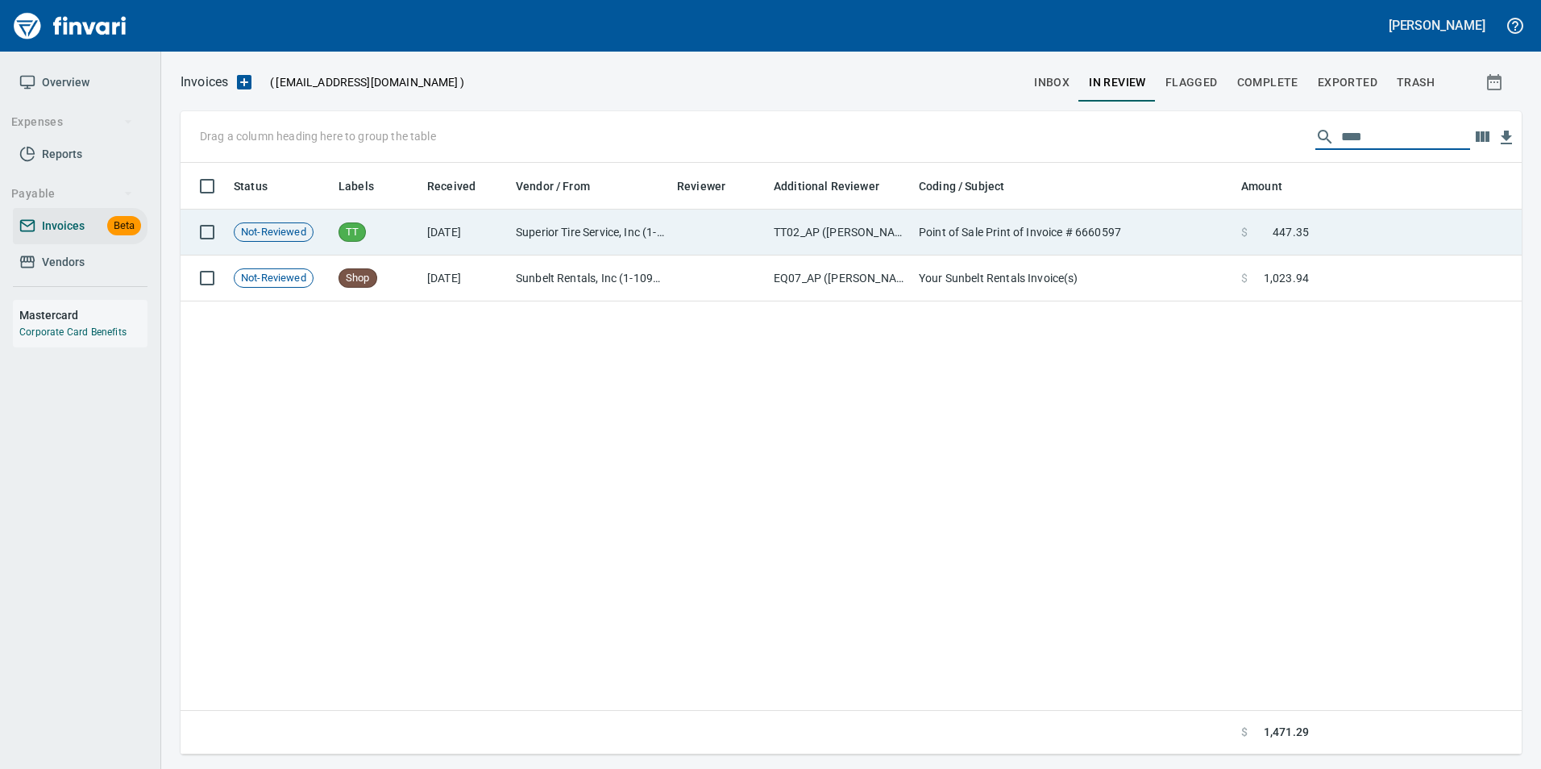
type input "****"
click at [1262, 227] on span at bounding box center [1260, 232] width 25 height 16
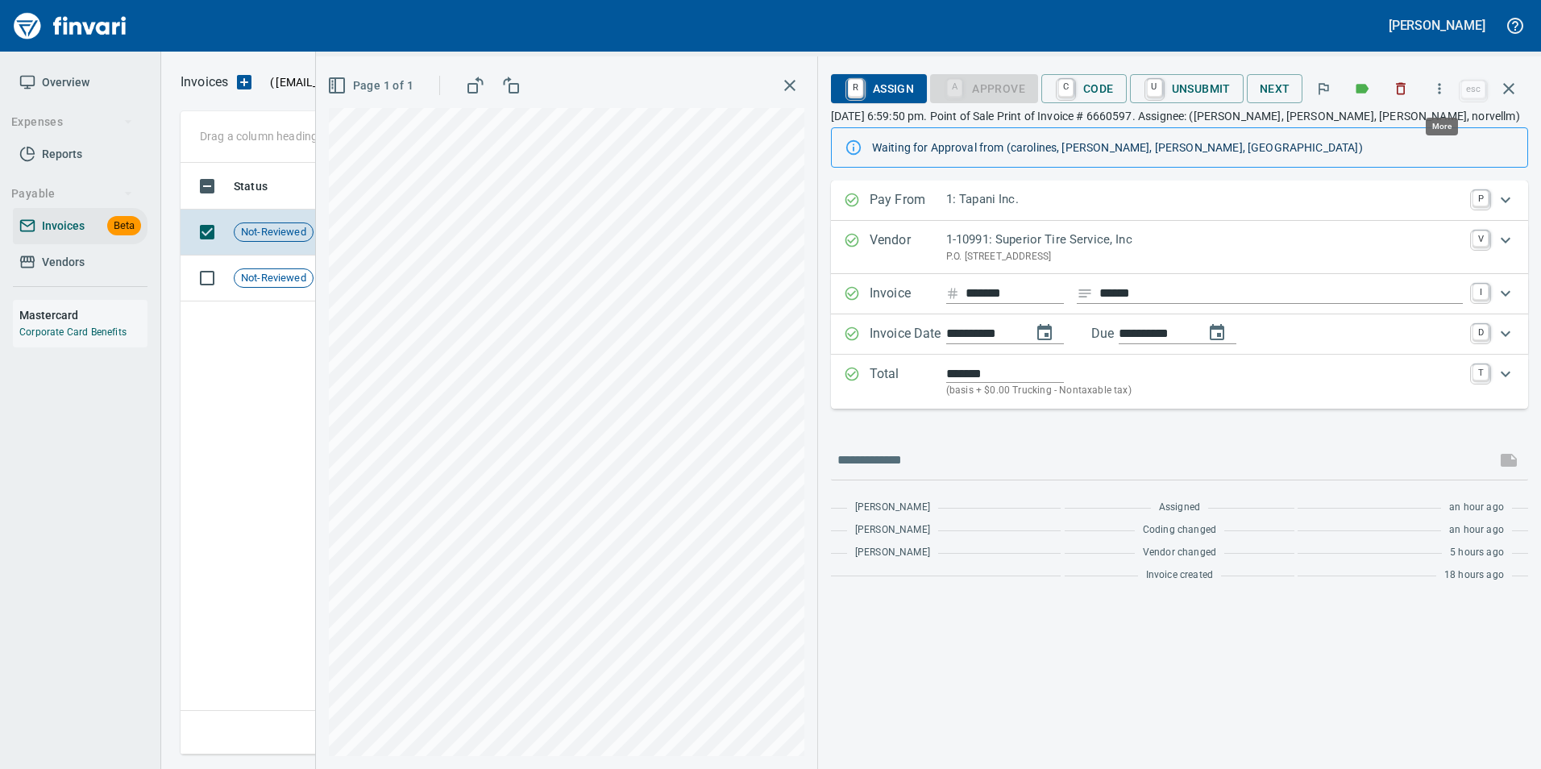
click at [1448, 94] on icon "button" at bounding box center [1439, 89] width 16 height 16
click at [1297, 421] on div at bounding box center [770, 384] width 1541 height 769
click at [891, 197] on p "Pay From" at bounding box center [908, 200] width 77 height 21
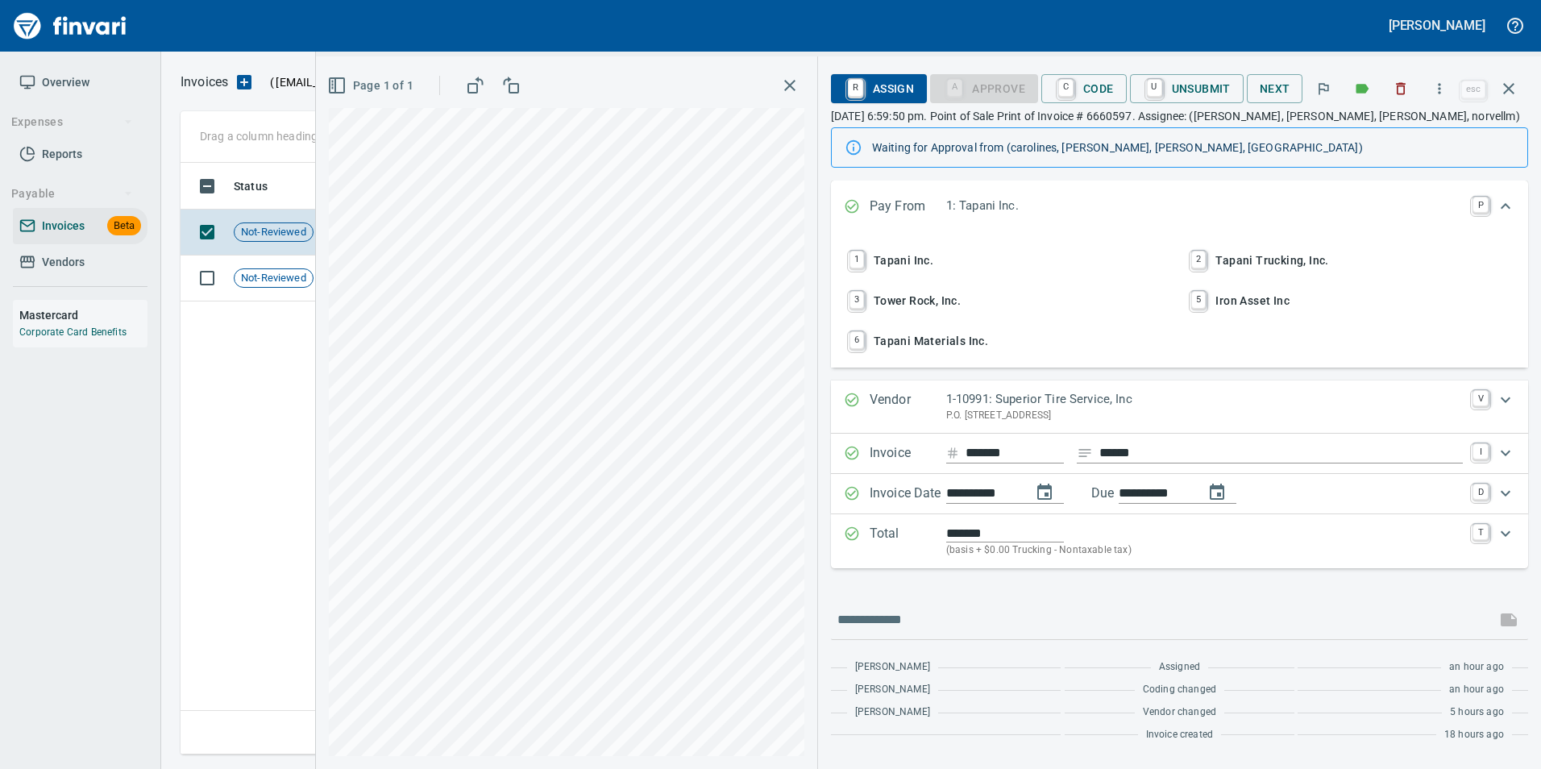
click at [1256, 254] on span "2 Tapani Trucking, Inc." at bounding box center [1350, 260] width 326 height 27
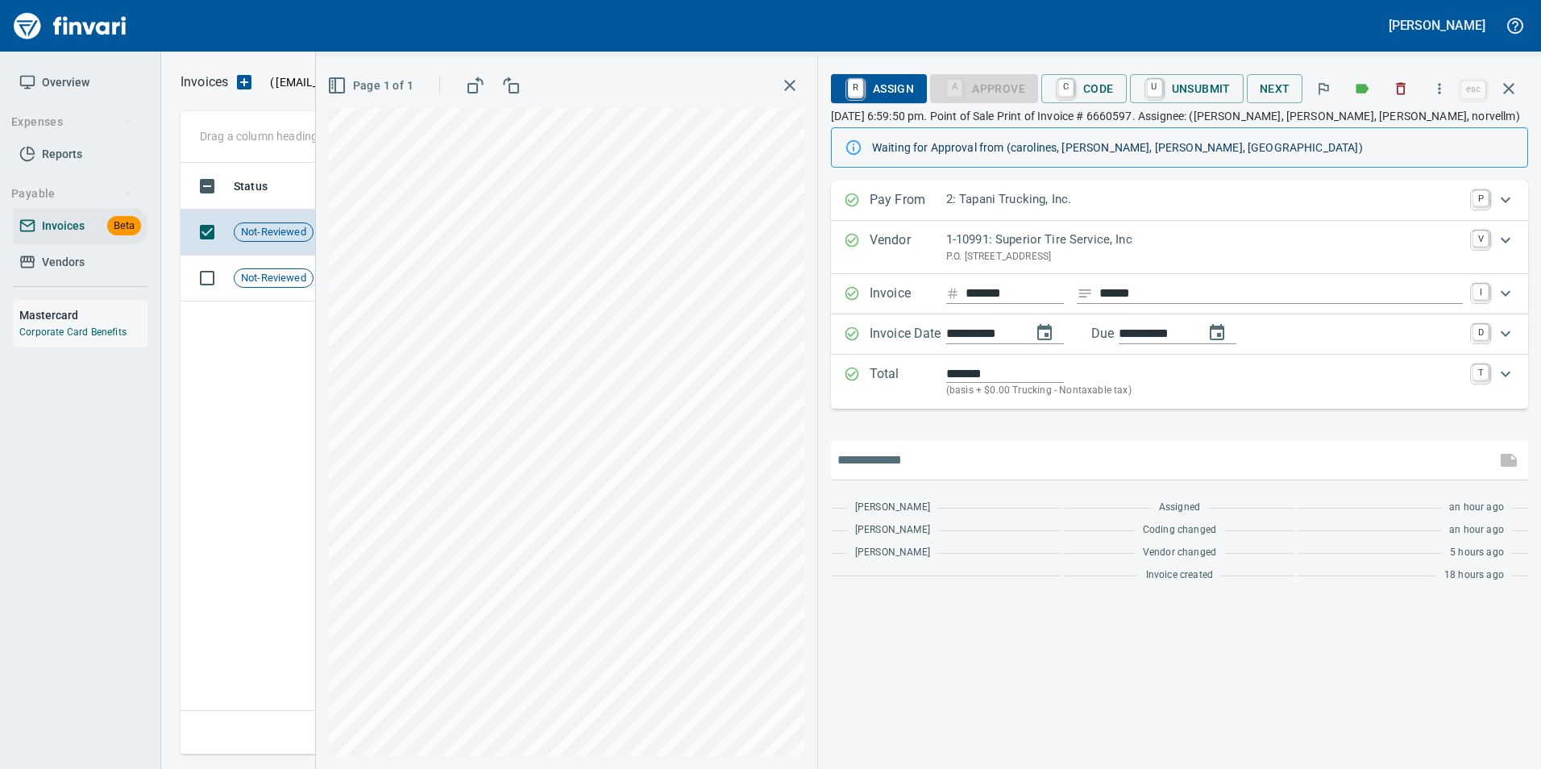
click at [1081, 465] on input "text" at bounding box center [1163, 460] width 652 height 26
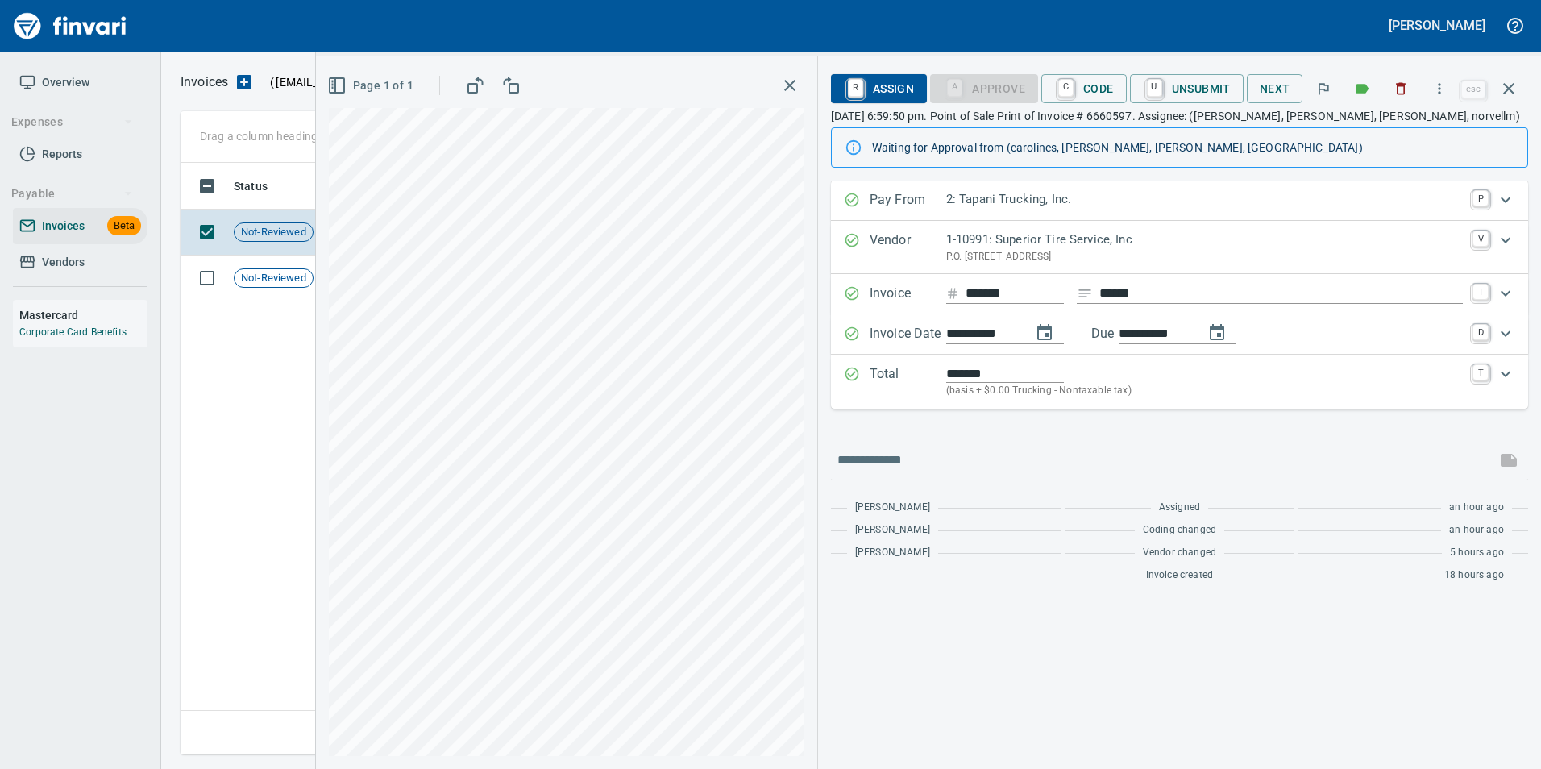
click at [1051, 426] on div "**********" at bounding box center [1179, 385] width 697 height 409
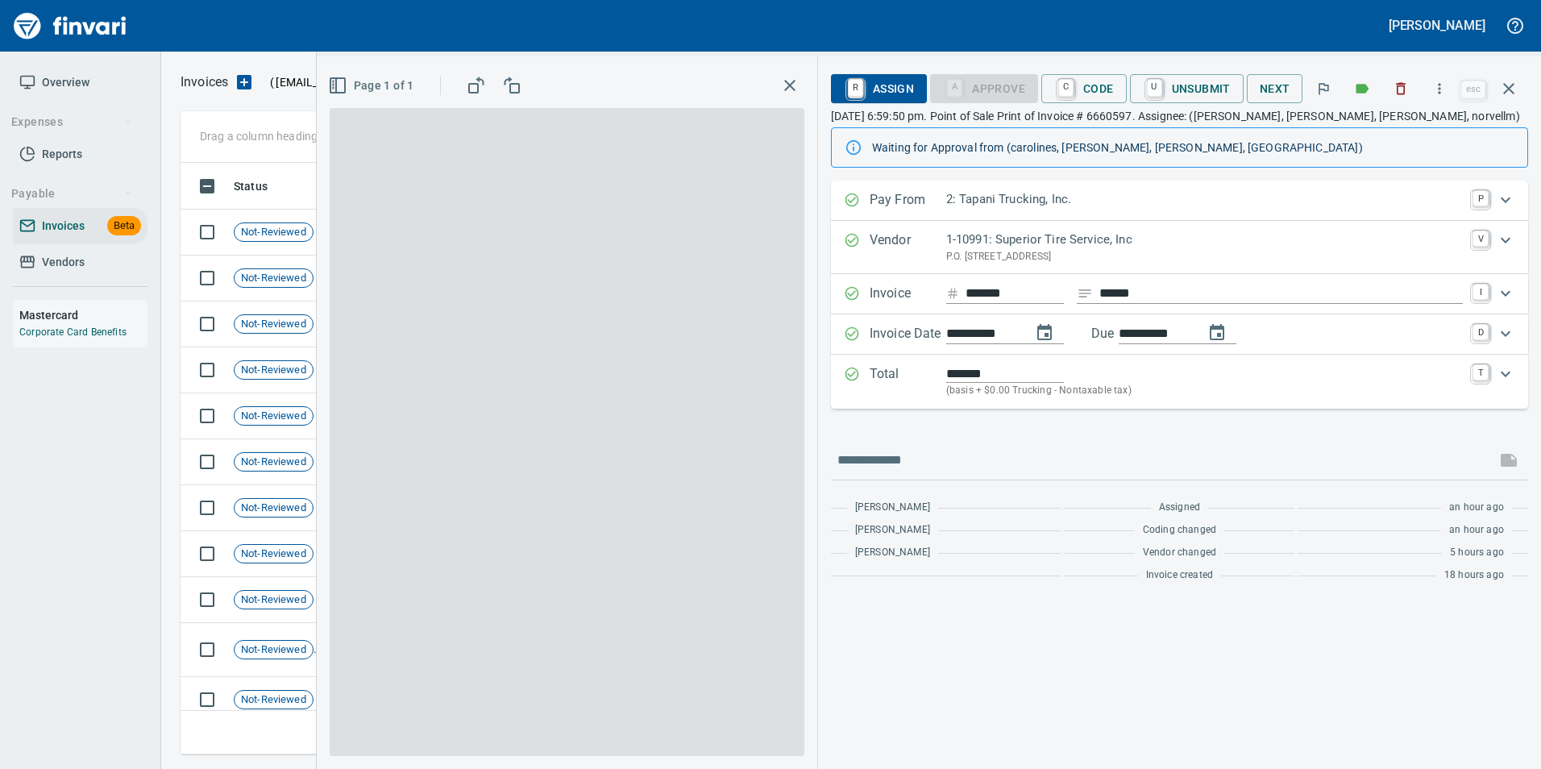
scroll to position [579, 1316]
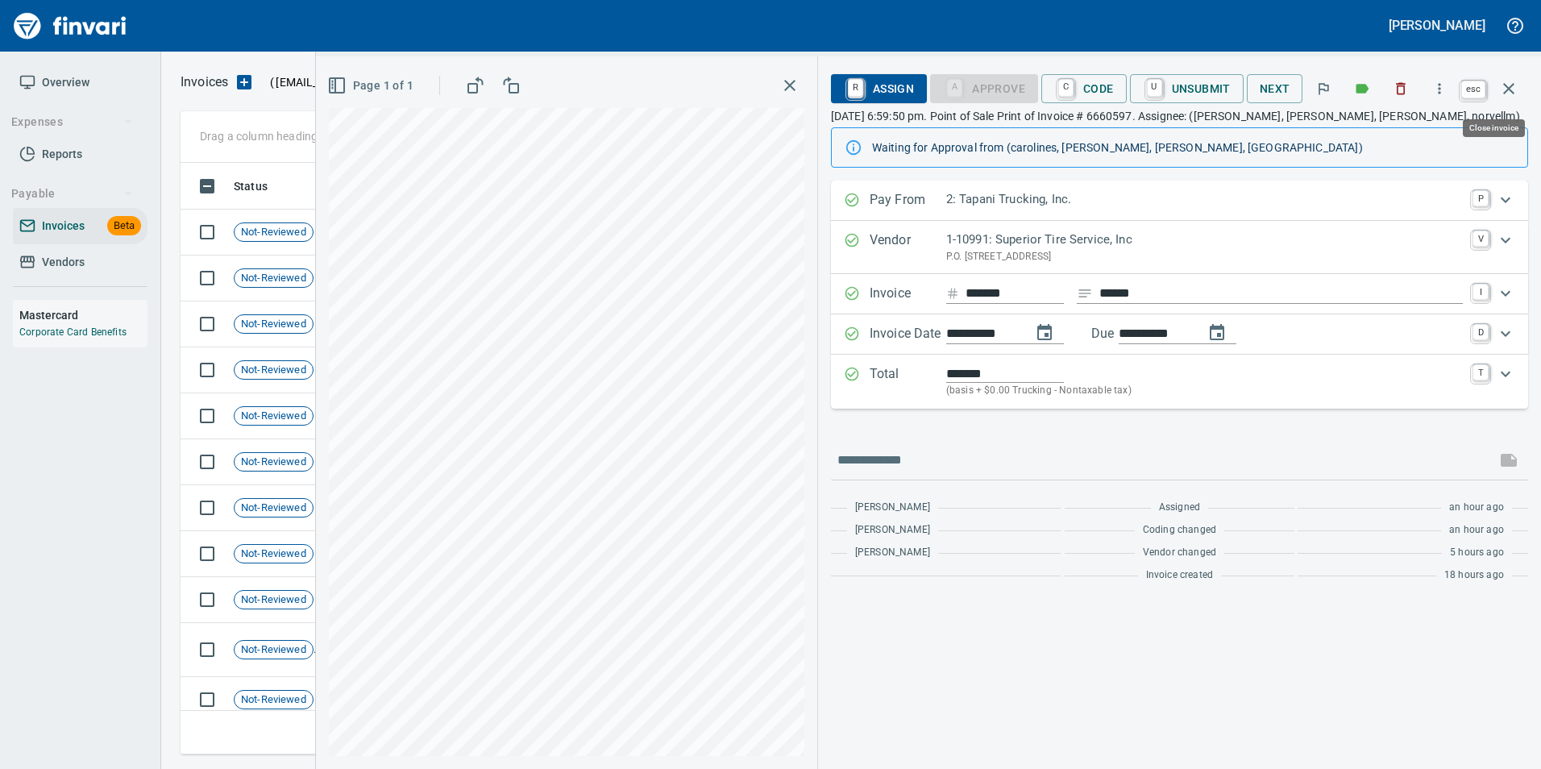
click at [1513, 90] on icon "button" at bounding box center [1508, 88] width 19 height 19
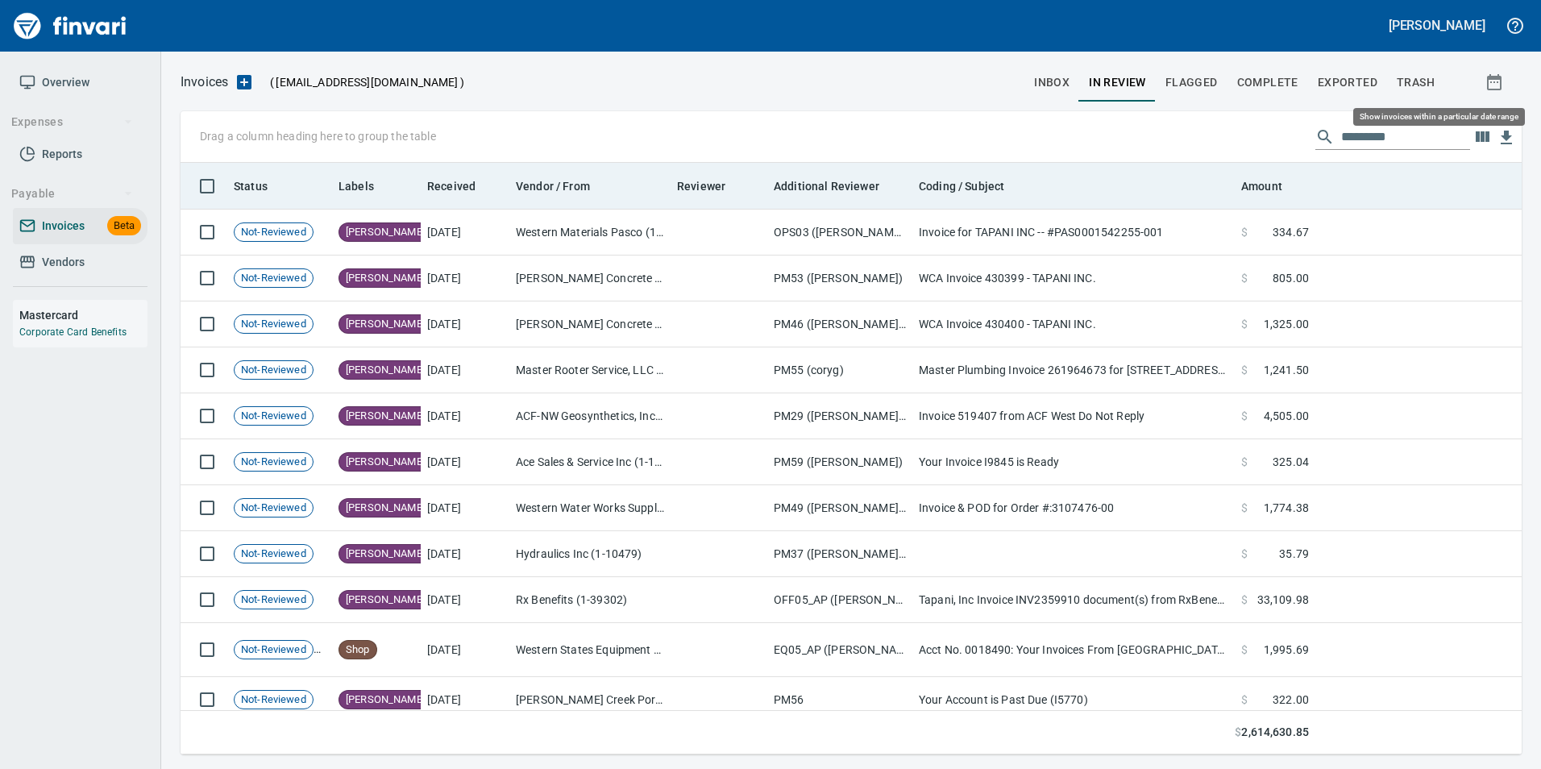
scroll to position [579, 1316]
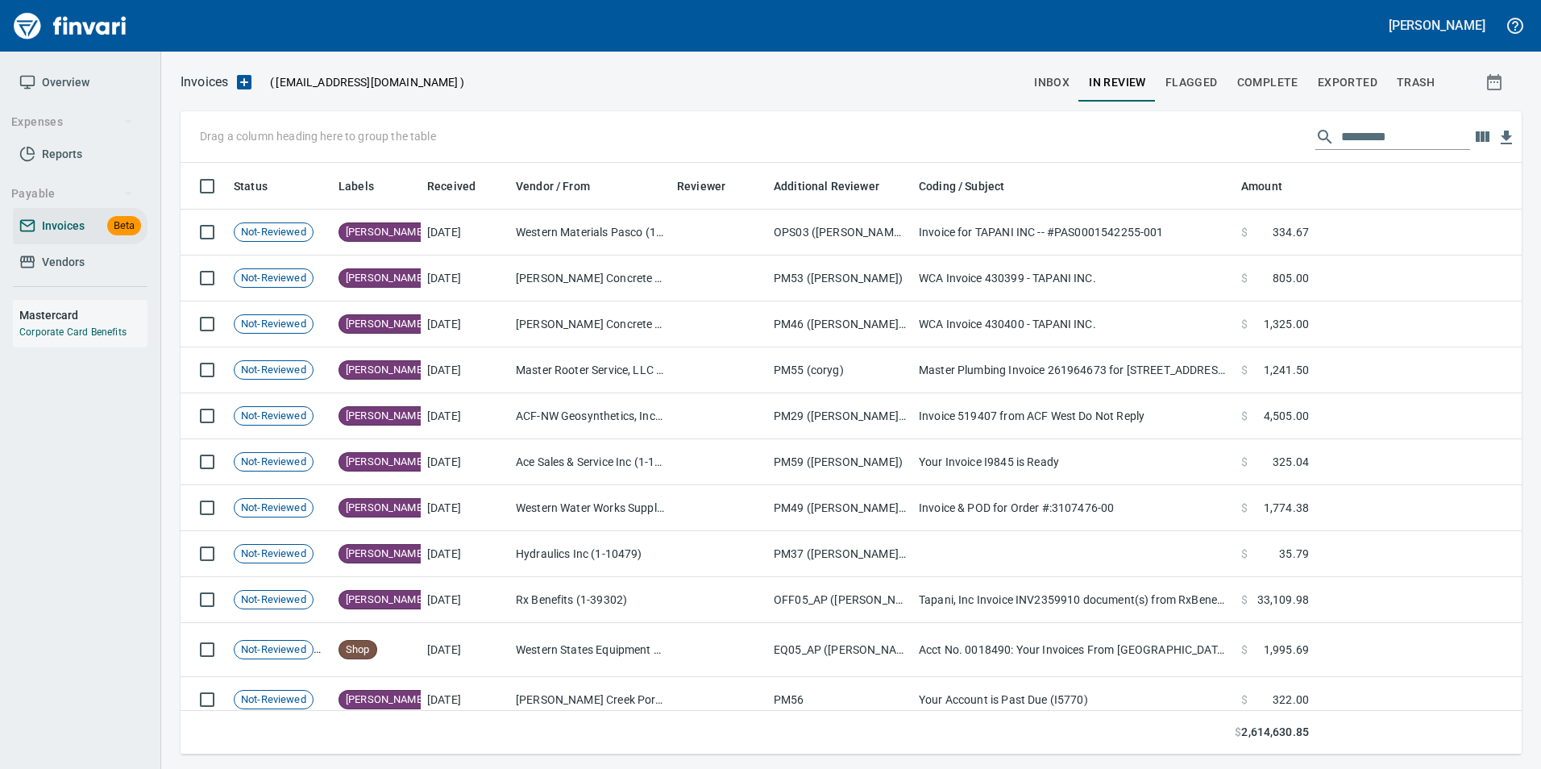
click at [1035, 85] on button "inbox" at bounding box center [1051, 82] width 55 height 39
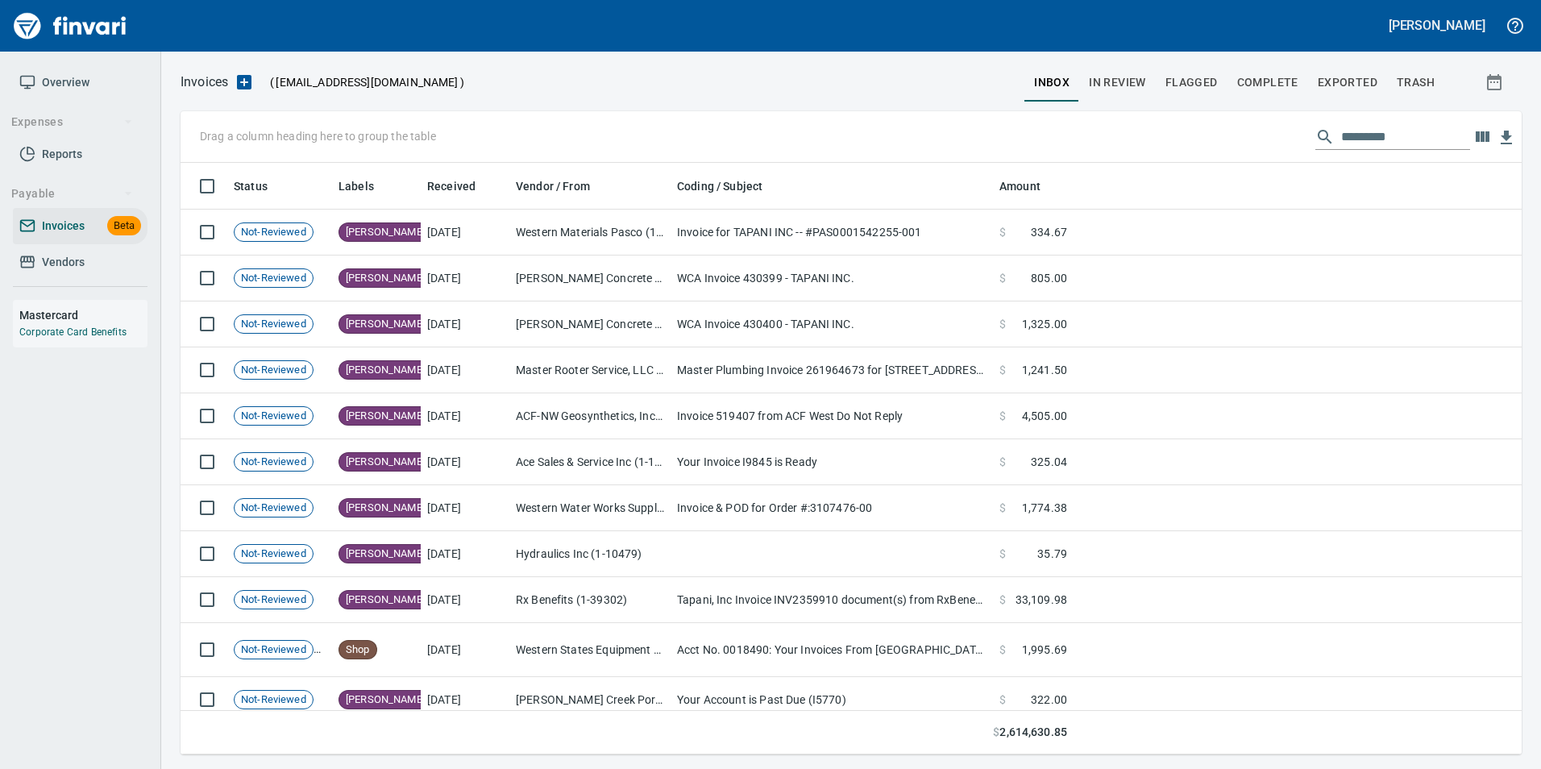
scroll to position [579, 1317]
